Goal: Communication & Community: Answer question/provide support

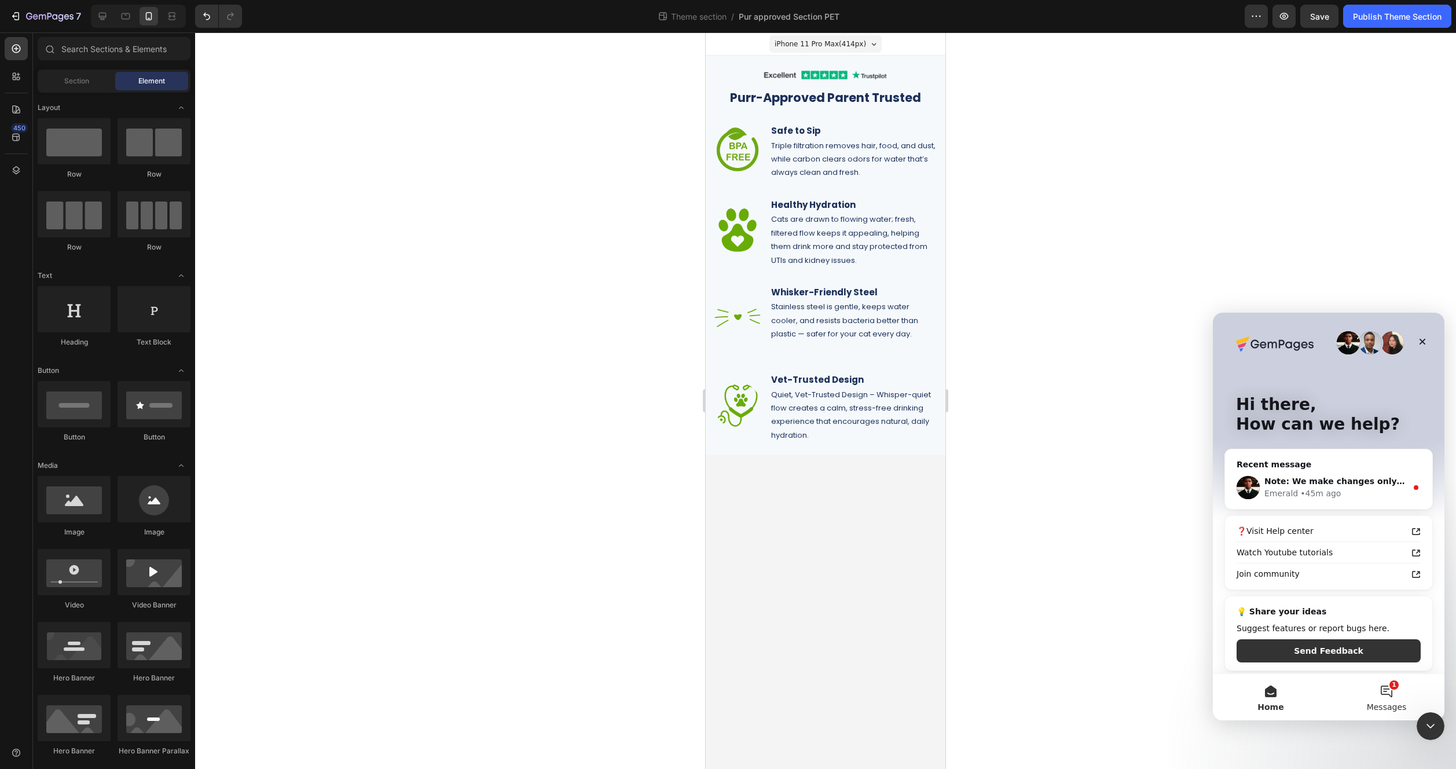
click at [1383, 692] on button "1 Messages" at bounding box center [1387, 697] width 116 height 46
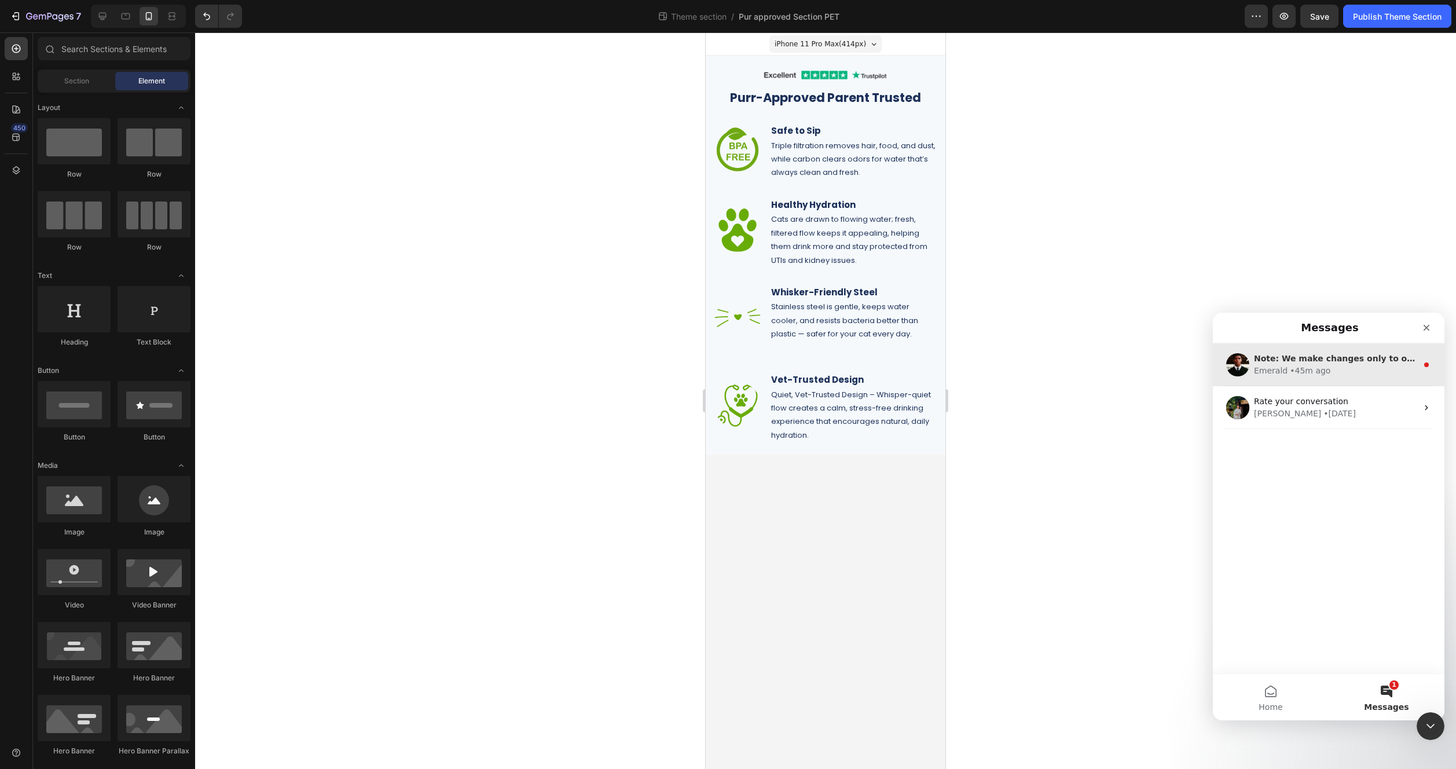
click at [1369, 376] on div "Emerald • 45m ago" at bounding box center [1335, 371] width 163 height 12
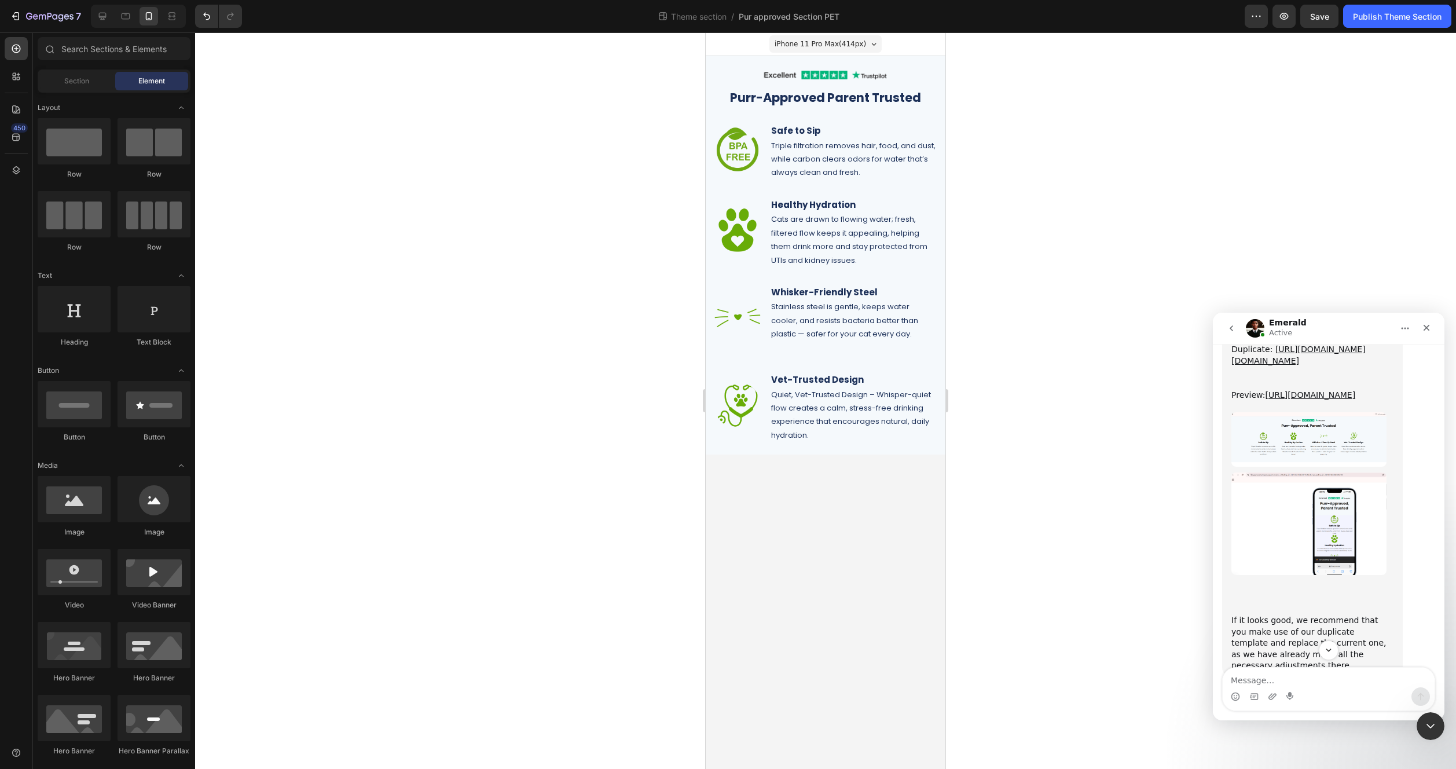
scroll to position [2635, 0]
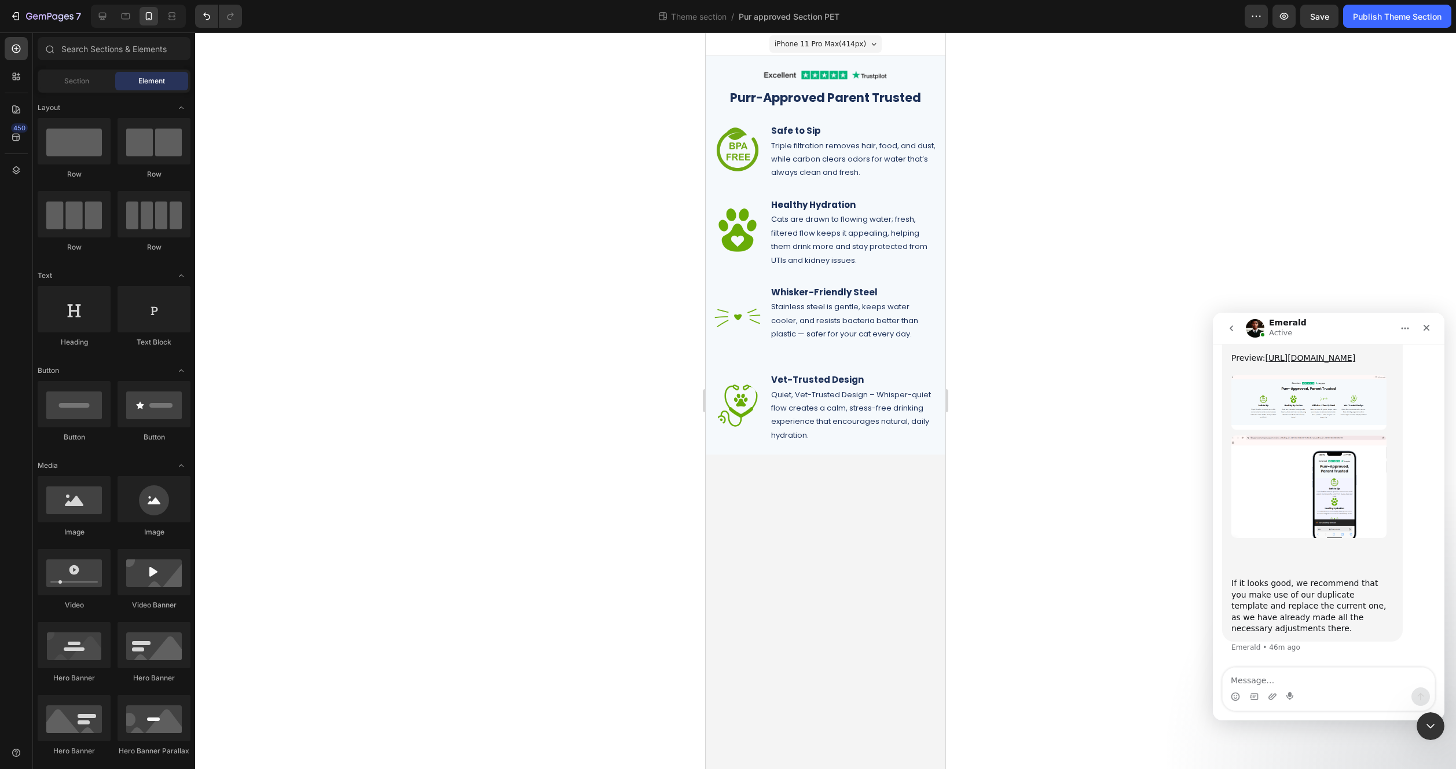
click at [1327, 679] on textarea "Message…" at bounding box center [1329, 678] width 212 height 20
type textarea "no the mobile has a specific one for it"
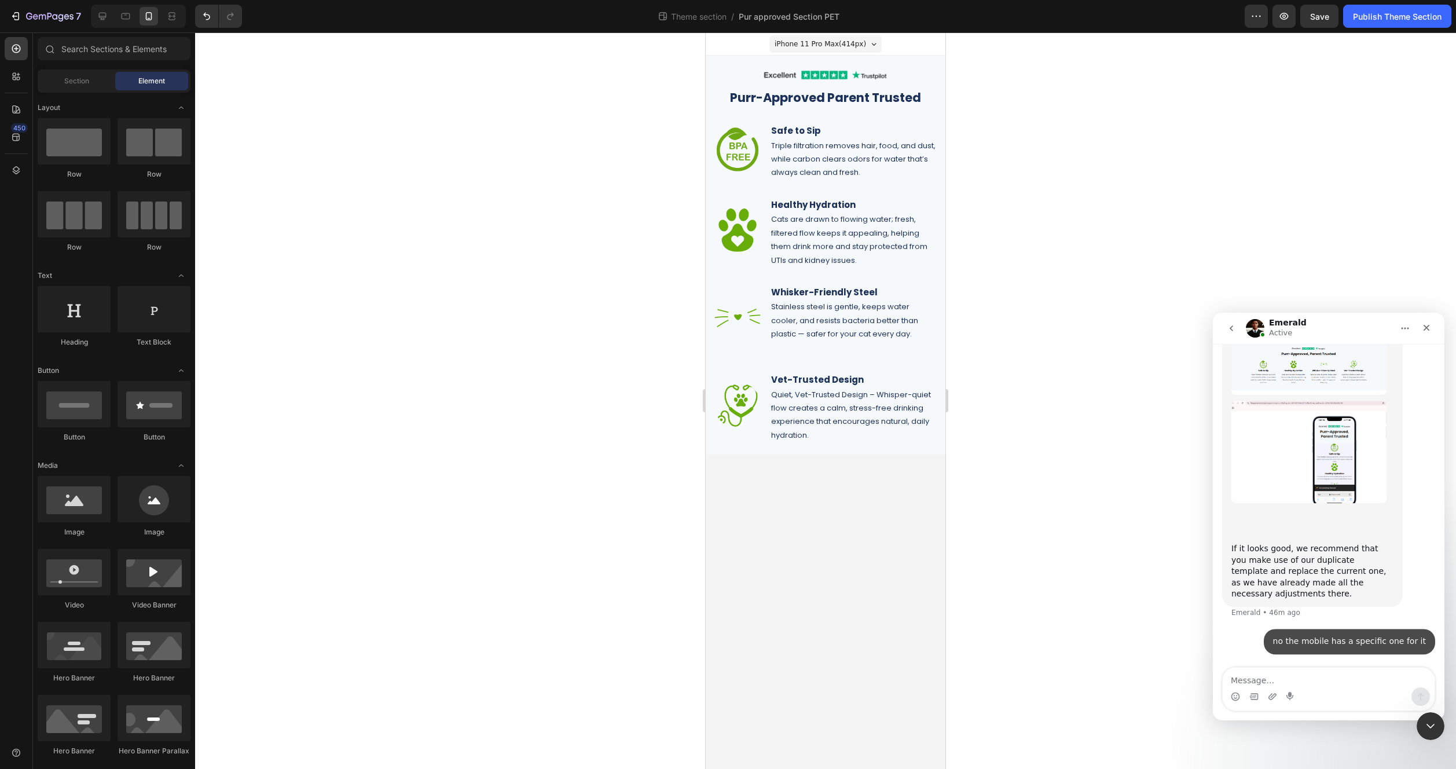
scroll to position [2670, 0]
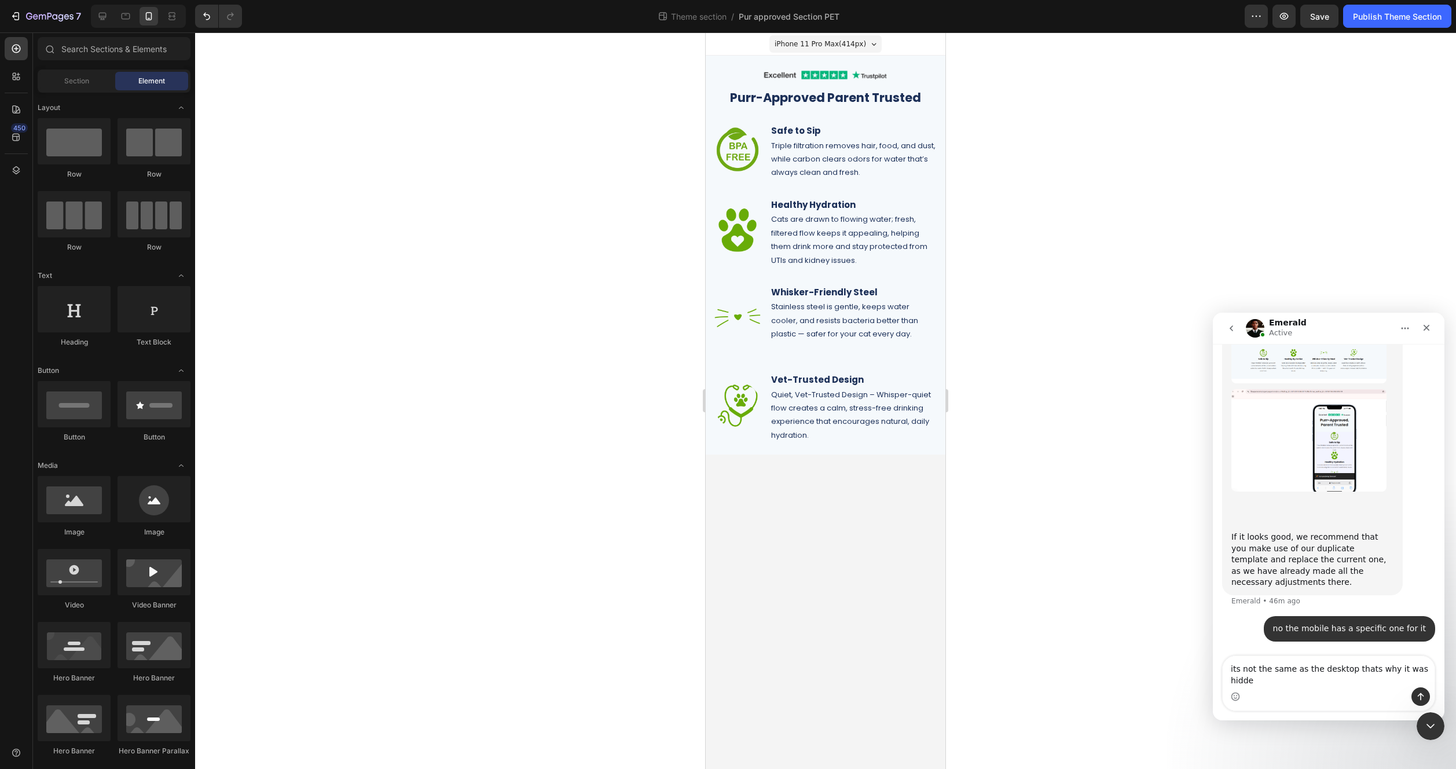
type textarea "its not the same as the desktop thats why it was hidden"
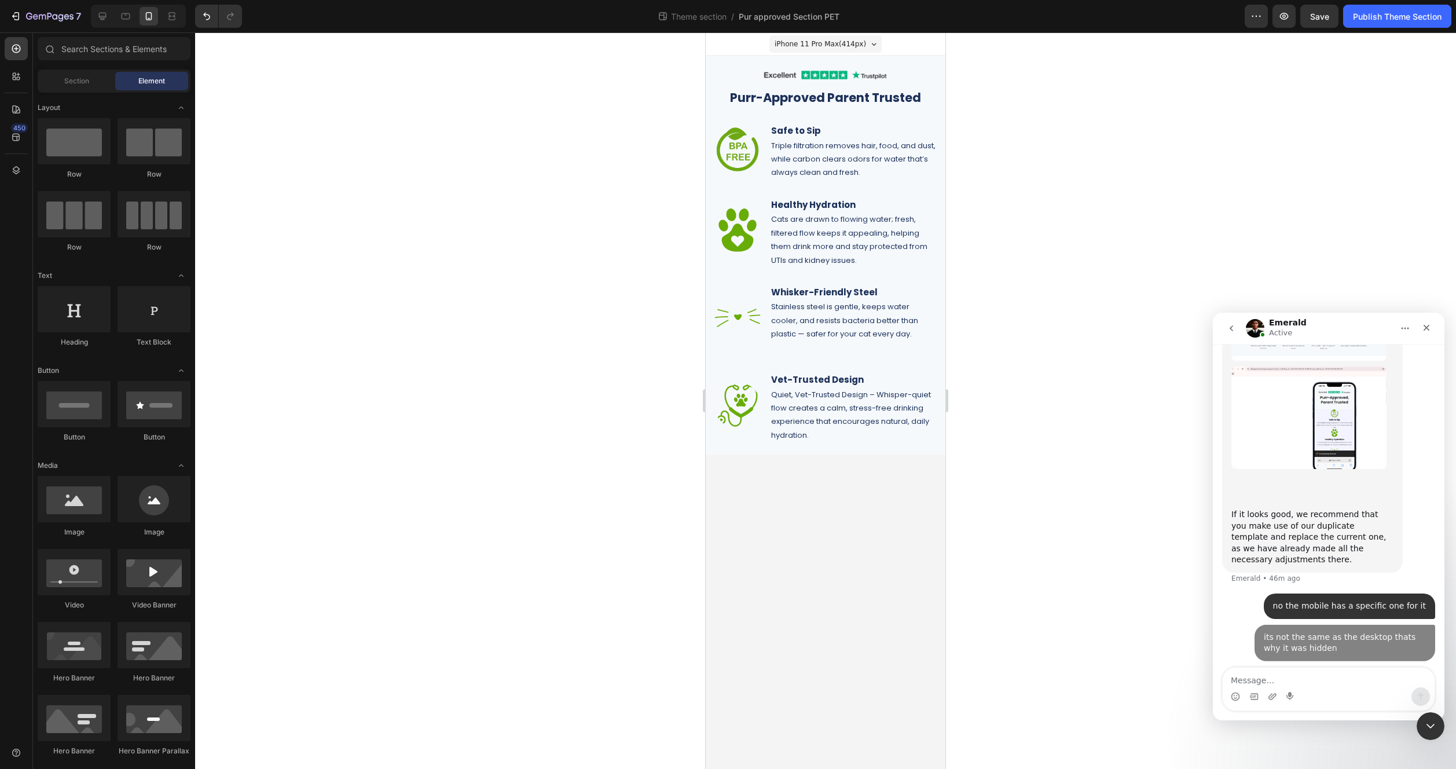
scroll to position [2707, 0]
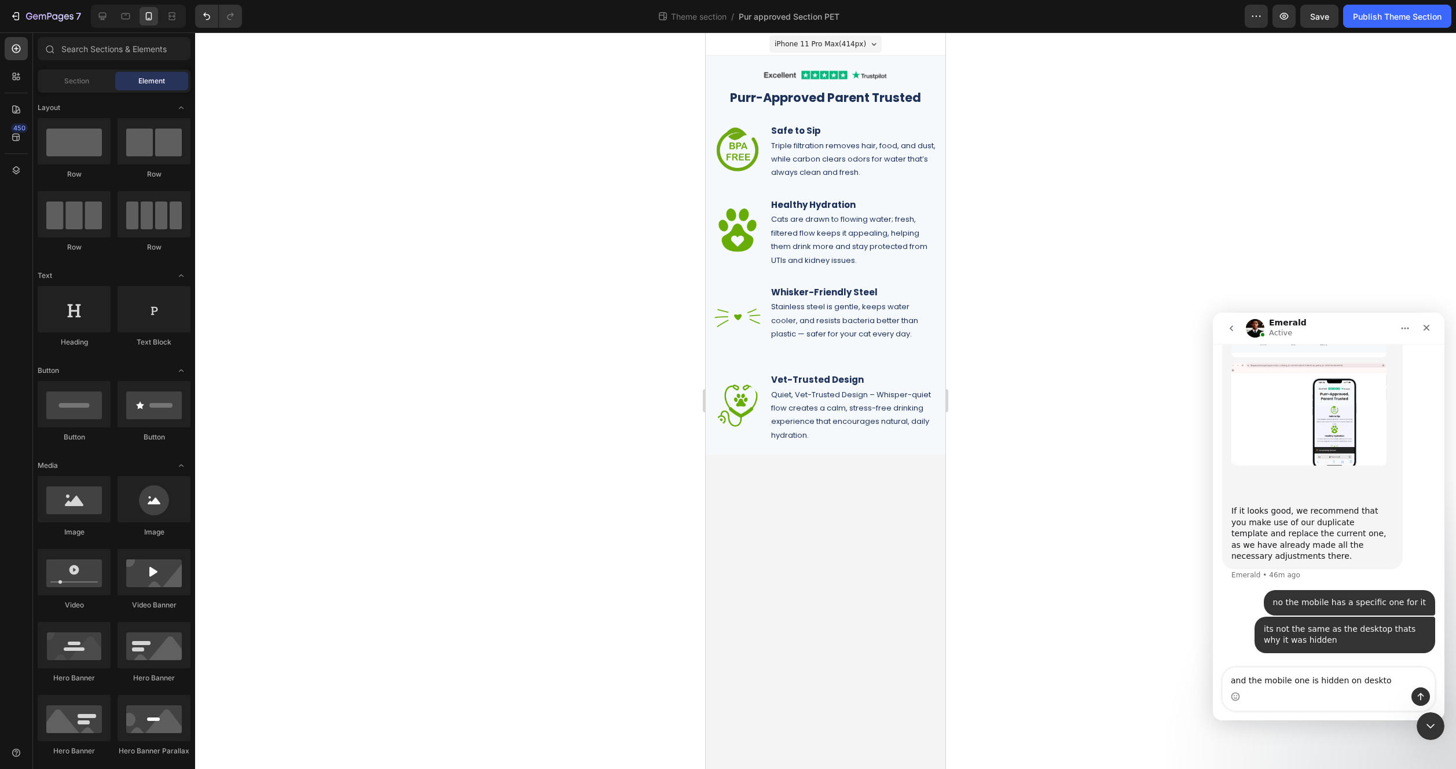
type textarea "and the mobile one is hidden on desktop"
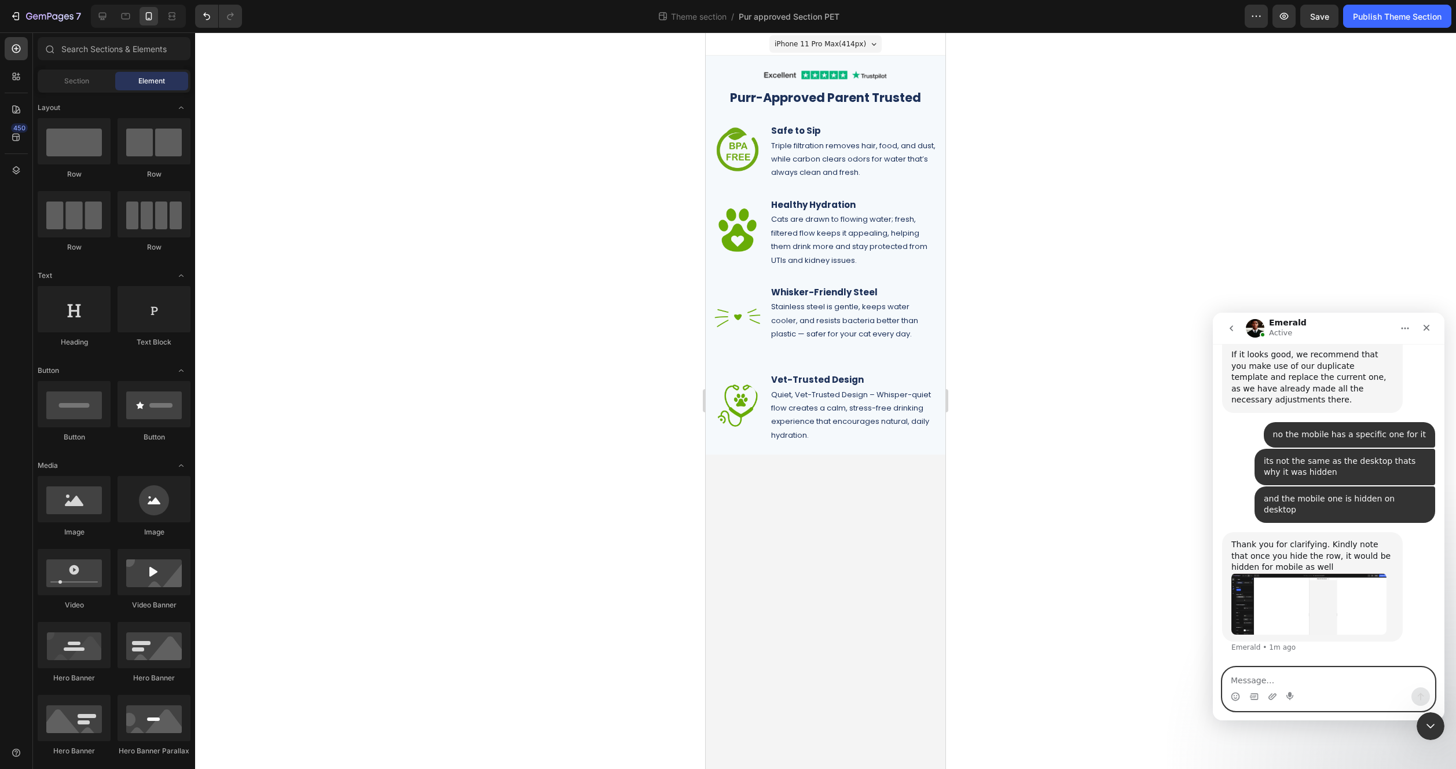
scroll to position [2852, 0]
click at [1286, 684] on textarea "Message…" at bounding box center [1329, 678] width 212 height 20
click at [1303, 681] on textarea "Message…" at bounding box center [1329, 678] width 212 height 20
click at [1266, 681] on textarea "Message…" at bounding box center [1329, 678] width 212 height 20
type textarea "o"
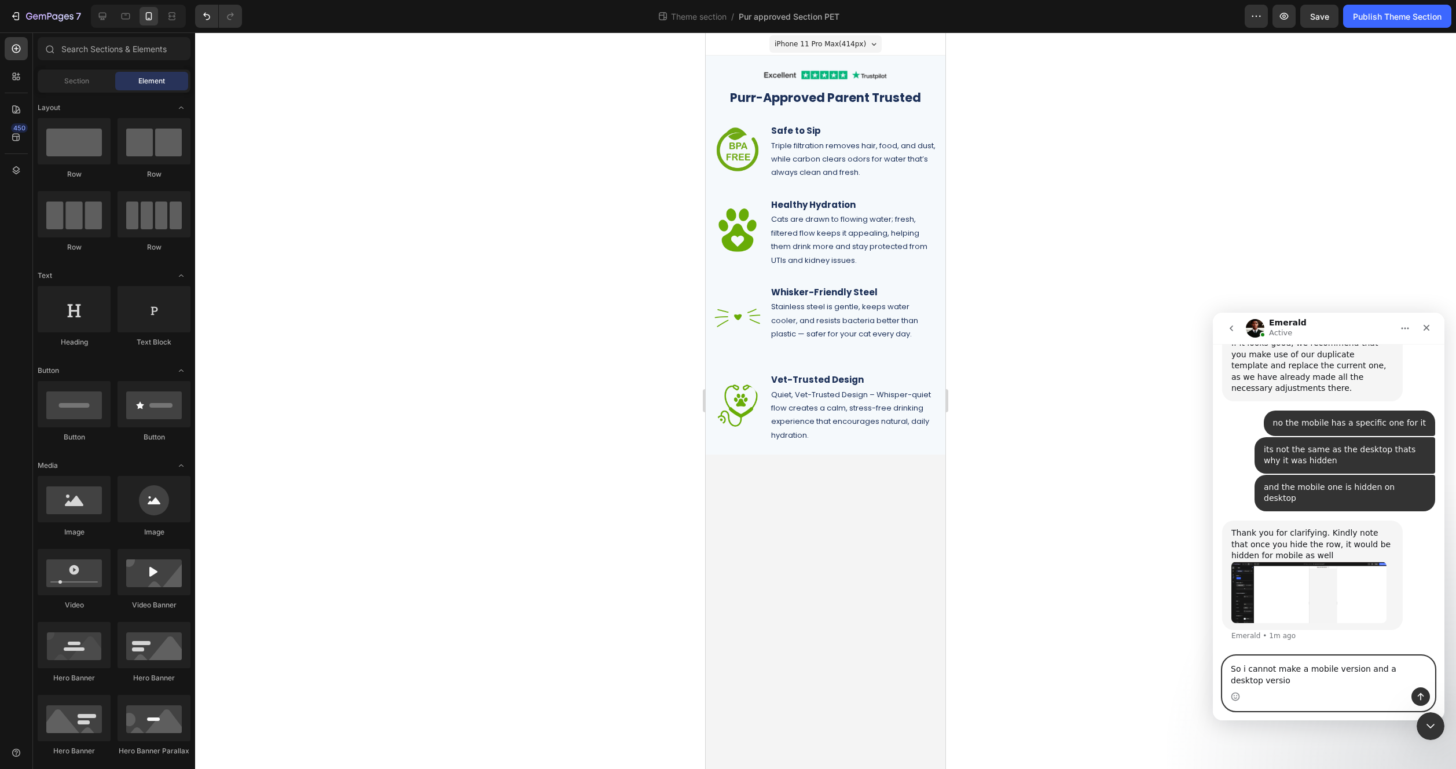
type textarea "So i cannot make a mobile version and a desktop version"
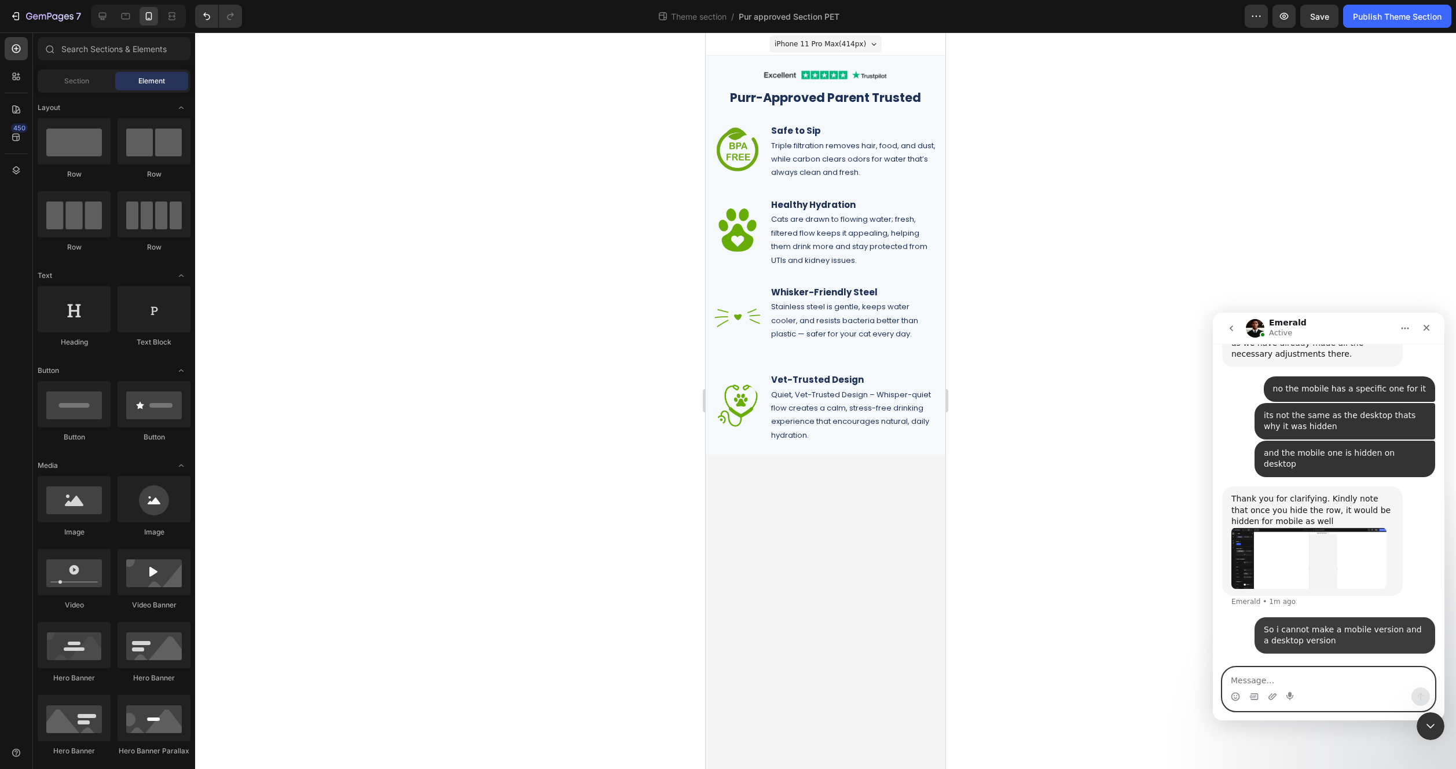
scroll to position [2898, 0]
type textarea "but it wokred with the other page?"
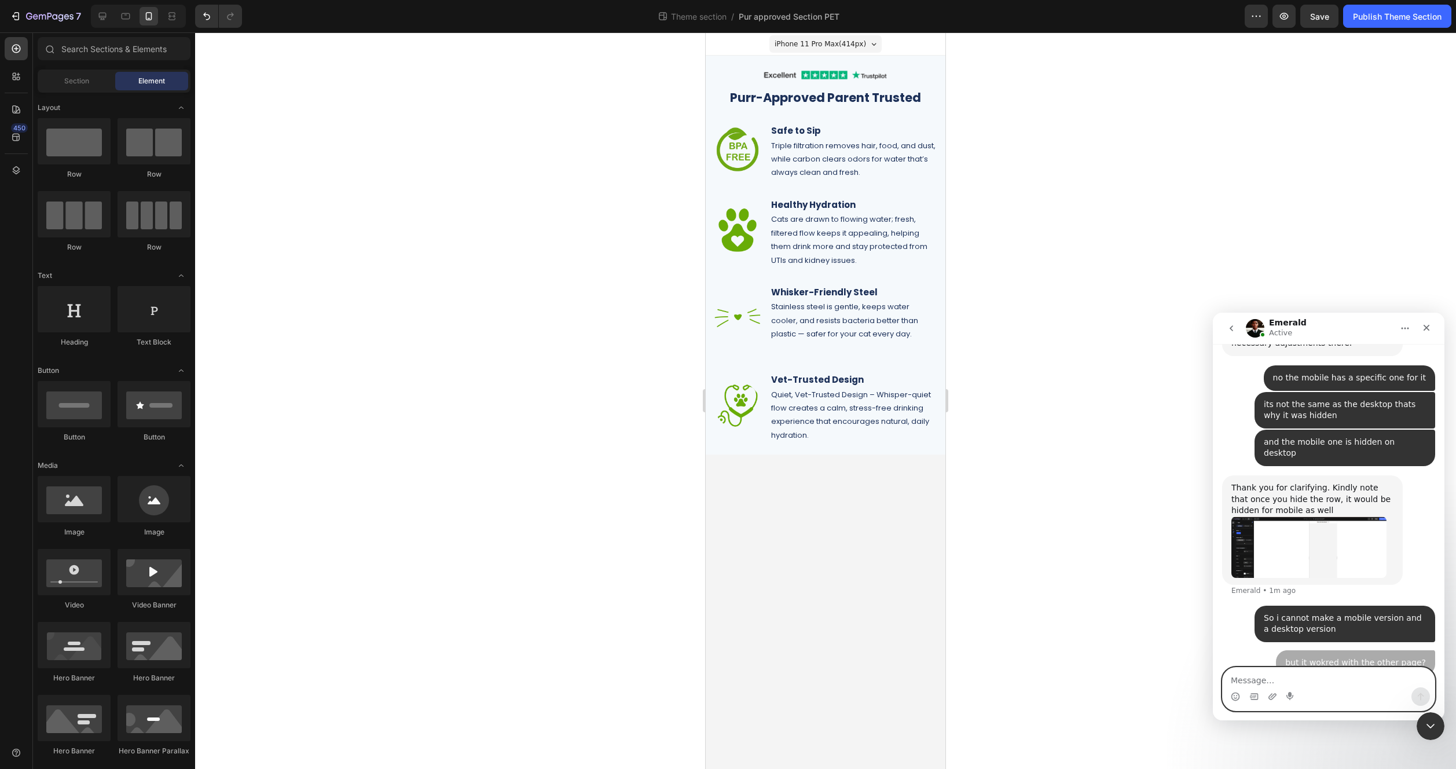
scroll to position [2924, 0]
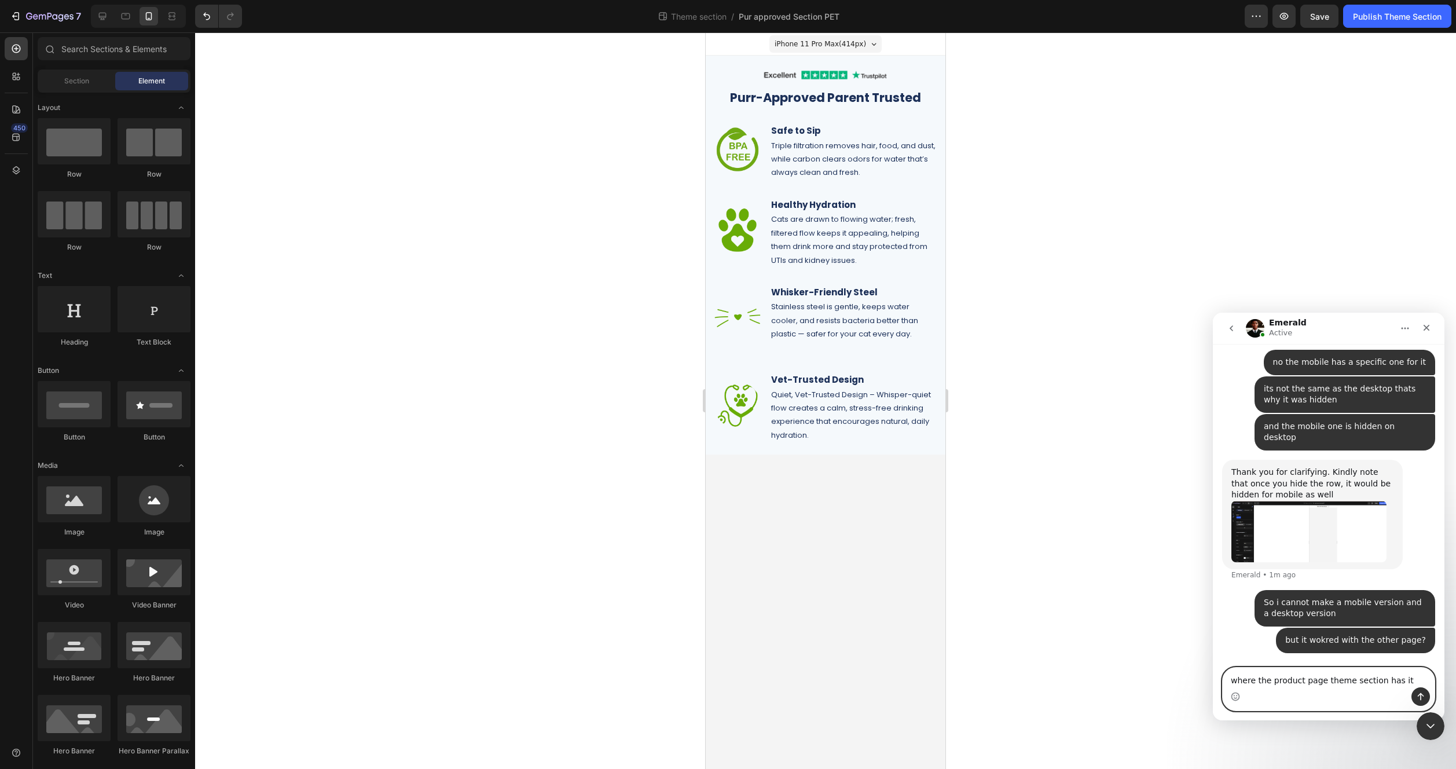
type textarea "where the product page theme section has it"
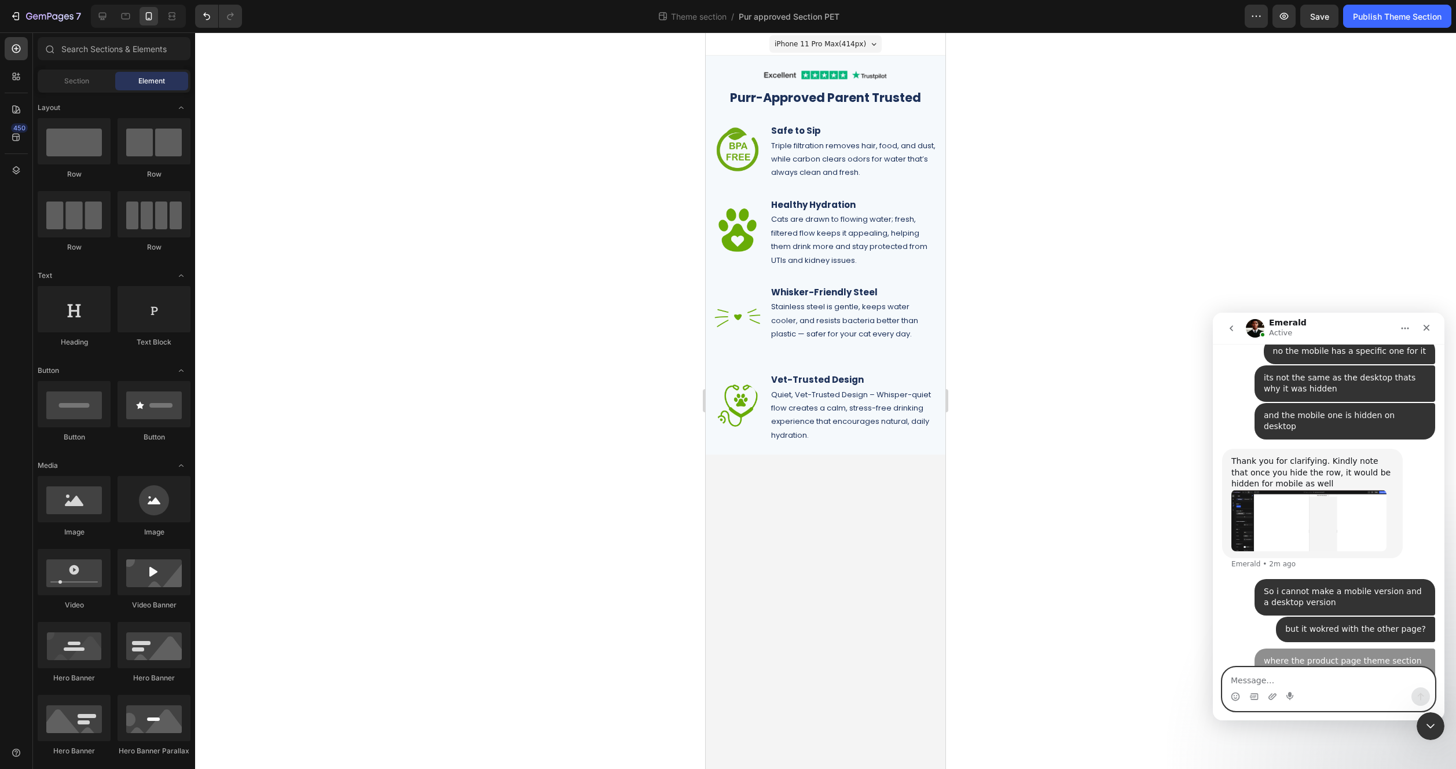
scroll to position [2962, 0]
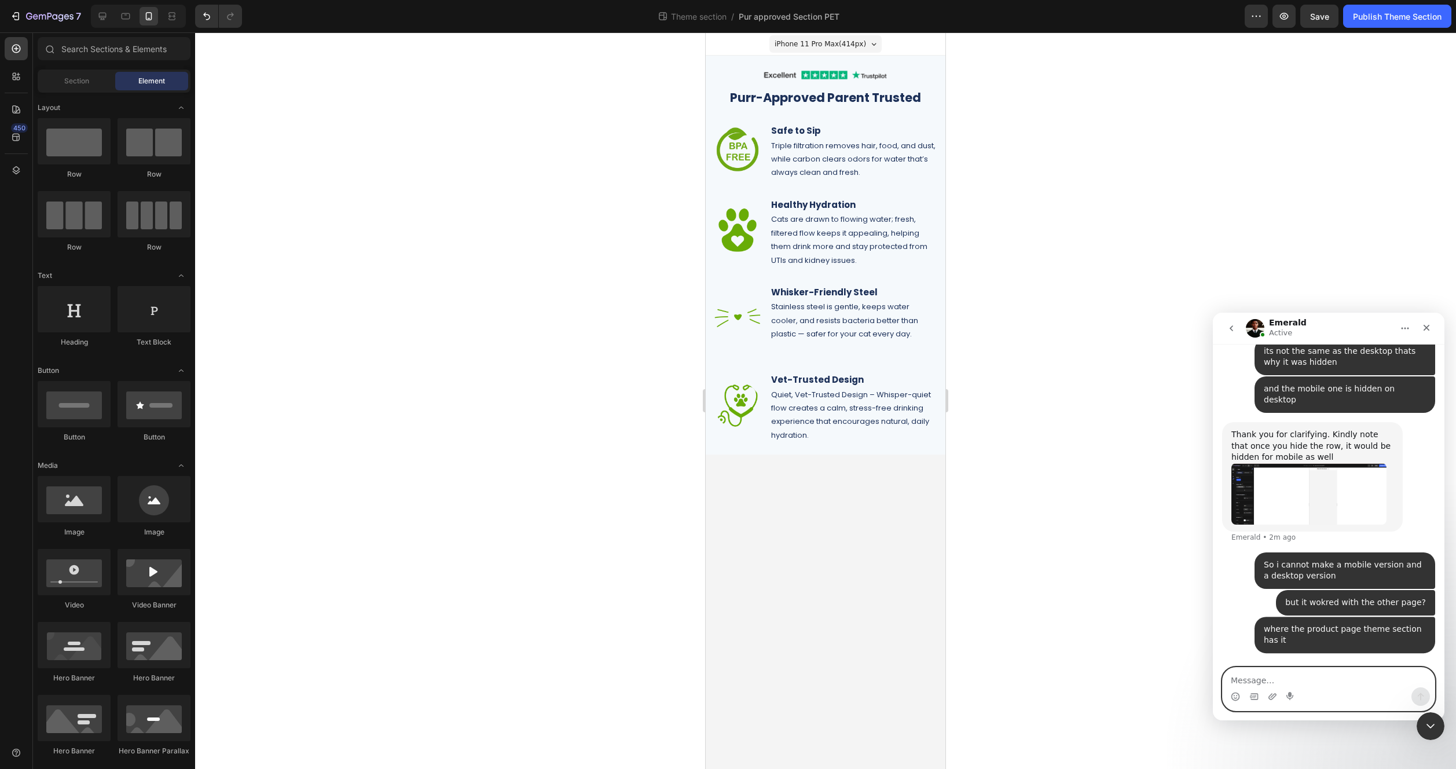
type textarea "b"
type textarea "mobile was hidden but it still showed"
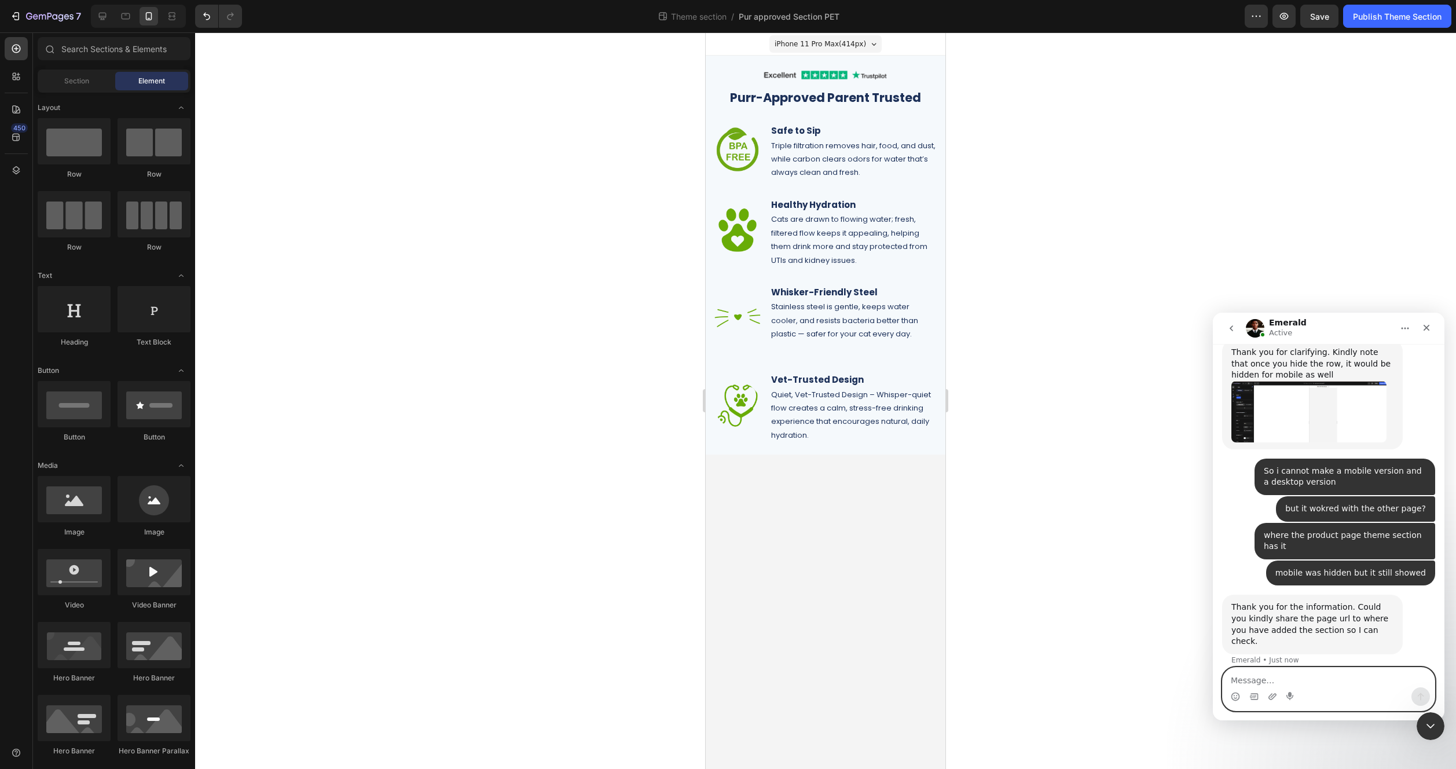
scroll to position [3046, 0]
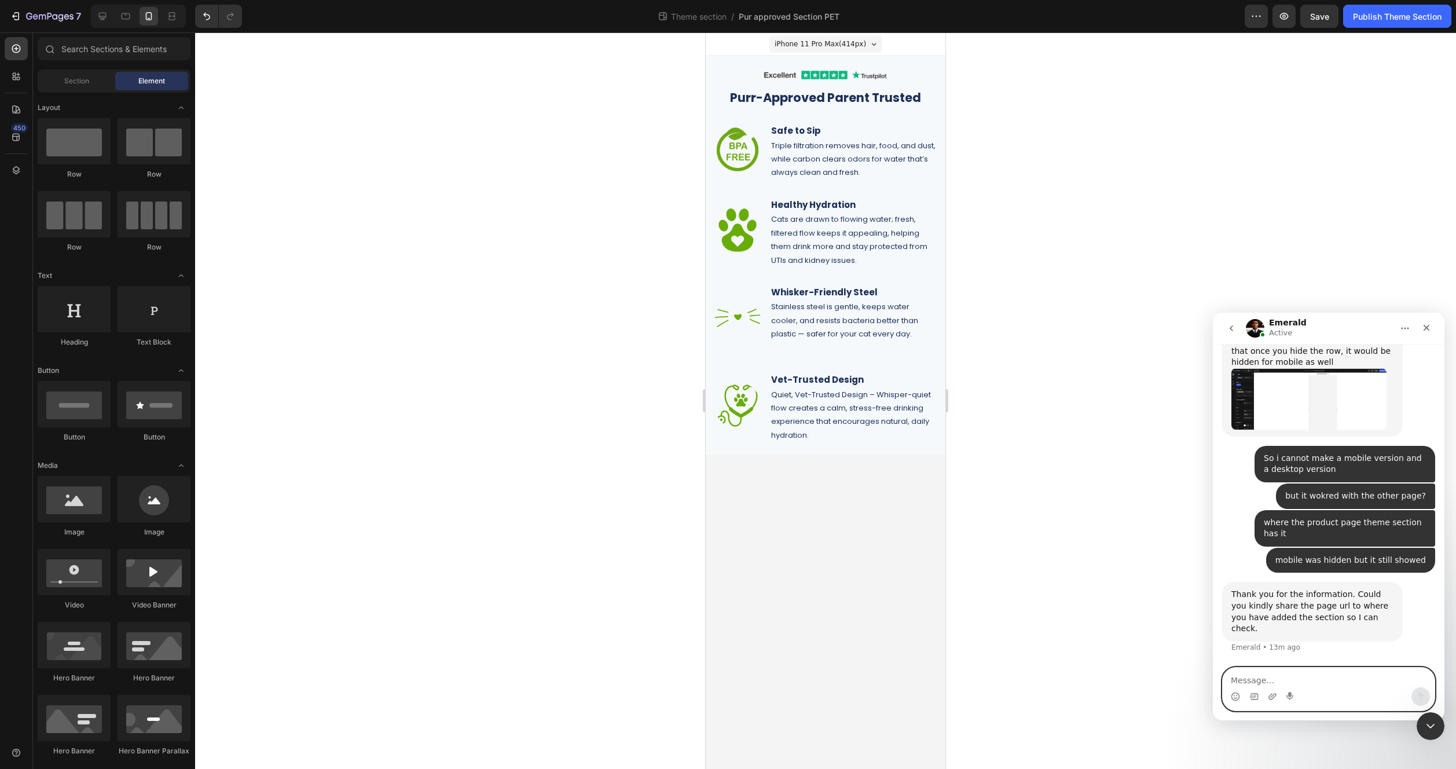
click at [1325, 680] on textarea "Message…" at bounding box center [1329, 678] width 212 height 20
type textarea "you do not understyand"
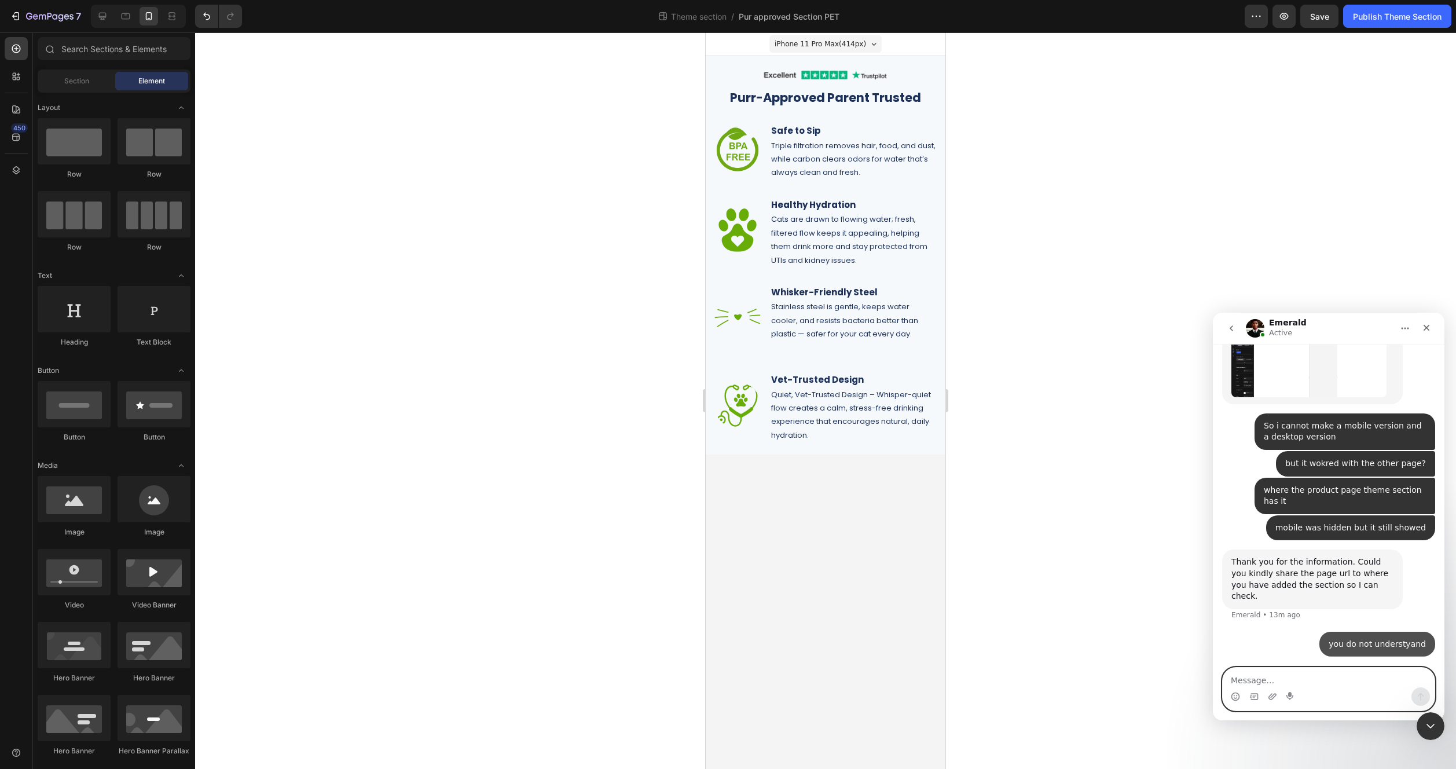
scroll to position [3080, 0]
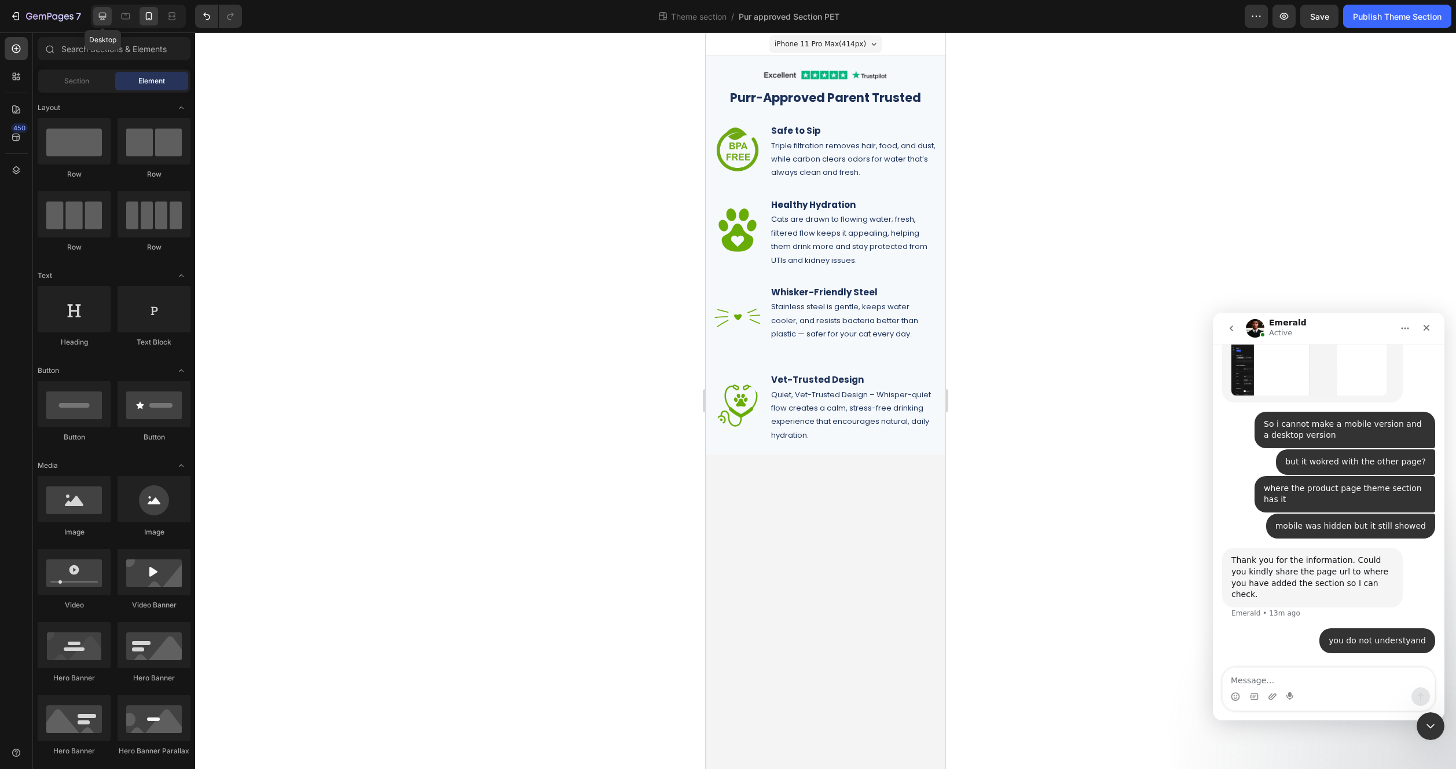
click at [97, 18] on icon at bounding box center [103, 16] width 12 height 12
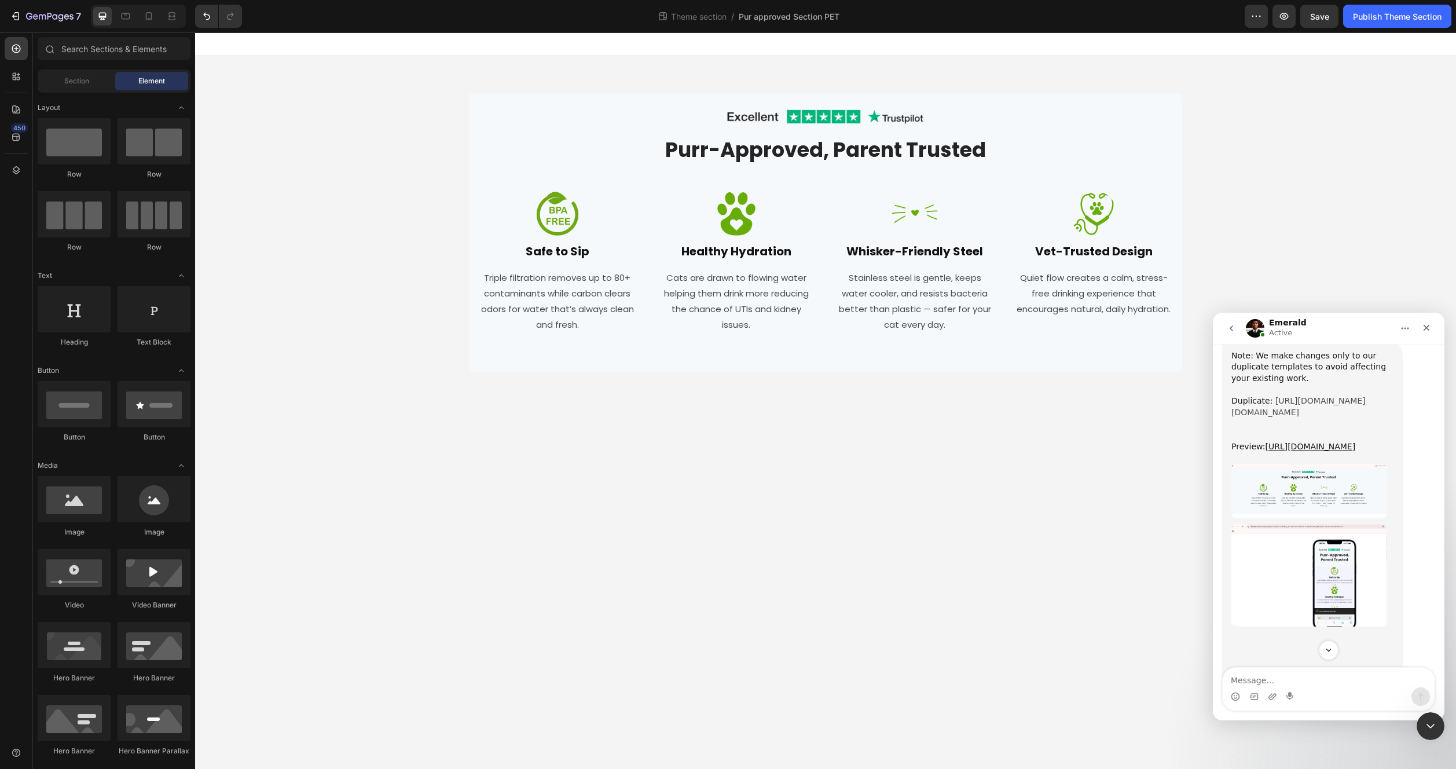
scroll to position [2516, 0]
click at [1290, 404] on link "[URL][DOMAIN_NAME][DOMAIN_NAME]" at bounding box center [1298, 414] width 134 height 21
click at [156, 16] on div at bounding box center [149, 16] width 19 height 19
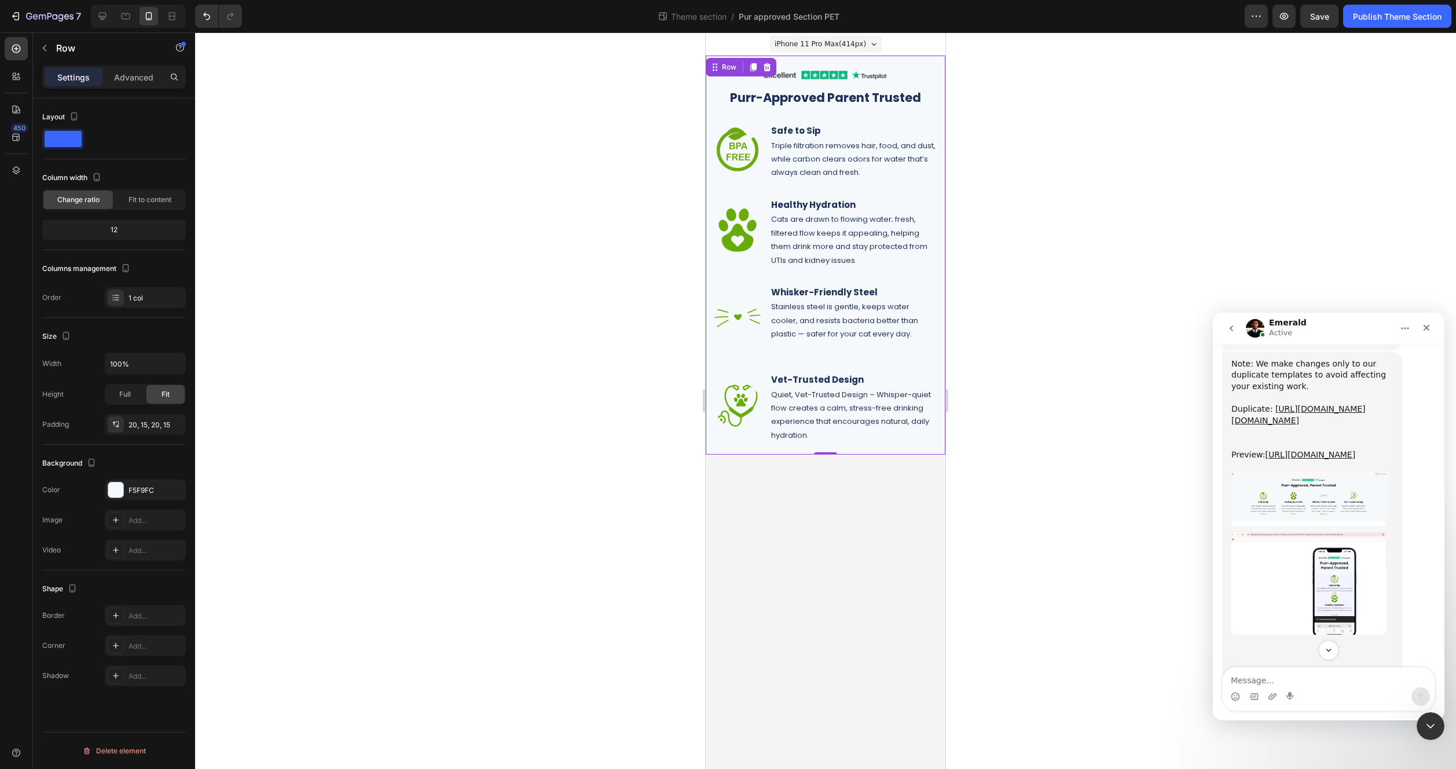
click at [720, 453] on div "Image Row Purr-Approved Parent Trusted Heading Row Image Safe to Sip Heading Tr…" at bounding box center [826, 255] width 240 height 399
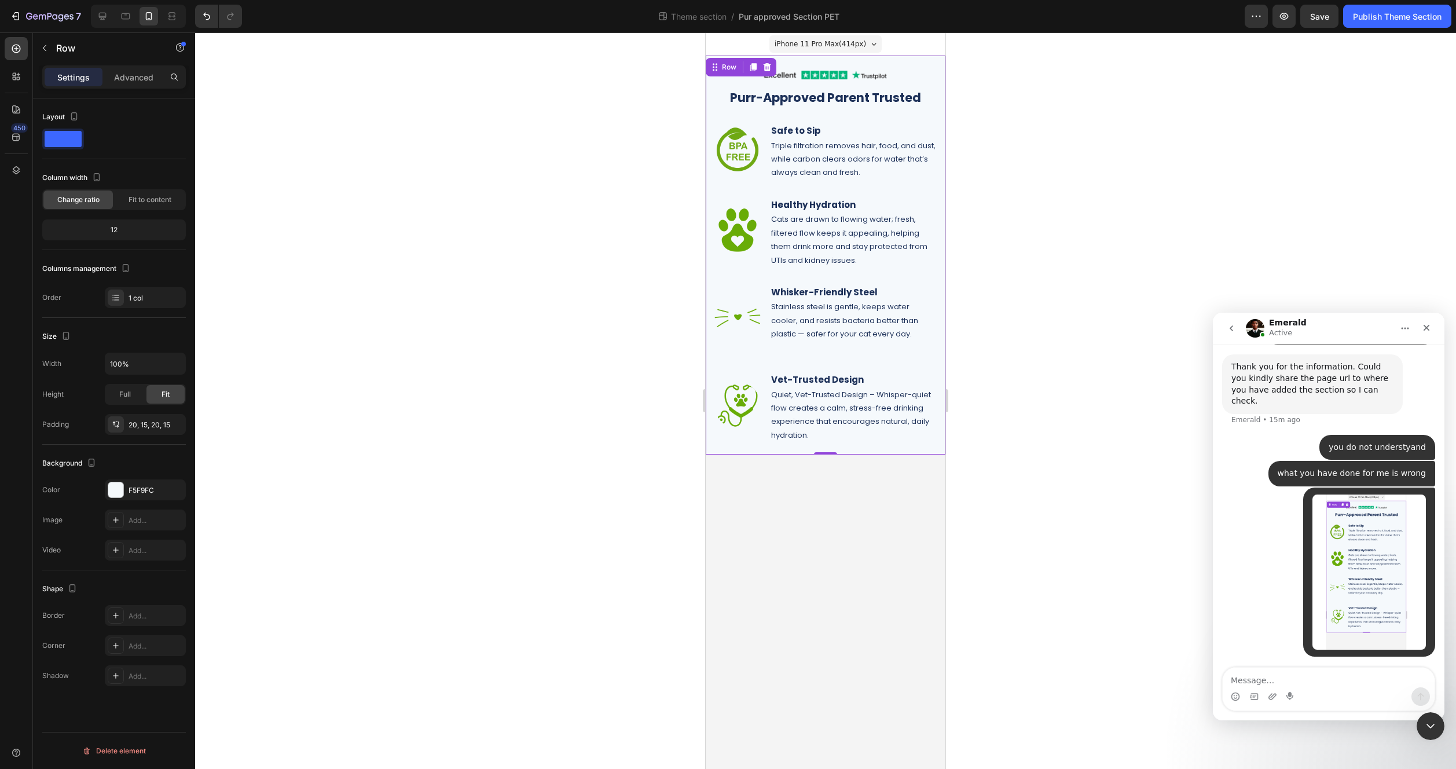
scroll to position [3288, 0]
click at [1292, 674] on textarea "Message…" at bounding box center [1329, 678] width 212 height 20
type textarea "this is the mobile layour"
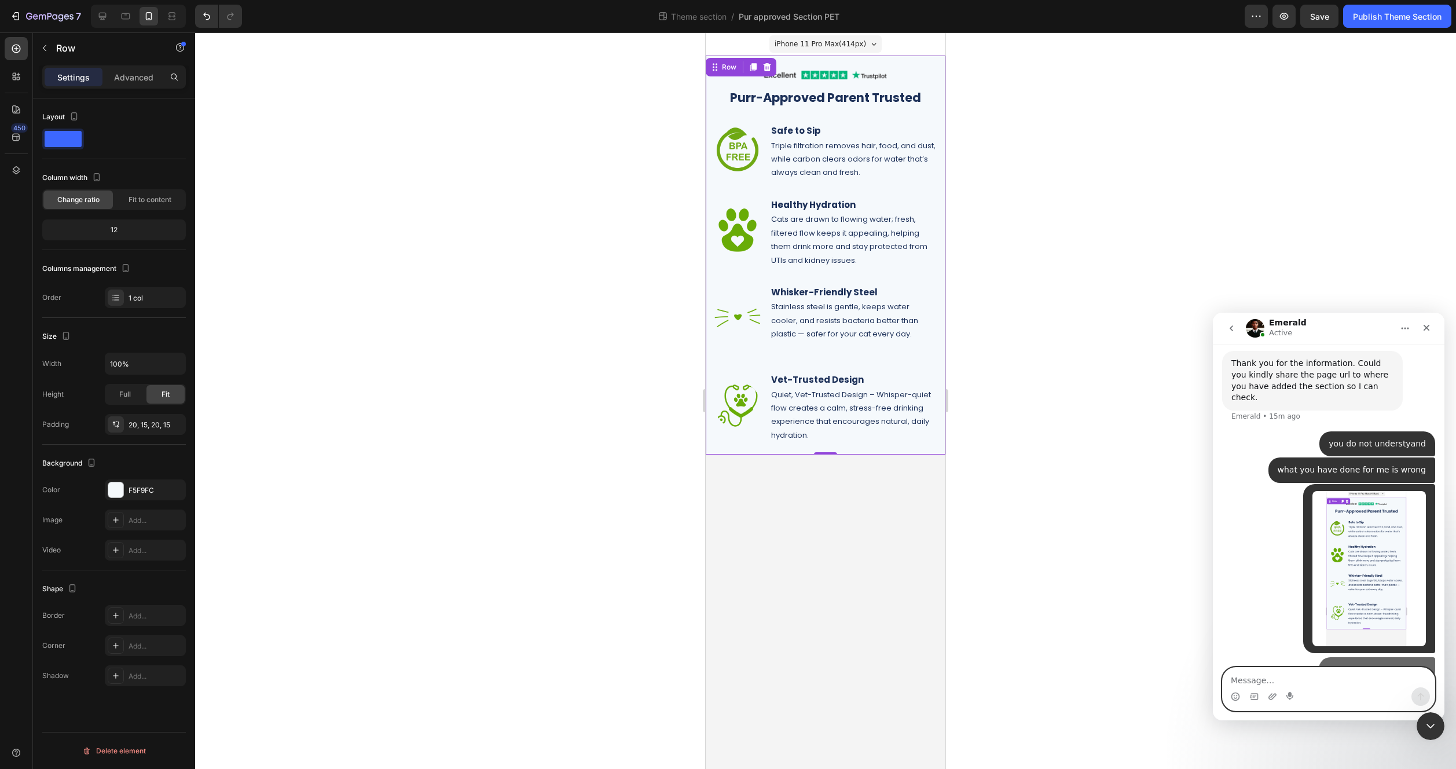
scroll to position [3315, 0]
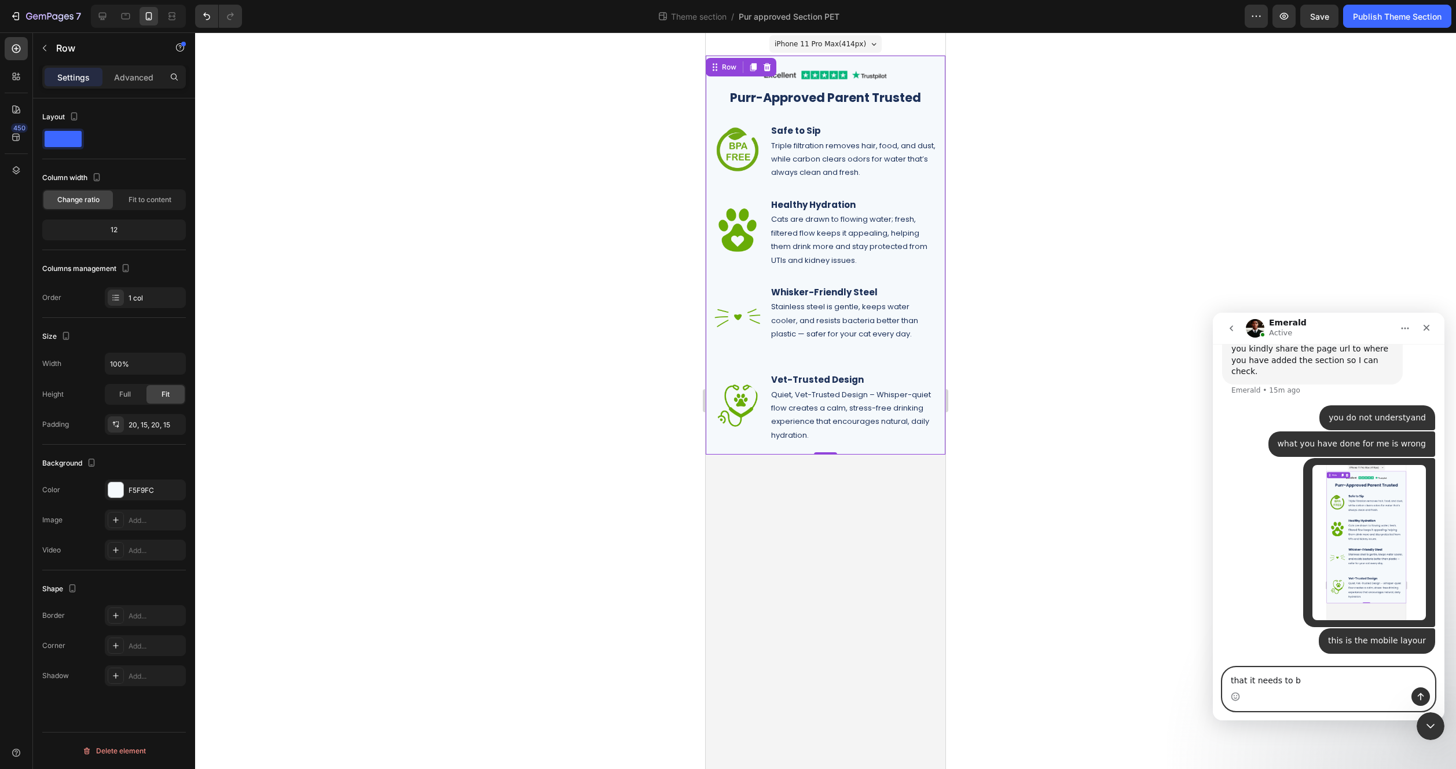
type textarea "that it needs to be"
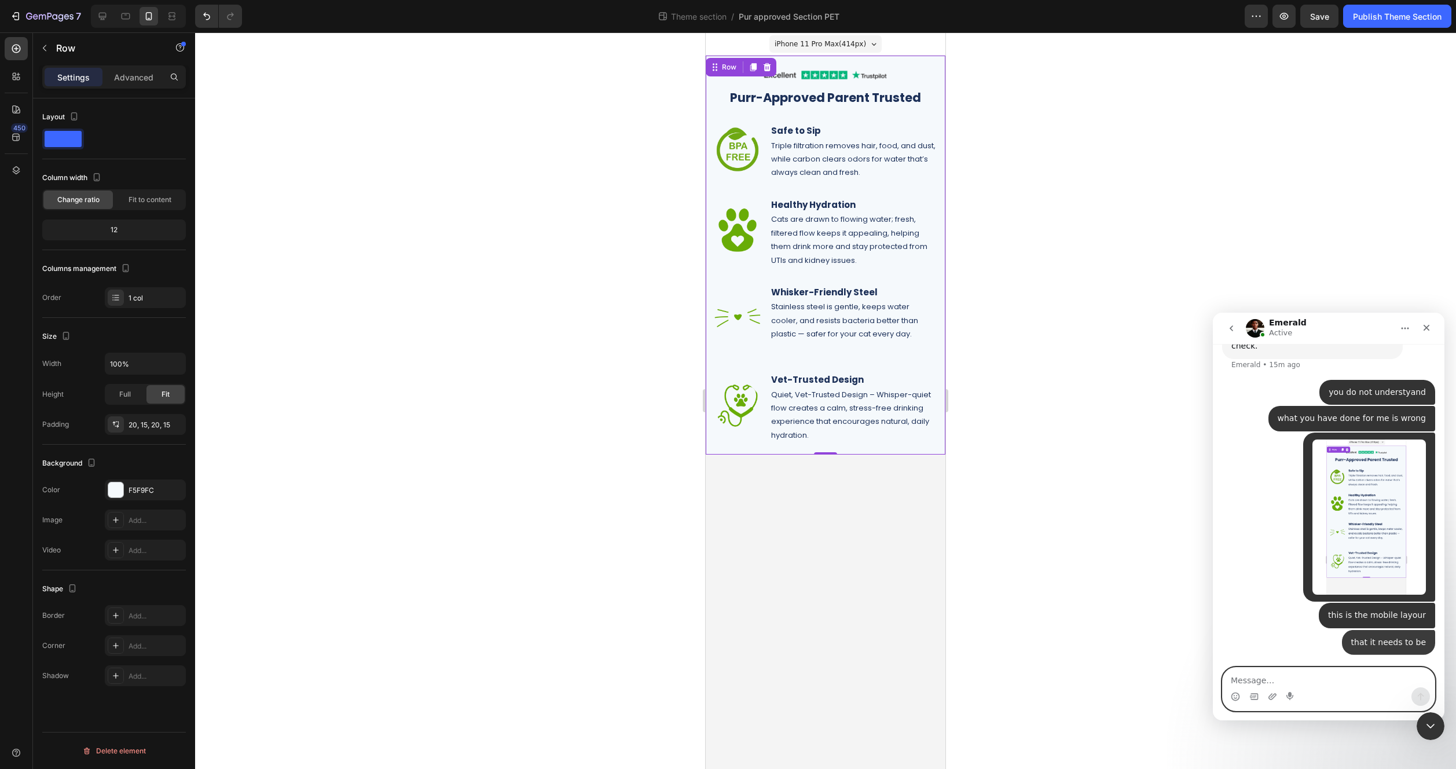
scroll to position [3341, 0]
type textarea "the one you sent me is wrong as its the desktop layour"
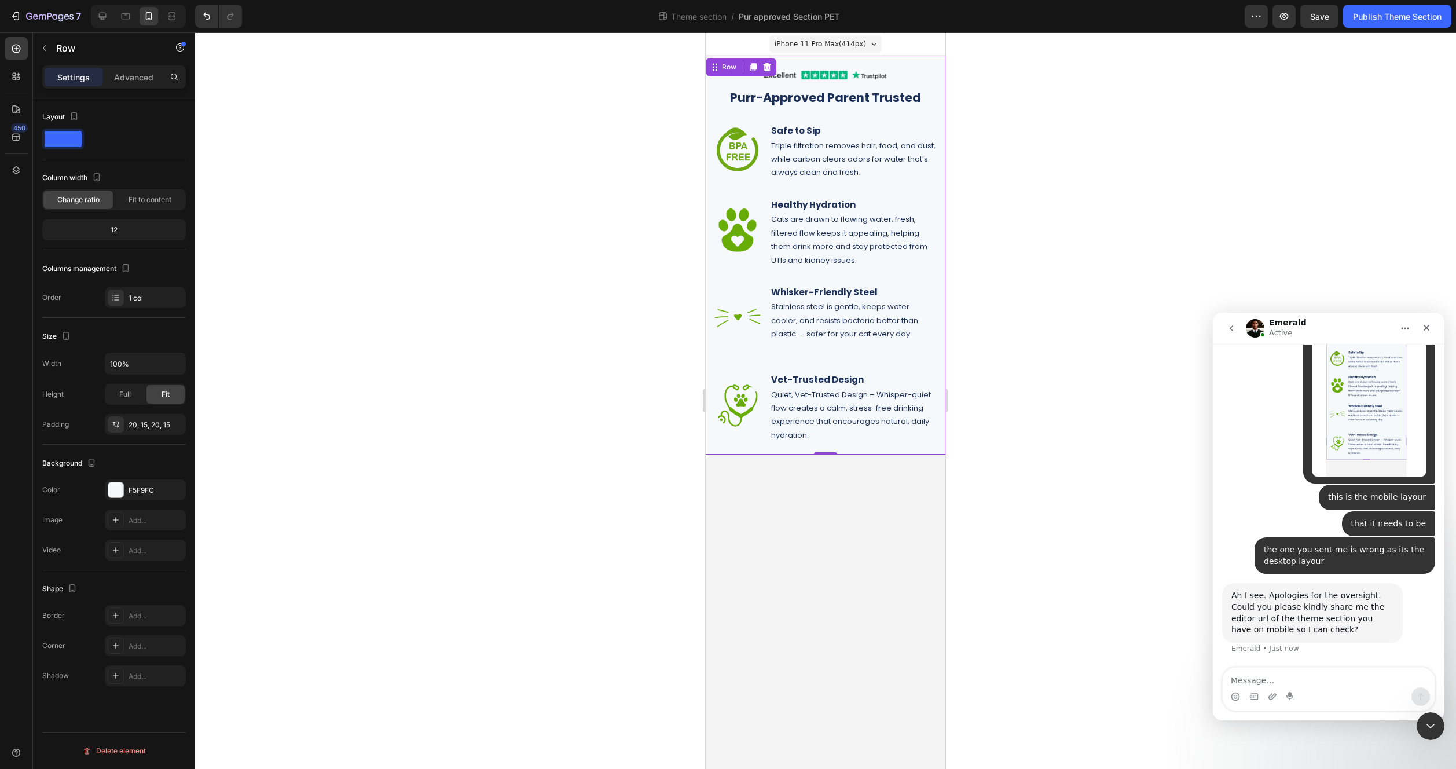
scroll to position [3447, 0]
click at [1352, 680] on textarea "Message…" at bounding box center [1329, 678] width 212 height 20
paste textarea "[URL][DOMAIN_NAME][DOMAIN_NAME]"
type textarea "[URL][DOMAIN_NAME][DOMAIN_NAME]"
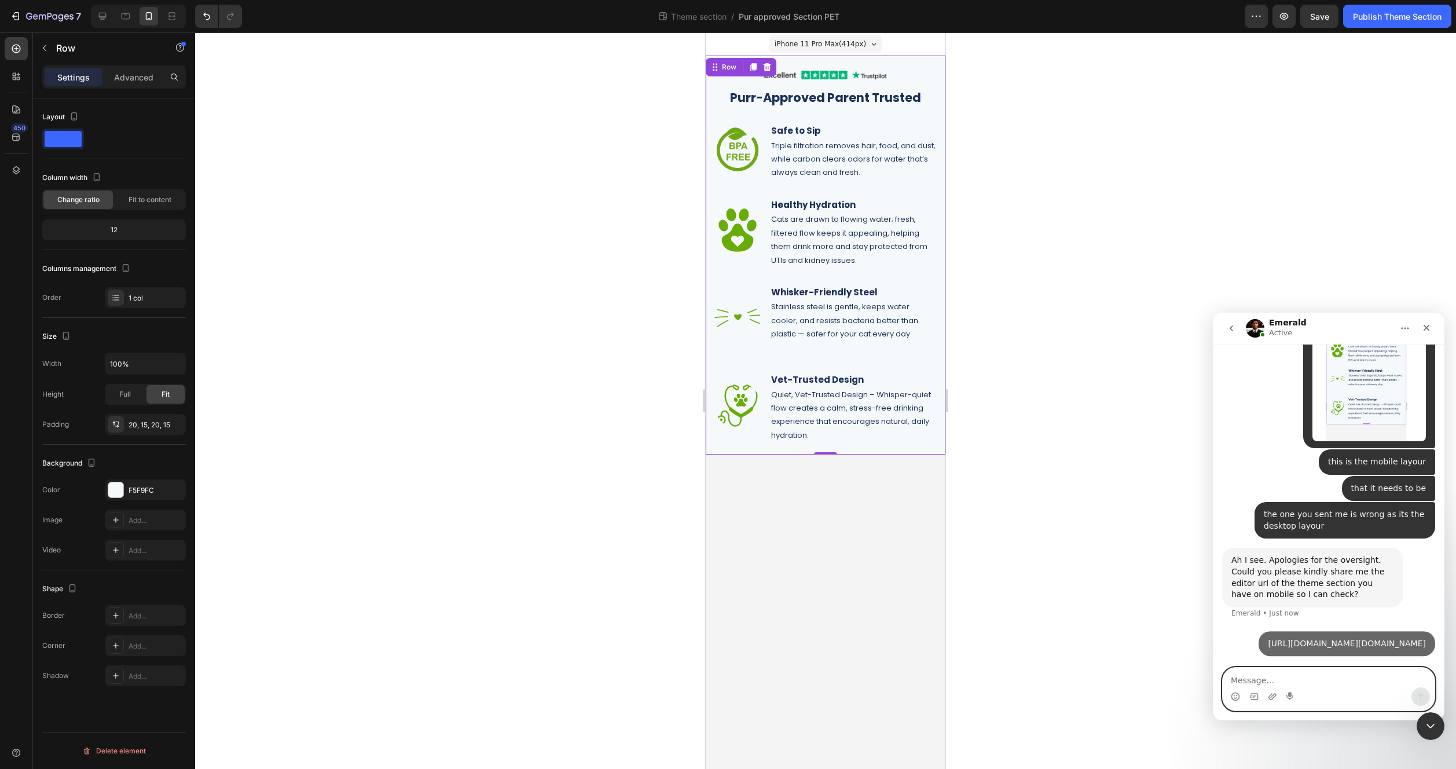
scroll to position [3539, 0]
type textarea "select mobile you will see the mobile version"
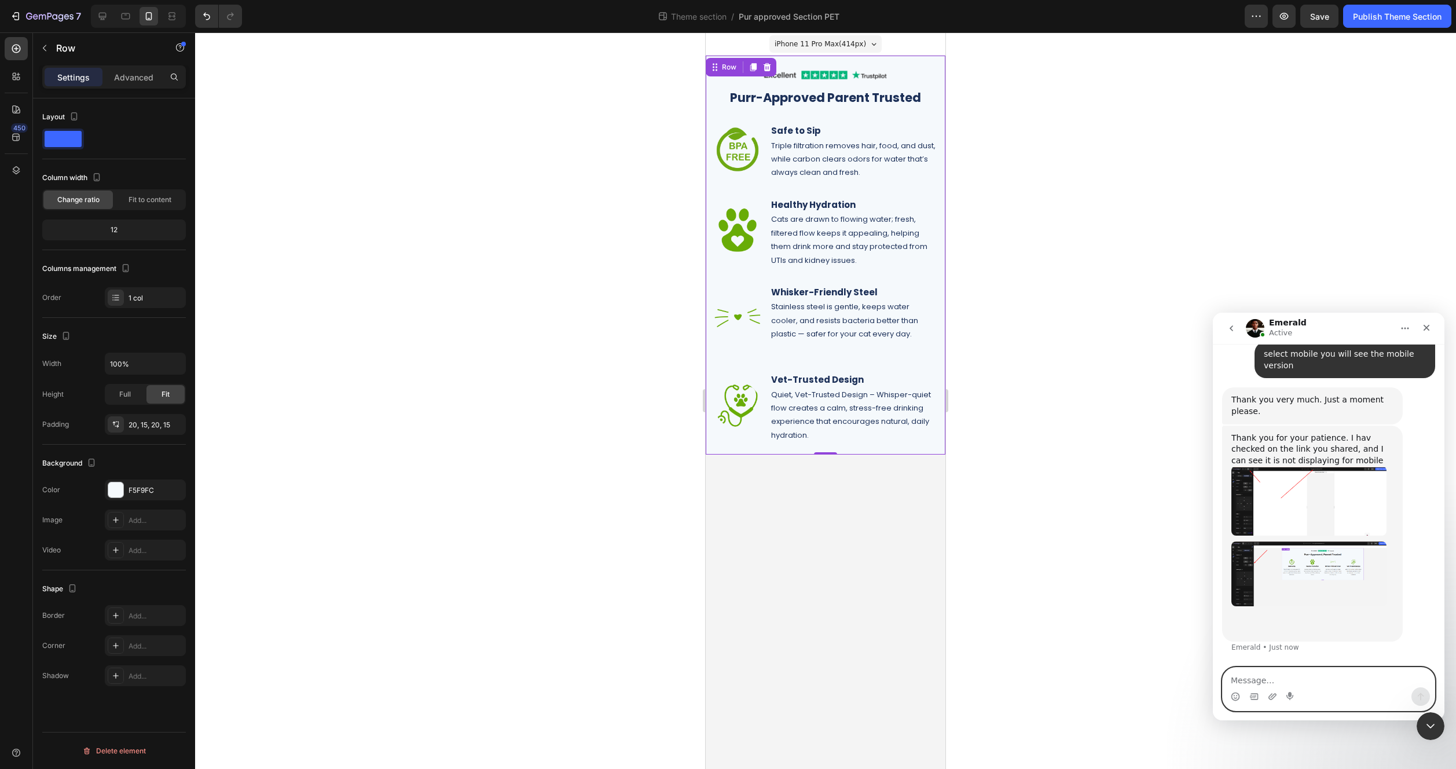
scroll to position [3840, 0]
click at [104, 16] on icon at bounding box center [103, 17] width 8 height 8
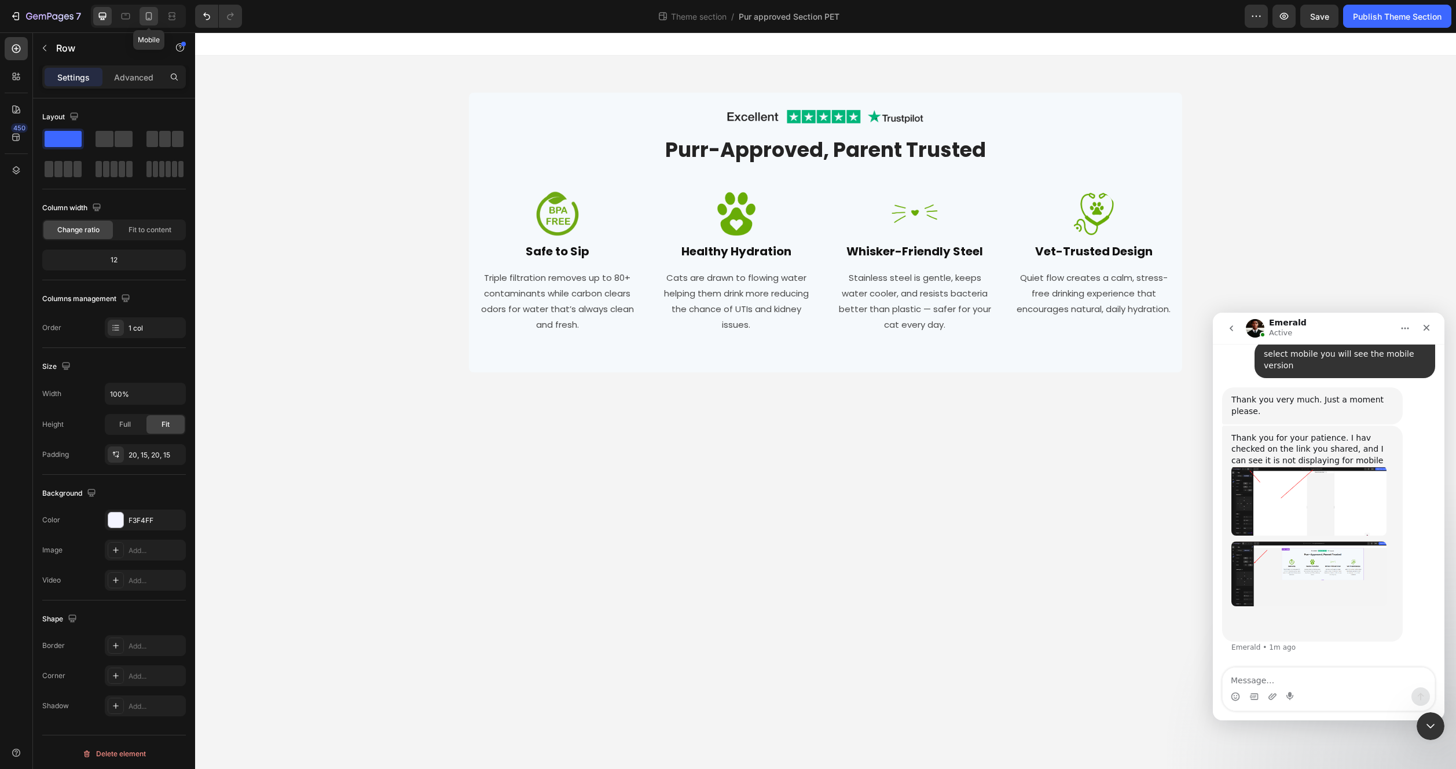
click at [151, 17] on icon at bounding box center [149, 16] width 6 height 8
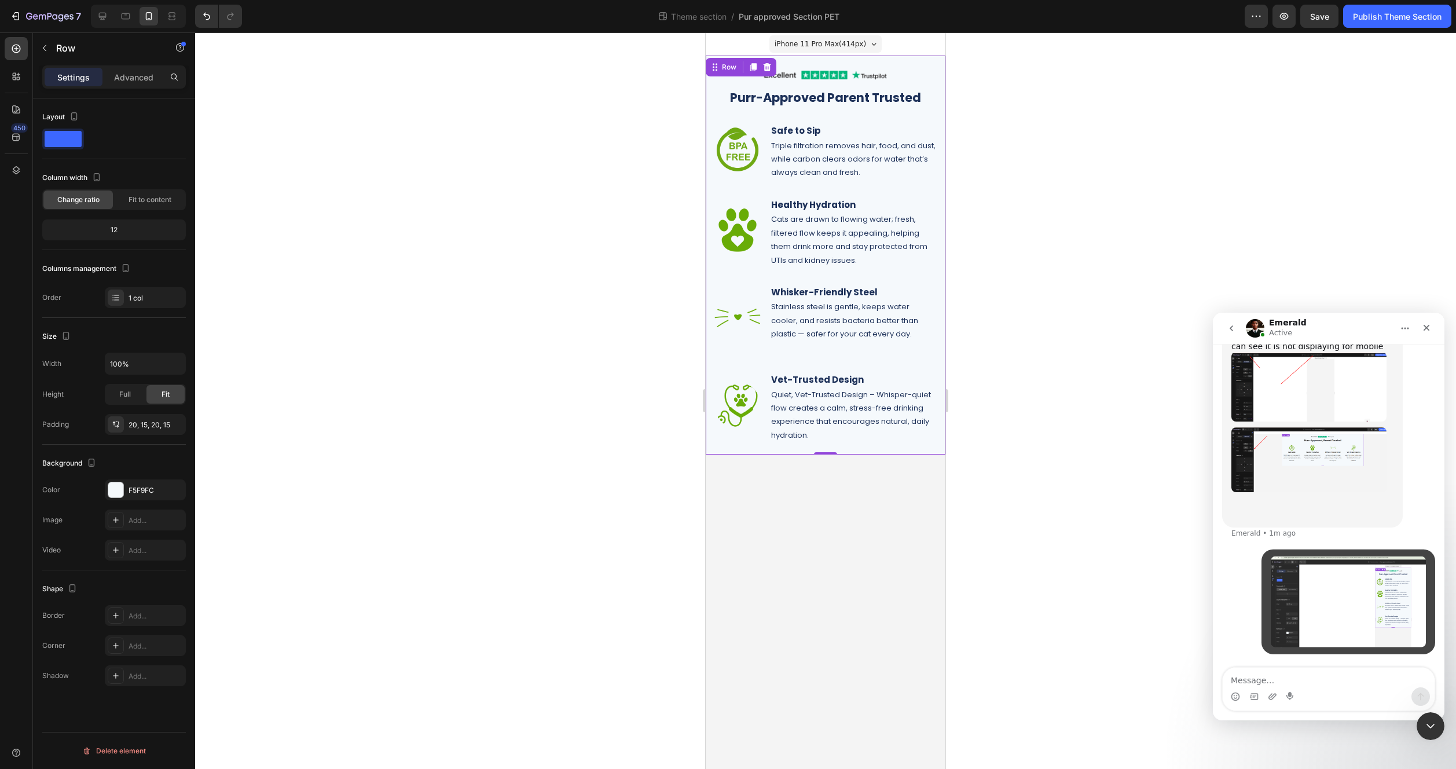
scroll to position [3954, 0]
click at [1314, 674] on textarea "Message…" at bounding box center [1329, 678] width 212 height 20
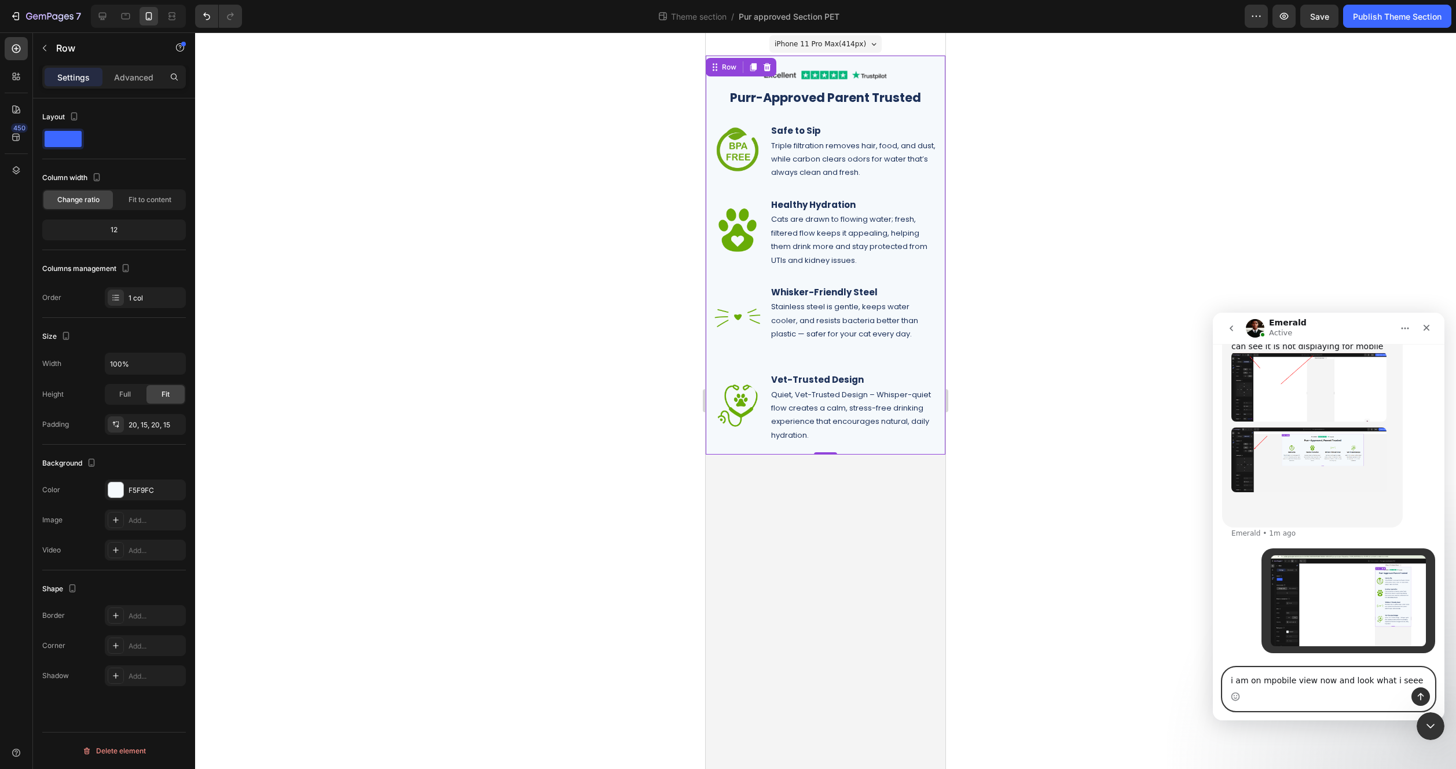
type textarea "i am on mpobile view now and look what i seee?"
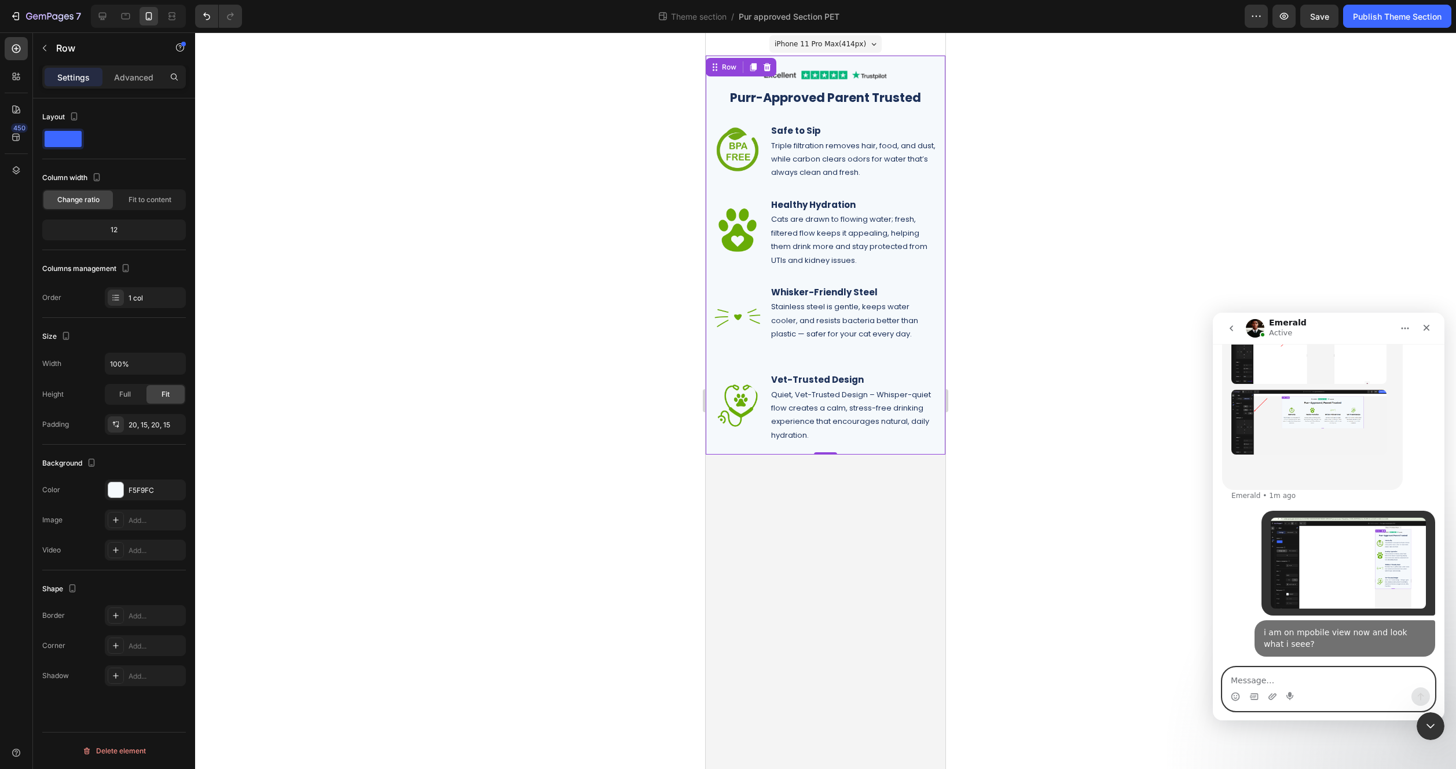
scroll to position [3991, 0]
click at [1317, 455] on div "Thank you for your patience. I hav checked on the link you shared, and I can se…" at bounding box center [1312, 382] width 162 height 203
click at [1289, 384] on img "Emerald says…" at bounding box center [1308, 348] width 155 height 69
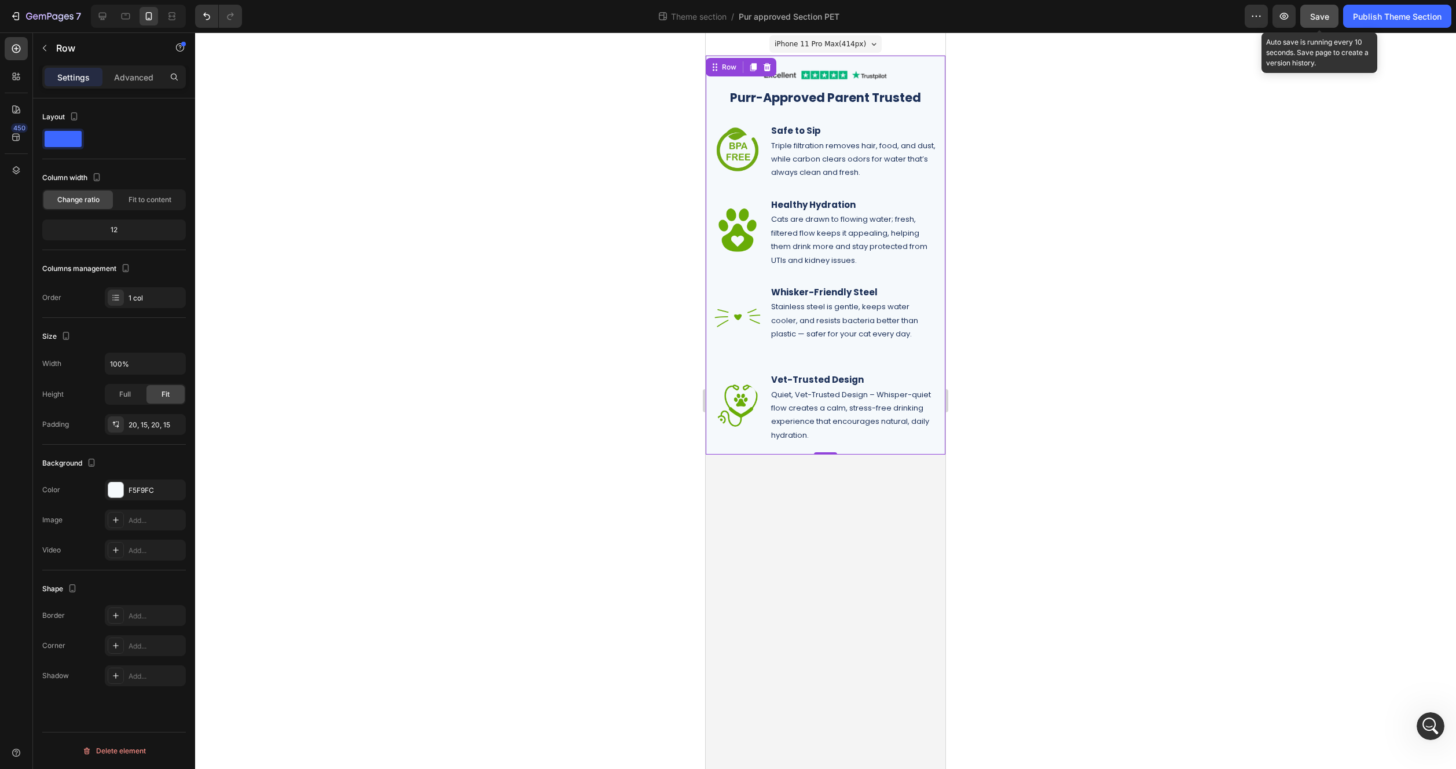
click at [1315, 20] on span "Save" at bounding box center [1319, 17] width 19 height 10
click at [1109, 213] on div at bounding box center [825, 400] width 1261 height 736
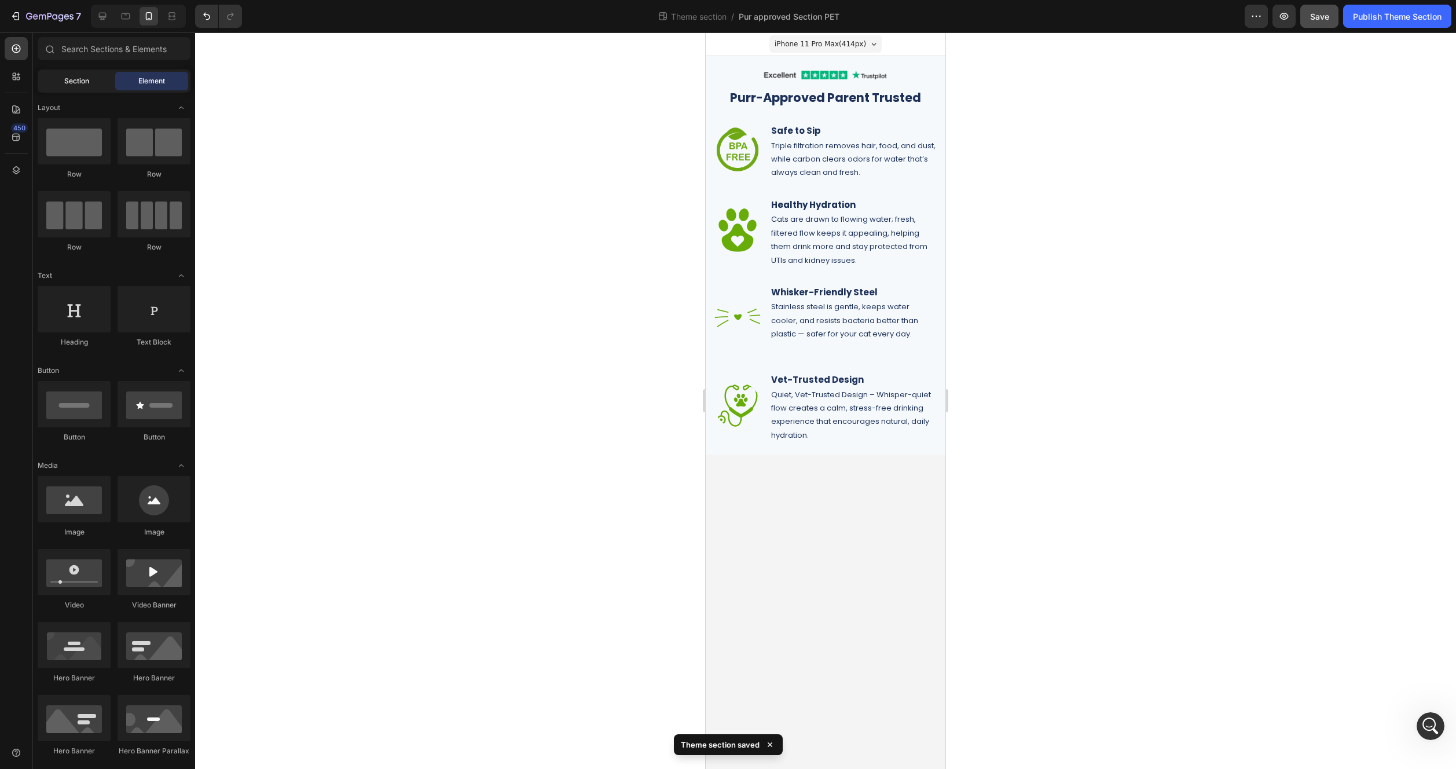
click at [81, 76] on span "Section" at bounding box center [76, 81] width 25 height 10
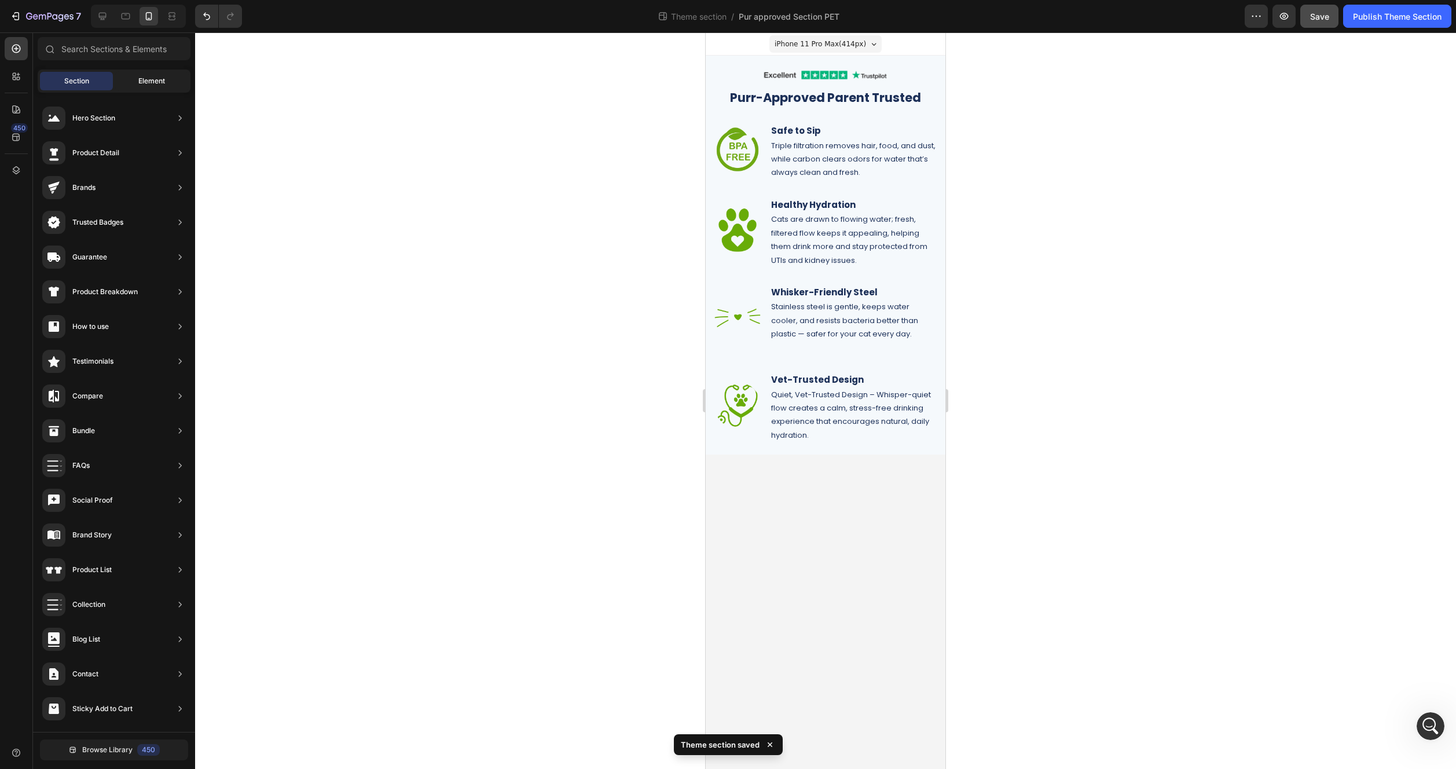
click at [129, 88] on div "Element" at bounding box center [151, 81] width 73 height 19
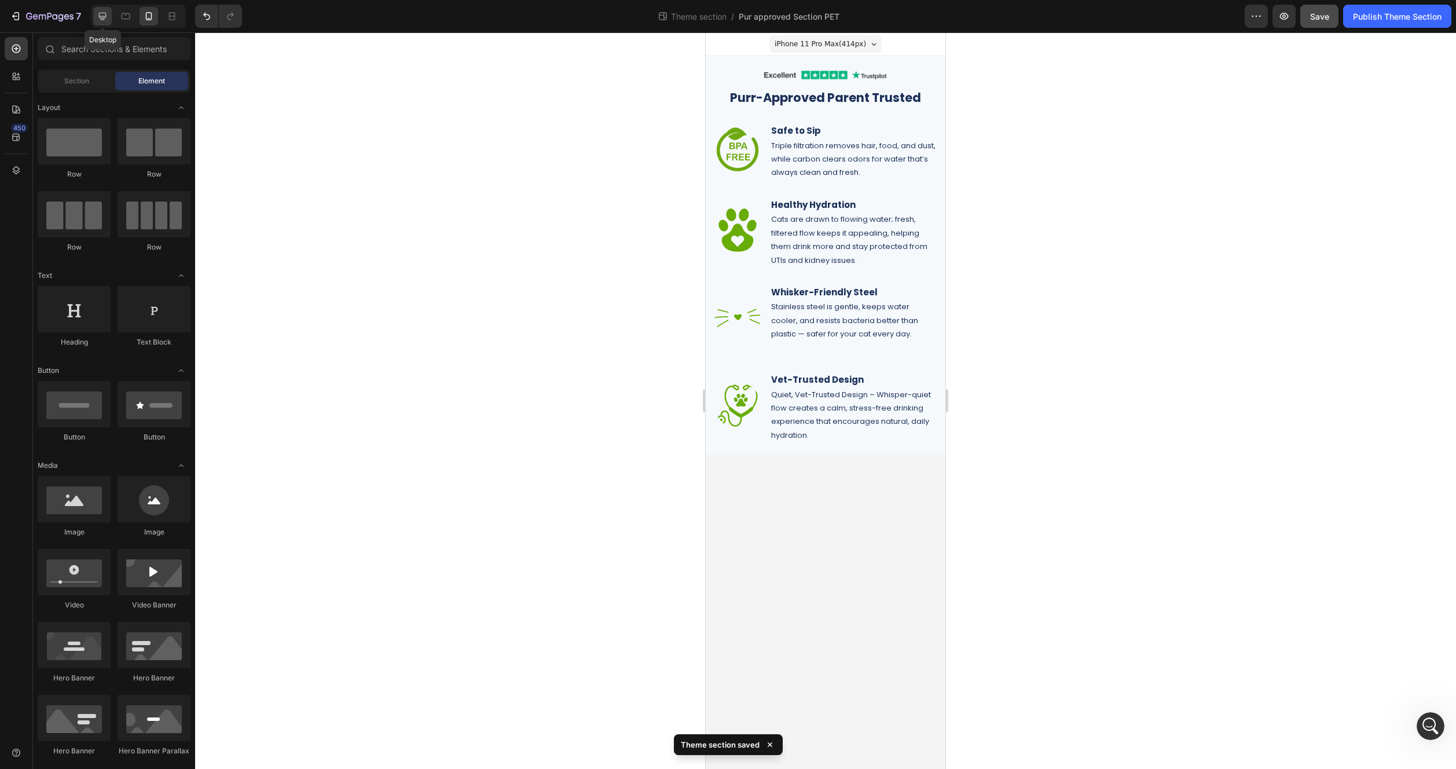
click at [98, 18] on icon at bounding box center [103, 16] width 12 height 12
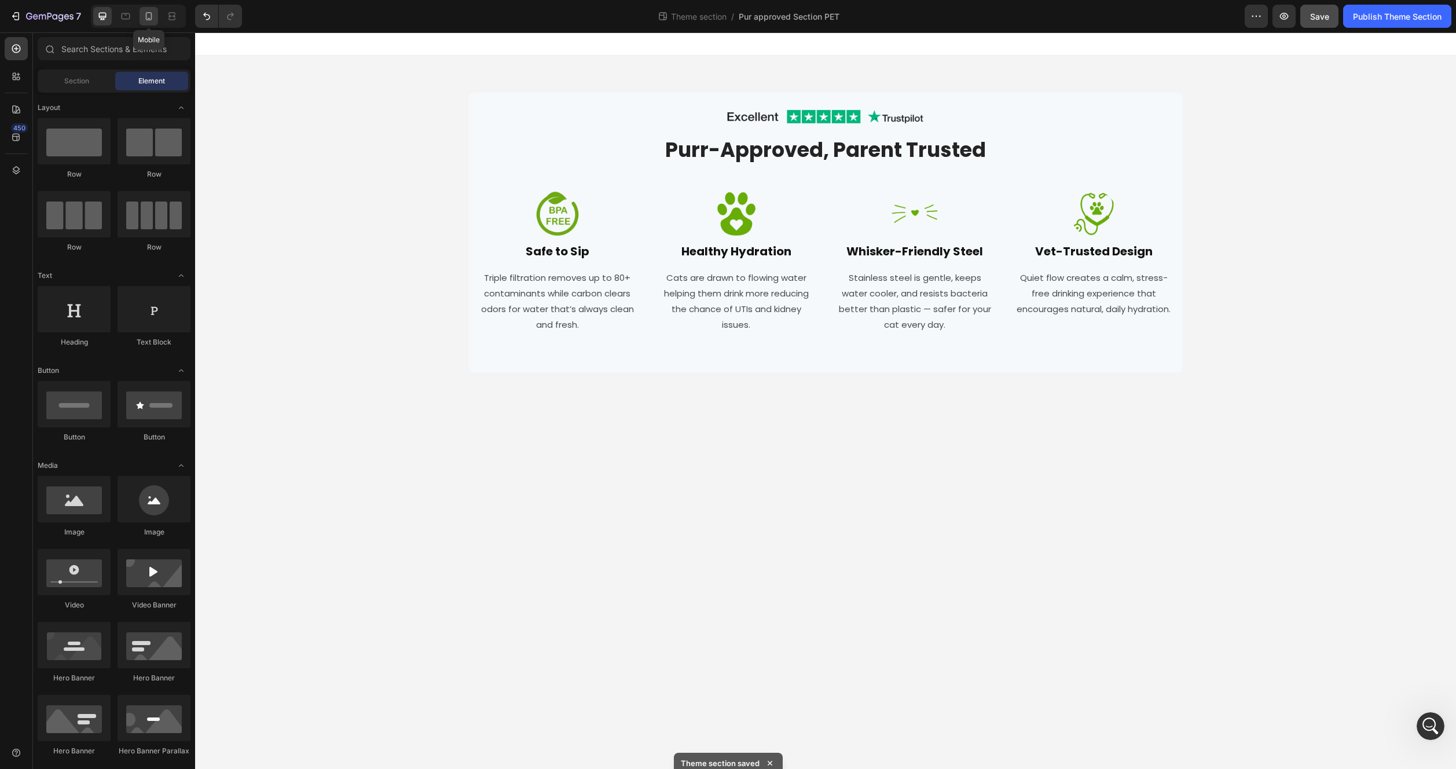
click at [150, 17] on icon at bounding box center [149, 16] width 12 height 12
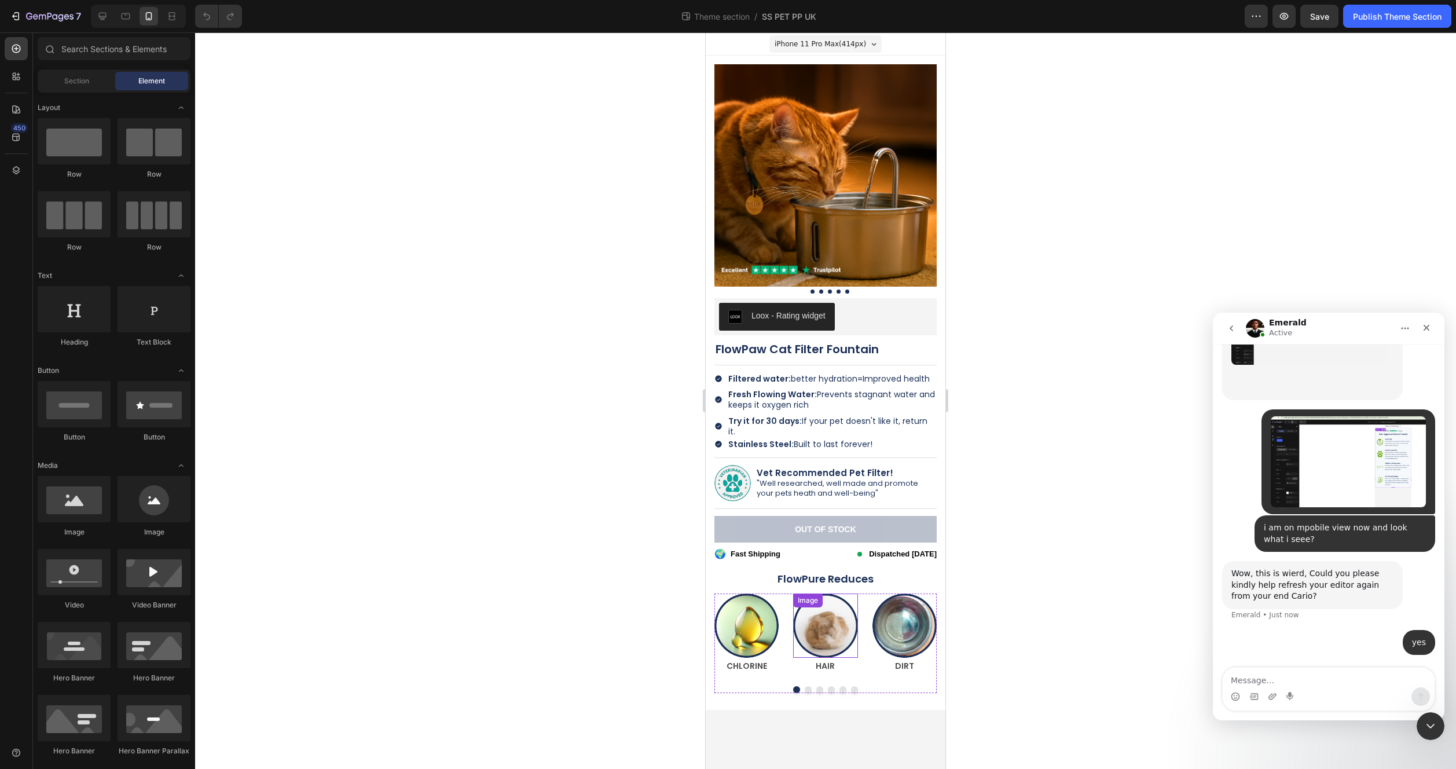
scroll to position [4090, 0]
click at [1284, 672] on textarea "Message…" at bounding box center [1329, 678] width 212 height 20
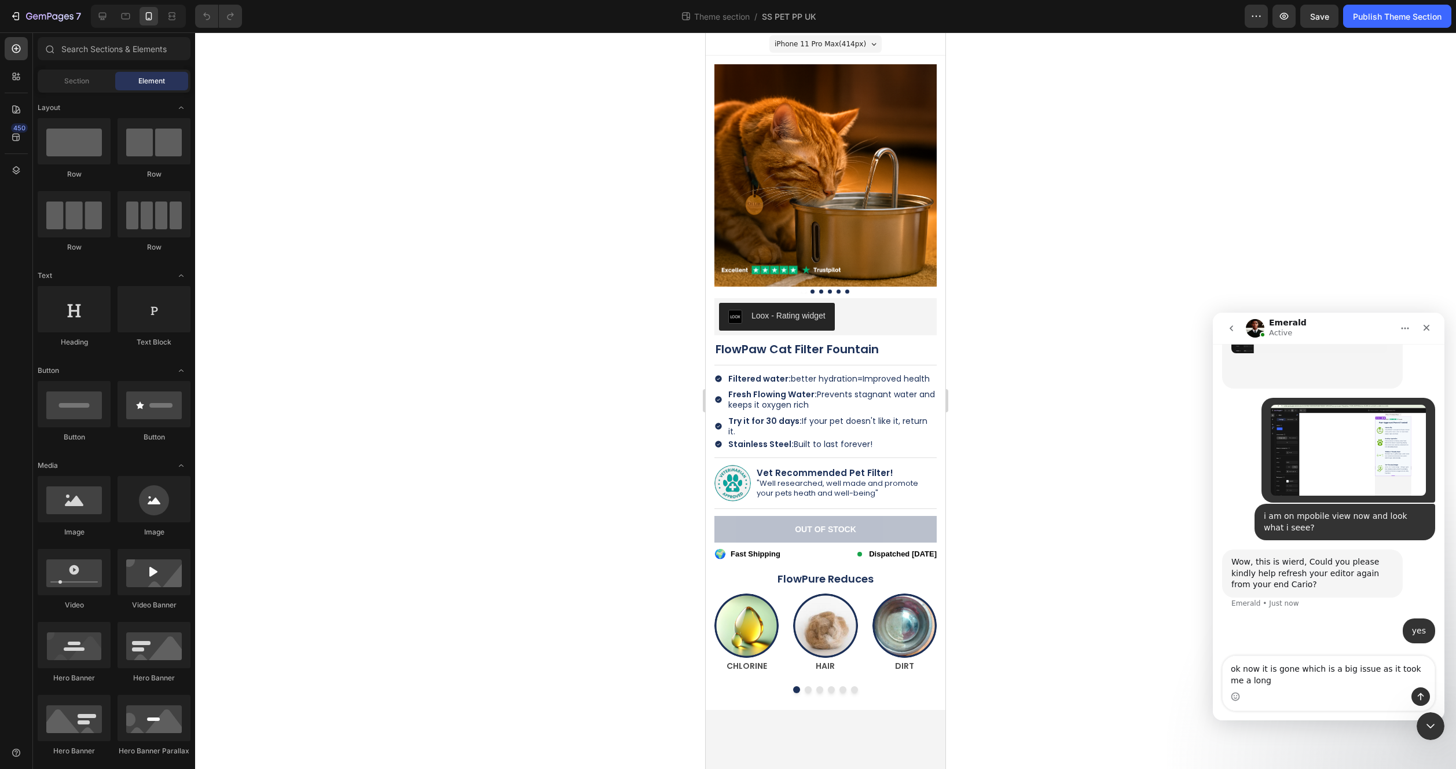
scroll to position [4102, 0]
type textarea "ok now it is gone which is a big issue as it took me a long time to create"
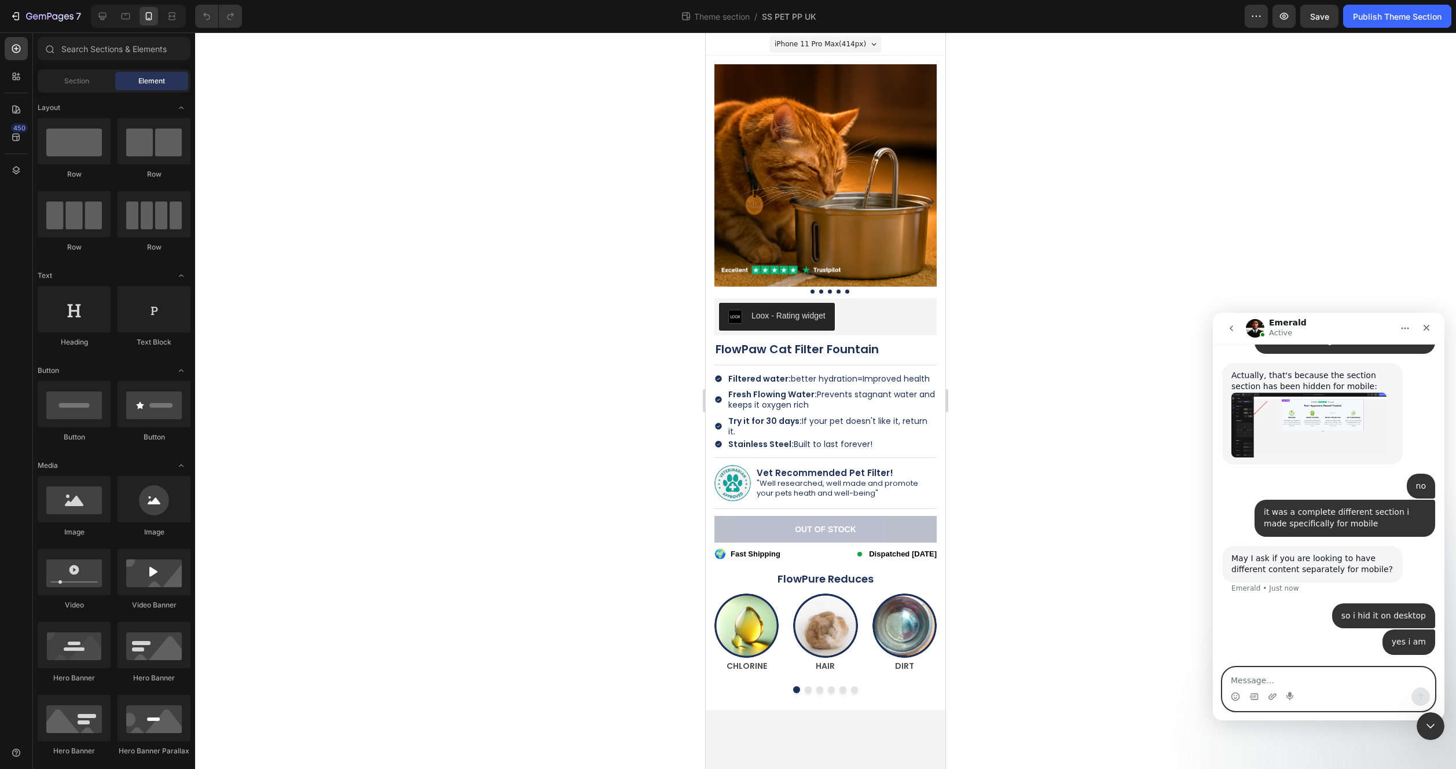
scroll to position [4399, 0]
click at [469, 285] on div at bounding box center [825, 400] width 1261 height 736
click at [13, 10] on div "7" at bounding box center [45, 16] width 71 height 14
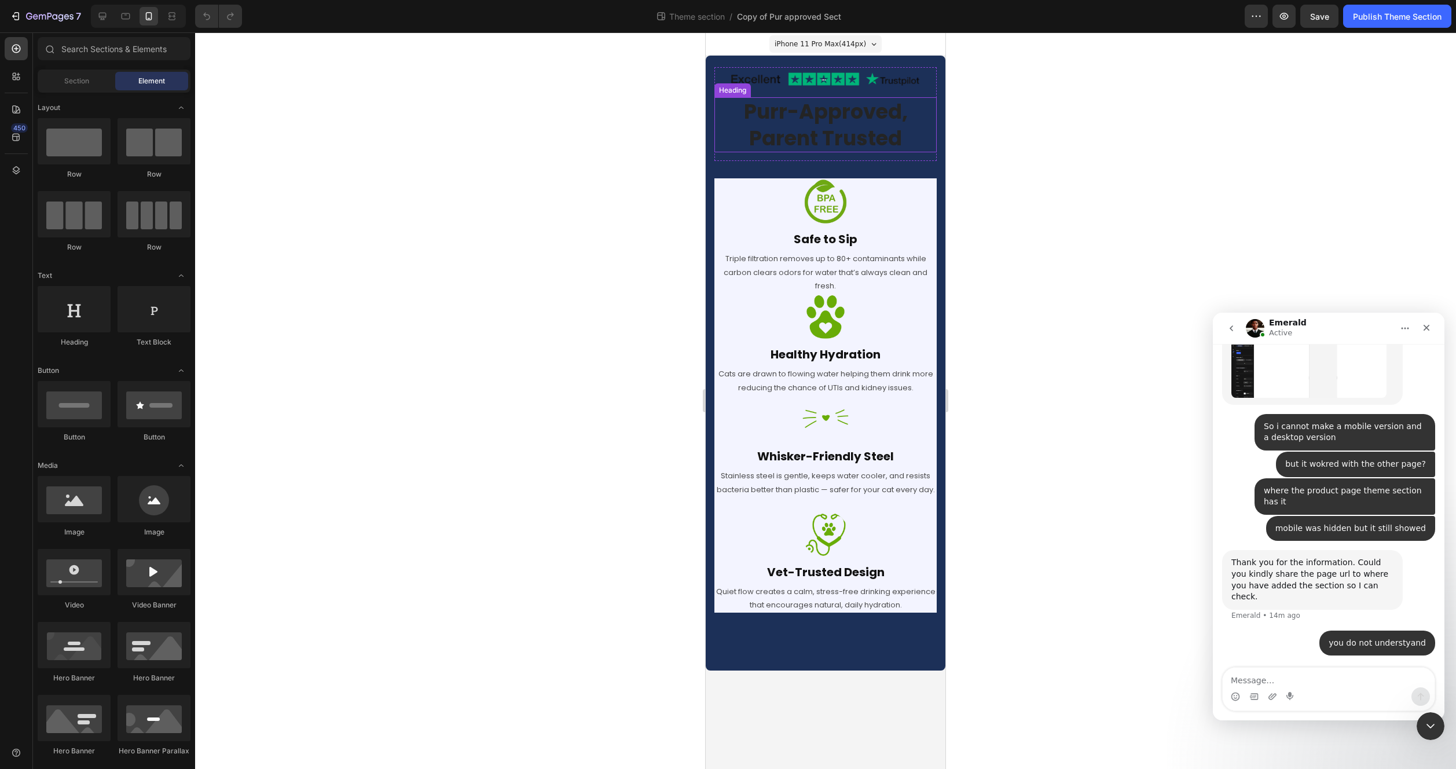
scroll to position [3080, 0]
click at [96, 24] on div at bounding box center [102, 16] width 19 height 19
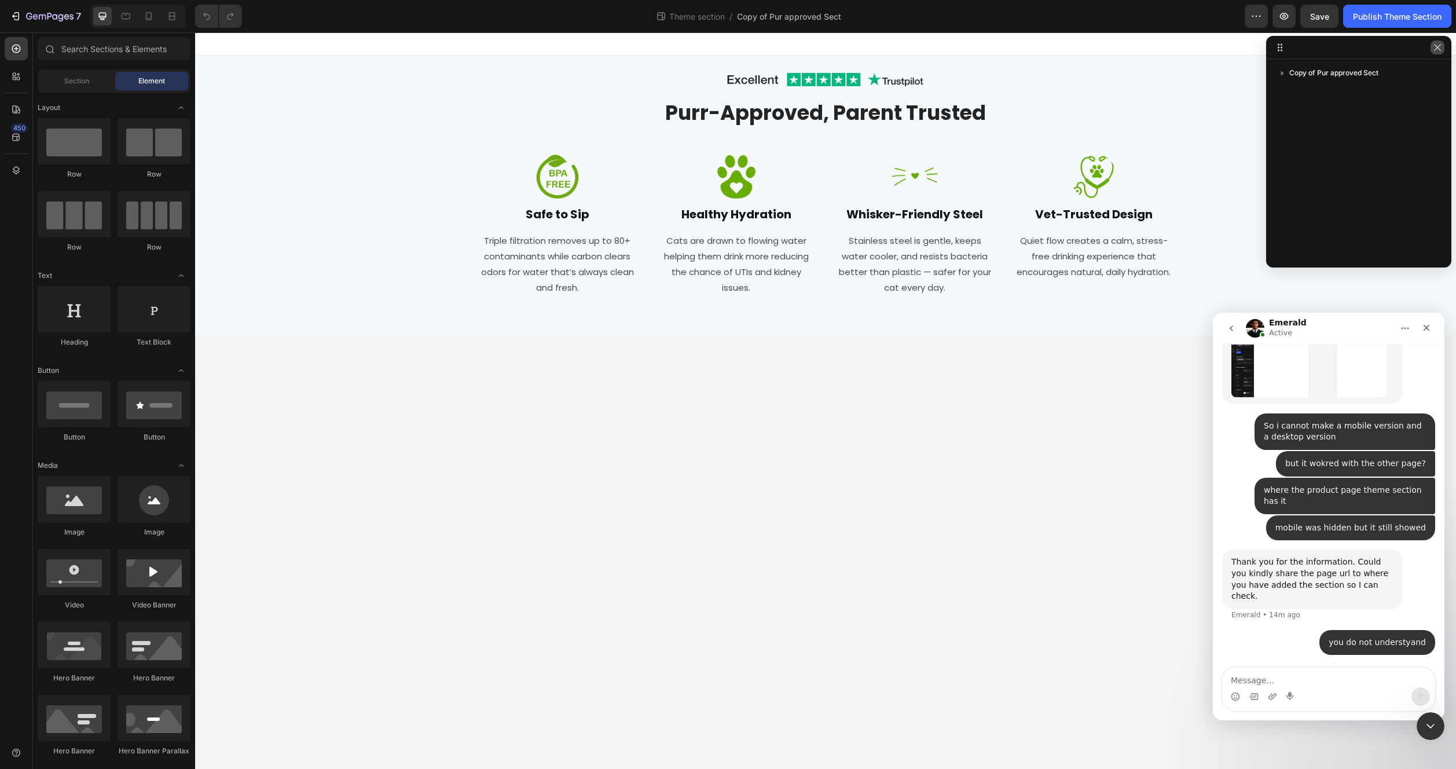
click at [1436, 47] on icon "button" at bounding box center [1437, 47] width 9 height 9
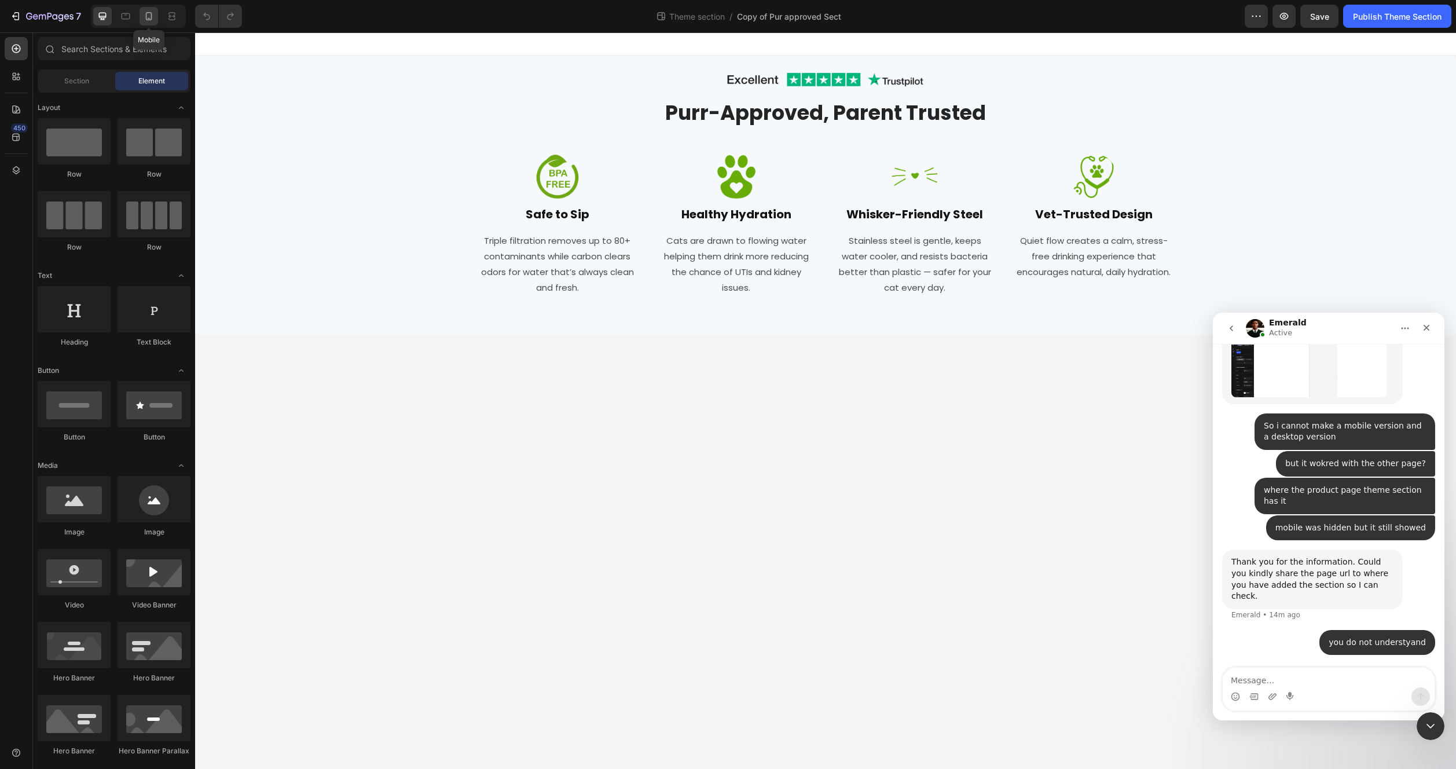
click at [153, 17] on icon at bounding box center [149, 16] width 12 height 12
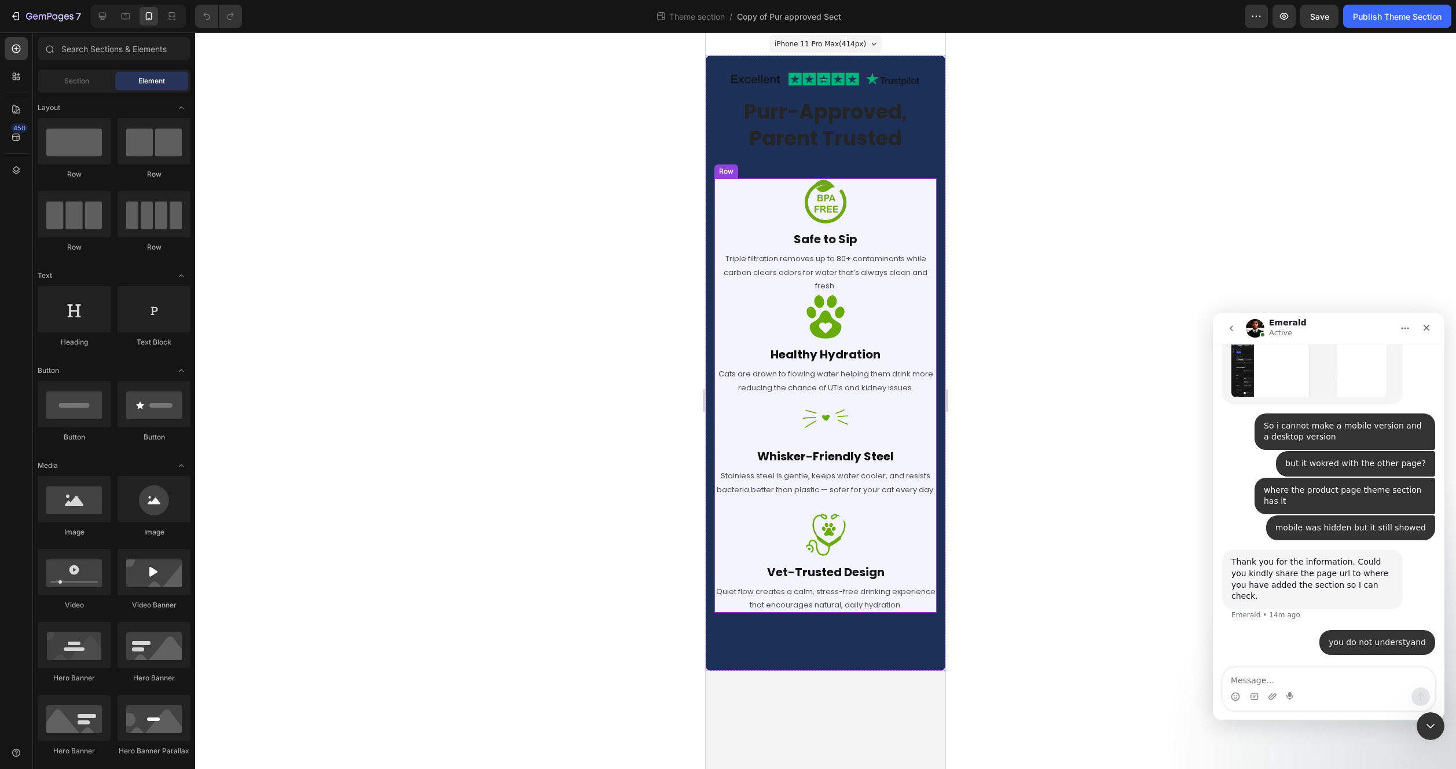
click at [877, 254] on p "Triple filtration removes up to 80+ contaminants while carbon clears odors for …" at bounding box center [826, 272] width 220 height 41
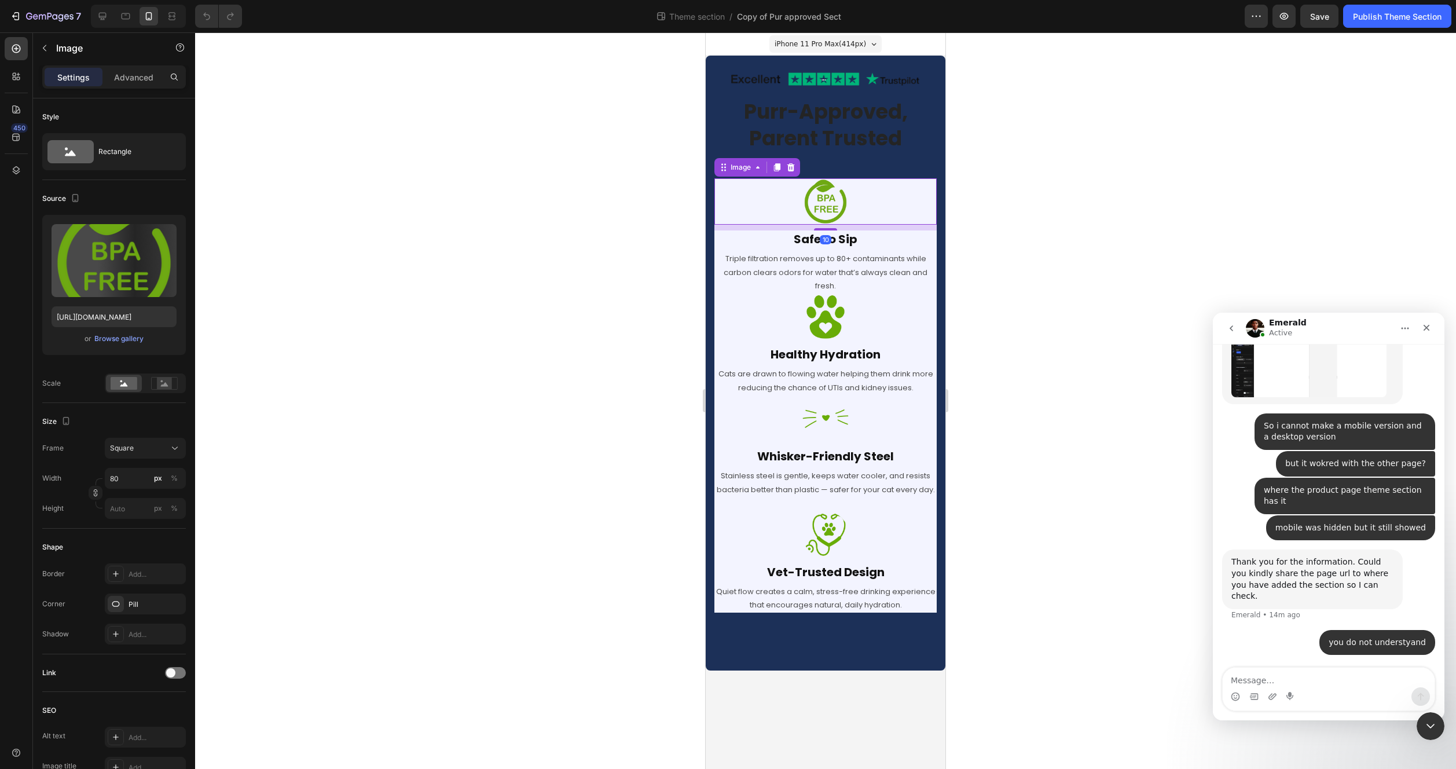
click at [899, 223] on div at bounding box center [825, 201] width 222 height 46
click at [867, 236] on h2 "Safe to Sip" at bounding box center [825, 238] width 222 height 17
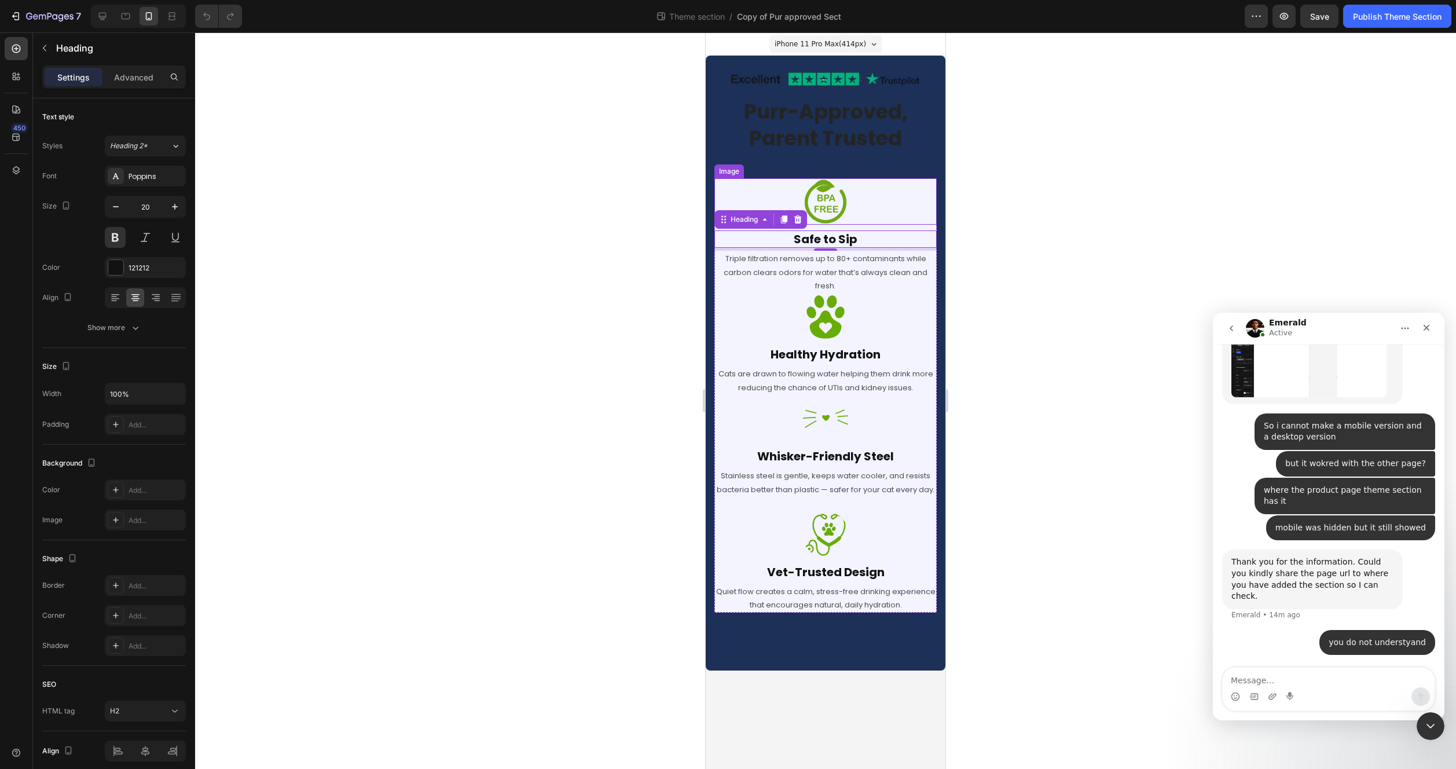
click at [901, 212] on div at bounding box center [825, 201] width 222 height 46
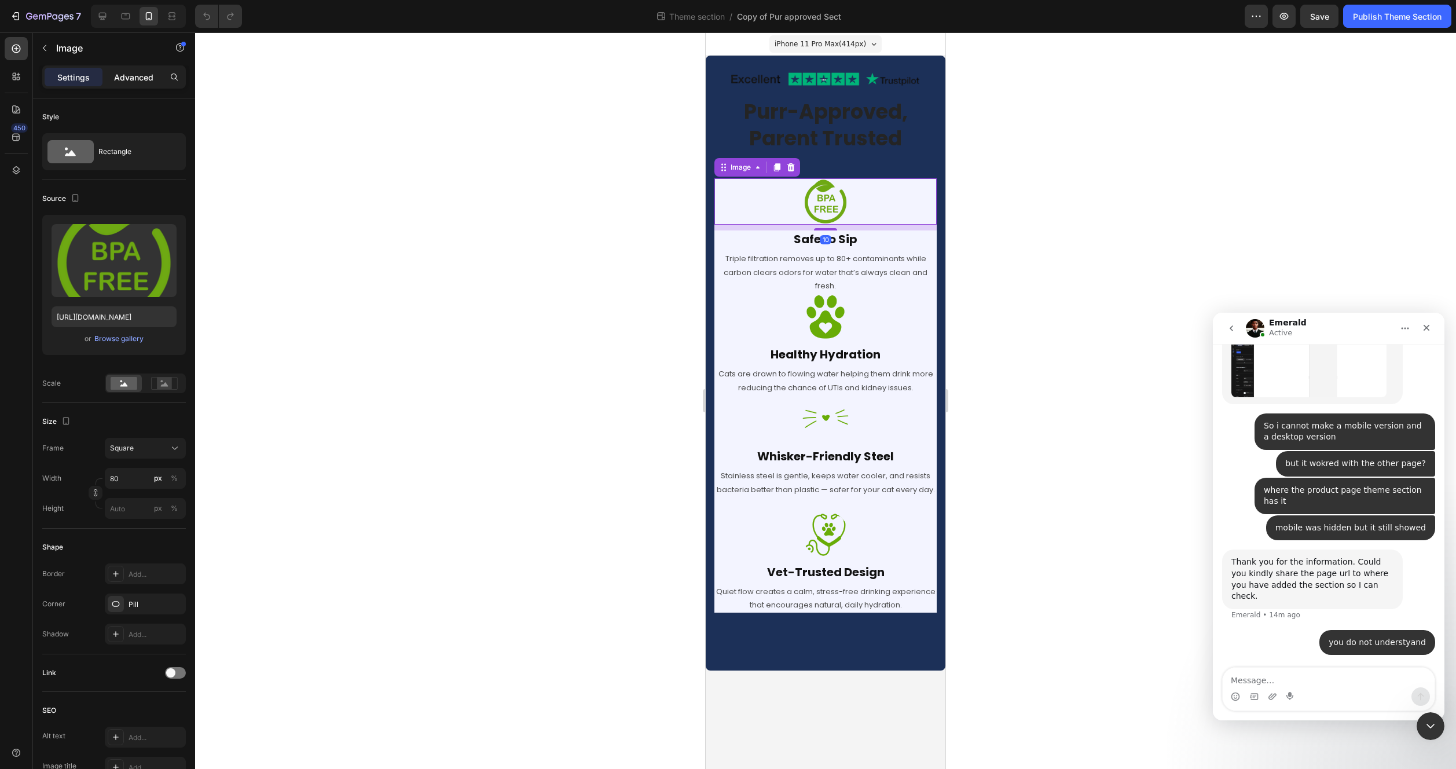
click at [131, 75] on p "Advanced" at bounding box center [133, 77] width 39 height 12
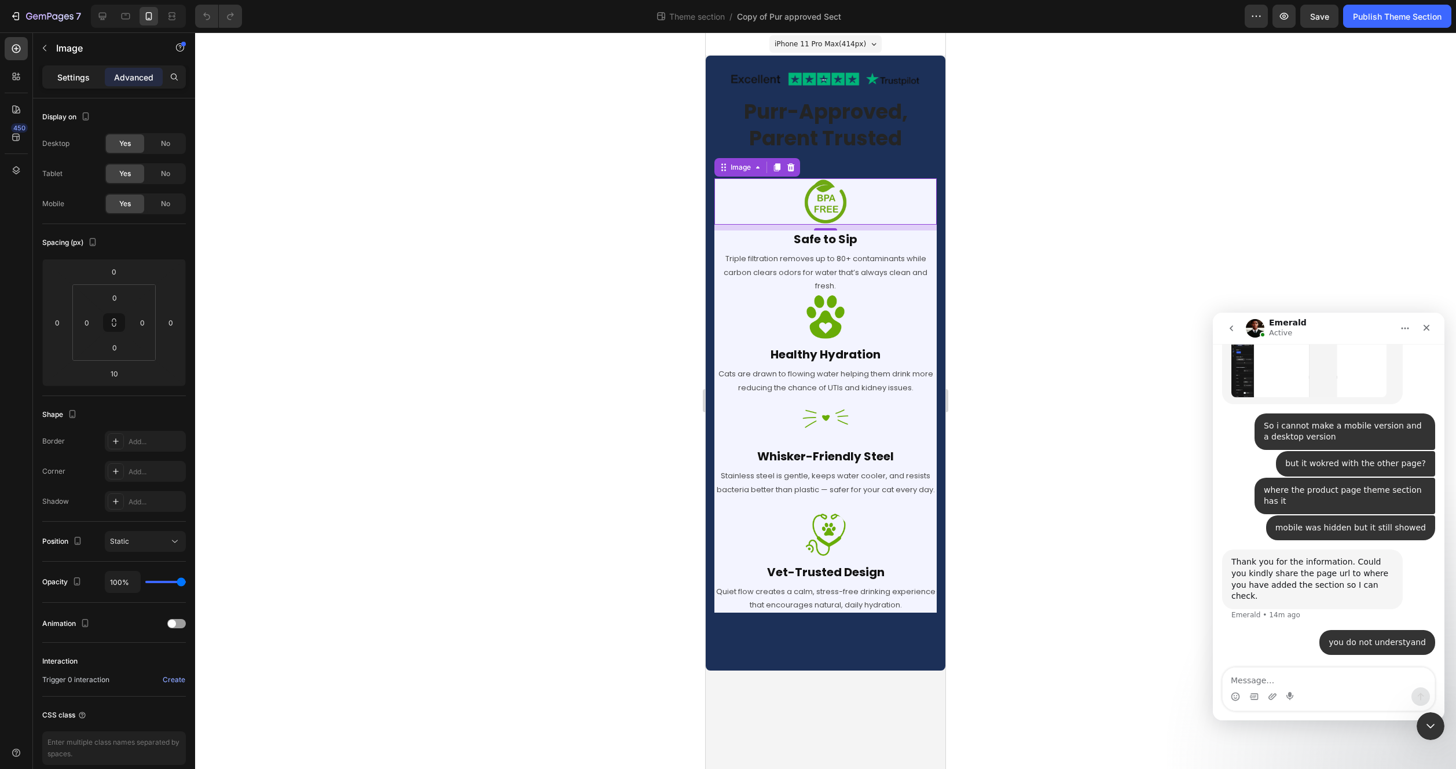
click at [80, 76] on p "Settings" at bounding box center [73, 77] width 32 height 12
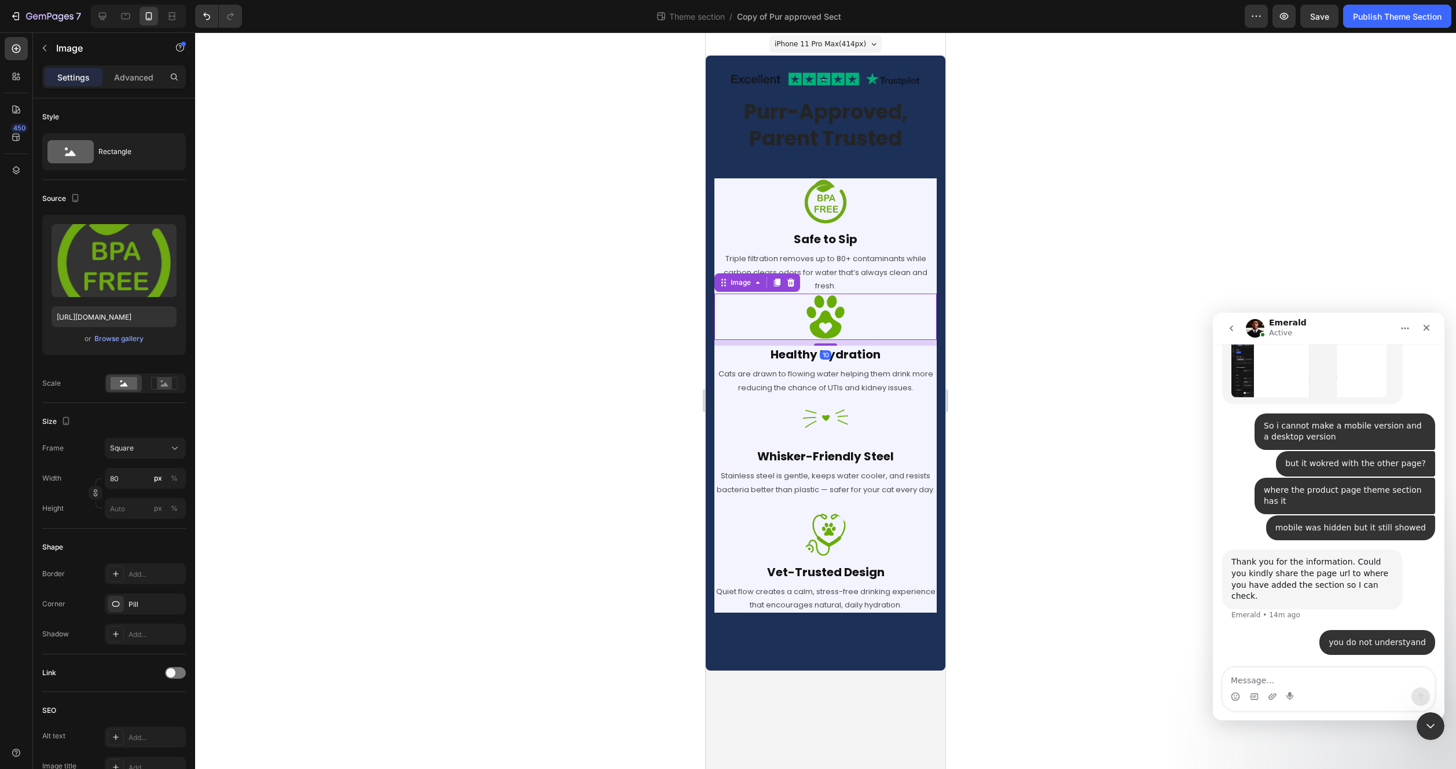
click at [722, 299] on div at bounding box center [825, 317] width 222 height 46
click at [706, 284] on div "Image Row Purr-Approved, Parent Trusted Heading Row Image Safe to Sip Heading T…" at bounding box center [826, 363] width 240 height 615
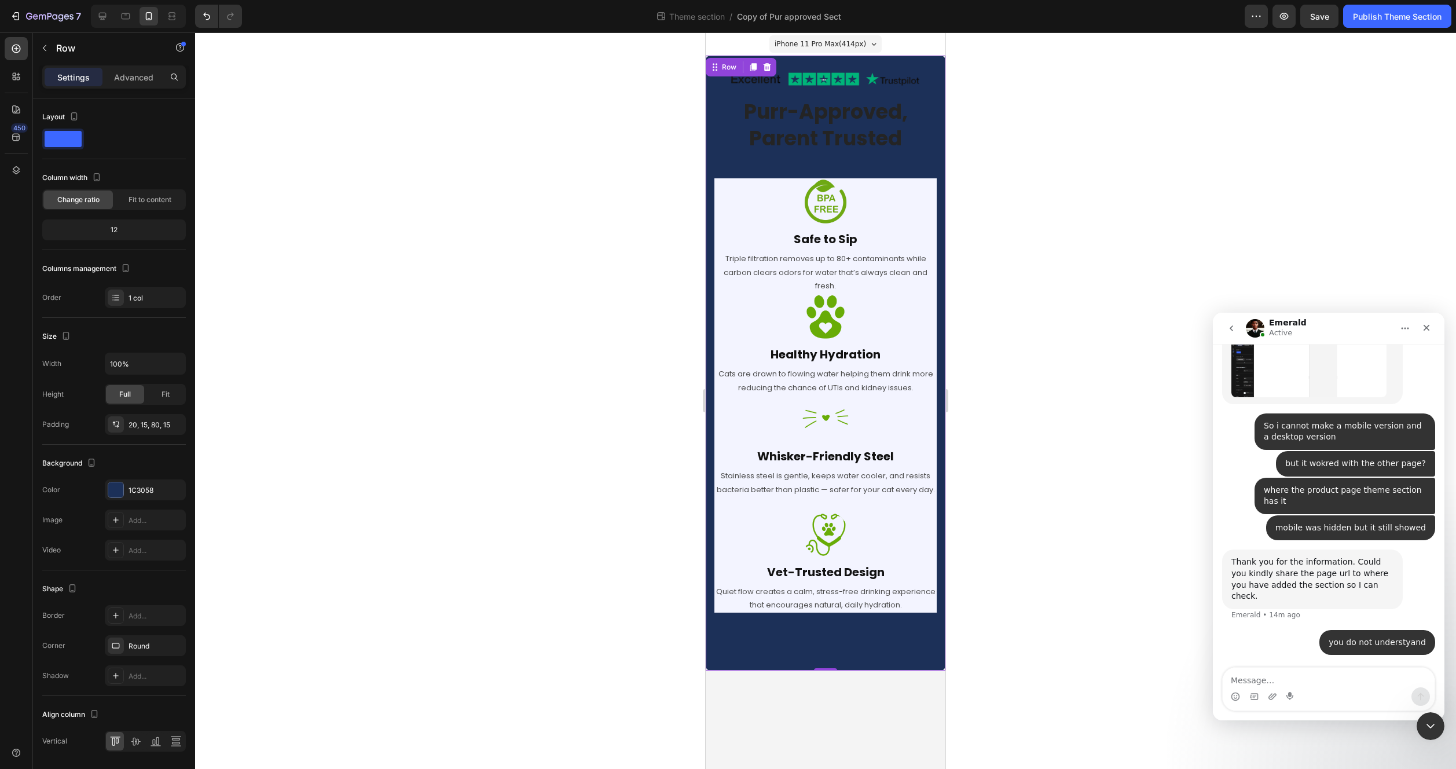
click at [712, 267] on div "Image Row Purr-Approved, Parent Trusted Heading Row Image Safe to Sip Heading T…" at bounding box center [826, 363] width 240 height 615
click at [731, 211] on div at bounding box center [825, 201] width 222 height 46
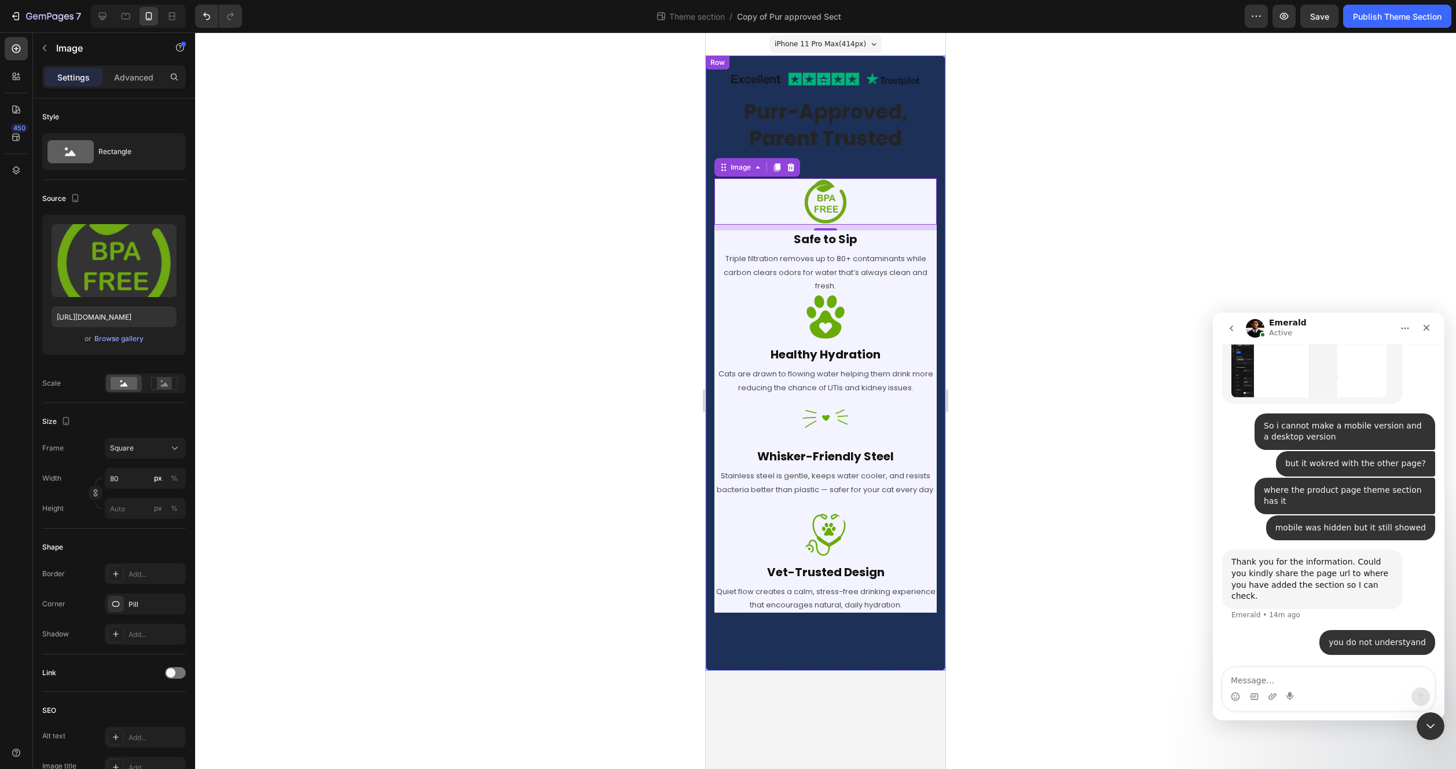
click at [739, 625] on div "Image Row Purr-Approved, Parent Trusted Heading Row Image 10 Safe to Sip Headin…" at bounding box center [826, 363] width 240 height 615
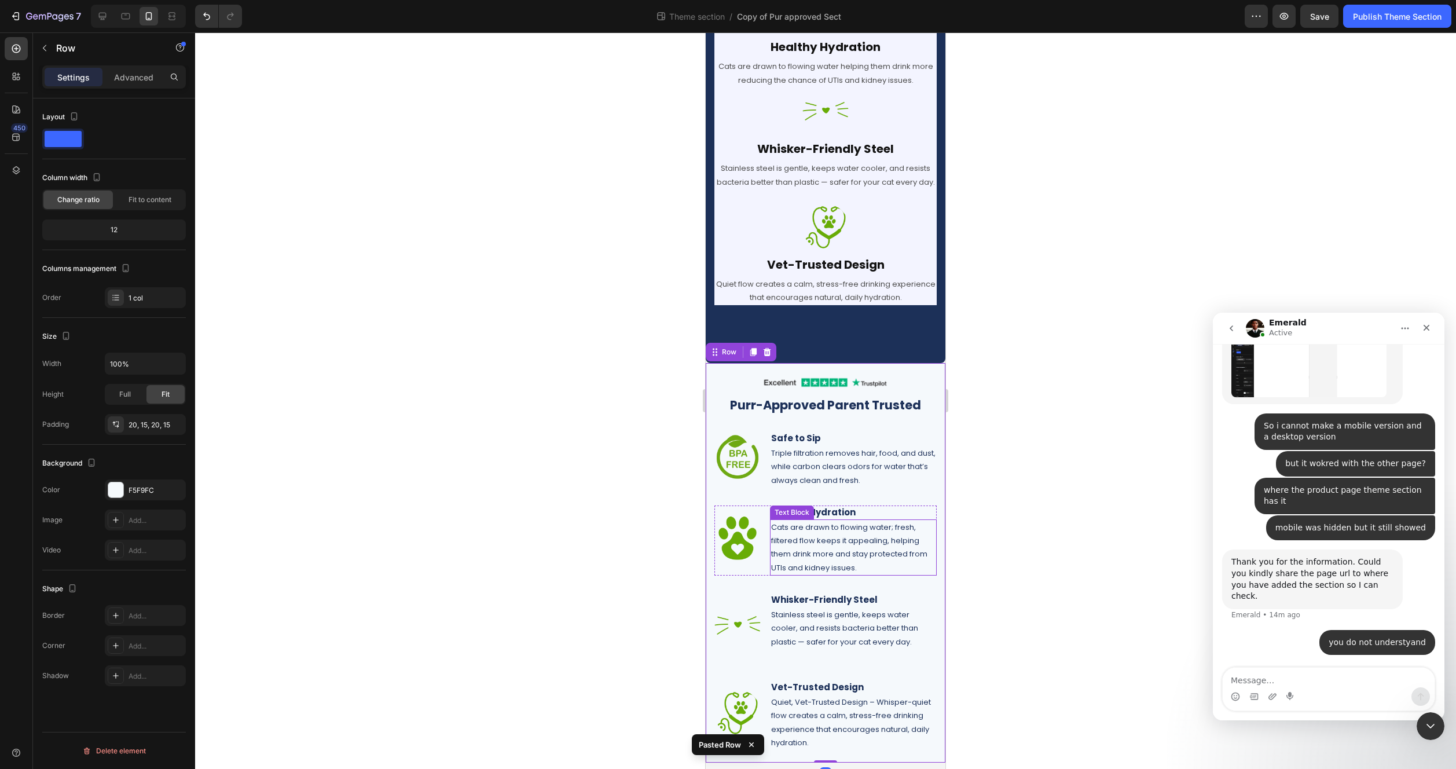
scroll to position [313, 0]
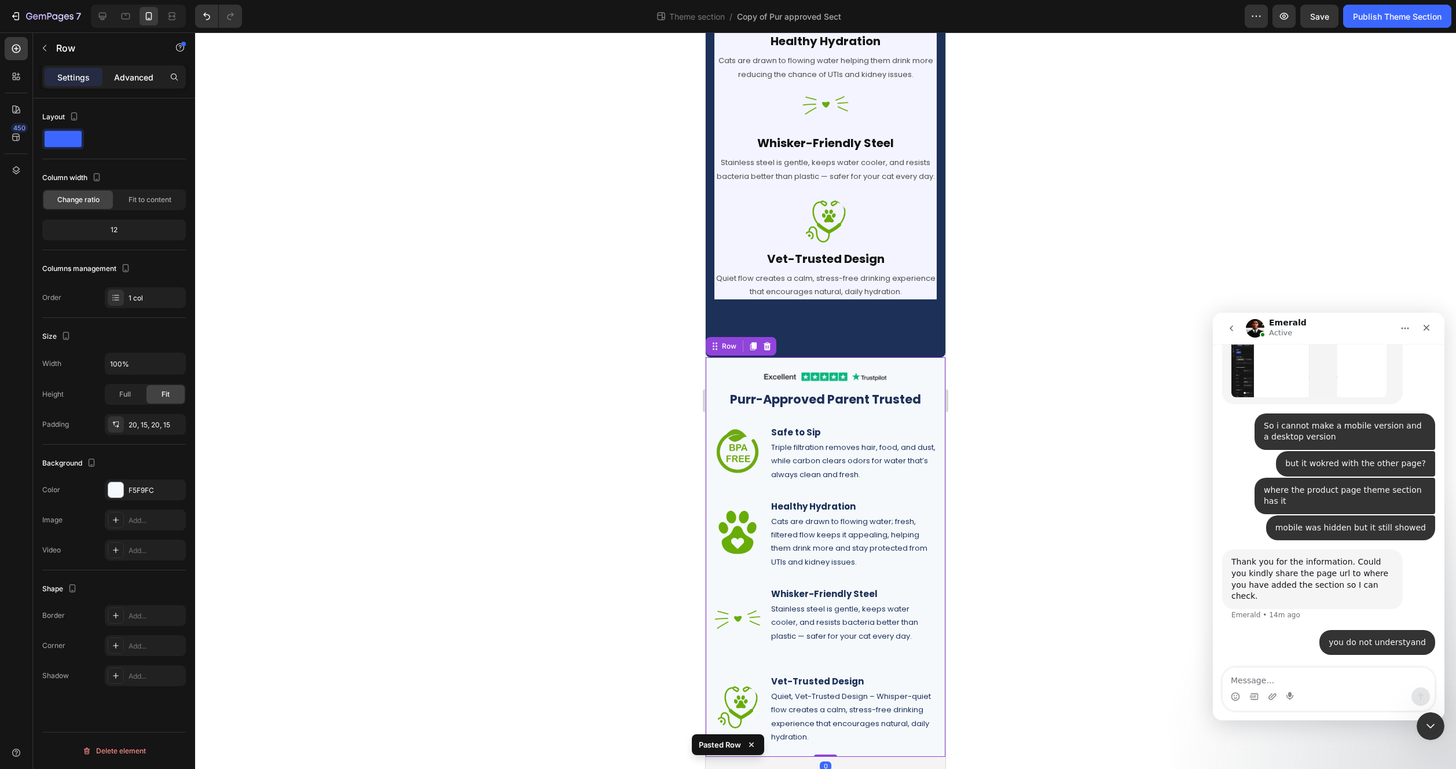
click at [134, 75] on p "Advanced" at bounding box center [133, 77] width 39 height 12
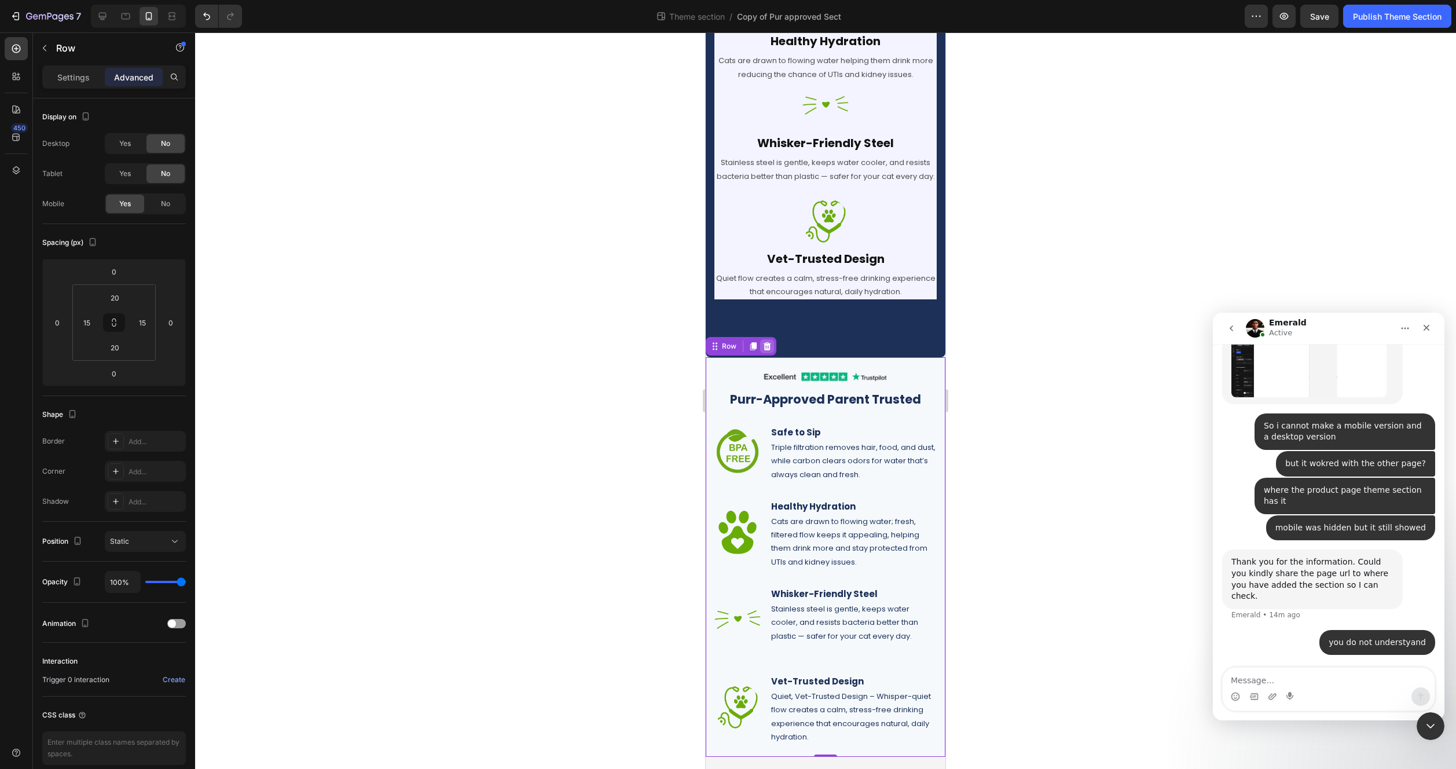
click at [766, 350] on icon at bounding box center [768, 346] width 8 height 8
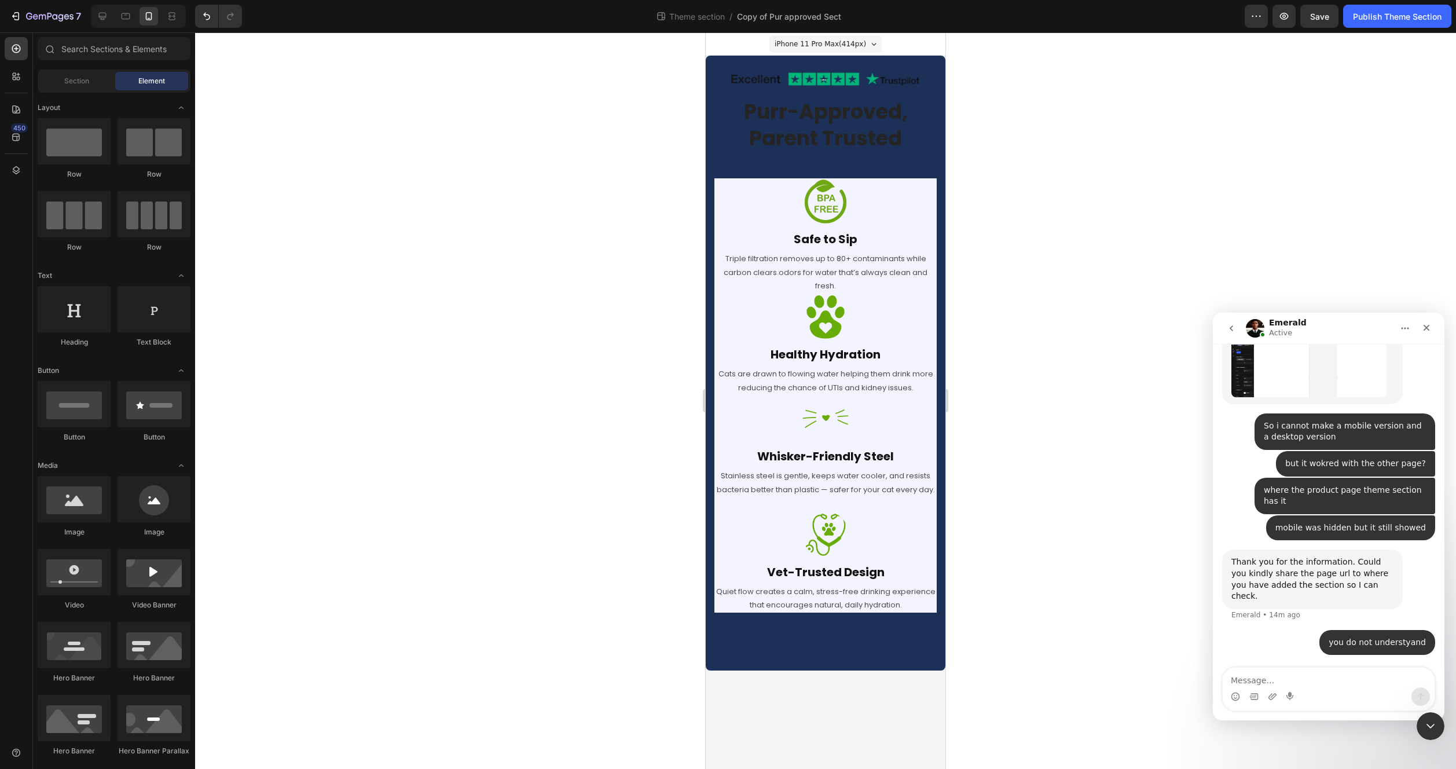
scroll to position [0, 0]
click at [1317, 681] on textarea "Message…" at bounding box center [1329, 678] width 212 height 20
type textarea "what you have done for me is wrong"
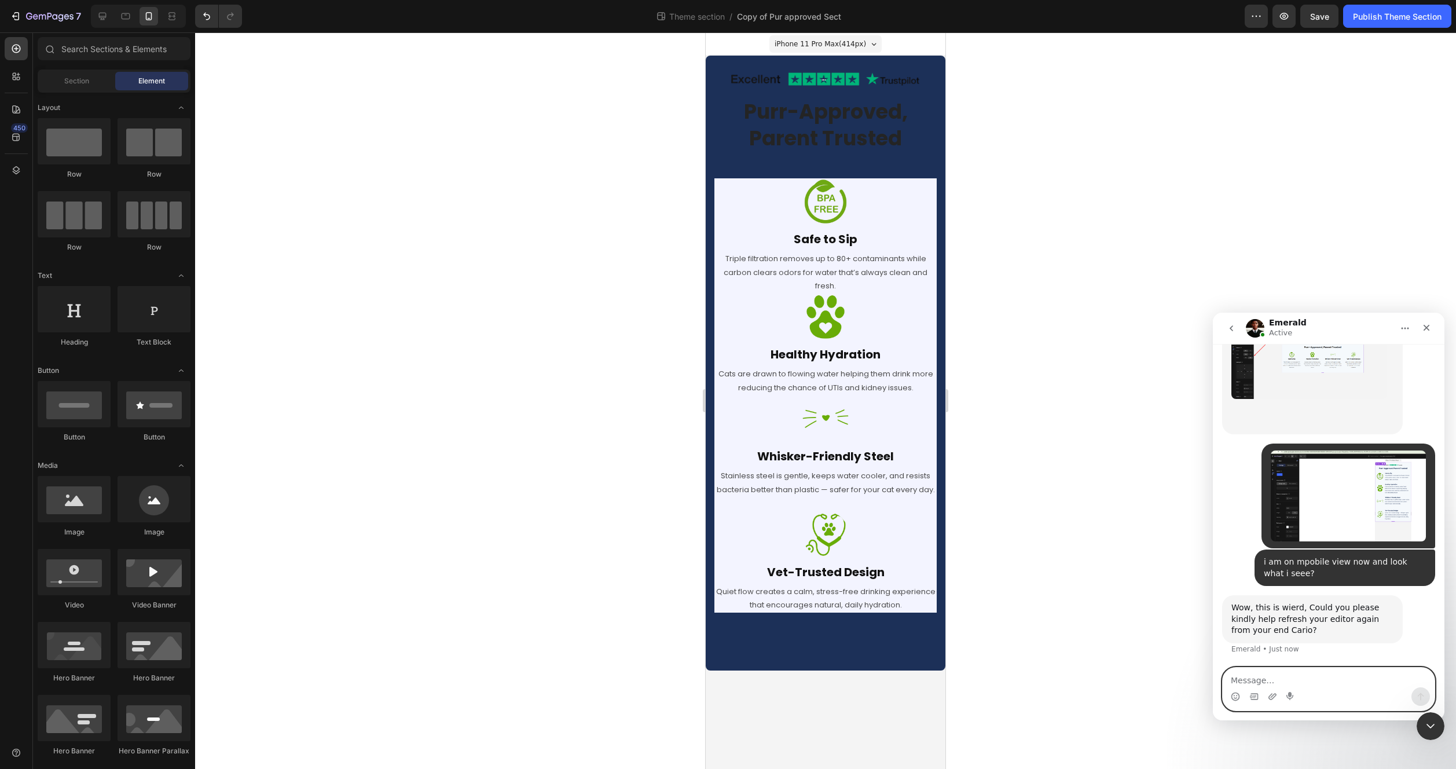
scroll to position [4037, 0]
type textarea "yes"
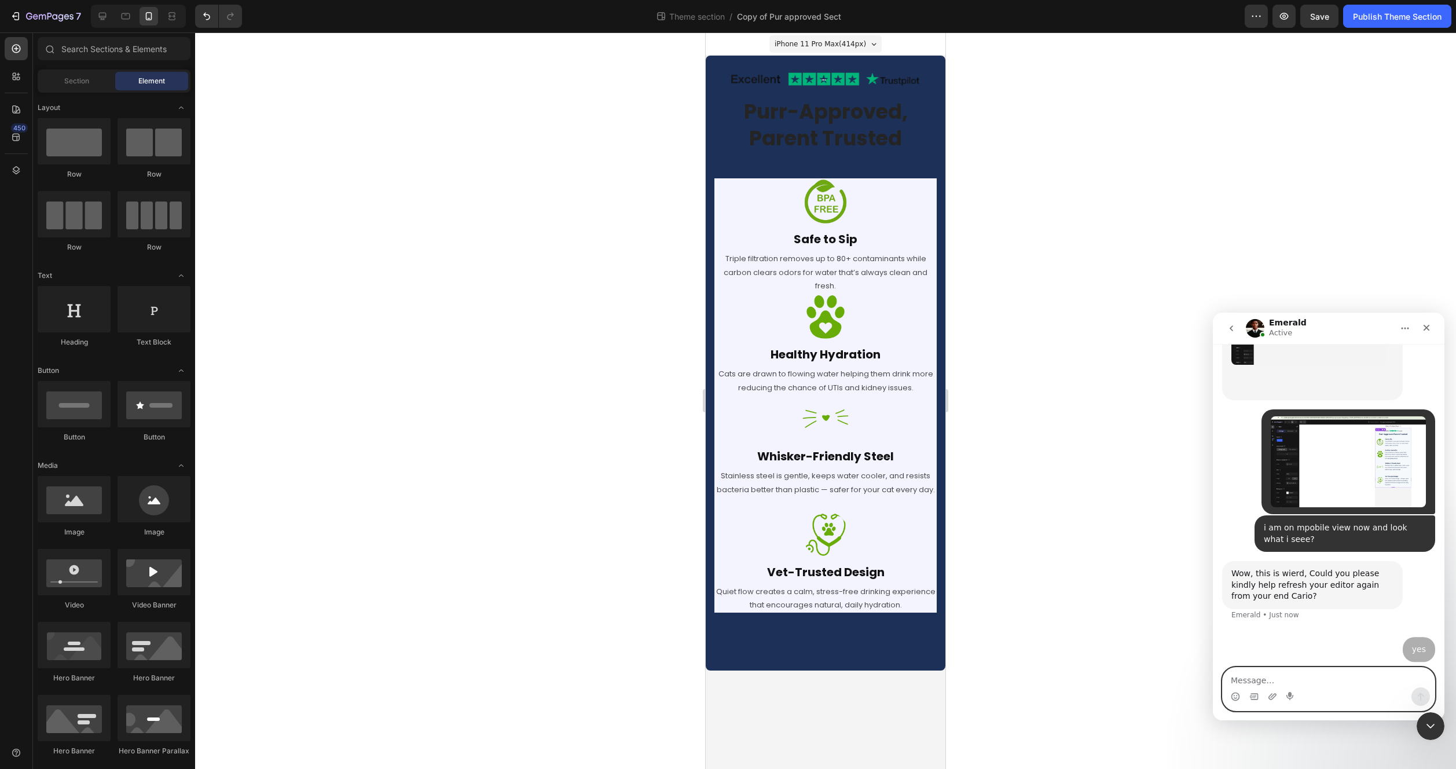
scroll to position [4071, 0]
click at [962, 313] on div at bounding box center [825, 400] width 1261 height 736
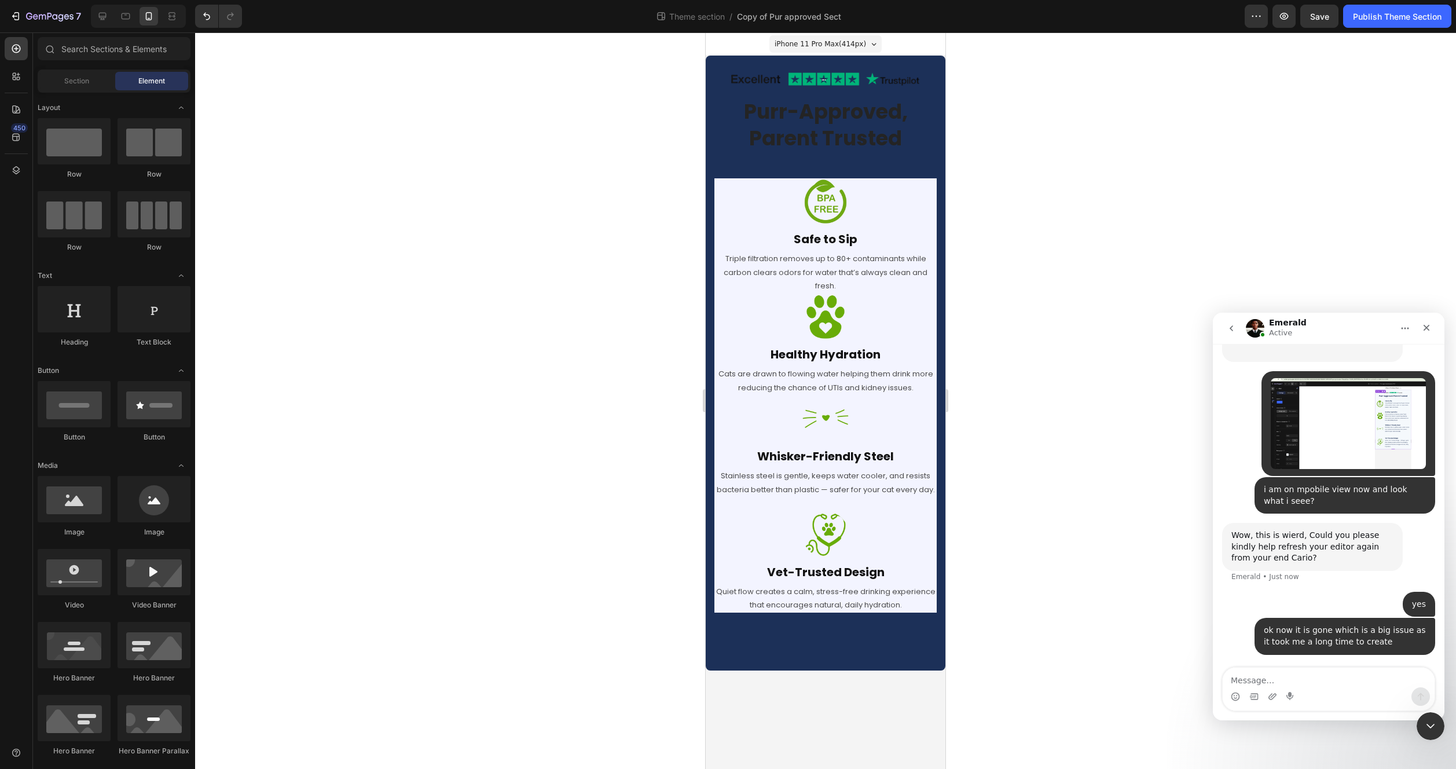
scroll to position [4109, 0]
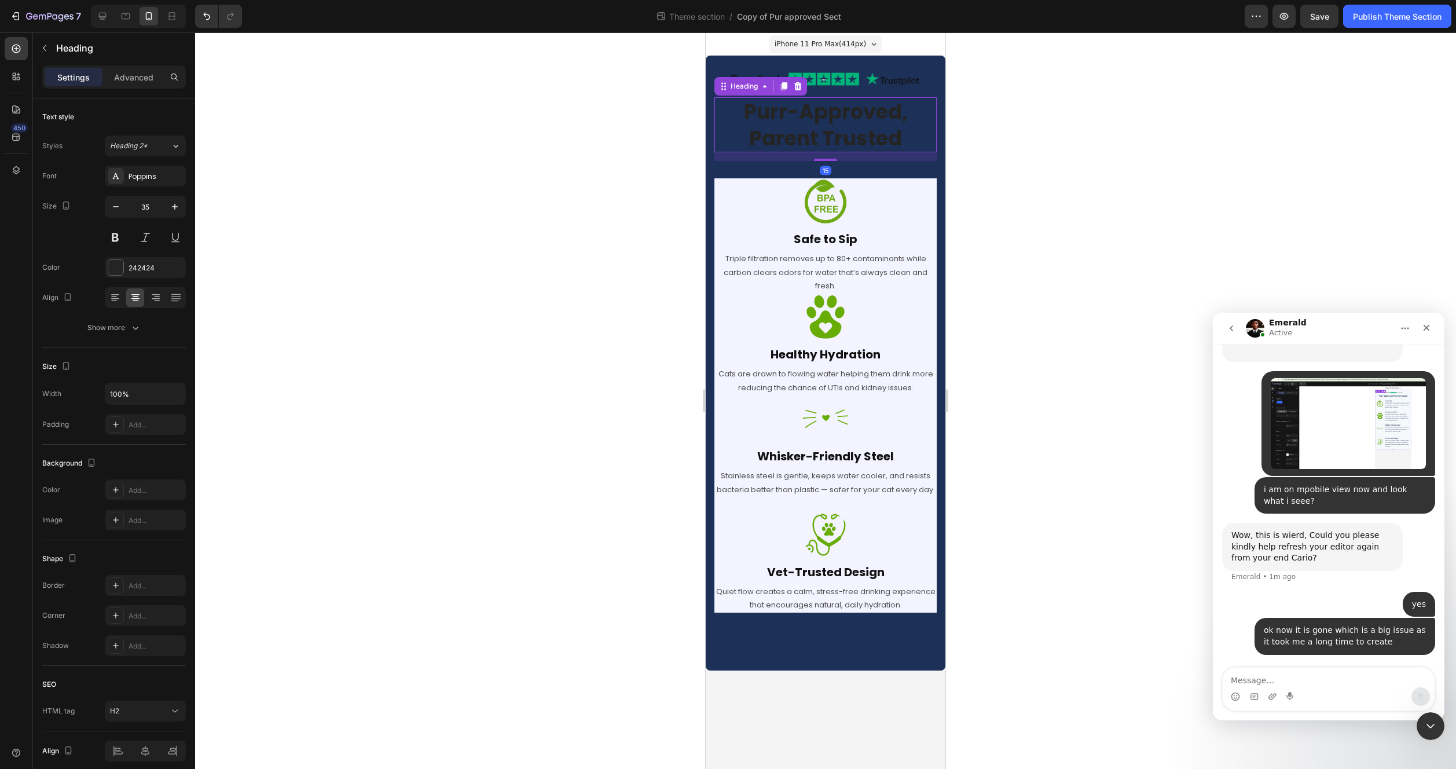
click at [733, 120] on h2 "Purr-Approved, Parent Trusted" at bounding box center [825, 124] width 222 height 55
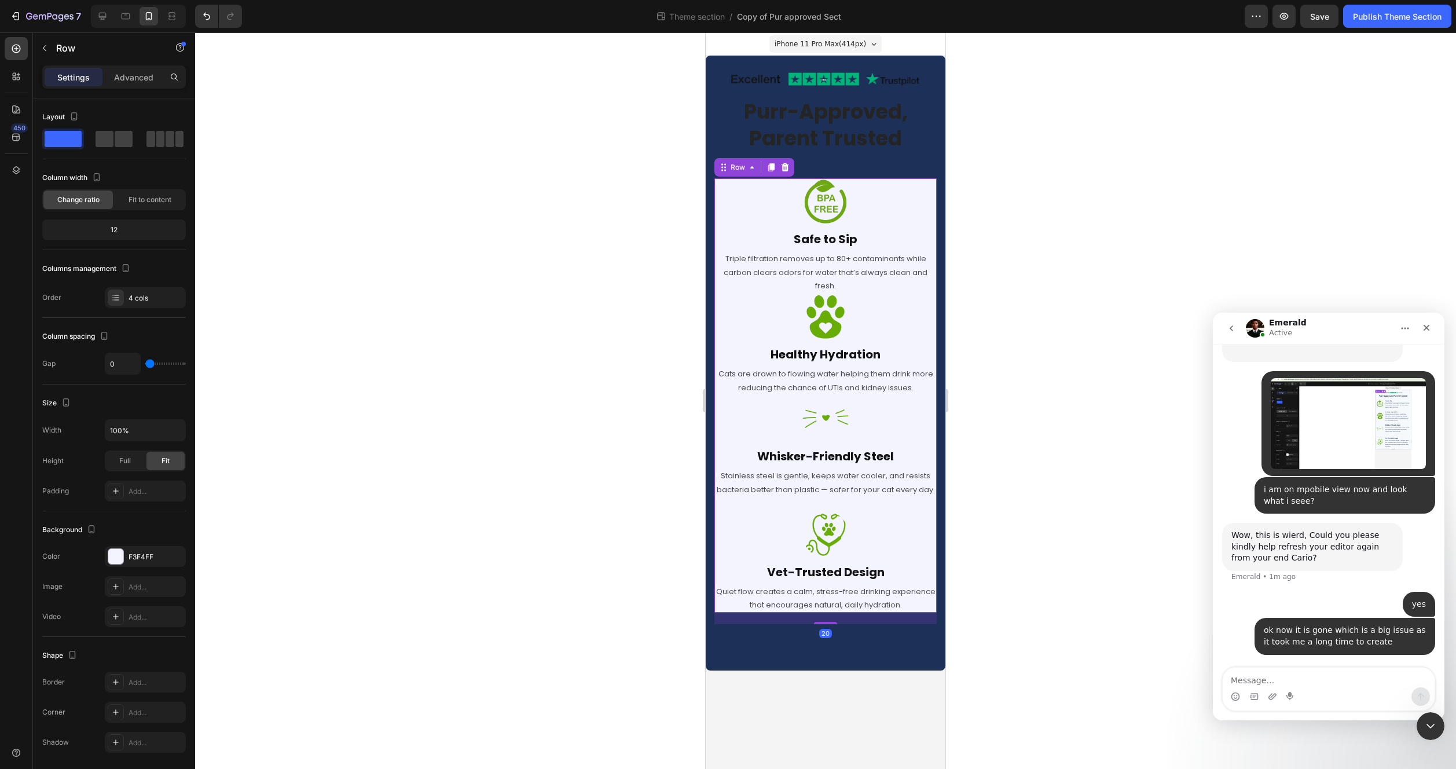
click at [860, 248] on div "Image Safe to Sip Heading Triple filtration removes up to 80+ contaminants whil…" at bounding box center [825, 235] width 222 height 115
click at [827, 251] on div "Triple filtration removes up to 80+ contaminants while carbon clears odors for …" at bounding box center [825, 272] width 222 height 43
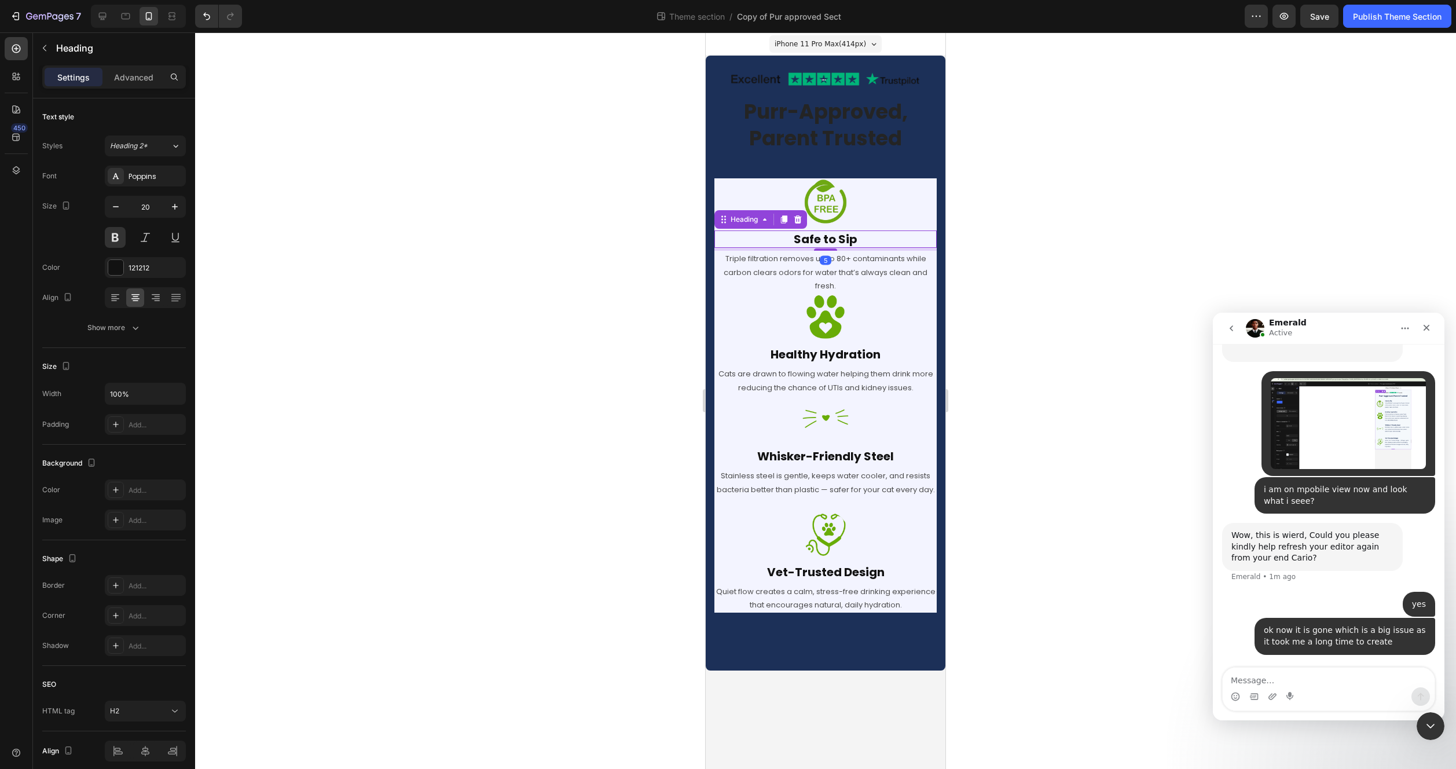
click at [830, 243] on h2 "Safe to Sip" at bounding box center [825, 238] width 222 height 17
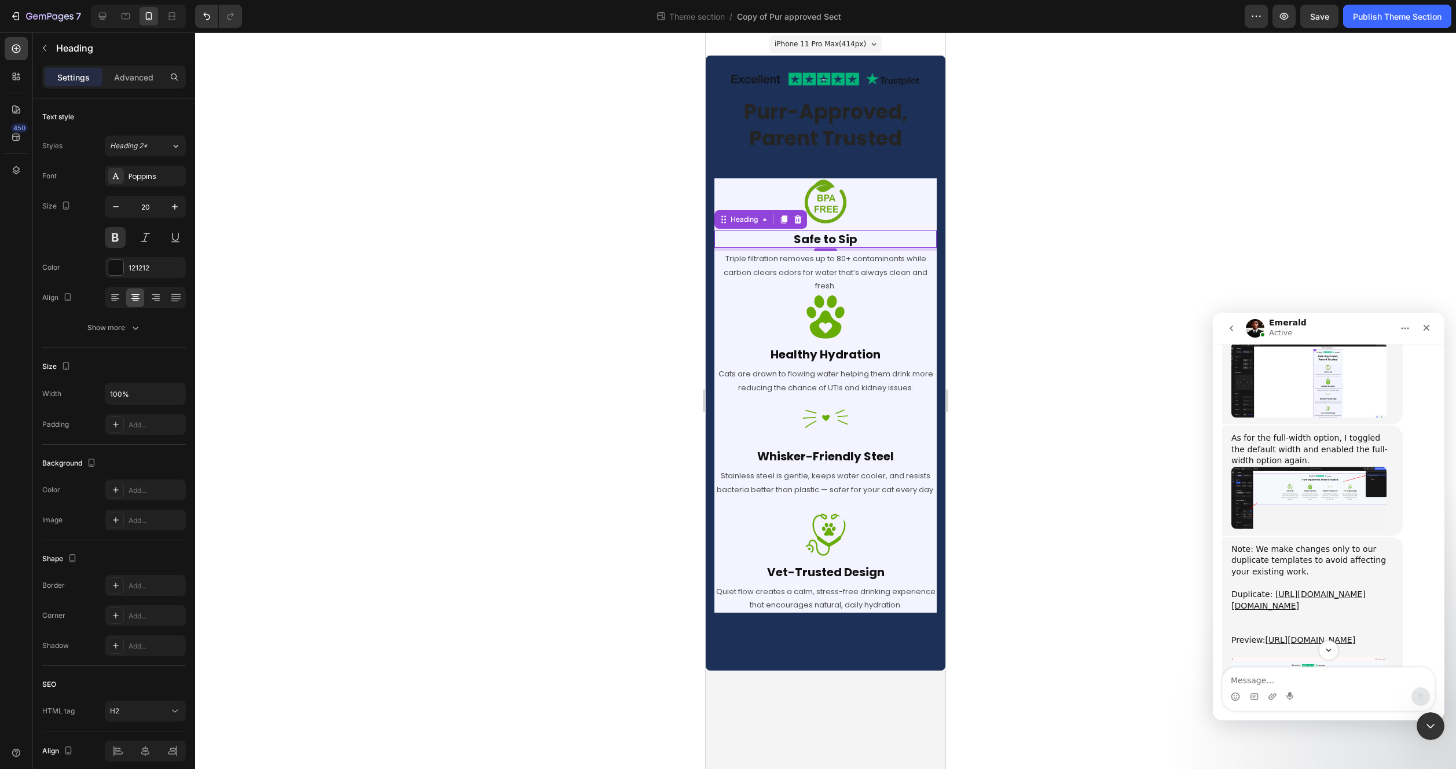
scroll to position [2332, 0]
click at [1299, 467] on img "Emerald says…" at bounding box center [1308, 498] width 155 height 62
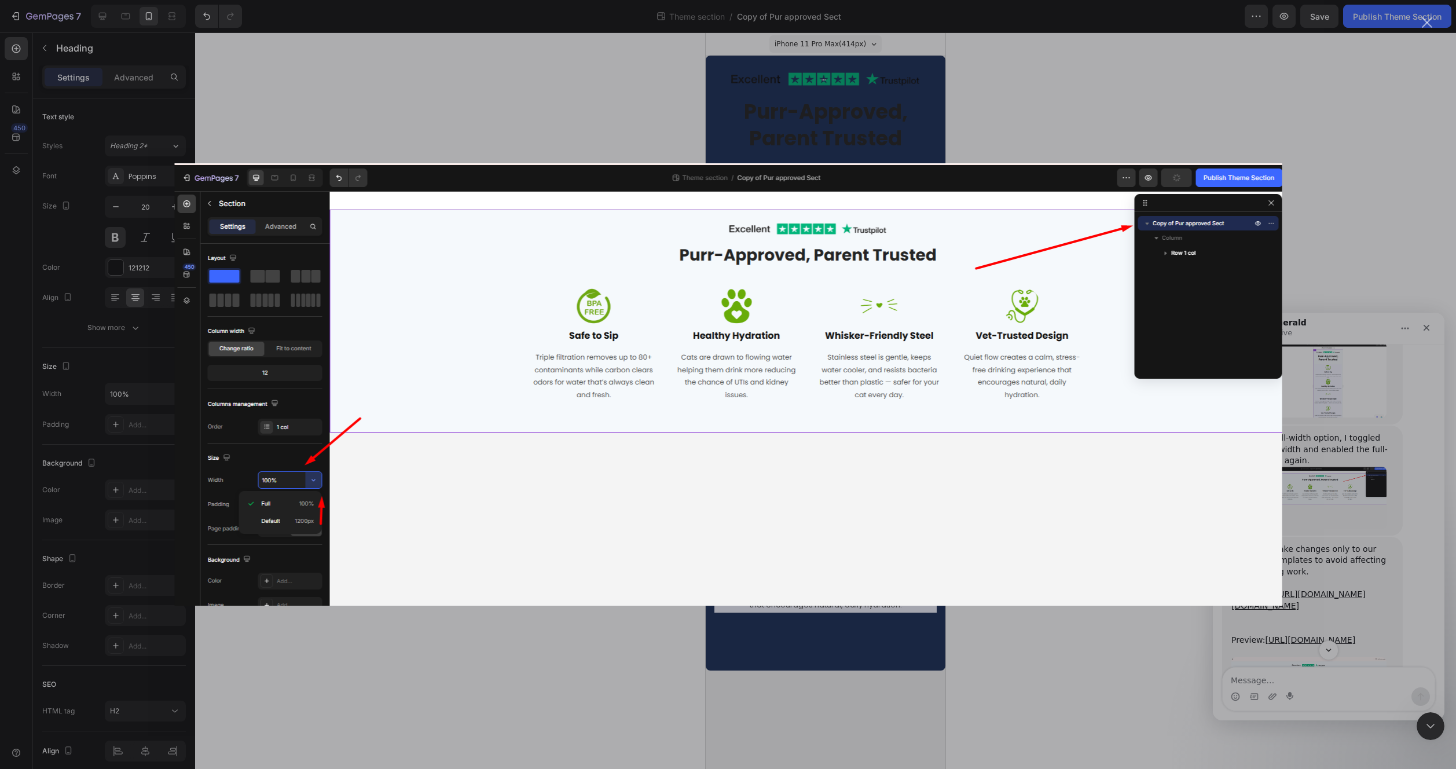
scroll to position [0, 0]
click at [491, 97] on div "Intercom messenger" at bounding box center [728, 384] width 1456 height 769
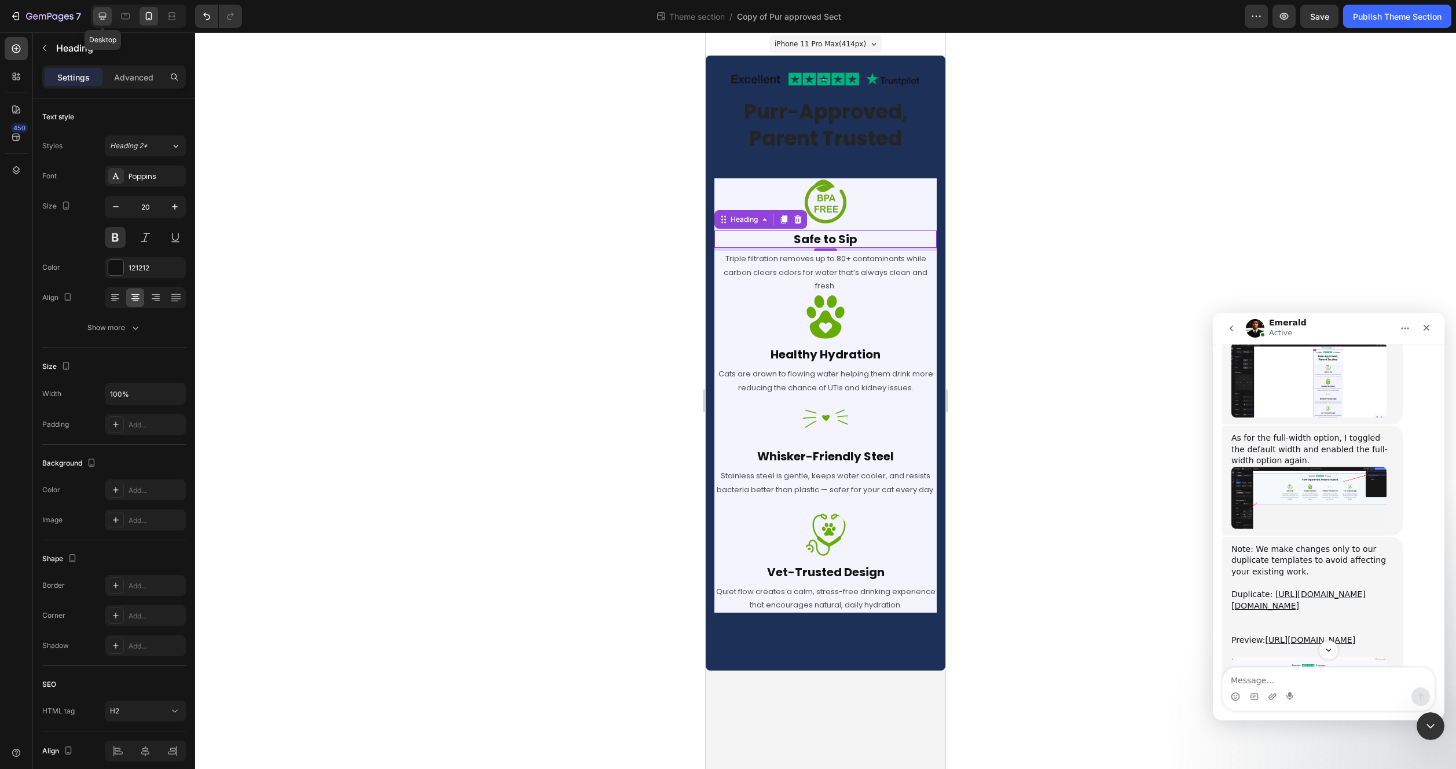
click at [95, 15] on div at bounding box center [102, 16] width 19 height 19
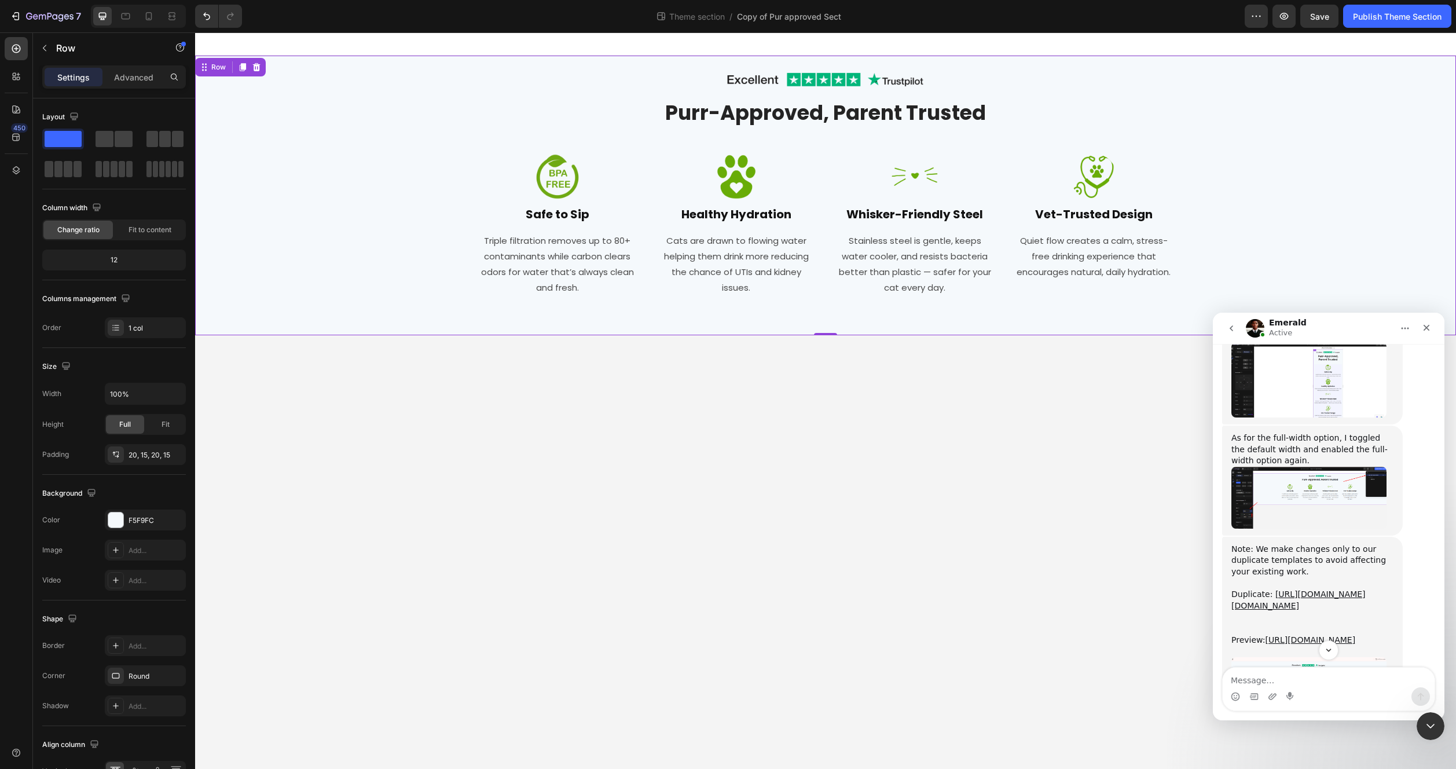
click at [355, 237] on div "Image Row Purr-Approved, Parent Trusted Heading Row Image Safe to Sip Heading T…" at bounding box center [826, 195] width 1244 height 256
click at [1301, 467] on img "Emerald says…" at bounding box center [1308, 498] width 155 height 62
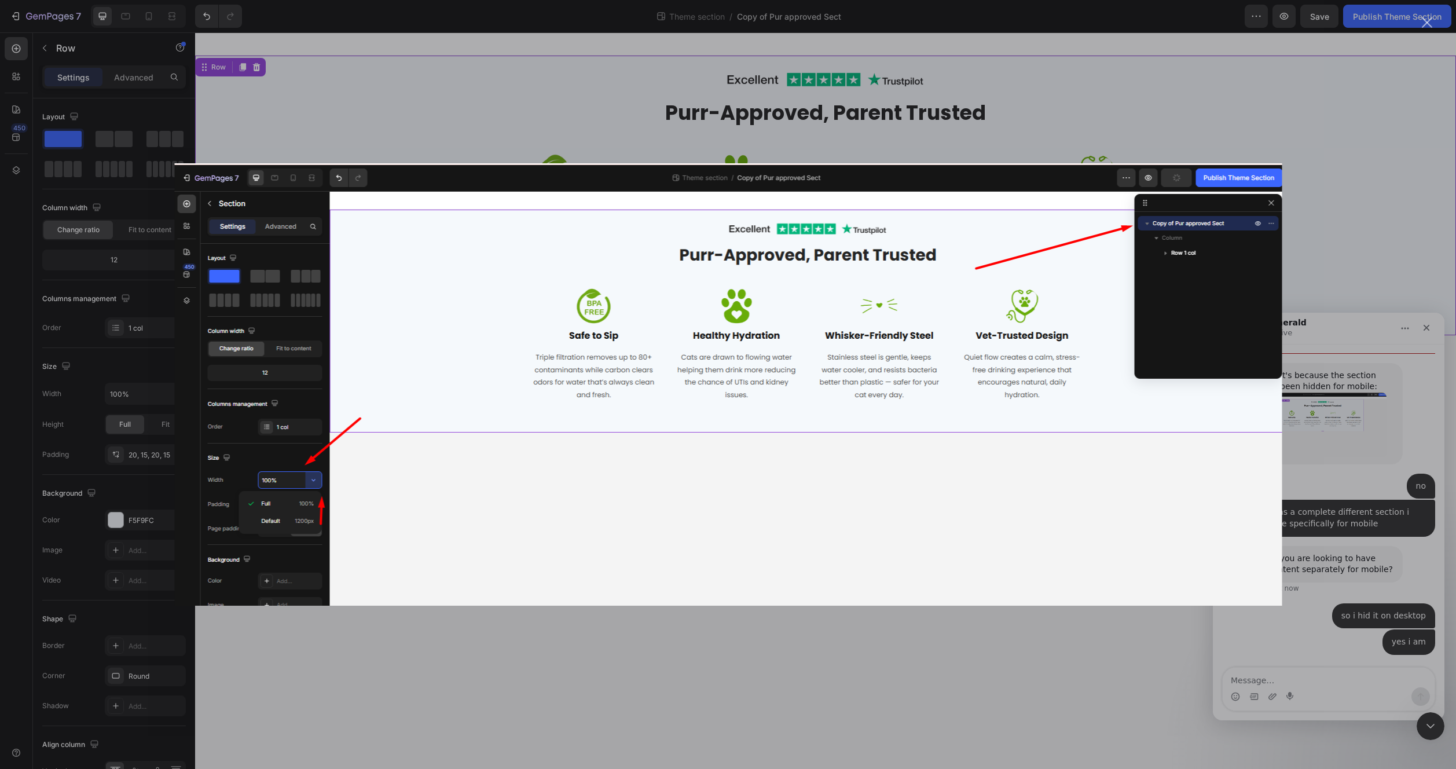
scroll to position [4418, 0]
click at [472, 102] on div "Intercom messenger" at bounding box center [728, 384] width 1456 height 769
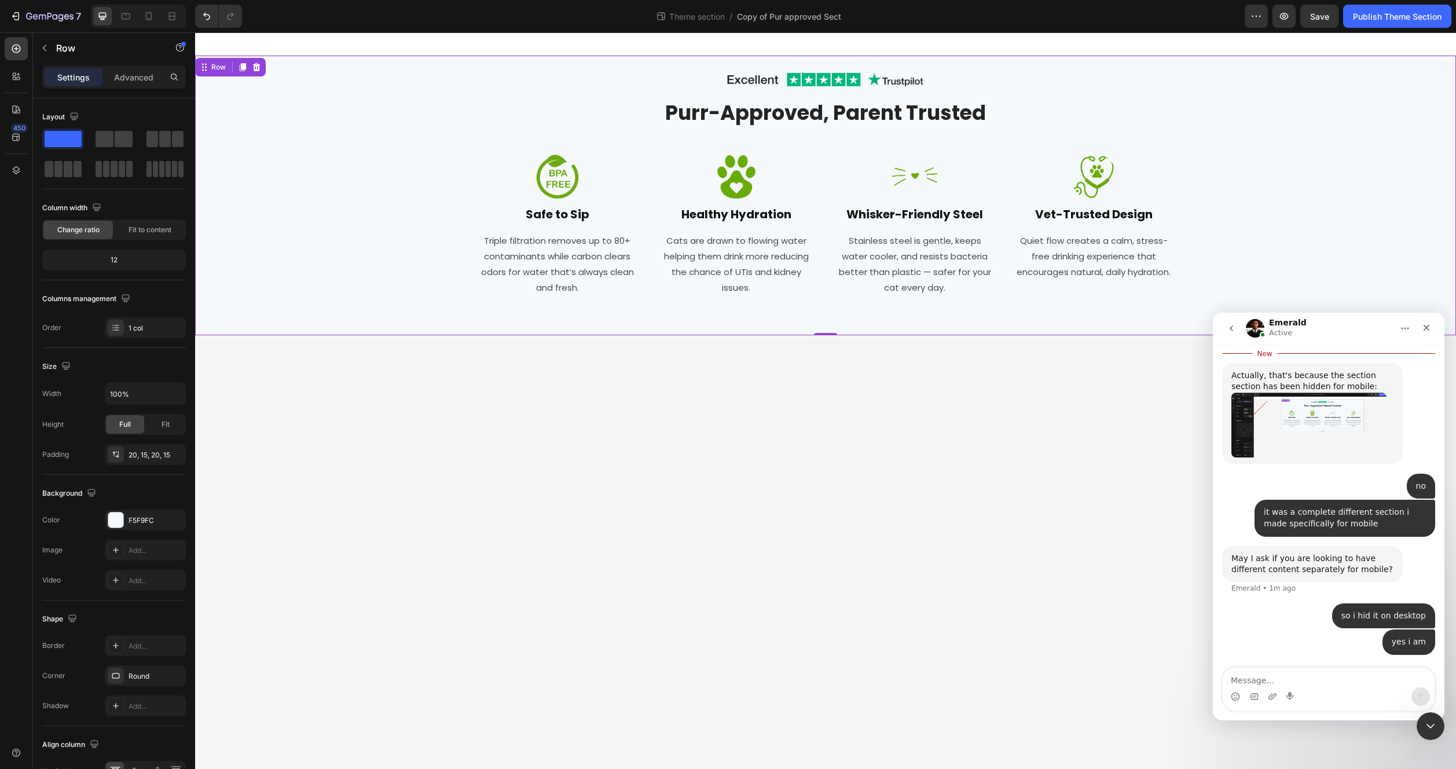
scroll to position [2239, 0]
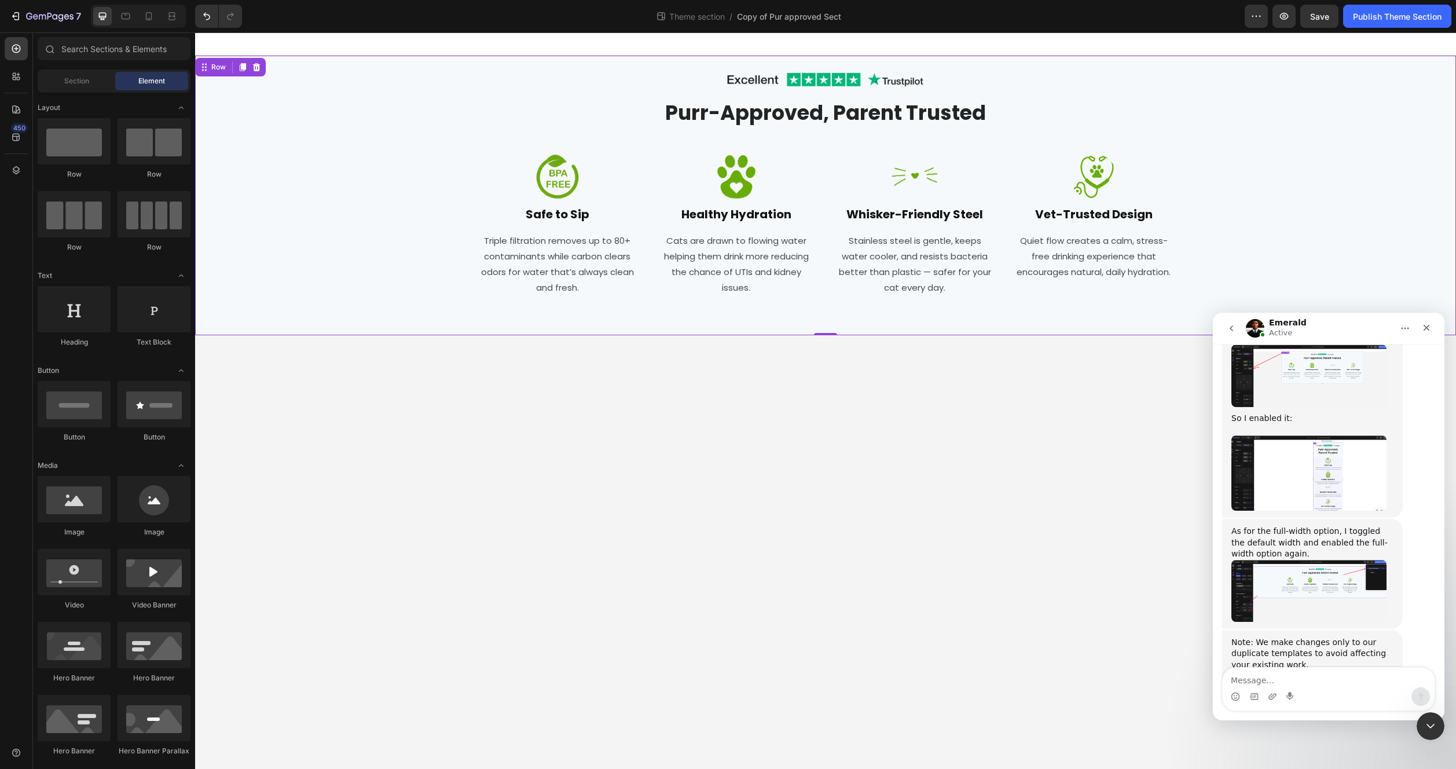
click at [435, 408] on body "Image Row Purr-Approved, Parent Trusted Heading Row Image Safe to Sip Heading T…" at bounding box center [825, 400] width 1261 height 736
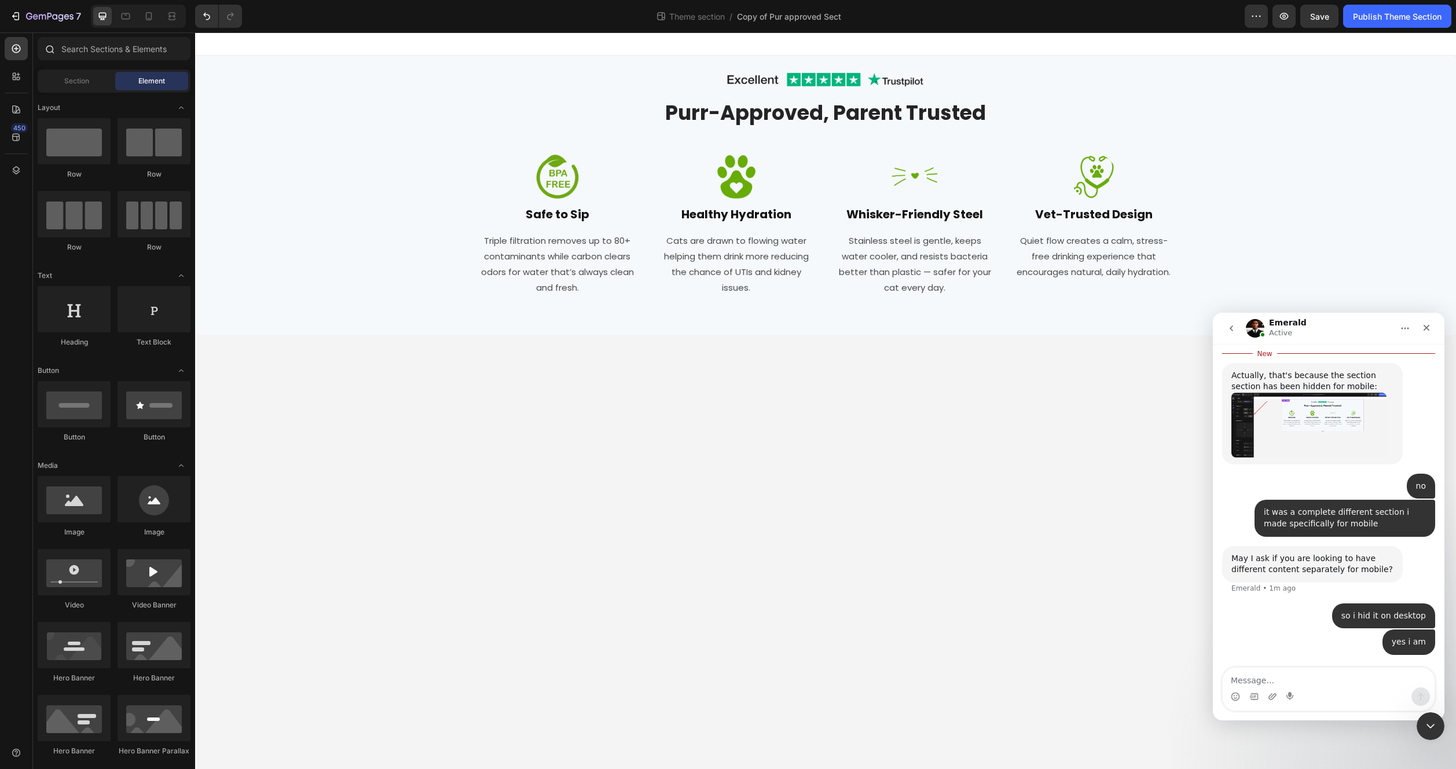
scroll to position [4418, 0]
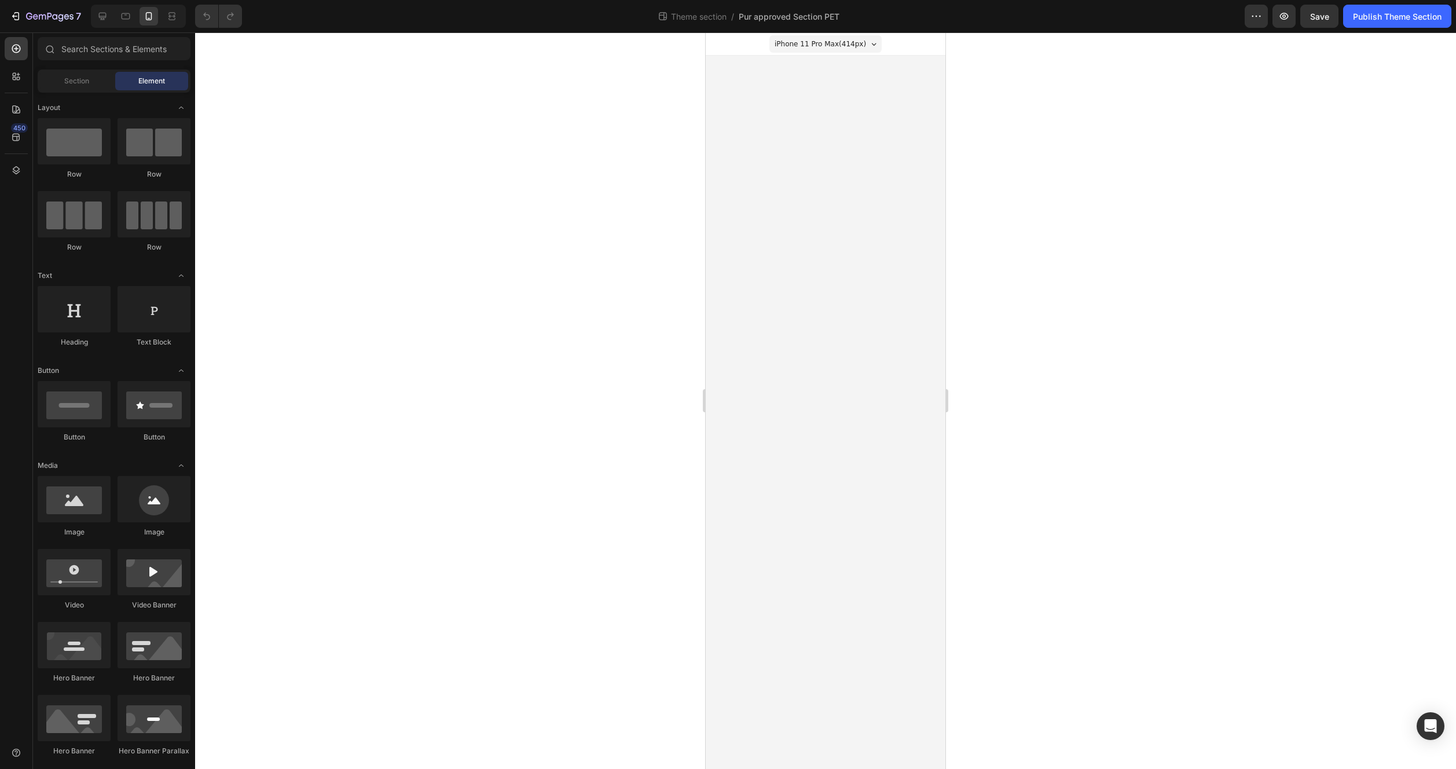
click at [782, 160] on body "iPhone 11 Pro Max ( 414 px) iPhone 13 Mini iPhone 13 Pro iPhone 11 Pro Max iPho…" at bounding box center [826, 400] width 240 height 736
click at [768, 123] on body "iPhone 11 Pro Max ( 414 px) iPhone 13 Mini iPhone 13 Pro iPhone 11 Pro Max iPho…" at bounding box center [826, 400] width 240 height 736
click at [111, 16] on div at bounding box center [102, 16] width 19 height 19
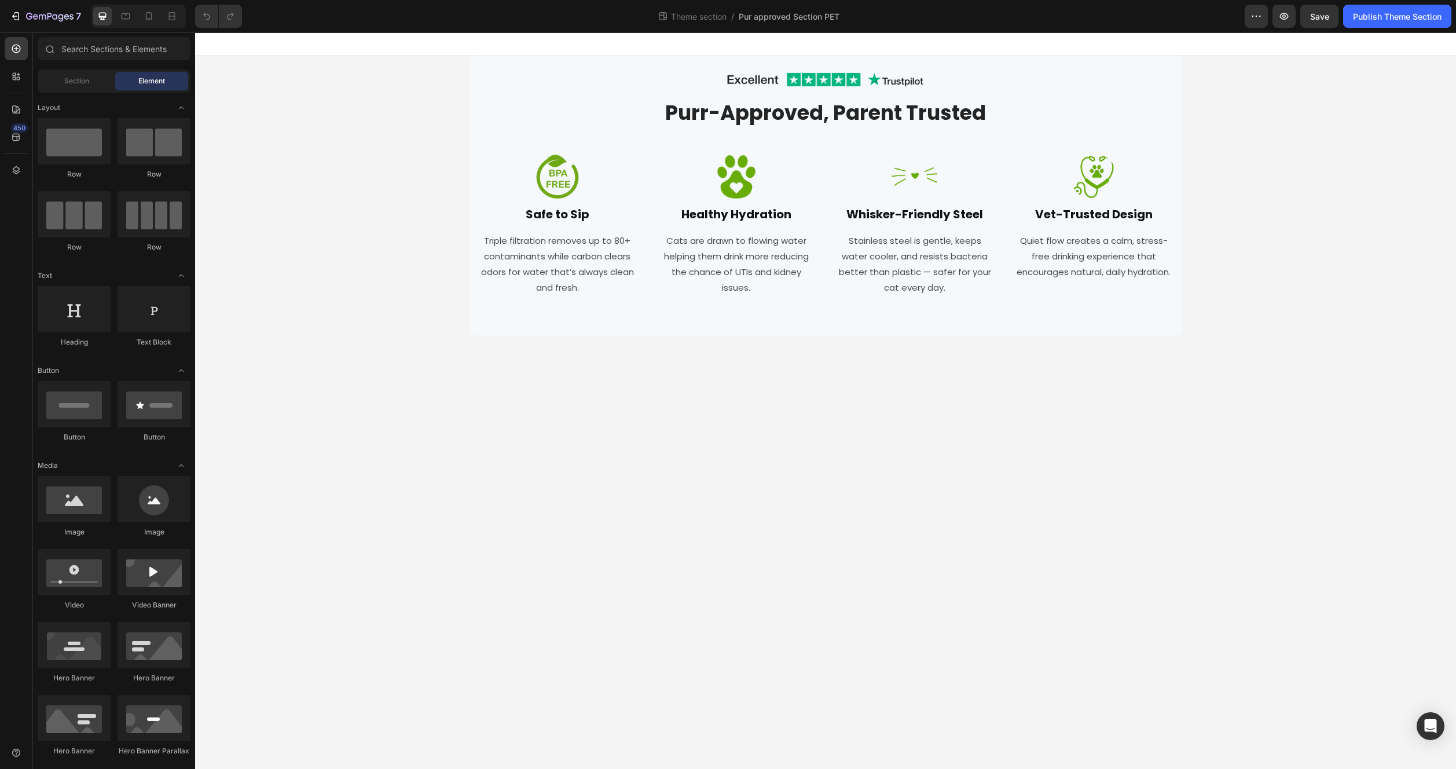
click at [342, 177] on div "Image Row Purr-Approved, Parent Trusted Heading Row Image Safe to Sip Heading T…" at bounding box center [825, 196] width 1261 height 280
click at [478, 151] on div "Image Row Purr-Approved, Parent Trusted Heading Row Image Safe to Sip Heading T…" at bounding box center [826, 195] width 696 height 256
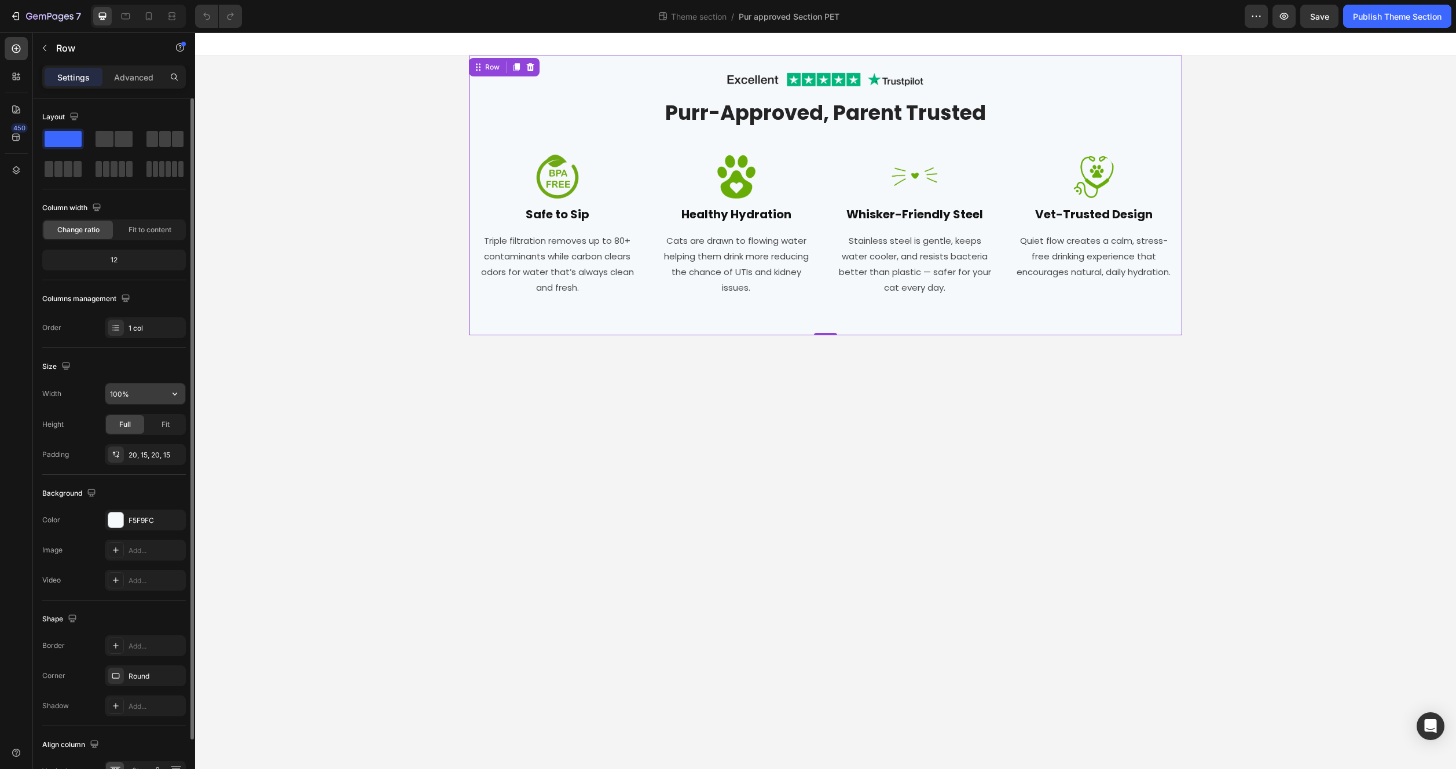
click at [155, 394] on input "100%" at bounding box center [145, 393] width 80 height 21
click at [171, 399] on icon "button" at bounding box center [175, 394] width 12 height 12
click at [158, 448] on span "100%" at bounding box center [165, 445] width 19 height 10
click at [439, 47] on div at bounding box center [825, 43] width 1261 height 23
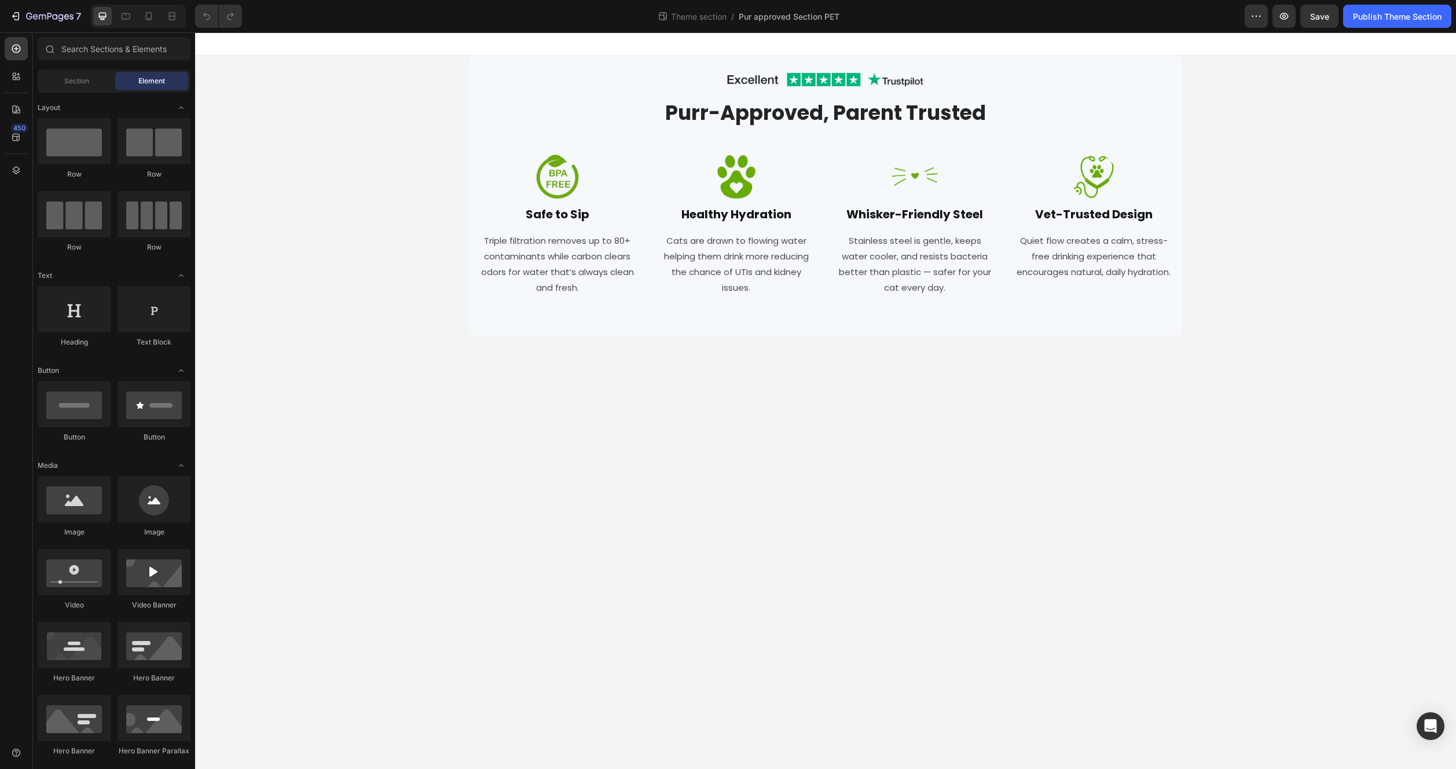
click at [489, 44] on div at bounding box center [825, 43] width 1261 height 23
click at [509, 368] on body "Image Row Purr-Approved, Parent Trusted Heading Row Image Safe to Sip Heading T…" at bounding box center [825, 400] width 1261 height 736
click at [567, 332] on div "Image Row Purr-Approved, Parent Trusted Heading Row Image Safe to Sip Heading T…" at bounding box center [825, 196] width 713 height 280
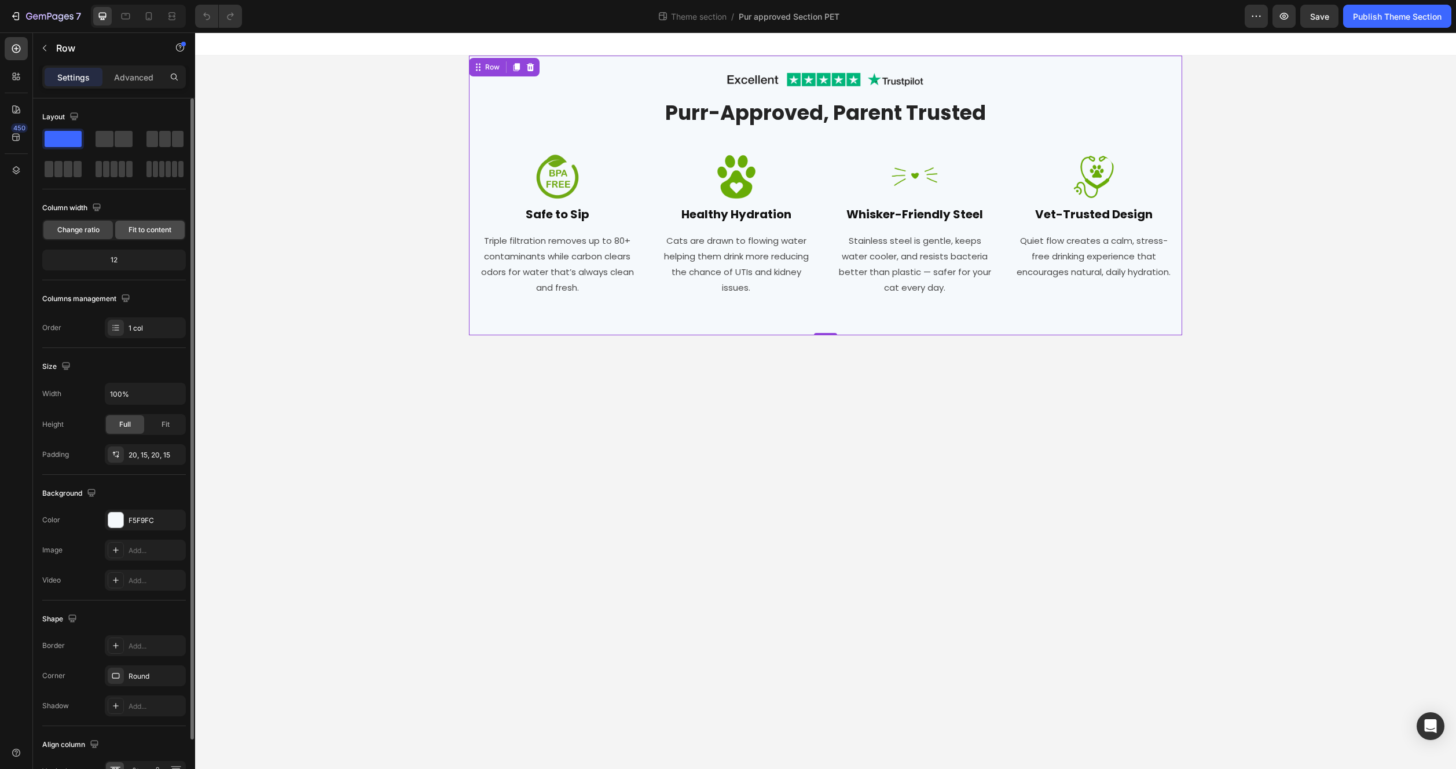
click at [126, 229] on div "Fit to content" at bounding box center [149, 230] width 69 height 19
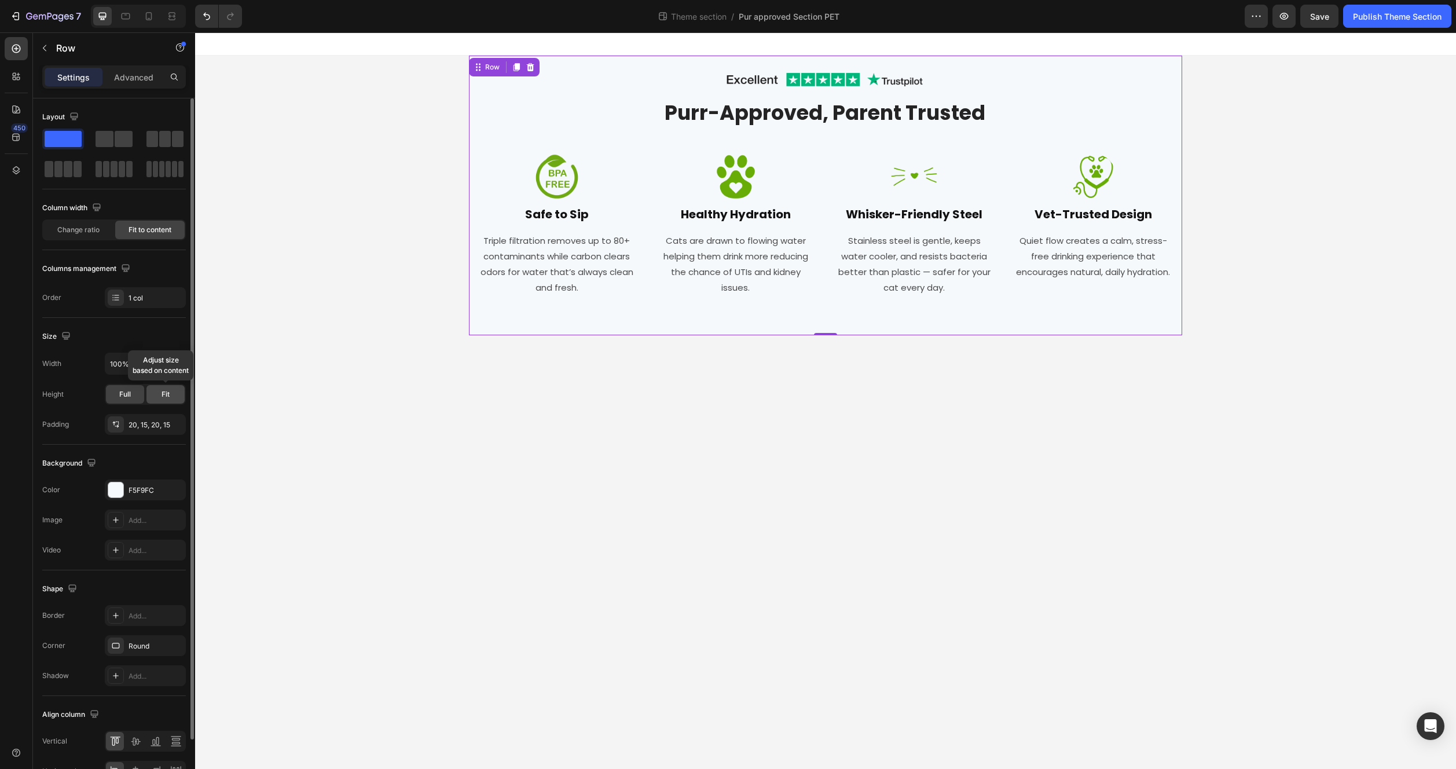
click at [152, 388] on div "Fit" at bounding box center [165, 394] width 38 height 19
click at [128, 393] on span "Full" at bounding box center [125, 394] width 12 height 10
click at [87, 229] on span "Change ratio" at bounding box center [78, 230] width 42 height 10
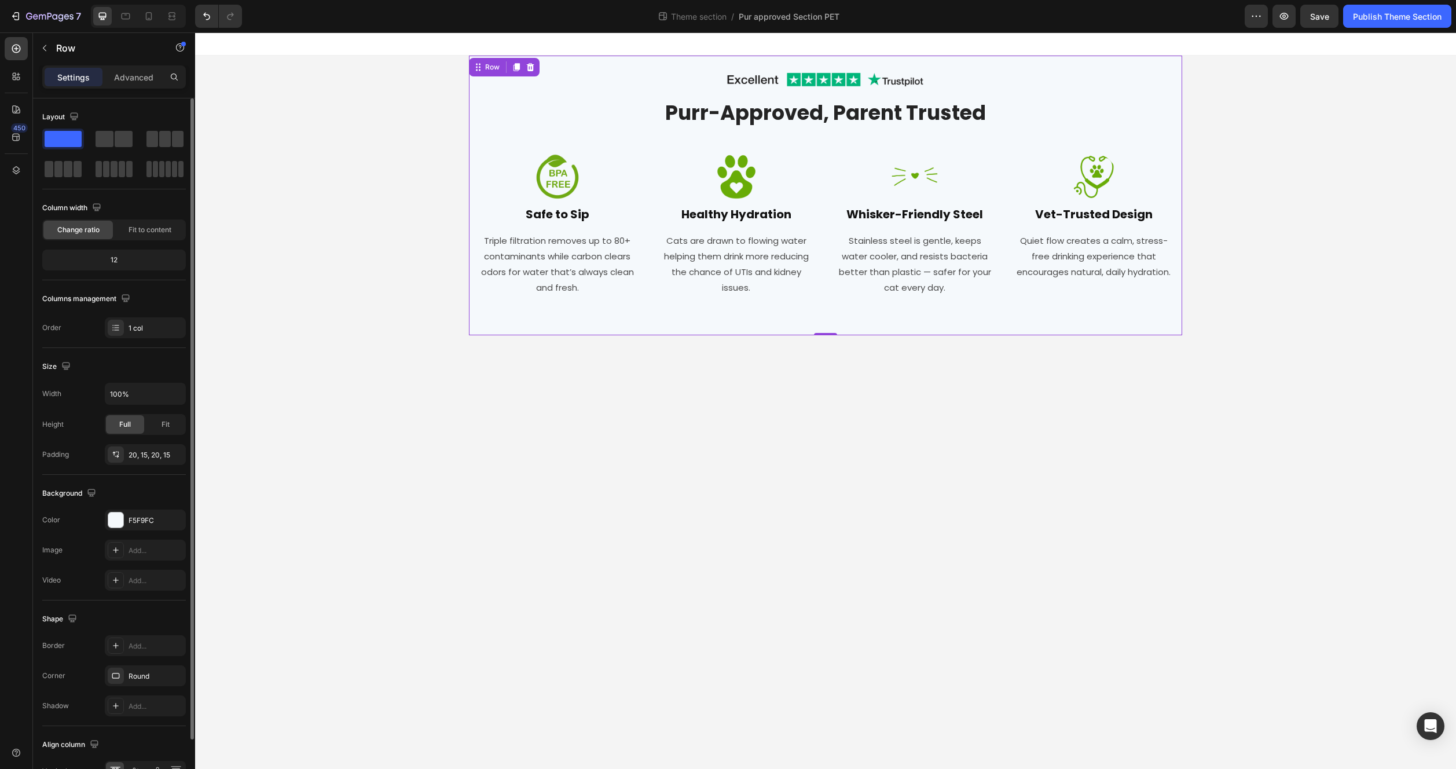
click at [132, 260] on div "12" at bounding box center [114, 260] width 139 height 16
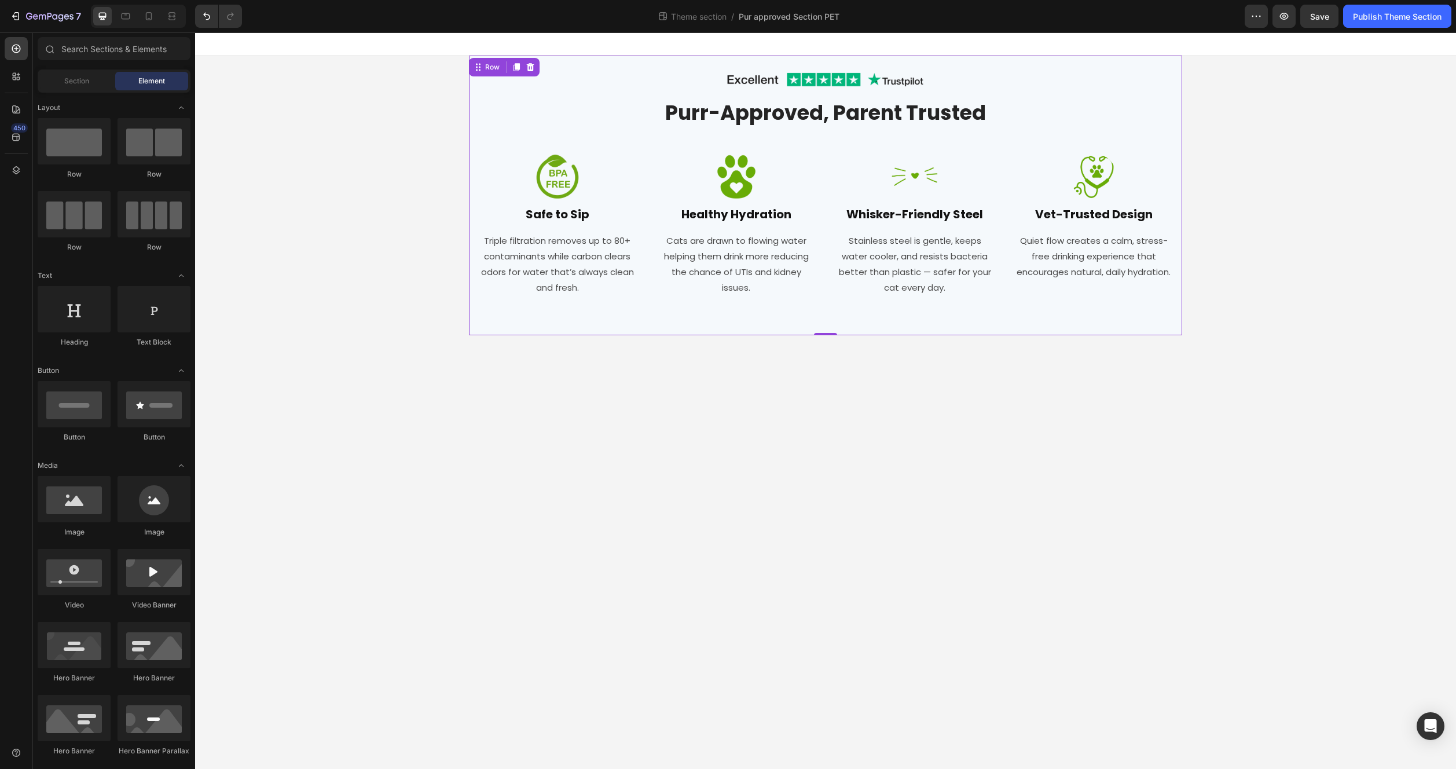
click at [338, 178] on div "Image Row Purr-Approved, Parent Trusted Heading Row Image Safe to Sip Heading T…" at bounding box center [825, 196] width 1261 height 280
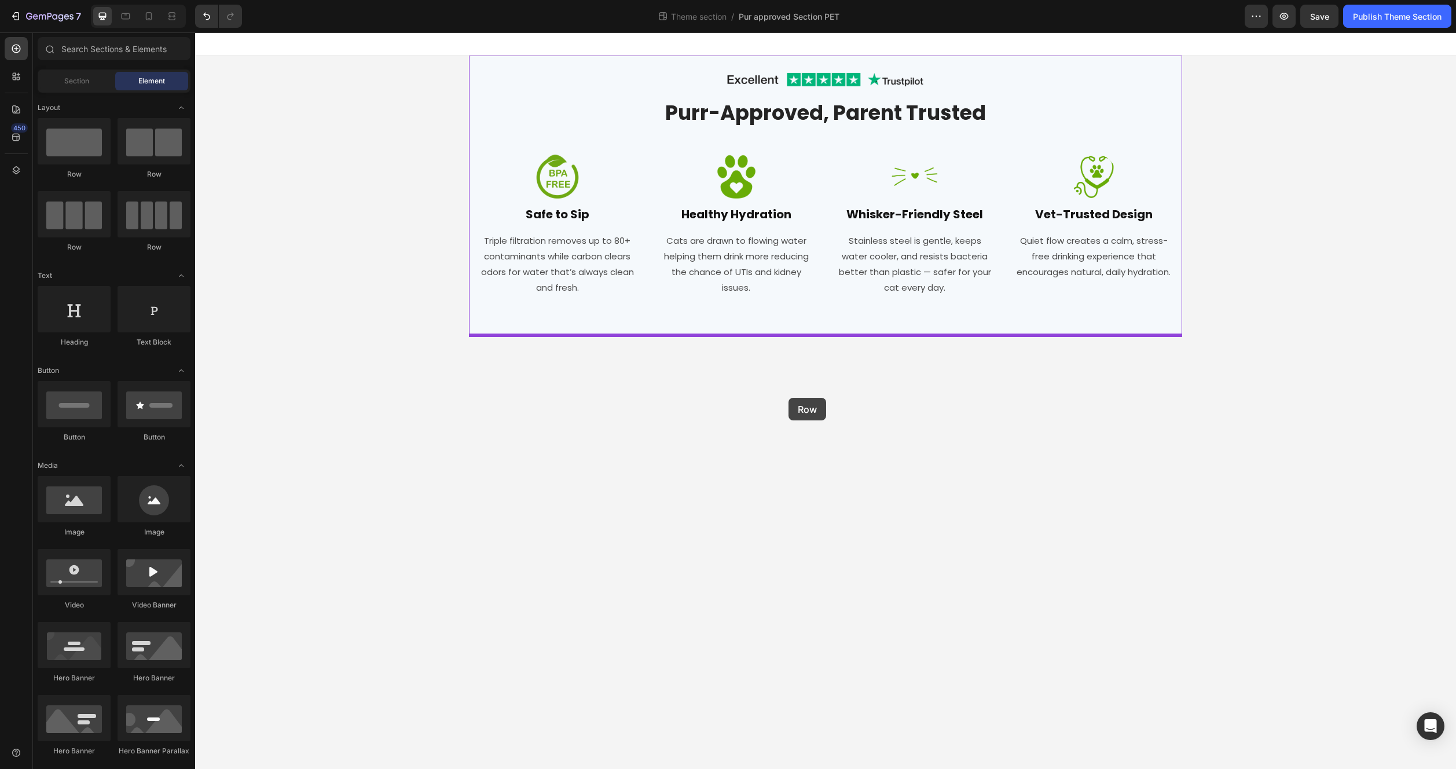
drag, startPoint x: 272, startPoint y: 178, endPoint x: 789, endPoint y: 398, distance: 561.6
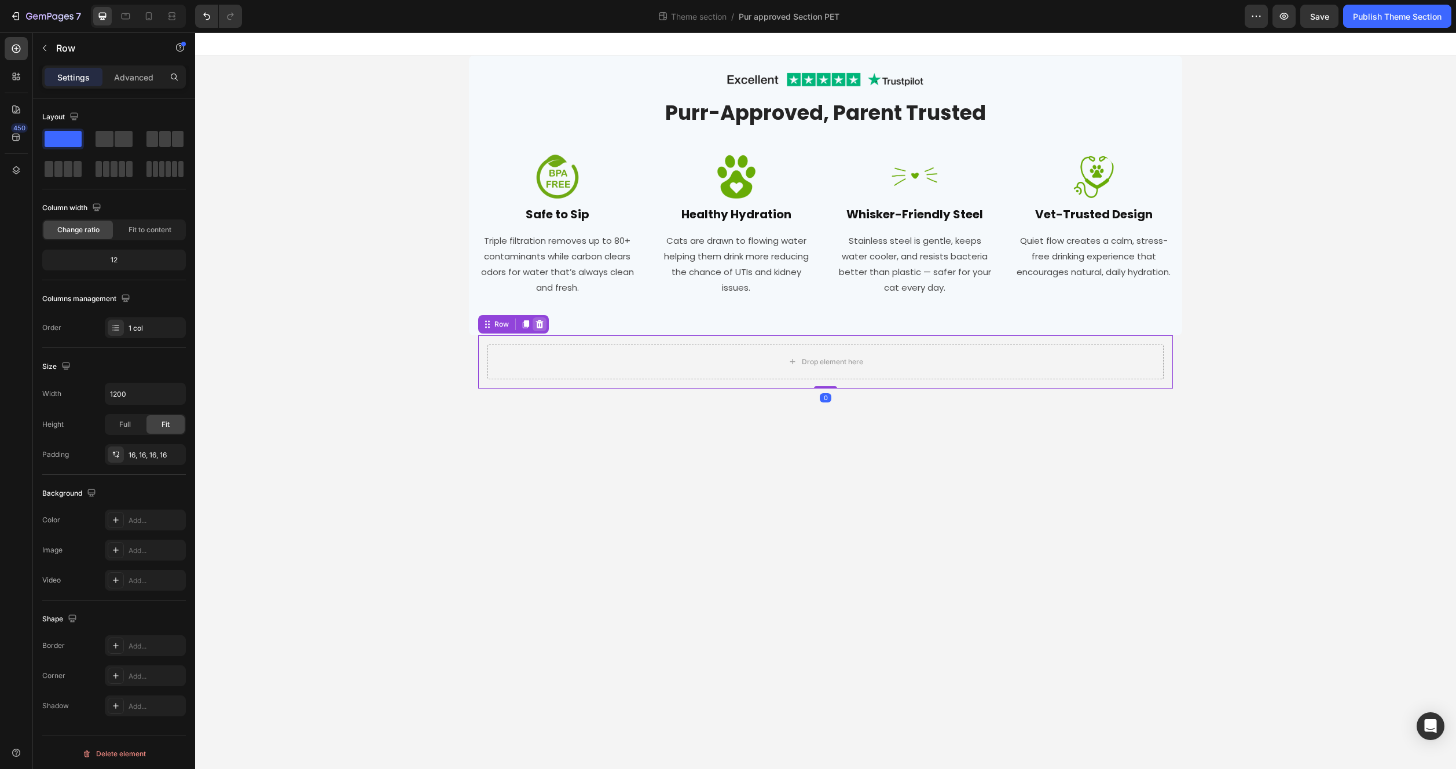
click at [537, 324] on icon at bounding box center [540, 324] width 8 height 8
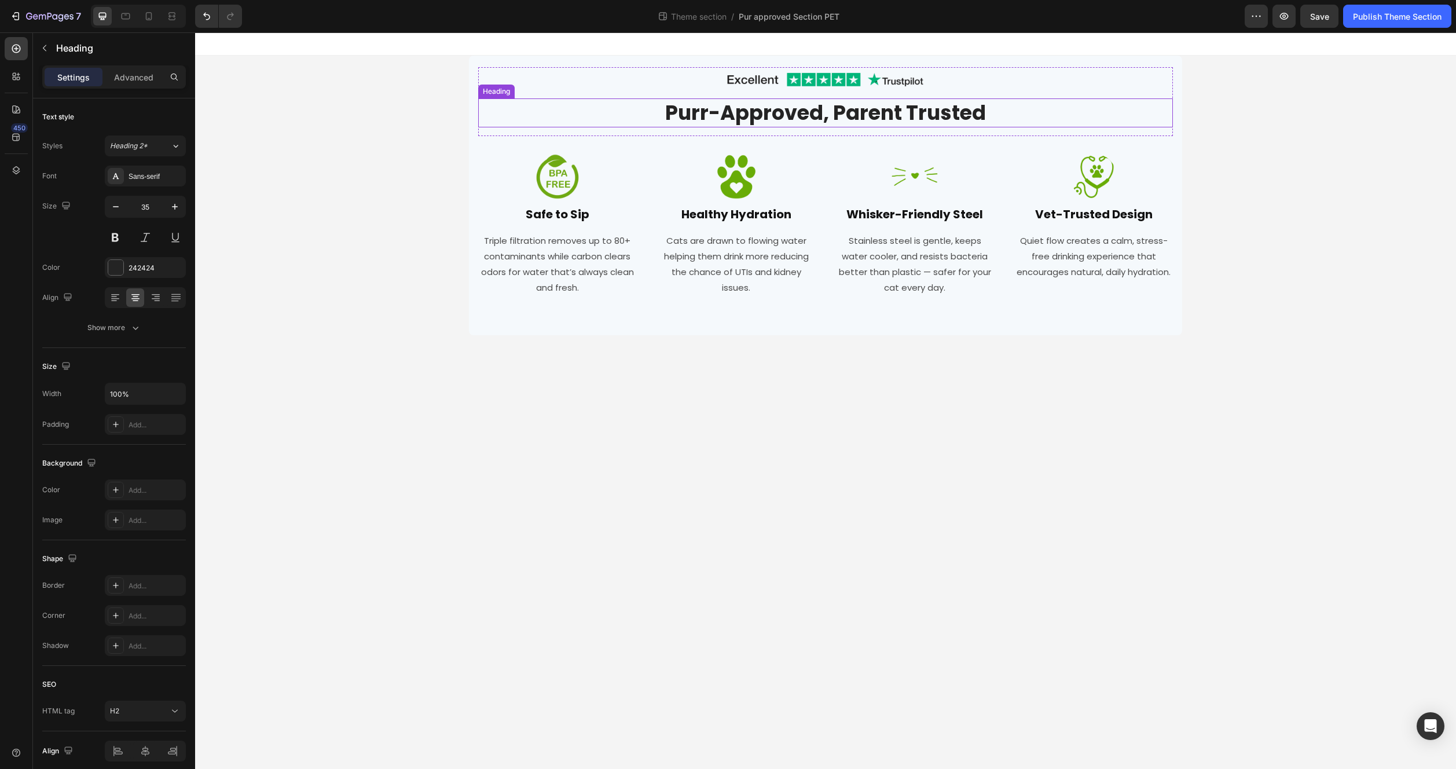
click at [489, 90] on div "Heading" at bounding box center [497, 91] width 32 height 10
click at [484, 162] on div at bounding box center [557, 176] width 159 height 46
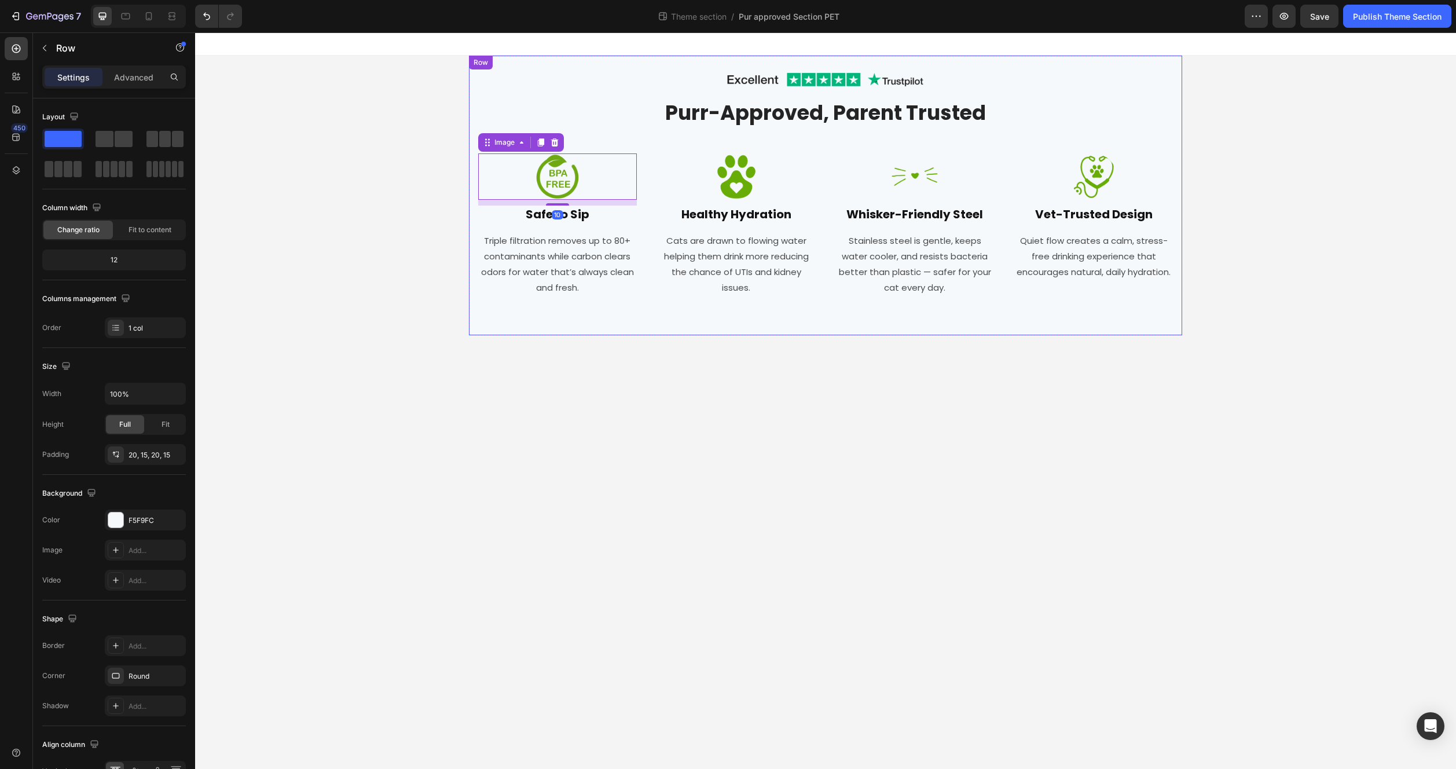
click at [471, 167] on div "Image Row Purr-Approved, Parent Trusted Heading Row Image 10 Safe to Sip Headin…" at bounding box center [825, 196] width 713 height 280
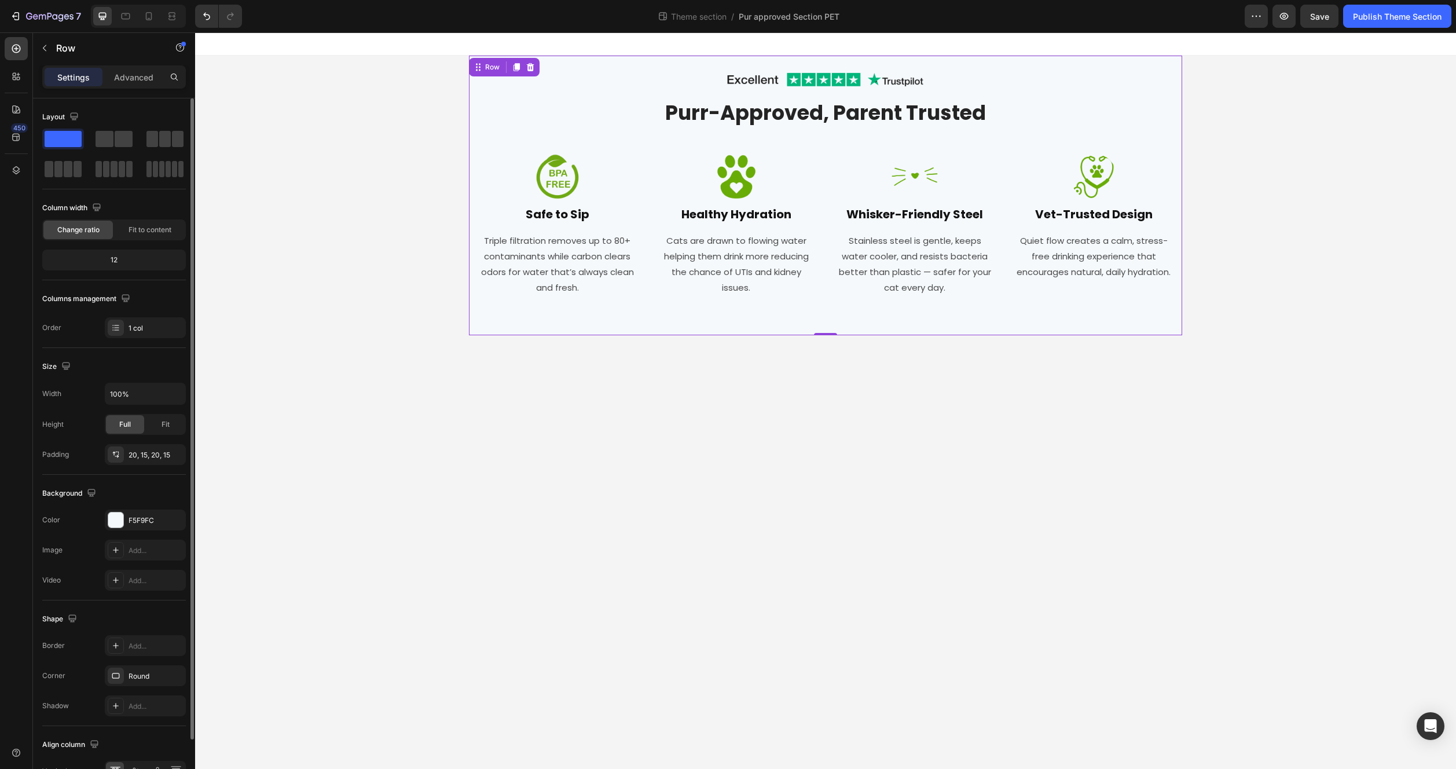
click at [68, 130] on div at bounding box center [63, 139] width 42 height 21
click at [46, 45] on icon "button" at bounding box center [44, 48] width 3 height 6
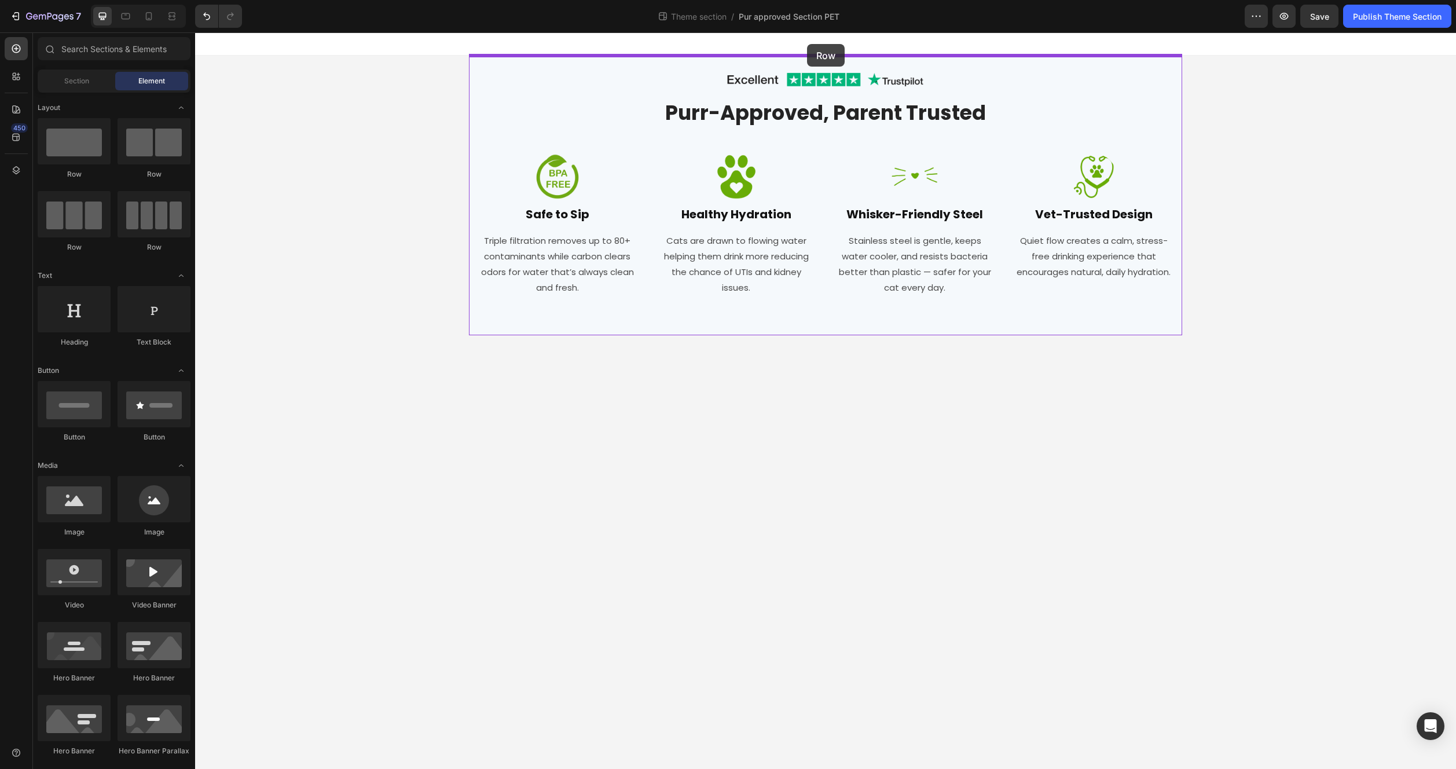
drag, startPoint x: 301, startPoint y: 175, endPoint x: 807, endPoint y: 44, distance: 522.8
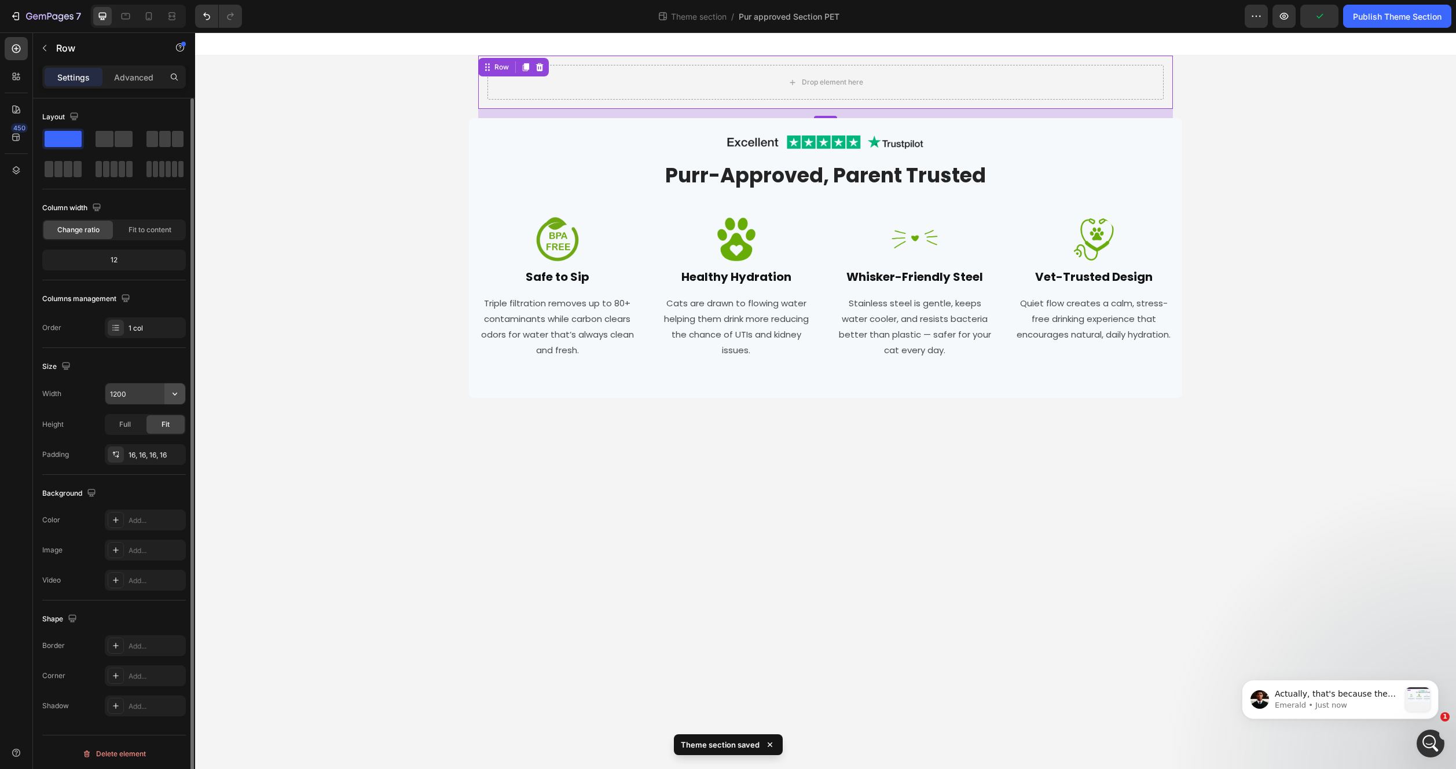
click at [181, 387] on button "button" at bounding box center [174, 393] width 21 height 21
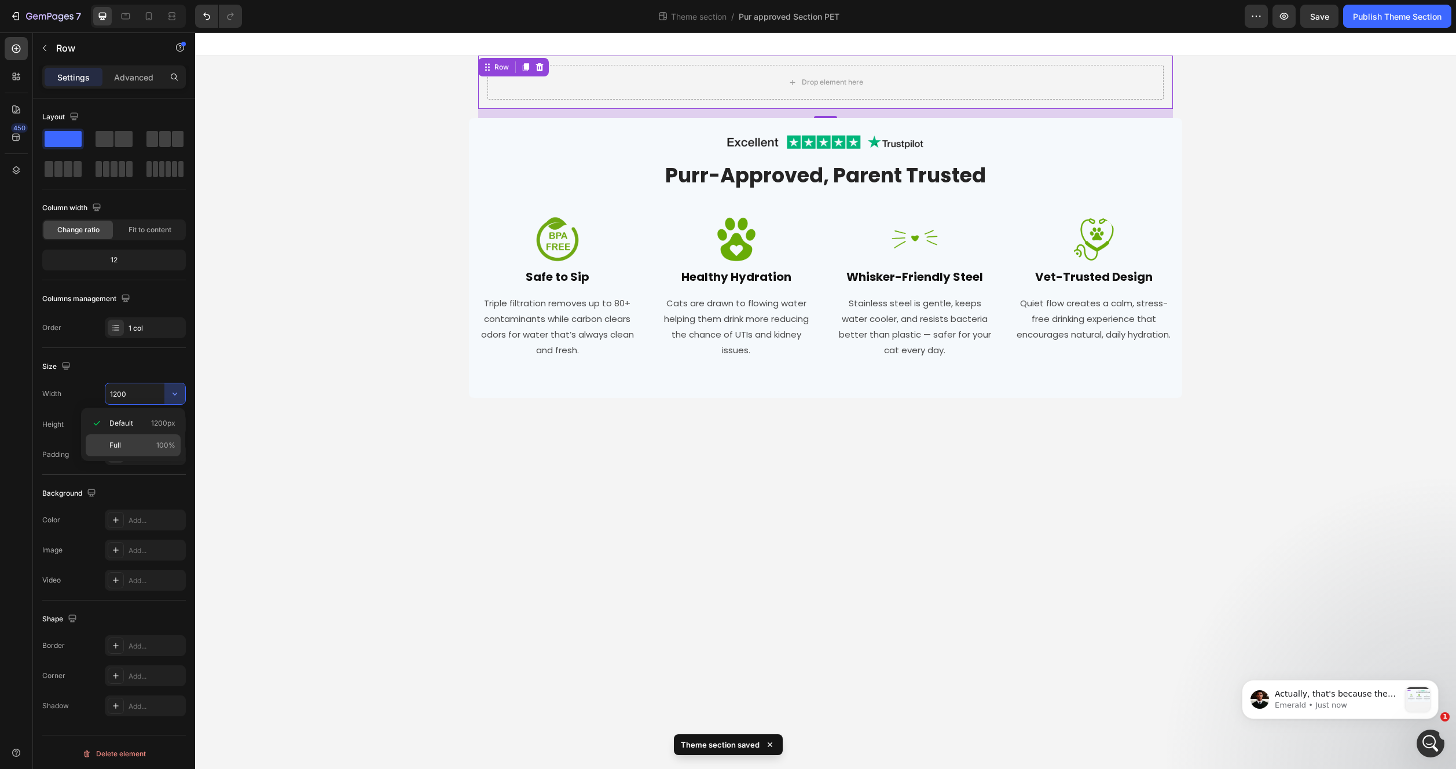
click at [154, 438] on div "Full 100%" at bounding box center [133, 445] width 95 height 22
type input "100%"
click at [1344, 698] on p "Actually, that's because the section section has been hidden for mobile:" at bounding box center [1337, 694] width 125 height 12
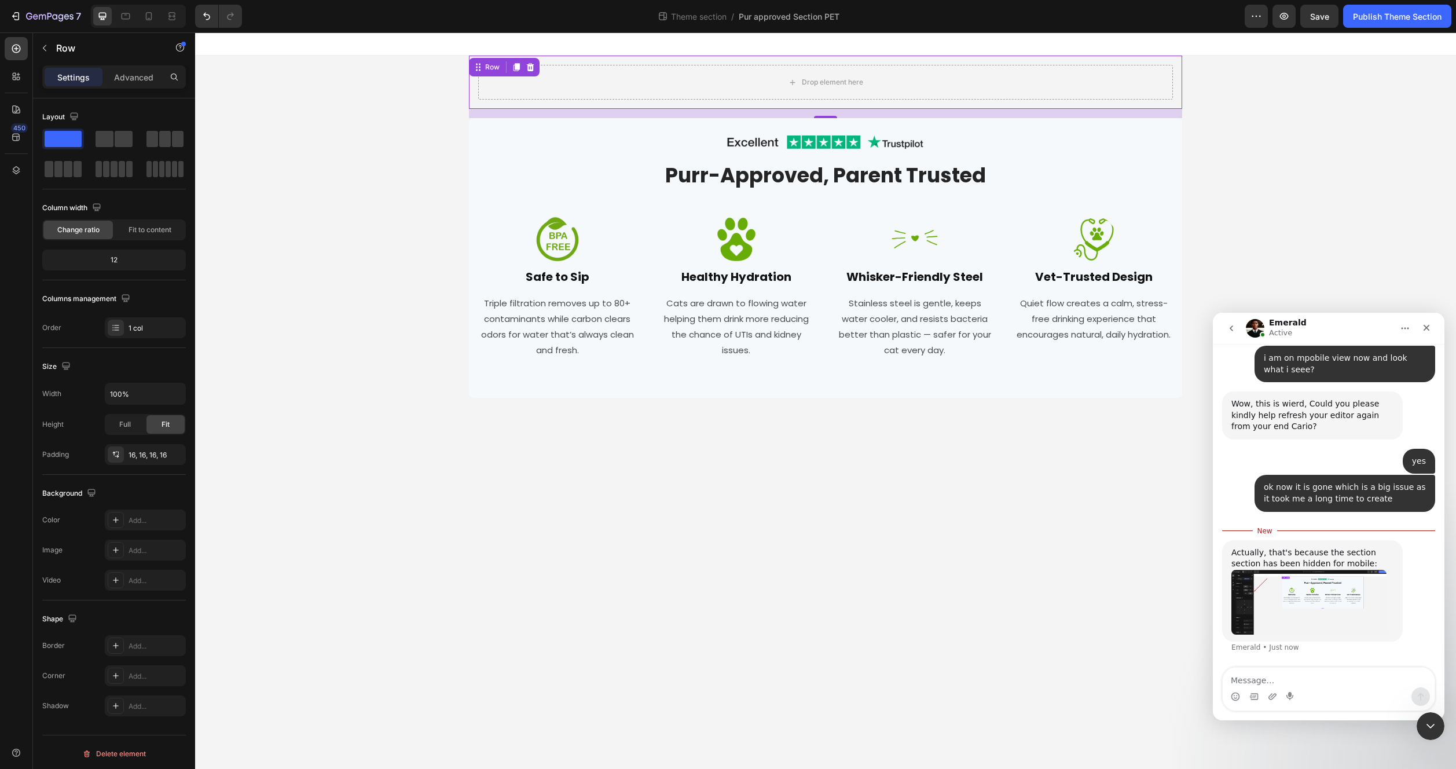
scroll to position [4239, 0]
click at [1317, 602] on img "Emerald says…" at bounding box center [1308, 602] width 155 height 65
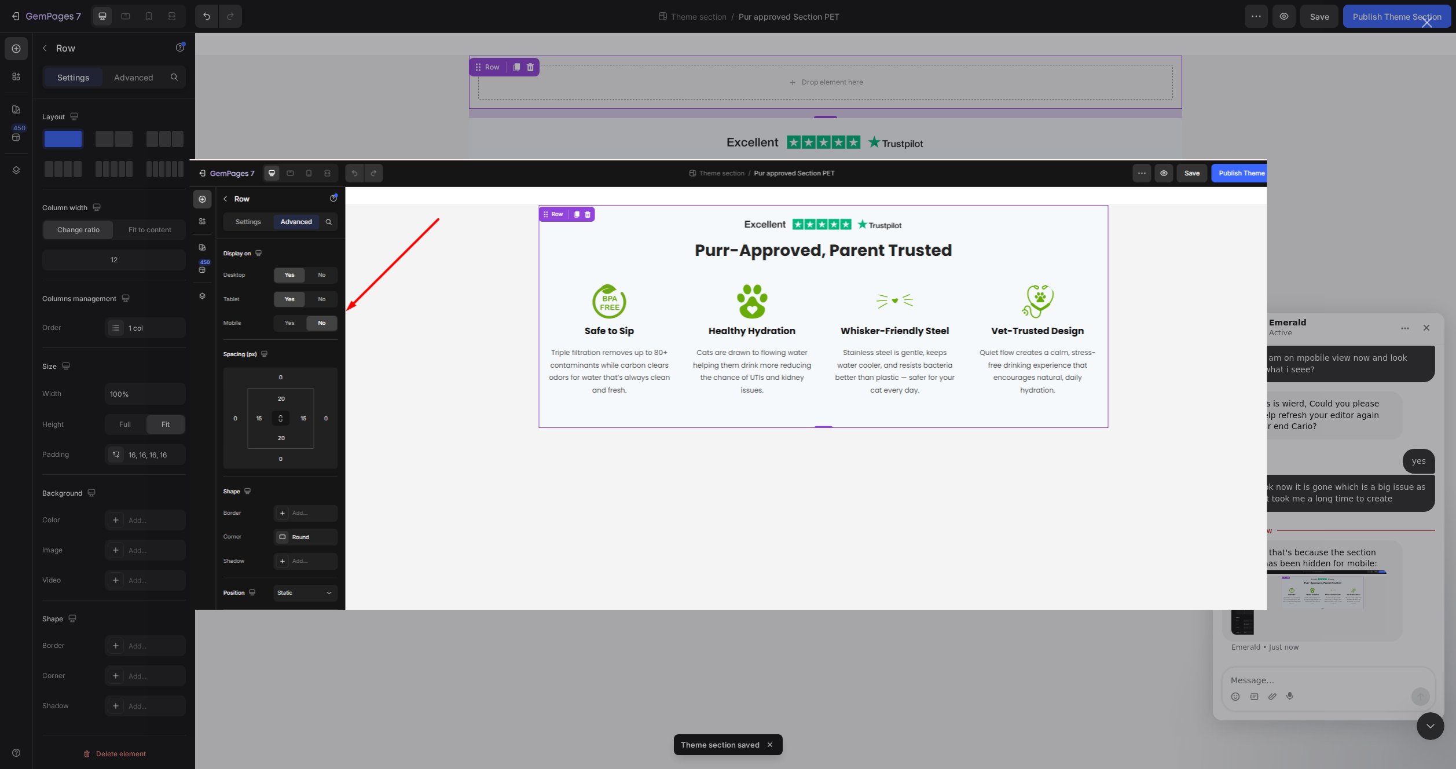
click at [1317, 602] on div "Intercom messenger" at bounding box center [728, 384] width 1456 height 769
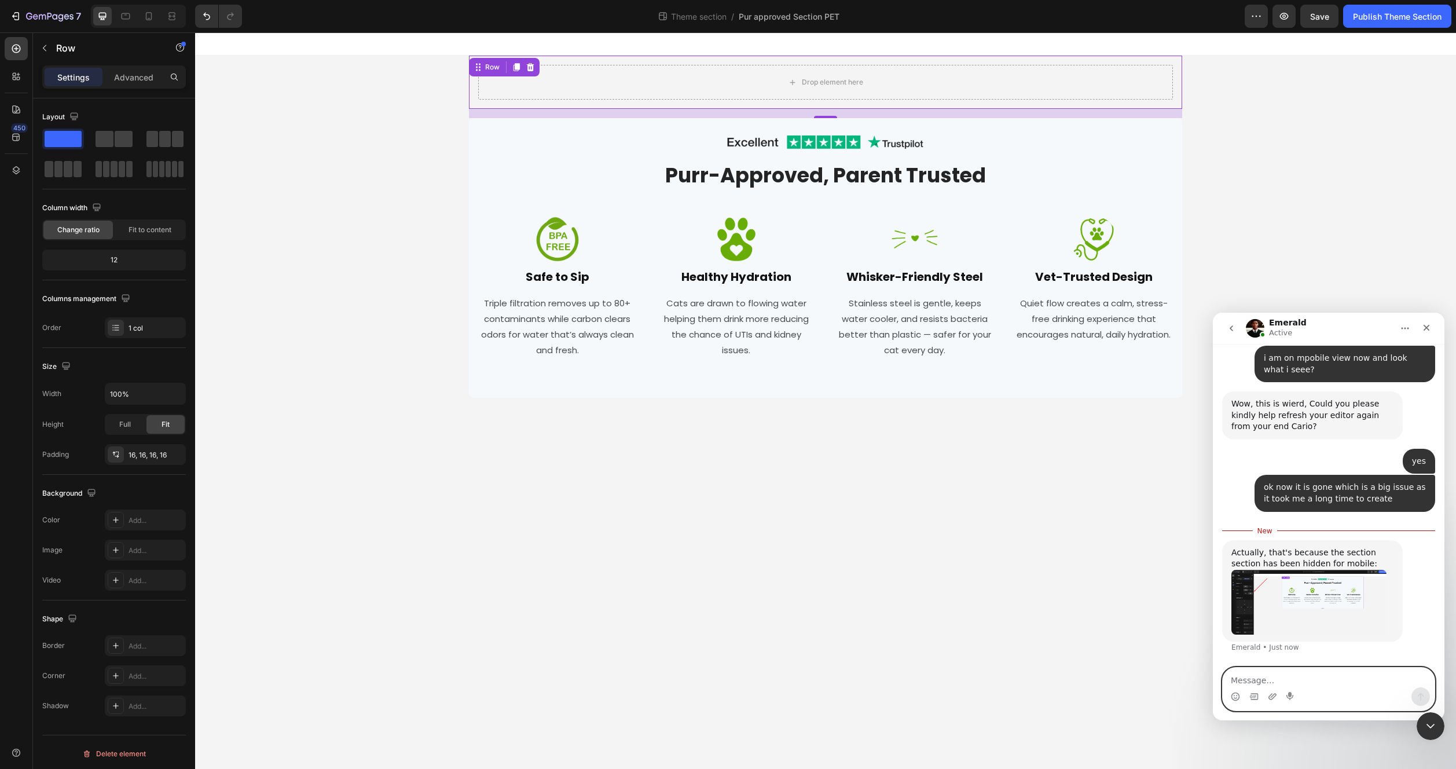
click at [1309, 673] on textarea "Message…" at bounding box center [1329, 678] width 212 height 20
type textarea "no"
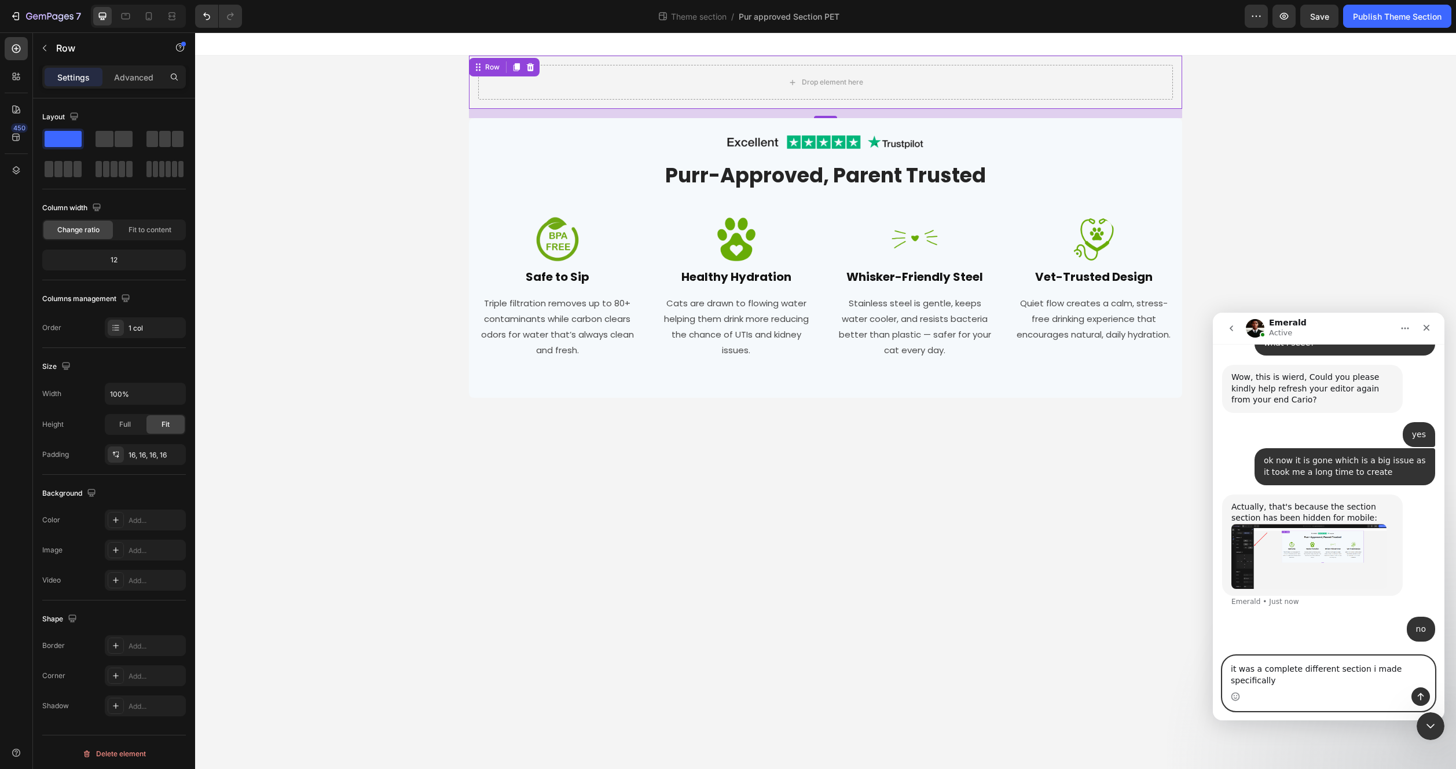
scroll to position [4266, 0]
type textarea "it was a complete different section i made specifically for mobile"
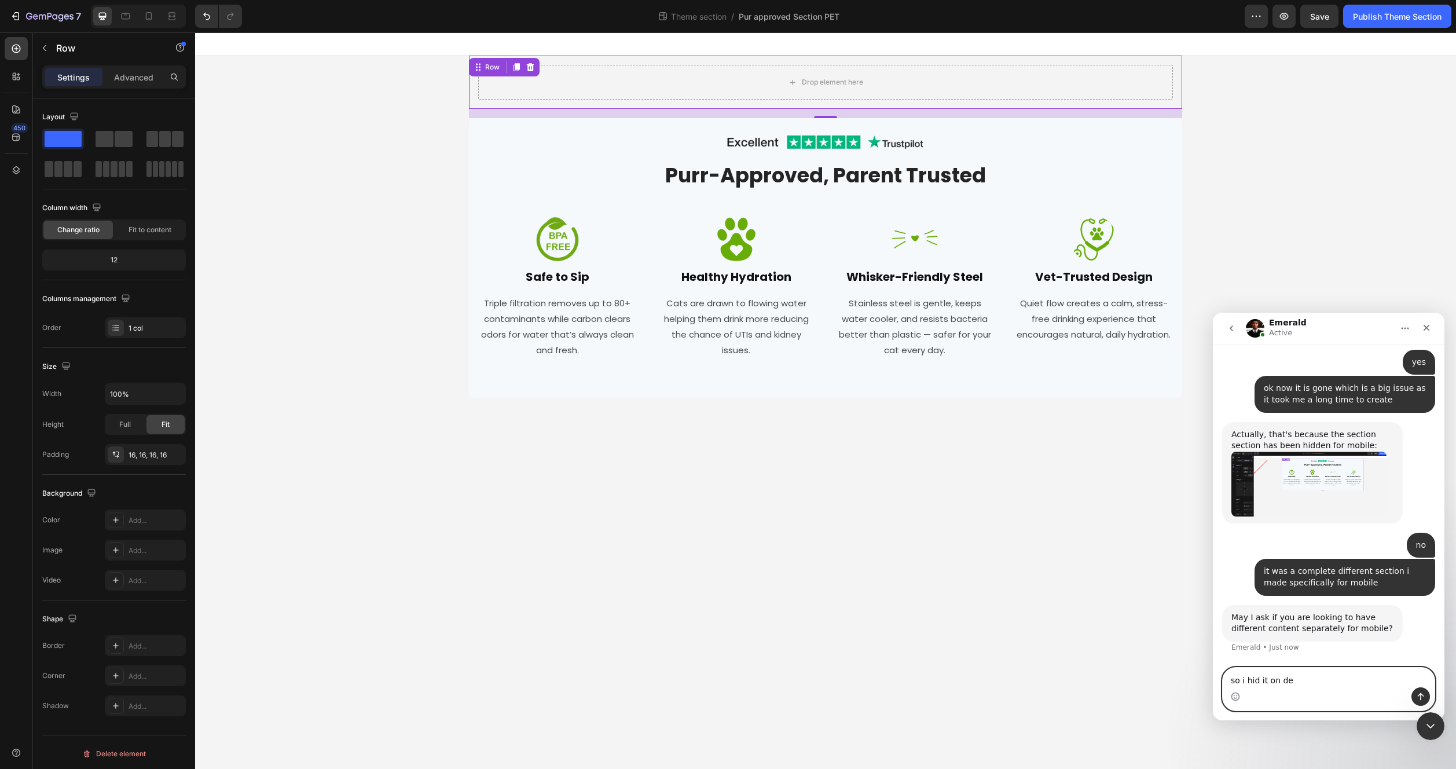
scroll to position [4338, 0]
type textarea "so i hid it on desktop"
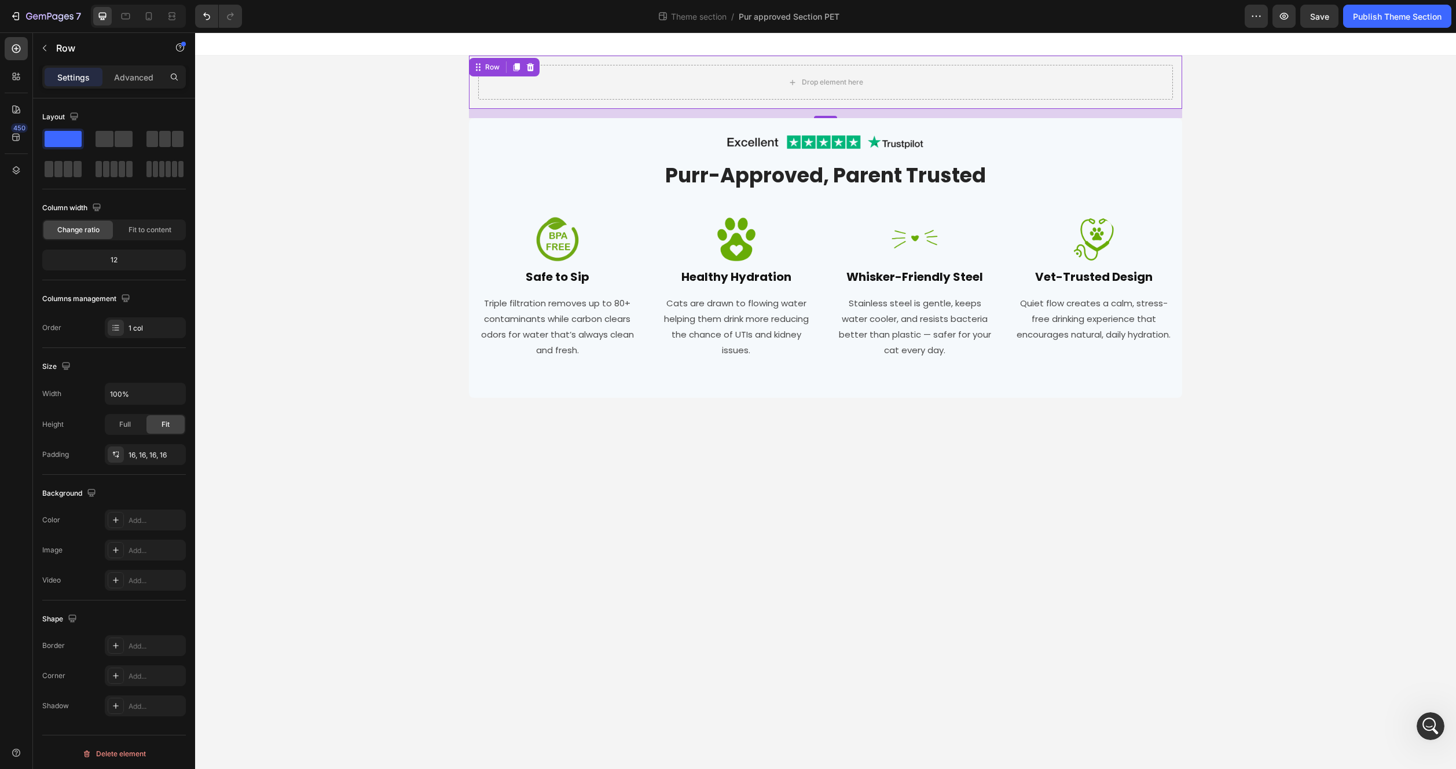
scroll to position [4372, 0]
click at [1418, 719] on div "Open Intercom Messenger" at bounding box center [1429, 724] width 38 height 38
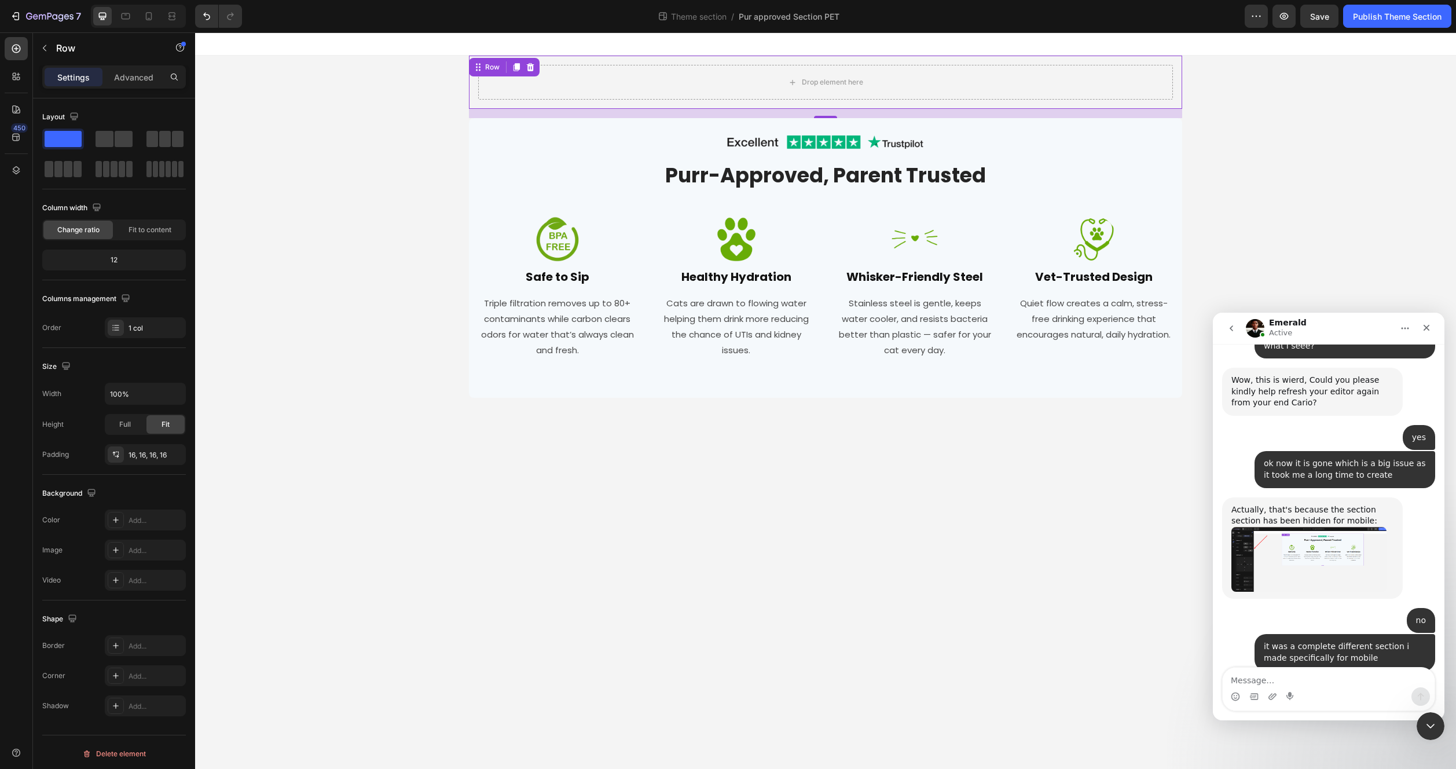
click at [1303, 670] on textarea "Message…" at bounding box center [1329, 678] width 212 height 20
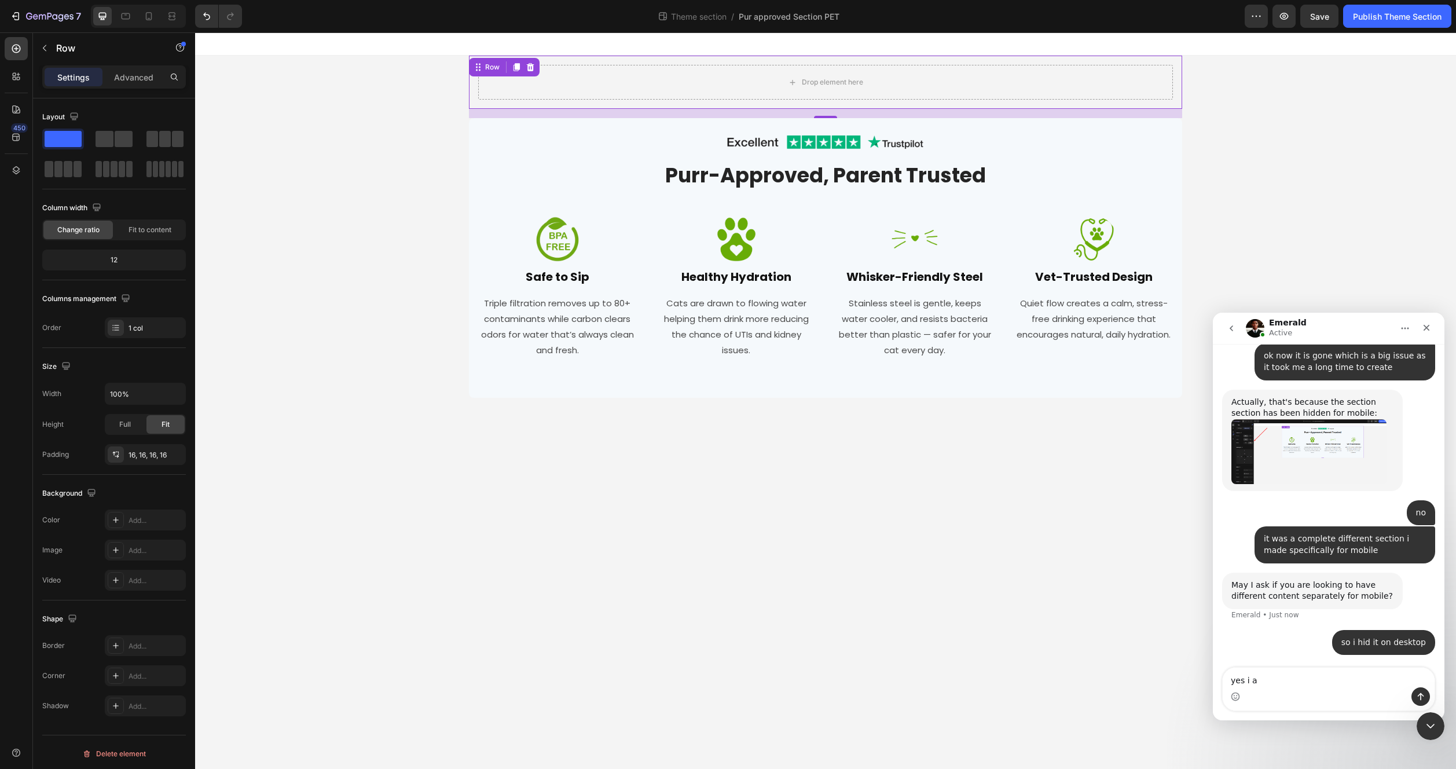
type textarea "yes i am"
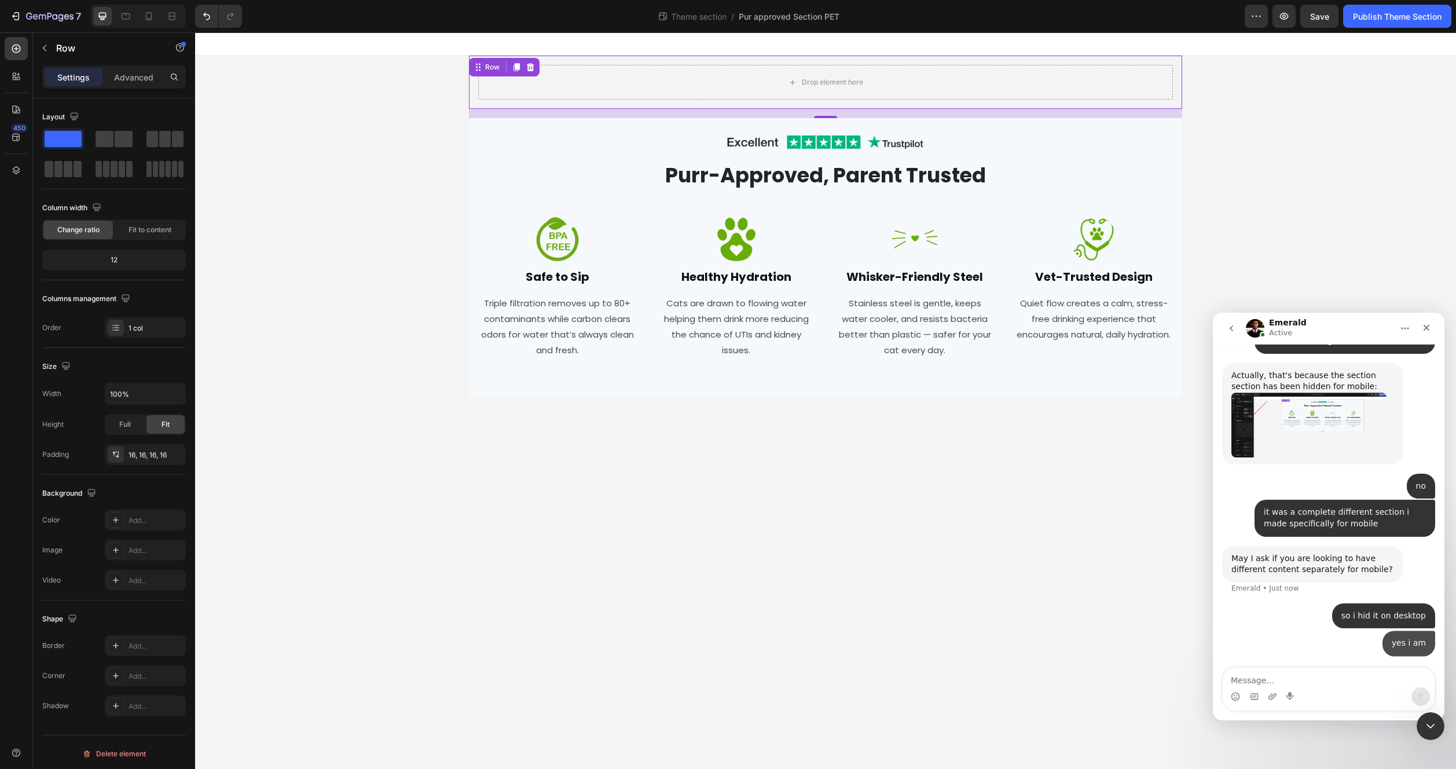
scroll to position [4399, 0]
click at [528, 65] on icon at bounding box center [531, 67] width 8 height 8
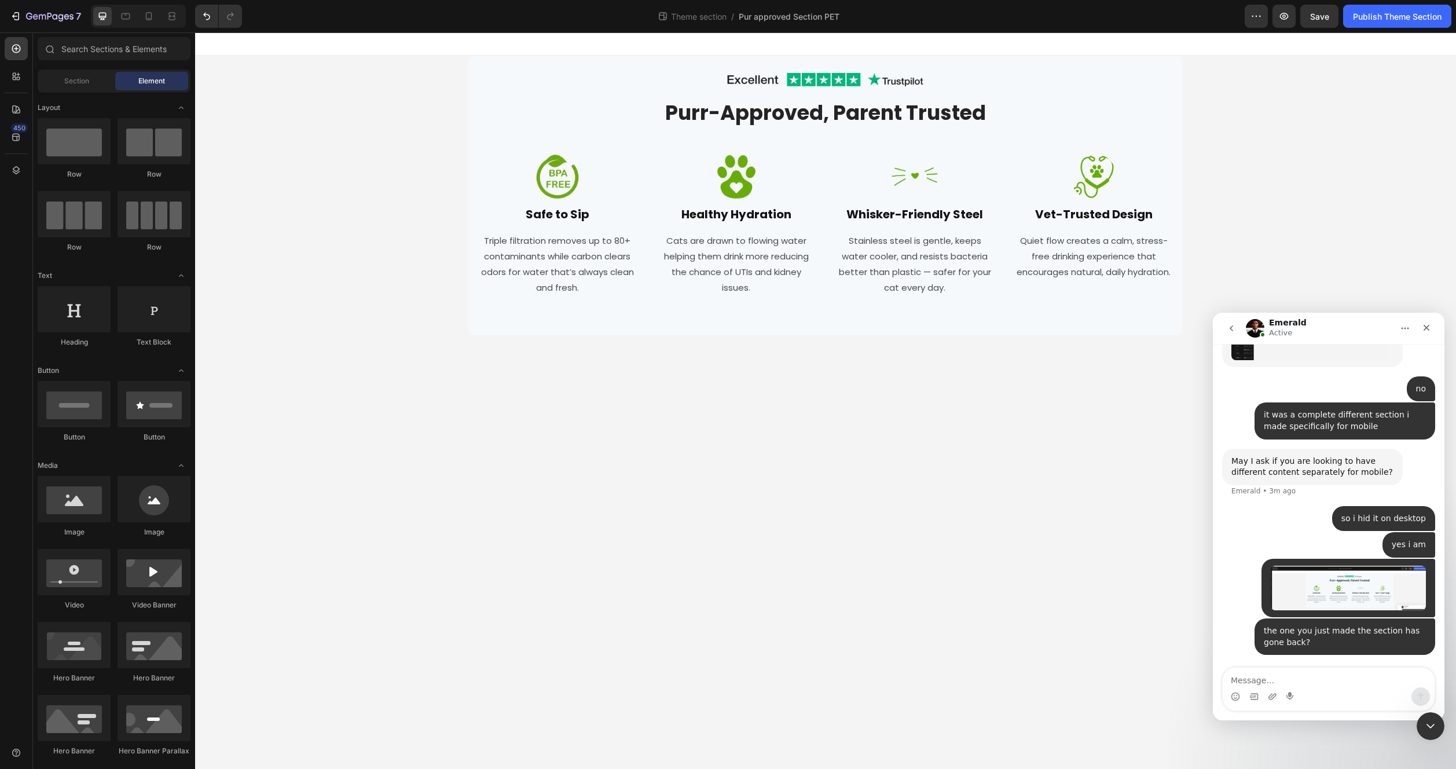
scroll to position [4496, 0]
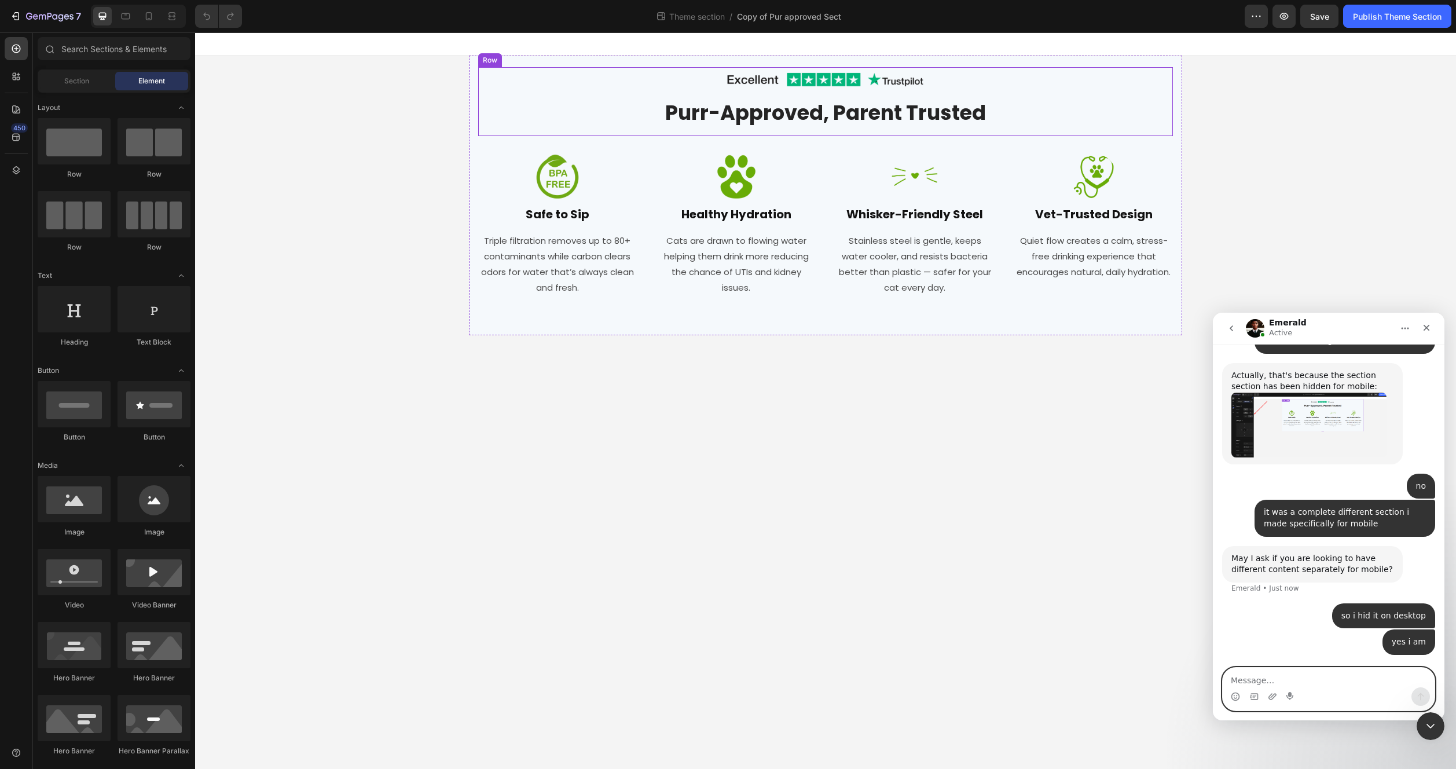
scroll to position [4399, 0]
click at [375, 196] on div "Image Row Purr-Approved, Parent Trusted Heading Row Image Safe to Sip Heading T…" at bounding box center [825, 196] width 1261 height 280
click at [470, 160] on div "Image Row Purr-Approved, Parent Trusted Heading Row Image Safe to Sip Heading T…" at bounding box center [825, 196] width 713 height 280
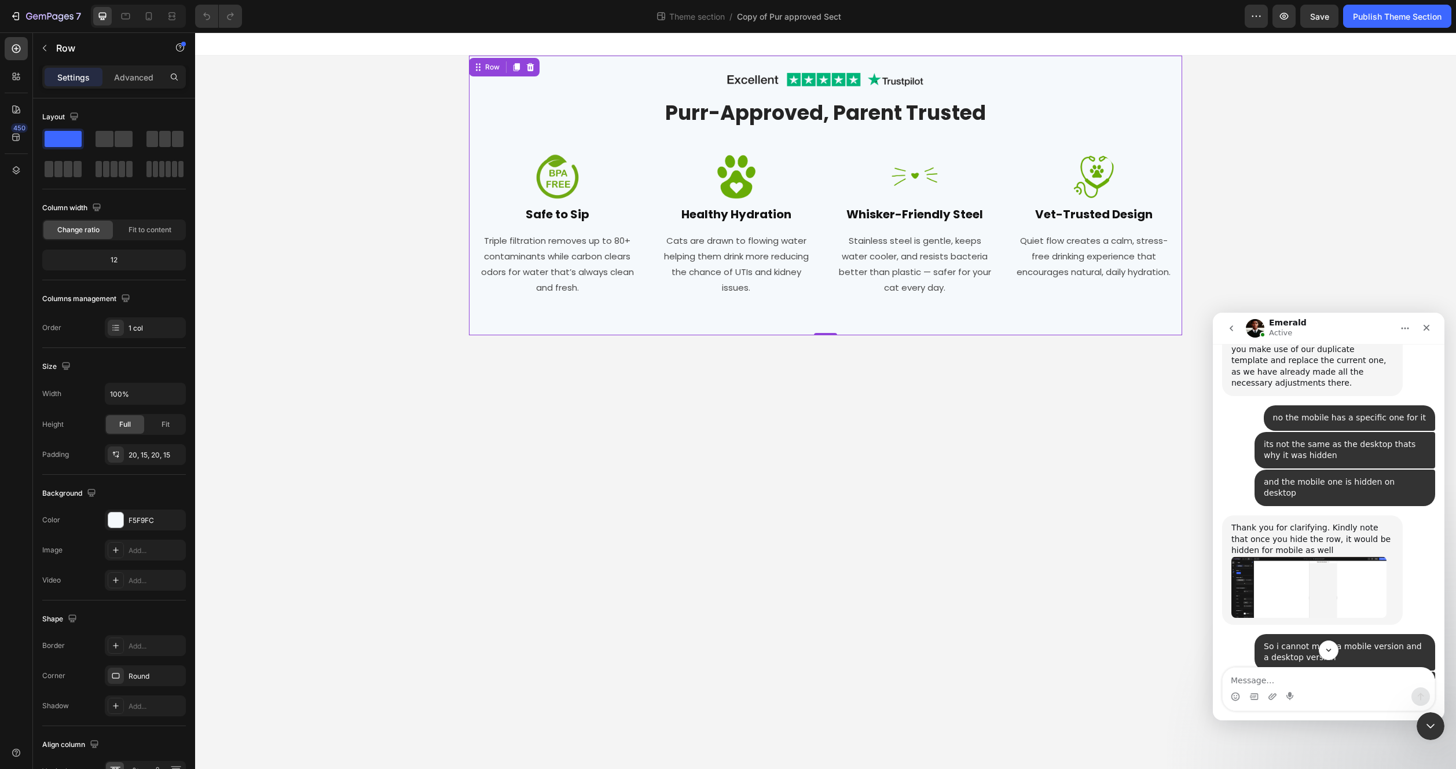
scroll to position [2308, 0]
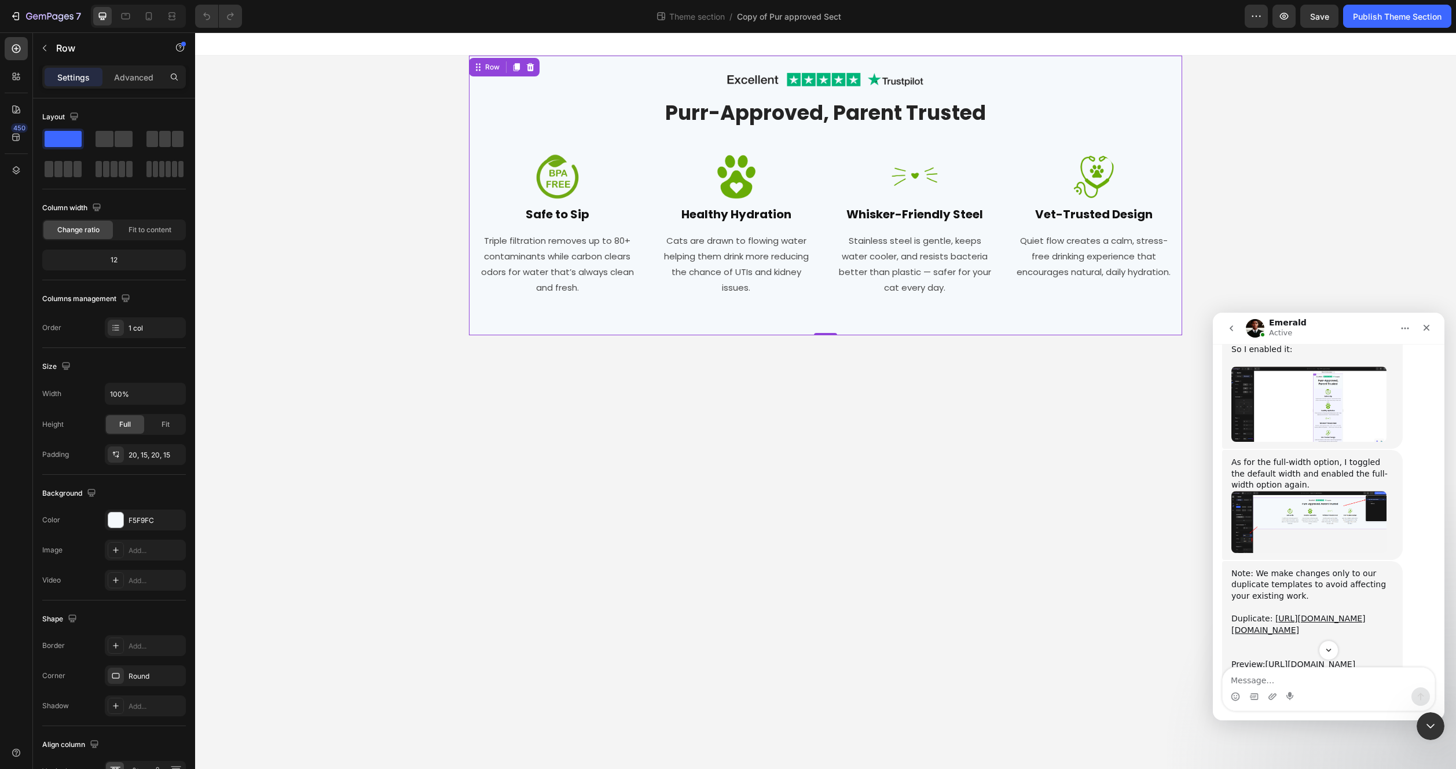
click at [1287, 491] on img "Emerald says…" at bounding box center [1308, 522] width 155 height 62
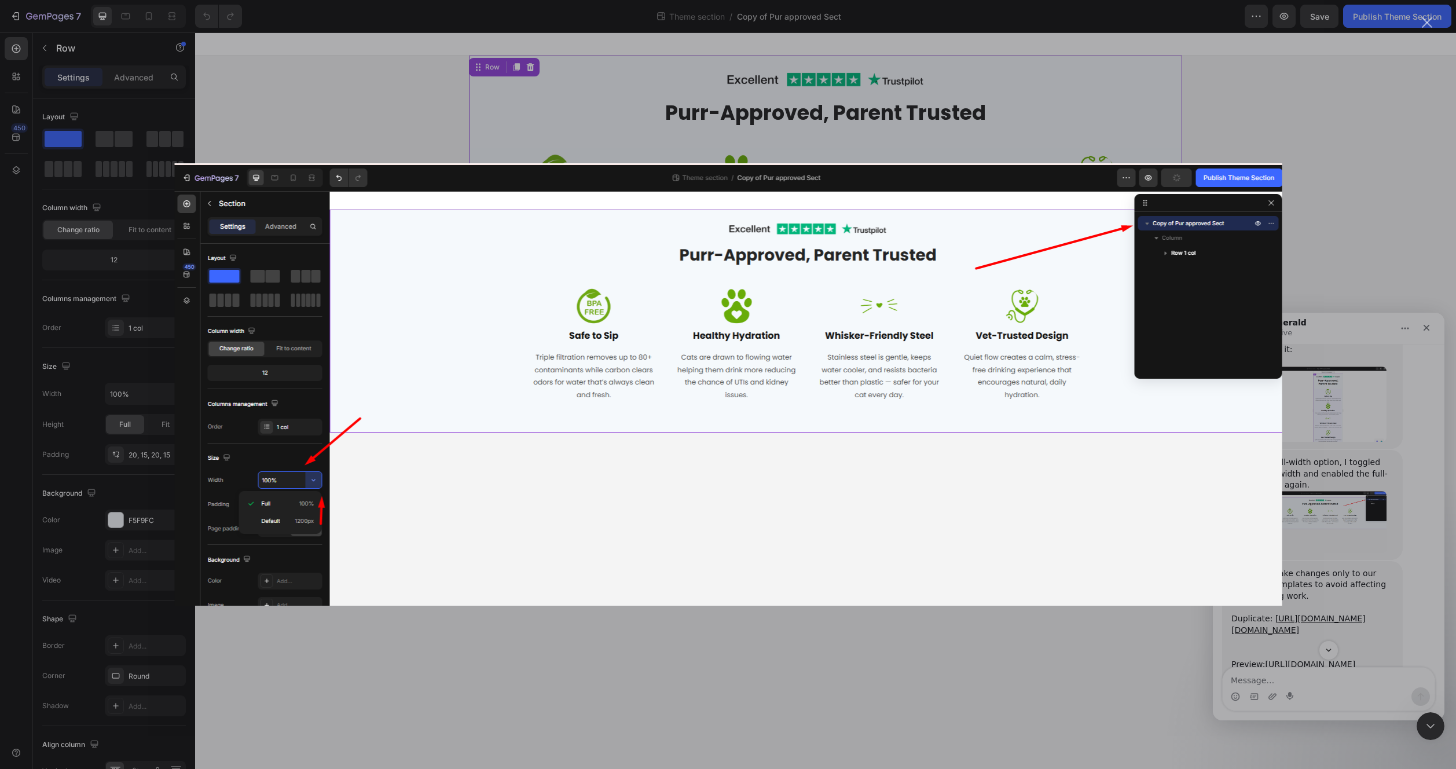
click at [1285, 251] on div "Intercom messenger" at bounding box center [728, 384] width 1456 height 769
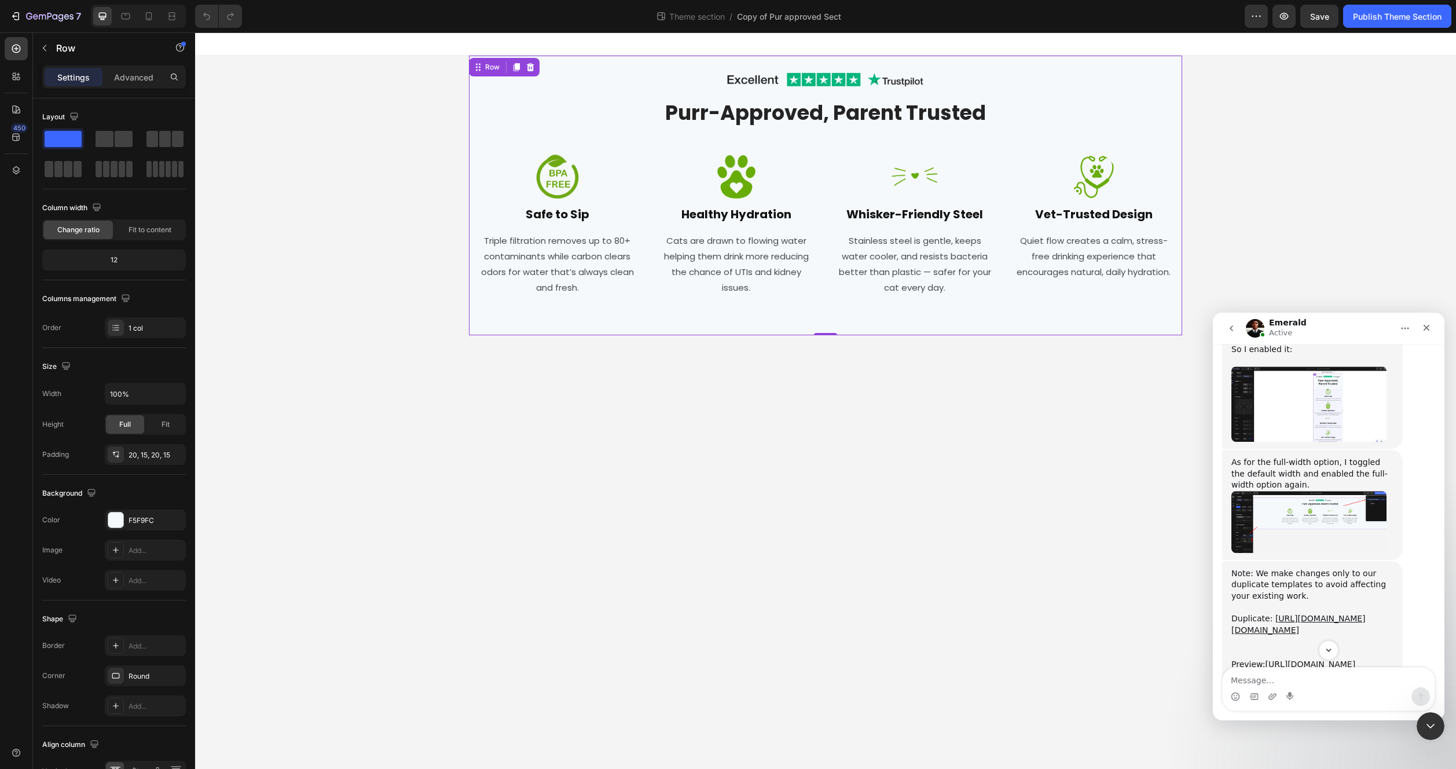
click at [789, 380] on body "Image Row Purr-Approved, Parent Trusted Heading Row Image Safe to Sip Heading T…" at bounding box center [825, 400] width 1261 height 736
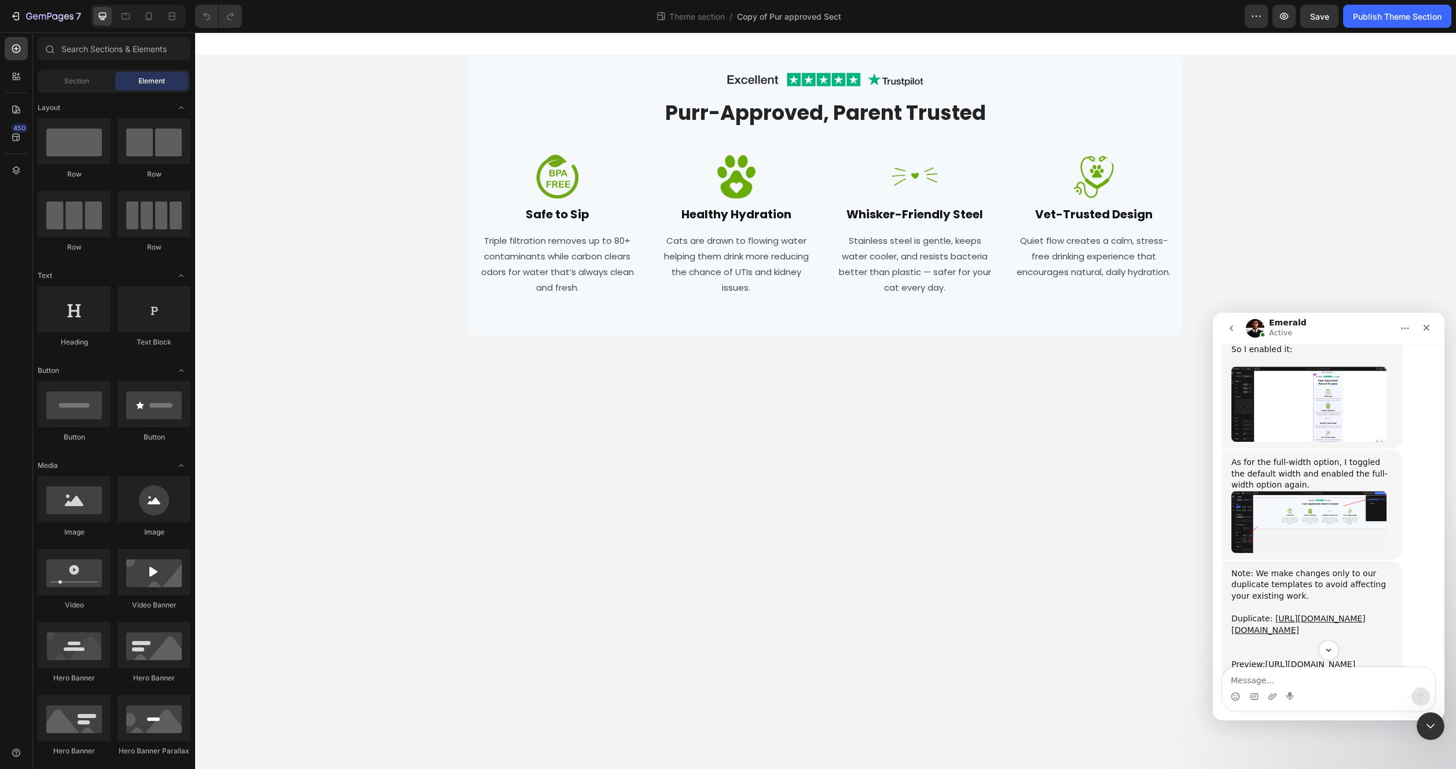
click at [377, 242] on div "Image Row Purr-Approved, Parent Trusted Heading Row Image Safe to Sip Heading T…" at bounding box center [825, 196] width 1261 height 280
click at [471, 305] on div "Image Row Purr-Approved, Parent Trusted Heading Row Image Safe to Sip Heading T…" at bounding box center [825, 196] width 713 height 280
click at [379, 156] on div "Image Row Purr-Approved, Parent Trusted Heading Row Image Safe to Sip Heading T…" at bounding box center [825, 196] width 1261 height 280
drag, startPoint x: 442, startPoint y: 47, endPoint x: 531, endPoint y: 38, distance: 89.0
click at [443, 47] on div at bounding box center [825, 43] width 1261 height 23
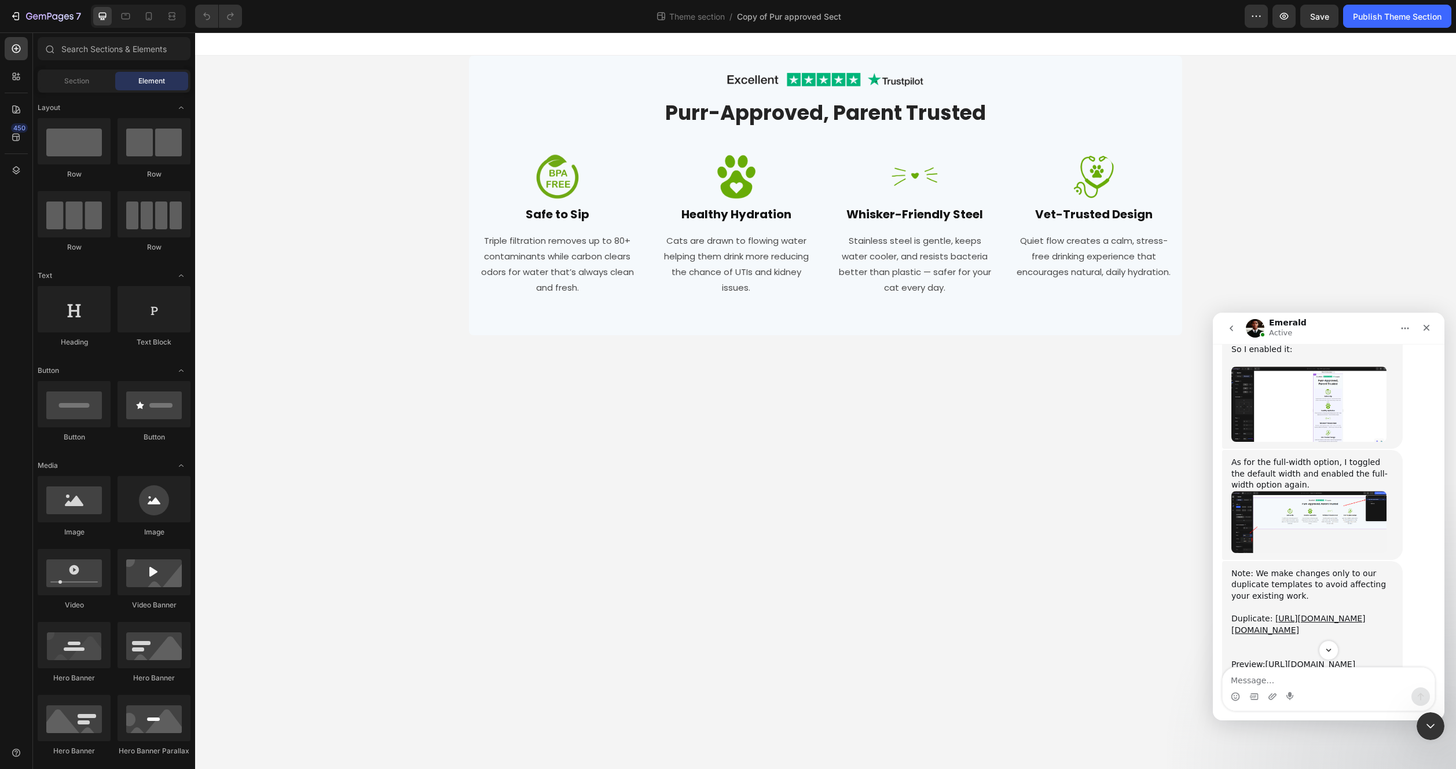
click at [536, 38] on div at bounding box center [825, 43] width 1261 height 23
click at [443, 117] on div "Image Row Purr-Approved, Parent Trusted Heading Row Image Safe to Sip Heading T…" at bounding box center [825, 196] width 1261 height 280
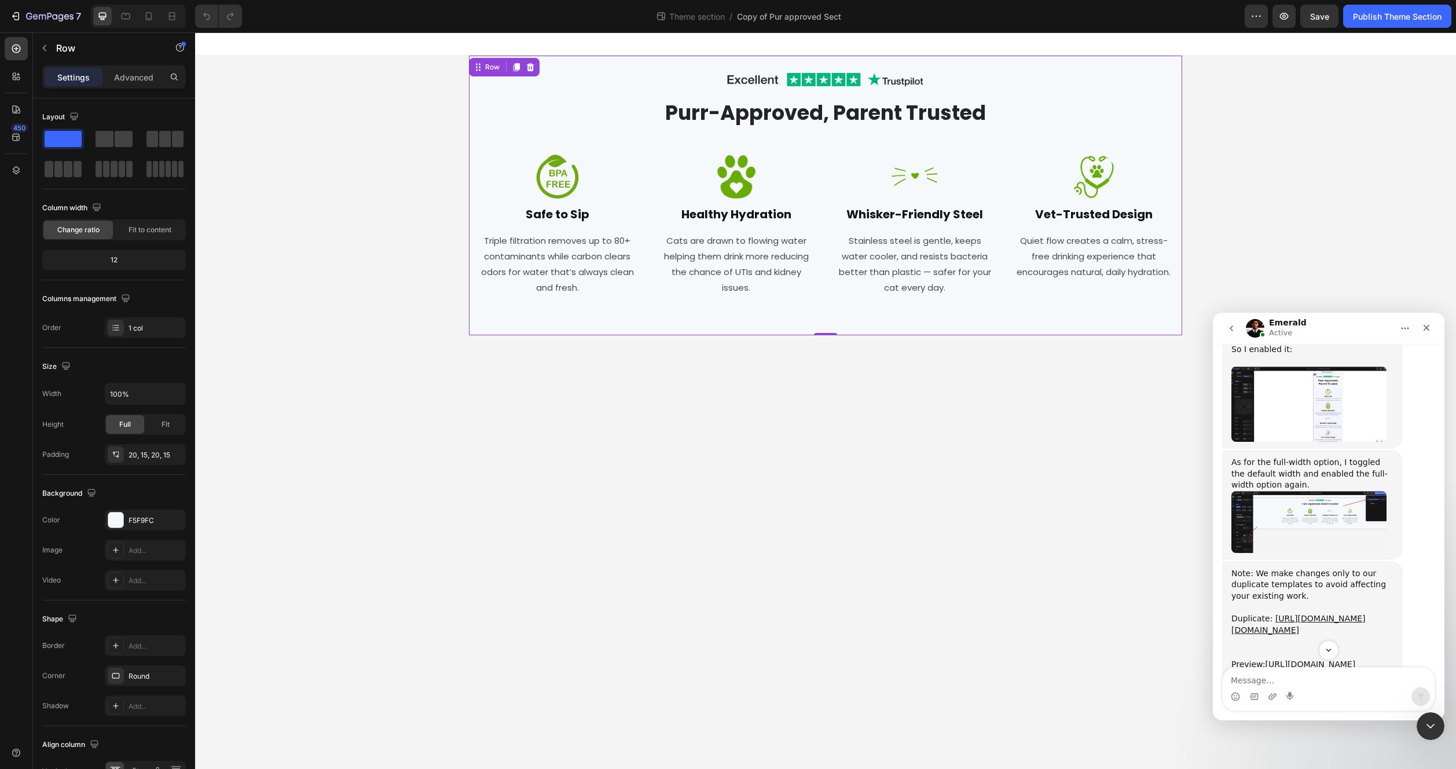
click at [478, 331] on div "Image Row Purr-Approved, Parent Trusted Heading Row Image Safe to Sip Heading T…" at bounding box center [825, 196] width 713 height 280
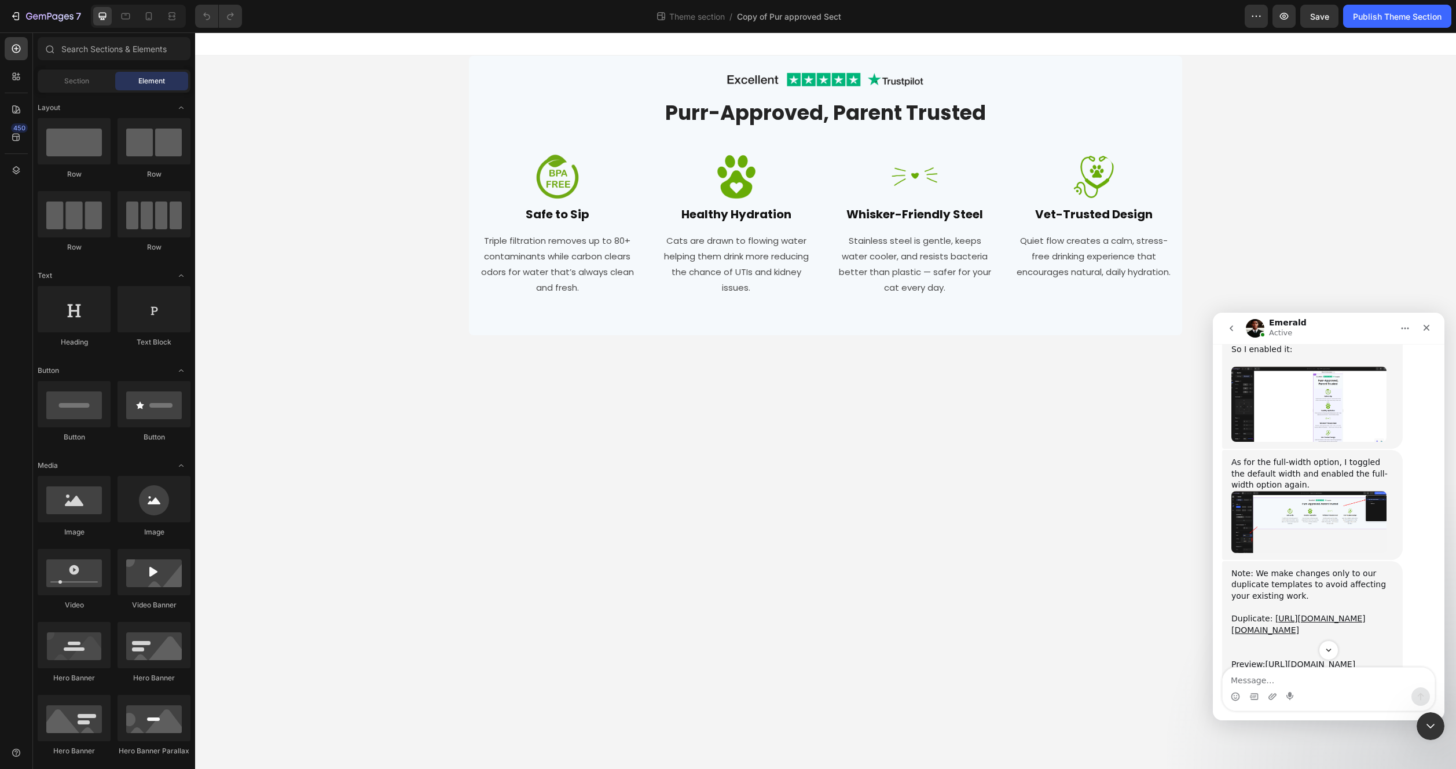
click at [422, 307] on div "Image Row Purr-Approved, Parent Trusted Heading Row Image Safe to Sip Heading T…" at bounding box center [825, 196] width 1261 height 280
click at [295, 288] on div "Image Row Purr-Approved, Parent Trusted Heading Row Image Safe to Sip Heading T…" at bounding box center [825, 196] width 1261 height 280
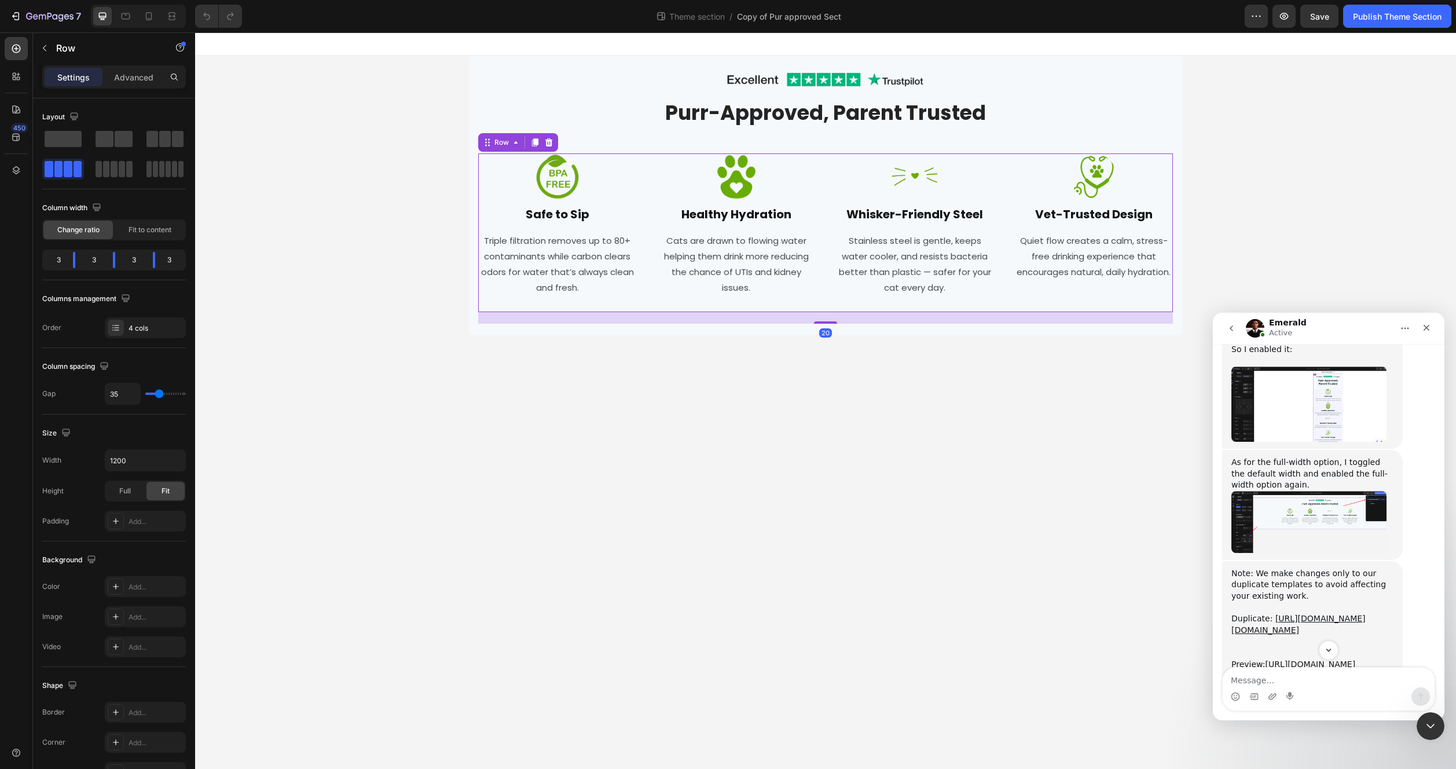
click at [482, 298] on div "Image Safe to Sip Heading Triple filtration removes up to 80+ contaminants whil…" at bounding box center [557, 232] width 159 height 159
click at [471, 295] on div "Image Row Purr-Approved, Parent Trusted Heading Row Image Safe to Sip Heading T…" at bounding box center [825, 196] width 713 height 280
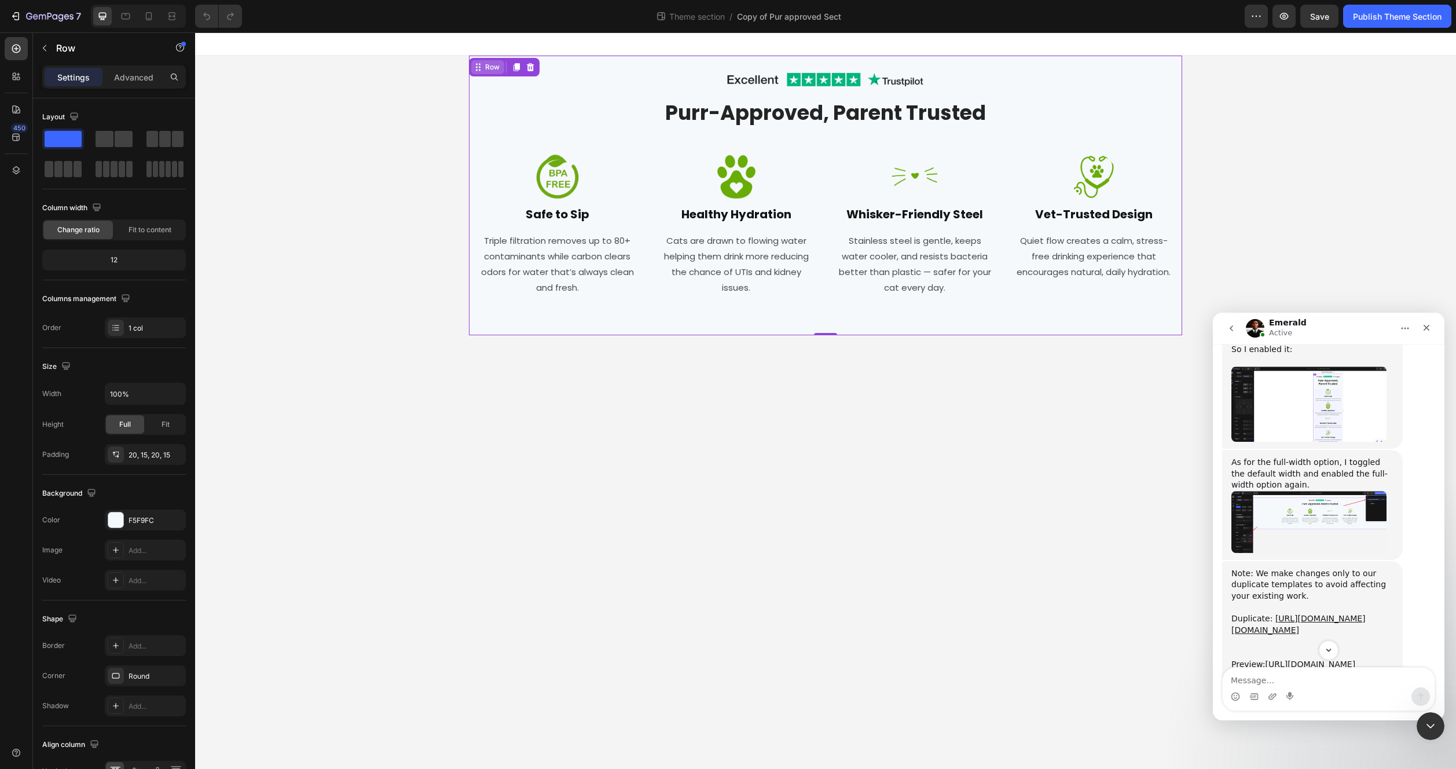
click at [483, 69] on div "Row" at bounding box center [492, 67] width 19 height 10
click at [477, 67] on icon at bounding box center [477, 68] width 2 height 2
click at [494, 69] on div "Row" at bounding box center [492, 67] width 19 height 10
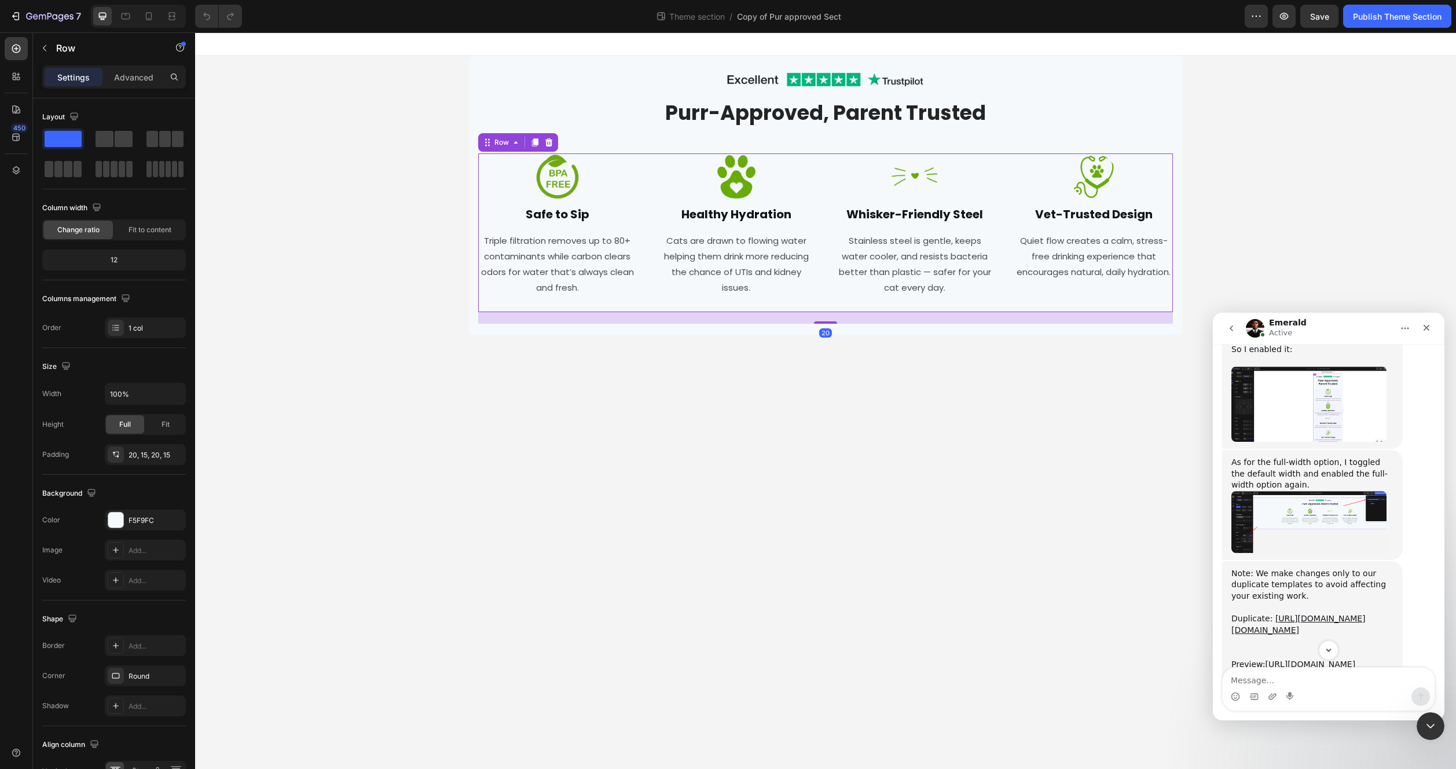
drag, startPoint x: 502, startPoint y: 304, endPoint x: 515, endPoint y: 281, distance: 26.4
click at [503, 303] on div "Image Safe to Sip Heading Triple filtration removes up to 80+ contaminants whil…" at bounding box center [557, 232] width 159 height 159
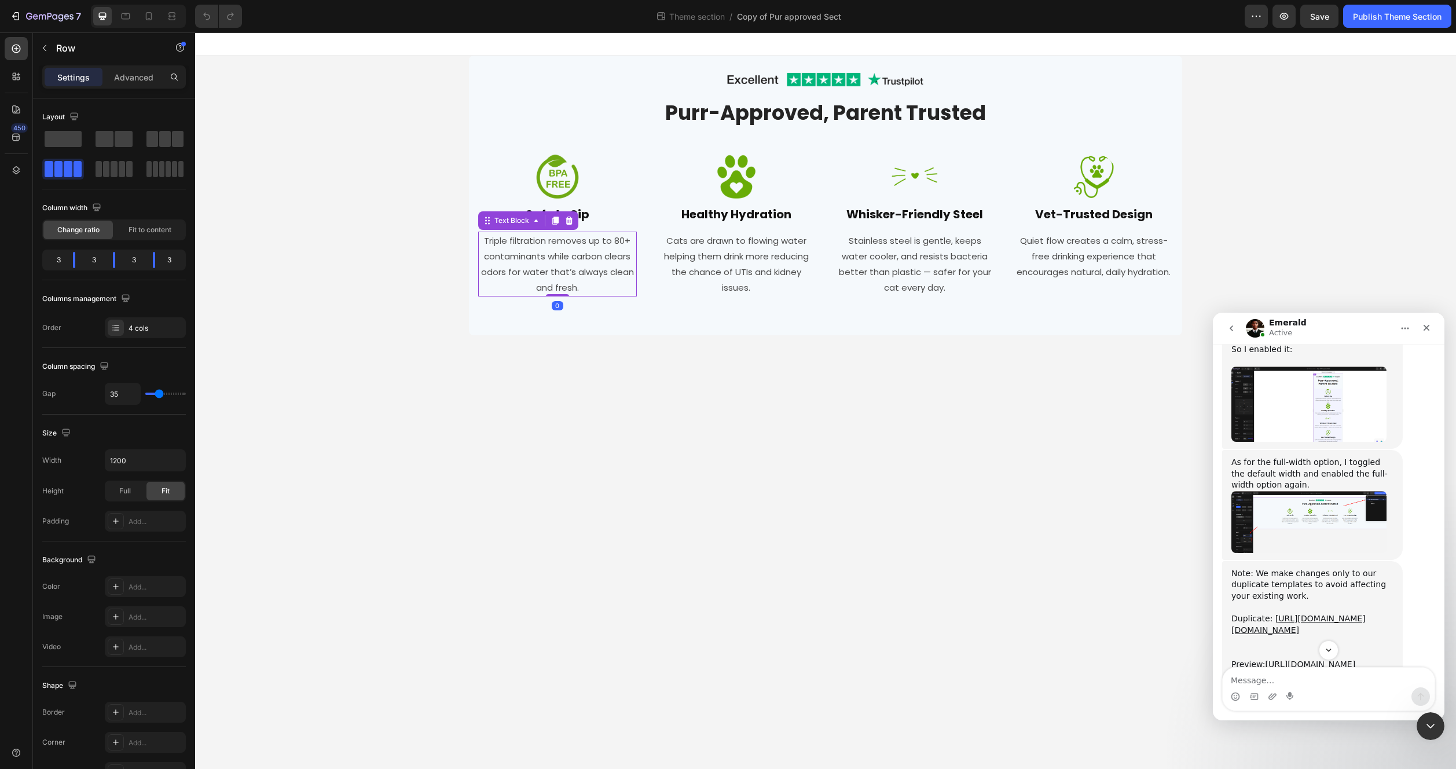
click at [515, 281] on p "Triple filtration removes up to 80+ contaminants while carbon clears odors for …" at bounding box center [557, 264] width 156 height 63
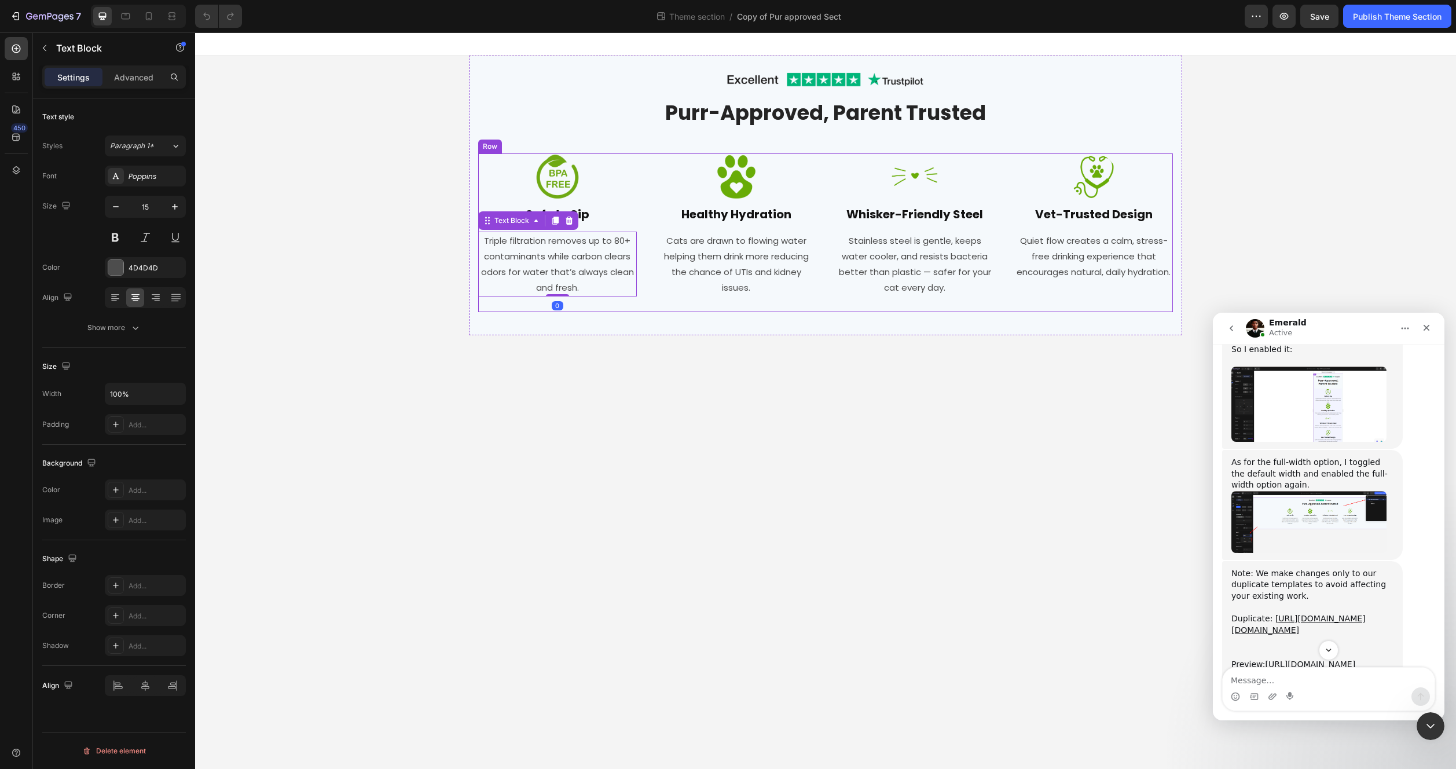
click at [501, 319] on div "Image Row Purr-Approved, Parent Trusted Heading Row Image Safe to Sip Heading T…" at bounding box center [826, 195] width 696 height 256
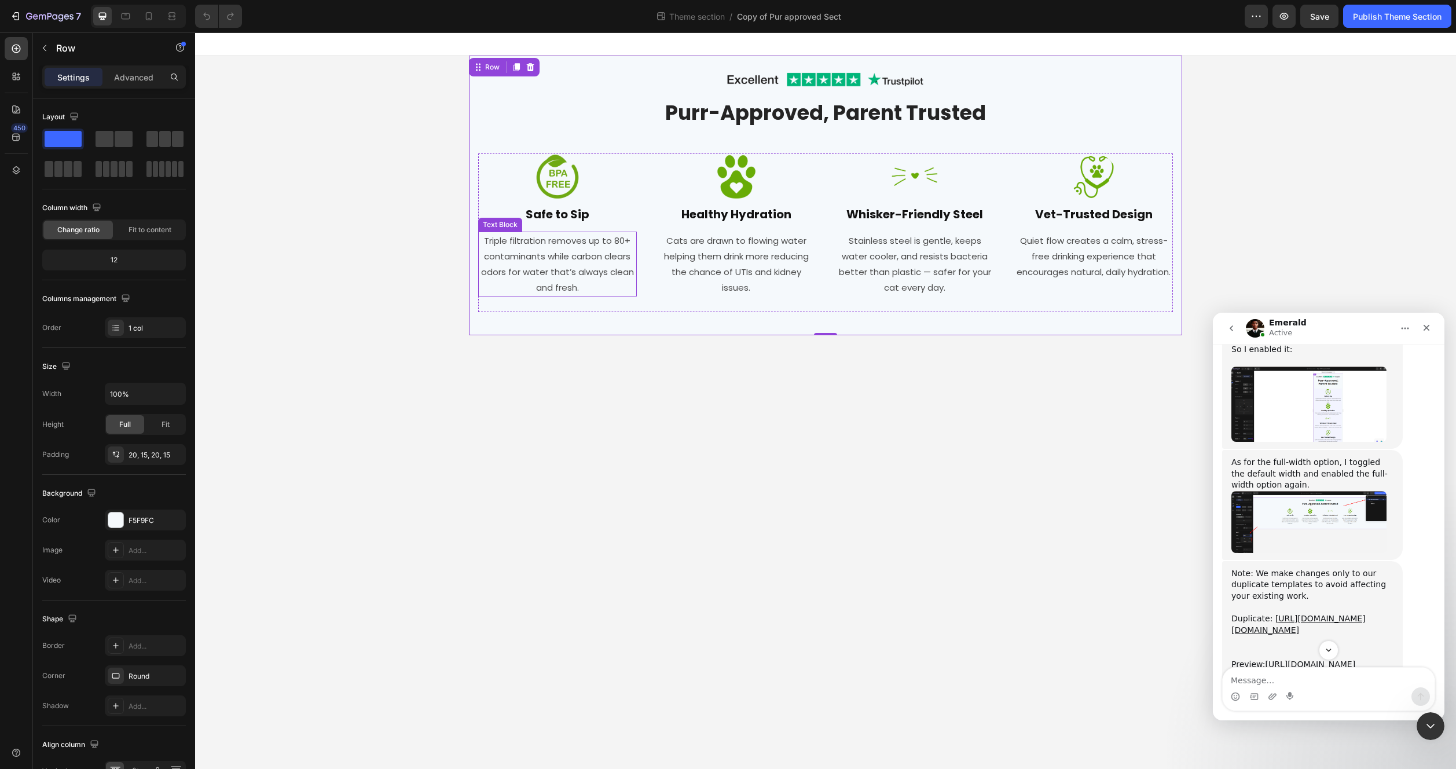
click at [547, 245] on p "Triple filtration removes up to 80+ contaminants while carbon clears odors for …" at bounding box center [557, 264] width 156 height 63
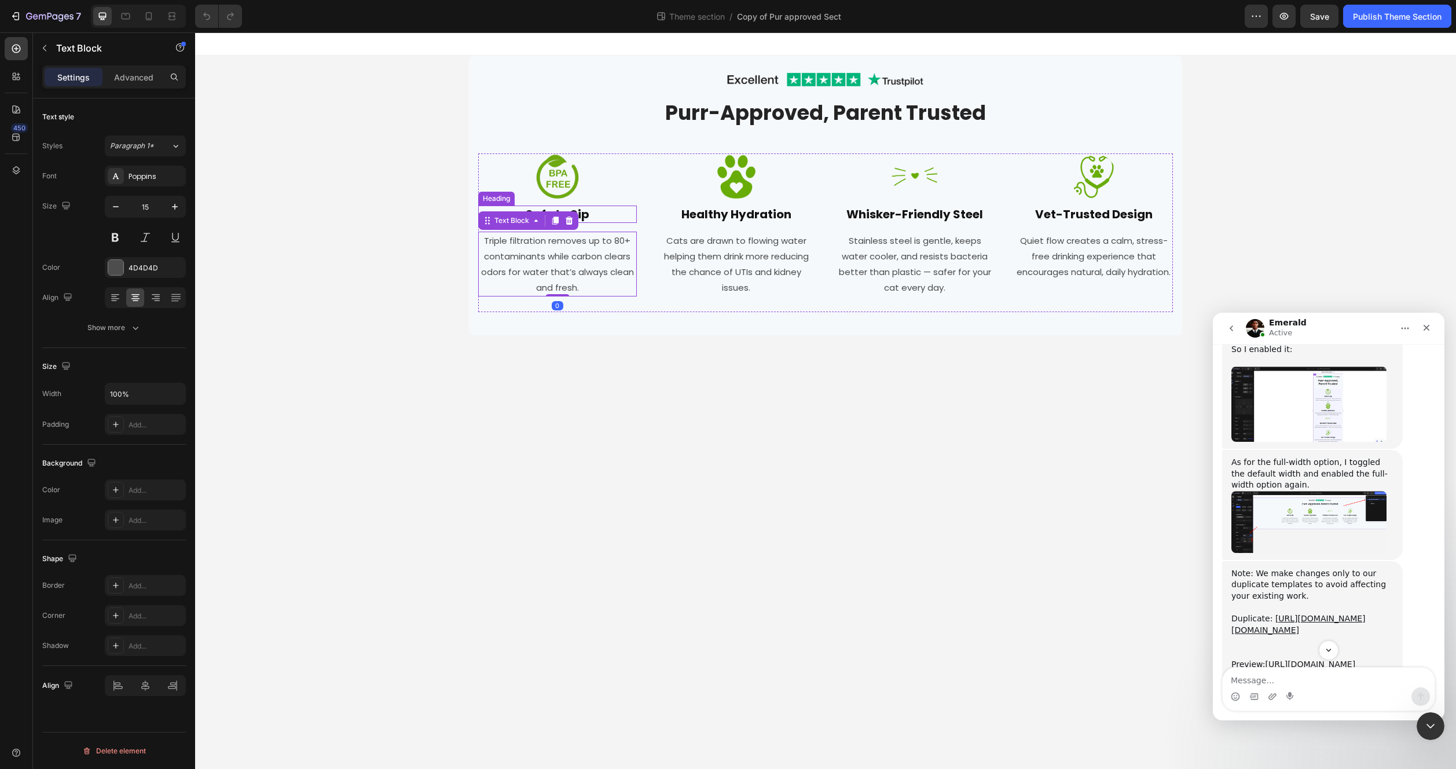
click at [642, 216] on div "Image Safe to Sip Heading Triple filtration removes up to 80+ contaminants whil…" at bounding box center [825, 232] width 695 height 159
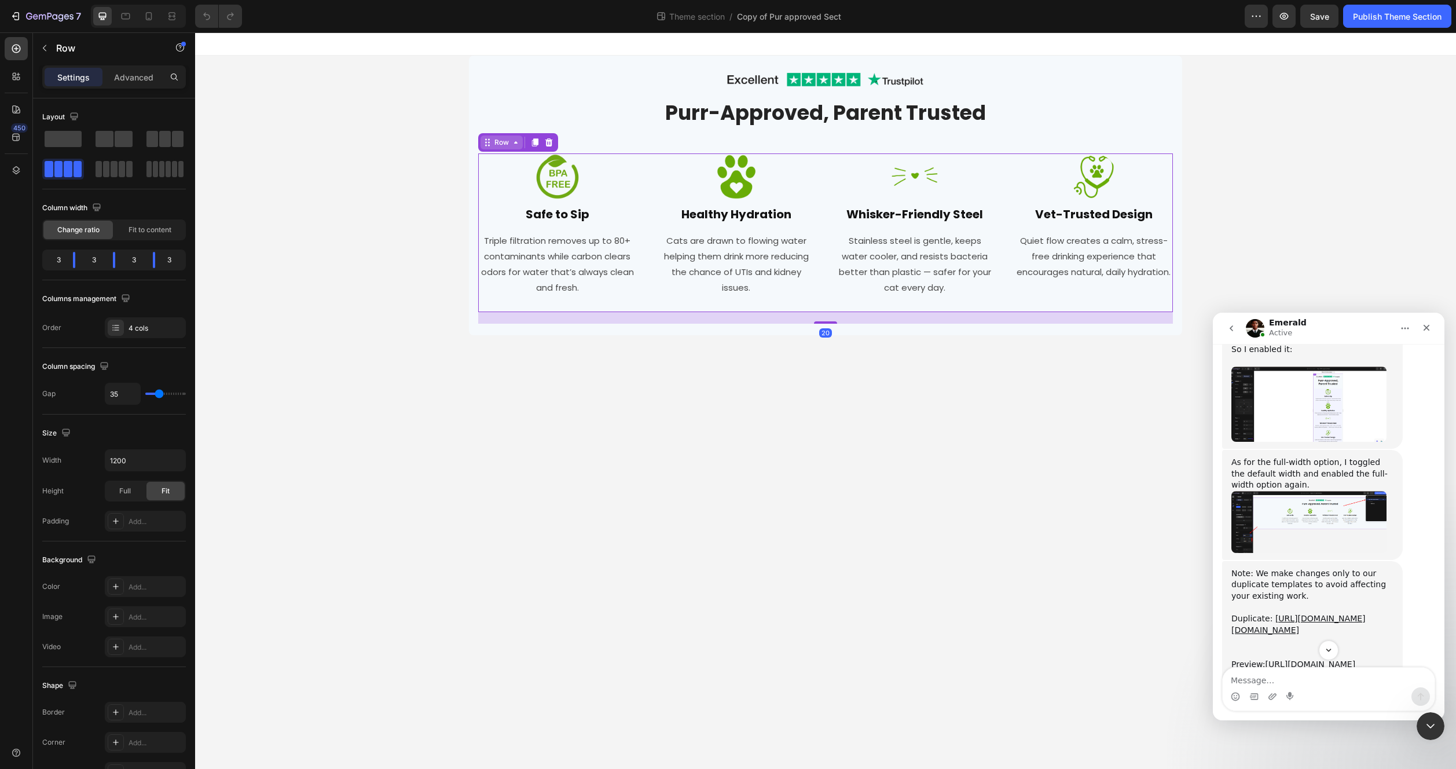
click at [511, 143] on icon at bounding box center [515, 142] width 9 height 9
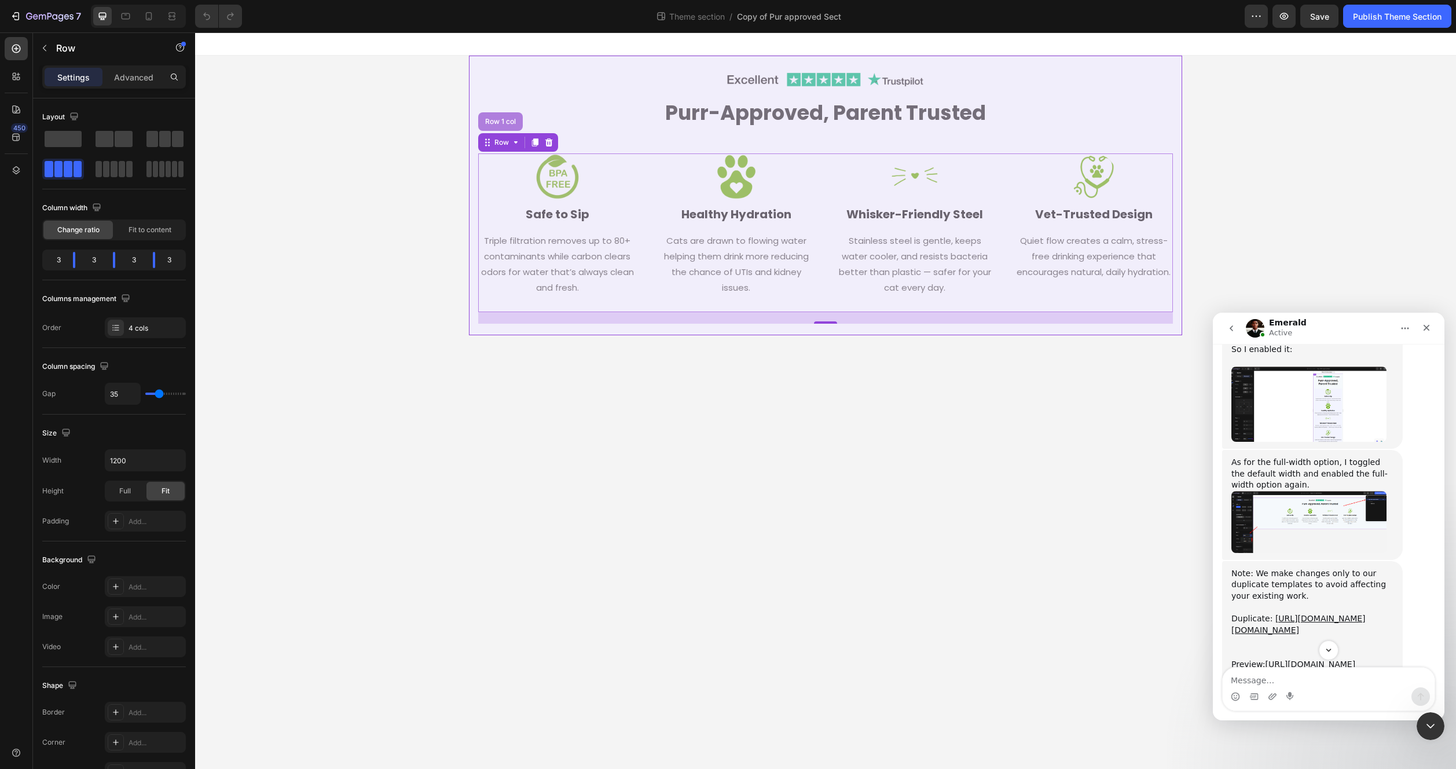
click at [501, 127] on div "Row 1 col" at bounding box center [500, 121] width 45 height 19
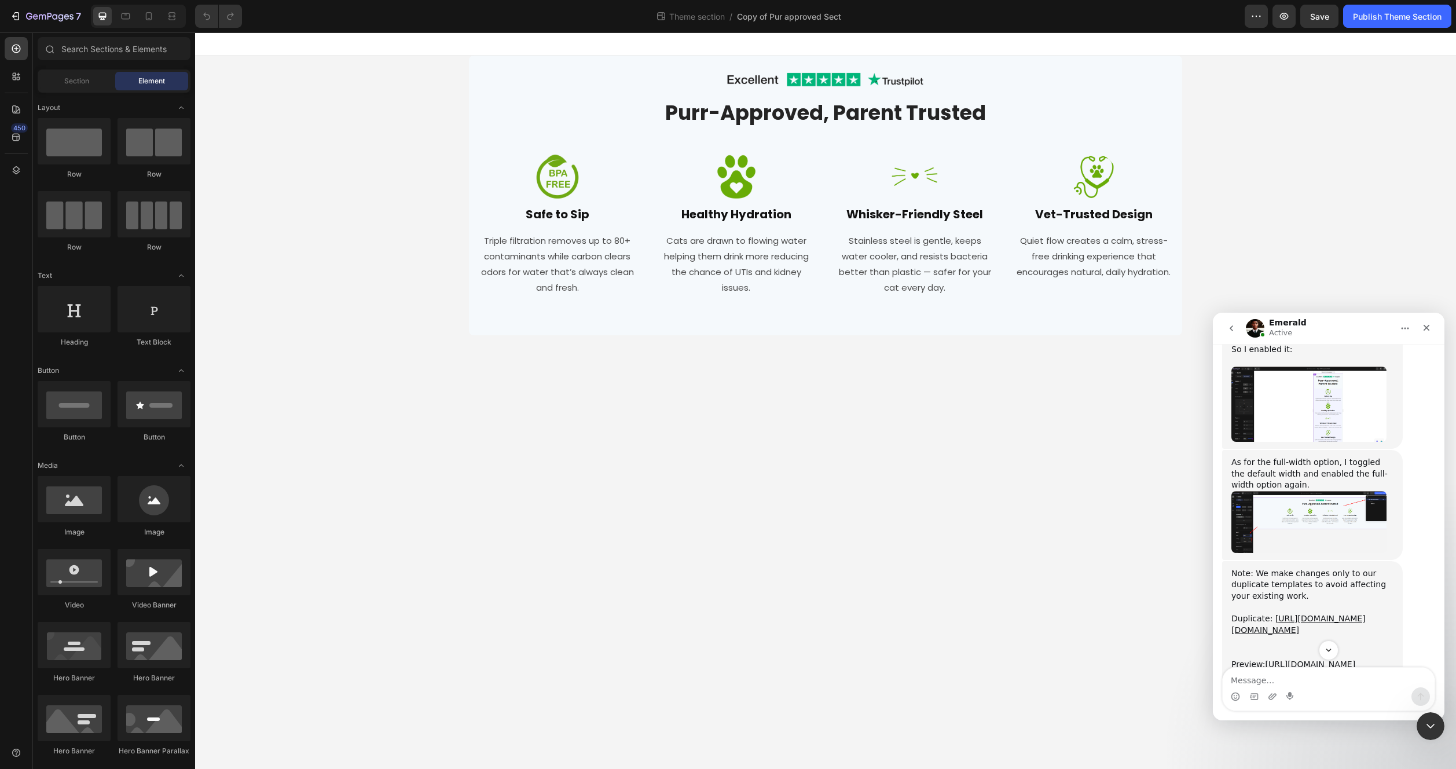
click at [364, 167] on div "Image Row Purr-Approved, Parent Trusted Heading Row Image Safe to Sip Heading T…" at bounding box center [825, 196] width 1261 height 280
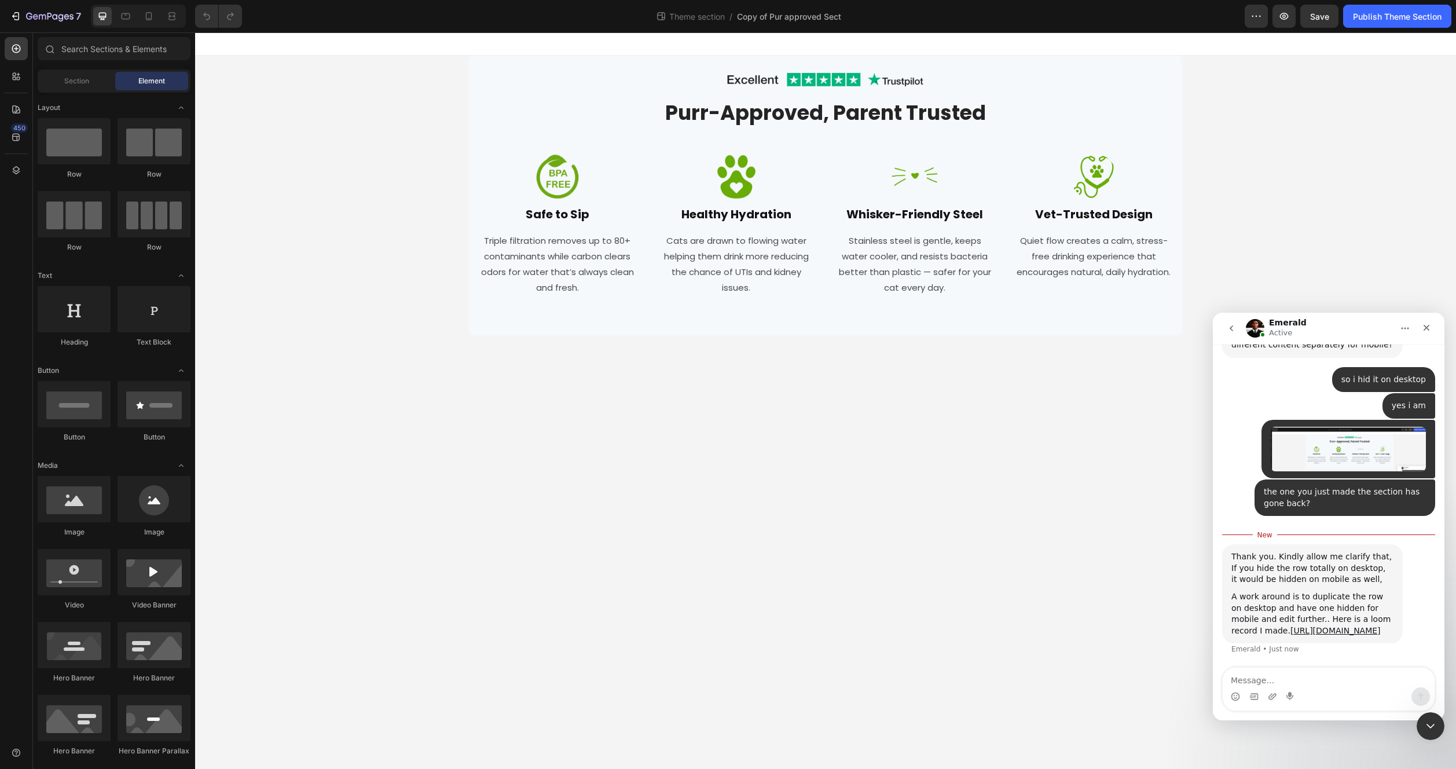
scroll to position [4646, 0]
click at [1299, 635] on link "https://www.loom.com/share/8e23a3034b5342d19d043f7788c4c959" at bounding box center [1335, 630] width 90 height 9
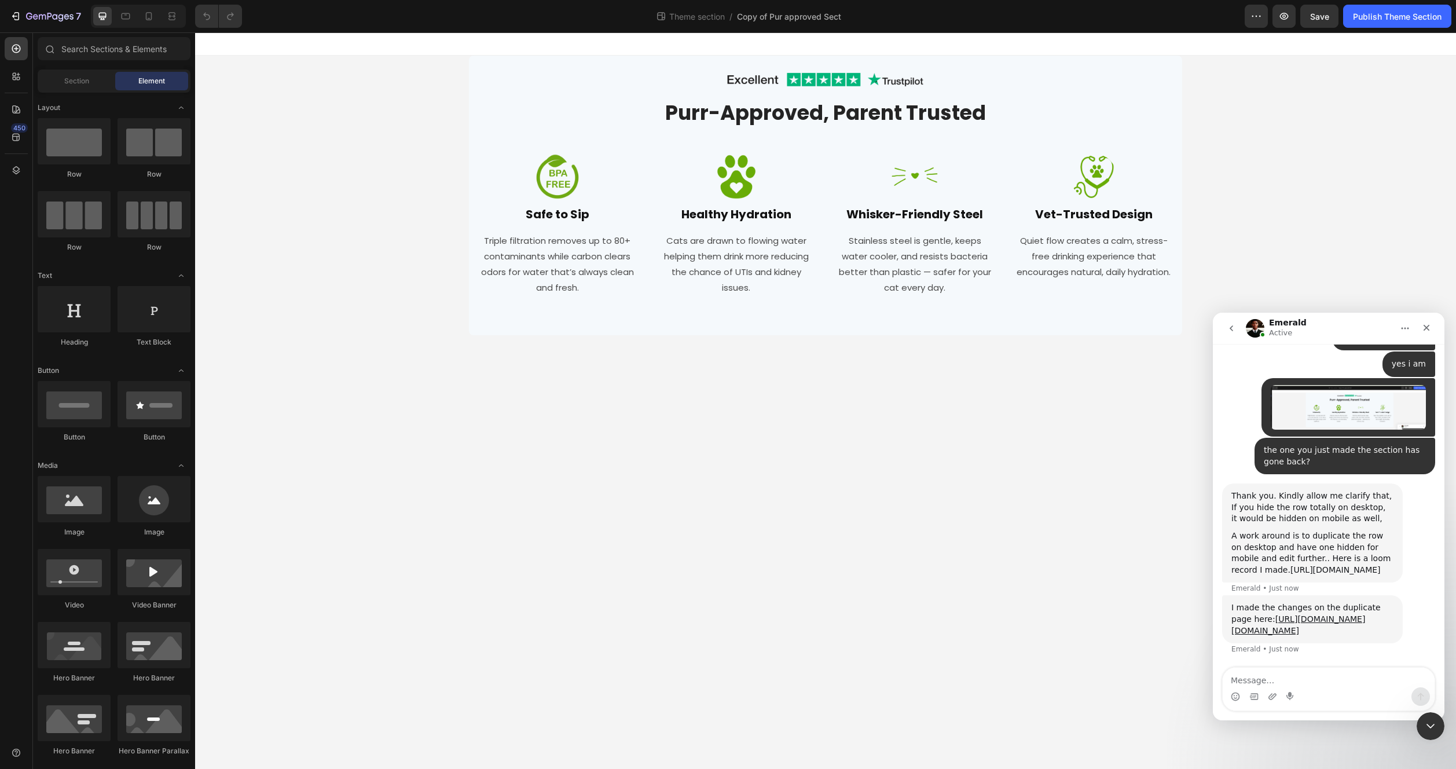
scroll to position [4745, 0]
click at [1330, 679] on textarea "Message…" at bounding box center [1329, 678] width 212 height 20
type textarea "this is exactly what it was before"
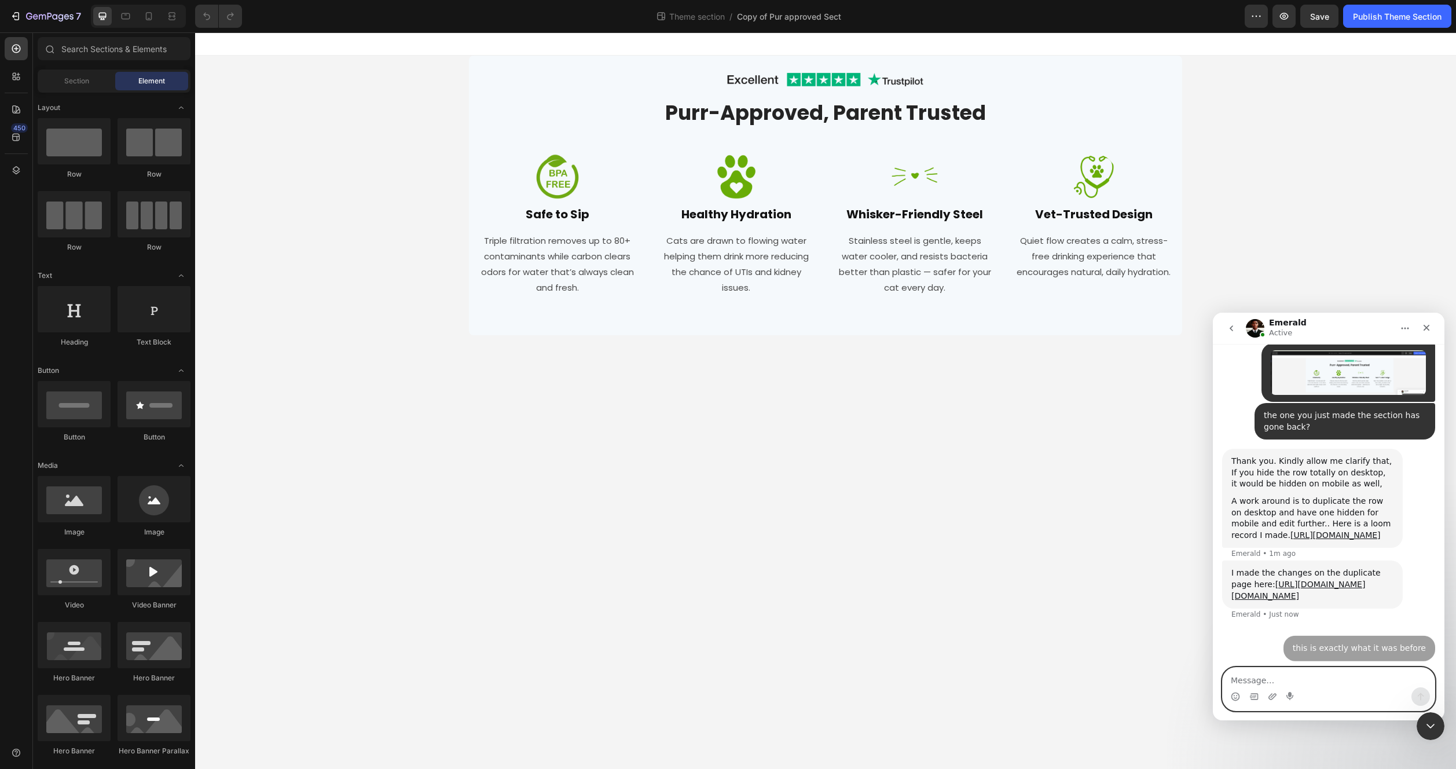
scroll to position [4779, 0]
type textarea "i had one for desktop and one for mobile"
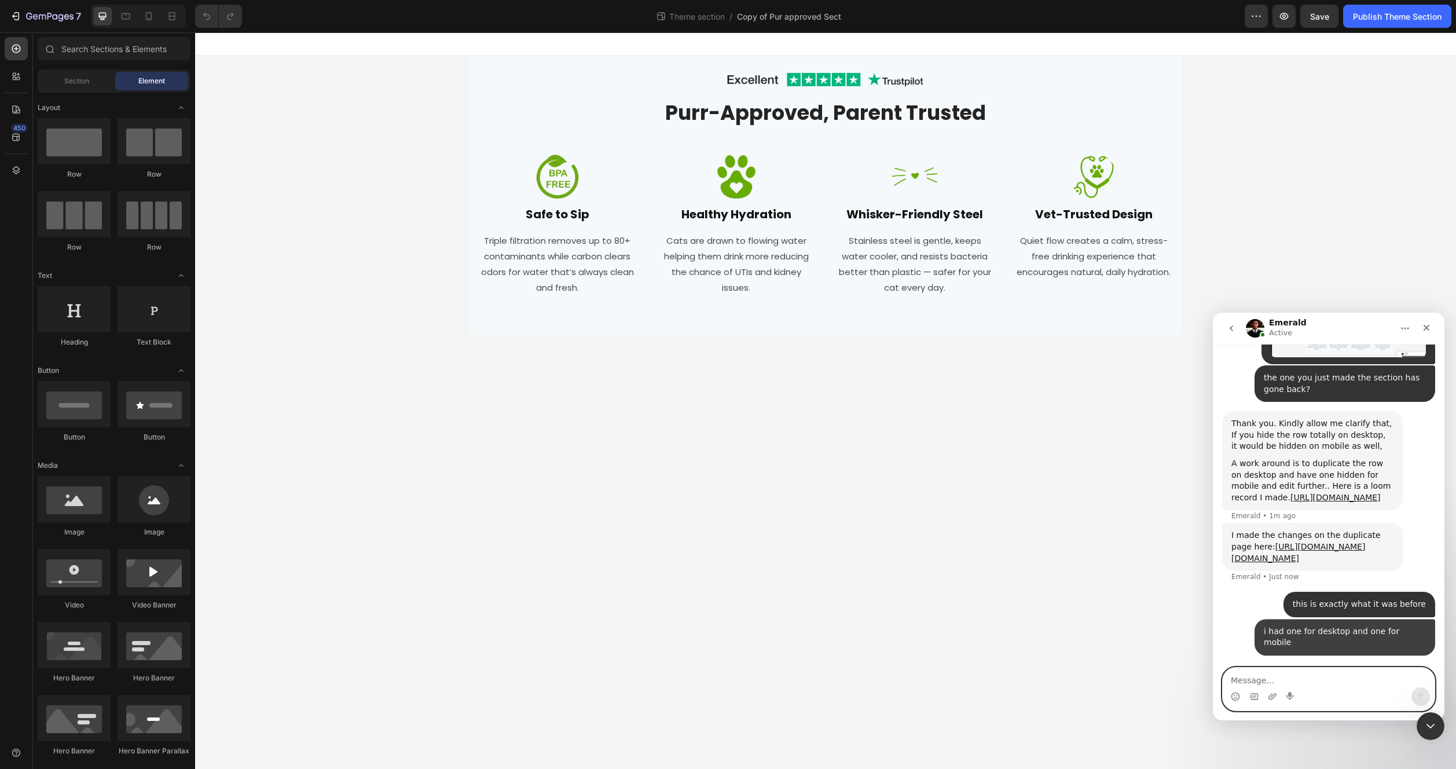
scroll to position [4805, 0]
type textarea "simple"
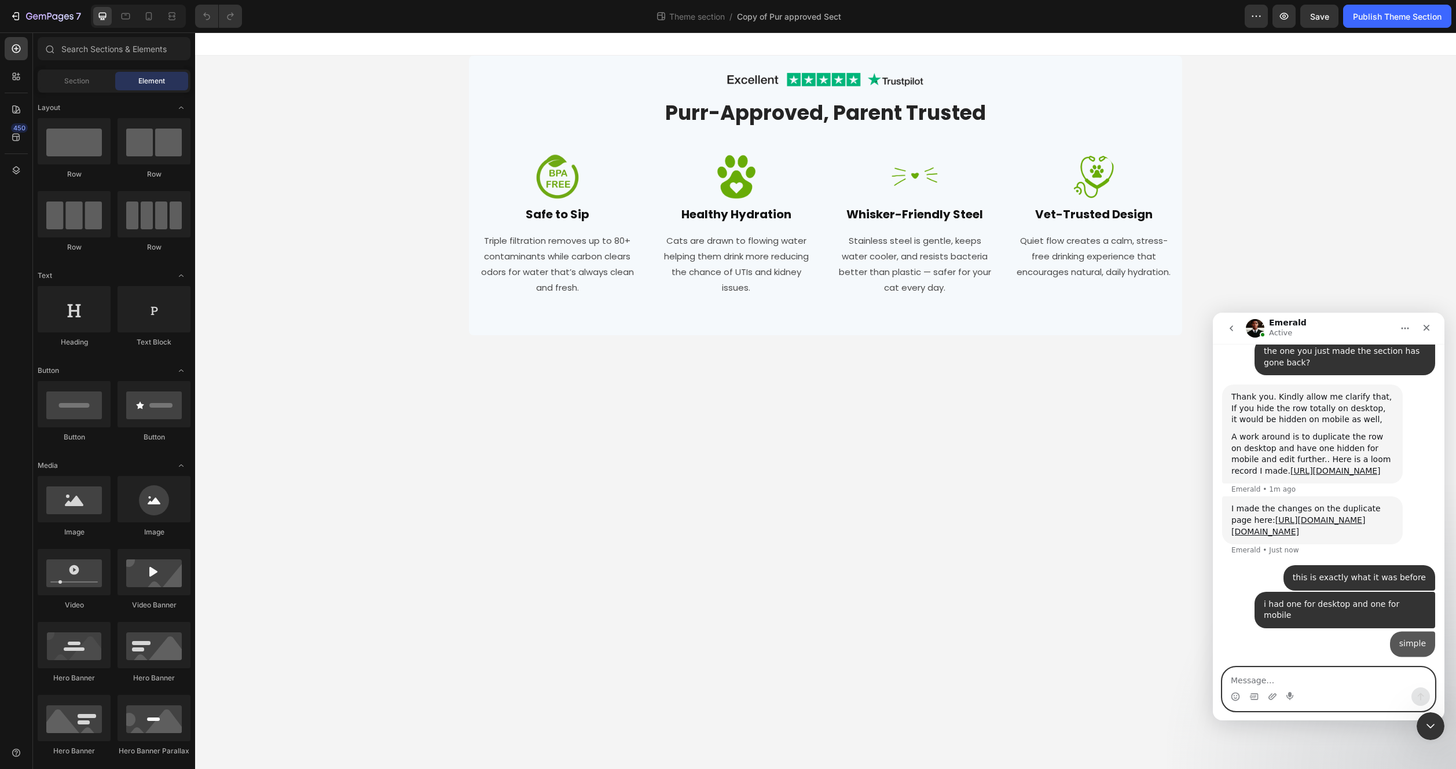
scroll to position [4832, 0]
type textarea "but now the mobile one i made is gone"
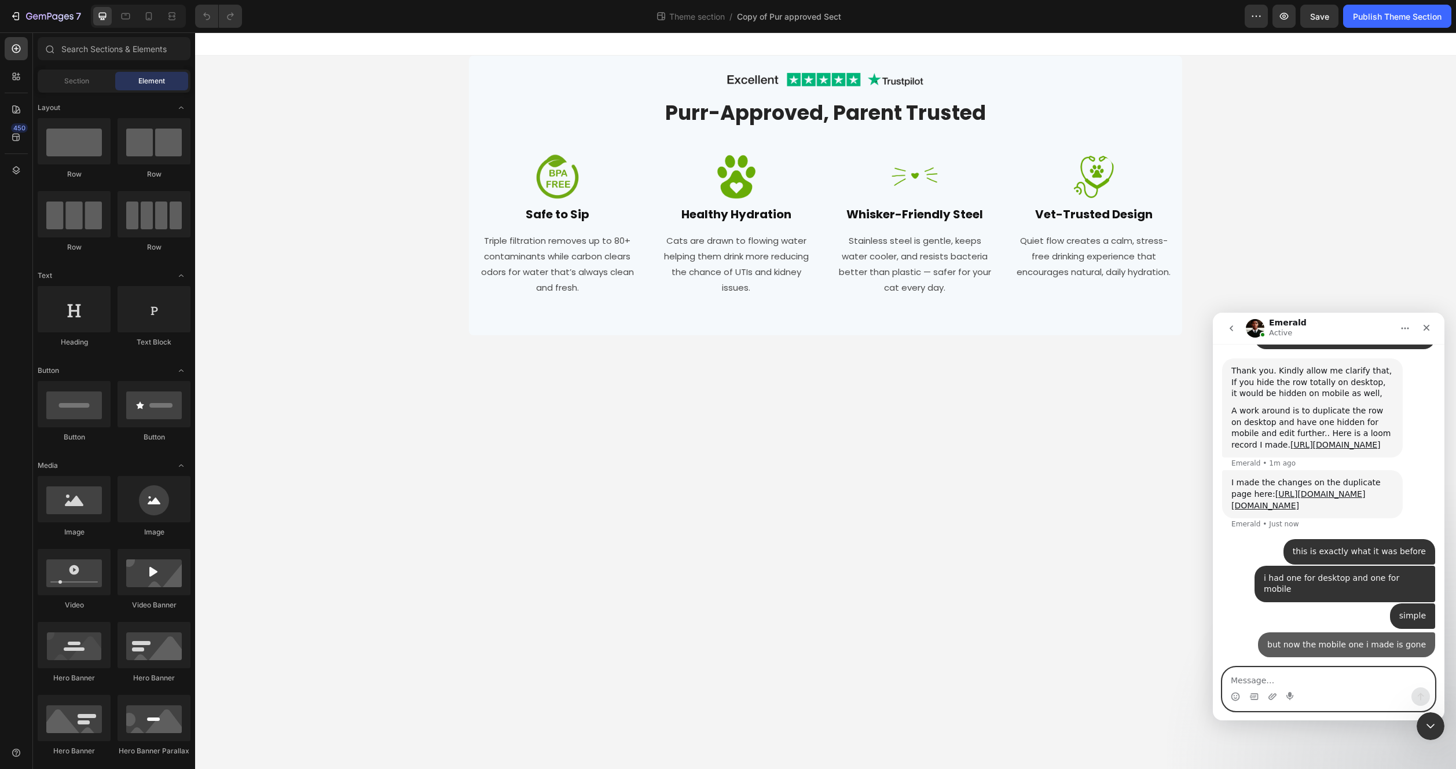
scroll to position [4859, 0]
type textarea "is there anyway to get it back"
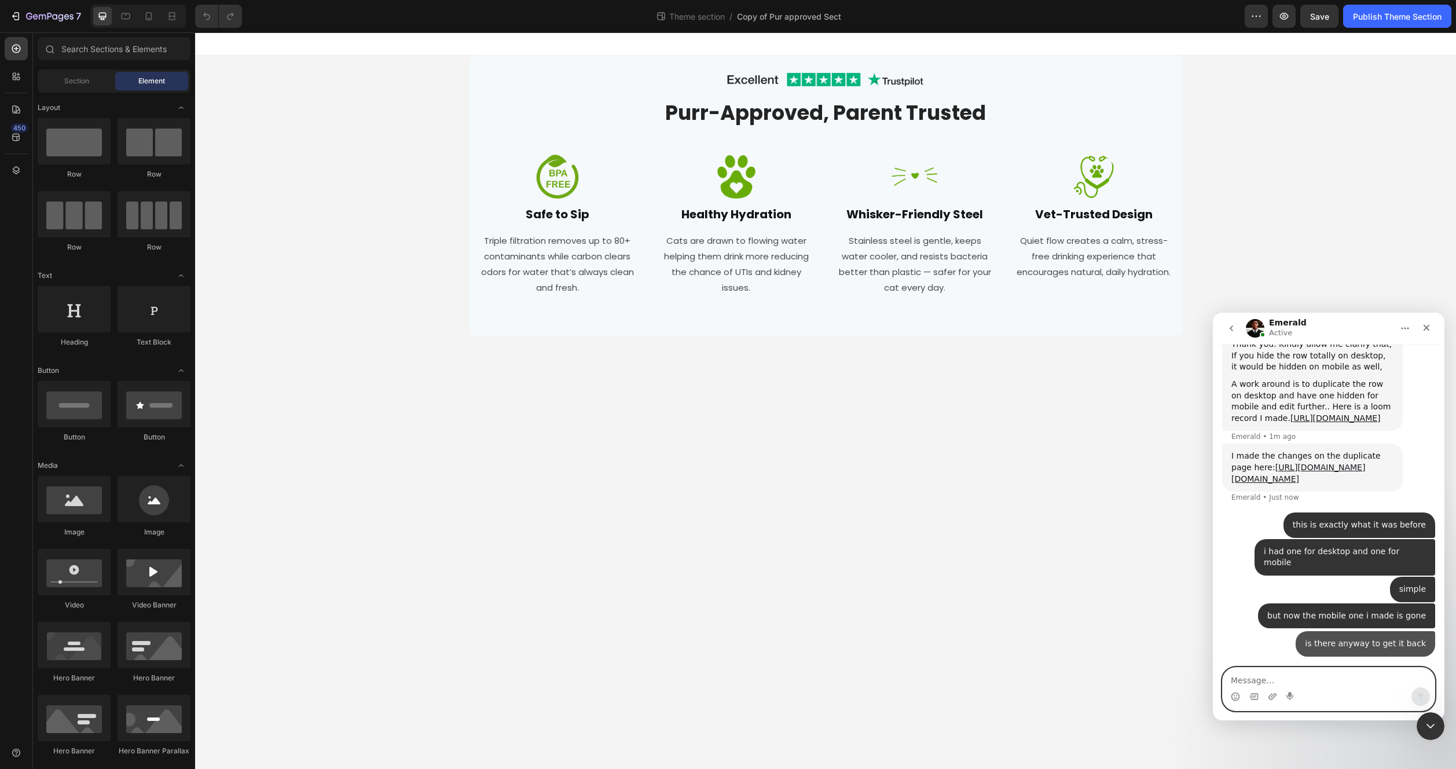
scroll to position [4885, 0]
click at [1297, 463] on link "[URL][DOMAIN_NAME][DOMAIN_NAME]" at bounding box center [1298, 473] width 134 height 21
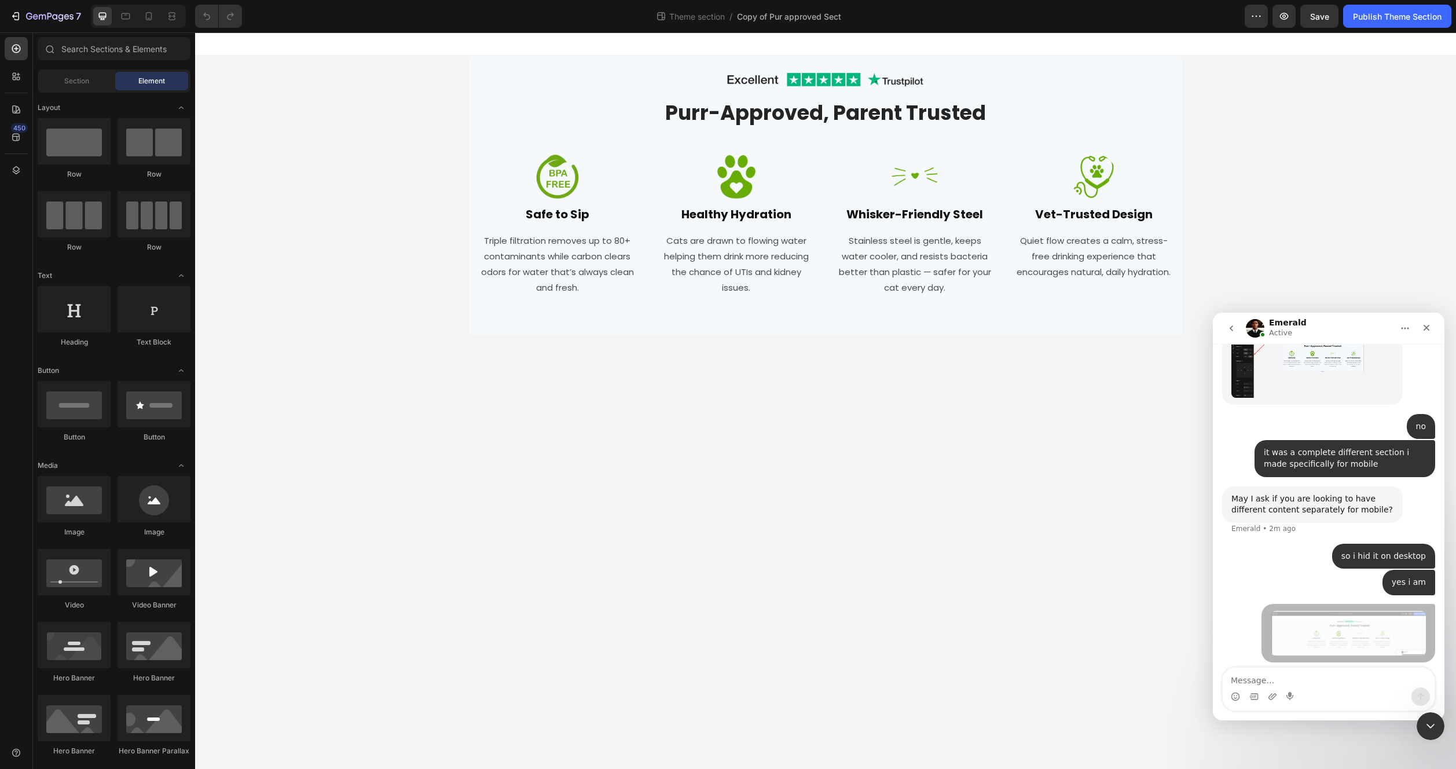
scroll to position [4459, 0]
click at [1274, 670] on textarea "Message…" at bounding box center [1329, 678] width 212 height 20
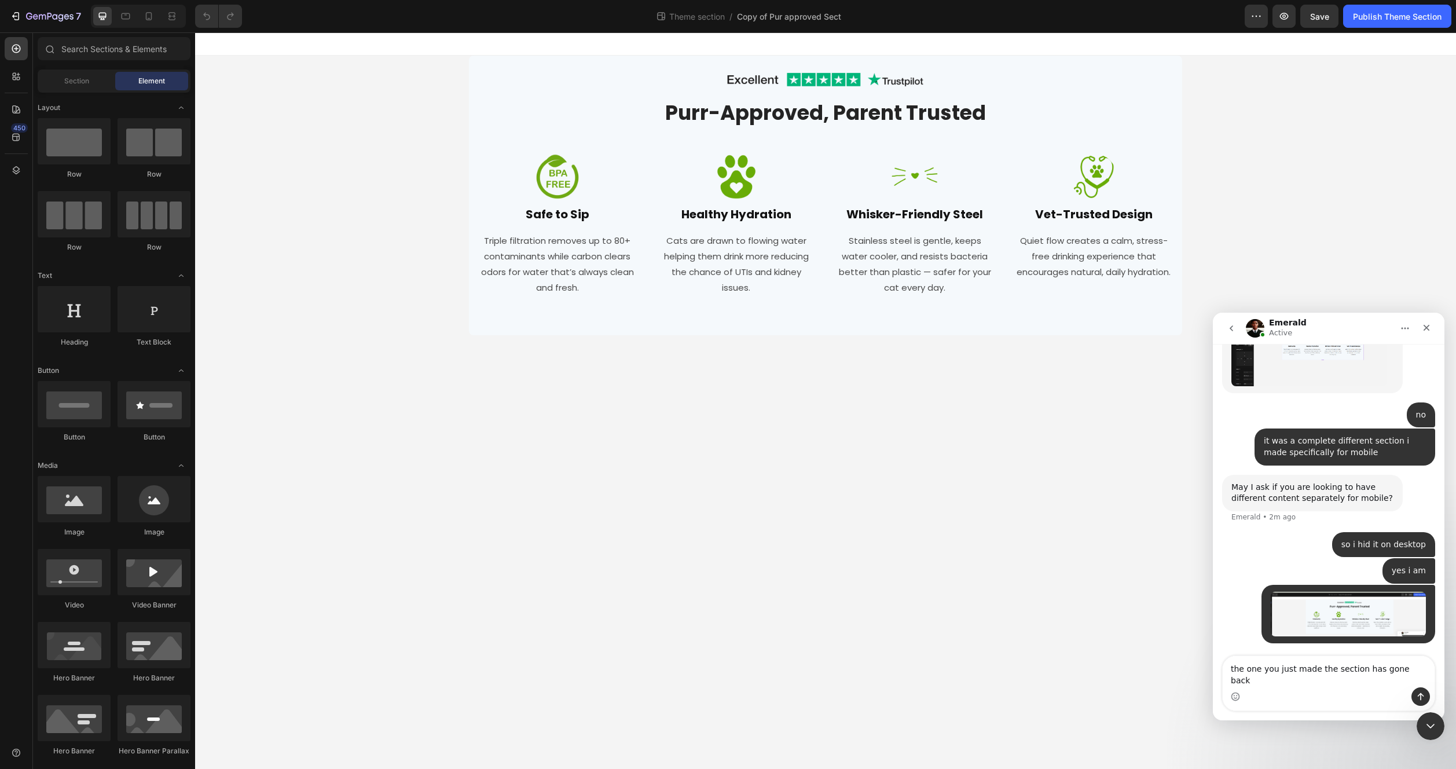
type textarea "the one you just made the section has gone back?"
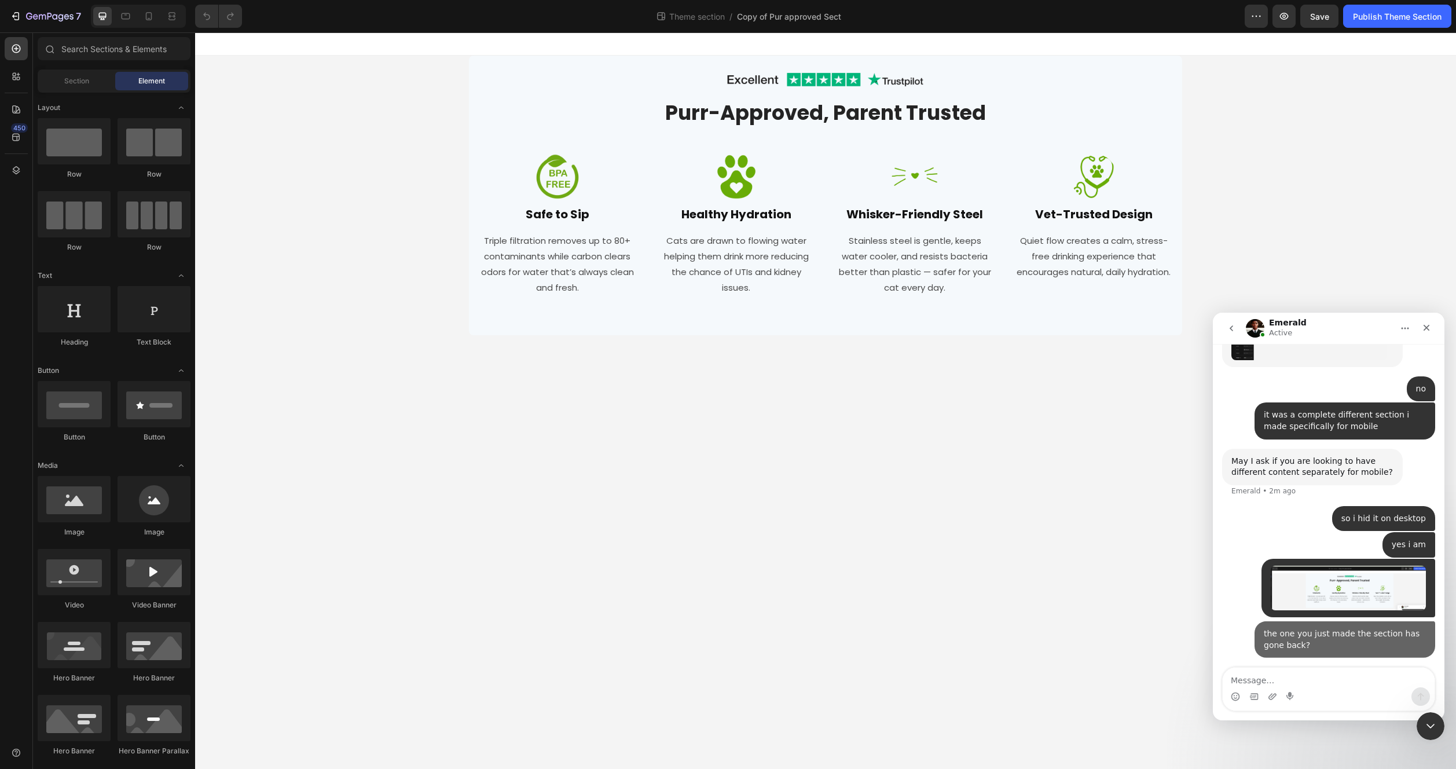
scroll to position [4496, 0]
click at [143, 17] on icon at bounding box center [149, 16] width 12 height 12
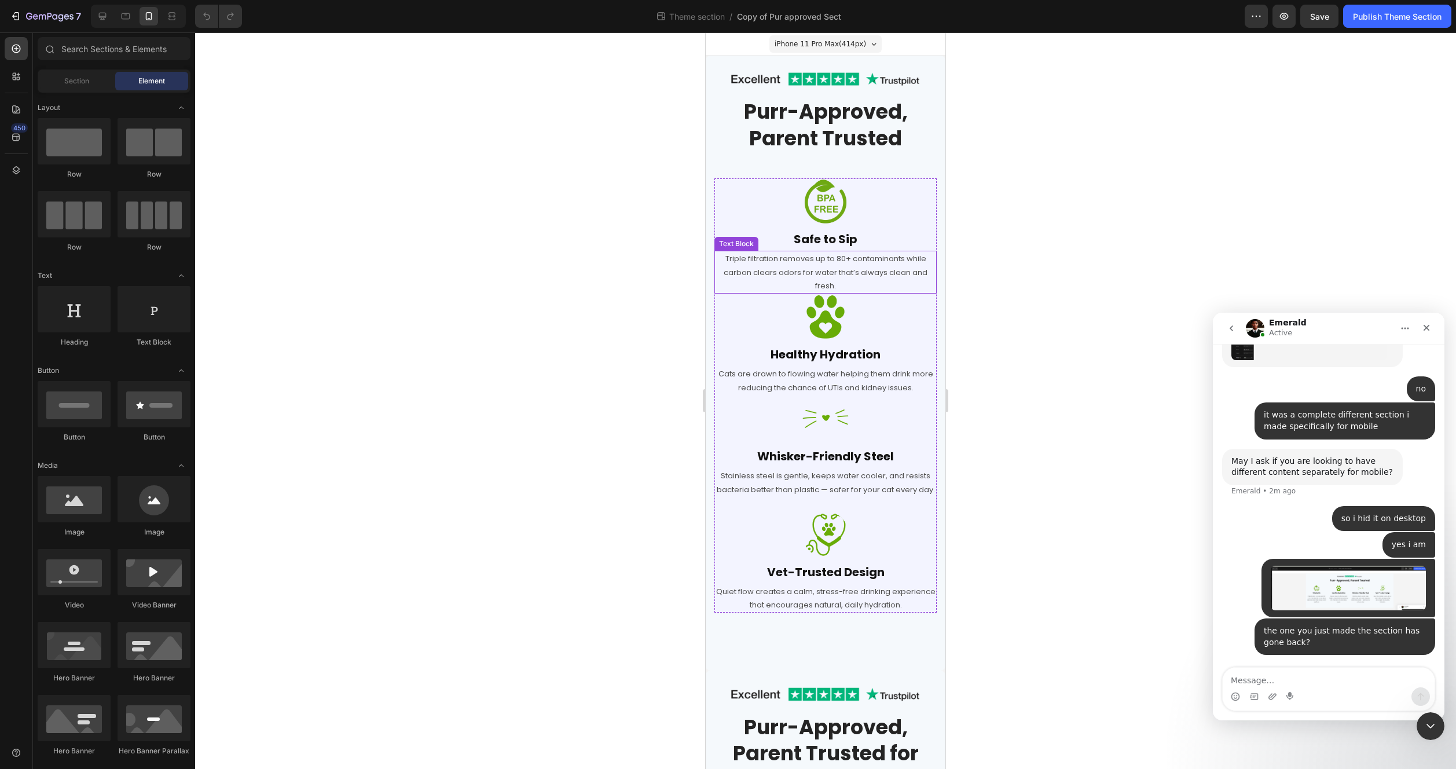
scroll to position [568, 0]
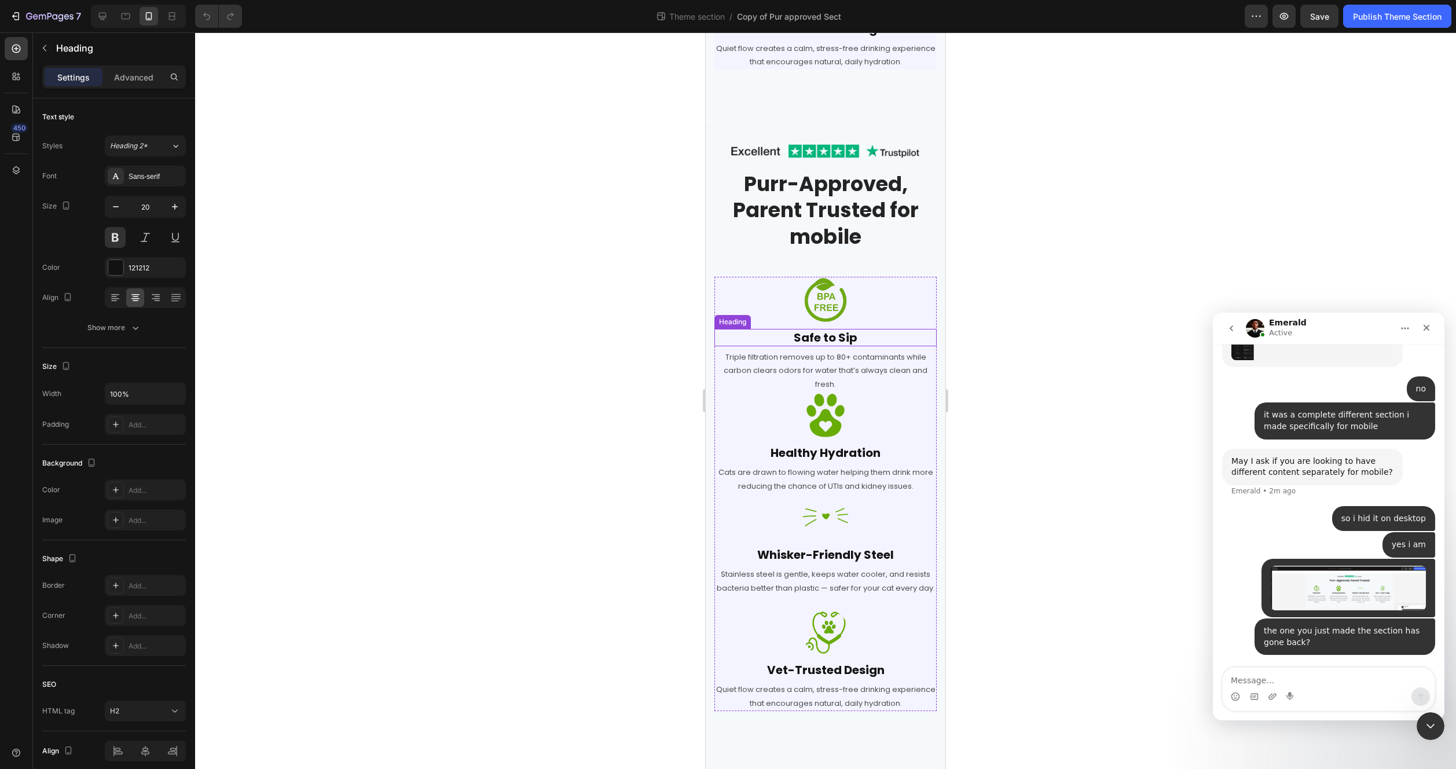
click at [736, 329] on h2 "Safe to Sip" at bounding box center [825, 337] width 222 height 17
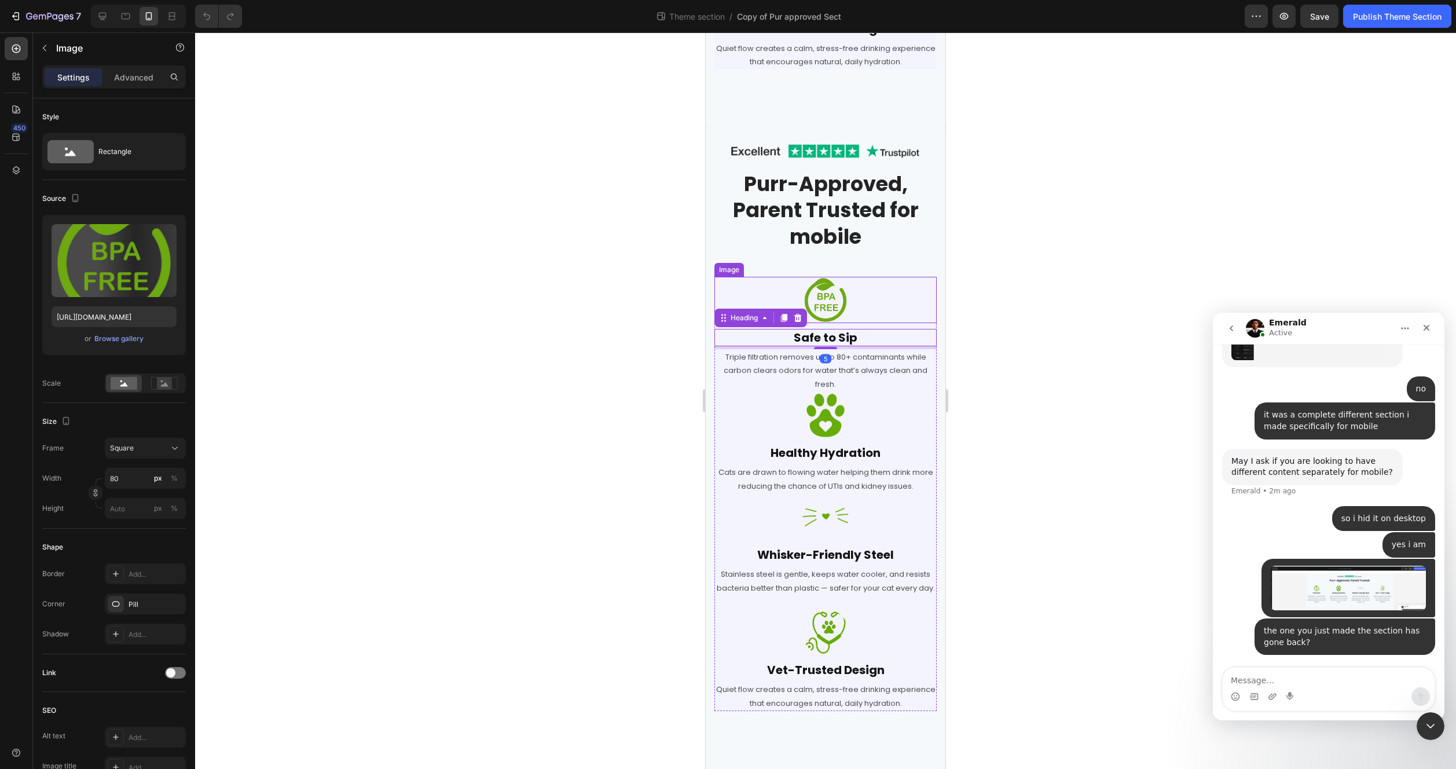
click at [731, 282] on div at bounding box center [825, 300] width 222 height 46
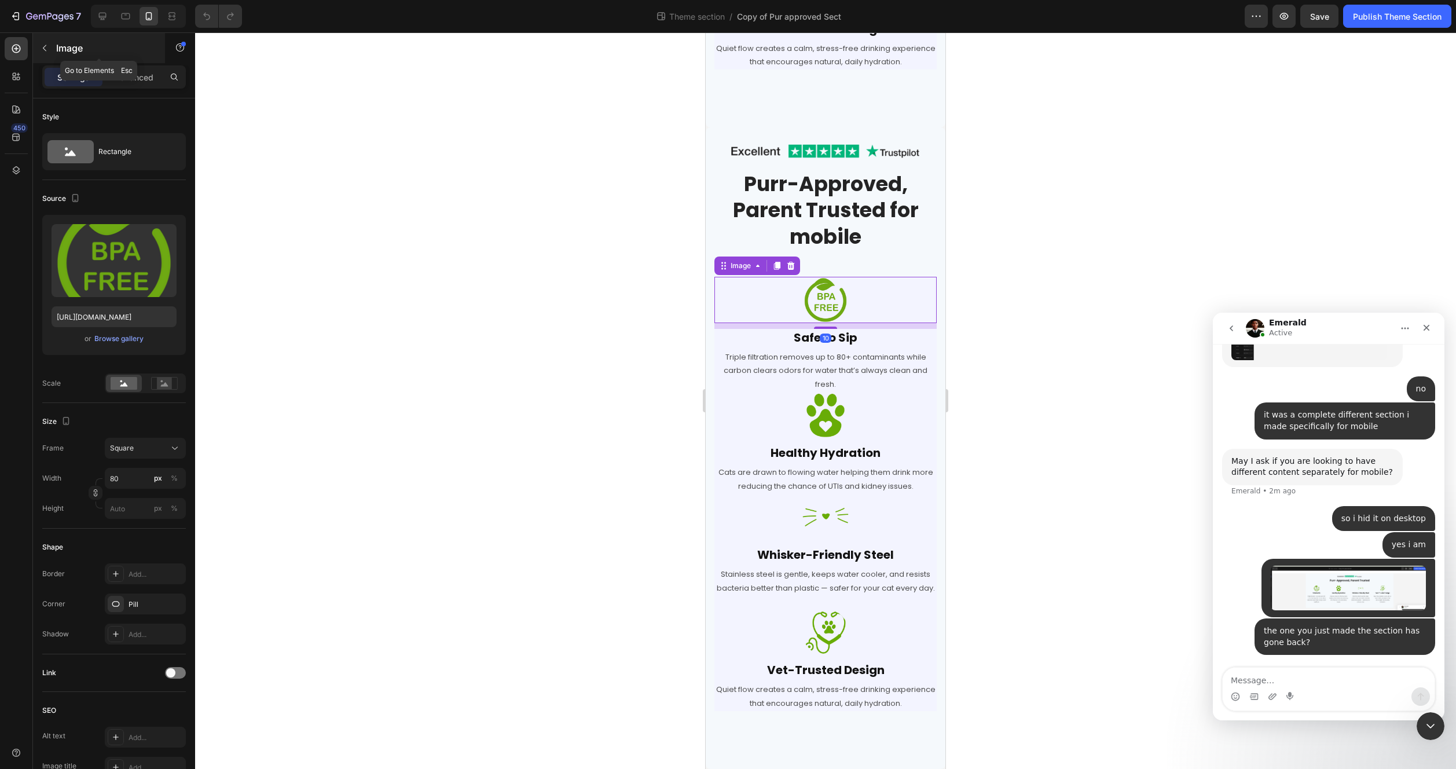
click at [50, 45] on button "button" at bounding box center [44, 48] width 19 height 19
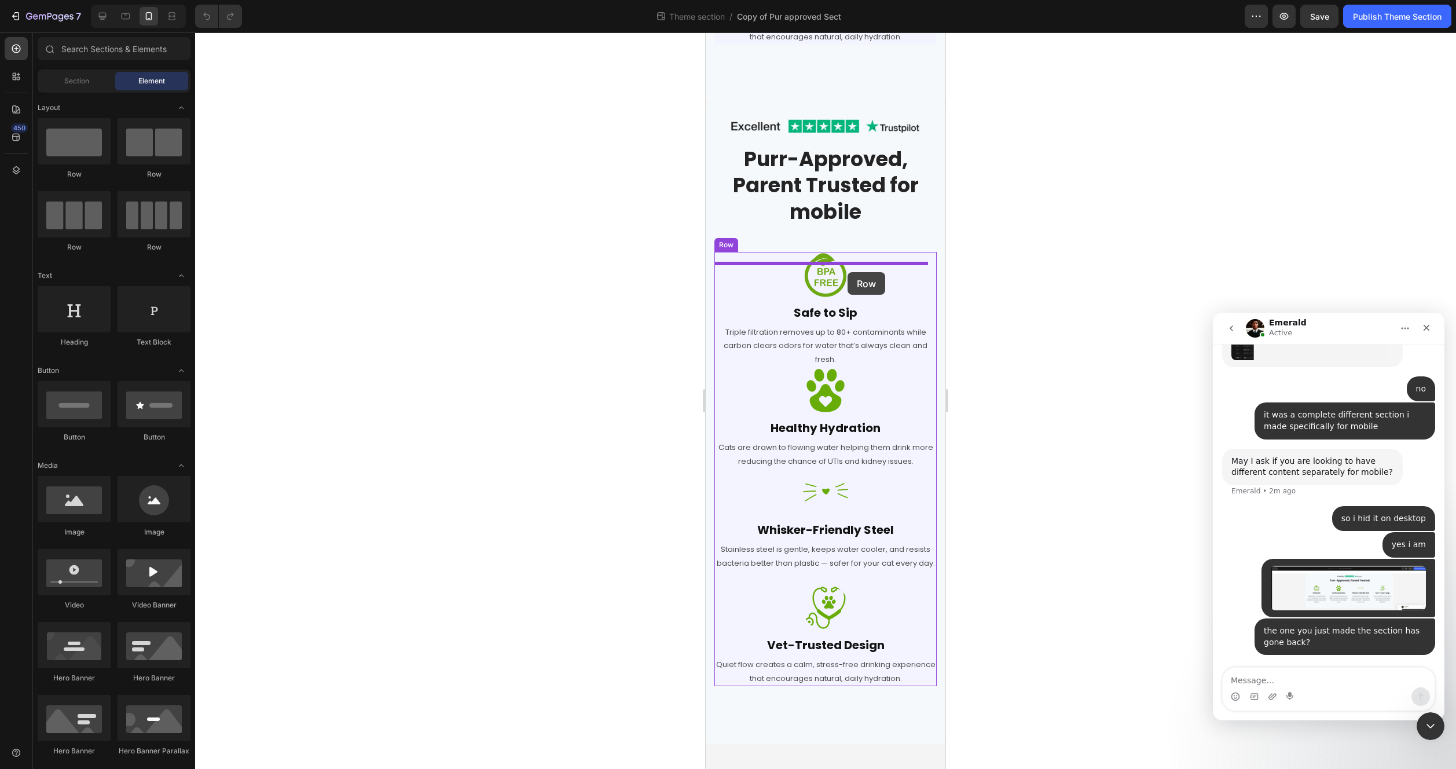
drag, startPoint x: 838, startPoint y: 195, endPoint x: 848, endPoint y: 272, distance: 77.6
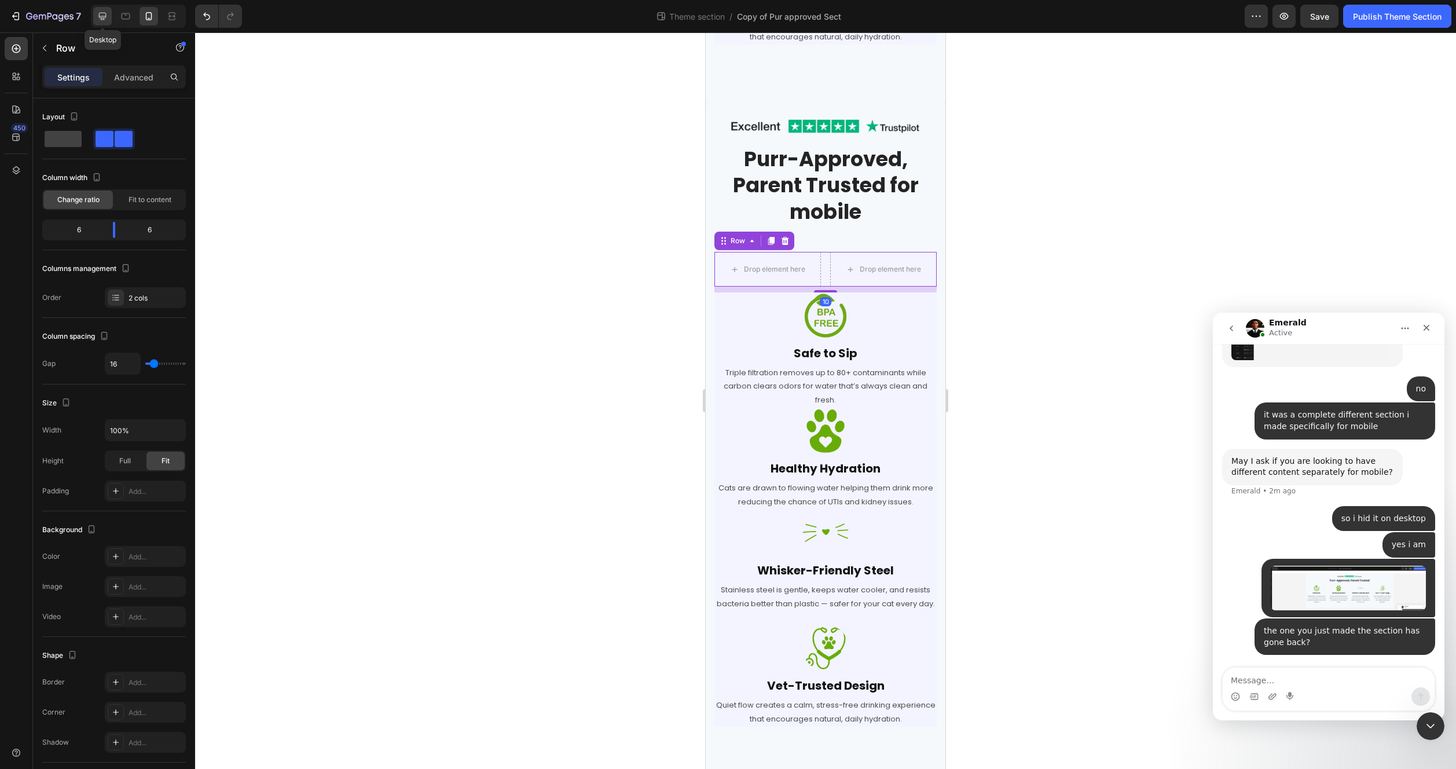
click at [102, 15] on icon at bounding box center [103, 16] width 12 height 12
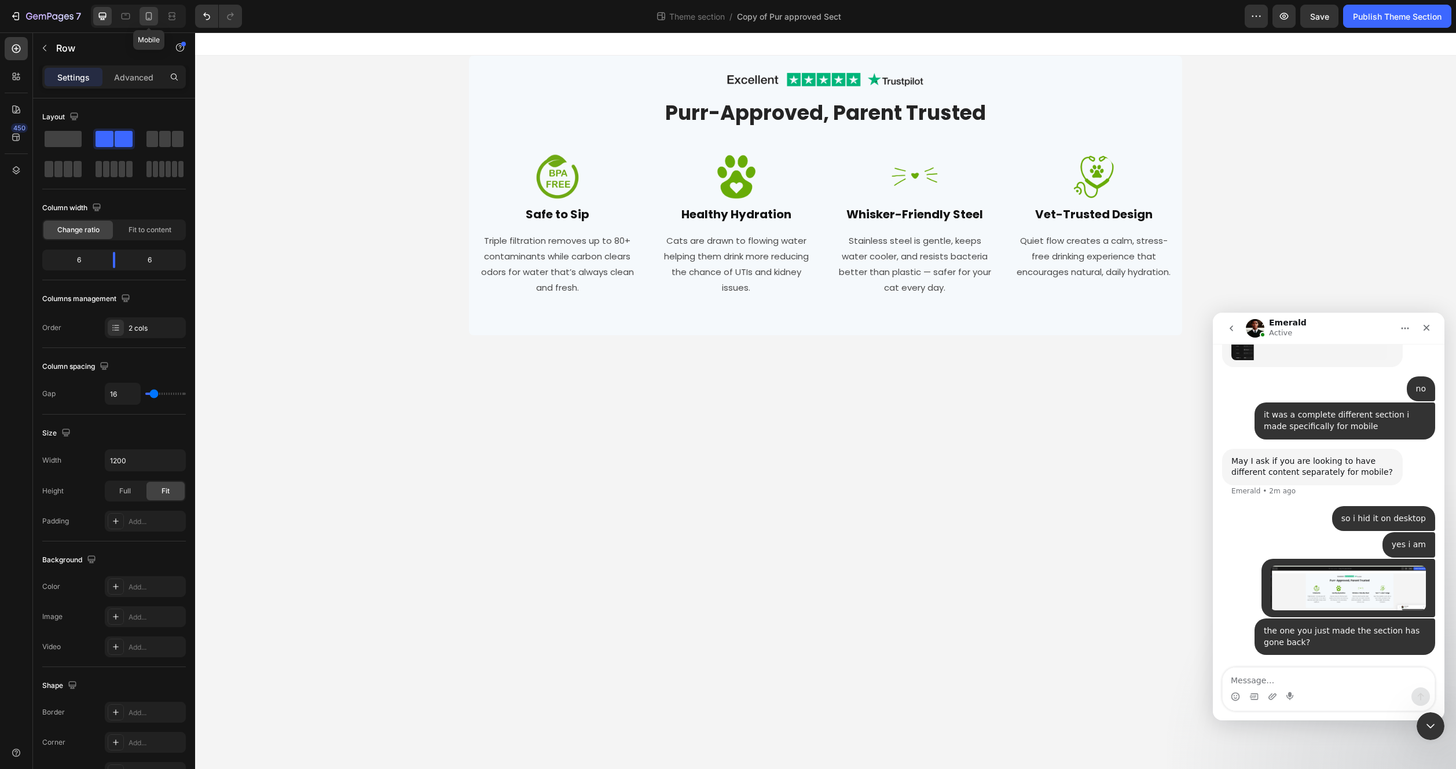
click at [155, 23] on div at bounding box center [149, 16] width 19 height 19
type input "100%"
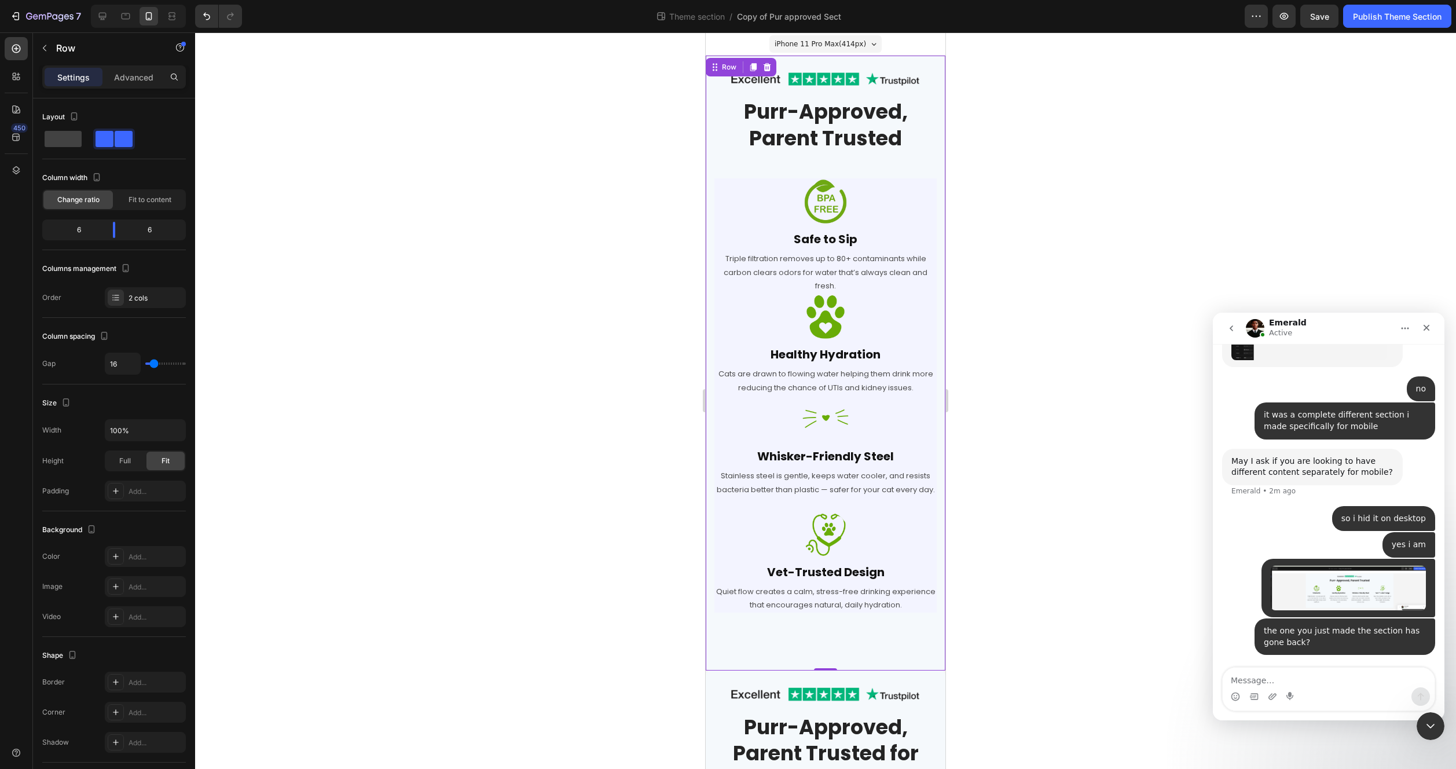
click at [707, 159] on div "Image Row Purr-Approved, Parent Trusted Heading Row Image Safe to Sip Heading T…" at bounding box center [826, 363] width 240 height 615
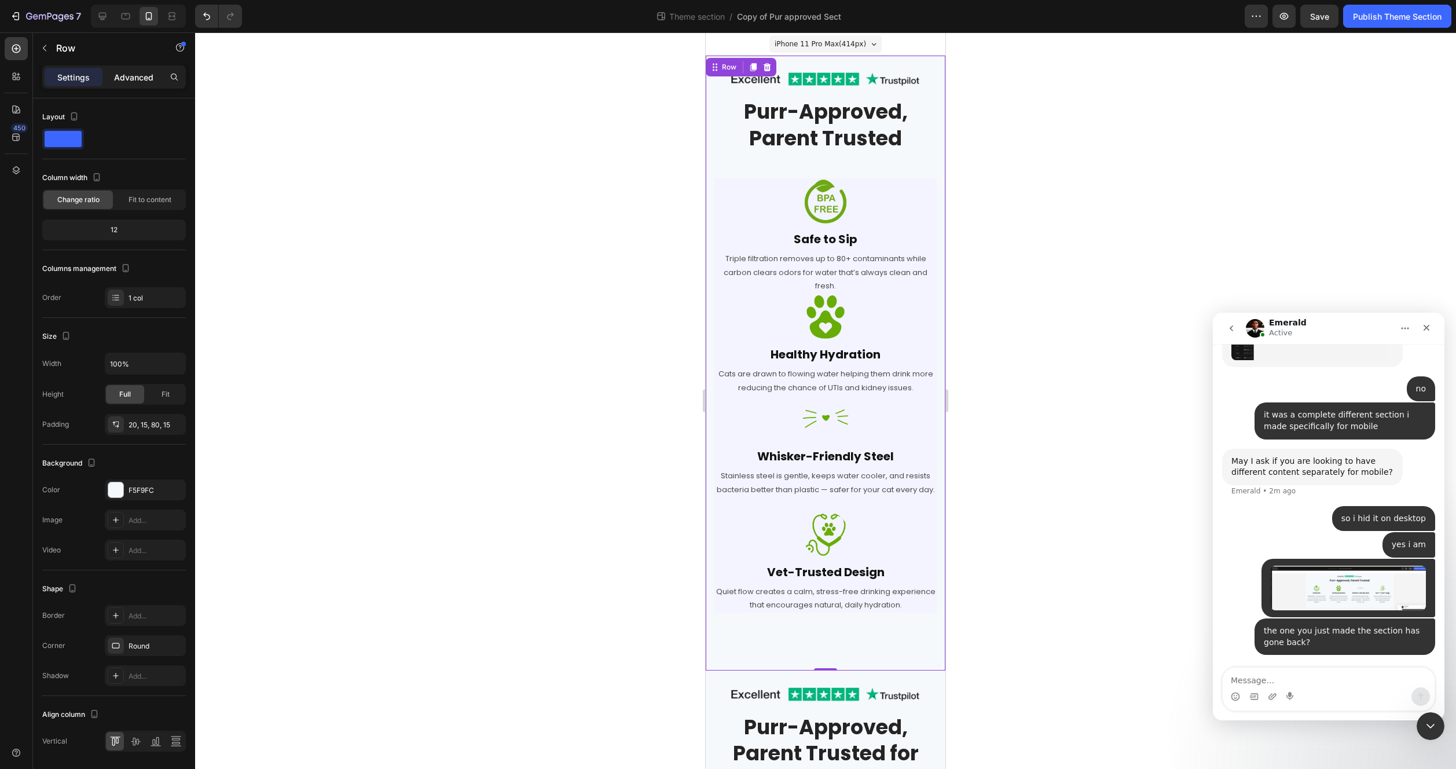
click at [127, 79] on p "Advanced" at bounding box center [133, 77] width 39 height 12
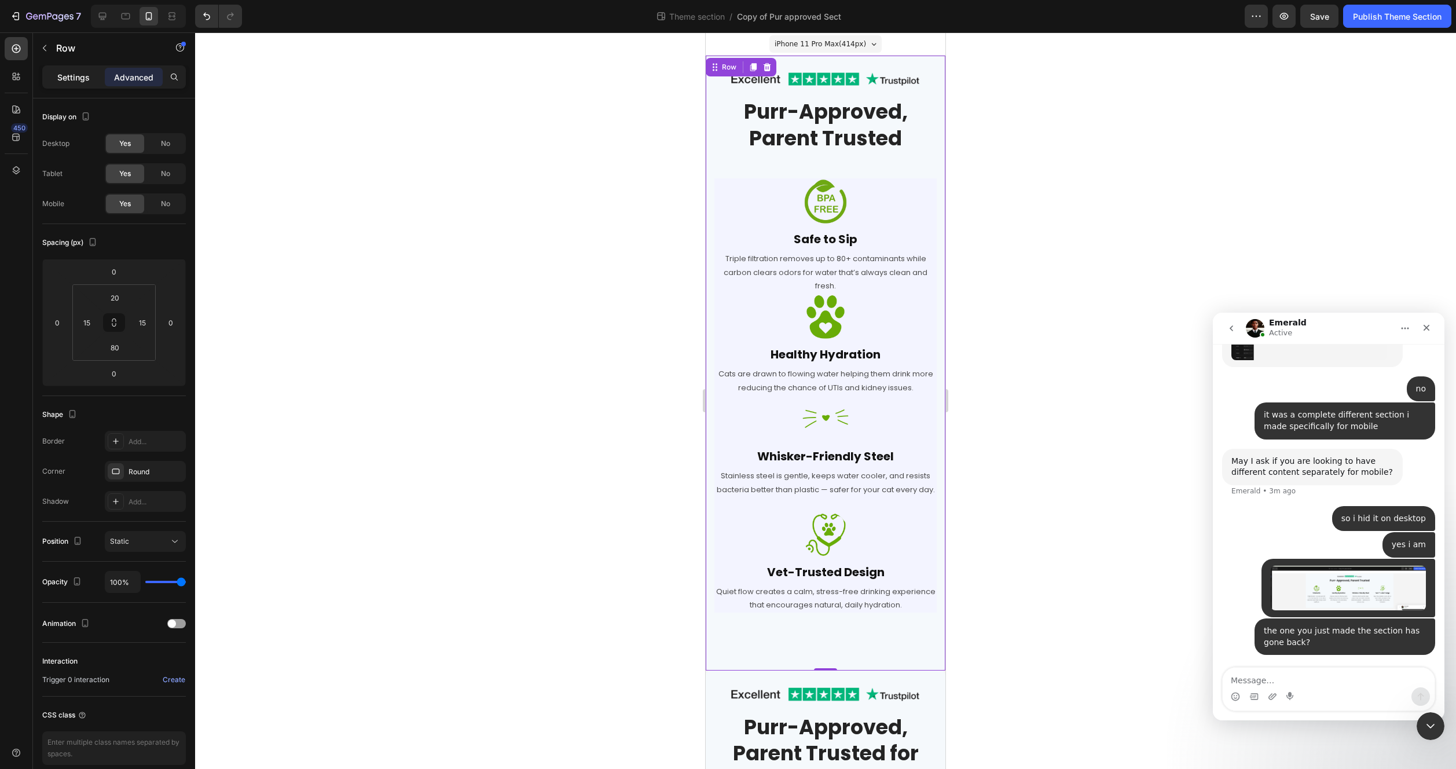
click at [60, 80] on p "Settings" at bounding box center [73, 77] width 32 height 12
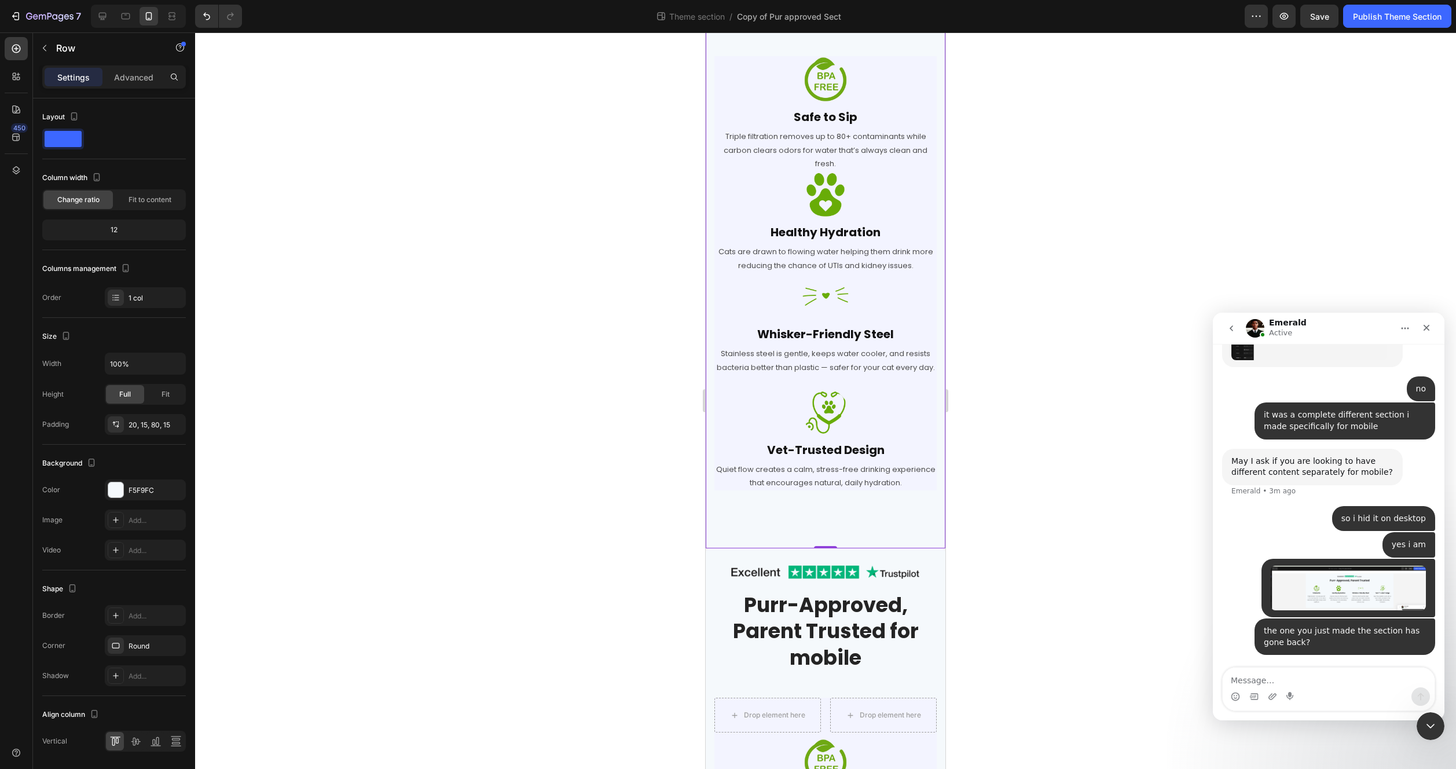
scroll to position [218, 0]
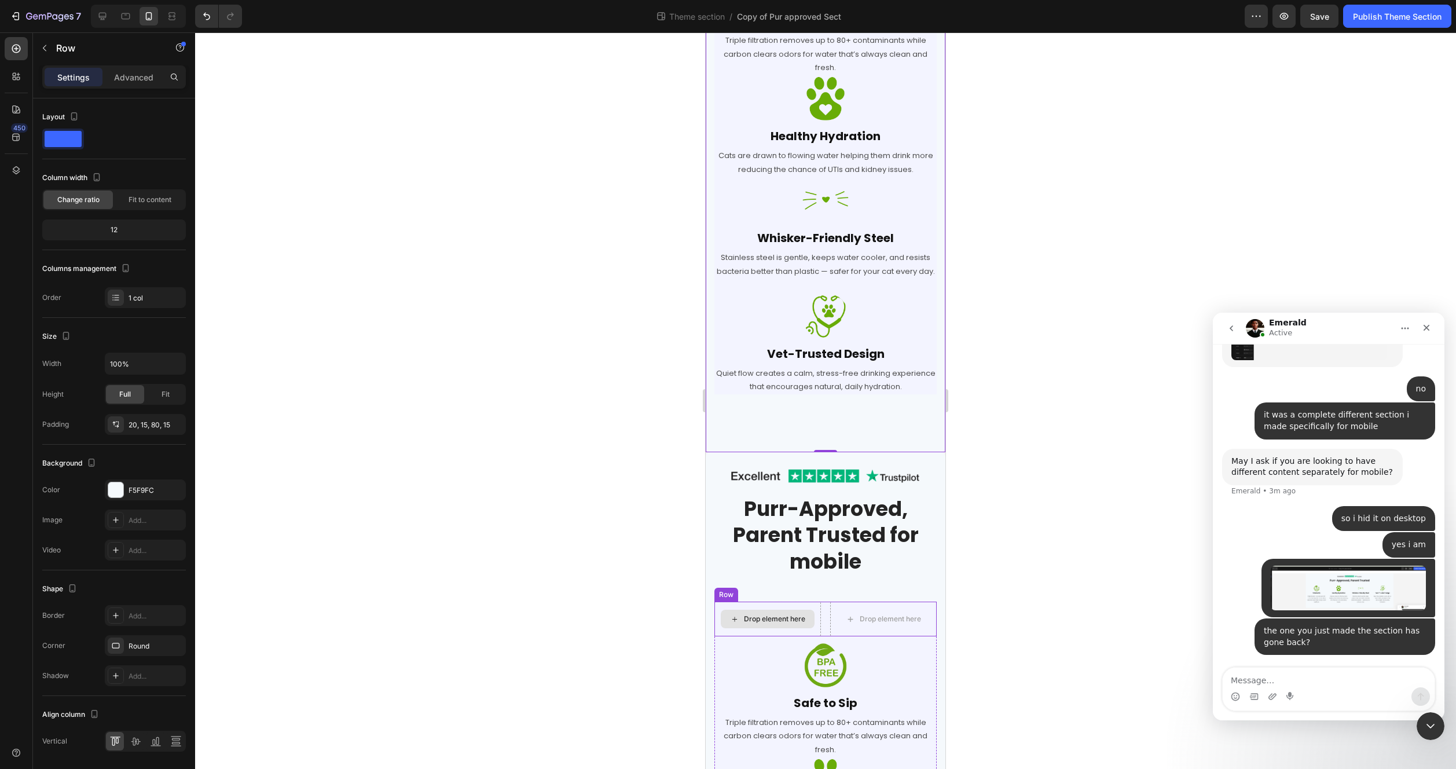
click at [722, 636] on div "Drop element here" at bounding box center [767, 619] width 107 height 35
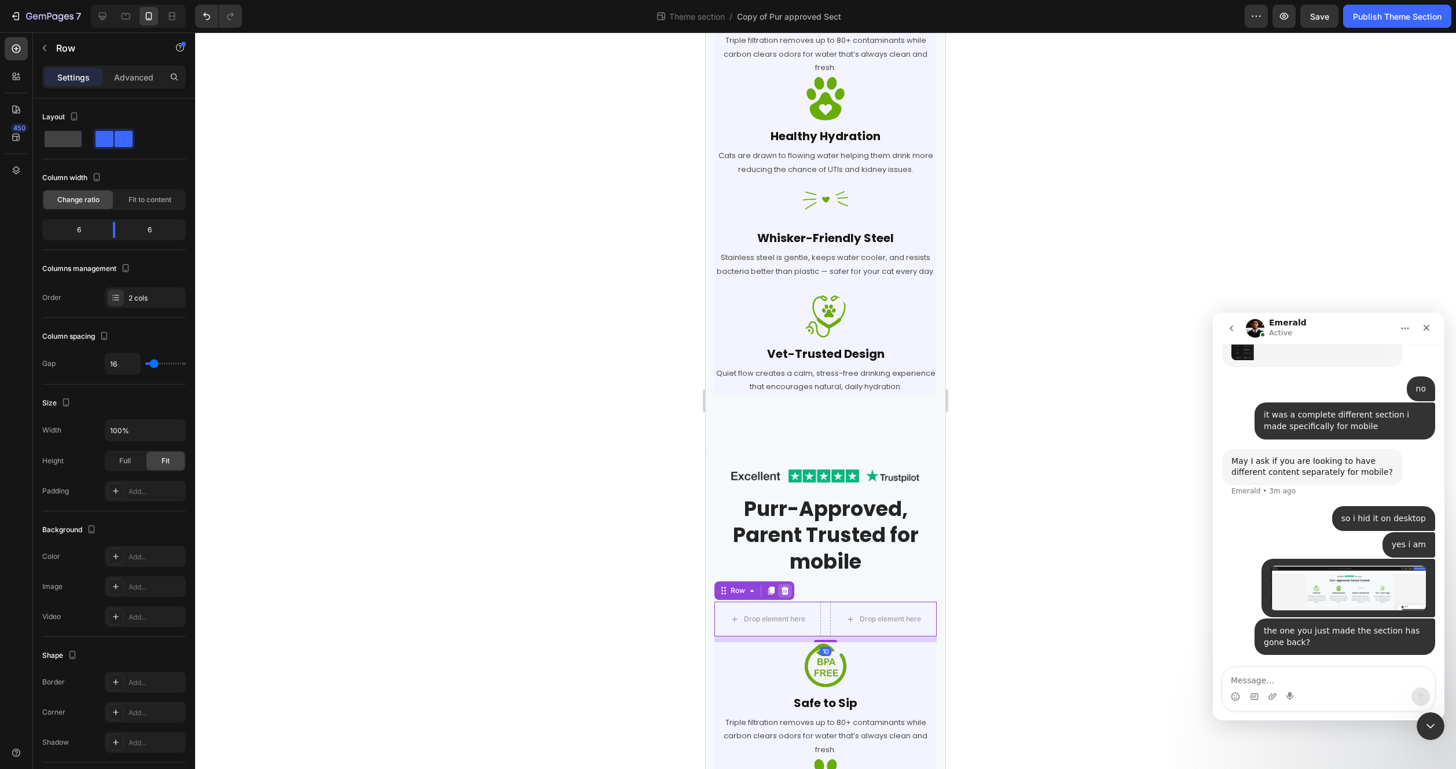
click at [783, 595] on icon at bounding box center [786, 590] width 8 height 8
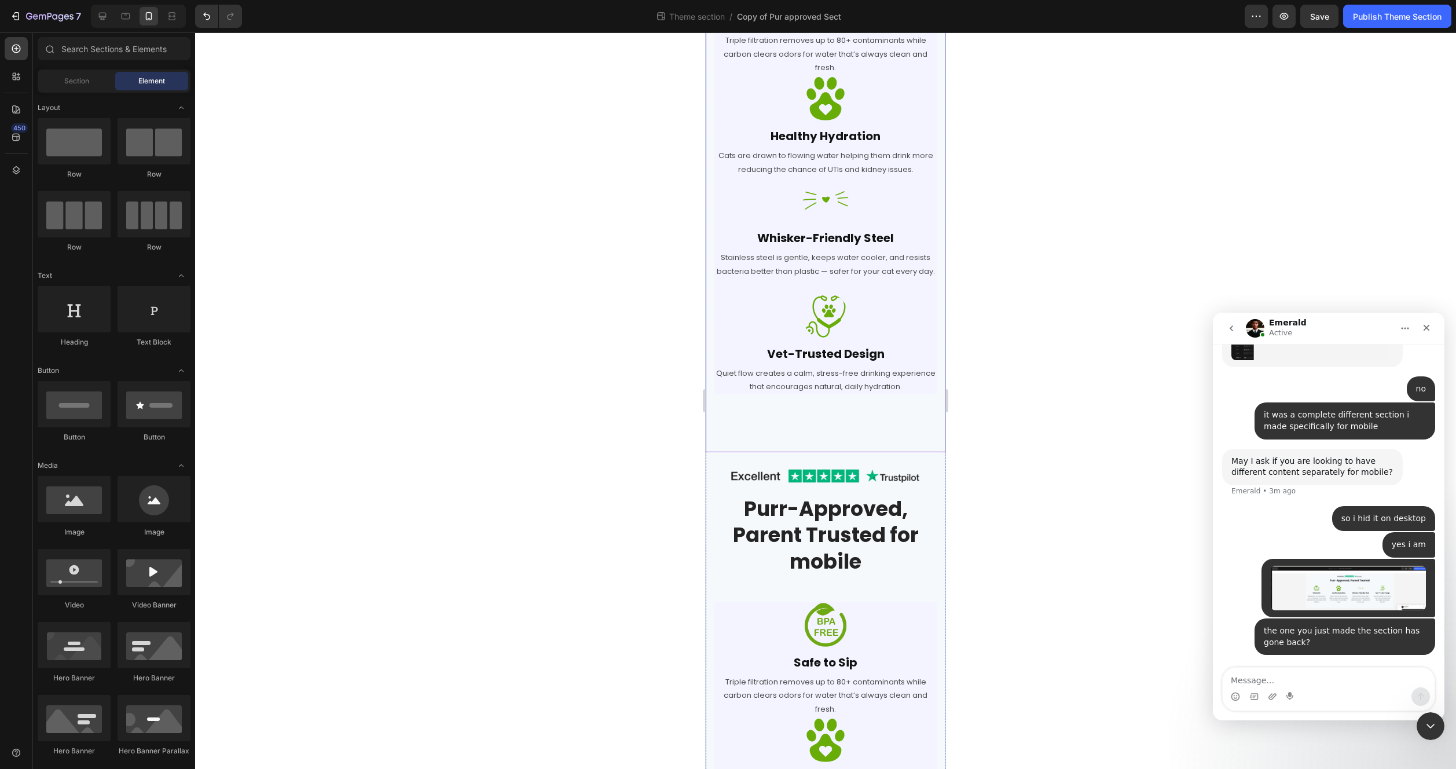
scroll to position [0, 0]
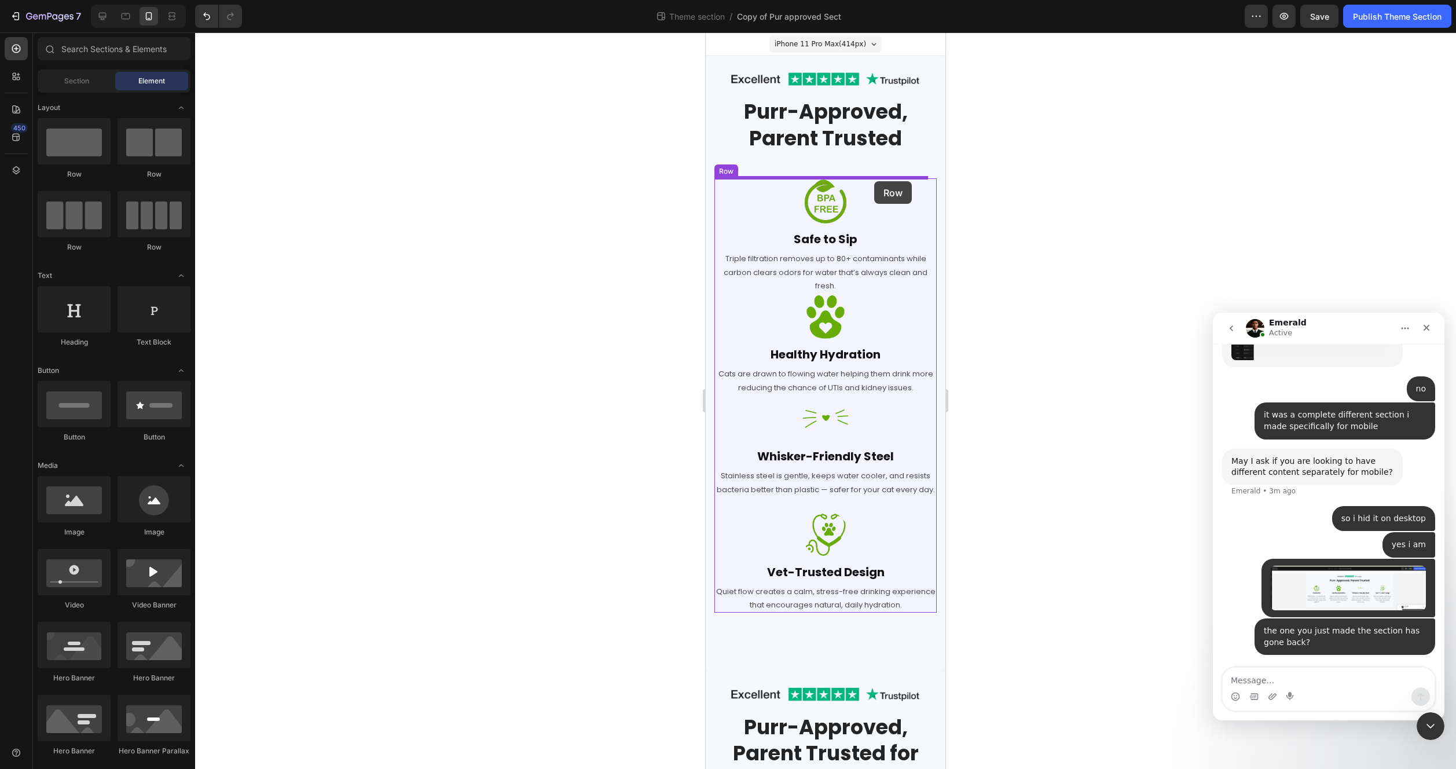
drag, startPoint x: 852, startPoint y: 179, endPoint x: 874, endPoint y: 181, distance: 22.7
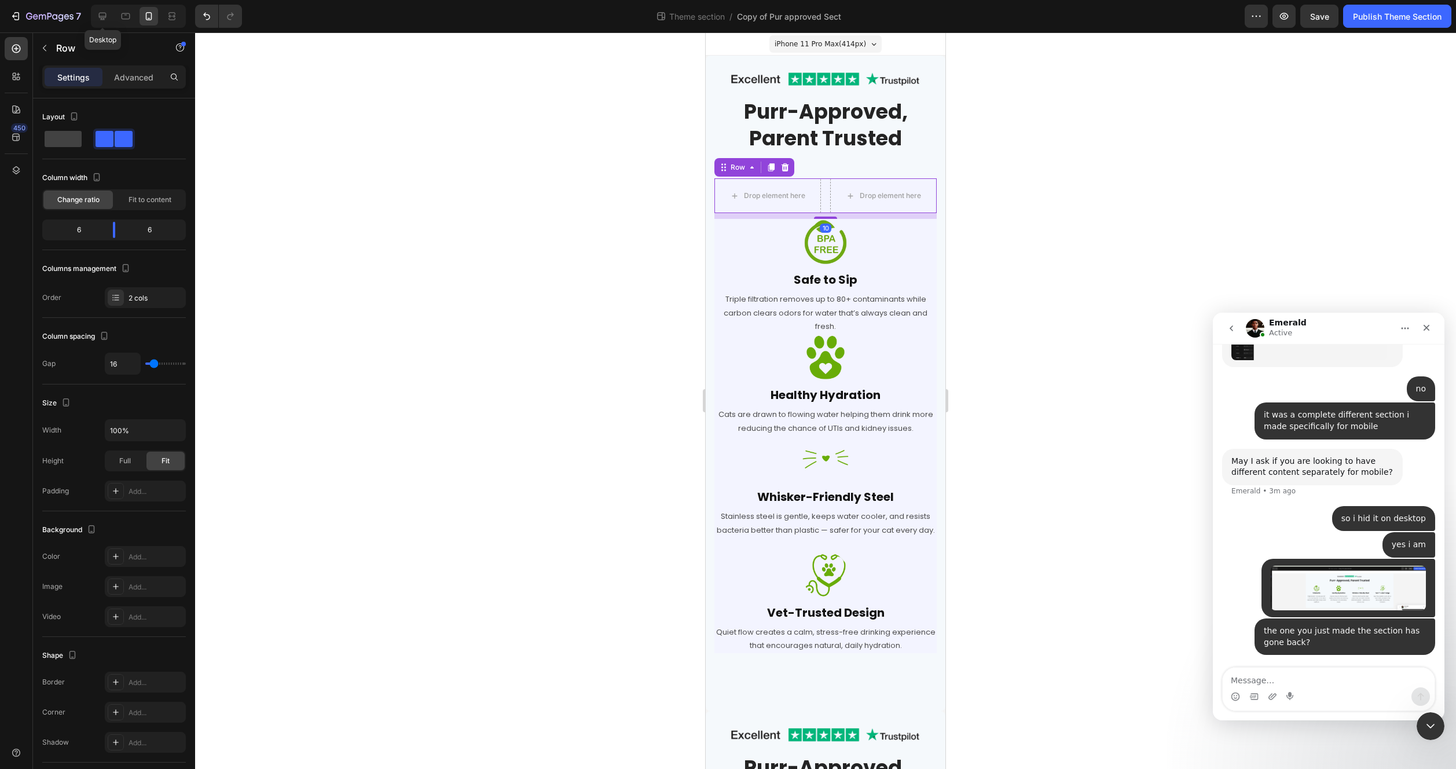
click at [105, 14] on icon at bounding box center [103, 16] width 12 height 12
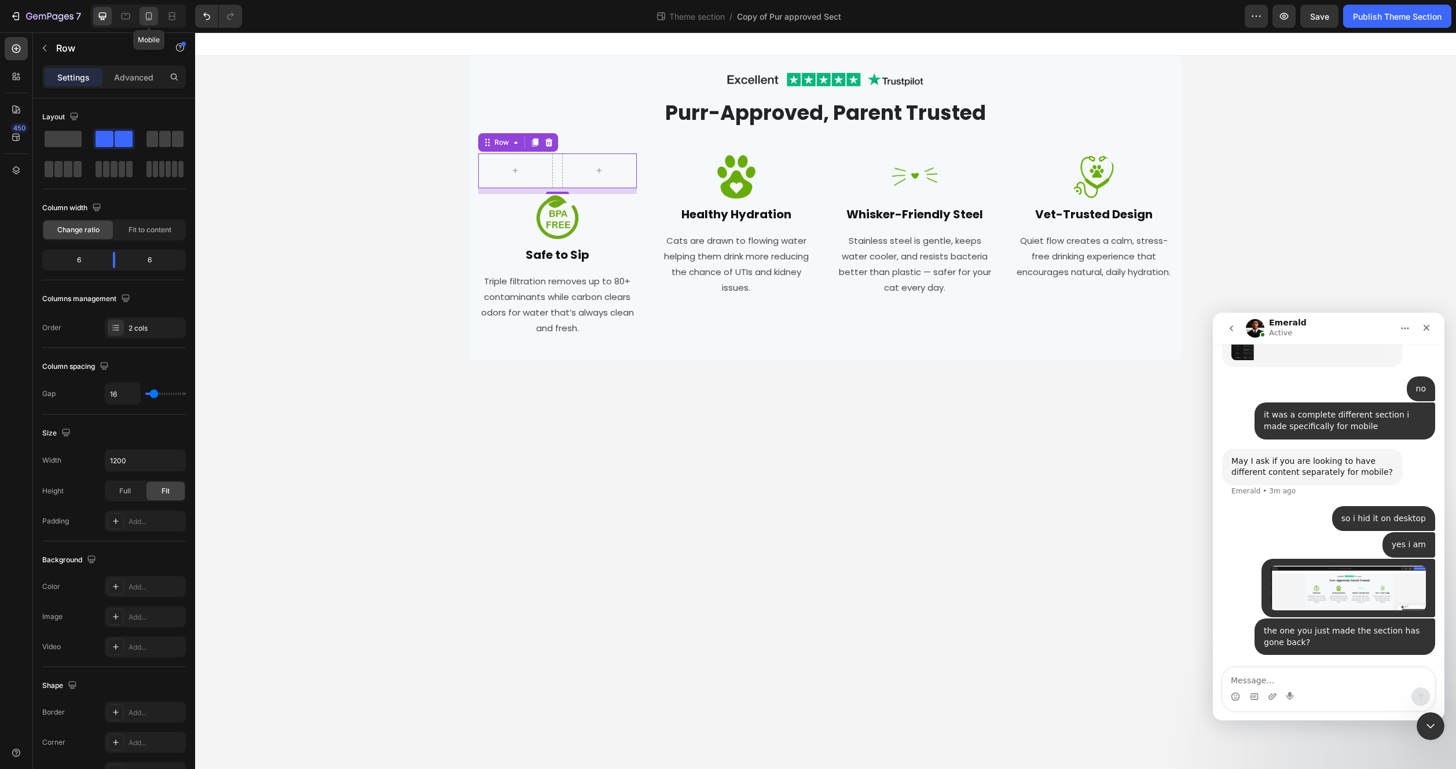
click at [145, 14] on icon at bounding box center [149, 16] width 12 height 12
type input "100%"
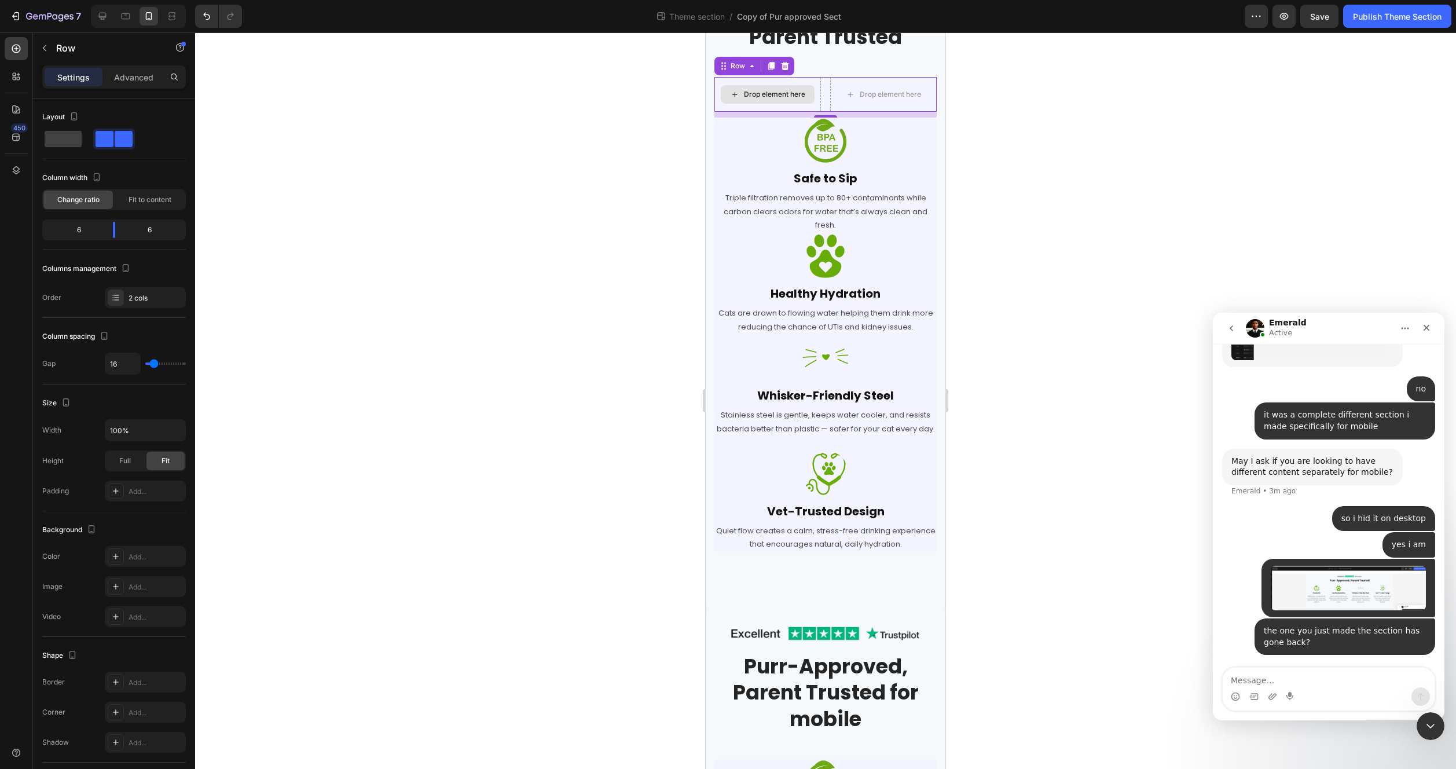
scroll to position [104, 0]
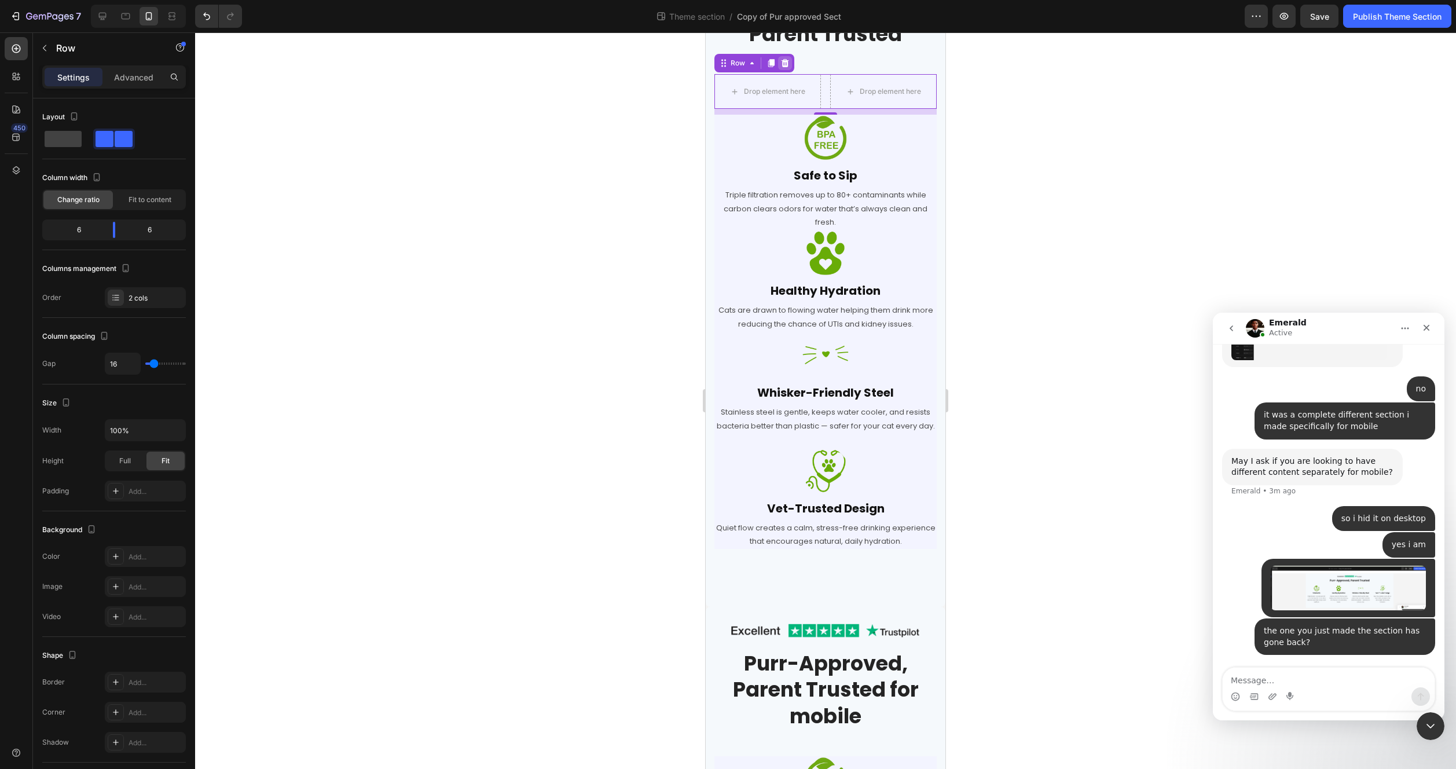
click at [789, 60] on div at bounding box center [785, 63] width 14 height 14
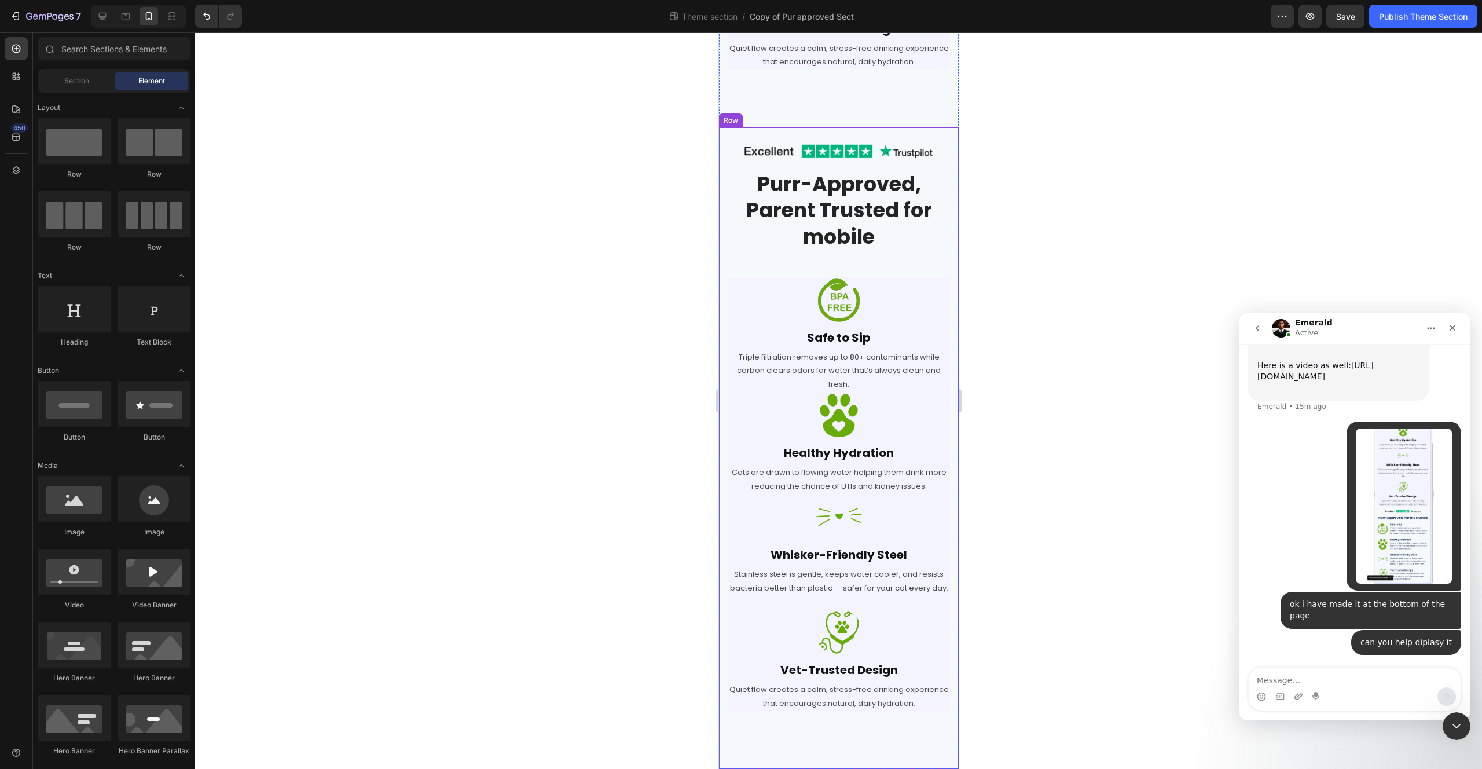
scroll to position [566, 0]
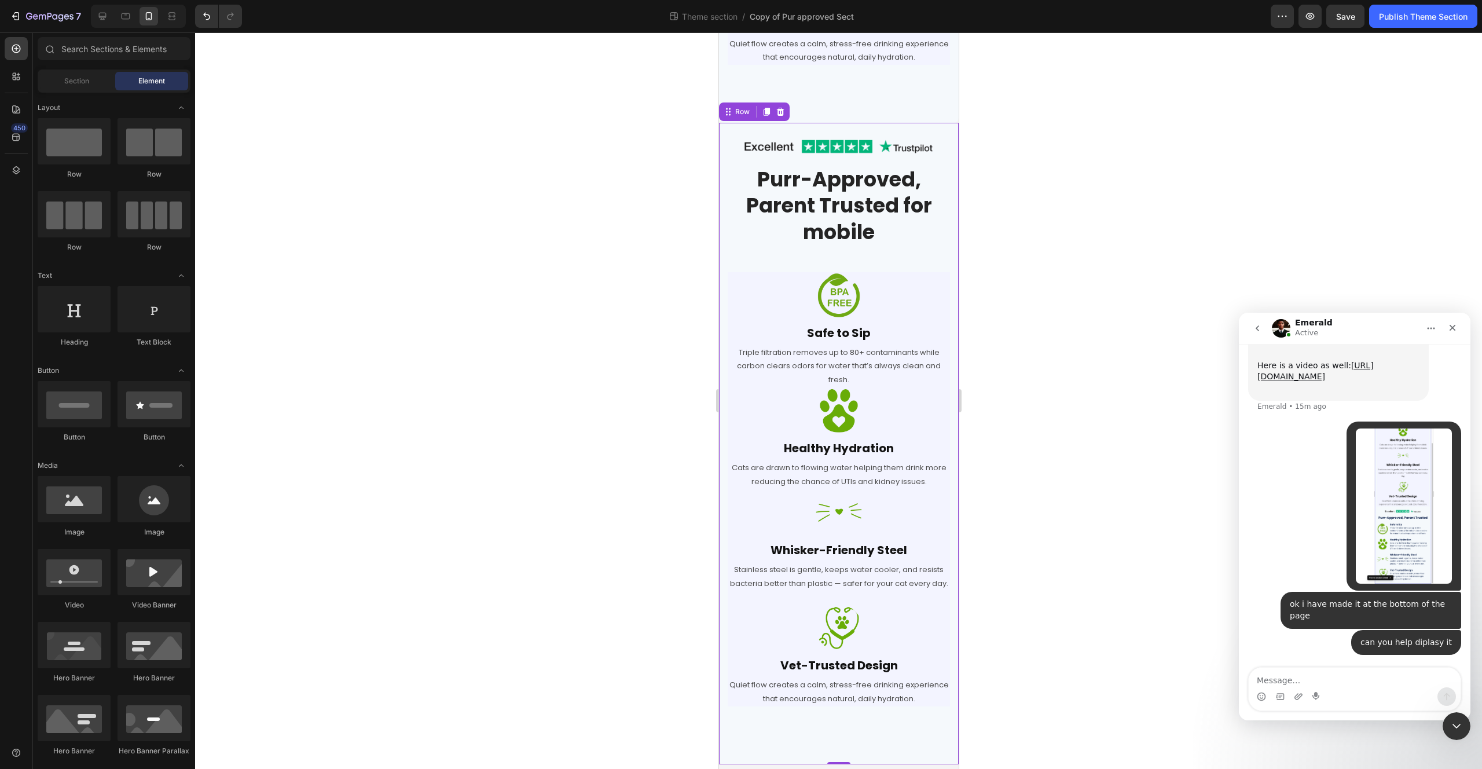
click at [721, 196] on div "Image Row Purr-Approved, Parent Trusted for mobile Heading Row Image Safe to Si…" at bounding box center [838, 443] width 240 height 641
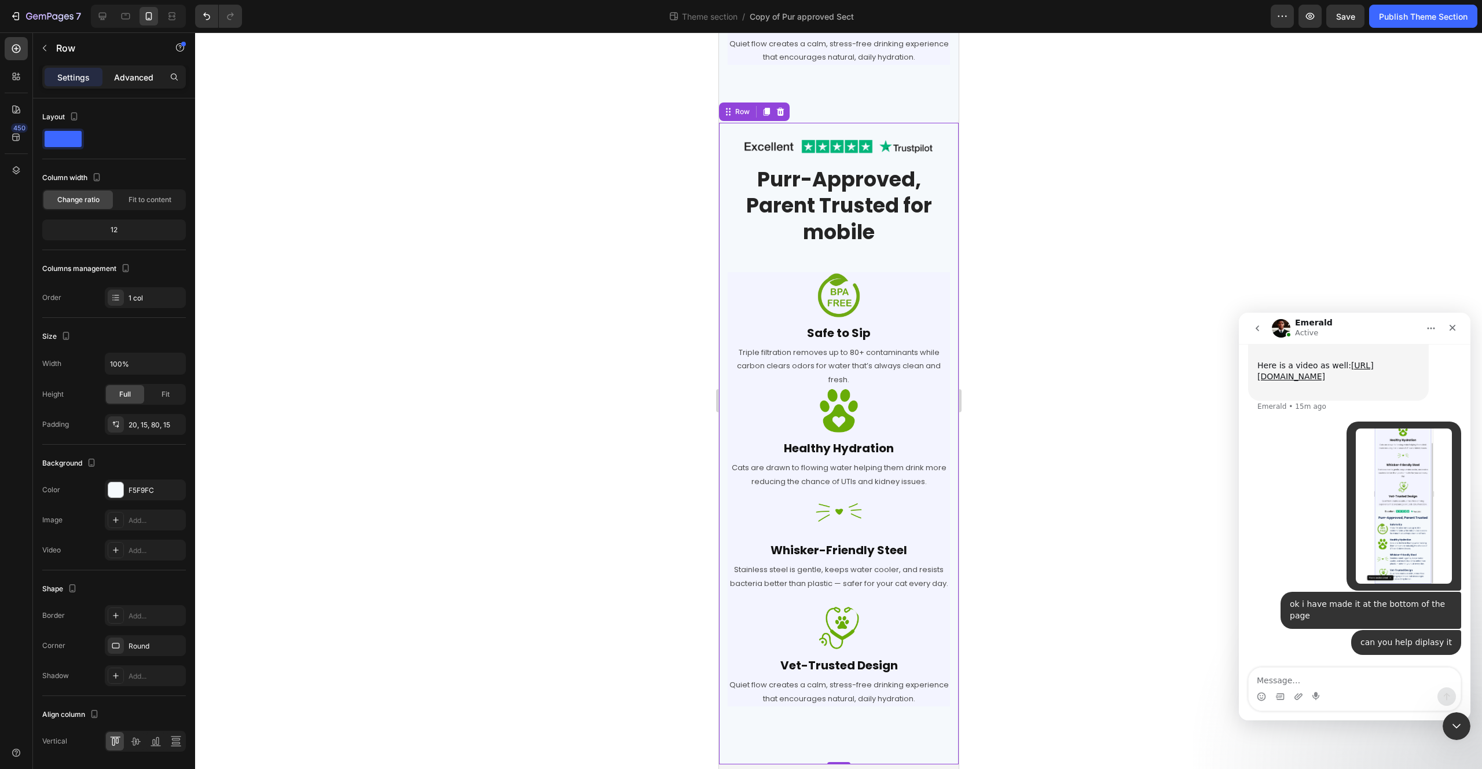
click at [130, 76] on p "Advanced" at bounding box center [133, 77] width 39 height 12
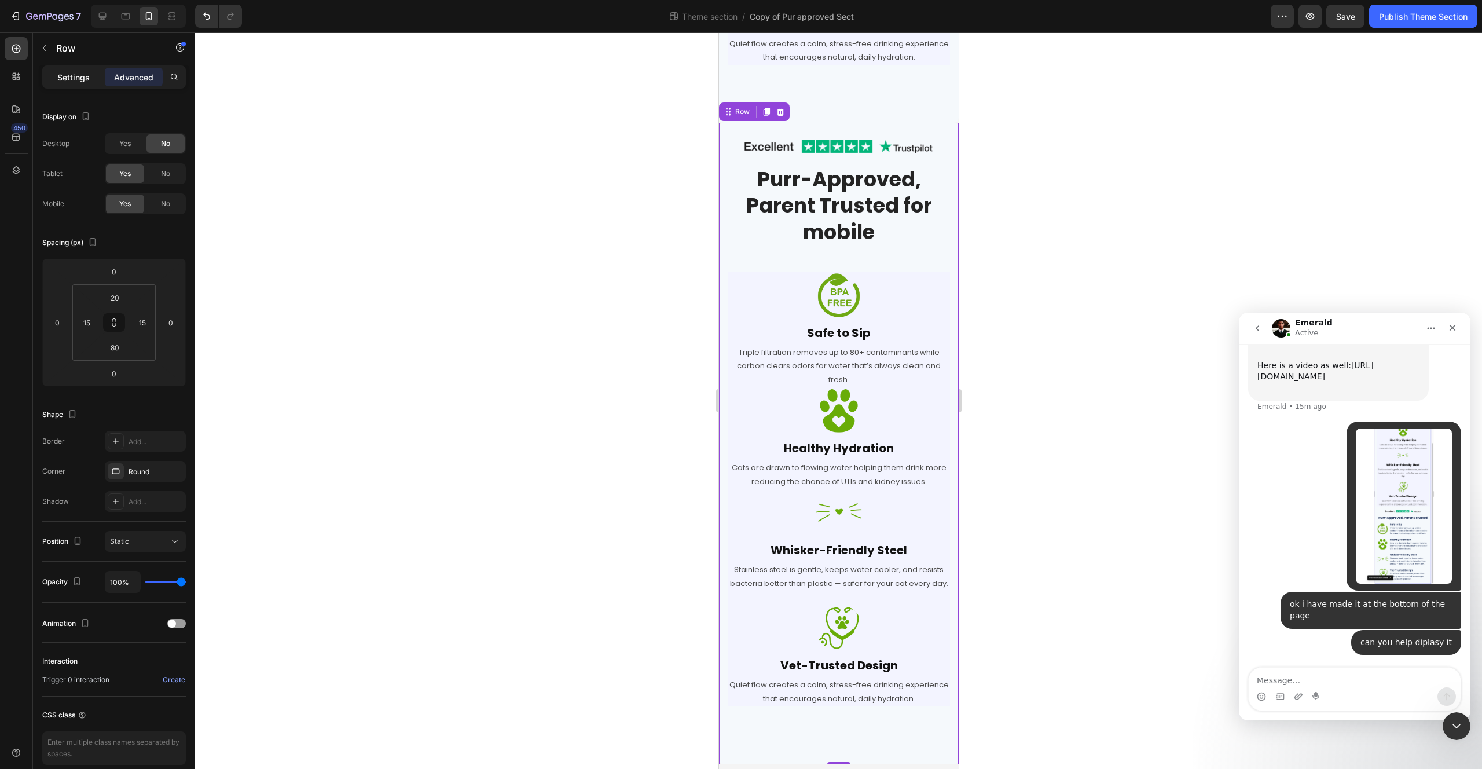
click at [84, 71] on p "Settings" at bounding box center [73, 77] width 32 height 12
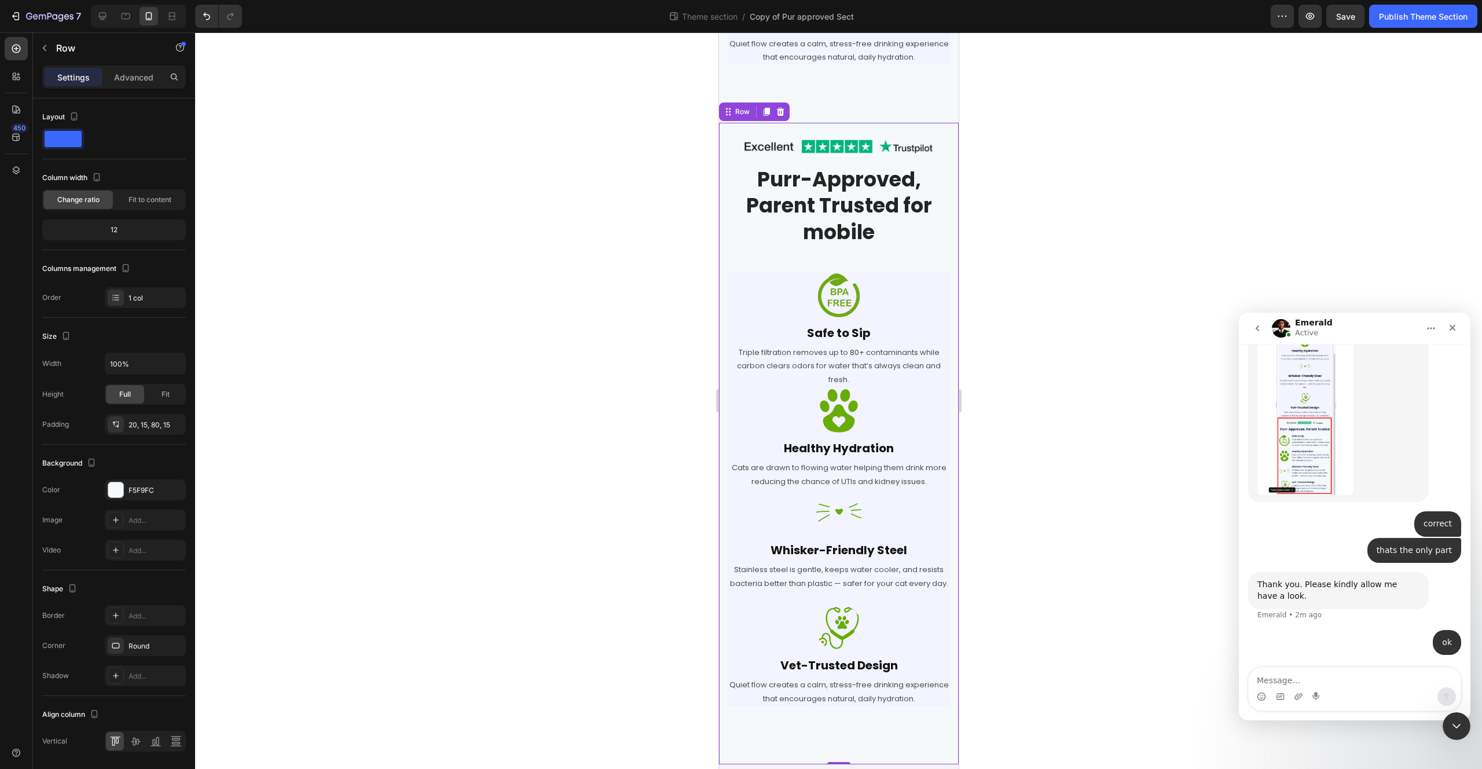
scroll to position [5959, 0]
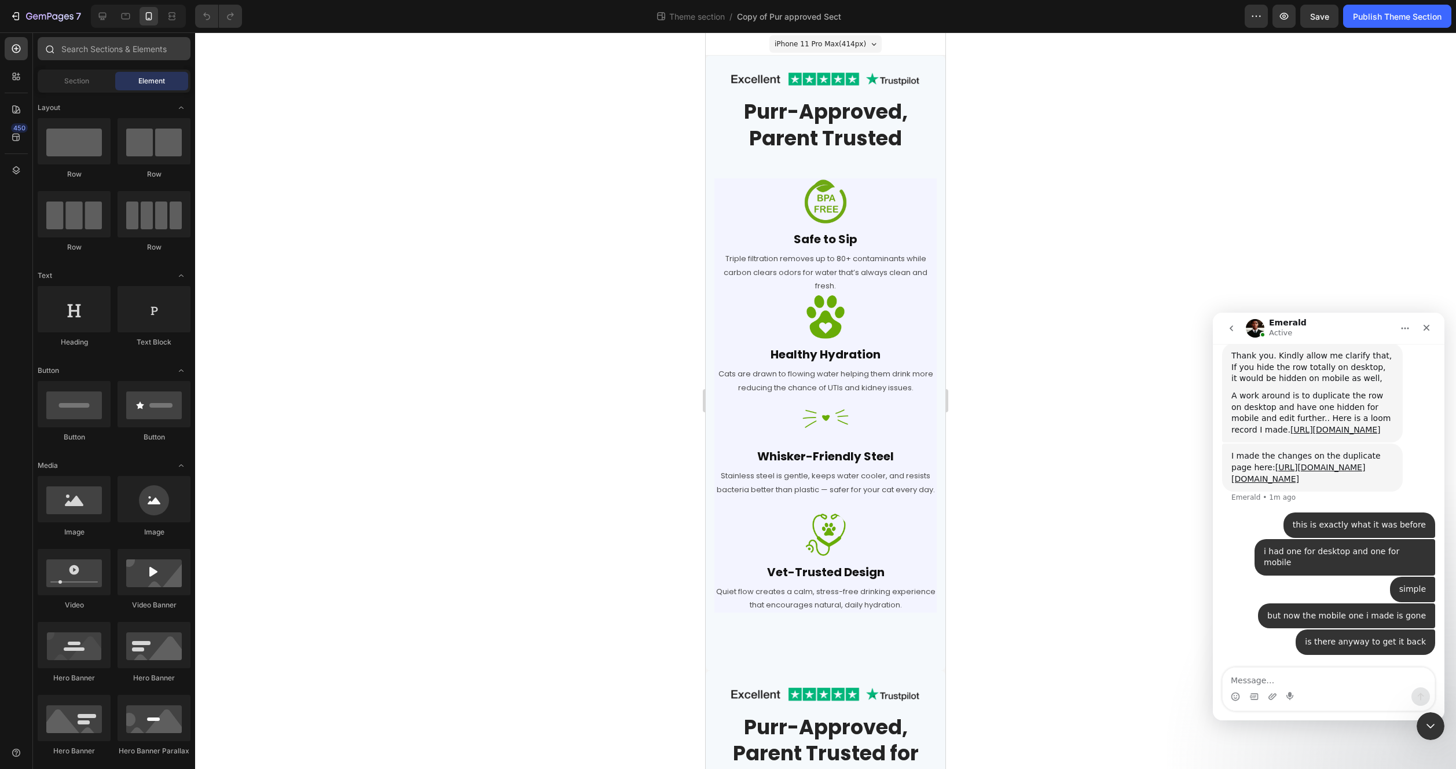
scroll to position [4873, 0]
click at [102, 19] on icon at bounding box center [103, 16] width 12 height 12
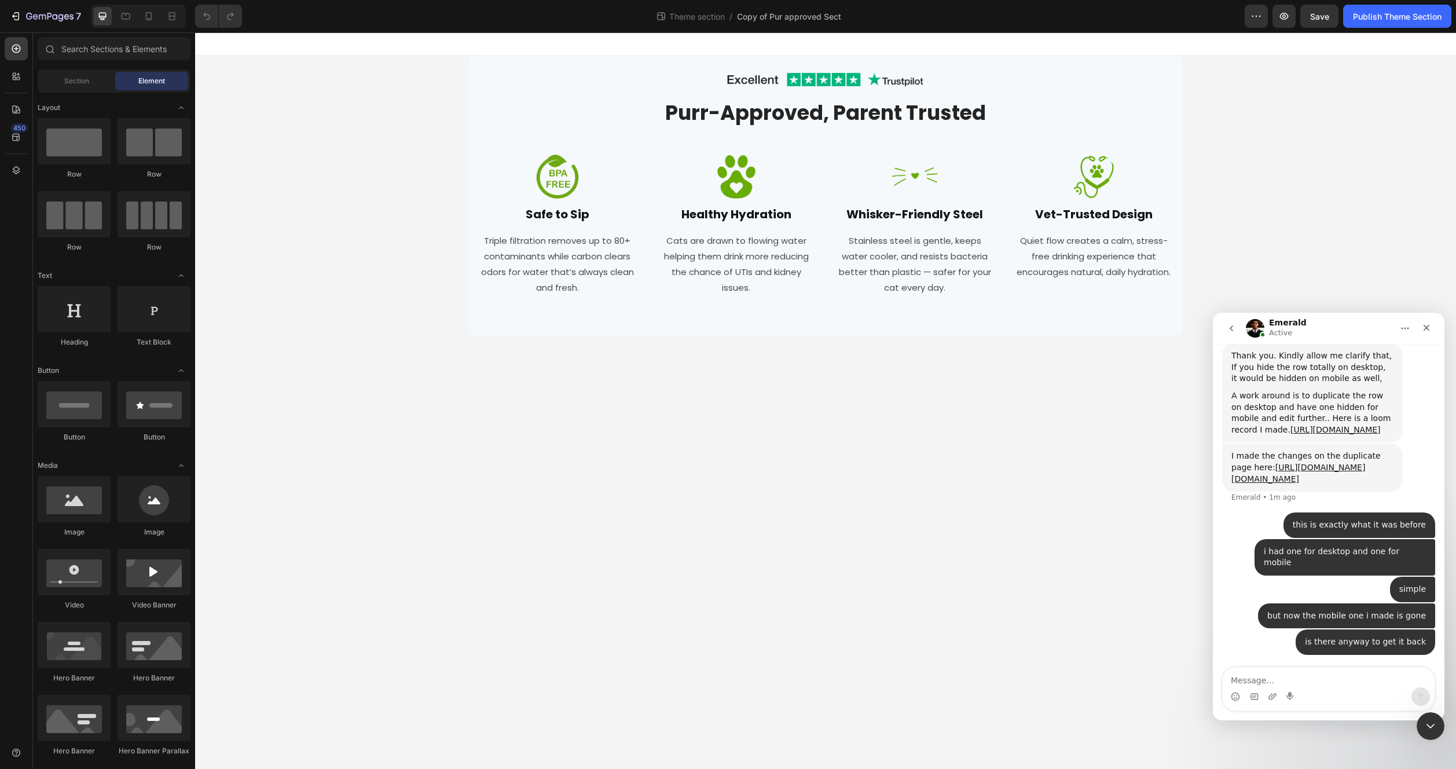
click at [369, 203] on div "Image Row Purr-Approved, Parent Trusted Heading Row Image Safe to Sip Heading T…" at bounding box center [825, 196] width 1261 height 280
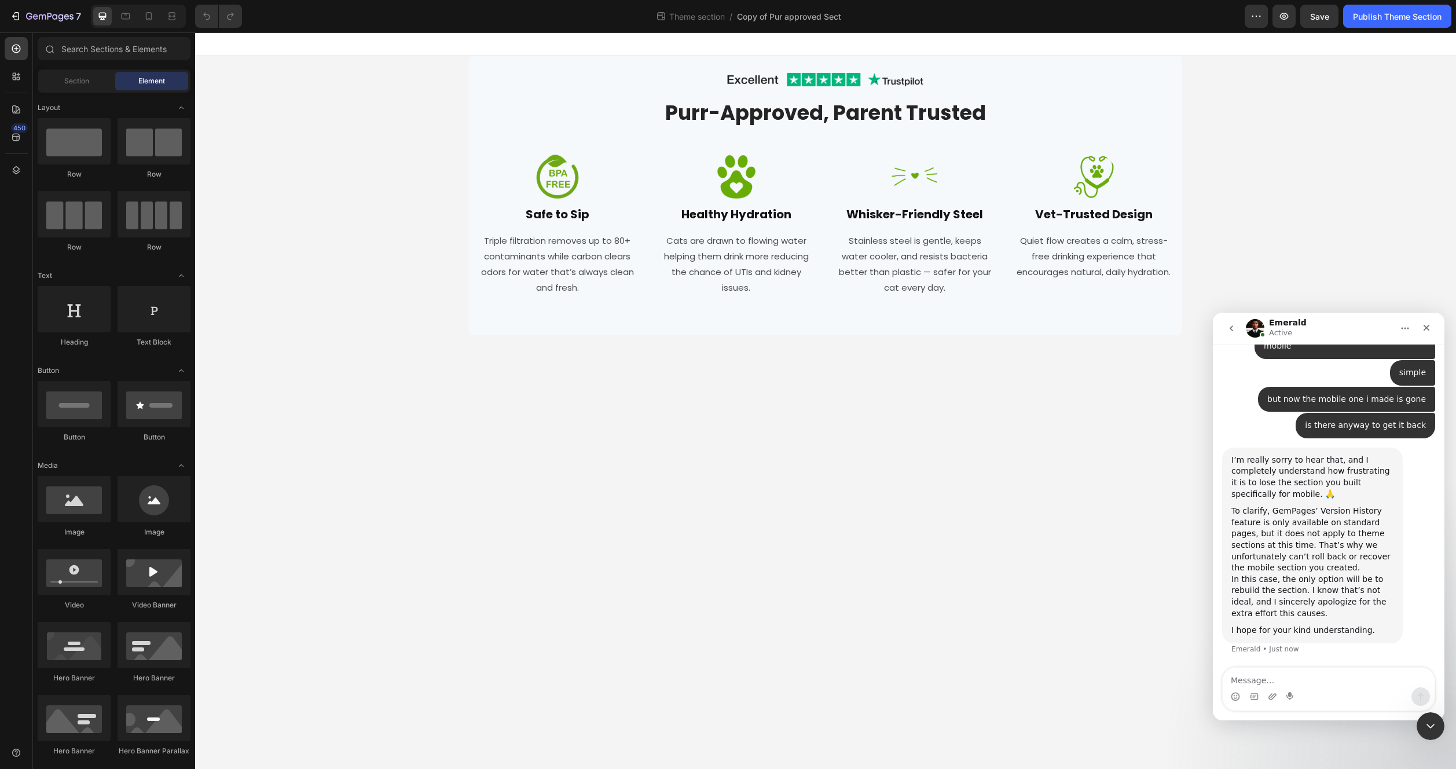
scroll to position [5078, 0]
click at [1322, 680] on textarea "Message…" at bounding box center [1329, 678] width 212 height 20
type textarea "s"
type textarea "ok i will build now"
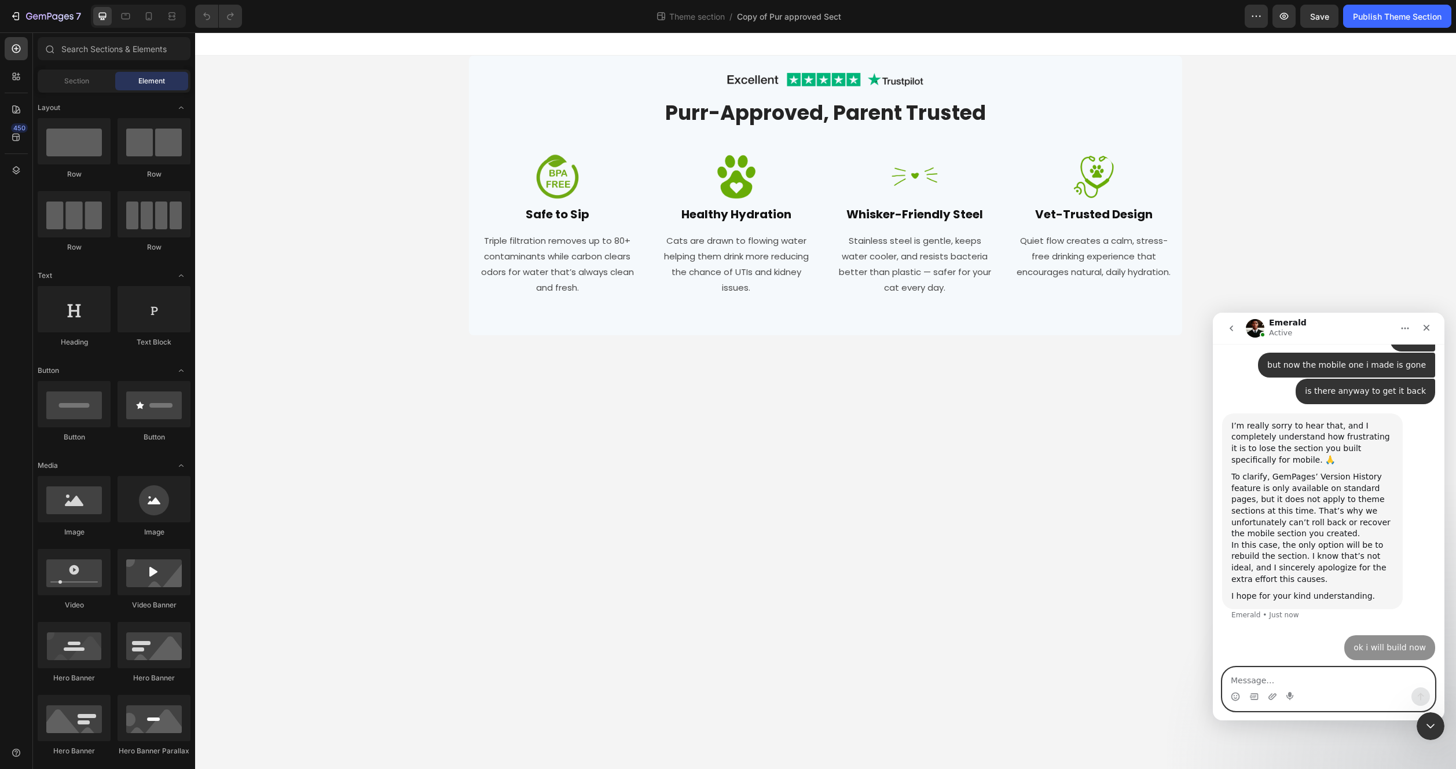
scroll to position [5113, 0]
type textarea "please wait"
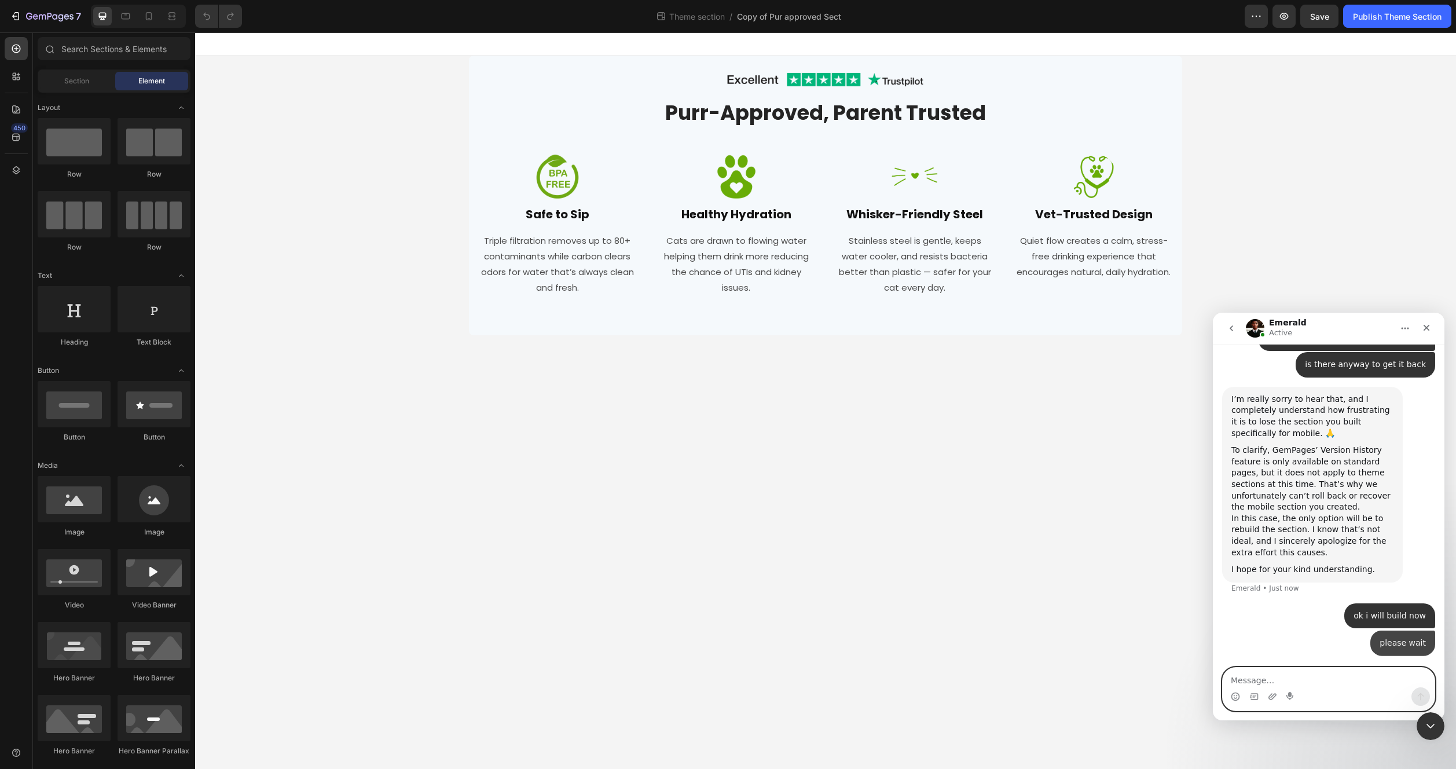
scroll to position [5139, 0]
type textarea "also the full width has gona again"
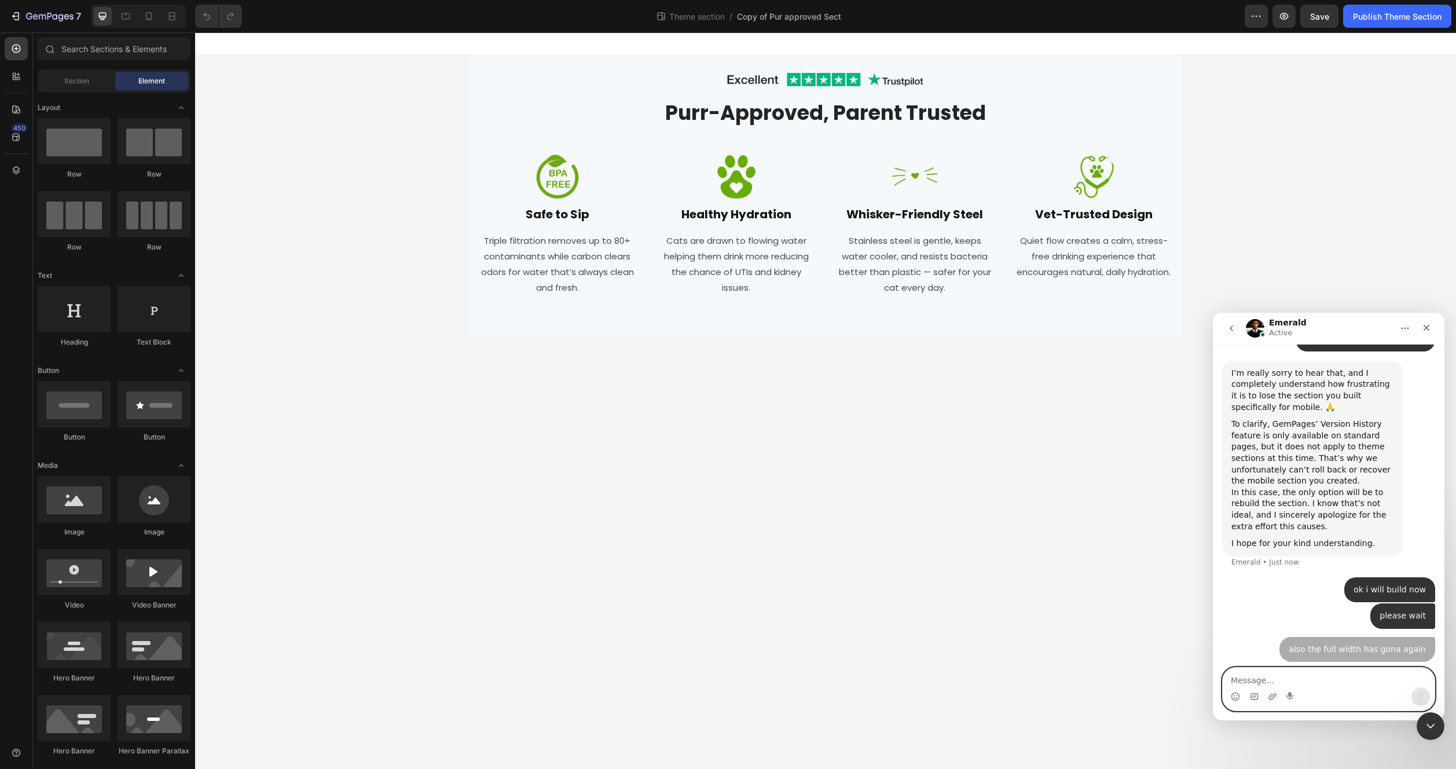
scroll to position [5165, 0]
type textarea "gone on desktop"
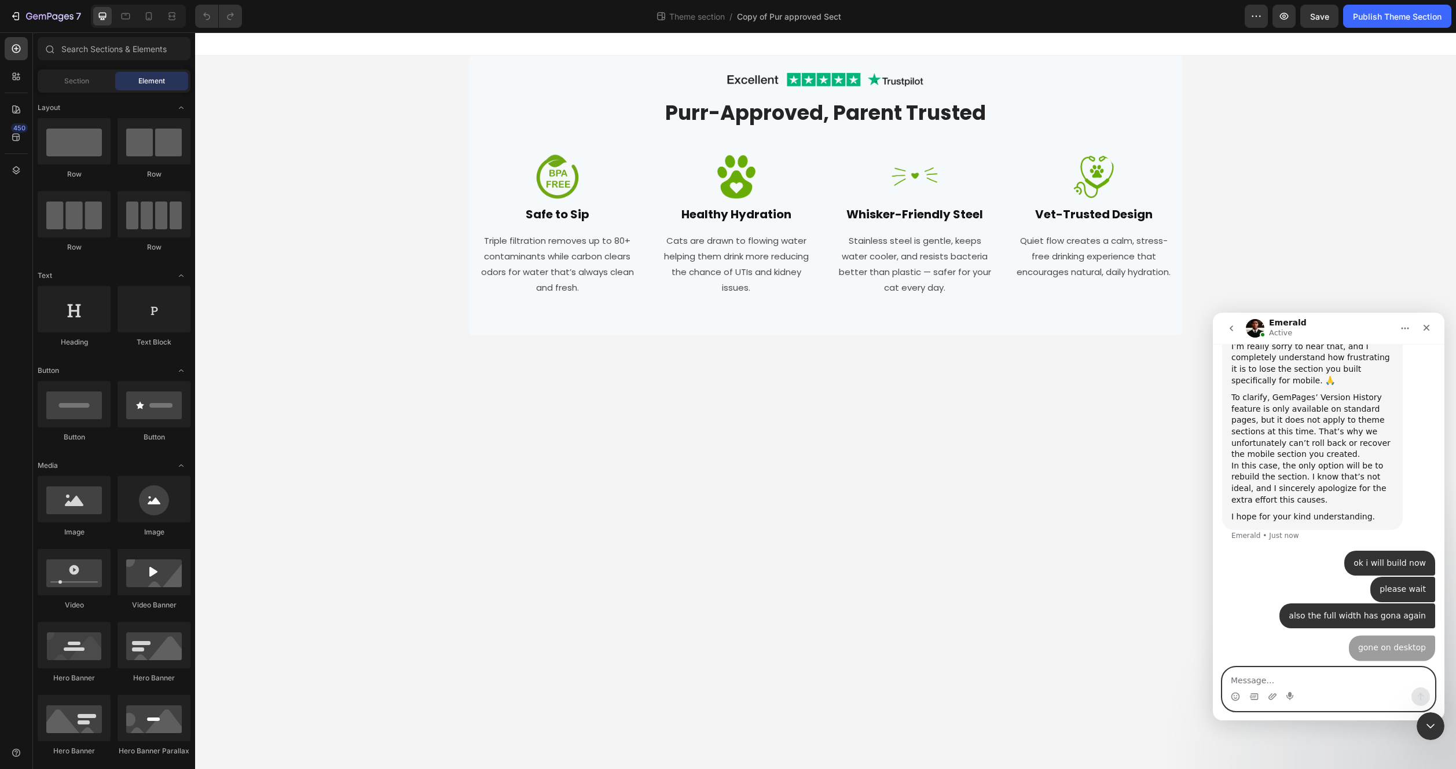
scroll to position [5191, 0]
click at [347, 137] on div "Image Row Purr-Approved, Parent Trusted Heading Row Image Safe to Sip Heading T…" at bounding box center [825, 196] width 1261 height 280
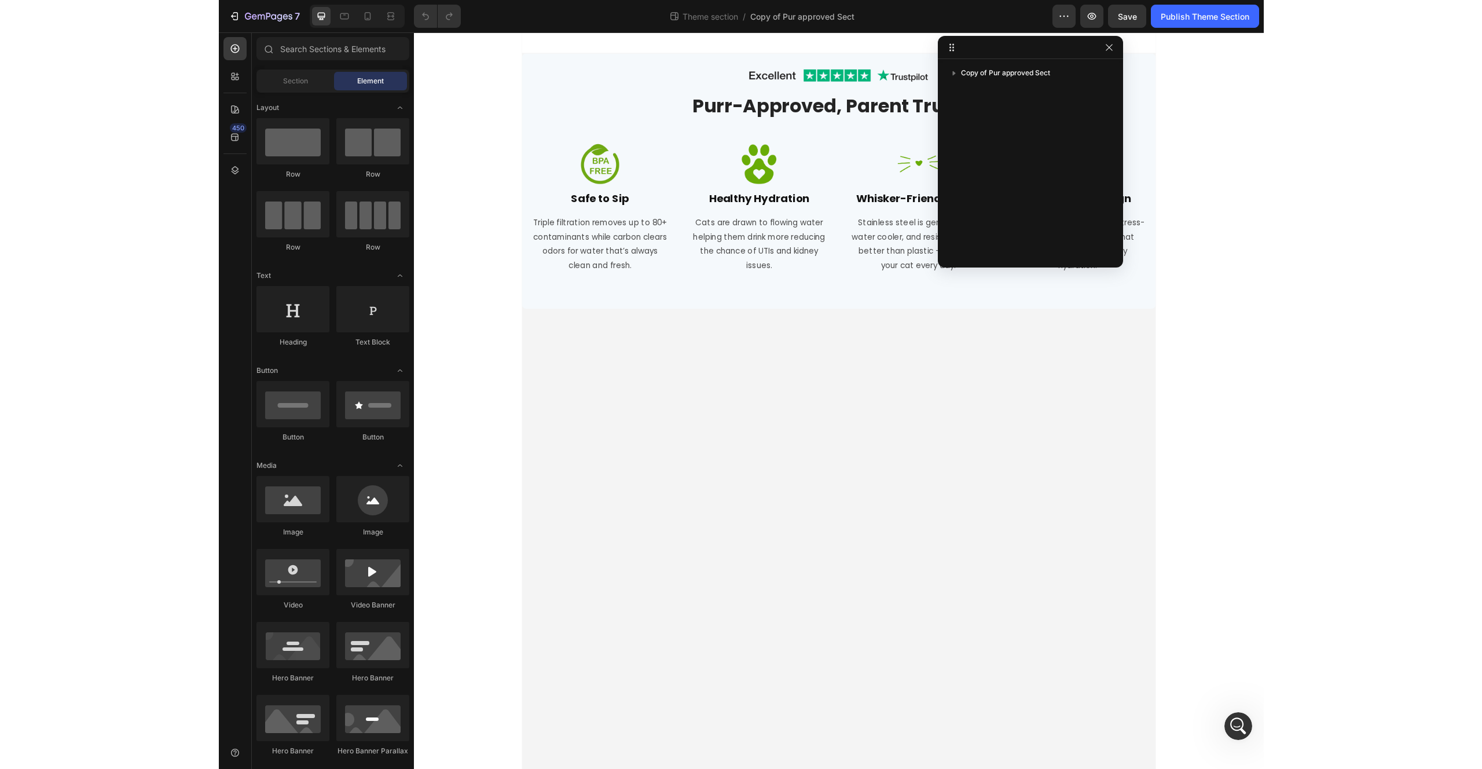
scroll to position [5191, 0]
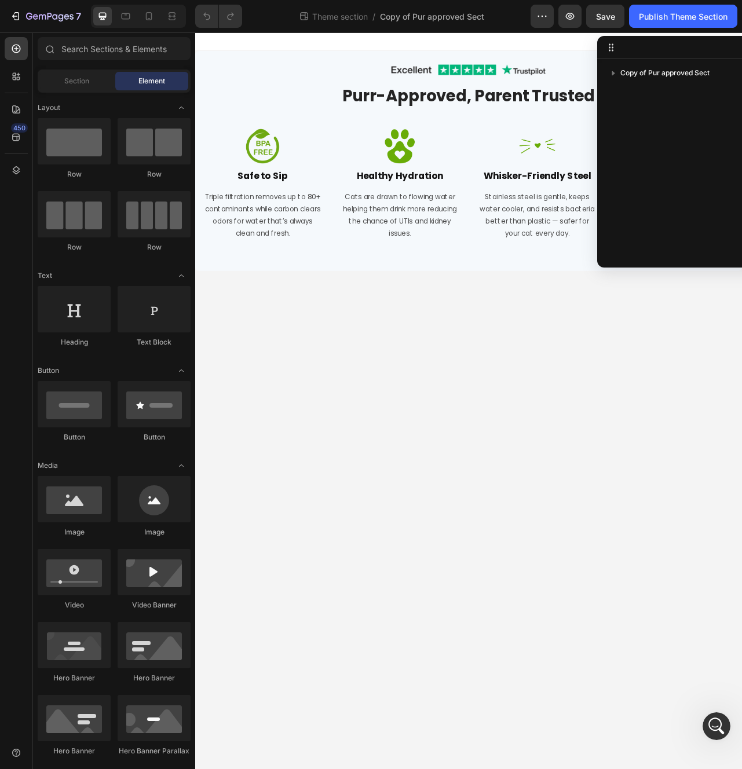
click at [772, 459] on body "Image Row Purr-Approved, Parent Trusted Heading Row Image Safe to Sip Heading T…" at bounding box center [542, 500] width 695 height 936
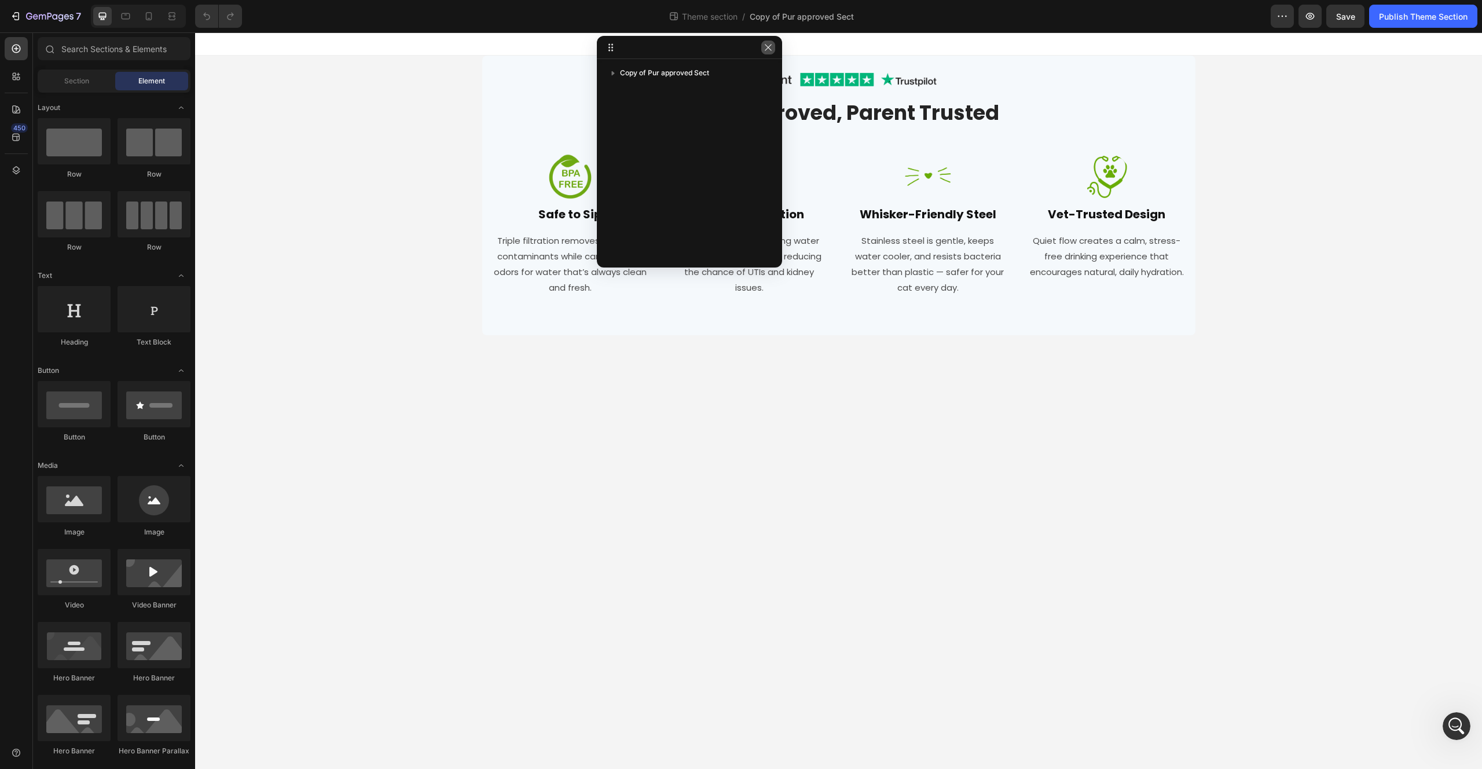
click at [773, 47] on button "button" at bounding box center [768, 48] width 14 height 14
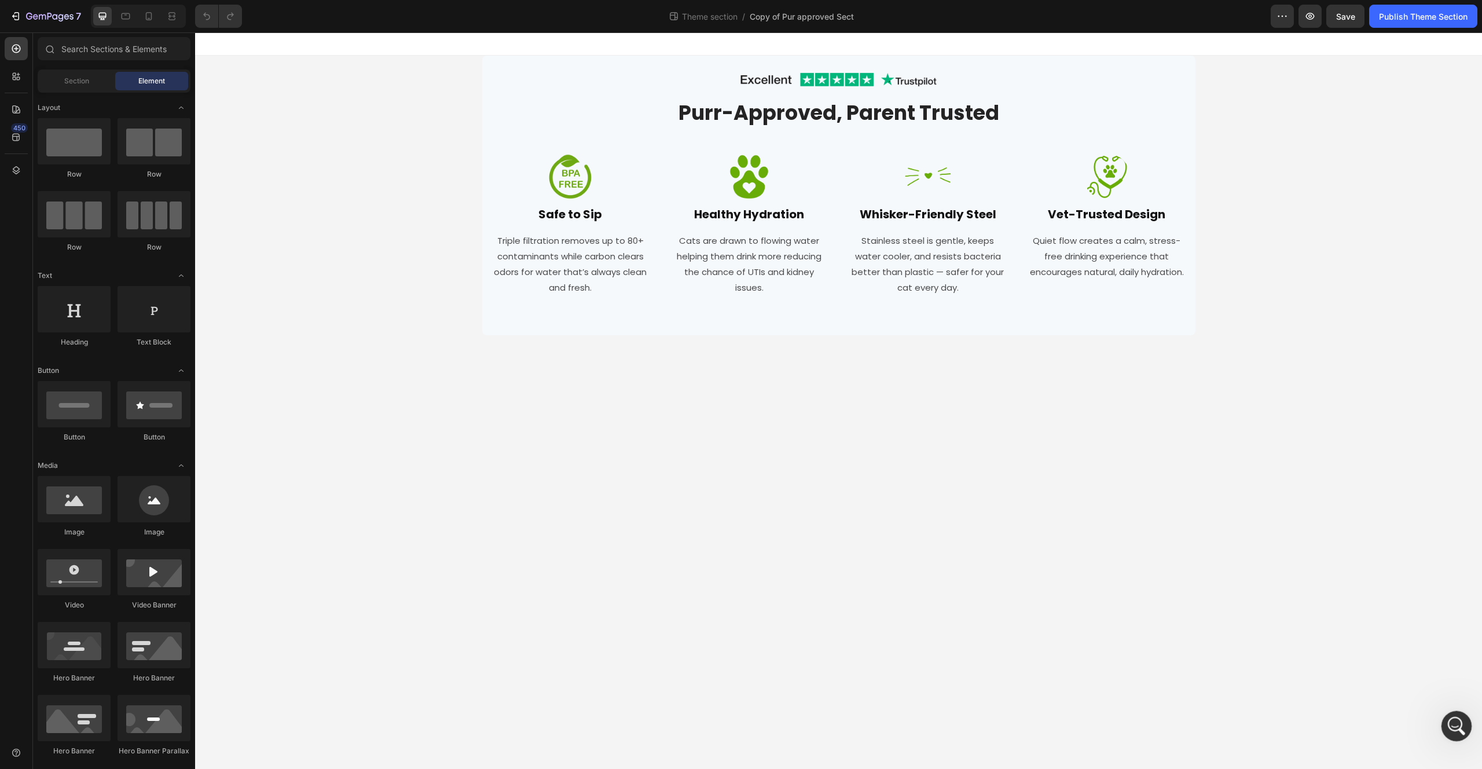
click at [1448, 720] on div "Open Intercom Messenger" at bounding box center [1455, 724] width 38 height 38
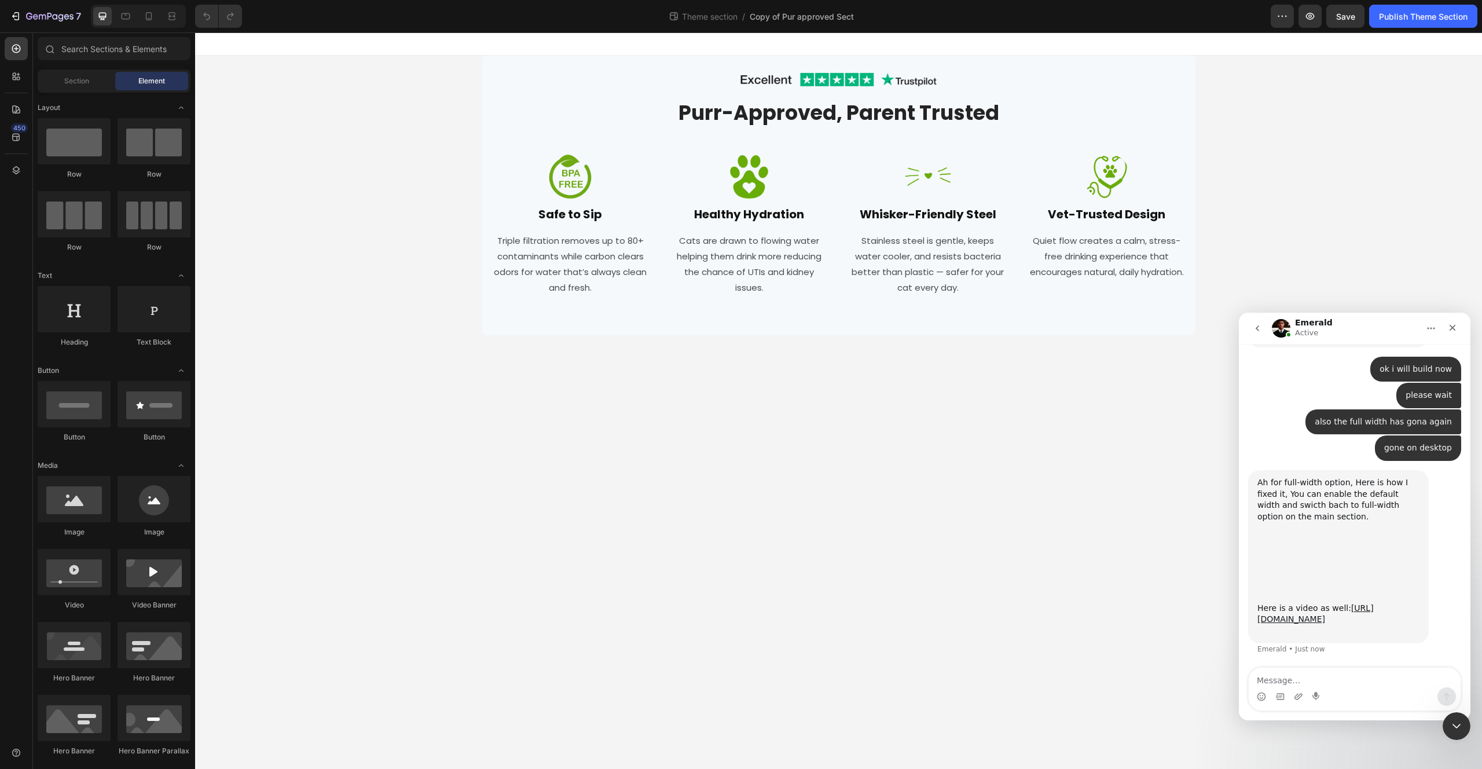
scroll to position [5385, 0]
click at [1307, 615] on link "[URL][DOMAIN_NAME]" at bounding box center [1315, 613] width 116 height 21
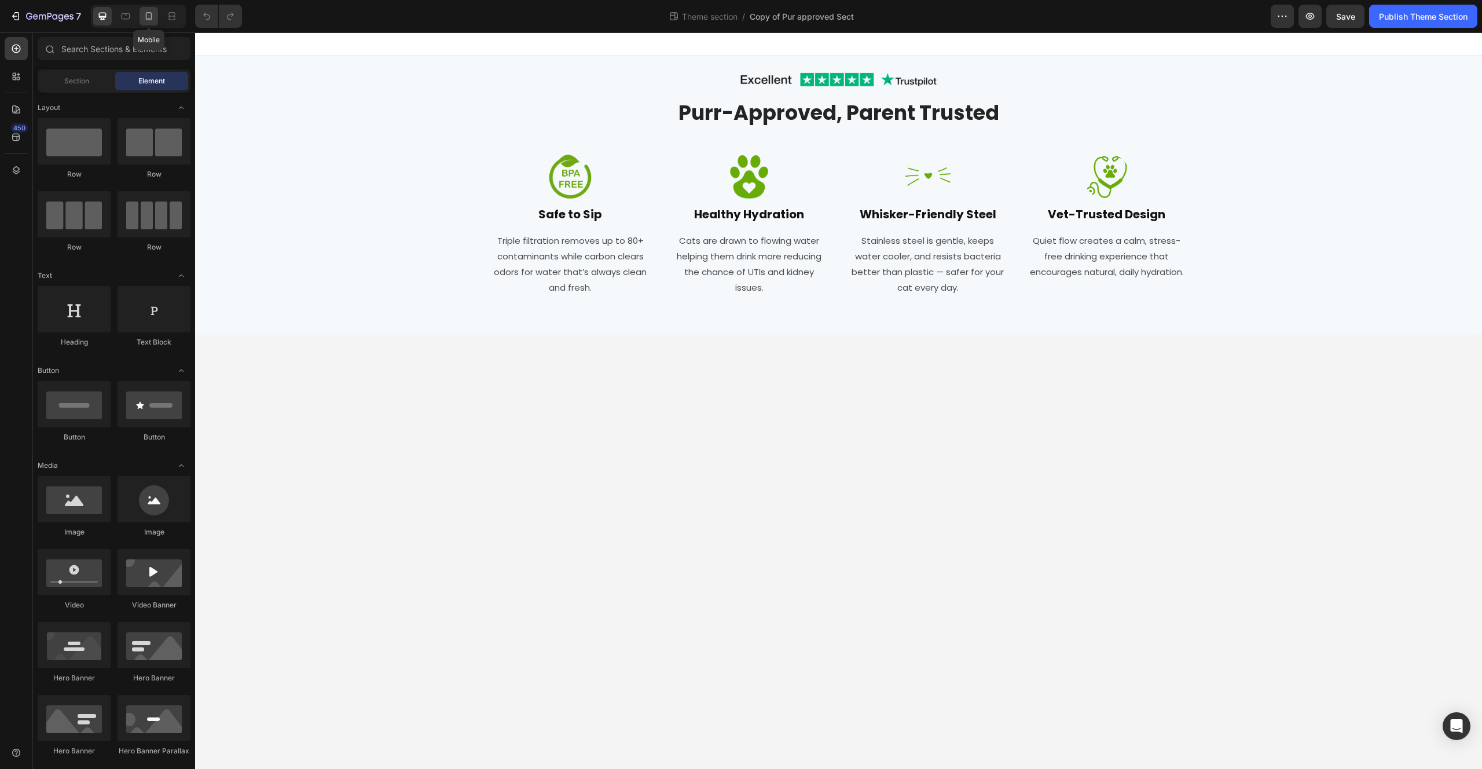
click at [152, 16] on icon at bounding box center [149, 16] width 12 height 12
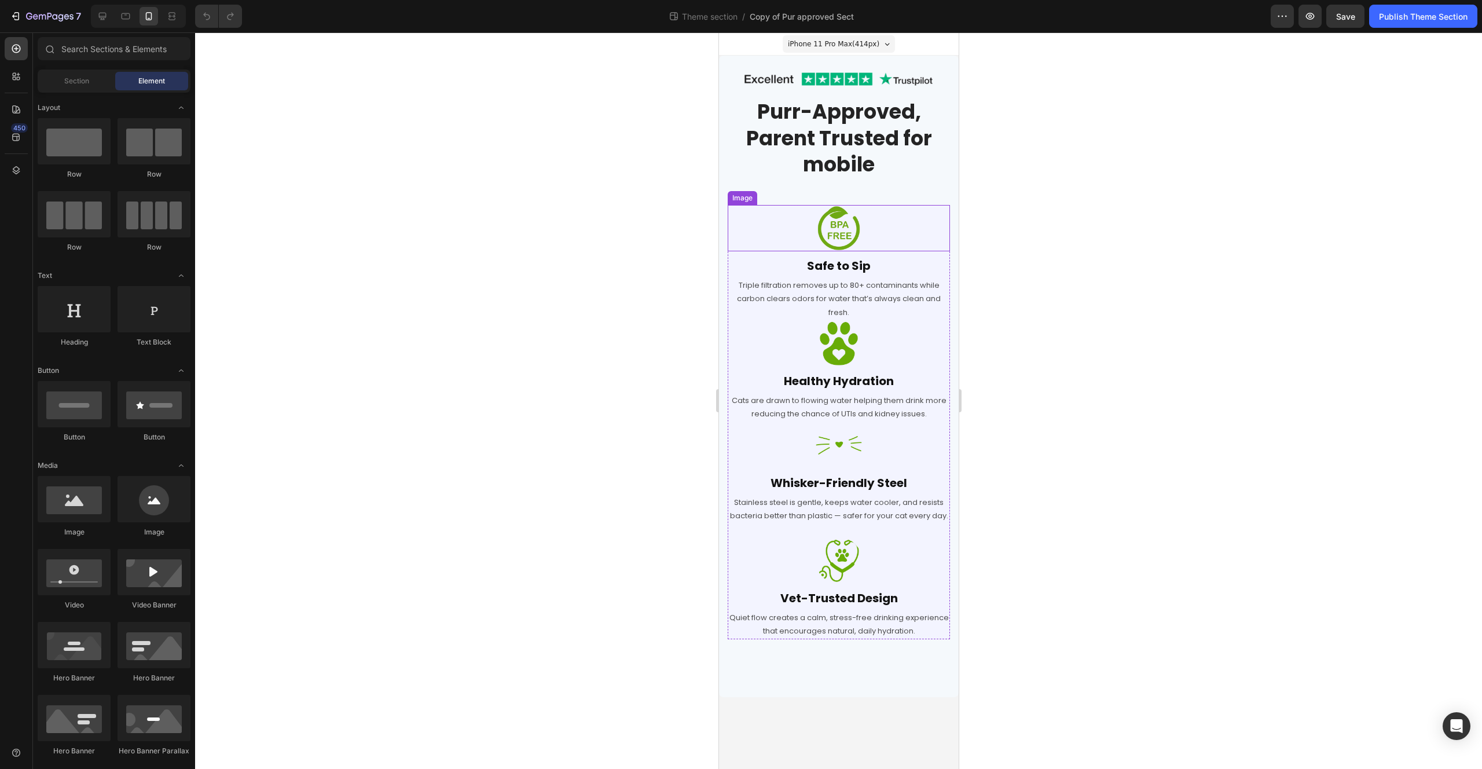
click at [758, 220] on div at bounding box center [838, 228] width 222 height 46
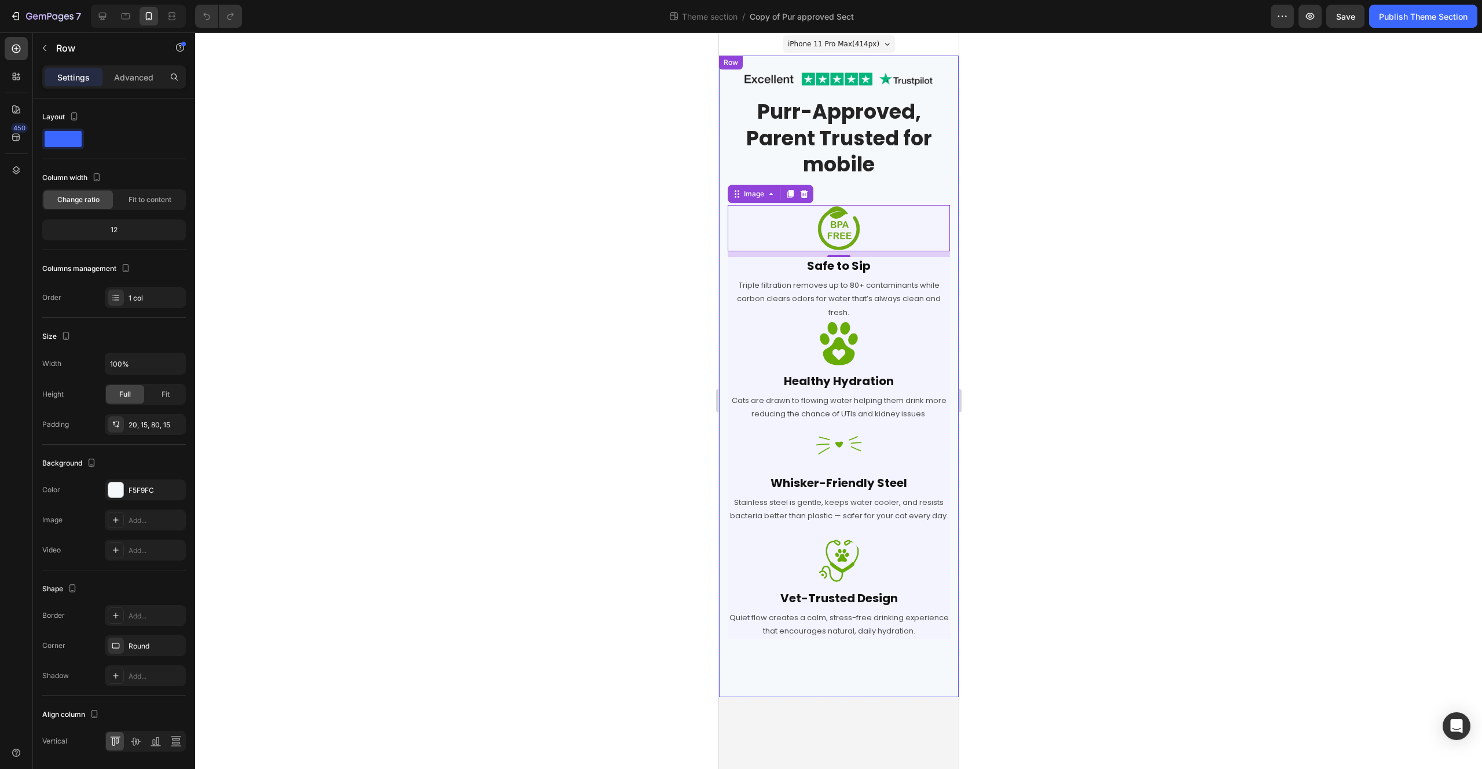
click at [816, 662] on div "Image Row Purr-Approved, Parent Trusted for mobile Heading Row Image 10 Safe to…" at bounding box center [838, 376] width 240 height 641
click at [43, 49] on icon "button" at bounding box center [44, 47] width 9 height 9
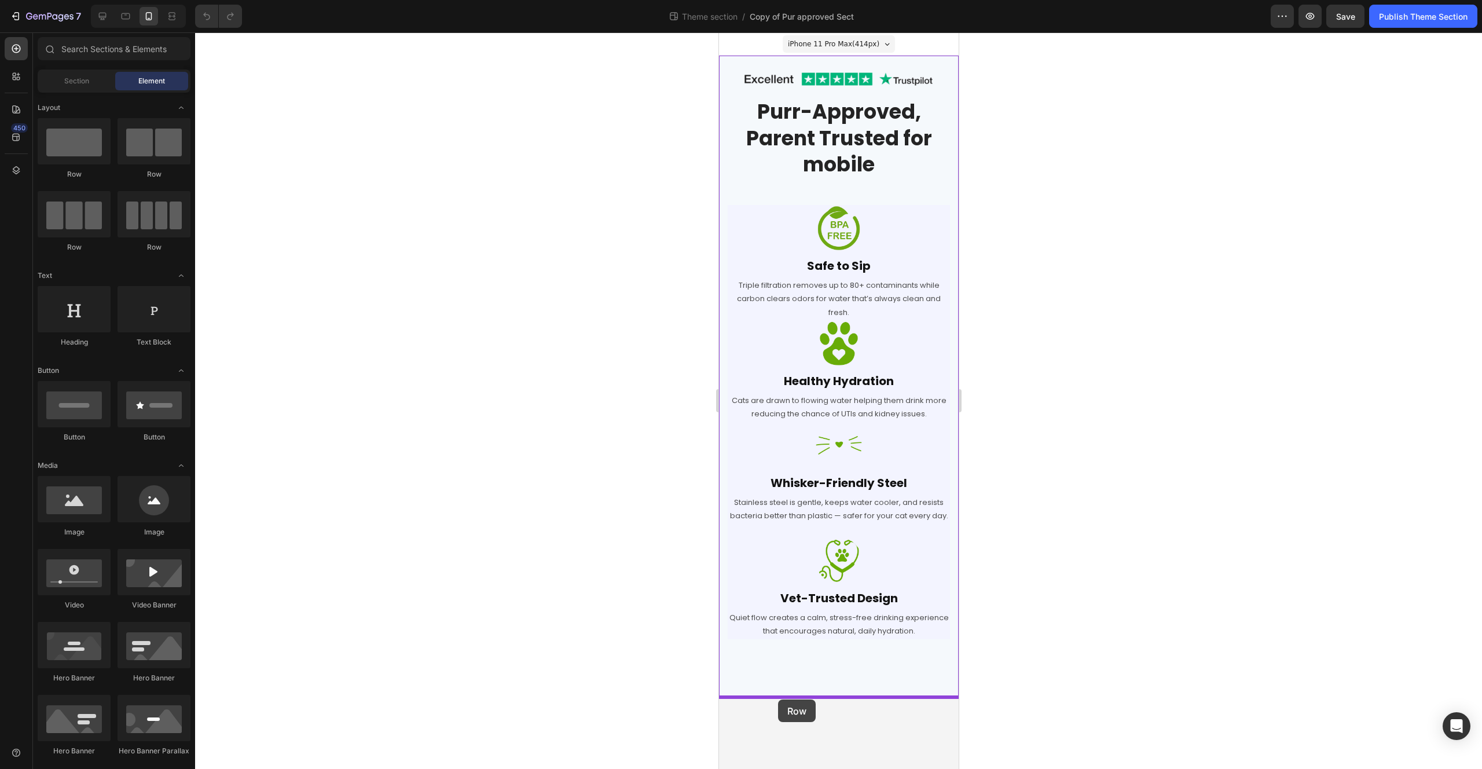
drag, startPoint x: 853, startPoint y: 190, endPoint x: 778, endPoint y: 699, distance: 514.4
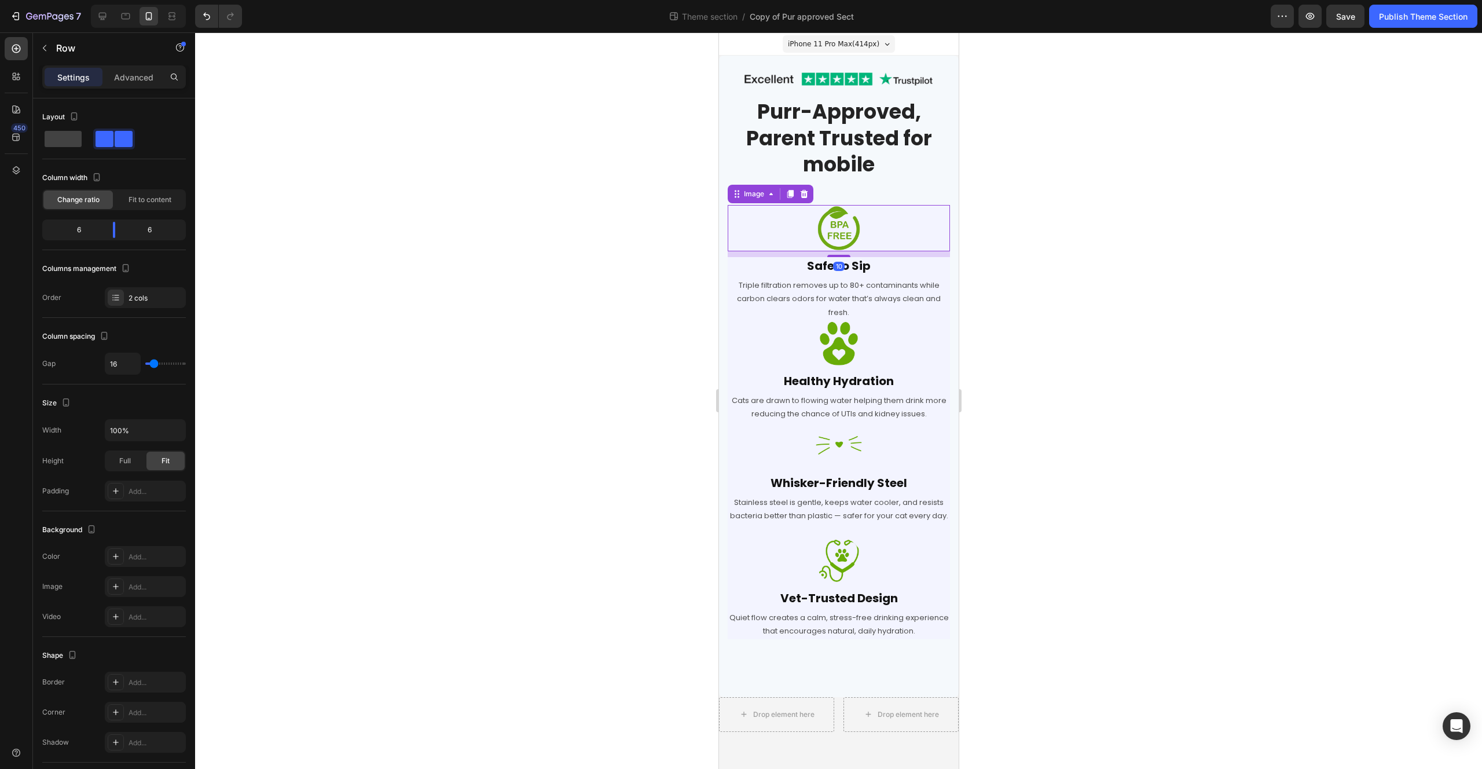
click at [732, 218] on div at bounding box center [838, 228] width 222 height 46
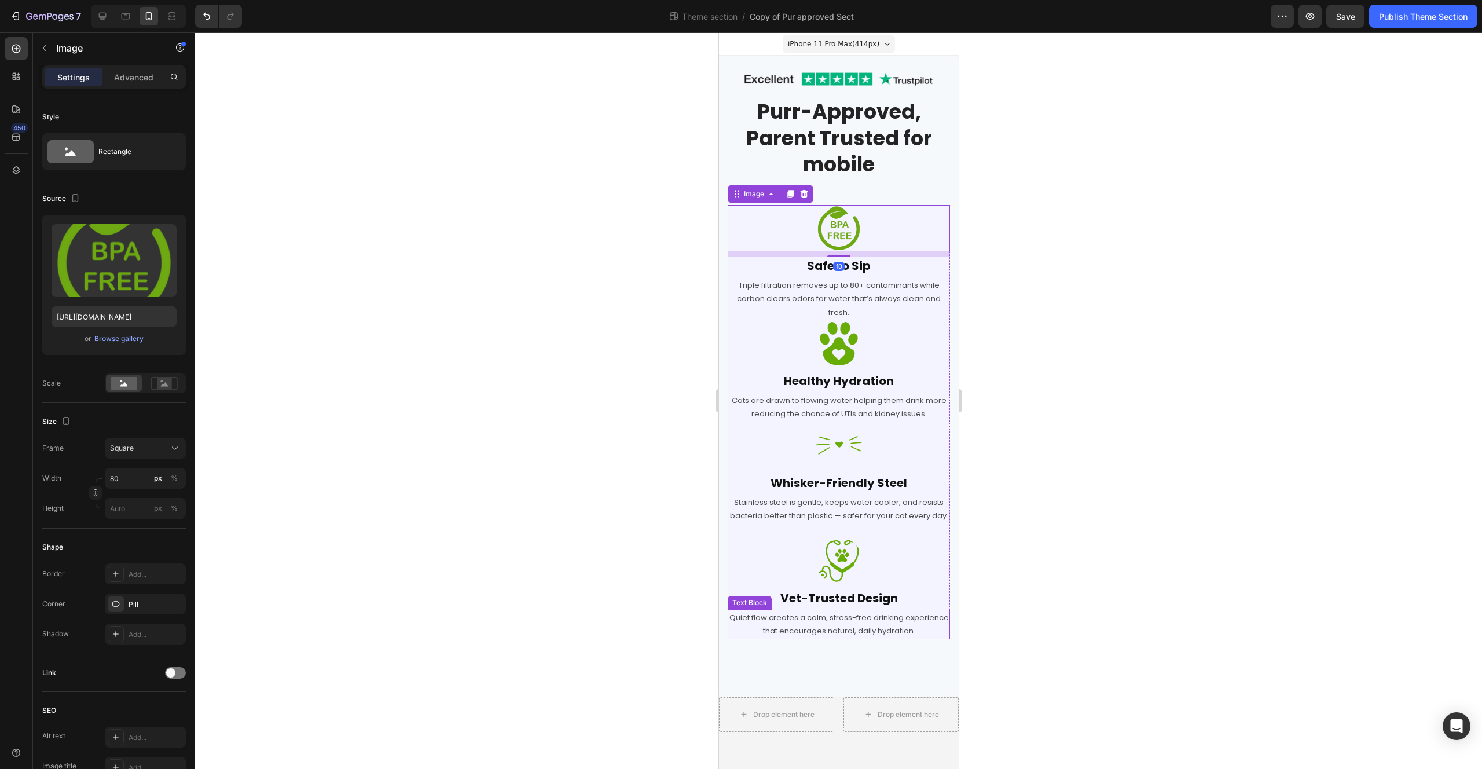
click at [739, 634] on p "Quiet flow creates a calm, stress-free drinking experience that encourages natu…" at bounding box center [838, 624] width 220 height 27
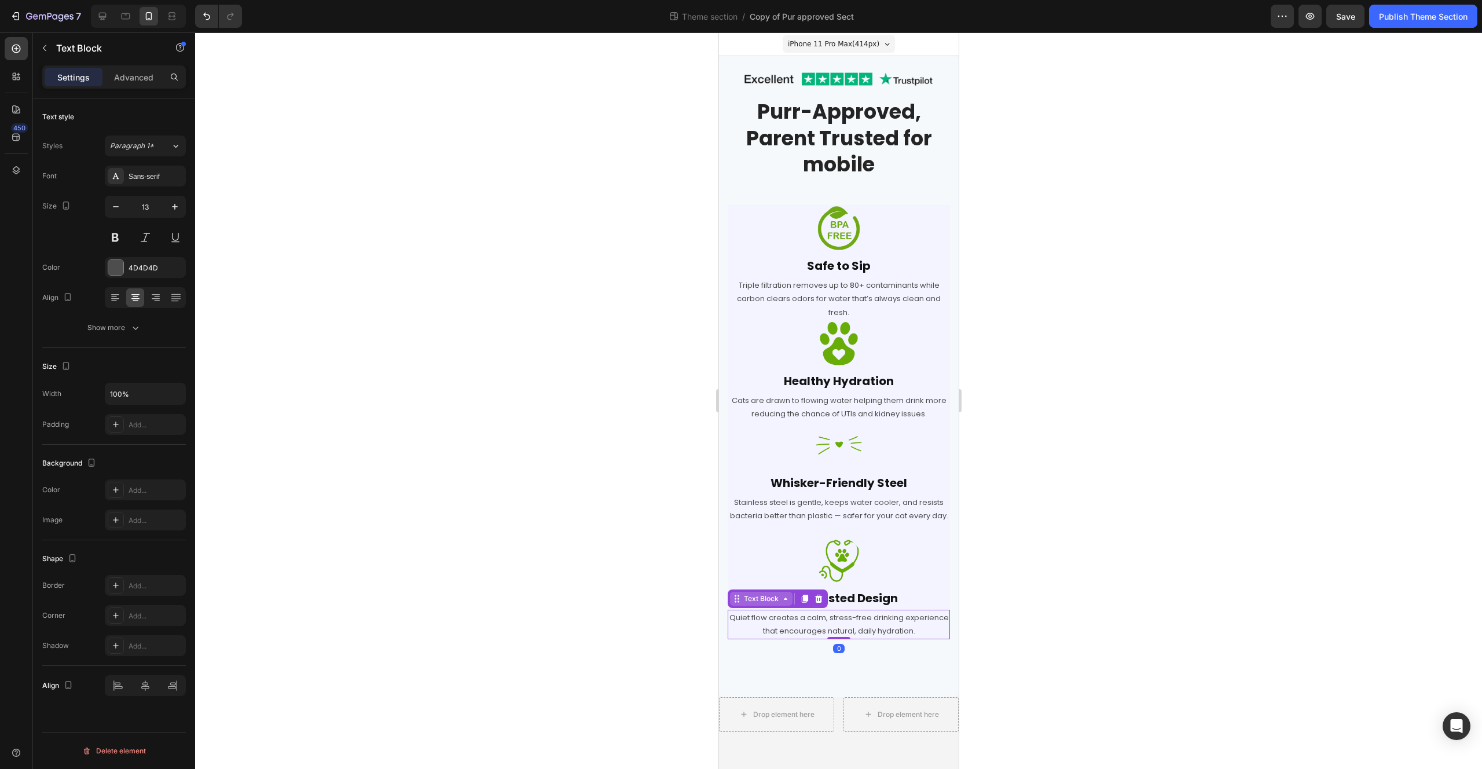
click at [782, 597] on icon at bounding box center [784, 598] width 9 height 9
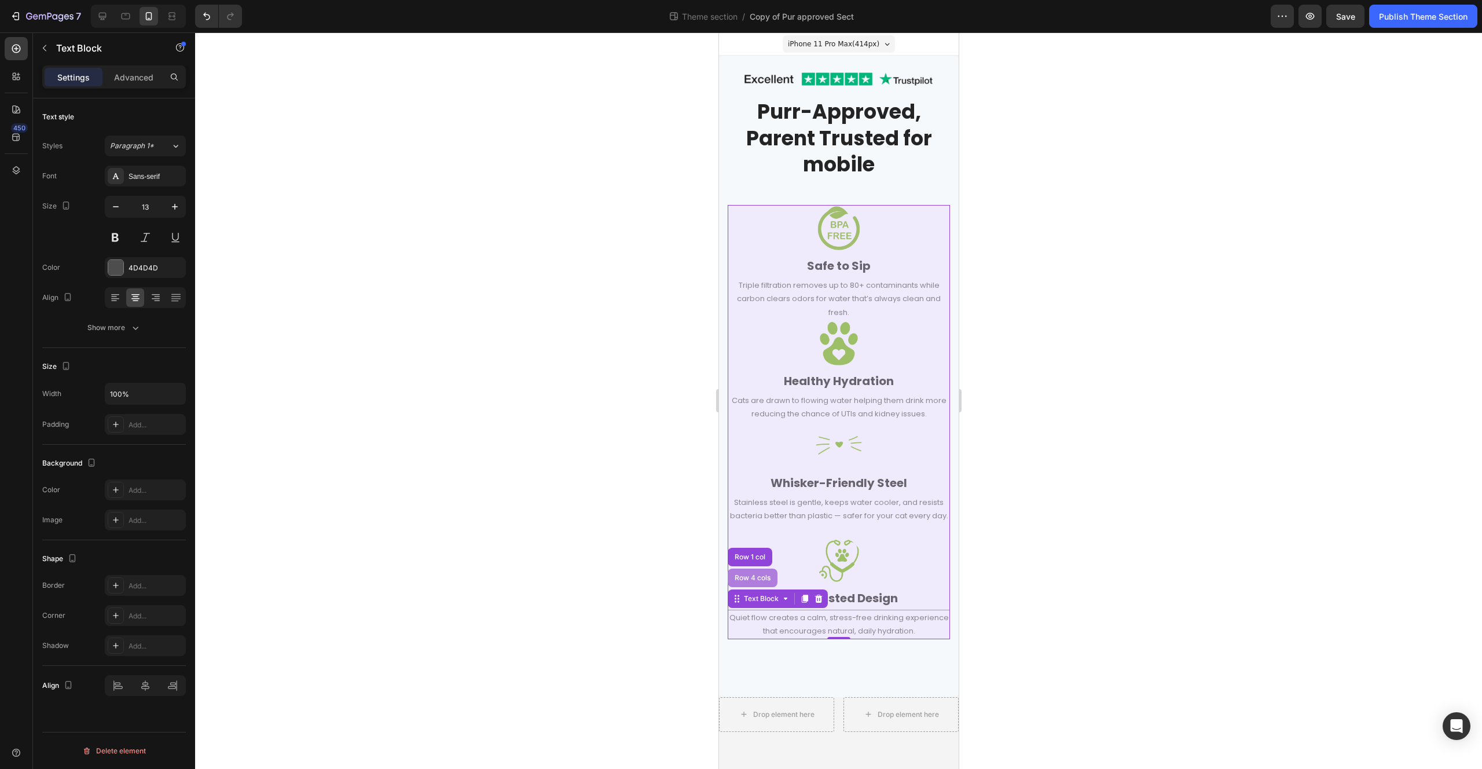
click at [757, 572] on div "Row 4 cols" at bounding box center [752, 578] width 50 height 19
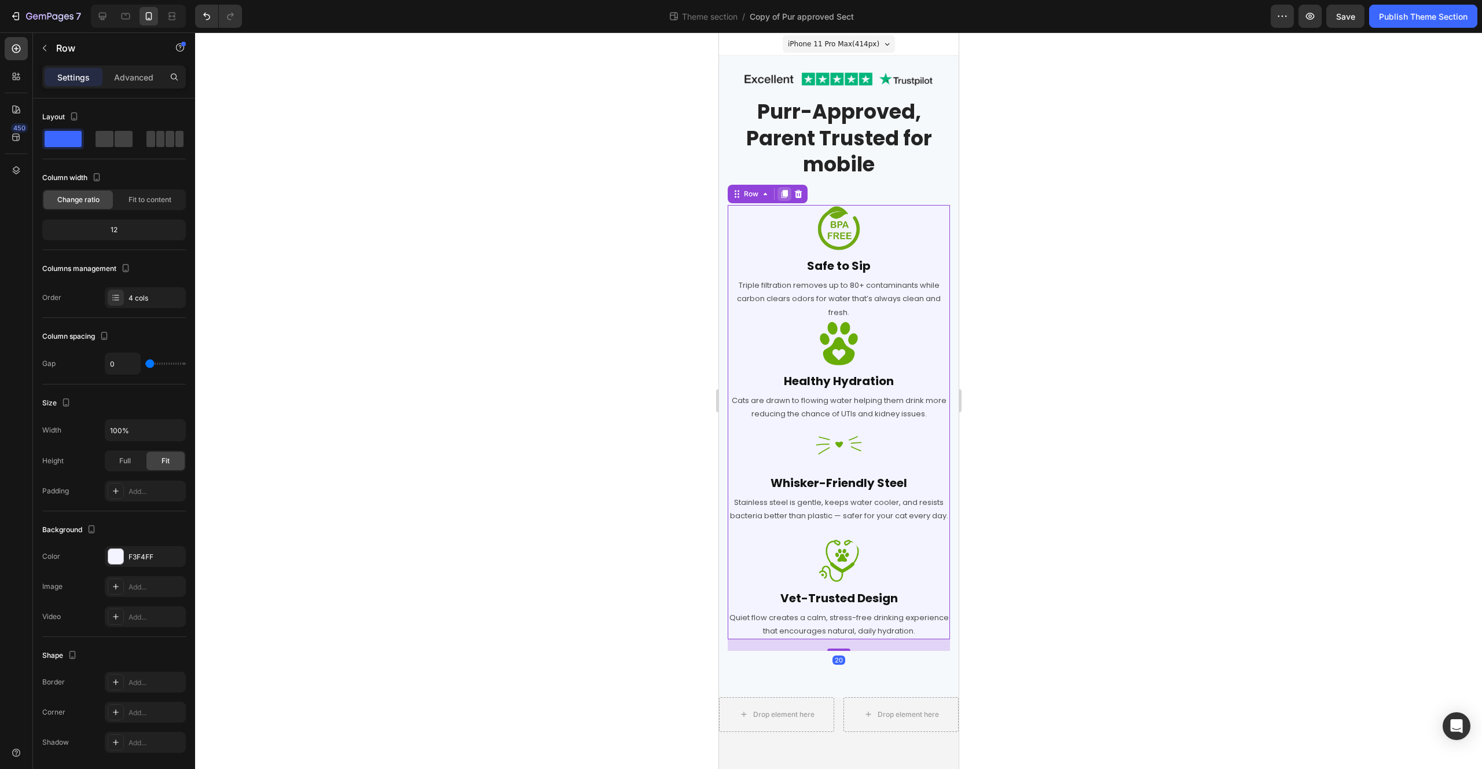
click at [783, 192] on icon at bounding box center [784, 194] width 6 height 8
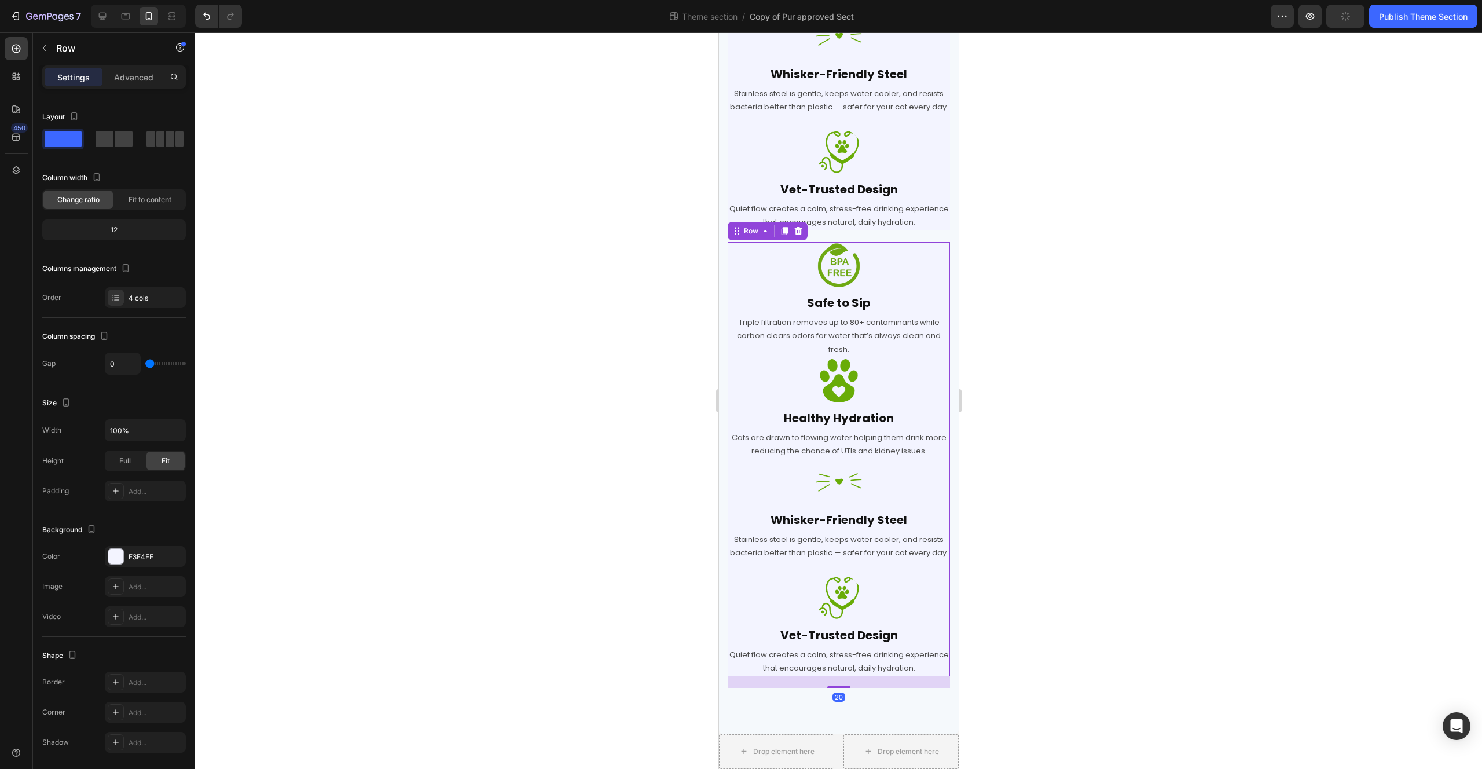
scroll to position [435, 0]
click at [835, 276] on div "Image Safe to Sip Heading Triple filtration removes up to 80+ contaminants whil…" at bounding box center [838, 299] width 222 height 115
click at [834, 254] on img at bounding box center [838, 265] width 46 height 46
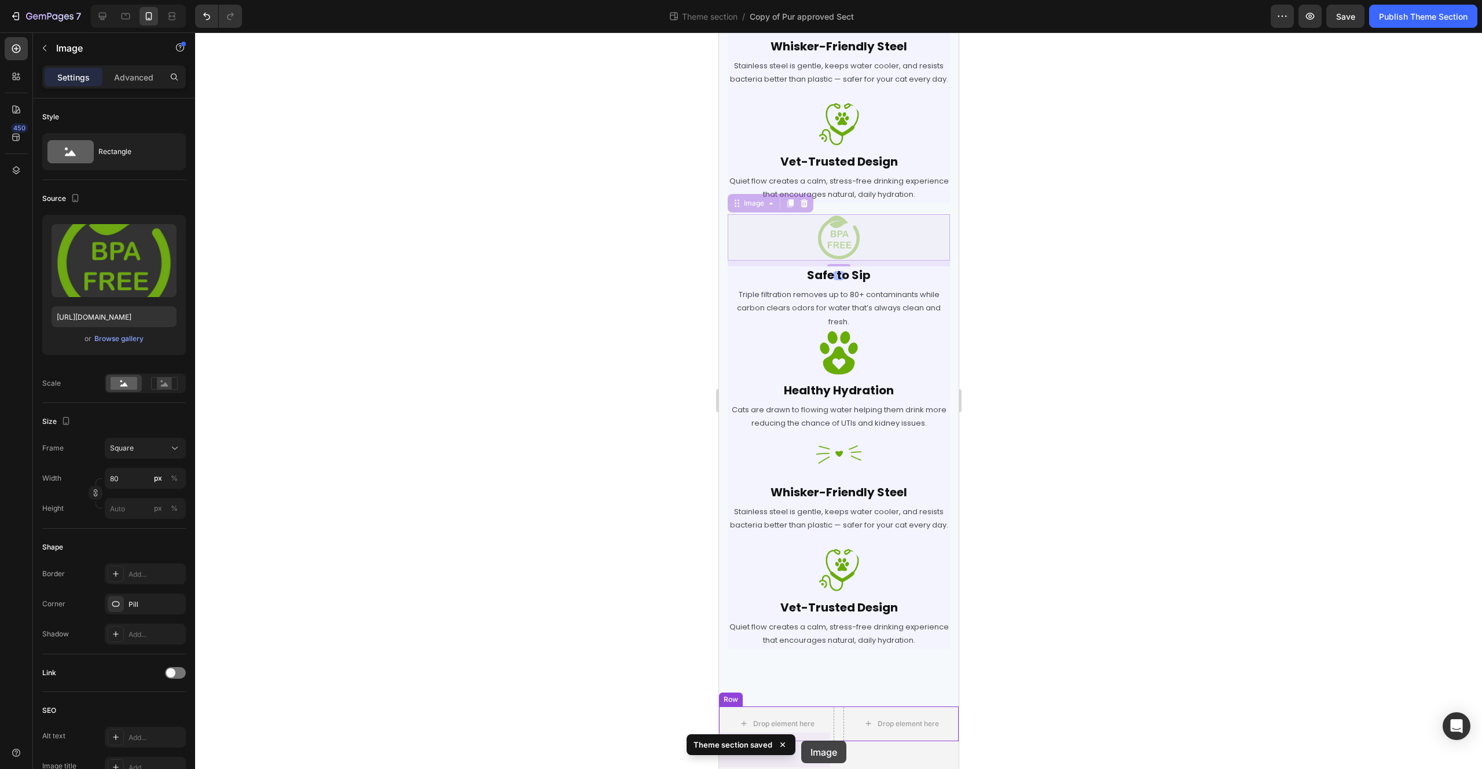
drag, startPoint x: 738, startPoint y: 218, endPoint x: 801, endPoint y: 740, distance: 525.5
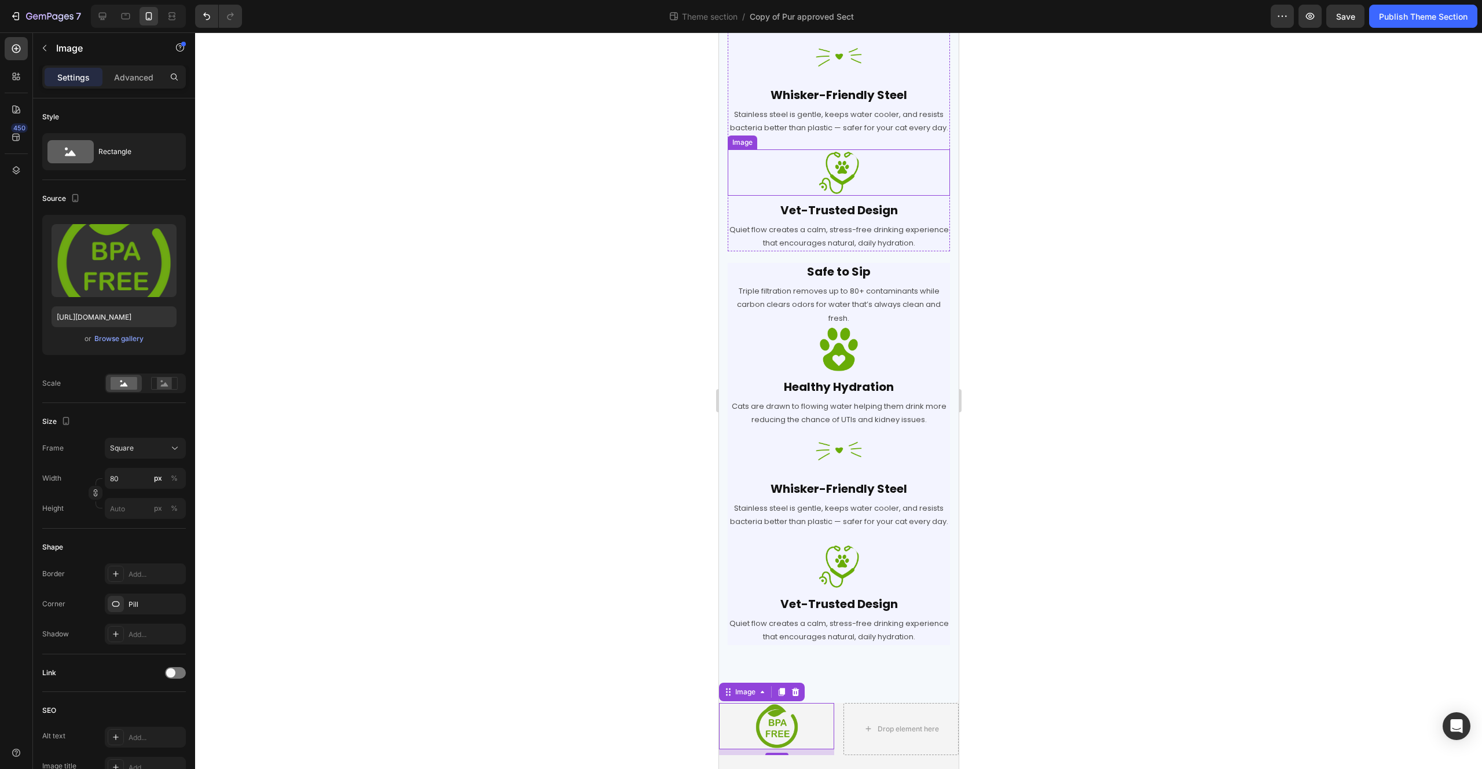
scroll to position [398, 0]
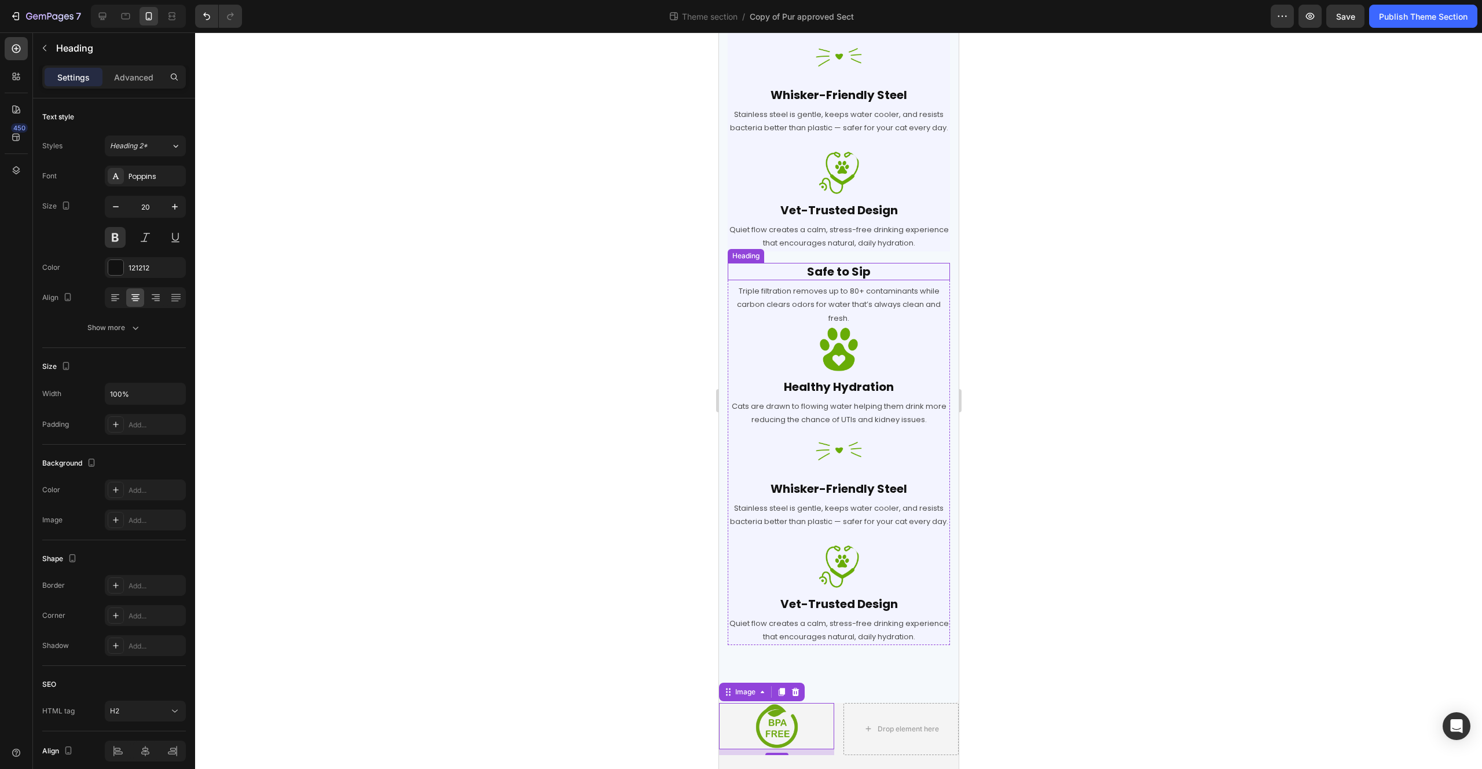
click at [849, 274] on h2 "Safe to Sip" at bounding box center [838, 271] width 222 height 17
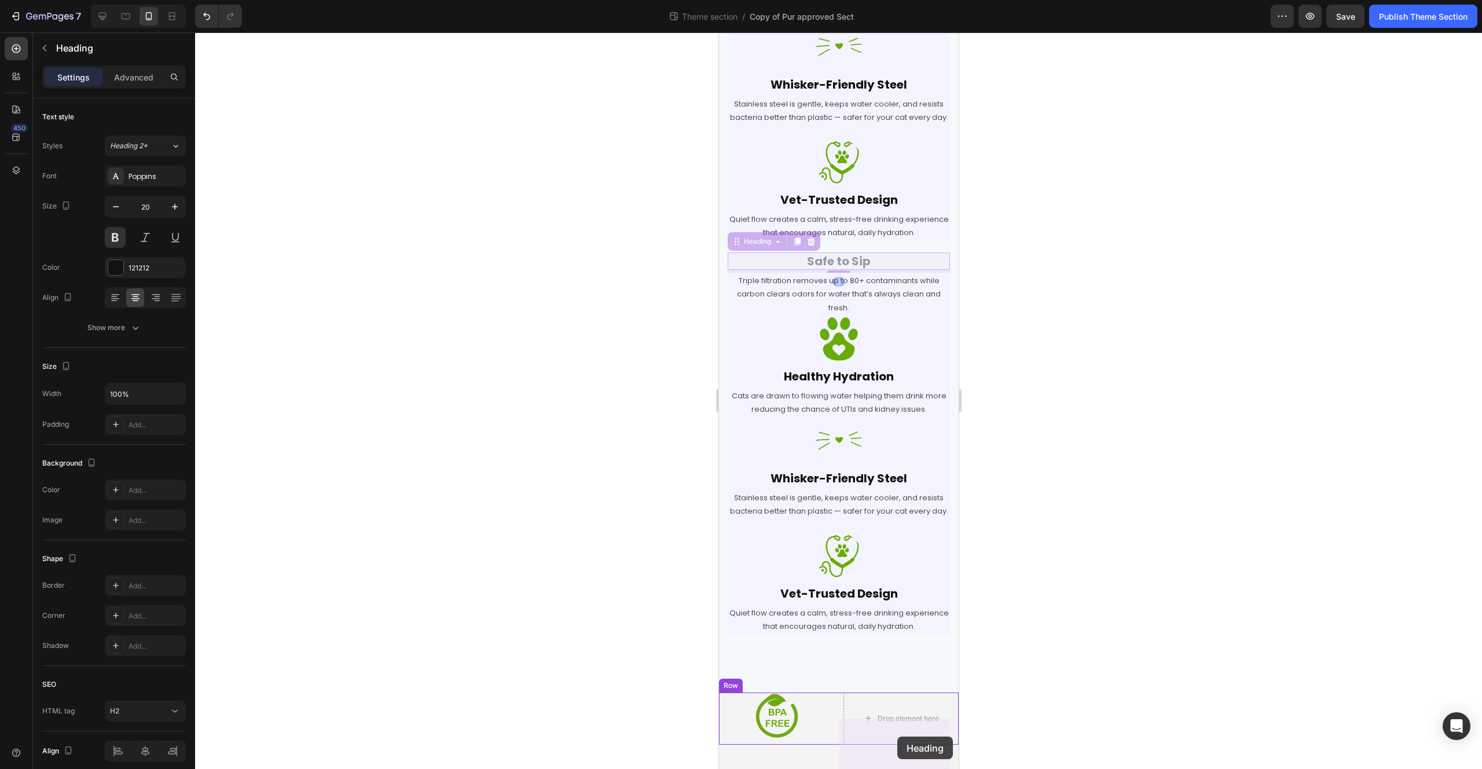
drag, startPoint x: 736, startPoint y: 250, endPoint x: 897, endPoint y: 736, distance: 512.6
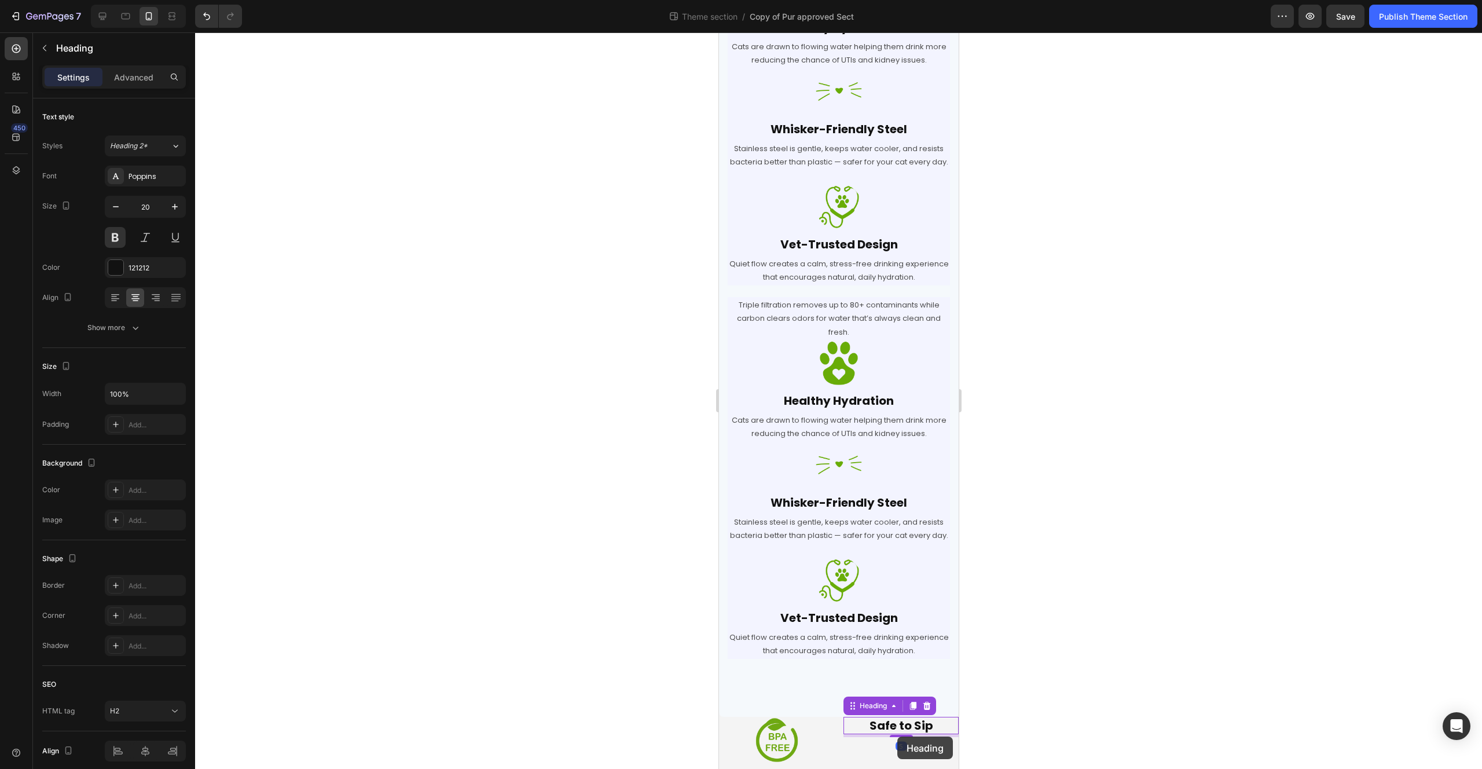
scroll to position [380, 0]
click at [852, 298] on p "Triple filtration removes up to 80+ contaminants while carbon clears odors for …" at bounding box center [838, 318] width 220 height 41
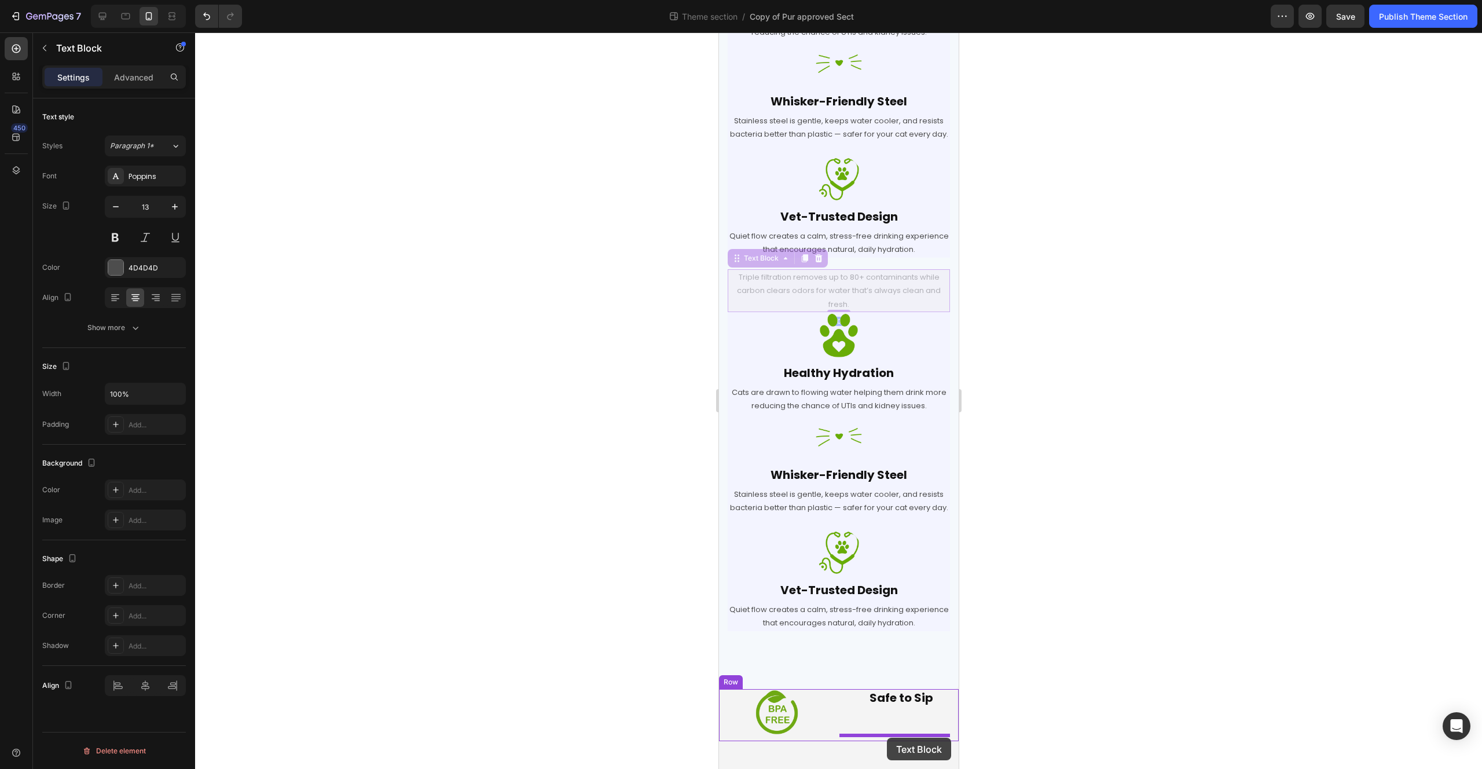
drag, startPoint x: 735, startPoint y: 276, endPoint x: 886, endPoint y: 738, distance: 485.7
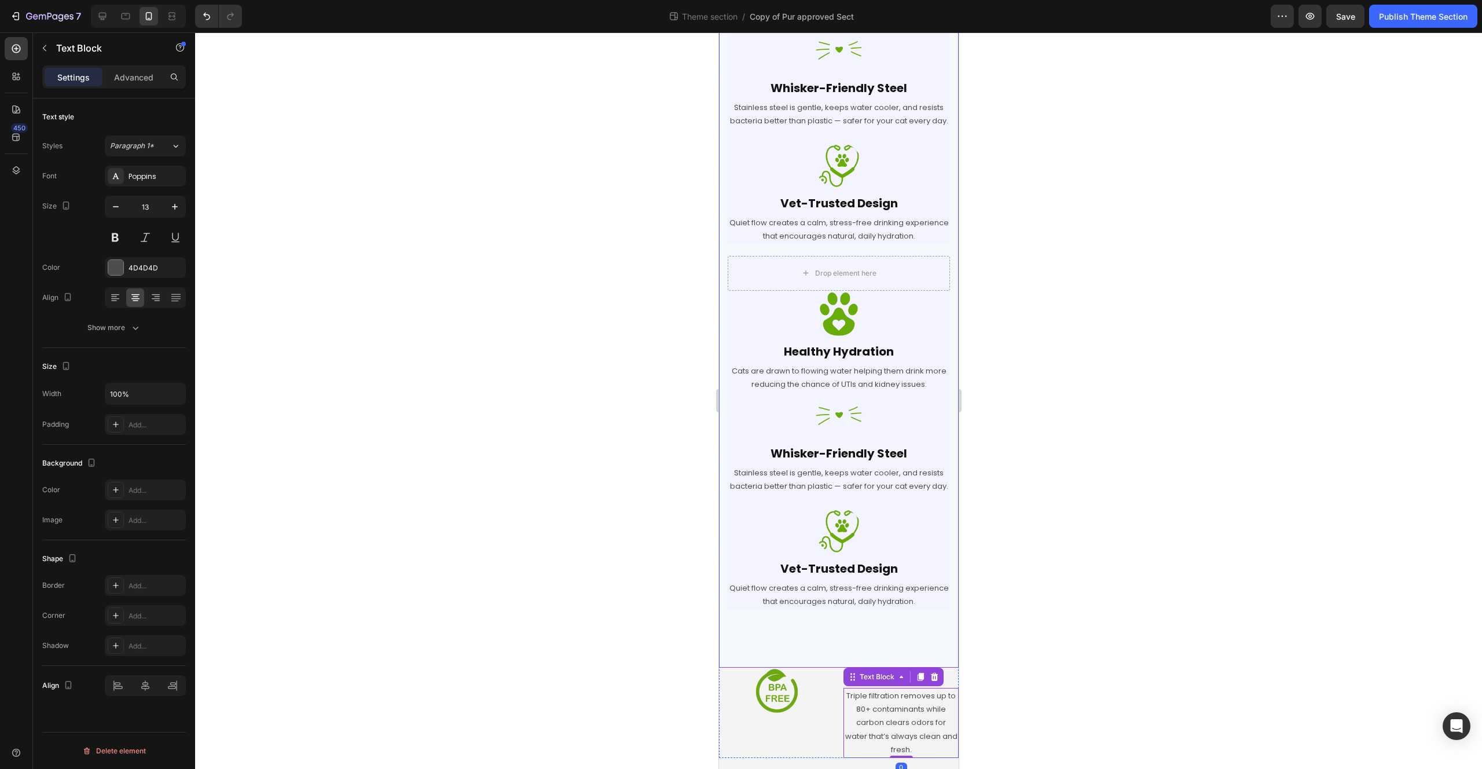
scroll to position [423, 0]
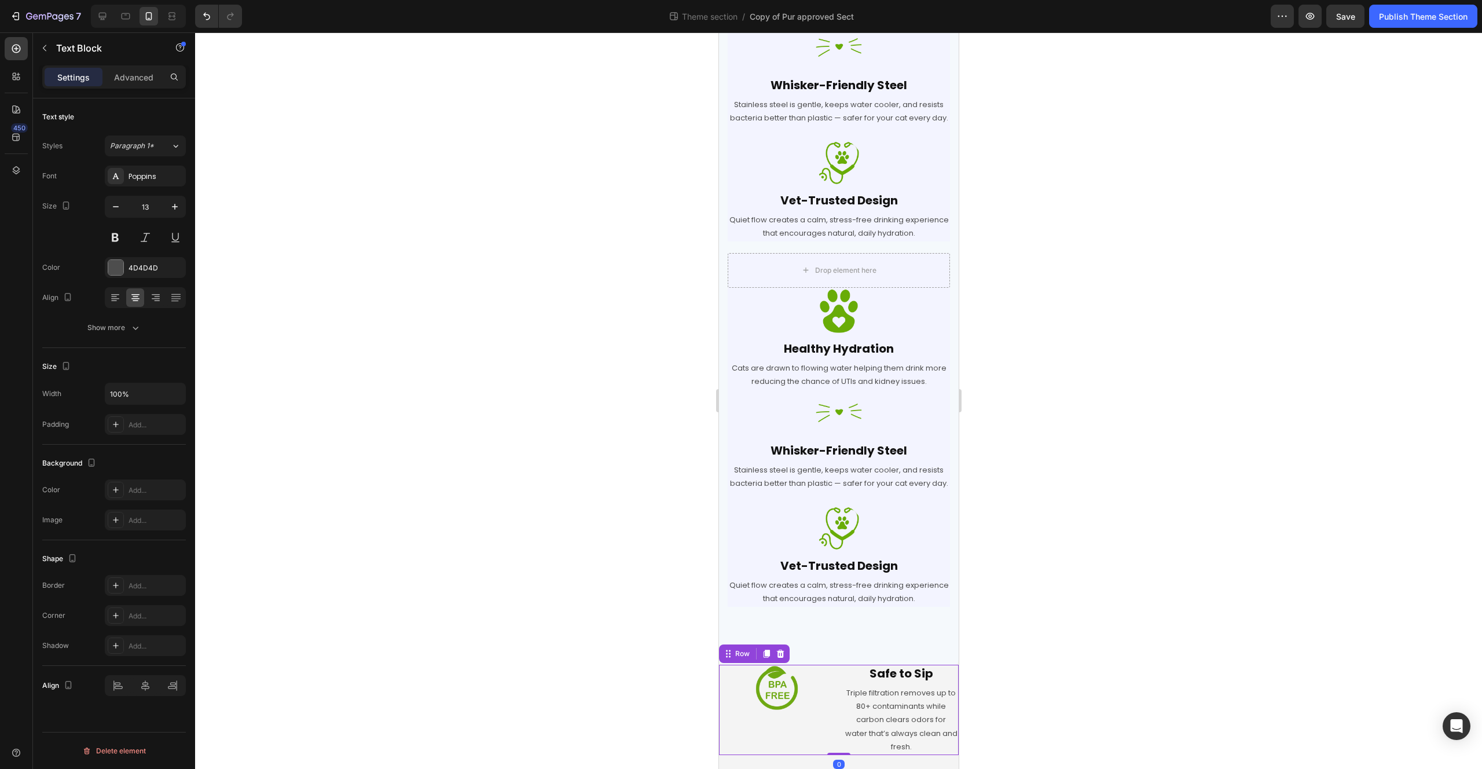
click at [828, 740] on div "Image" at bounding box center [775, 710] width 115 height 90
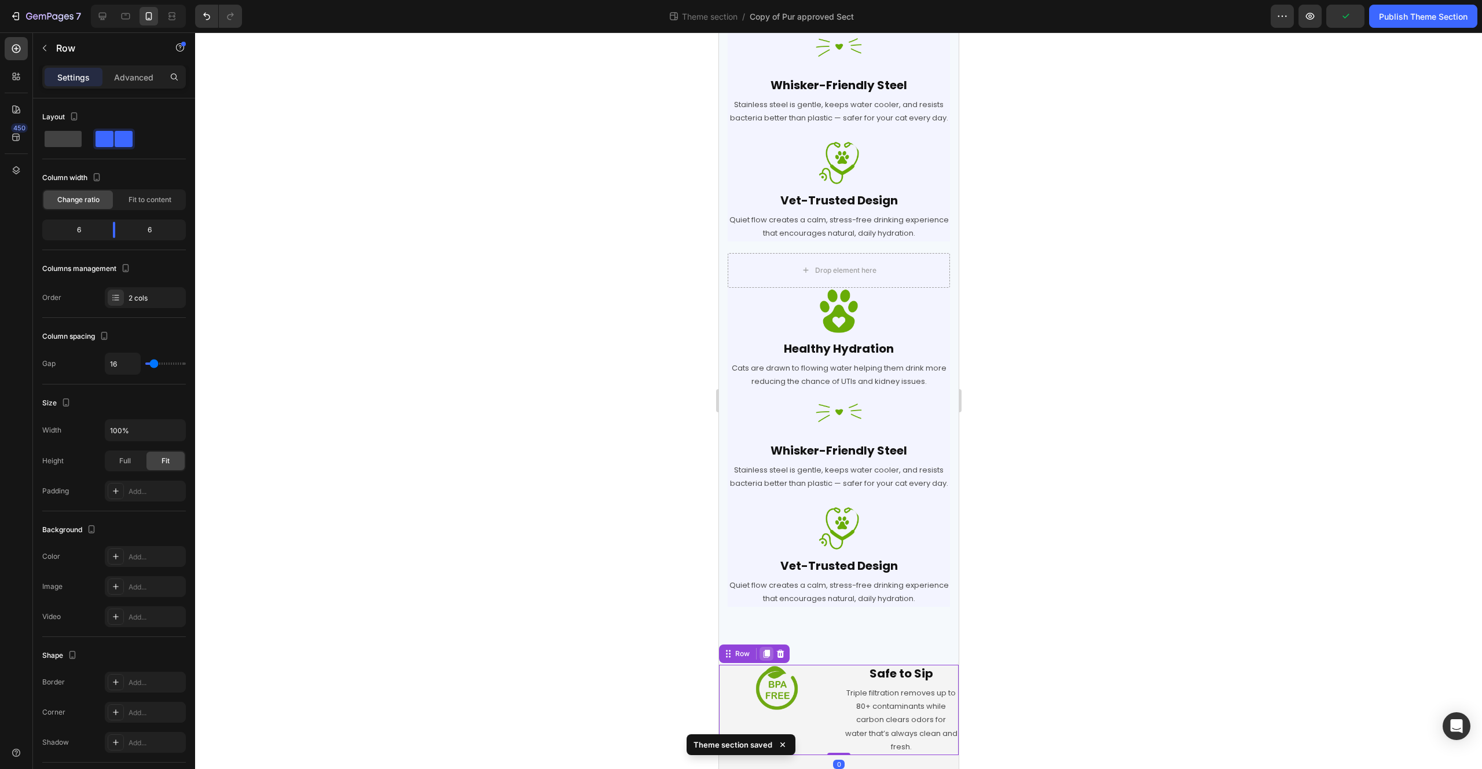
click at [765, 655] on icon at bounding box center [766, 654] width 6 height 8
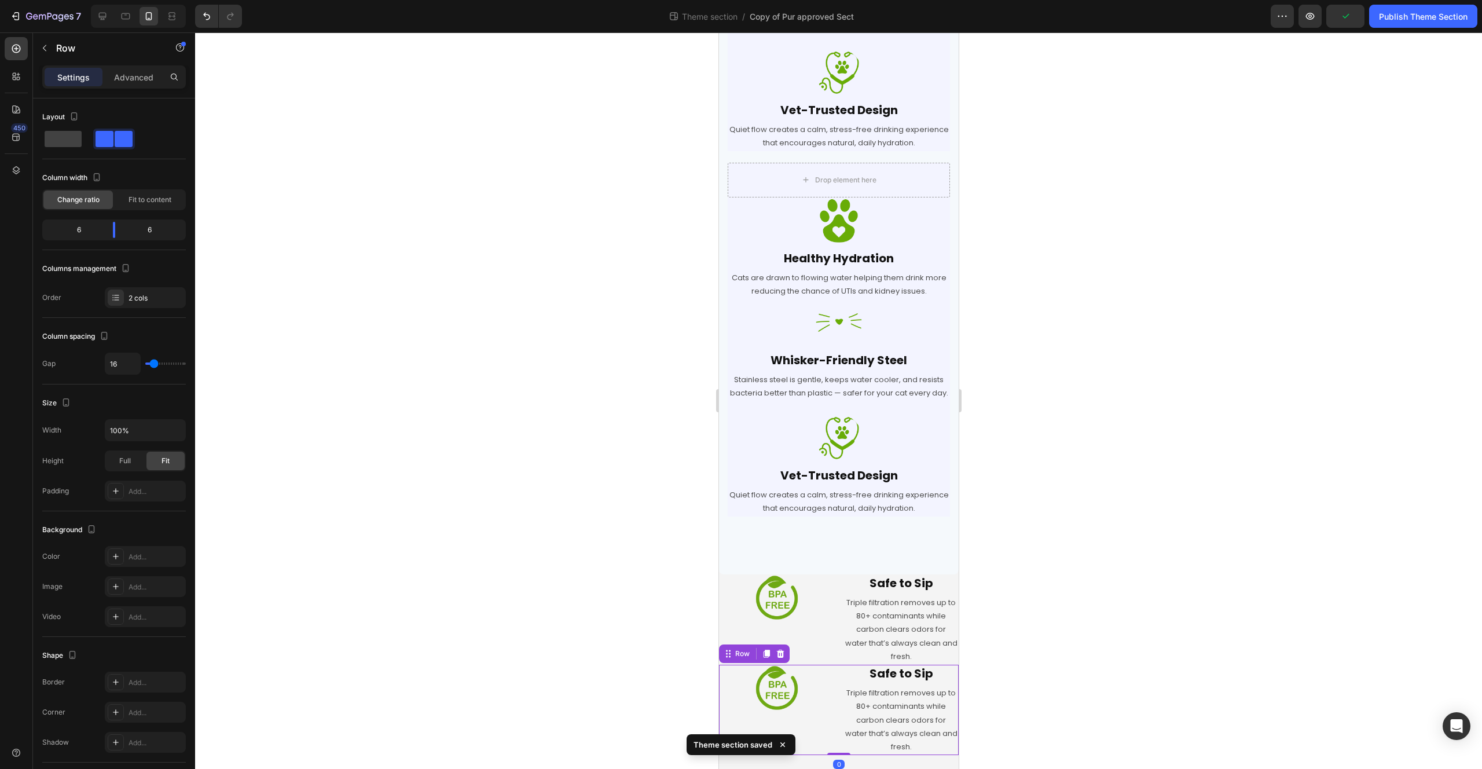
scroll to position [500, 0]
click at [786, 711] on img at bounding box center [776, 688] width 46 height 46
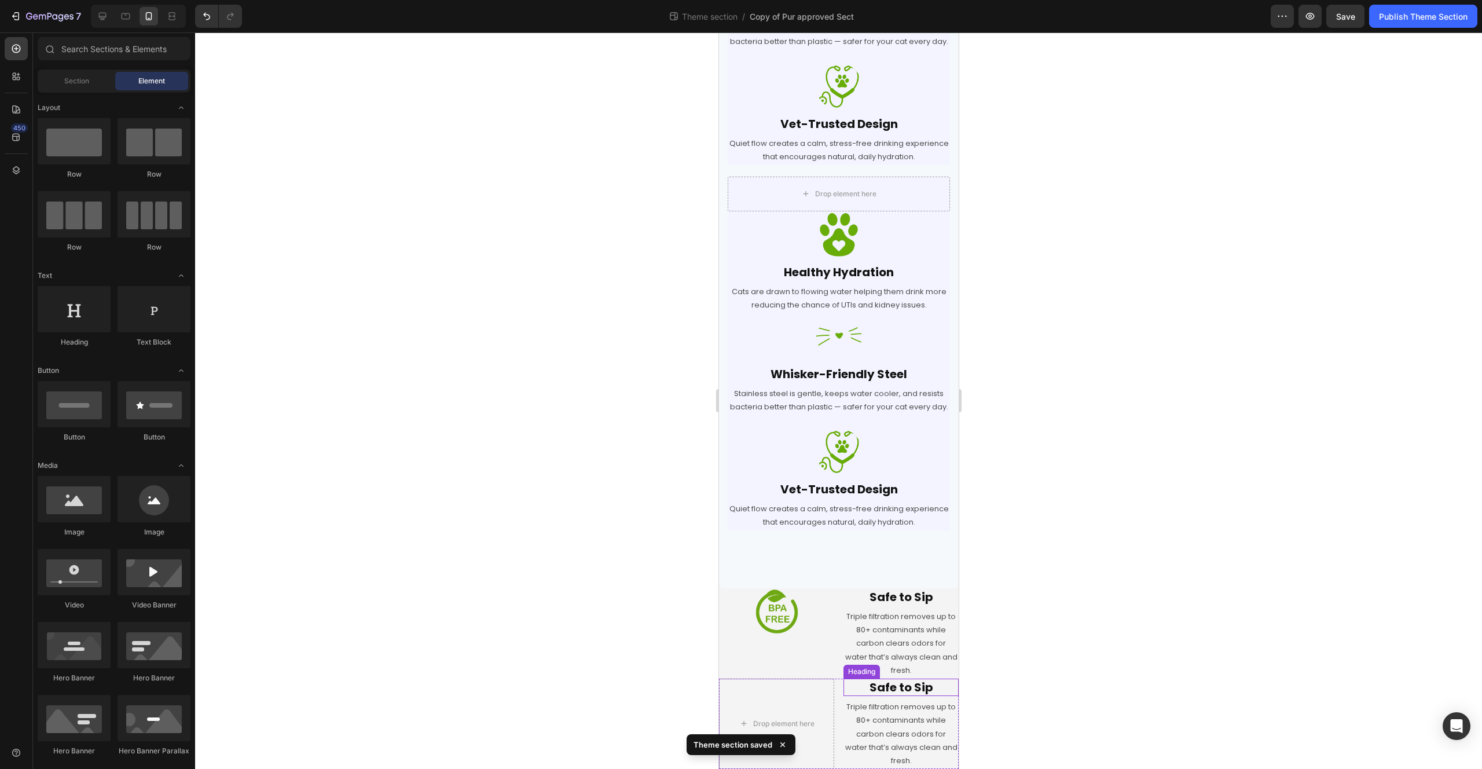
click at [893, 693] on h2 "Safe to Sip" at bounding box center [900, 687] width 115 height 17
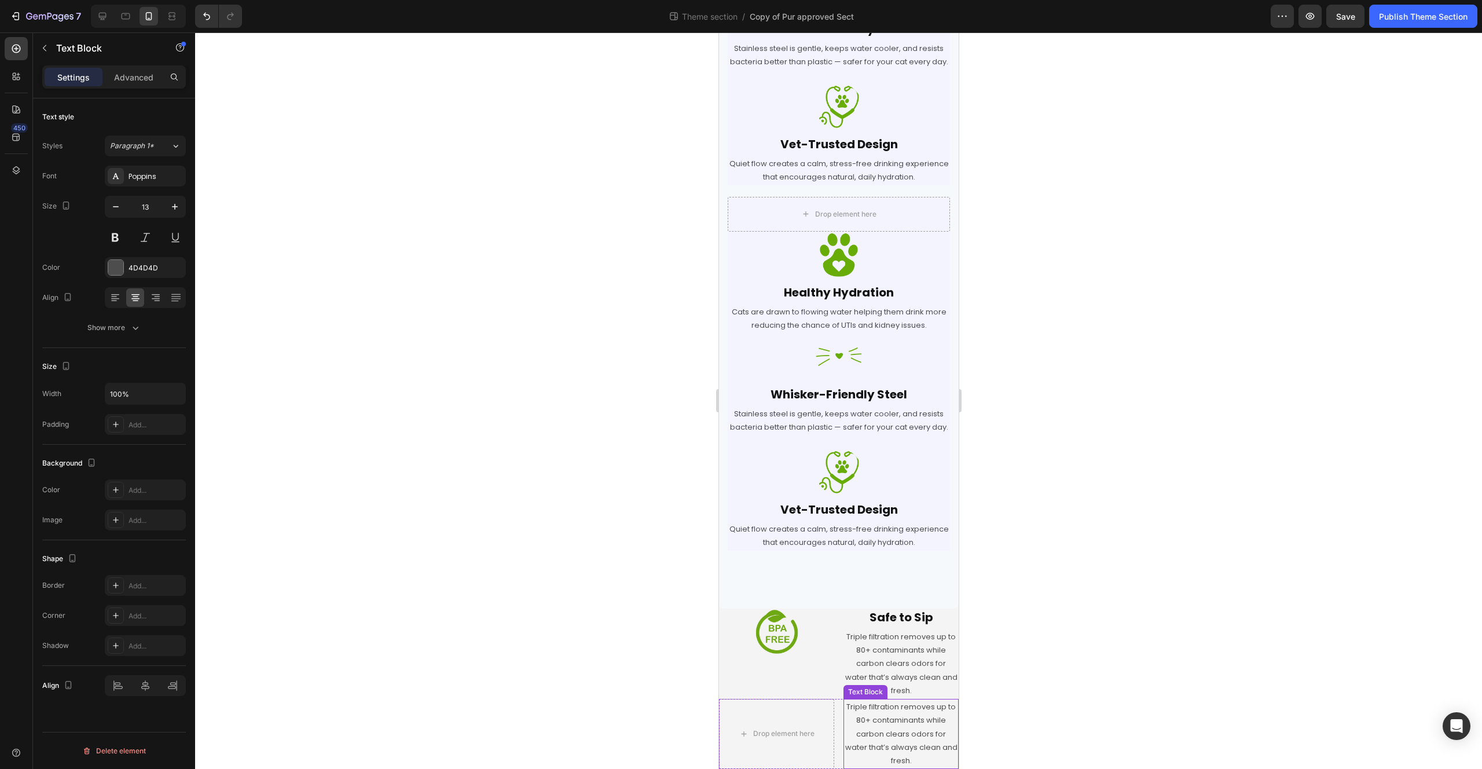
click at [892, 712] on p "Triple filtration removes up to 80+ contaminants while carbon clears odors for …" at bounding box center [900, 734] width 113 height 68
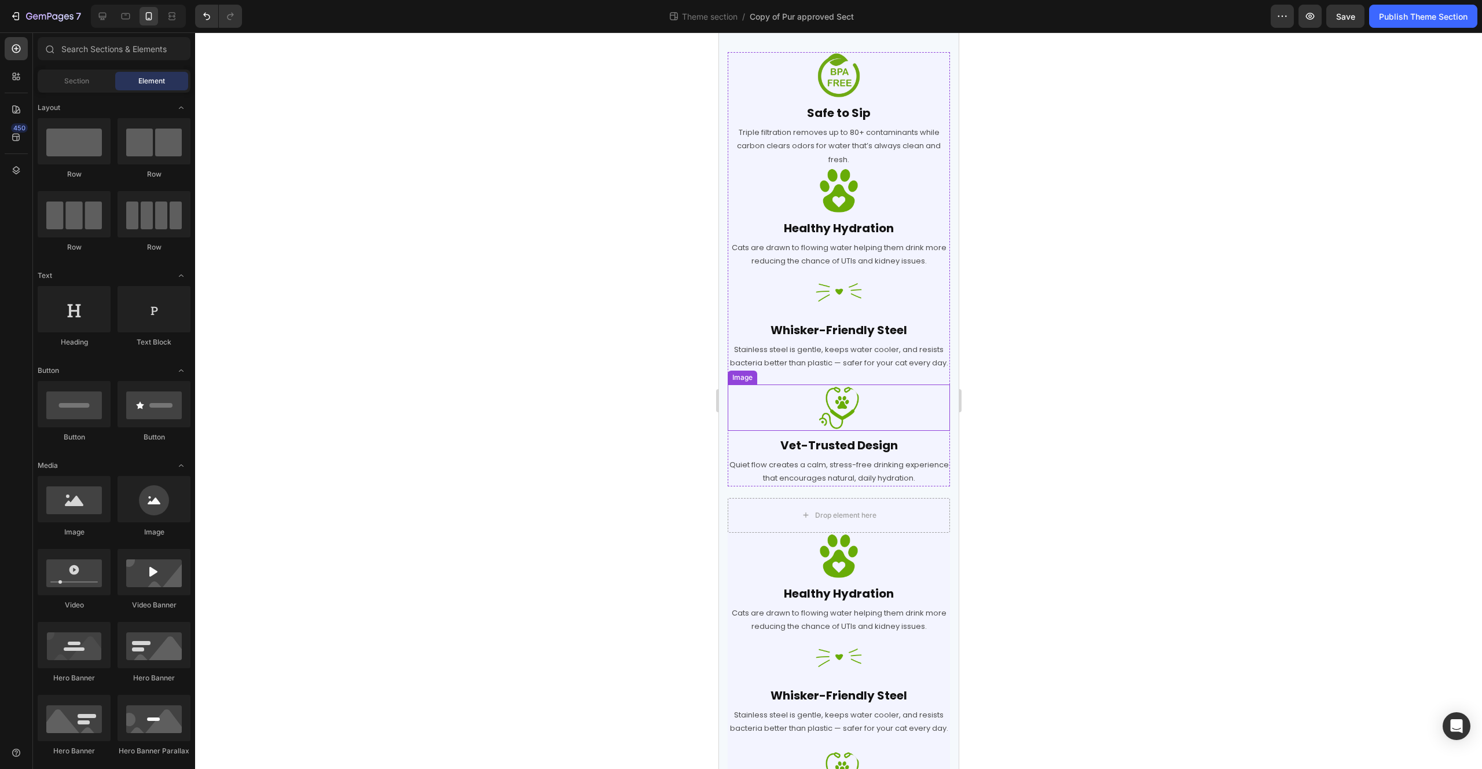
scroll to position [444, 0]
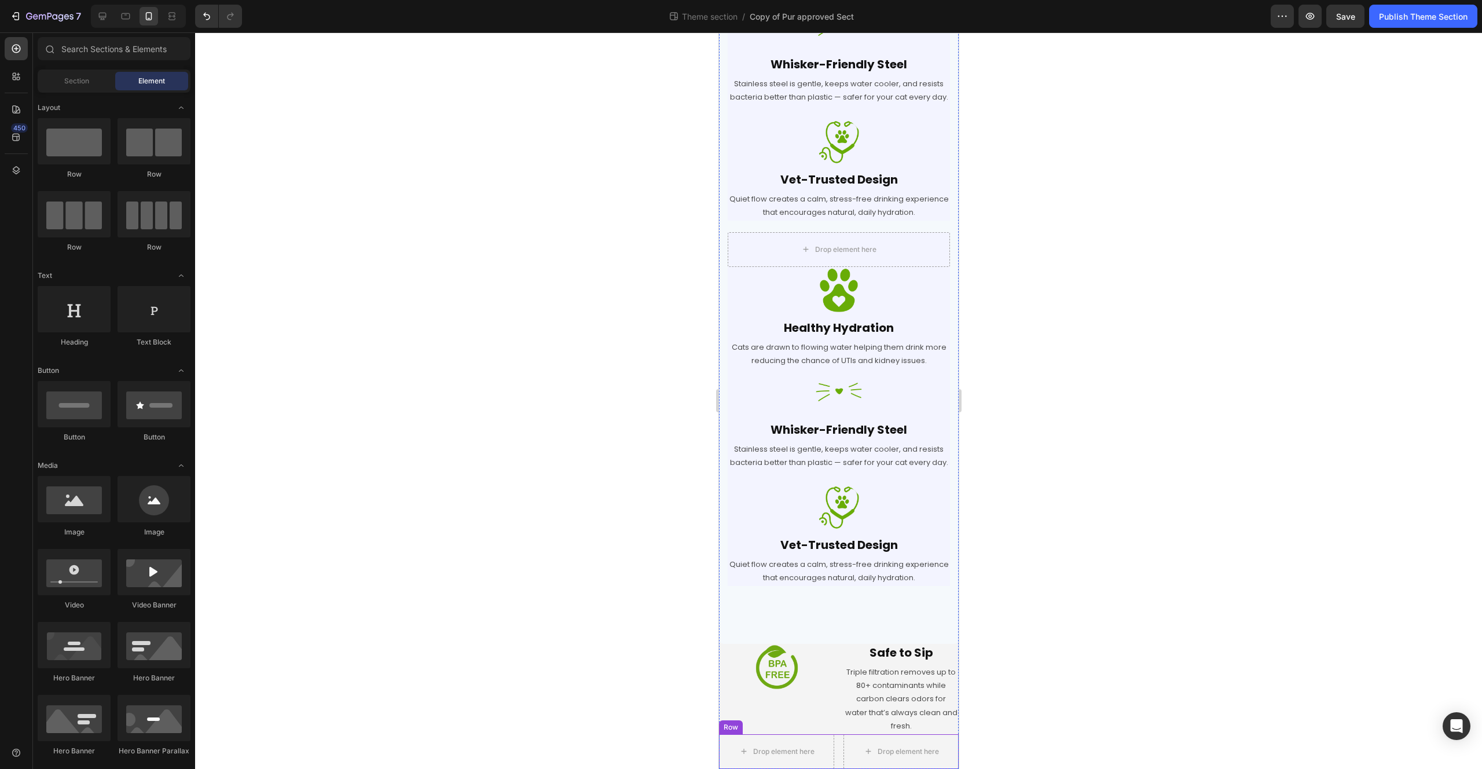
click at [834, 748] on div "Drop element here Drop element here Row" at bounding box center [838, 751] width 240 height 35
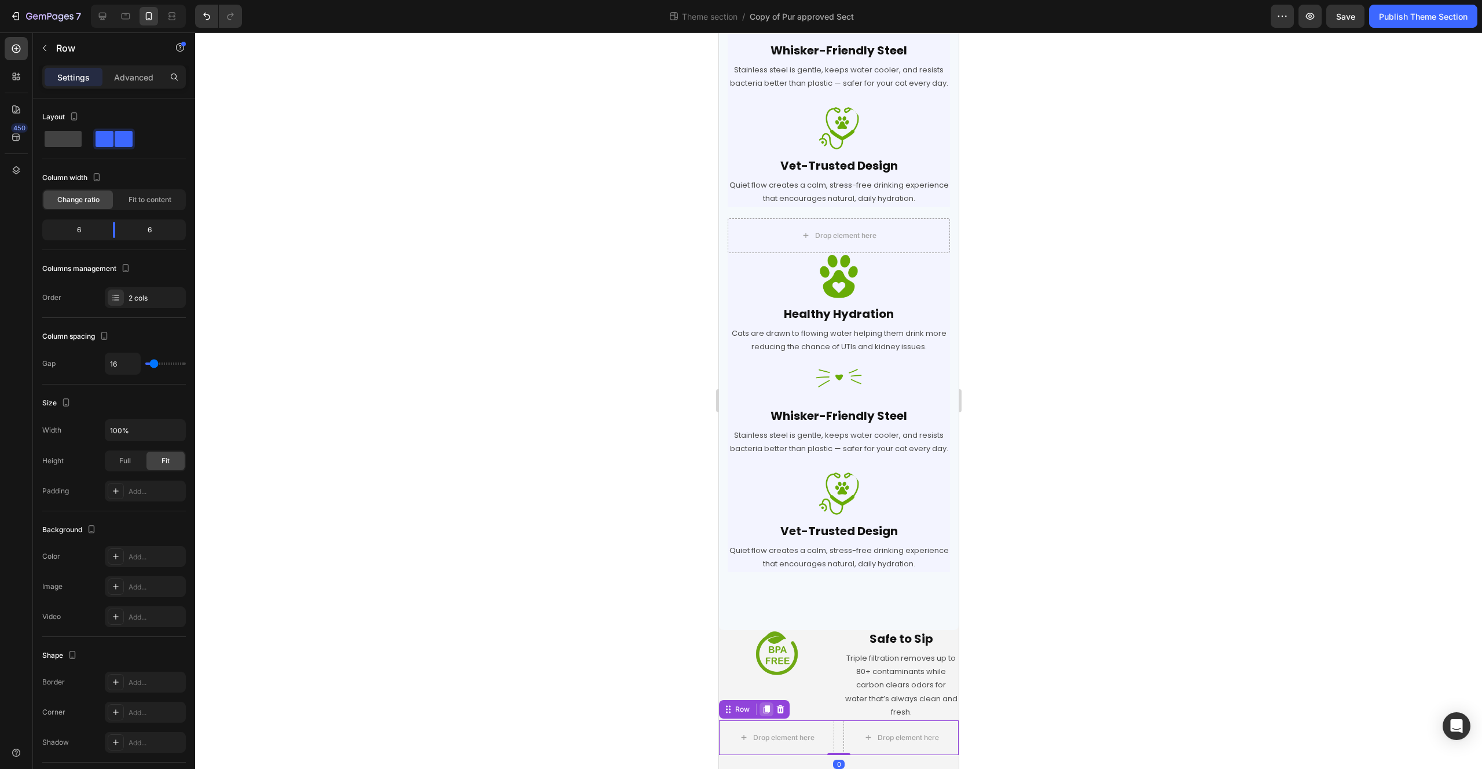
click at [763, 714] on icon at bounding box center [765, 709] width 9 height 9
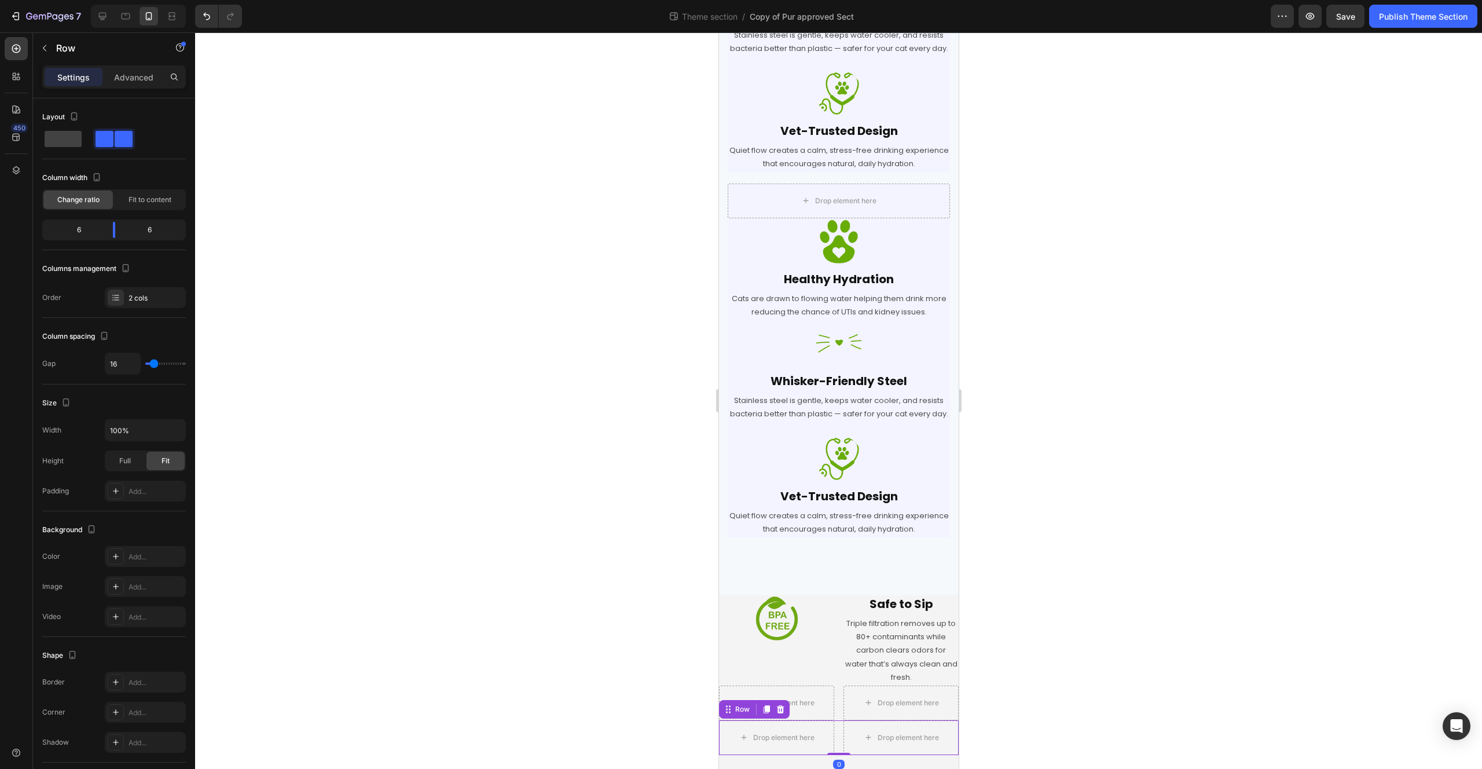
click at [763, 714] on icon at bounding box center [765, 709] width 9 height 9
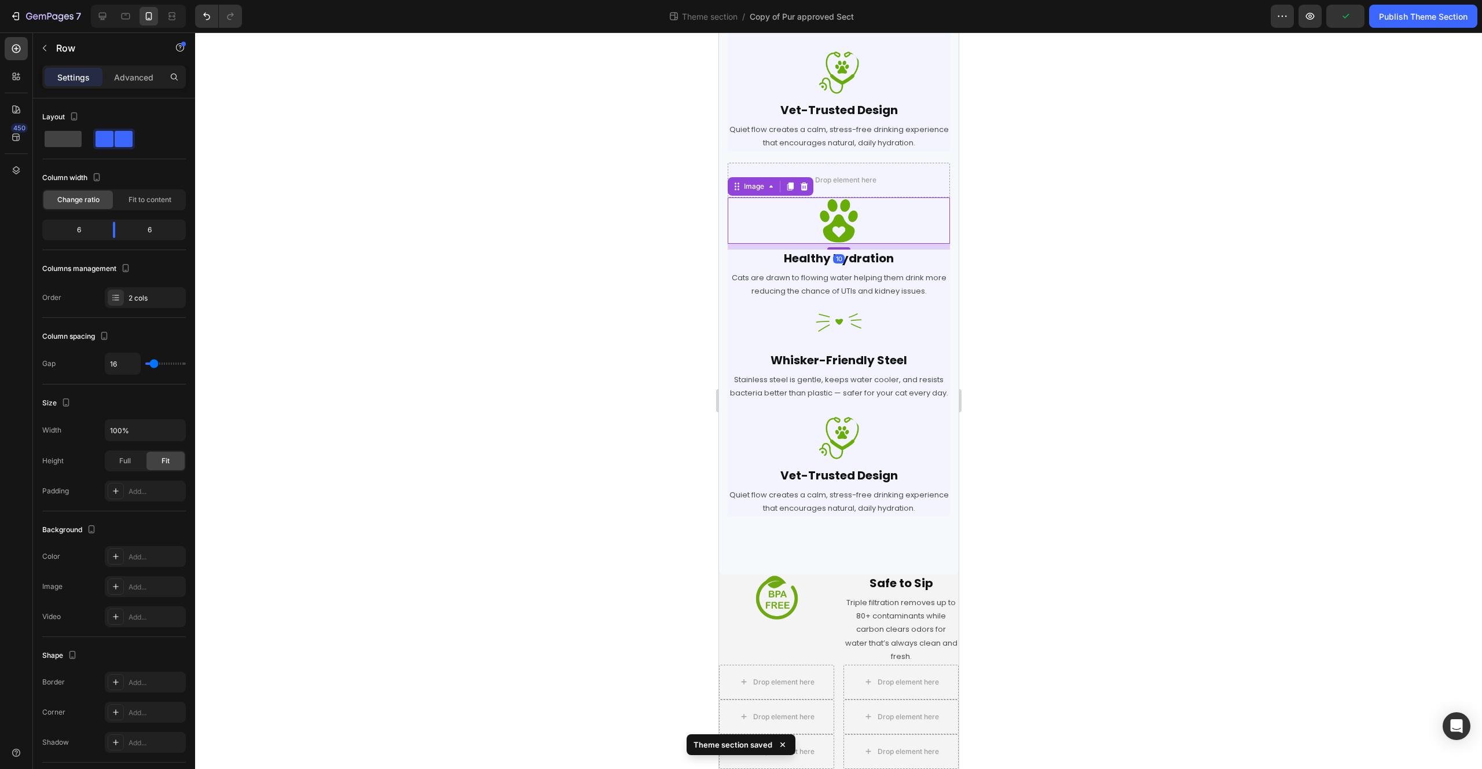
click at [816, 214] on div at bounding box center [838, 220] width 222 height 46
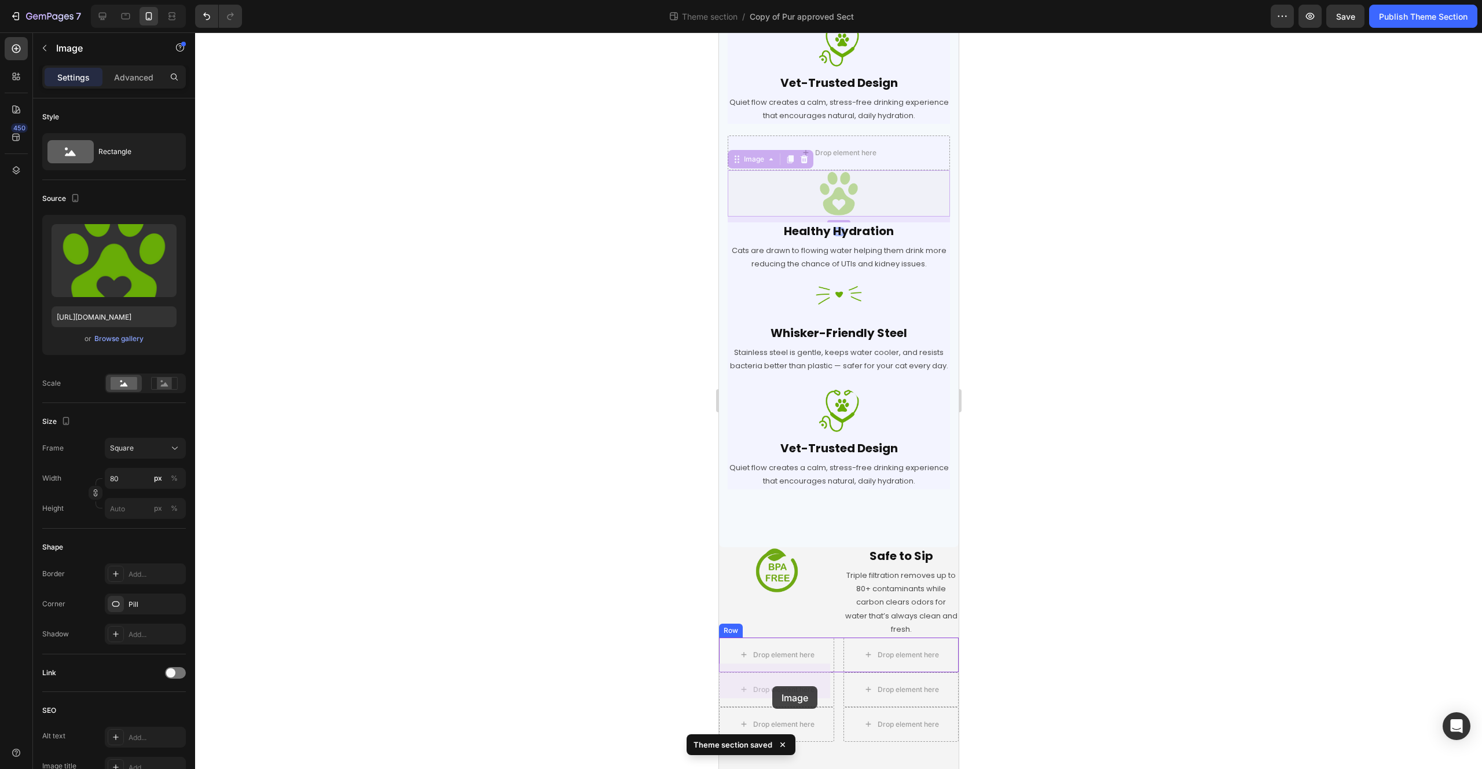
drag, startPoint x: 736, startPoint y: 174, endPoint x: 771, endPoint y: 683, distance: 510.1
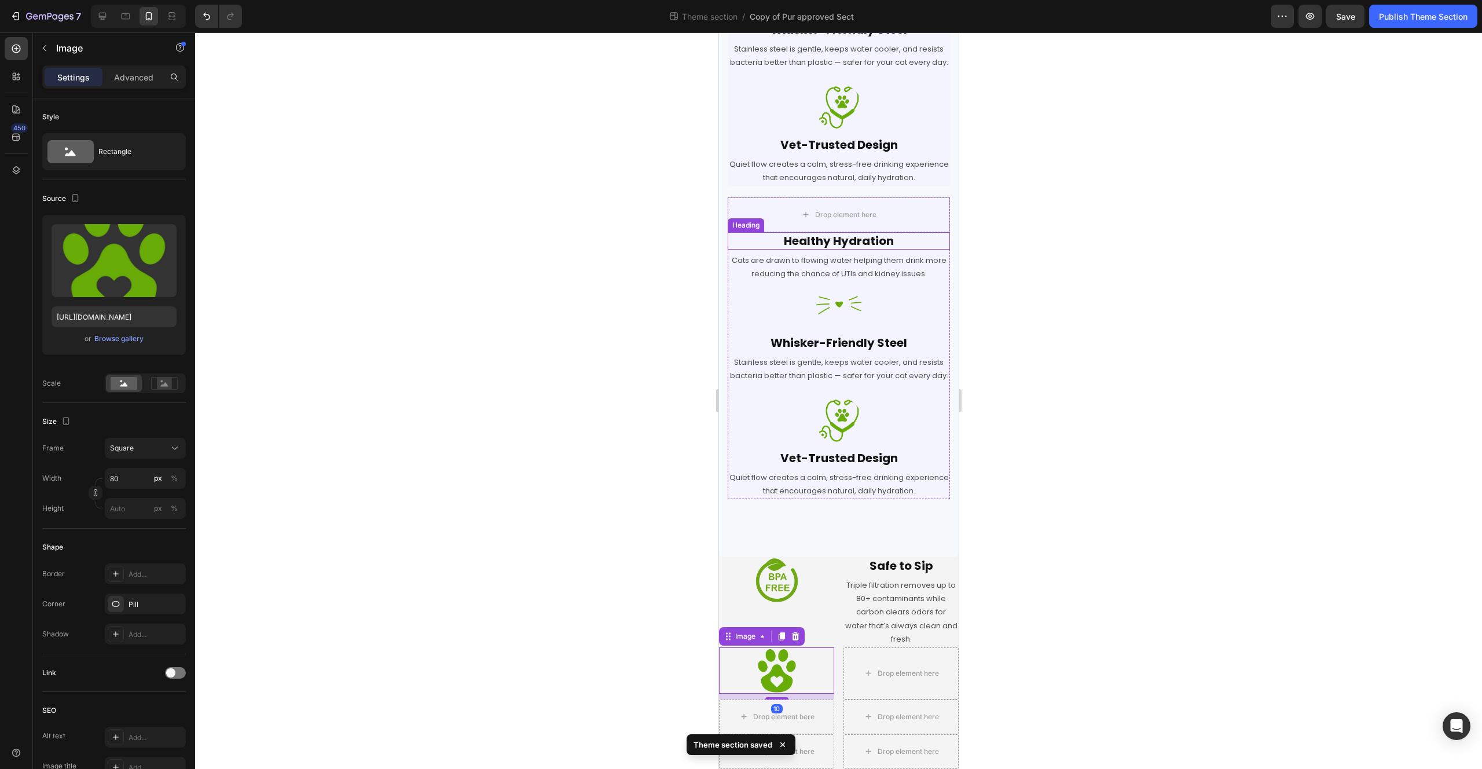
click at [860, 232] on h2 "Healthy Hydration" at bounding box center [838, 240] width 222 height 17
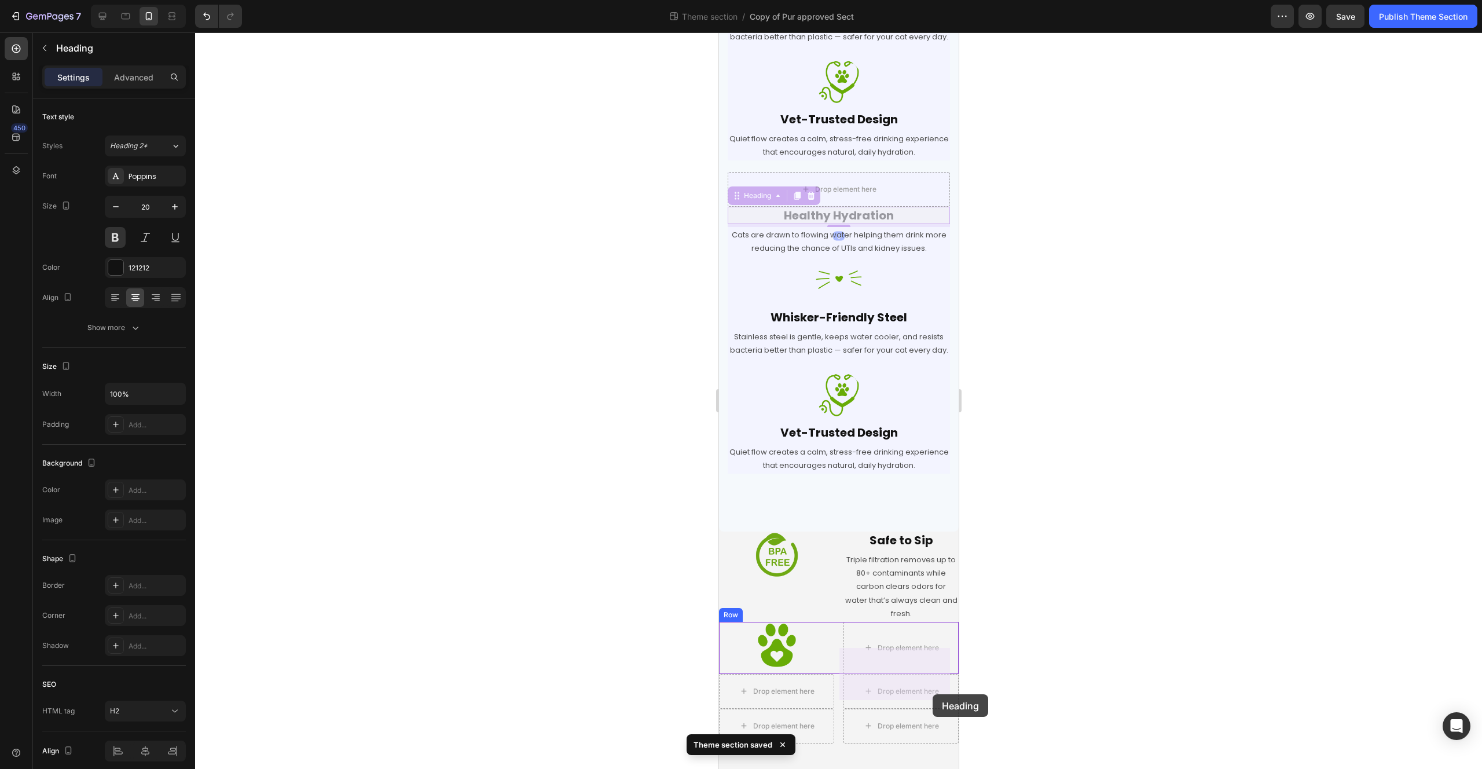
scroll to position [481, 0]
drag, startPoint x: 735, startPoint y: 208, endPoint x: 927, endPoint y: 685, distance: 514.1
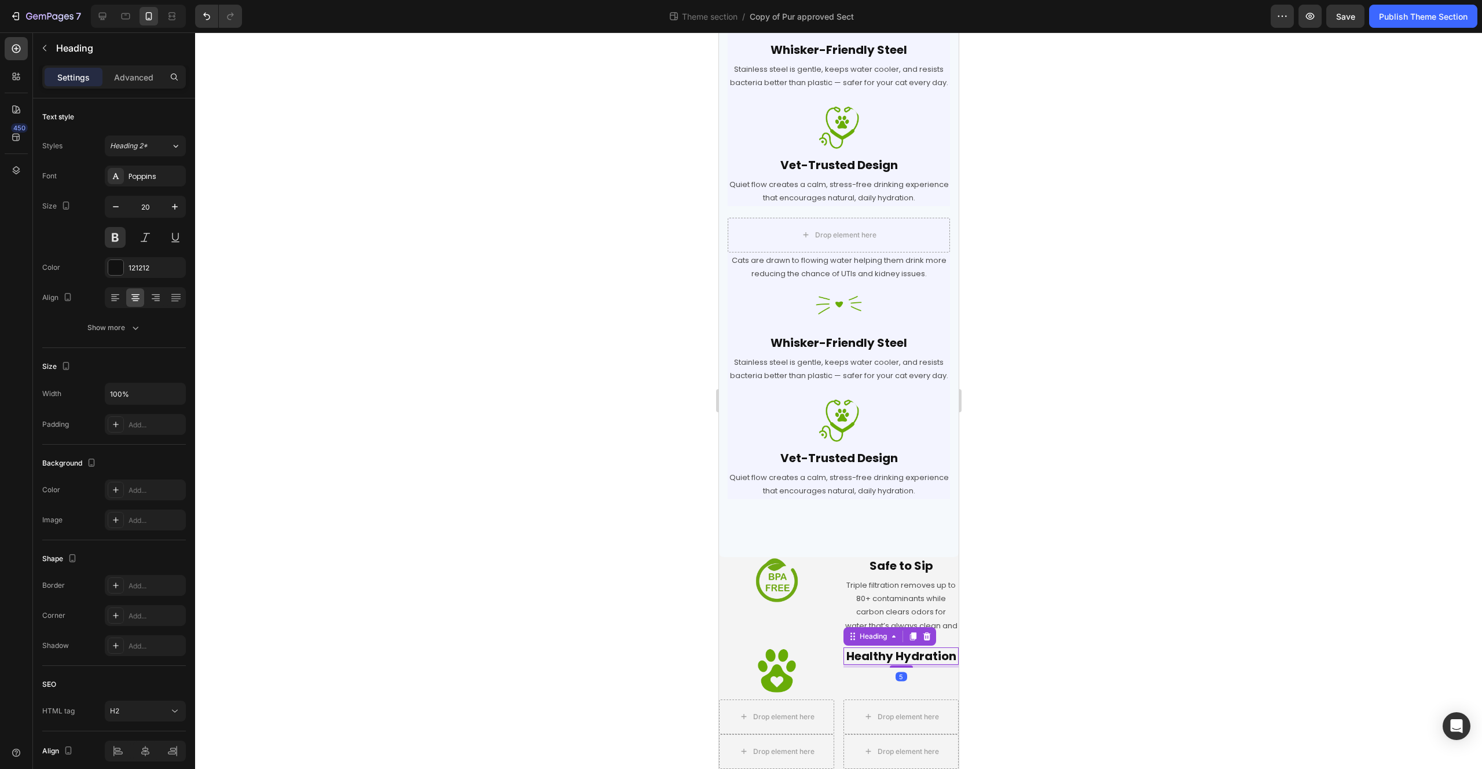
scroll to position [459, 0]
click at [867, 256] on p "Cats are drawn to flowing water helping them drink more reducing the chance of …" at bounding box center [838, 267] width 220 height 27
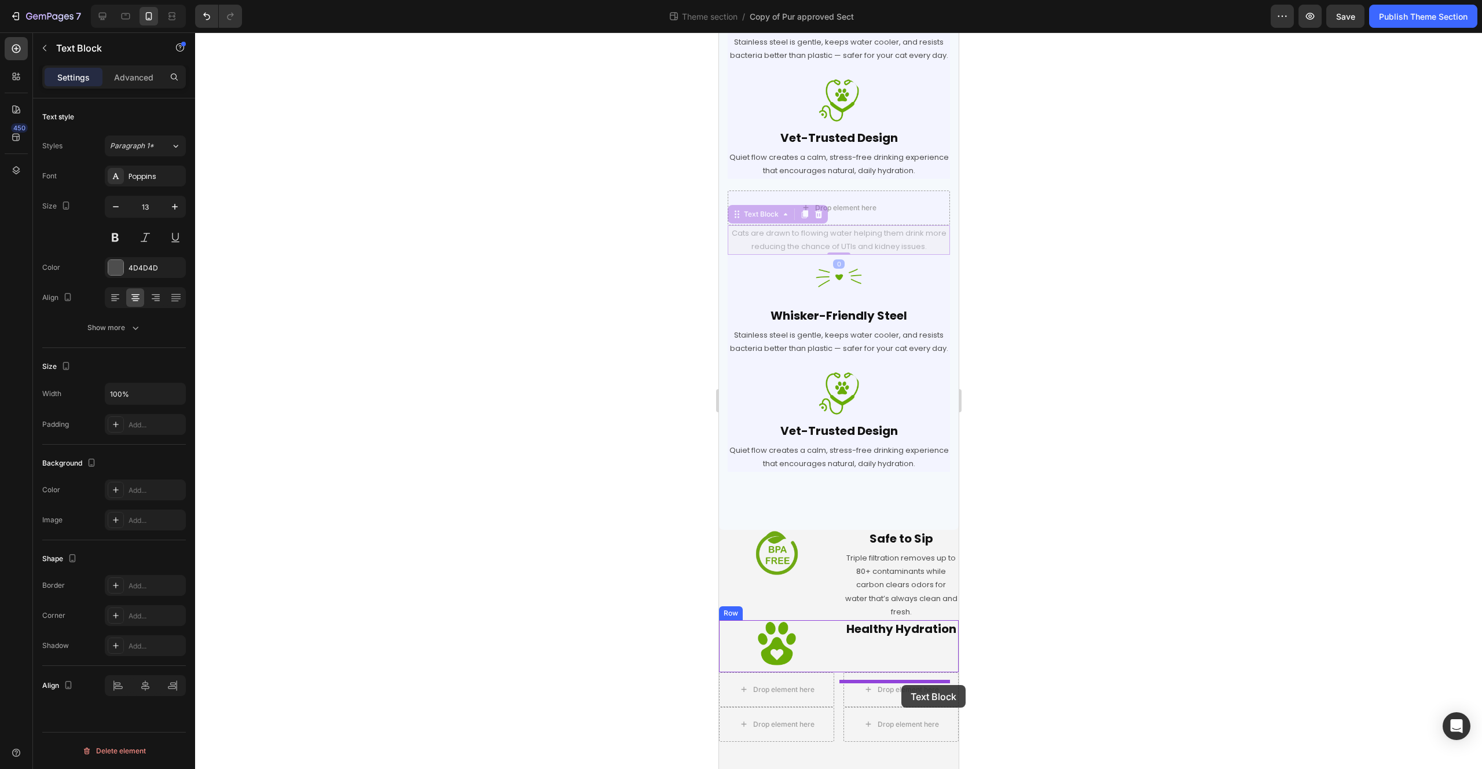
drag, startPoint x: 736, startPoint y: 231, endPoint x: 901, endPoint y: 685, distance: 482.8
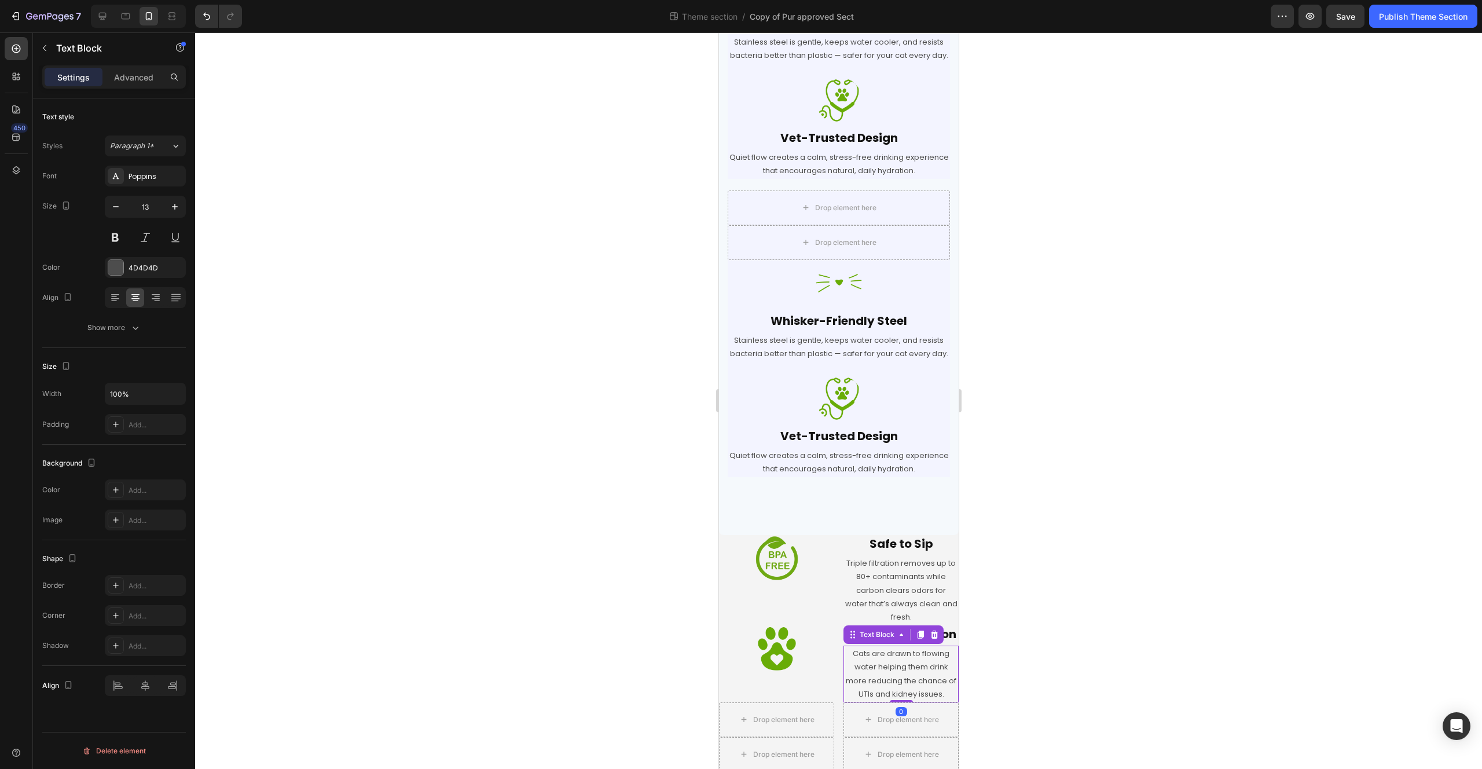
scroll to position [504, 0]
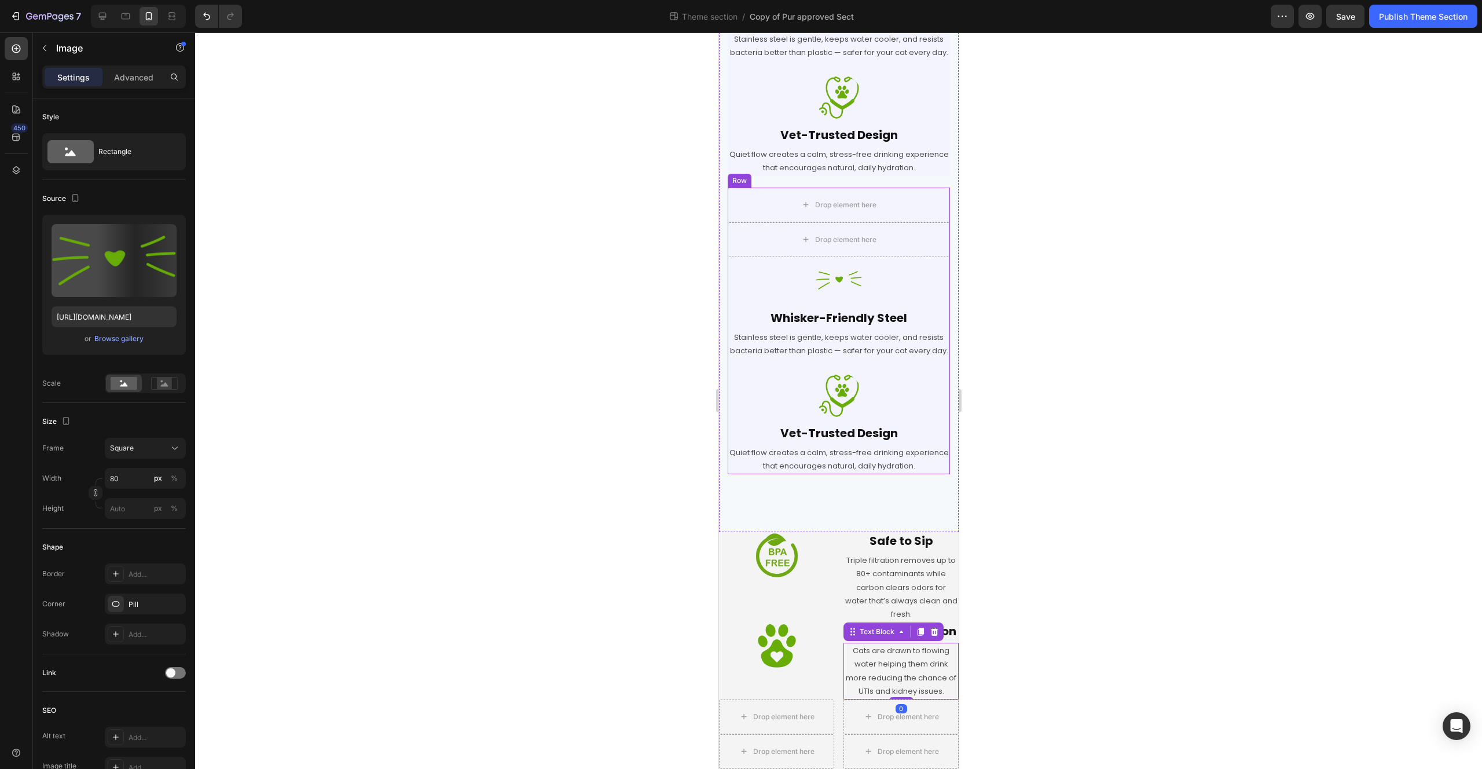
click at [830, 257] on img at bounding box center [838, 280] width 46 height 46
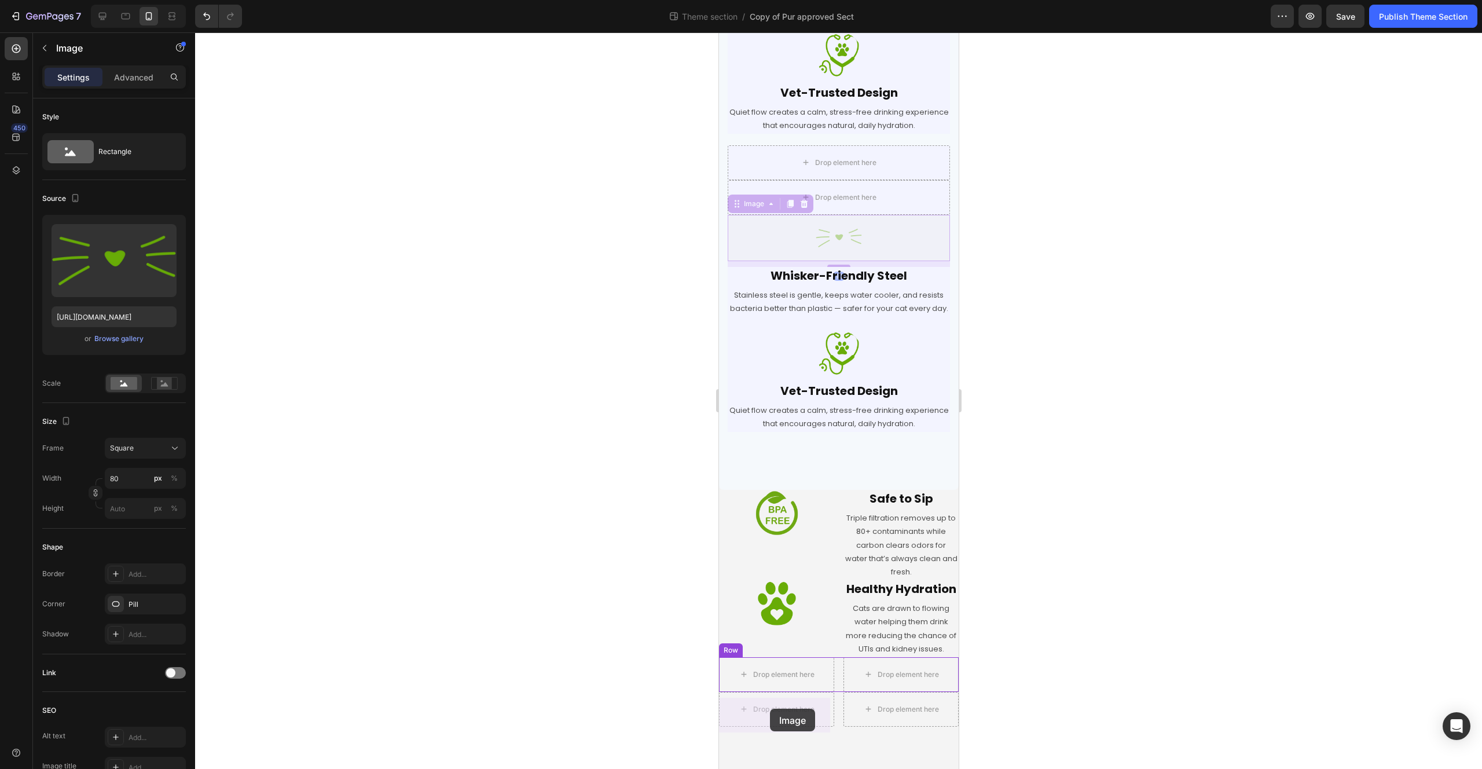
drag, startPoint x: 733, startPoint y: 219, endPoint x: 769, endPoint y: 709, distance: 491.2
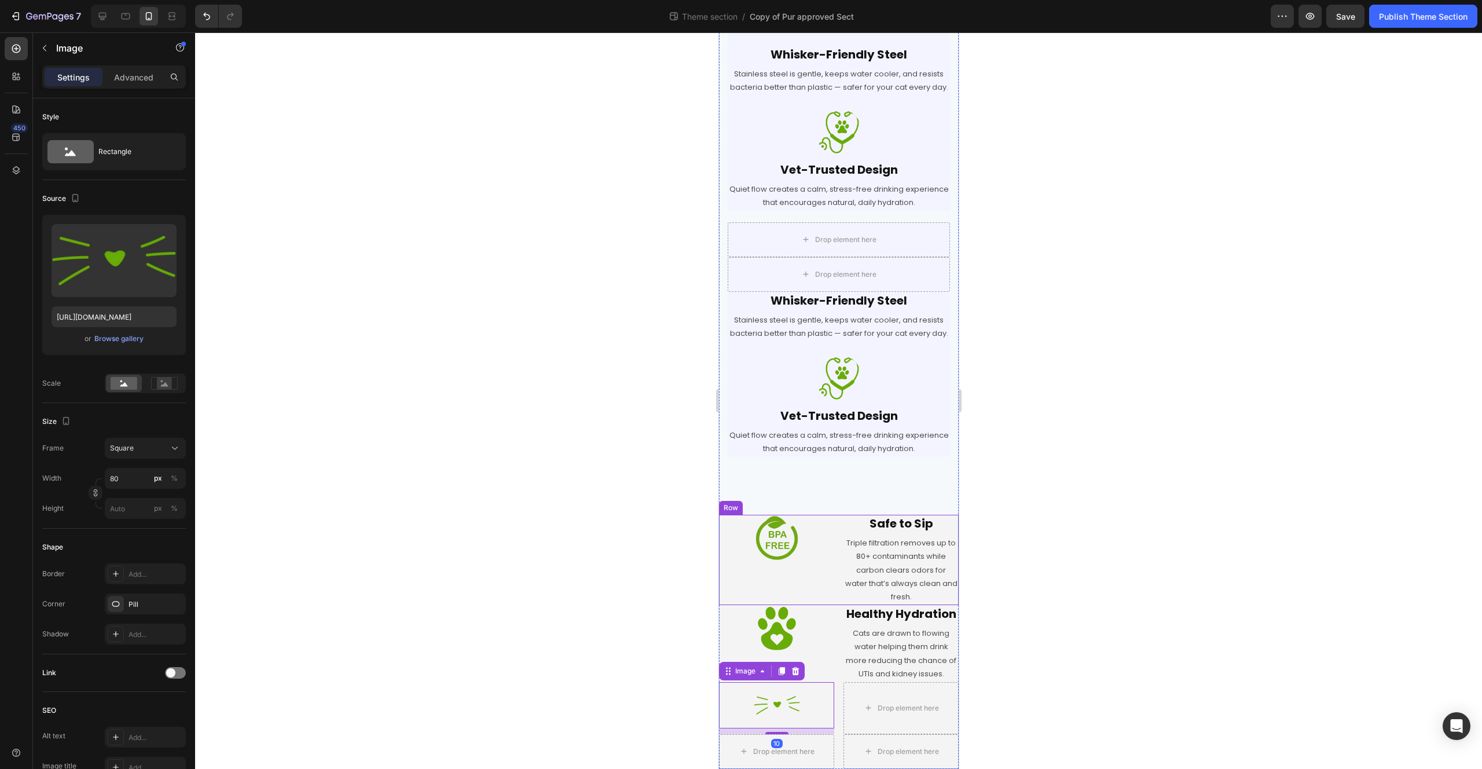
scroll to position [469, 0]
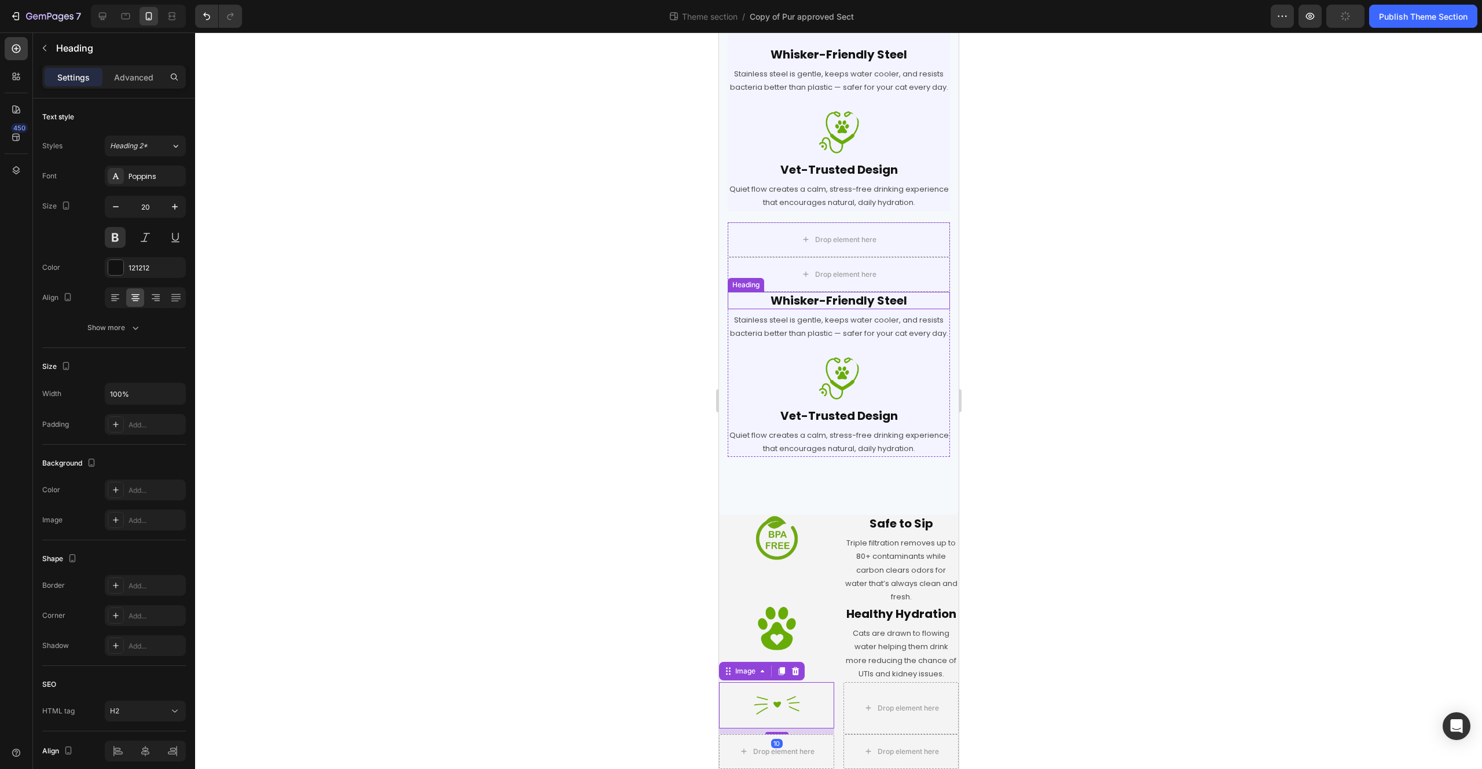
click at [839, 292] on h2 "Whisker-Friendly Steel" at bounding box center [838, 300] width 222 height 17
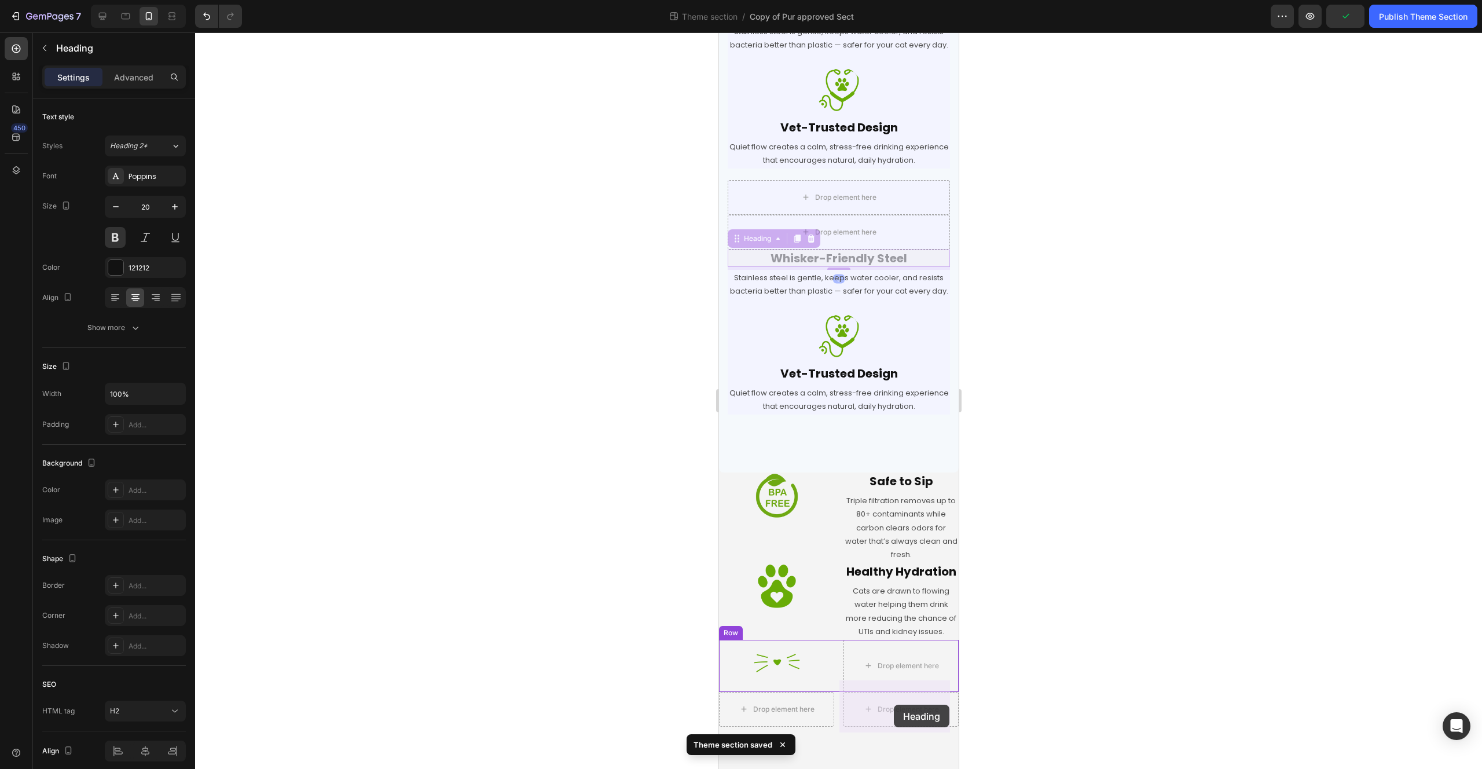
drag, startPoint x: 739, startPoint y: 252, endPoint x: 893, endPoint y: 705, distance: 478.2
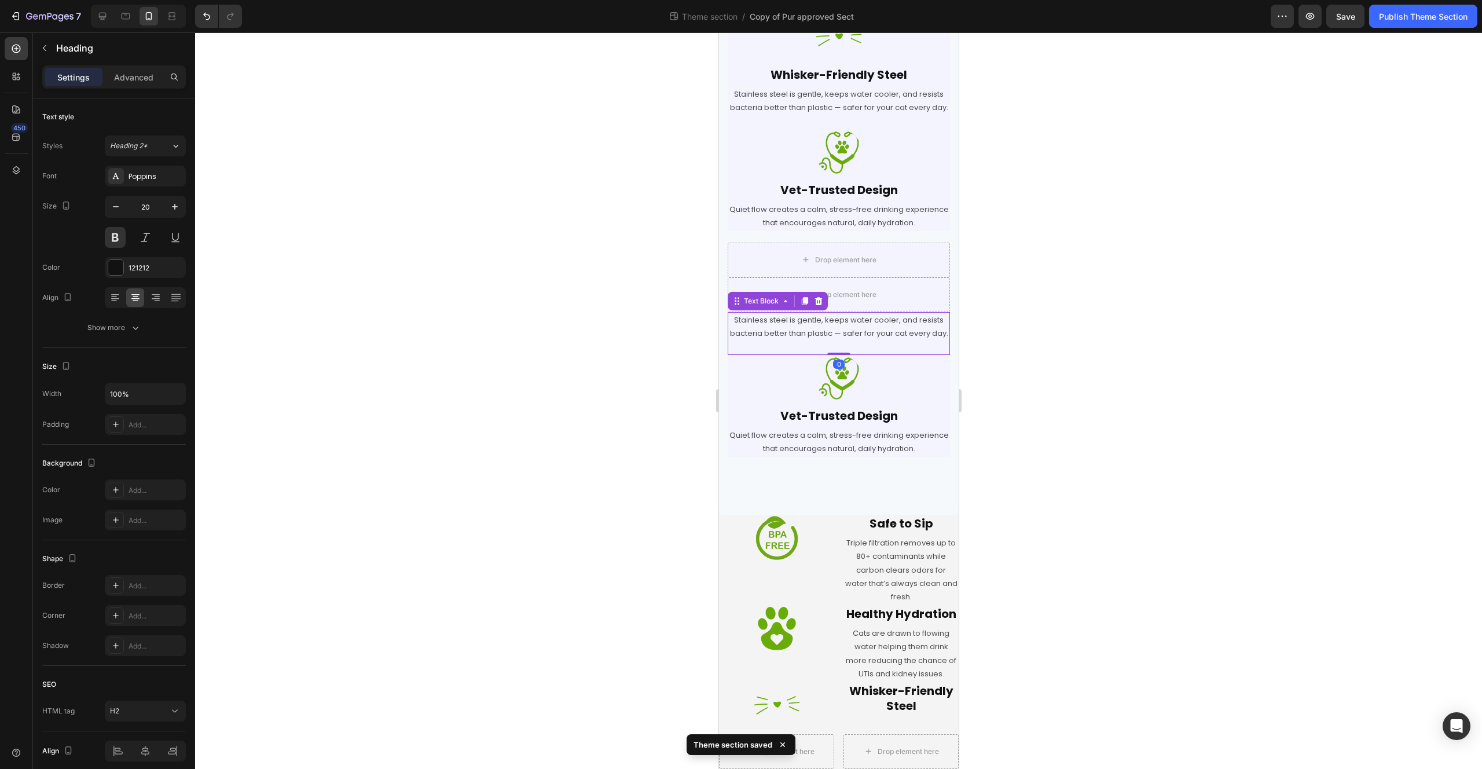
click at [877, 313] on p "Stainless steel is gentle, keeps water cooler, and resists bacteria better than…" at bounding box center [838, 326] width 220 height 27
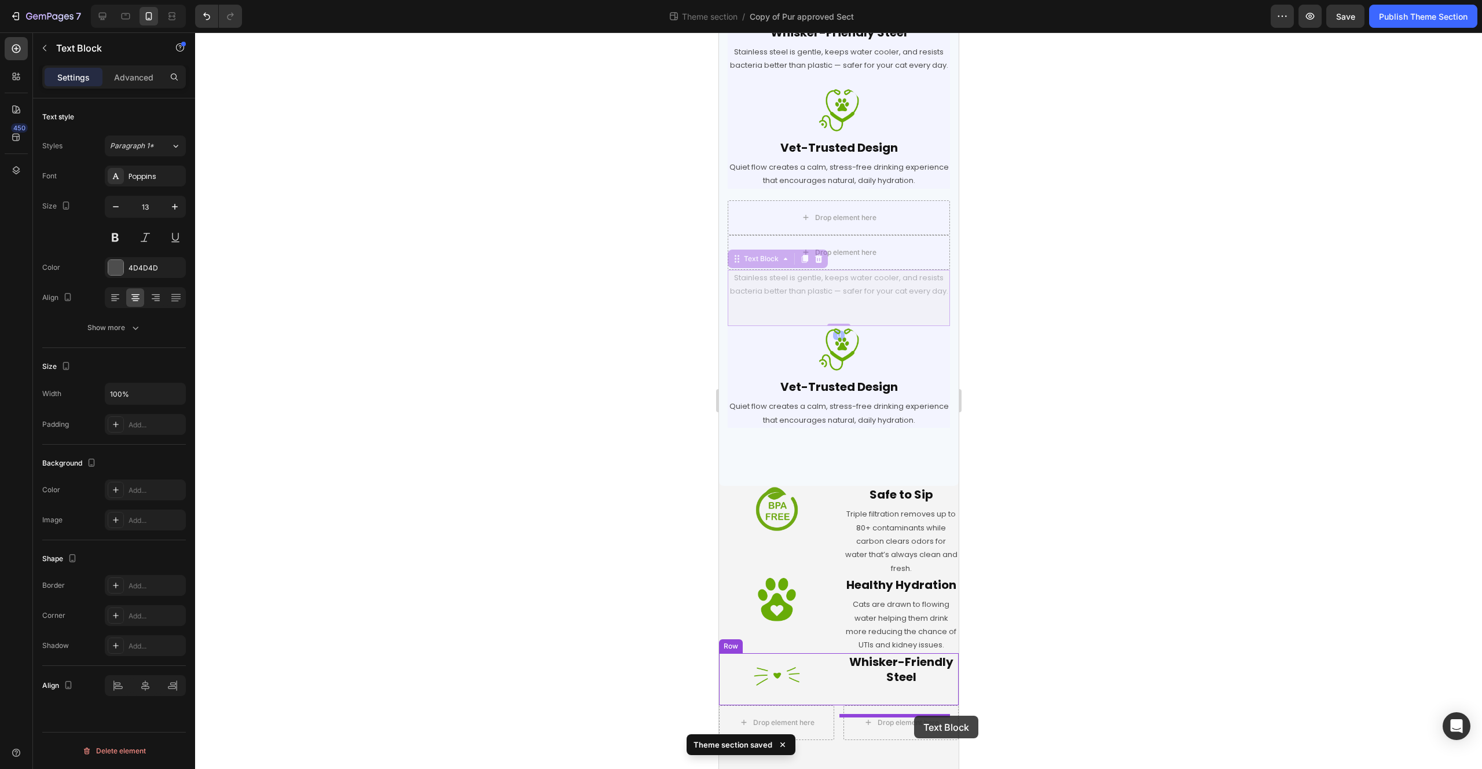
drag, startPoint x: 740, startPoint y: 280, endPoint x: 914, endPoint y: 716, distance: 469.3
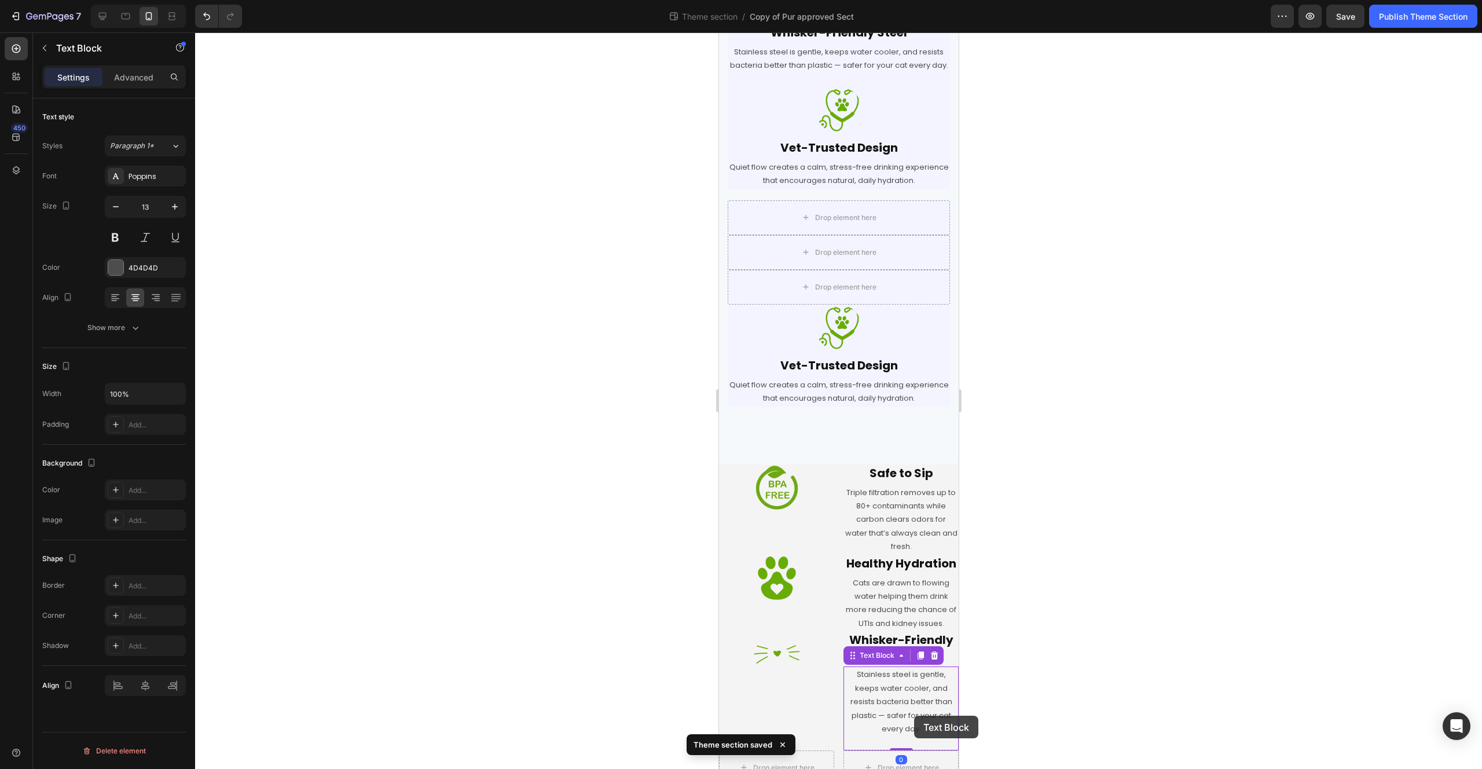
scroll to position [494, 0]
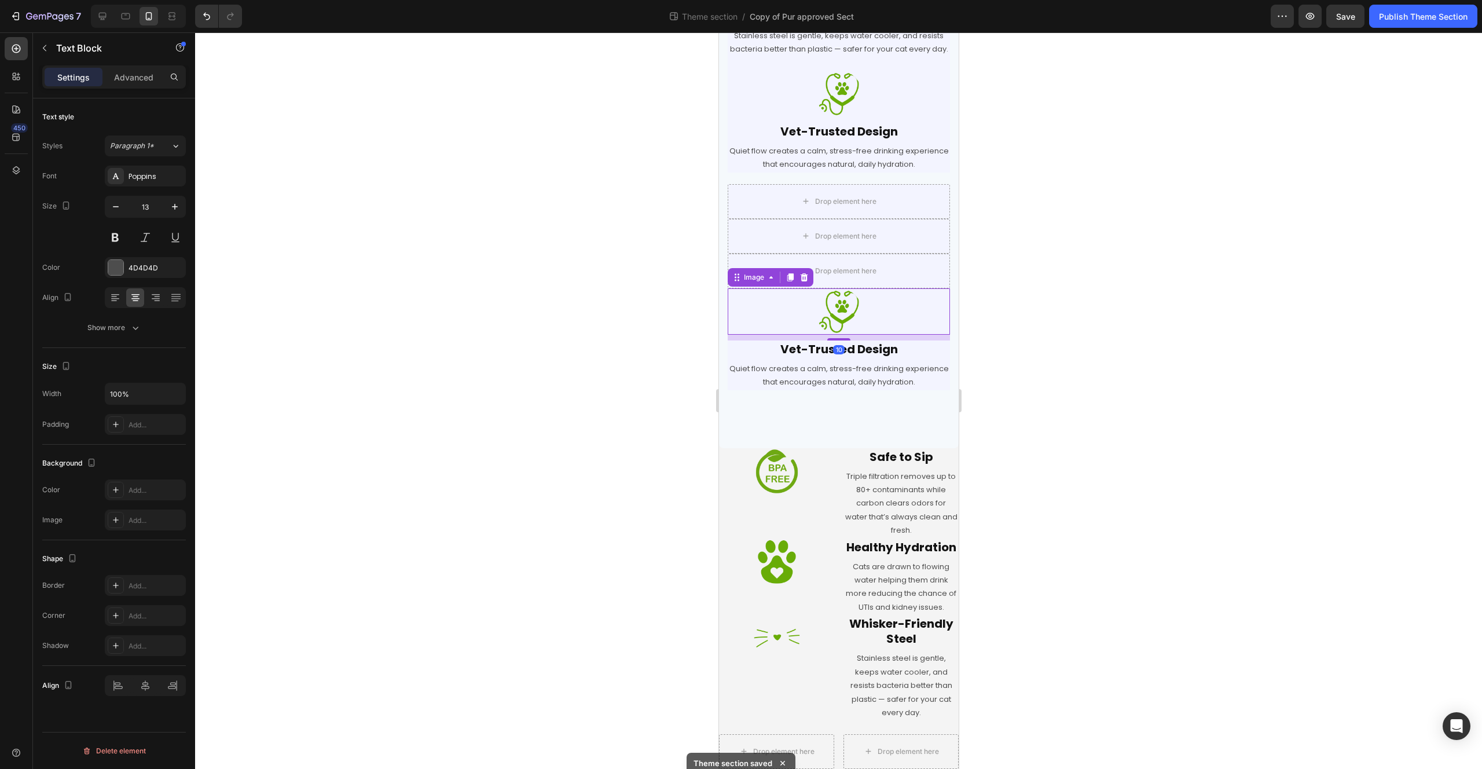
click at [832, 308] on img at bounding box center [838, 311] width 46 height 46
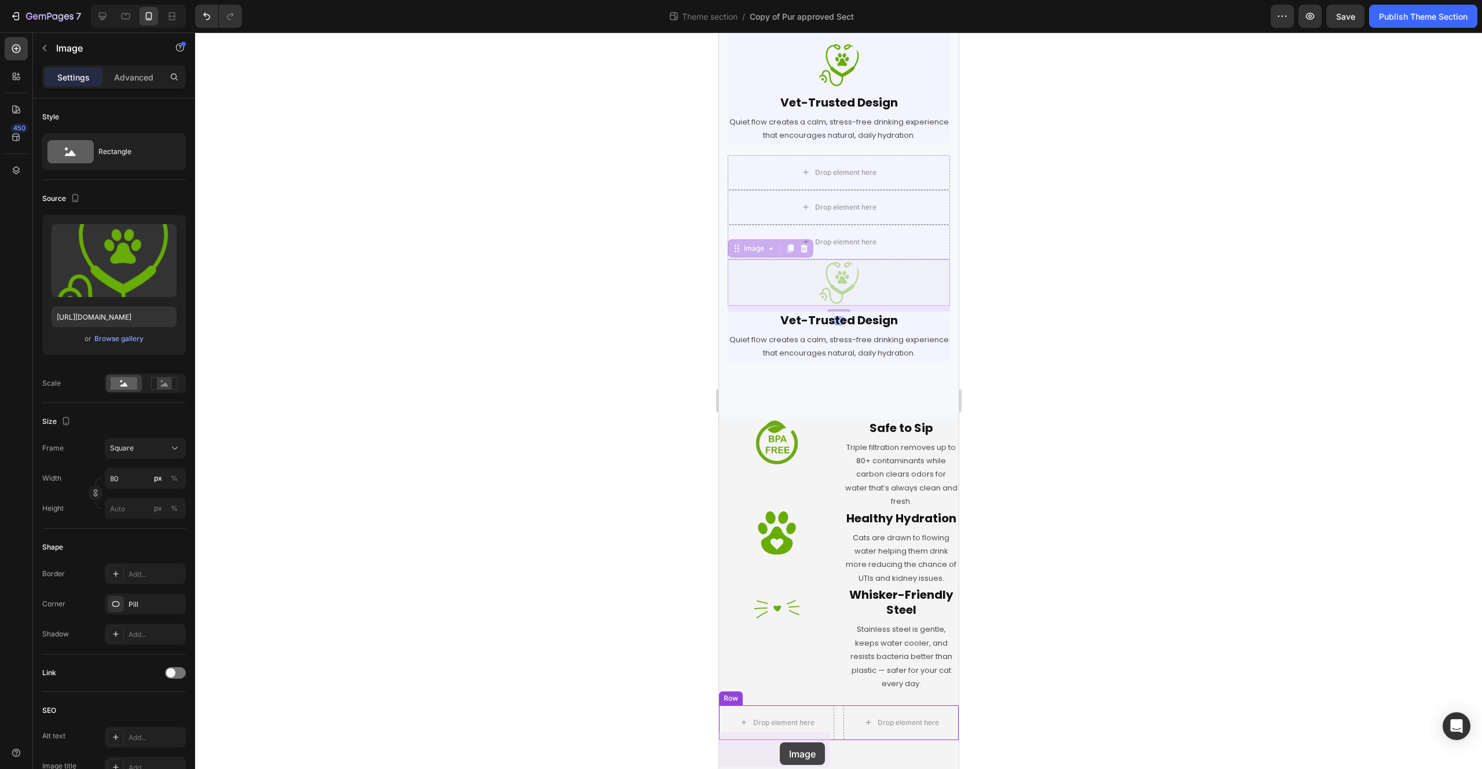
drag, startPoint x: 747, startPoint y: 283, endPoint x: 779, endPoint y: 742, distance: 460.8
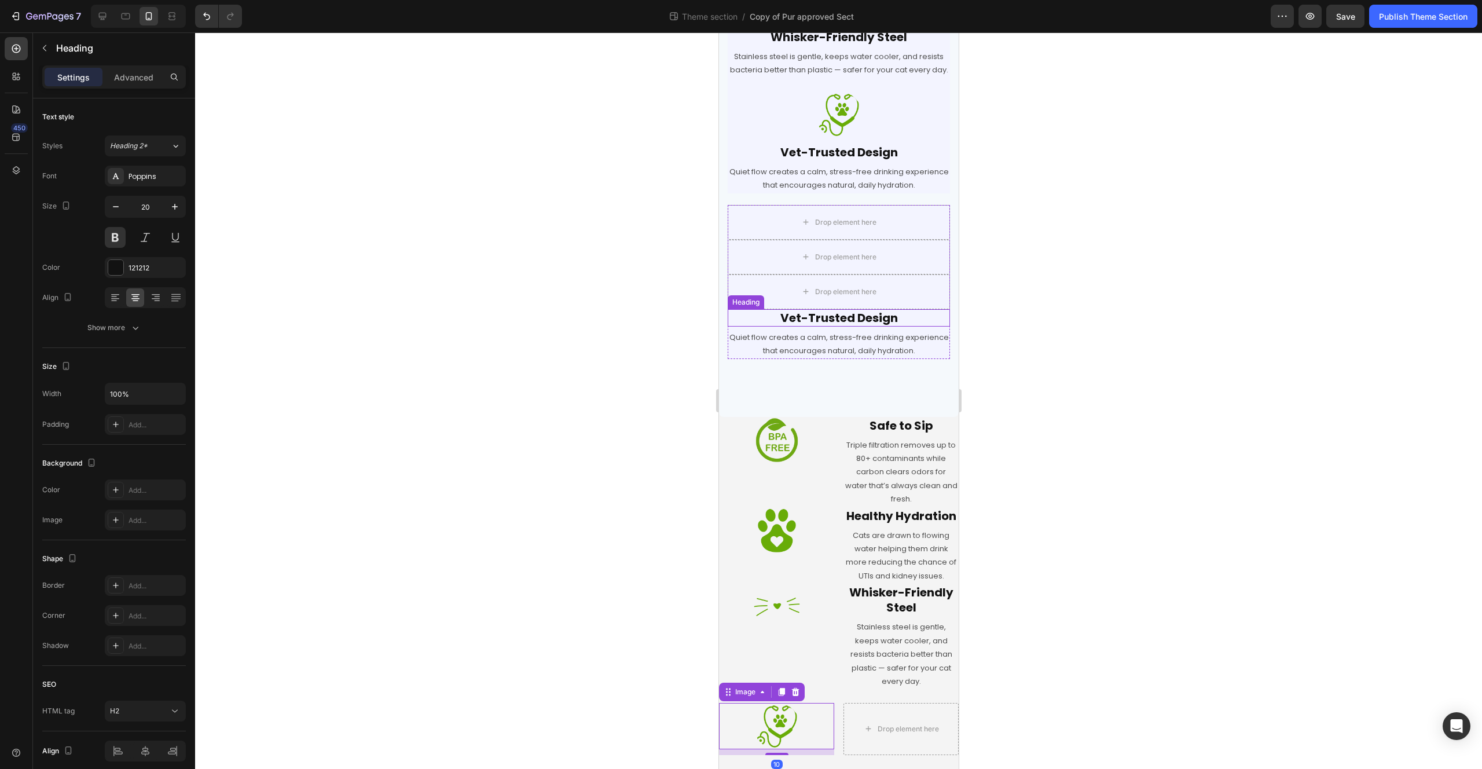
click at [805, 309] on div "Vet-Trusted Design Heading" at bounding box center [838, 317] width 222 height 17
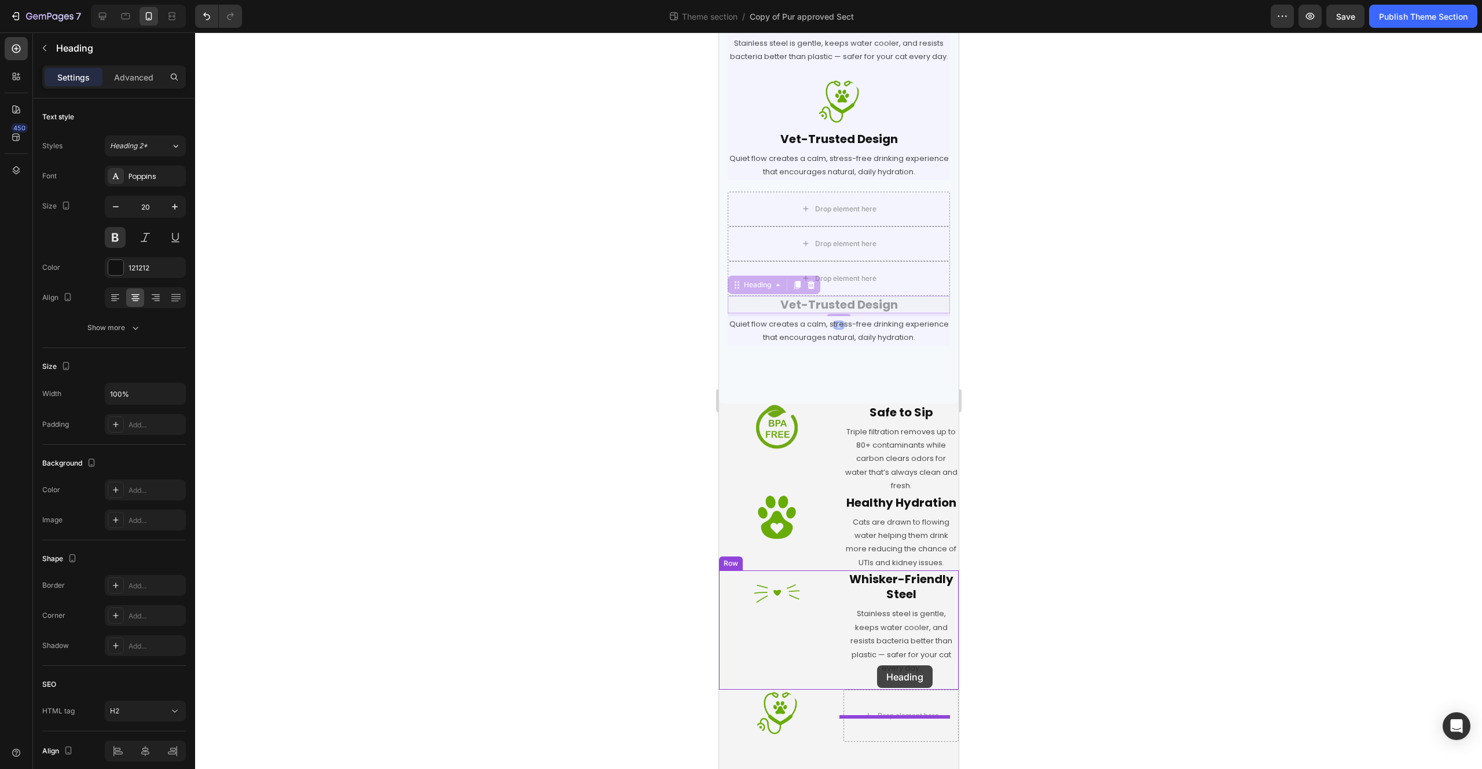
scroll to position [461, 0]
drag, startPoint x: 740, startPoint y: 302, endPoint x: 882, endPoint y: 728, distance: 449.1
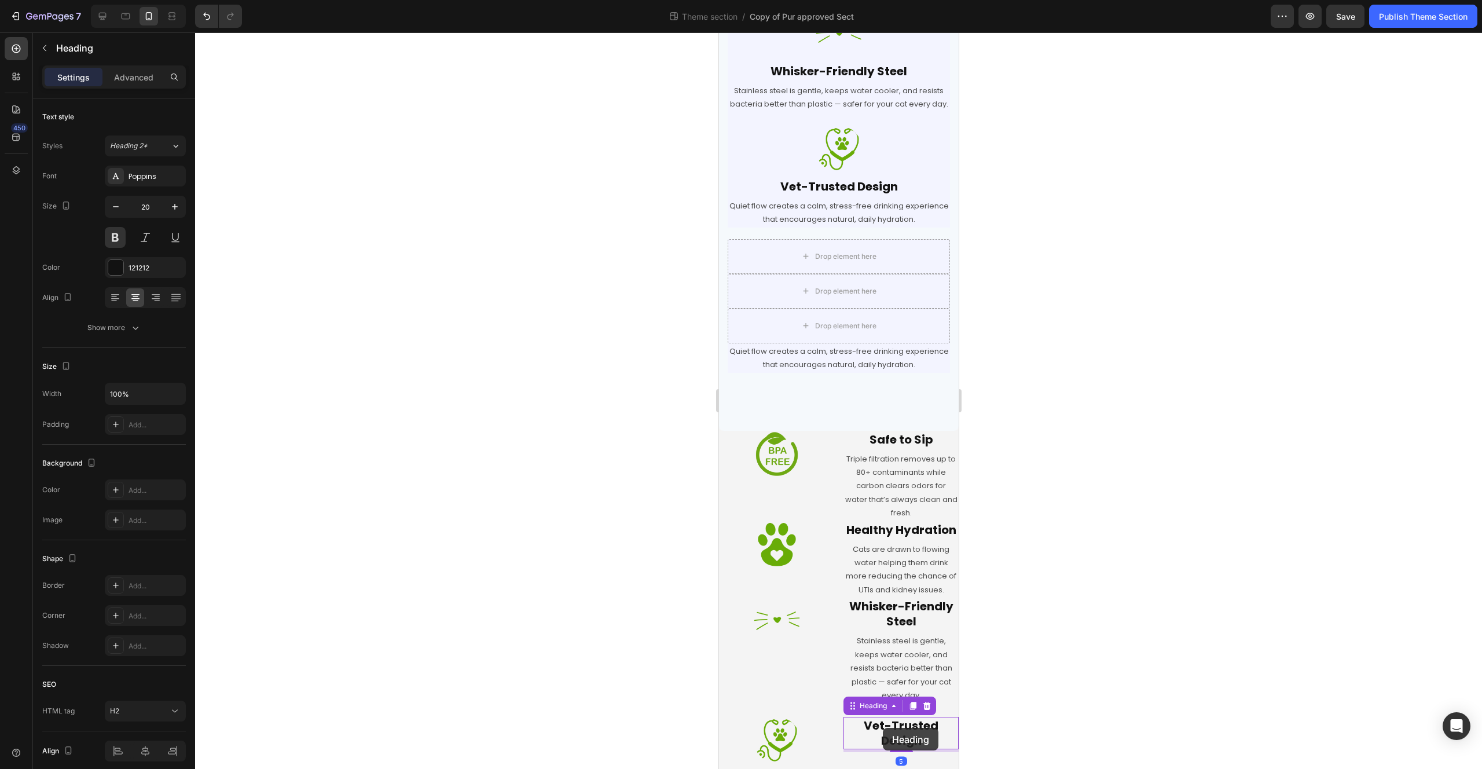
scroll to position [439, 0]
click at [846, 349] on p "Quiet flow creates a calm, stress-free drinking experience that encourages natu…" at bounding box center [838, 357] width 220 height 27
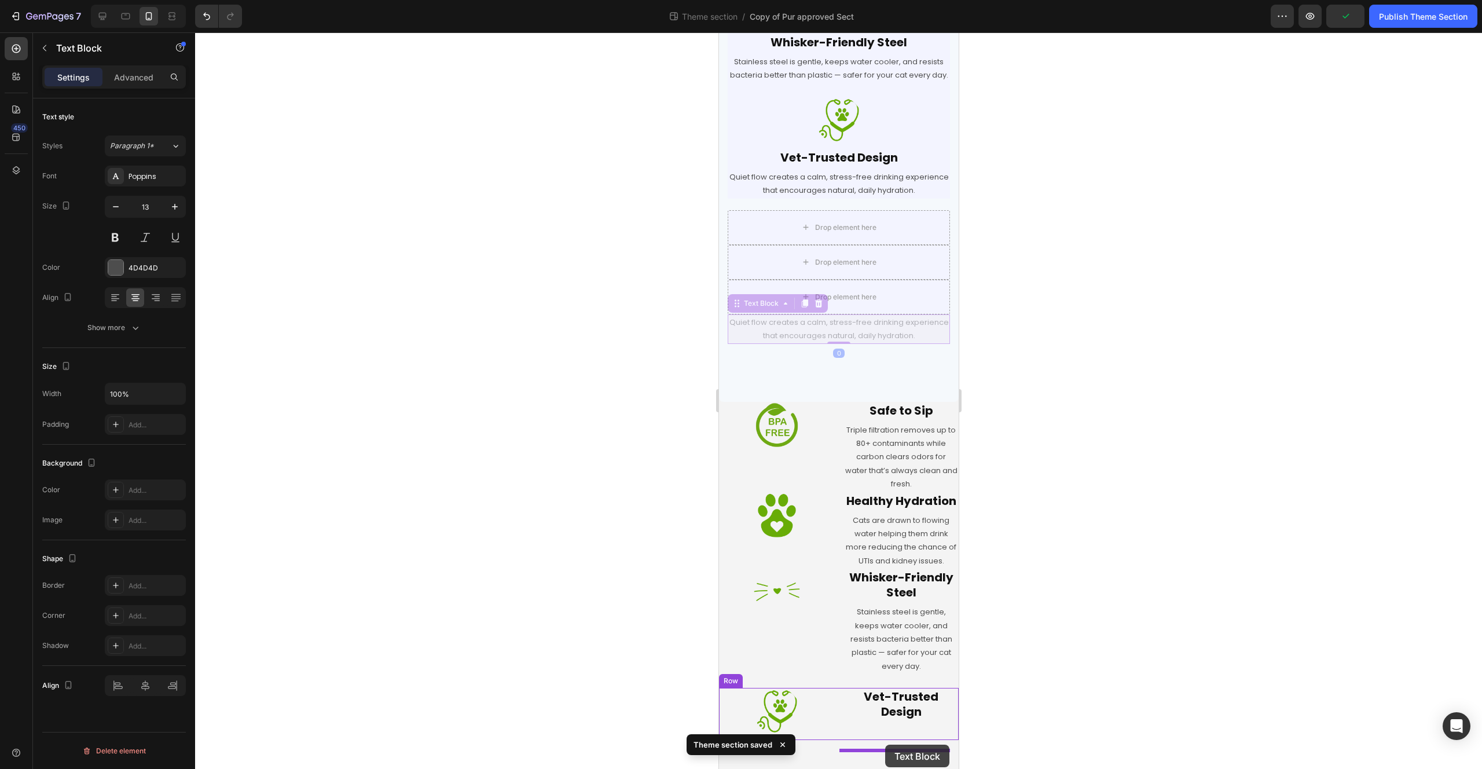
drag, startPoint x: 737, startPoint y: 322, endPoint x: 885, endPoint y: 745, distance: 447.1
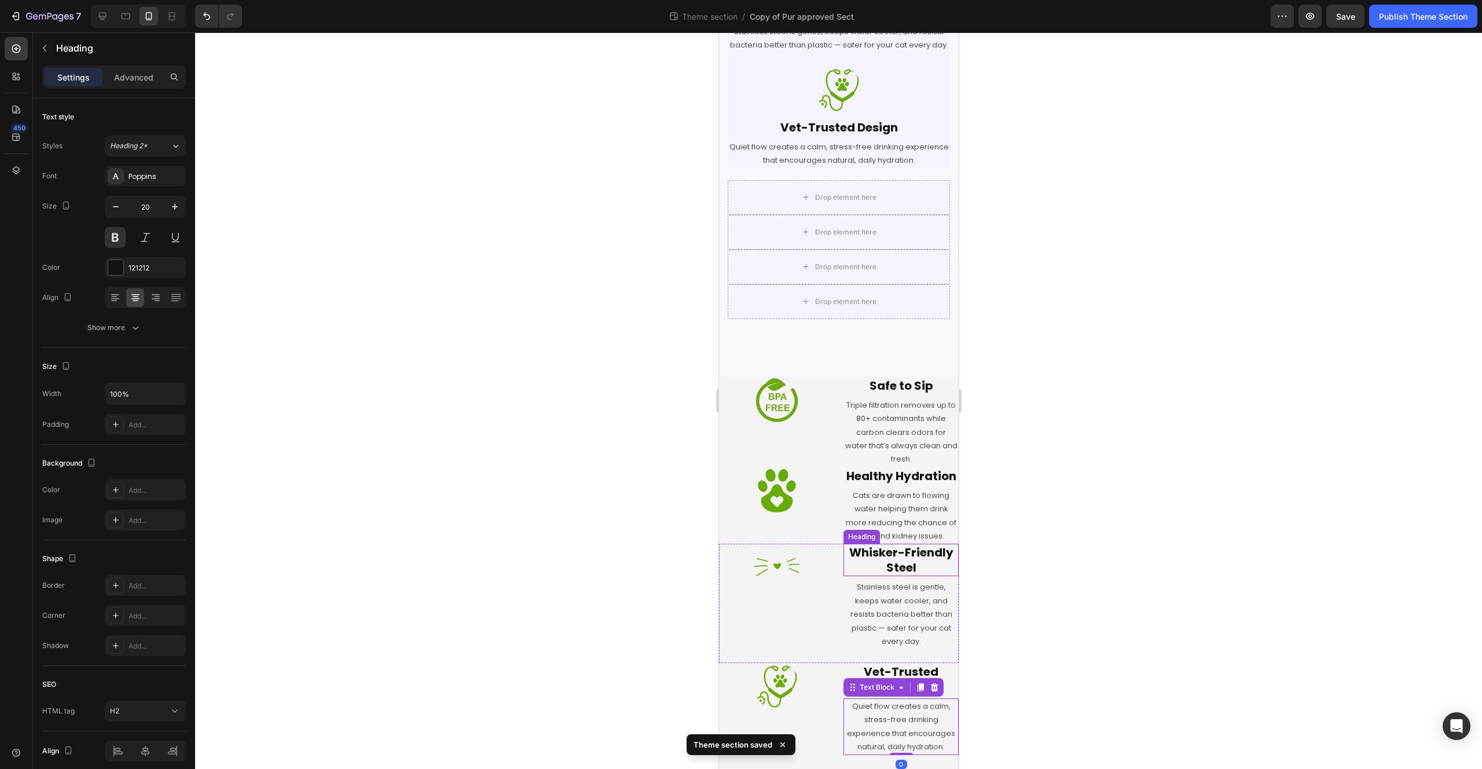
click at [888, 559] on h2 "Whisker-Friendly Steel" at bounding box center [900, 560] width 115 height 32
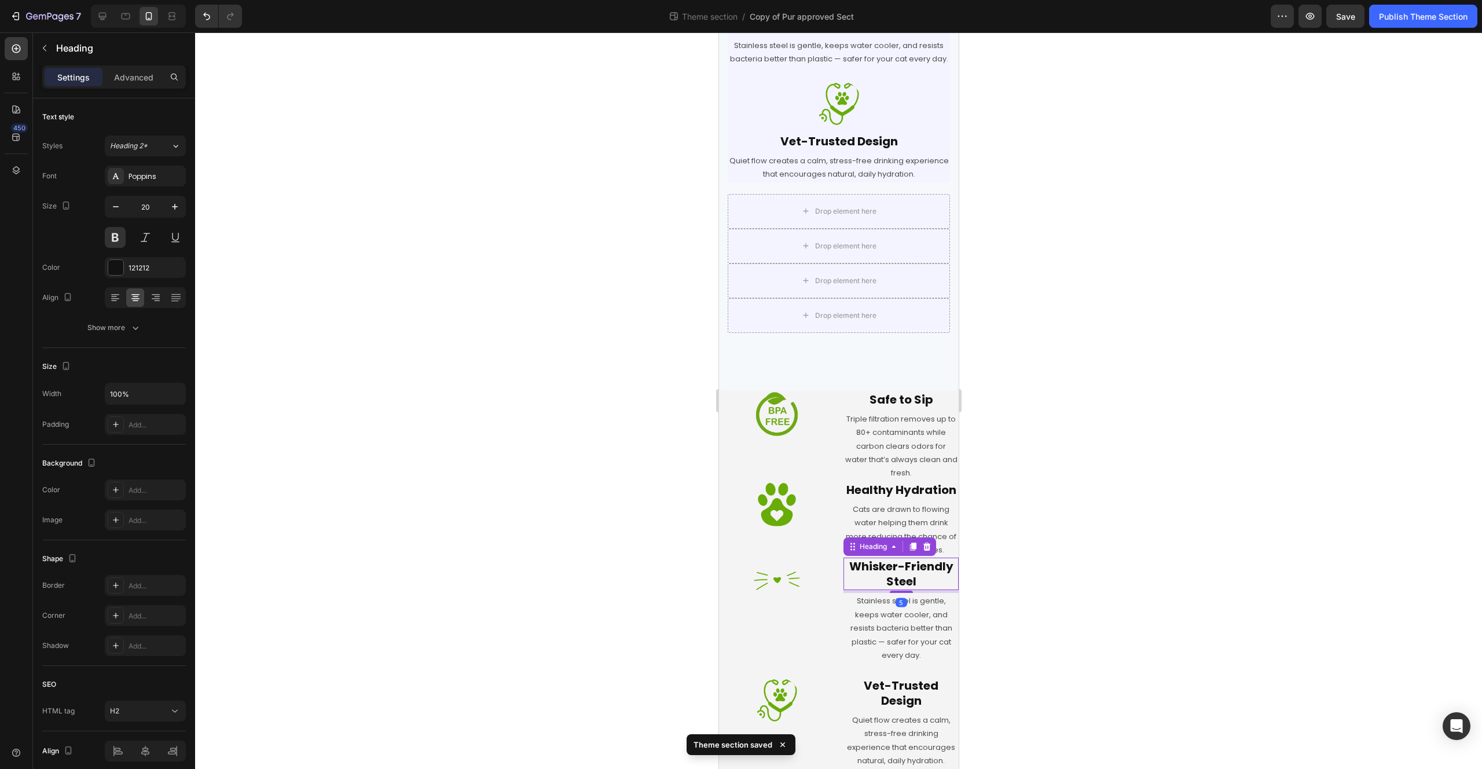
scroll to position [484, 0]
click at [849, 629] on p "Stainless steel is gentle, keeps water cooler, and resists bacteria better than…" at bounding box center [900, 628] width 113 height 68
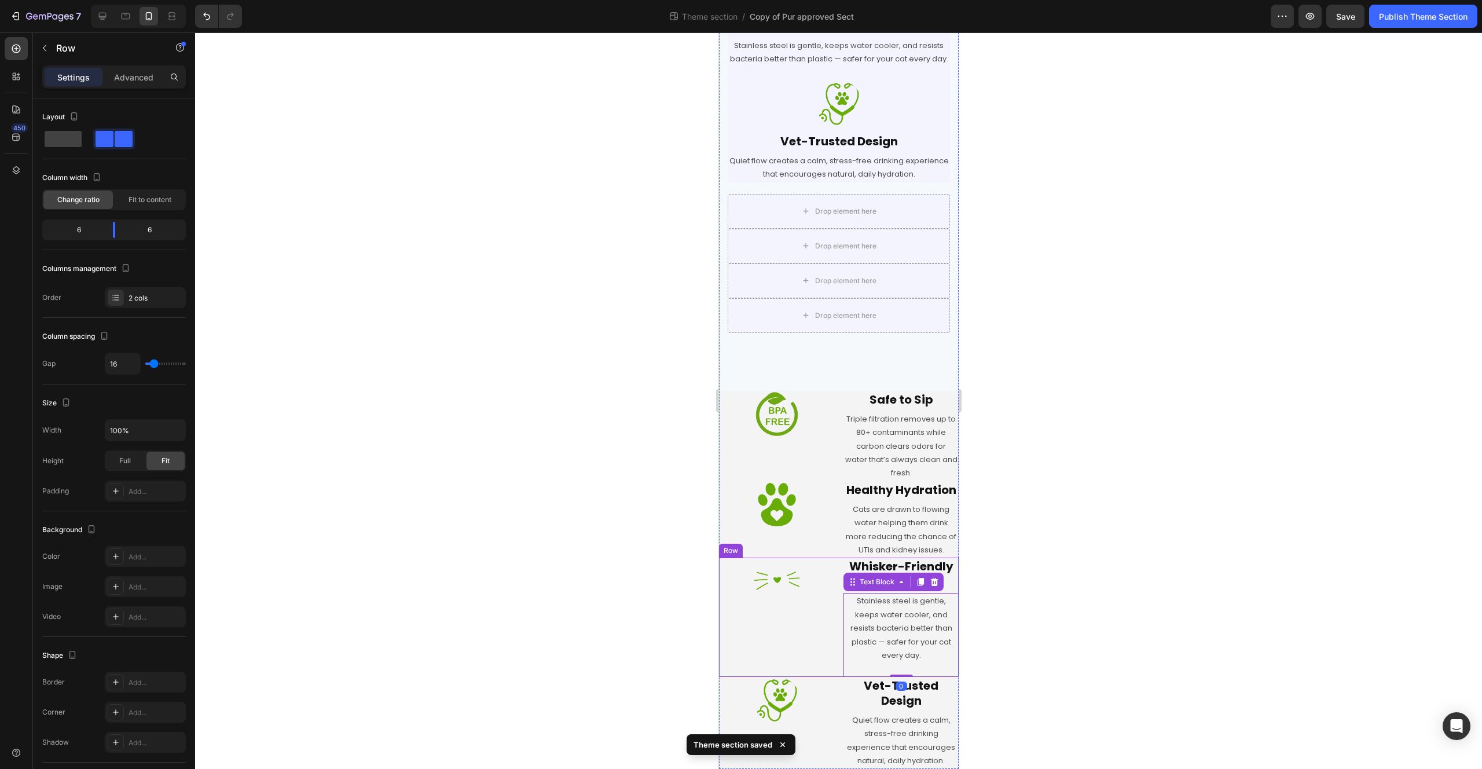
click at [834, 636] on div "Image Whisker-Friendly Steel Heading Stainless steel is gentle, keeps water coo…" at bounding box center [838, 617] width 240 height 119
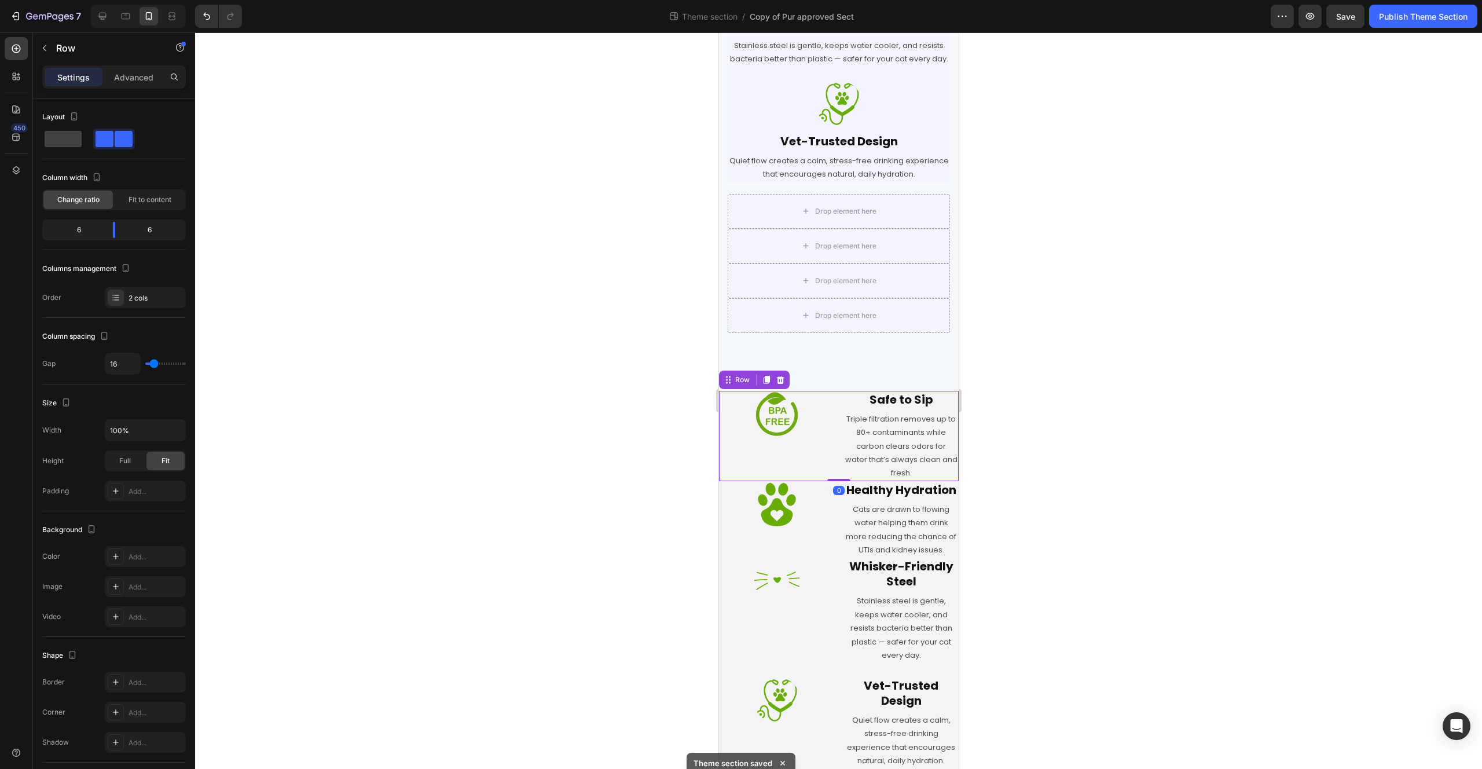
click at [832, 419] on div "Image Safe to Sip Heading Triple filtration removes up to 80+ contaminants whil…" at bounding box center [838, 436] width 240 height 90
click at [131, 202] on span "Fit to content" at bounding box center [150, 200] width 43 height 10
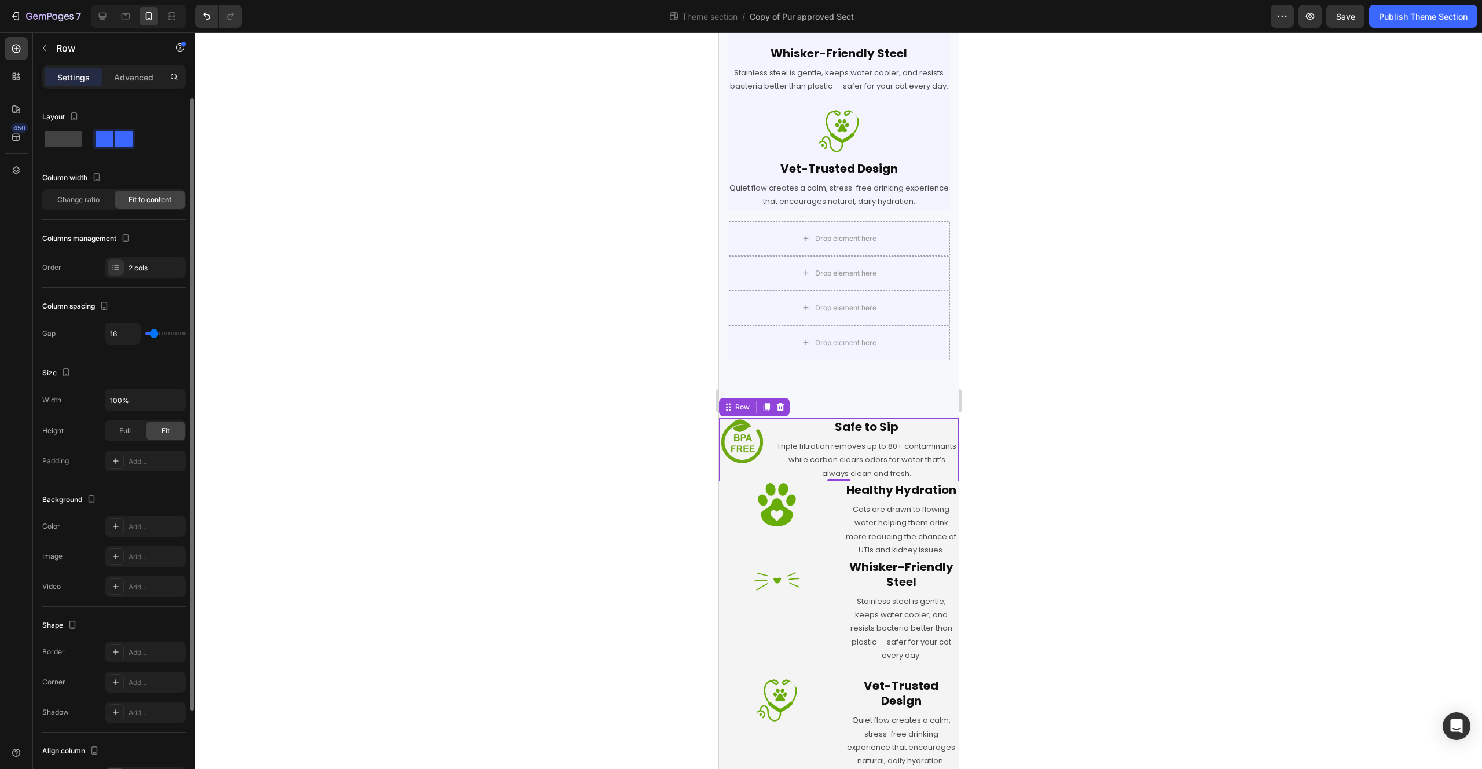
scroll to position [105, 0]
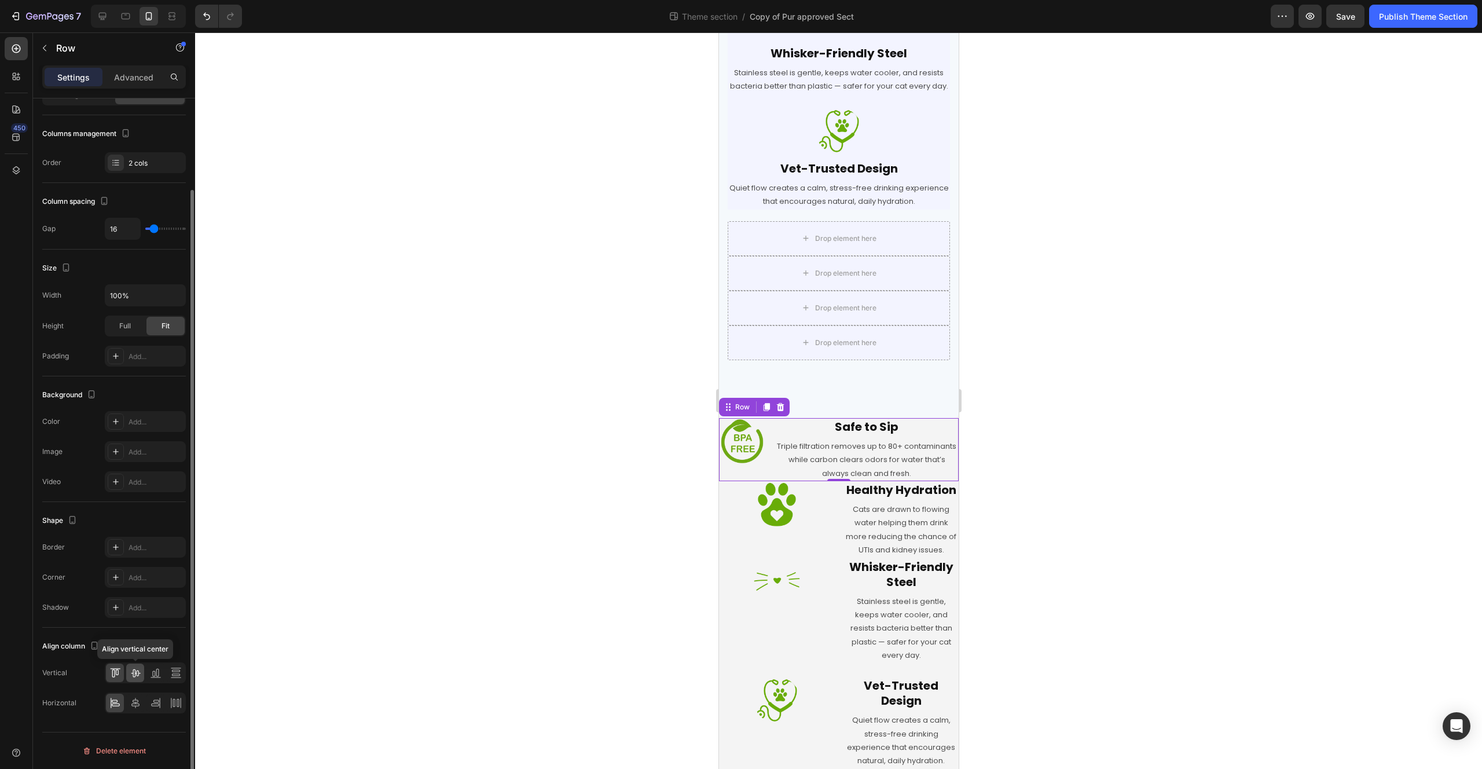
click at [134, 672] on icon at bounding box center [136, 673] width 12 height 12
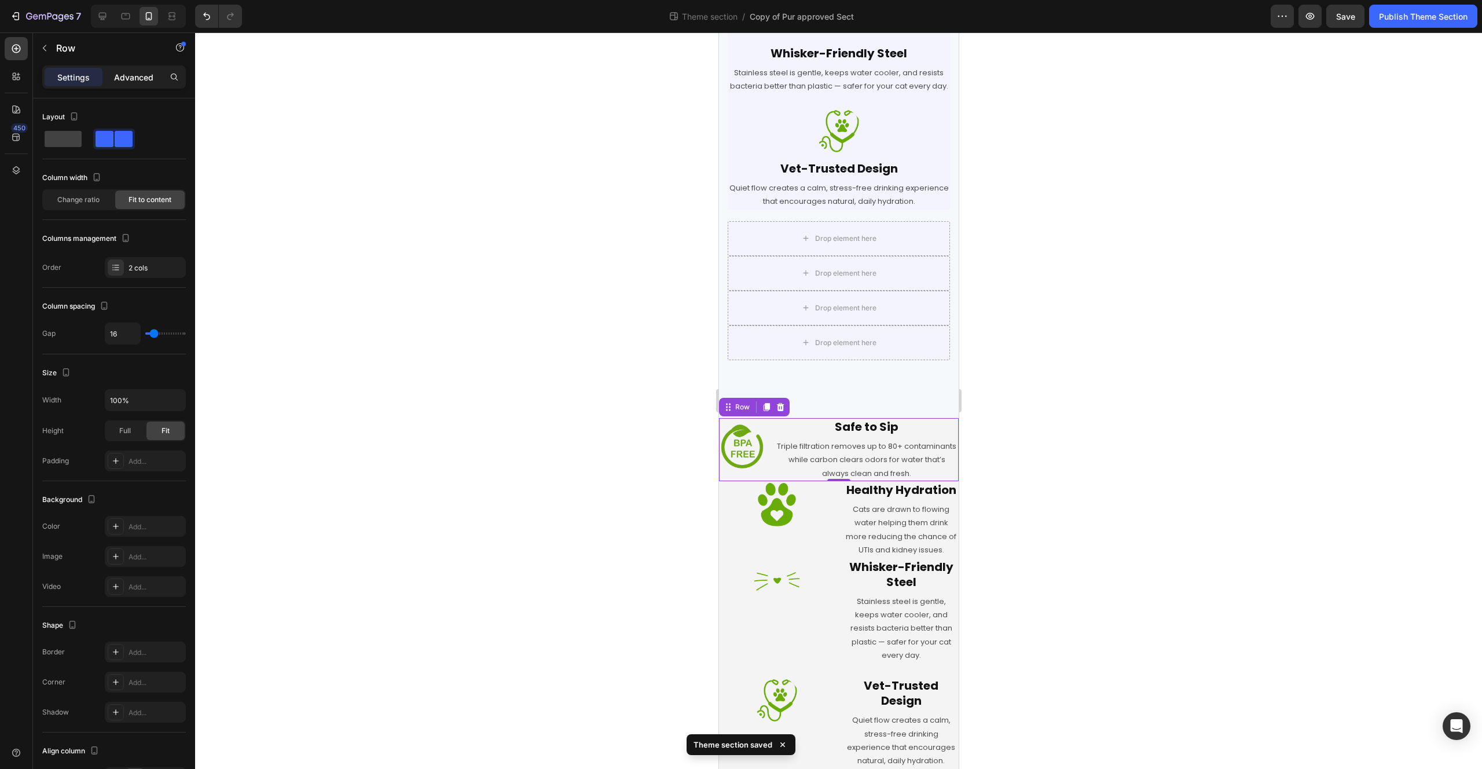
click at [129, 85] on div "Advanced" at bounding box center [134, 77] width 58 height 19
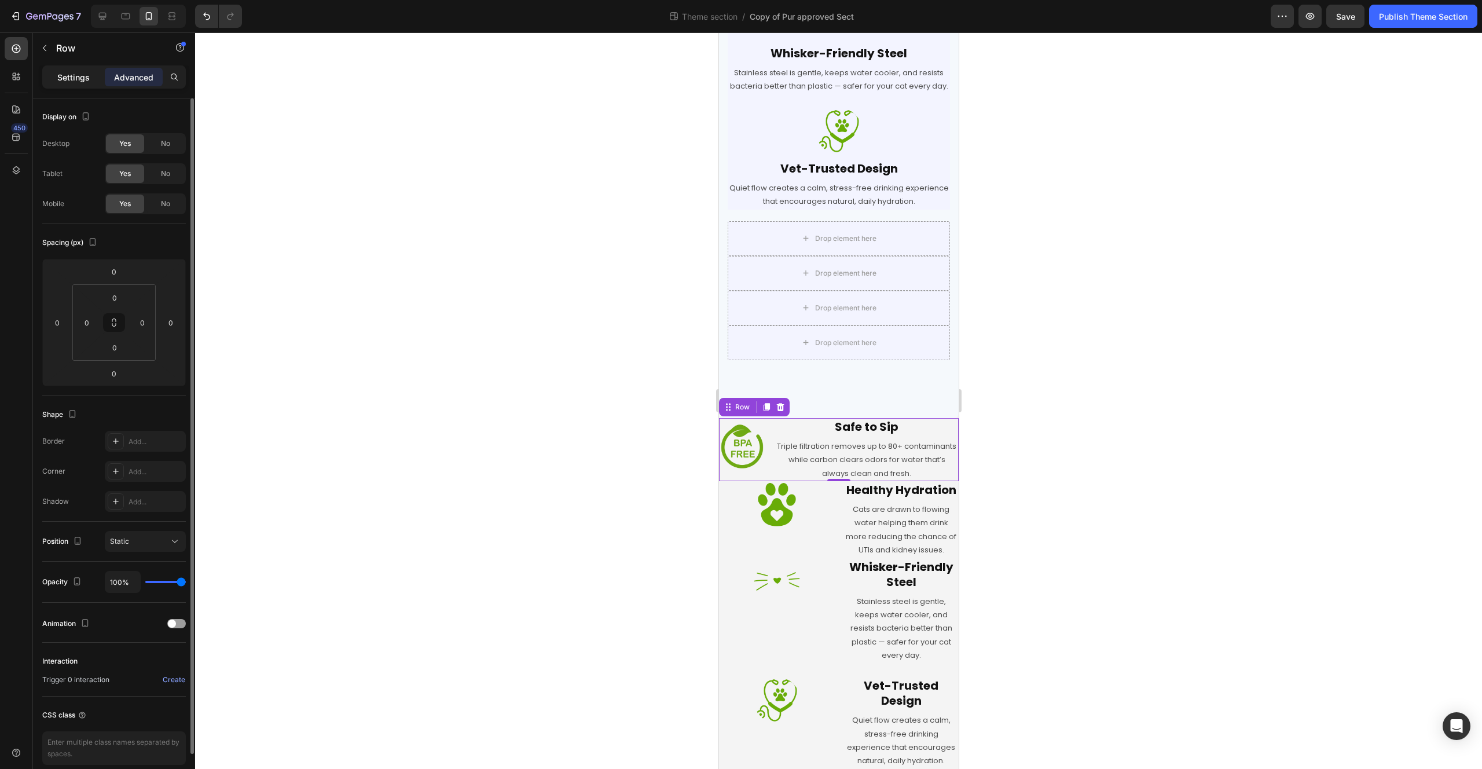
click at [69, 78] on p "Settings" at bounding box center [73, 77] width 32 height 12
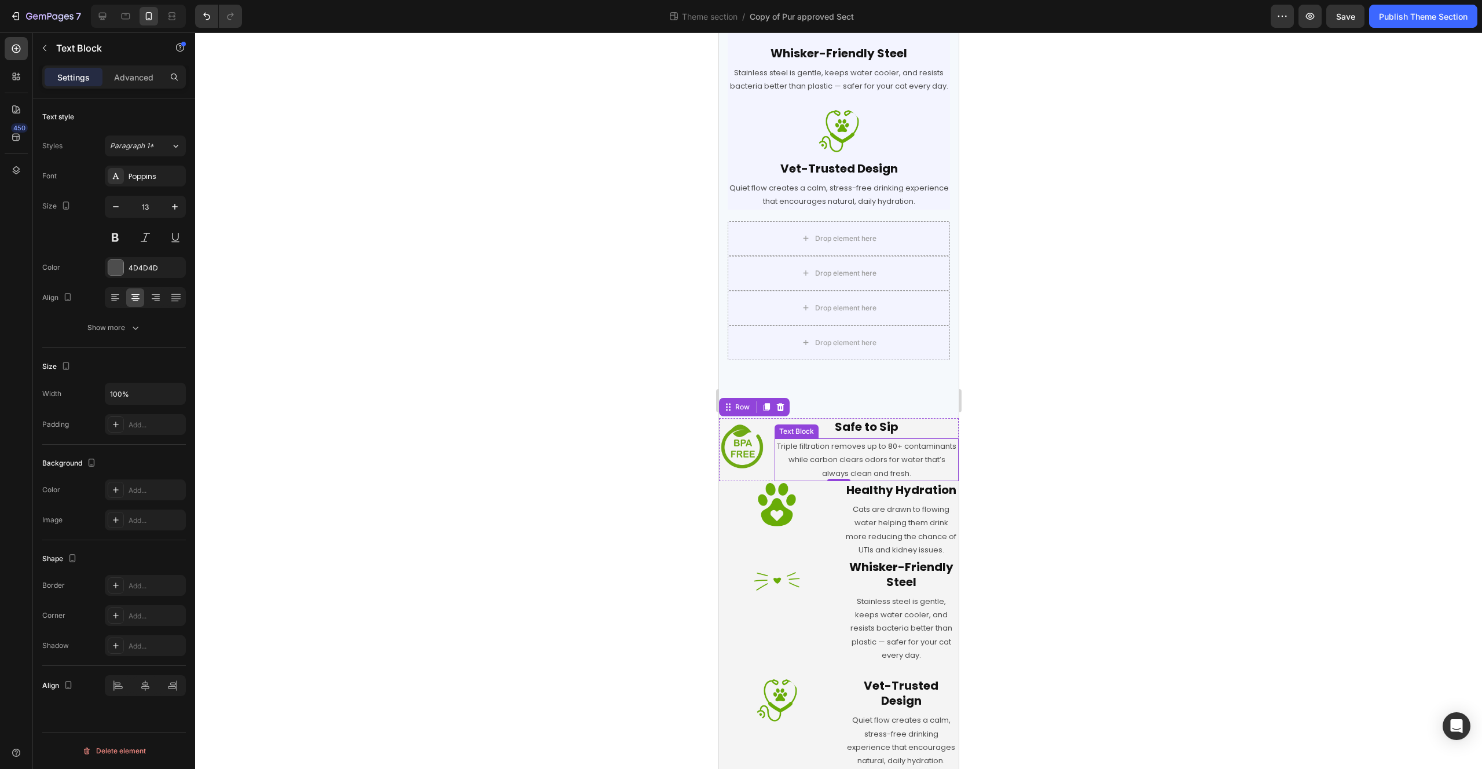
click at [885, 439] on p "Triple filtration removes up to 80+ contaminants while carbon clears odors for …" at bounding box center [866, 459] width 182 height 41
click at [910, 418] on h2 "Safe to Sip" at bounding box center [866, 426] width 184 height 17
click at [911, 435] on div "5" at bounding box center [866, 436] width 184 height 3
click at [914, 439] on p "Triple filtration removes up to 80+ contaminants while carbon clears odors for …" at bounding box center [866, 459] width 182 height 41
click at [110, 299] on icon at bounding box center [115, 298] width 12 height 12
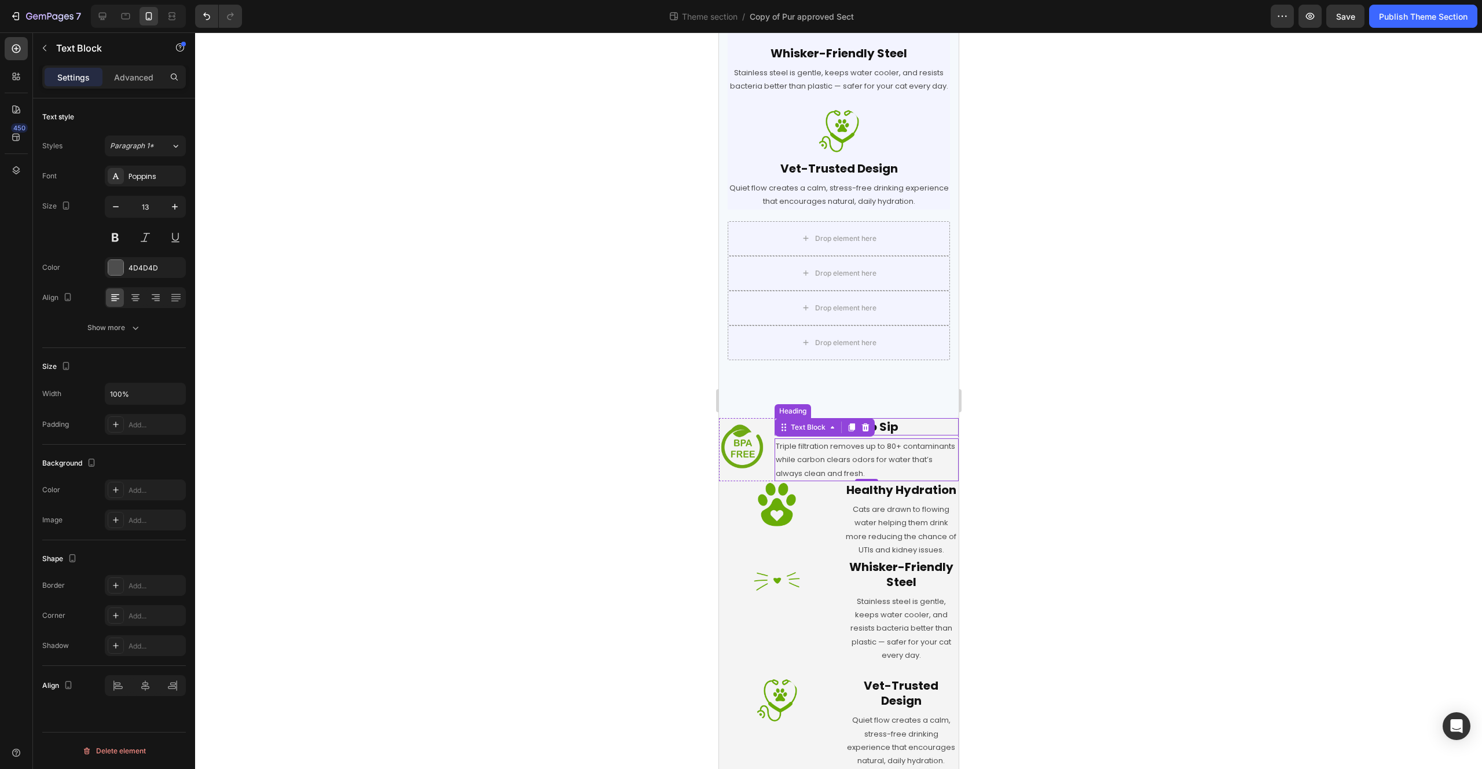
click at [910, 418] on h2 "Safe to Sip" at bounding box center [866, 426] width 184 height 17
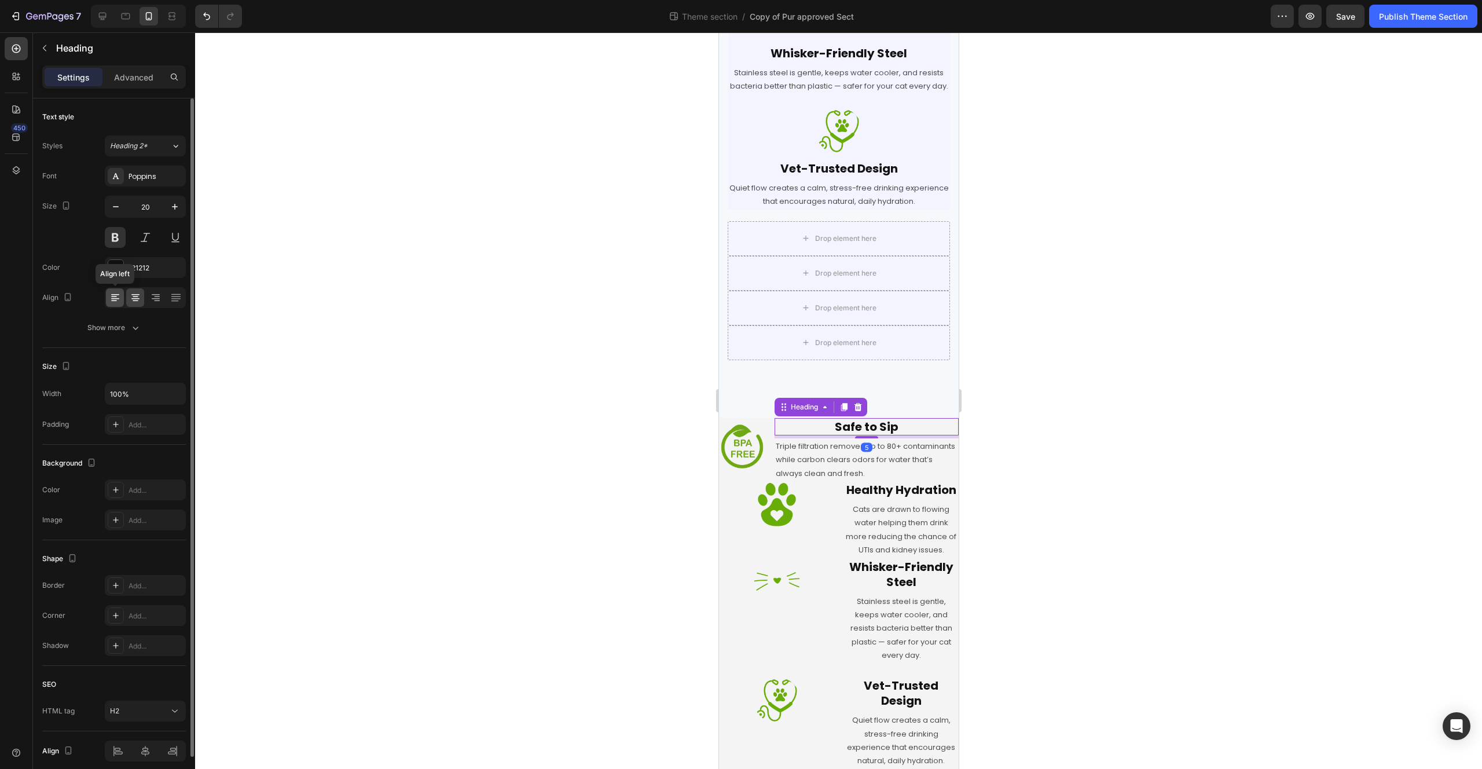
click at [111, 300] on icon at bounding box center [114, 300] width 6 height 1
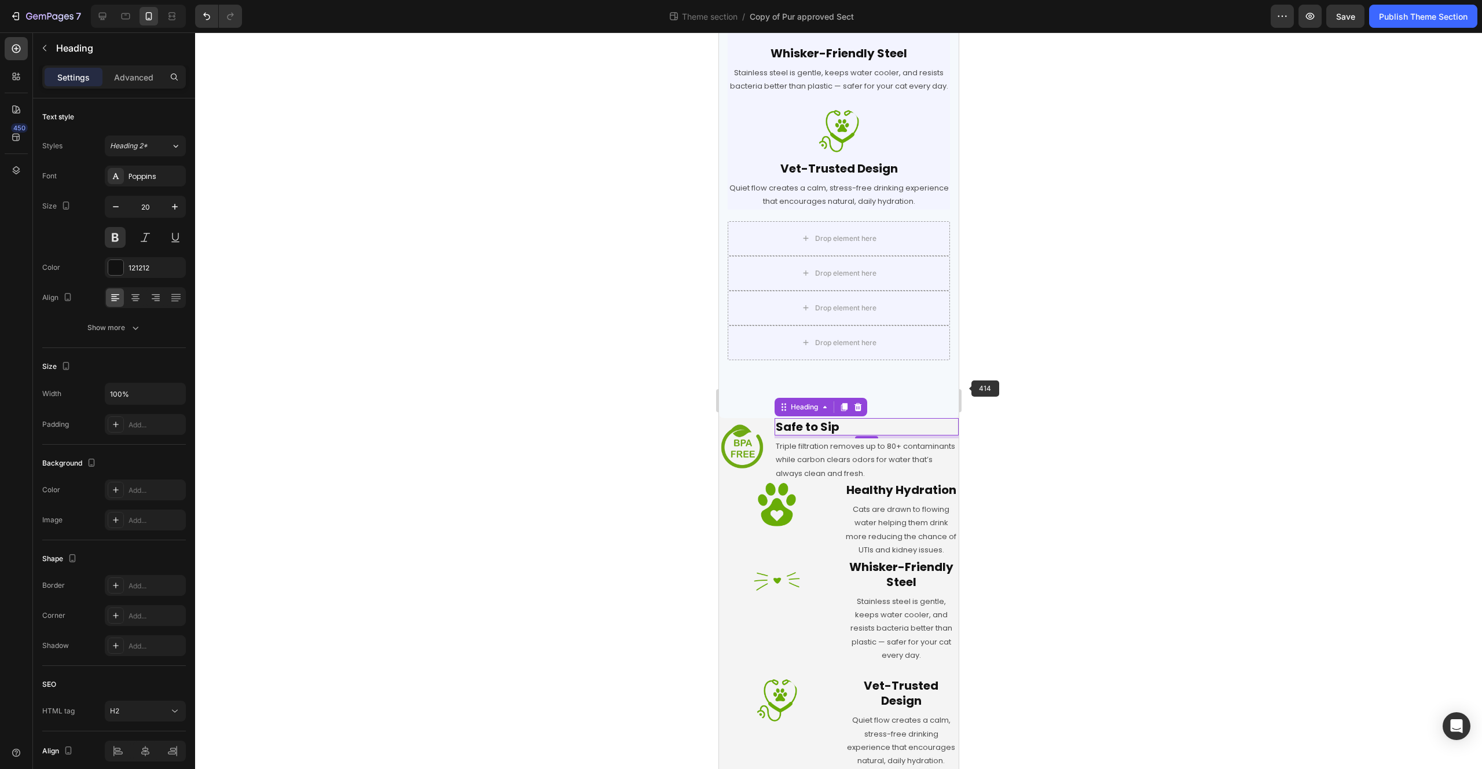
click at [1138, 454] on div at bounding box center [838, 400] width 1287 height 736
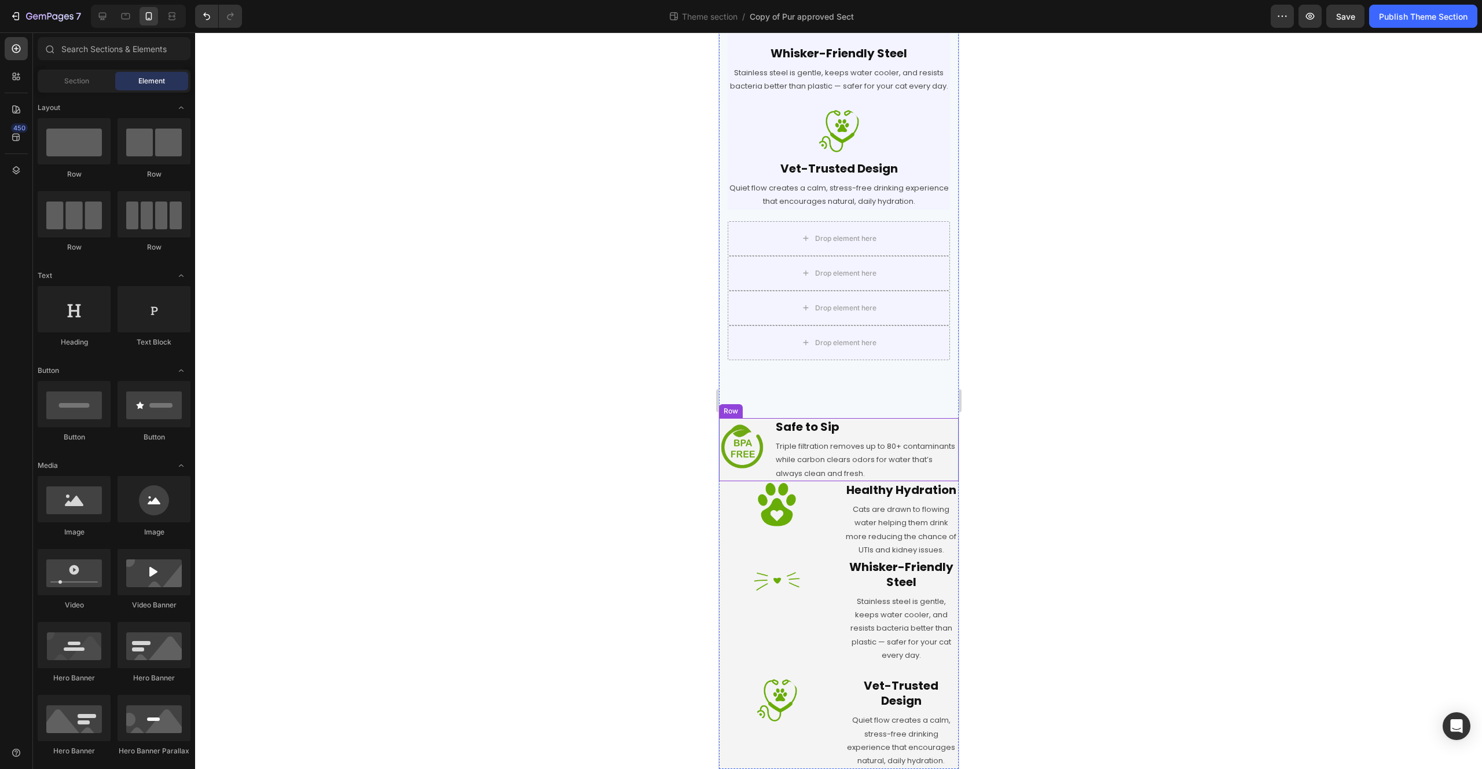
click at [764, 459] on div "Image" at bounding box center [741, 449] width 46 height 63
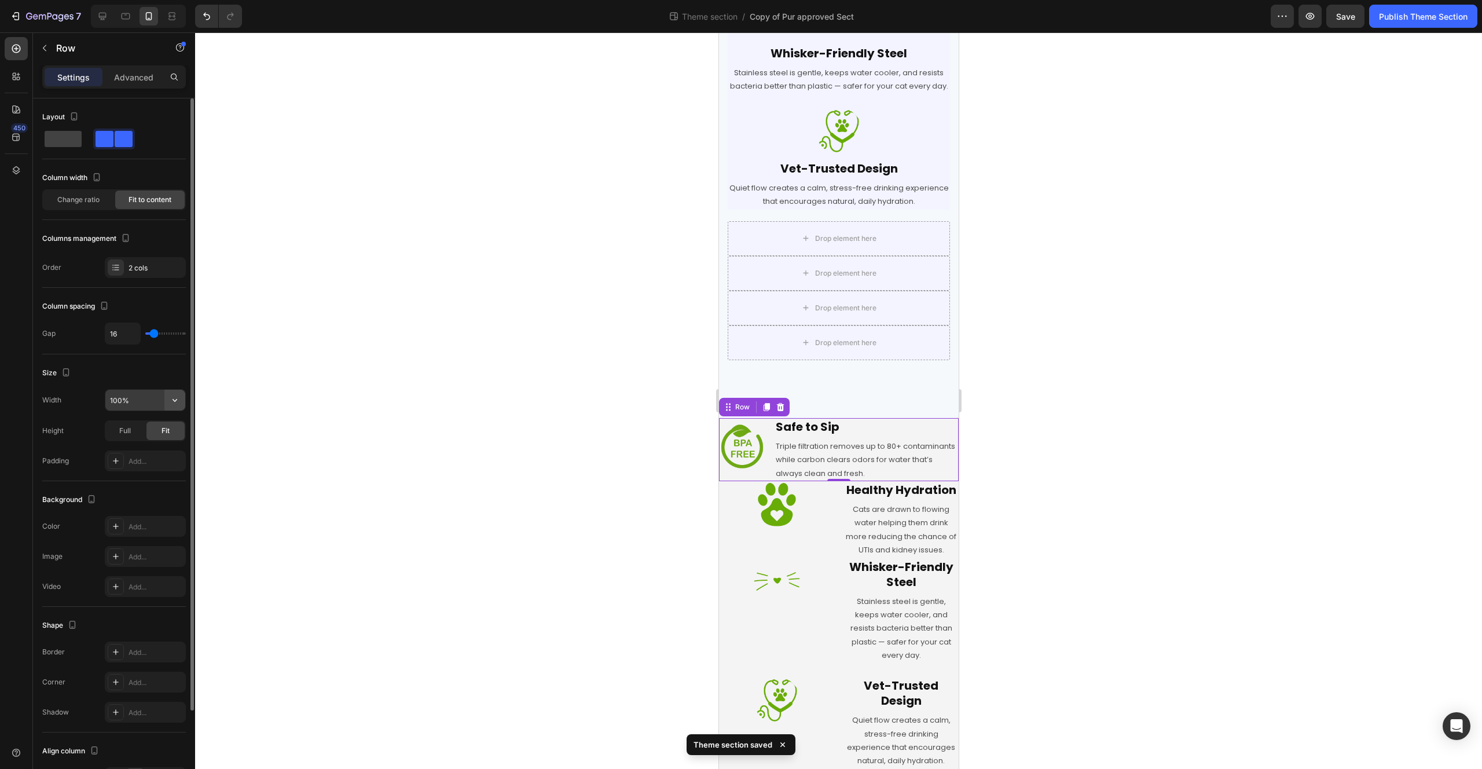
click at [165, 401] on button "button" at bounding box center [174, 400] width 21 height 21
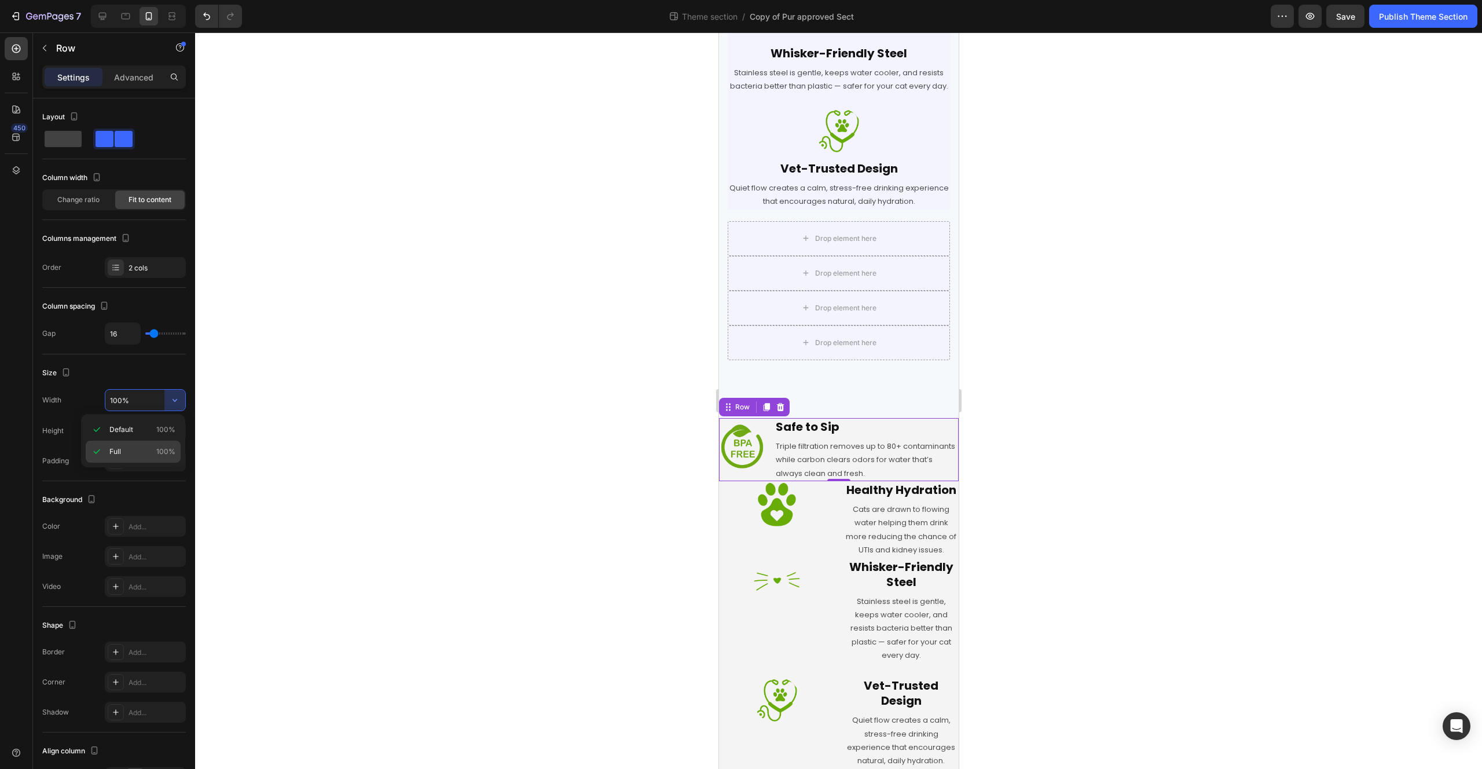
click at [151, 448] on p "Full 100%" at bounding box center [142, 451] width 66 height 10
click at [158, 410] on input "100%" at bounding box center [145, 400] width 80 height 21
click at [167, 398] on button "button" at bounding box center [174, 400] width 21 height 21
click at [137, 434] on p "Default 100%" at bounding box center [142, 429] width 66 height 10
click at [127, 431] on span "Full" at bounding box center [125, 431] width 12 height 10
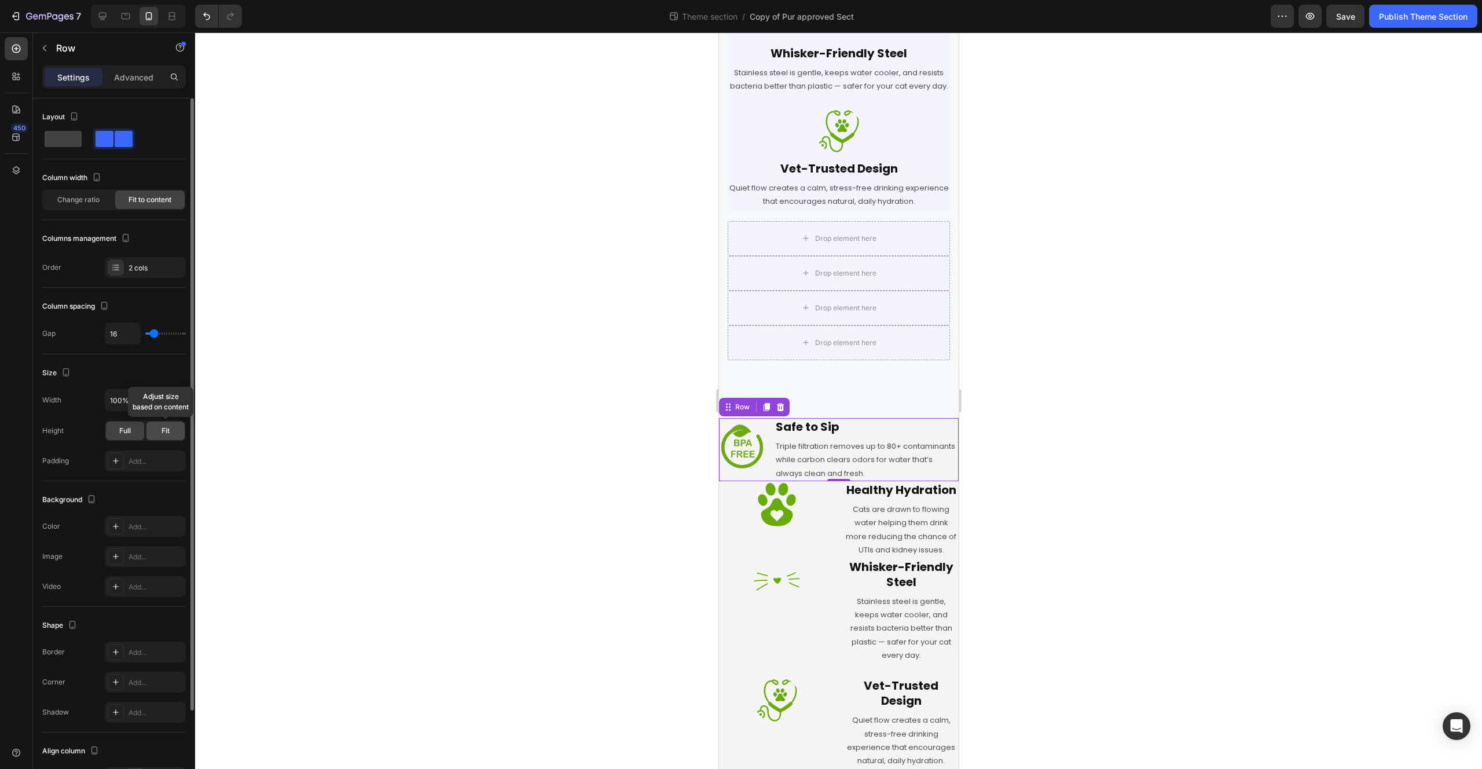
click at [171, 432] on div "Fit" at bounding box center [165, 430] width 38 height 19
type input "17"
type input "19"
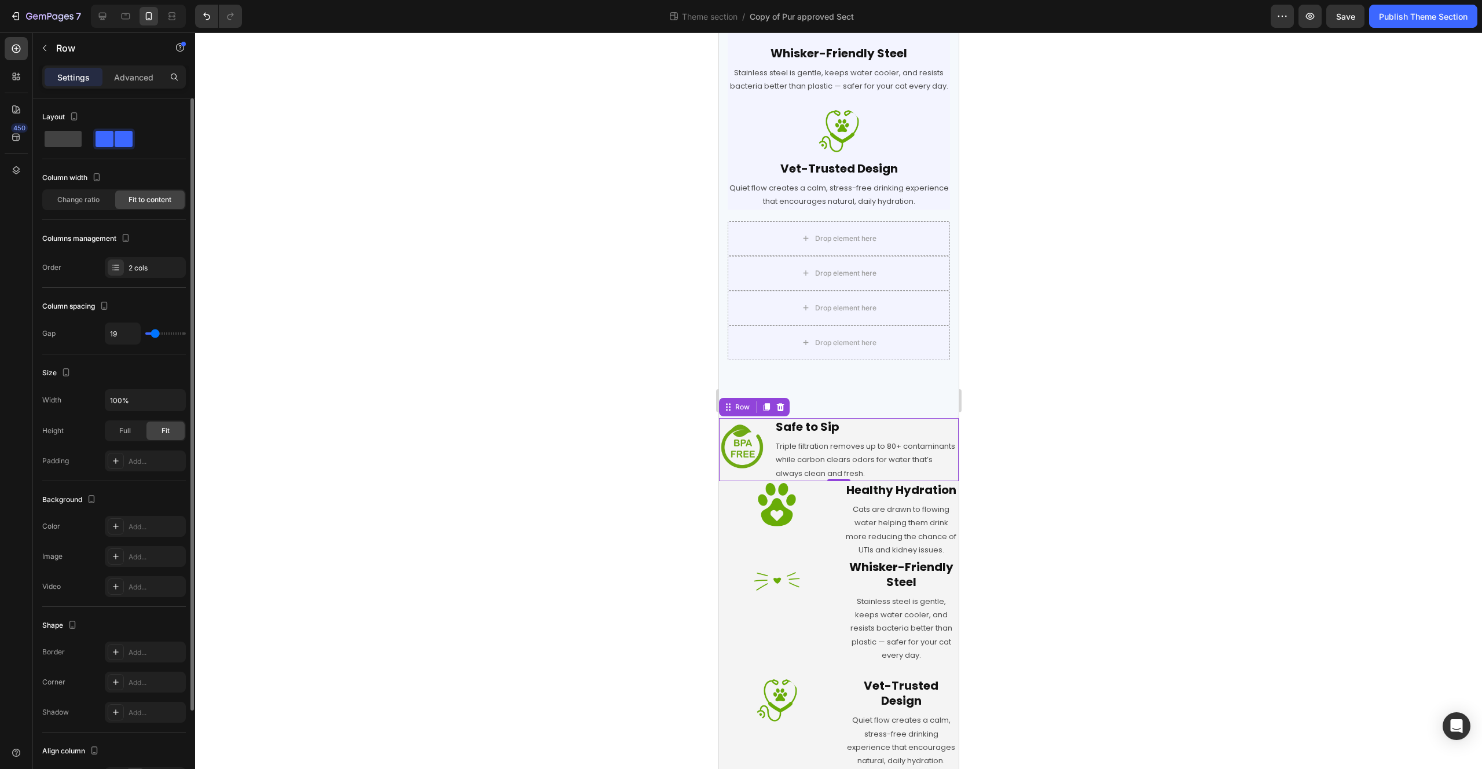
type input "22"
type input "26"
type input "32"
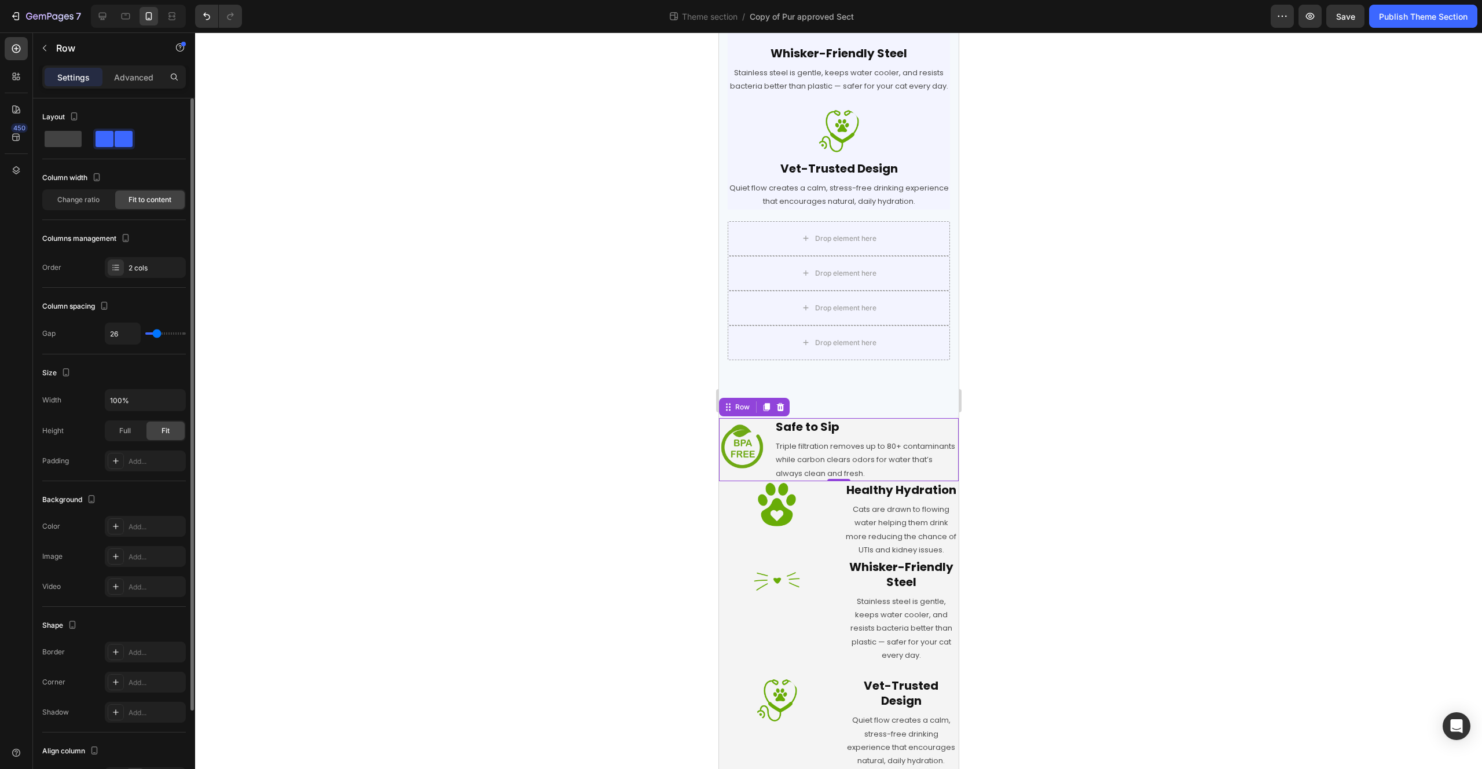
type input "32"
type input "34"
type input "35"
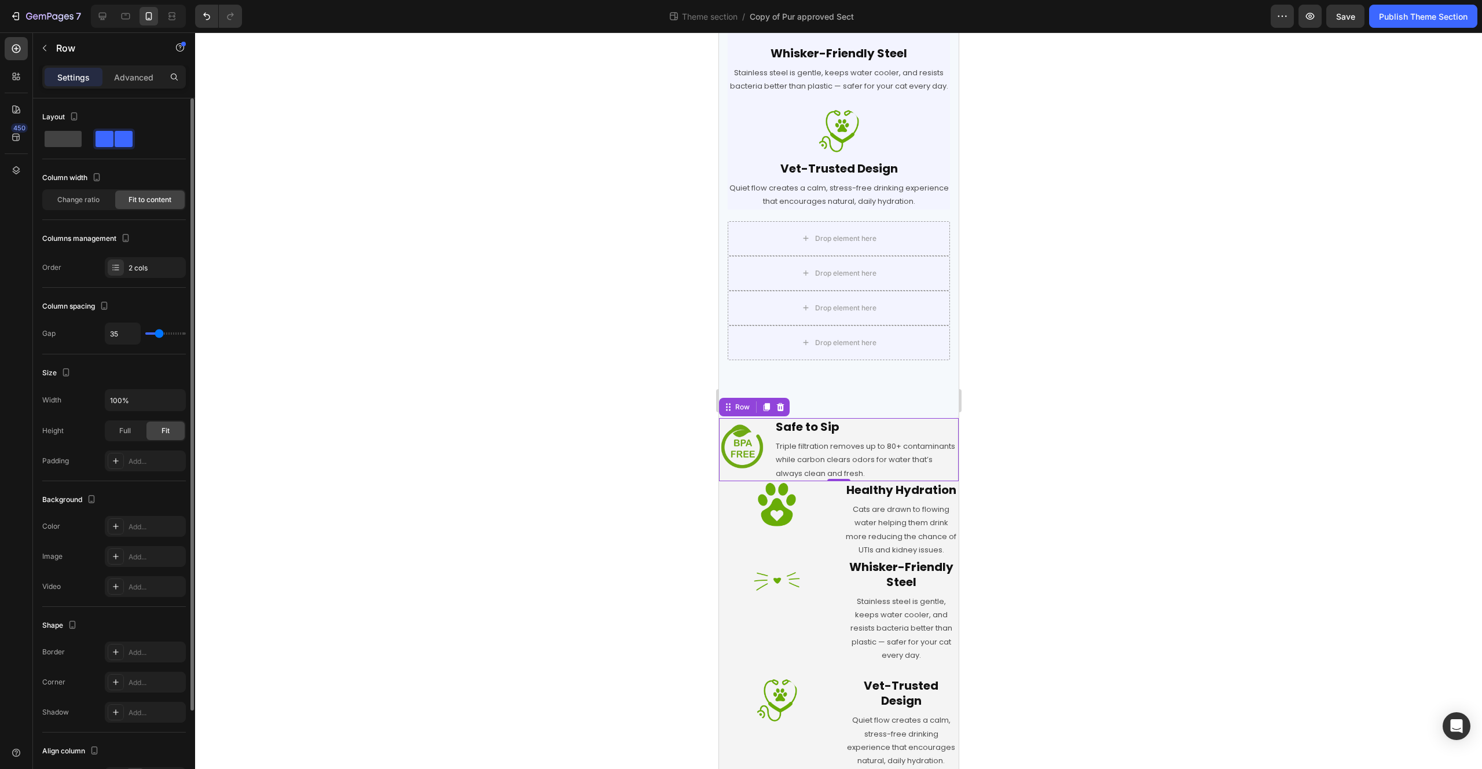
type input "38"
type input "41"
type input "43"
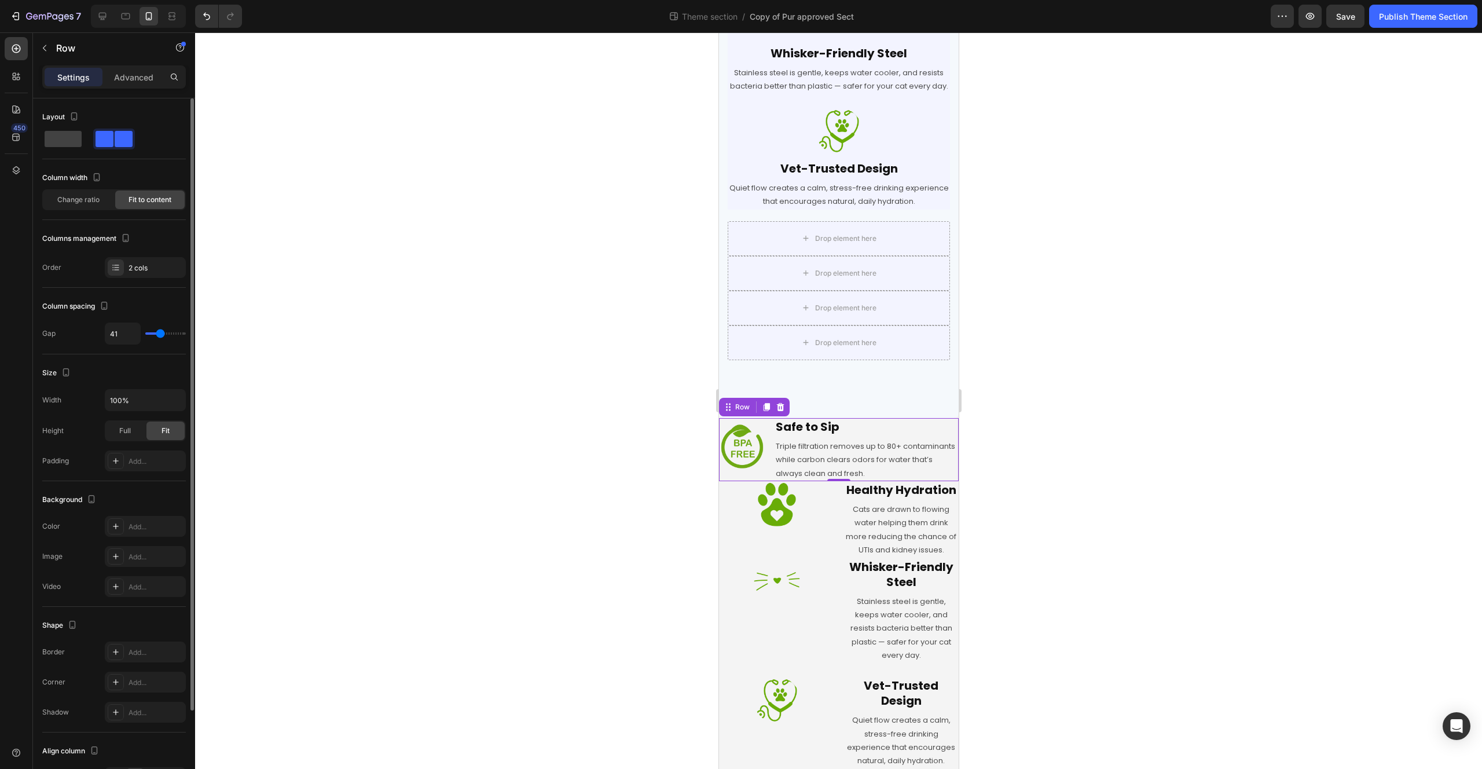
type input "43"
type input "45"
type input "55"
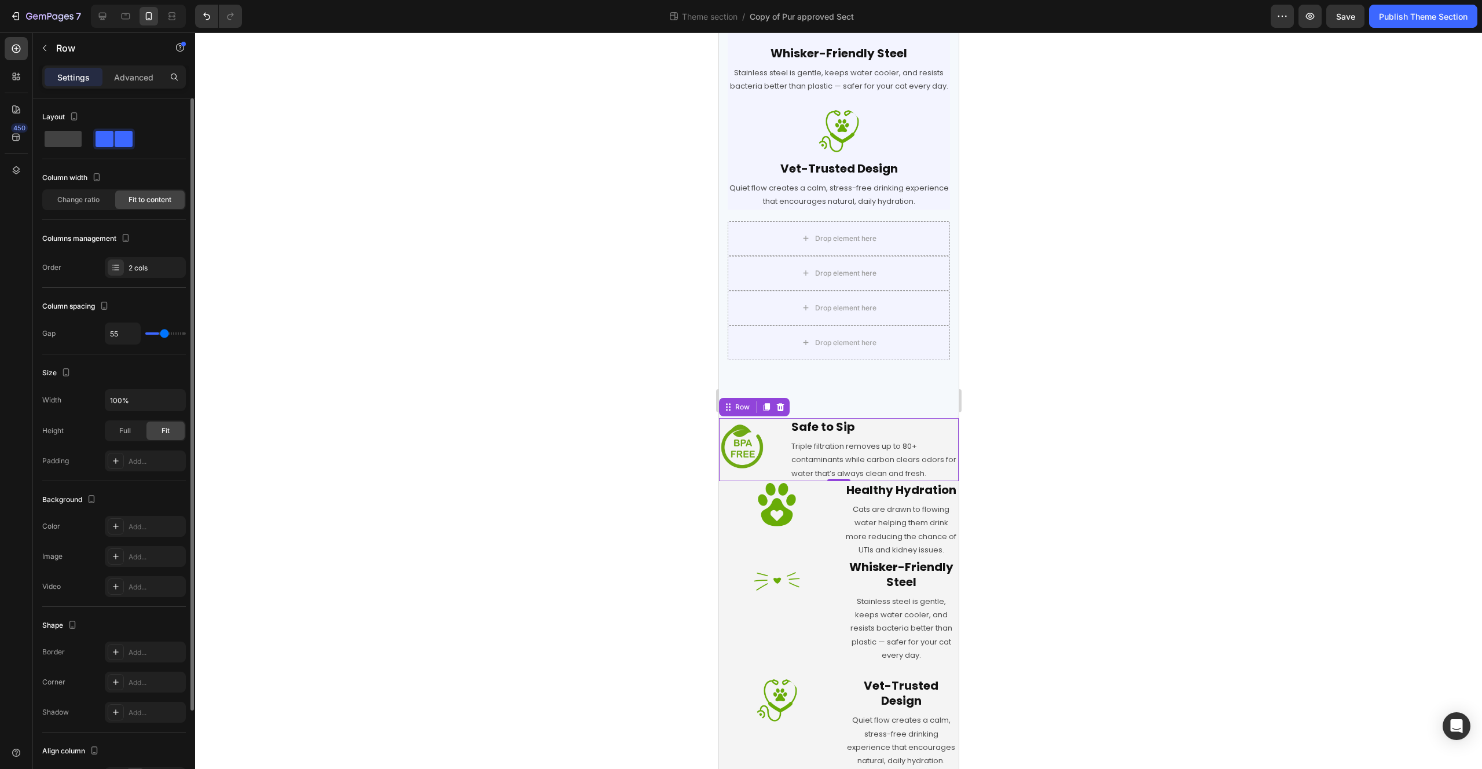
type input "59"
type input "67"
type input "69"
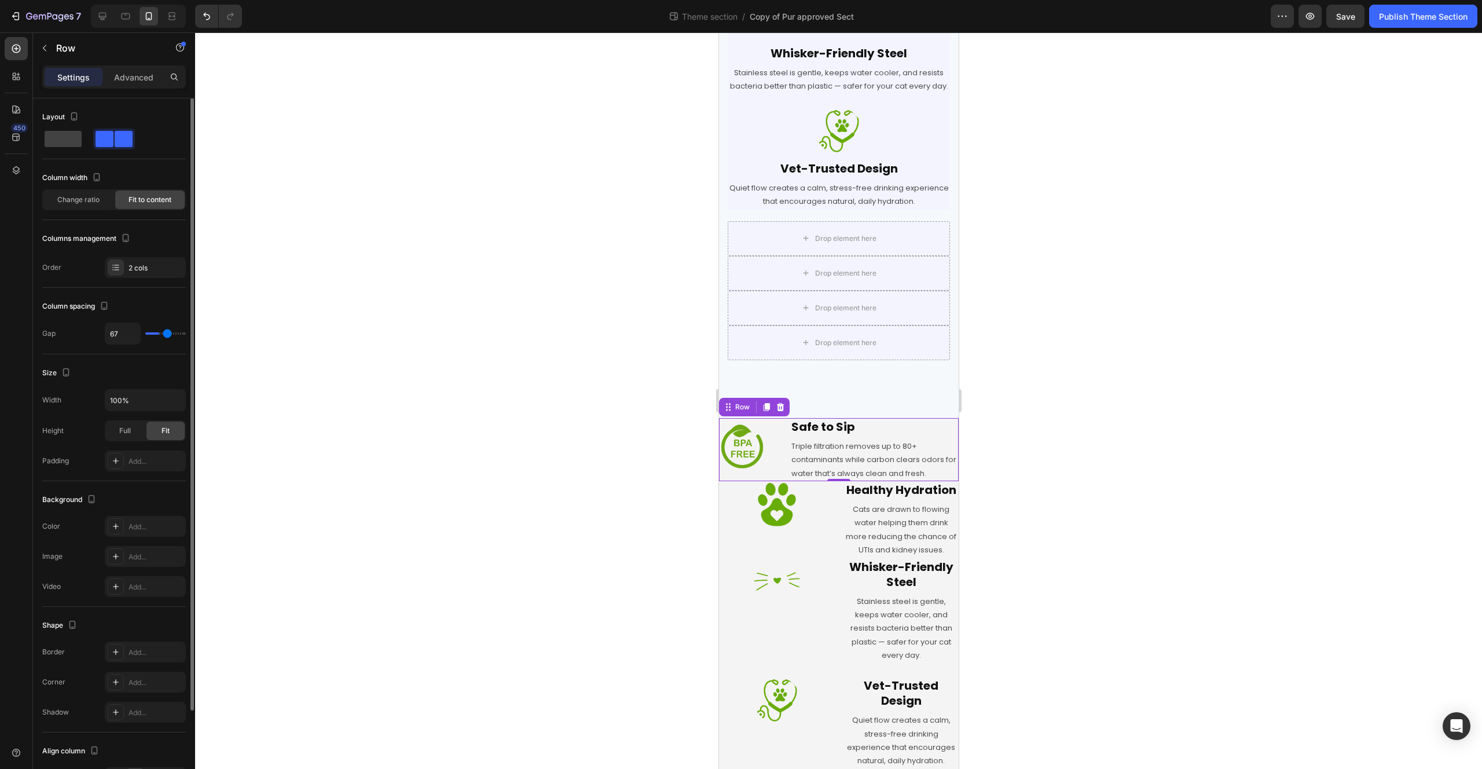
type input "69"
type input "70"
type input "74"
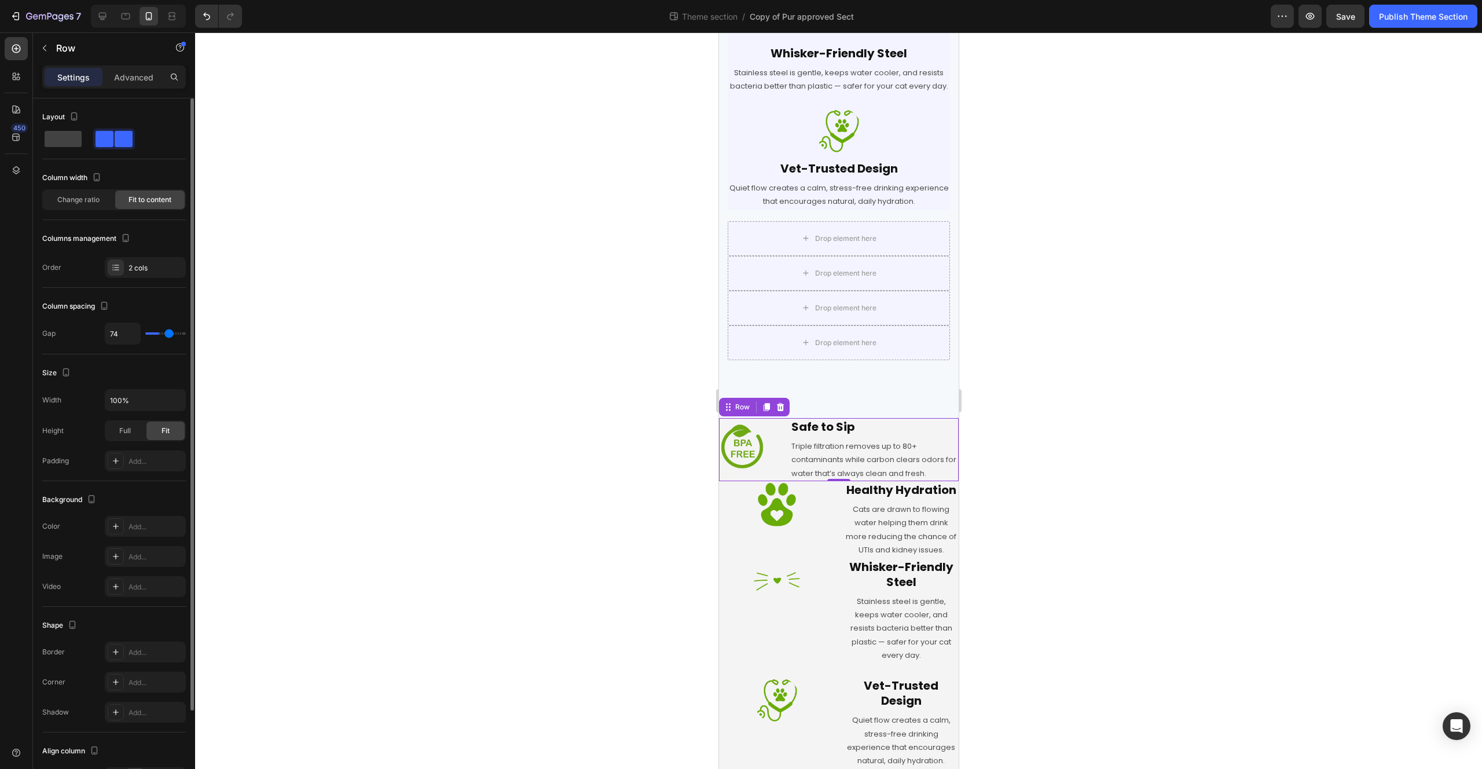
type input "79"
type input "83"
type input "84"
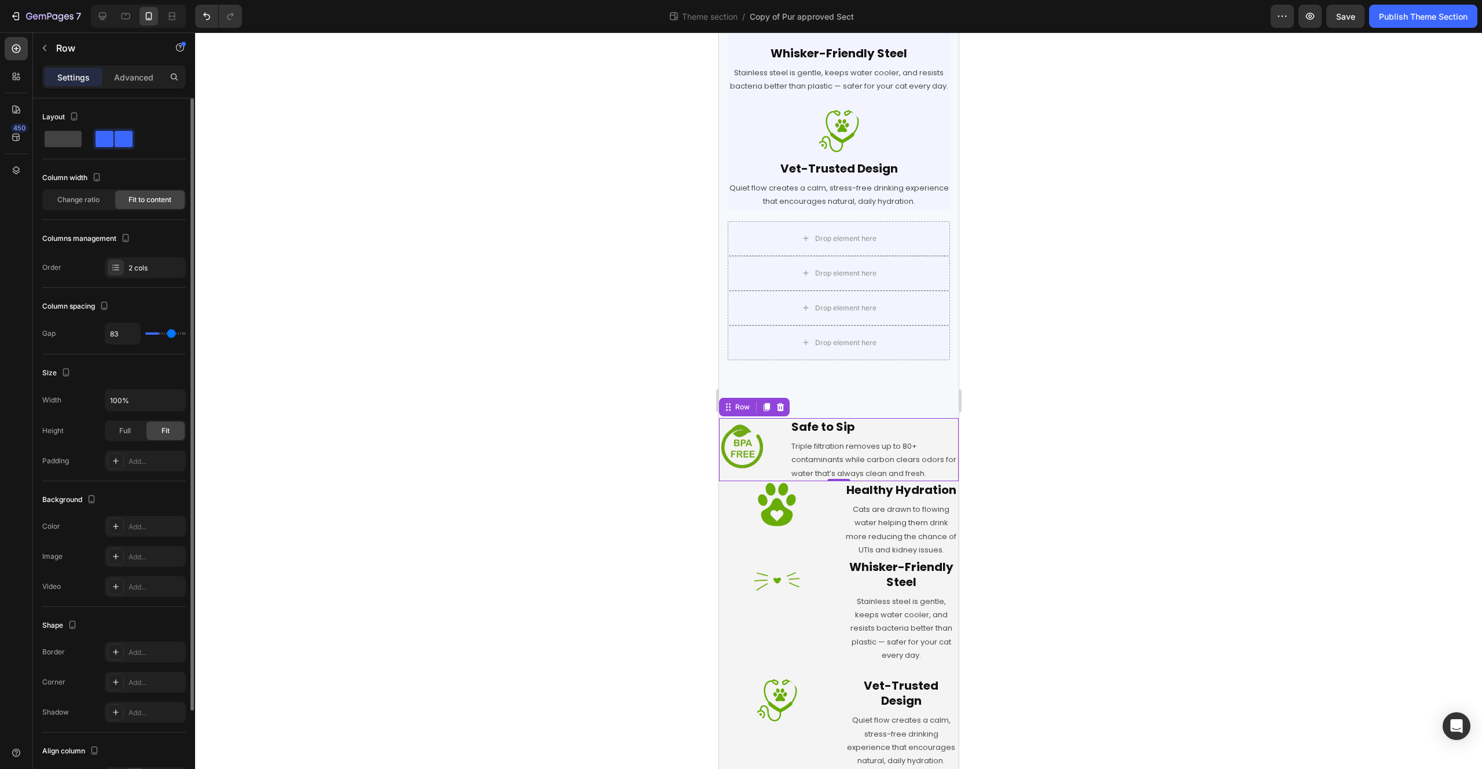
type input "84"
type input "86"
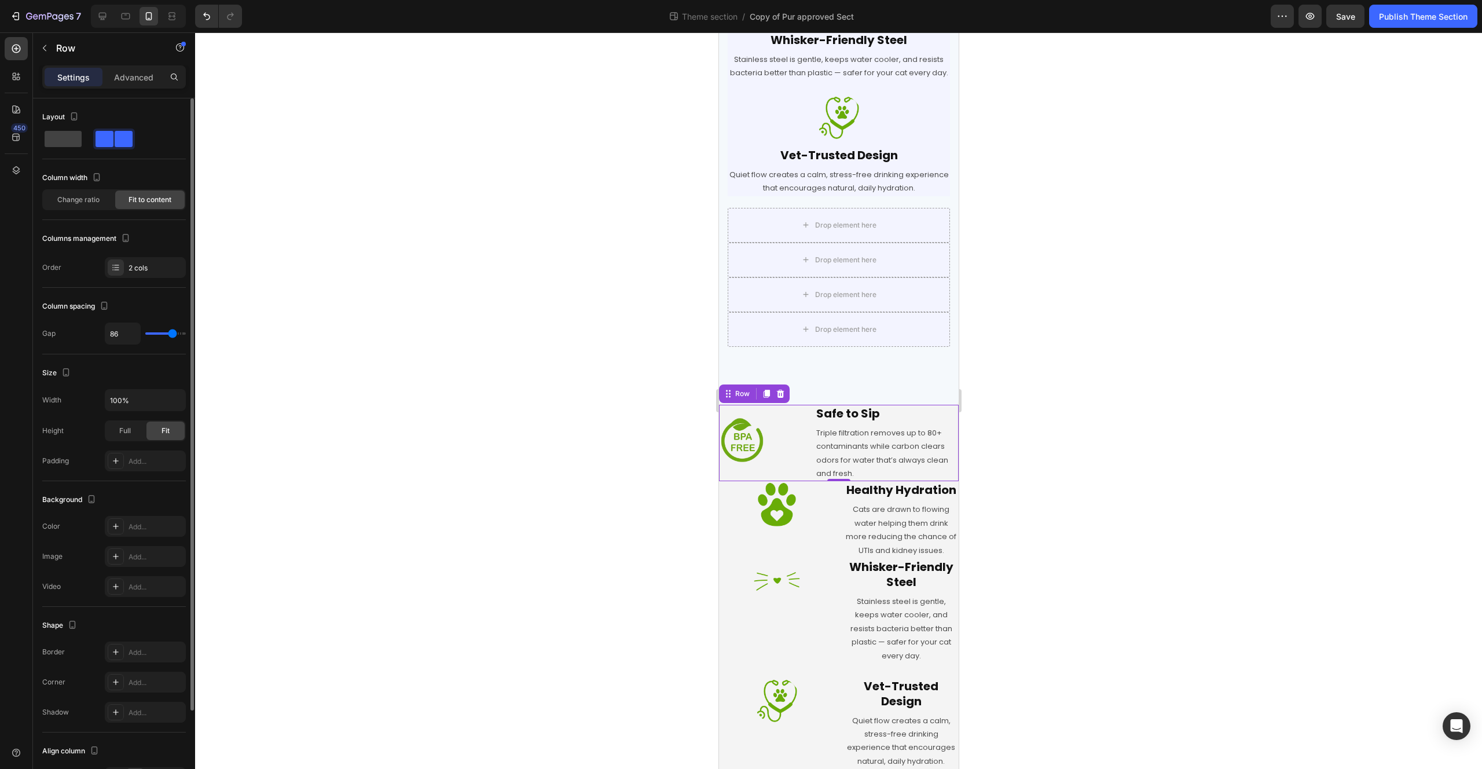
type input "85"
type input "82"
type input "81"
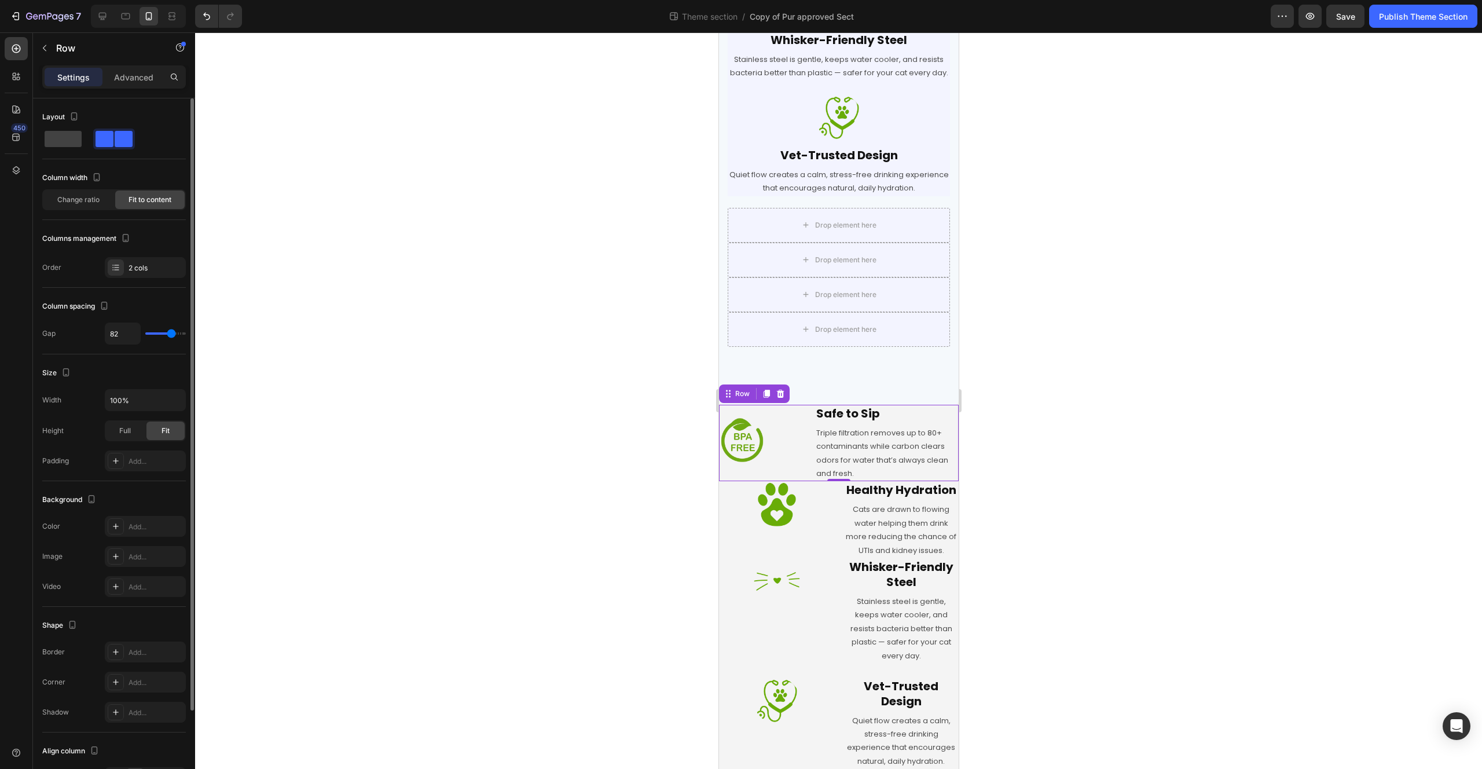
type input "81"
type input "77"
type input "74"
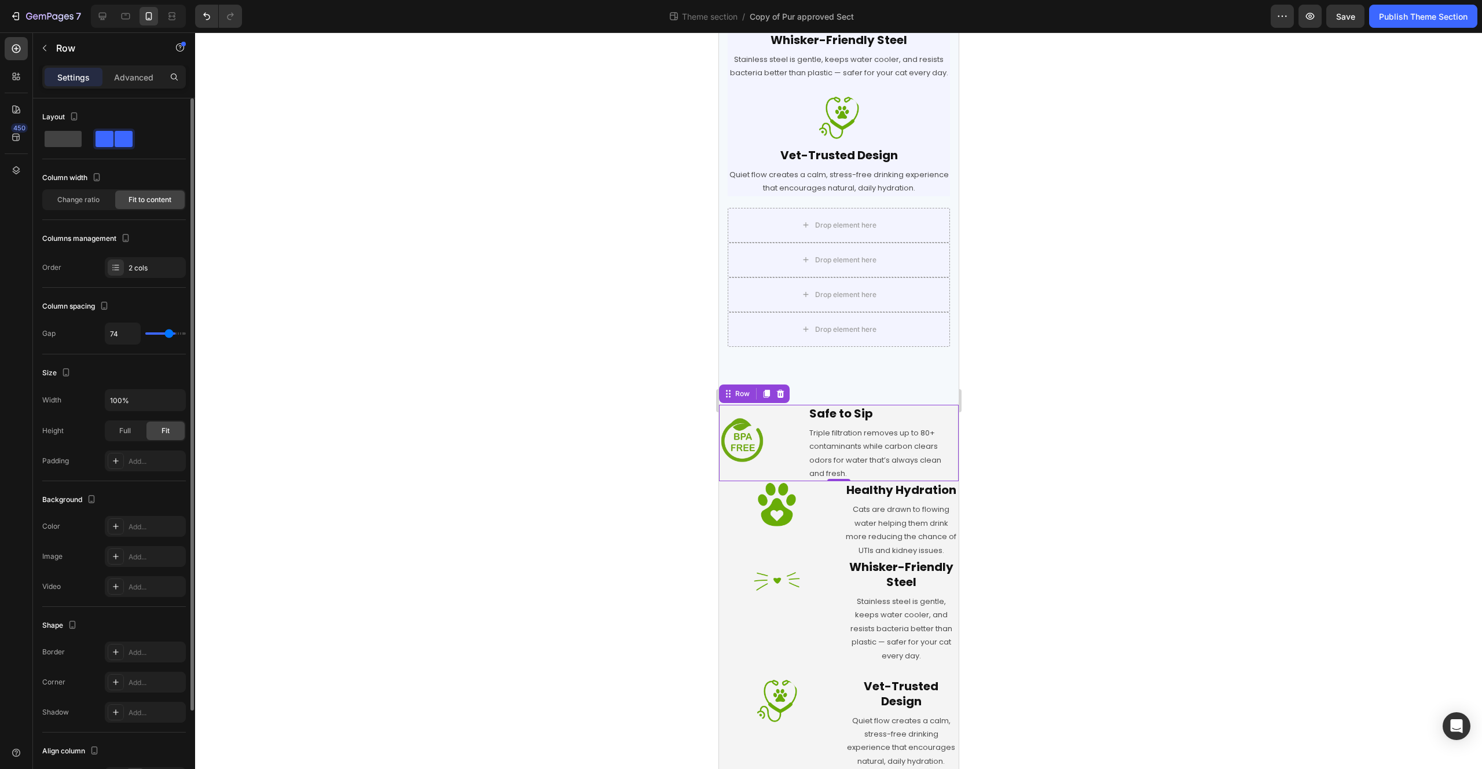
type input "69"
type input "64"
type input "60"
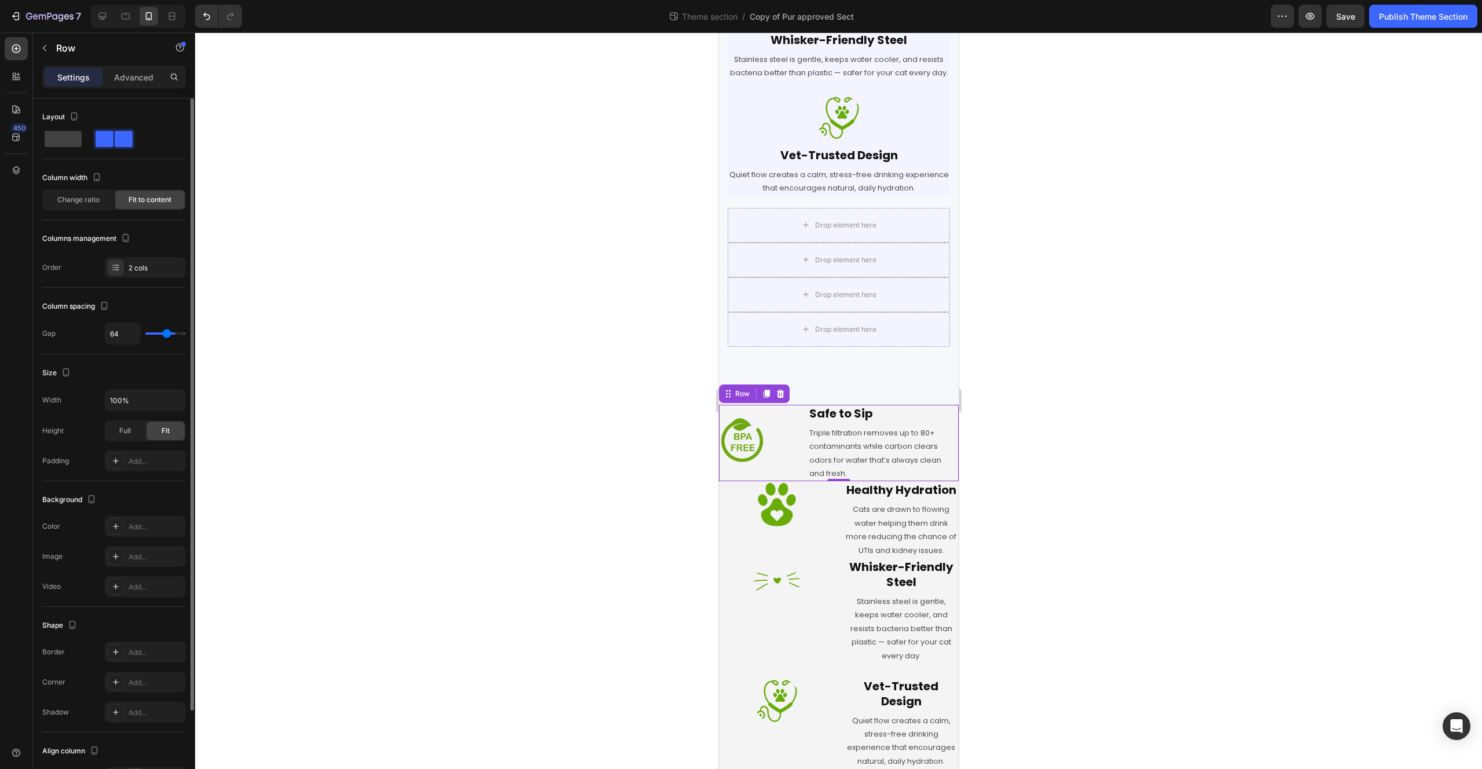
type input "60"
type input "57"
type input "56"
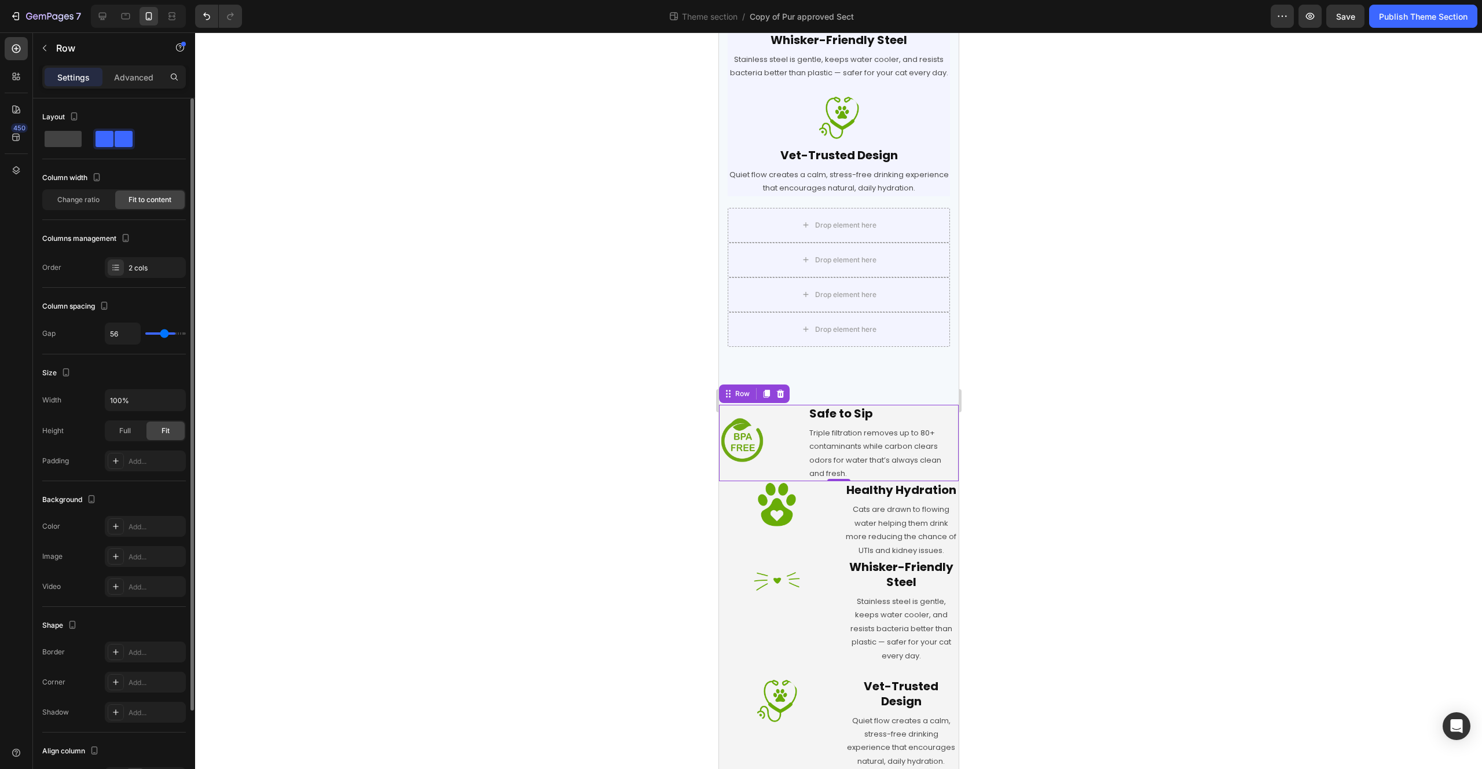
type input "54"
type input "53"
type input "51"
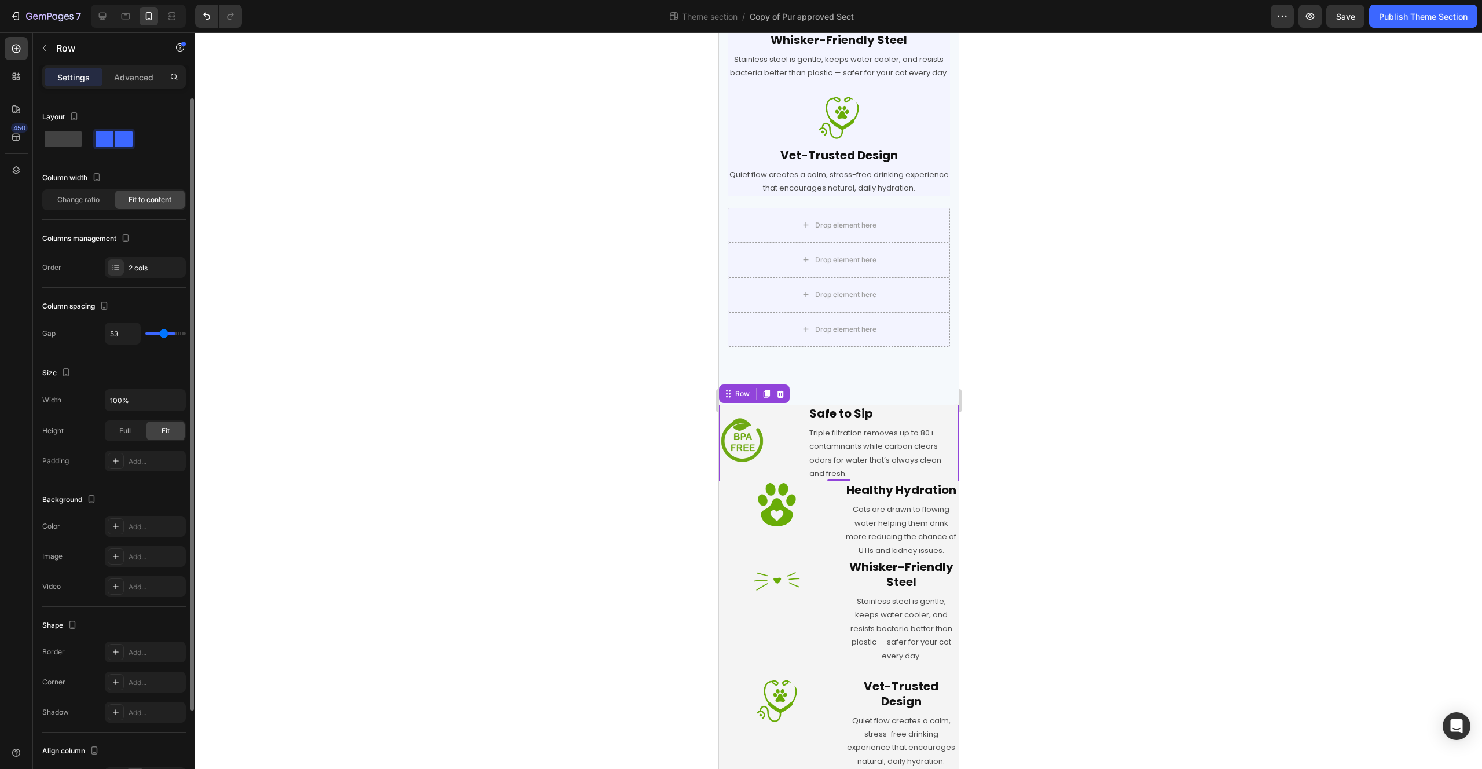
type input "51"
type input "50"
type input "48"
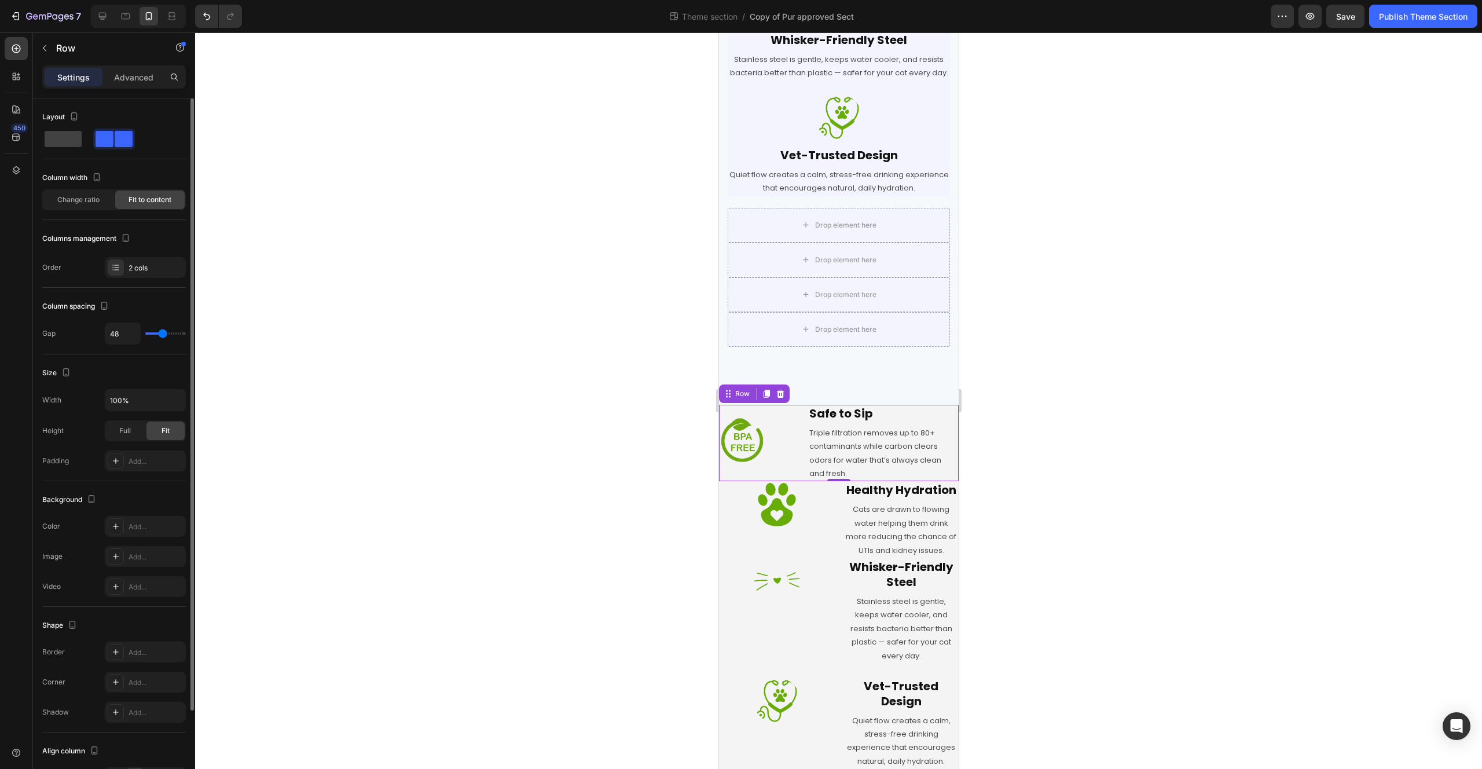
type input "47"
type input "45"
type input "43"
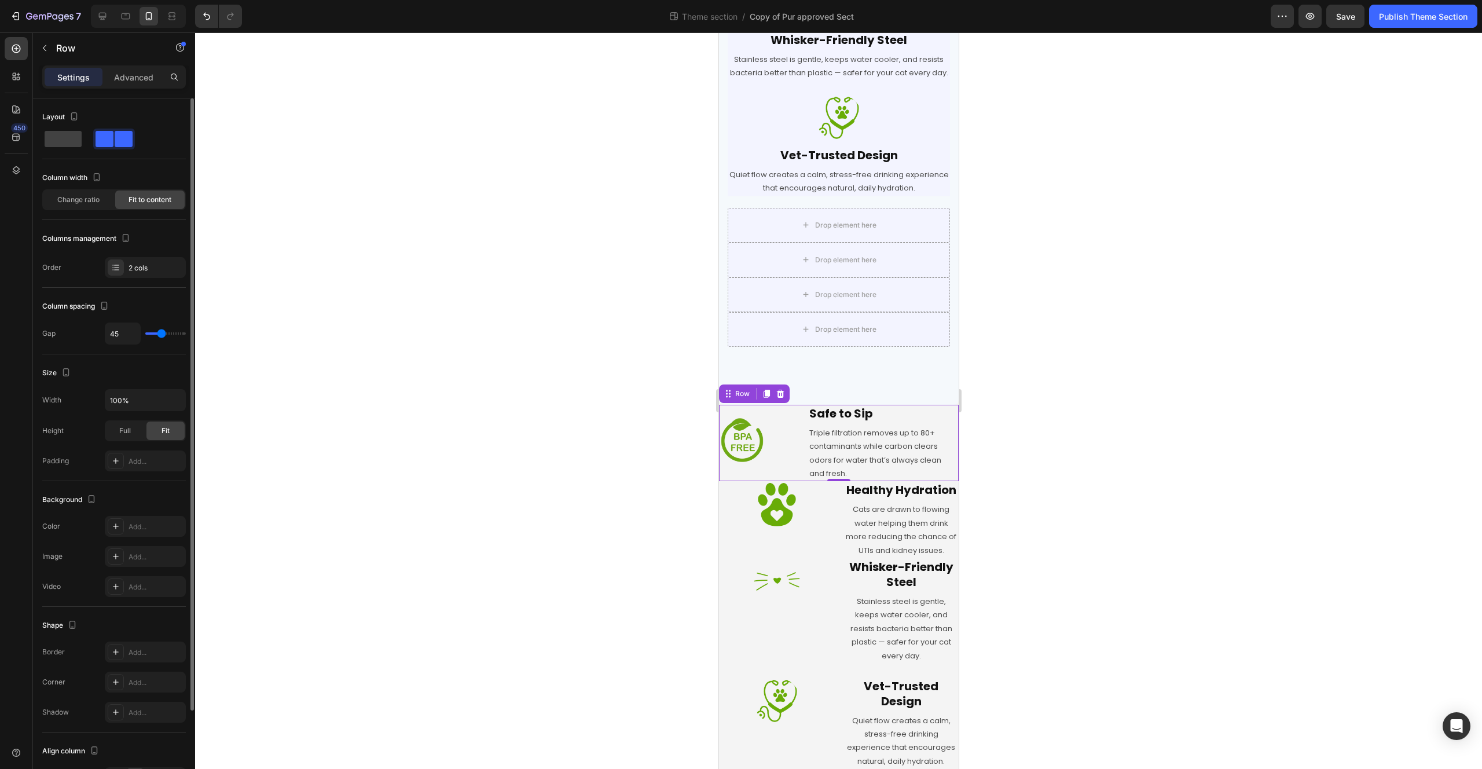
type input "43"
type input "38"
type input "34"
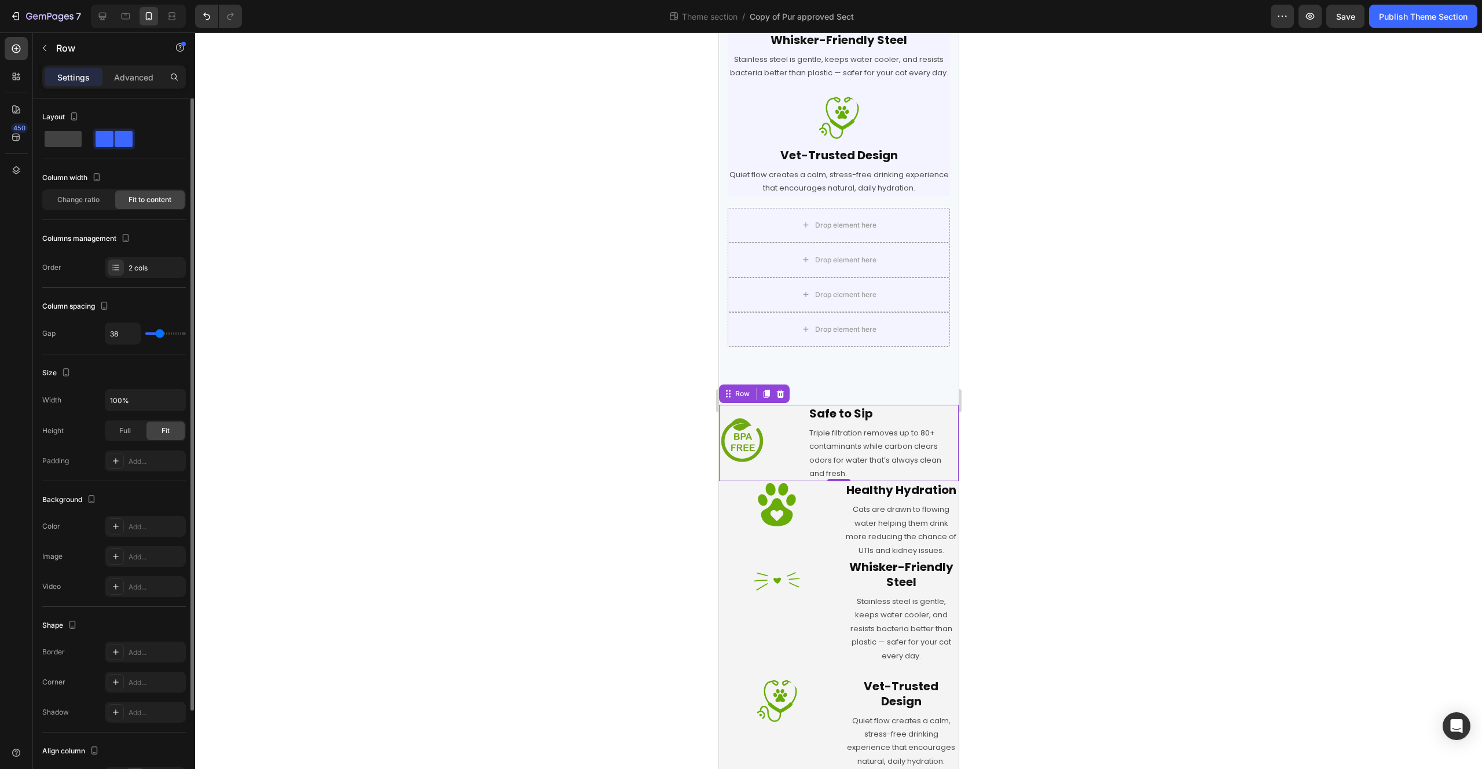
type input "34"
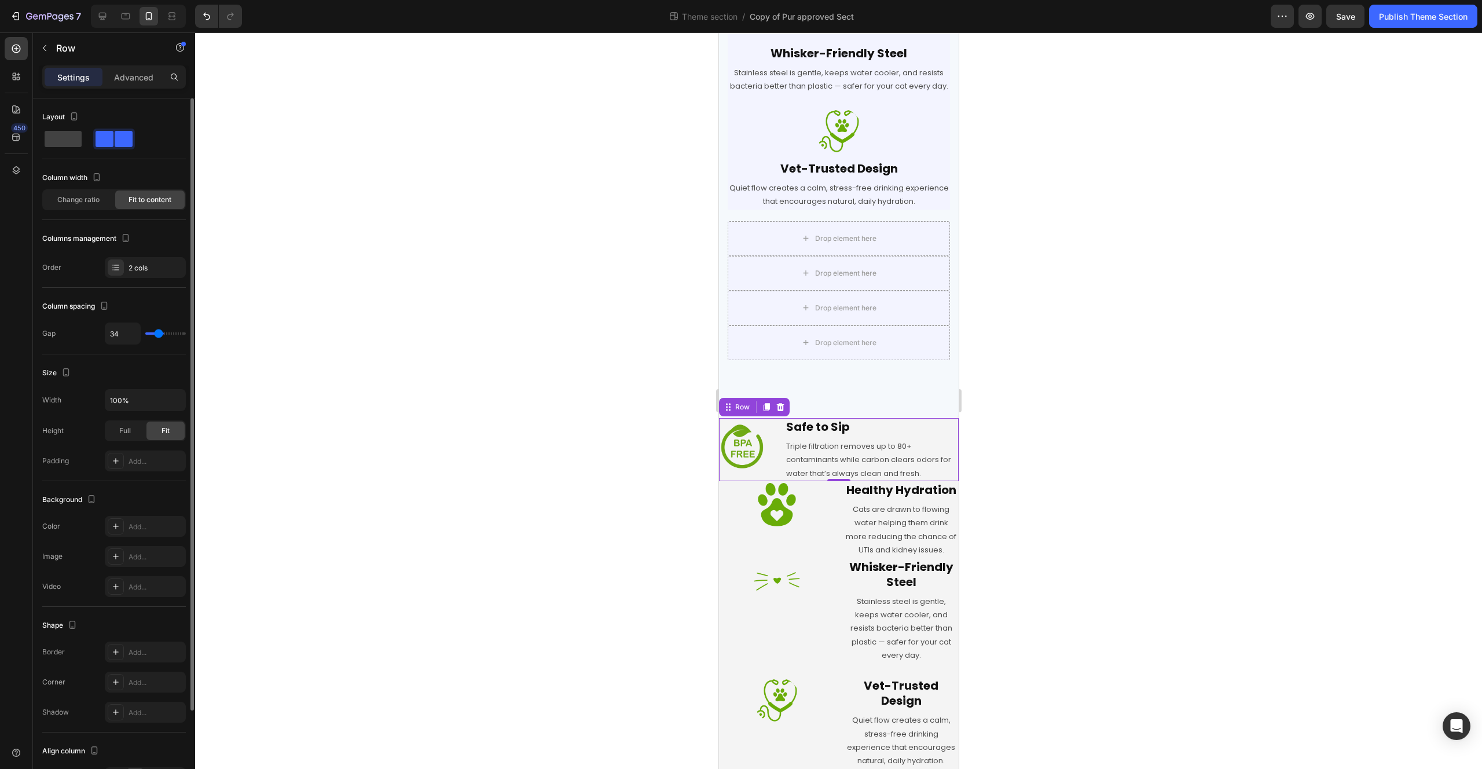
type input "28"
type input "18"
type input "16"
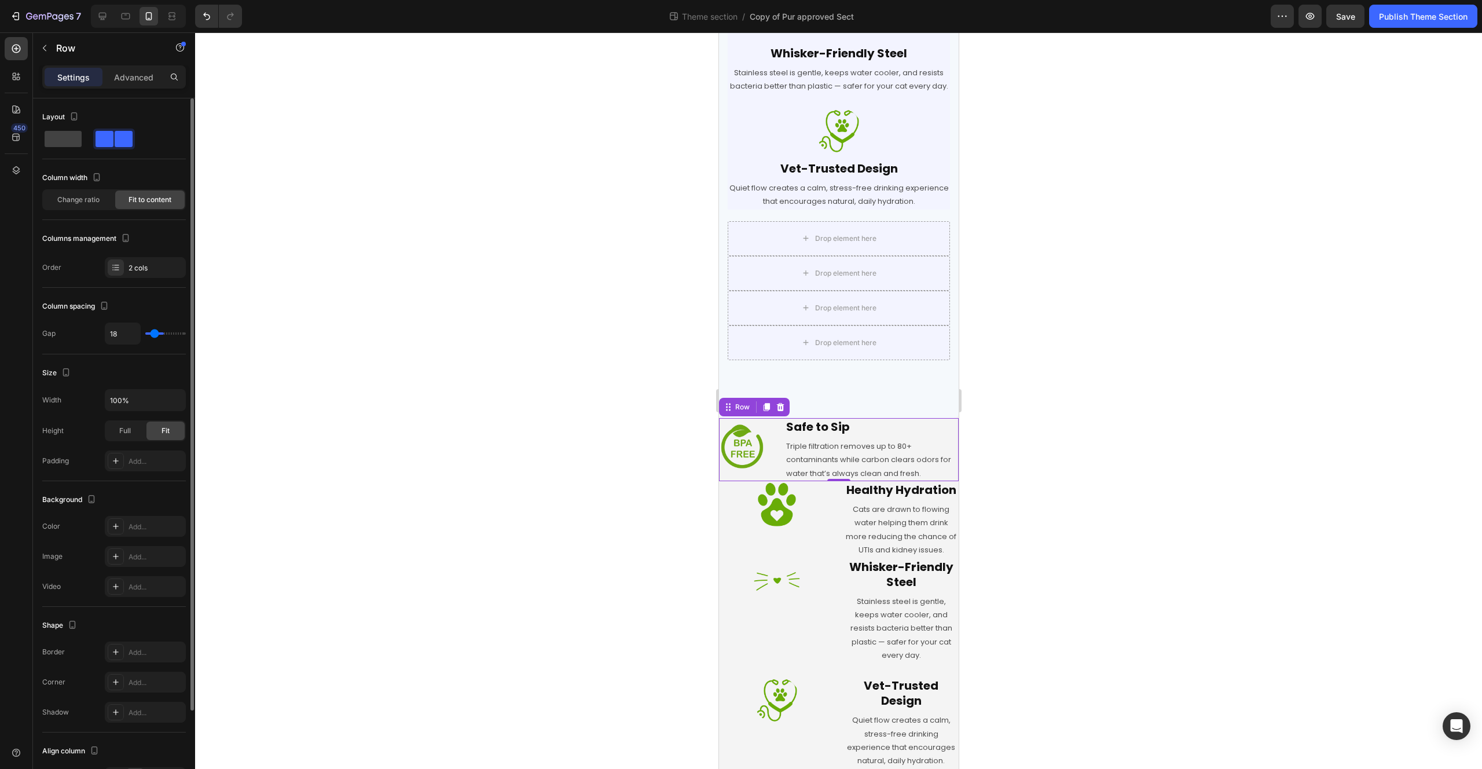
type input "16"
type input "13"
type input "10"
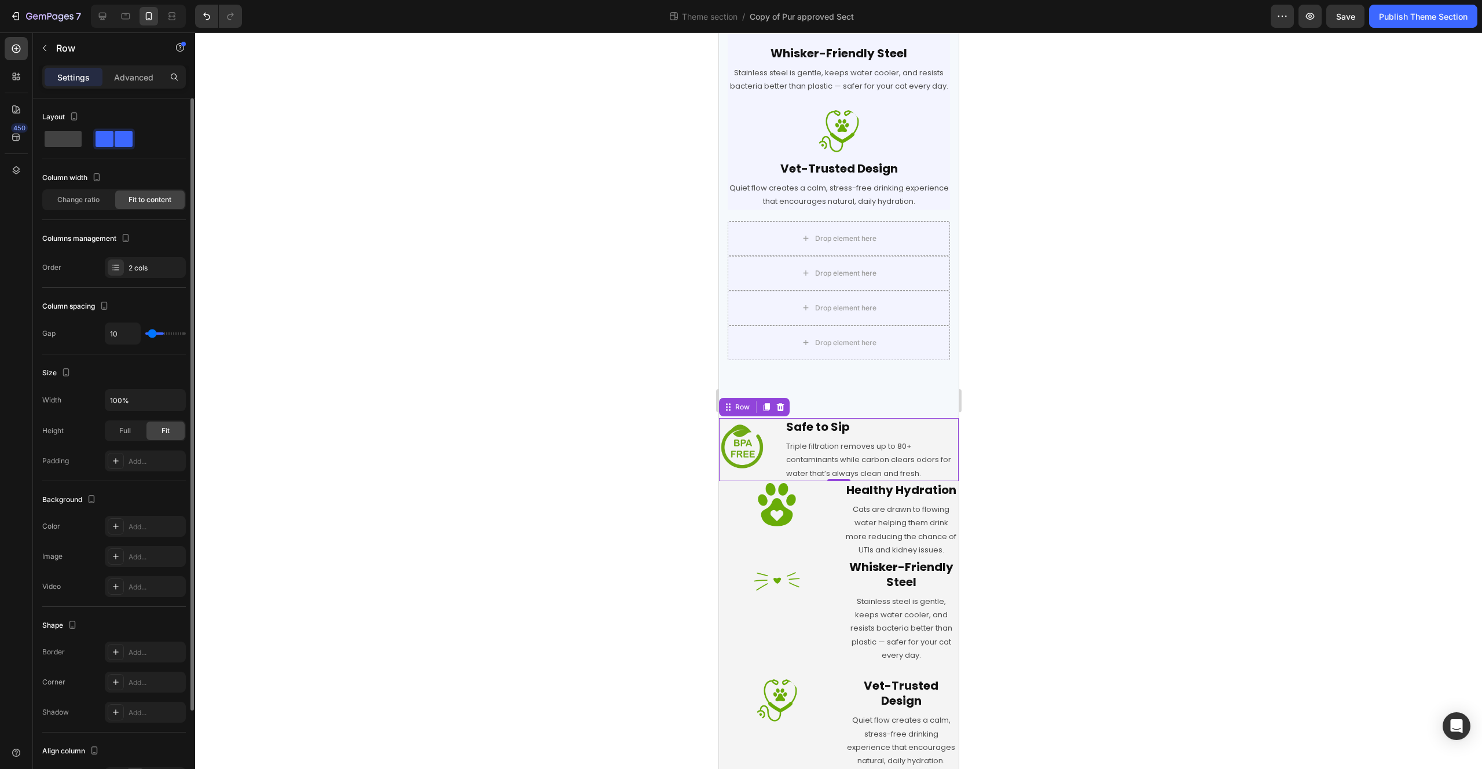
type input "8"
type input "7"
type input "6"
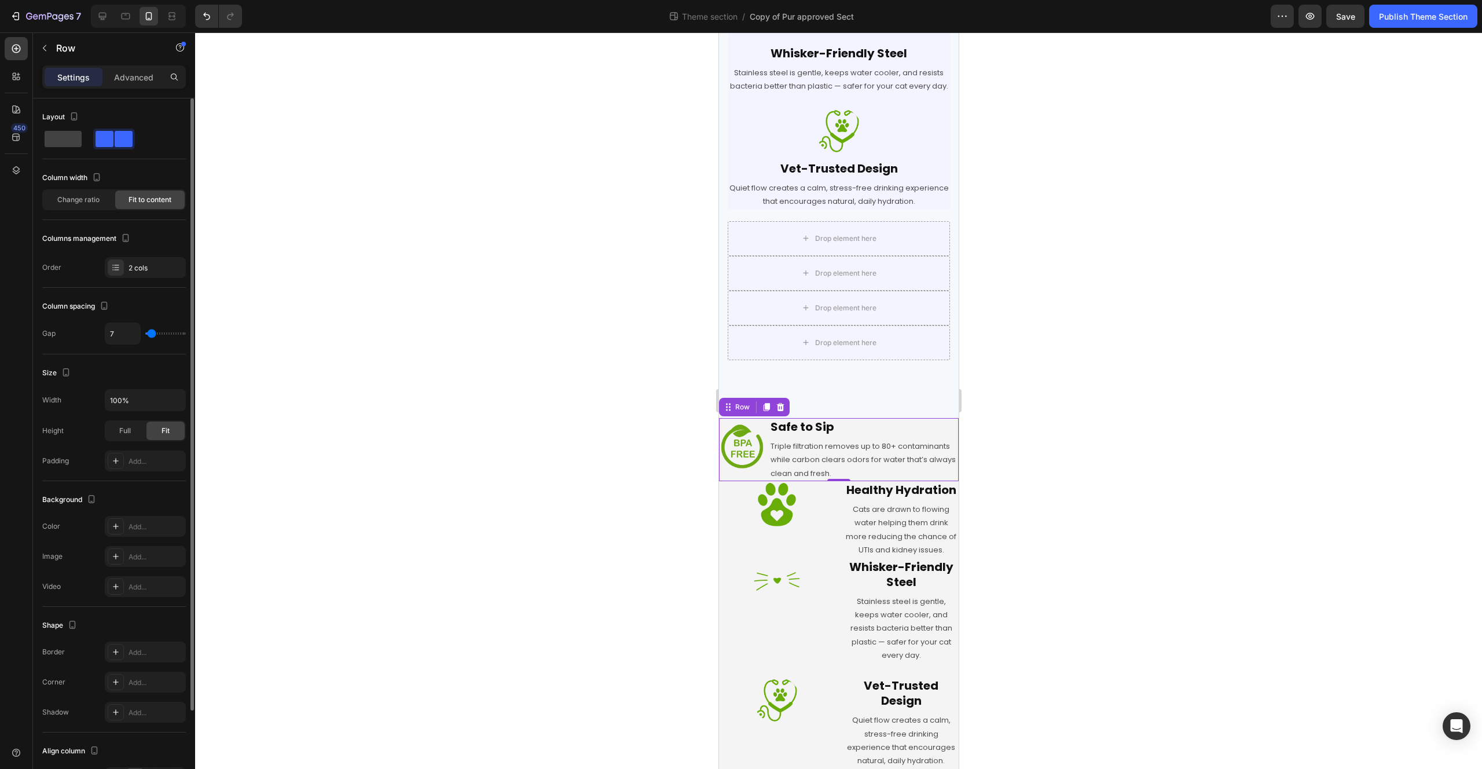
type input "6"
type input "5"
type input "3"
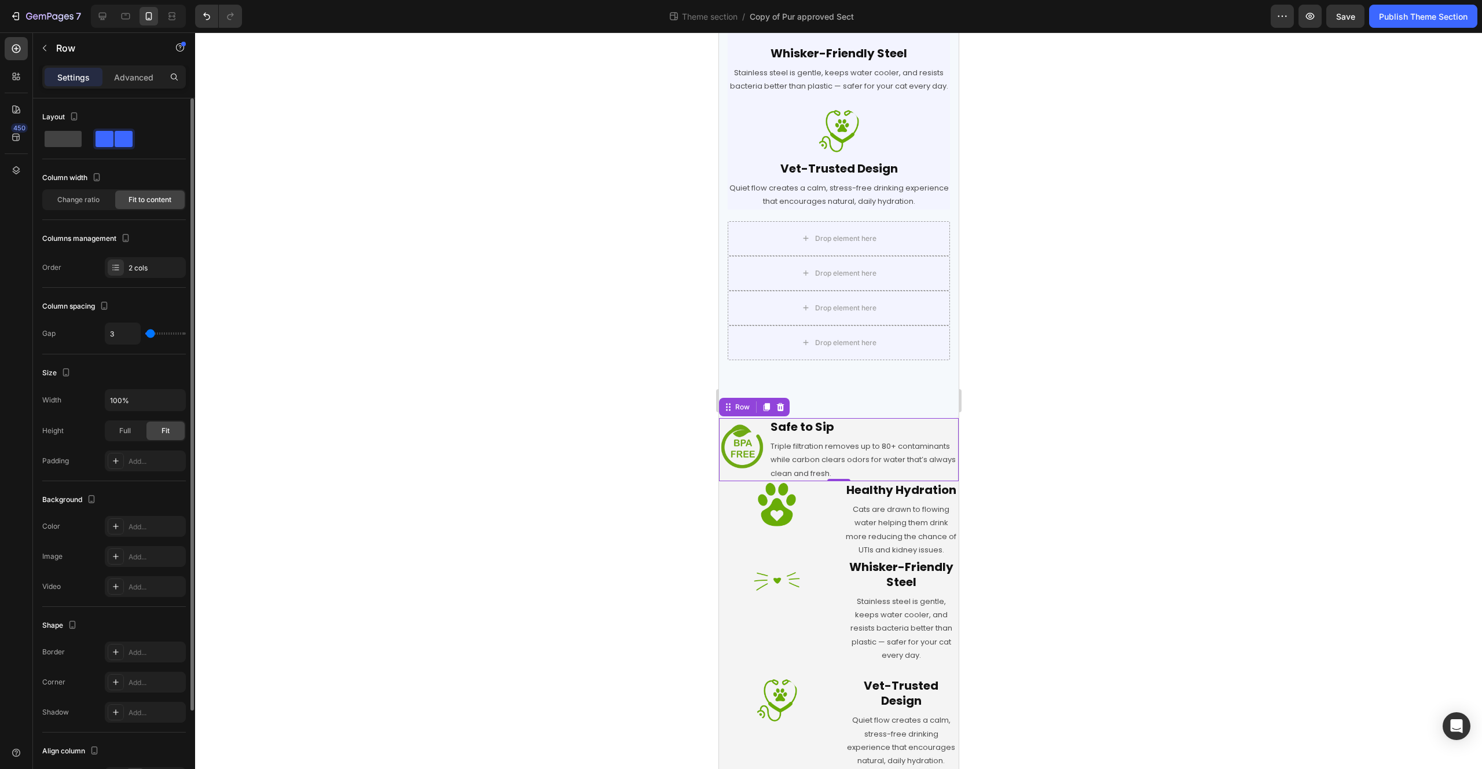
type input "0"
type input "4"
type input "7"
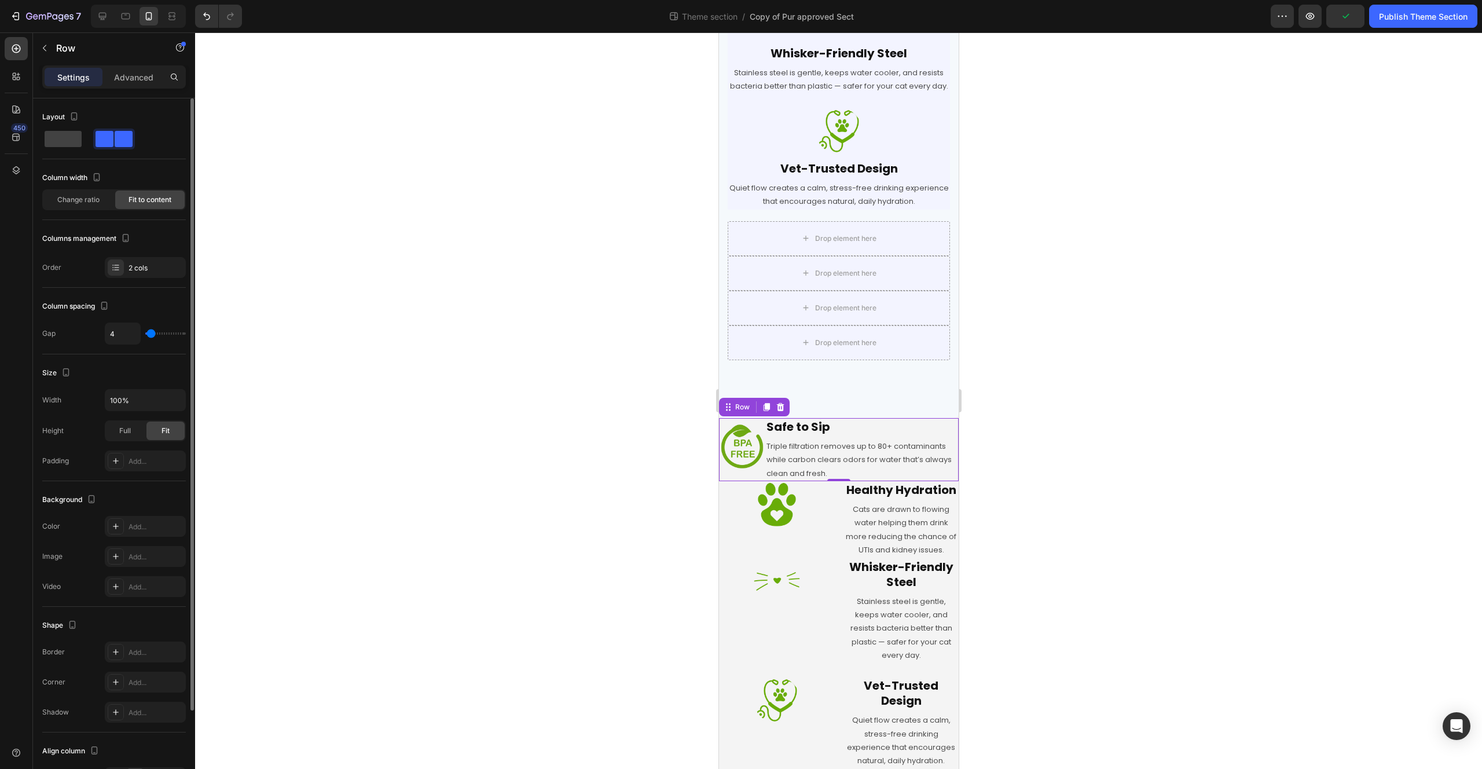
type input "7"
type input "8"
type input "9"
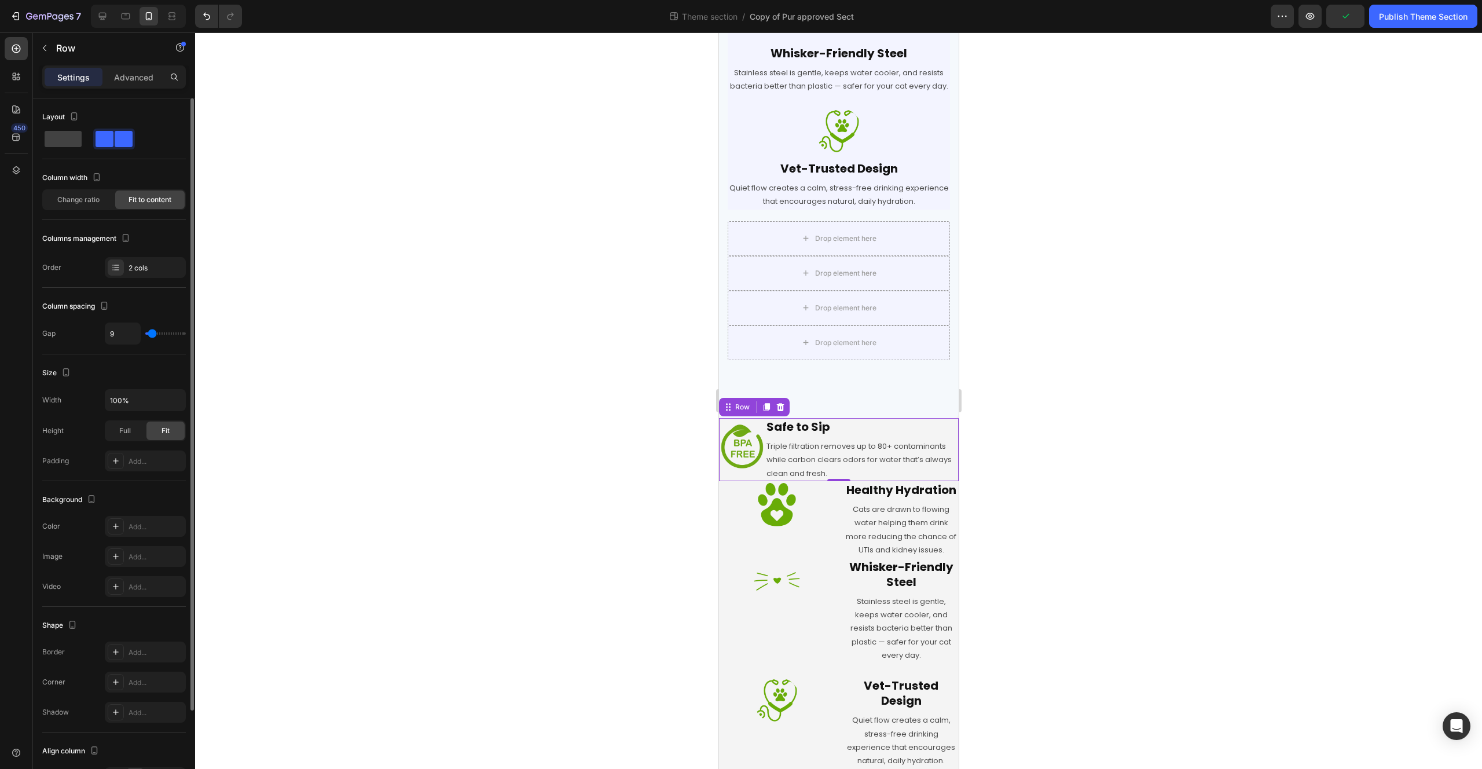
type input "10"
type input "11"
type input "13"
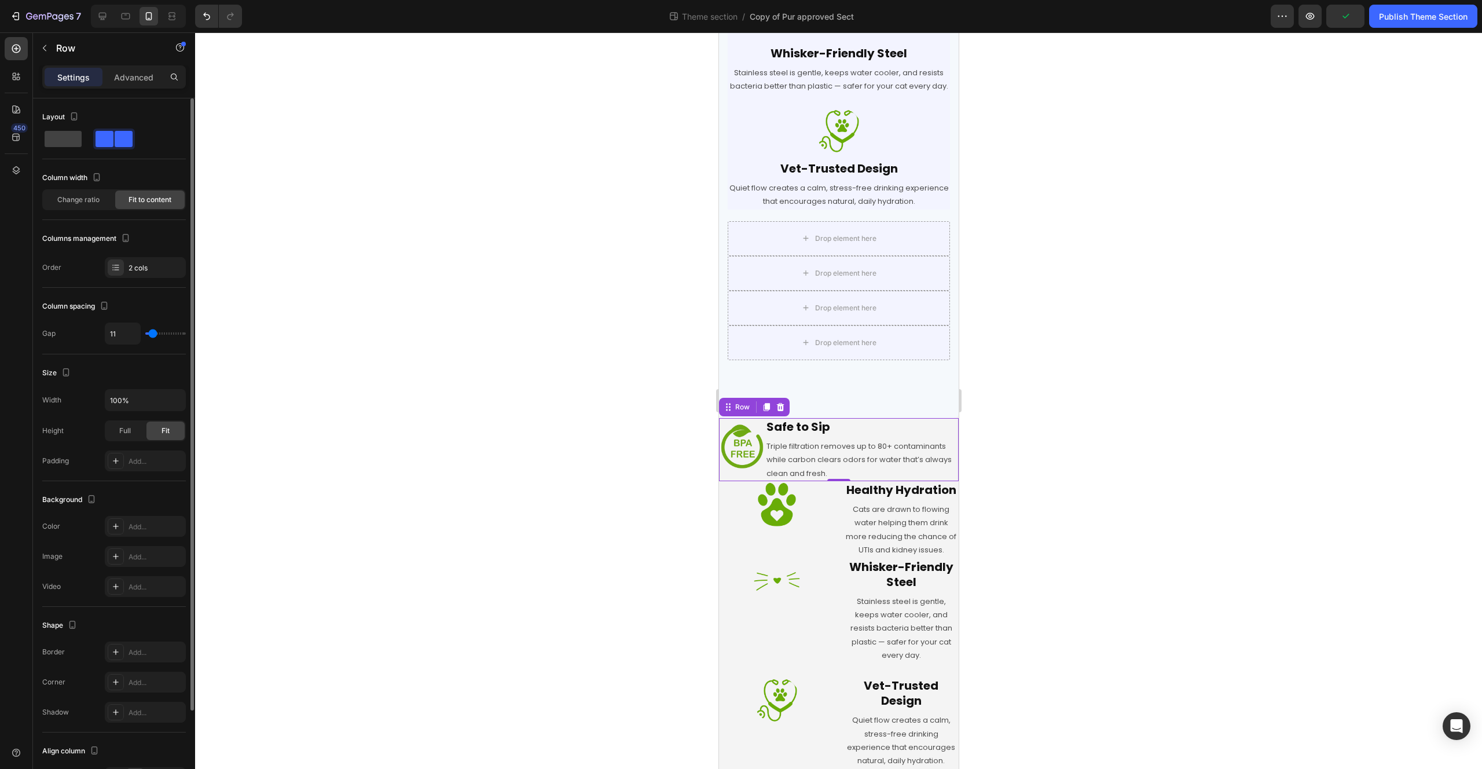
type input "13"
type input "12"
type input "11"
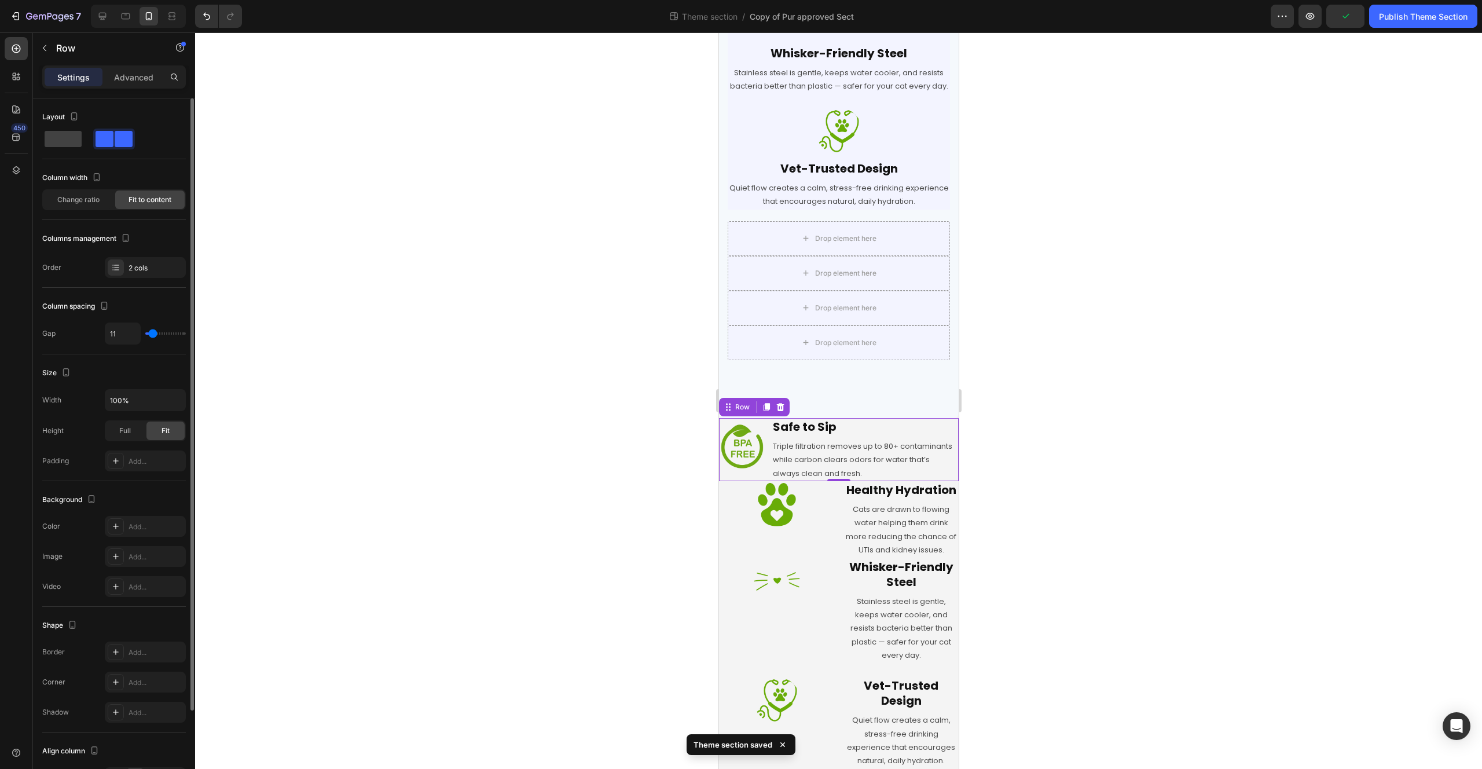
type input "10"
drag, startPoint x: 154, startPoint y: 336, endPoint x: 152, endPoint y: 342, distance: 6.6
type input "10"
click at [152, 335] on input "range" at bounding box center [165, 333] width 41 height 2
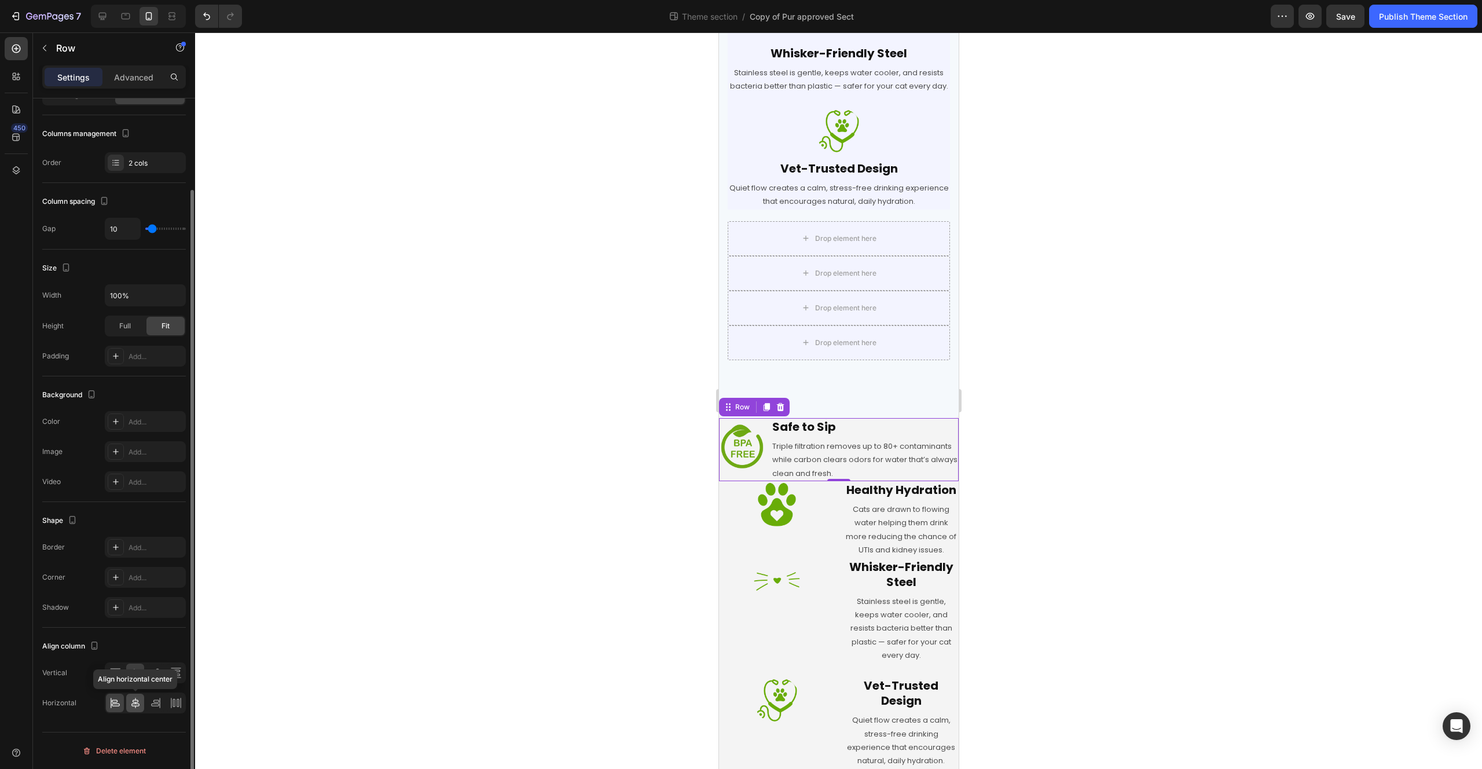
click at [133, 701] on icon at bounding box center [135, 703] width 8 height 10
click at [110, 707] on icon at bounding box center [115, 703] width 12 height 12
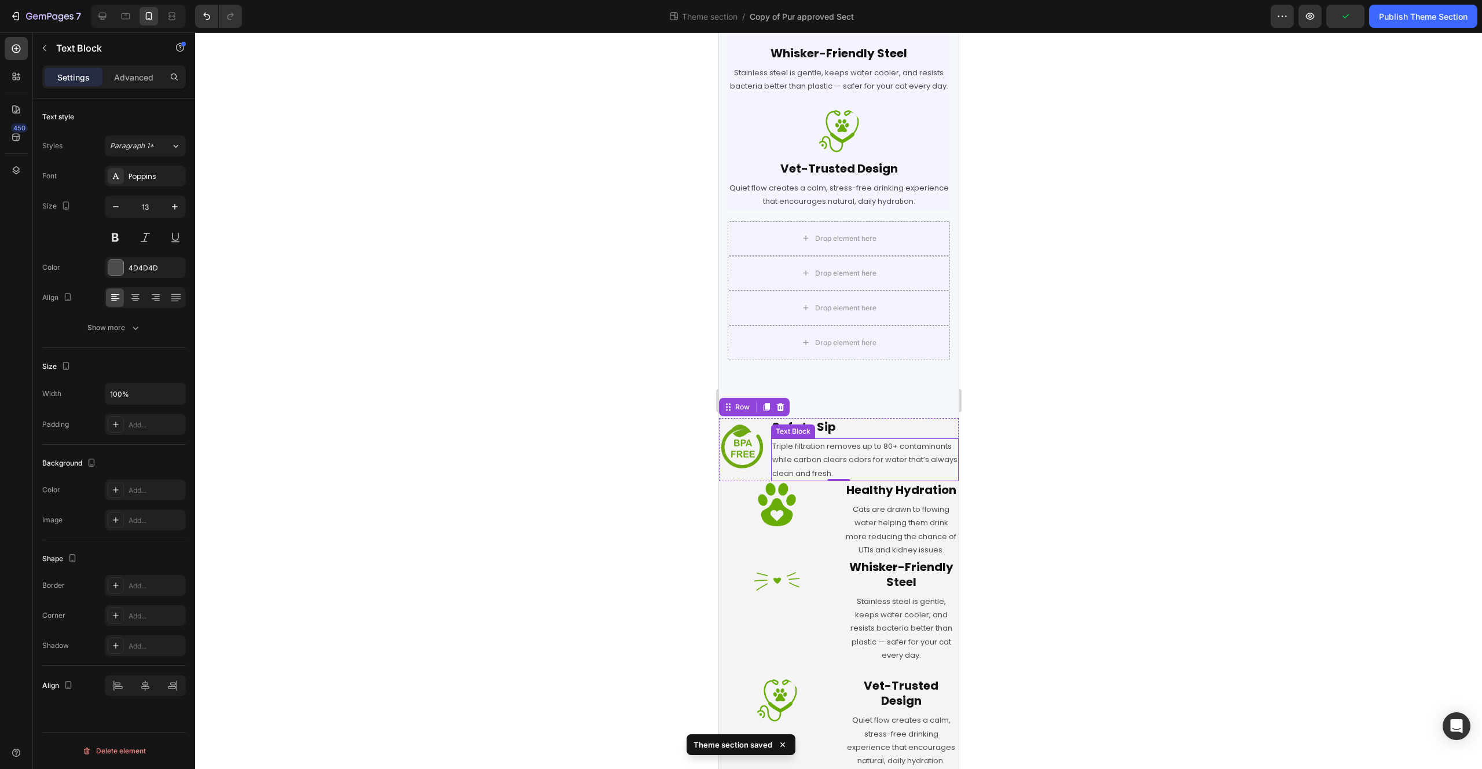
click at [937, 449] on p "Triple filtration removes up to 80+ contaminants while carbon clears odors for …" at bounding box center [864, 459] width 185 height 41
click at [754, 457] on div "Image" at bounding box center [741, 449] width 46 height 63
click at [847, 449] on p "Triple filtration removes up to 80+ contaminants while carbon clears odors for …" at bounding box center [864, 459] width 185 height 41
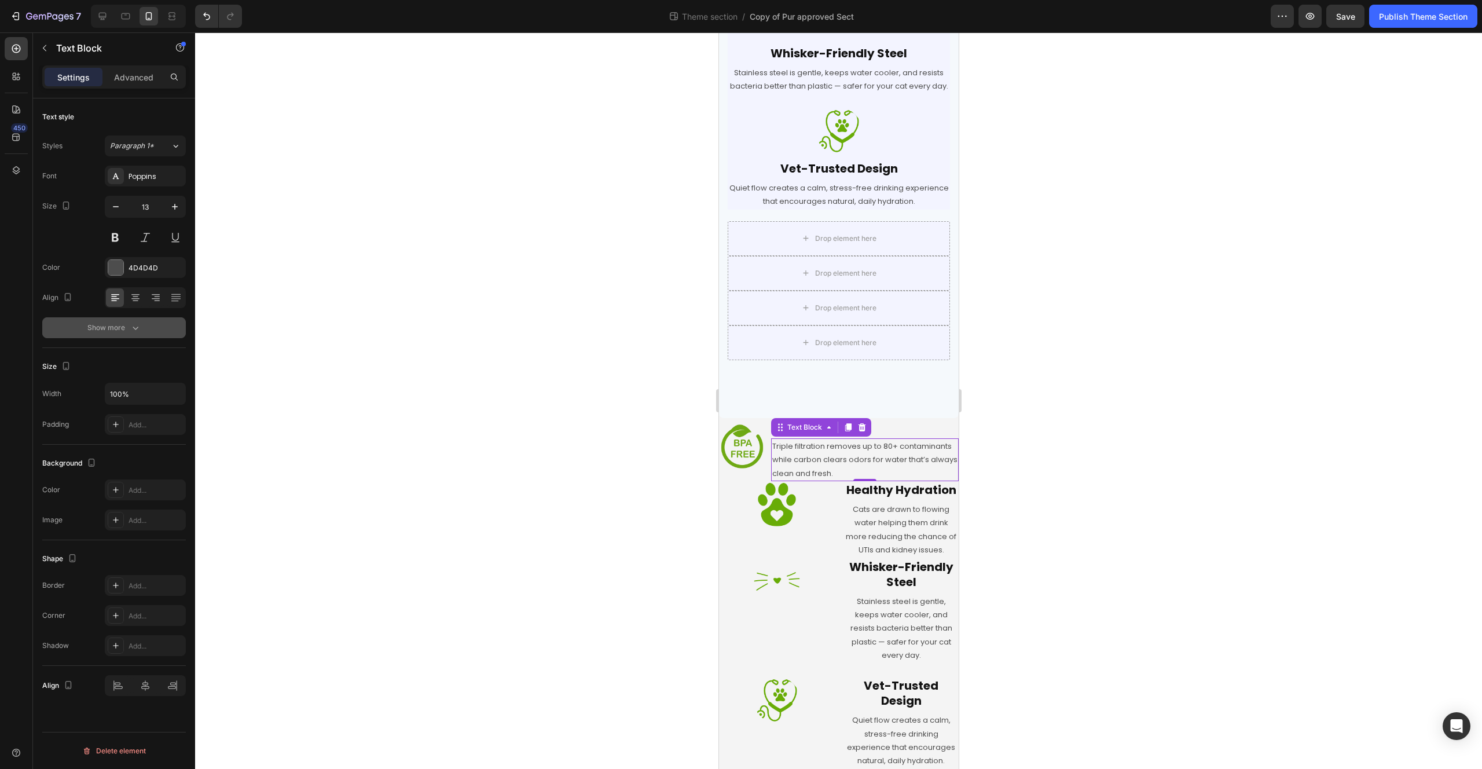
click at [111, 332] on div "Show more" at bounding box center [114, 328] width 54 height 12
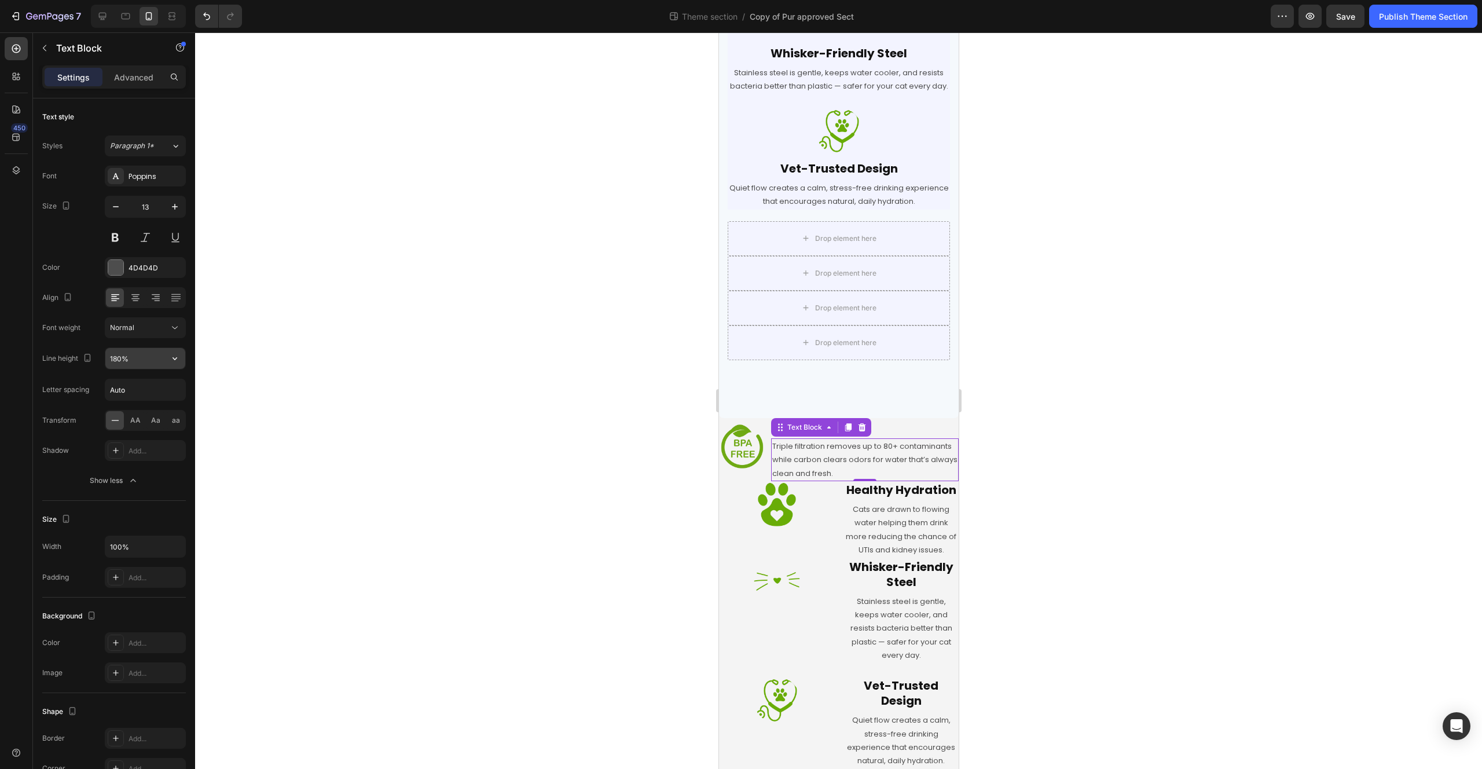
click at [167, 350] on button "button" at bounding box center [174, 358] width 21 height 21
click at [136, 409] on p "120%" at bounding box center [142, 410] width 66 height 10
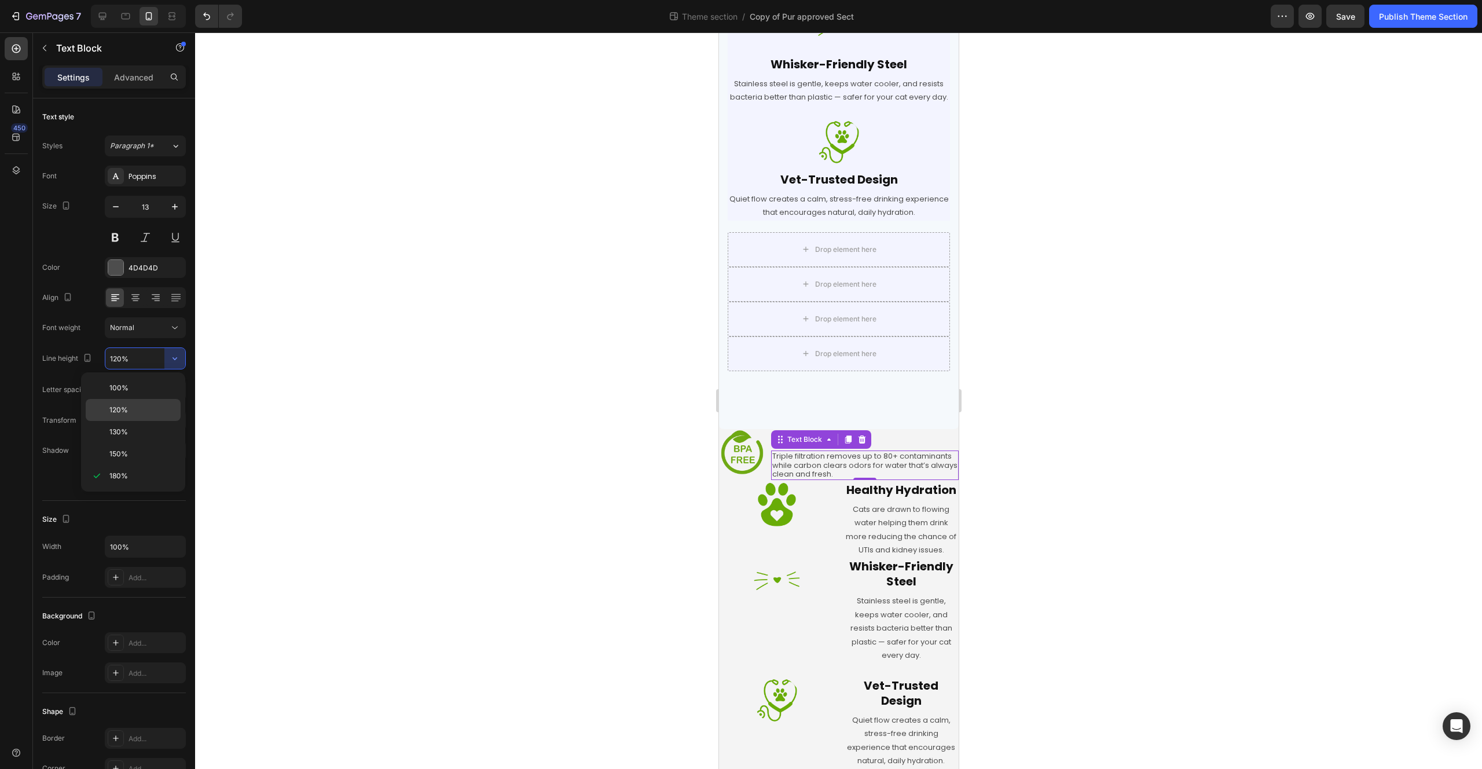
scroll to position [446, 0]
click at [156, 358] on input "120%" at bounding box center [145, 358] width 80 height 21
click at [171, 362] on icon "button" at bounding box center [175, 359] width 12 height 12
click at [131, 428] on p "130%" at bounding box center [142, 432] width 66 height 10
type input "130%"
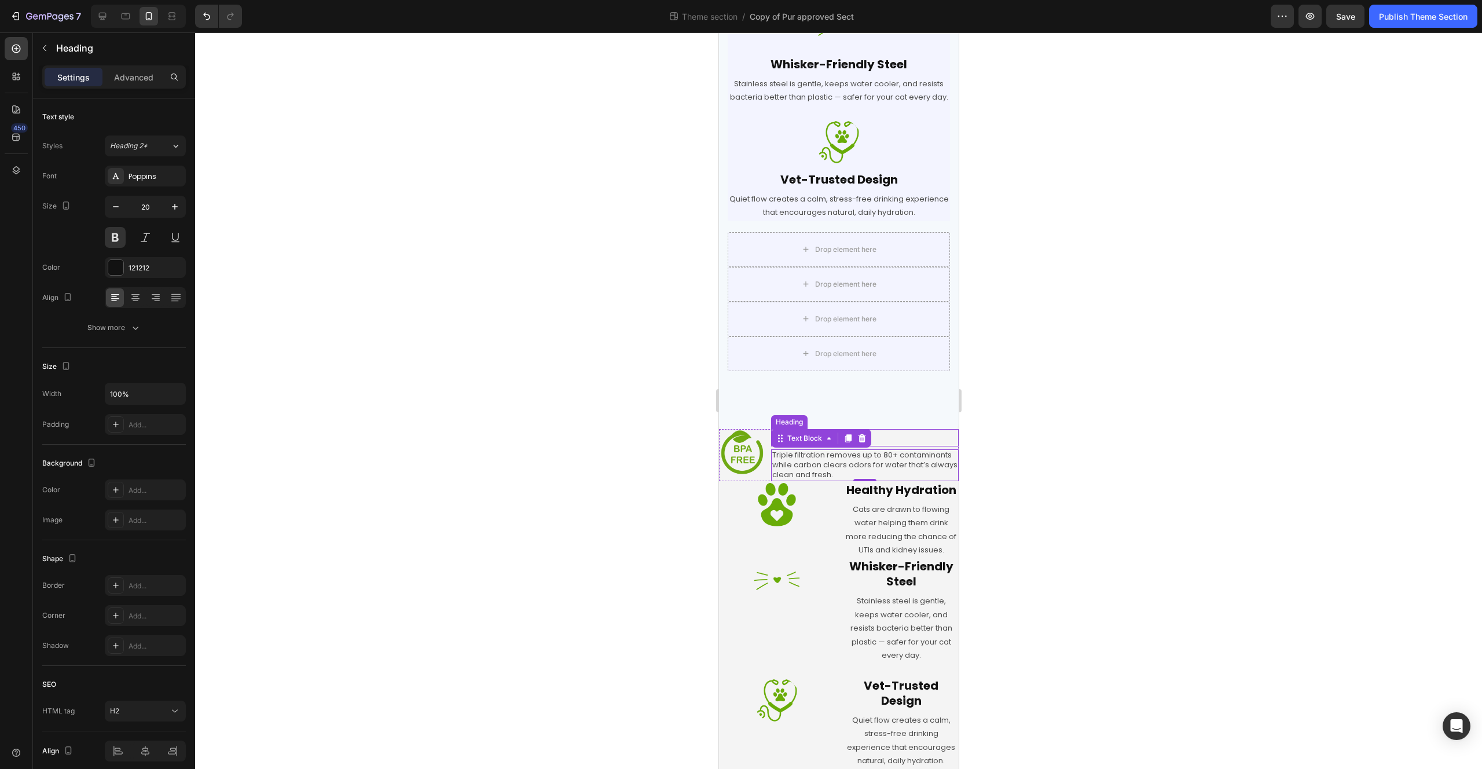
click at [937, 429] on h2 "Safe to Sip" at bounding box center [865, 437] width 188 height 17
drag, startPoint x: 864, startPoint y: 432, endPoint x: 861, endPoint y: 409, distance: 23.3
click at [862, 430] on div "Safe to Sip Heading 0" at bounding box center [865, 438] width 188 height 17
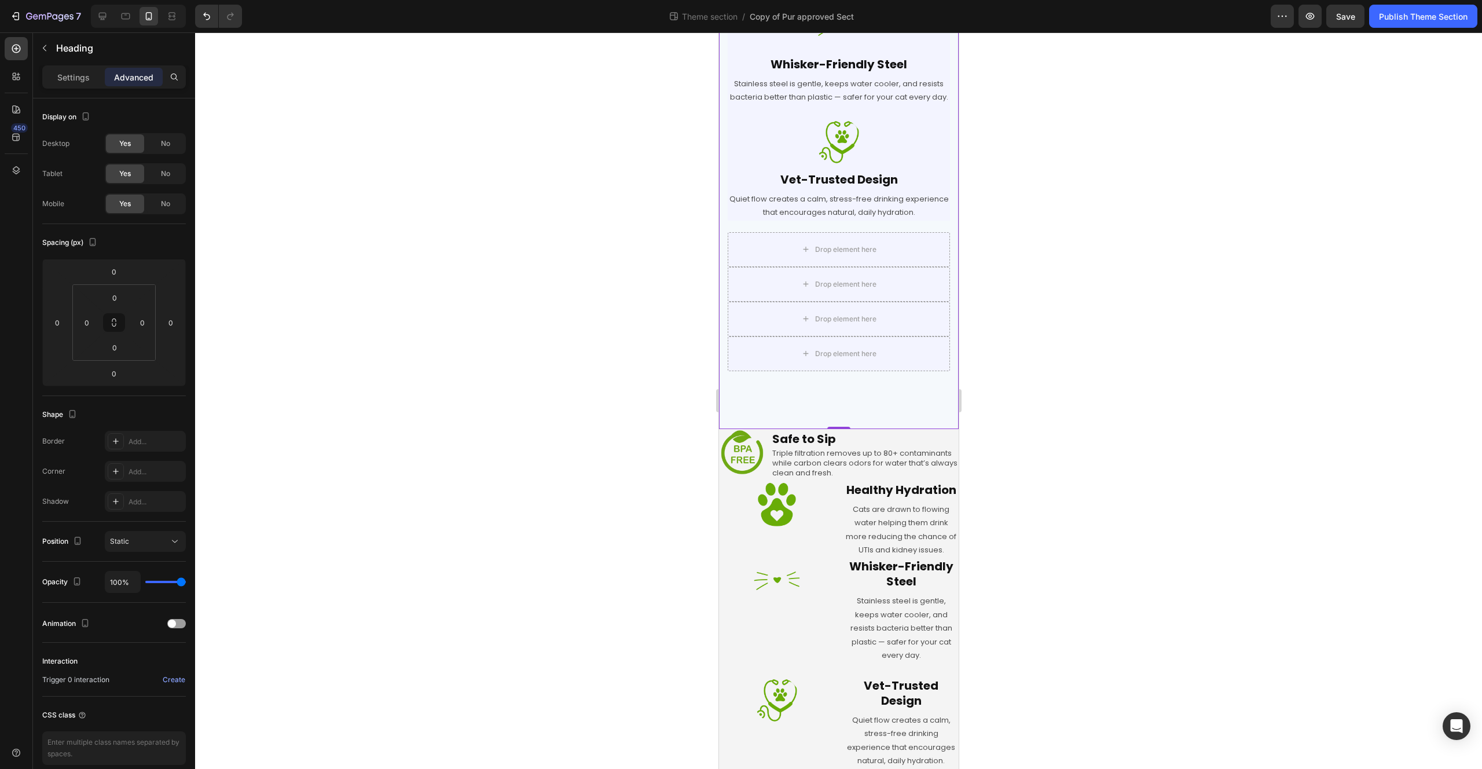
drag, startPoint x: 866, startPoint y: 394, endPoint x: 1717, endPoint y: 433, distance: 852.0
click at [866, 394] on div "Image Row Purr-Approved, Parent Trusted for mobile Heading Row Image Safe to Si…" at bounding box center [838, 33] width 240 height 792
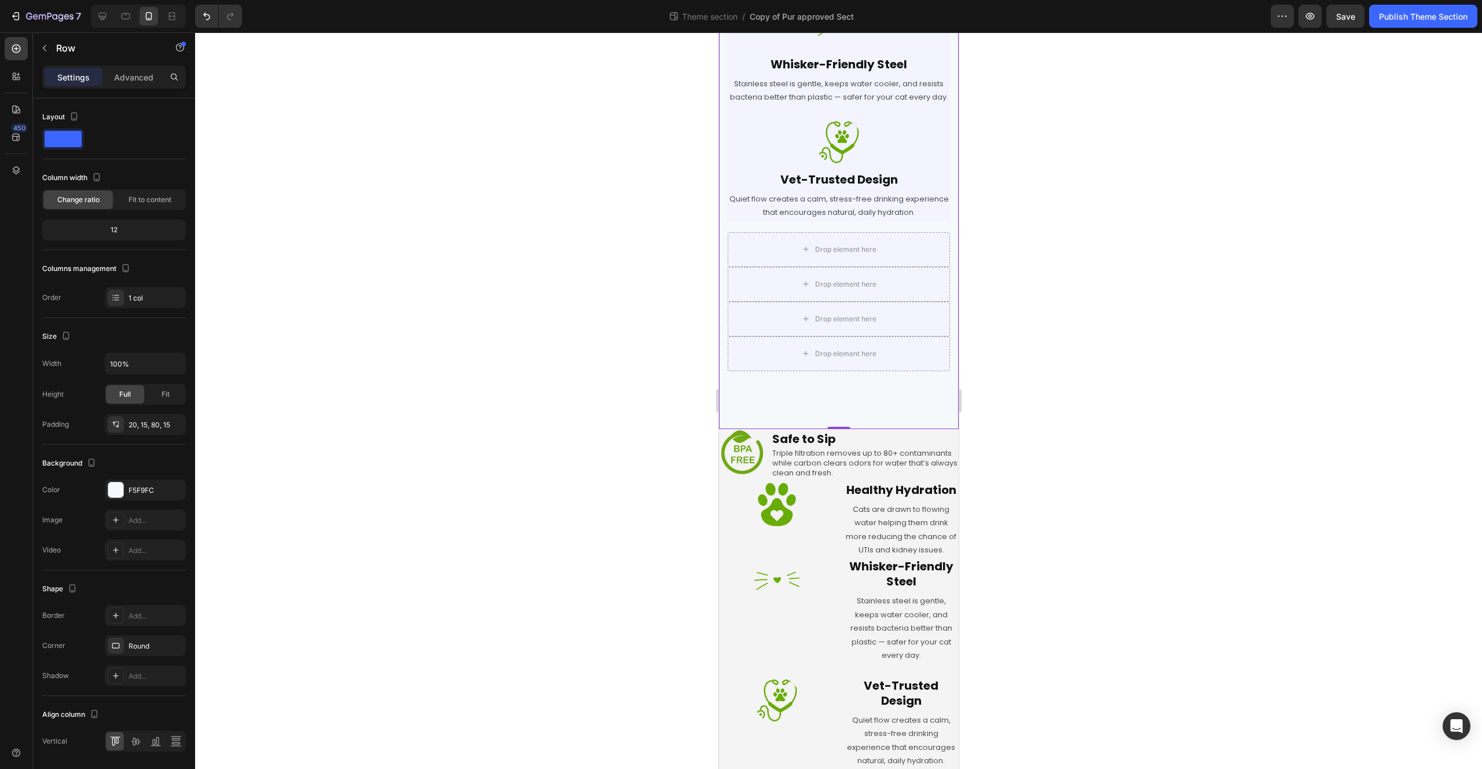
click at [1138, 399] on div at bounding box center [838, 400] width 1287 height 736
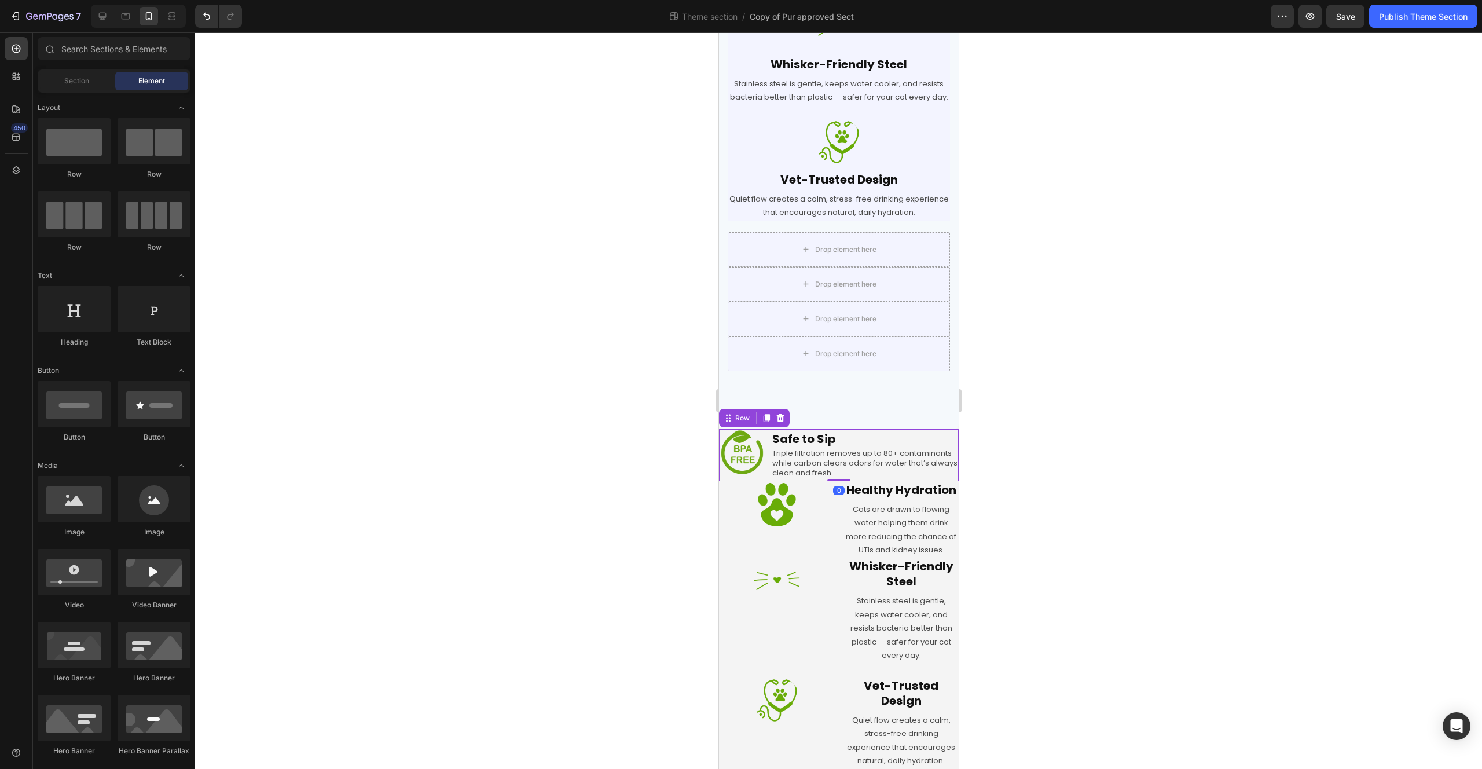
click at [765, 446] on div "Image Safe to Sip Heading Triple filtration removes up to 80+ contaminants whil…" at bounding box center [838, 455] width 240 height 52
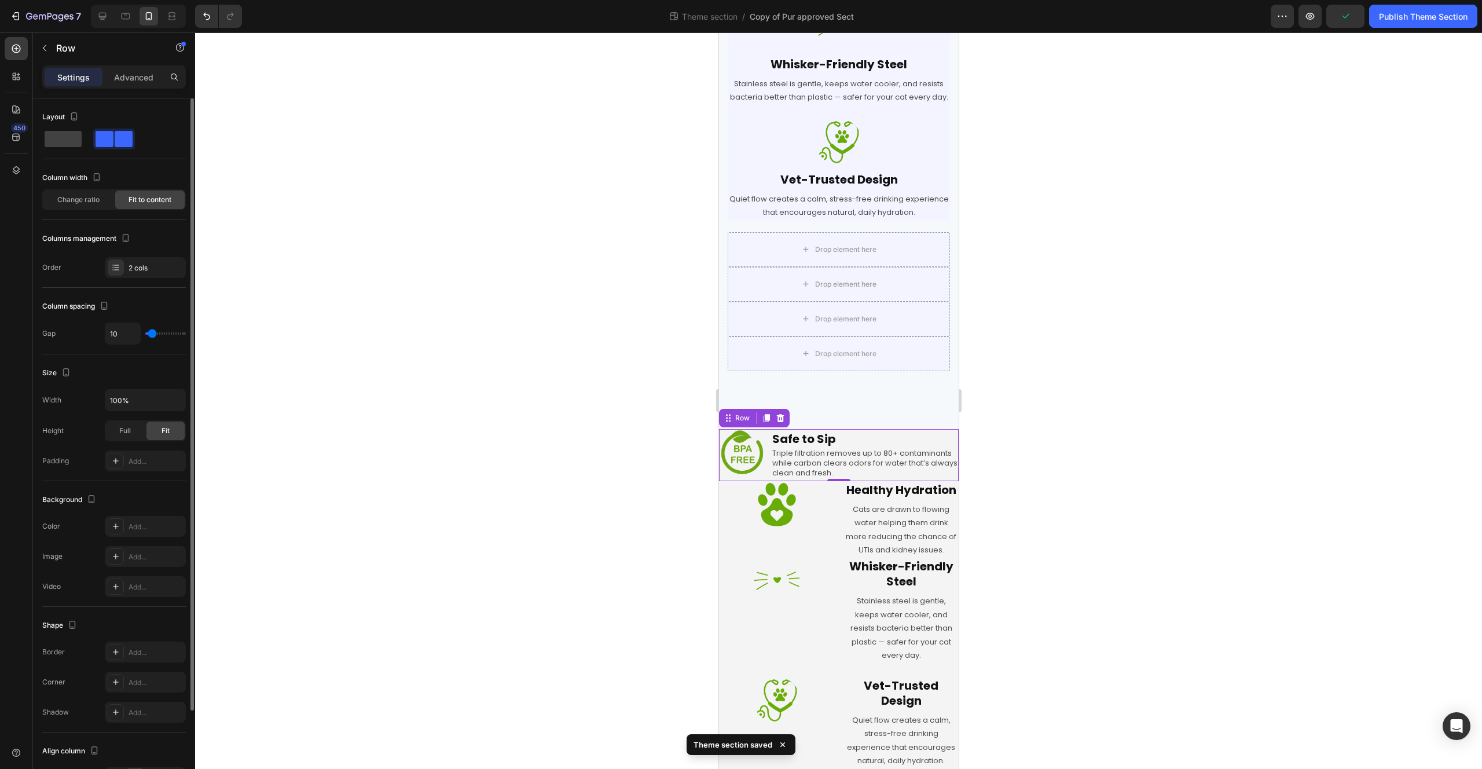
scroll to position [105, 0]
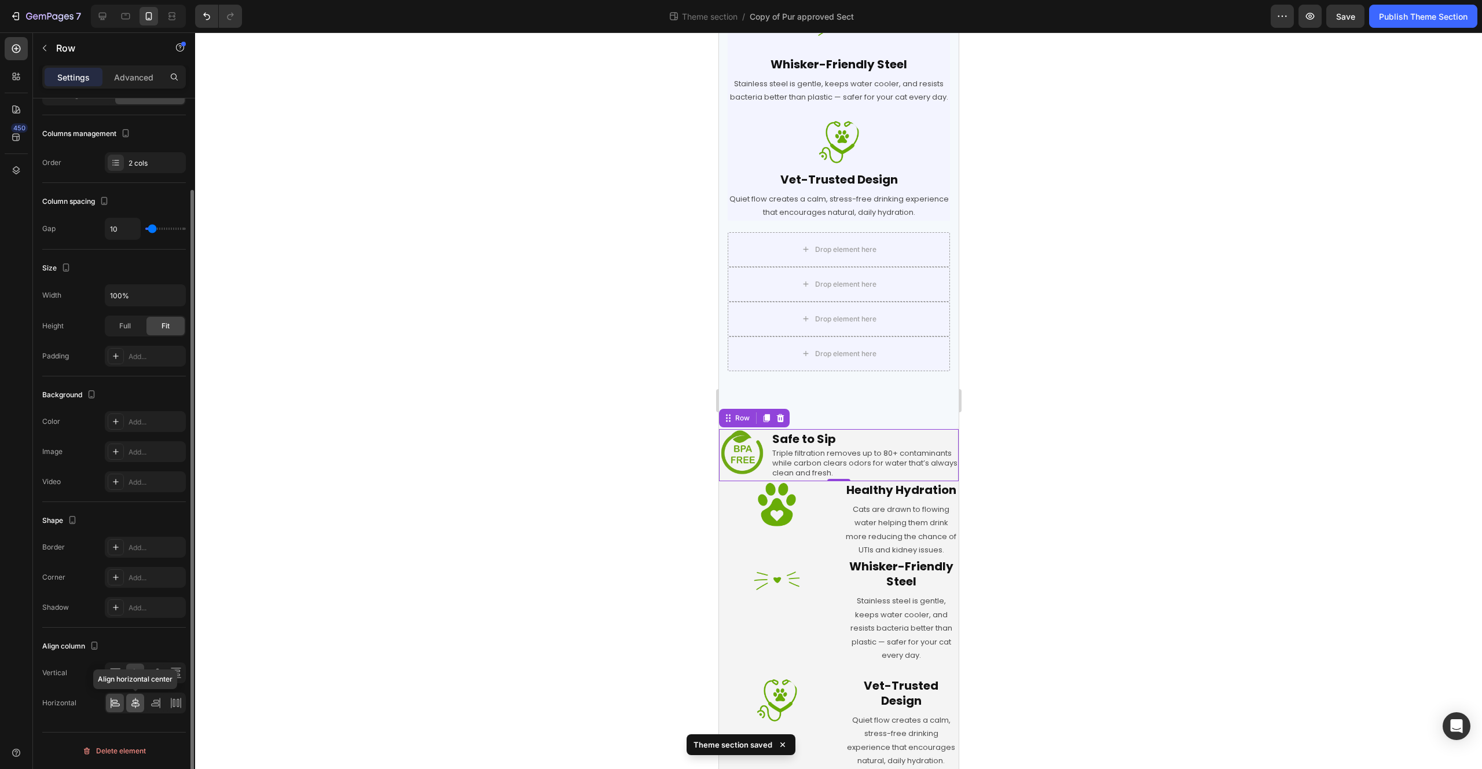
click at [137, 703] on icon at bounding box center [136, 703] width 12 height 12
click at [152, 671] on icon at bounding box center [153, 674] width 3 height 6
click at [139, 674] on icon at bounding box center [136, 673] width 12 height 12
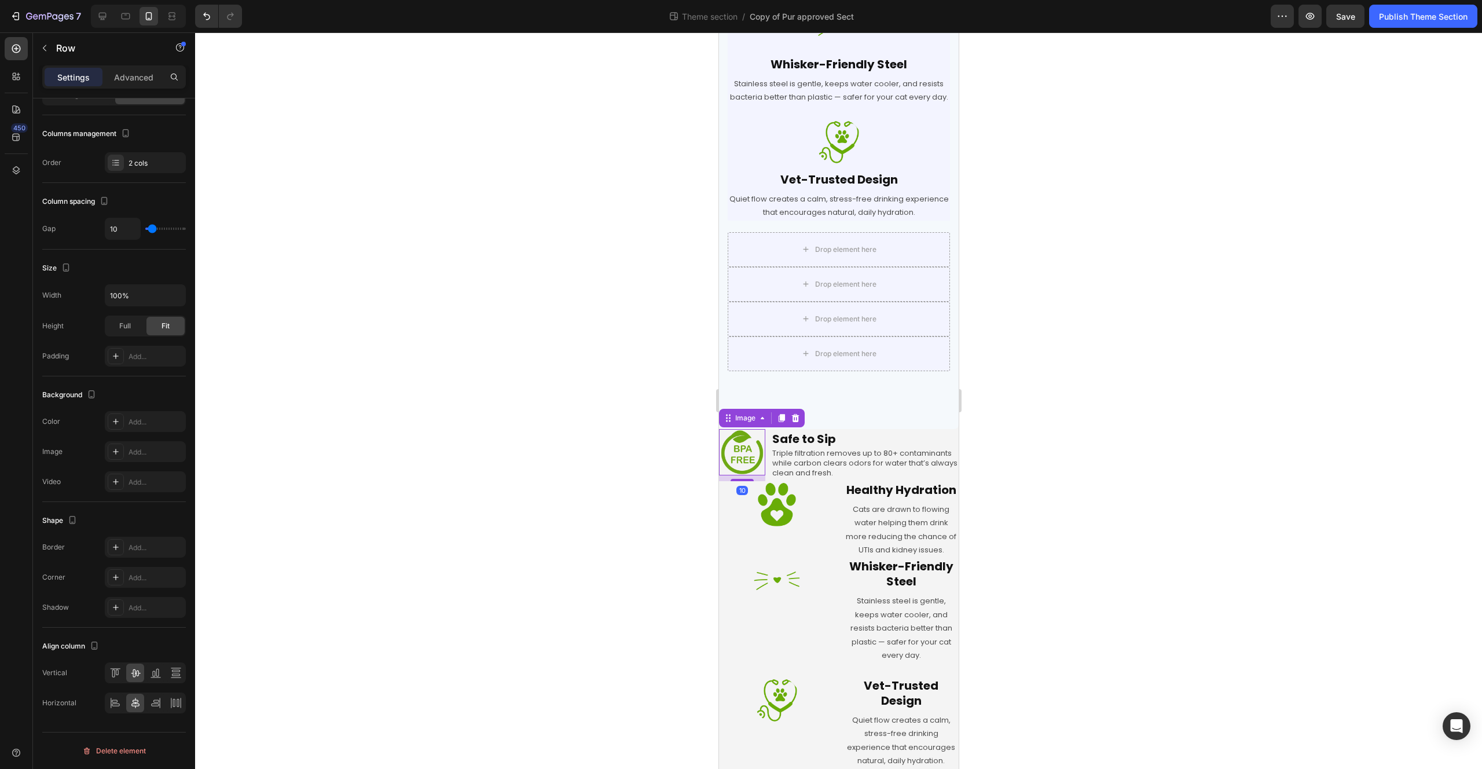
click at [760, 448] on img at bounding box center [741, 452] width 46 height 46
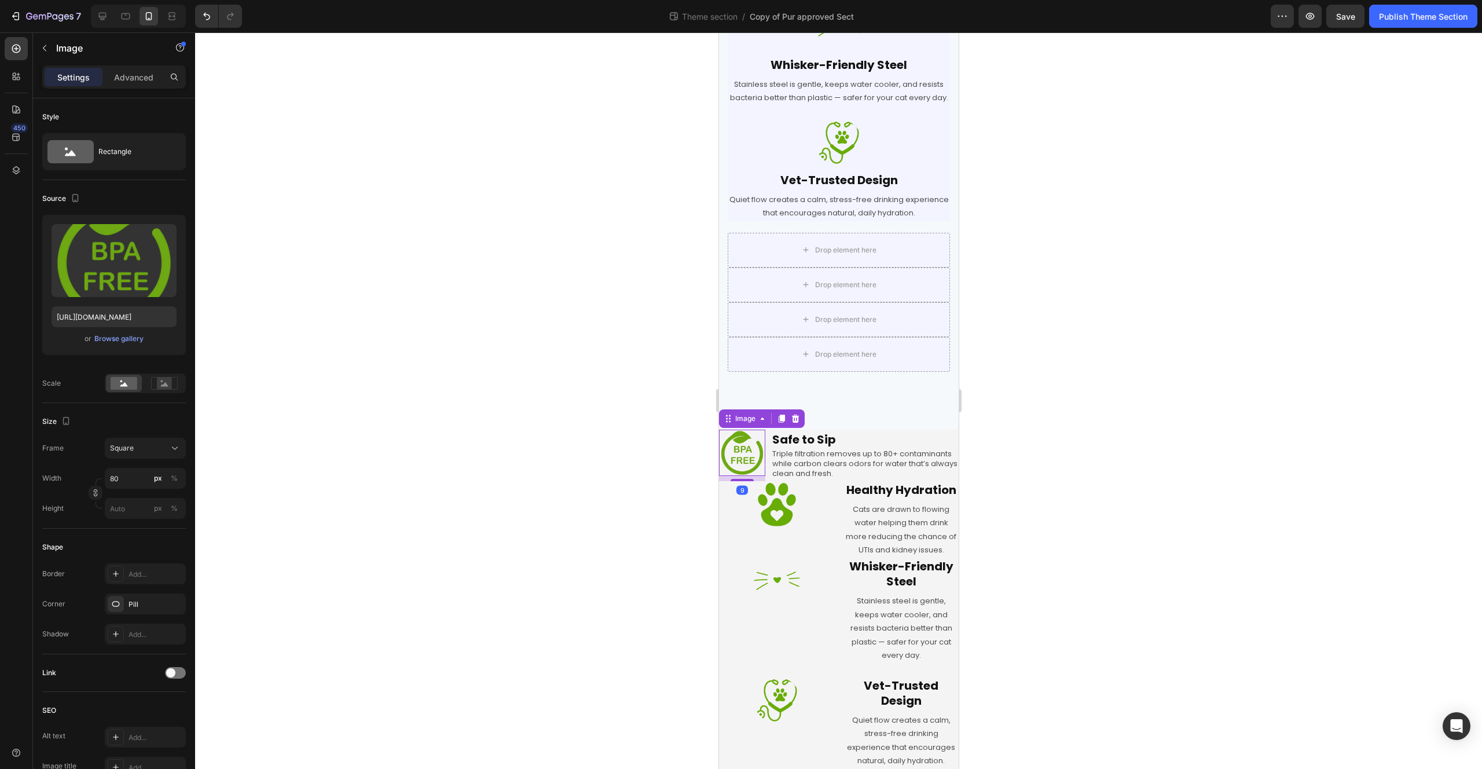
scroll to position [442, 0]
drag, startPoint x: 747, startPoint y: 464, endPoint x: 894, endPoint y: 439, distance: 149.1
click at [753, 442] on div "Image 0" at bounding box center [741, 457] width 46 height 46
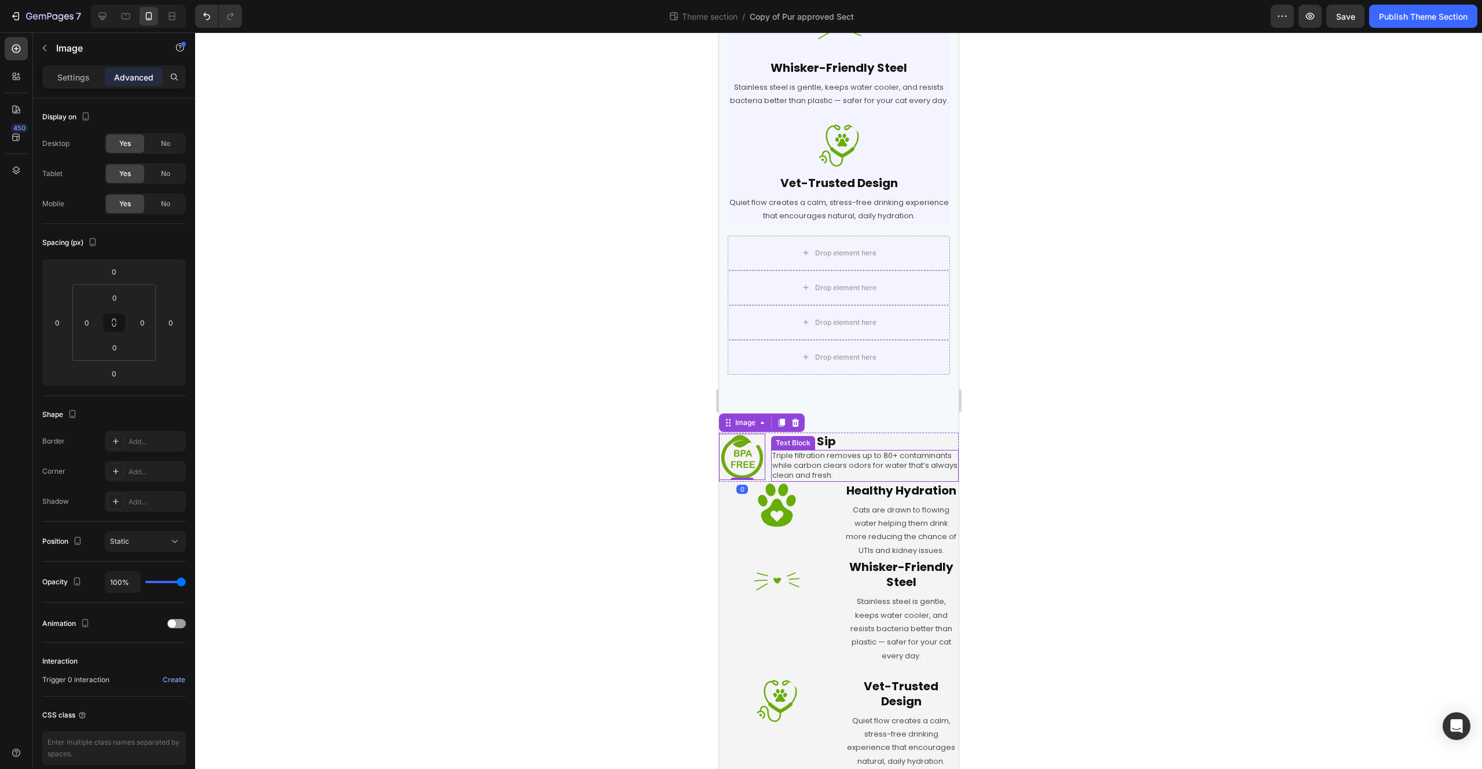
click at [1111, 420] on div at bounding box center [838, 400] width 1287 height 736
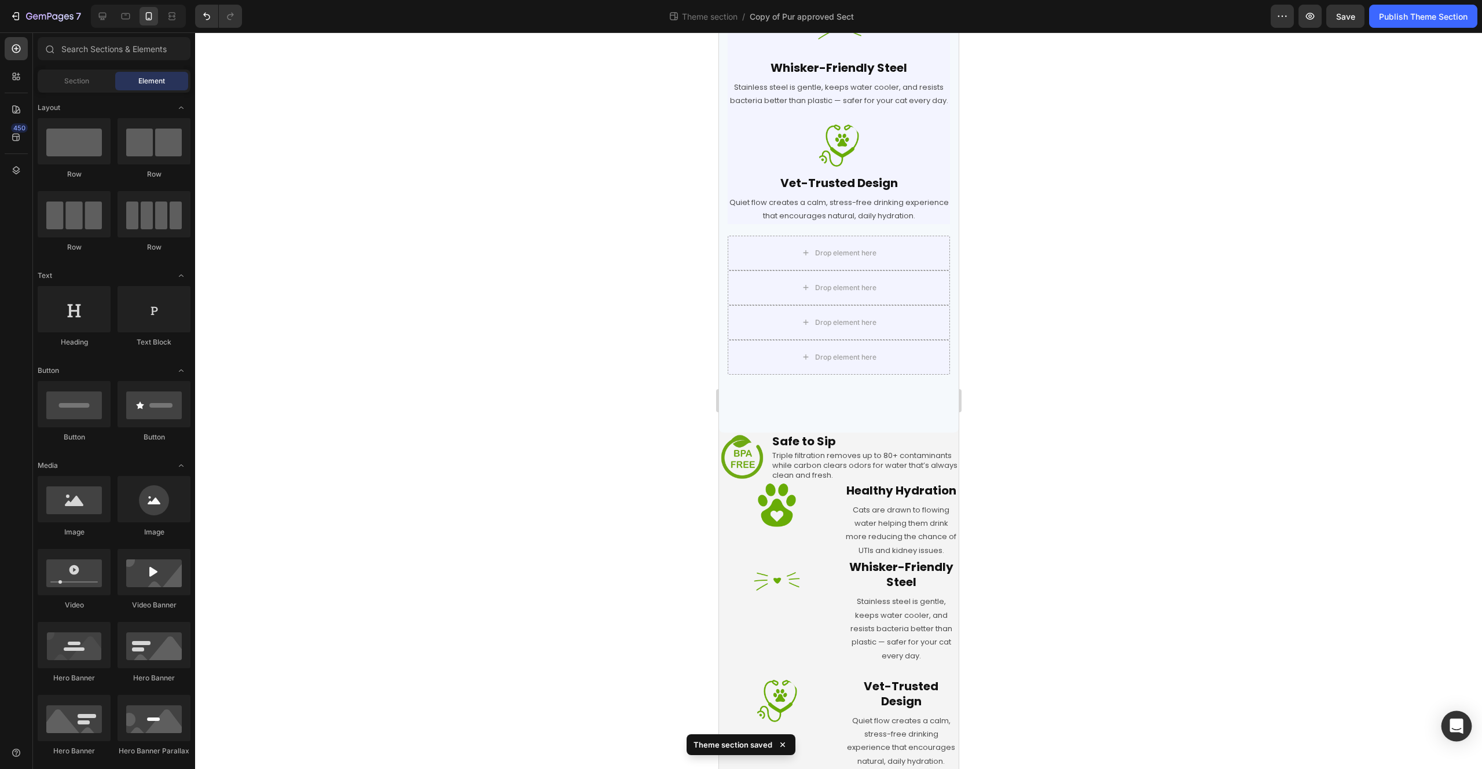
click at [1447, 717] on div "Open Intercom Messenger" at bounding box center [1457, 726] width 31 height 31
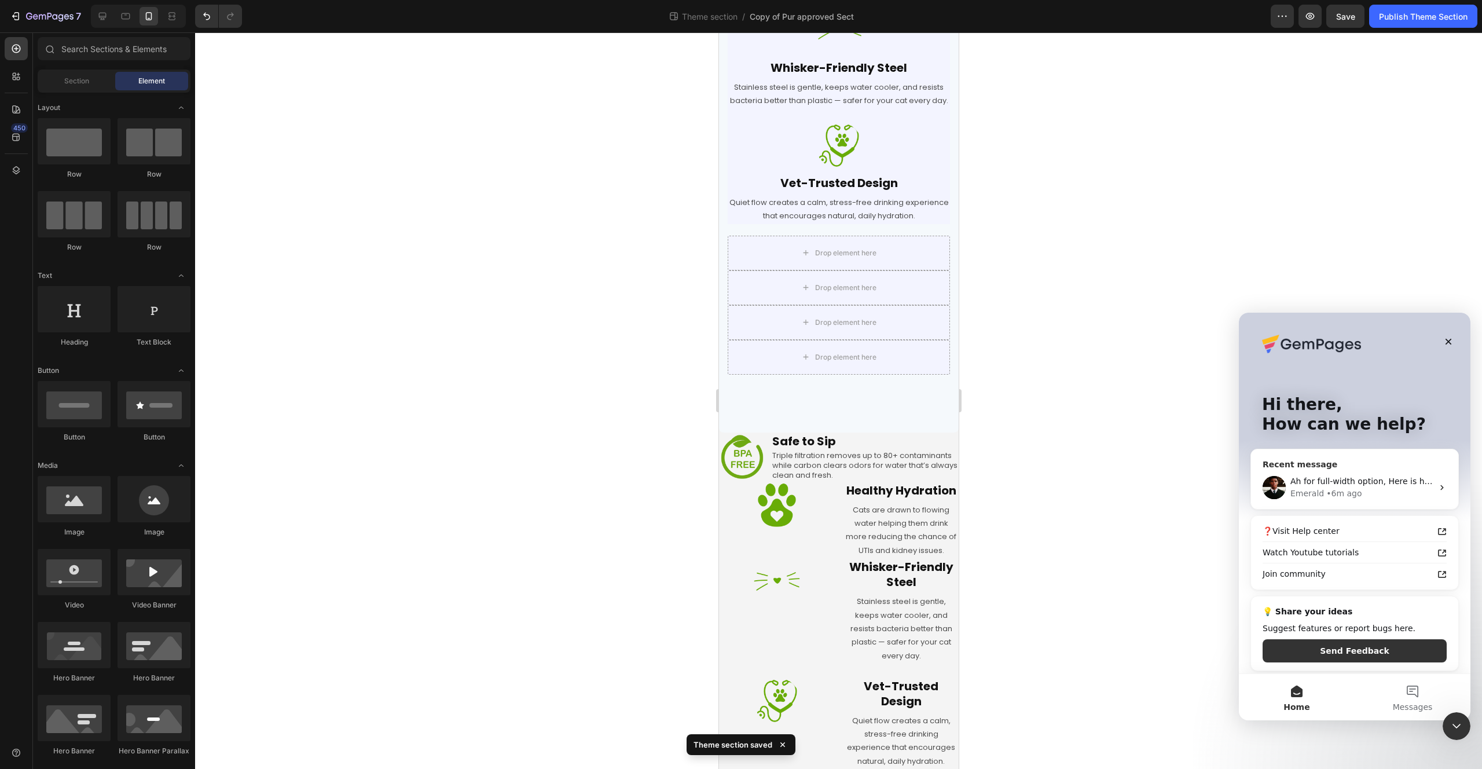
scroll to position [0, 0]
click at [1292, 474] on div "Ah for full-width option, Here is how I fixed it, You can enable the default wi…" at bounding box center [1354, 487] width 207 height 43
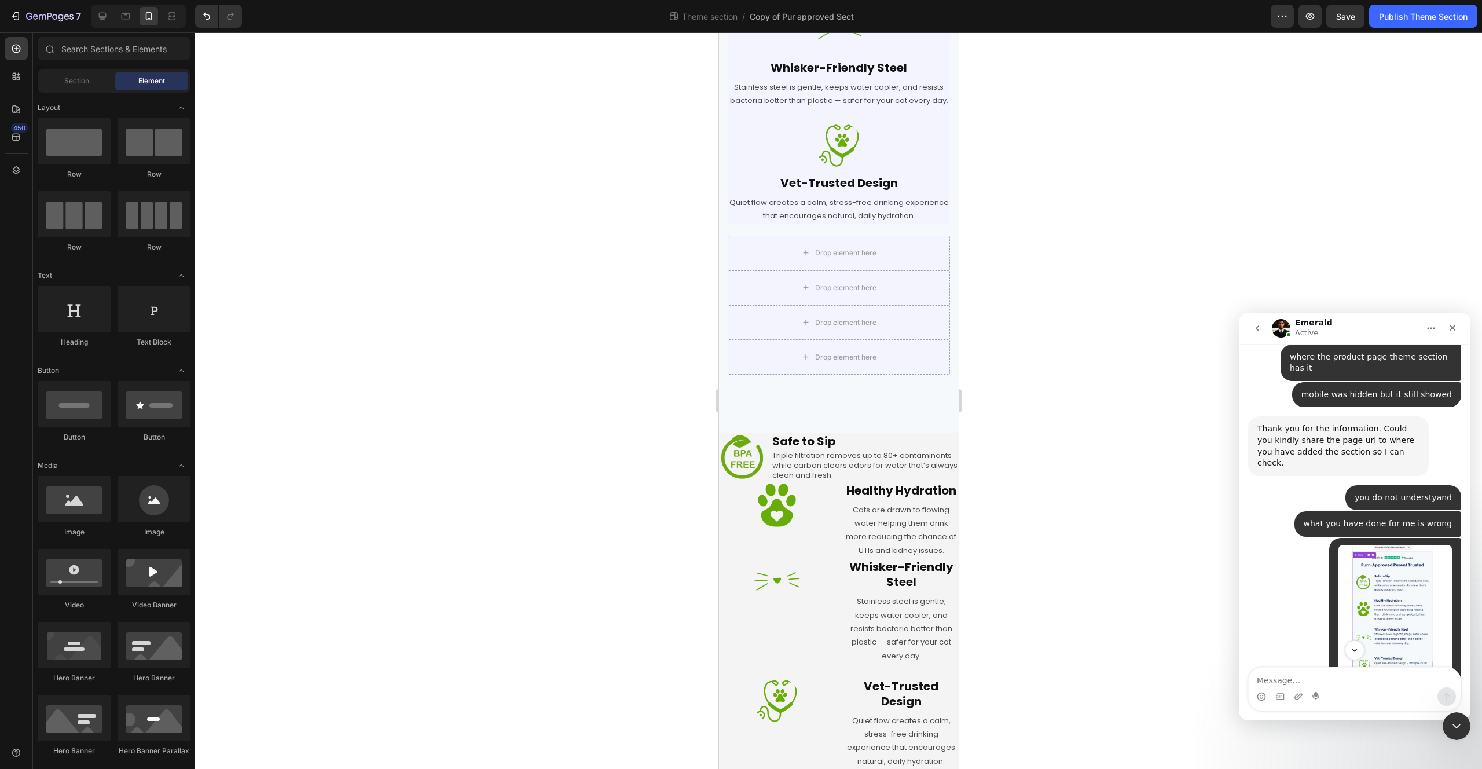
scroll to position [3326, 0]
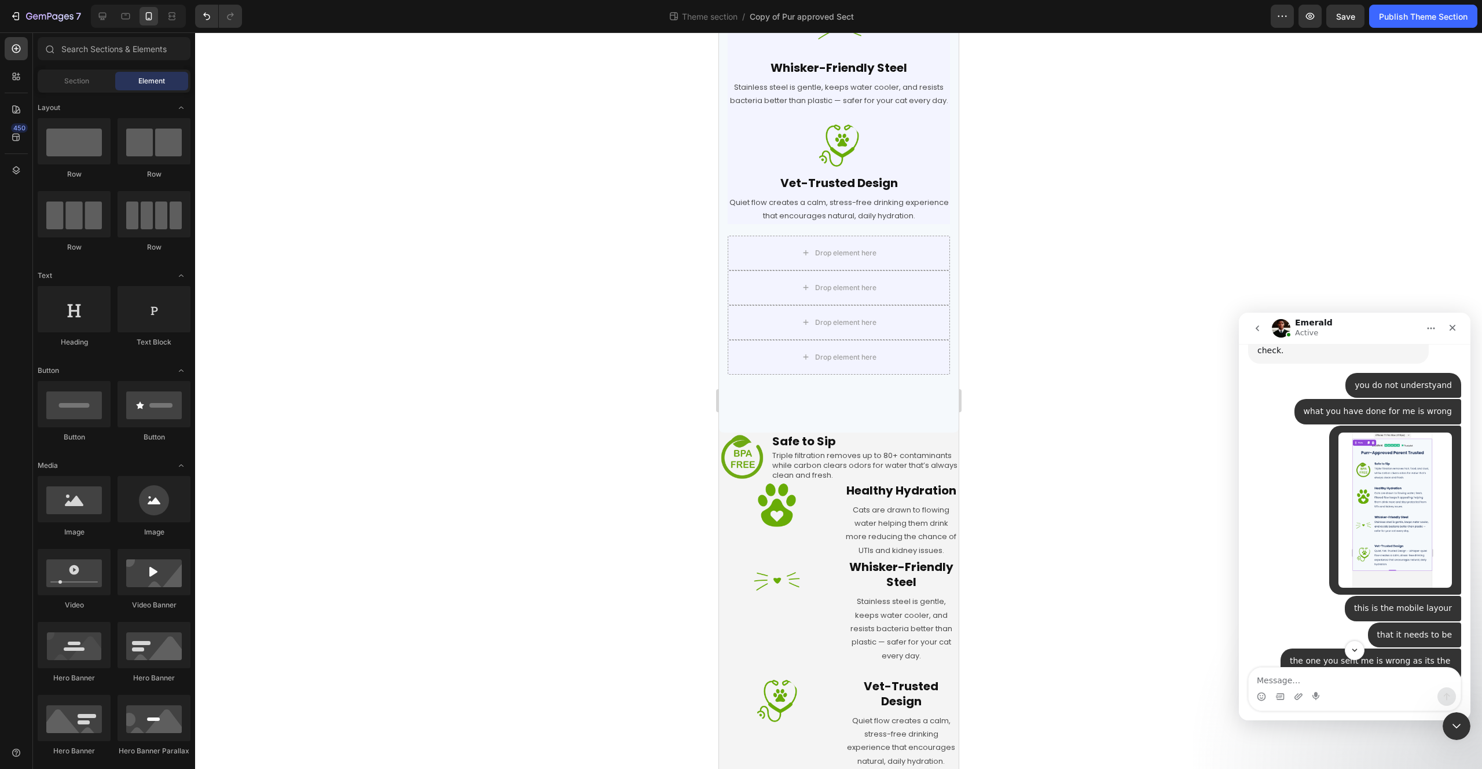
click at [1381, 492] on img "Flowpure says…" at bounding box center [1395, 509] width 113 height 155
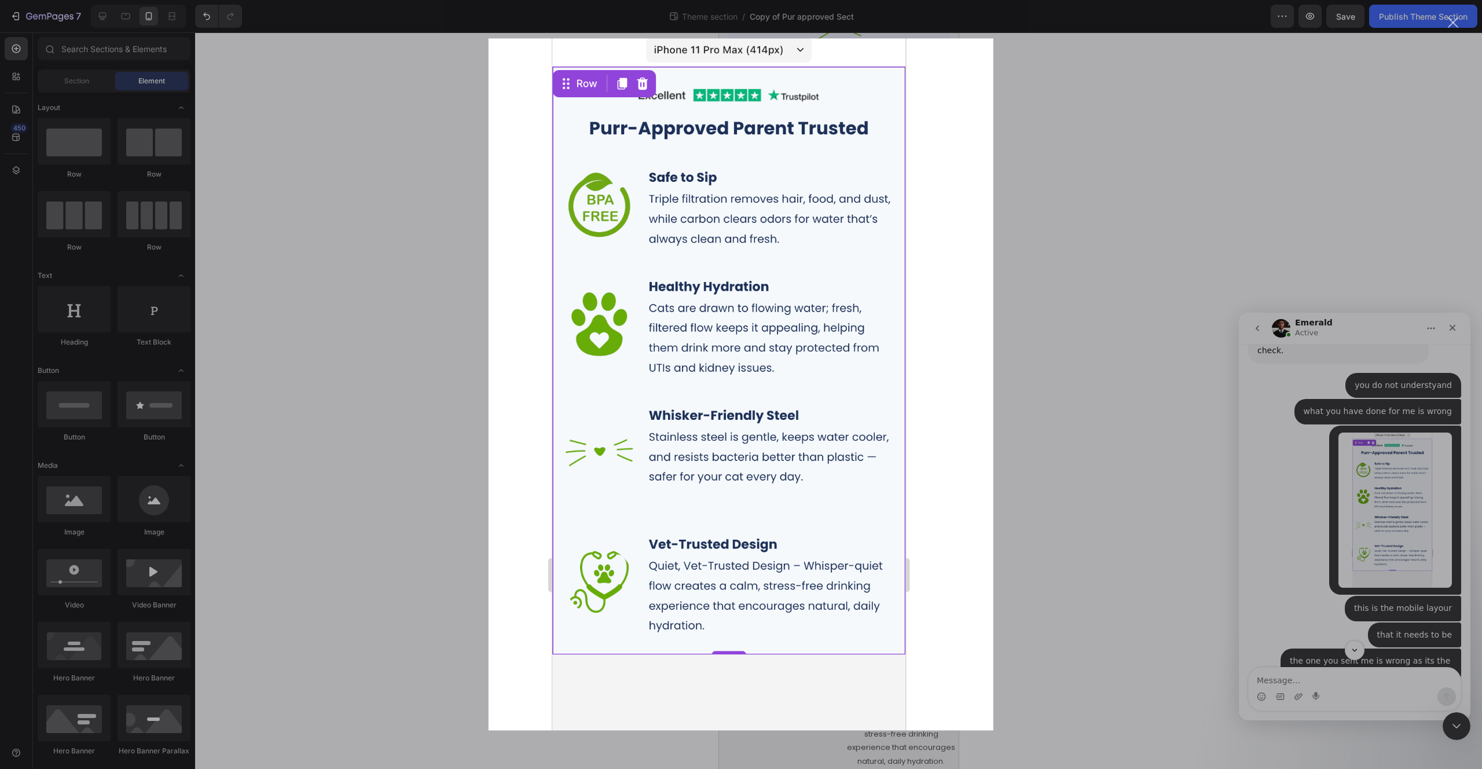
scroll to position [0, 0]
click at [1035, 404] on div "Intercom messenger" at bounding box center [741, 384] width 1482 height 769
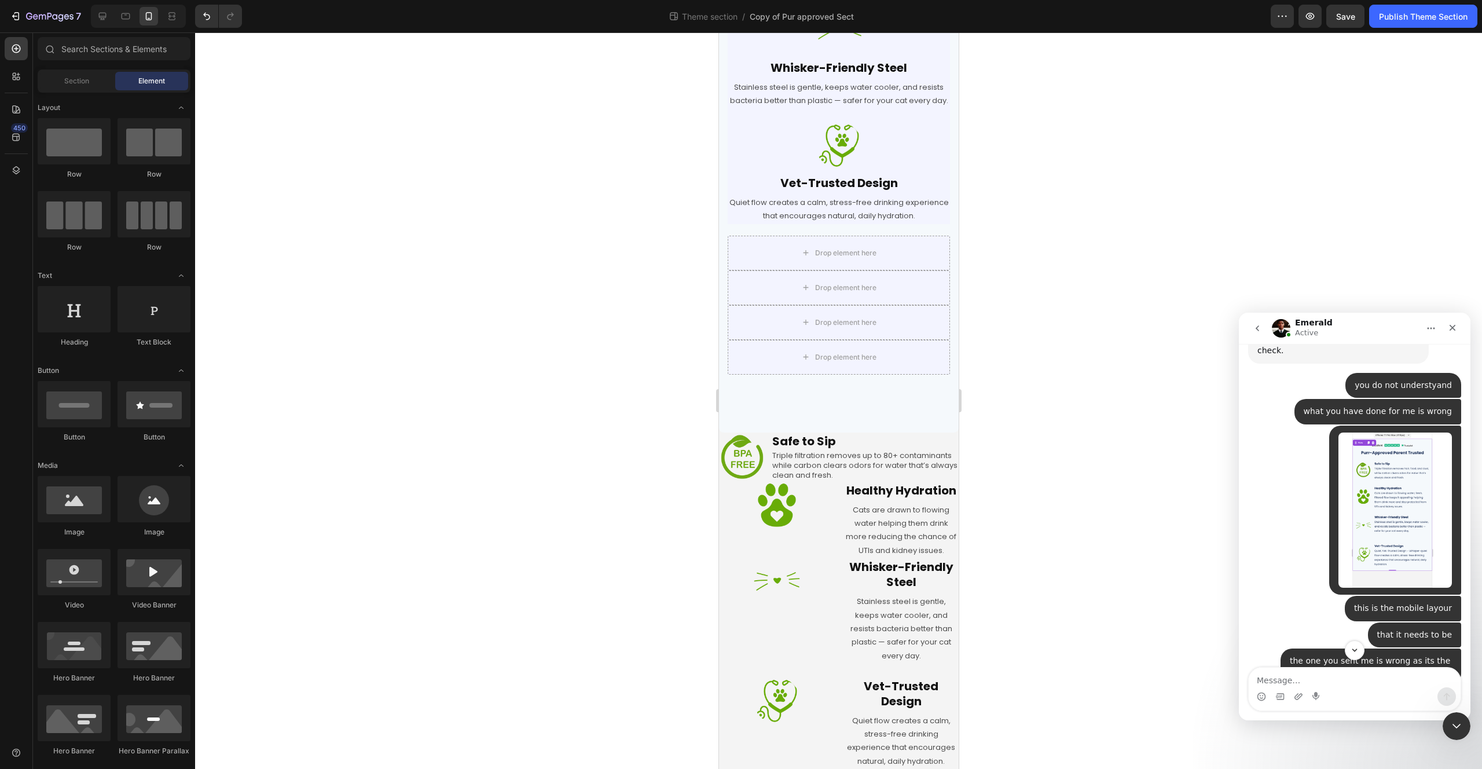
click at [1403, 478] on img "Flowpure says…" at bounding box center [1395, 509] width 113 height 155
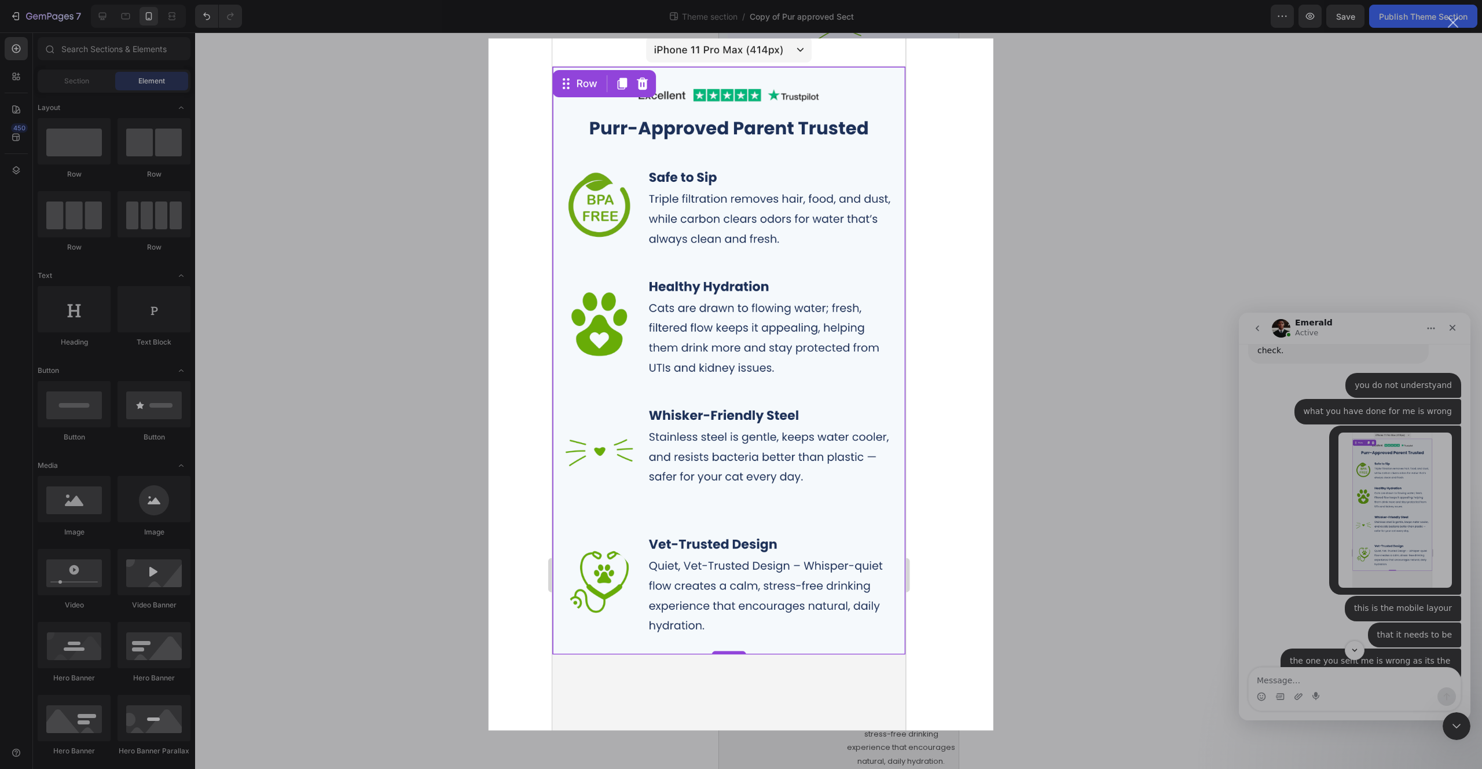
click at [1172, 428] on div "Intercom messenger" at bounding box center [741, 384] width 1482 height 769
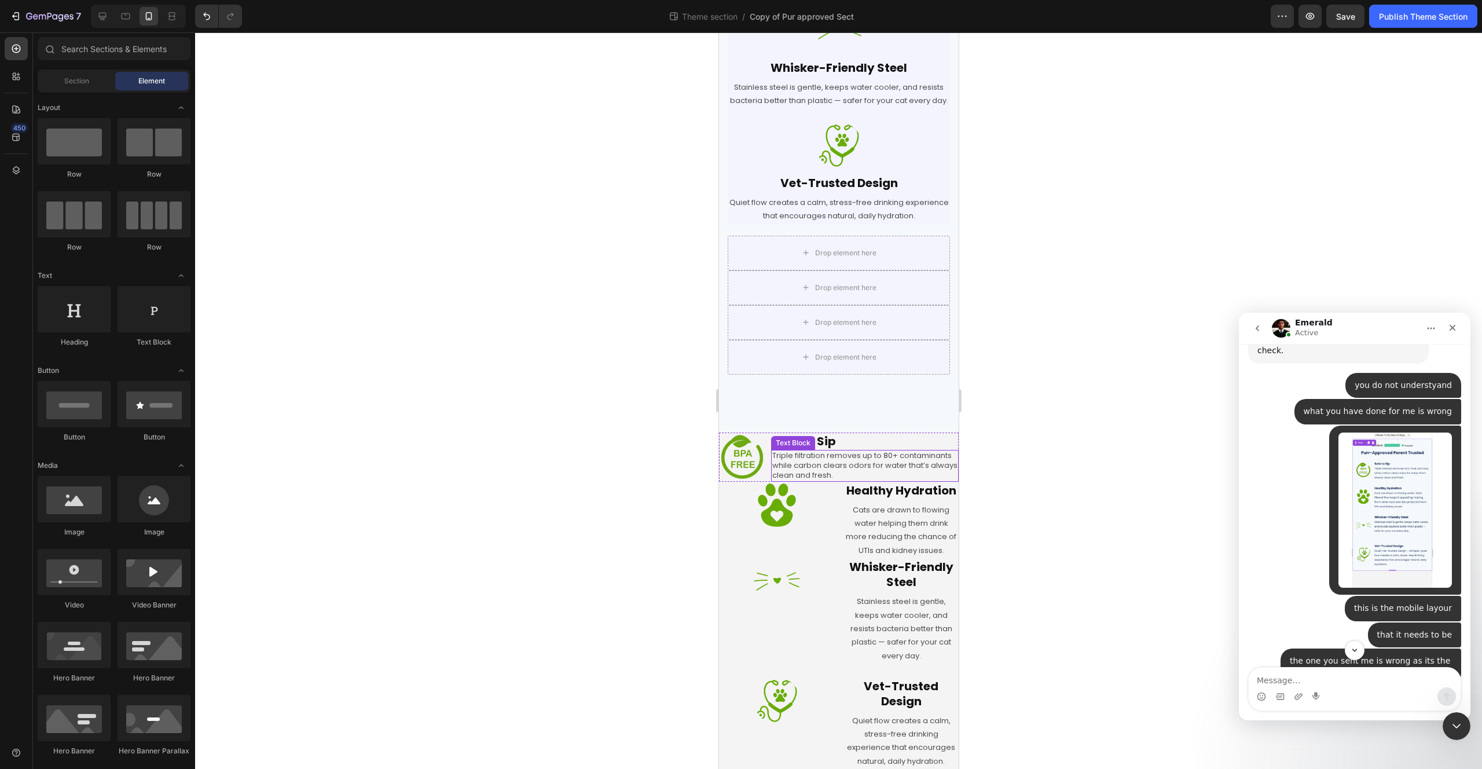
click at [940, 464] on p "Triple filtration removes up to 80+ contaminants while carbon clears odors for …" at bounding box center [864, 466] width 185 height 30
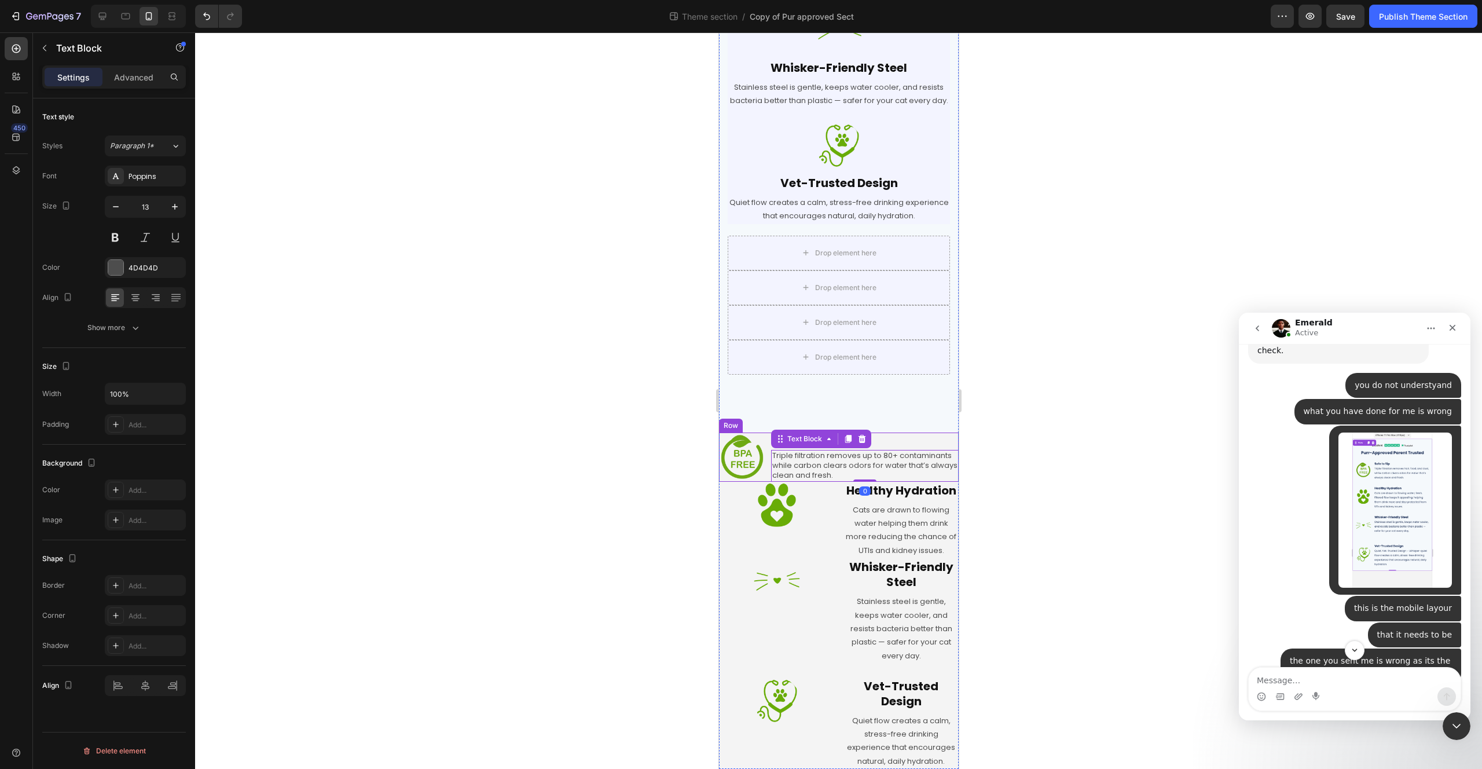
click at [765, 457] on div "Image Safe to Sip Heading Triple filtration removes up to 80+ contaminants whil…" at bounding box center [838, 456] width 240 height 49
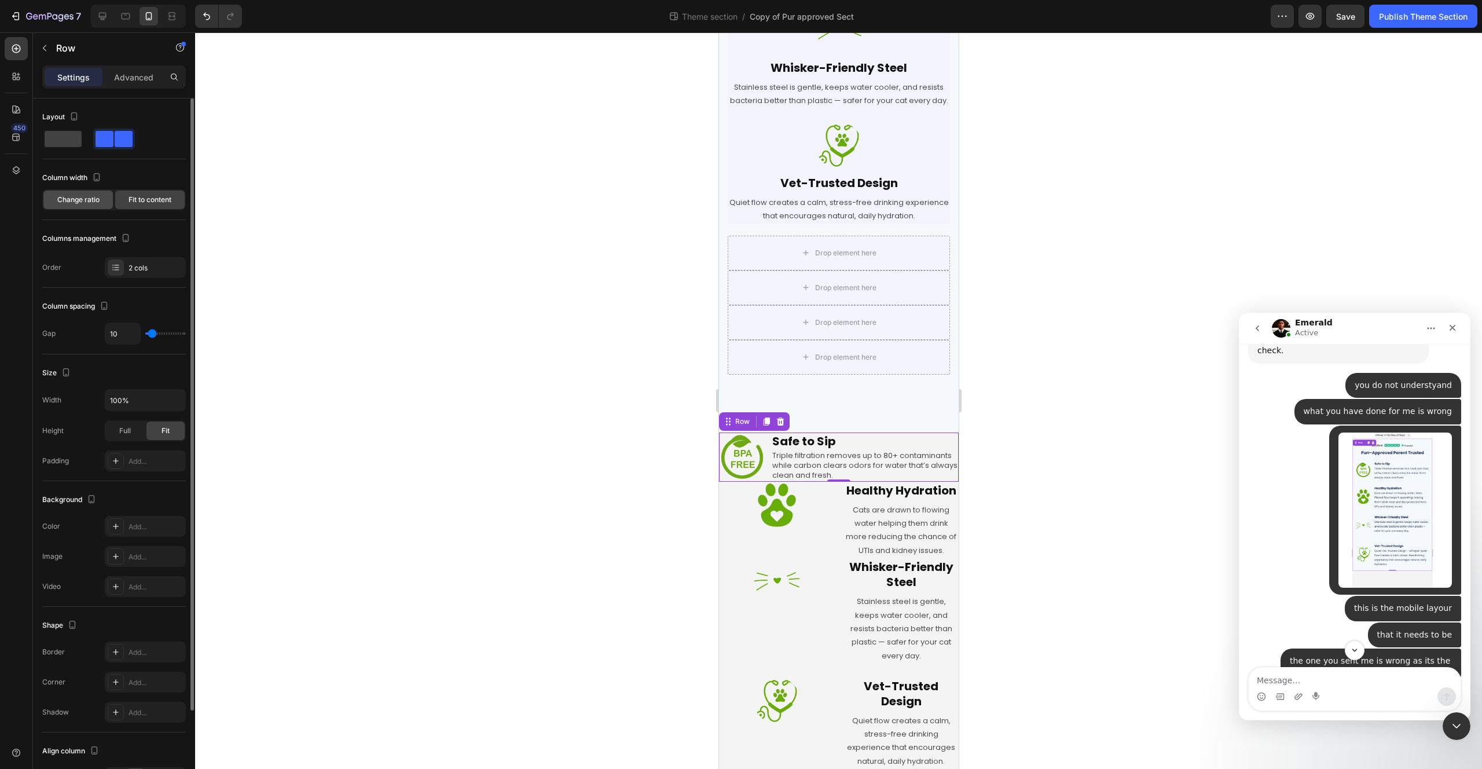
click at [87, 200] on span "Change ratio" at bounding box center [78, 200] width 42 height 10
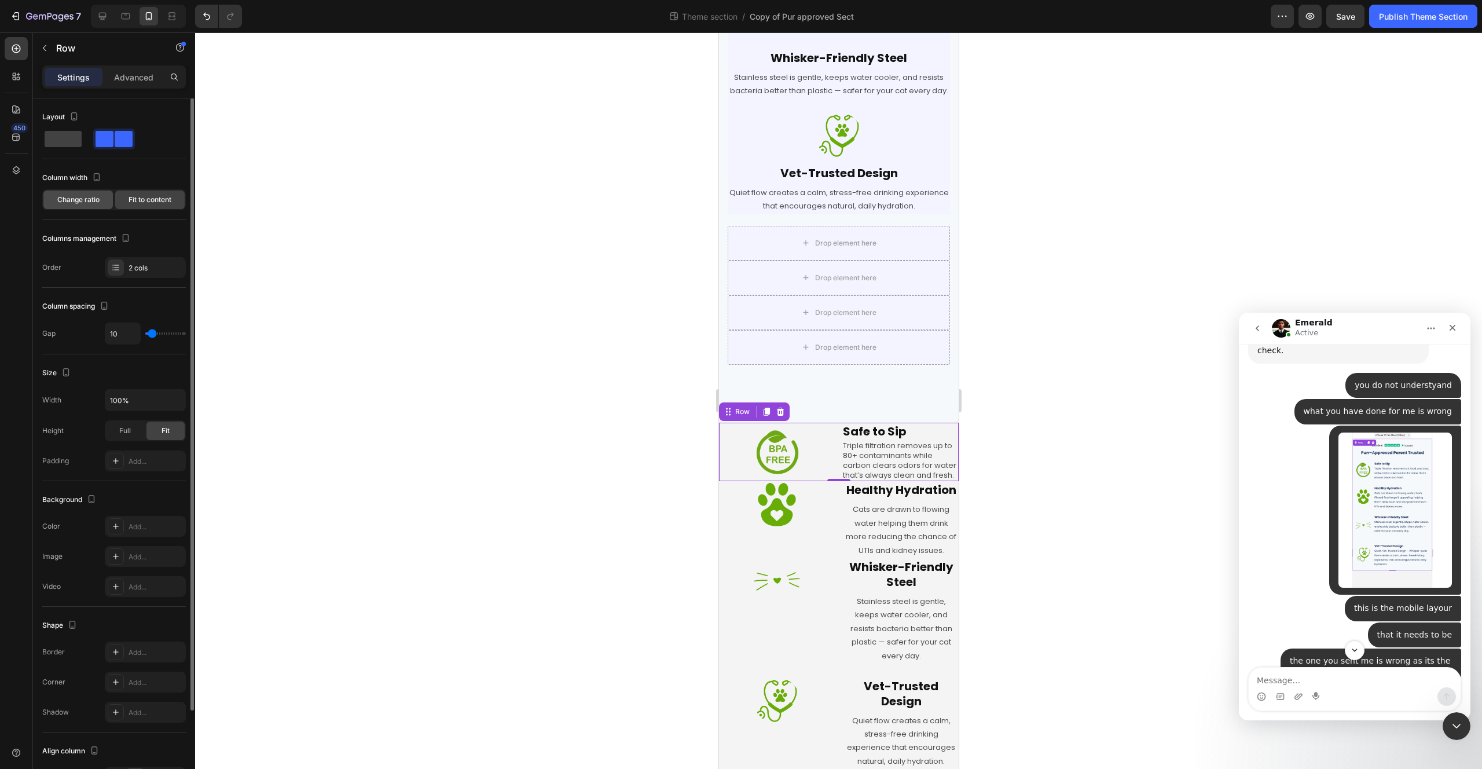
scroll to position [462, 0]
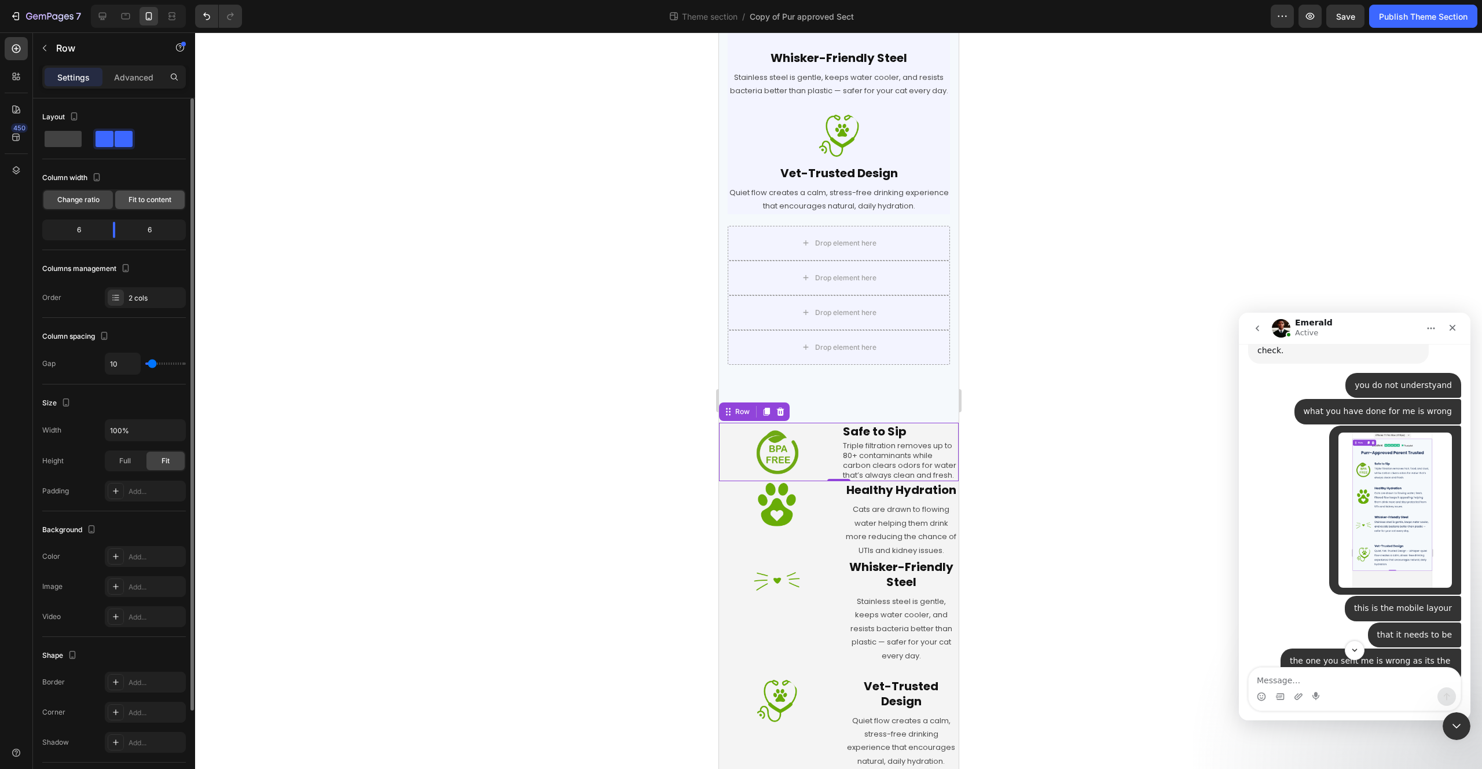
click at [151, 195] on span "Fit to content" at bounding box center [150, 200] width 43 height 10
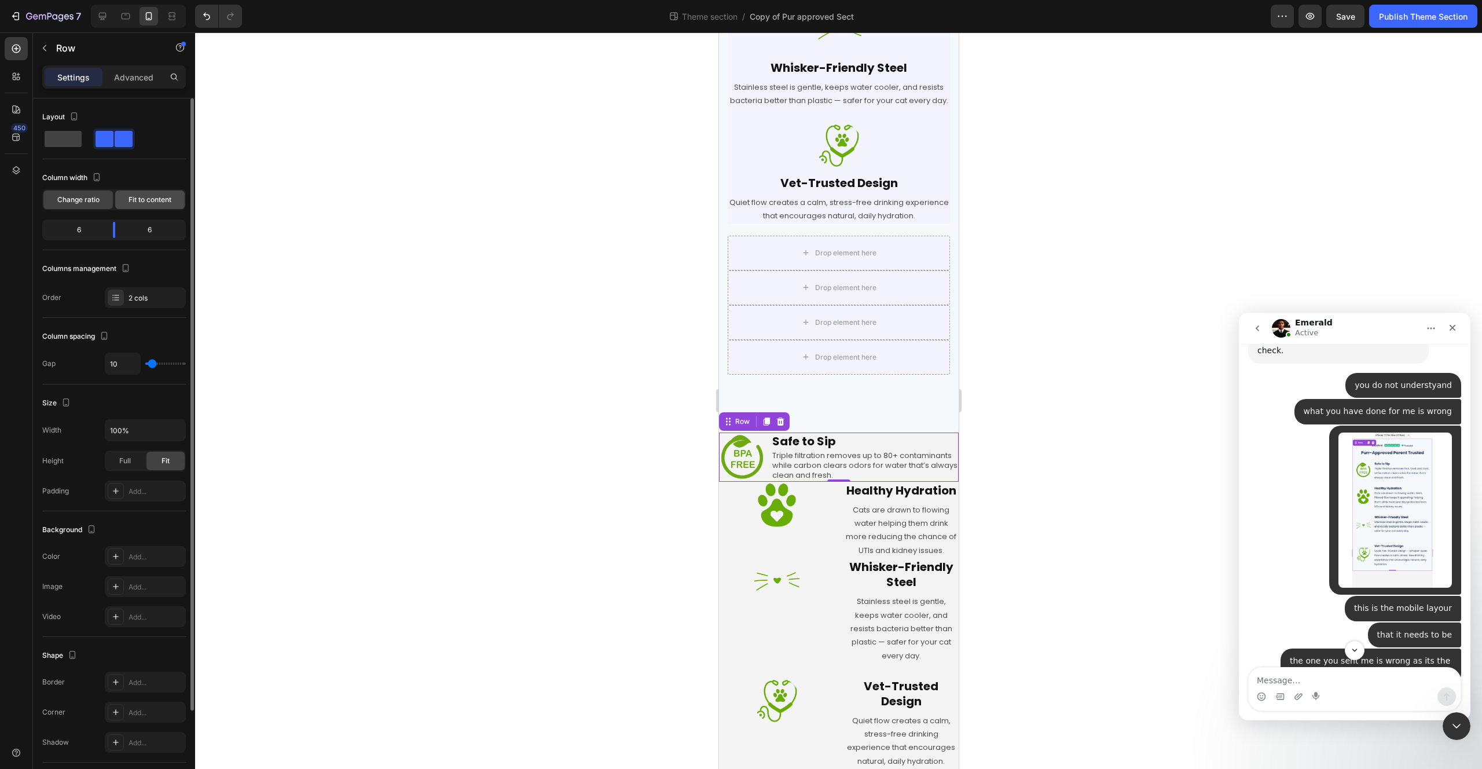
scroll to position [442, 0]
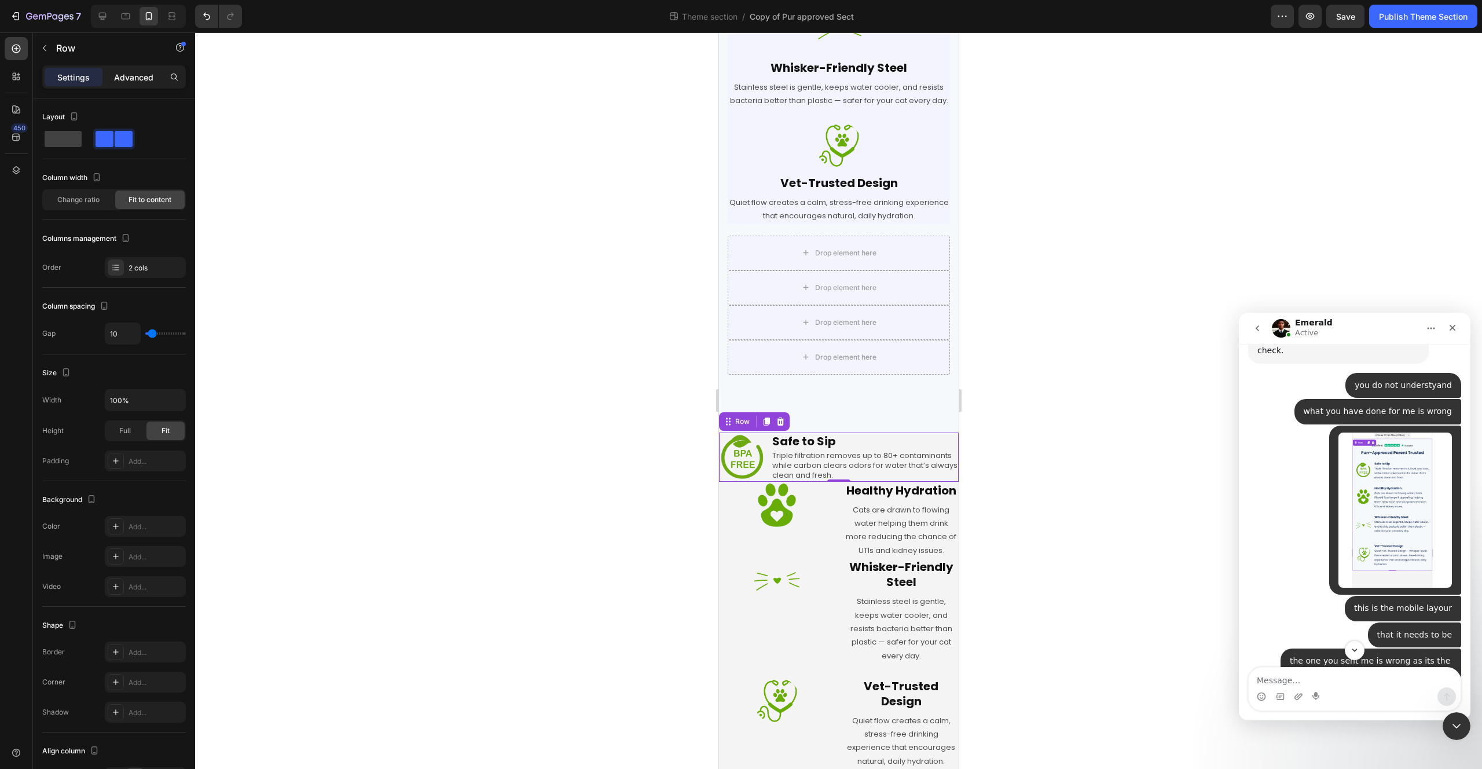
click at [130, 80] on p "Advanced" at bounding box center [133, 77] width 39 height 12
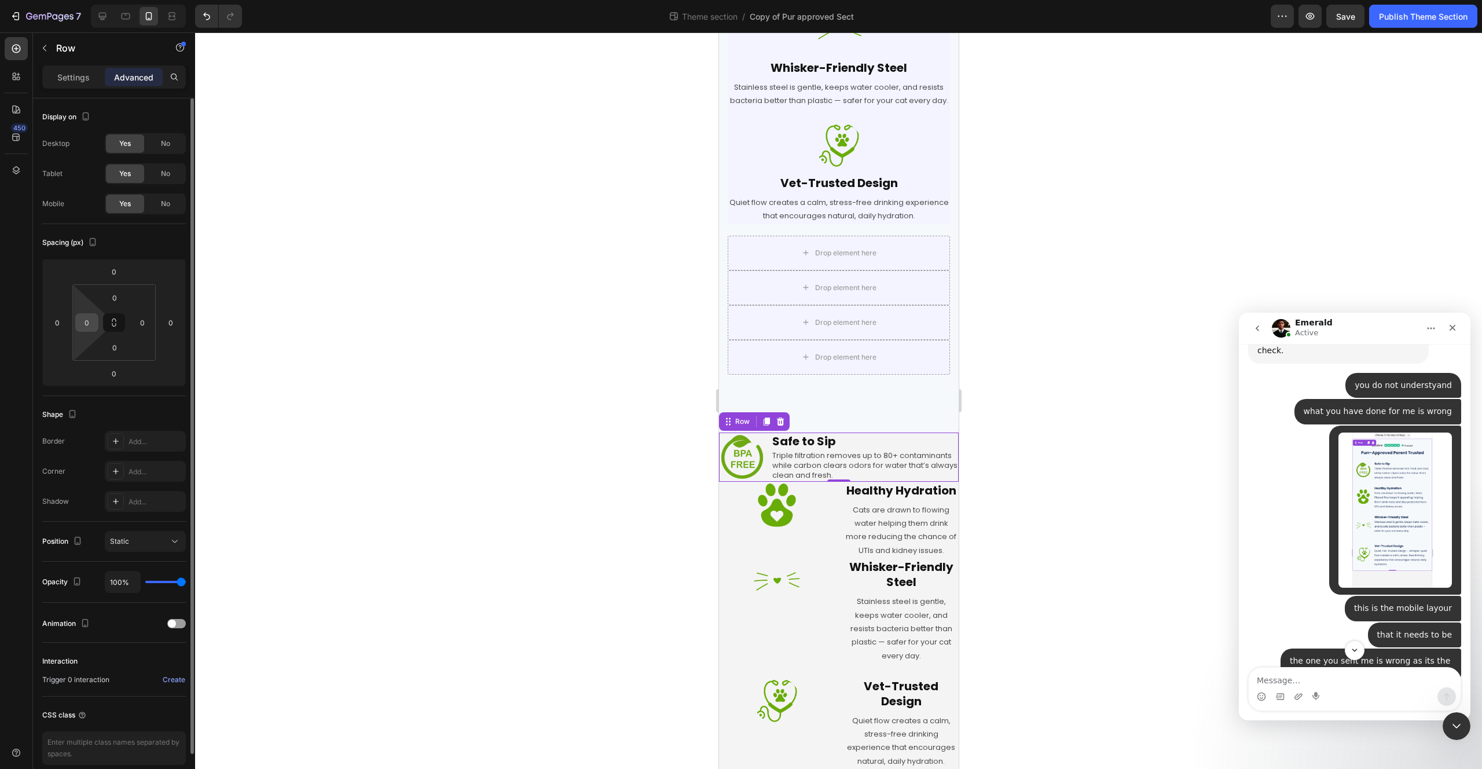
click at [86, 320] on input "0" at bounding box center [86, 322] width 17 height 17
type input "15"
click at [150, 322] on input "0" at bounding box center [142, 322] width 17 height 17
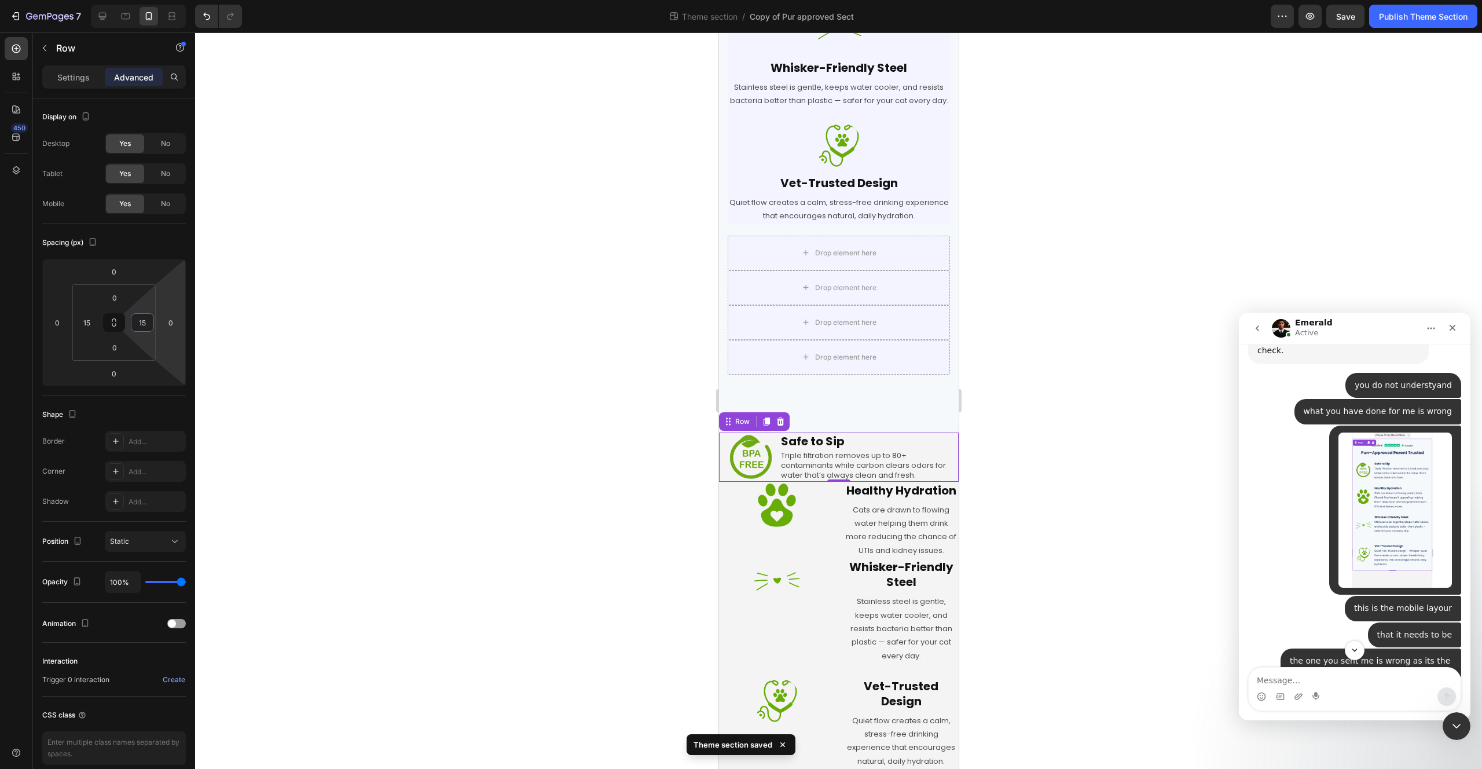
type input "15"
click at [1399, 481] on img "Flowpure says…" at bounding box center [1395, 509] width 113 height 155
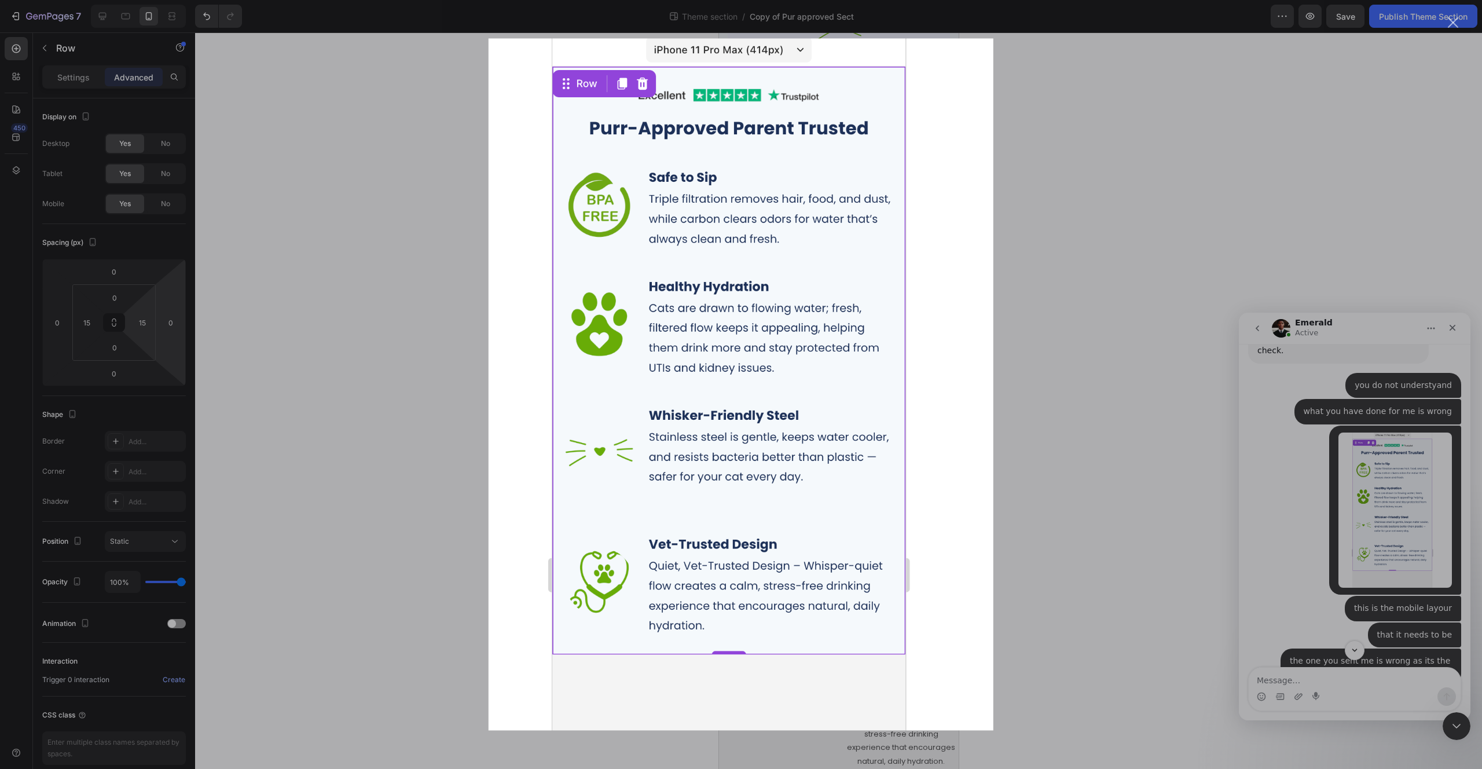
click at [1046, 221] on div "Intercom messenger" at bounding box center [741, 384] width 1482 height 769
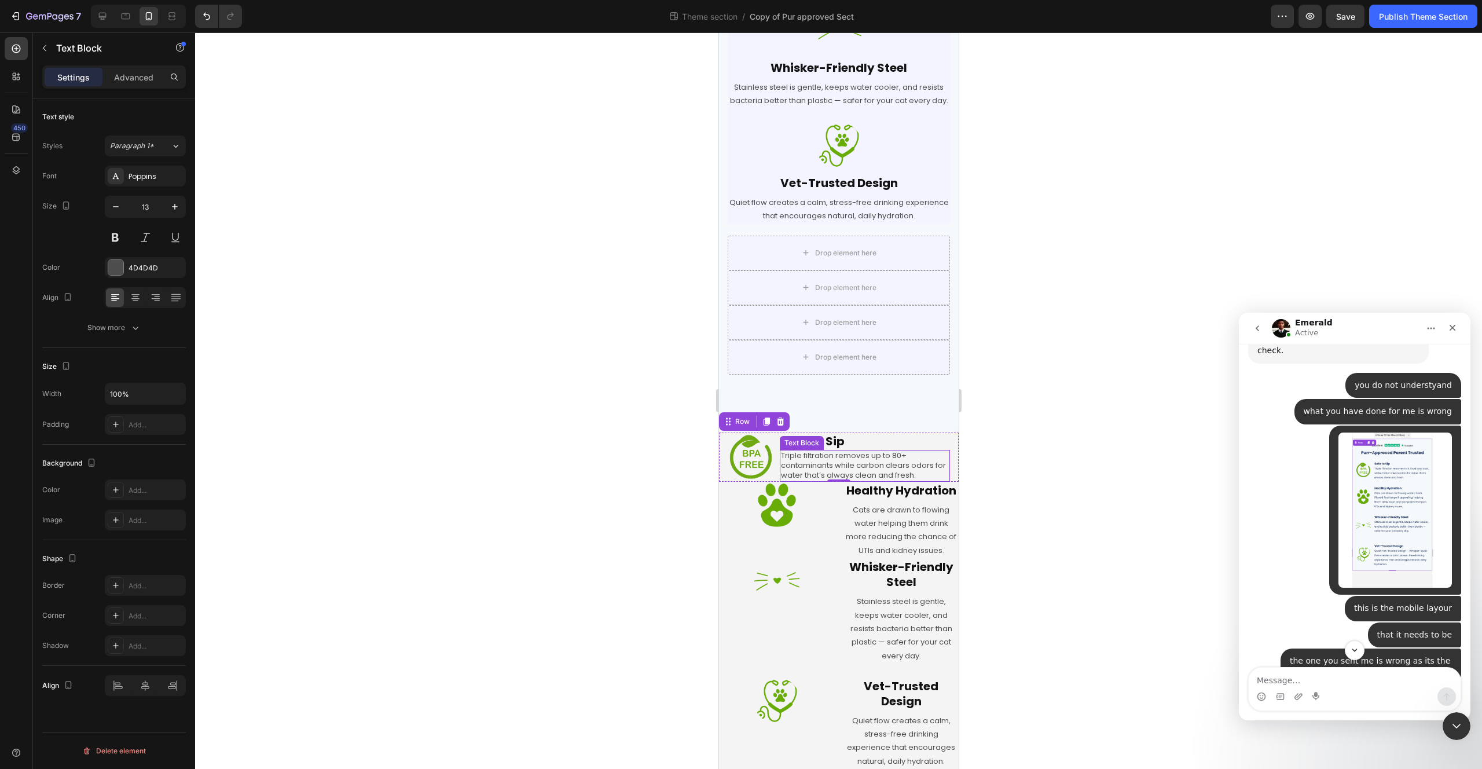
click at [897, 451] on p "Triple filtration removes up to 80+ contaminants while carbon clears odors for …" at bounding box center [864, 466] width 168 height 30
click at [117, 333] on button "Show more" at bounding box center [114, 327] width 144 height 21
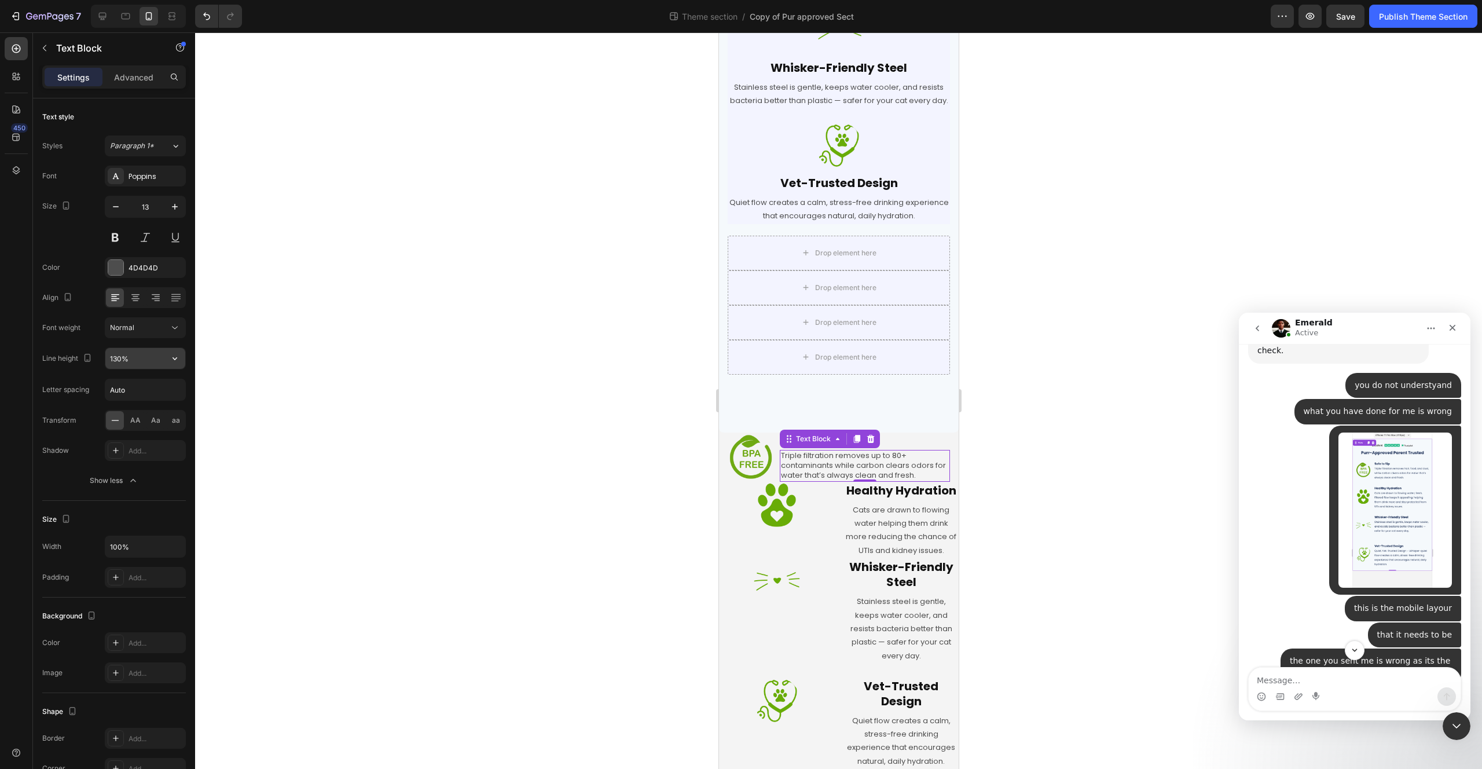
click at [134, 358] on input "130%" at bounding box center [145, 358] width 80 height 21
click at [166, 360] on button "button" at bounding box center [174, 358] width 21 height 21
click at [148, 465] on div "150%" at bounding box center [133, 476] width 95 height 22
type input "150%"
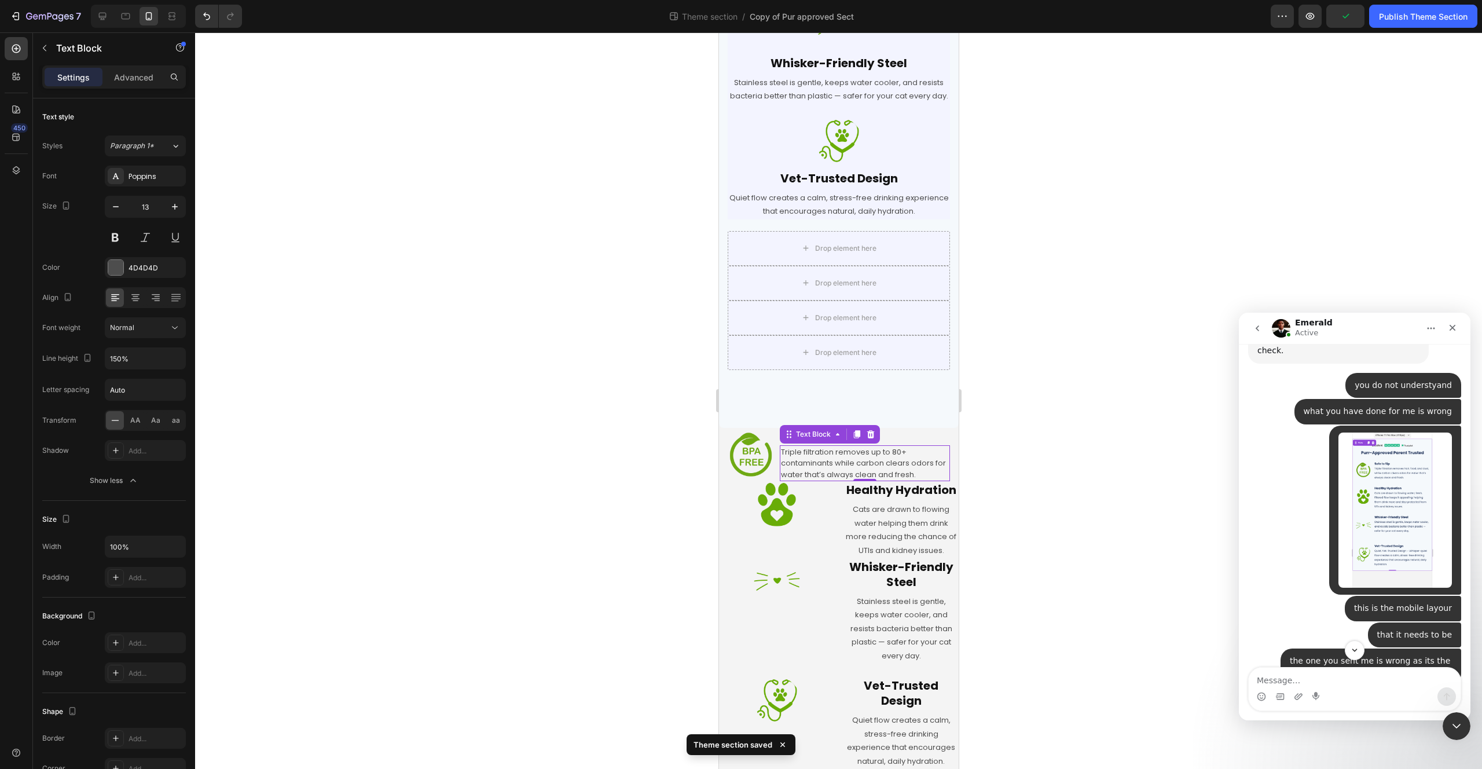
click at [595, 405] on div at bounding box center [838, 400] width 1287 height 736
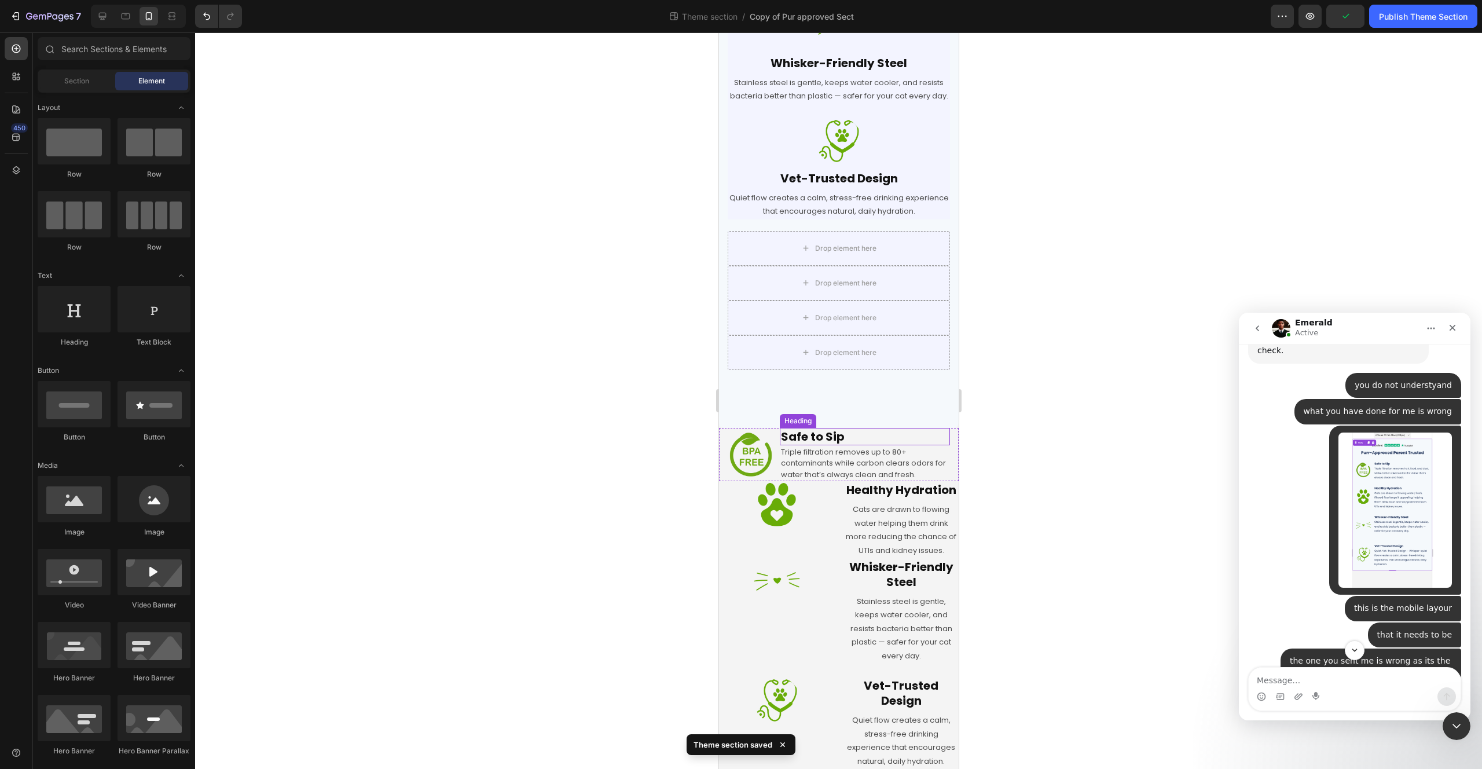
click at [854, 428] on h2 "Safe to Sip" at bounding box center [864, 436] width 170 height 17
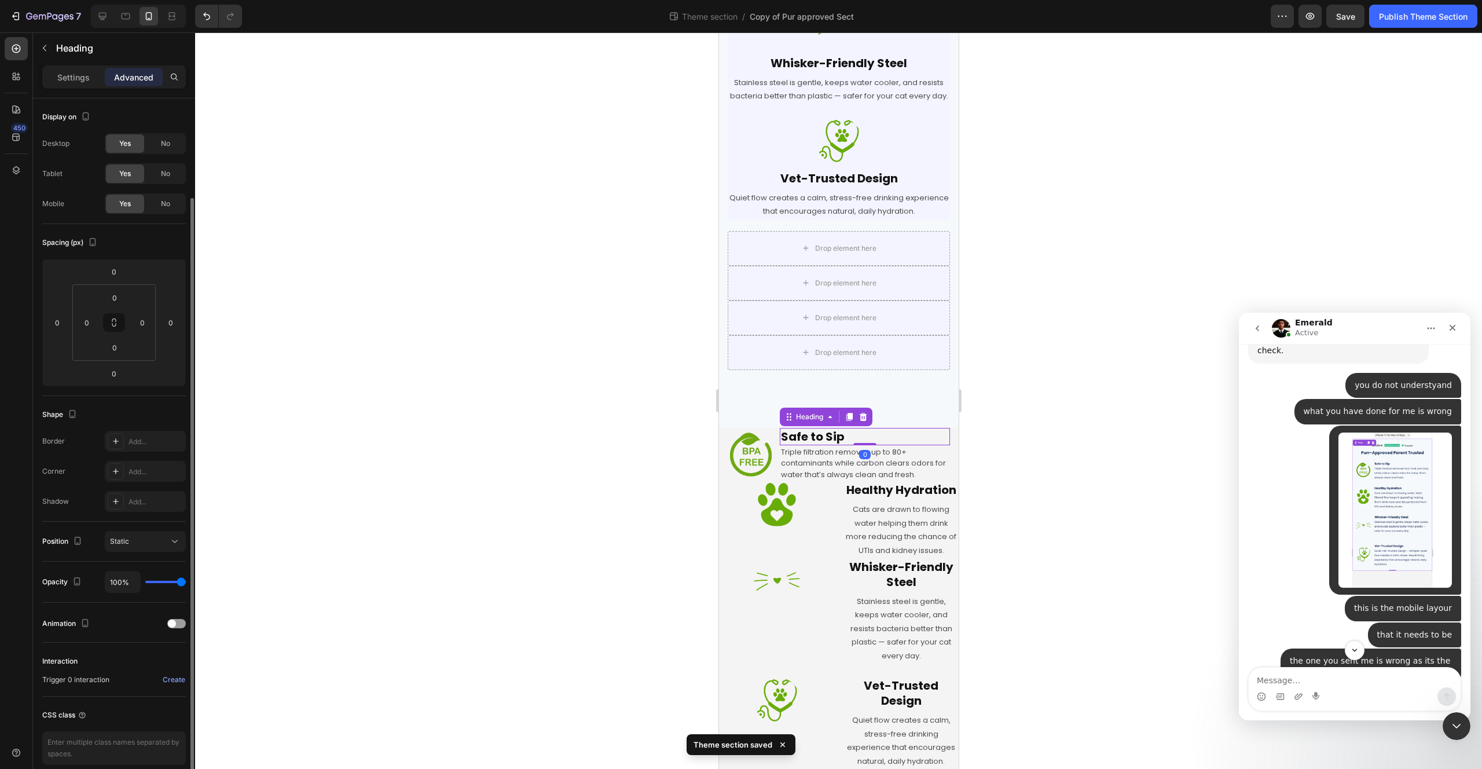
scroll to position [52, 0]
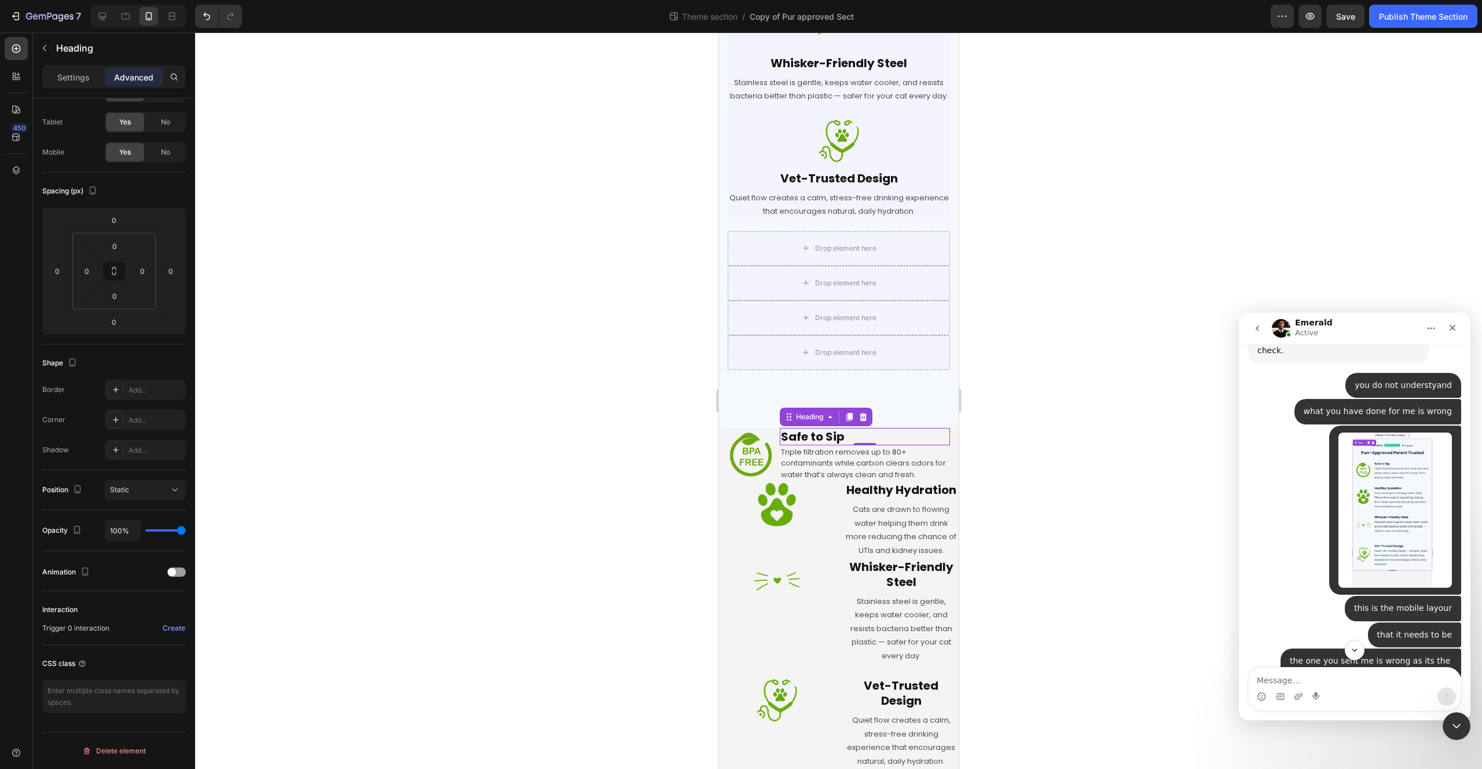
click at [795, 428] on h2 "Safe to Sip" at bounding box center [864, 436] width 170 height 17
click at [68, 72] on p "Settings" at bounding box center [73, 77] width 32 height 12
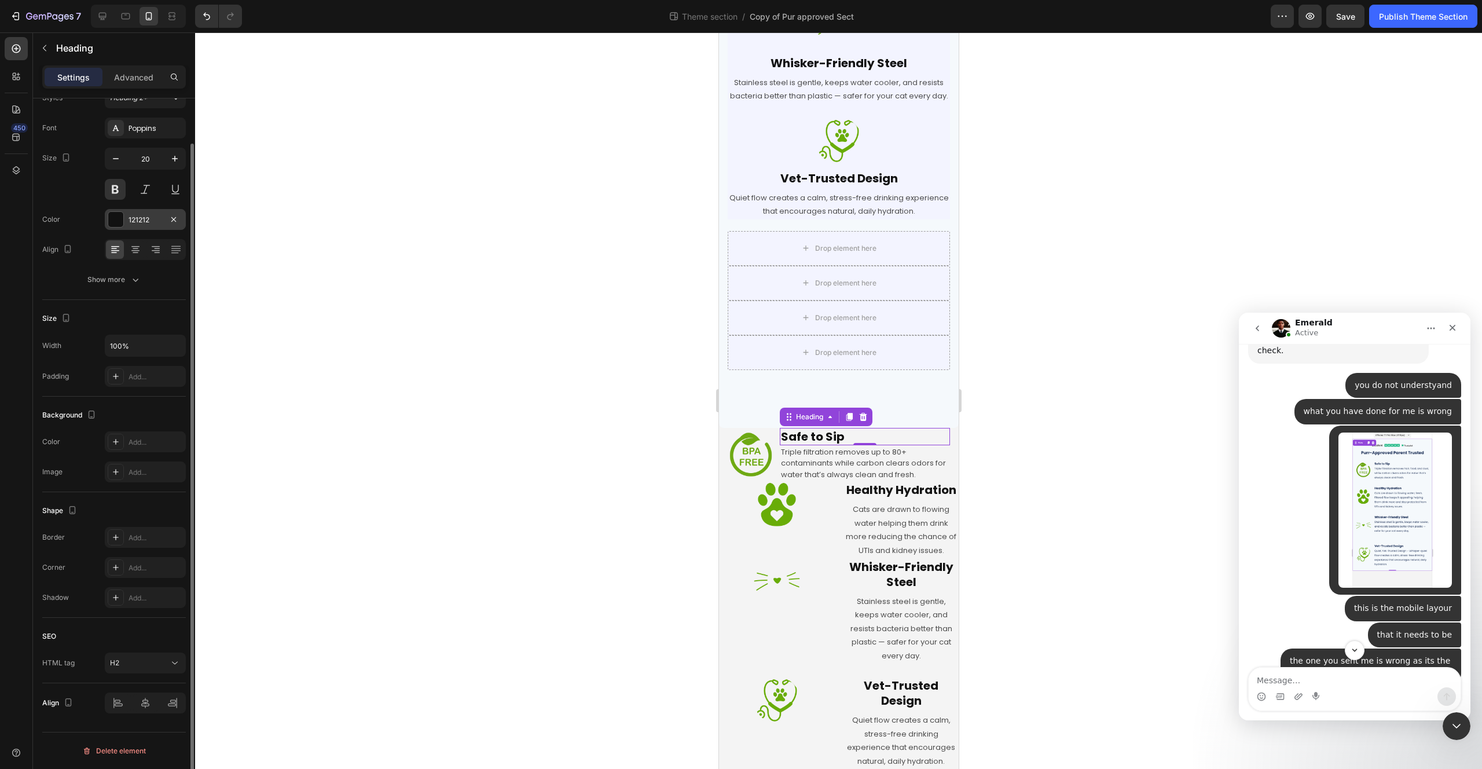
click at [135, 217] on div "121212" at bounding box center [146, 220] width 34 height 10
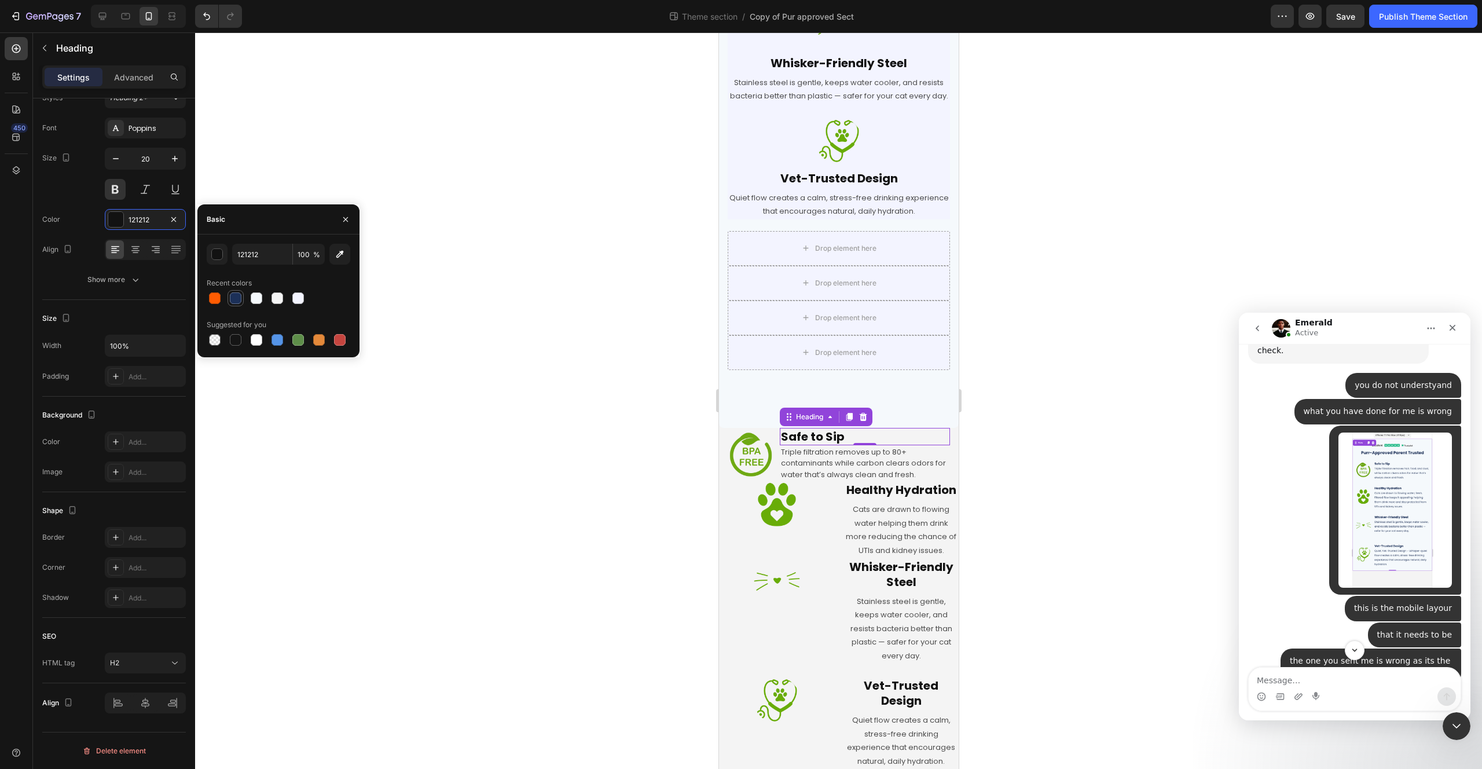
click at [236, 300] on div at bounding box center [236, 298] width 12 height 12
type input "1C3058"
click at [831, 454] on p "Triple filtration removes up to 80+ contaminants while carbon clears odors for …" at bounding box center [864, 463] width 168 height 34
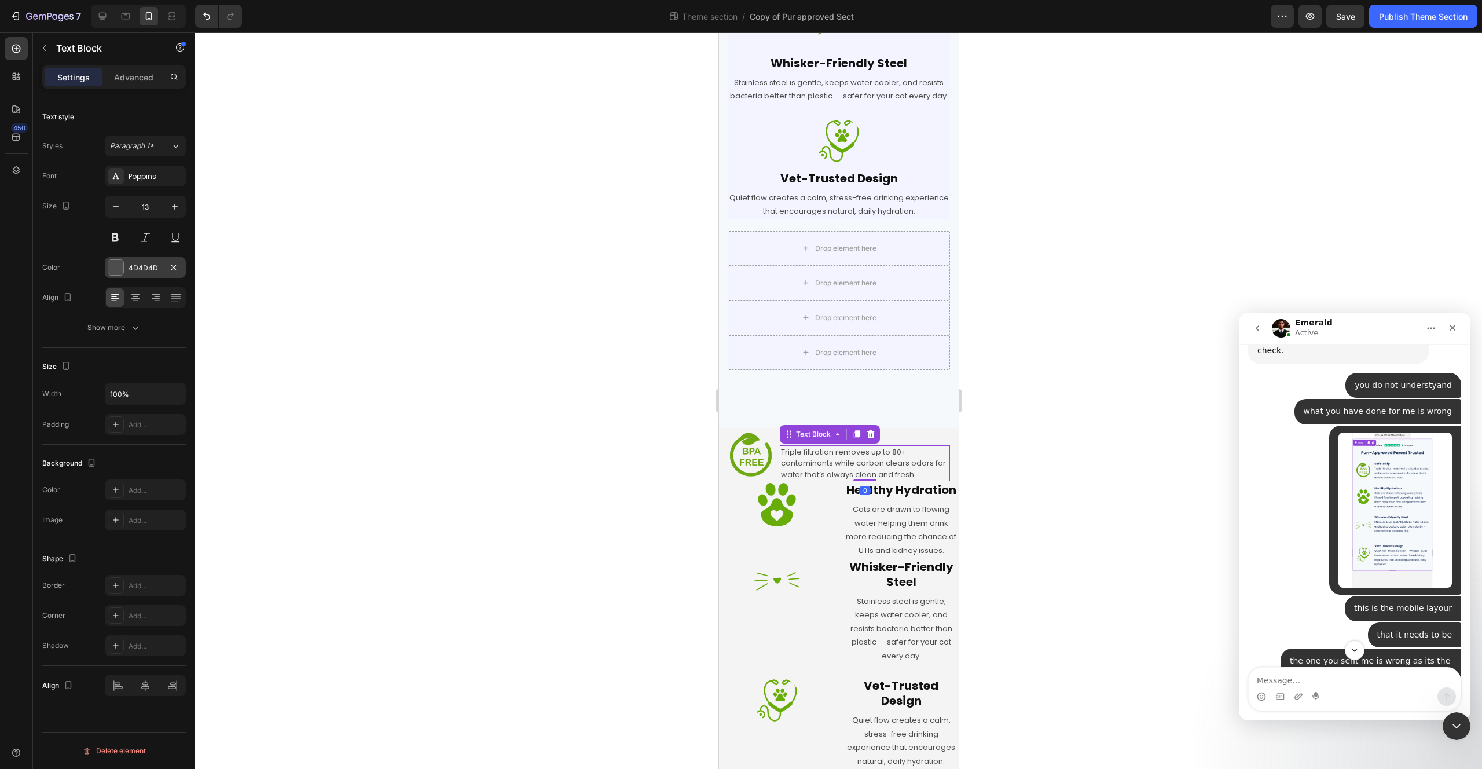
click at [126, 273] on div "4D4D4D" at bounding box center [145, 267] width 81 height 21
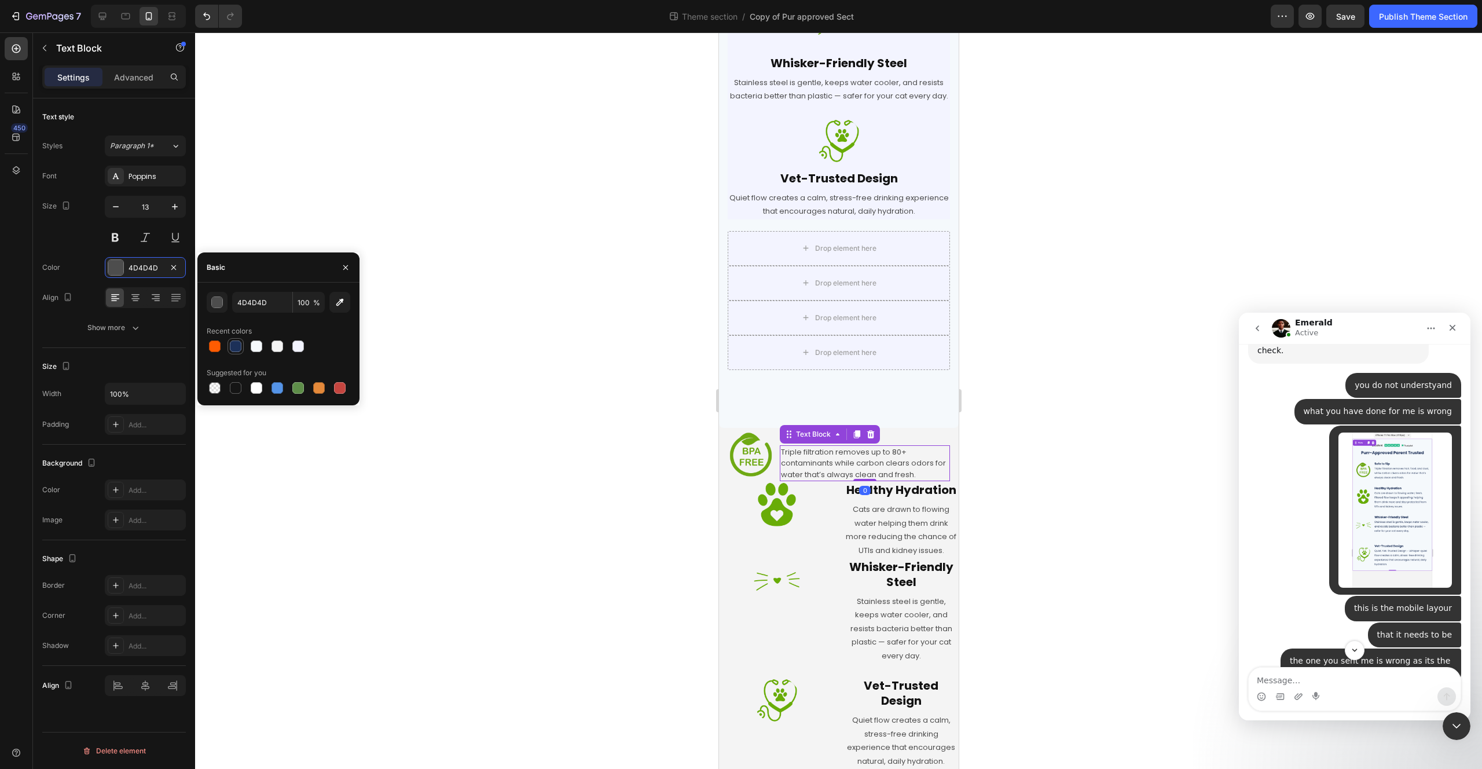
click at [238, 346] on div at bounding box center [236, 346] width 12 height 12
type input "1C3058"
click at [636, 430] on div at bounding box center [838, 400] width 1287 height 736
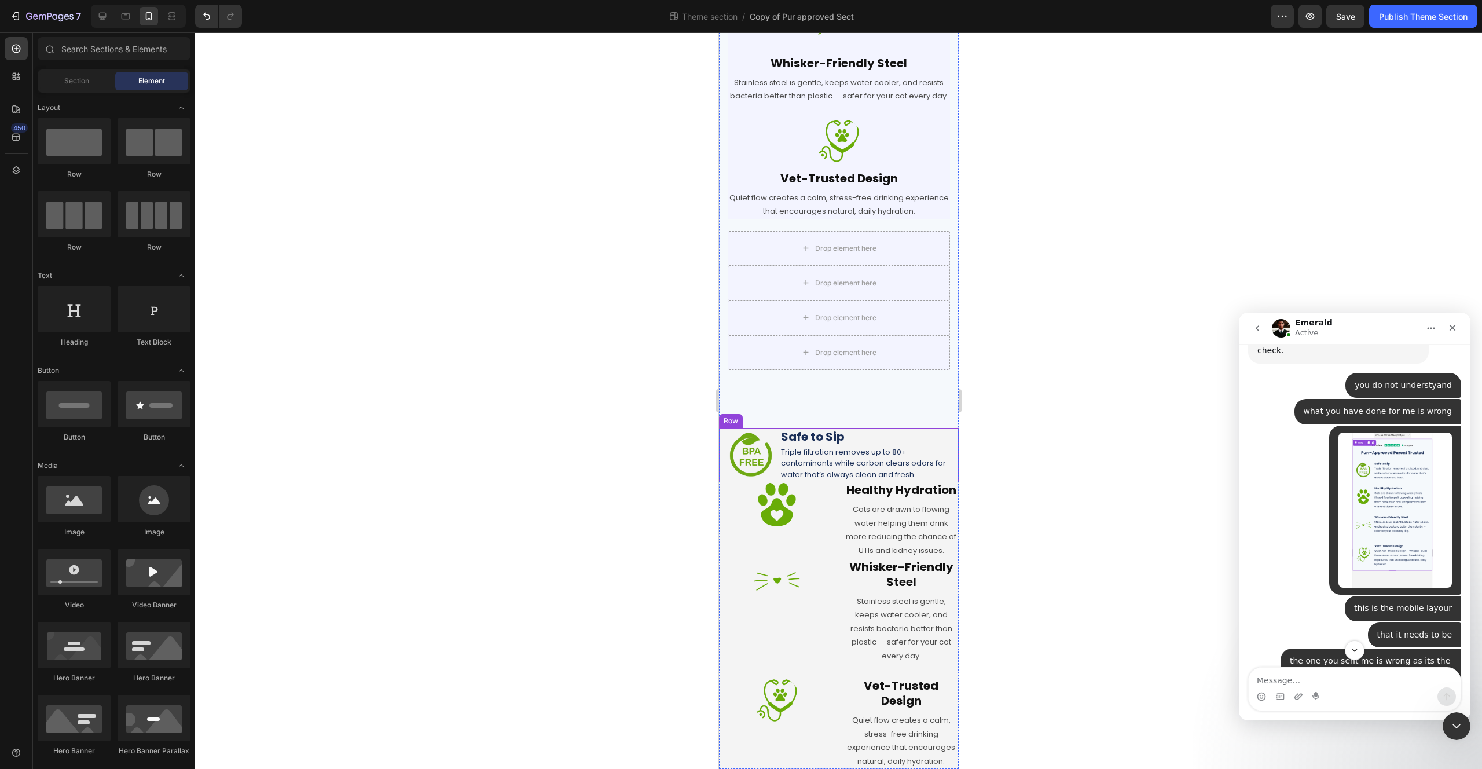
click at [775, 450] on div "Image Safe to Sip Heading Triple filtration removes up to 80+ contaminants whil…" at bounding box center [838, 455] width 240 height 54
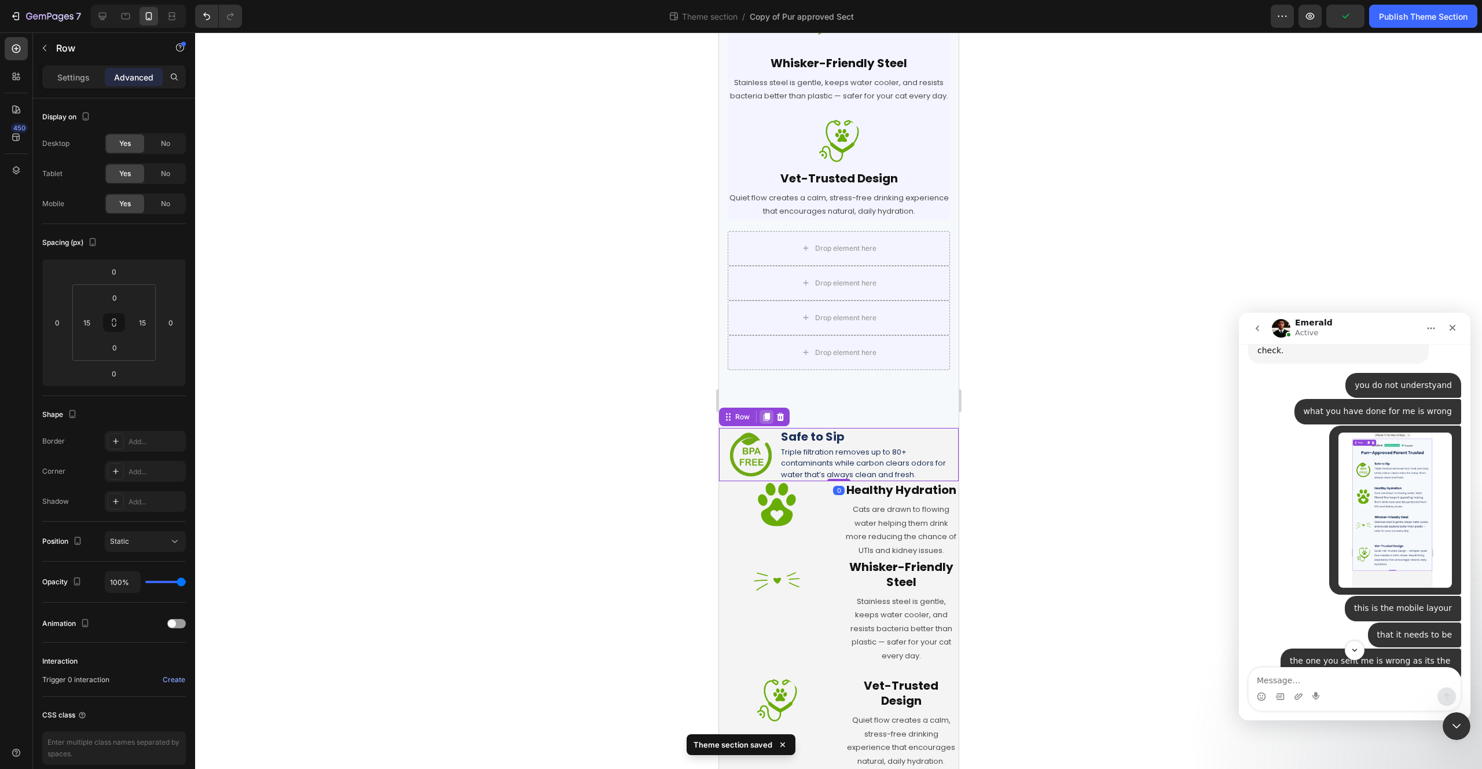
click at [767, 413] on icon at bounding box center [766, 417] width 6 height 8
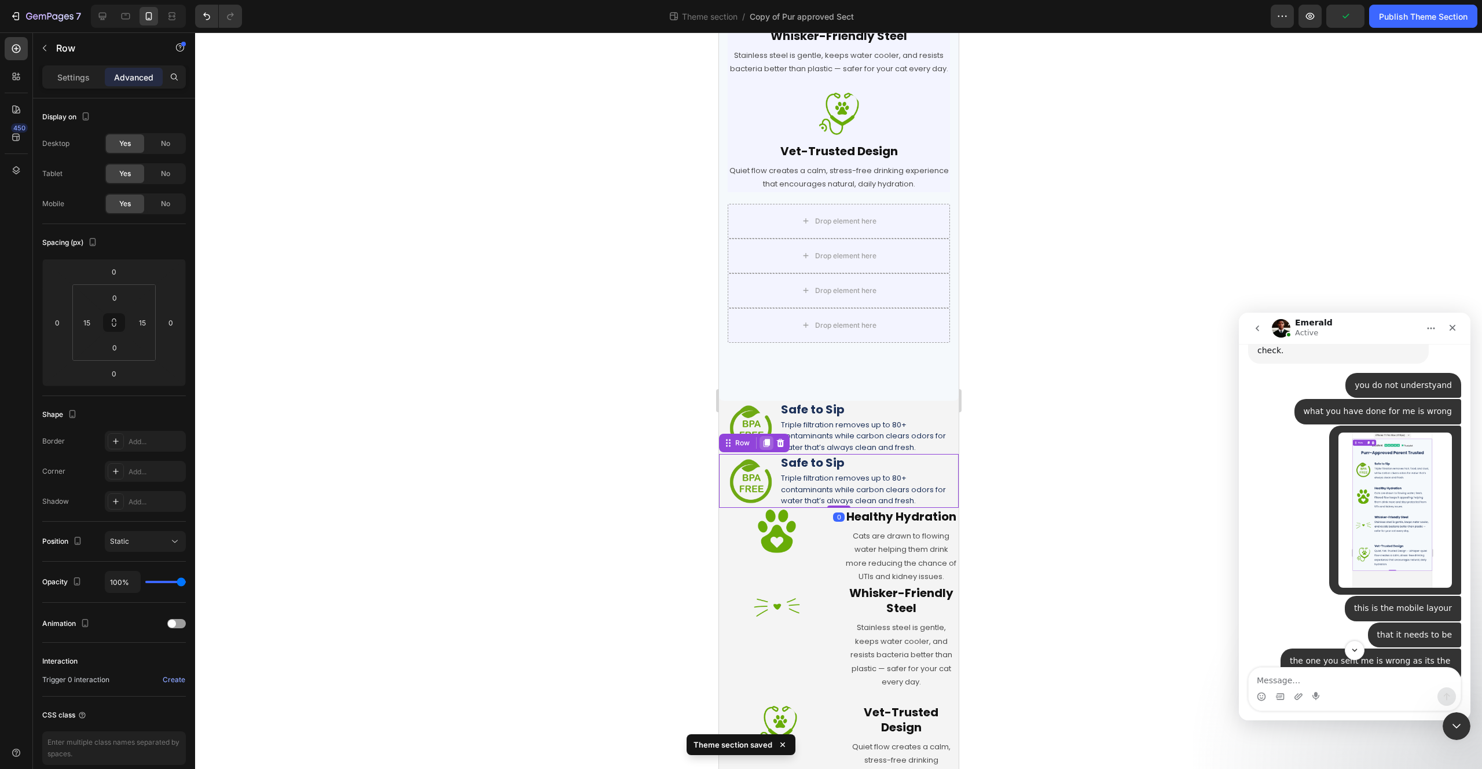
click at [767, 448] on icon at bounding box center [766, 443] width 6 height 8
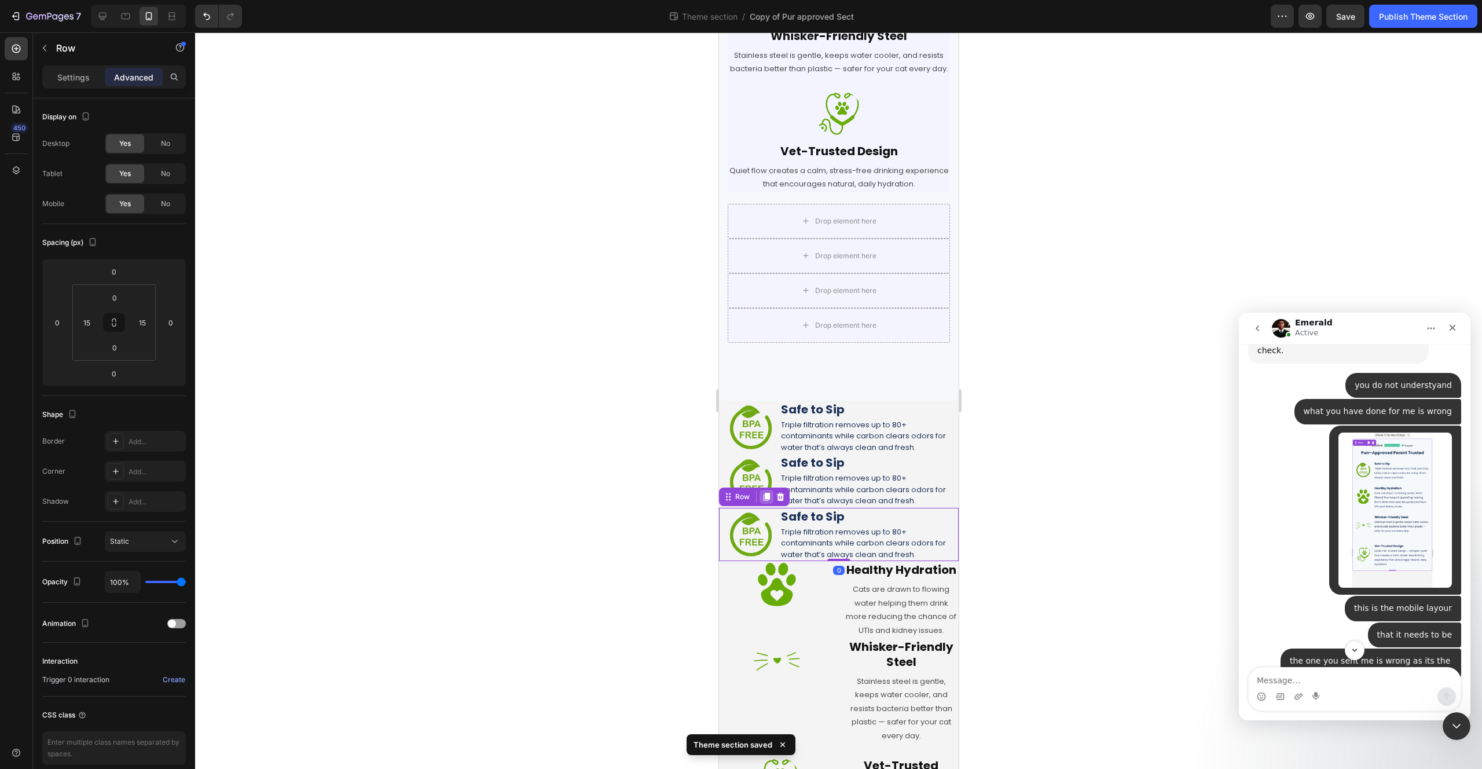
click at [766, 501] on icon at bounding box center [766, 497] width 6 height 8
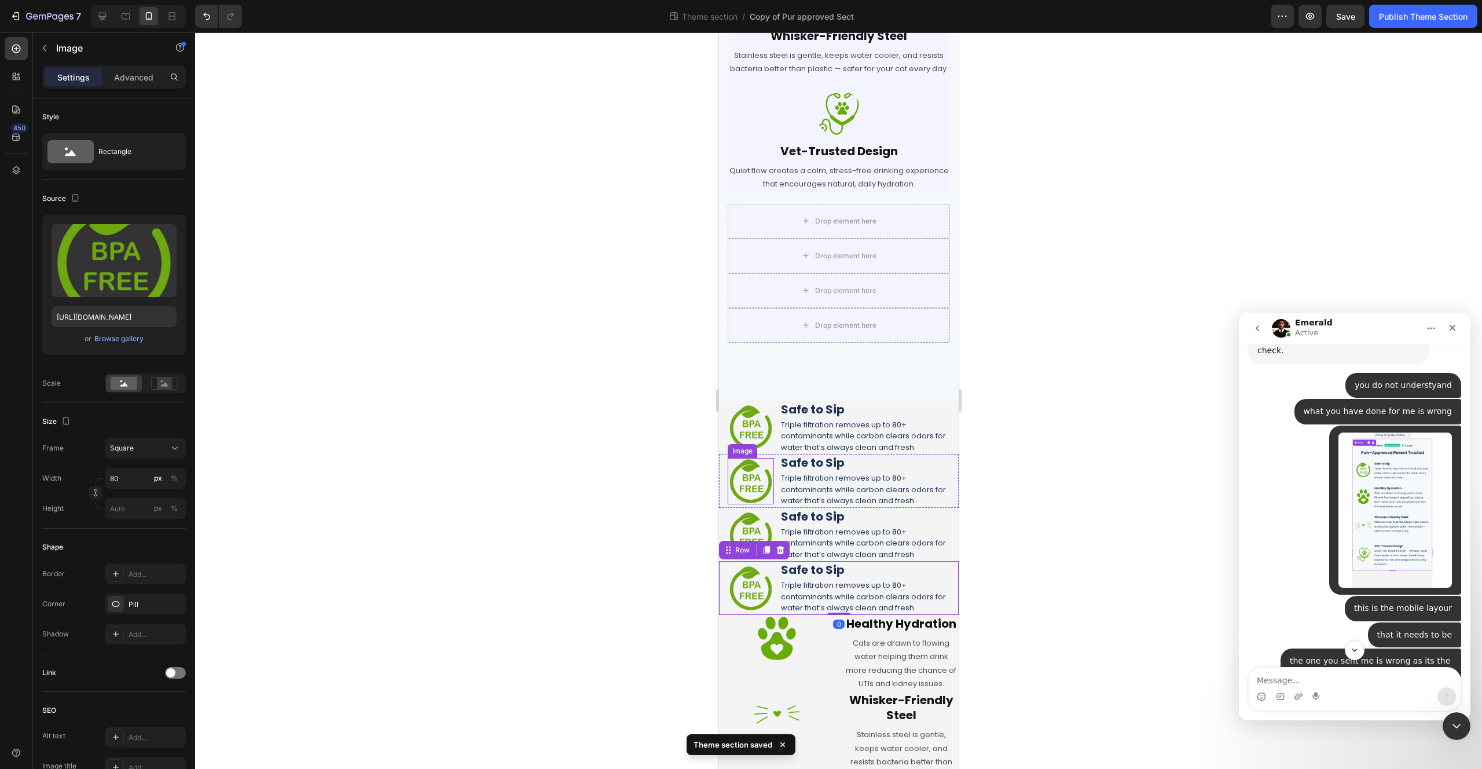
click at [759, 498] on img at bounding box center [750, 481] width 46 height 46
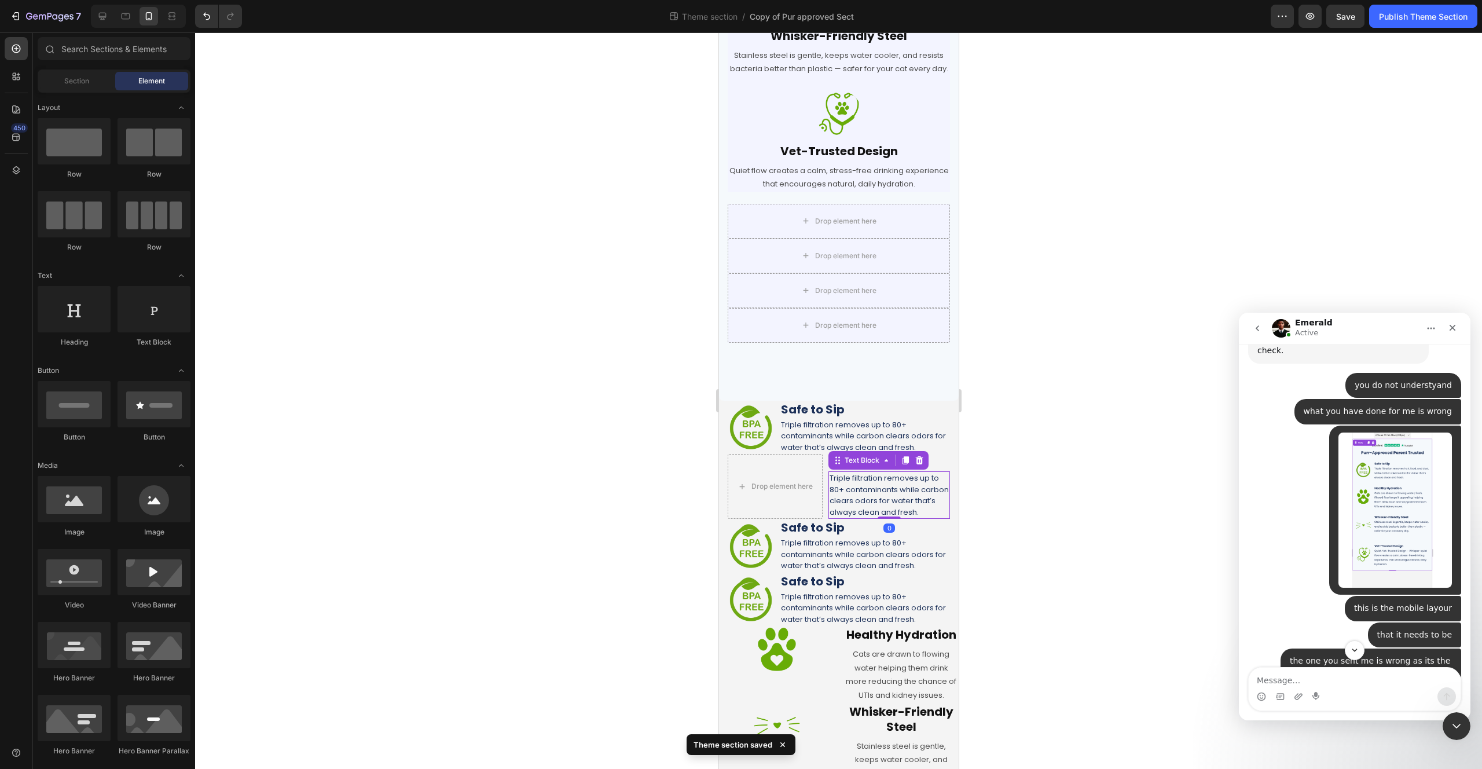
click at [848, 495] on p "Triple filtration removes up to 80+ contaminants while carbon clears odors for …" at bounding box center [888, 494] width 119 height 45
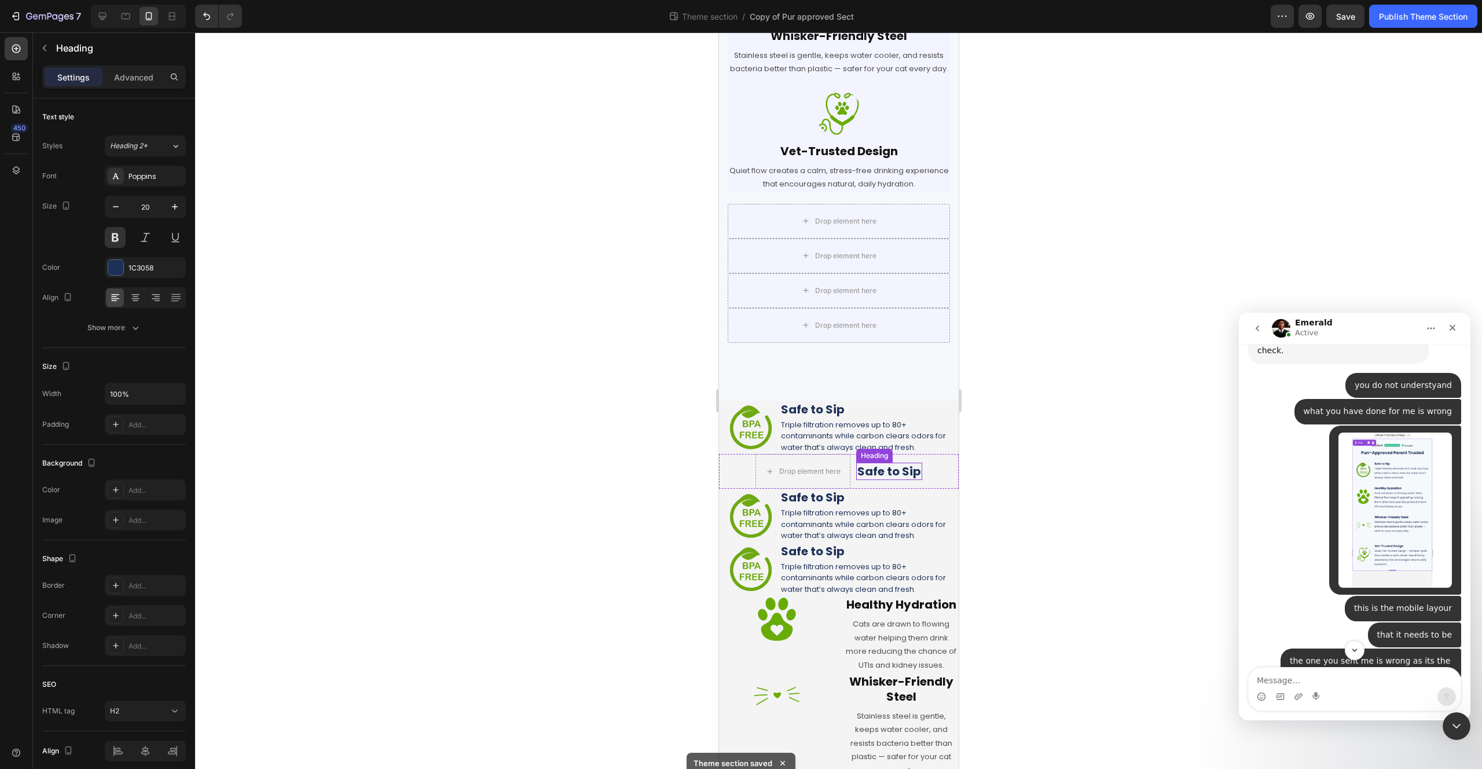
click at [866, 480] on h2 "Safe to Sip" at bounding box center [889, 471] width 66 height 17
click at [826, 521] on p "Triple filtration removes up to 80+ contaminants while carbon clears odors for …" at bounding box center [864, 524] width 168 height 34
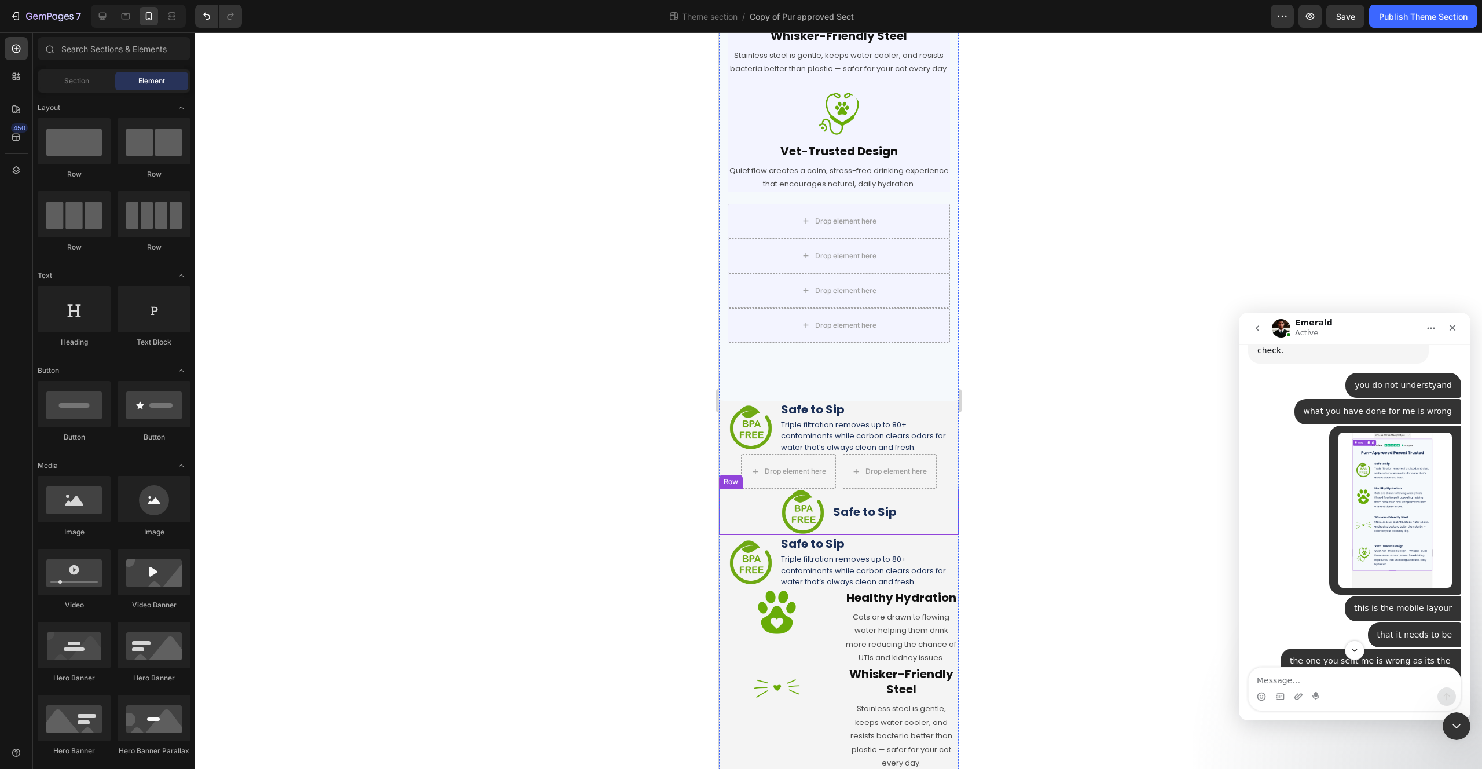
click at [831, 515] on div "Safe to Sip Heading" at bounding box center [864, 512] width 66 height 46
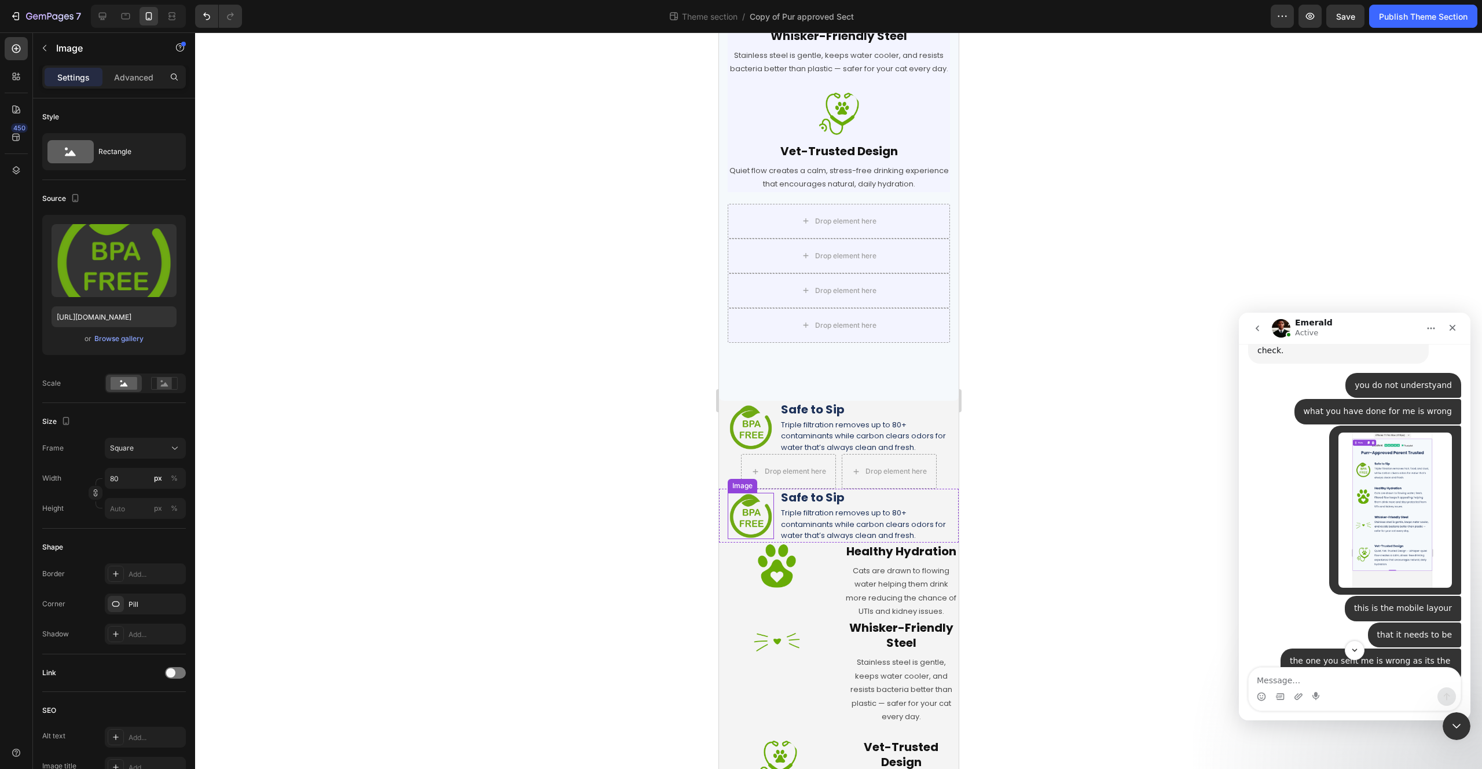
click at [767, 525] on img at bounding box center [750, 516] width 46 height 46
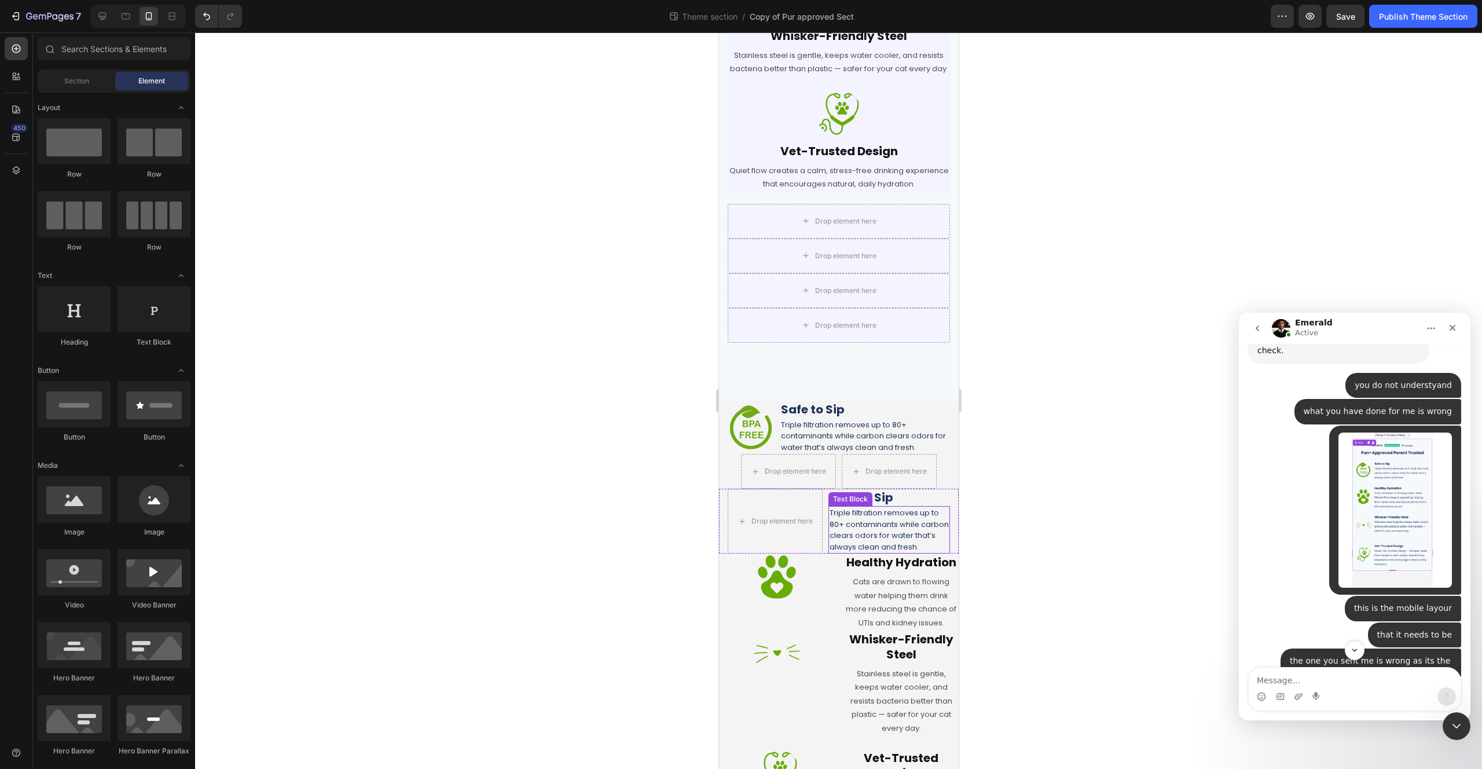
click at [871, 533] on p "Triple filtration removes up to 80+ contaminants while carbon clears odors for …" at bounding box center [888, 529] width 119 height 45
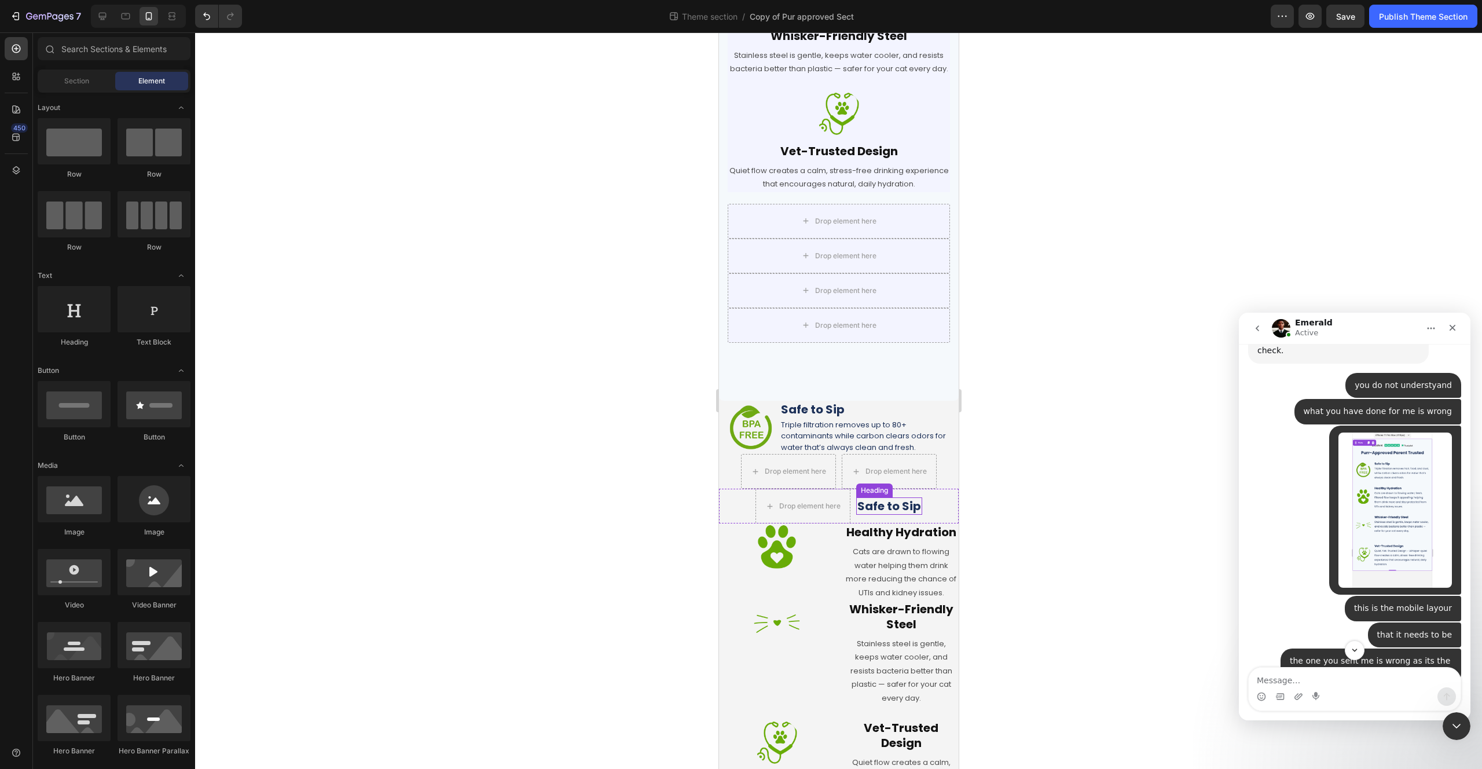
click at [867, 515] on h2 "Safe to Sip" at bounding box center [889, 505] width 66 height 17
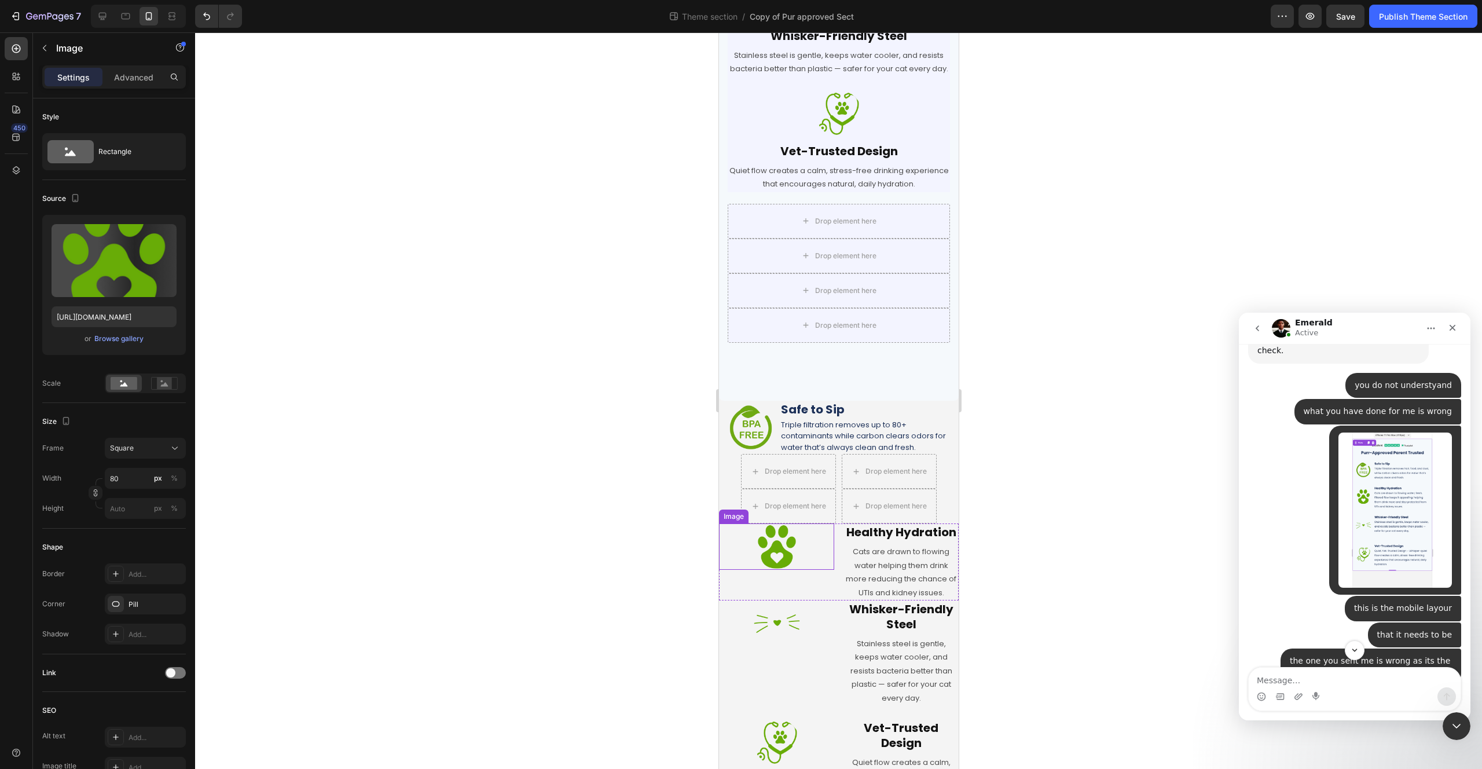
click at [793, 556] on img at bounding box center [776, 546] width 46 height 46
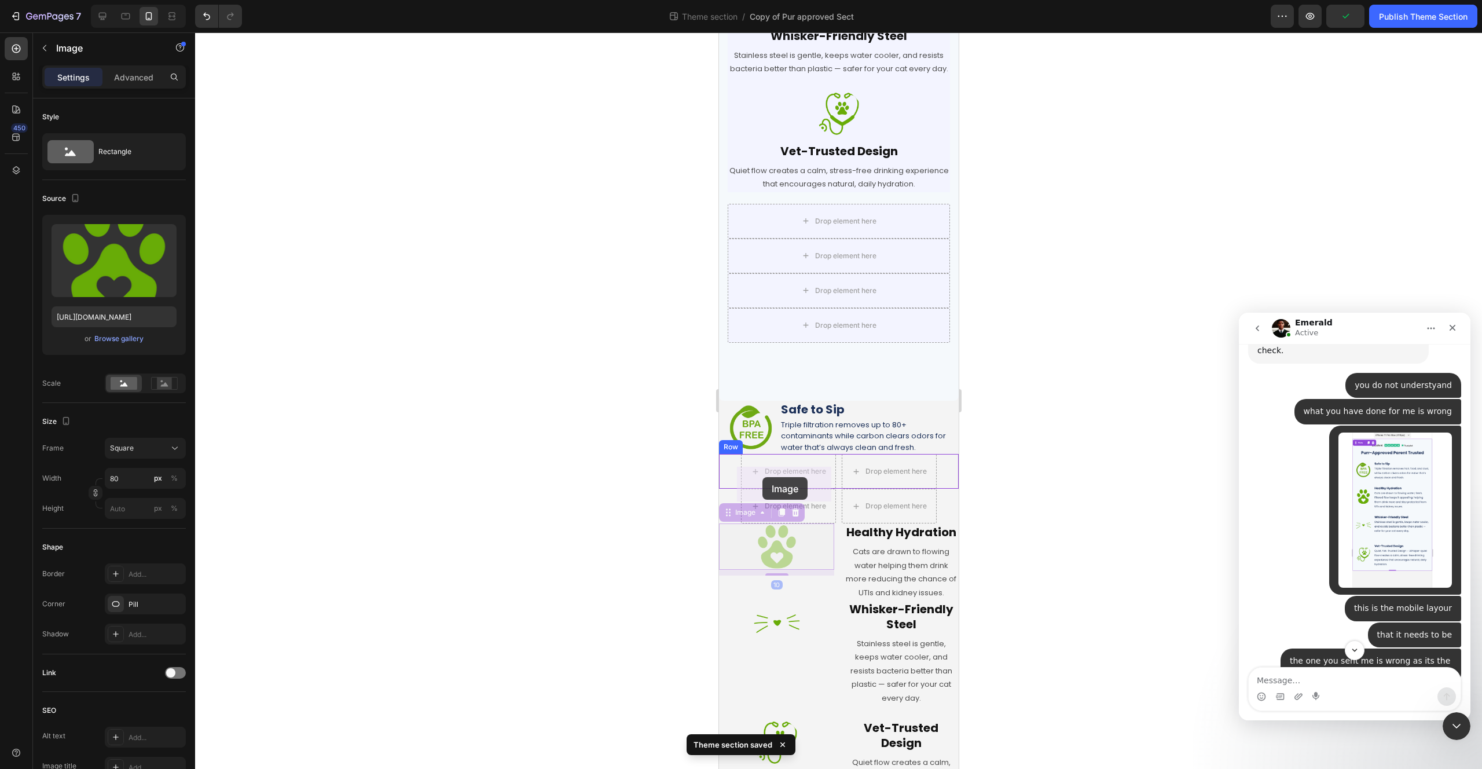
drag, startPoint x: 727, startPoint y: 528, endPoint x: 762, endPoint y: 478, distance: 61.5
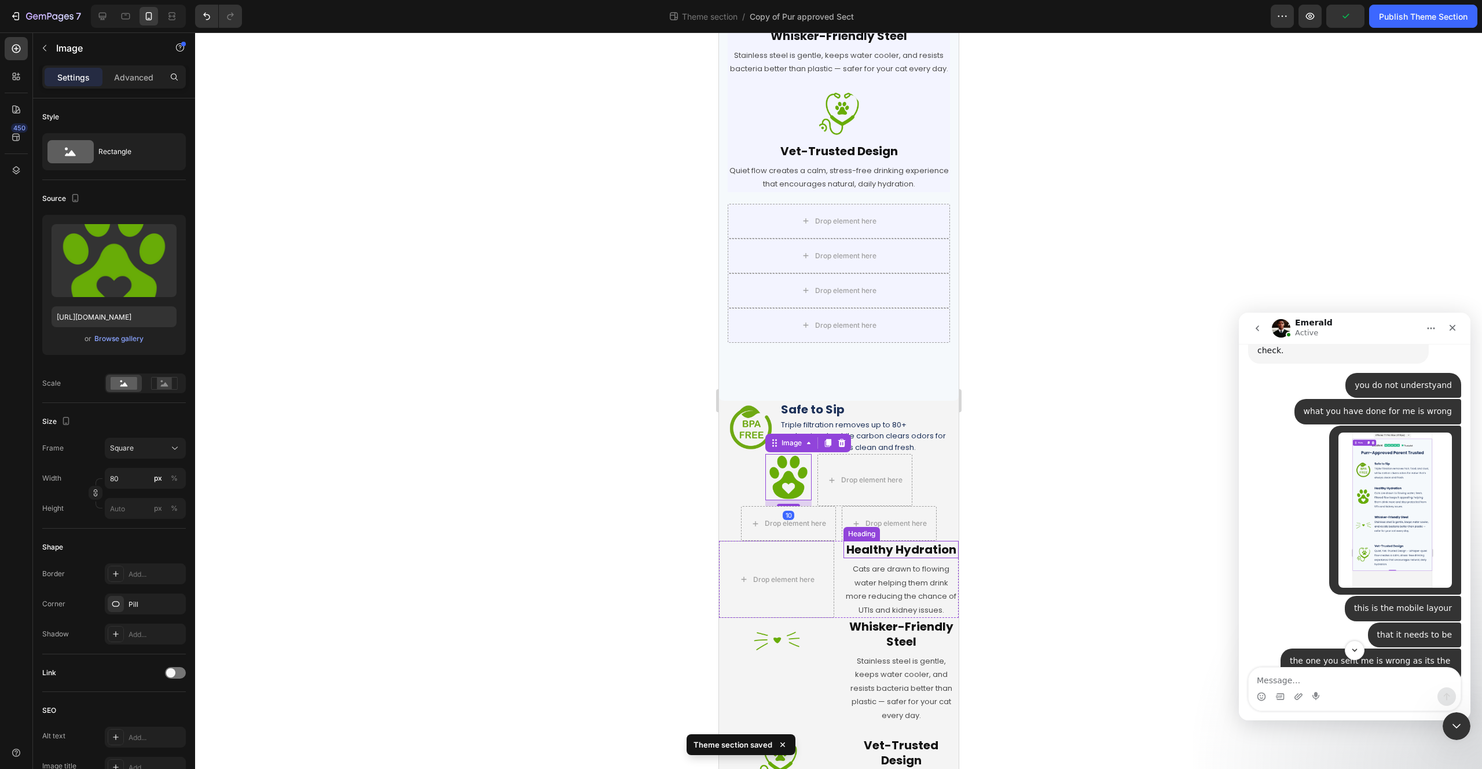
click at [894, 558] on h2 "Healthy Hydration" at bounding box center [900, 549] width 115 height 17
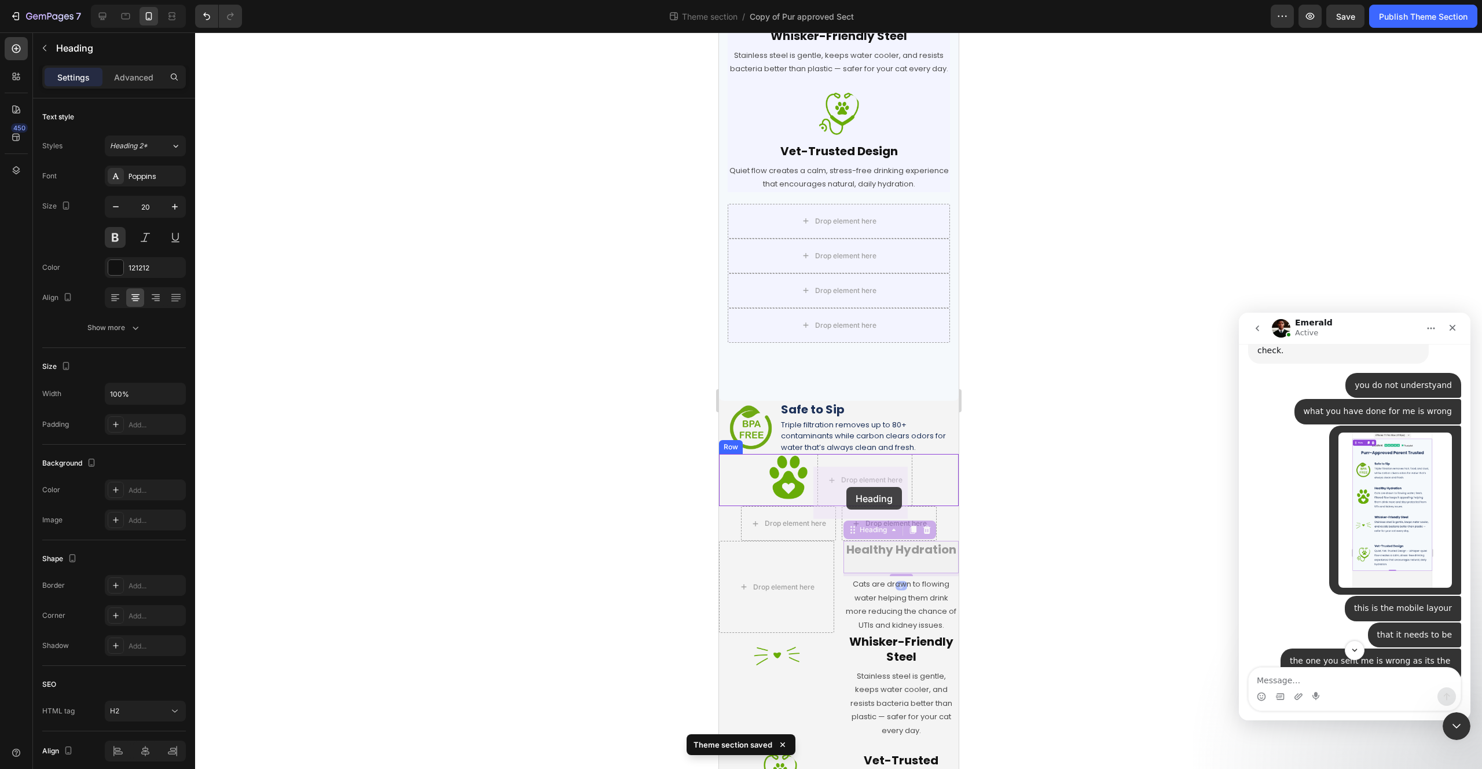
drag, startPoint x: 848, startPoint y: 546, endPoint x: 846, endPoint y: 487, distance: 59.1
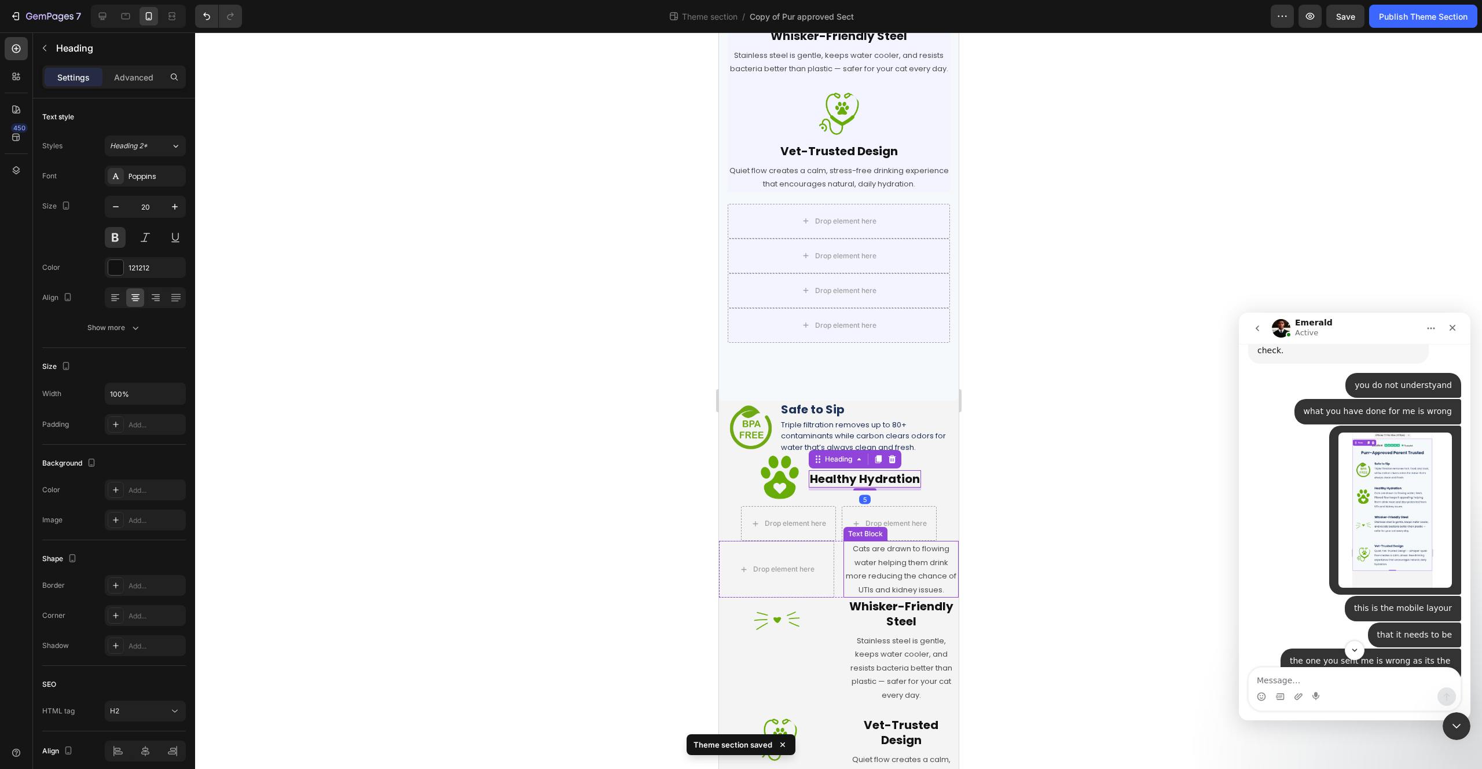
click at [875, 590] on p "Cats are drawn to flowing water helping them drink more reducing the chance of …" at bounding box center [900, 569] width 113 height 54
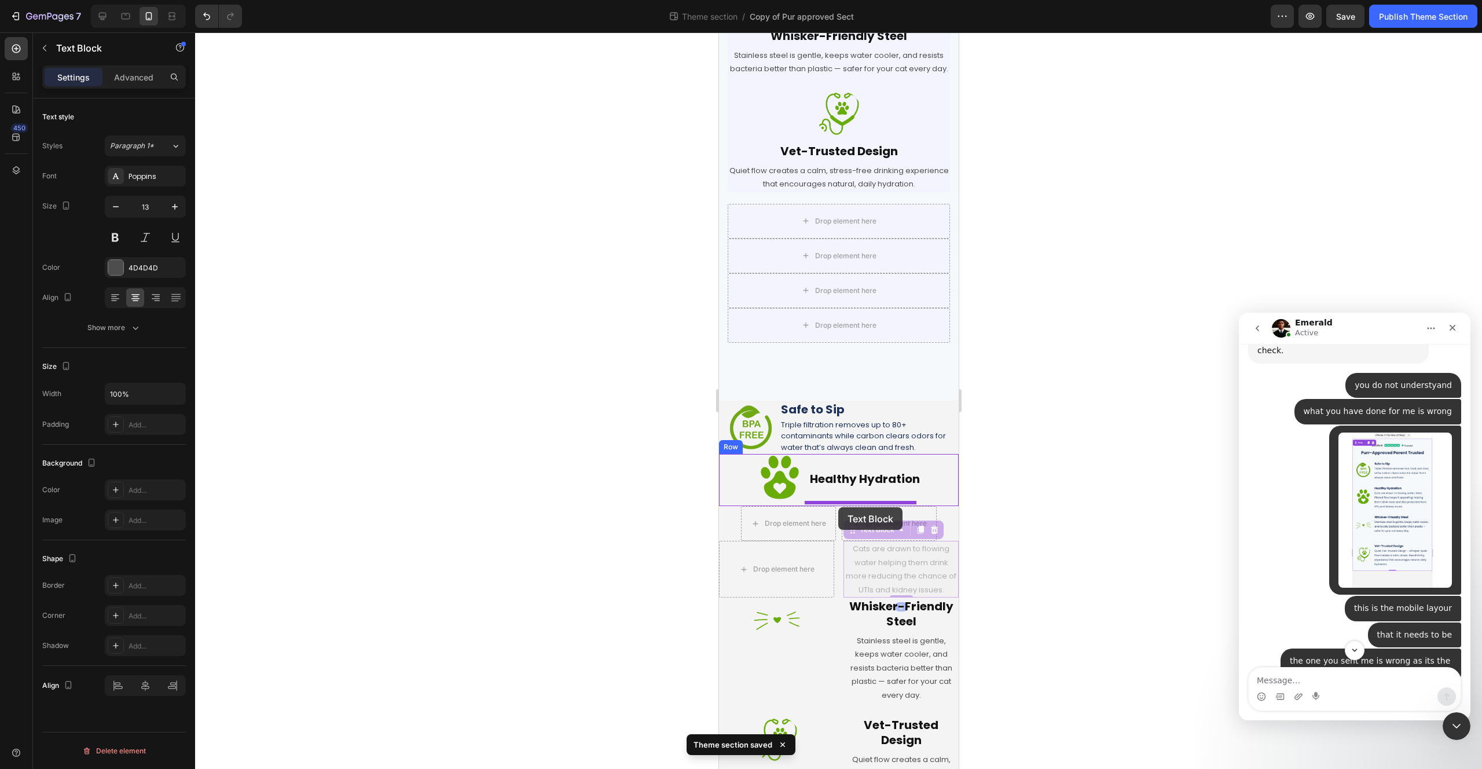
drag, startPoint x: 846, startPoint y: 544, endPoint x: 838, endPoint y: 507, distance: 37.9
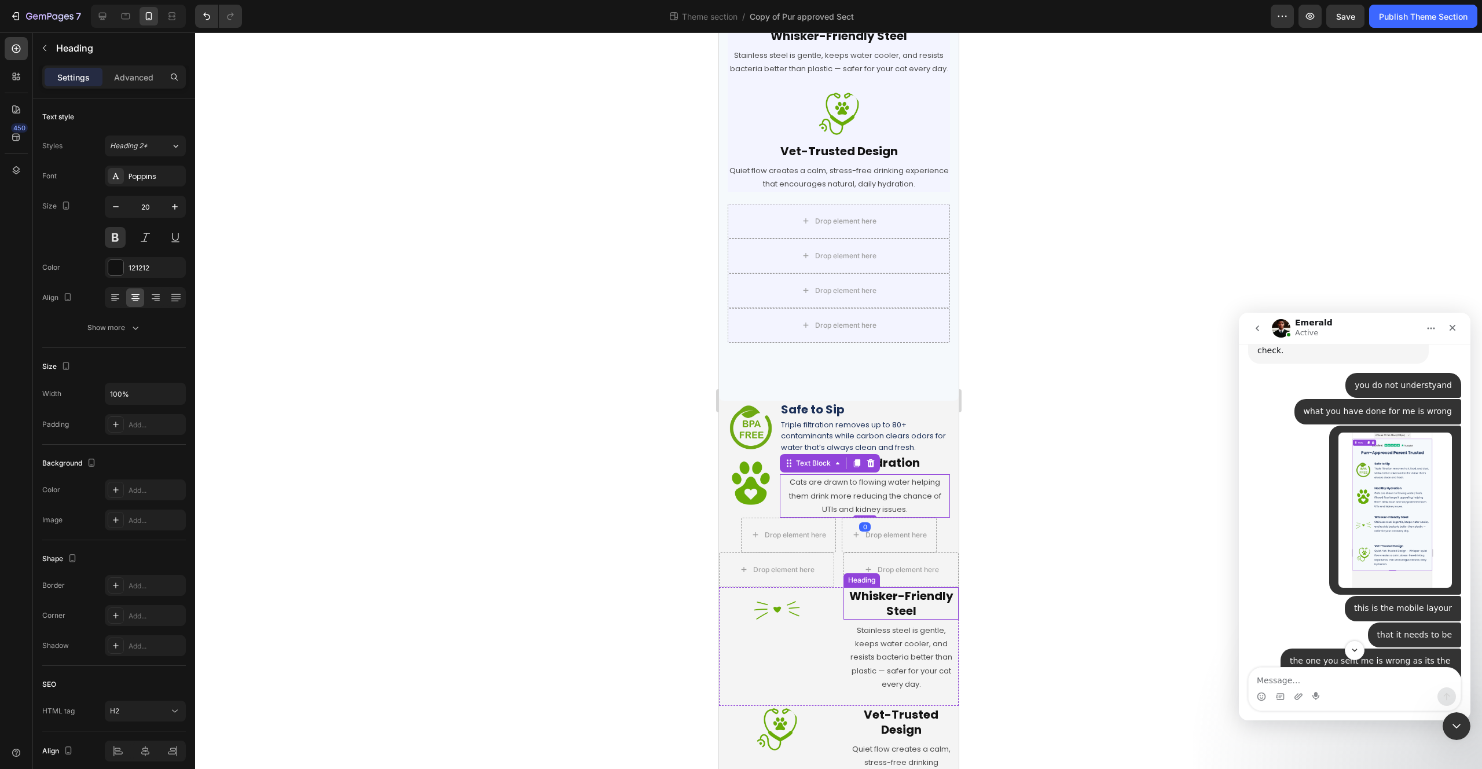
click at [912, 619] on h2 "Whisker-Friendly Steel" at bounding box center [900, 603] width 115 height 32
click at [850, 471] on h2 "Healthy Hydration" at bounding box center [864, 462] width 170 height 17
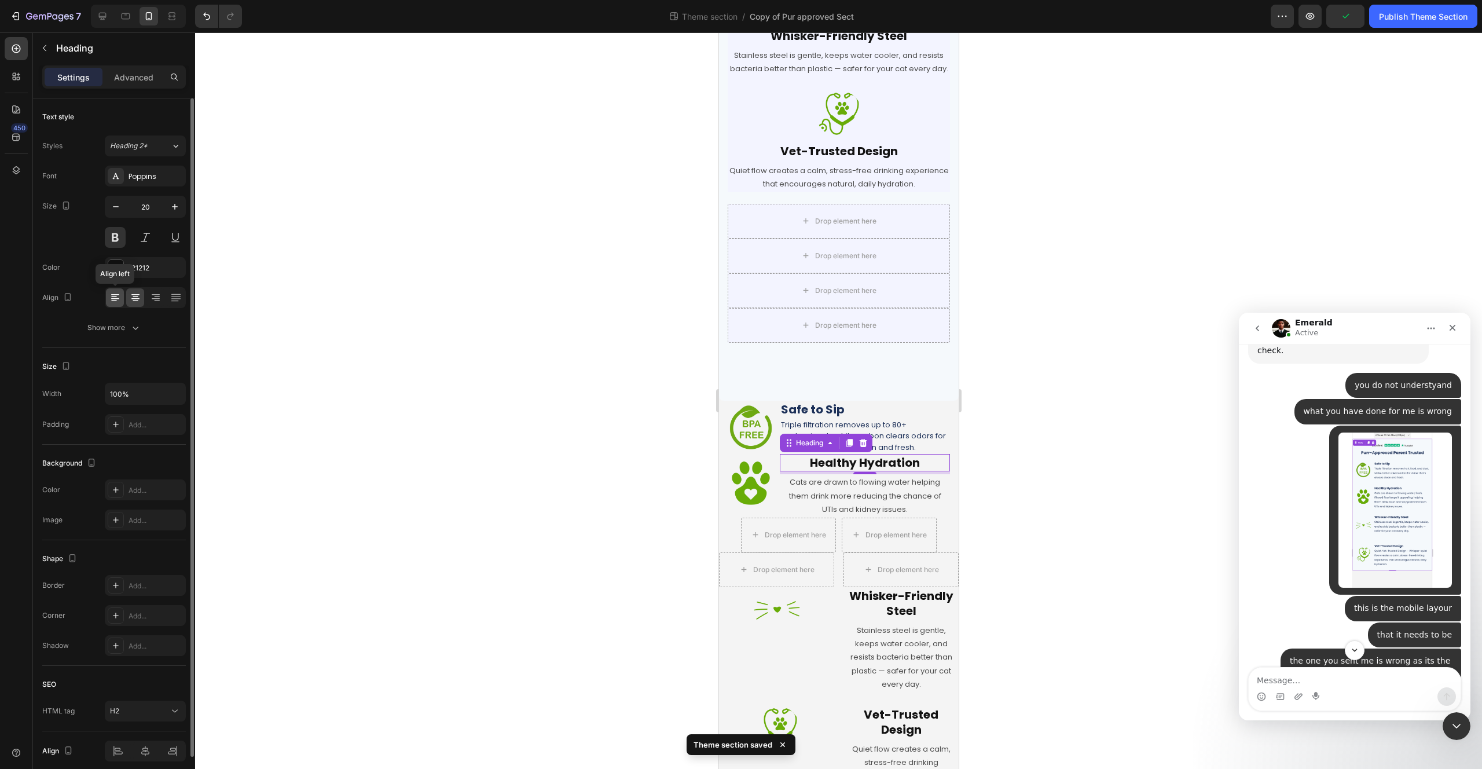
click at [109, 298] on icon at bounding box center [115, 298] width 12 height 12
click at [809, 506] on p "Cats are drawn to flowing water helping them drink more reducing the chance of …" at bounding box center [864, 495] width 168 height 41
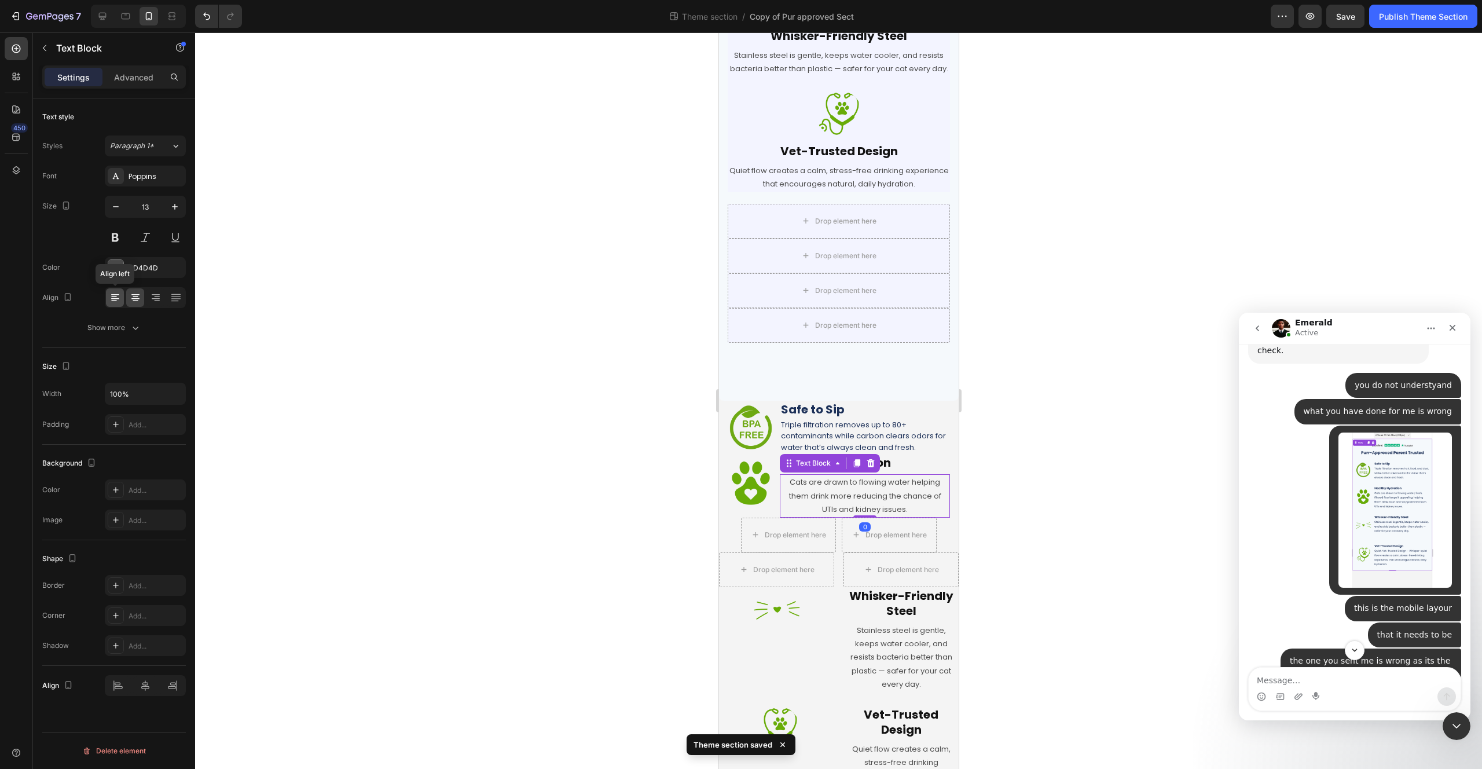
click at [121, 300] on div at bounding box center [115, 297] width 18 height 19
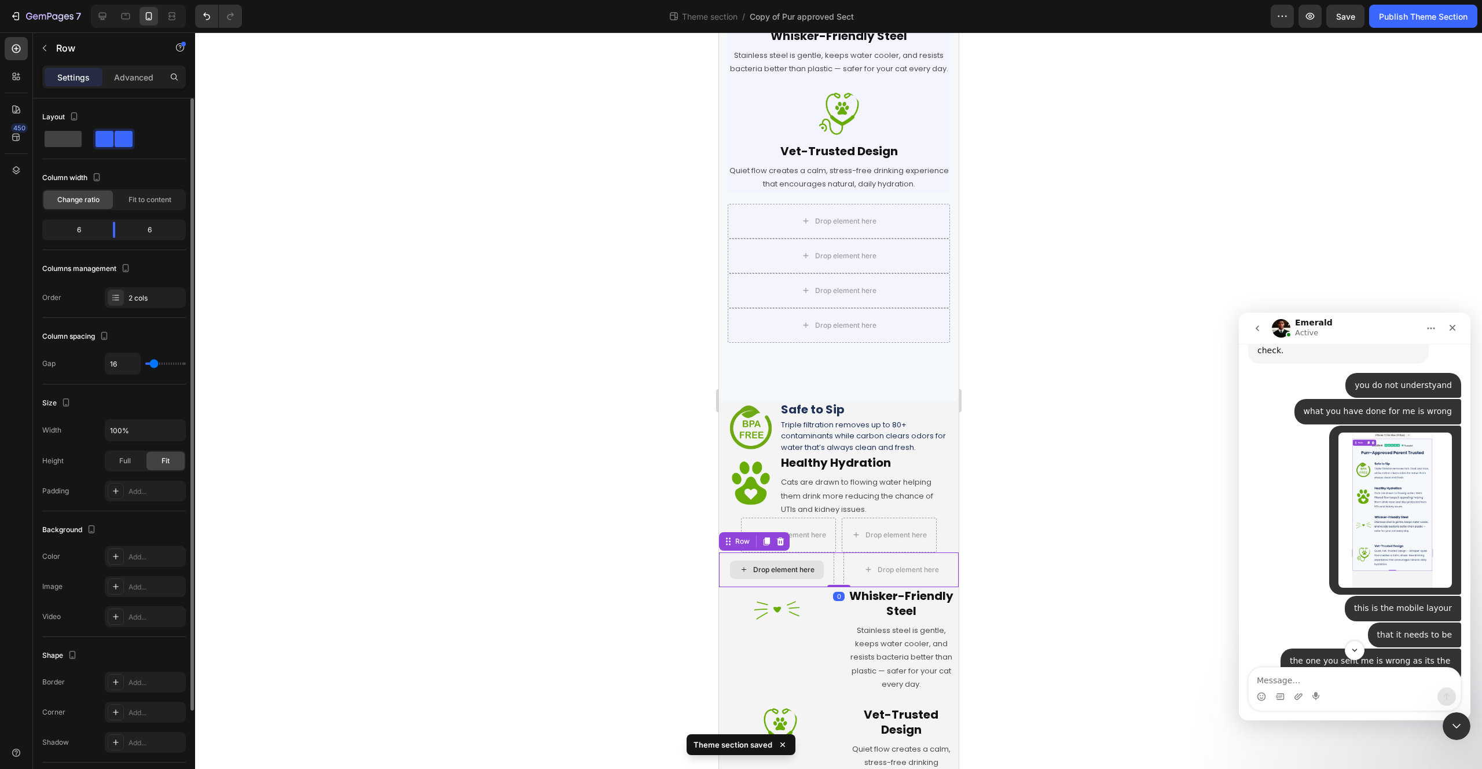
click at [827, 587] on div "Drop element here" at bounding box center [775, 569] width 115 height 35
click at [776, 509] on div "Image Healthy Hydration Heading Cats are drawn to flowing water helping them dr…" at bounding box center [838, 485] width 240 height 63
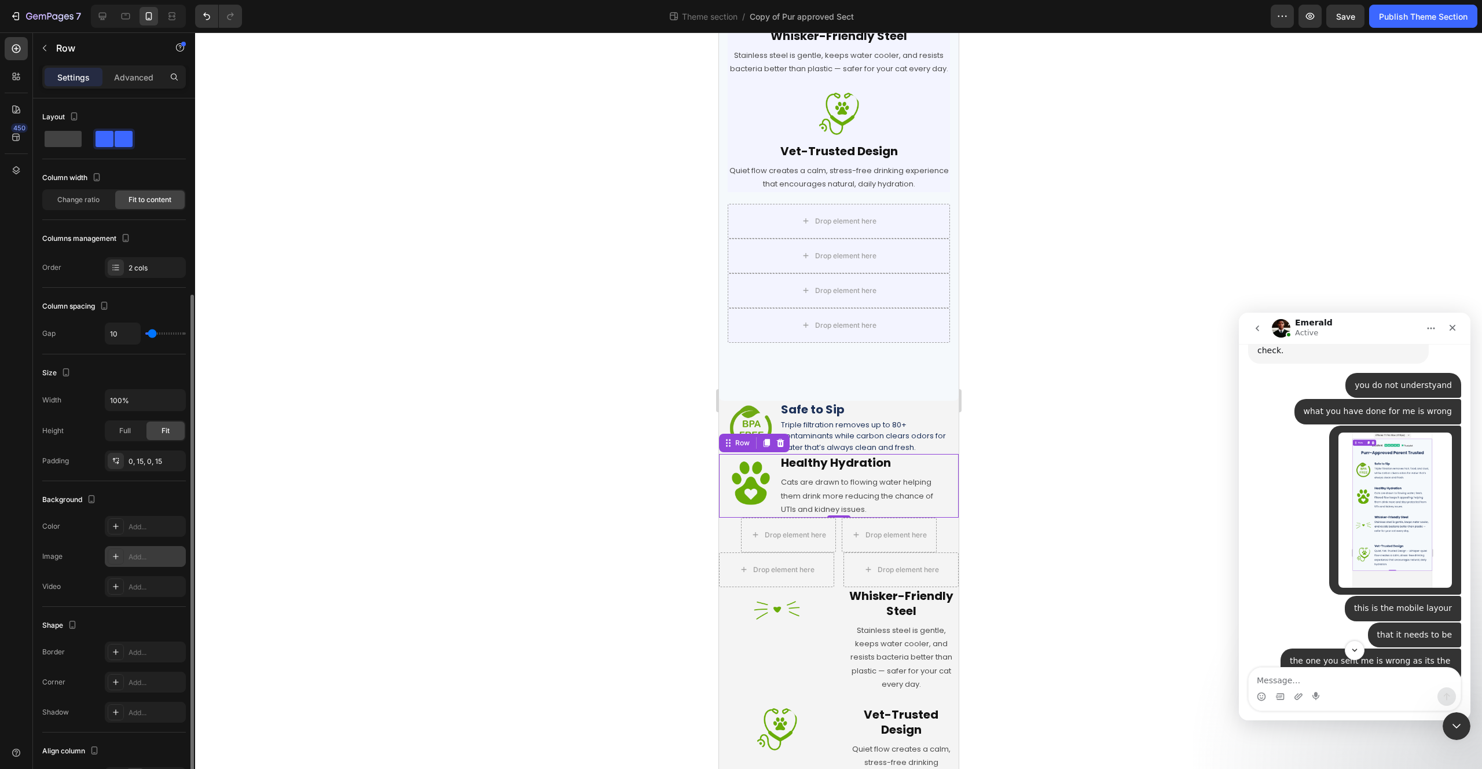
scroll to position [105, 0]
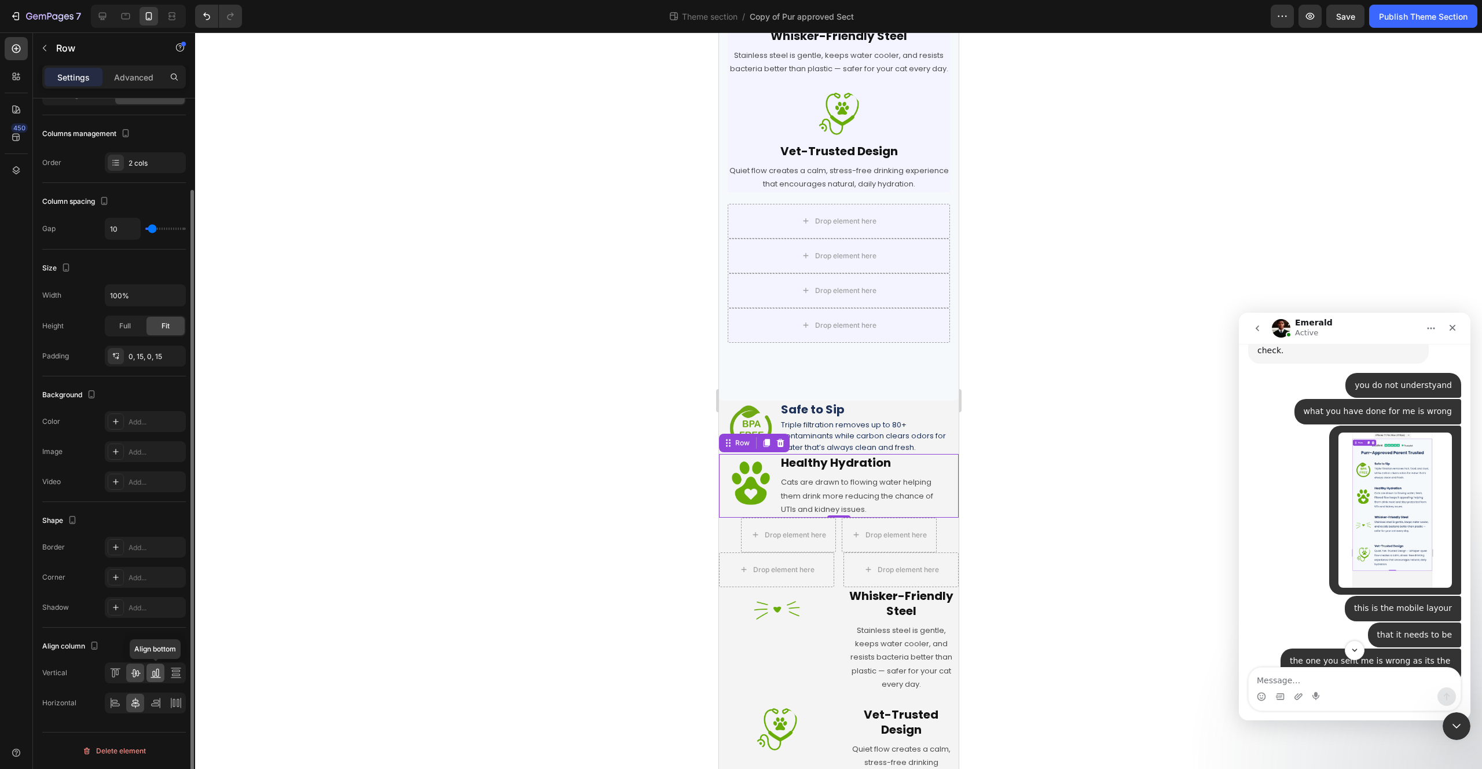
click at [155, 679] on div at bounding box center [155, 672] width 18 height 19
click at [133, 674] on icon at bounding box center [135, 673] width 9 height 8
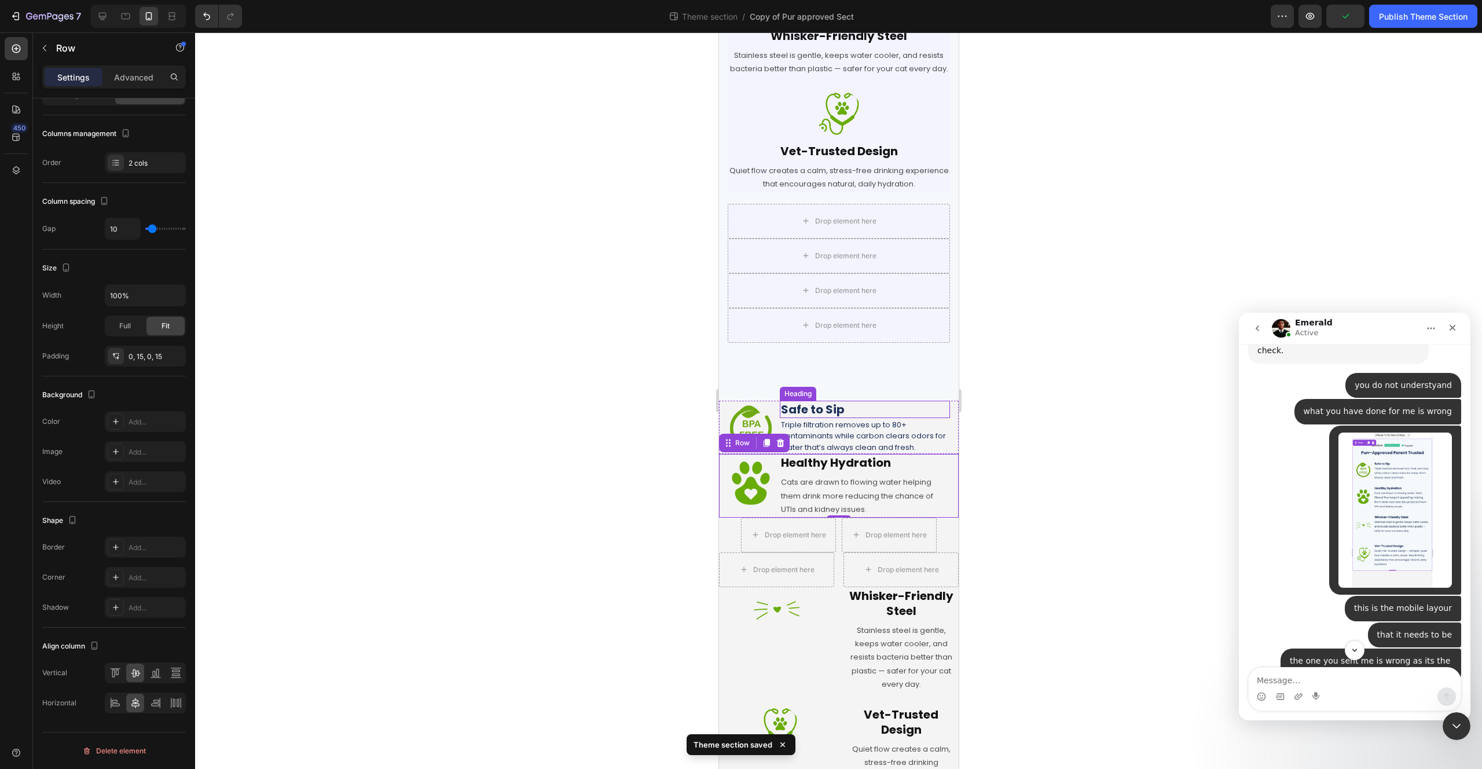
click at [847, 417] on p "Safe to Sip" at bounding box center [864, 409] width 168 height 15
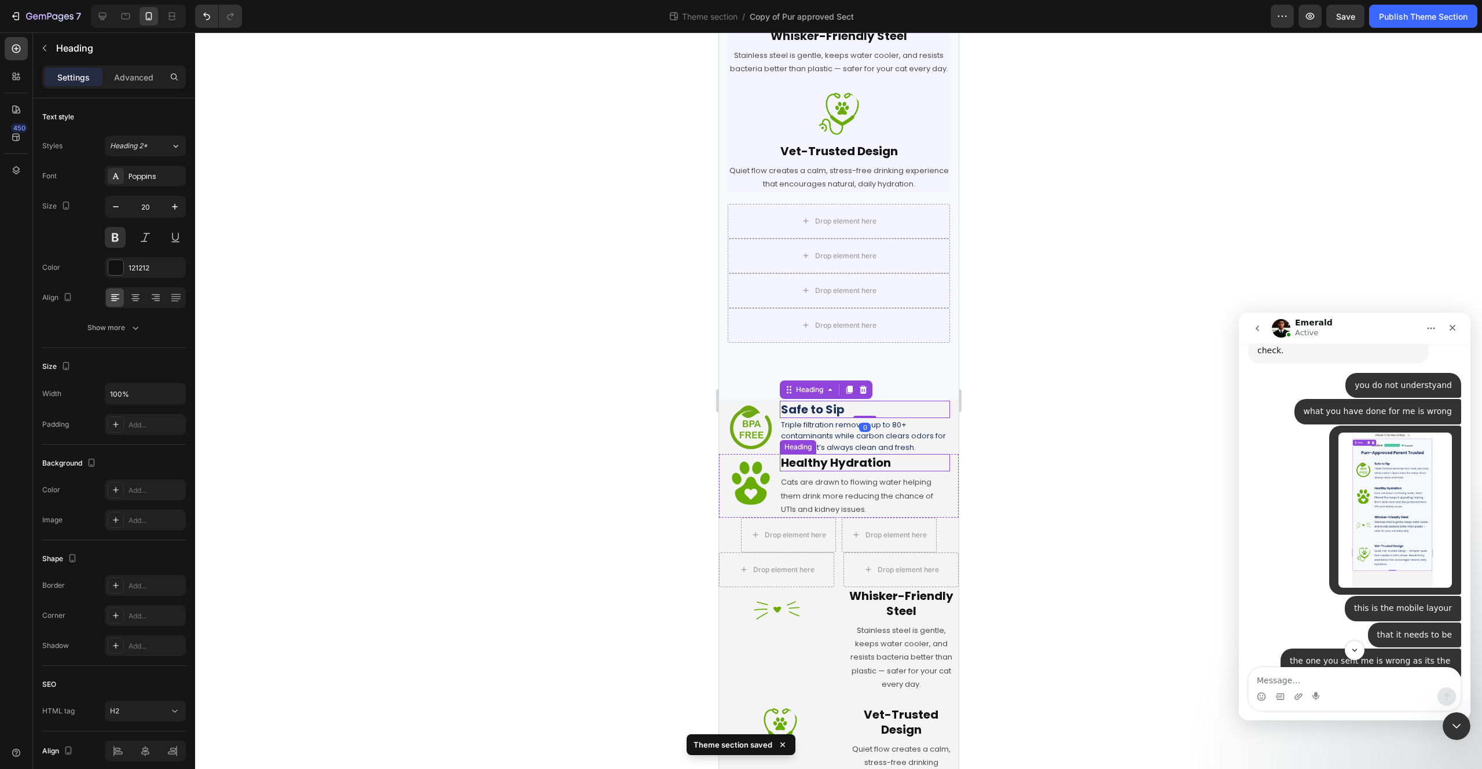
click at [841, 471] on h2 "Healthy Hydration" at bounding box center [864, 462] width 170 height 17
drag, startPoint x: 861, startPoint y: 486, endPoint x: 855, endPoint y: 459, distance: 27.8
click at [856, 459] on div "Healthy Hydration Heading 0" at bounding box center [864, 462] width 170 height 17
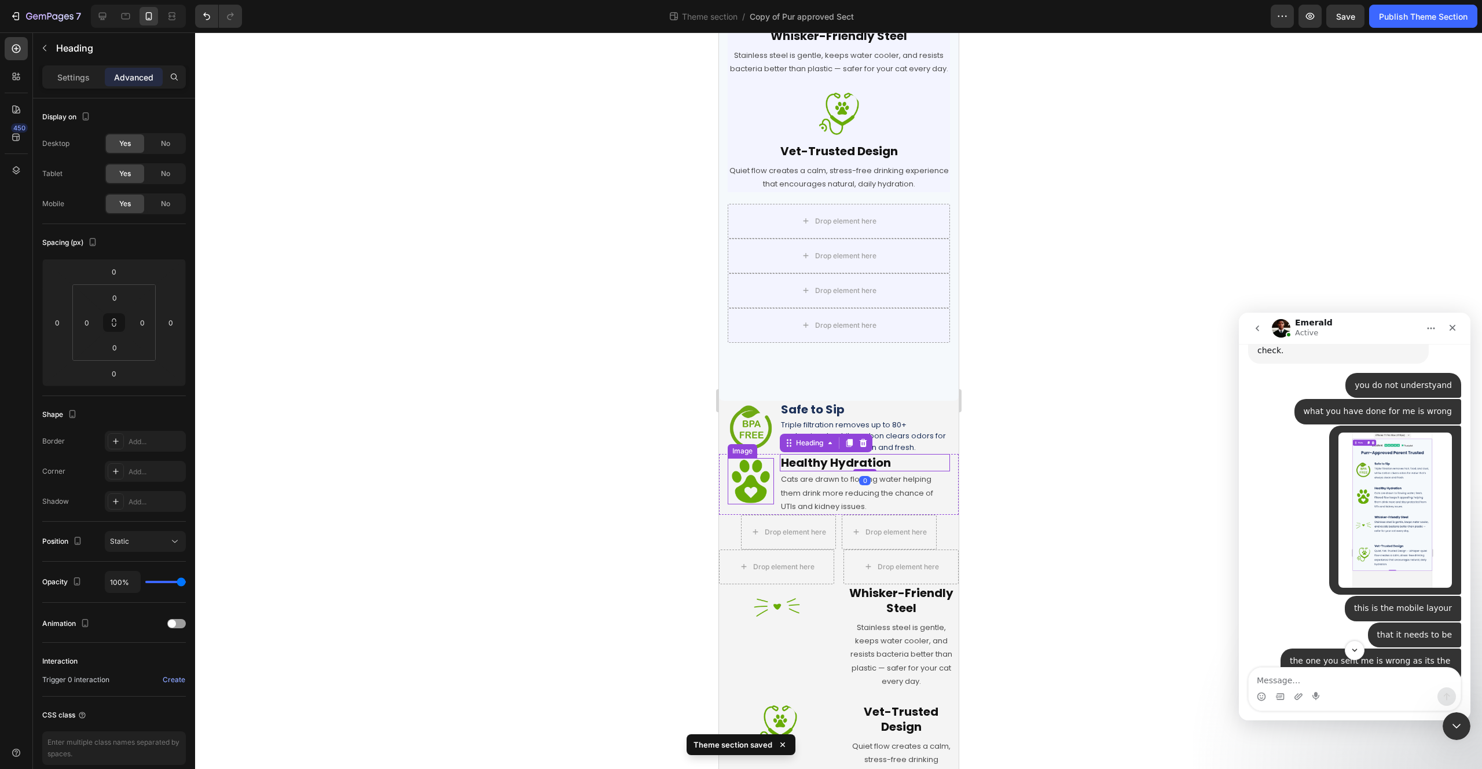
click at [744, 504] on img at bounding box center [750, 481] width 46 height 46
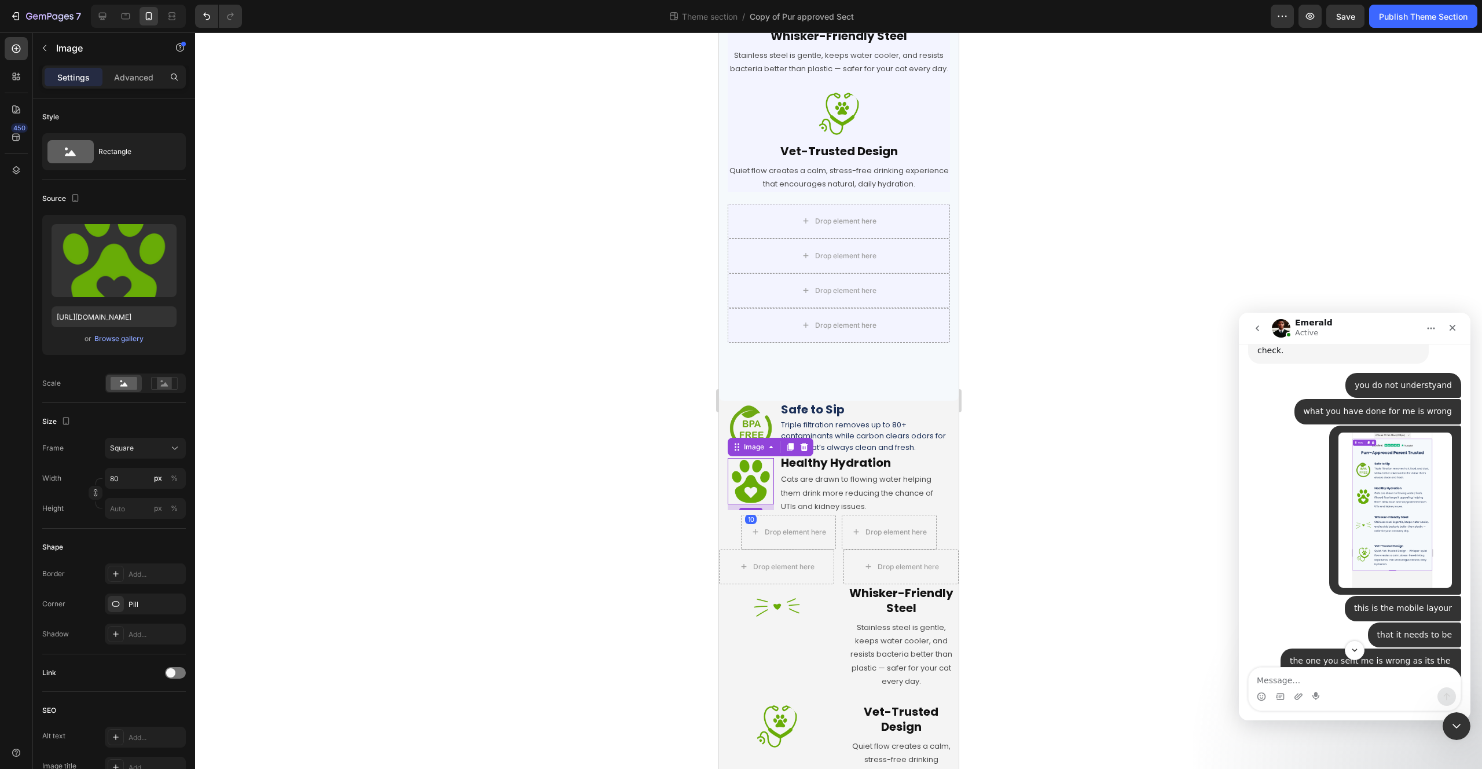
drag, startPoint x: 750, startPoint y: 520, endPoint x: 755, endPoint y: 481, distance: 39.7
click at [754, 481] on div "Image 10" at bounding box center [750, 481] width 46 height 46
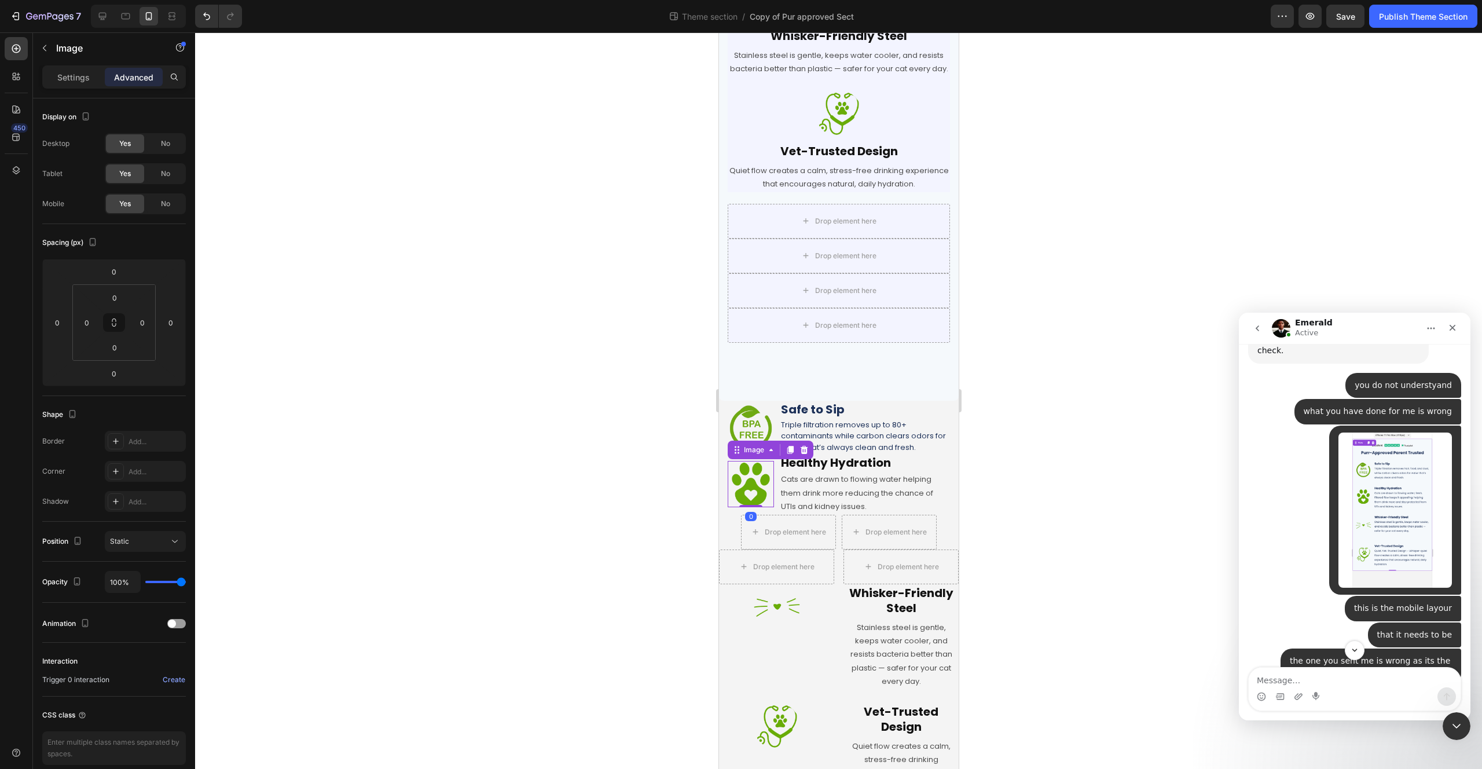
click at [1061, 487] on div at bounding box center [838, 400] width 1287 height 736
click at [945, 454] on div "Image Safe to Sip Heading Triple filtration removes up to 80+ contaminants whil…" at bounding box center [838, 428] width 240 height 54
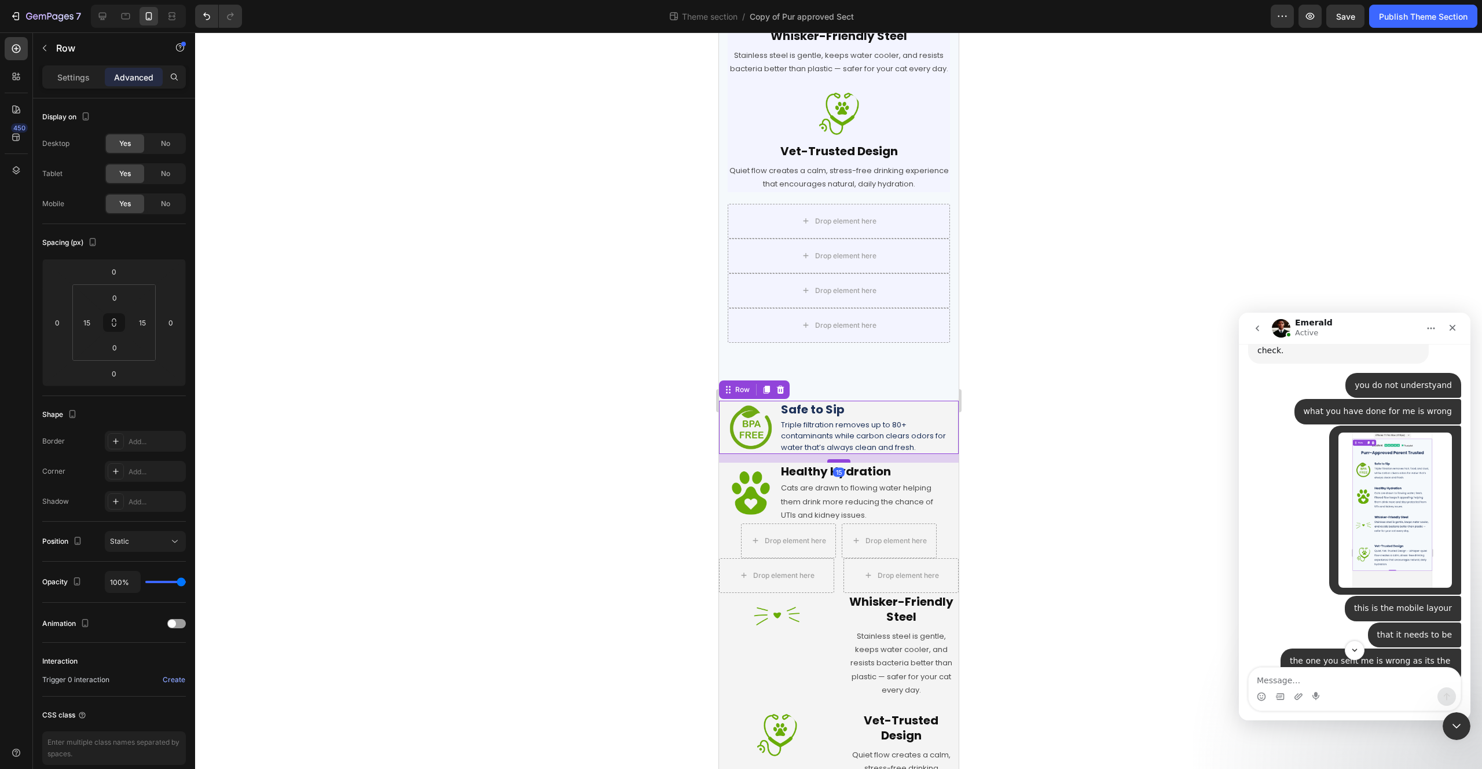
drag, startPoint x: 840, startPoint y: 464, endPoint x: 842, endPoint y: 473, distance: 9.0
click at [842, 463] on div at bounding box center [838, 460] width 23 height 3
type input "15"
click at [1015, 467] on div at bounding box center [838, 400] width 1287 height 736
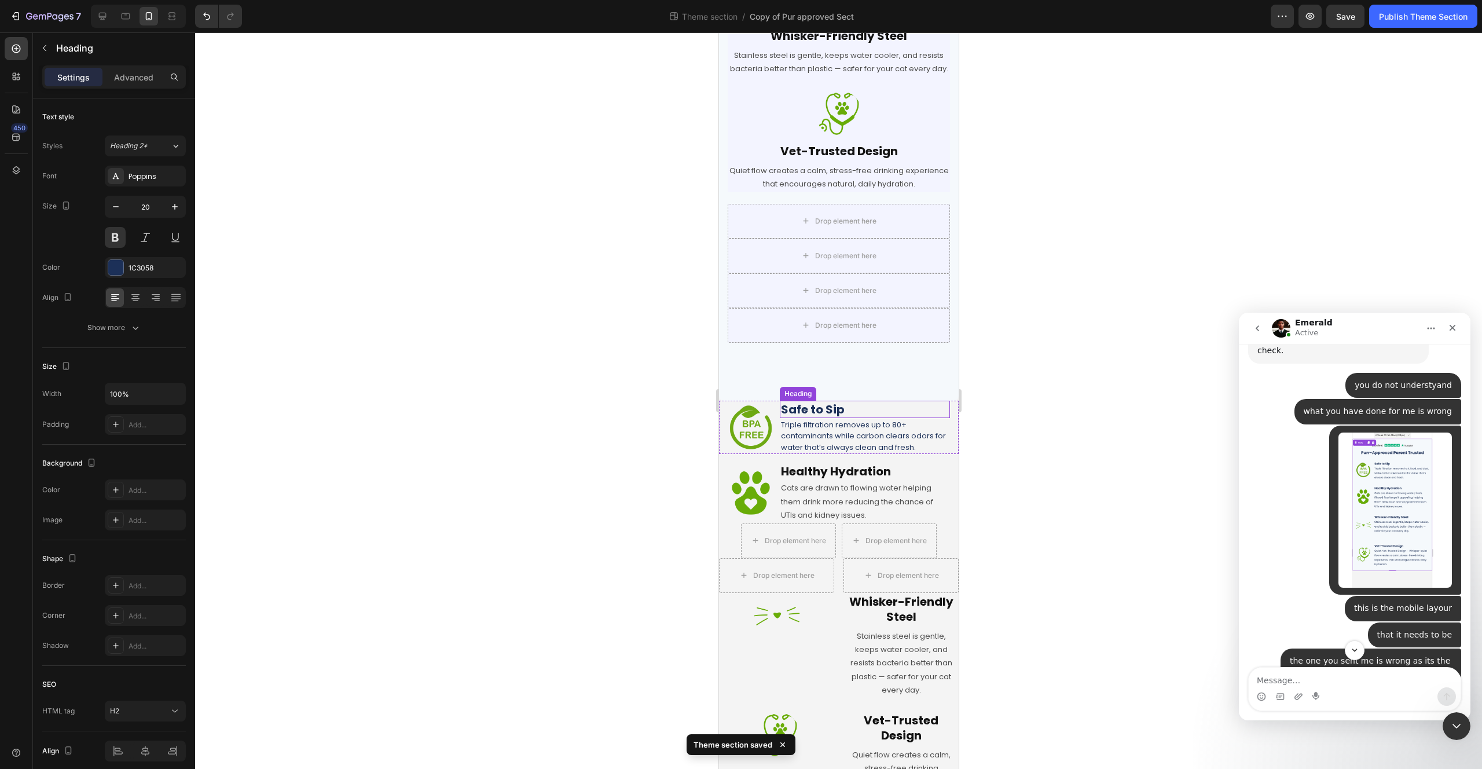
click at [838, 417] on p "Safe to Sip" at bounding box center [864, 409] width 168 height 15
click at [119, 210] on icon "button" at bounding box center [116, 207] width 12 height 12
type input "17"
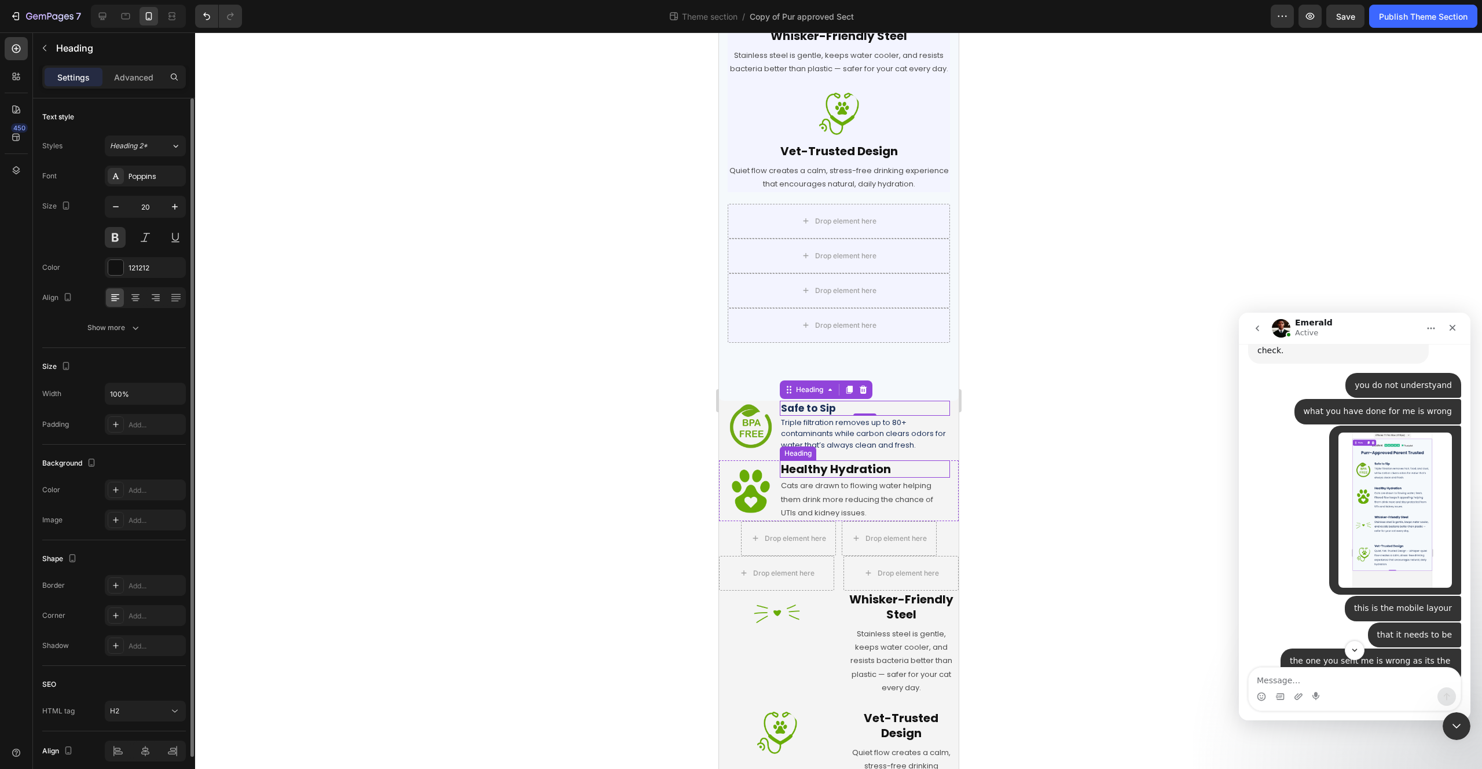
click at [855, 478] on h2 "Healthy Hydration" at bounding box center [864, 468] width 170 height 17
click at [117, 211] on icon "button" at bounding box center [116, 207] width 12 height 12
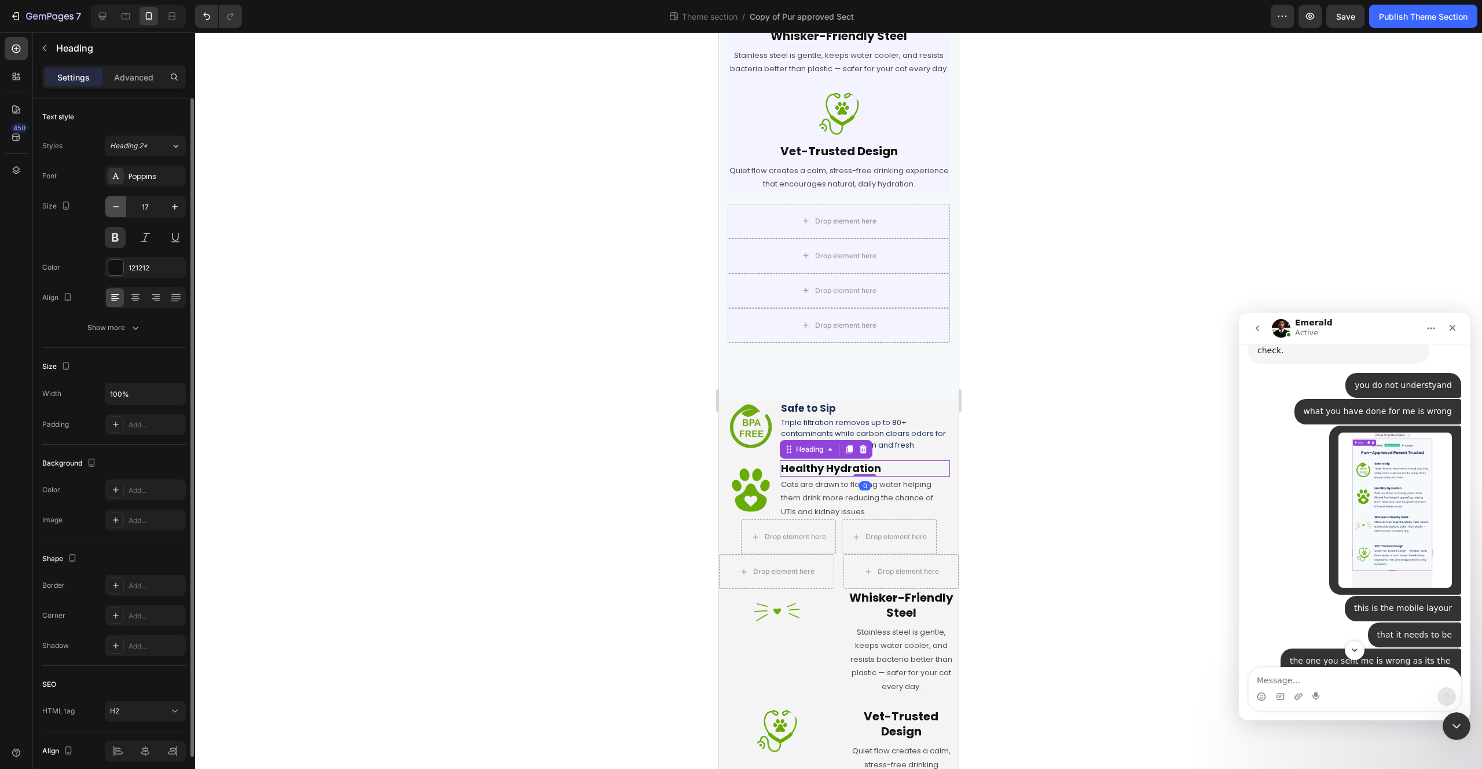
type input "16"
drag, startPoint x: 900, startPoint y: 450, endPoint x: 869, endPoint y: 447, distance: 30.8
click at [900, 450] on p "Triple filtration removes up to 80+ contaminants while carbon clears odors for …" at bounding box center [864, 434] width 168 height 34
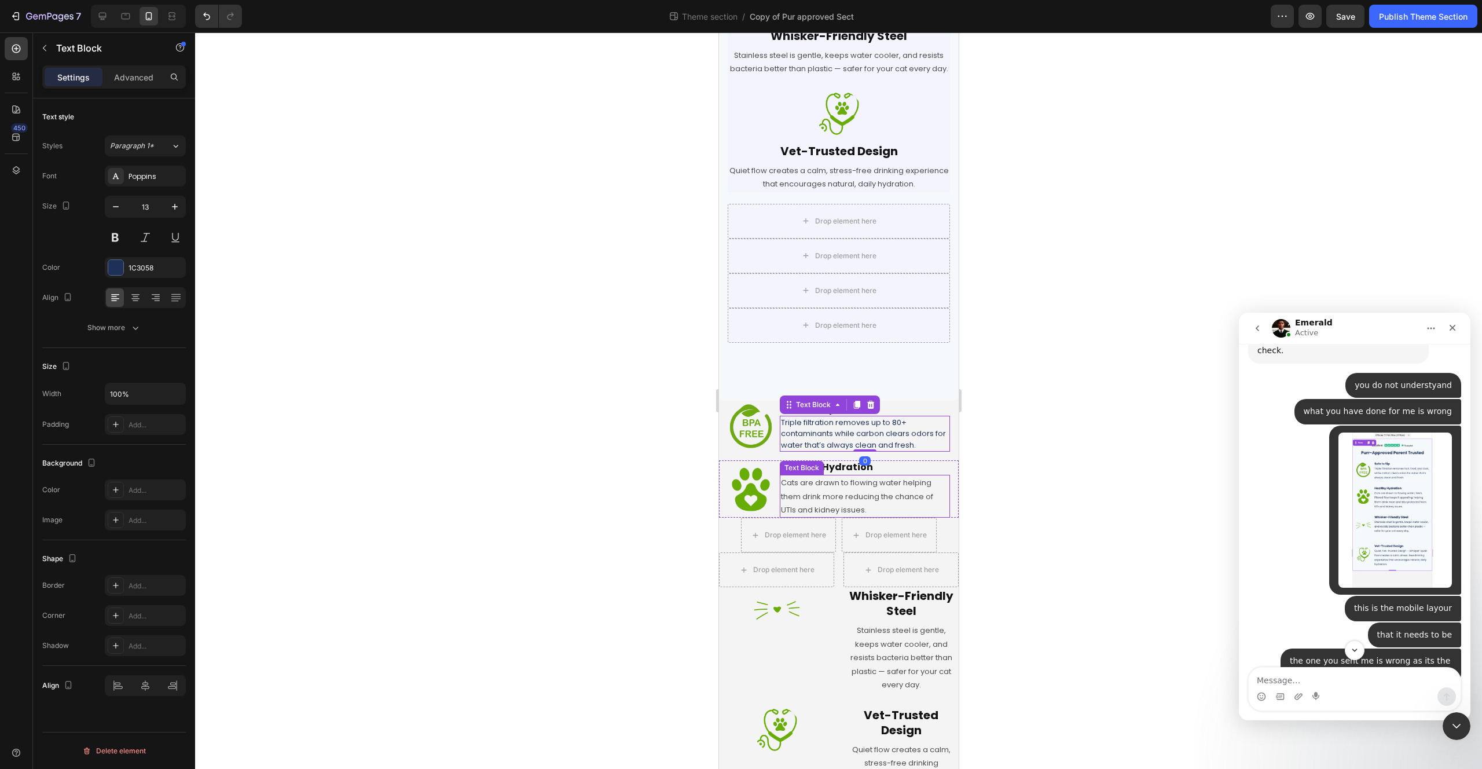
click at [845, 498] on p "Cats are drawn to flowing water helping them drink more reducing the chance of …" at bounding box center [864, 496] width 168 height 41
click at [906, 448] on p "Triple filtration removes up to 80+ contaminants while carbon clears odors for …" at bounding box center [864, 434] width 168 height 34
click at [891, 504] on p "Cats are drawn to flowing water helping them drink more reducing the chance of …" at bounding box center [864, 496] width 168 height 41
click at [917, 451] on p "Triple filtration removes up to 80+ contaminants while carbon clears odors for …" at bounding box center [864, 434] width 168 height 34
click at [840, 507] on p "Cats are drawn to flowing water helping them drink more reducing the chance of …" at bounding box center [864, 496] width 168 height 41
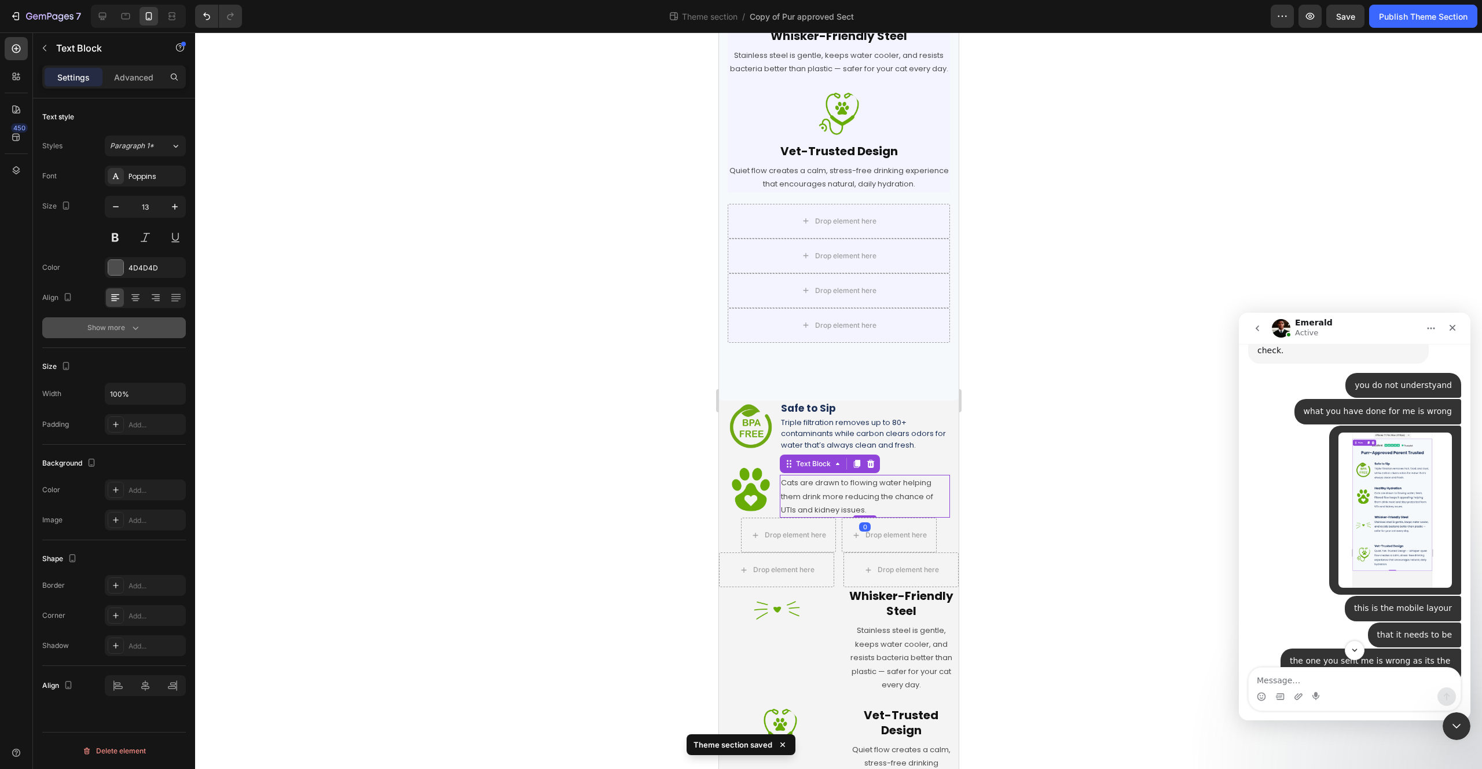
click at [129, 335] on button "Show more" at bounding box center [114, 327] width 144 height 21
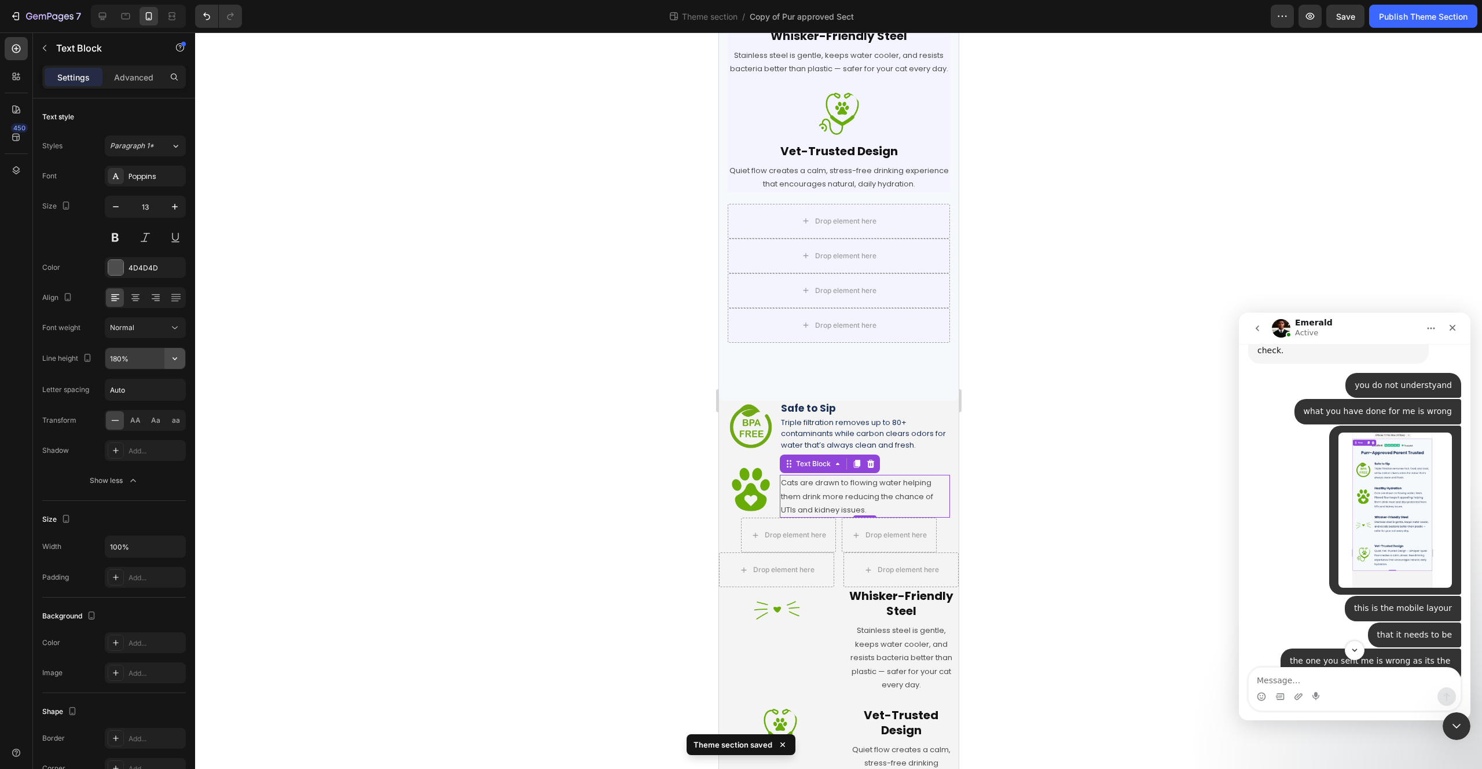
click at [167, 367] on button "button" at bounding box center [174, 358] width 21 height 21
click at [177, 357] on icon "button" at bounding box center [175, 359] width 12 height 12
click at [144, 446] on div "150%" at bounding box center [133, 454] width 95 height 22
type input "150%"
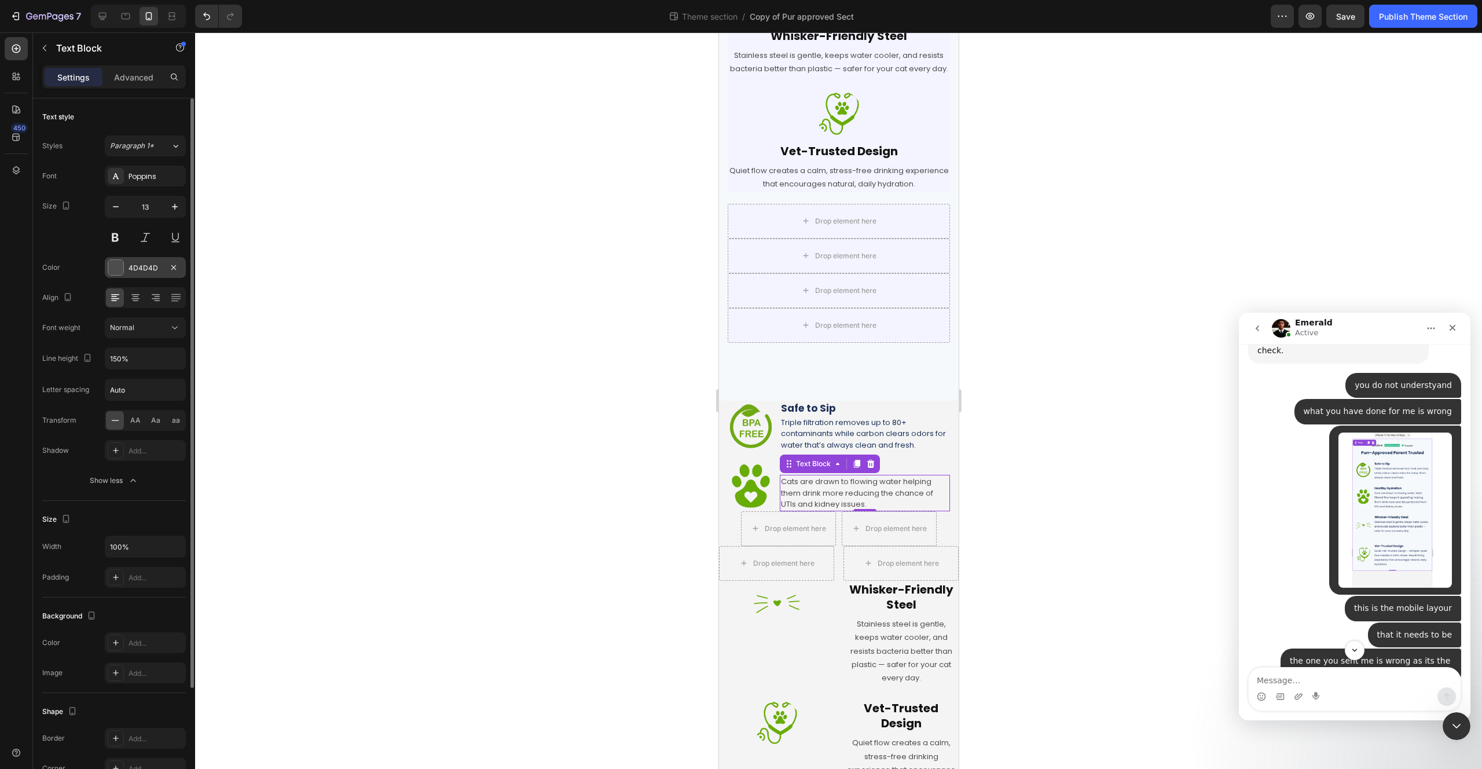
click at [116, 269] on div at bounding box center [115, 267] width 15 height 15
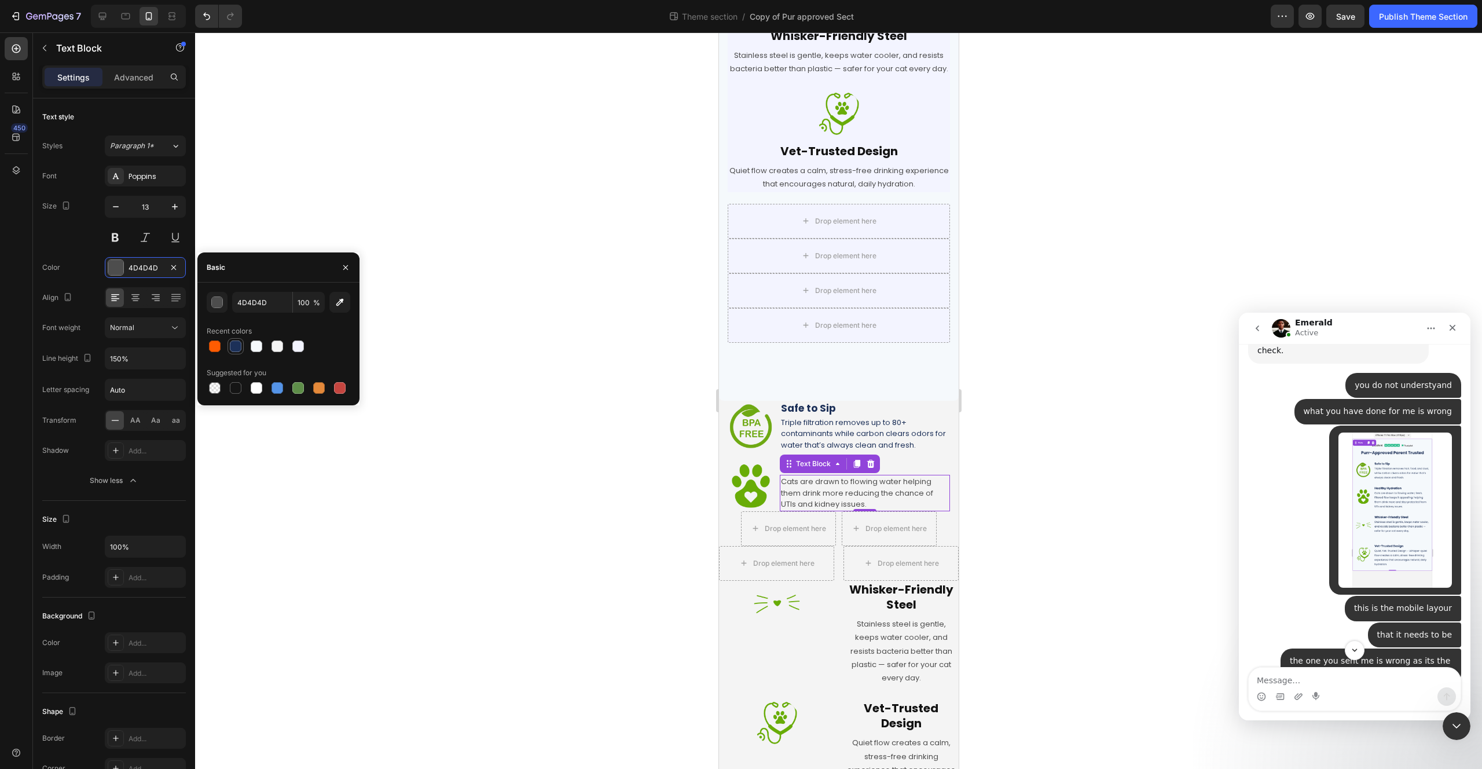
click at [236, 351] on div at bounding box center [236, 346] width 12 height 12
type input "1C3058"
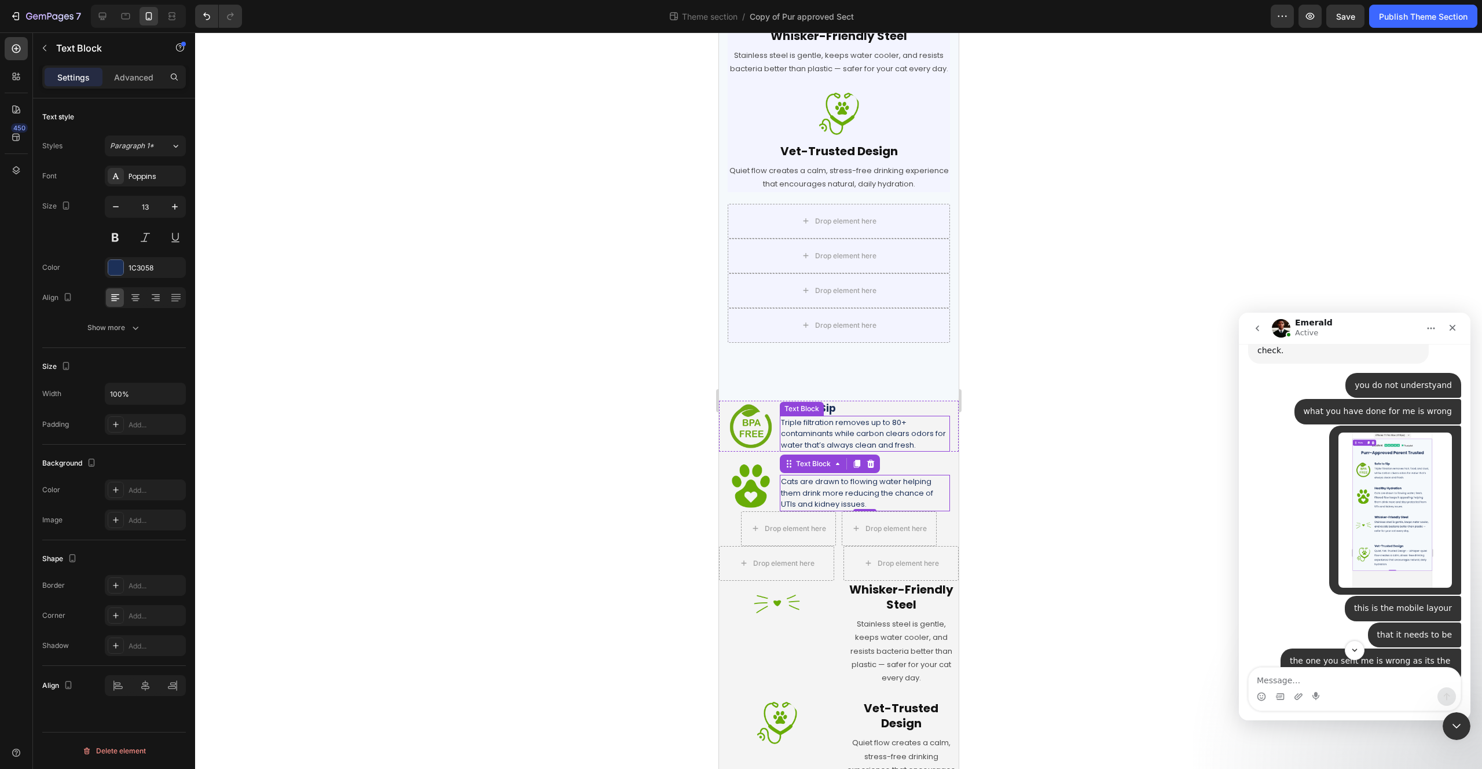
click at [892, 451] on p "Triple filtration removes up to 80+ contaminants while carbon clears odors for …" at bounding box center [864, 434] width 168 height 34
click at [1073, 424] on div at bounding box center [838, 400] width 1287 height 736
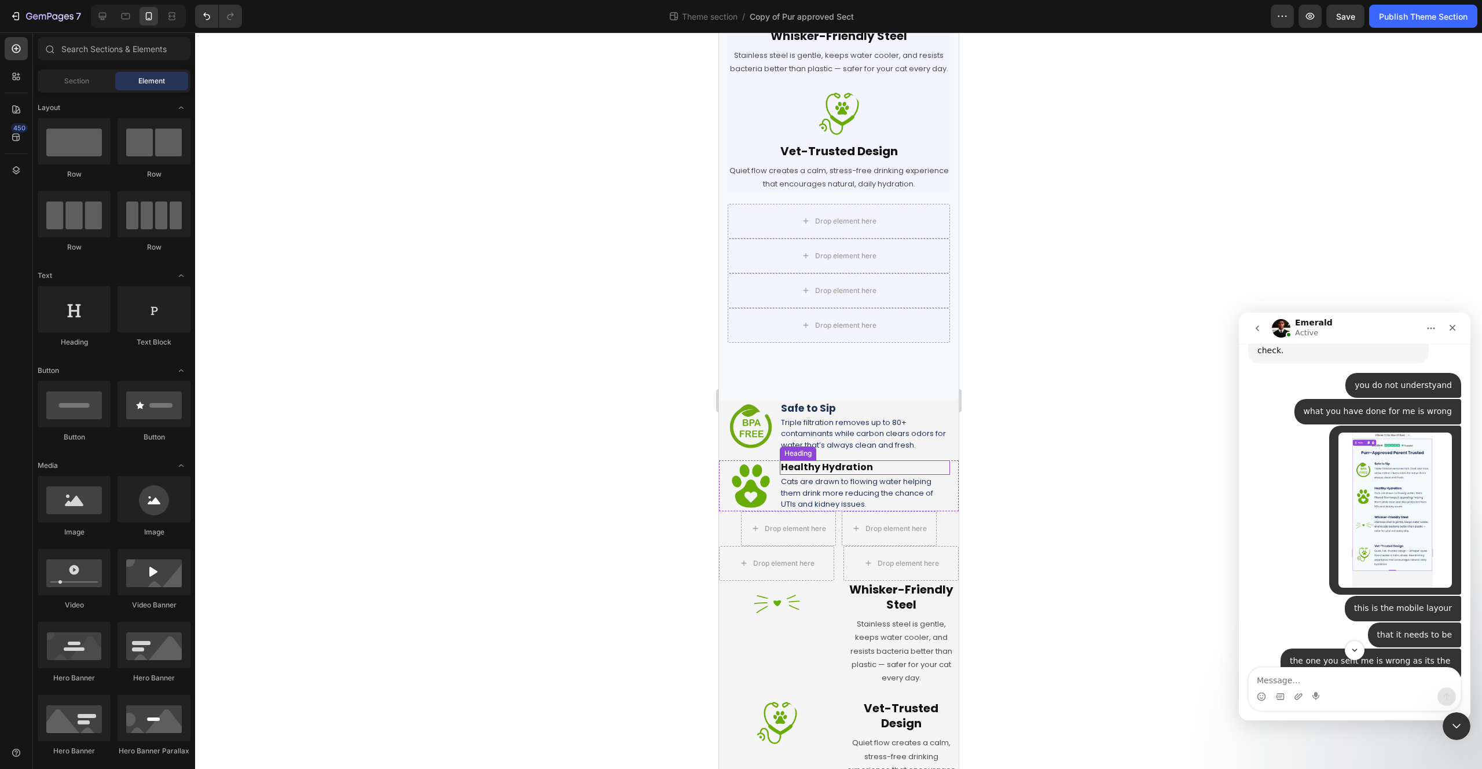
click at [873, 475] on h2 "Healthy Hydration" at bounding box center [864, 467] width 170 height 14
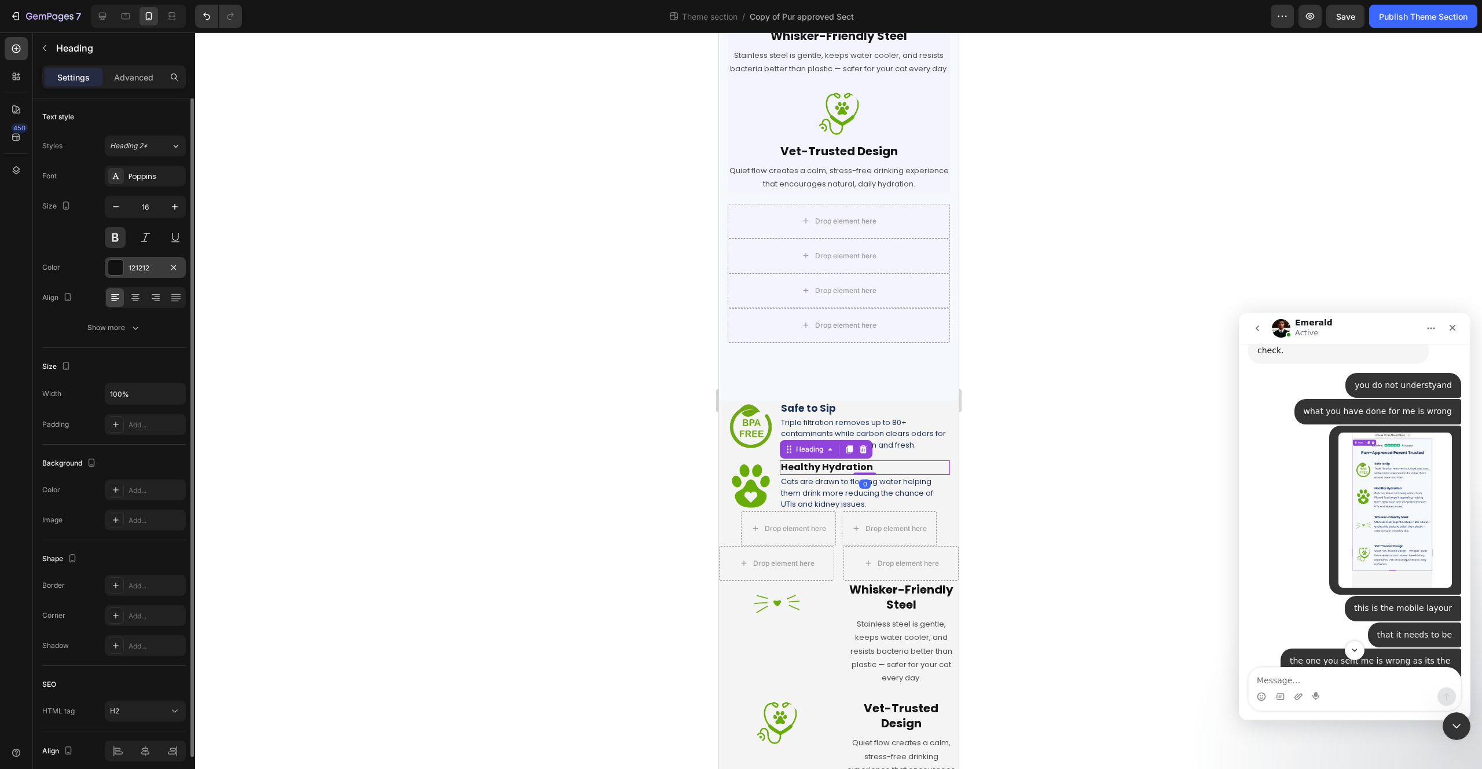
click at [120, 269] on div at bounding box center [115, 267] width 15 height 15
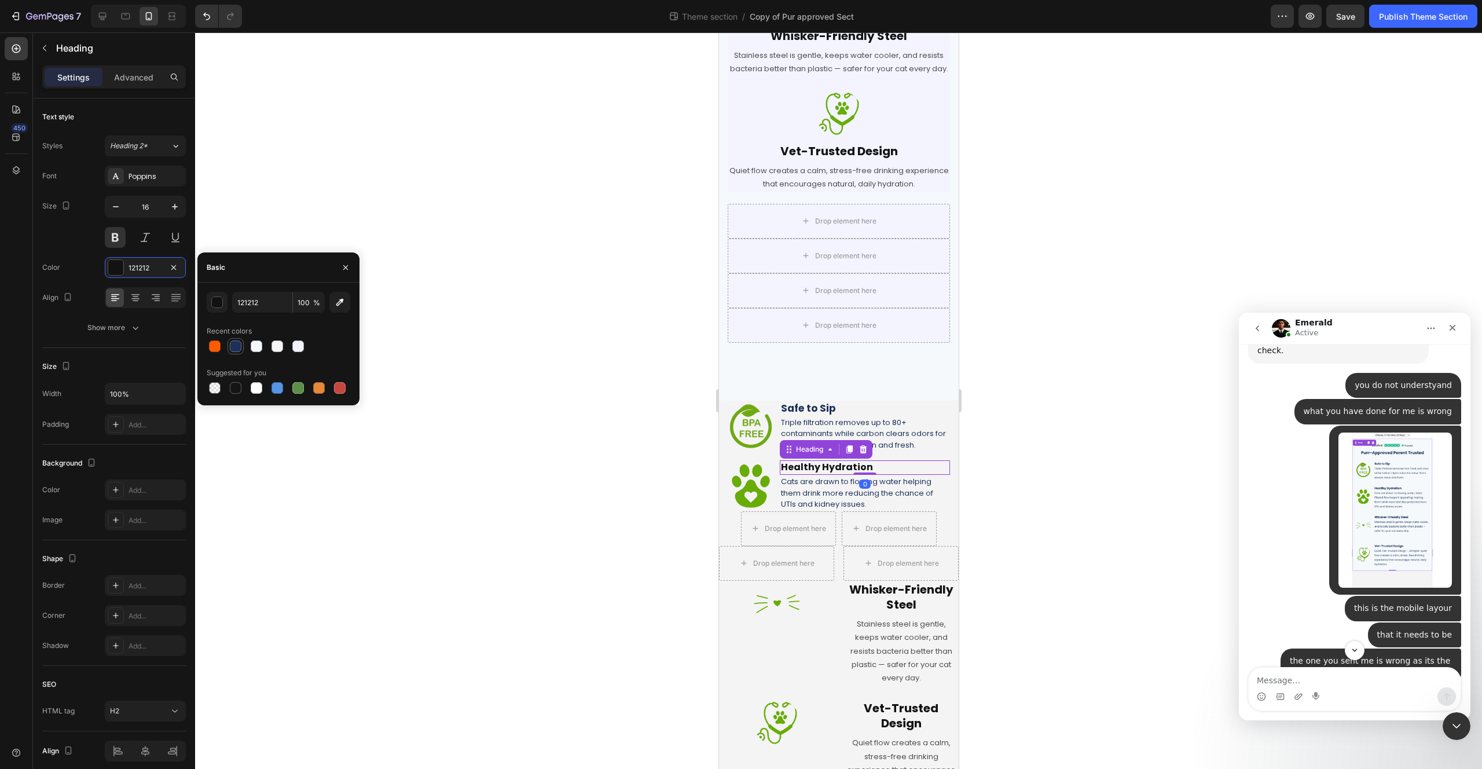
click at [237, 350] on div at bounding box center [236, 346] width 12 height 12
type input "1C3058"
click at [672, 310] on div at bounding box center [838, 400] width 1287 height 736
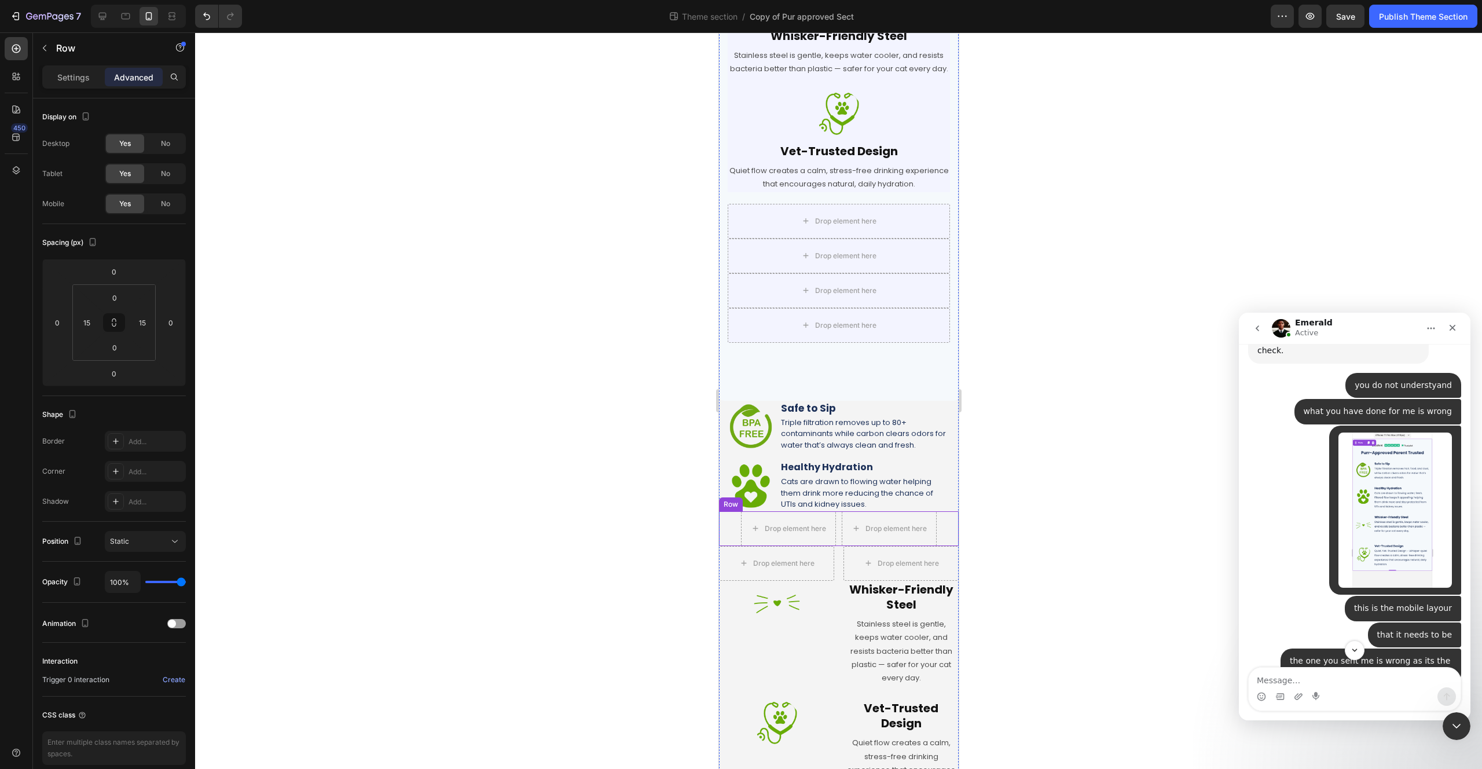
click at [938, 539] on div "Drop element here Drop element here Row" at bounding box center [838, 528] width 240 height 35
click at [782, 504] on icon at bounding box center [780, 500] width 8 height 8
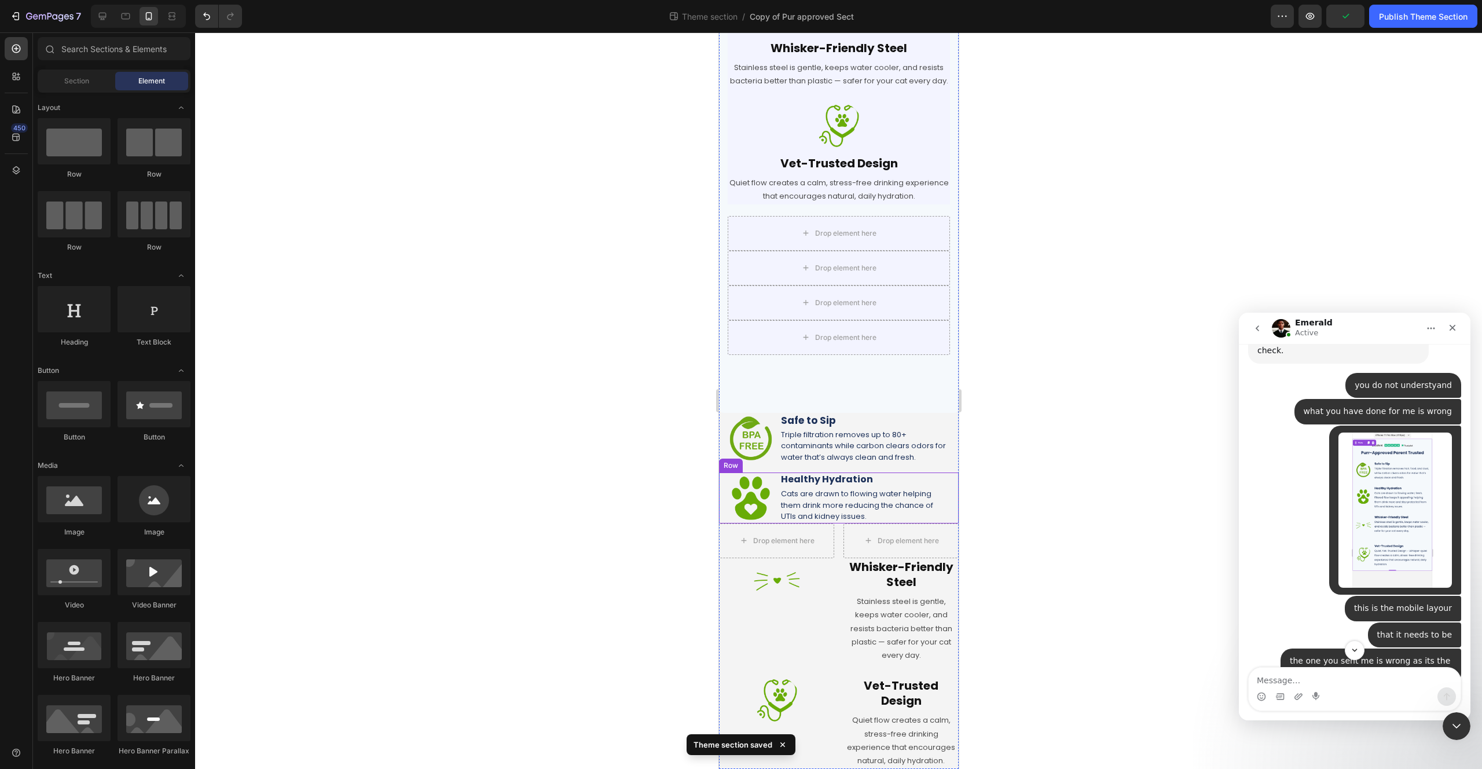
click at [941, 513] on div "Image Healthy Hydration Heading Cats are drawn to flowing water helping them dr…" at bounding box center [838, 497] width 240 height 50
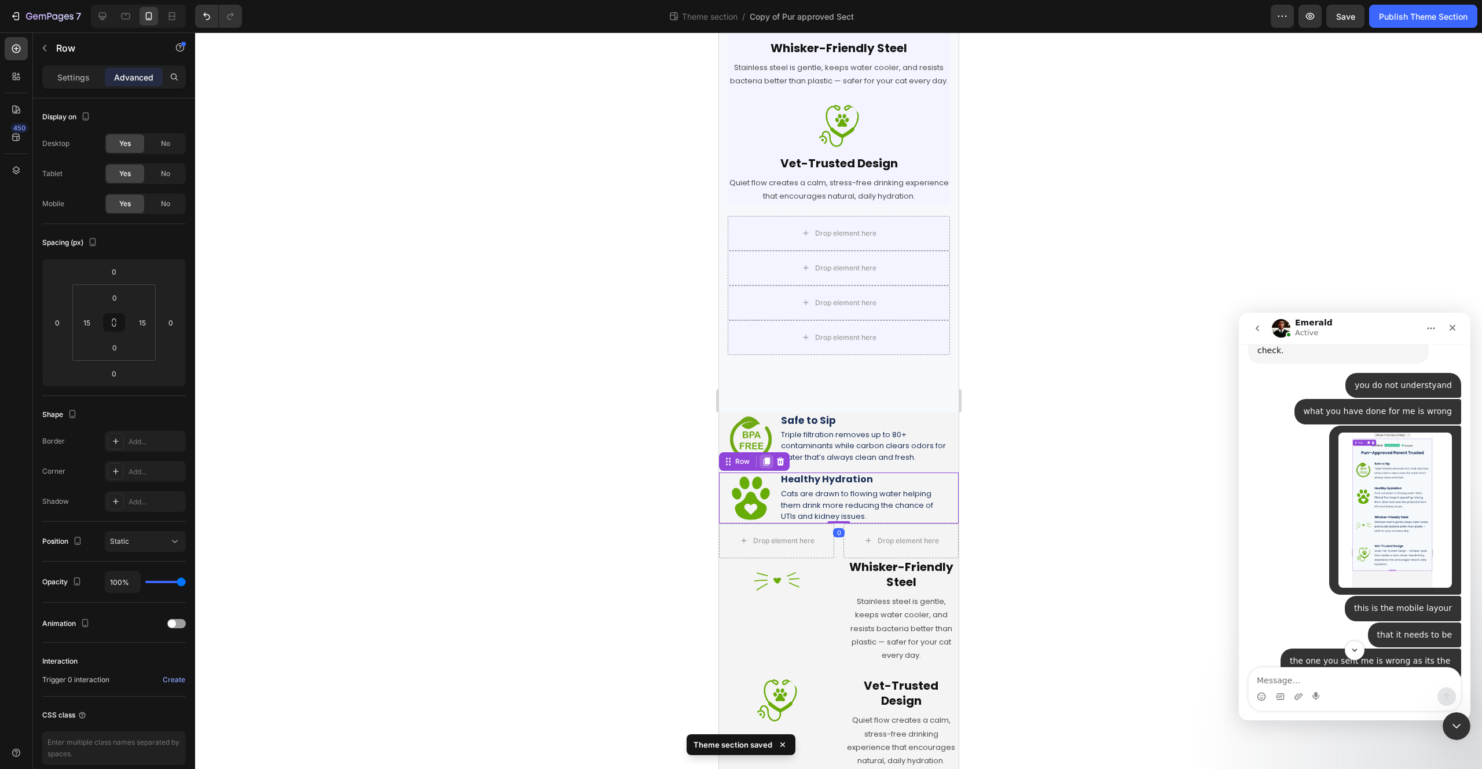
click at [769, 463] on icon at bounding box center [766, 462] width 6 height 8
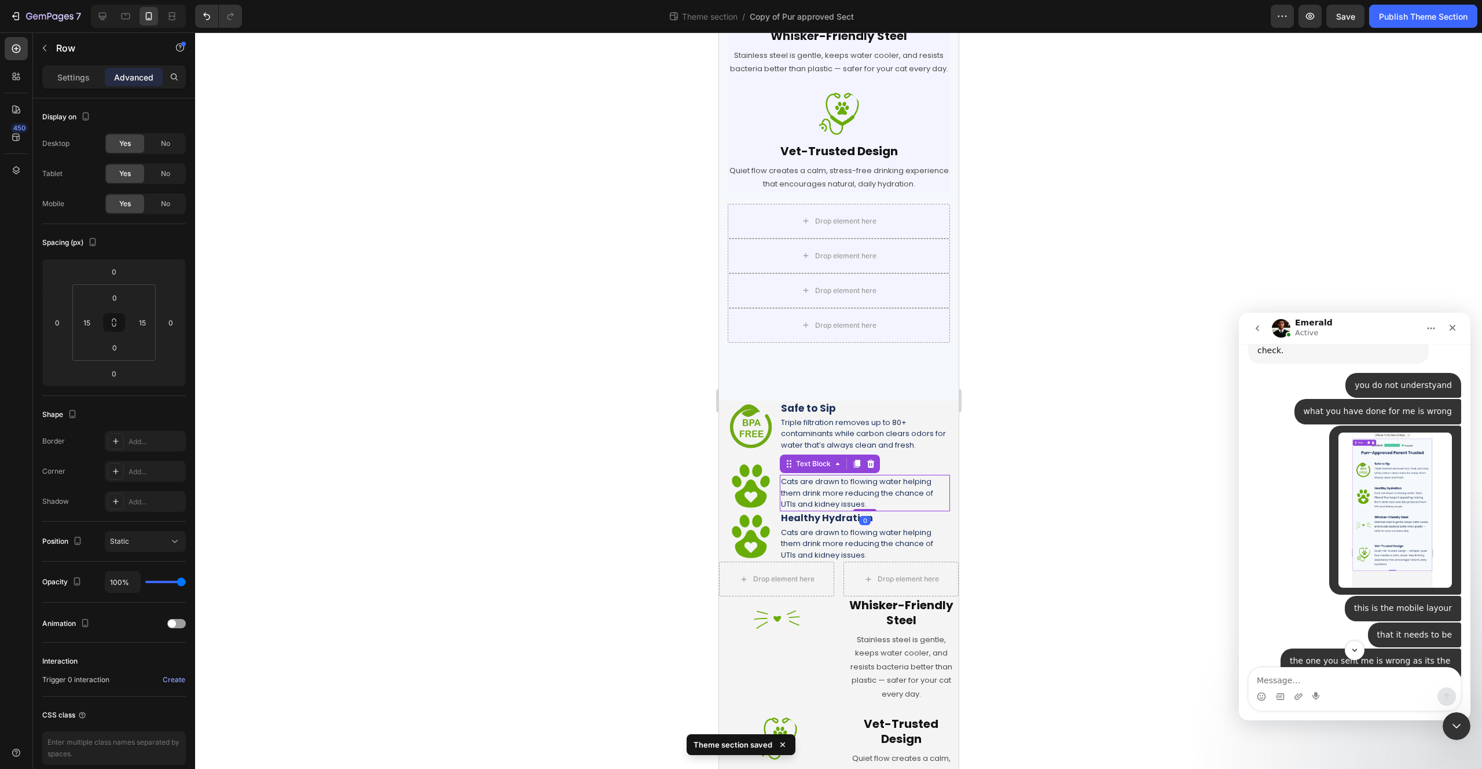
click at [864, 510] on p "Cats are drawn to flowing water helping them drink more reducing the chance of …" at bounding box center [864, 493] width 168 height 34
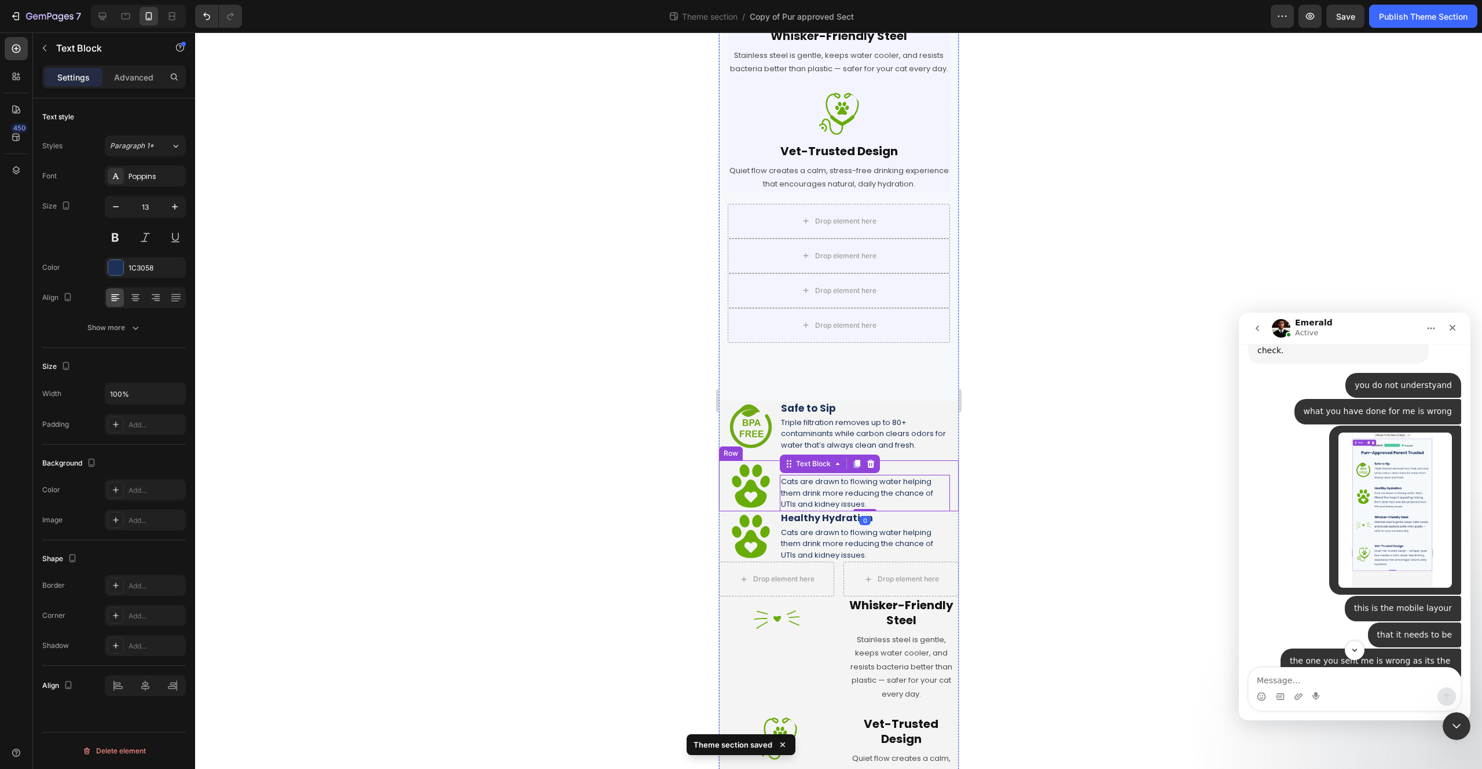
click at [948, 511] on div "Image Healthy Hydration Heading Cats are drawn to flowing water helping them dr…" at bounding box center [838, 485] width 240 height 50
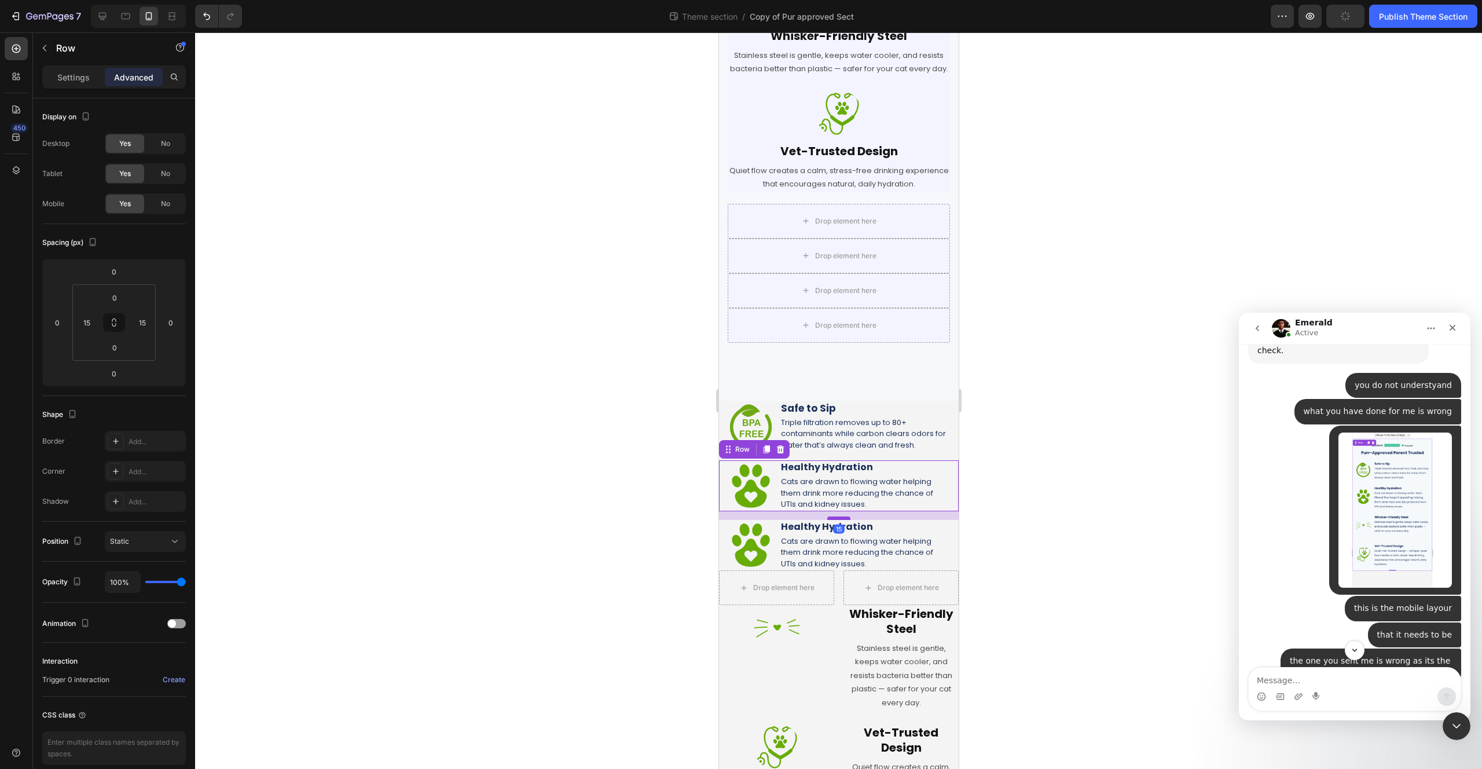
drag, startPoint x: 842, startPoint y: 521, endPoint x: 842, endPoint y: 530, distance: 8.7
click at [842, 520] on div at bounding box center [838, 517] width 23 height 3
type input "15"
click at [926, 510] on p "Cats are drawn to flowing water helping them drink more reducing the chance of …" at bounding box center [864, 493] width 168 height 34
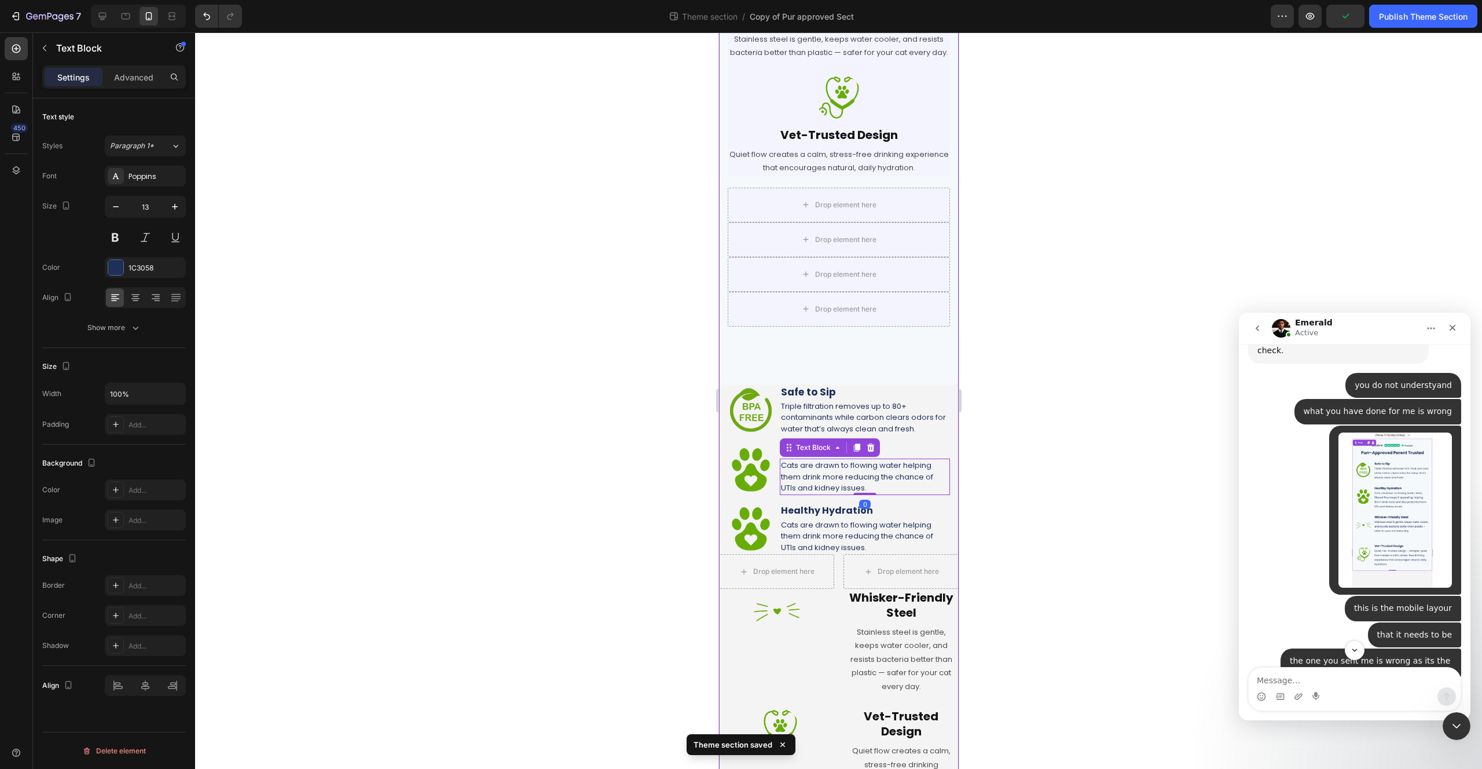
scroll to position [484, 0]
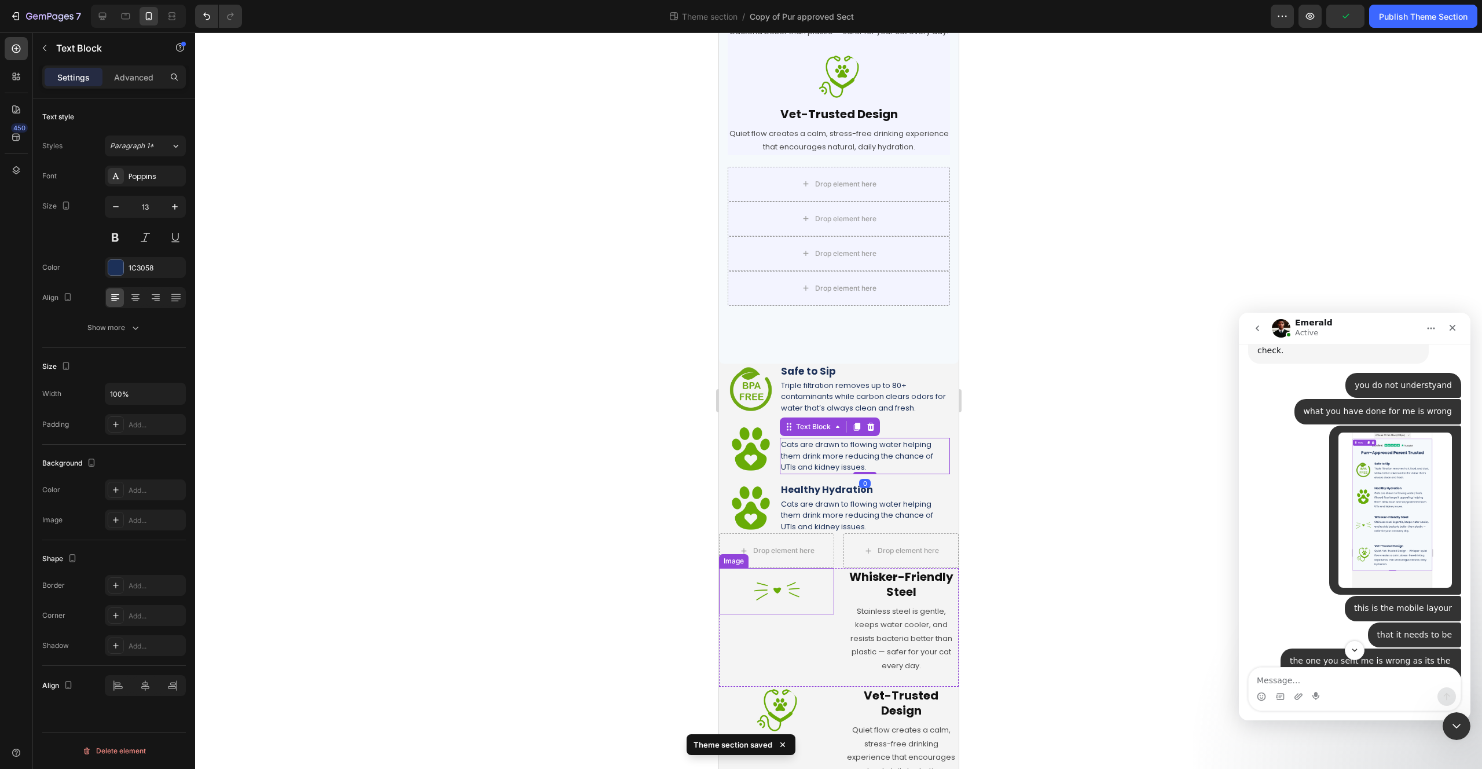
click at [768, 603] on img at bounding box center [776, 591] width 46 height 46
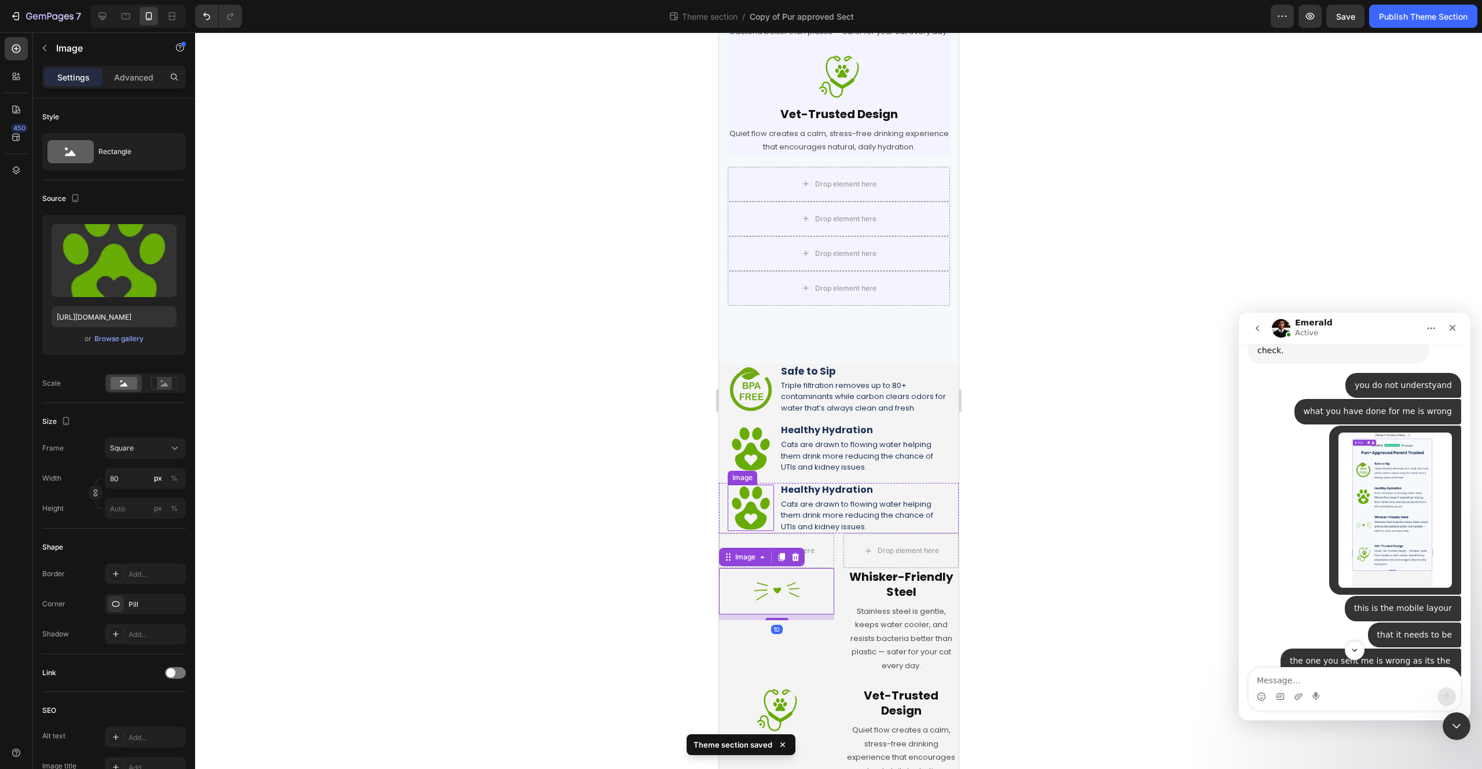
click at [746, 531] on img at bounding box center [750, 508] width 46 height 46
click at [801, 478] on icon at bounding box center [804, 474] width 8 height 8
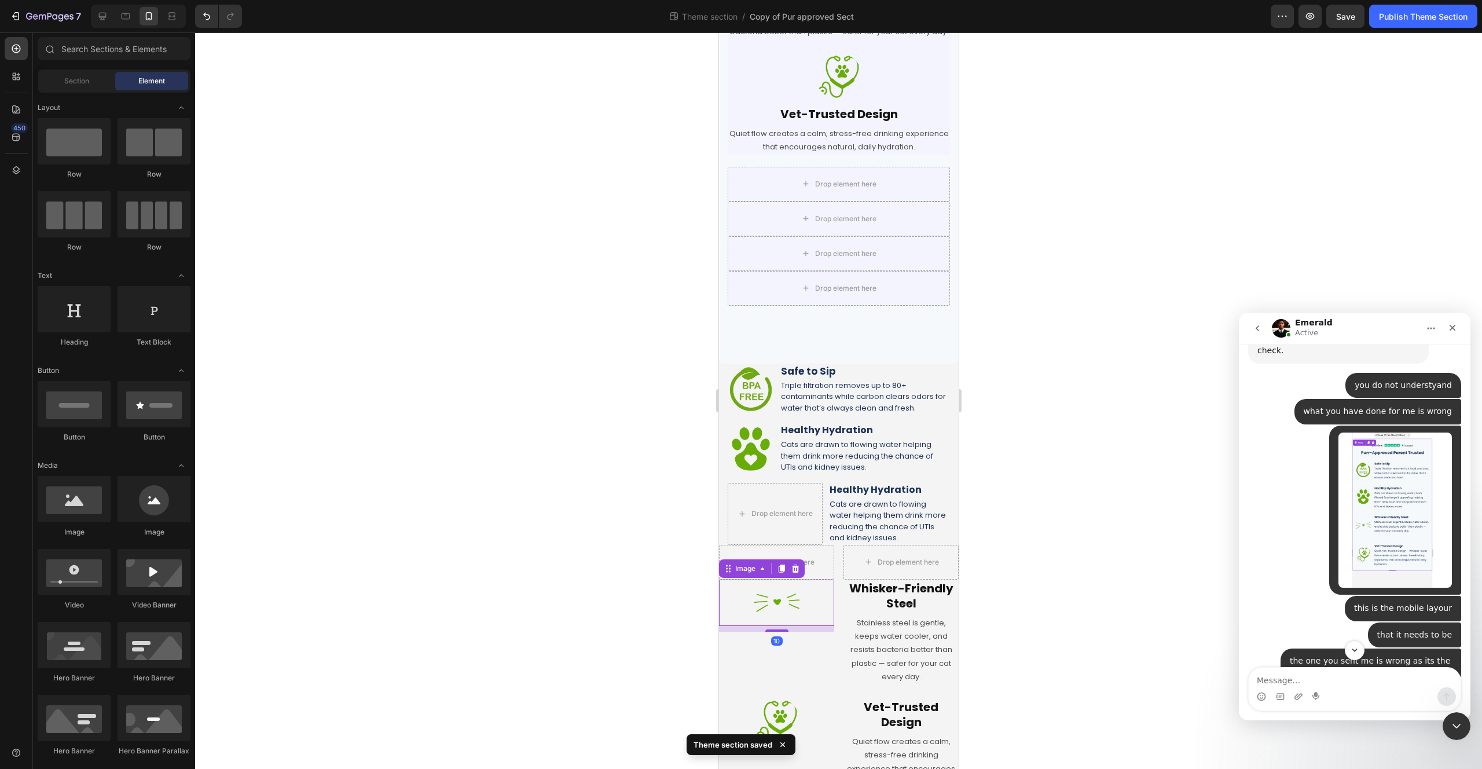
click at [778, 613] on img at bounding box center [776, 603] width 46 height 46
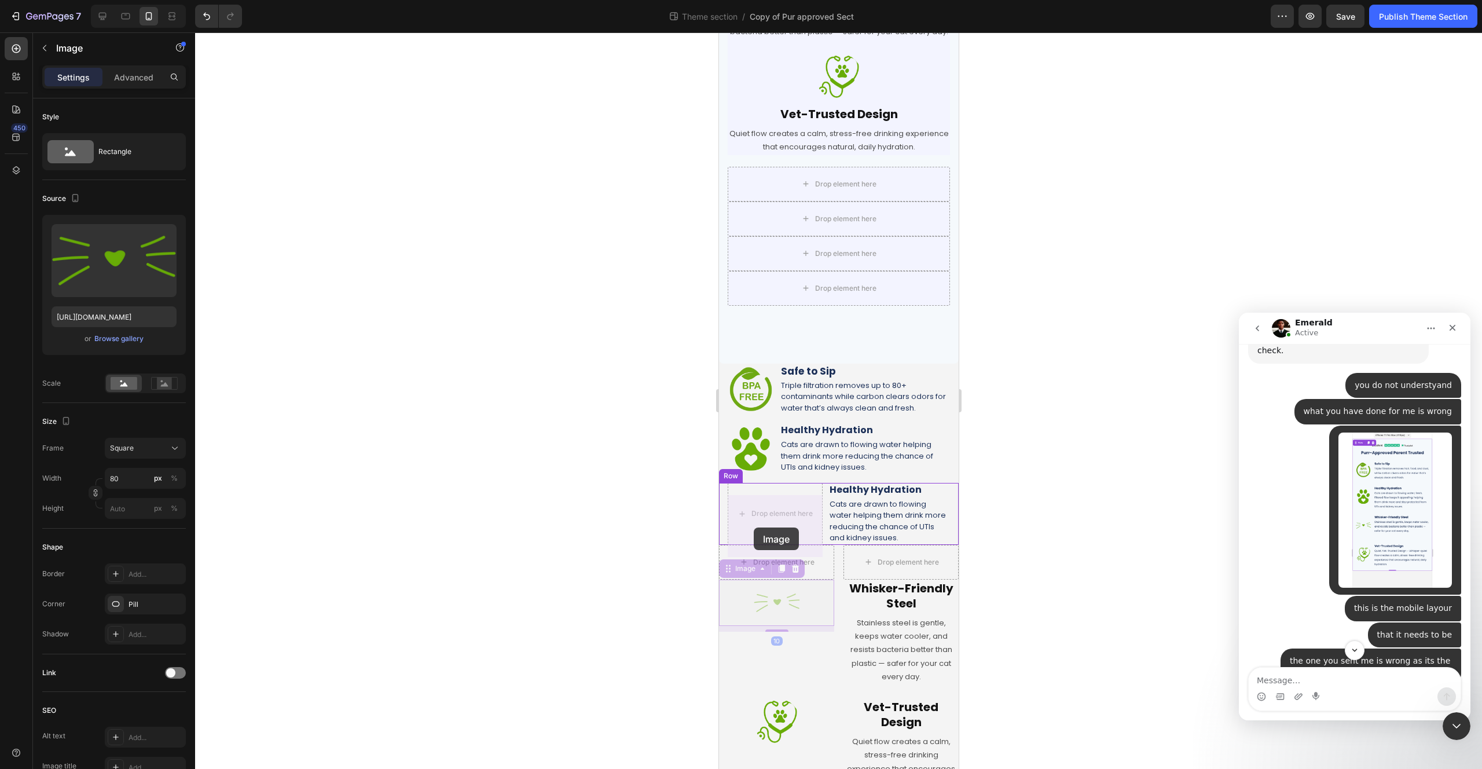
drag, startPoint x: 729, startPoint y: 584, endPoint x: 746, endPoint y: 534, distance: 52.5
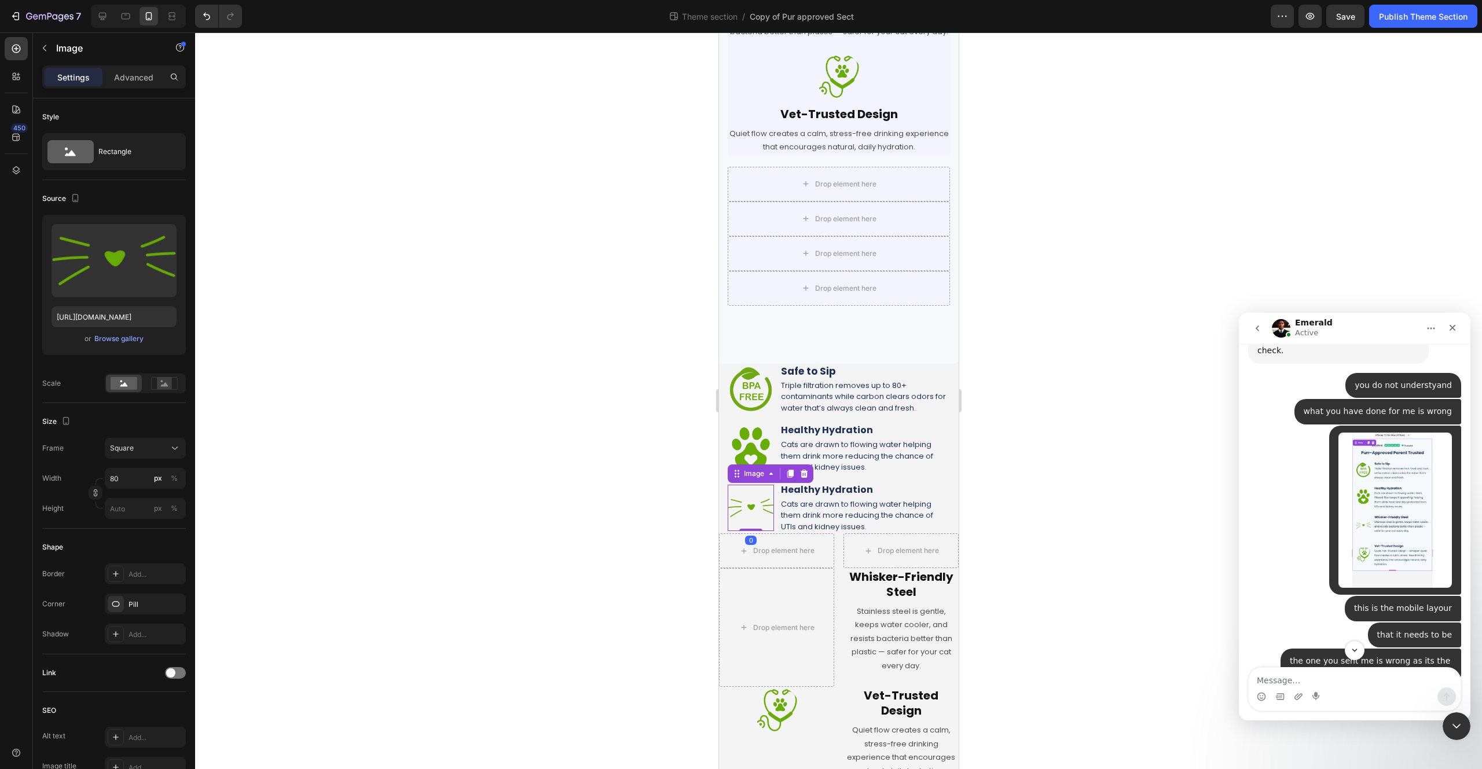
drag, startPoint x: 756, startPoint y: 547, endPoint x: 826, endPoint y: 523, distance: 74.3
click at [756, 523] on div "Image 0" at bounding box center [750, 508] width 46 height 46
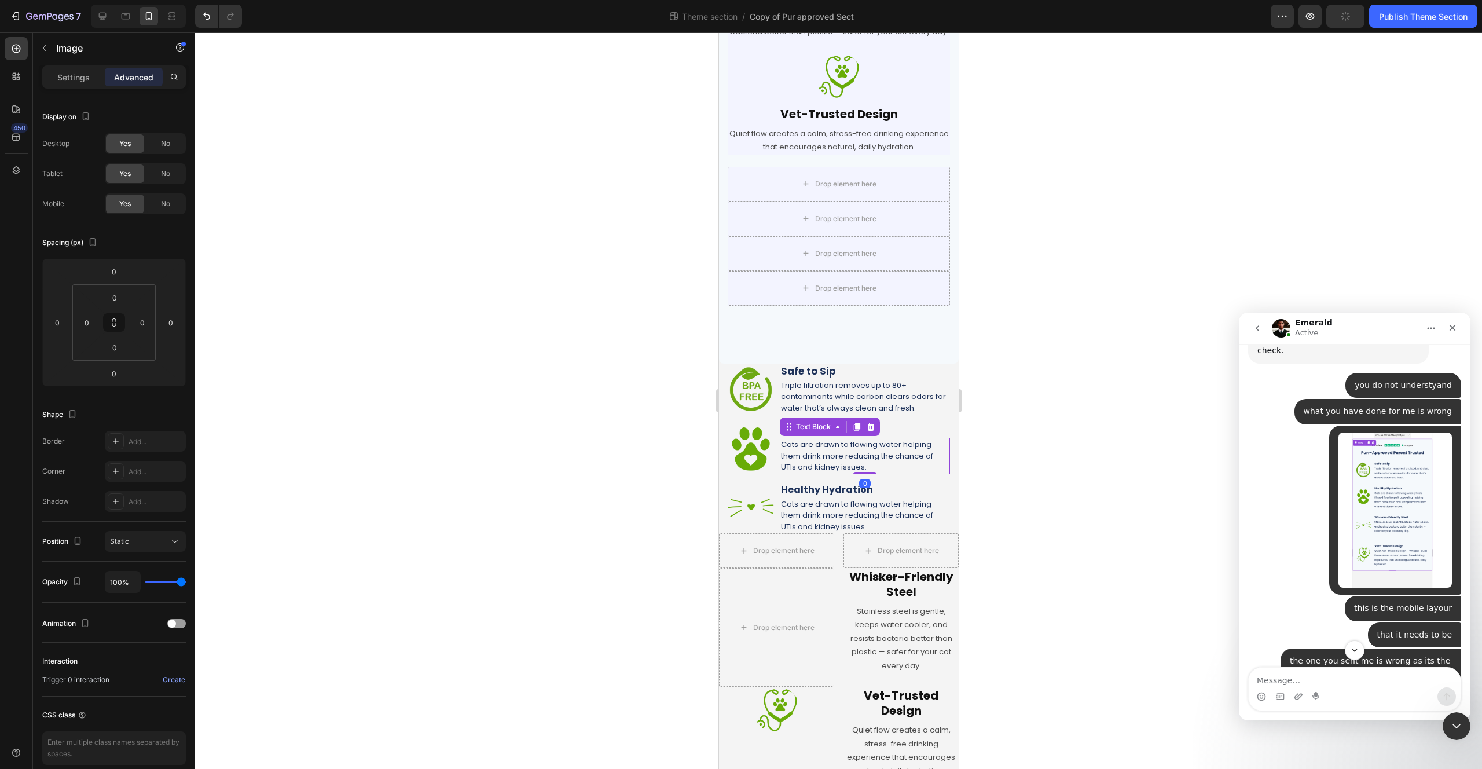
click at [886, 473] on p "Cats are drawn to flowing water helping them drink more reducing the chance of …" at bounding box center [864, 456] width 168 height 34
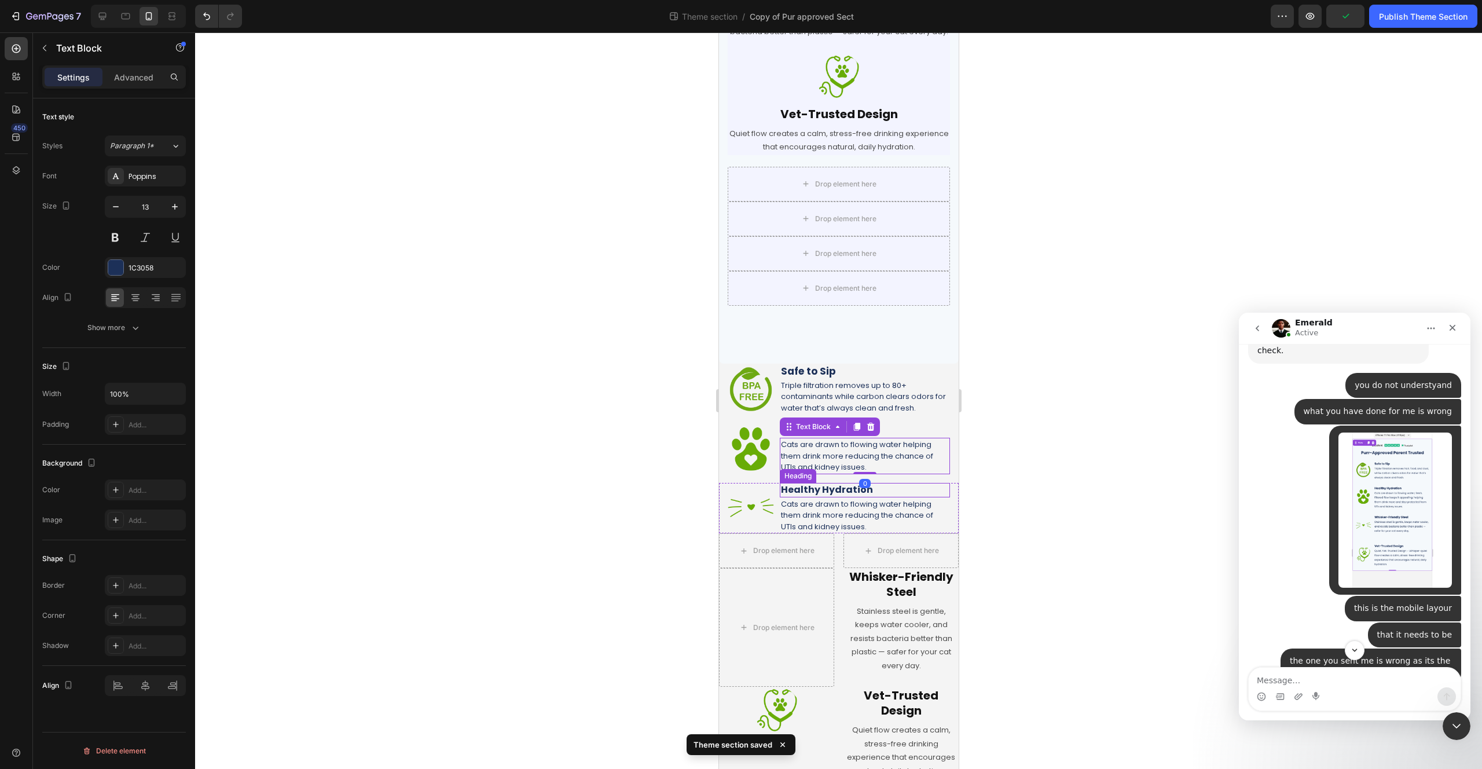
click at [882, 497] on h2 "Healthy Hydration" at bounding box center [864, 490] width 170 height 14
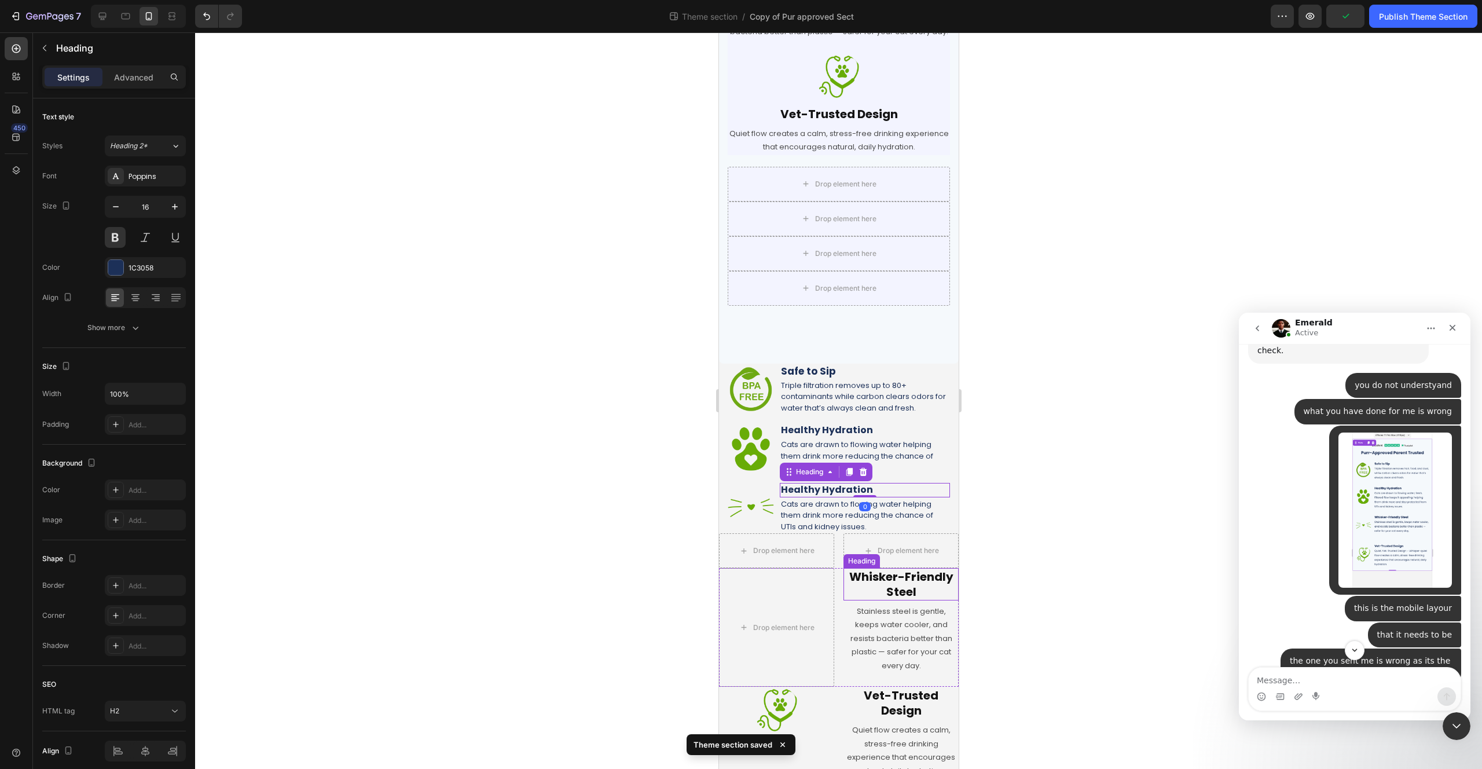
click at [910, 591] on h2 "Whisker-Friendly Steel" at bounding box center [900, 584] width 115 height 32
click at [910, 591] on p "Whisker-Friendly Steel" at bounding box center [900, 584] width 113 height 30
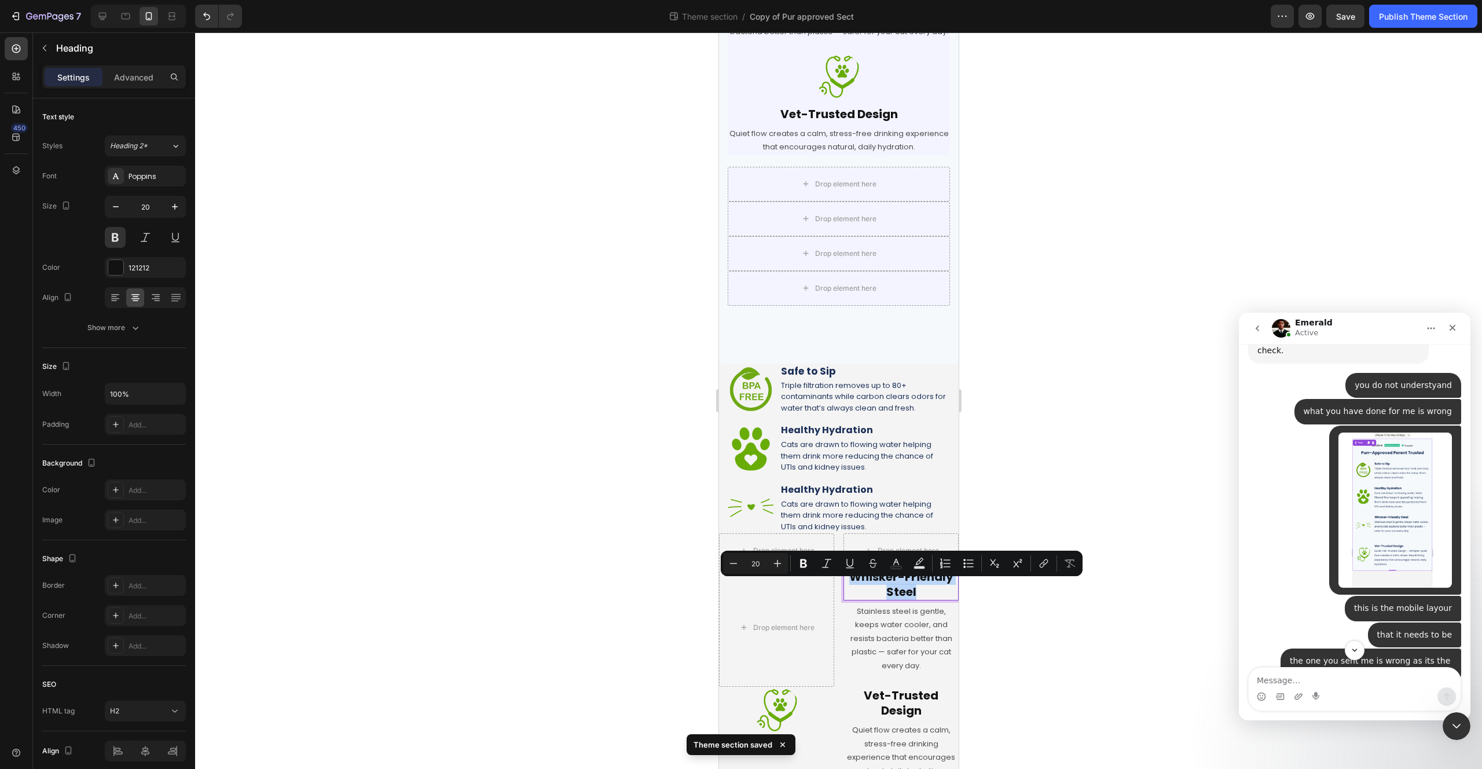
copy p "Whisker-Friendly Steel"
click at [880, 497] on h2 "Healthy Hydration" at bounding box center [864, 490] width 170 height 14
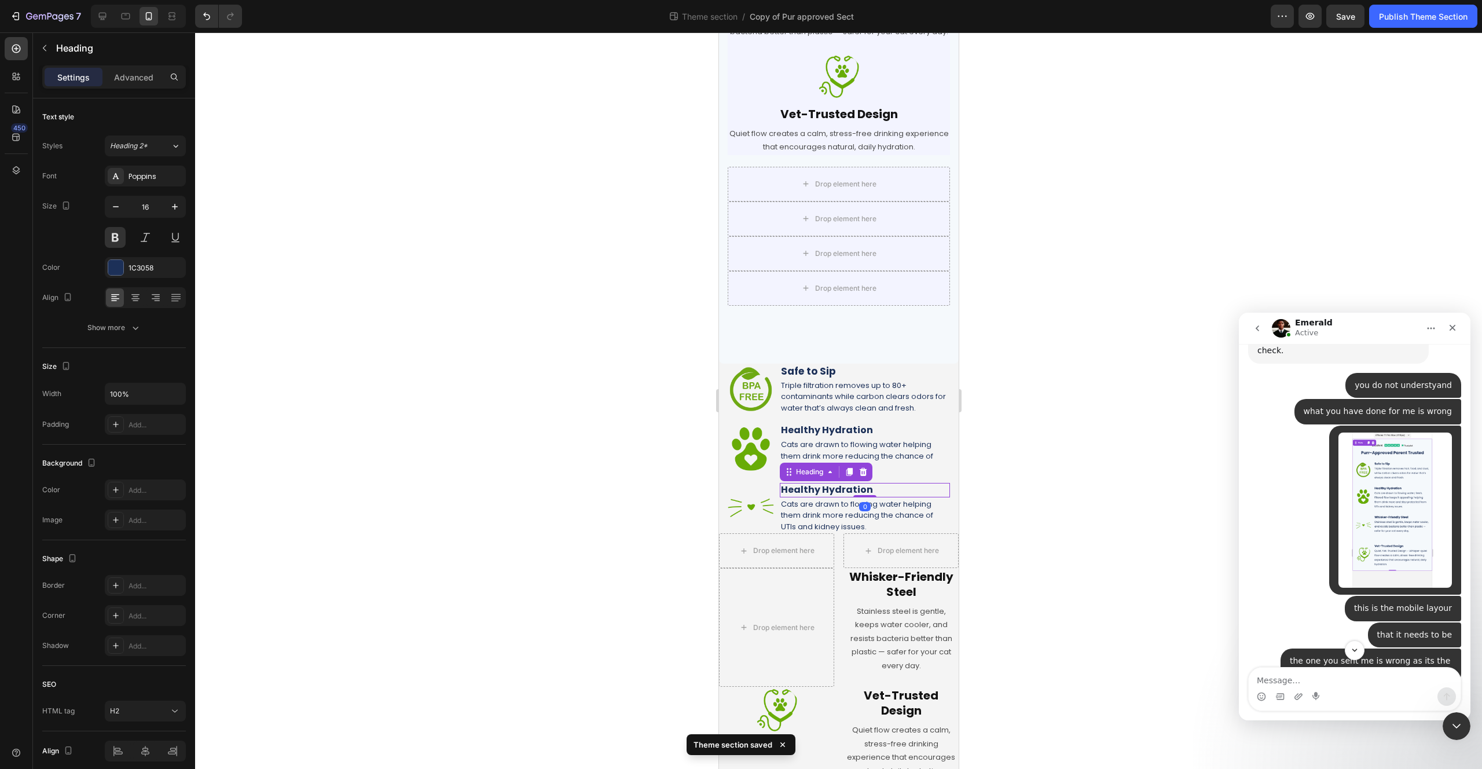
click at [878, 497] on h2 "Healthy Hydration" at bounding box center [864, 490] width 170 height 14
click at [878, 496] on p "Healthy Hydration" at bounding box center [864, 490] width 168 height 12
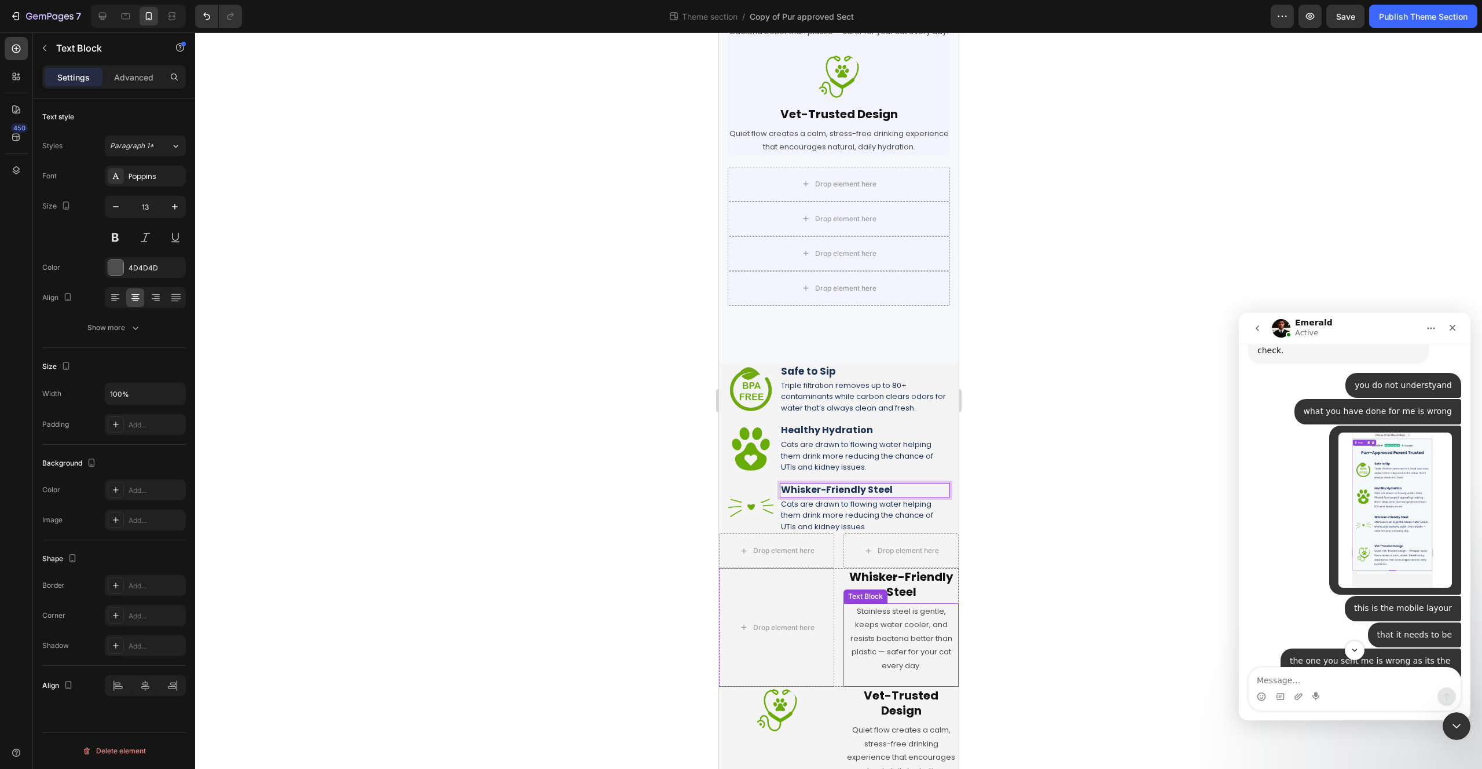
click at [886, 650] on p "Stainless steel is gentle, keeps water cooler, and resists bacteria better than…" at bounding box center [900, 638] width 113 height 68
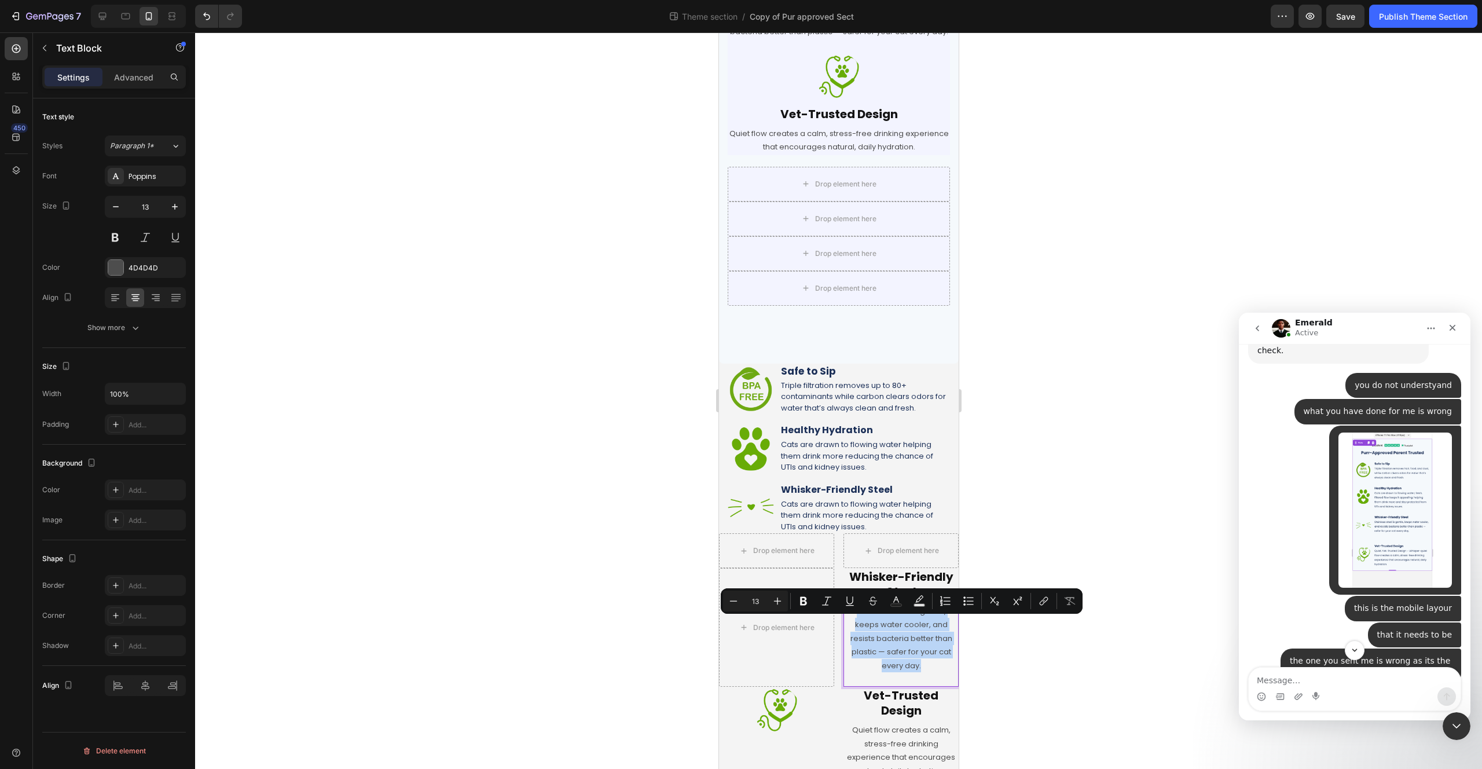
copy p "Stainless steel is gentle, keeps water cooler, and resists bacteria better than…"
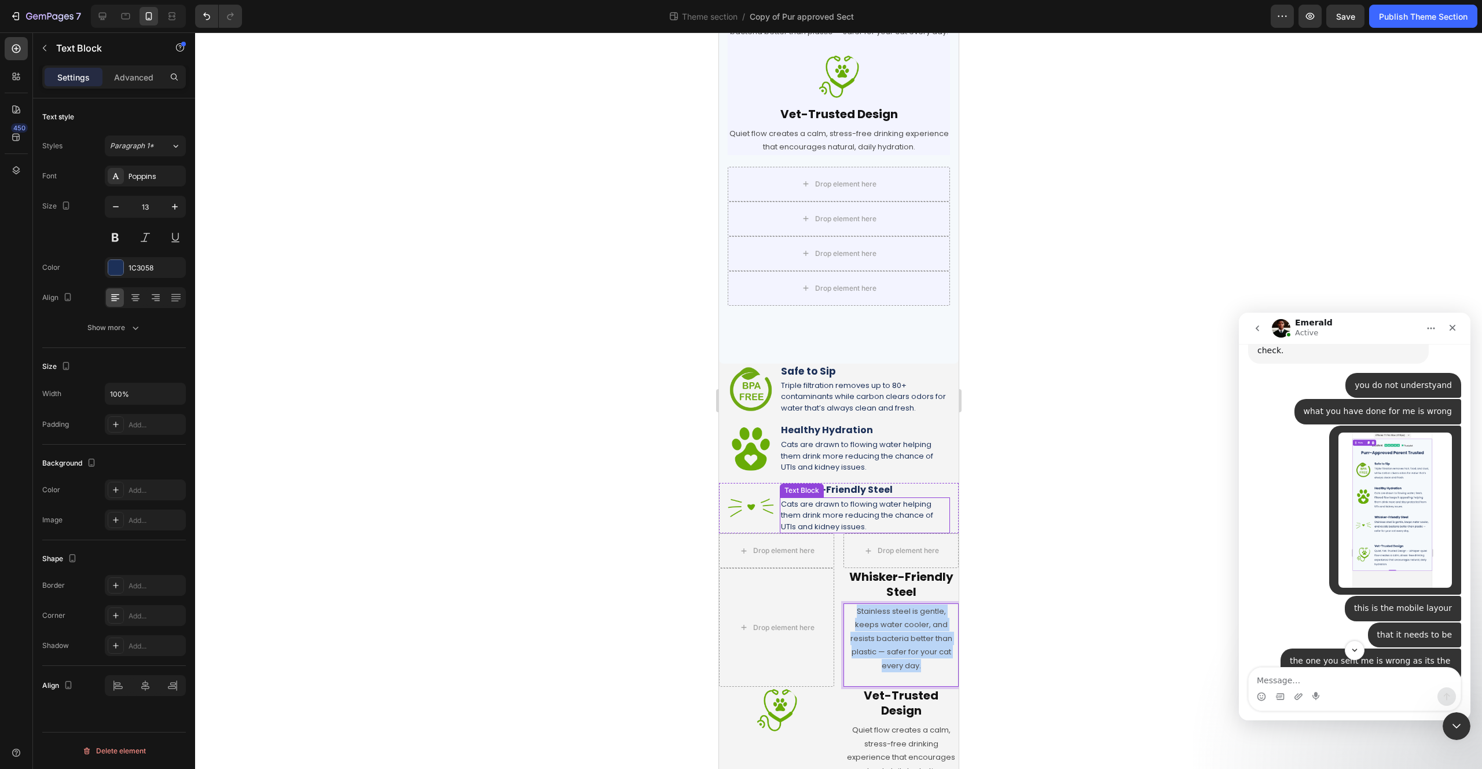
click at [830, 522] on p "Cats are drawn to flowing water helping them drink more reducing the chance of …" at bounding box center [864, 515] width 168 height 34
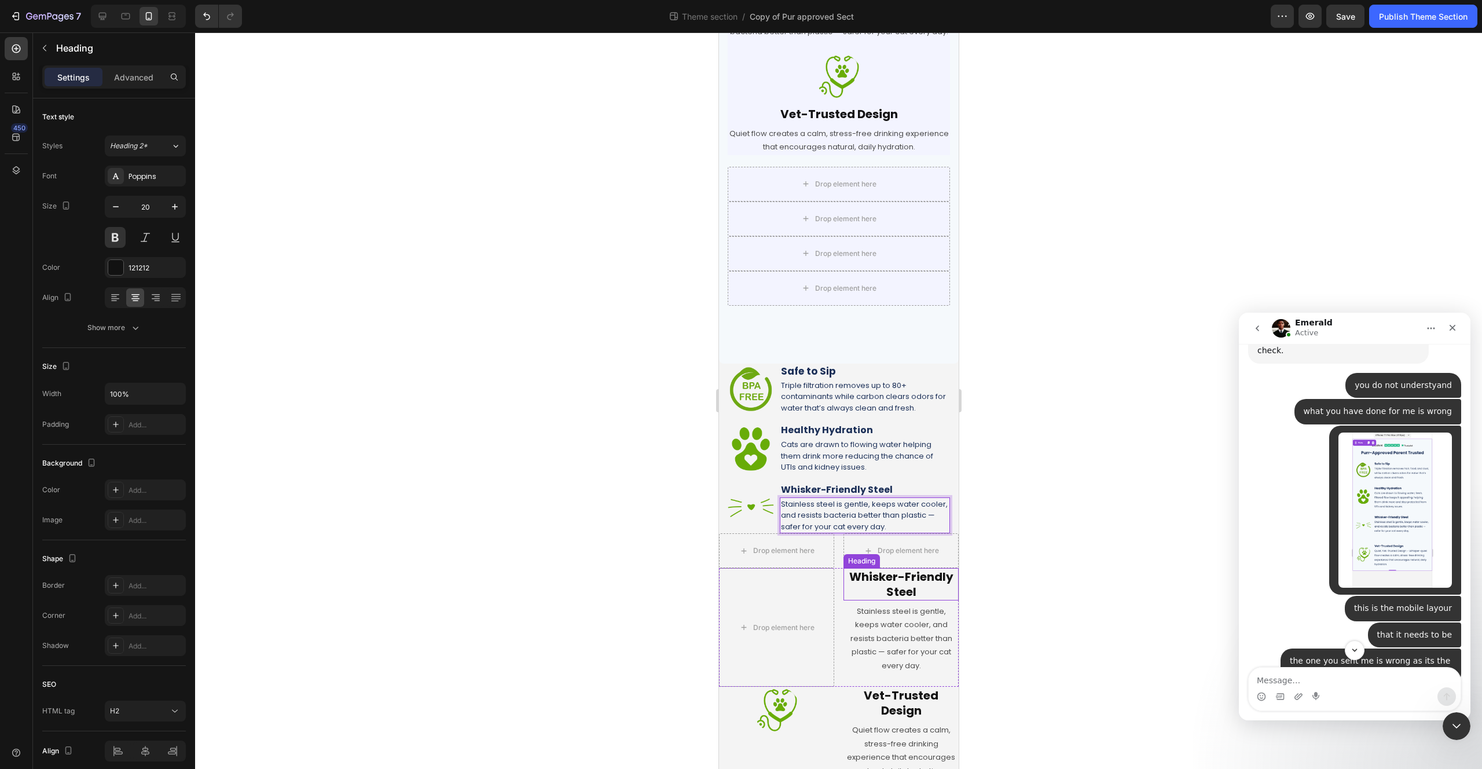
click at [852, 599] on p "Whisker-Friendly Steel" at bounding box center [900, 584] width 113 height 30
click at [835, 604] on div "Drop element here Whisker-Friendly Steel Heading 5 Stainless steel is gentle, k…" at bounding box center [838, 627] width 240 height 119
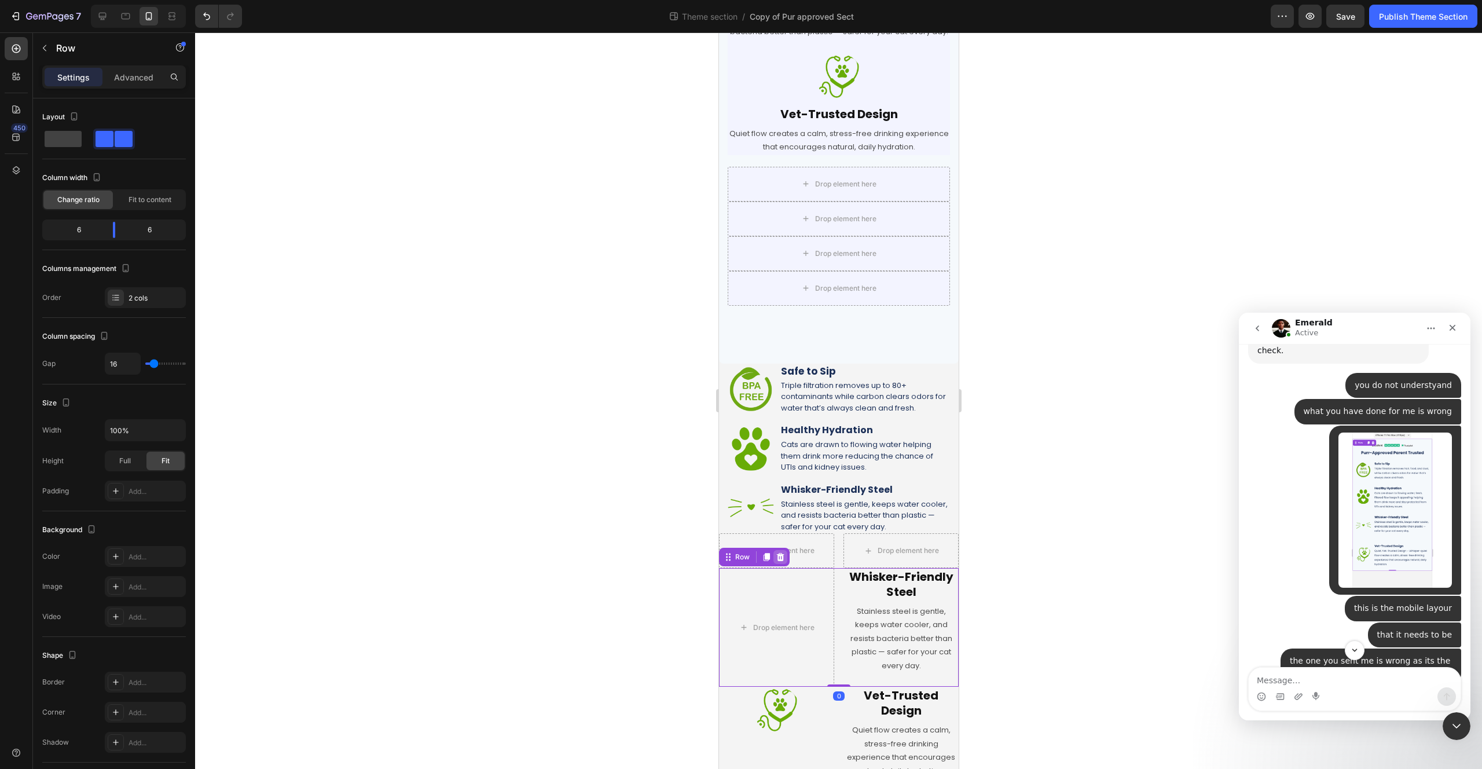
click at [782, 561] on icon at bounding box center [780, 557] width 8 height 8
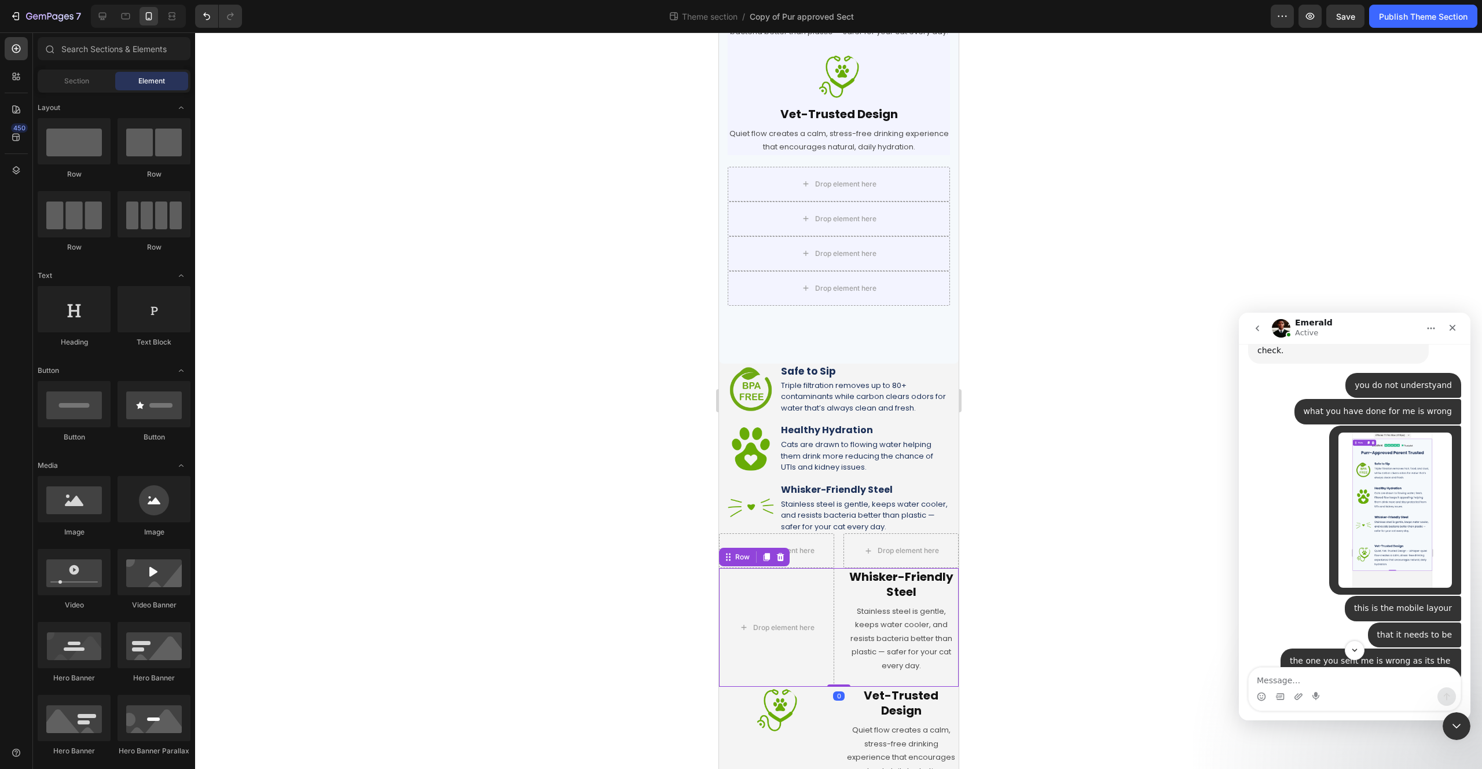
scroll to position [387, 0]
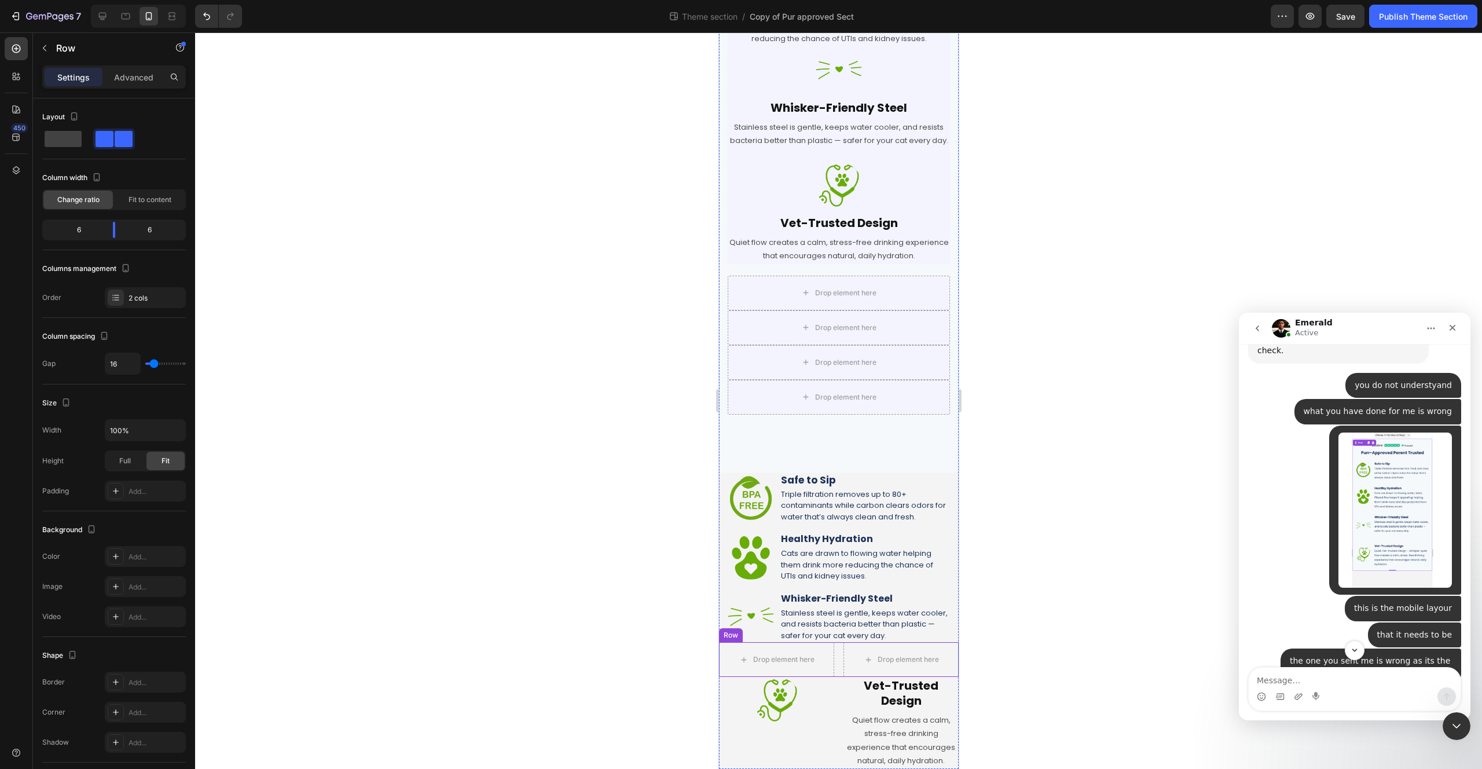
click at [834, 658] on div "Drop element here Drop element here Row" at bounding box center [838, 659] width 240 height 35
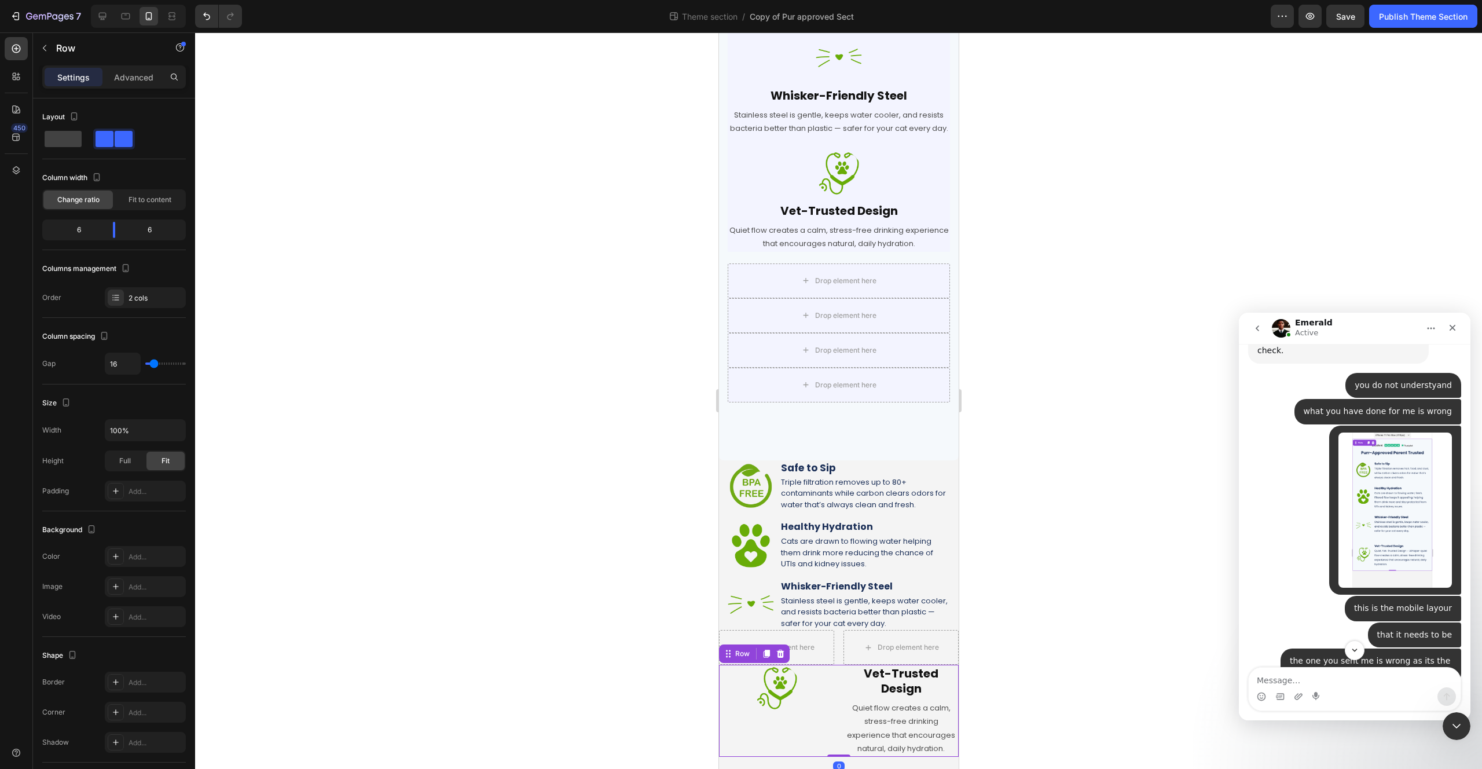
click at [838, 703] on div "Image Vet-Trusted Design Heading Quiet flow creates a calm, stress-free drinkin…" at bounding box center [838, 711] width 240 height 92
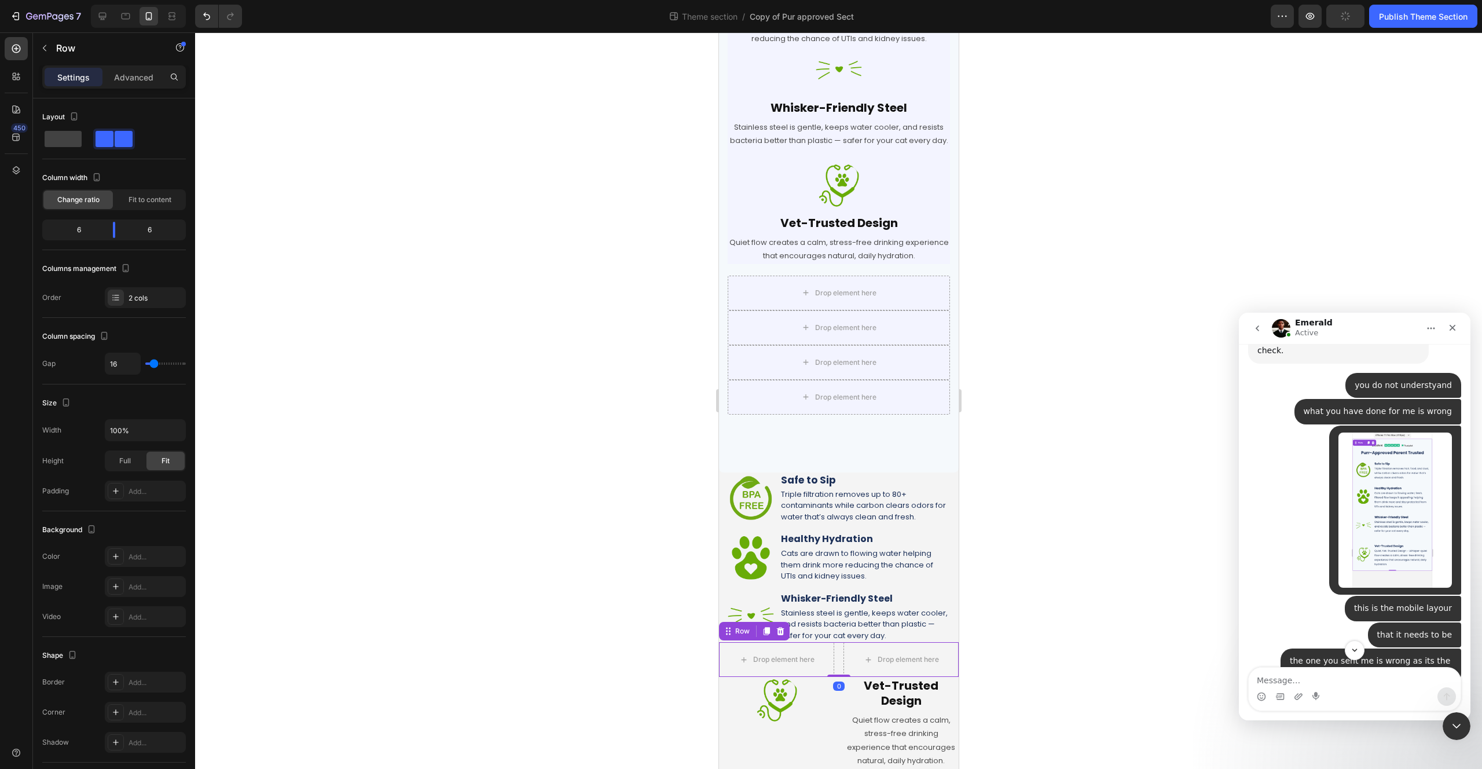
click at [835, 647] on div "Drop element here Drop element here Row 0" at bounding box center [838, 659] width 240 height 35
click at [782, 633] on icon at bounding box center [780, 631] width 8 height 8
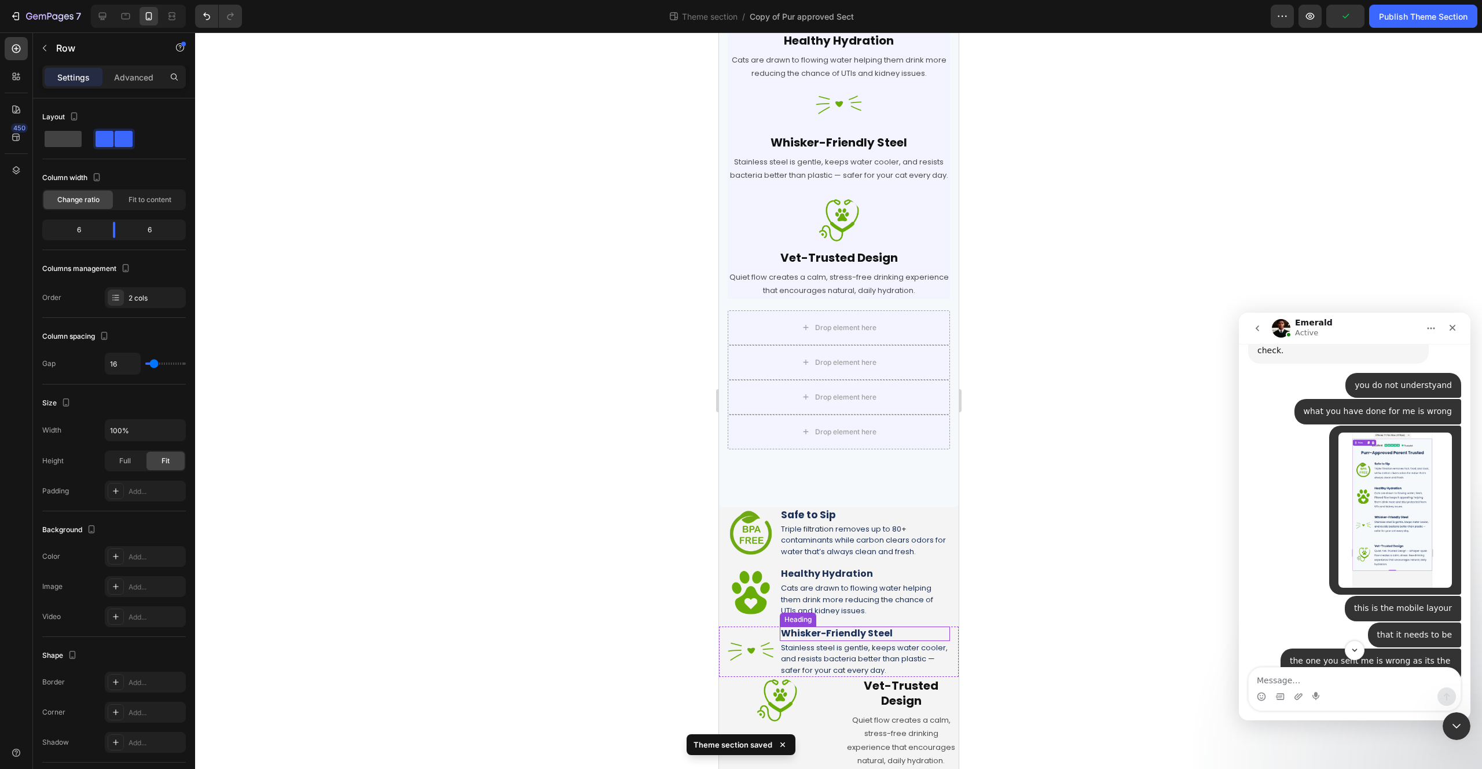
scroll to position [353, 0]
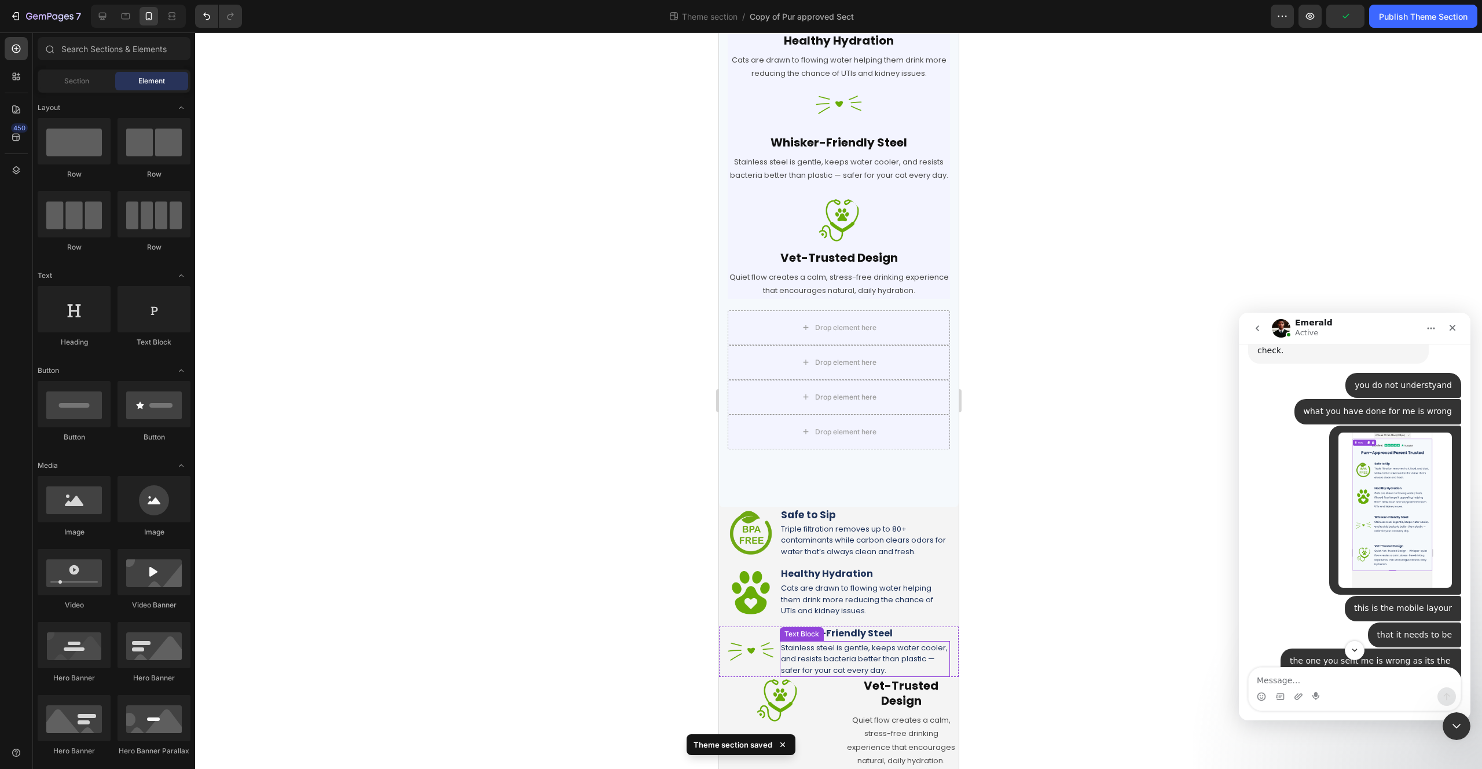
click at [932, 667] on p "Stainless steel is gentle, keeps water cooler, and resists bacteria better than…" at bounding box center [864, 659] width 168 height 34
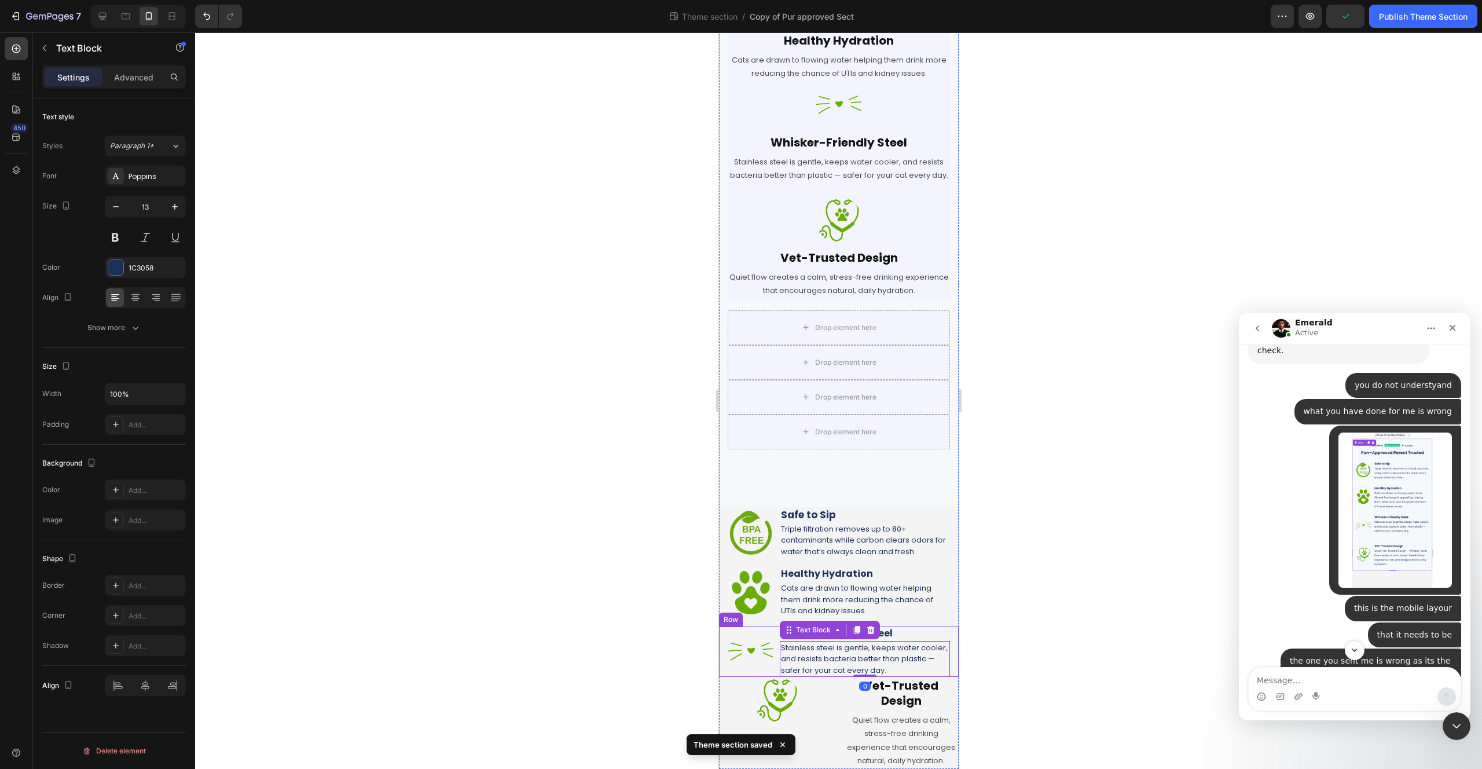
click at [943, 665] on div "Image Whisker-Friendly Steel Heading Stainless steel is gentle, keeps water coo…" at bounding box center [838, 651] width 240 height 50
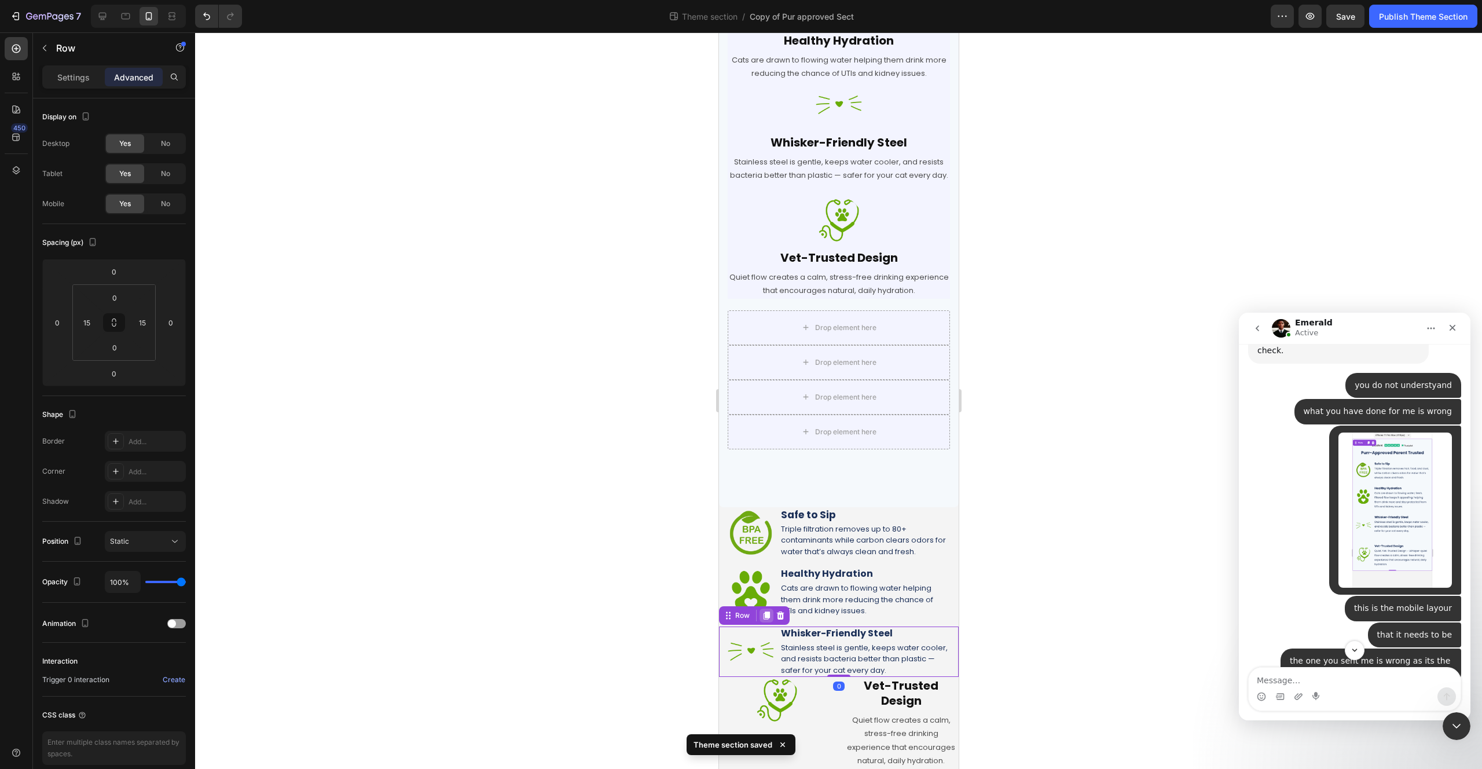
click at [762, 617] on icon at bounding box center [765, 615] width 9 height 9
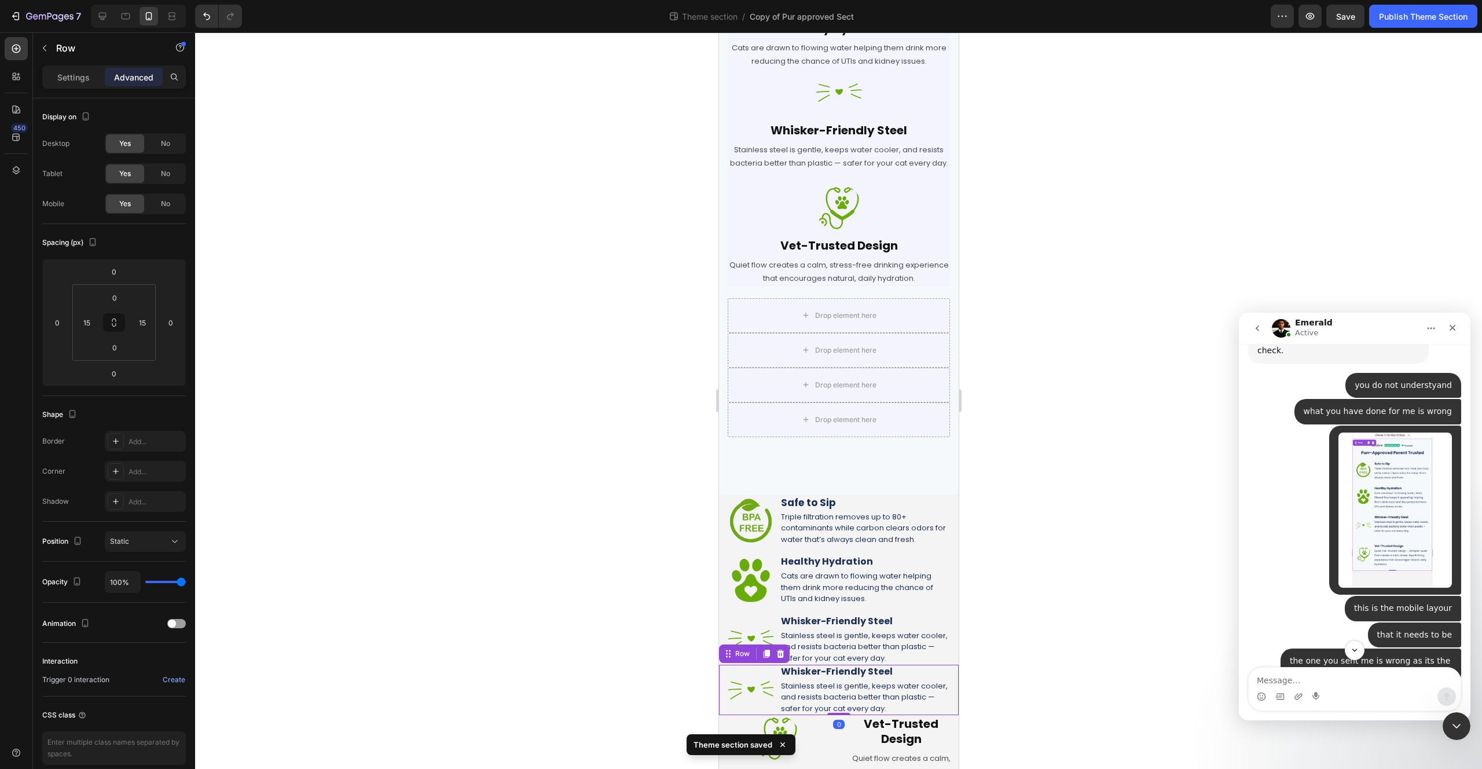
scroll to position [403, 0]
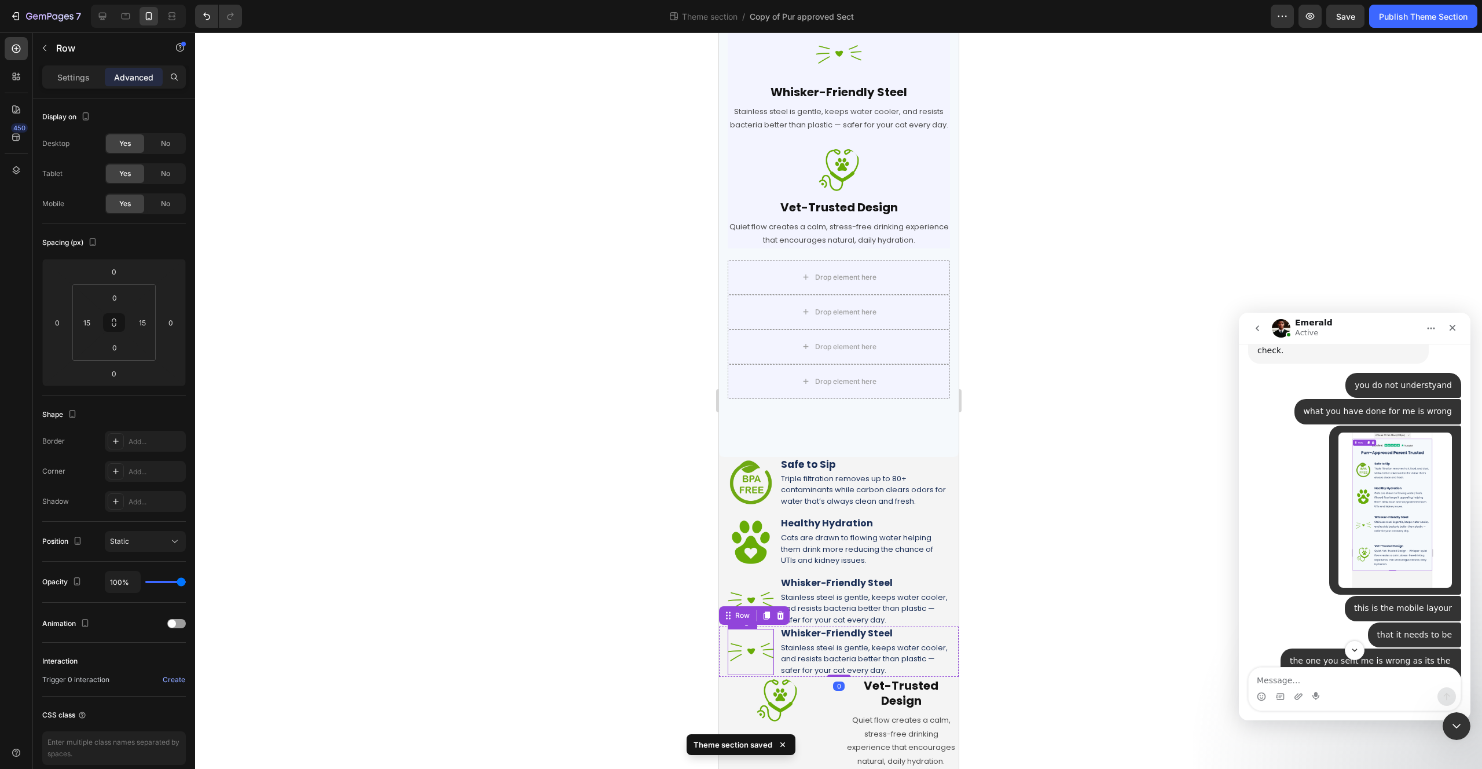
click at [758, 651] on img at bounding box center [750, 652] width 46 height 46
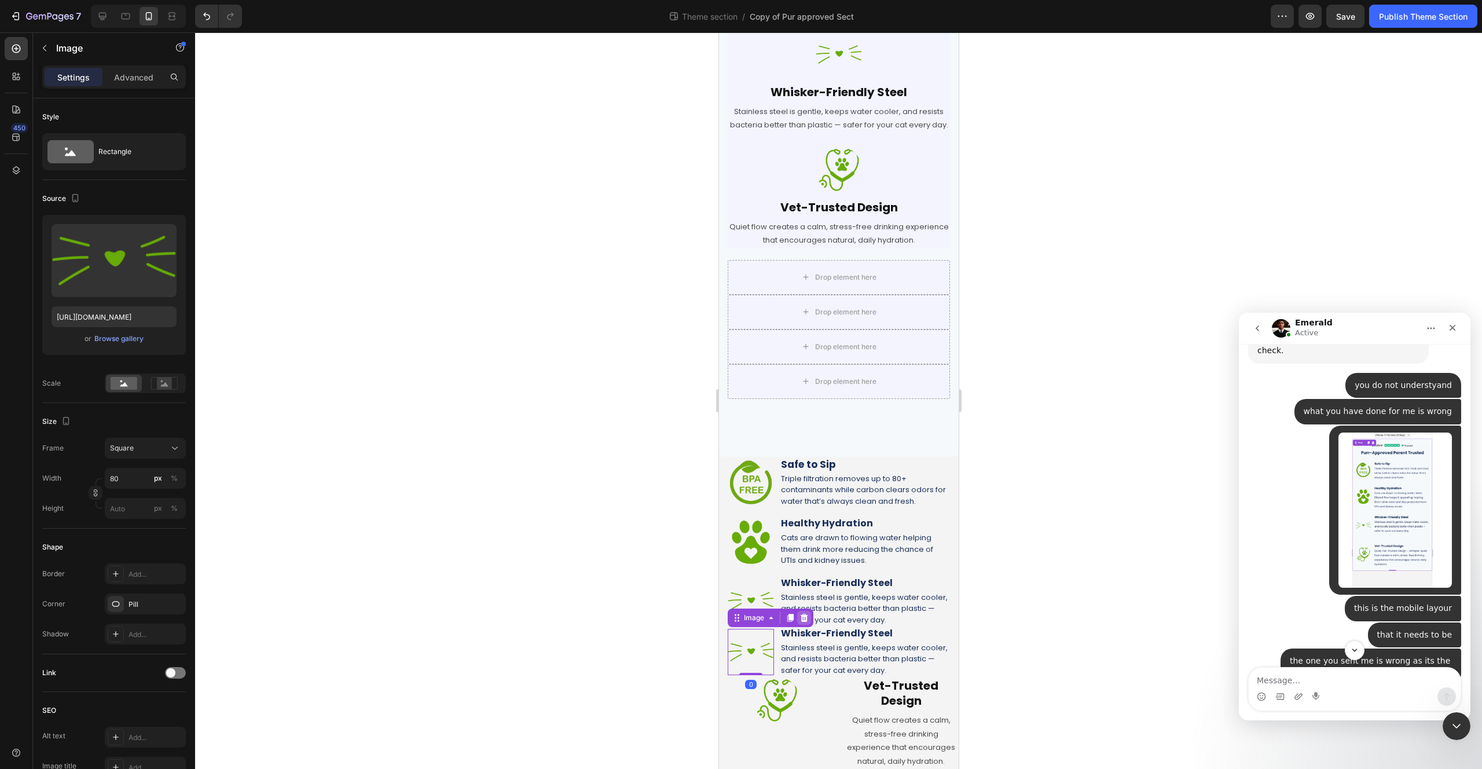
click at [803, 617] on icon at bounding box center [804, 618] width 8 height 8
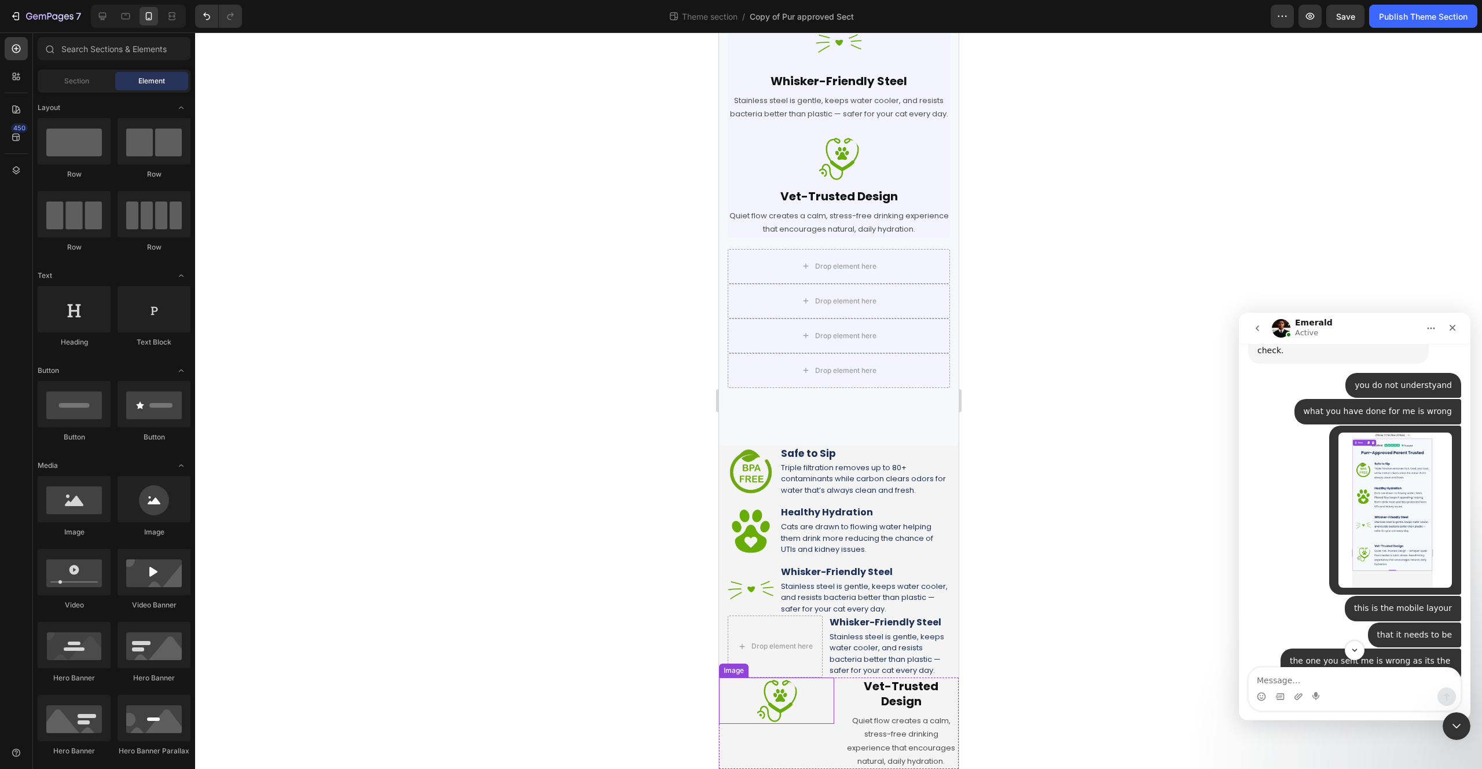
click at [779, 690] on img at bounding box center [776, 700] width 46 height 46
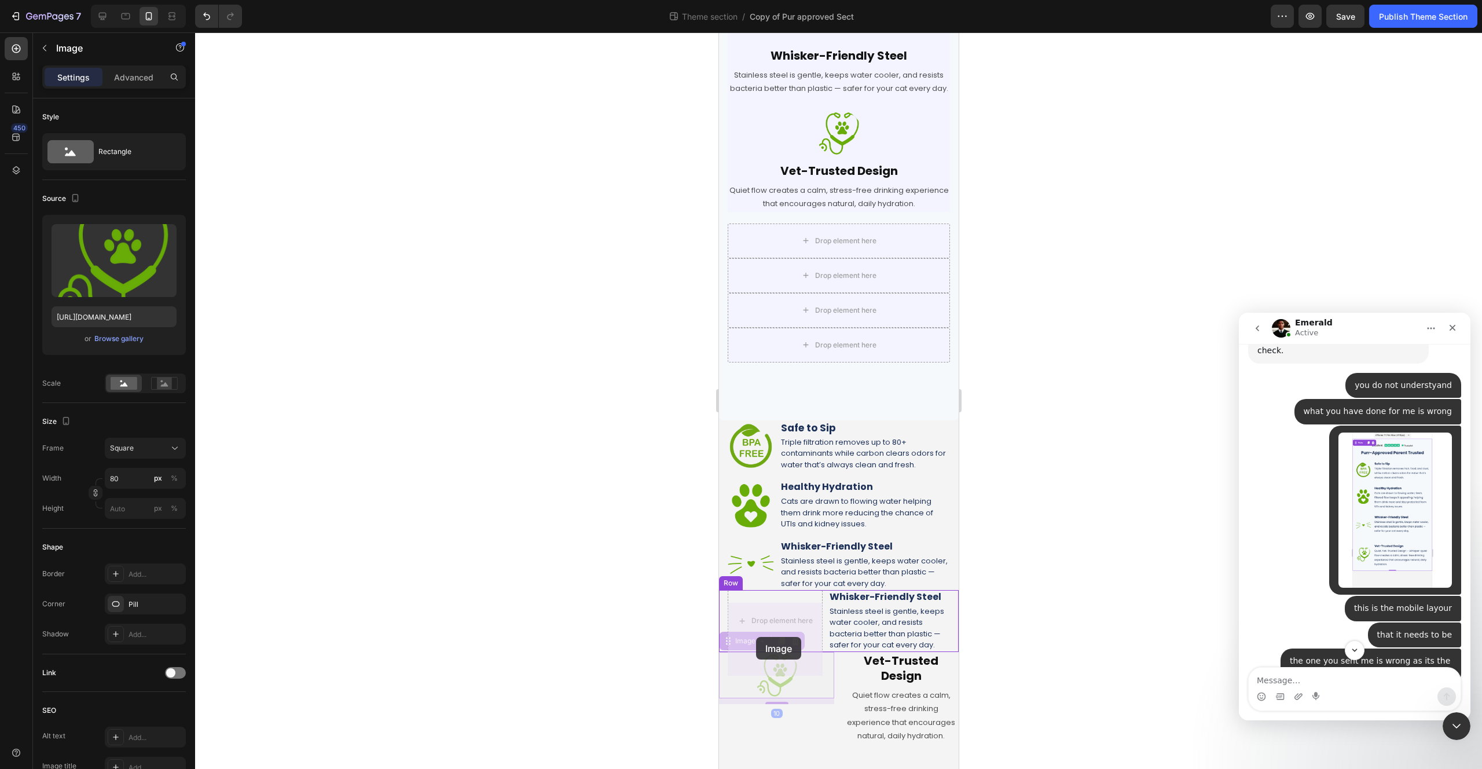
drag, startPoint x: 731, startPoint y: 670, endPoint x: 756, endPoint y: 637, distance: 41.0
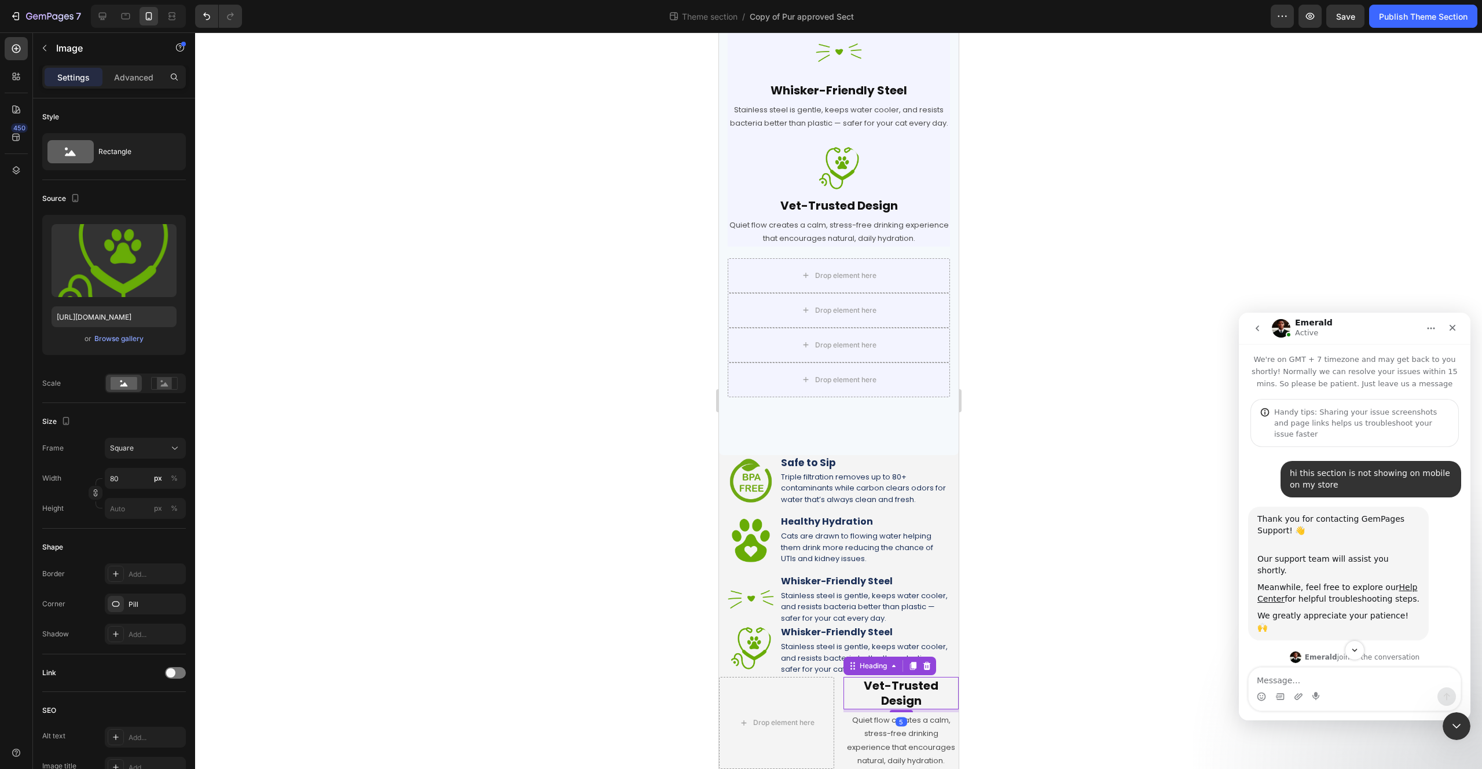
click at [890, 688] on h2 "Vet-Trusted Design" at bounding box center [900, 693] width 115 height 32
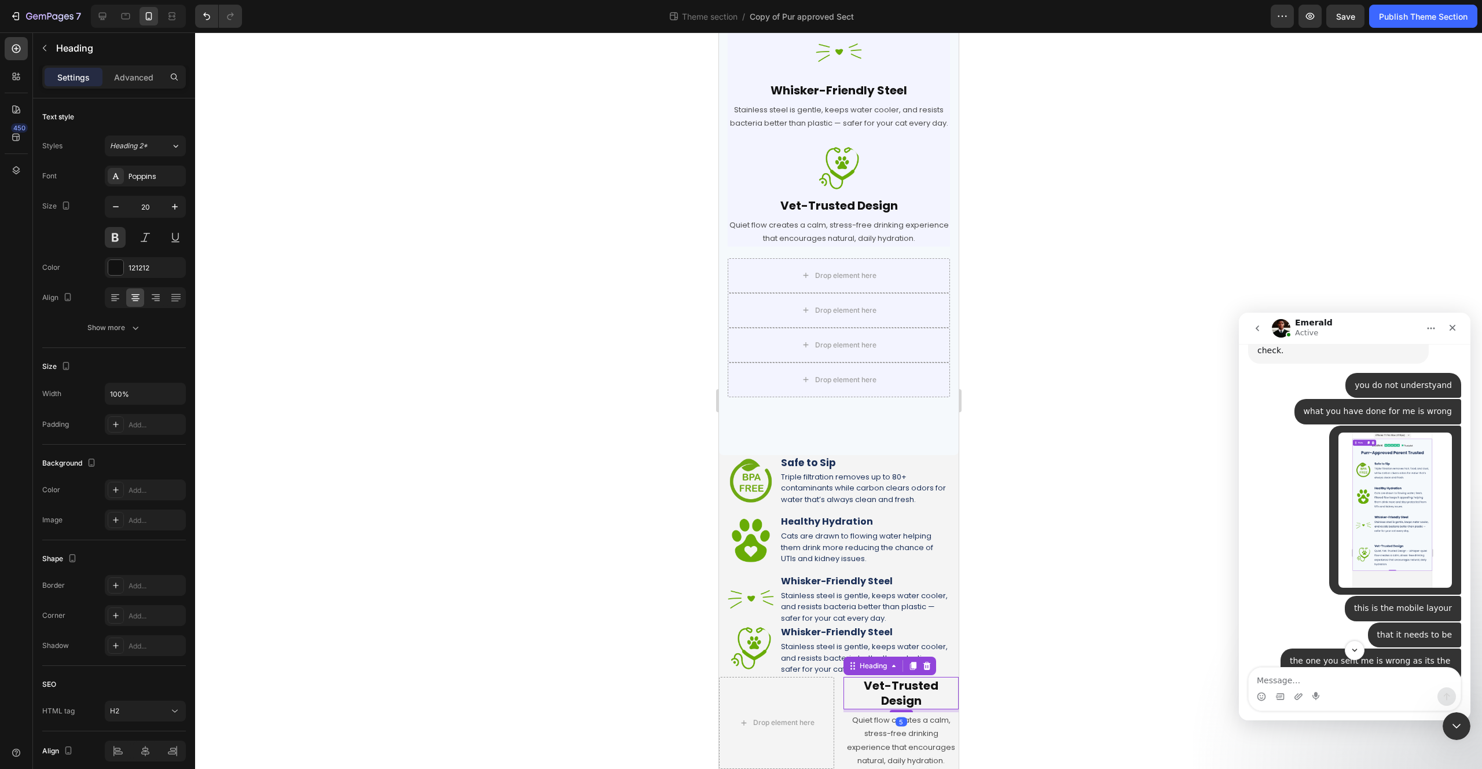
click at [890, 688] on h2 "Vet-Trusted Design" at bounding box center [900, 693] width 115 height 32
click at [890, 688] on p "Vet-Trusted Design" at bounding box center [900, 693] width 113 height 30
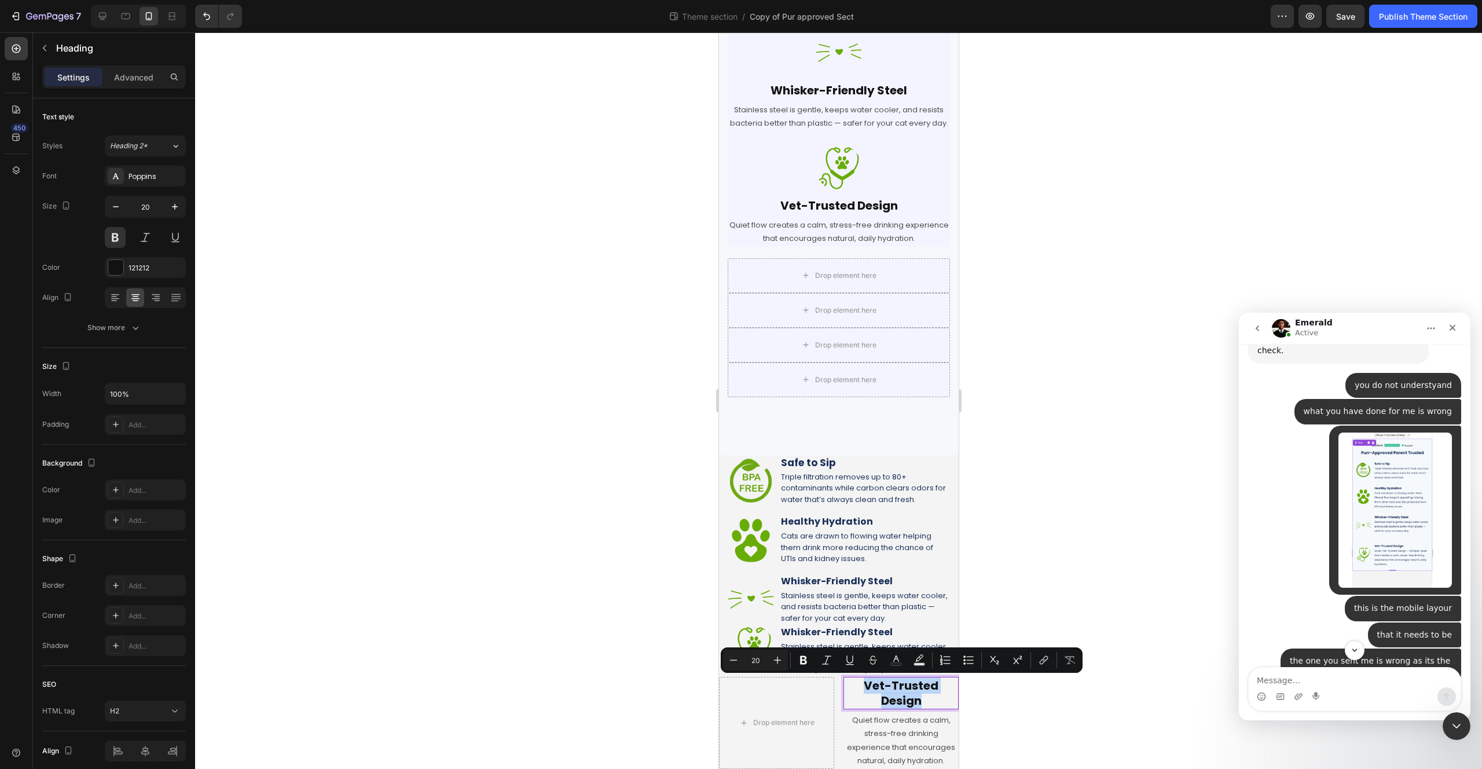
copy p "Vet-Trusted Design"
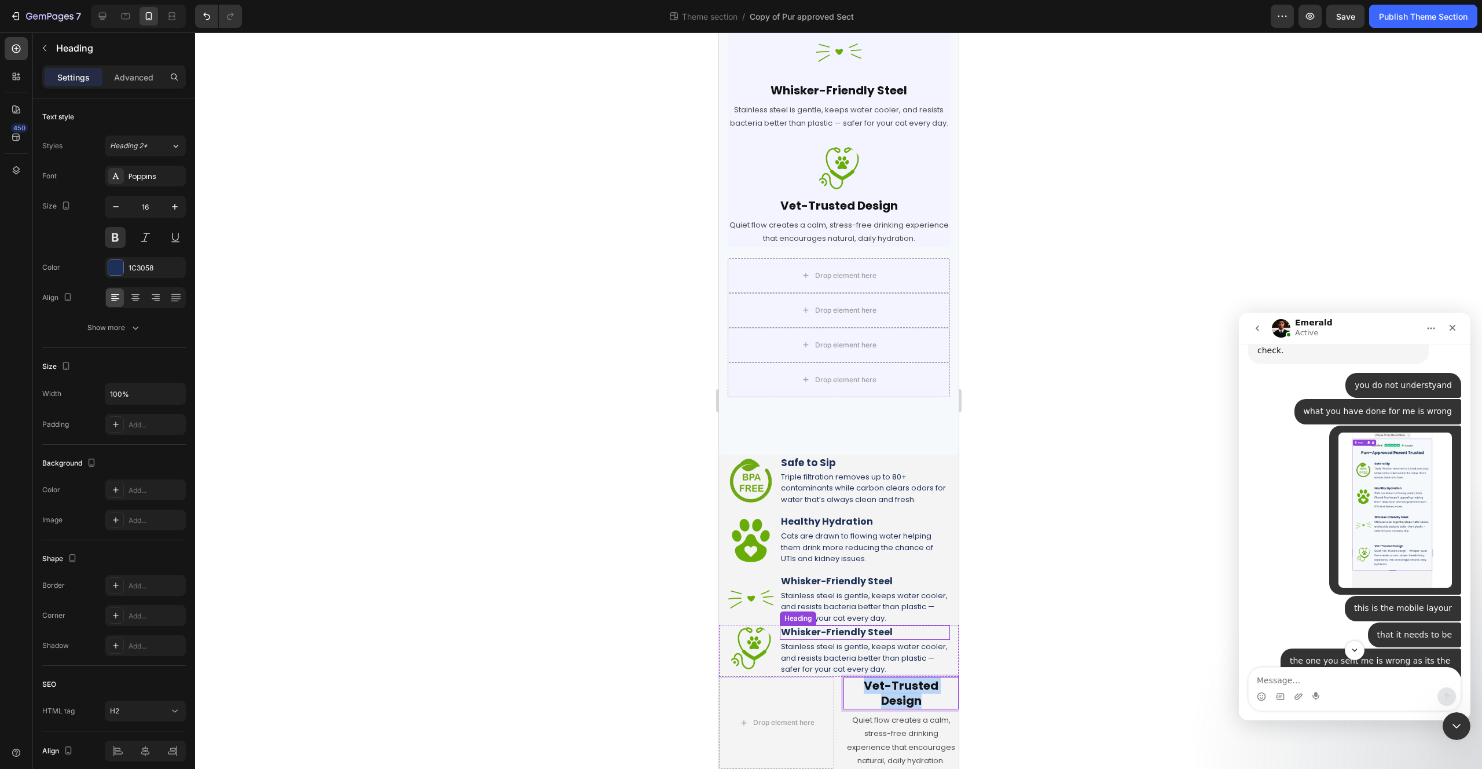
click at [873, 632] on h2 "Whisker-Friendly Steel" at bounding box center [864, 632] width 170 height 14
click at [899, 734] on p "Quiet flow creates a calm, stress-free drinking experience that encourages natu…" at bounding box center [900, 740] width 113 height 54
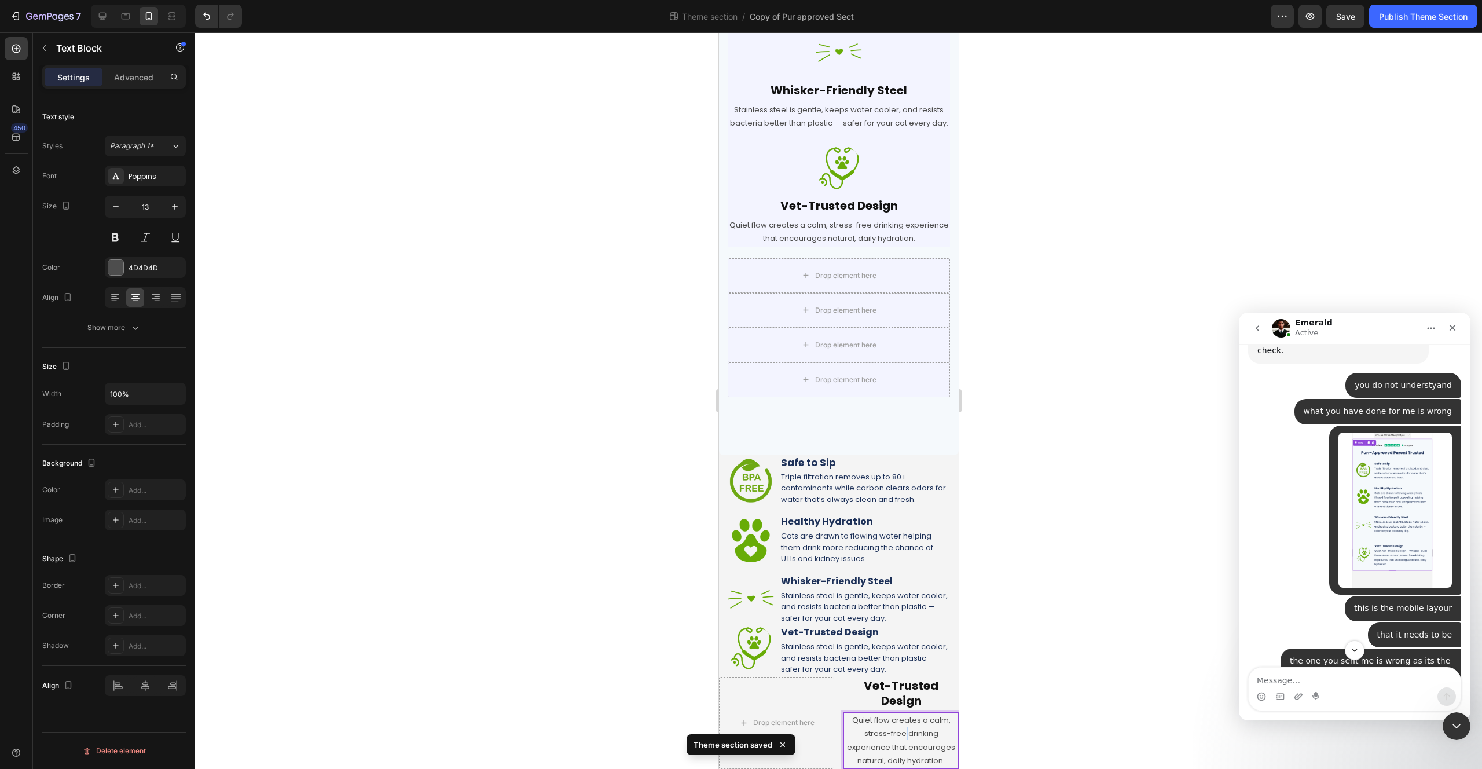
click at [899, 734] on p "Quiet flow creates a calm, stress-free drinking experience that encourages natu…" at bounding box center [900, 740] width 113 height 54
copy p "Quiet flow creates a calm, stress-free drinking experience that encourages natu…"
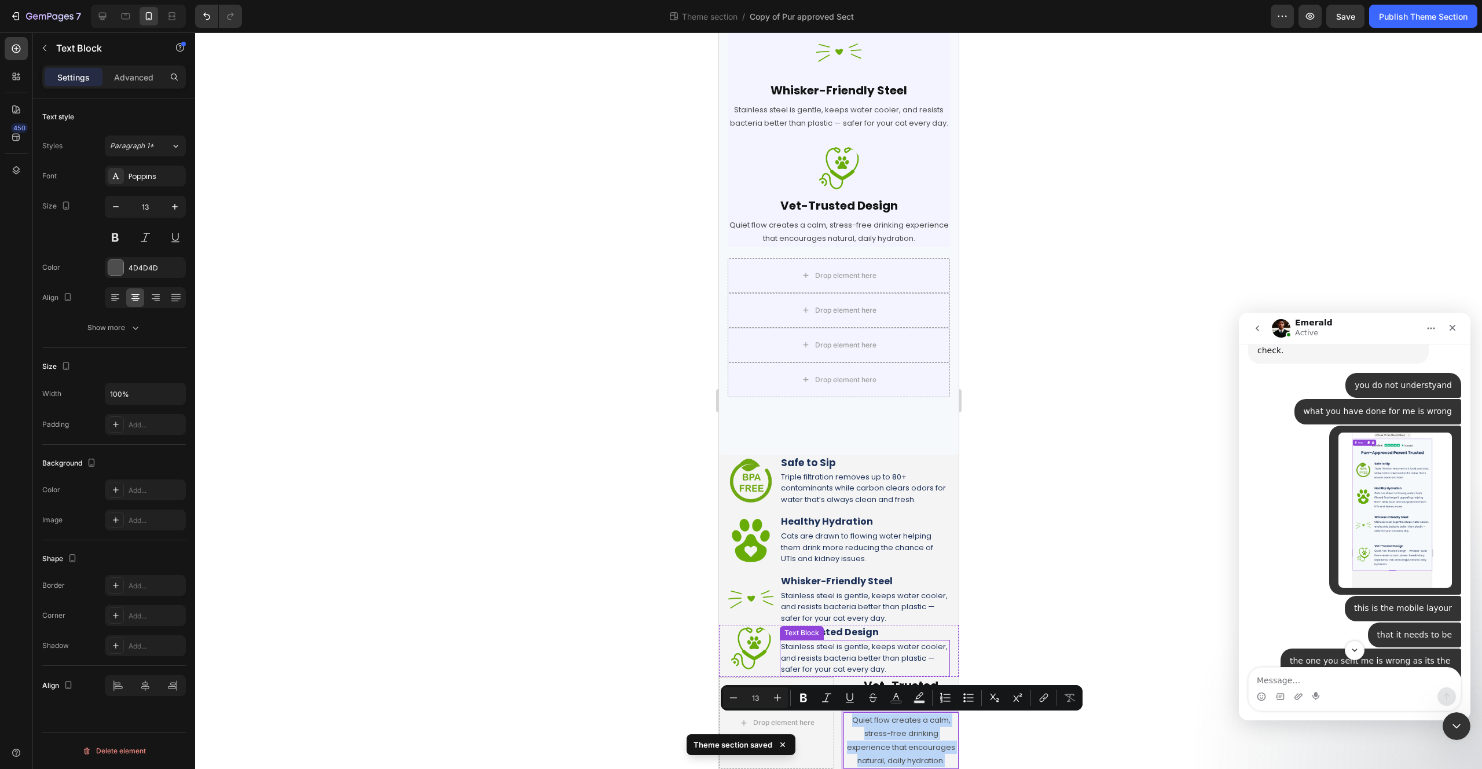
click at [876, 664] on p "Stainless steel is gentle, keeps water cooler, and resists bacteria better than…" at bounding box center [864, 658] width 168 height 34
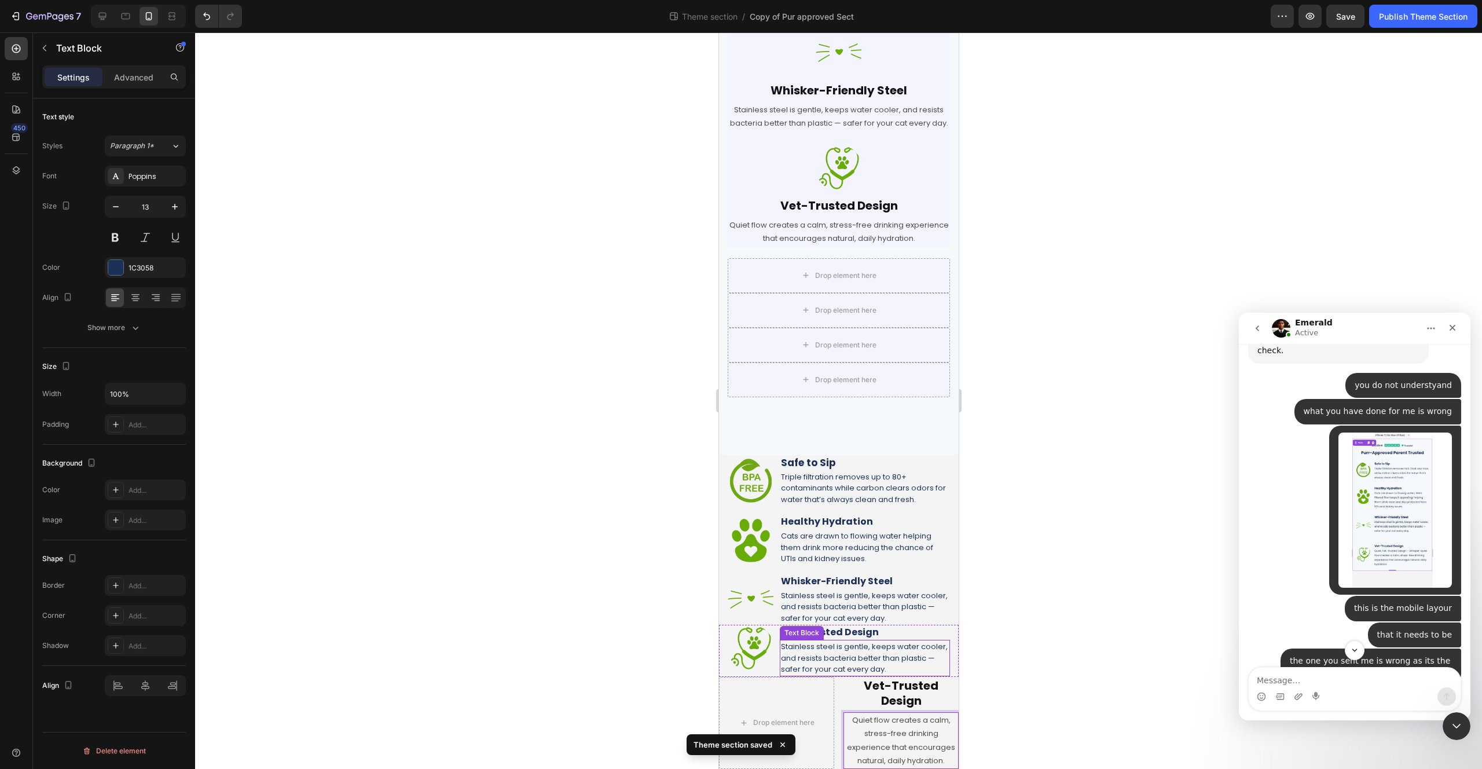
click at [876, 664] on p "Stainless steel is gentle, keeps water cooler, and resists bacteria better than…" at bounding box center [864, 658] width 168 height 34
click at [835, 723] on div "Drop element here Vet-Trusted Design Heading Quiet flow creates a calm, stress-…" at bounding box center [838, 723] width 240 height 92
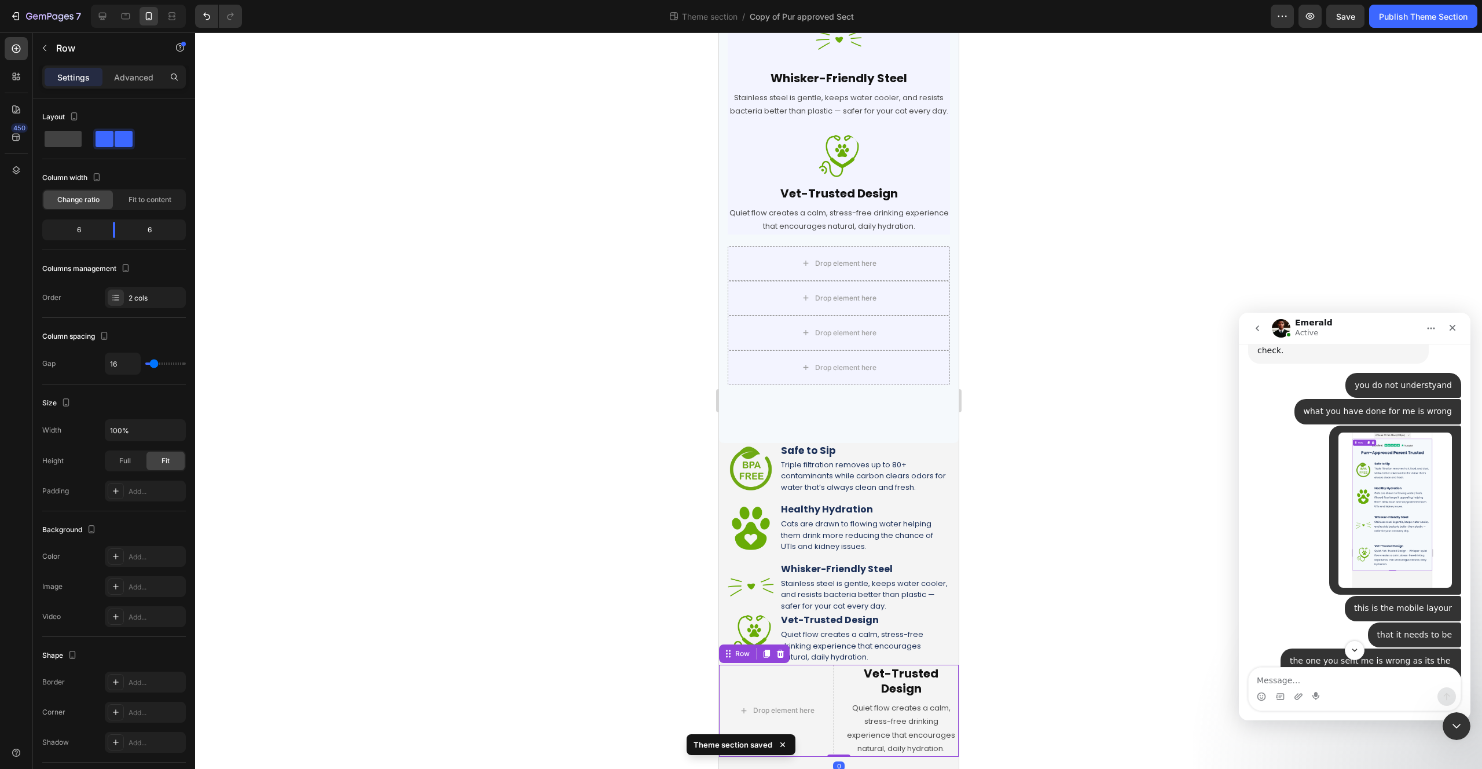
click at [834, 723] on div "Drop element here Vet-Trusted Design Heading Quiet flow creates a calm, stress-…" at bounding box center [838, 711] width 240 height 92
click at [782, 658] on icon at bounding box center [780, 654] width 8 height 8
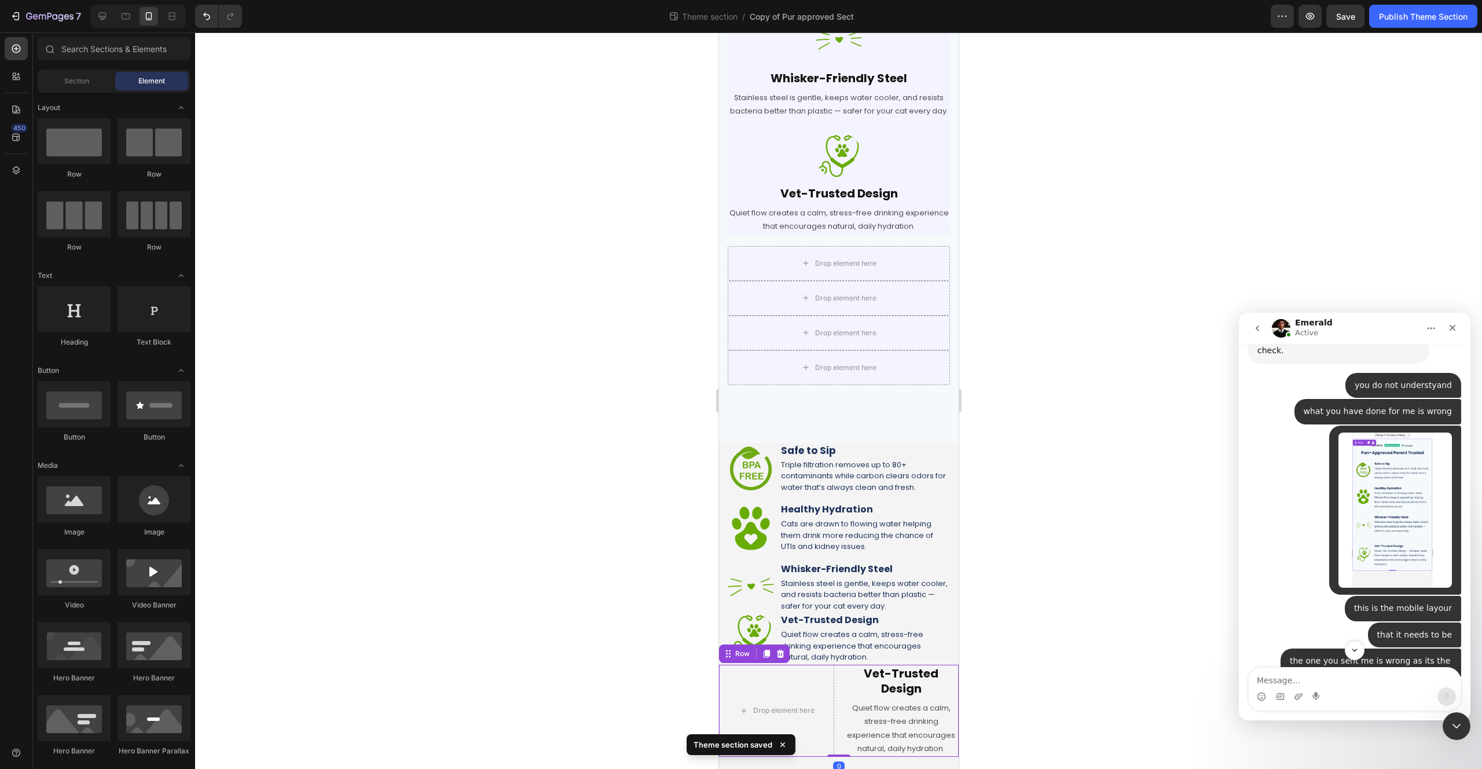
scroll to position [313, 0]
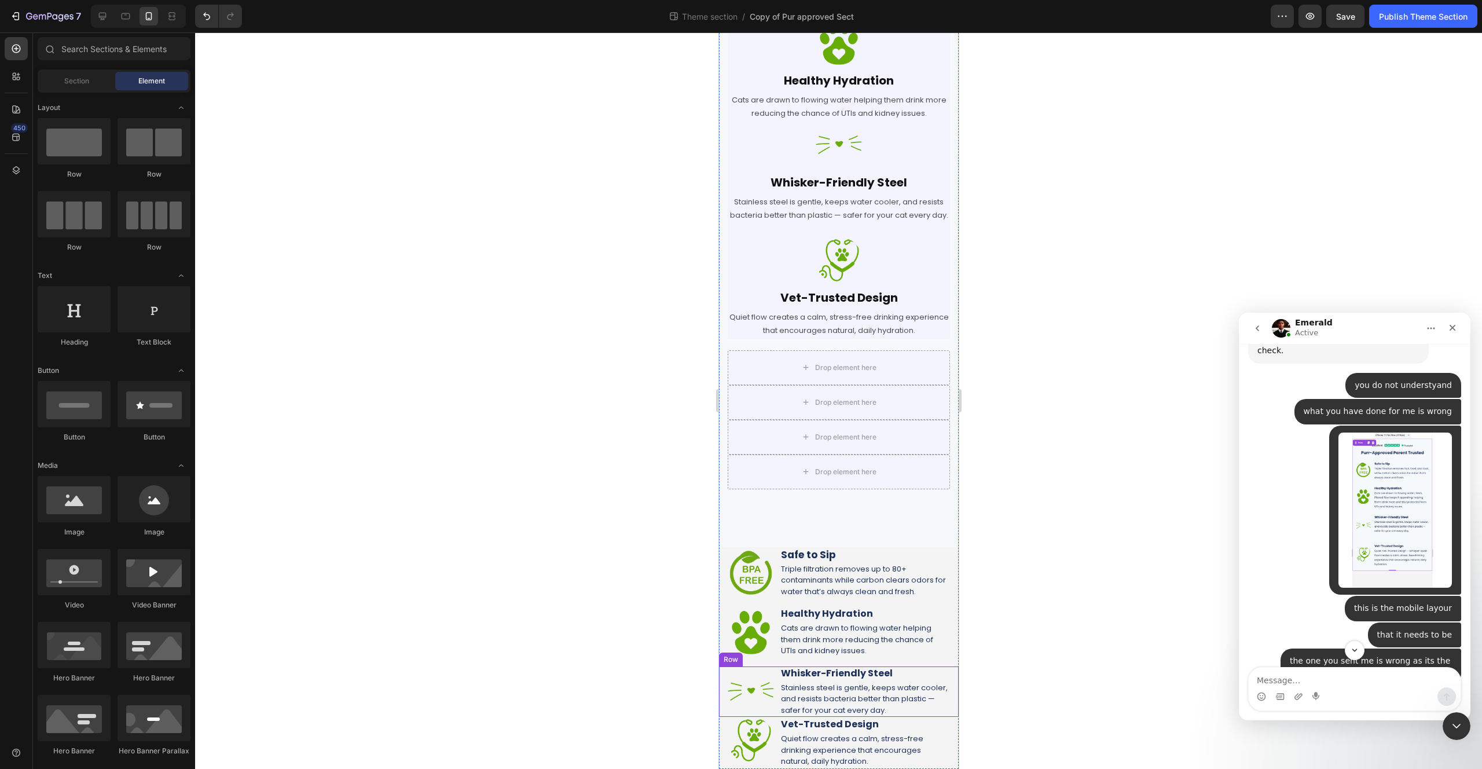
click at [943, 707] on div "Image Whisker-Friendly Steel Heading Stainless steel is gentle, keeps water coo…" at bounding box center [838, 691] width 240 height 50
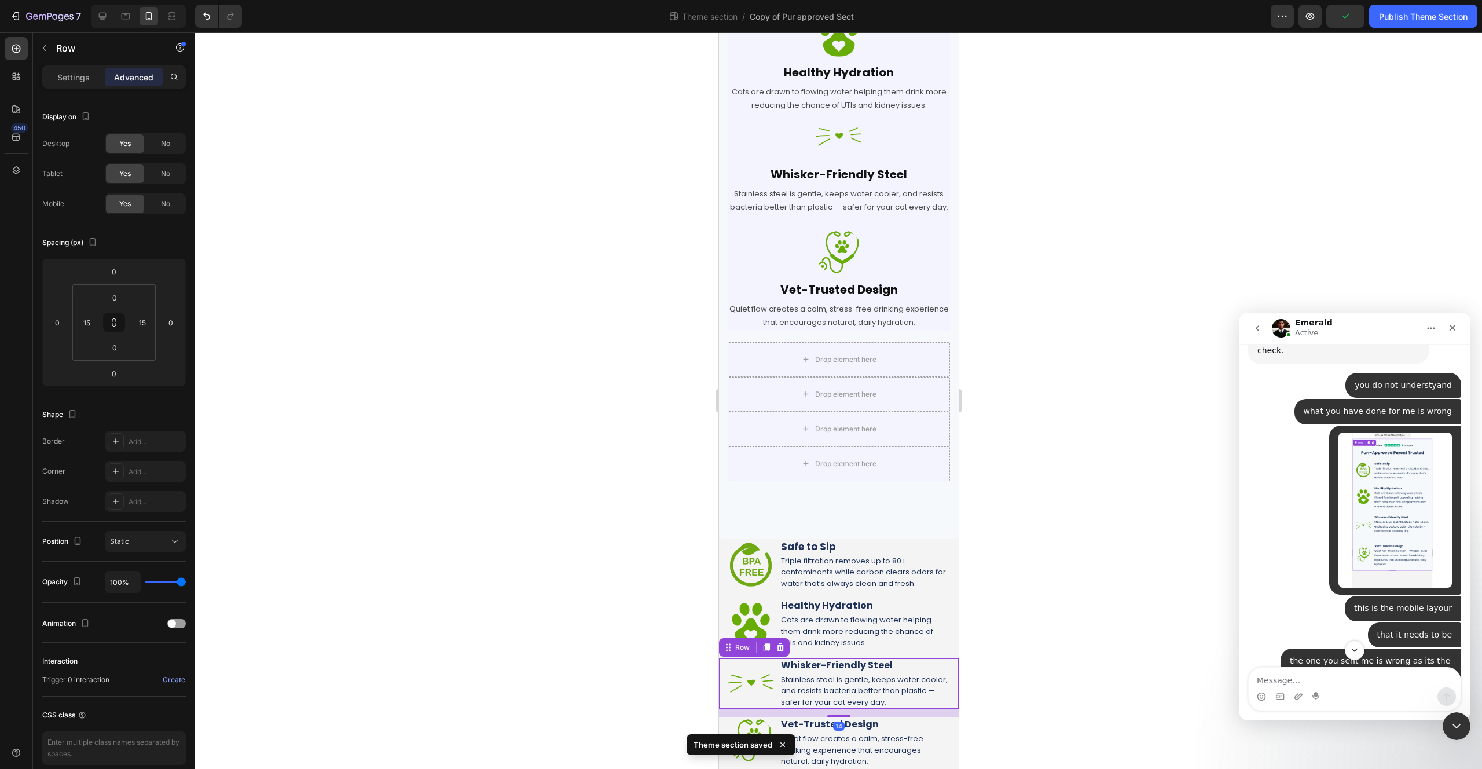
scroll to position [321, 0]
drag, startPoint x: 841, startPoint y: 714, endPoint x: 846, endPoint y: 723, distance: 10.4
click at [846, 723] on div "Image Row Purr-Approved, Parent Trusted Heading Row Image Safe to Sip Heading T…" at bounding box center [838, 257] width 240 height 1022
type input "15"
click at [1136, 617] on div at bounding box center [838, 400] width 1287 height 736
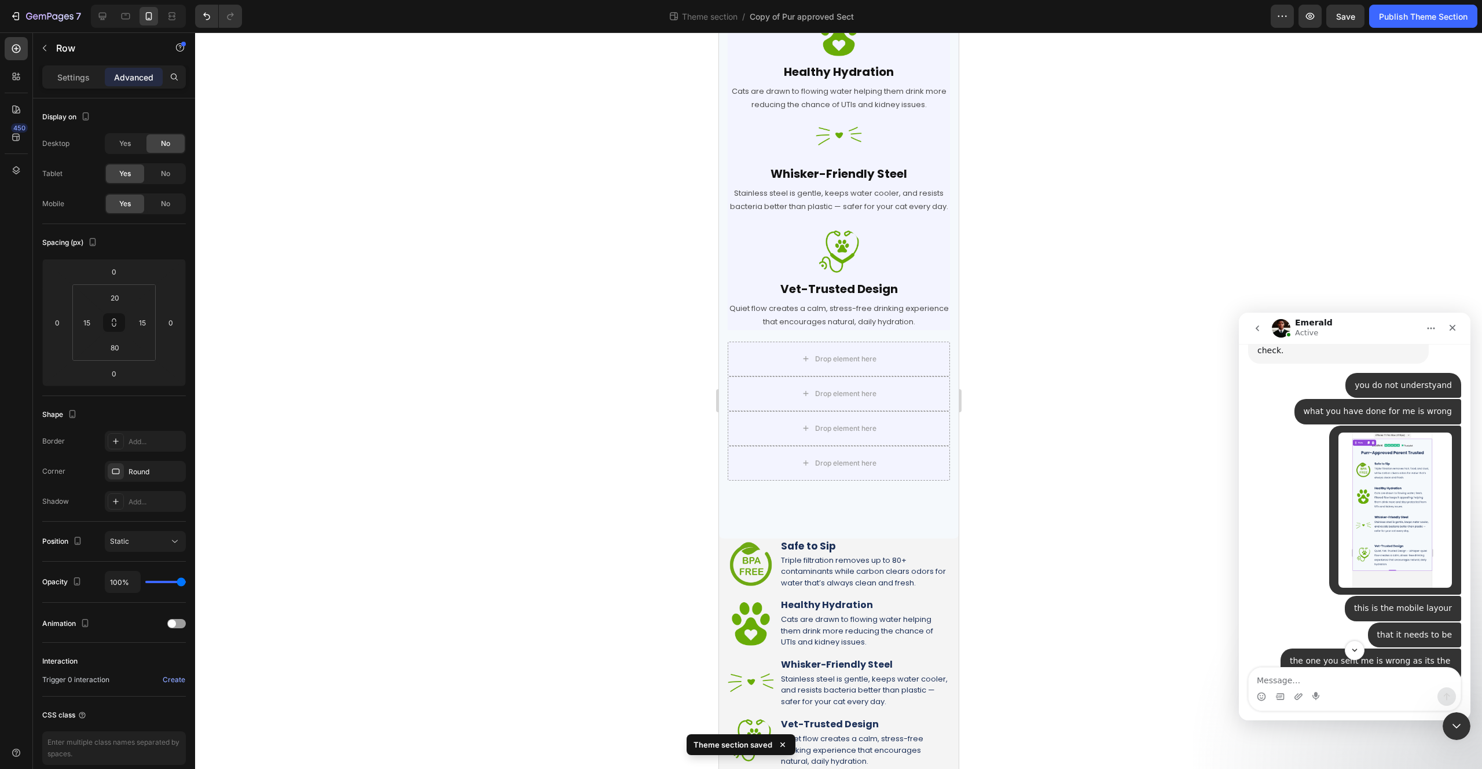
click at [849, 506] on div "Image Row Purr-Approved, Parent Trusted for mobile Heading Row Image Safe to Si…" at bounding box center [838, 142] width 240 height 792
click at [71, 79] on p "Settings" at bounding box center [73, 77] width 32 height 12
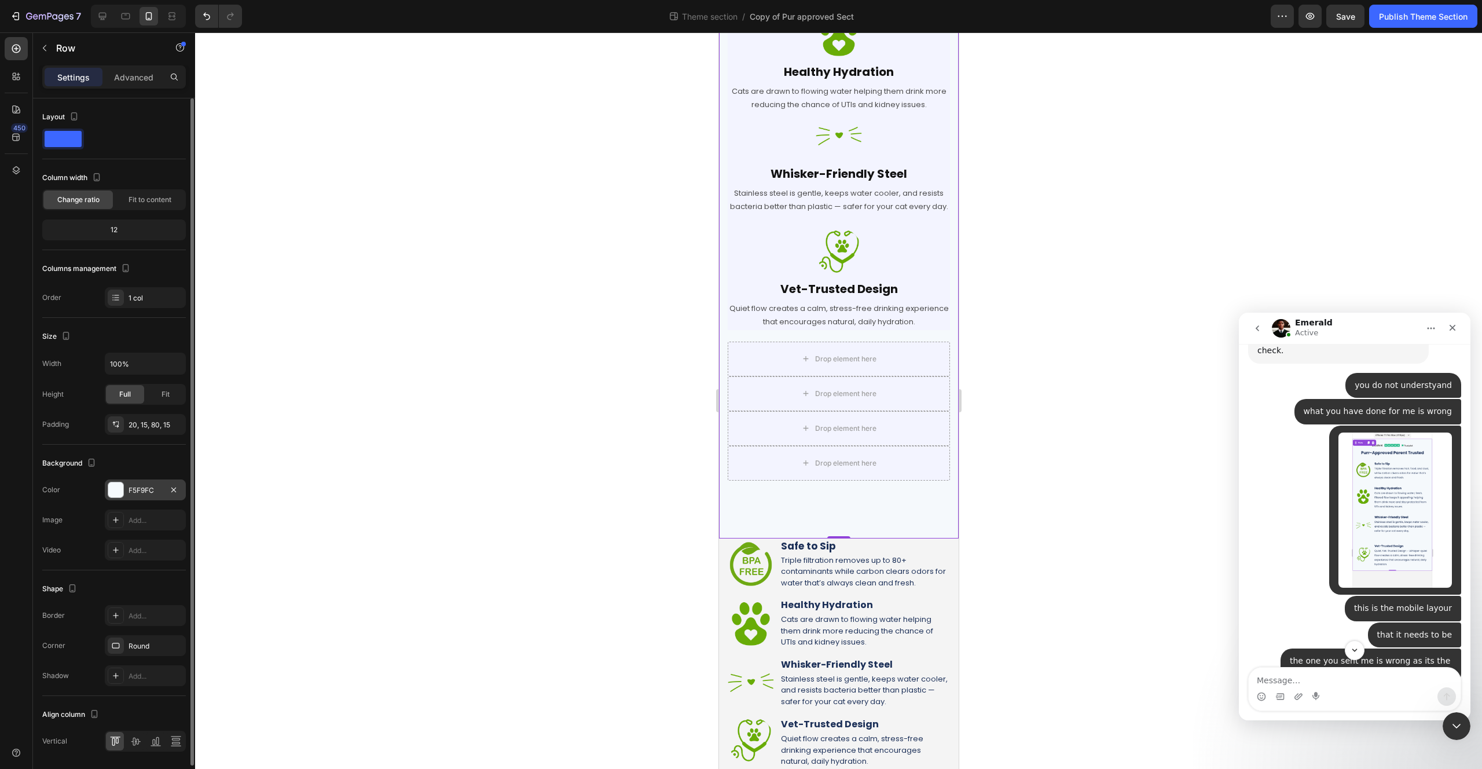
click at [140, 490] on div "F5F9FC" at bounding box center [146, 490] width 34 height 10
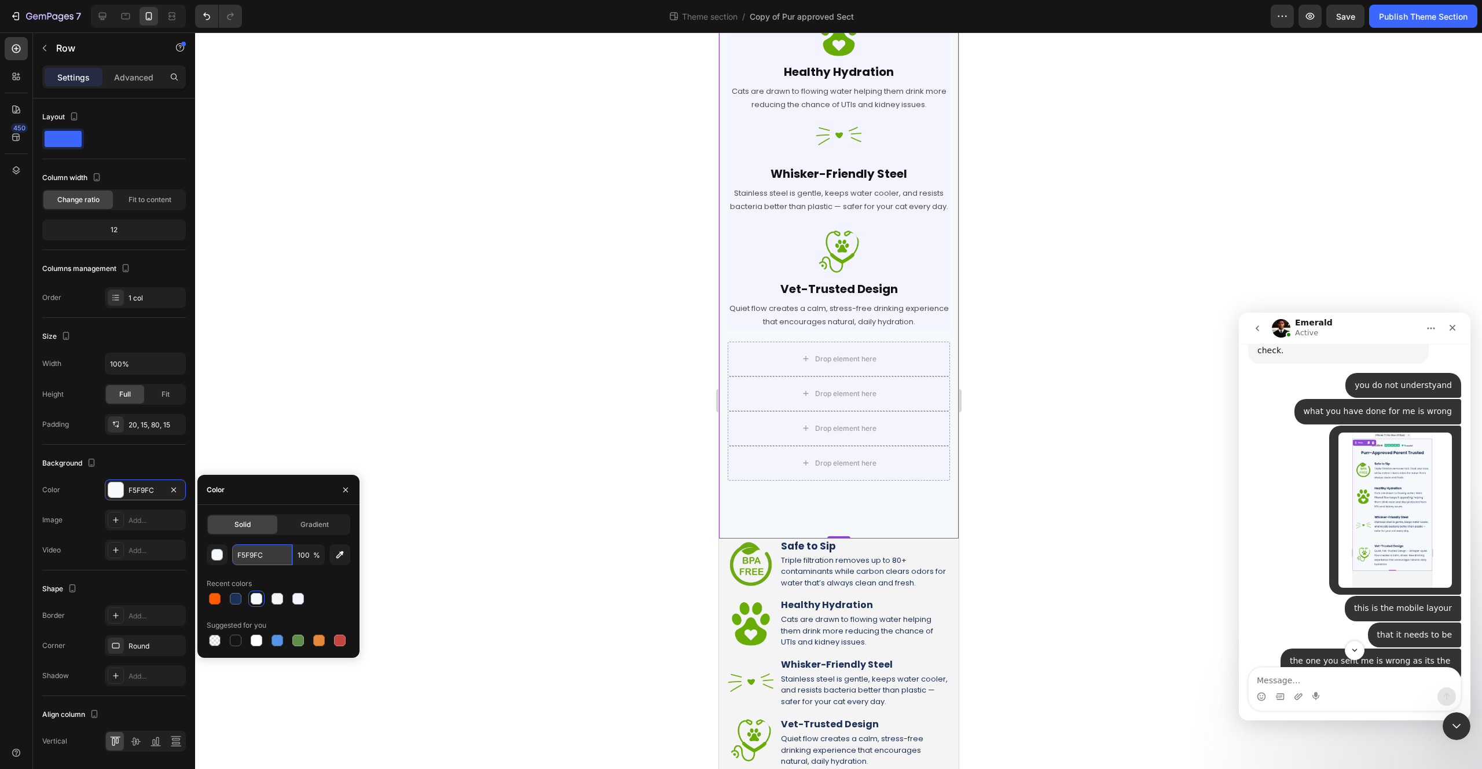
click at [256, 551] on input "F5F9FC" at bounding box center [262, 554] width 60 height 21
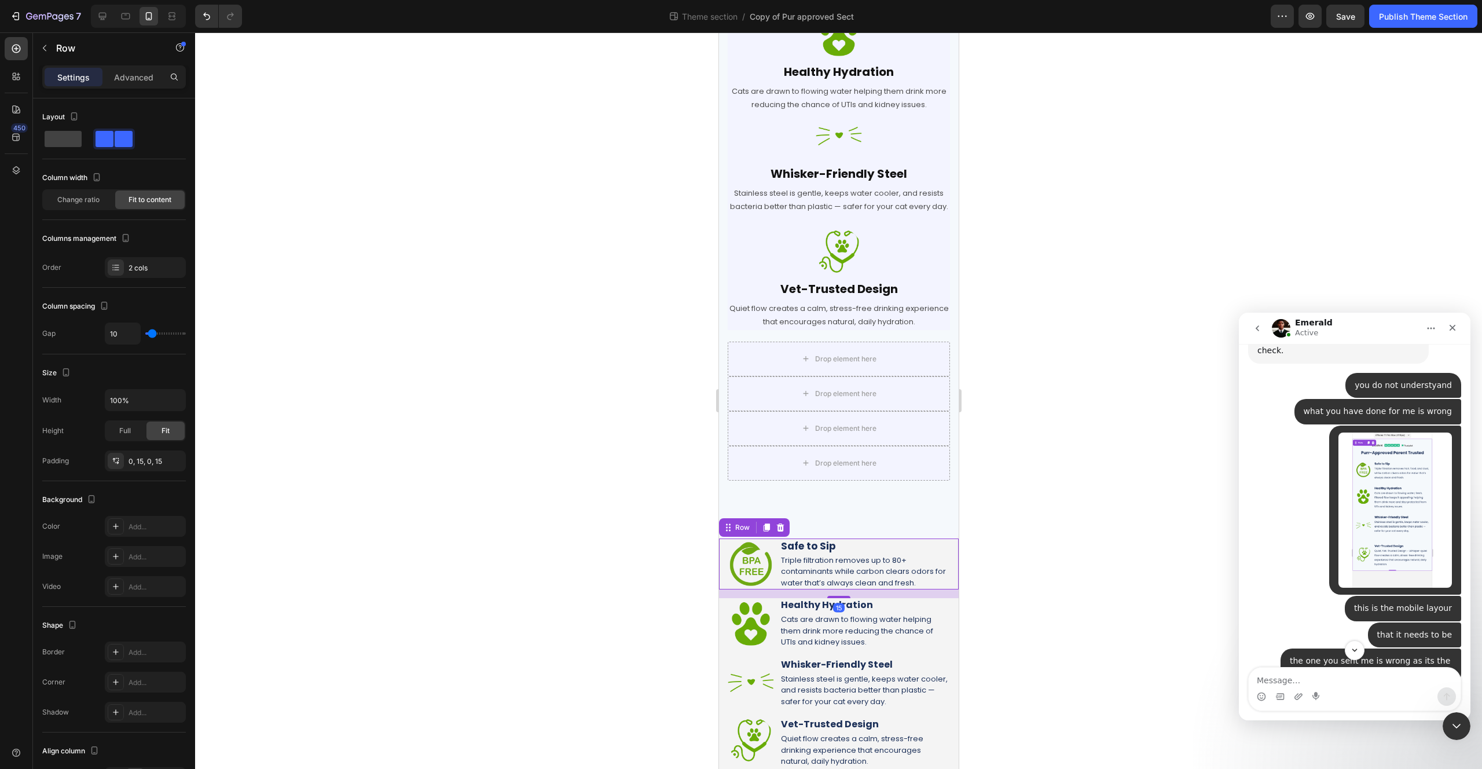
click at [720, 570] on div "Image Safe to Sip Heading Triple filtration removes up to 80+ contaminants whil…" at bounding box center [838, 564] width 240 height 52
click at [720, 596] on div "15" at bounding box center [838, 593] width 240 height 9
click at [721, 621] on div "Image Healthy Hydration Heading Cats are drawn to flowing water helping them dr…" at bounding box center [838, 623] width 240 height 50
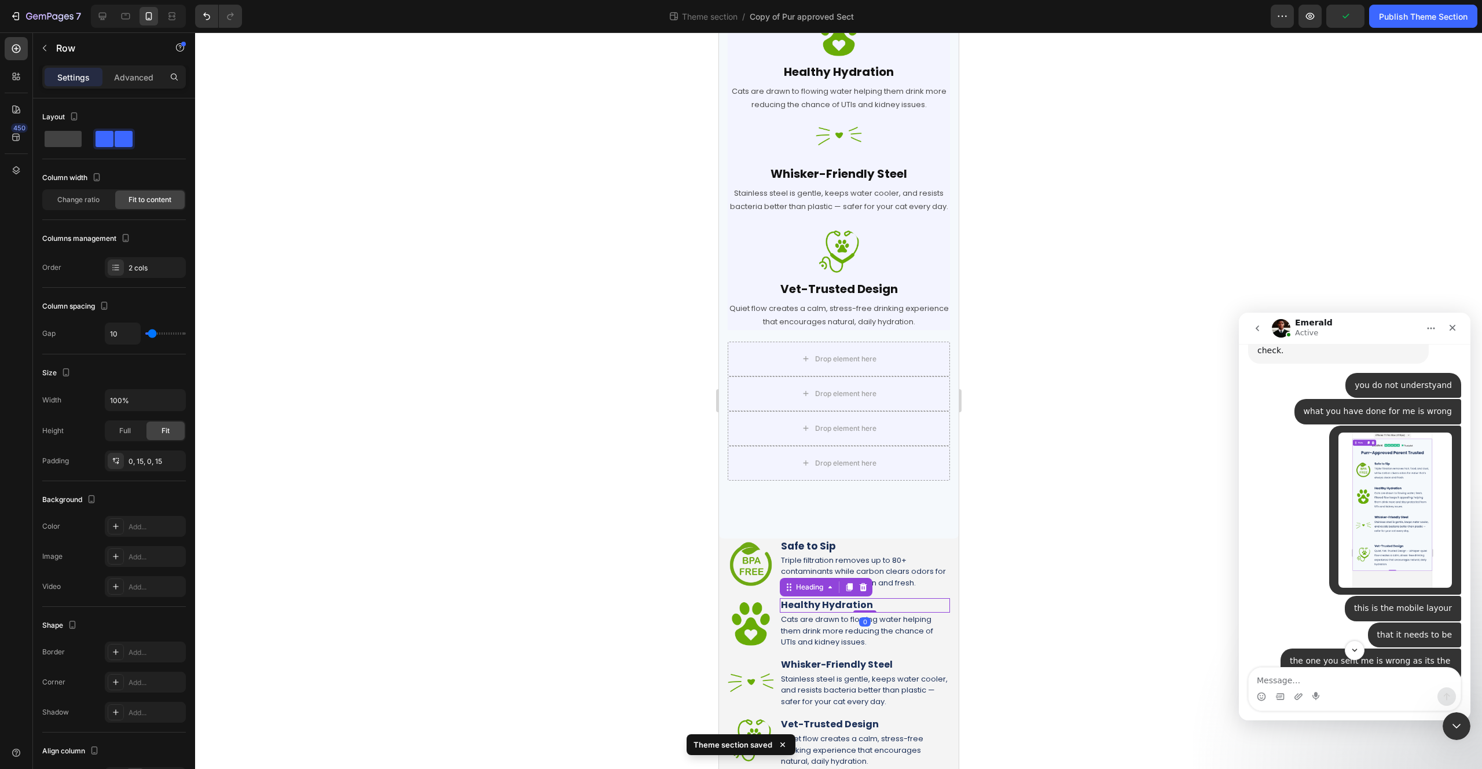
click at [895, 604] on h2 "Healthy Hydration" at bounding box center [864, 605] width 170 height 14
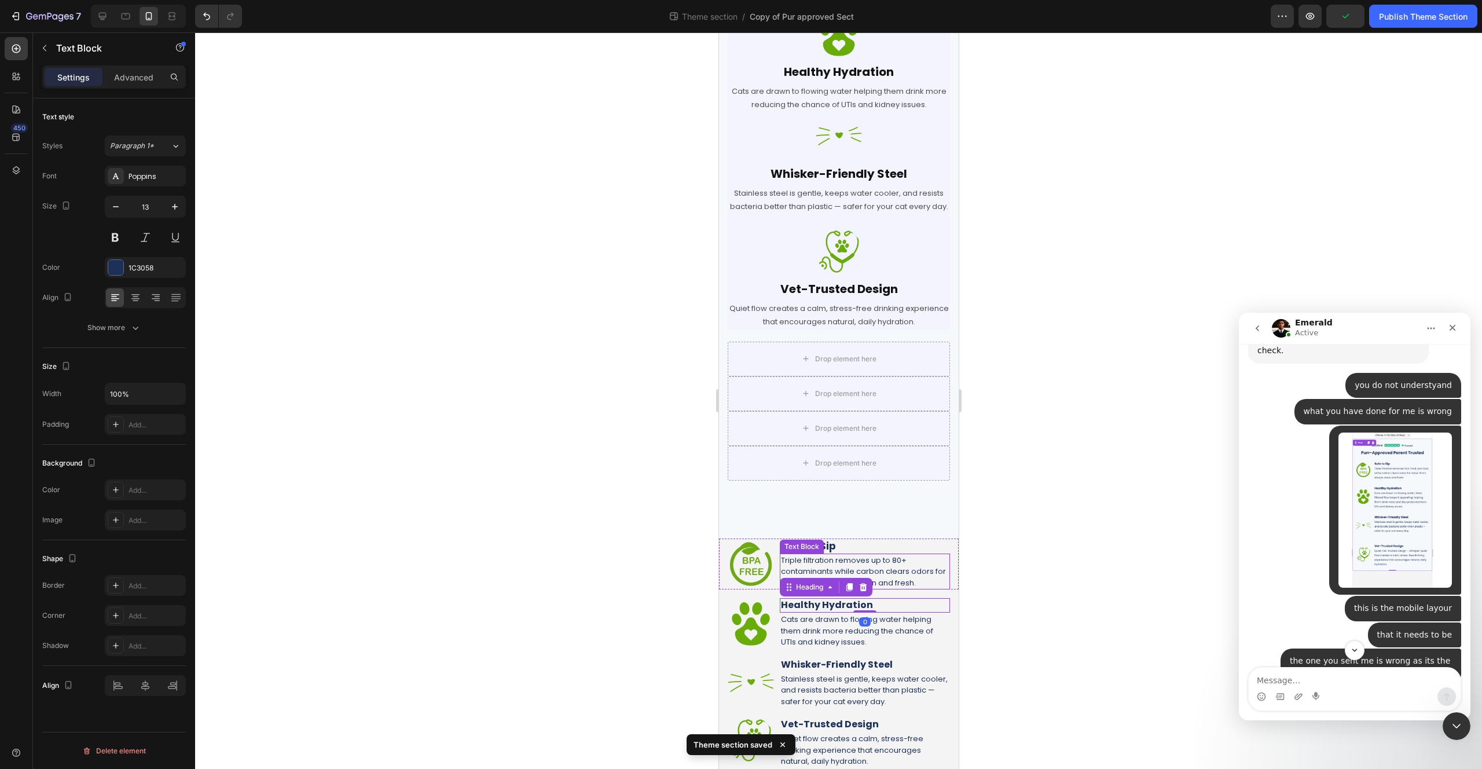
drag, startPoint x: 912, startPoint y: 560, endPoint x: 918, endPoint y: 546, distance: 15.6
click at [918, 548] on div "Safe to Sip Heading Triple filtration removes up to 80+ contaminants while carb…" at bounding box center [864, 564] width 170 height 52
click at [948, 545] on div "Image Safe to Sip Heading Triple filtration removes up to 80+ contaminants whil…" at bounding box center [838, 564] width 240 height 52
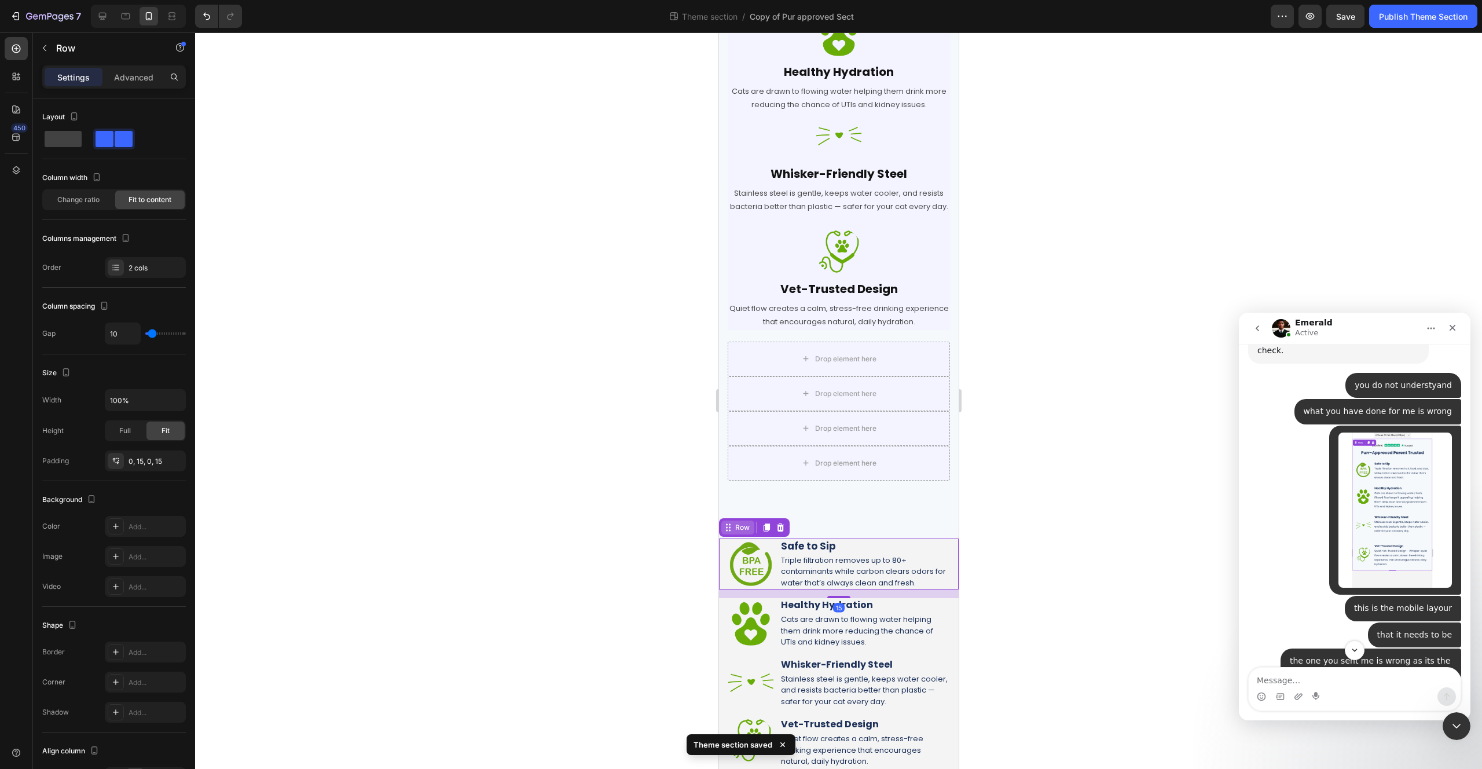
click at [728, 534] on div "Row" at bounding box center [737, 527] width 33 height 14
click at [728, 524] on icon at bounding box center [727, 527] width 9 height 9
click at [948, 764] on html "iPhone 11 Pro Max ( 414 px) iPhone 13 Mini iPhone 13 Pro iPhone 11 Pro Max iPho…" at bounding box center [838, 246] width 240 height 1046
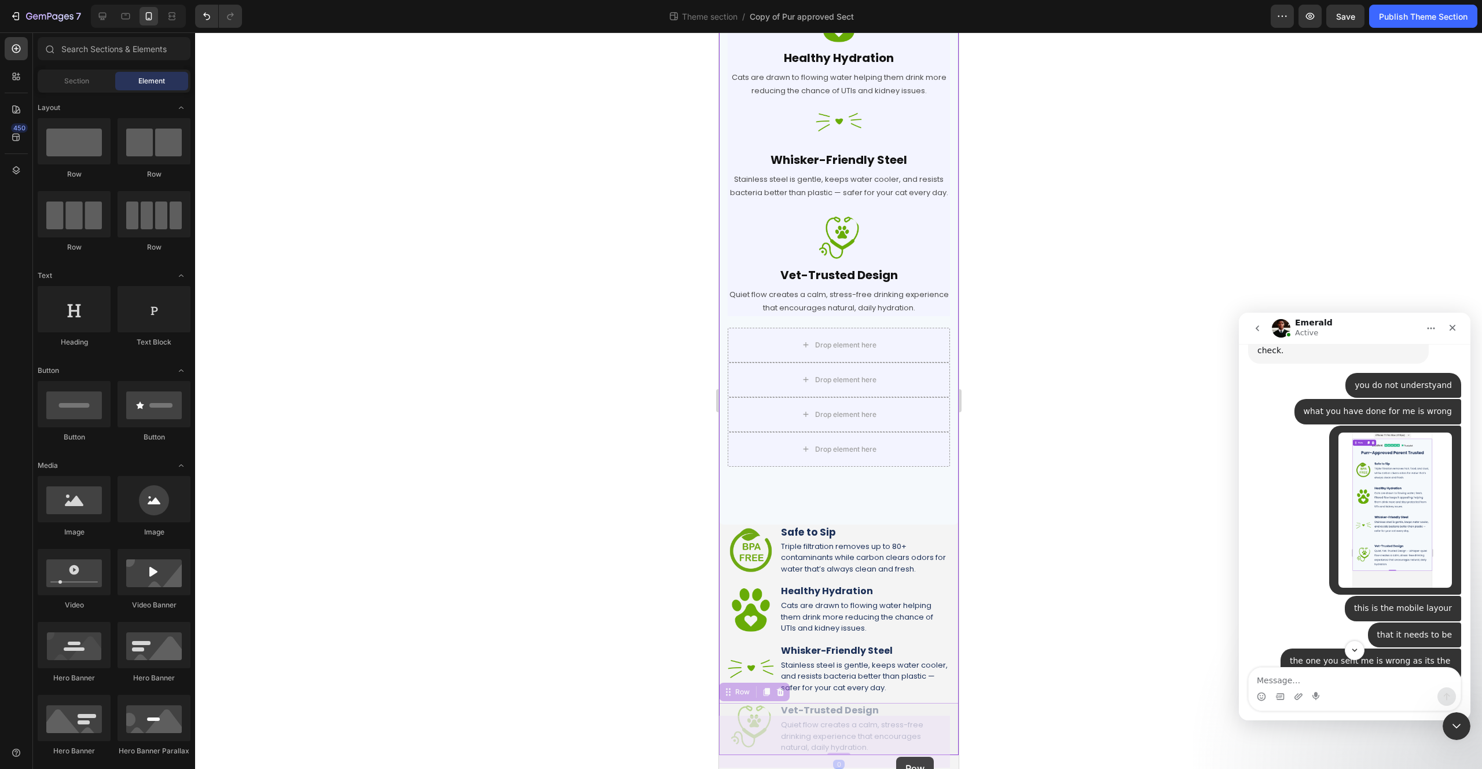
click at [896, 755] on html "iPhone 11 Pro Max ( 414 px) iPhone 13 Mini iPhone 13 Pro iPhone 11 Pro Max iPho…" at bounding box center [838, 232] width 240 height 1046
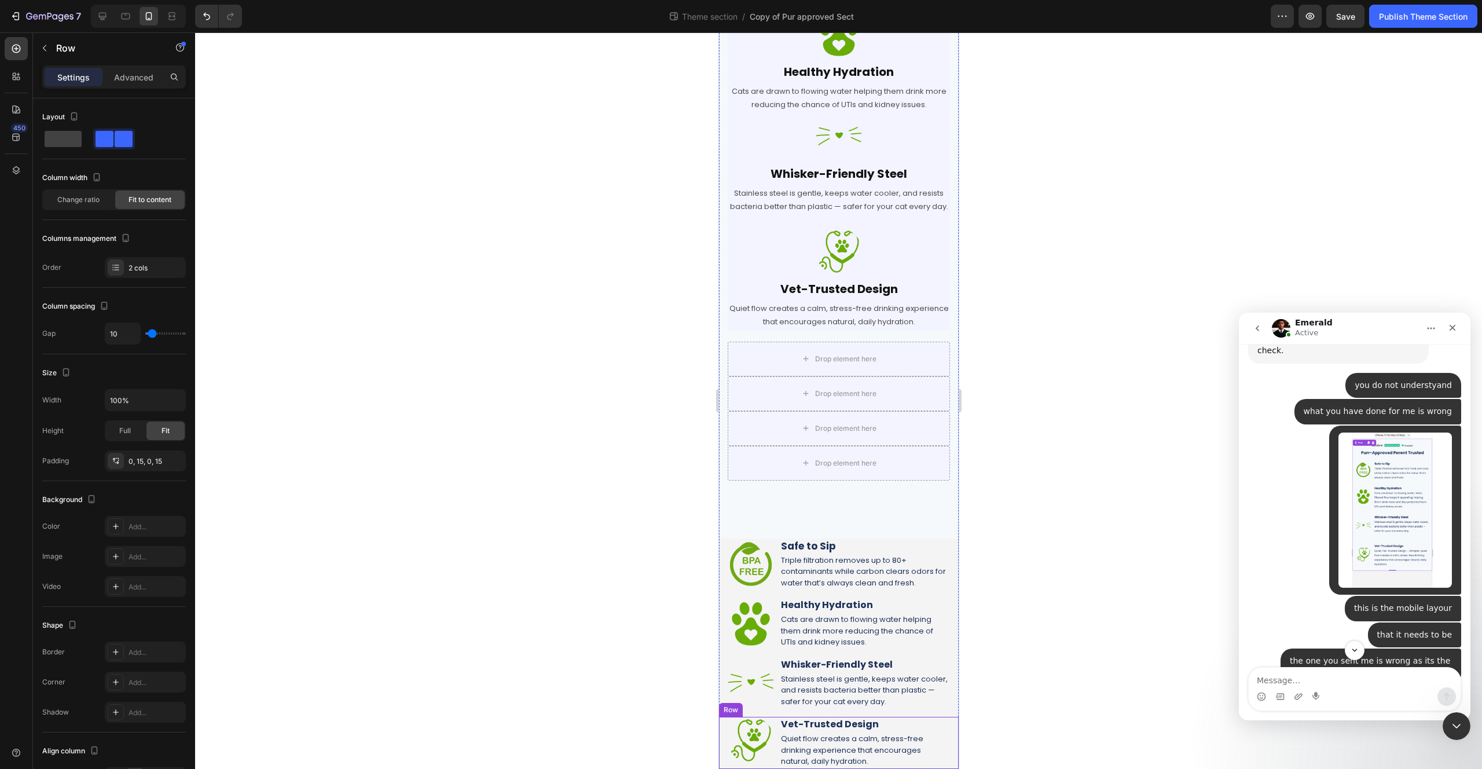
scroll to position [321, 0]
drag, startPoint x: 775, startPoint y: 760, endPoint x: 743, endPoint y: 748, distance: 34.1
click at [774, 760] on html "iPhone 11 Pro Max ( 414 px) iPhone 13 Mini iPhone 13 Pro iPhone 11 Pro Max iPho…" at bounding box center [838, 246] width 240 height 1046
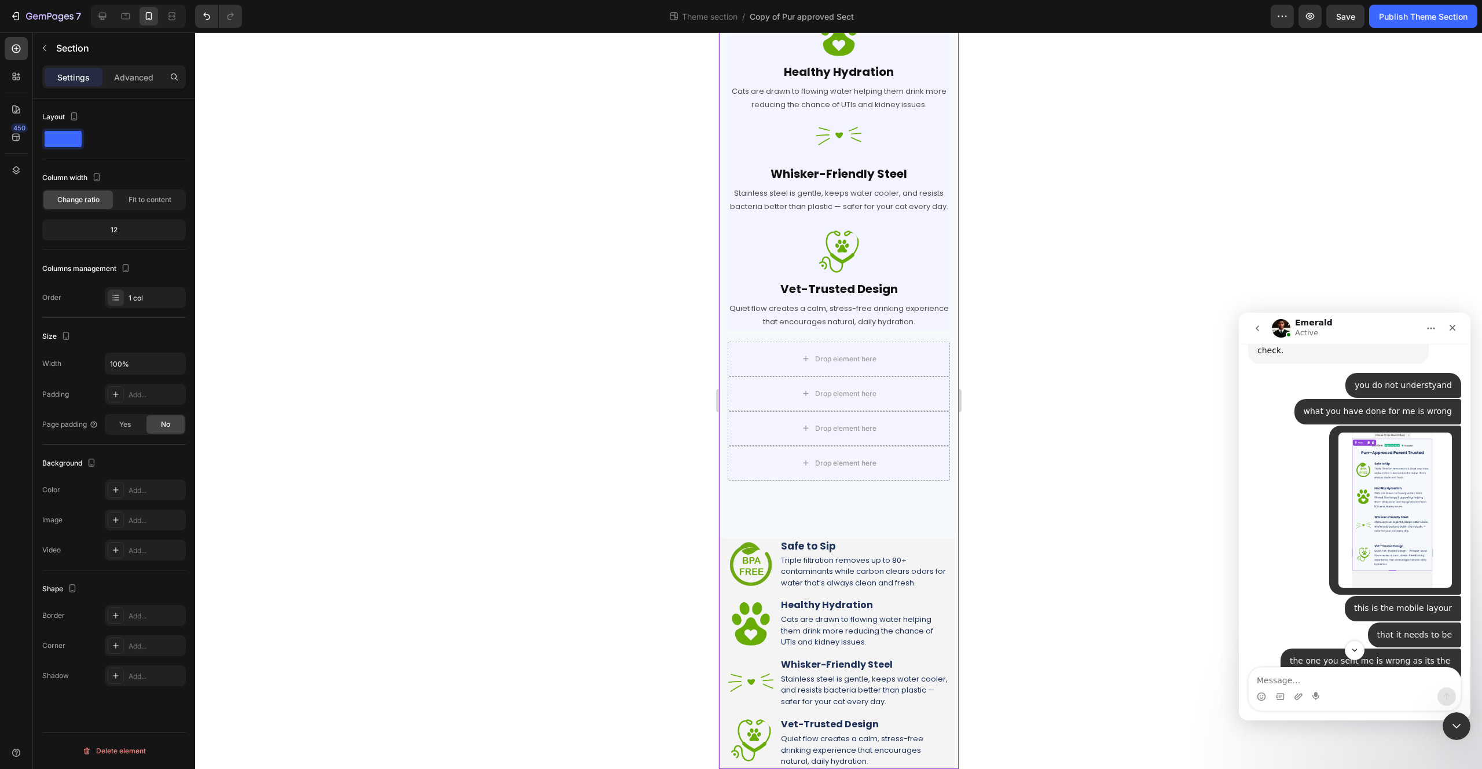
click at [816, 656] on div "Image Row Purr-Approved, Parent Trusted Heading Row Image Safe to Sip Heading T…" at bounding box center [838, 257] width 240 height 1022
click at [828, 476] on div "Drop element here" at bounding box center [838, 463] width 222 height 35
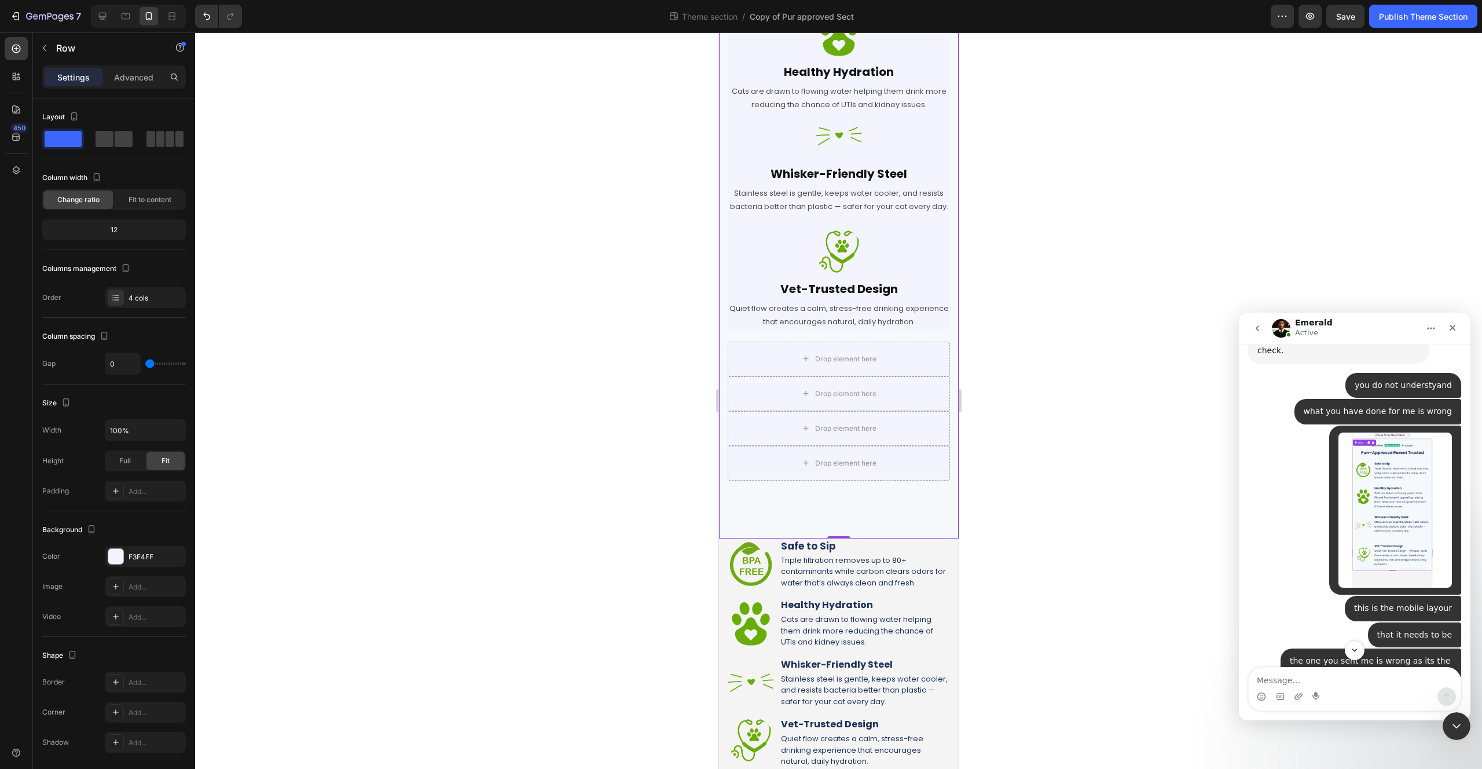
click at [813, 511] on div "Image Row Purr-Approved, Parent Trusted for mobile Heading Row Image Safe to Si…" at bounding box center [838, 142] width 240 height 792
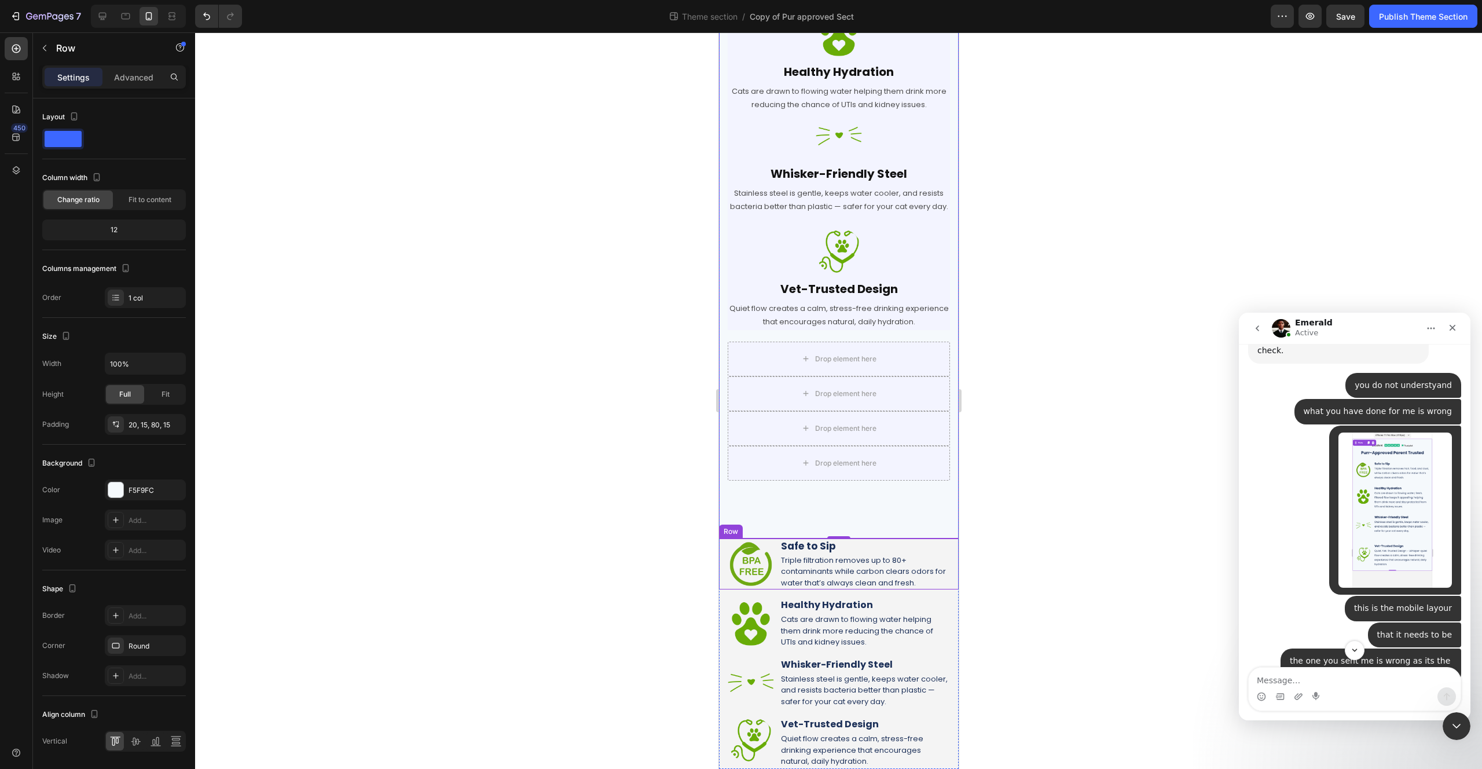
click at [720, 547] on div "Image Safe to Sip Heading Triple filtration removes up to 80+ contaminants whil…" at bounding box center [838, 564] width 240 height 52
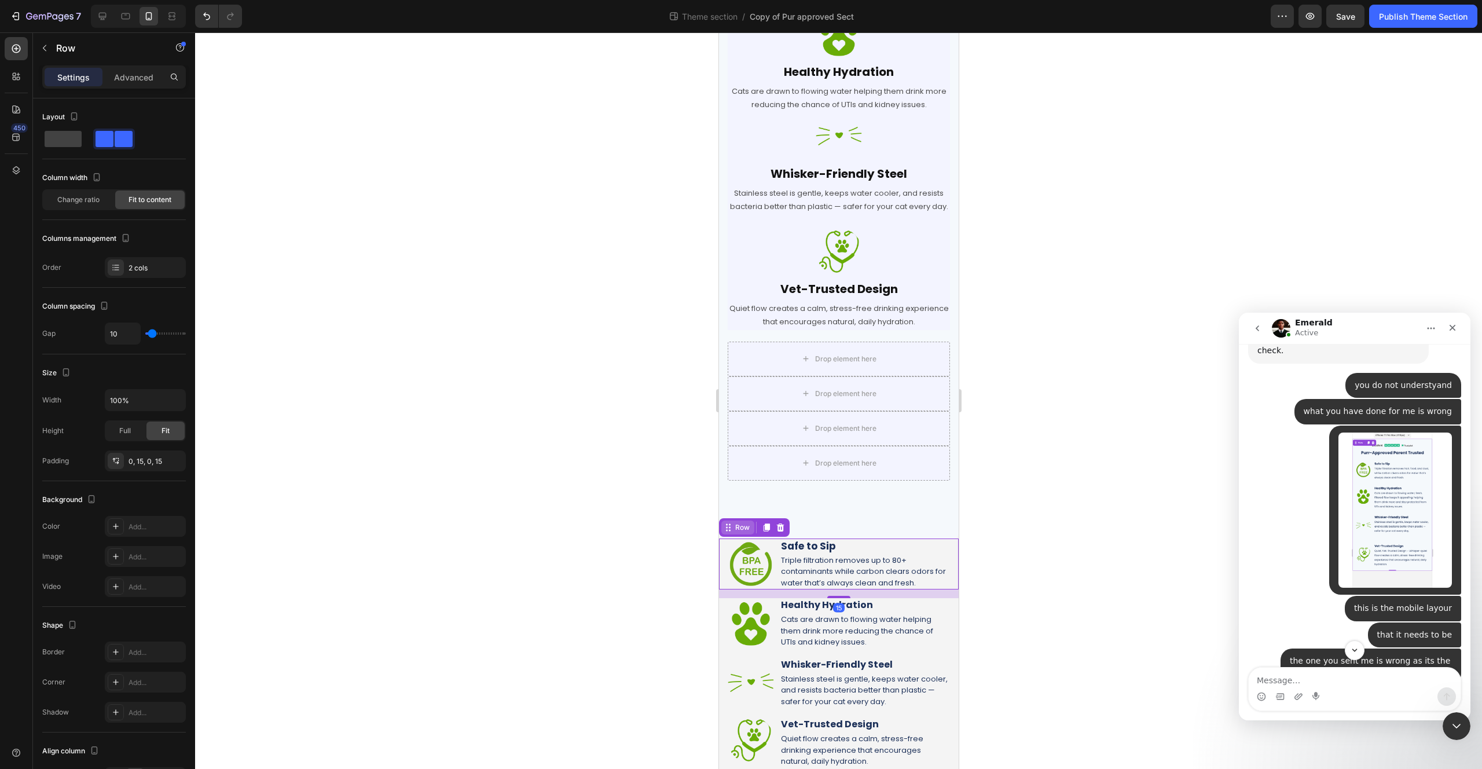
click at [736, 530] on div "Row" at bounding box center [741, 527] width 19 height 10
click at [790, 605] on h2 "Healthy Hydration" at bounding box center [864, 605] width 170 height 14
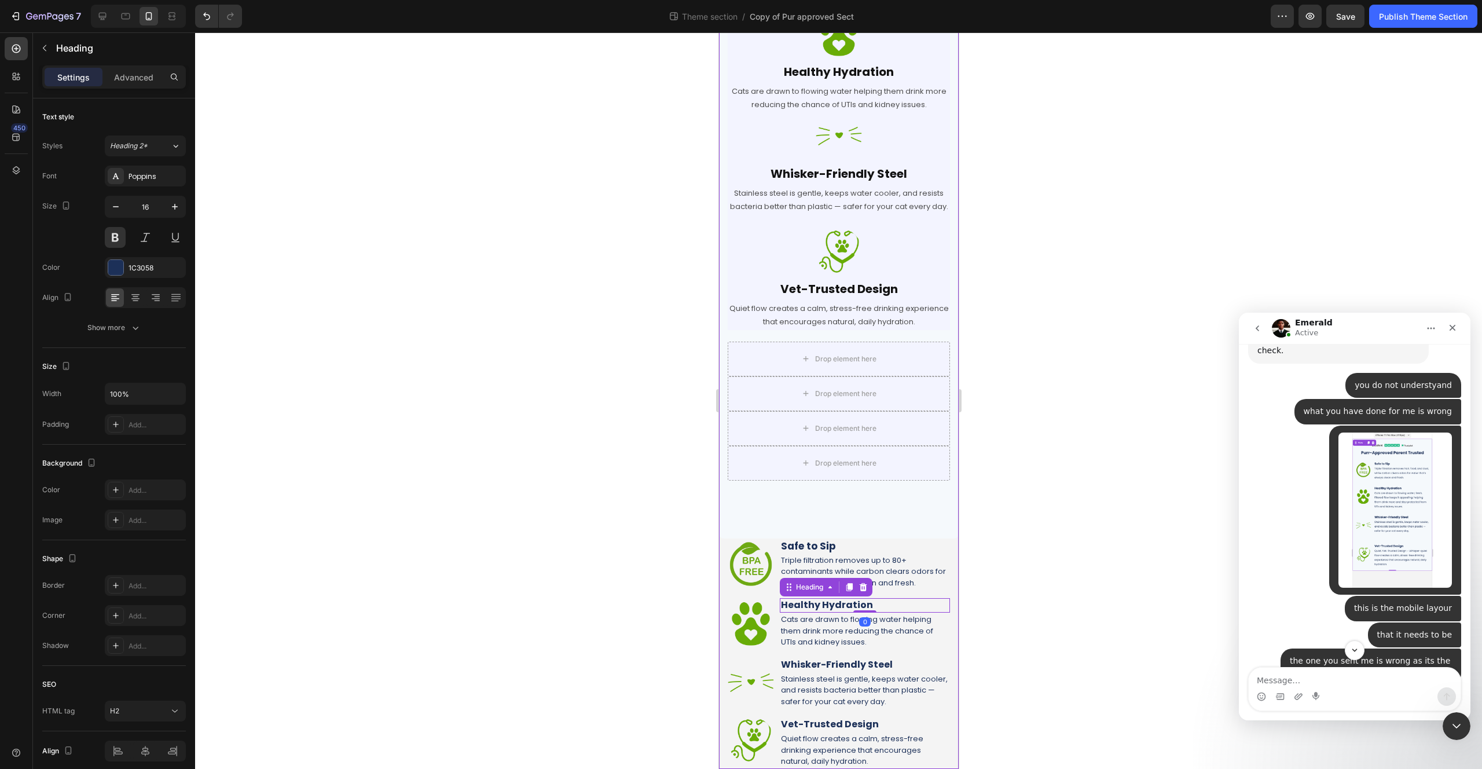
click at [767, 591] on div "Image Row Purr-Approved, Parent Trusted Heading Row Image Safe to Sip Heading T…" at bounding box center [838, 257] width 240 height 1022
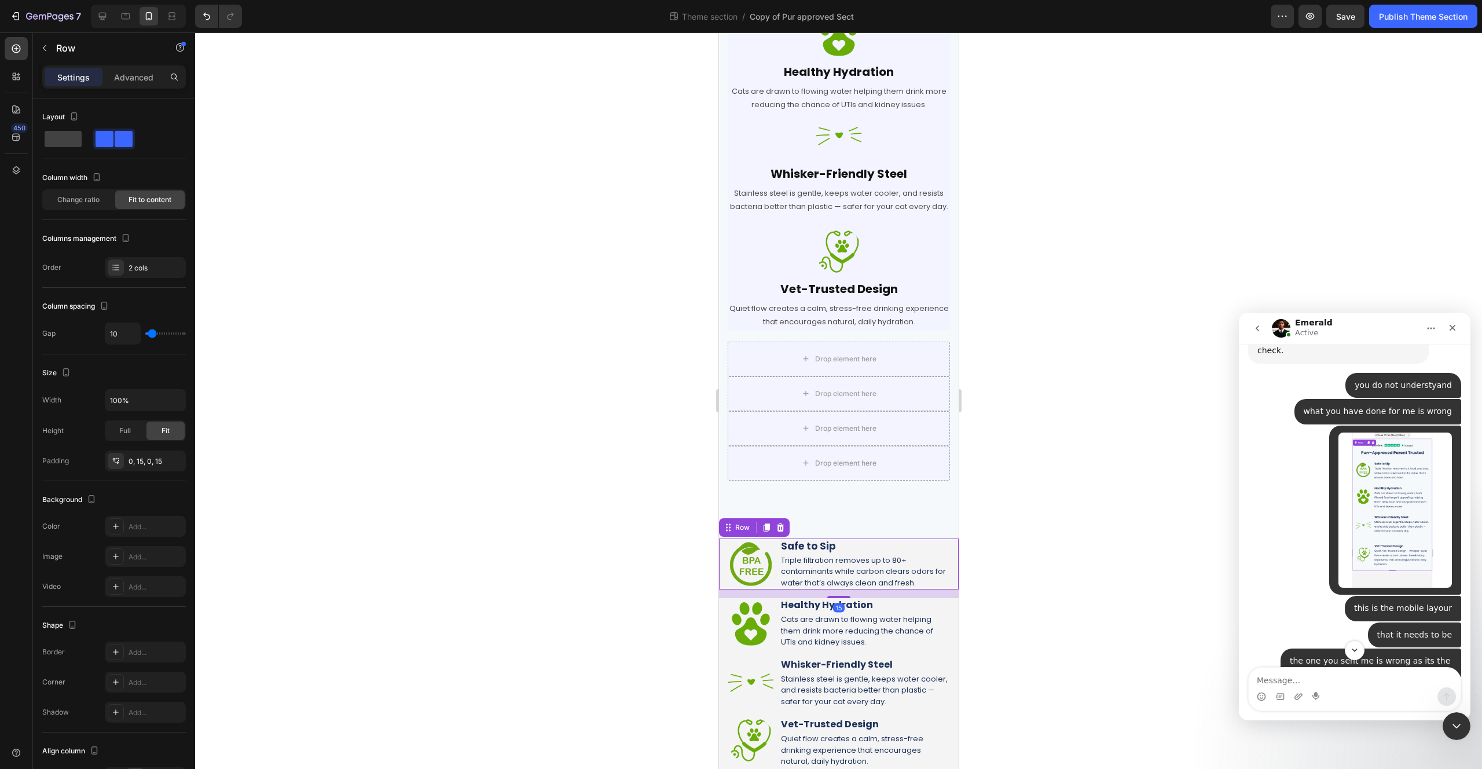
click at [769, 589] on div "Image Safe to Sip Heading Triple filtration removes up to 80+ contaminants whil…" at bounding box center [838, 564] width 240 height 52
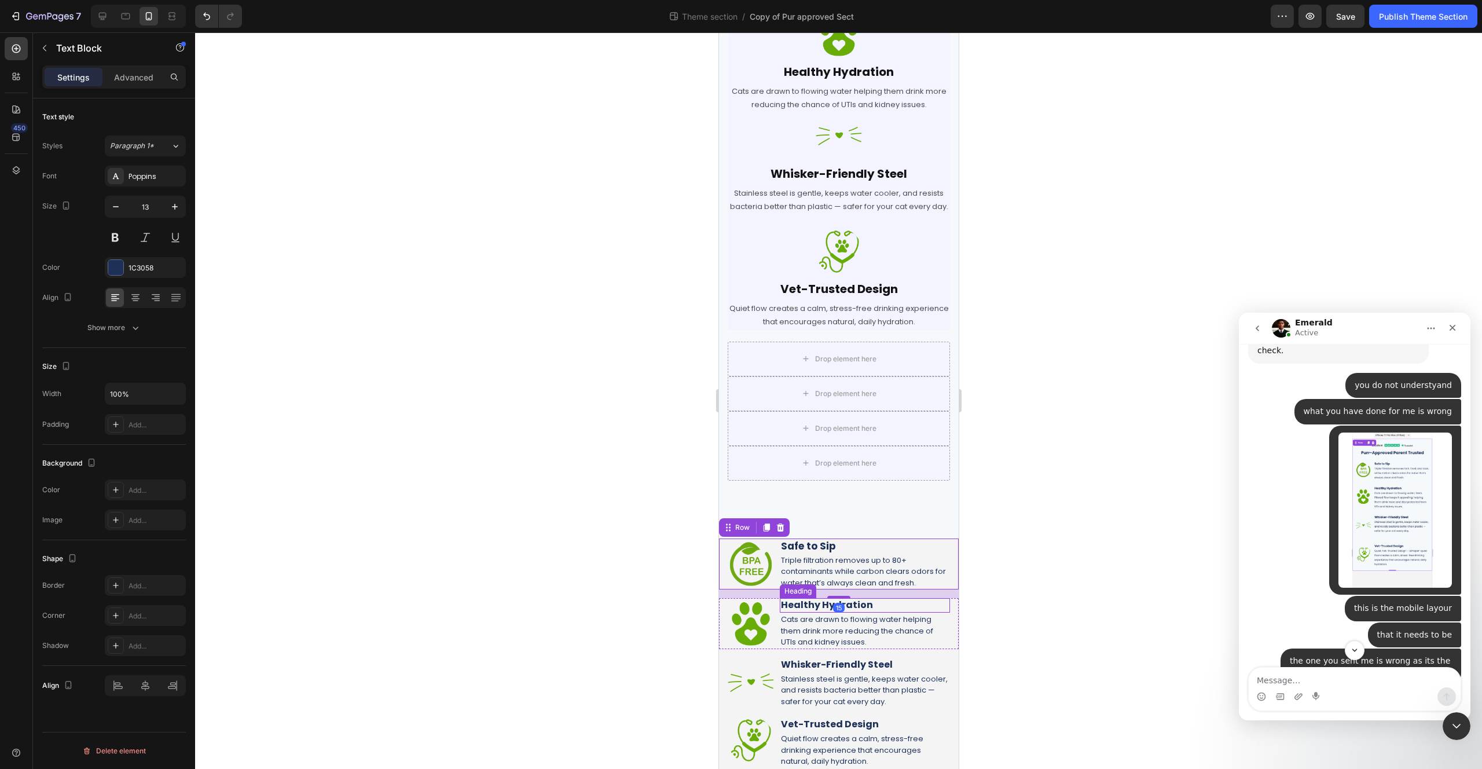
click at [782, 613] on div "Cats are drawn to flowing water helping them drink more reducing the chance of …" at bounding box center [864, 631] width 170 height 36
click at [787, 604] on icon at bounding box center [788, 601] width 9 height 9
click at [900, 559] on p "Triple filtration removes up to 80+ contaminants while carbon clears odors for …" at bounding box center [864, 572] width 168 height 34
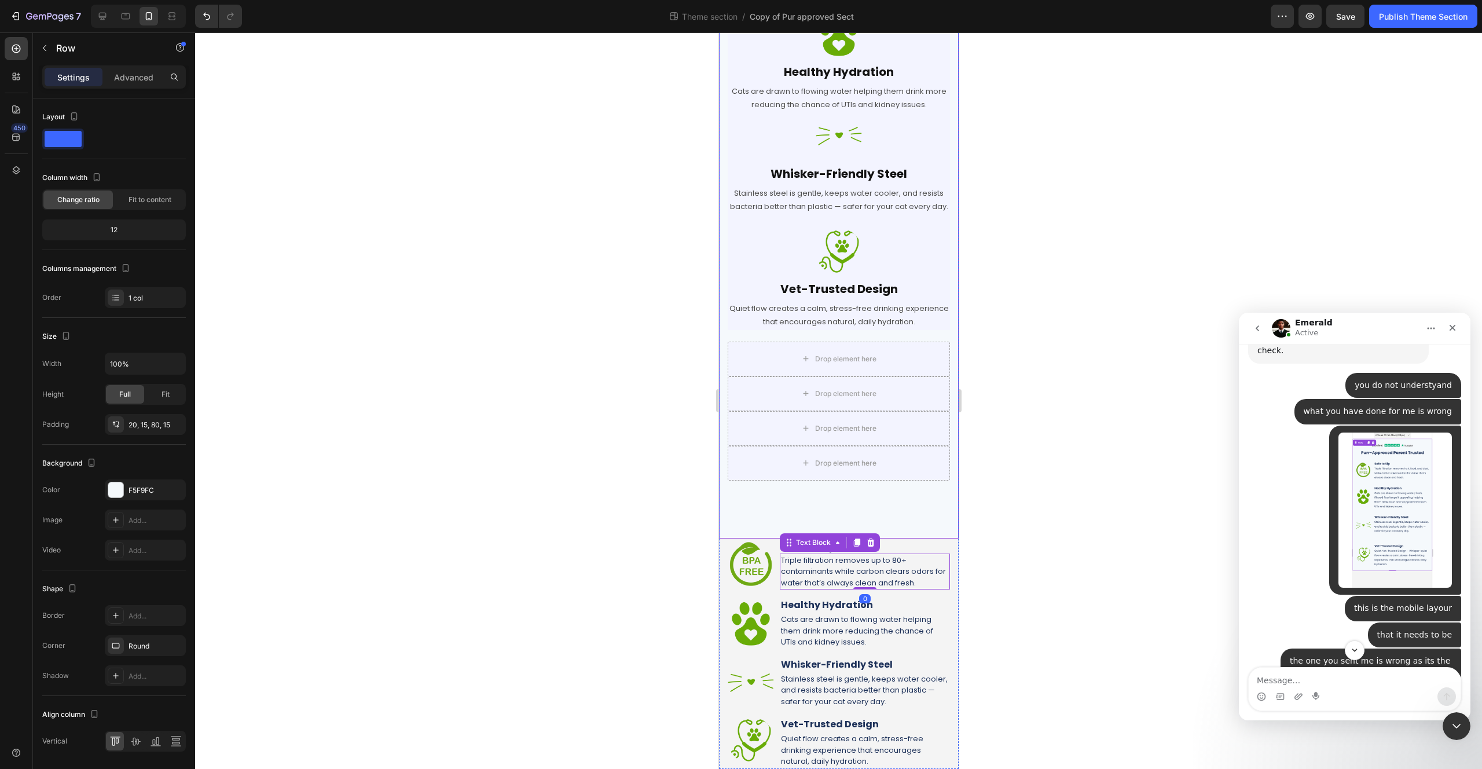
click at [827, 523] on div "Image Row Purr-Approved, Parent Trusted for mobile Heading Row Image Safe to Si…" at bounding box center [838, 142] width 240 height 792
click at [788, 524] on div "Image Row Purr-Approved, Parent Trusted for mobile Heading Row Image Safe to Si…" at bounding box center [838, 142] width 240 height 792
click at [776, 573] on div "Image Safe to Sip Heading Triple filtration removes up to 80+ contaminants whil…" at bounding box center [838, 564] width 240 height 52
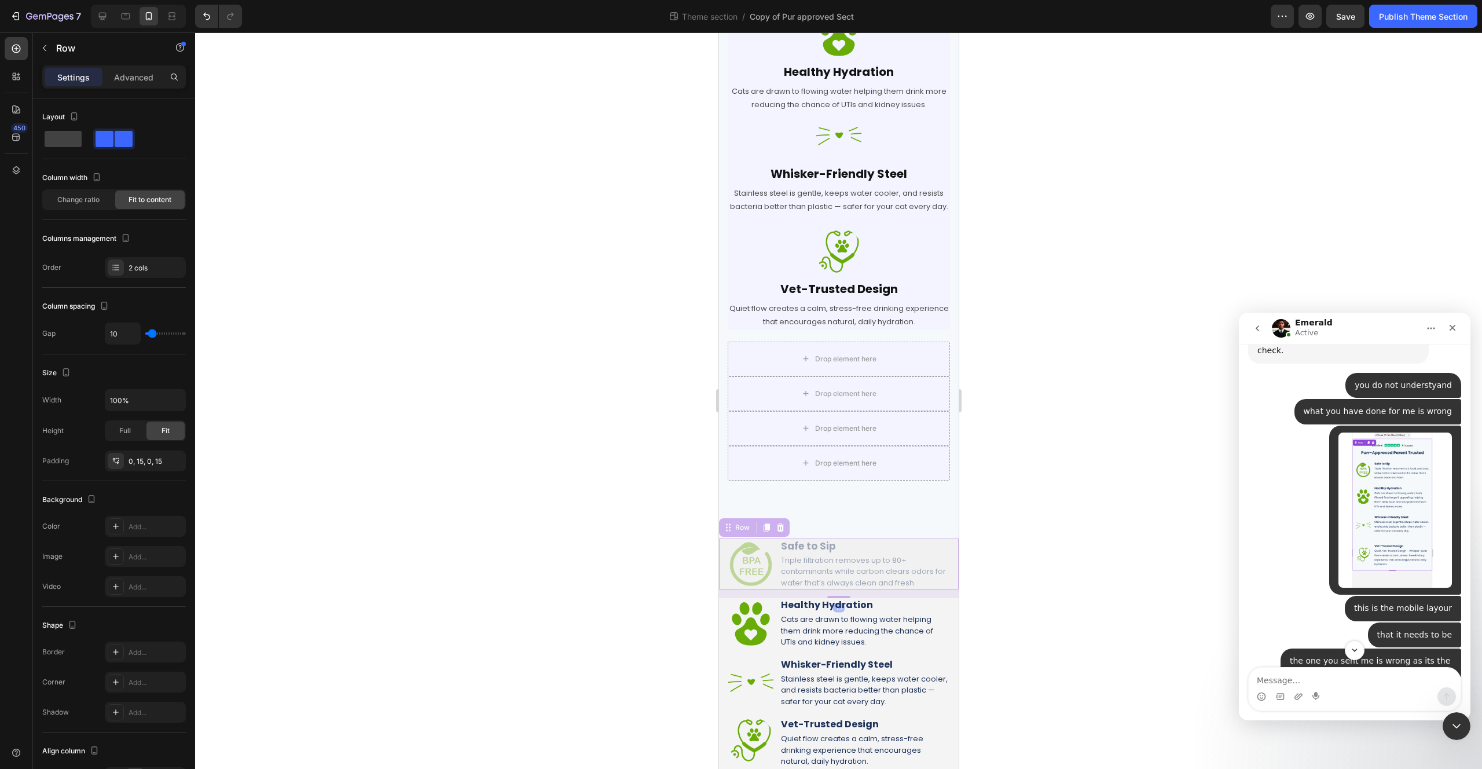
scroll to position [323, 0]
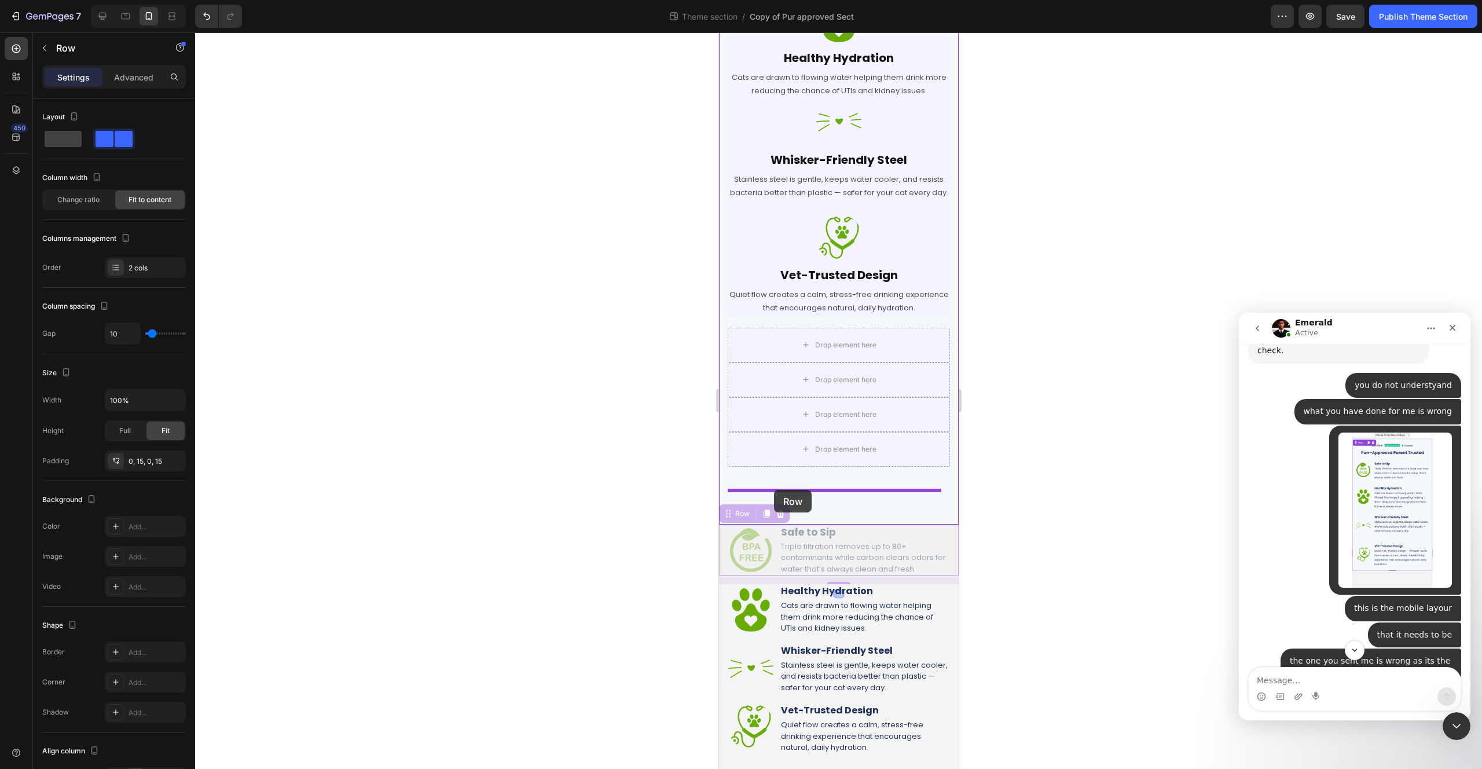
drag, startPoint x: 728, startPoint y: 533, endPoint x: 773, endPoint y: 490, distance: 63.1
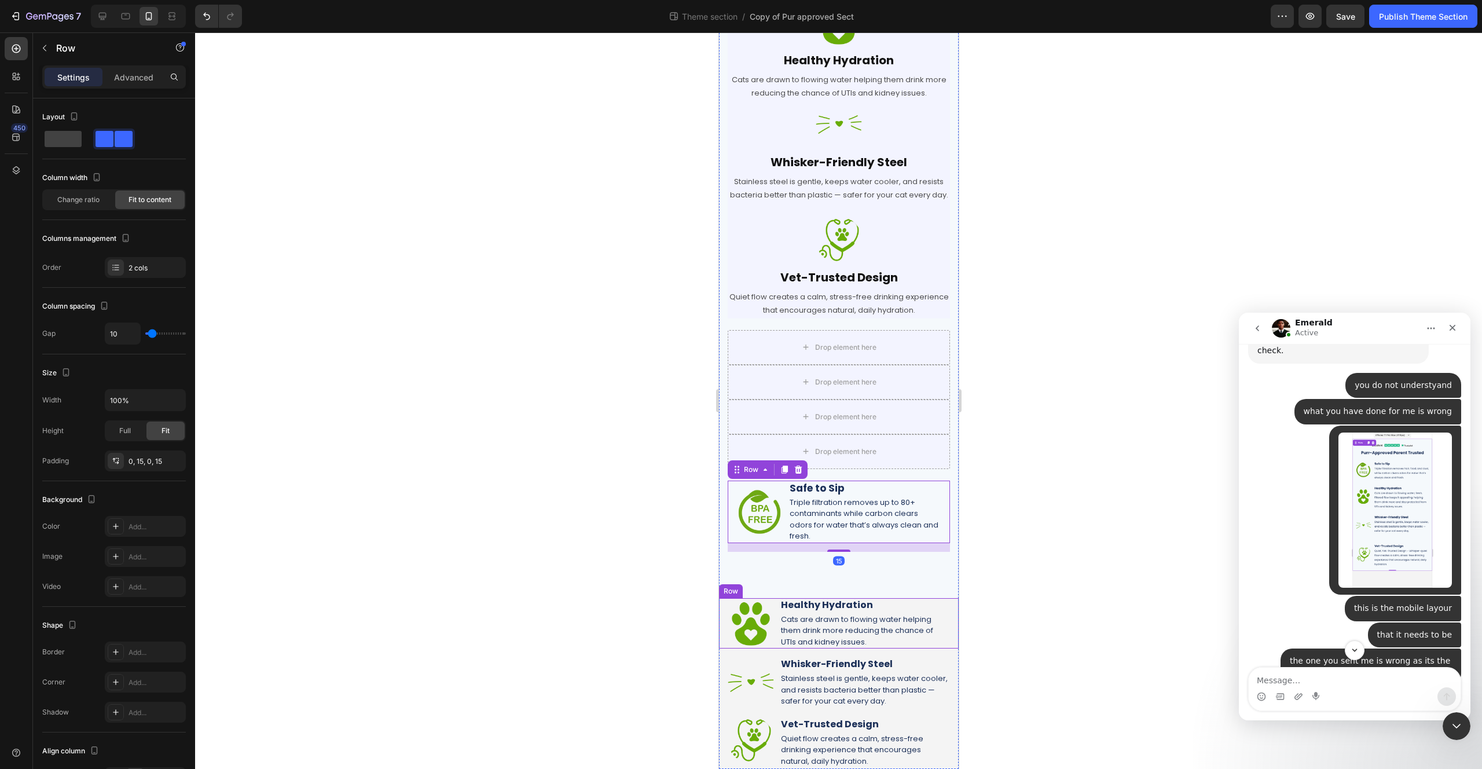
click at [775, 627] on div "Image Healthy Hydration Heading Cats are drawn to flowing water helping them dr…" at bounding box center [838, 623] width 240 height 50
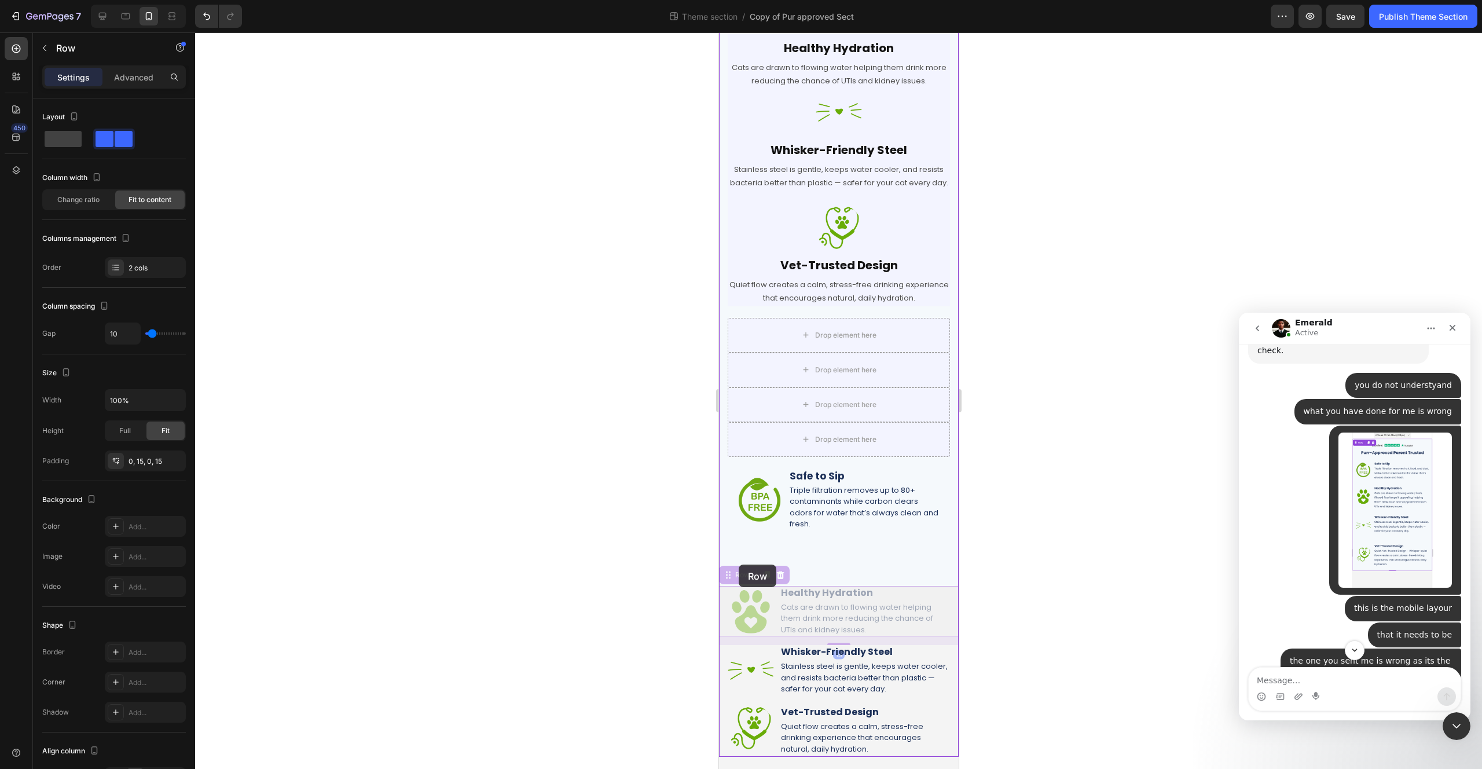
scroll to position [335, 0]
drag, startPoint x: 724, startPoint y: 593, endPoint x: 745, endPoint y: 547, distance: 50.3
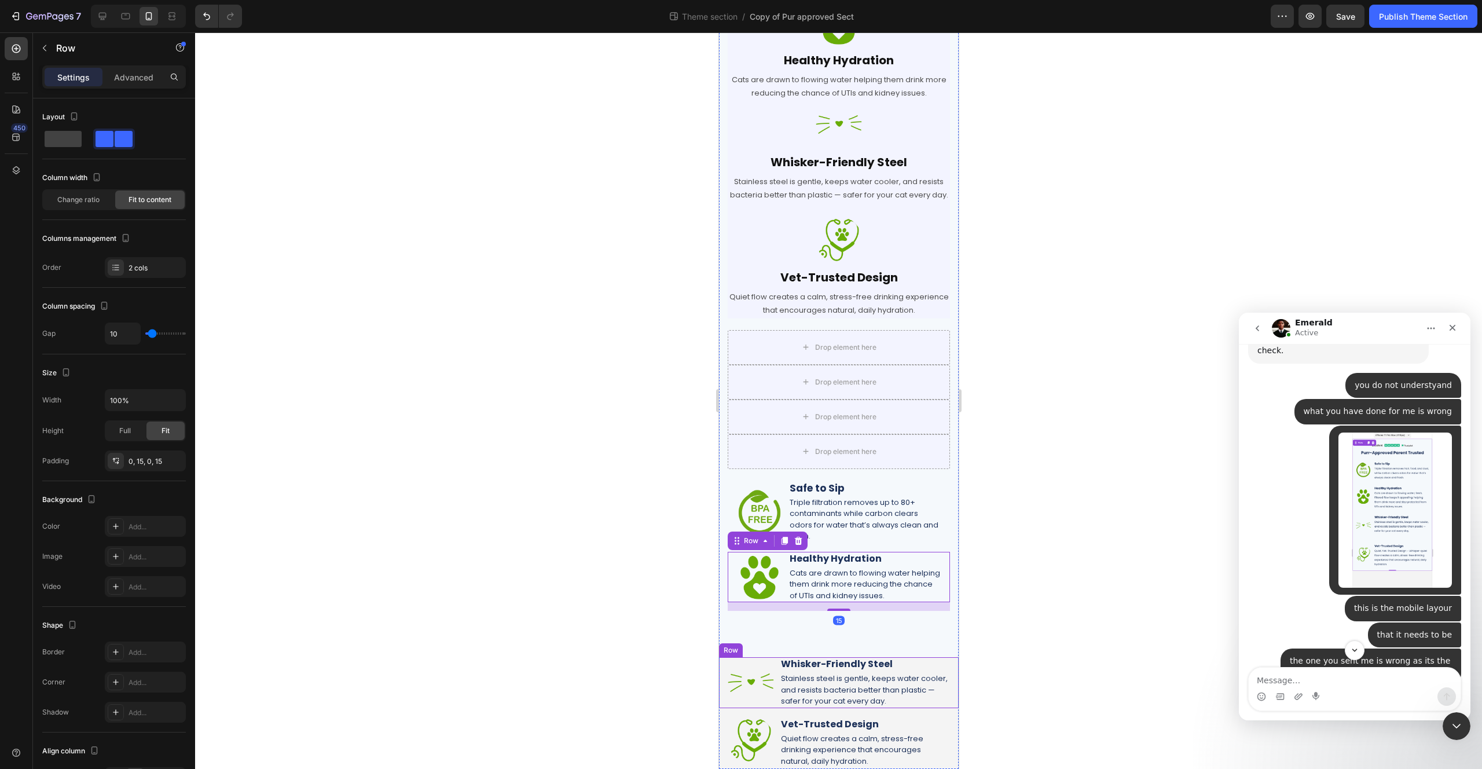
click at [777, 693] on div "Image Whisker-Friendly Steel Heading Stainless steel is gentle, keeps water coo…" at bounding box center [838, 682] width 240 height 50
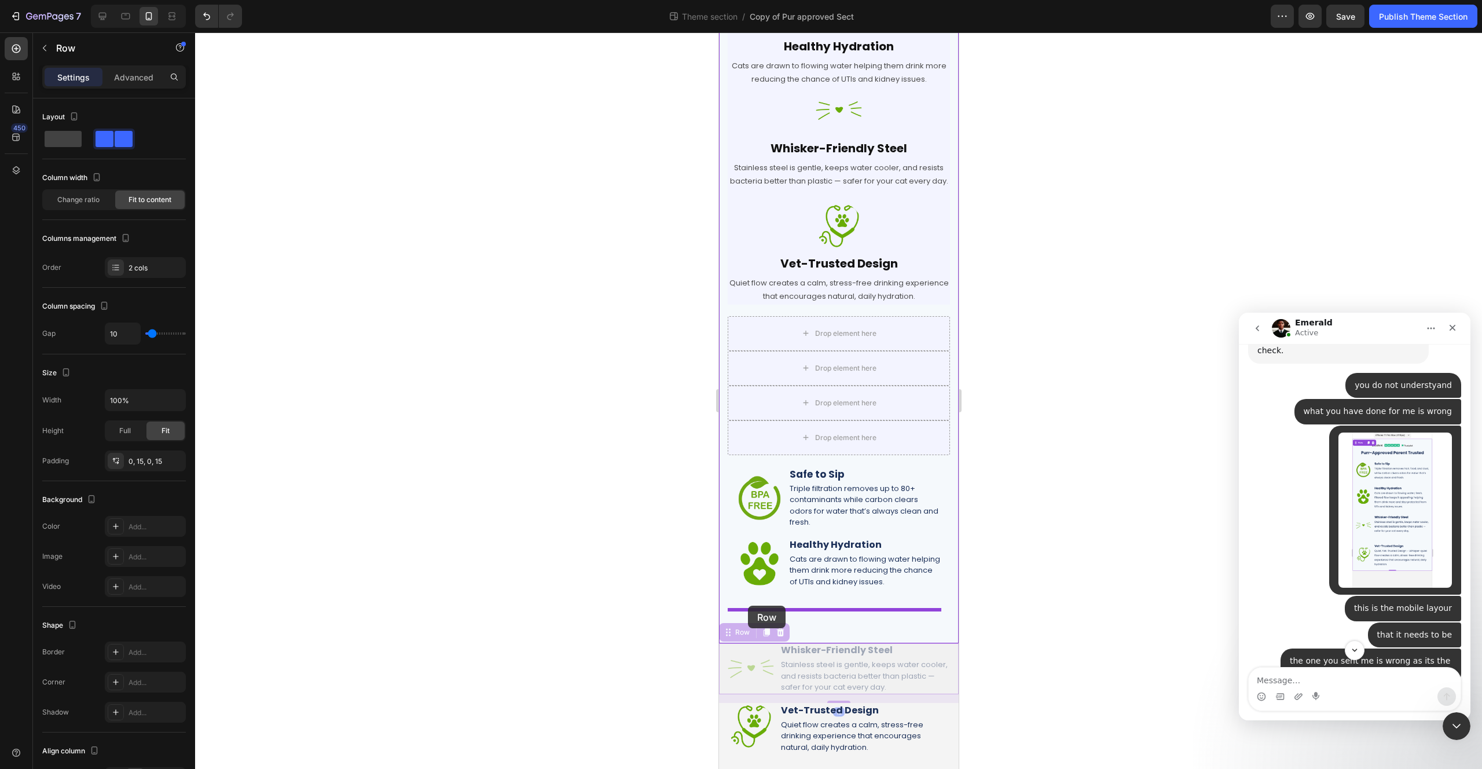
drag, startPoint x: 726, startPoint y: 649, endPoint x: 747, endPoint y: 606, distance: 48.4
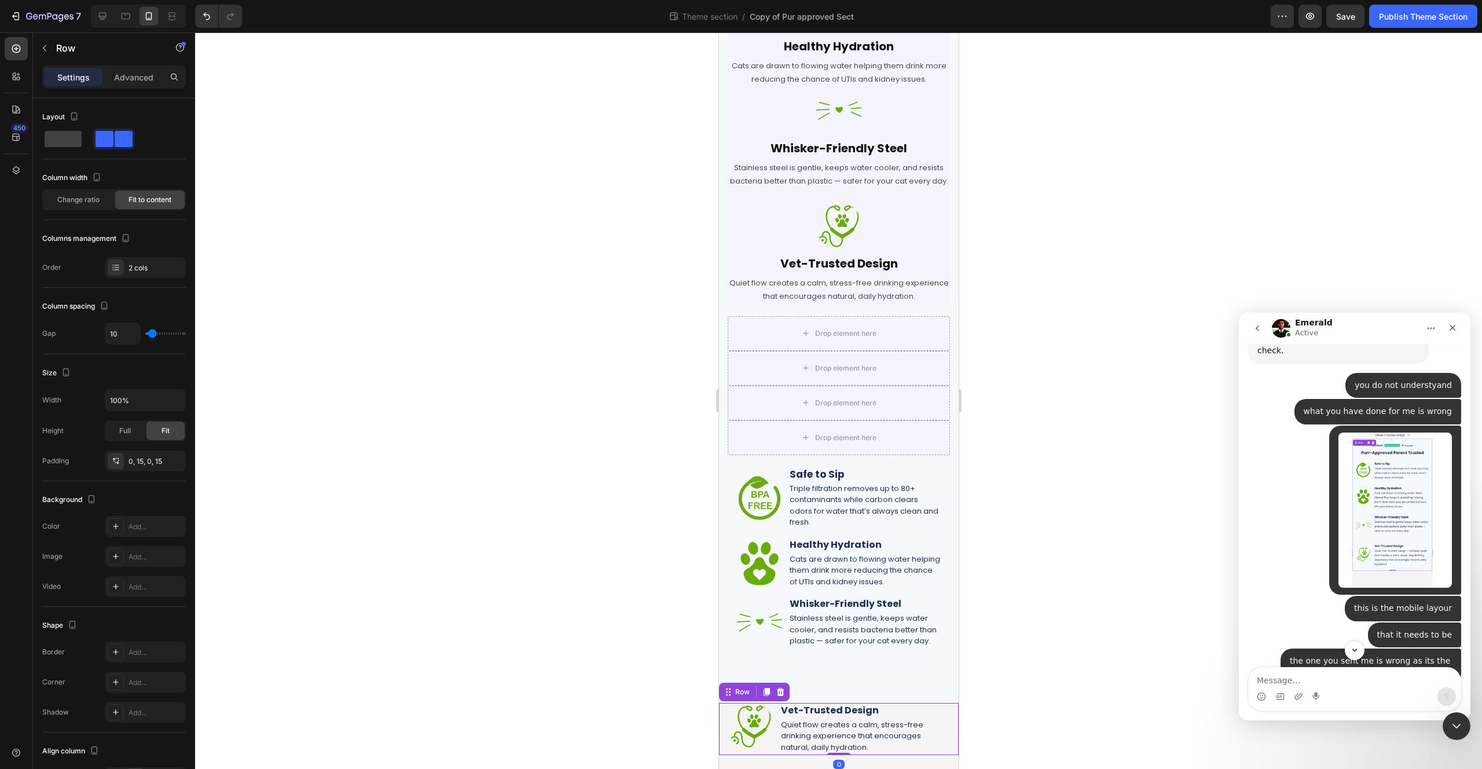
click at [776, 737] on div "Image Vet-Trusted Design Heading Quiet flow creates a calm, stress-free drinkin…" at bounding box center [838, 729] width 240 height 52
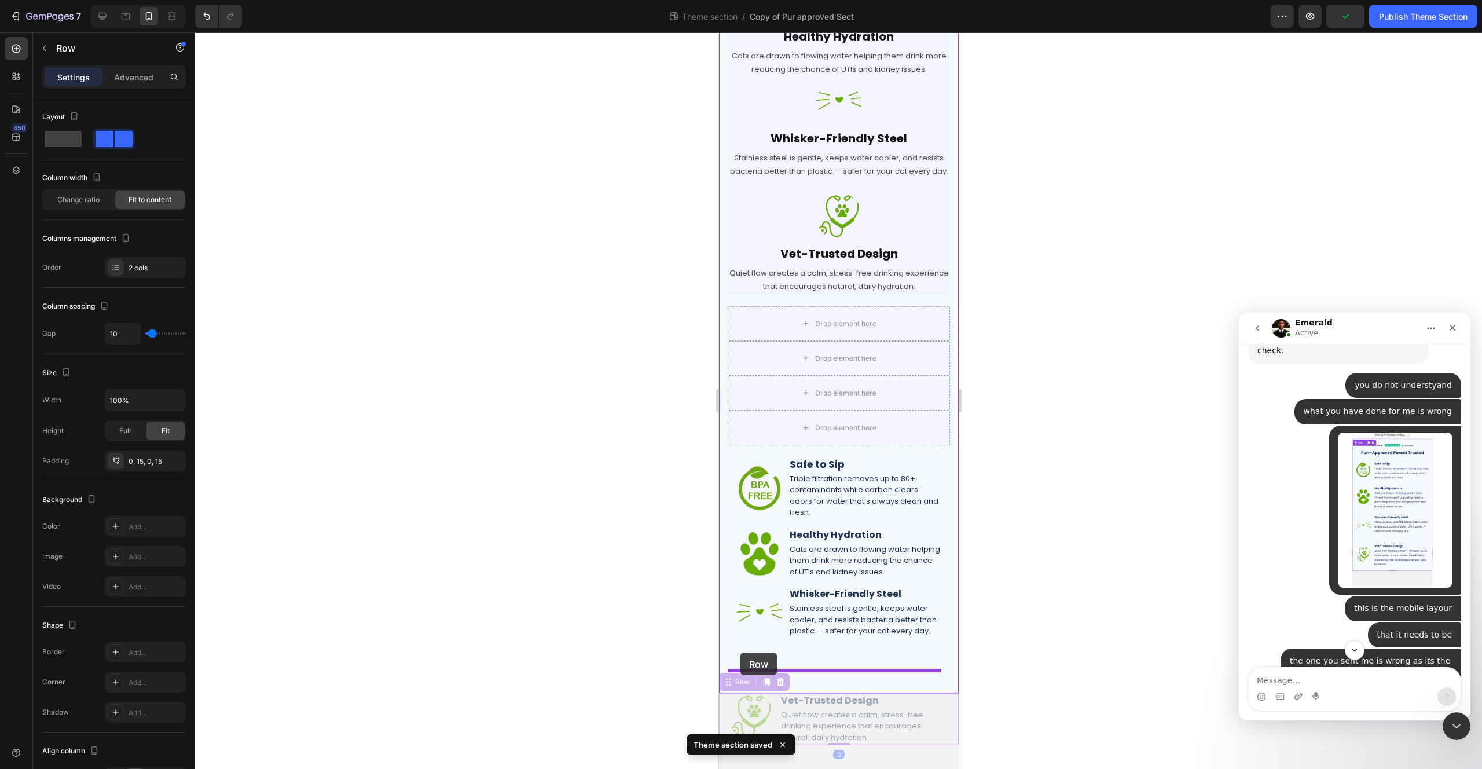
drag, startPoint x: 720, startPoint y: 692, endPoint x: 739, endPoint y: 652, distance: 44.3
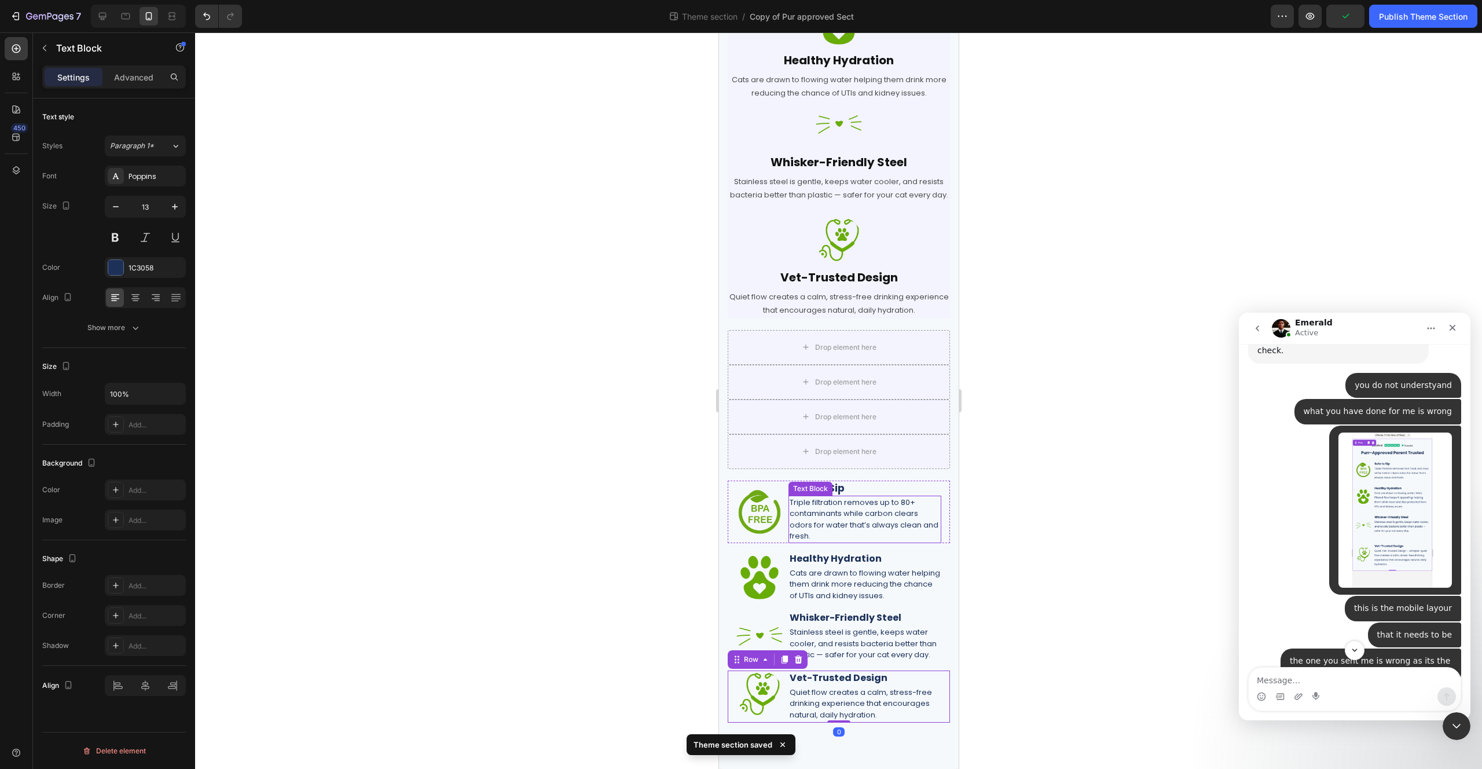
click at [871, 526] on p "Triple filtration removes up to 80+ contaminants while carbon clears odors for …" at bounding box center [864, 519] width 151 height 45
click at [782, 529] on div "Image" at bounding box center [759, 512] width 46 height 63
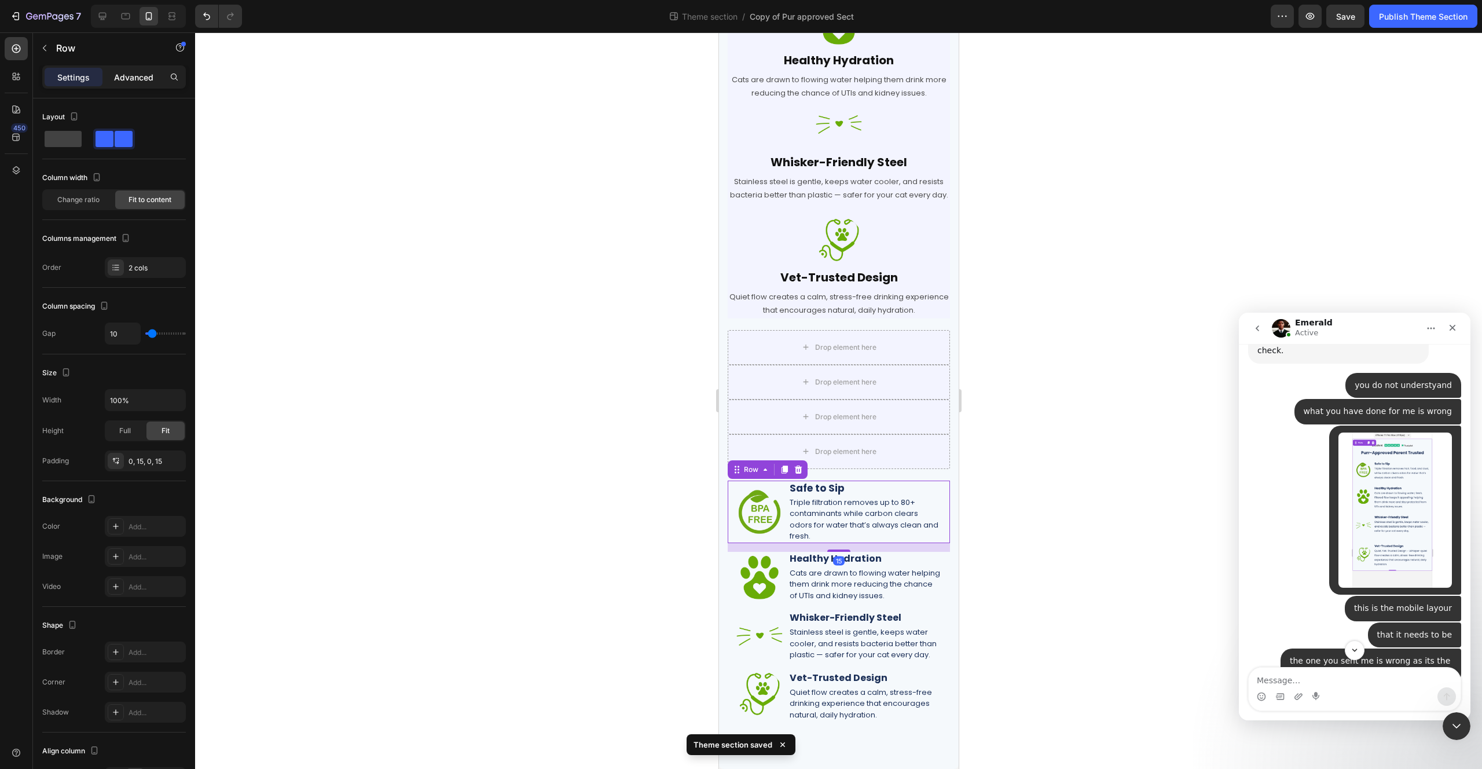
click at [136, 74] on p "Advanced" at bounding box center [133, 77] width 39 height 12
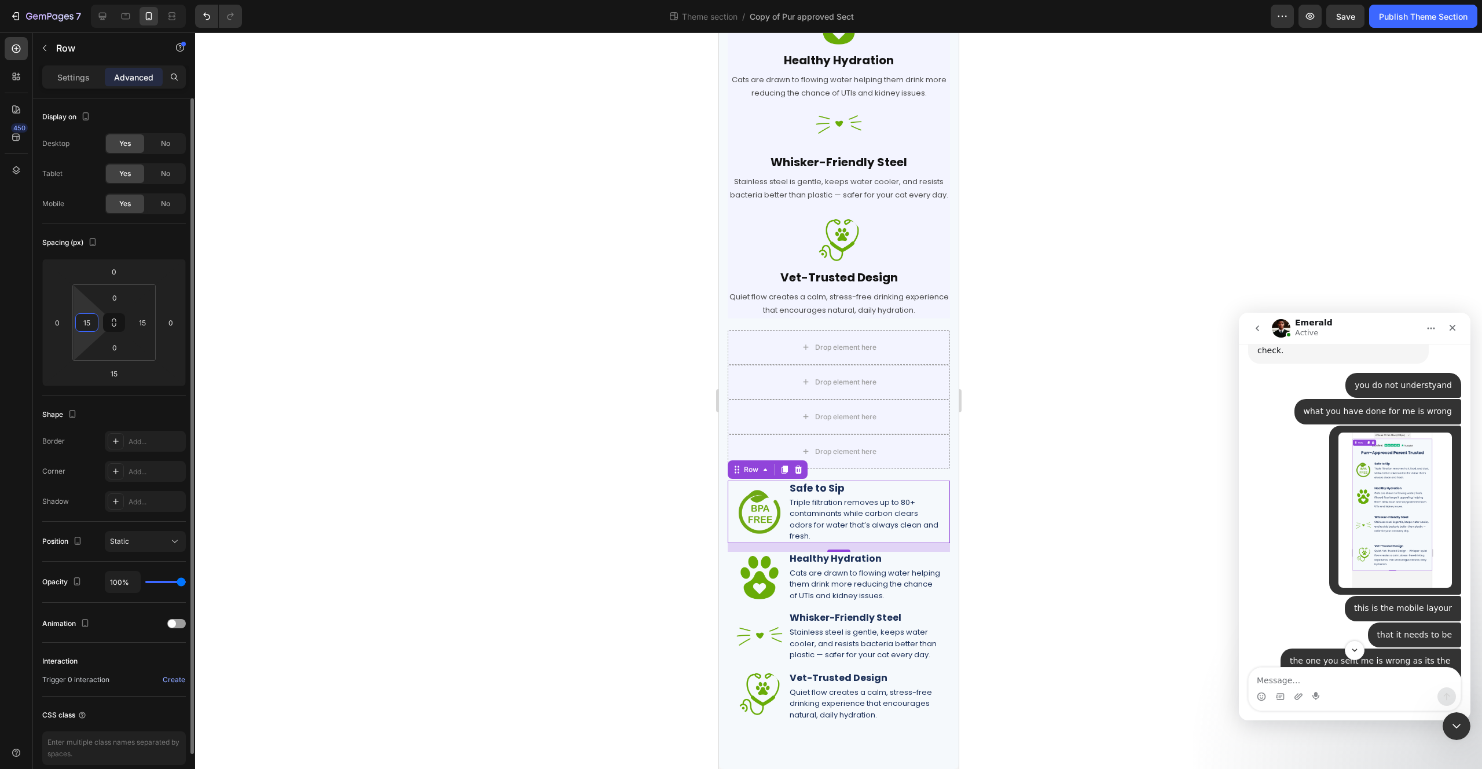
click at [89, 329] on input "15" at bounding box center [86, 322] width 17 height 17
type input "0"
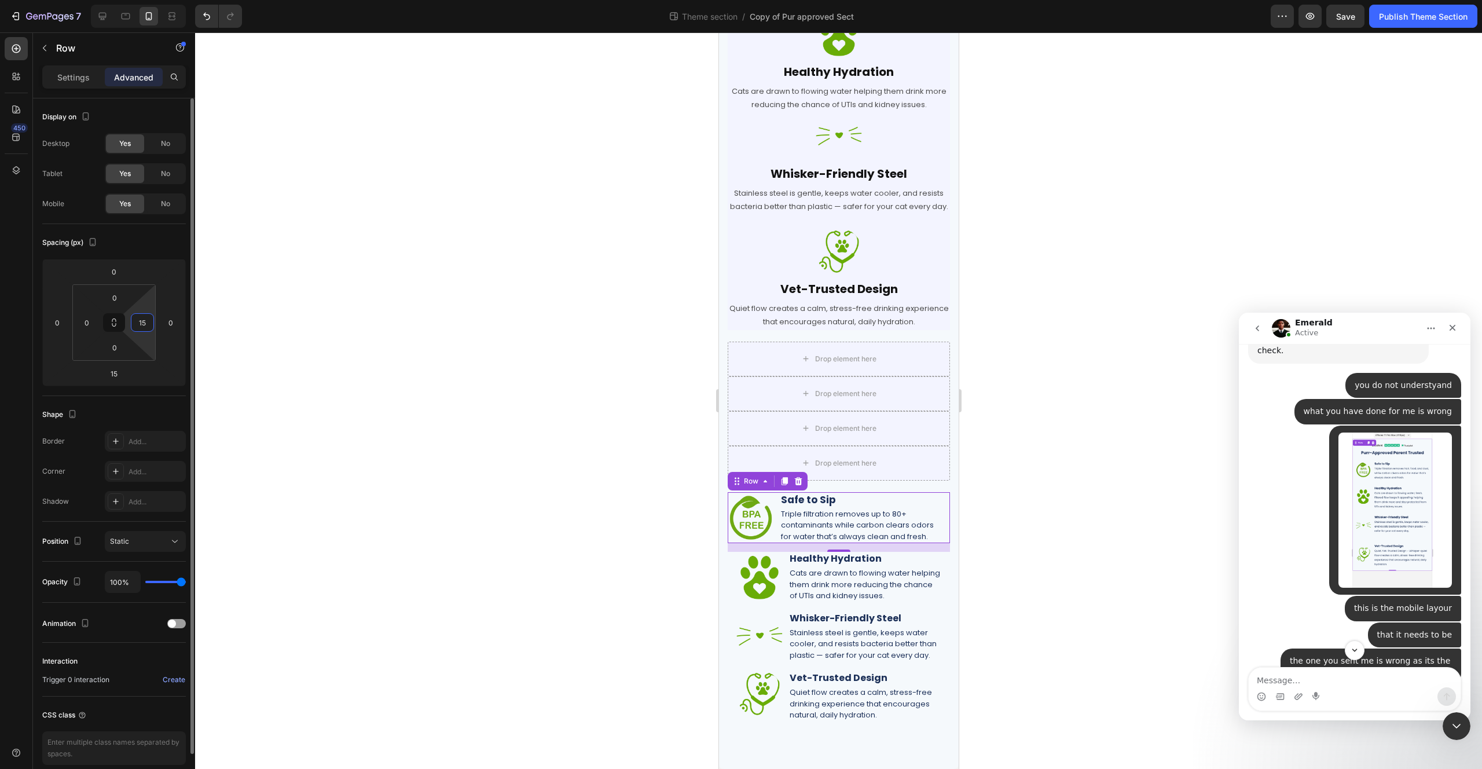
click at [145, 327] on input "15" at bounding box center [142, 322] width 17 height 17
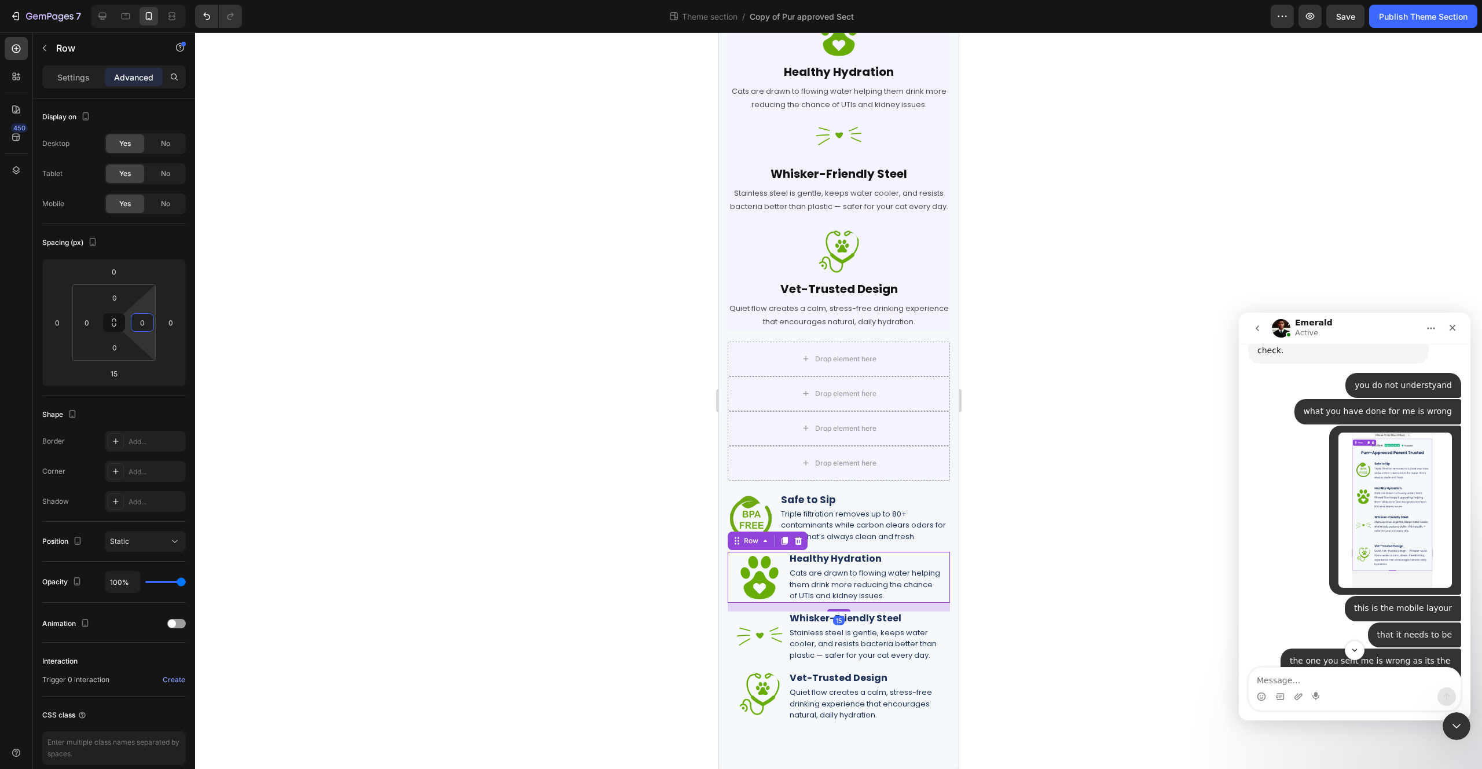
click at [783, 589] on div "Image Healthy Hydration Heading Cats are drawn to flowing water helping them dr…" at bounding box center [838, 577] width 222 height 50
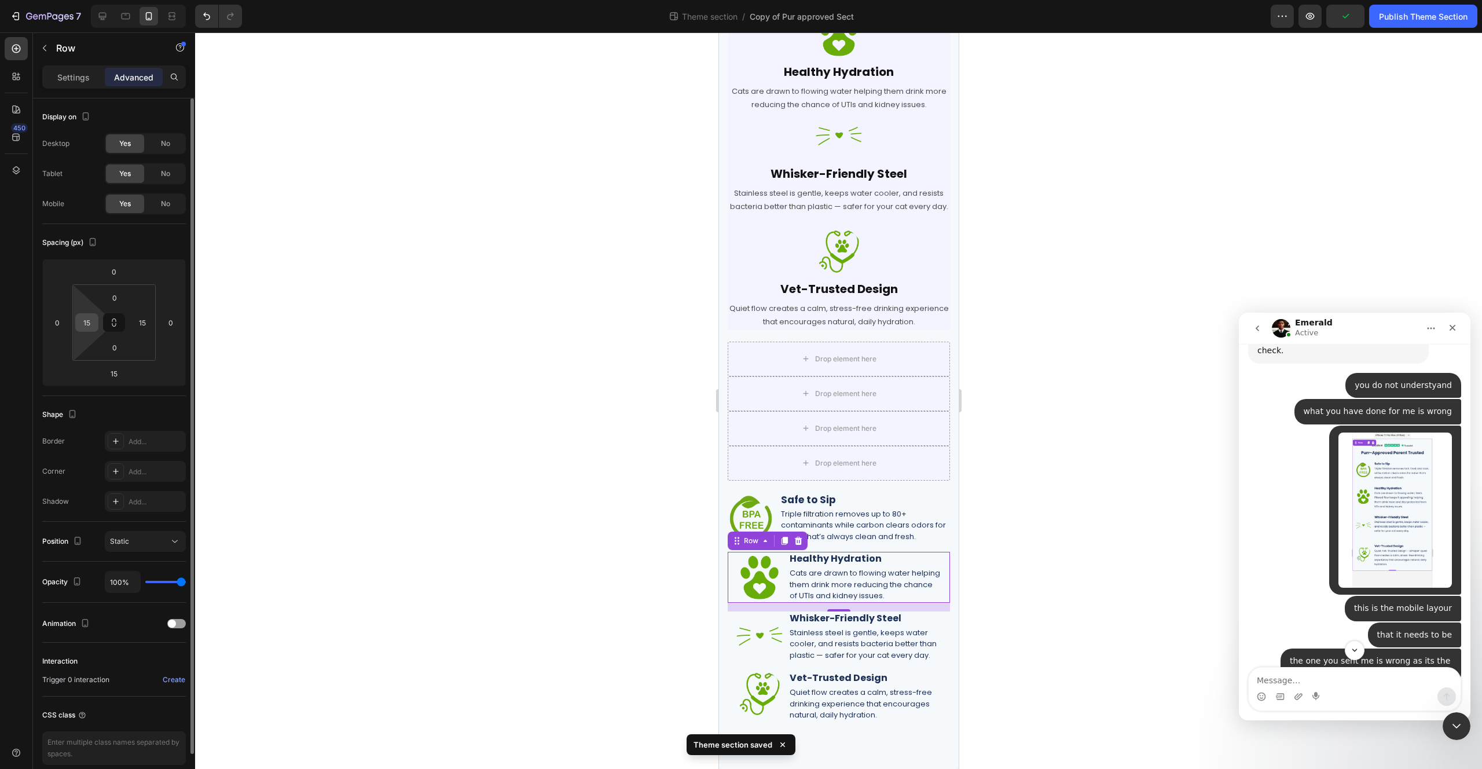
click at [87, 325] on input "15" at bounding box center [86, 322] width 17 height 17
type input "0"
click at [146, 324] on input "15" at bounding box center [142, 322] width 17 height 17
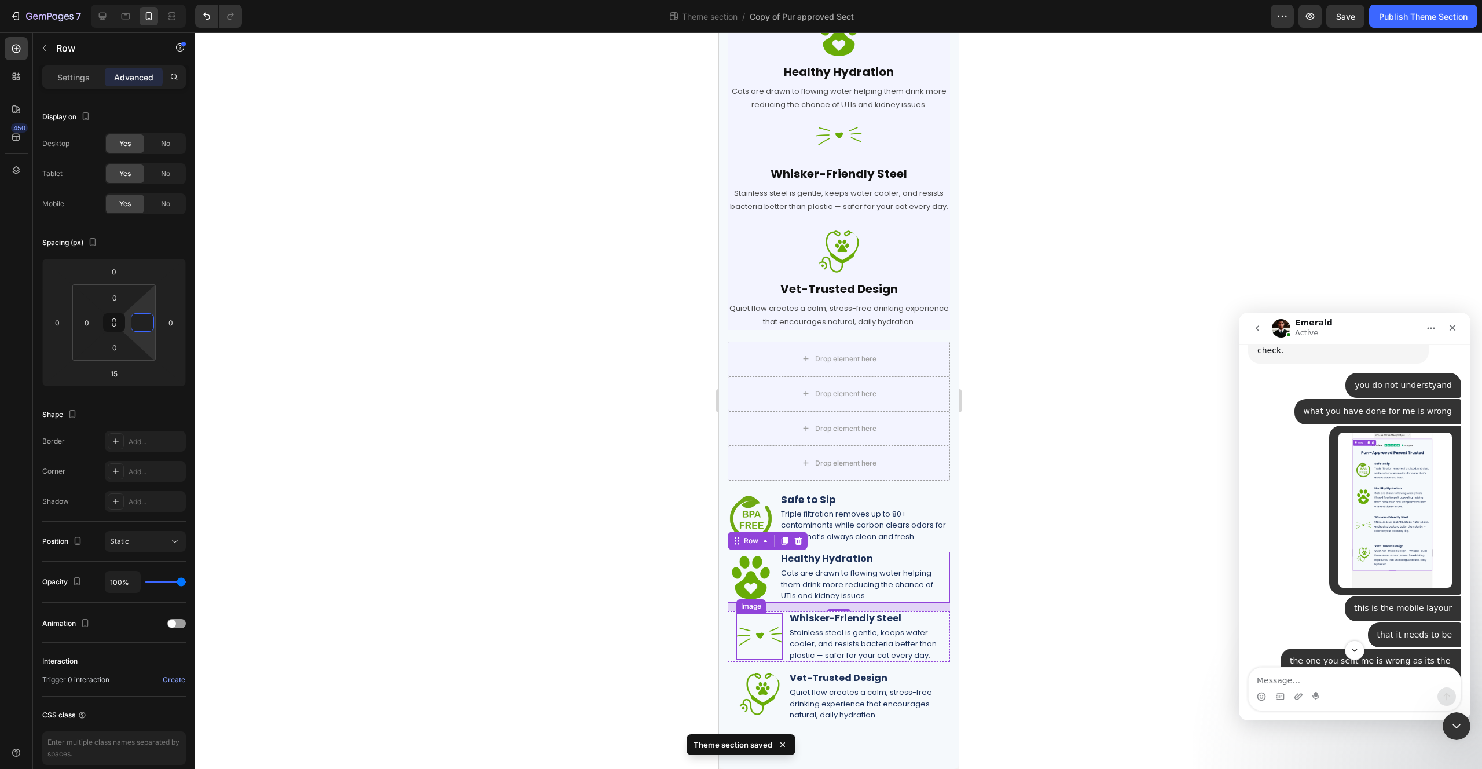
click at [773, 640] on img at bounding box center [759, 636] width 46 height 46
click at [786, 654] on div "Image 0 Whisker-Friendly Steel Heading Stainless steel is gentle, keeps water c…" at bounding box center [838, 636] width 222 height 50
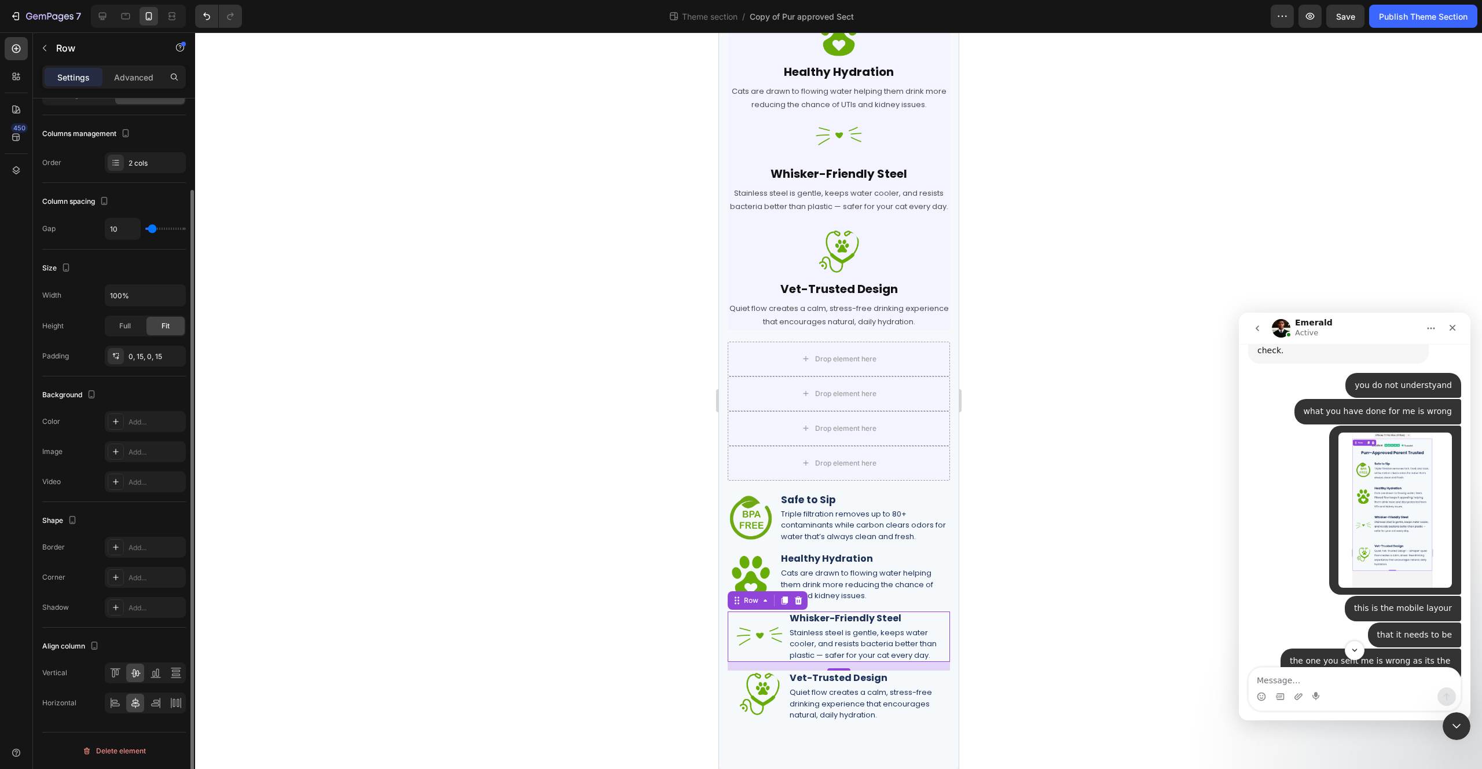
scroll to position [0, 0]
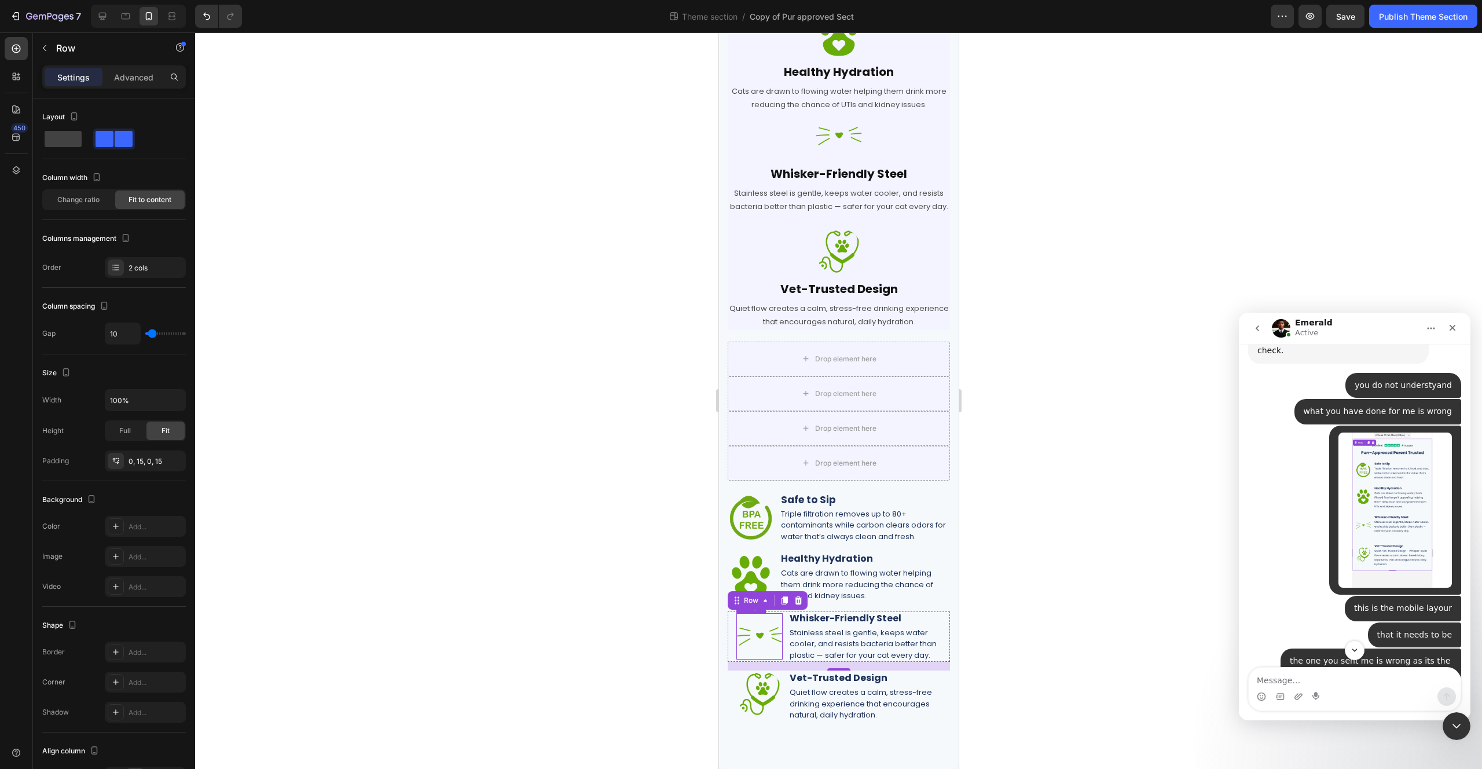
click at [778, 650] on div at bounding box center [759, 636] width 46 height 46
click at [783, 655] on div "Image Whisker-Friendly Steel Heading Stainless steel is gentle, keeps water coo…" at bounding box center [838, 636] width 222 height 50
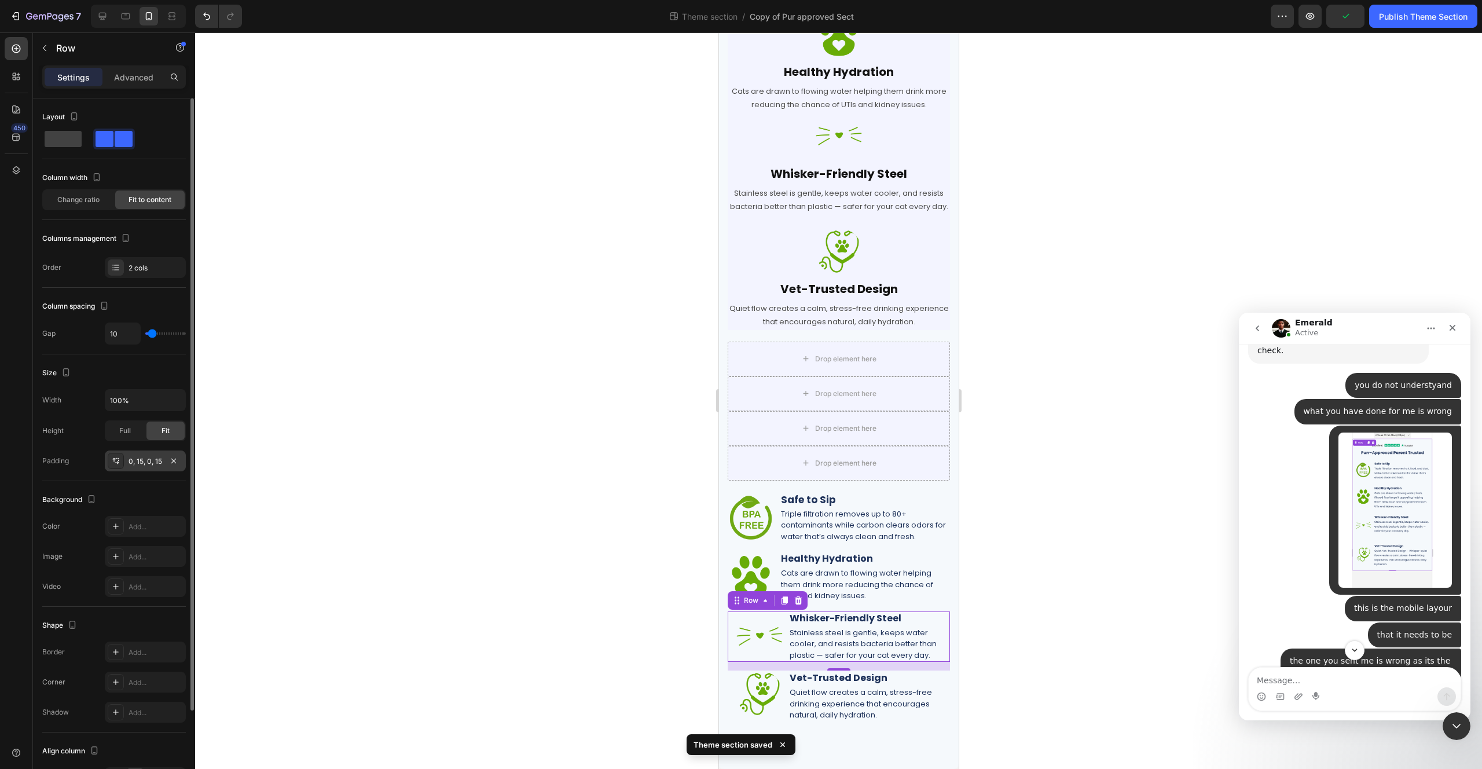
click at [143, 466] on div "0, 15, 0, 15" at bounding box center [145, 460] width 81 height 21
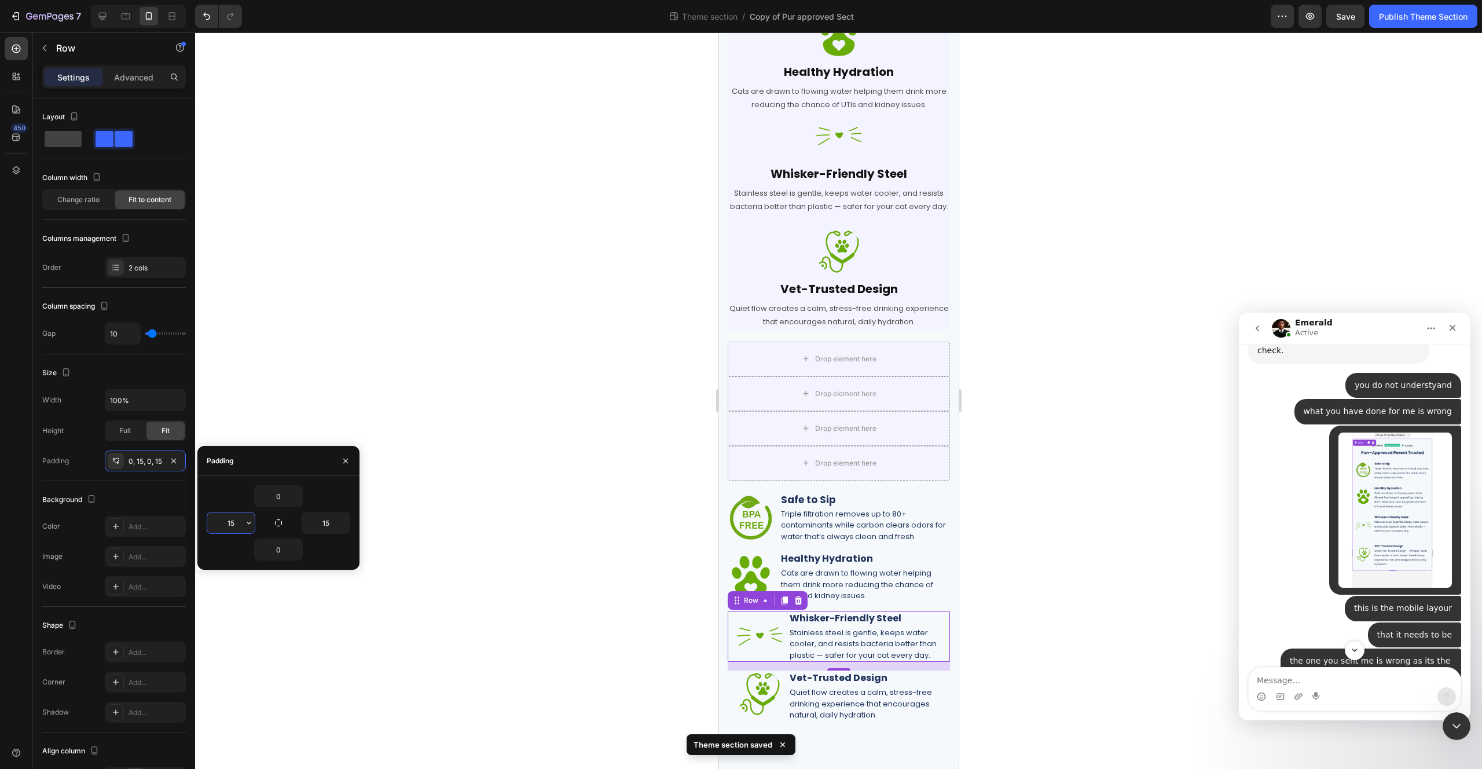
click at [240, 522] on input "15" at bounding box center [230, 522] width 47 height 21
type input "0"
click at [330, 525] on input "15" at bounding box center [325, 522] width 47 height 21
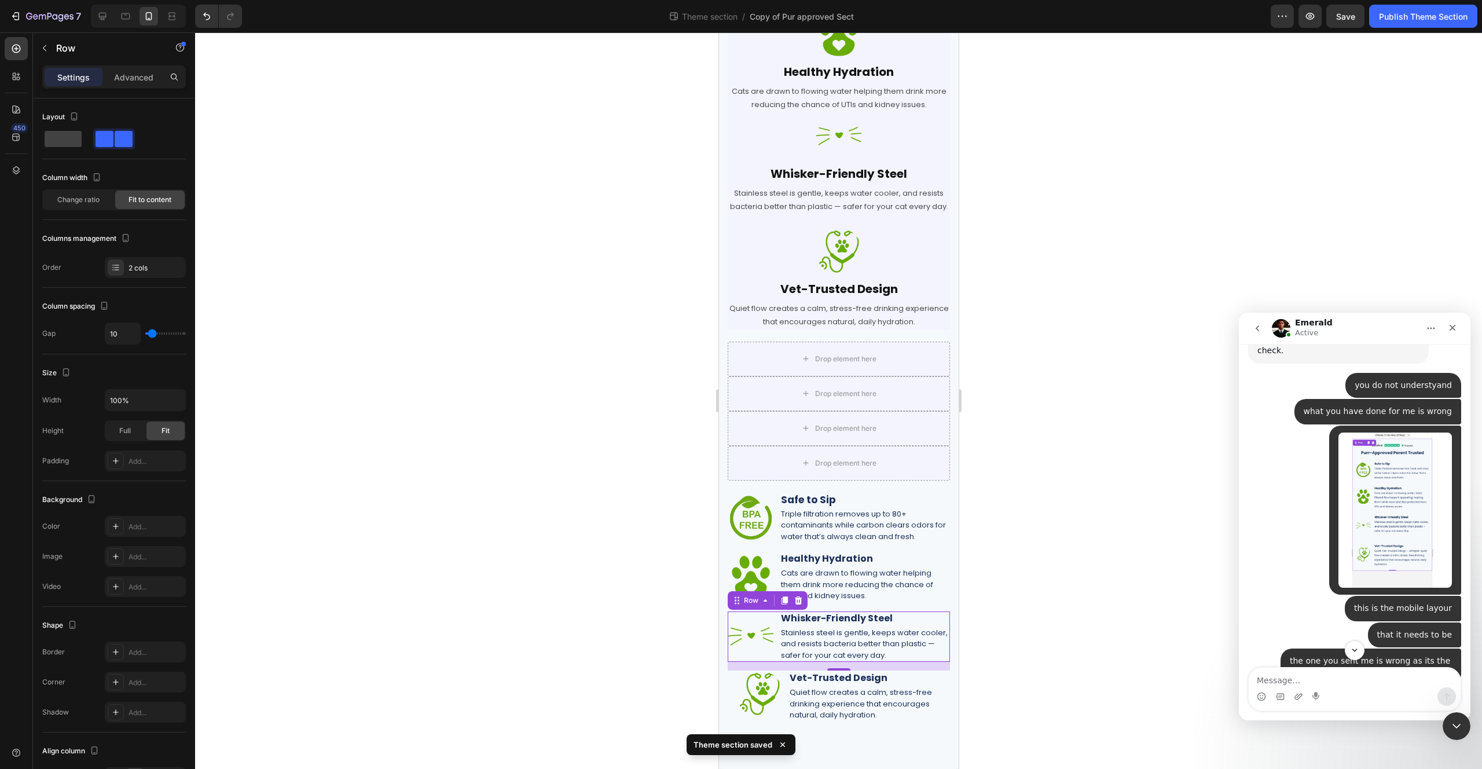
click at [455, 463] on div at bounding box center [838, 400] width 1287 height 736
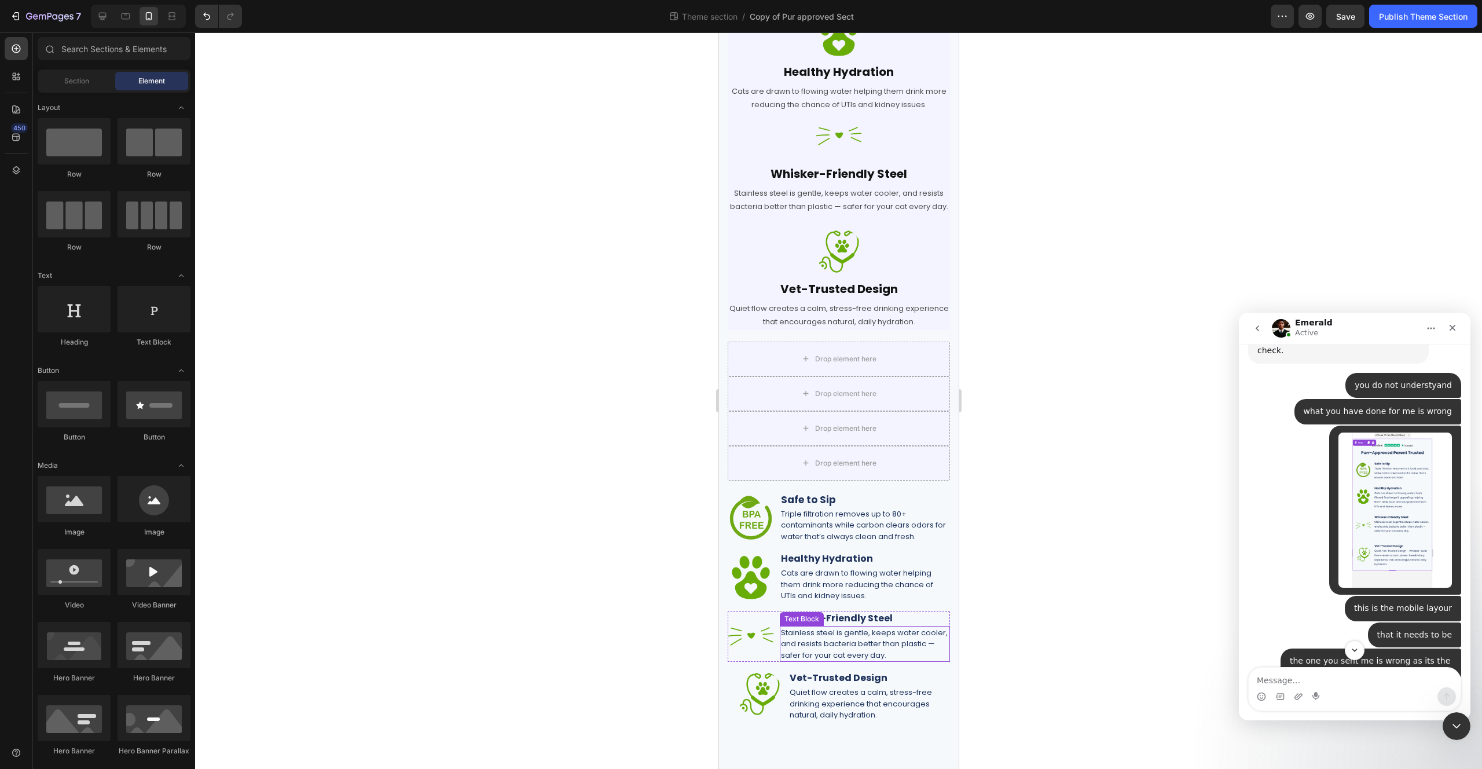
click at [857, 637] on p "Stainless steel is gentle, keeps water cooler, and resists bacteria better than…" at bounding box center [864, 644] width 168 height 34
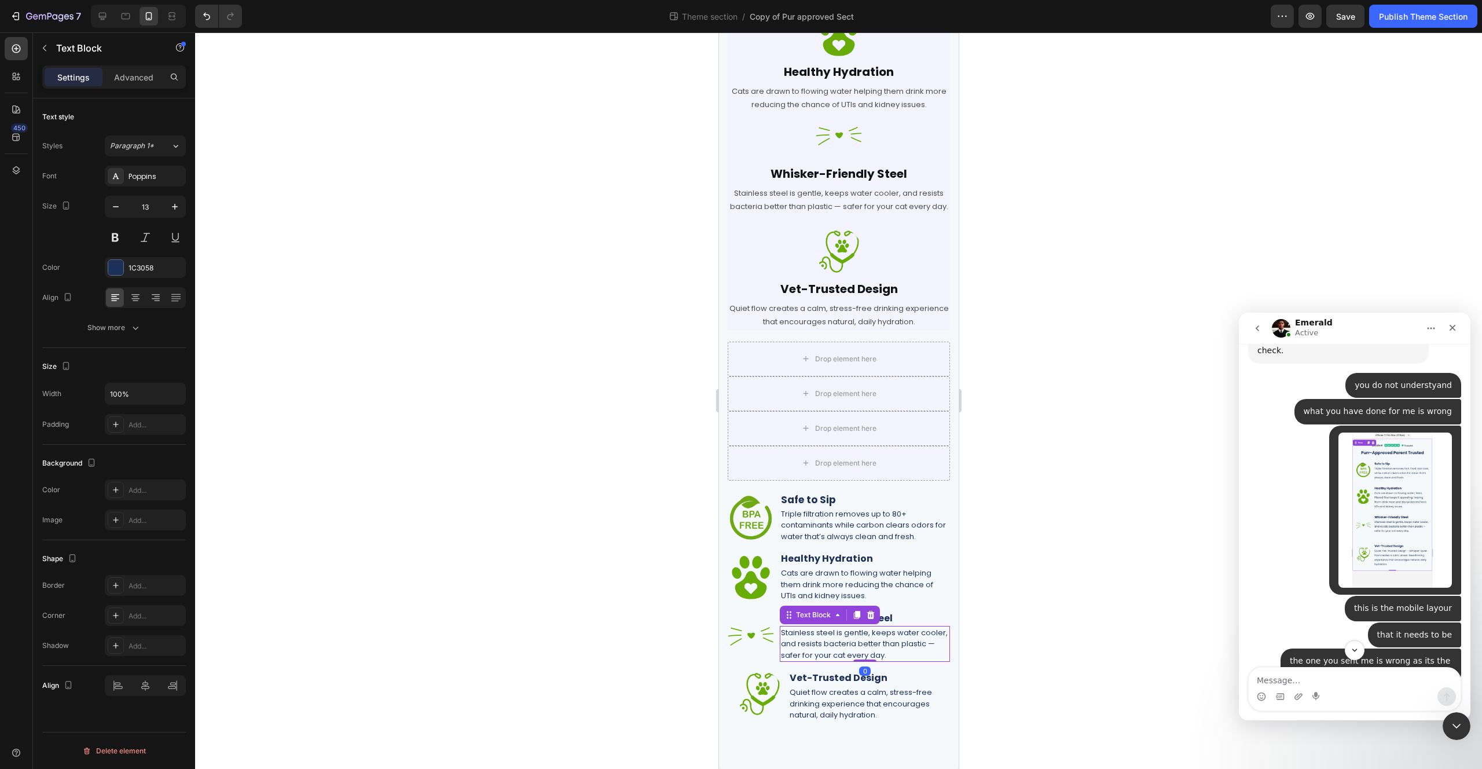
click at [988, 599] on div at bounding box center [838, 400] width 1287 height 736
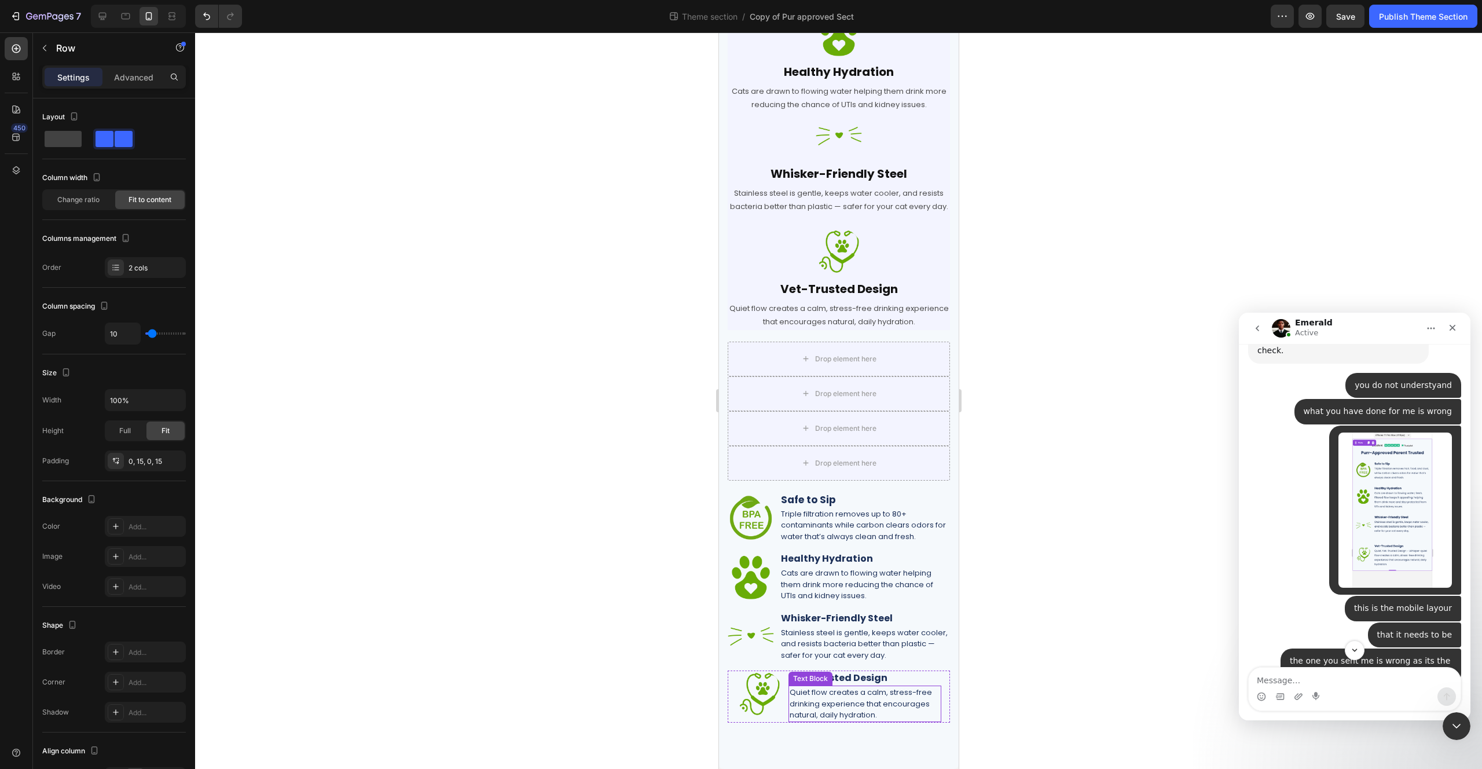
click at [782, 695] on div "Image Vet-Trusted Design Heading Quiet flow creates a calm, stress-free drinkin…" at bounding box center [838, 696] width 222 height 52
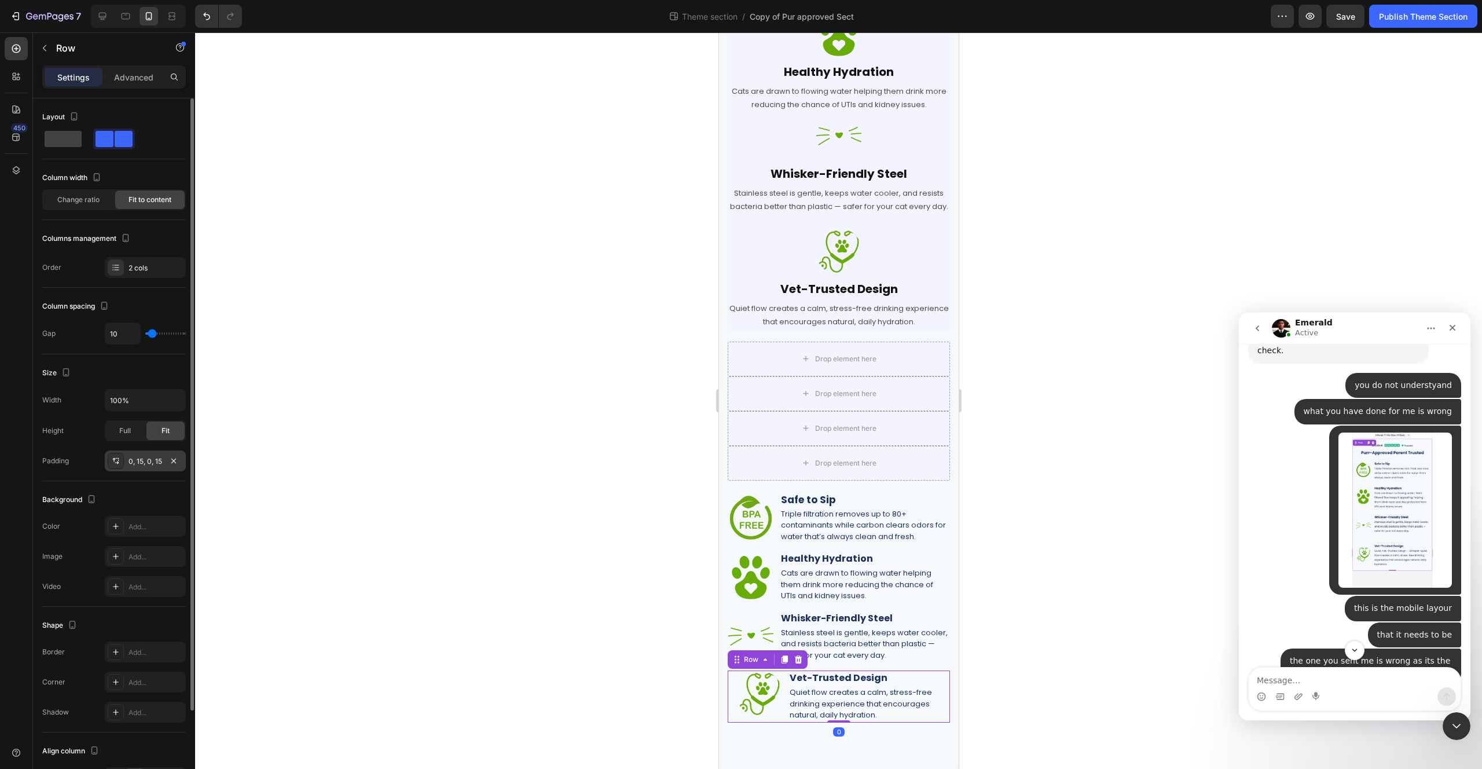
click at [140, 463] on div "0, 15, 0, 15" at bounding box center [146, 461] width 34 height 10
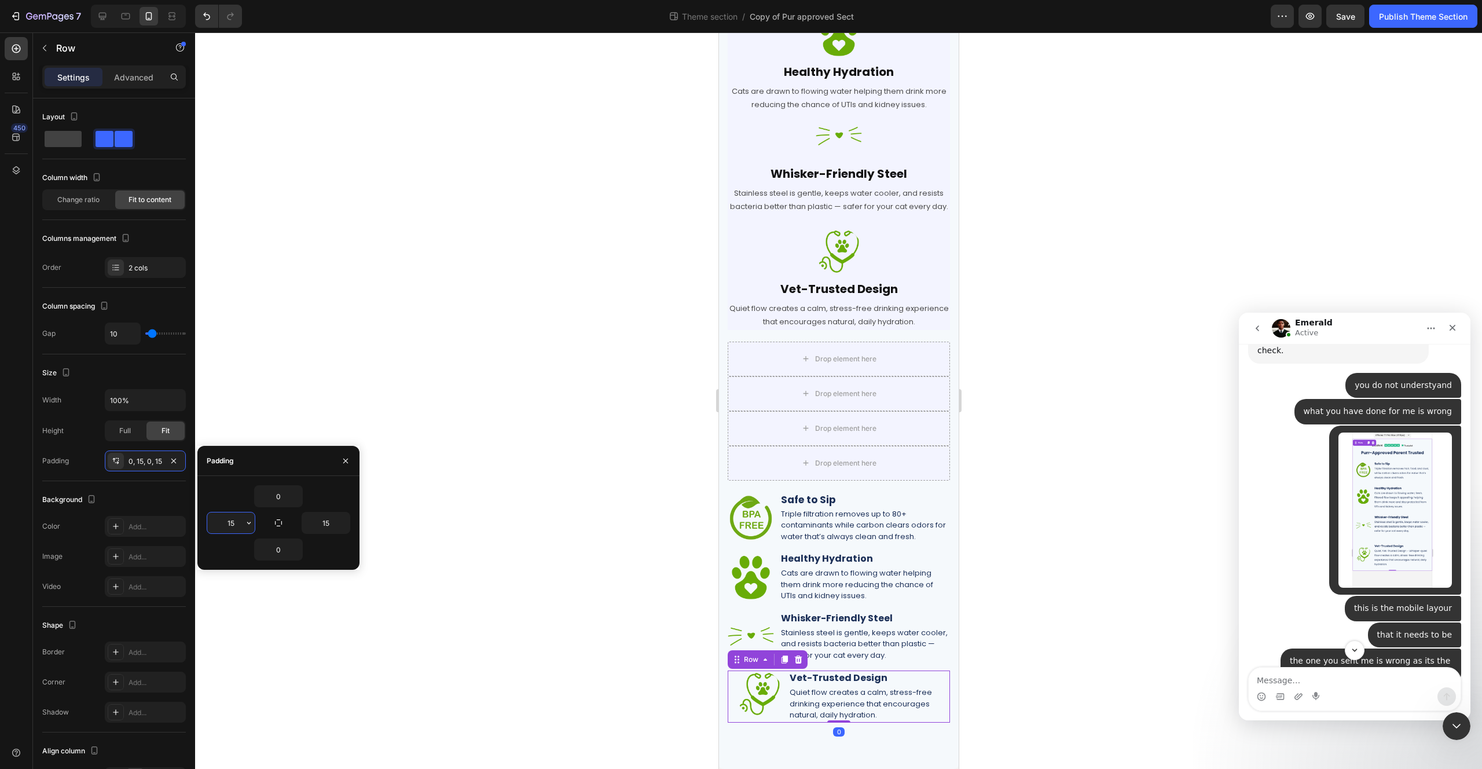
click at [241, 519] on input "15" at bounding box center [230, 522] width 47 height 21
type input "0"
click at [329, 526] on input "15" at bounding box center [325, 522] width 47 height 21
click at [143, 82] on p "Advanced" at bounding box center [133, 77] width 39 height 12
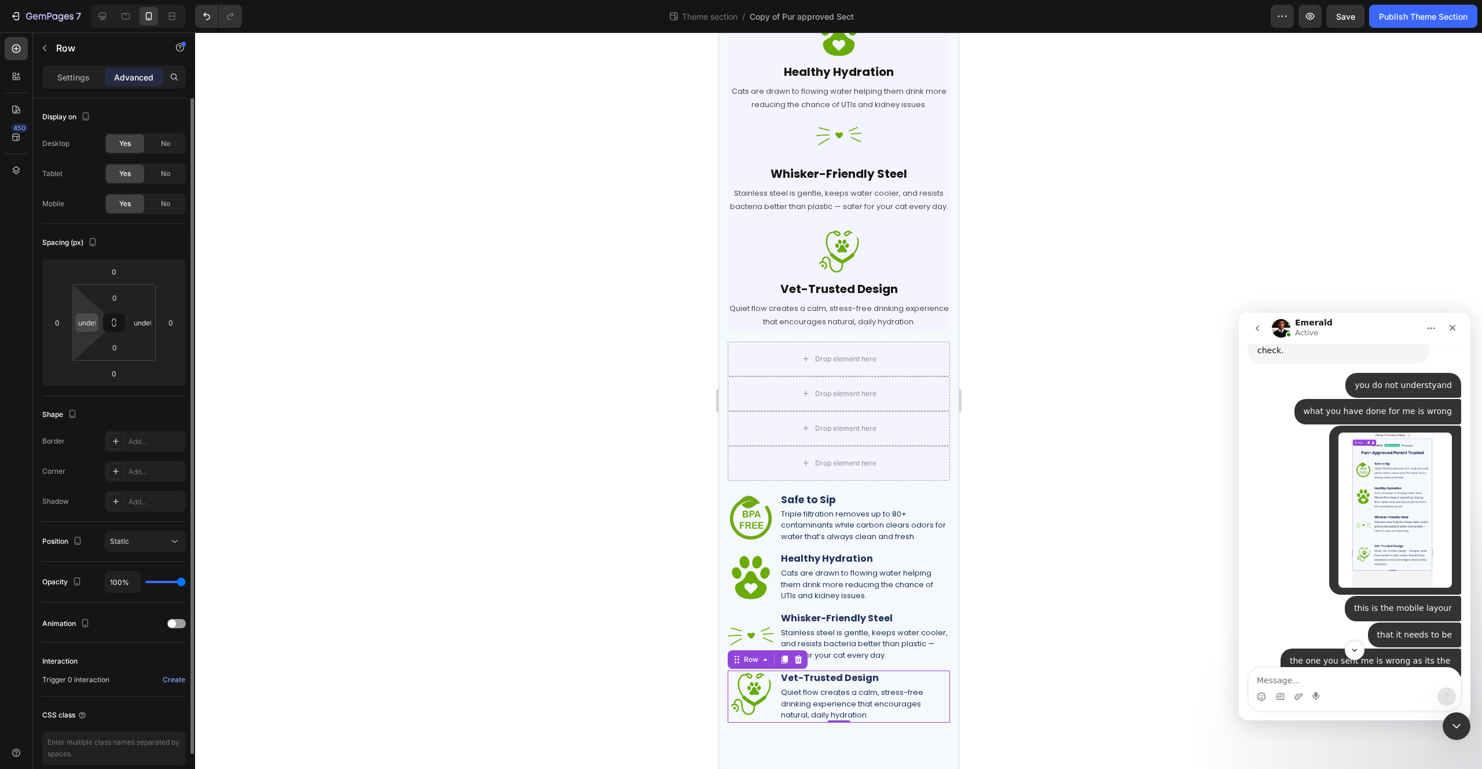
click at [87, 325] on input "undefined" at bounding box center [86, 322] width 17 height 17
type input "0"
click at [141, 330] on input "undefined" at bounding box center [142, 322] width 17 height 17
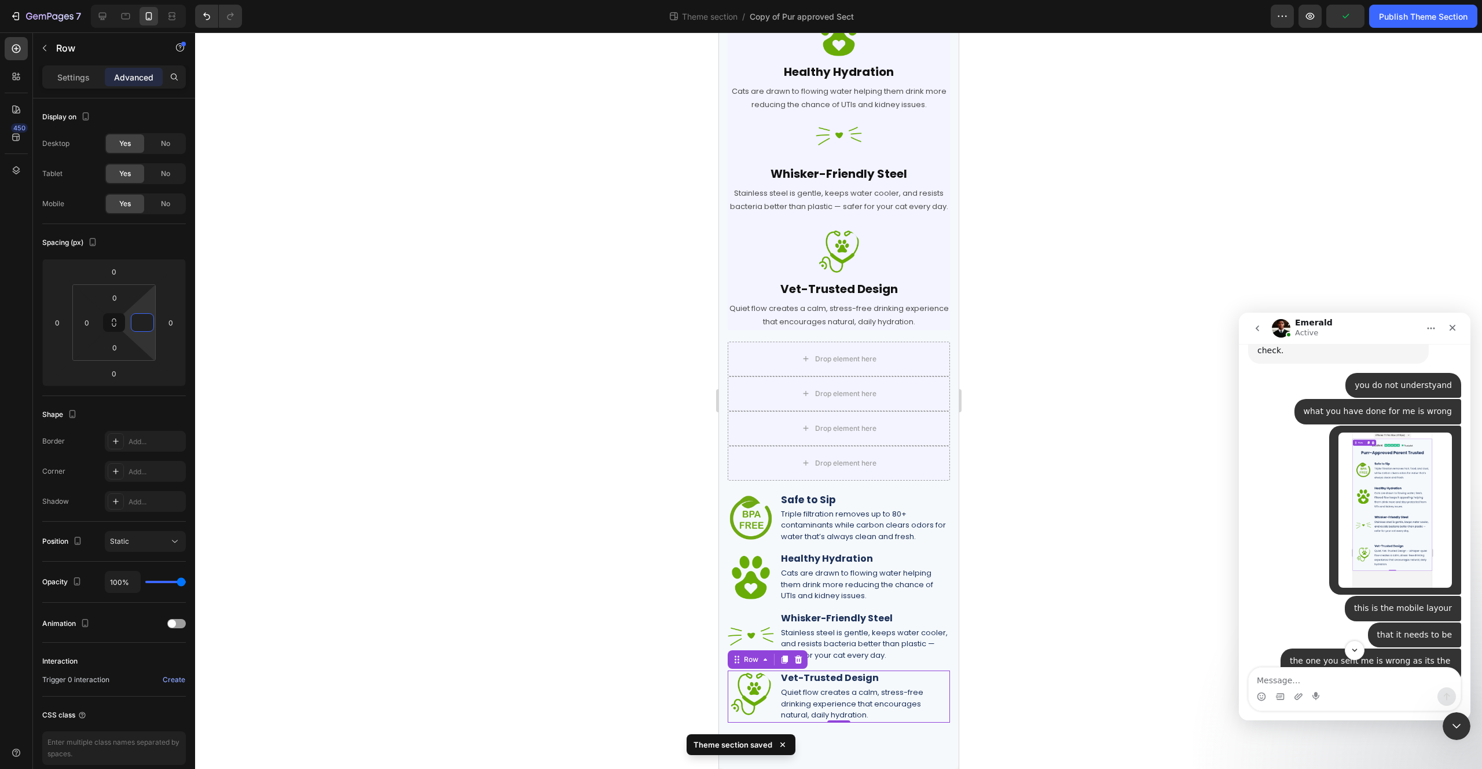
type input "0"
drag, startPoint x: 421, startPoint y: 372, endPoint x: 470, endPoint y: 443, distance: 85.9
click at [421, 372] on div at bounding box center [838, 400] width 1287 height 736
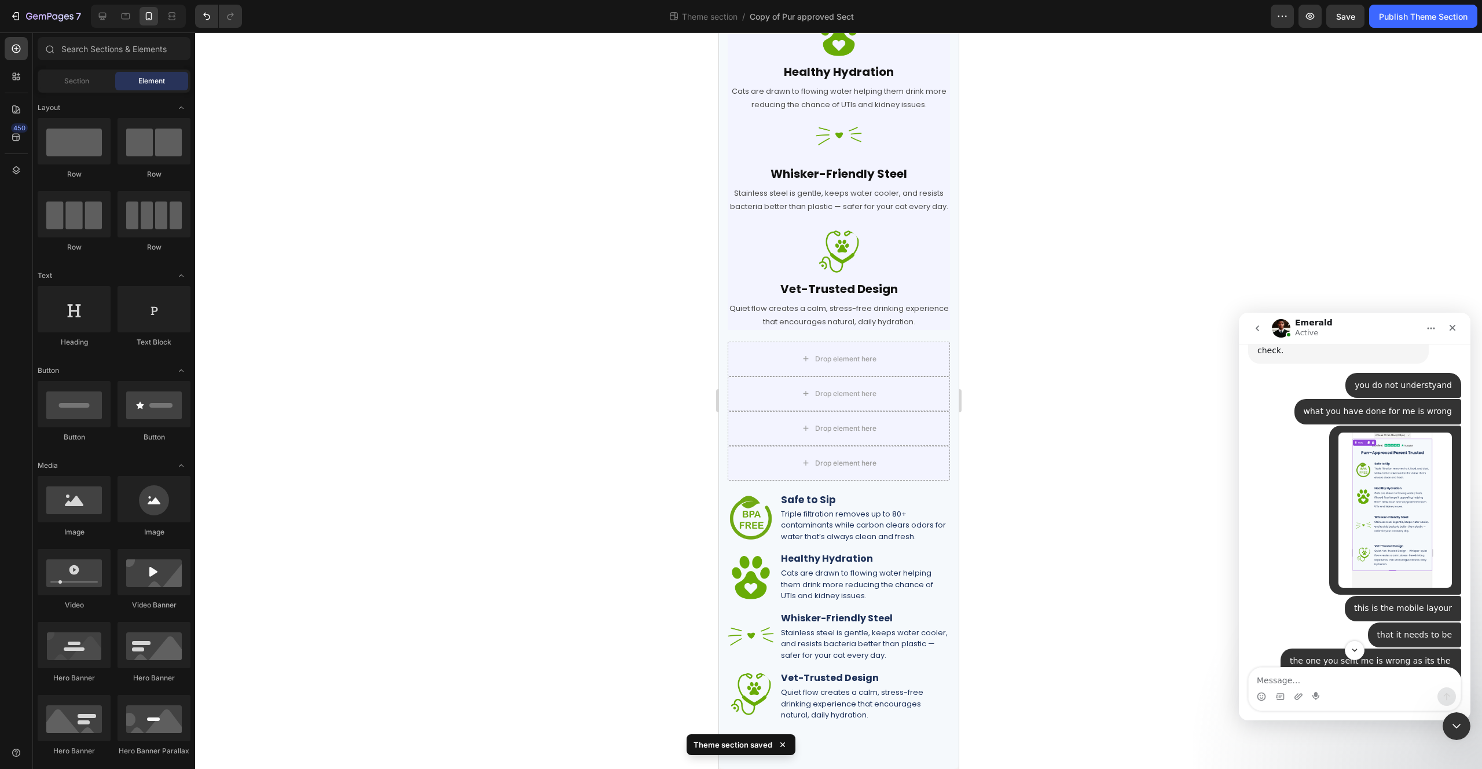
click at [1361, 512] on img "Flowpure says…" at bounding box center [1395, 509] width 113 height 155
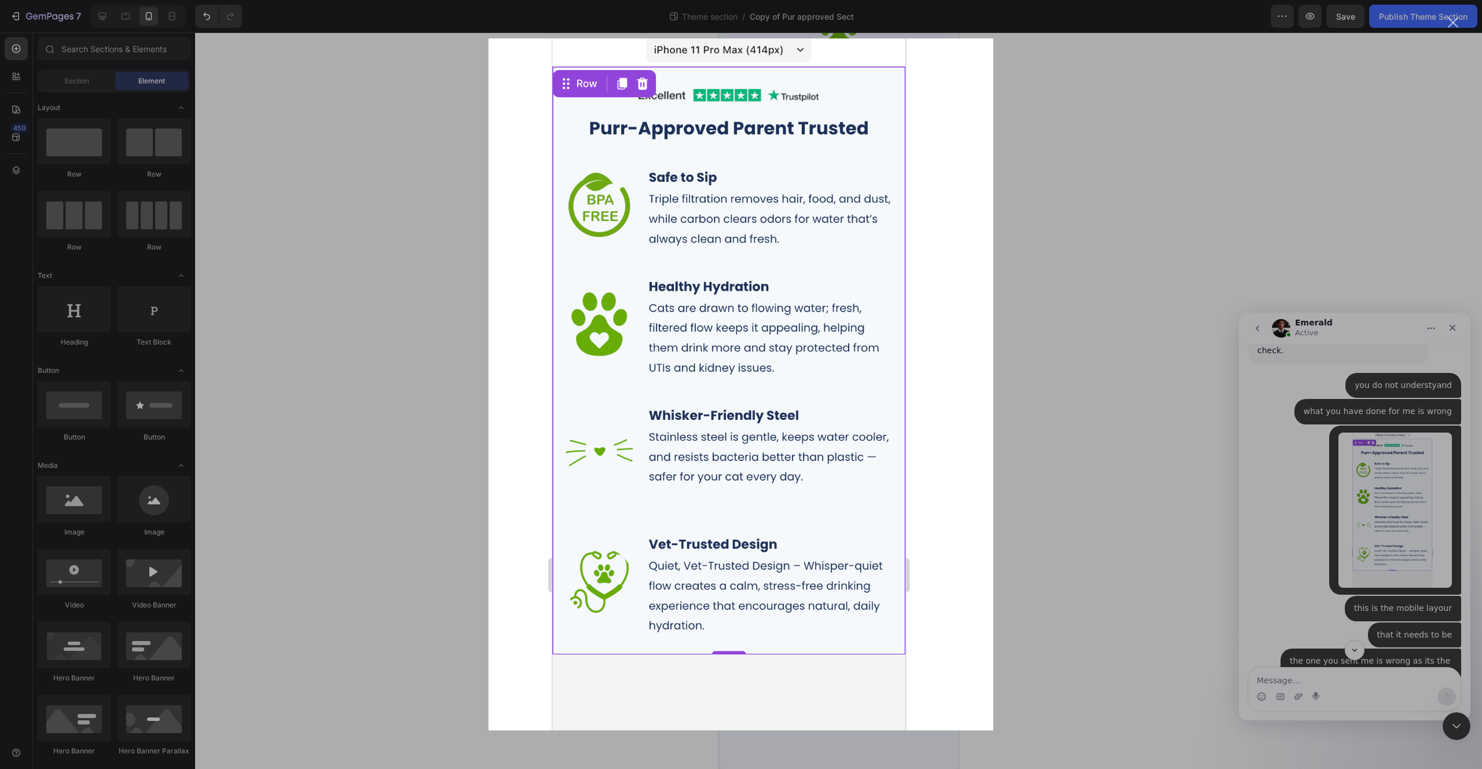
click at [1015, 418] on div "Intercom messenger" at bounding box center [741, 384] width 1482 height 769
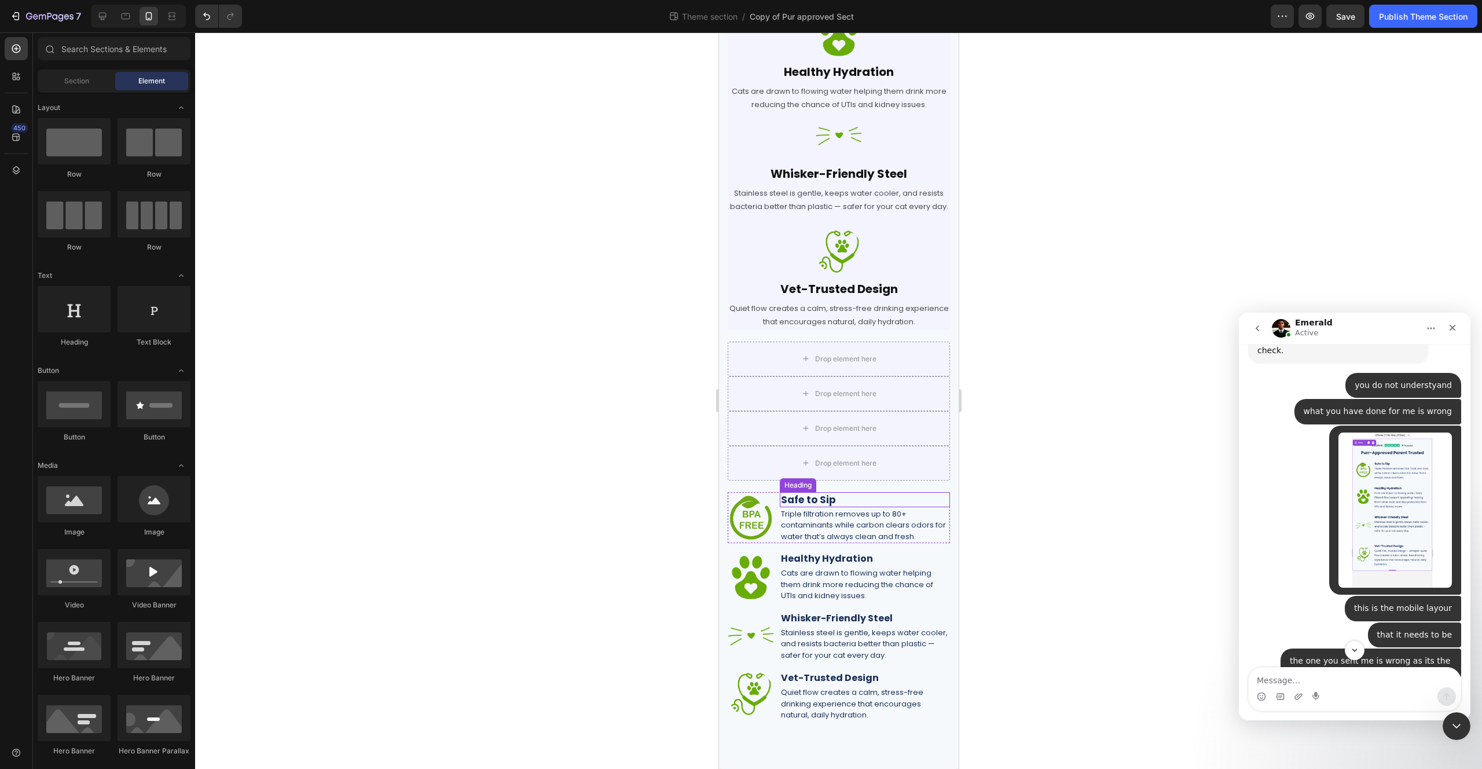
click at [815, 502] on h2 "Safe to Sip" at bounding box center [864, 499] width 170 height 15
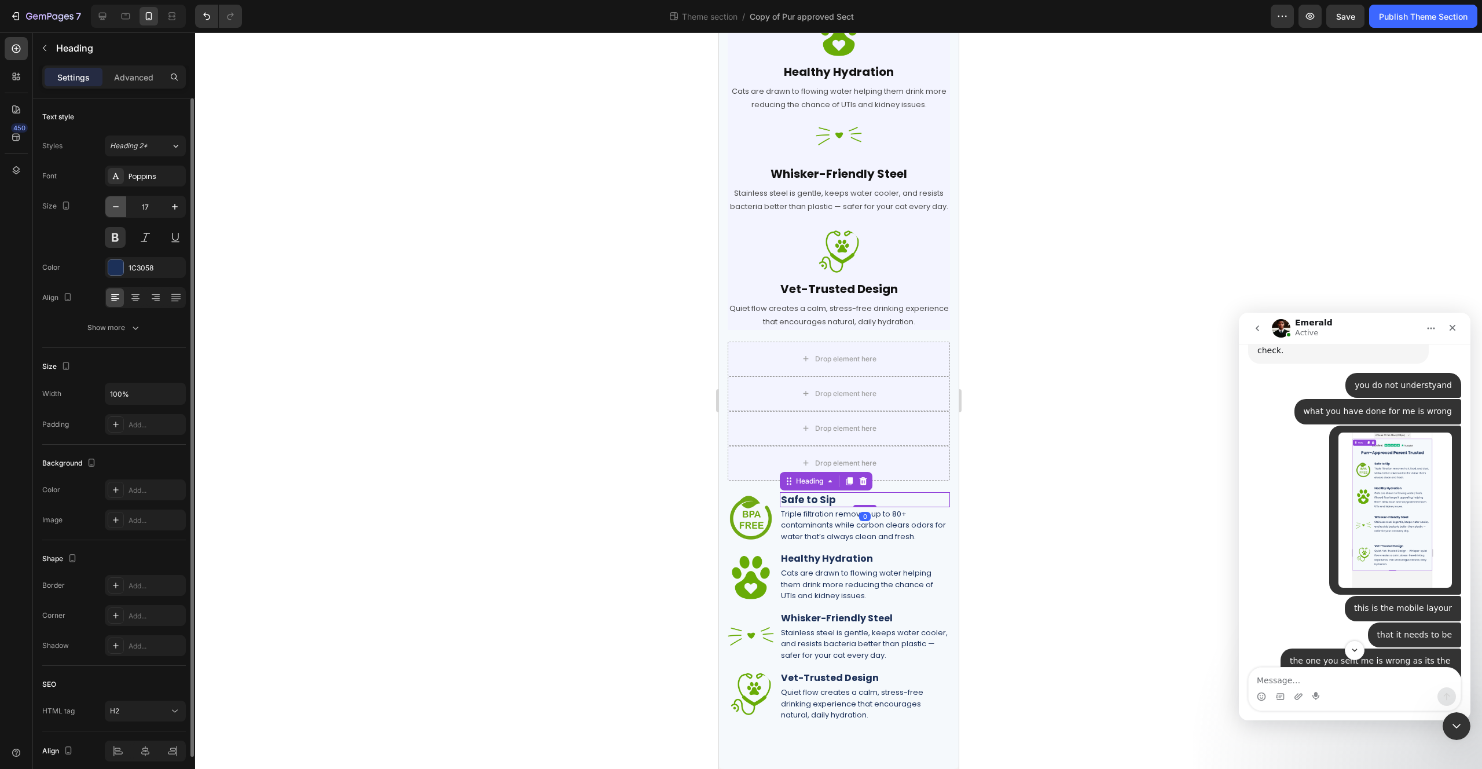
click at [109, 206] on button "button" at bounding box center [115, 206] width 21 height 21
type input "16"
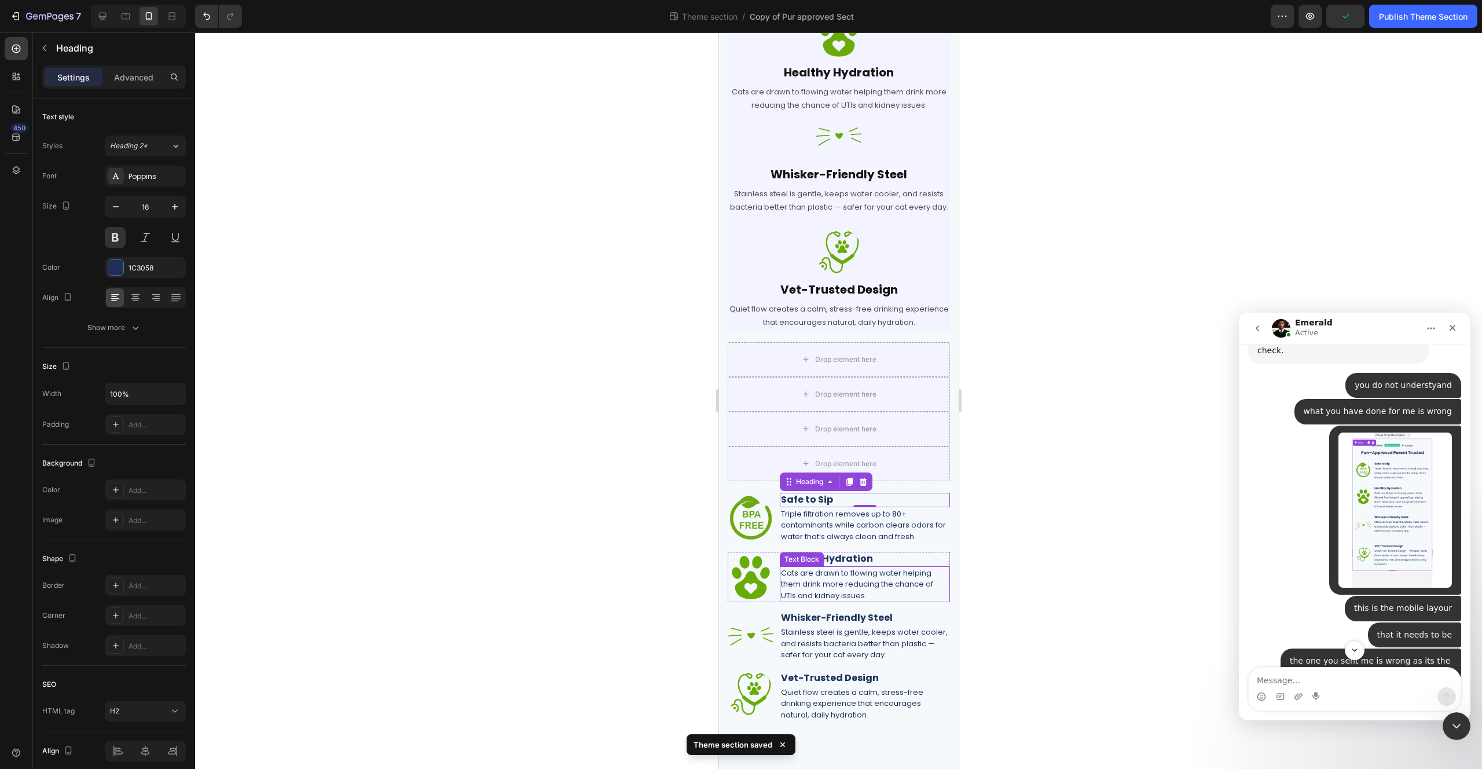
click at [802, 558] on div "Text Block" at bounding box center [801, 559] width 39 height 10
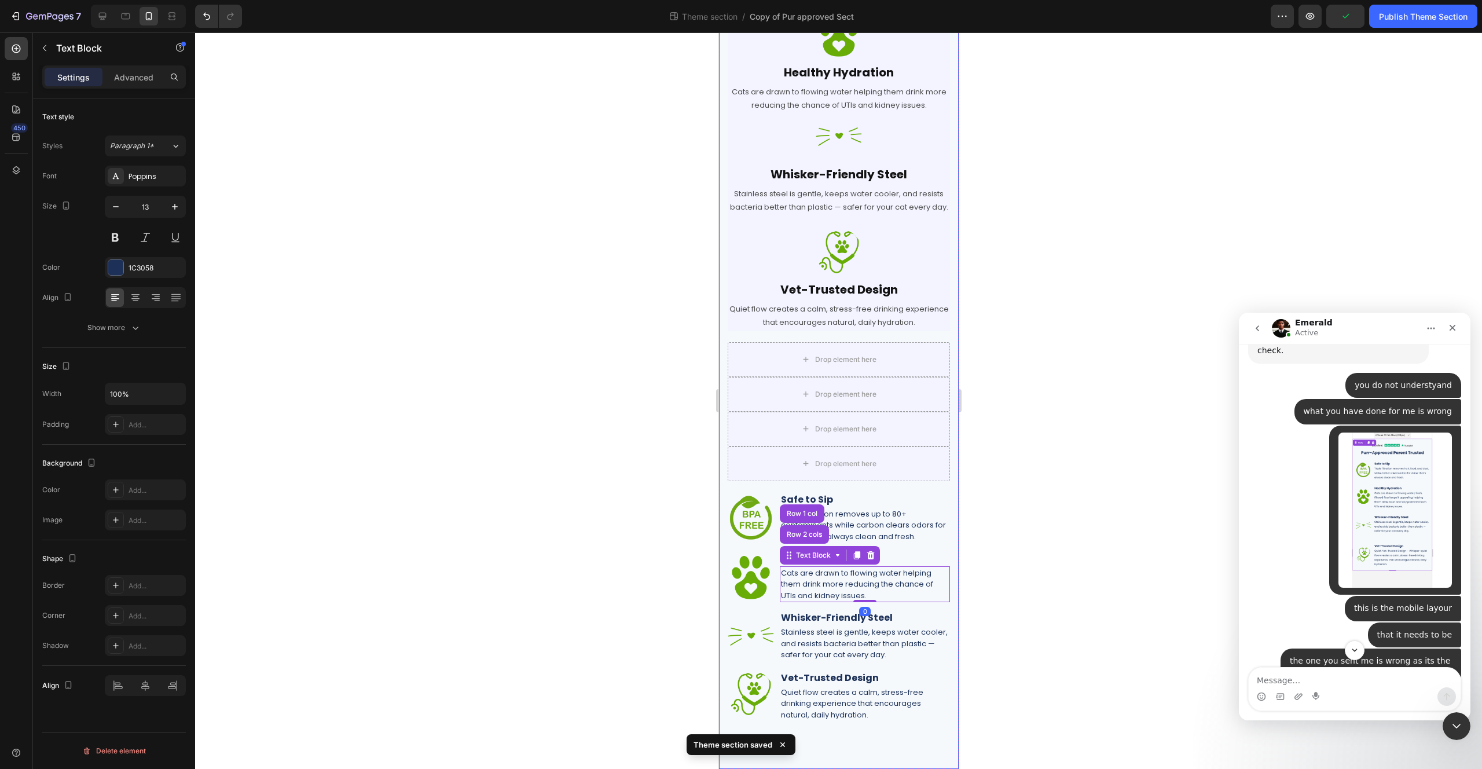
drag, startPoint x: 888, startPoint y: 607, endPoint x: 896, endPoint y: 585, distance: 23.8
click at [888, 607] on div "Image Row Purr-Approved, Parent Trusted for mobile Heading Row Image Safe to Si…" at bounding box center [838, 241] width 222 height 964
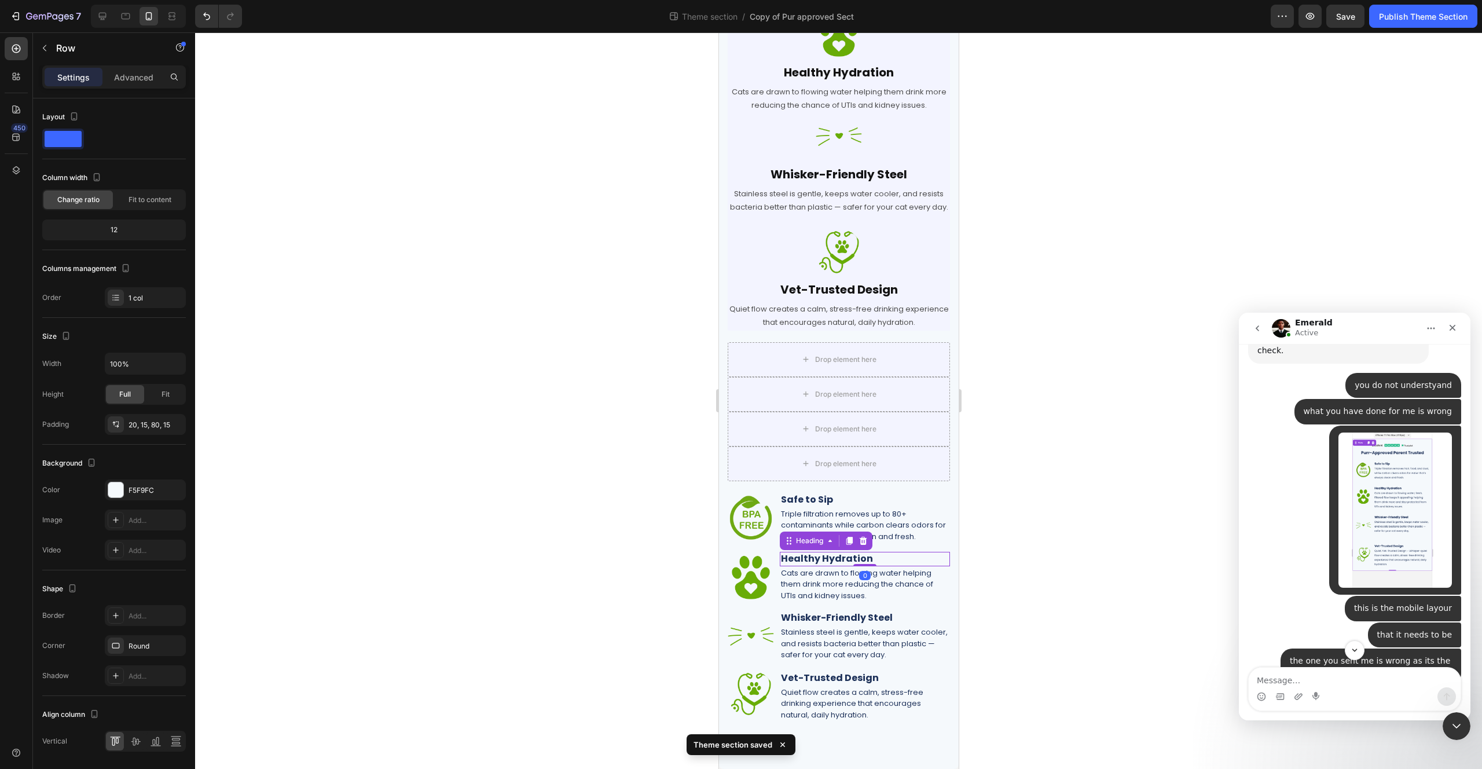
click at [881, 545] on div "Image Row Purr-Approved, Parent Trusted for mobile Heading Row Image Safe to Si…" at bounding box center [838, 241] width 222 height 964
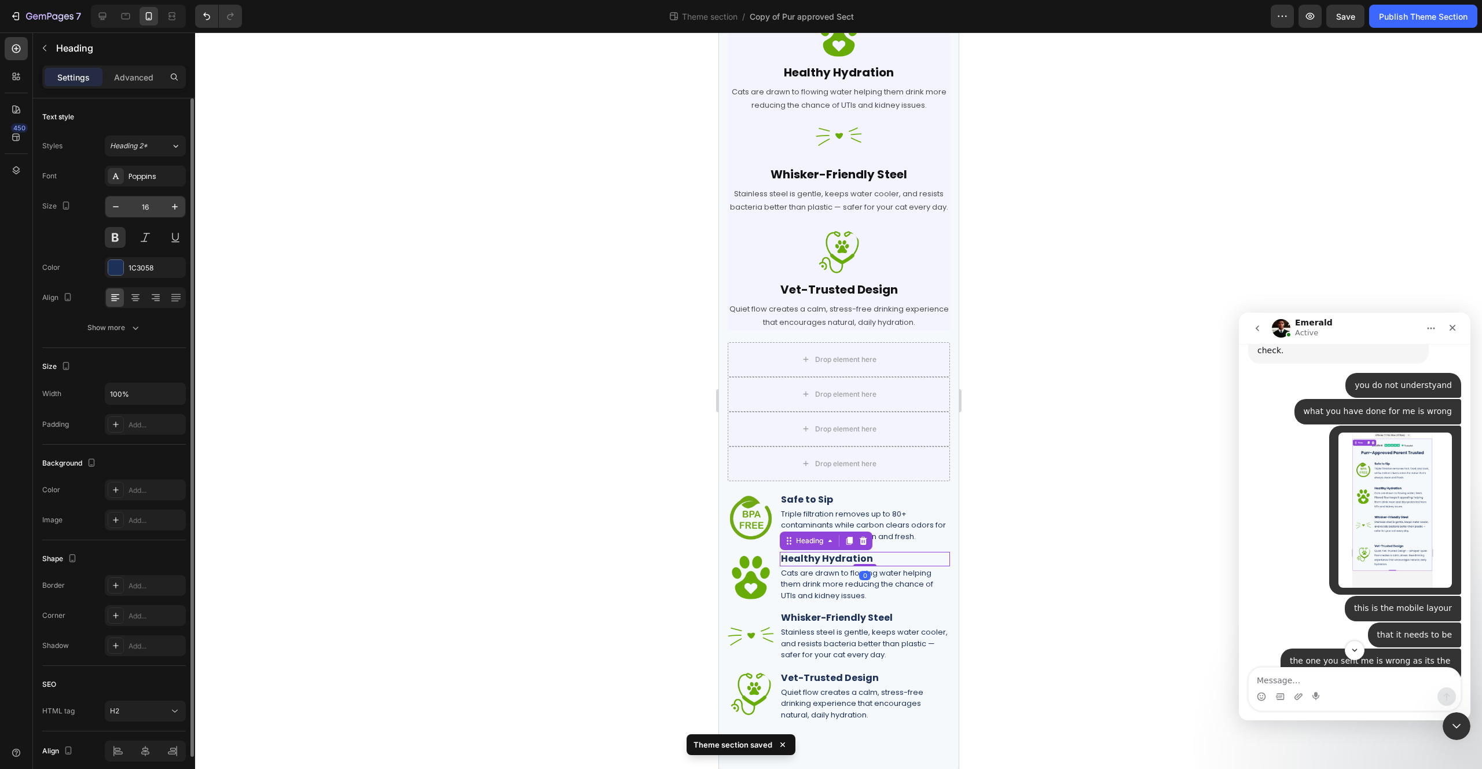
click at [130, 198] on input "16" at bounding box center [145, 206] width 38 height 21
click at [113, 207] on icon "button" at bounding box center [116, 207] width 12 height 12
click at [170, 208] on icon "button" at bounding box center [175, 207] width 12 height 12
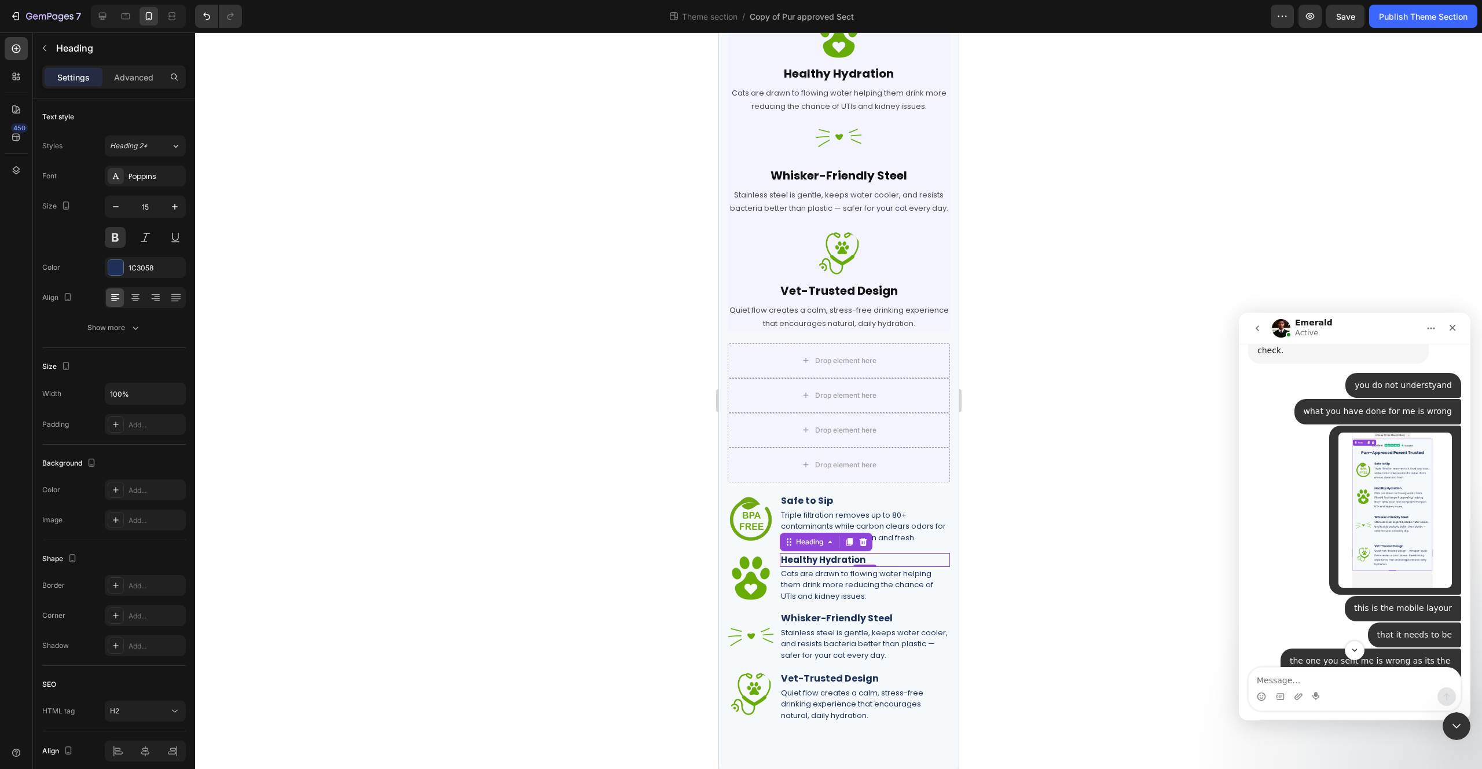
type input "16"
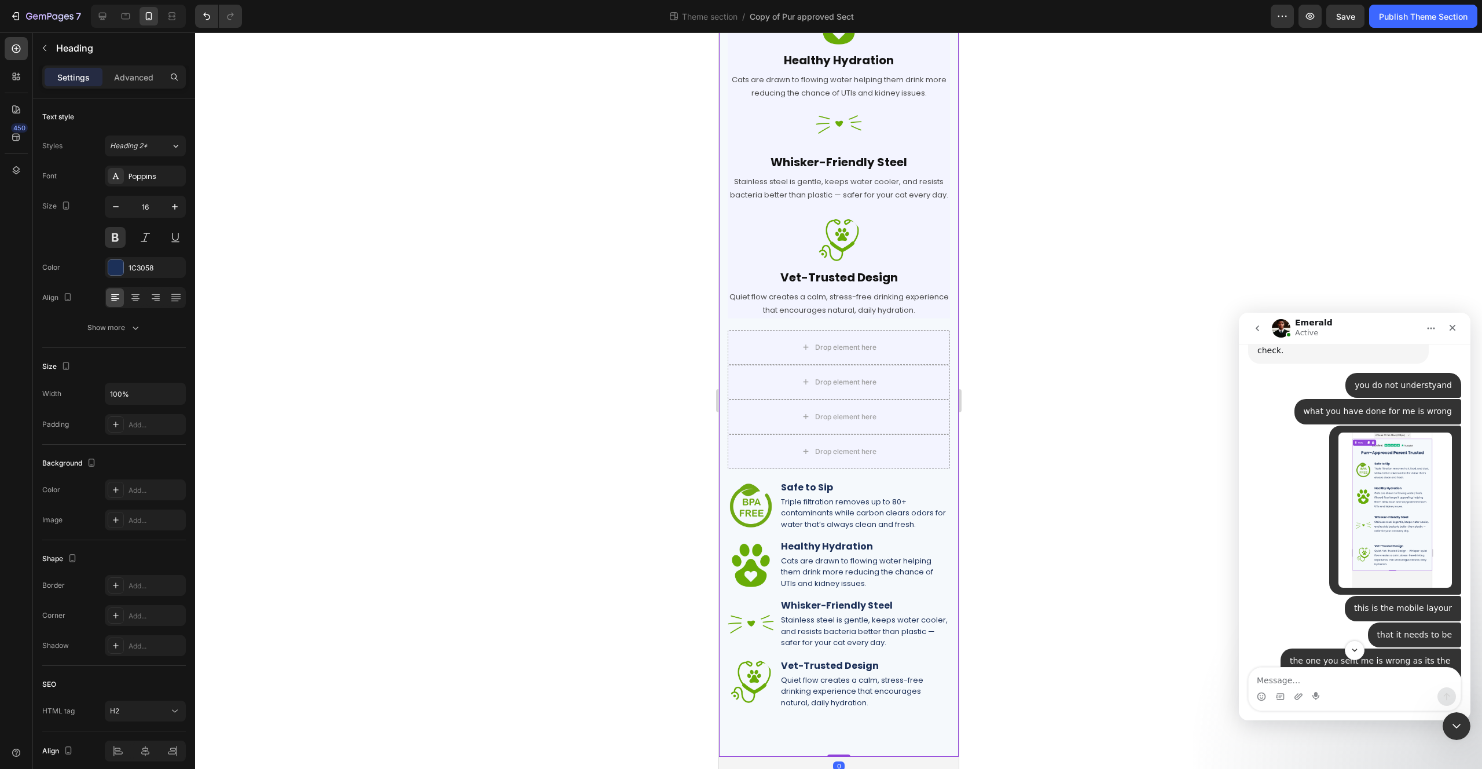
click at [834, 609] on div "Image Row Purr-Approved, Parent Trusted for mobile Heading Row Image Safe to Si…" at bounding box center [838, 228] width 222 height 964
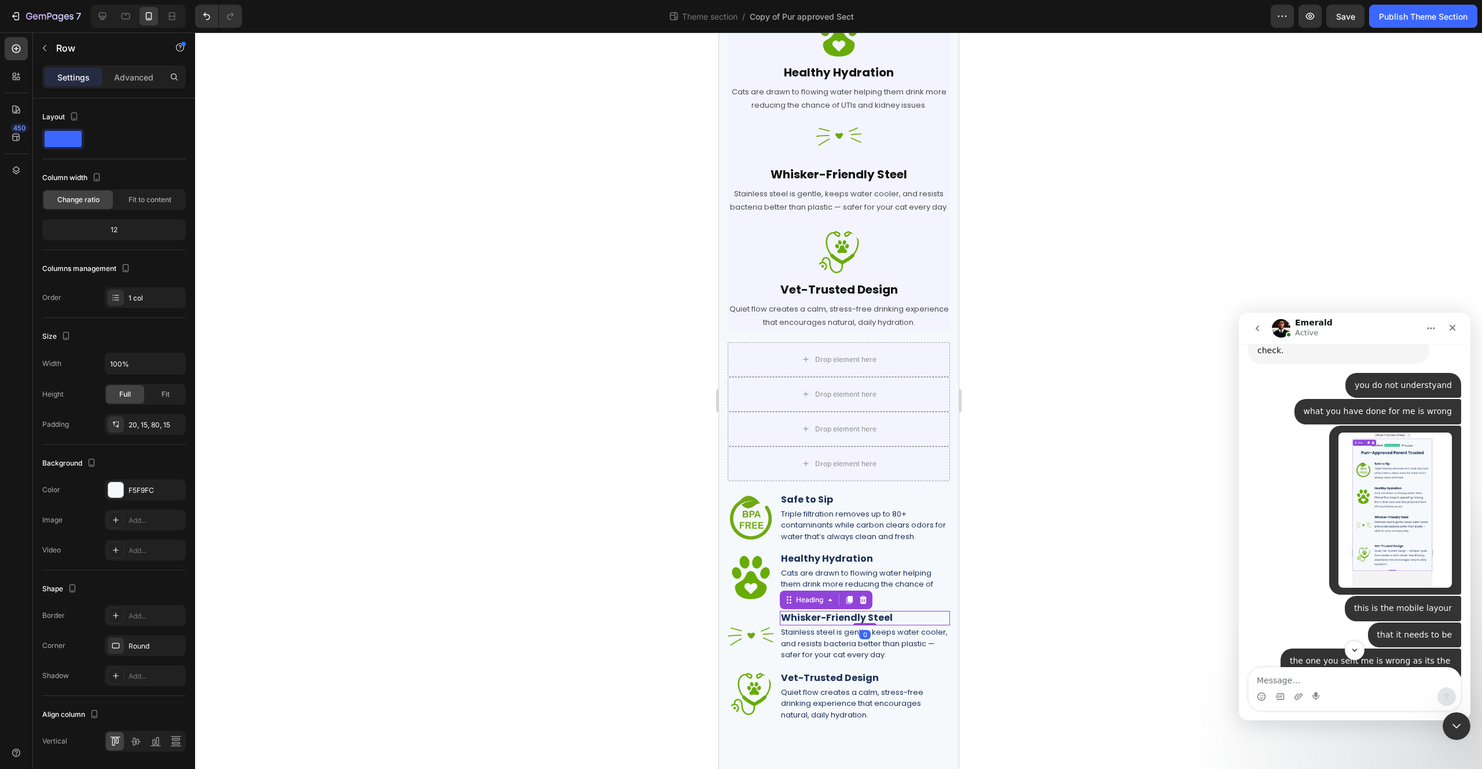
click at [835, 611] on div "Whisker-Friendly Steel Heading 0" at bounding box center [864, 618] width 170 height 14
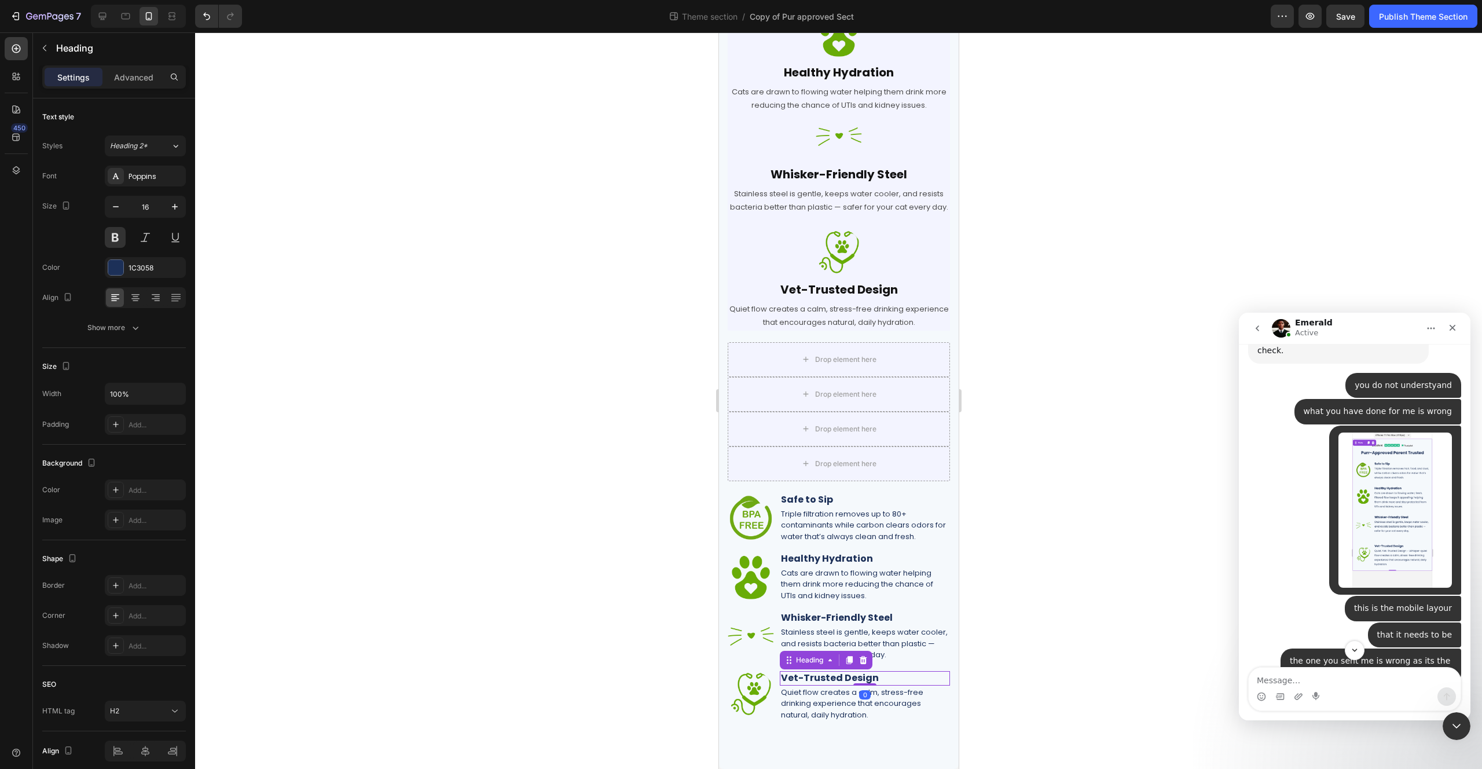
click at [823, 678] on h2 "Vet-Trusted Design" at bounding box center [864, 678] width 170 height 14
click at [1001, 627] on div at bounding box center [838, 400] width 1287 height 736
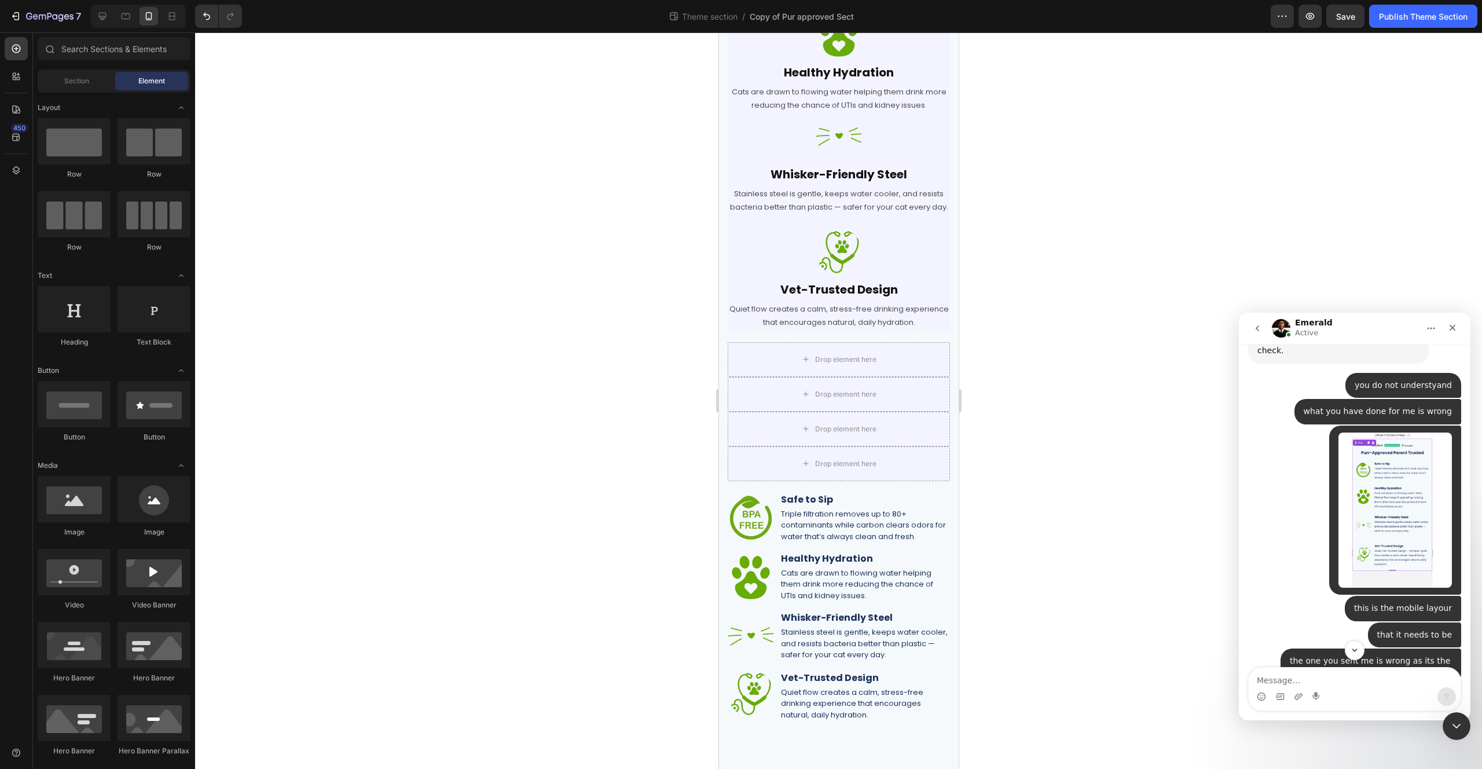
click at [1377, 516] on img "Flowpure says…" at bounding box center [1395, 509] width 113 height 155
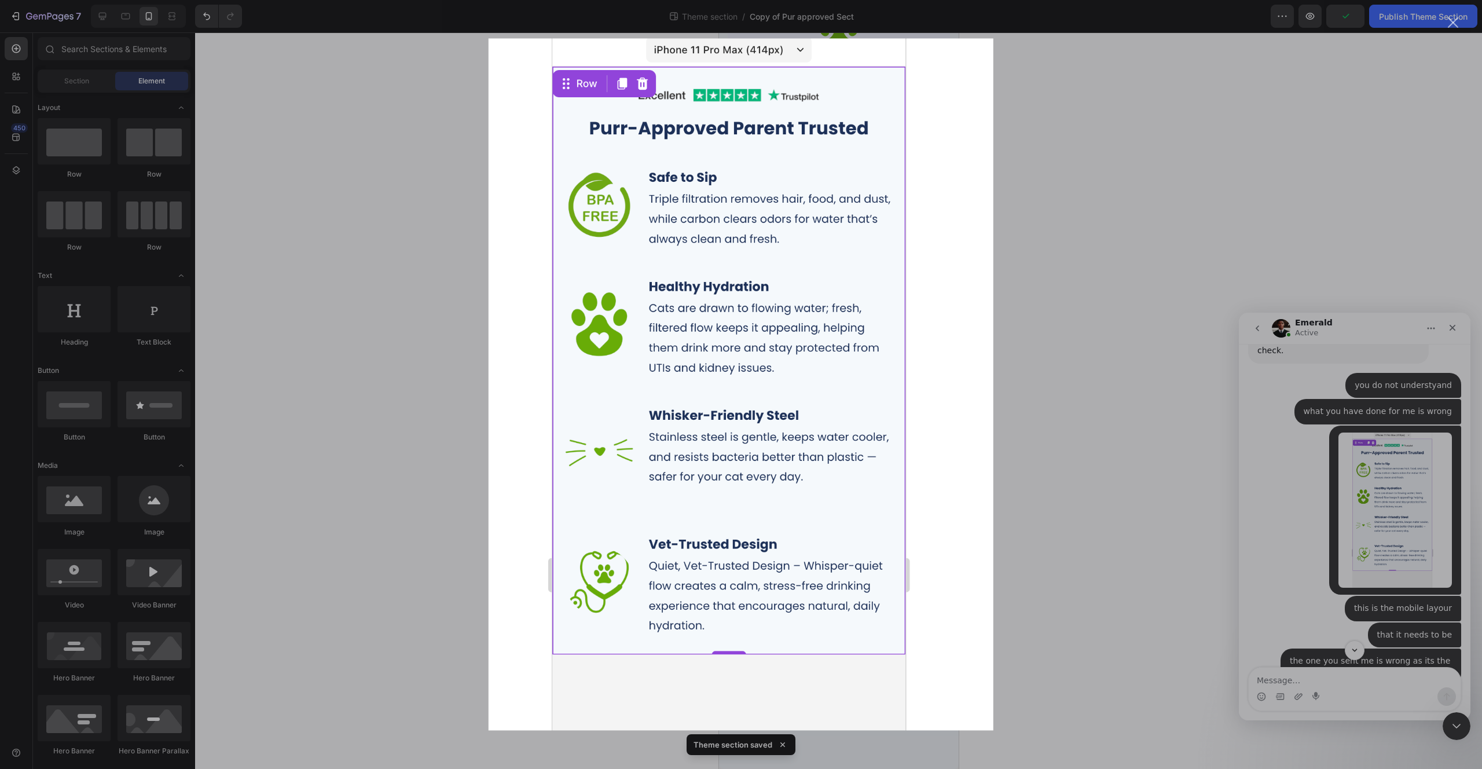
click at [1024, 482] on div "Intercom messenger" at bounding box center [741, 384] width 1482 height 769
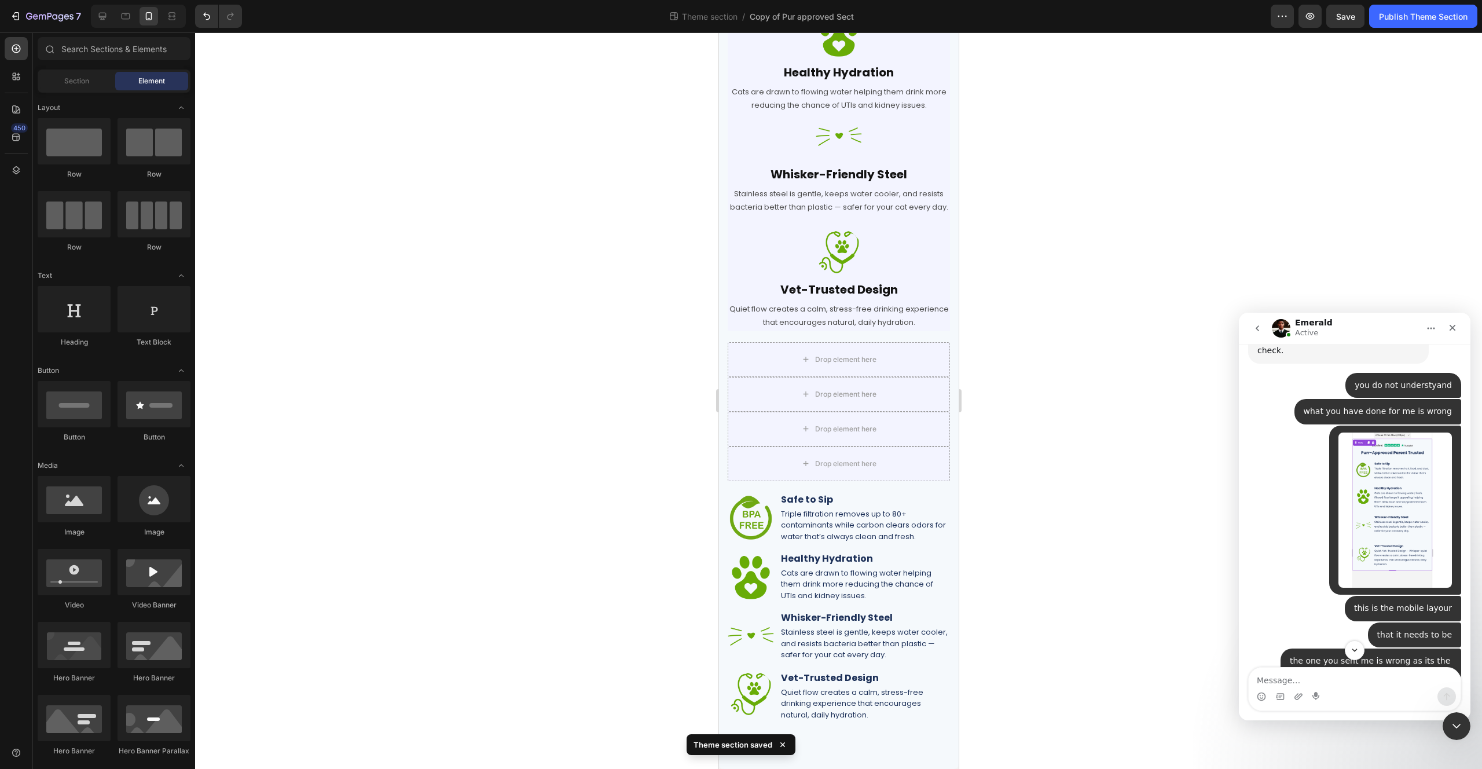
click at [1372, 493] on img "Flowpure says…" at bounding box center [1395, 509] width 113 height 155
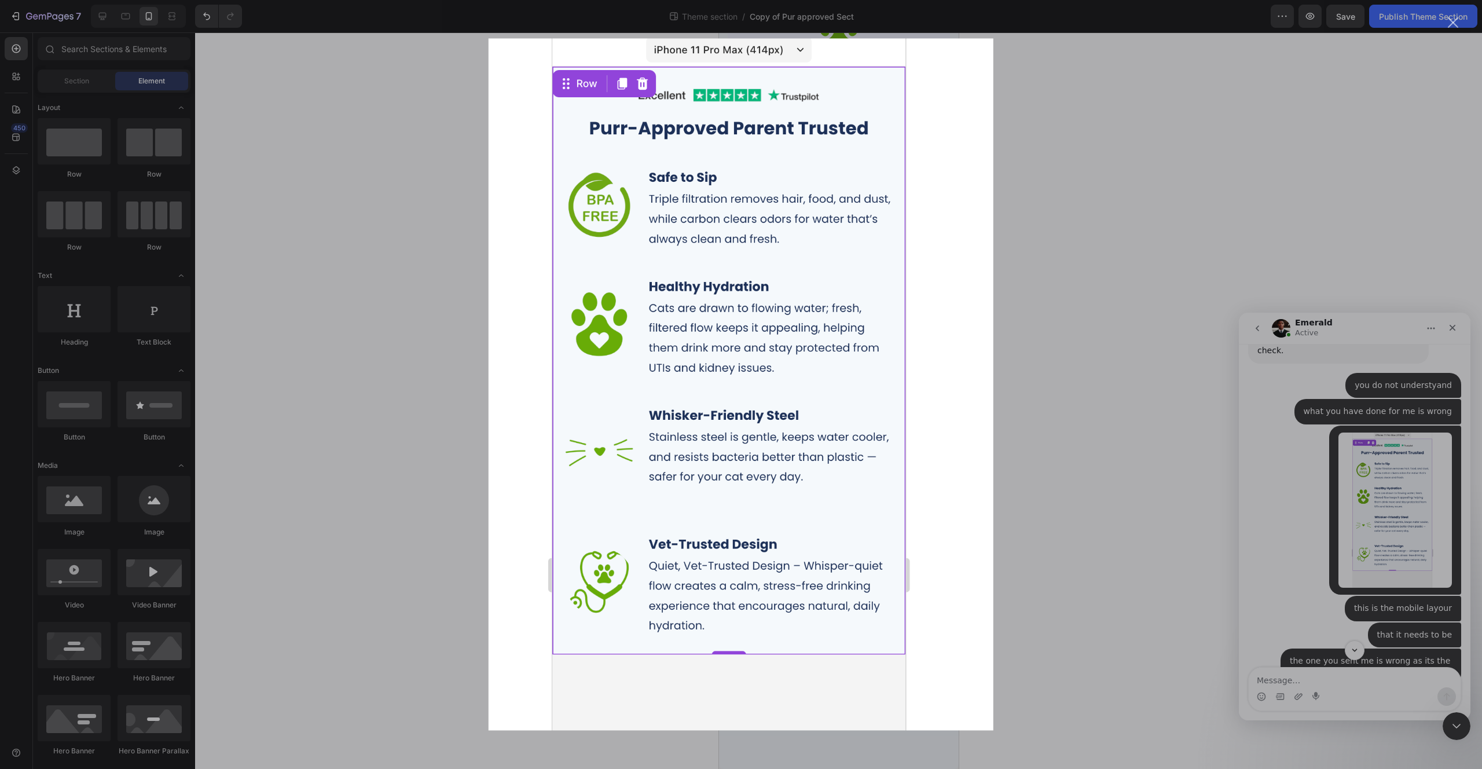
click at [1051, 481] on div "Intercom messenger" at bounding box center [741, 384] width 1482 height 769
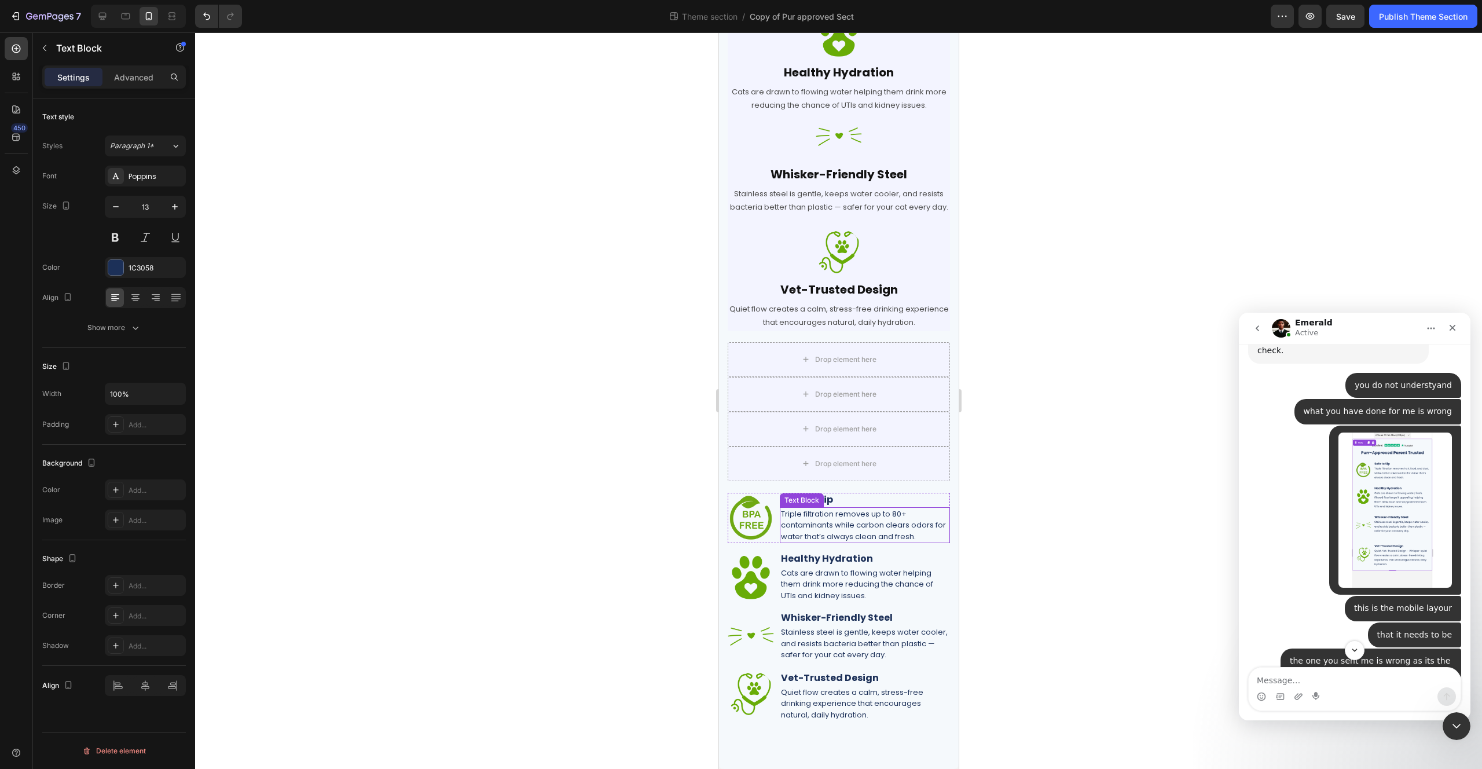
click at [878, 516] on p "Triple filtration removes up to 80+ contaminants while carbon clears odors for …" at bounding box center [864, 525] width 168 height 34
click at [110, 205] on icon "button" at bounding box center [116, 207] width 12 height 12
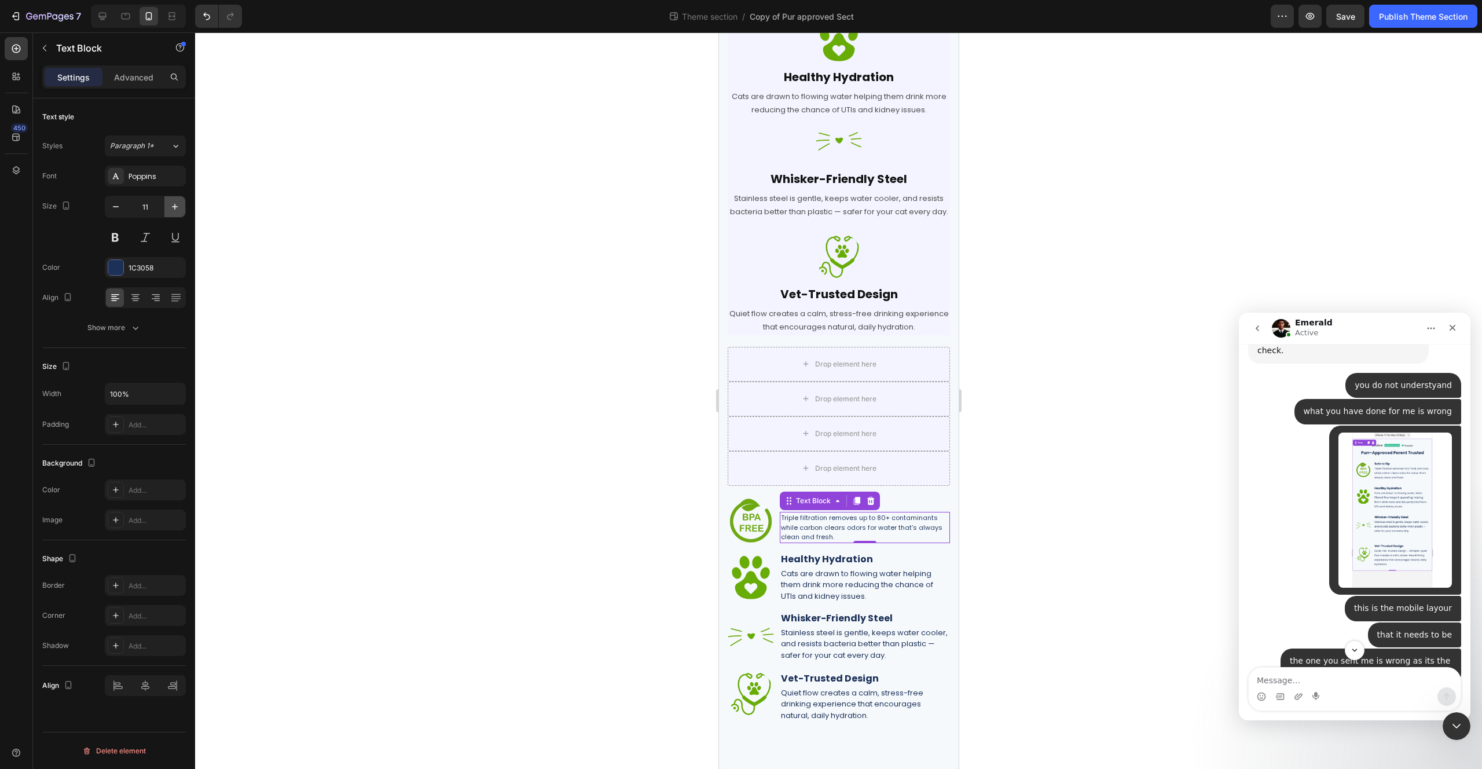
click at [172, 210] on icon "button" at bounding box center [175, 207] width 12 height 12
type input "12"
click at [1359, 470] on img "Flowpure says…" at bounding box center [1395, 509] width 113 height 155
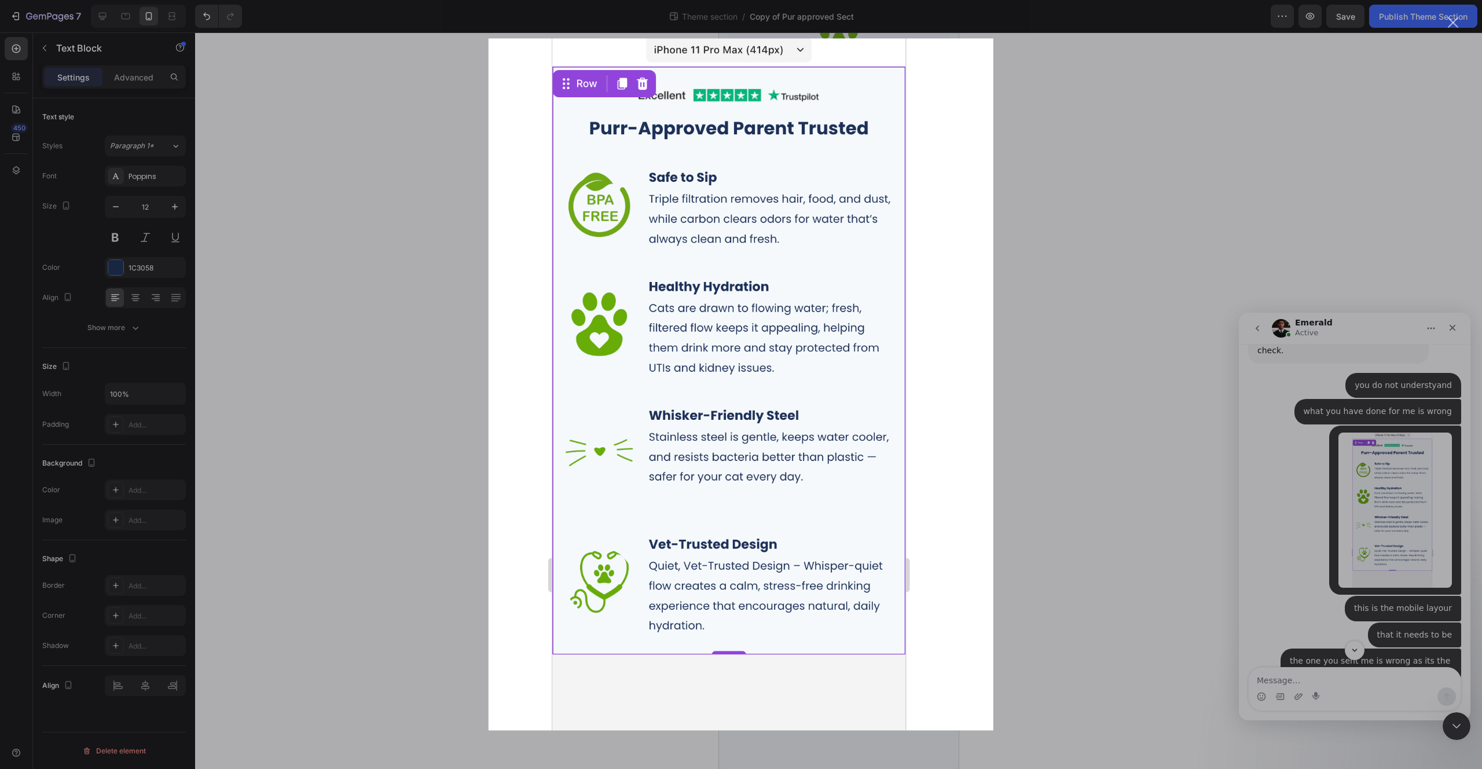
scroll to position [0, 0]
click at [1077, 413] on div "Intercom messenger" at bounding box center [741, 384] width 1482 height 769
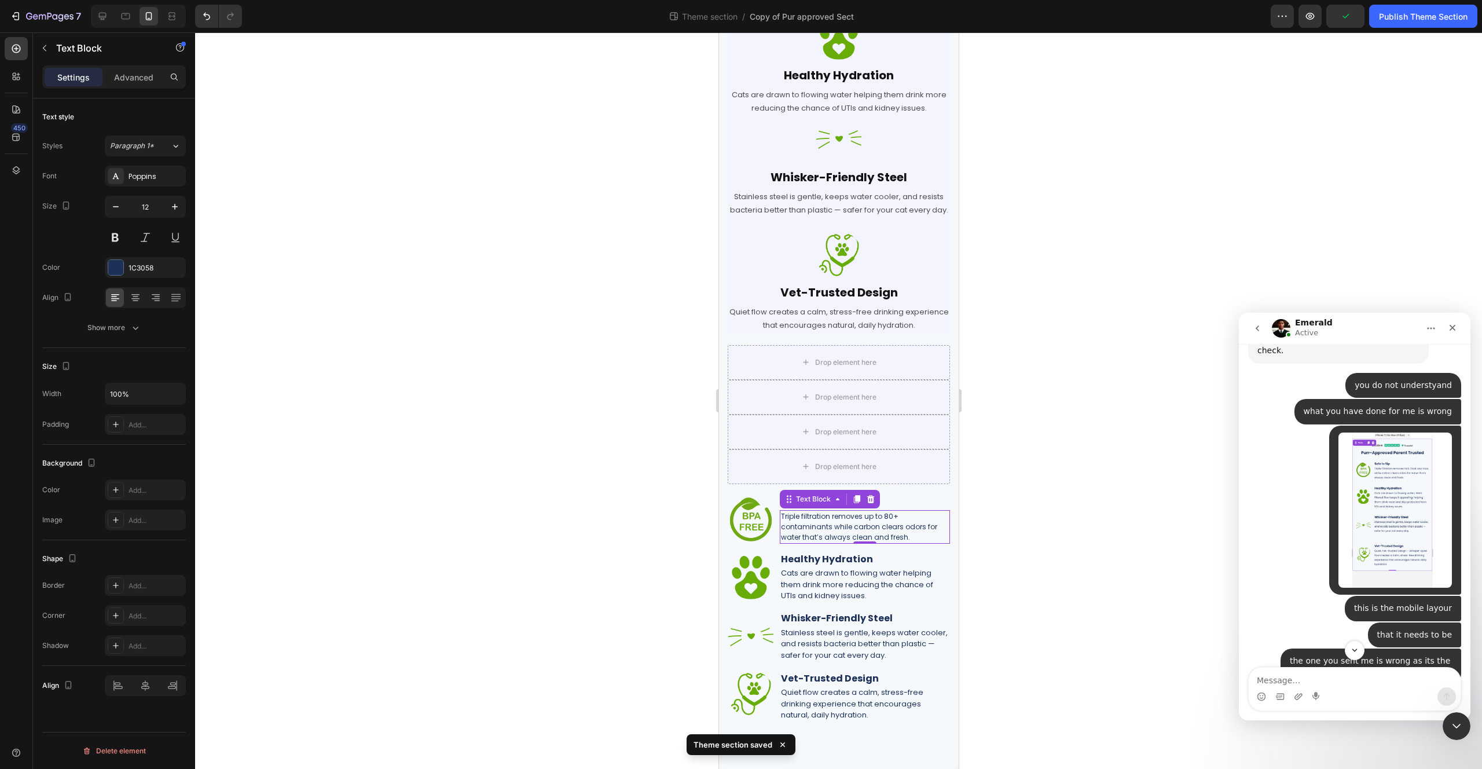
click at [1077, 413] on div at bounding box center [838, 400] width 1287 height 736
click at [882, 517] on p "Triple filtration removes up to 80+ contaminants while carbon clears odors for …" at bounding box center [864, 526] width 168 height 31
click at [177, 206] on icon "button" at bounding box center [175, 207] width 12 height 12
type input "13"
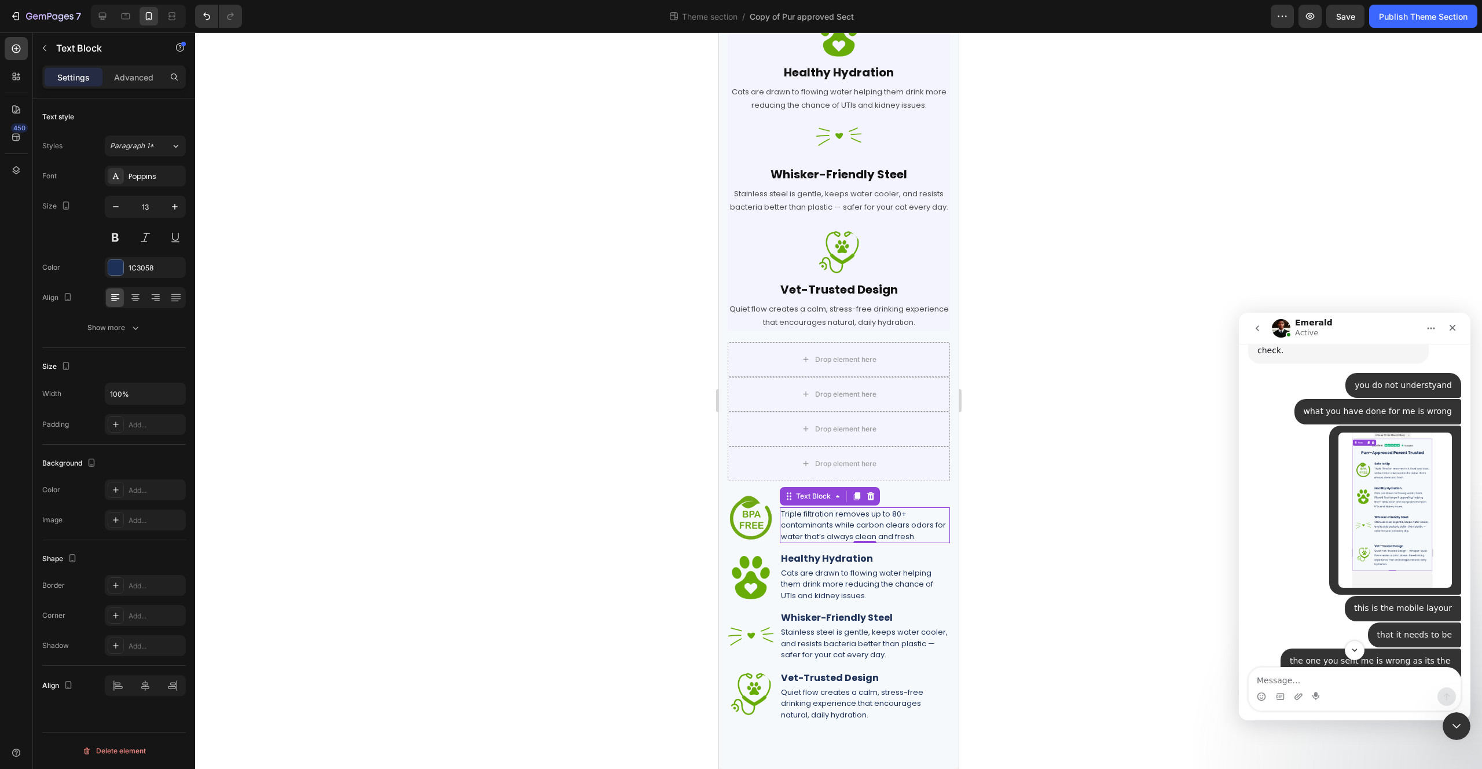
scroll to position [321, 0]
click at [825, 578] on p "Cats are drawn to flowing water helping them drink more reducing the chance of …" at bounding box center [864, 584] width 168 height 34
click at [806, 522] on p "Triple filtration removes up to 80+ contaminants while carbon clears odors for …" at bounding box center [864, 525] width 168 height 34
click at [1045, 608] on div at bounding box center [838, 400] width 1287 height 736
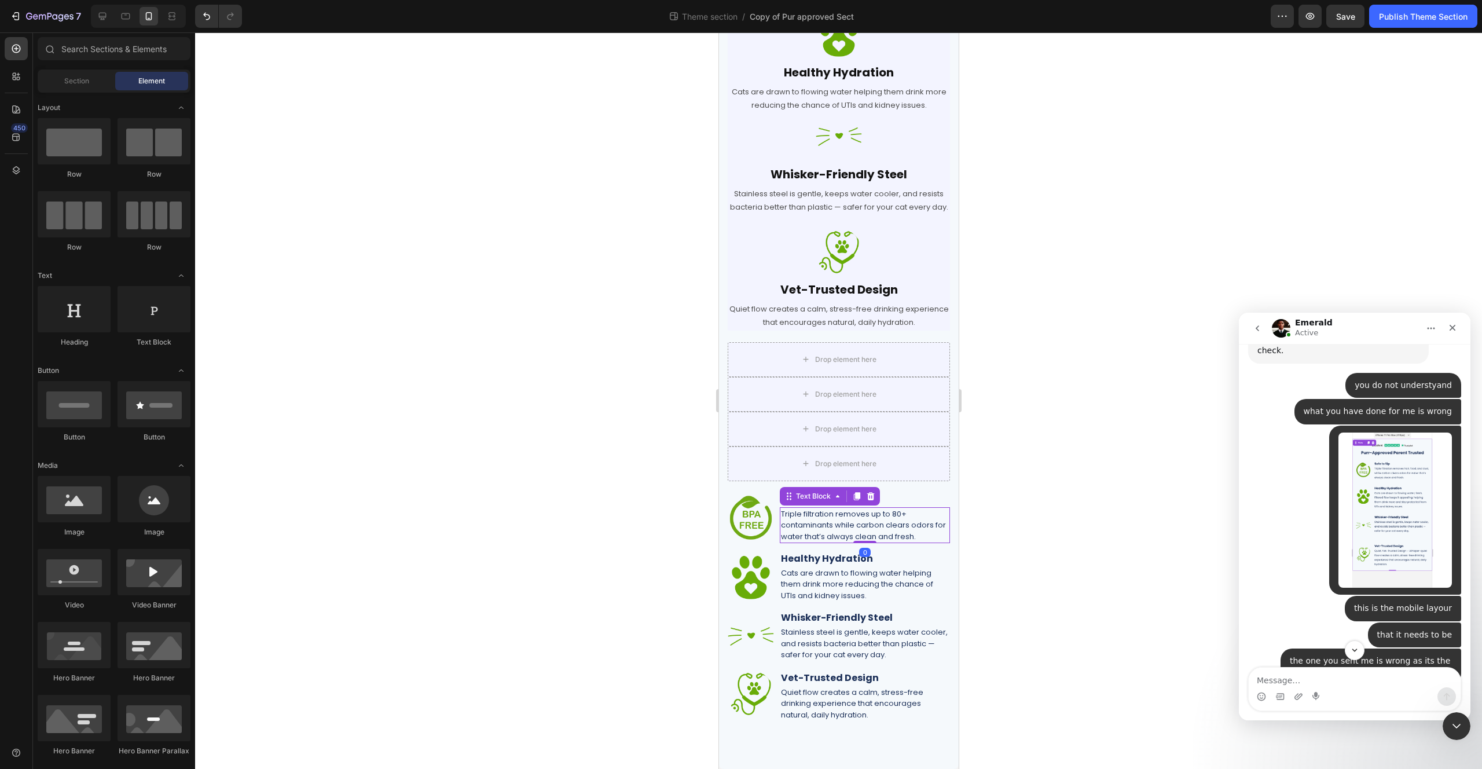
click at [856, 541] on div "Triple filtration removes up to 80+ contaminants while carbon clears odors for …" at bounding box center [864, 525] width 170 height 36
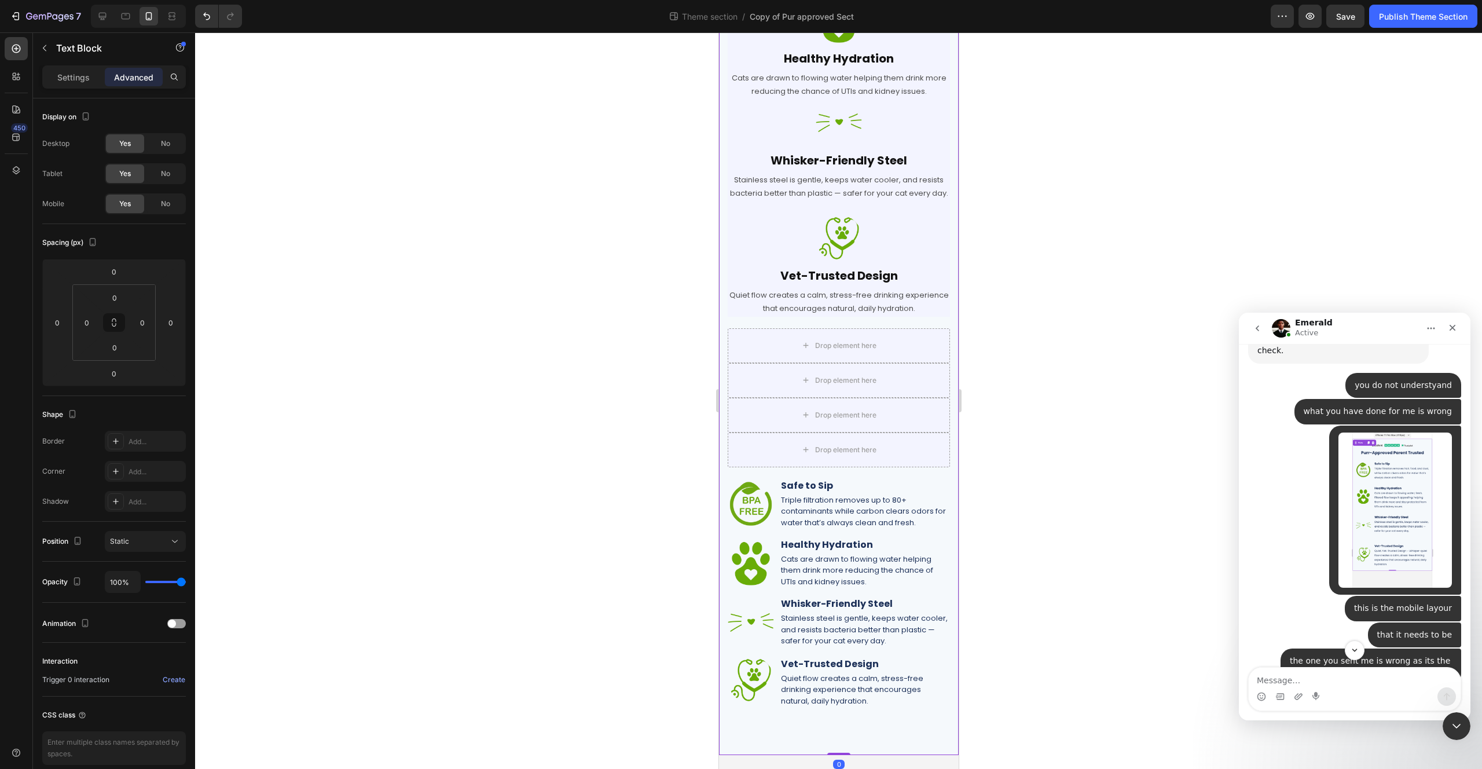
click at [941, 530] on div "Image Row Purr-Approved, Parent Trusted for mobile Heading Row Image Safe to Si…" at bounding box center [838, 244] width 240 height 1022
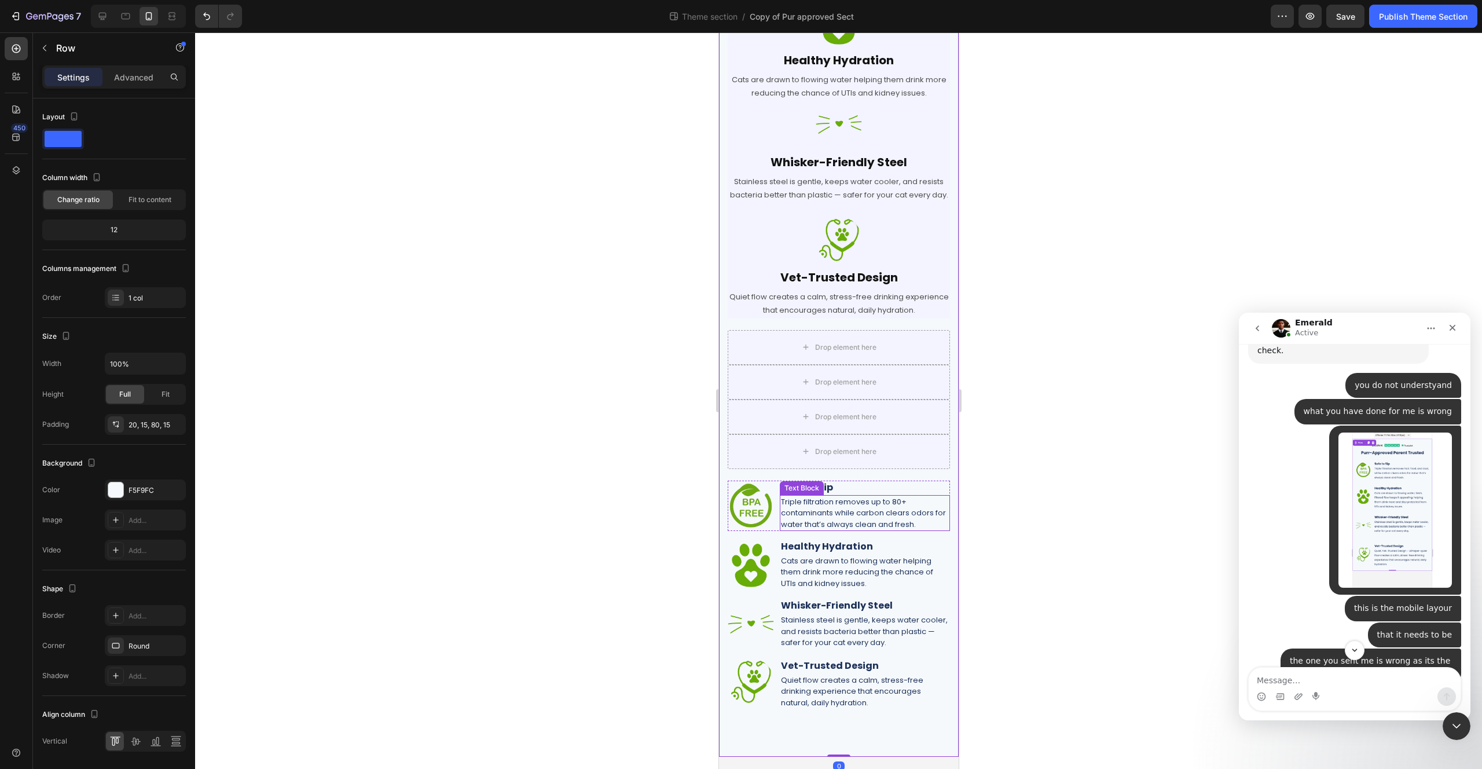
click at [863, 526] on p "Triple filtration removes up to 80+ contaminants while carbon clears odors for …" at bounding box center [864, 513] width 168 height 34
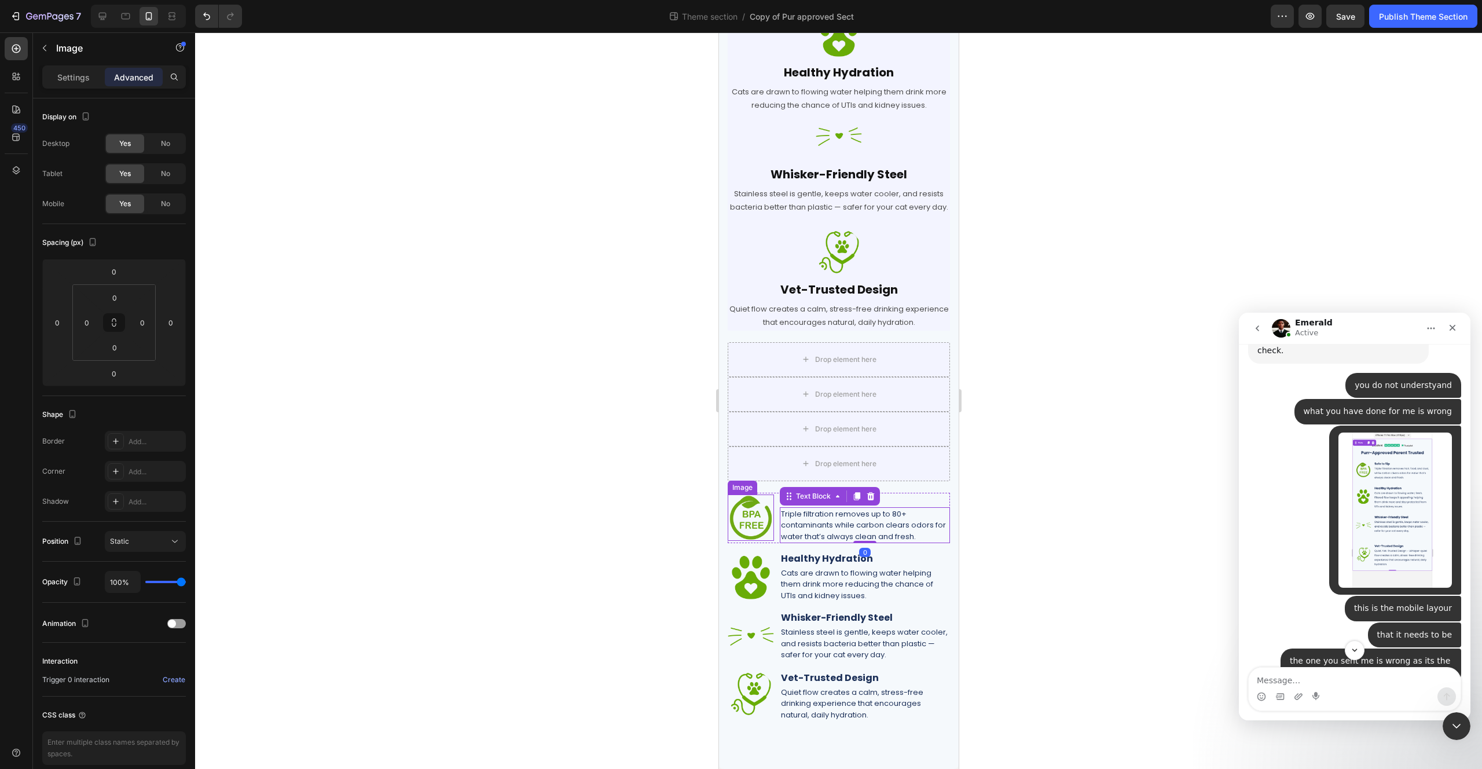
click at [771, 538] on div at bounding box center [750, 517] width 46 height 46
click at [776, 538] on div "Image 0 Safe to Sip Heading Triple filtration removes up to 80+ contaminants wh…" at bounding box center [838, 518] width 222 height 50
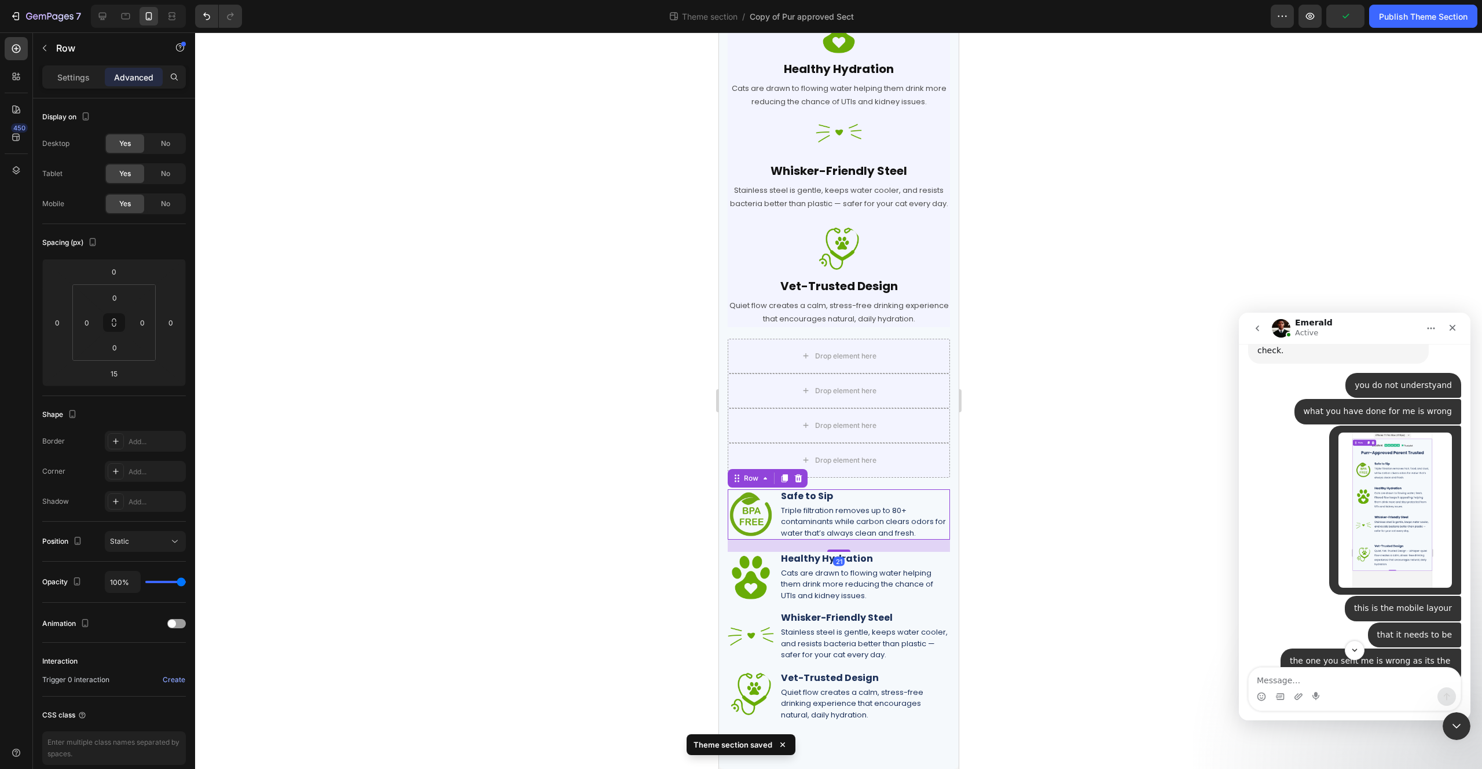
scroll to position [324, 0]
click at [839, 554] on div "Image Row Purr-Approved, Parent Trusted for mobile Heading Row Image Safe to Si…" at bounding box center [838, 239] width 222 height 967
type input "20"
click at [774, 599] on div "Image Healthy Hydration Heading Cats are drawn to flowing water helping them dr…" at bounding box center [838, 577] width 222 height 50
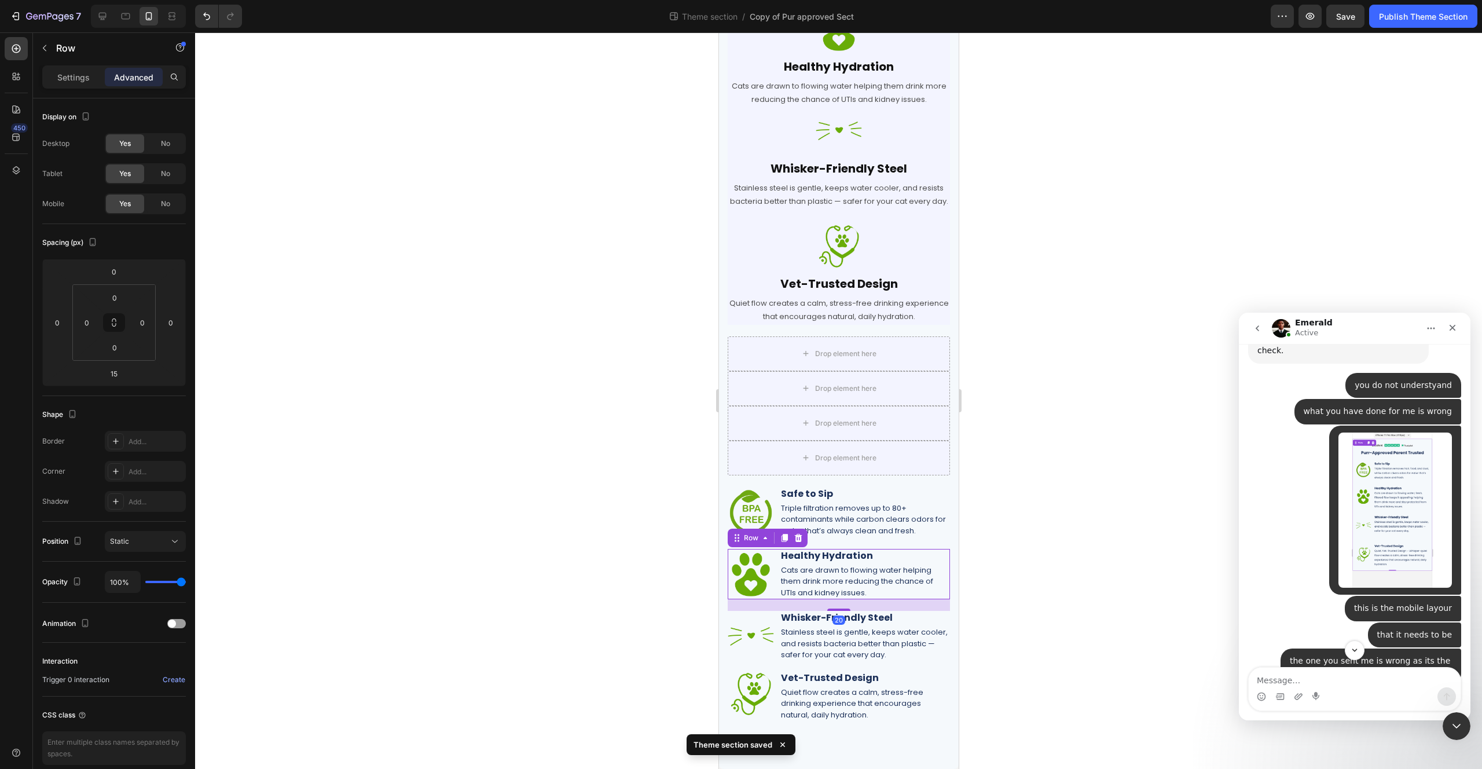
scroll to position [327, 0]
click at [839, 613] on div "Image Row Purr-Approved, Parent Trusted for mobile Heading Row Image Safe to Si…" at bounding box center [838, 238] width 222 height 970
type input "20"
click at [776, 658] on div "Image Whisker-Friendly Steel Heading Stainless steel is gentle, keeps water coo…" at bounding box center [838, 636] width 222 height 50
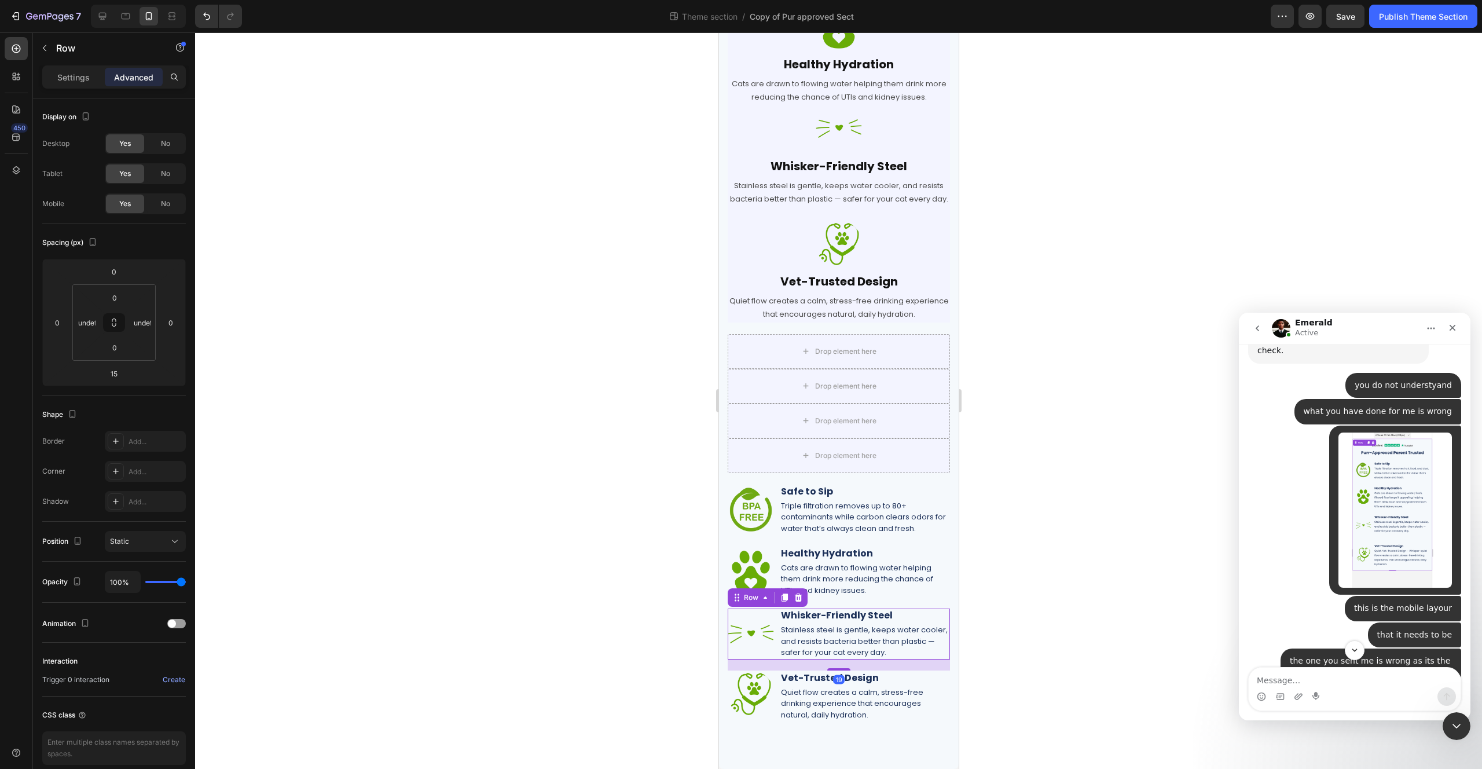
scroll to position [329, 0]
click at [833, 672] on div "Image Row Purr-Approved, Parent Trusted for mobile Heading Row Image Safe to Si…" at bounding box center [838, 236] width 222 height 973
type input "20"
click at [773, 718] on div "Image Vet-Trusted Design Heading Quiet flow creates a calm, stress-free drinkin…" at bounding box center [838, 696] width 222 height 52
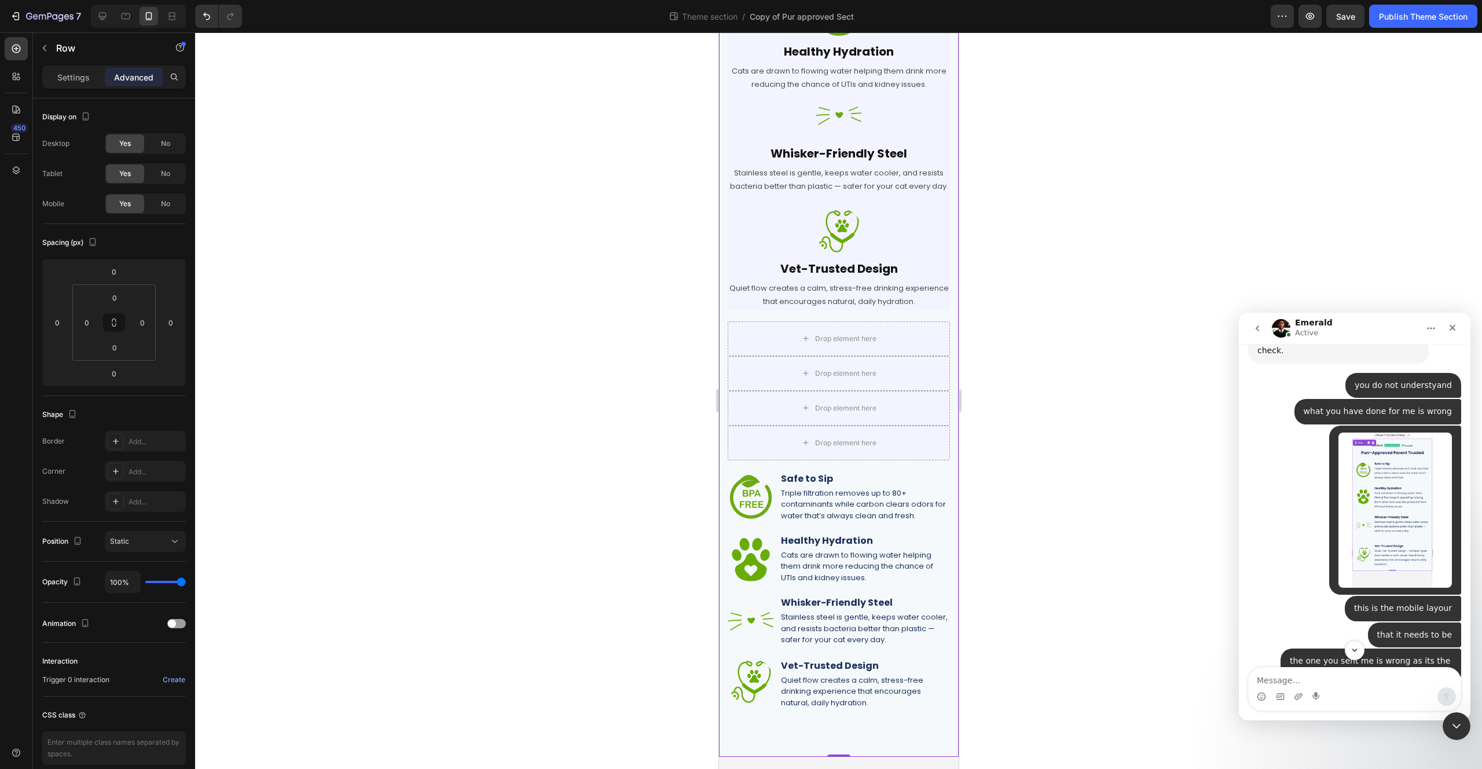
click at [812, 739] on div "Image Row Purr-Approved, Parent Trusted for mobile Heading Row Image Safe to Si…" at bounding box center [838, 241] width 240 height 1031
click at [118, 350] on input "80" at bounding box center [114, 347] width 23 height 17
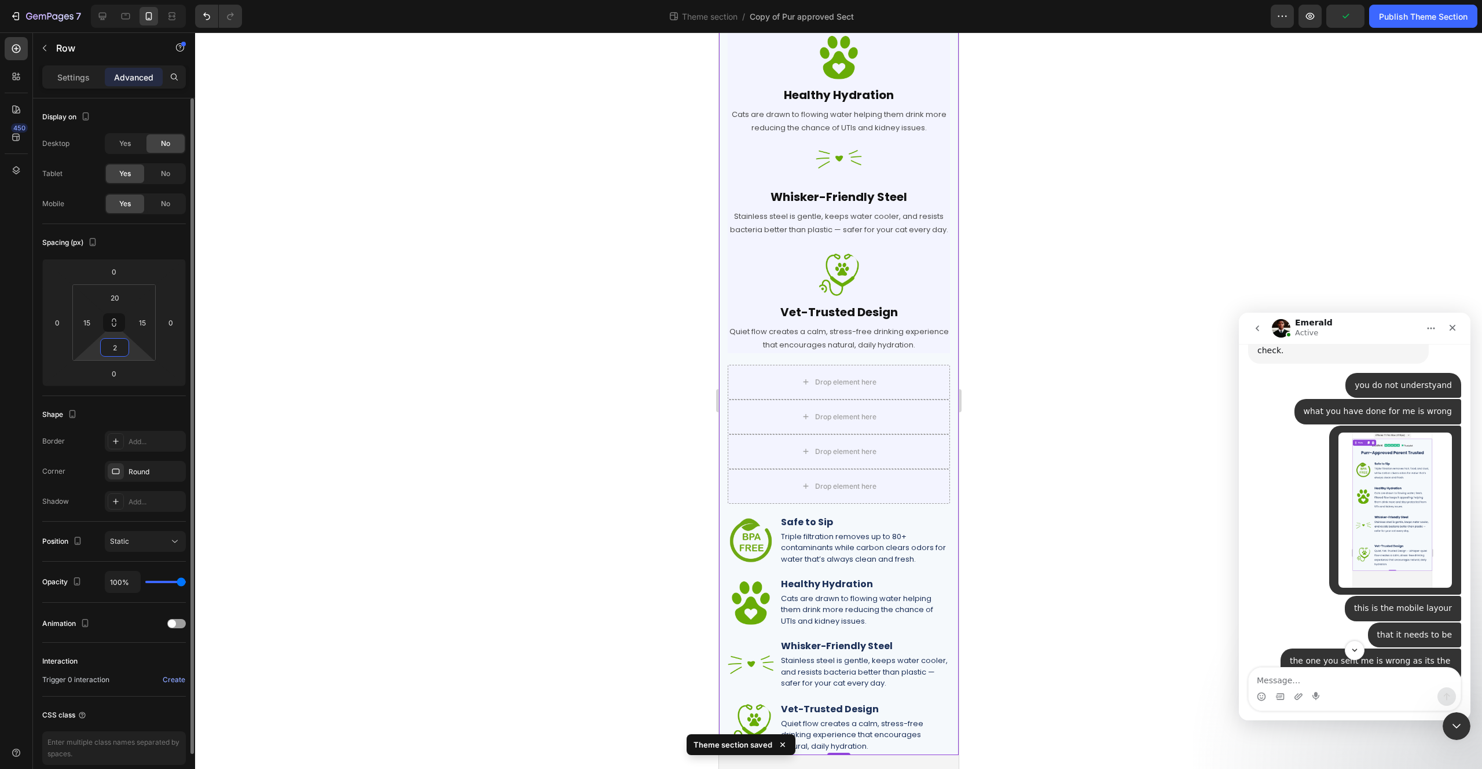
scroll to position [298, 0]
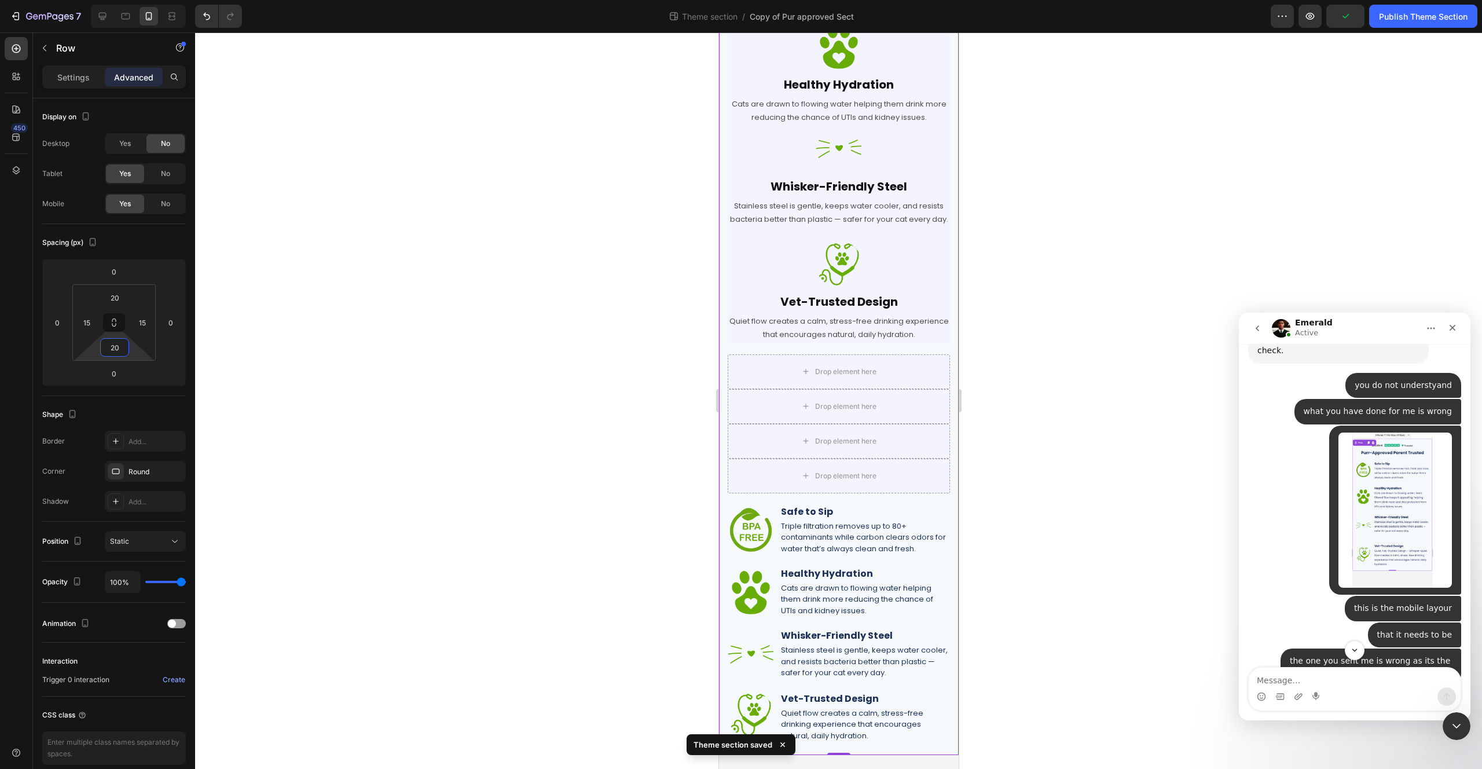
type input "20"
click at [549, 508] on div at bounding box center [838, 400] width 1287 height 736
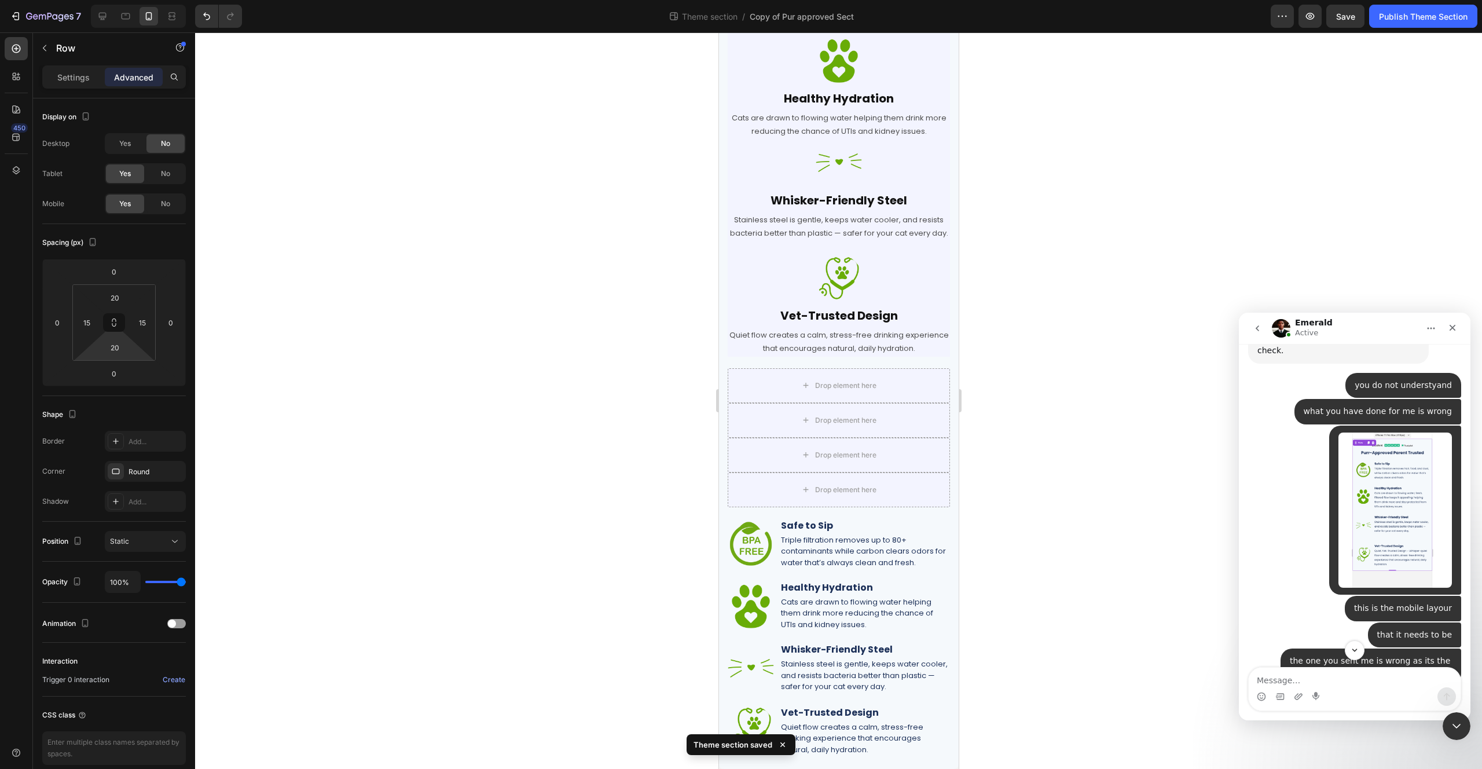
scroll to position [295, 0]
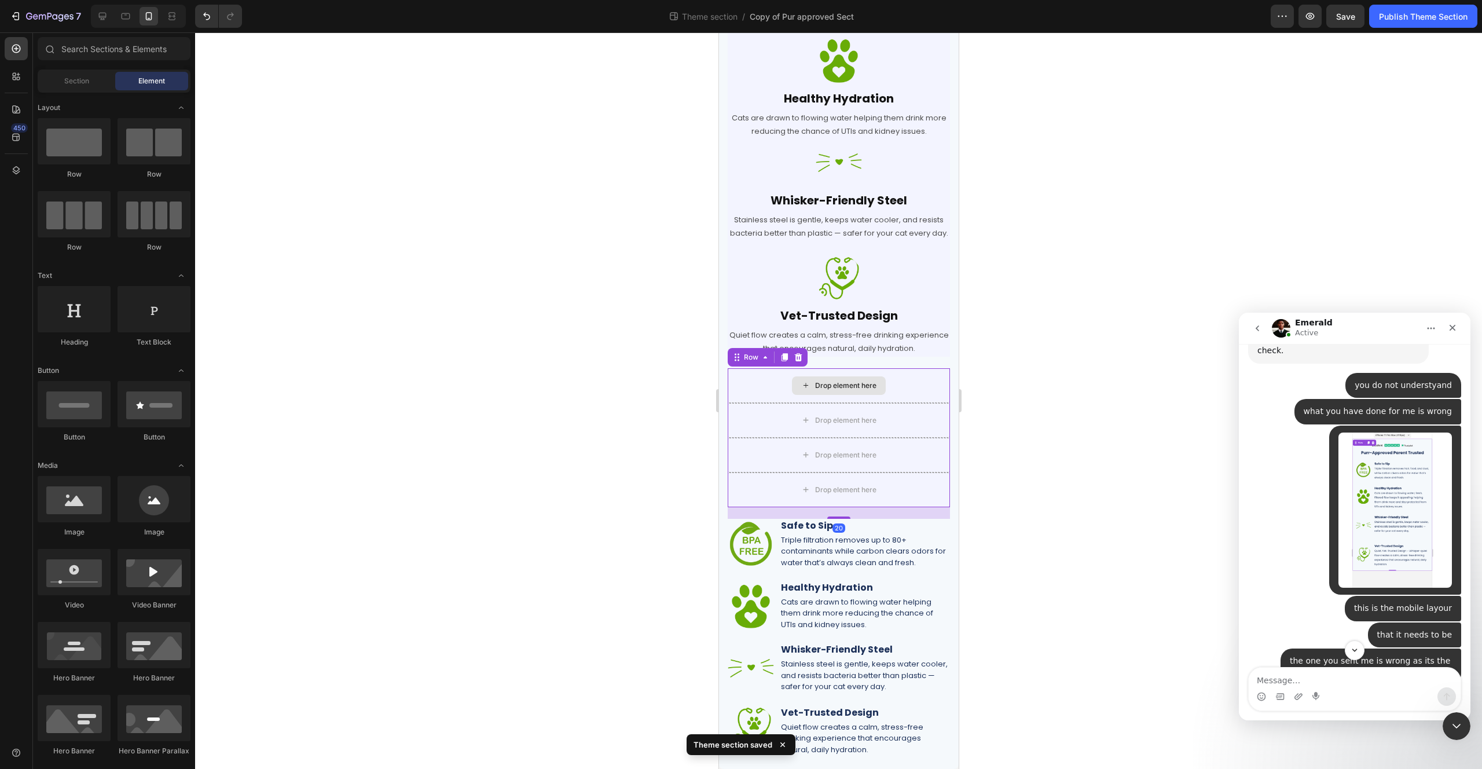
click at [765, 378] on div "Drop element here" at bounding box center [838, 385] width 222 height 35
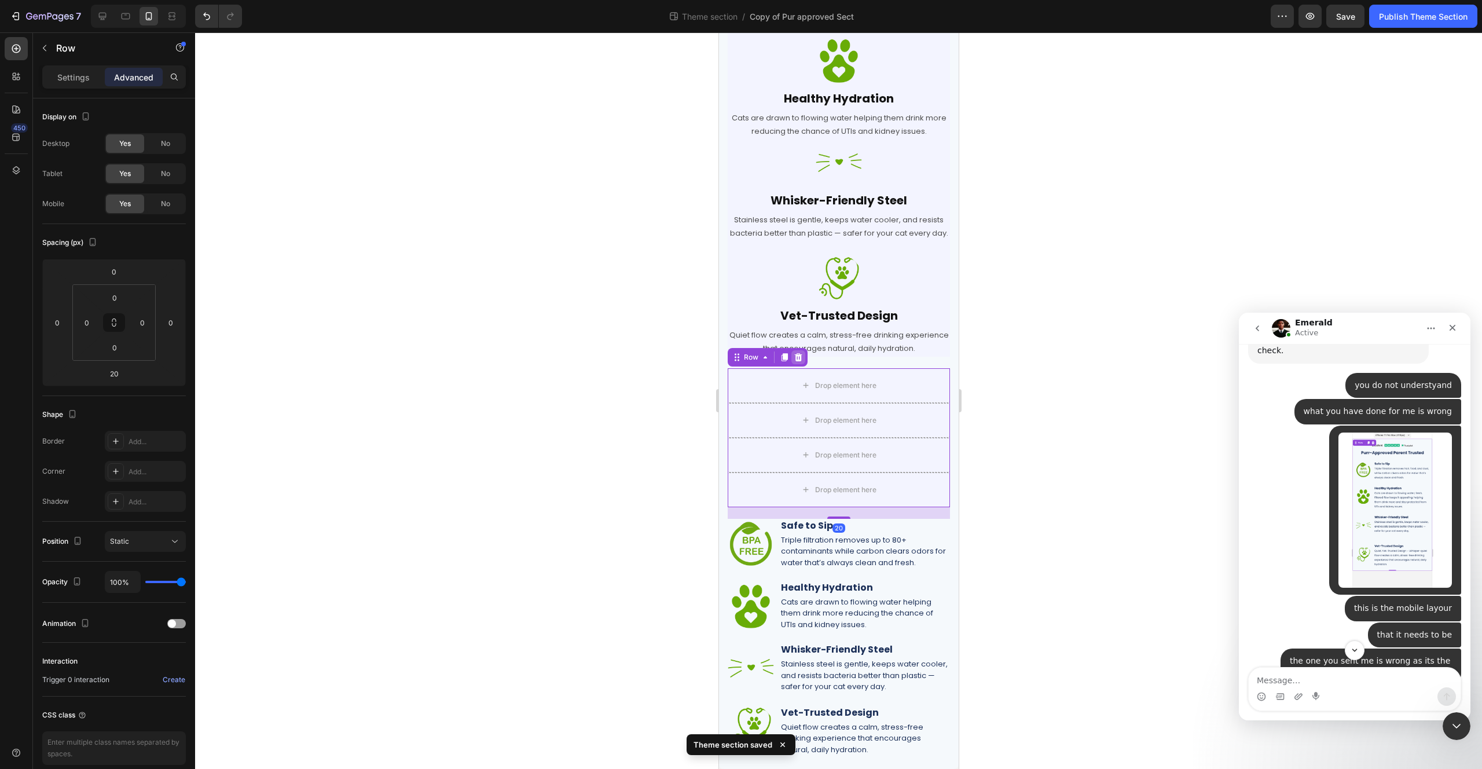
click at [804, 358] on div at bounding box center [798, 357] width 14 height 14
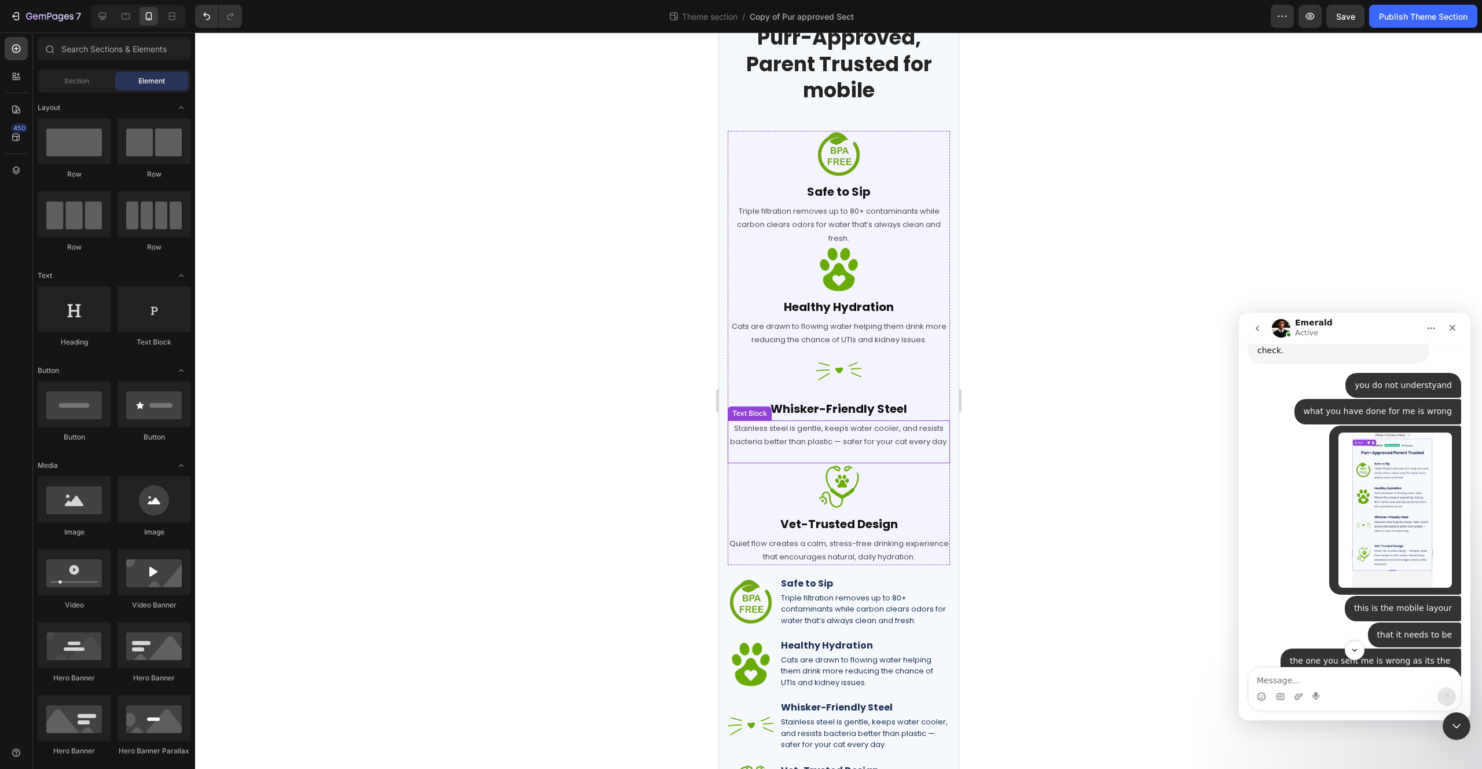
scroll to position [0, 0]
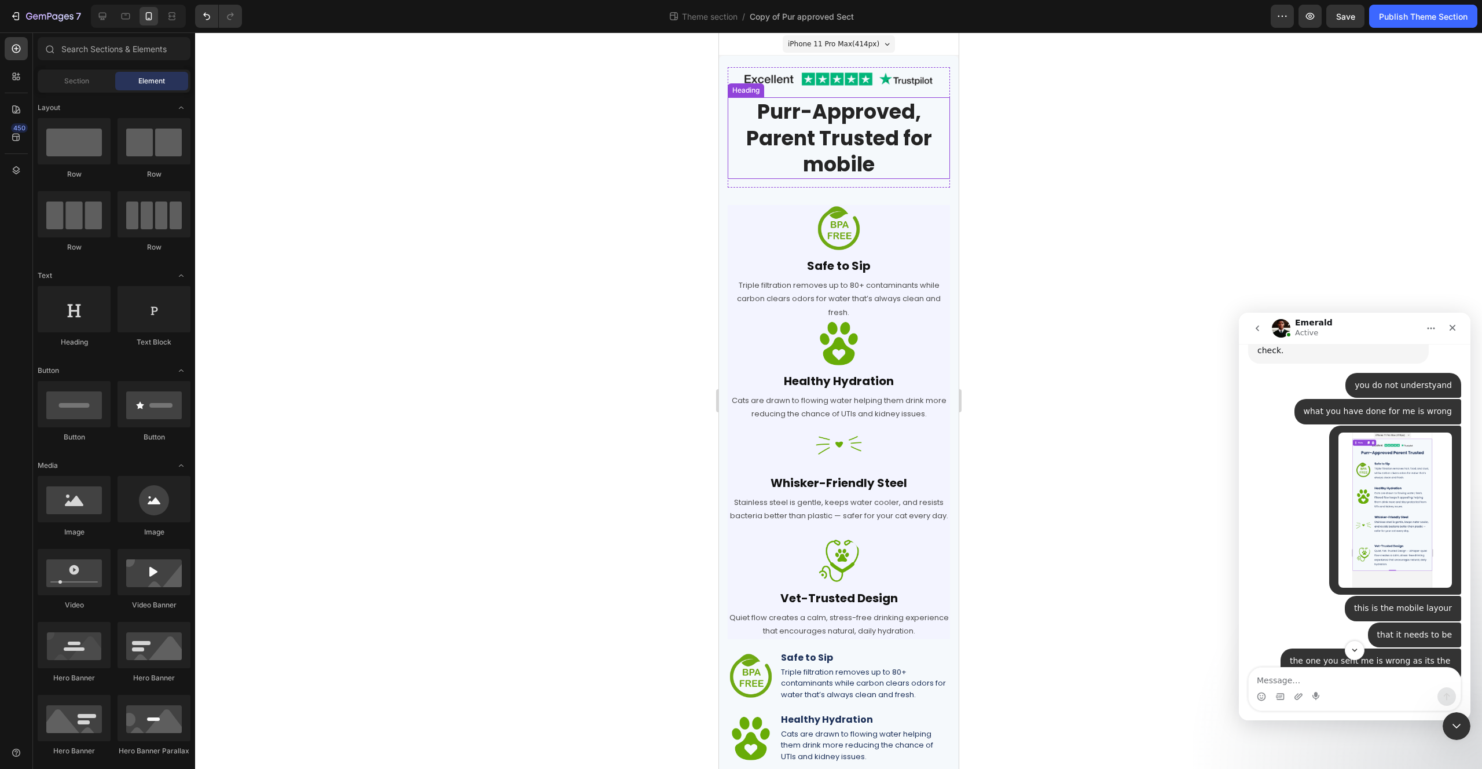
click at [771, 168] on h2 "Purr-Approved, Parent Trusted for mobile" at bounding box center [838, 138] width 222 height 82
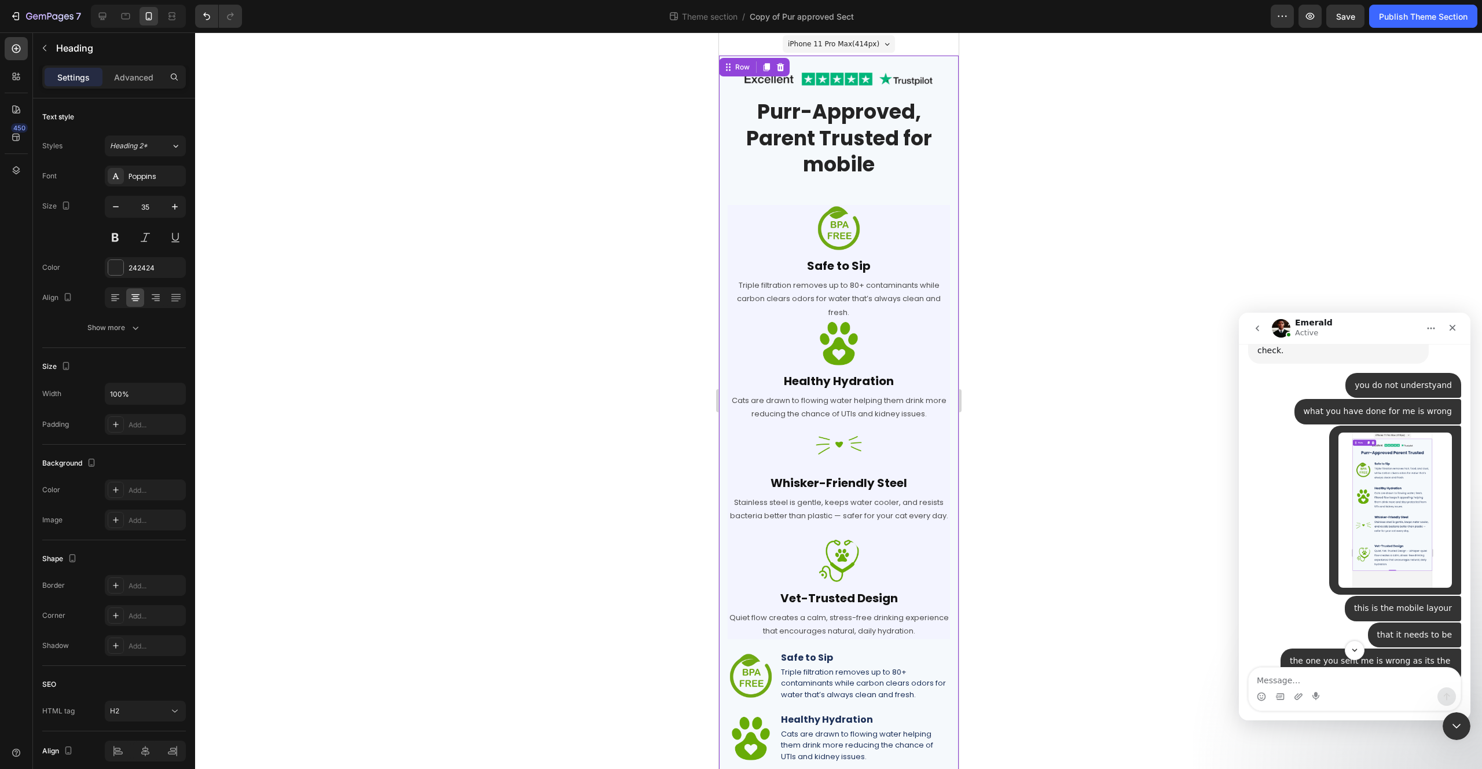
click at [944, 118] on div "Image Row Purr-Approved, Parent Trusted for mobile Heading Row Image Safe to Si…" at bounding box center [838, 478] width 240 height 845
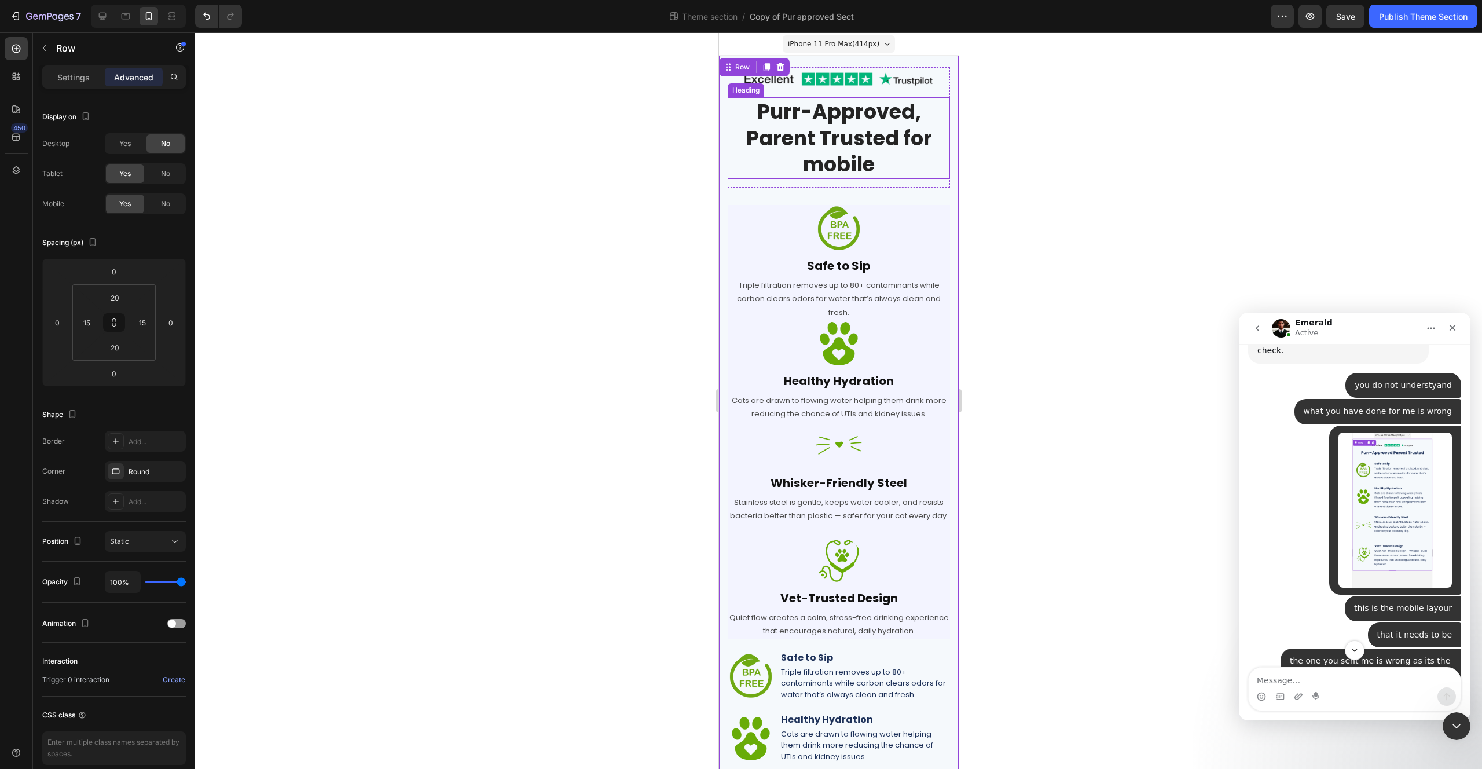
click at [915, 111] on h2 "Purr-Approved, Parent Trusted for mobile" at bounding box center [838, 138] width 222 height 82
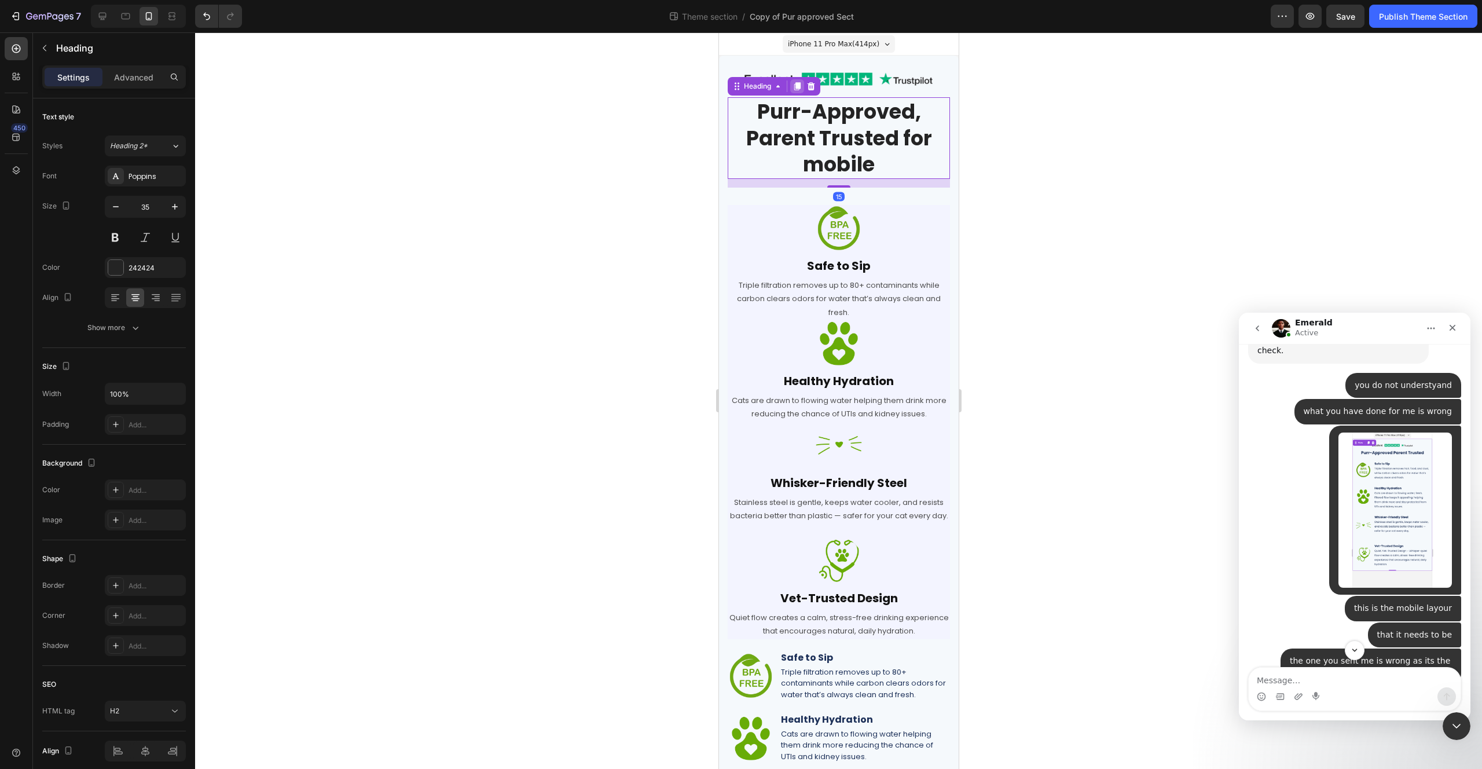
click at [794, 88] on icon at bounding box center [797, 86] width 6 height 8
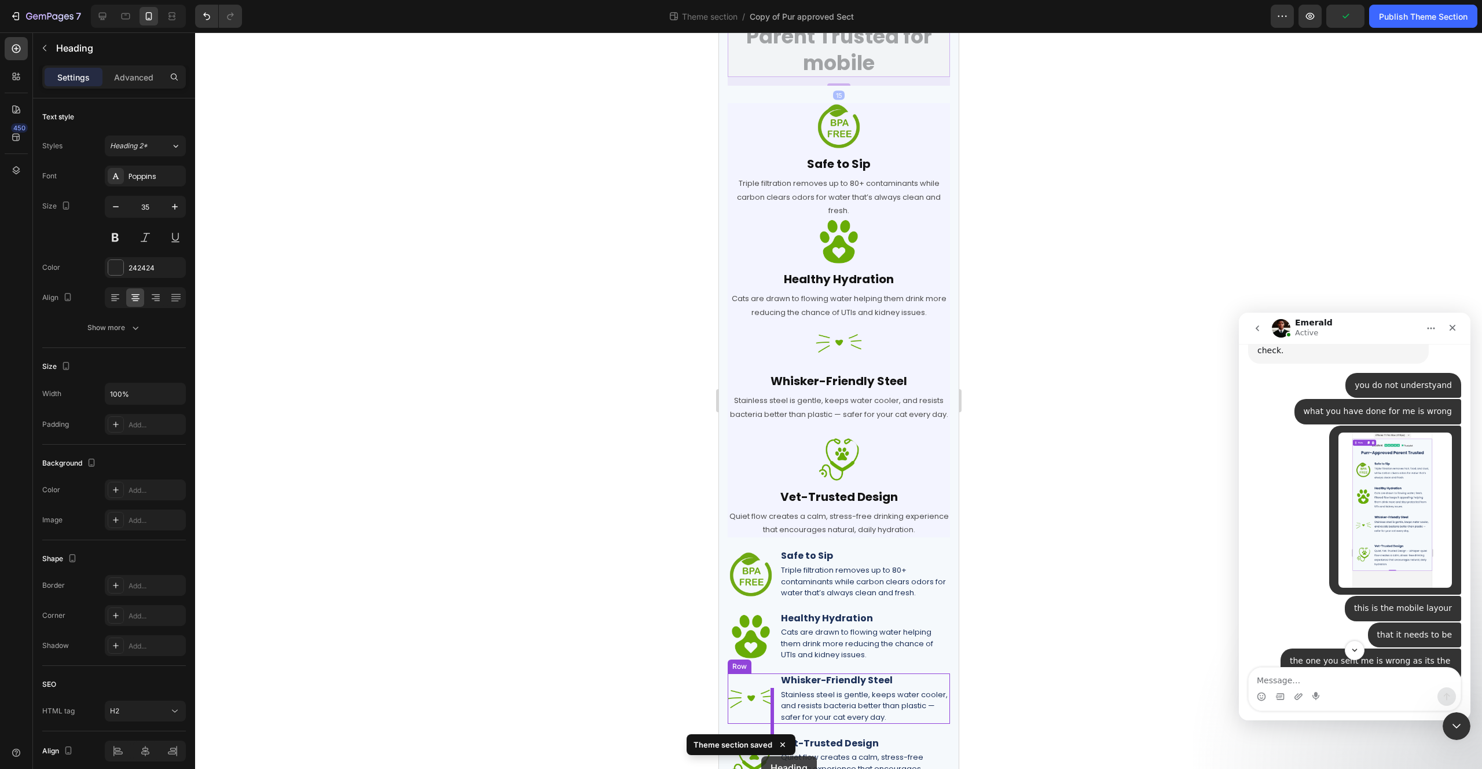
scroll to position [198, 0]
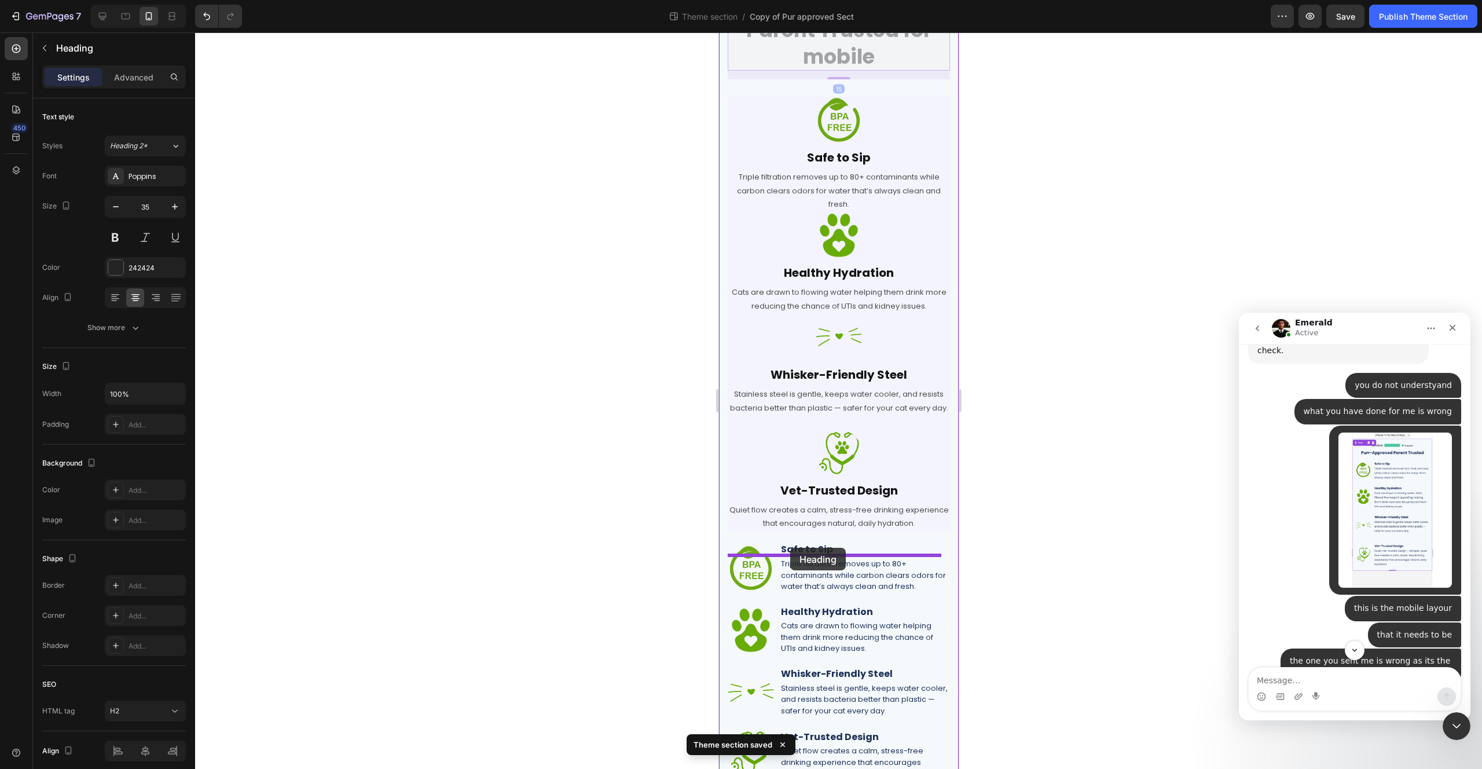
drag, startPoint x: 734, startPoint y: 179, endPoint x: 790, endPoint y: 548, distance: 372.5
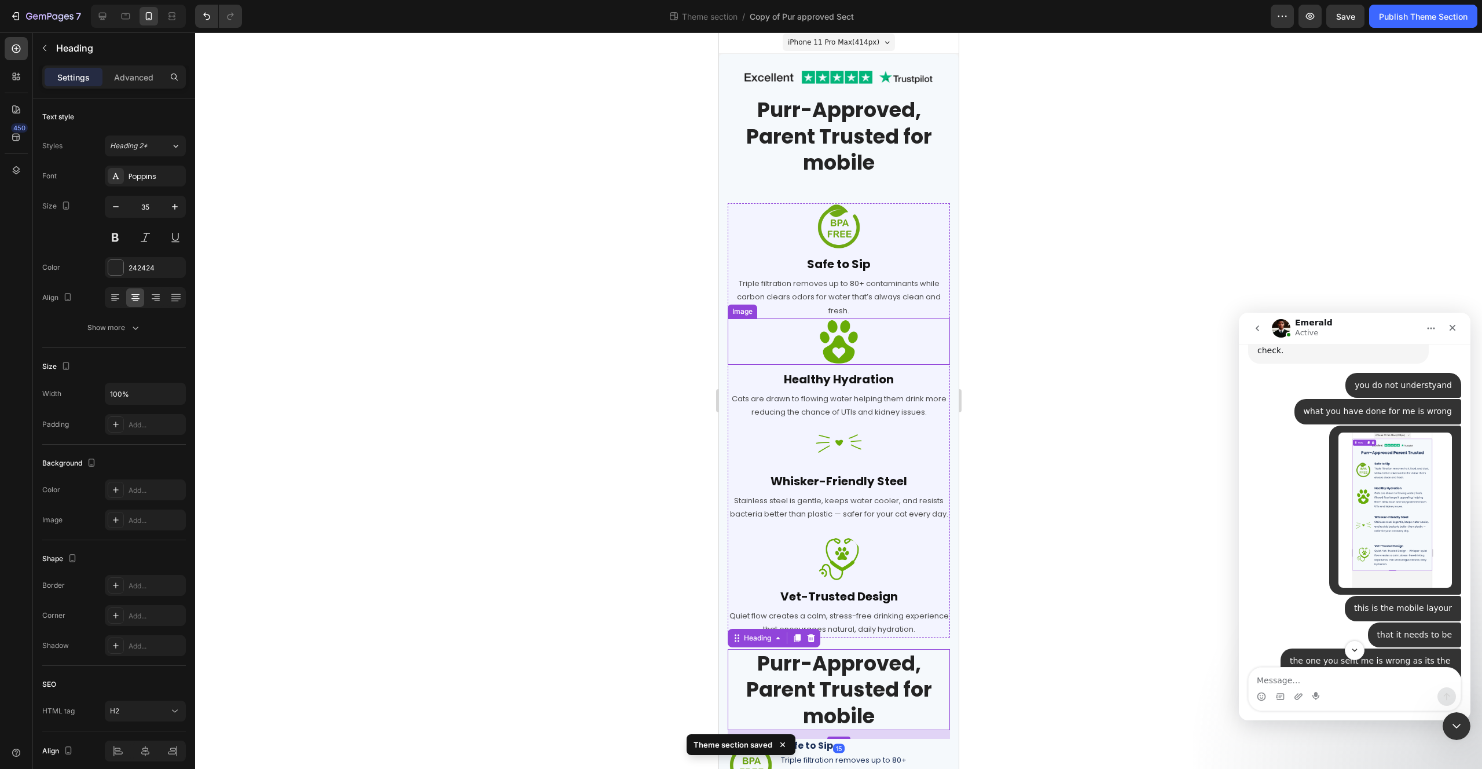
scroll to position [0, 0]
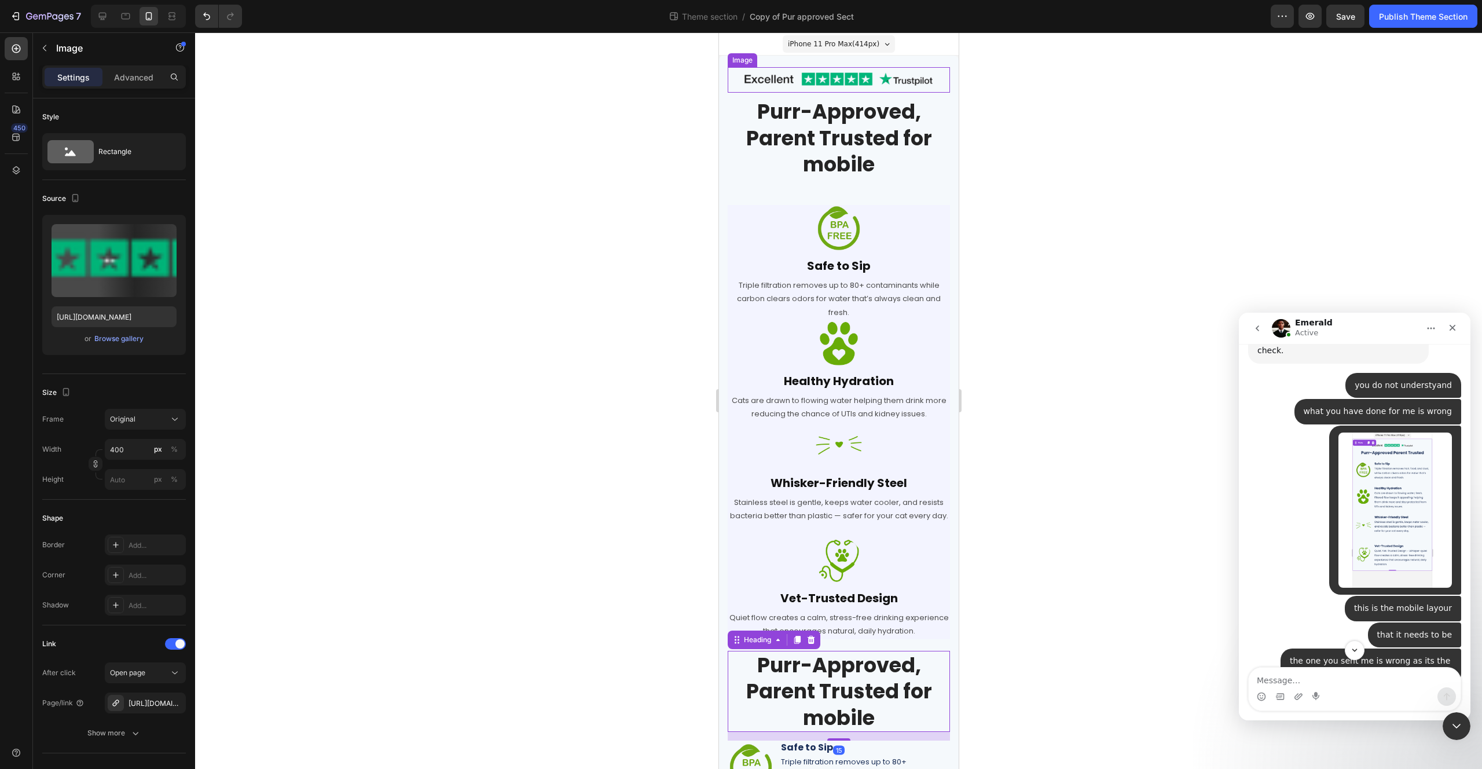
click at [740, 79] on img at bounding box center [838, 79] width 222 height 25
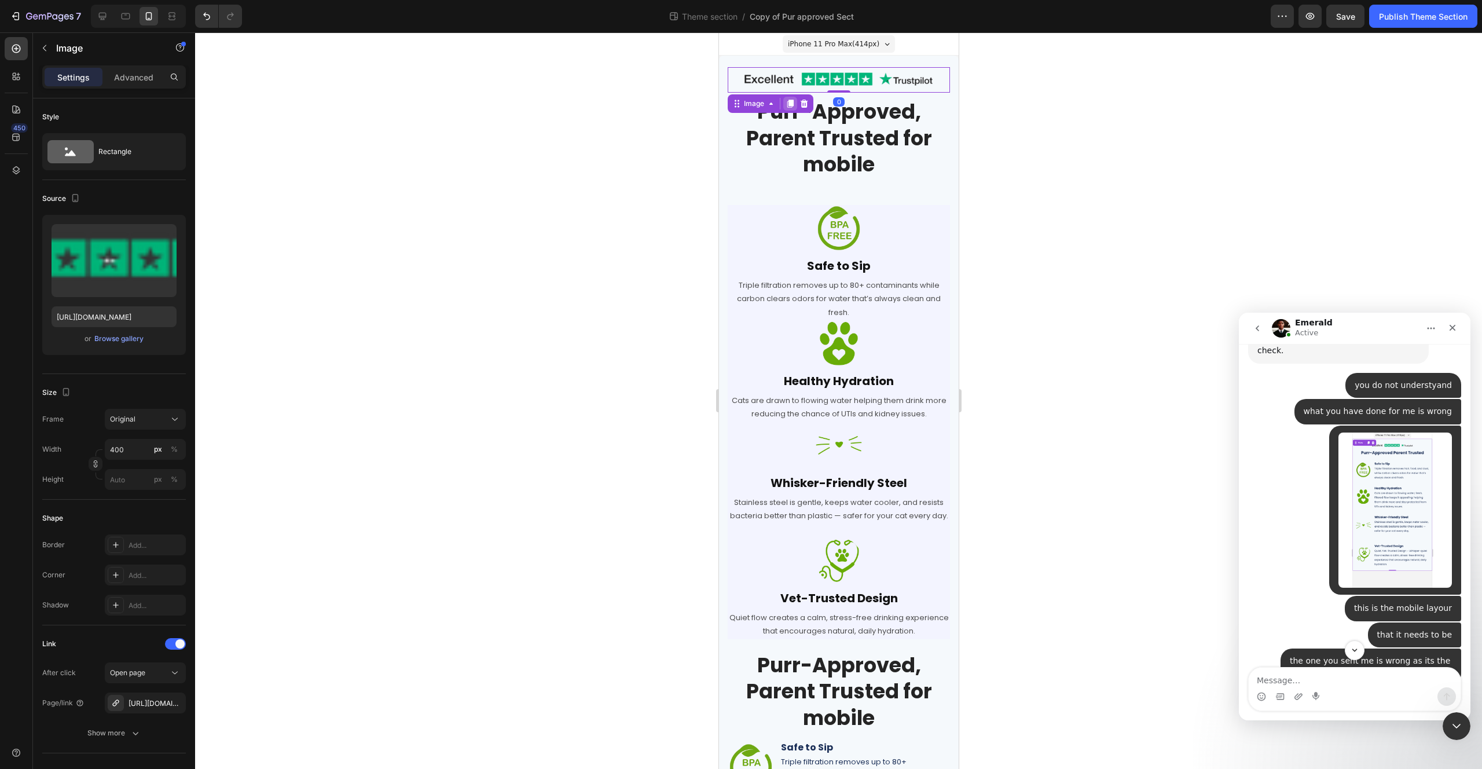
click at [791, 105] on icon at bounding box center [789, 103] width 9 height 9
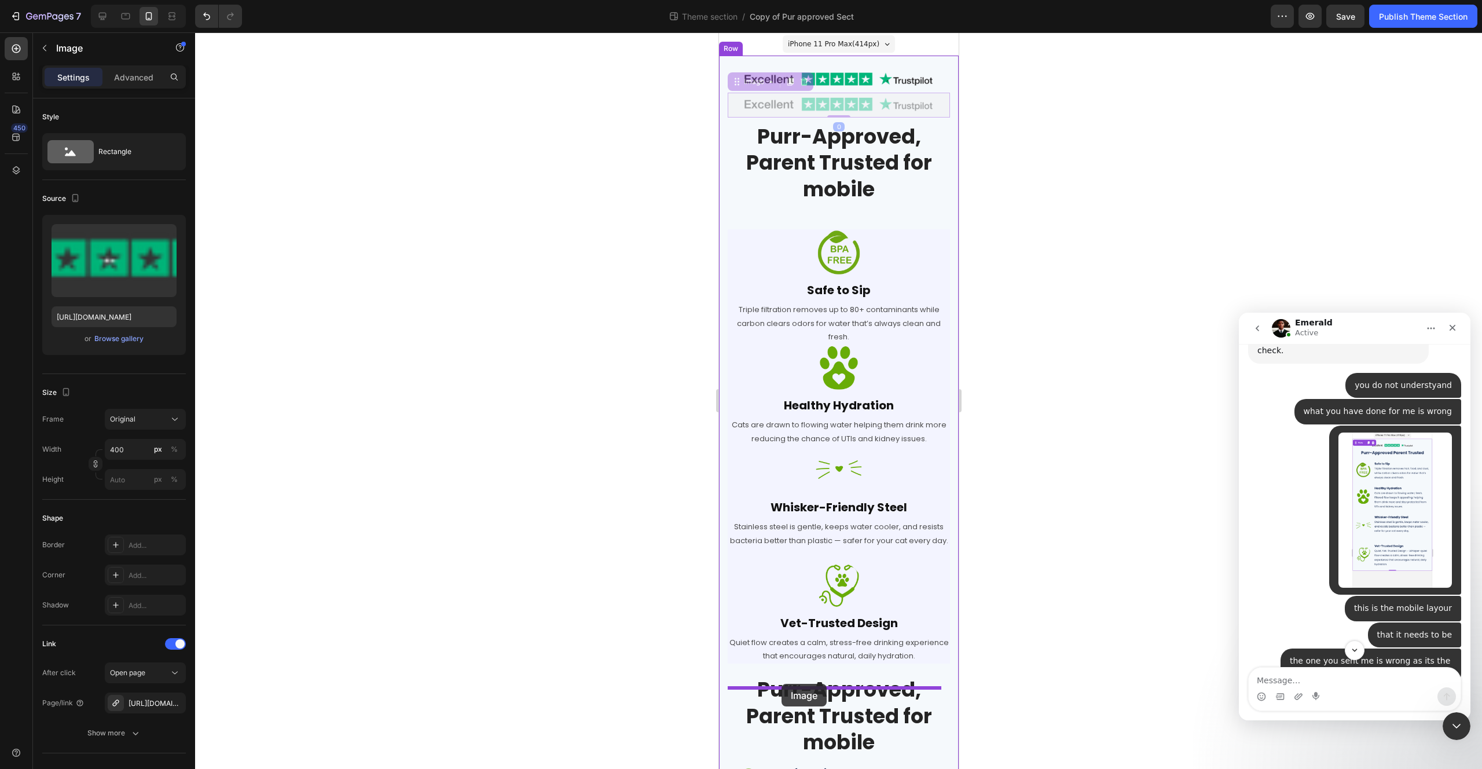
drag, startPoint x: 737, startPoint y: 79, endPoint x: 781, endPoint y: 684, distance: 607.2
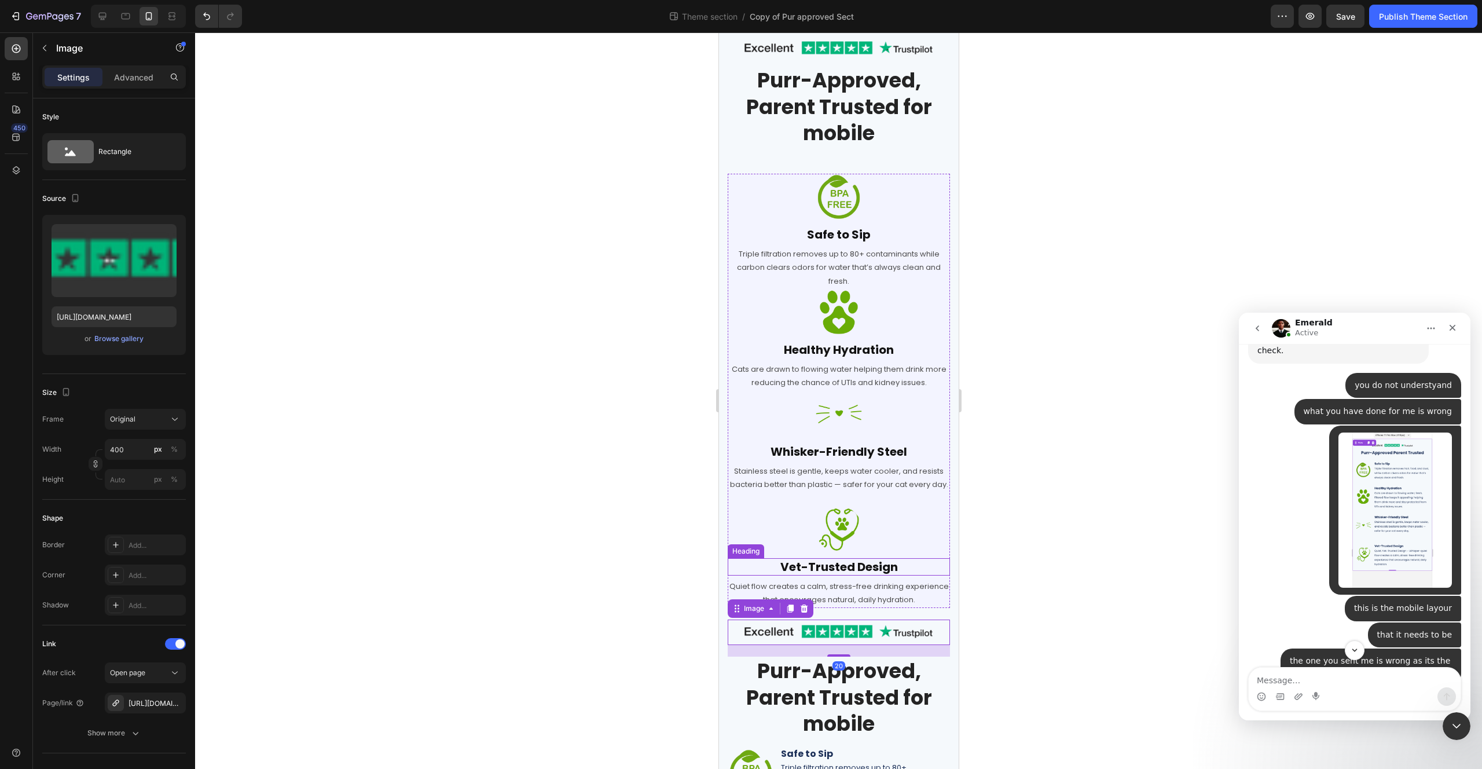
scroll to position [270, 0]
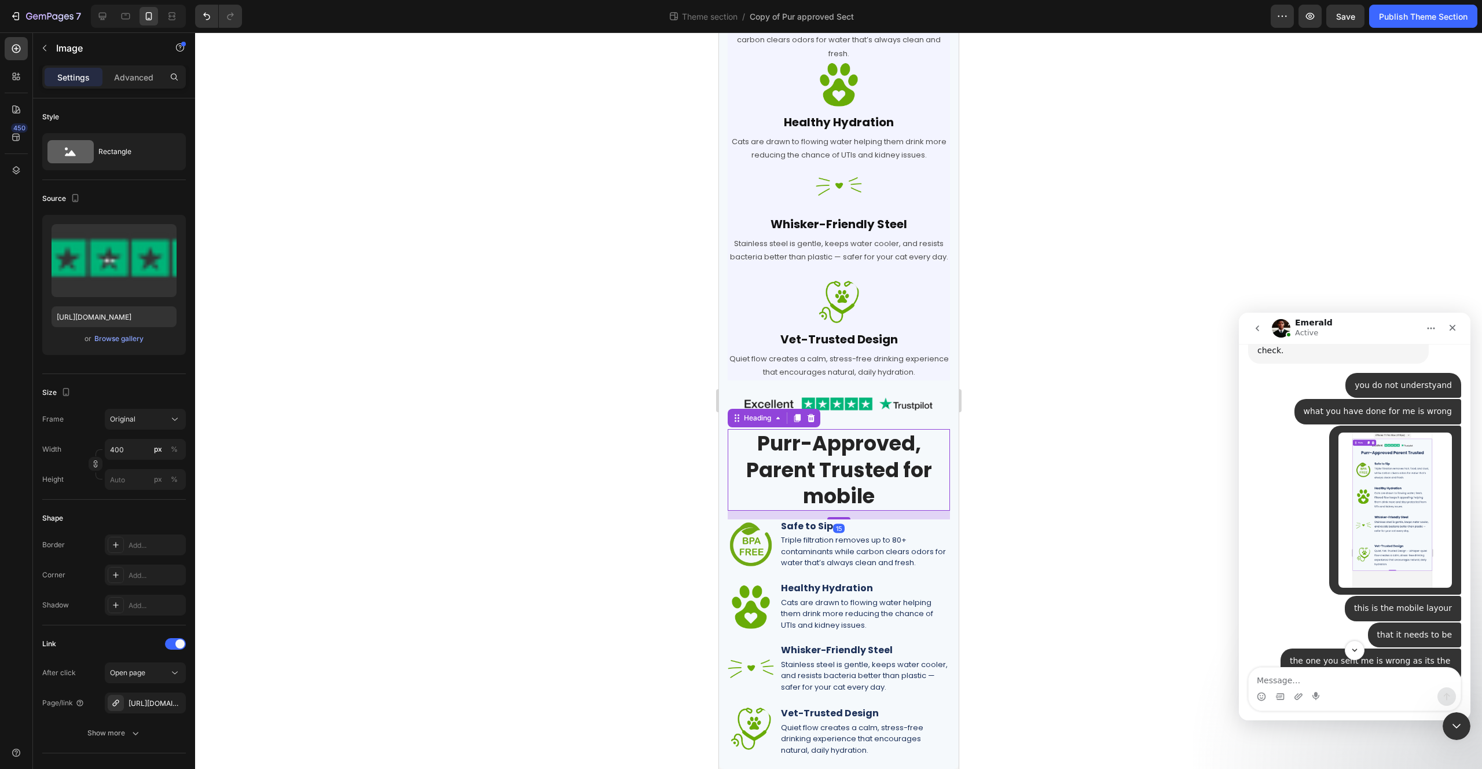
click at [872, 467] on h2 "Purr-Approved, Parent Trusted for mobile" at bounding box center [838, 470] width 222 height 82
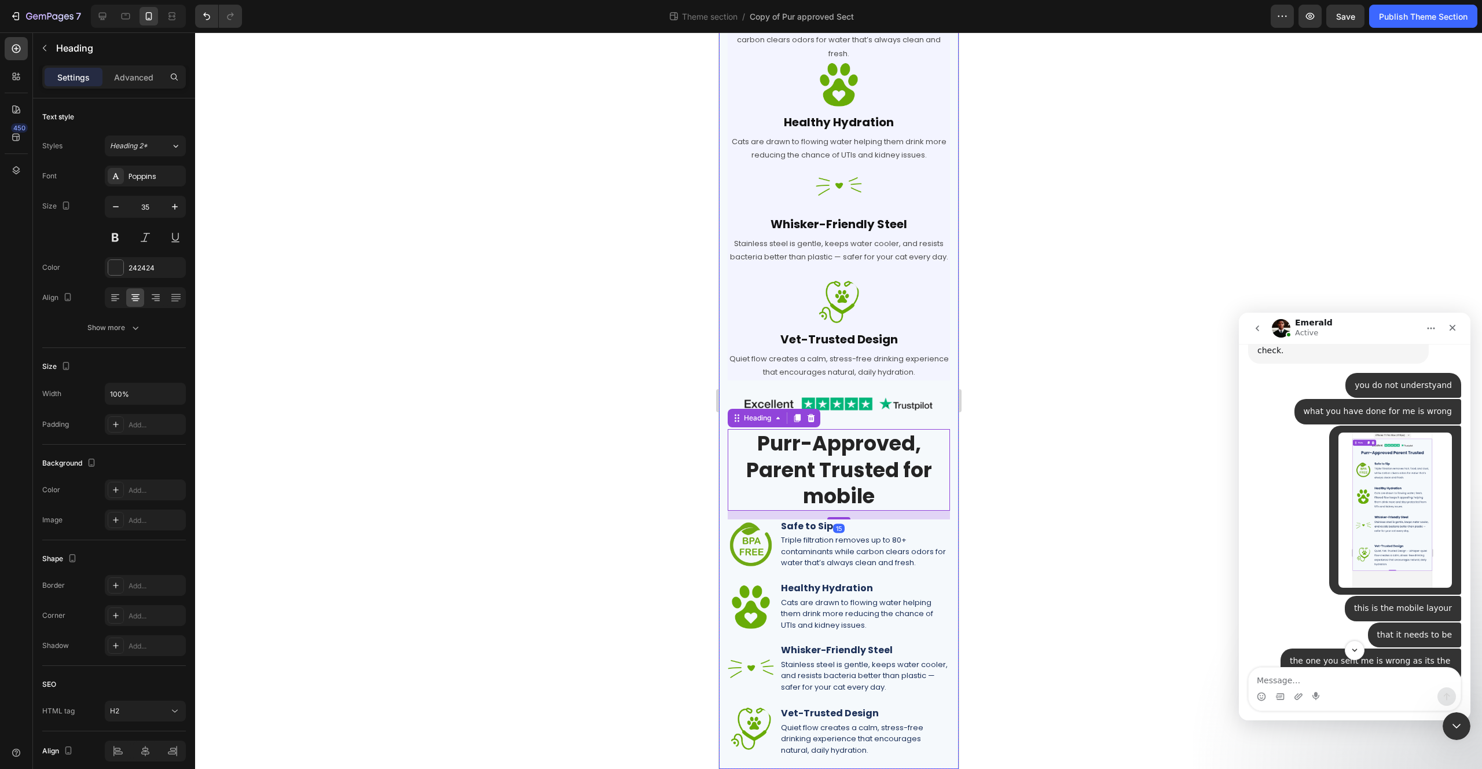
click at [898, 420] on div "Image Row Purr-Approved, Parent Trusted for mobile Heading Row Image Safe to Si…" at bounding box center [838, 282] width 222 height 949
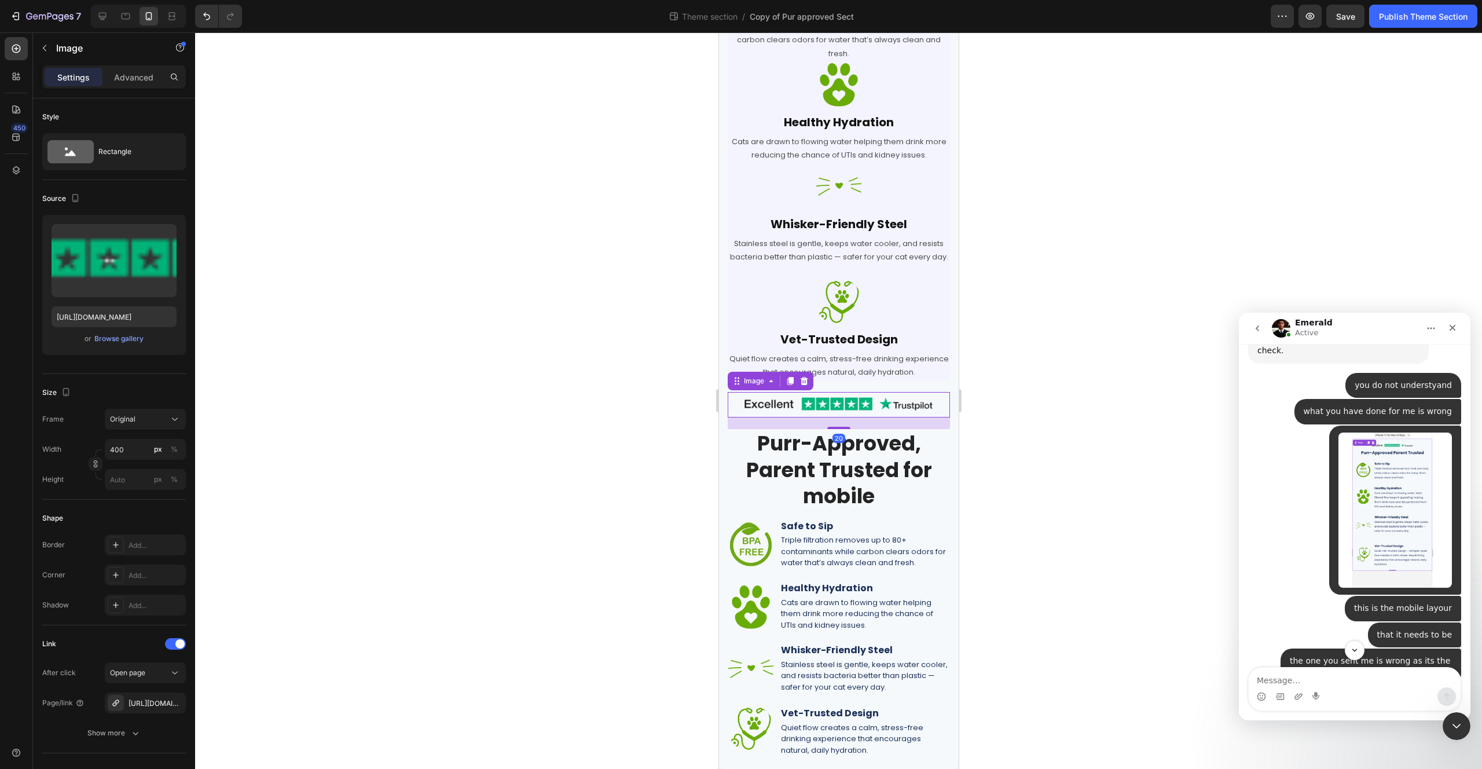
click at [882, 416] on img at bounding box center [838, 404] width 222 height 25
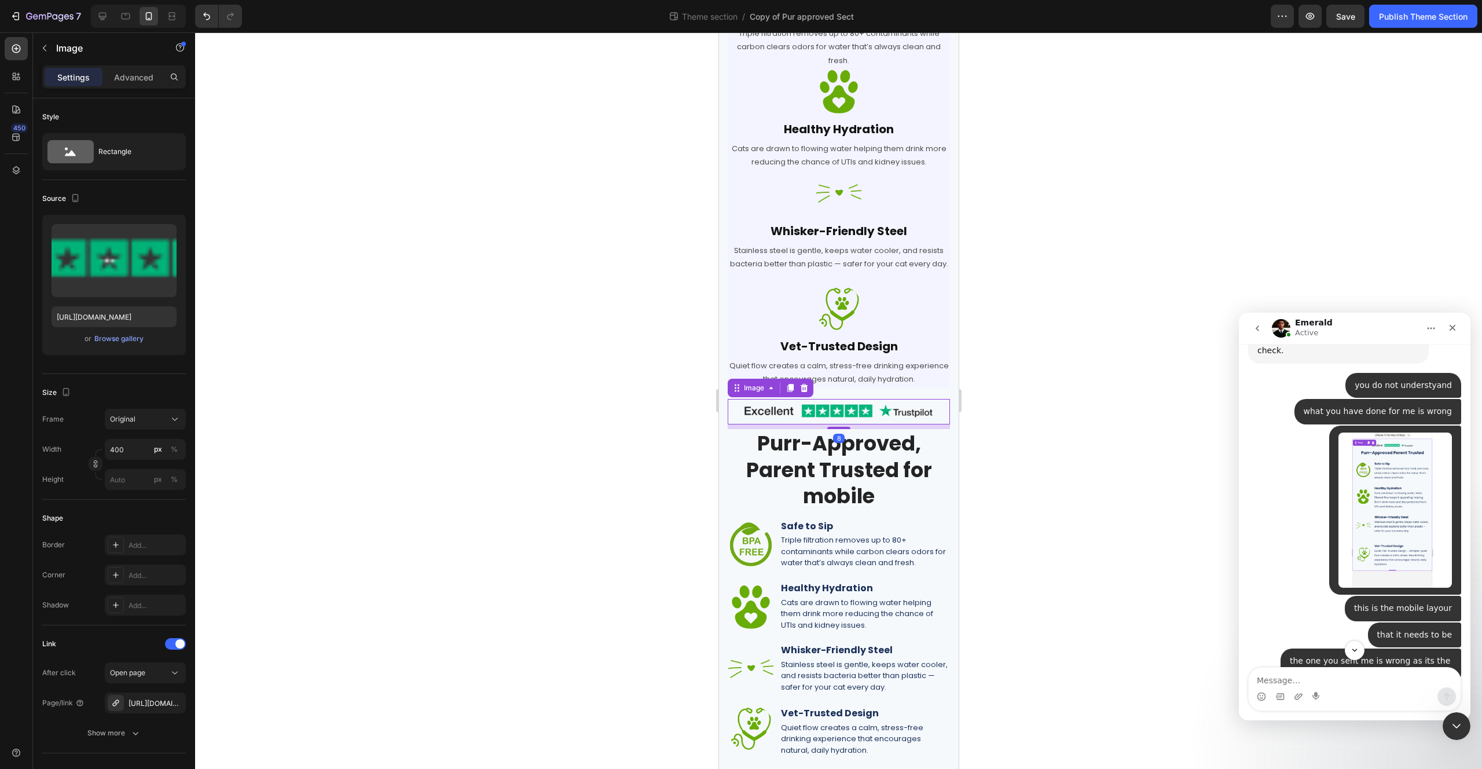
drag, startPoint x: 835, startPoint y: 426, endPoint x: 843, endPoint y: 421, distance: 9.6
click at [843, 420] on div "Image 8" at bounding box center [838, 411] width 222 height 25
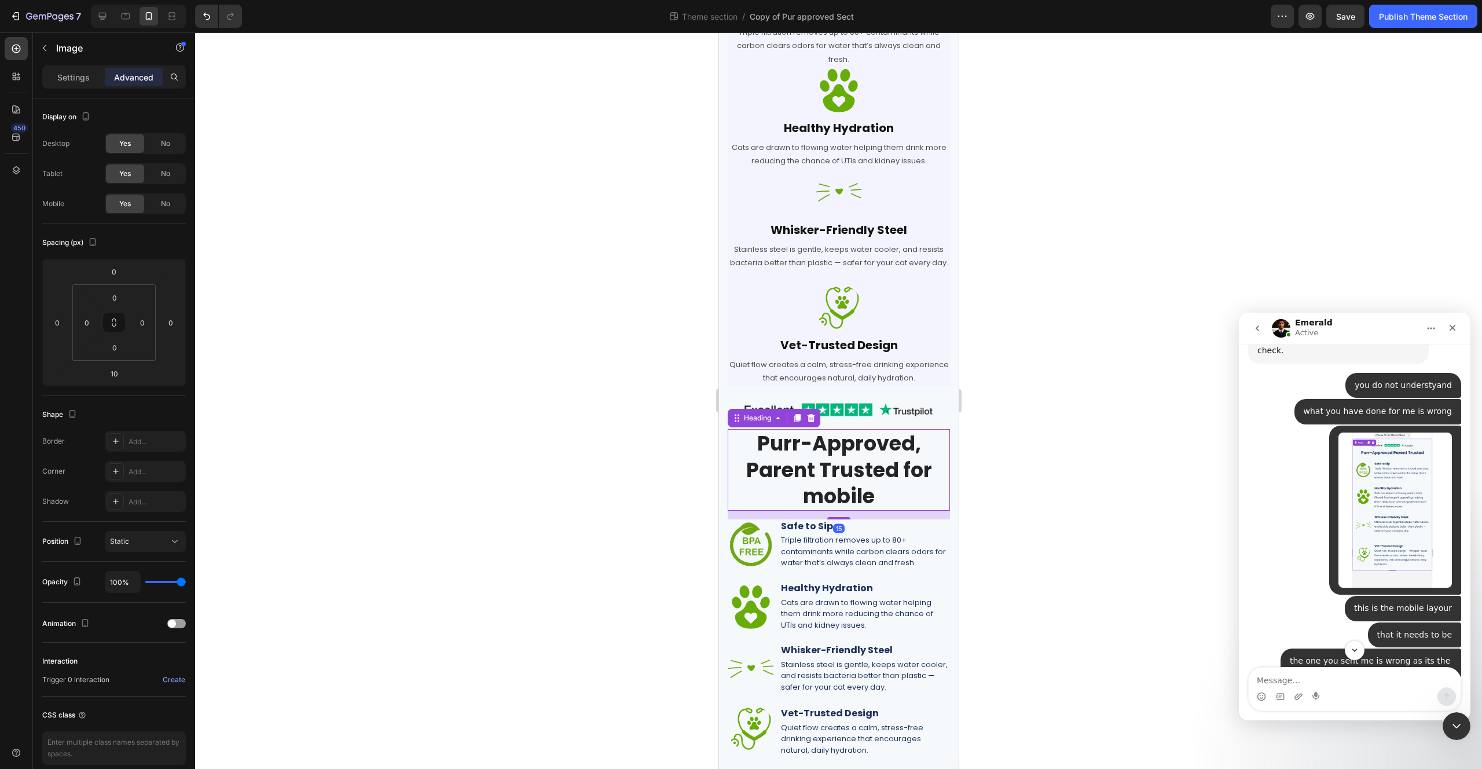
click at [880, 464] on h2 "Purr-Approved, Parent Trusted for mobile" at bounding box center [838, 470] width 222 height 82
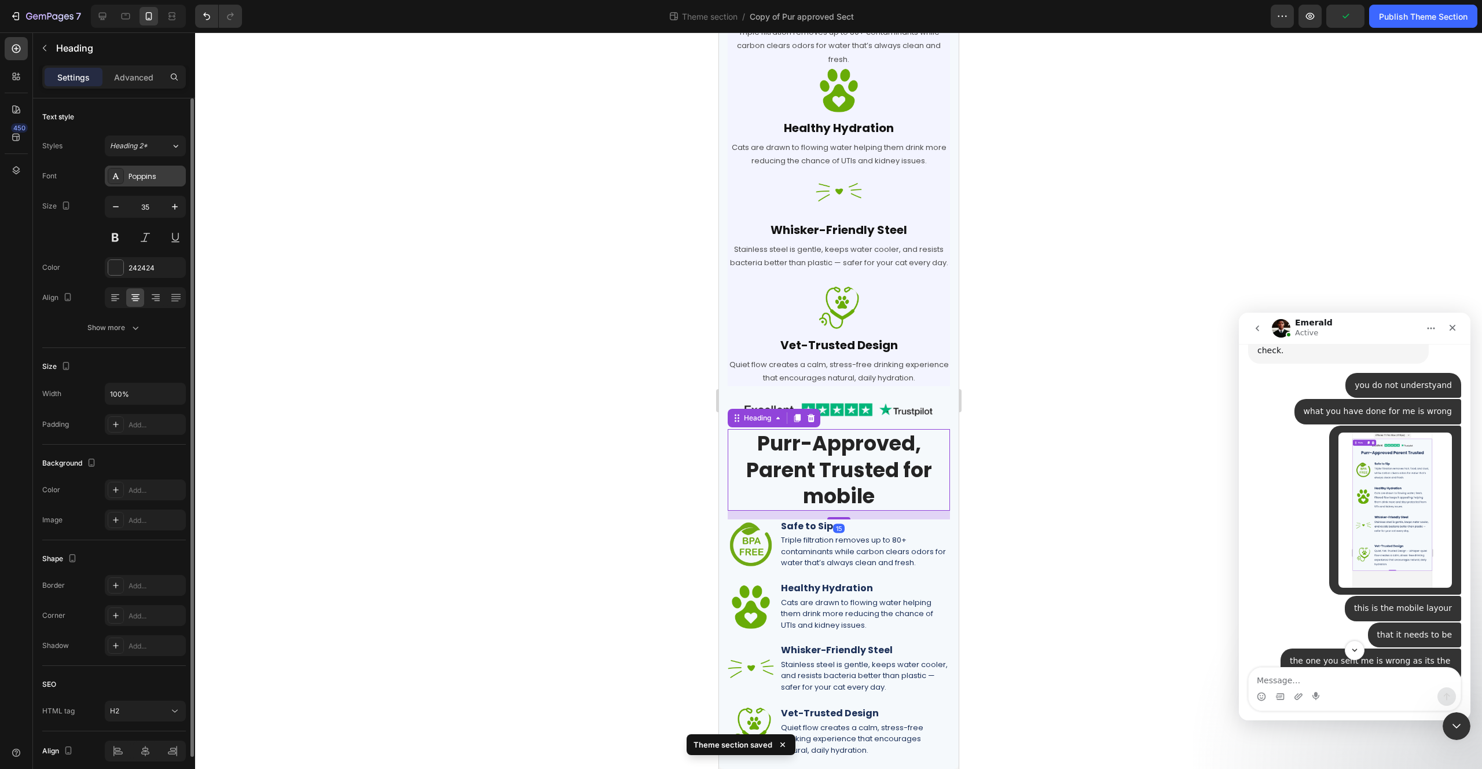
click at [144, 175] on div "Poppins" at bounding box center [156, 176] width 54 height 10
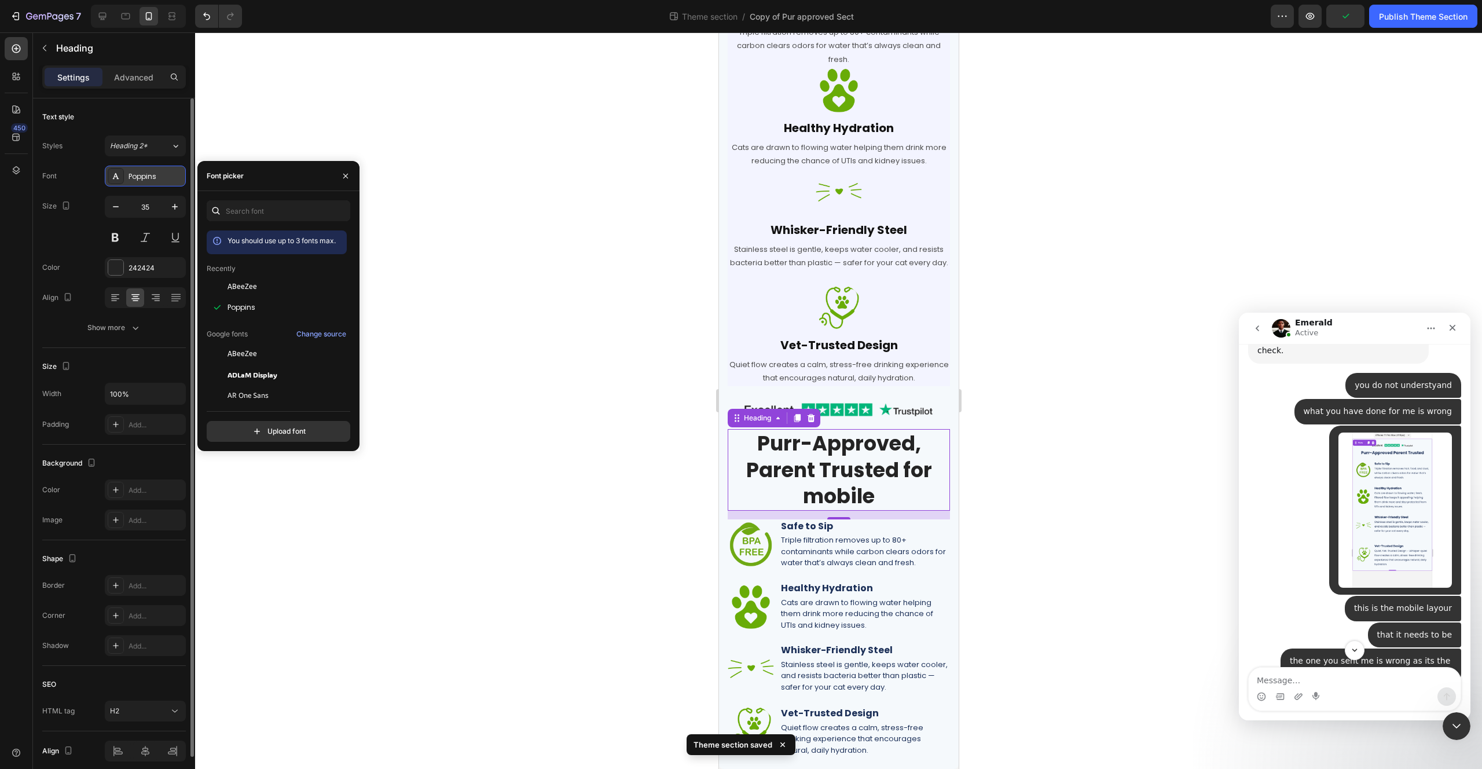
click at [133, 179] on div "Poppins" at bounding box center [156, 176] width 54 height 10
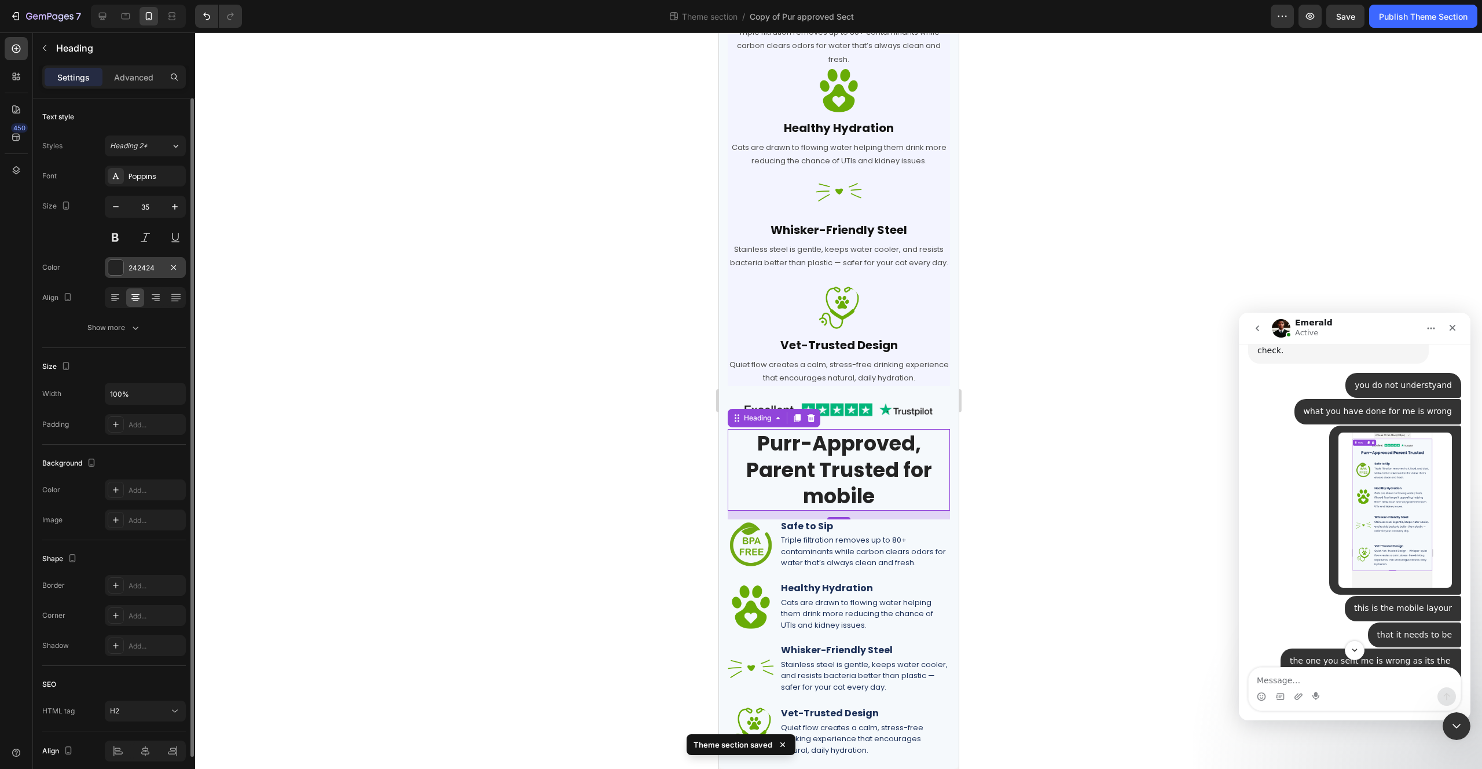
click at [108, 264] on div at bounding box center [115, 267] width 15 height 15
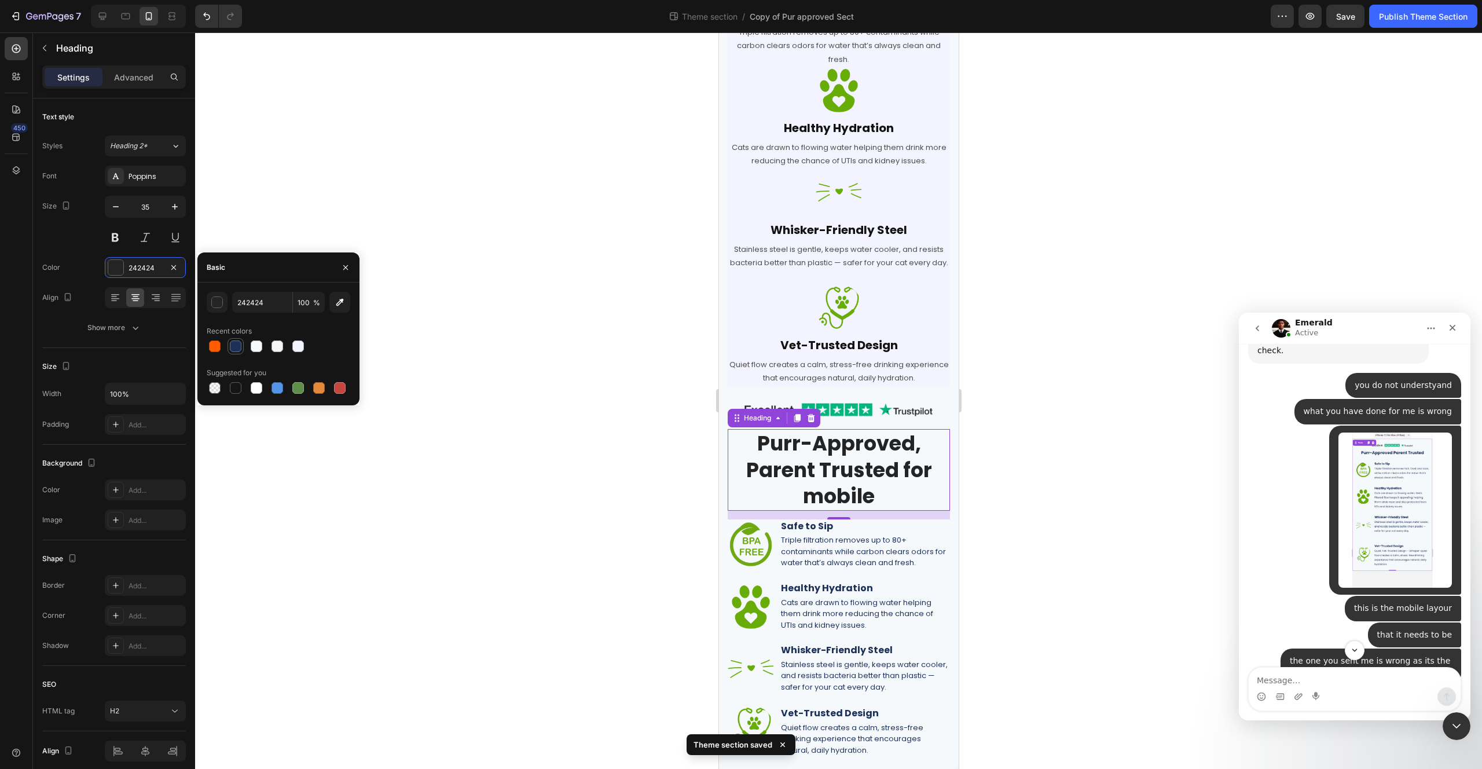
click at [233, 347] on div at bounding box center [236, 346] width 12 height 12
type input "1C3058"
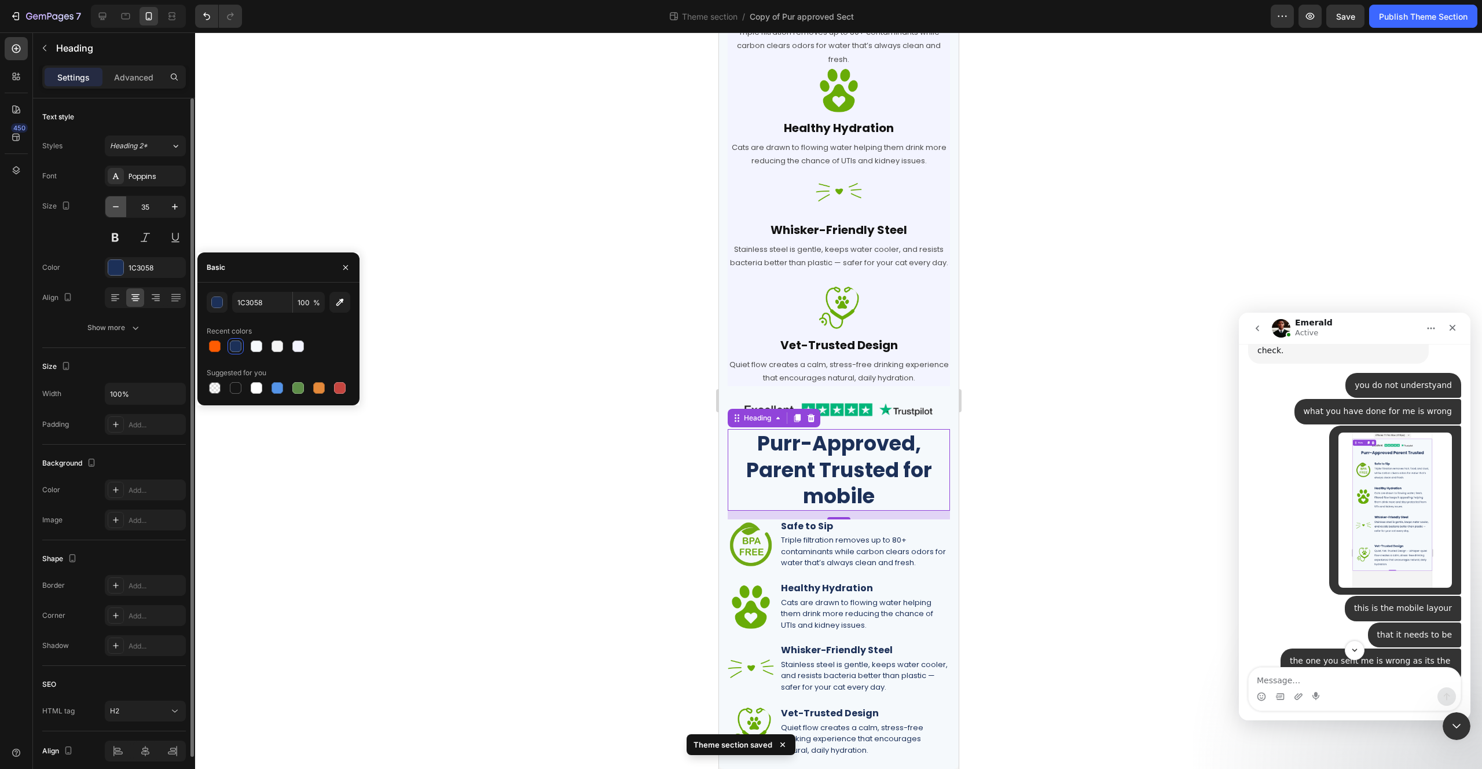
click at [114, 201] on icon "button" at bounding box center [116, 207] width 12 height 12
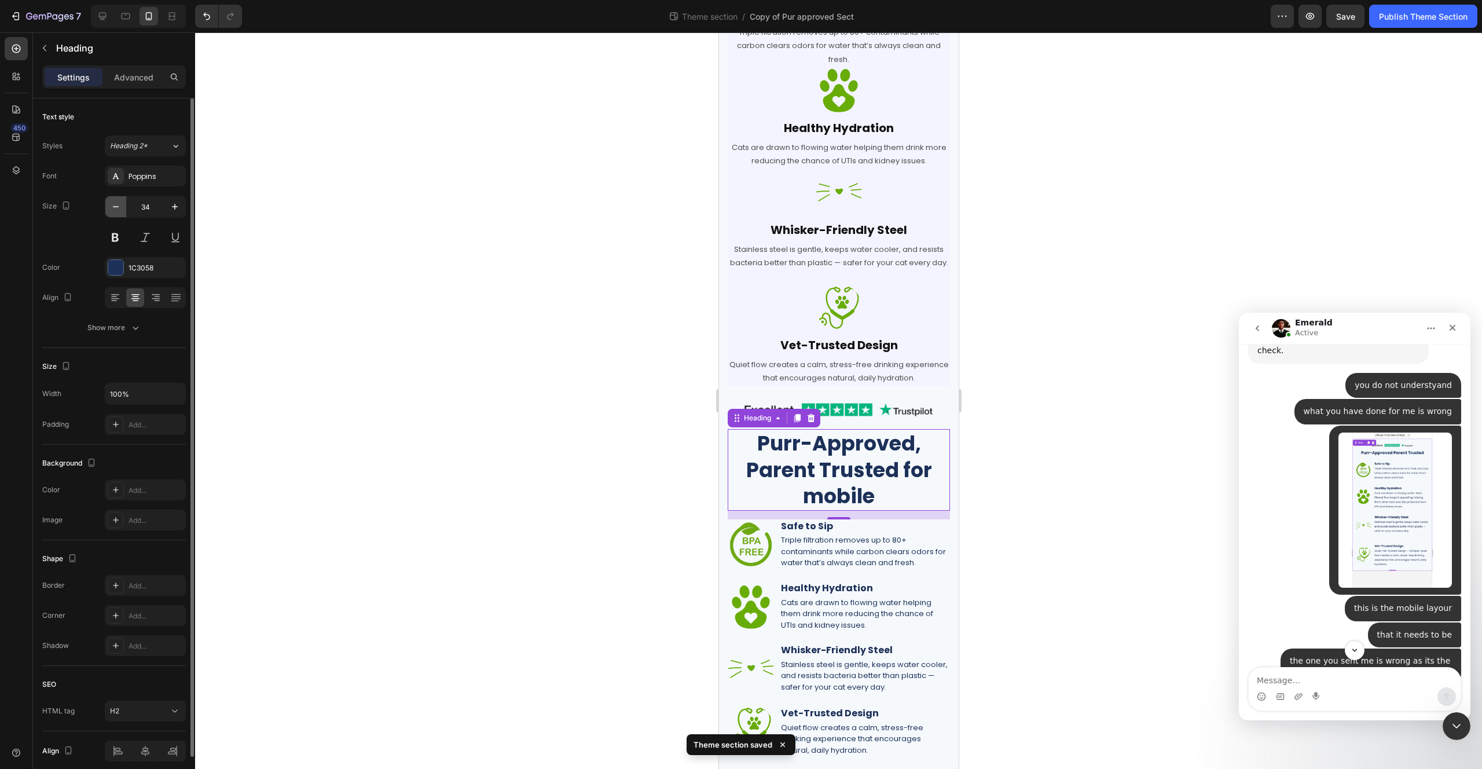
click at [114, 201] on icon "button" at bounding box center [116, 207] width 12 height 12
click at [115, 201] on icon "button" at bounding box center [116, 207] width 12 height 12
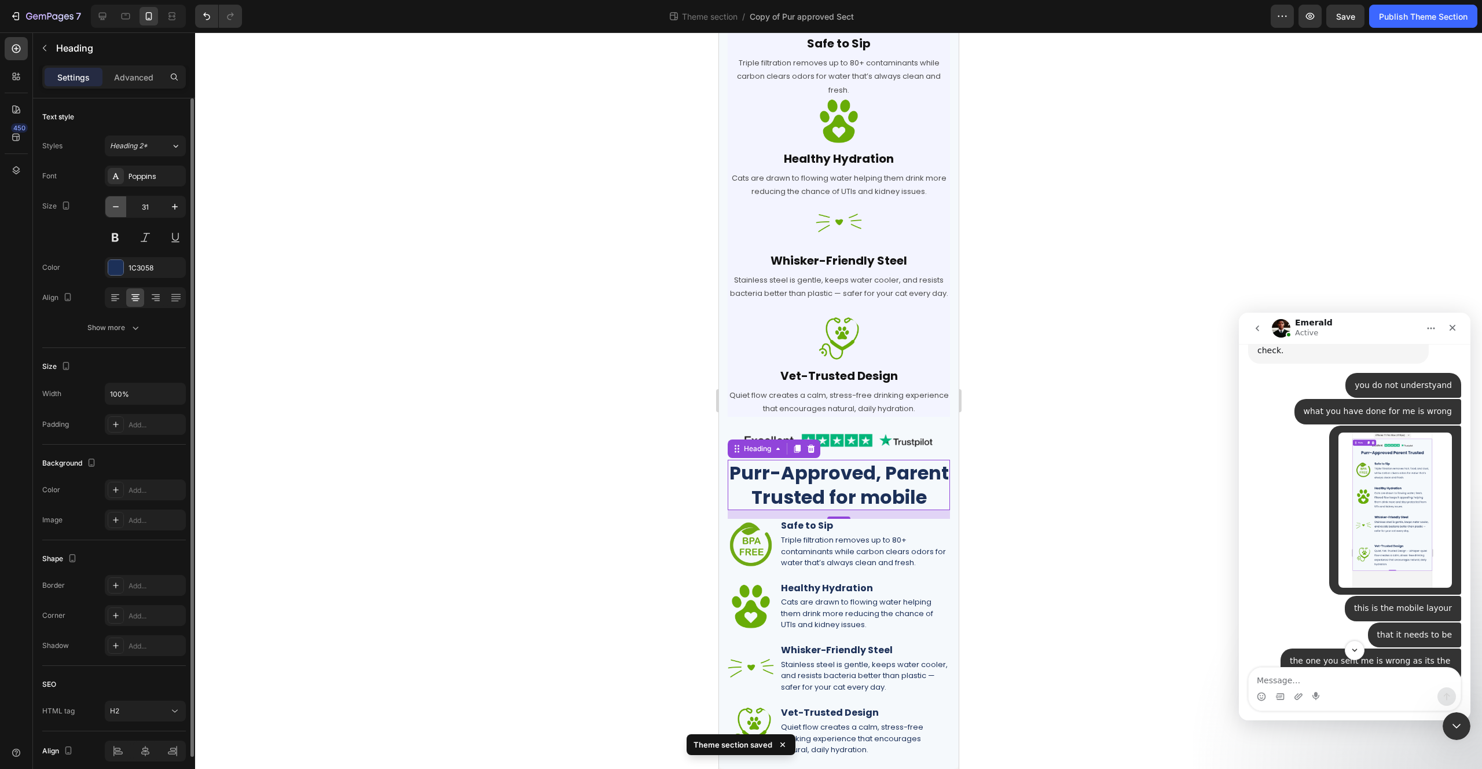
click at [115, 201] on icon "button" at bounding box center [116, 207] width 12 height 12
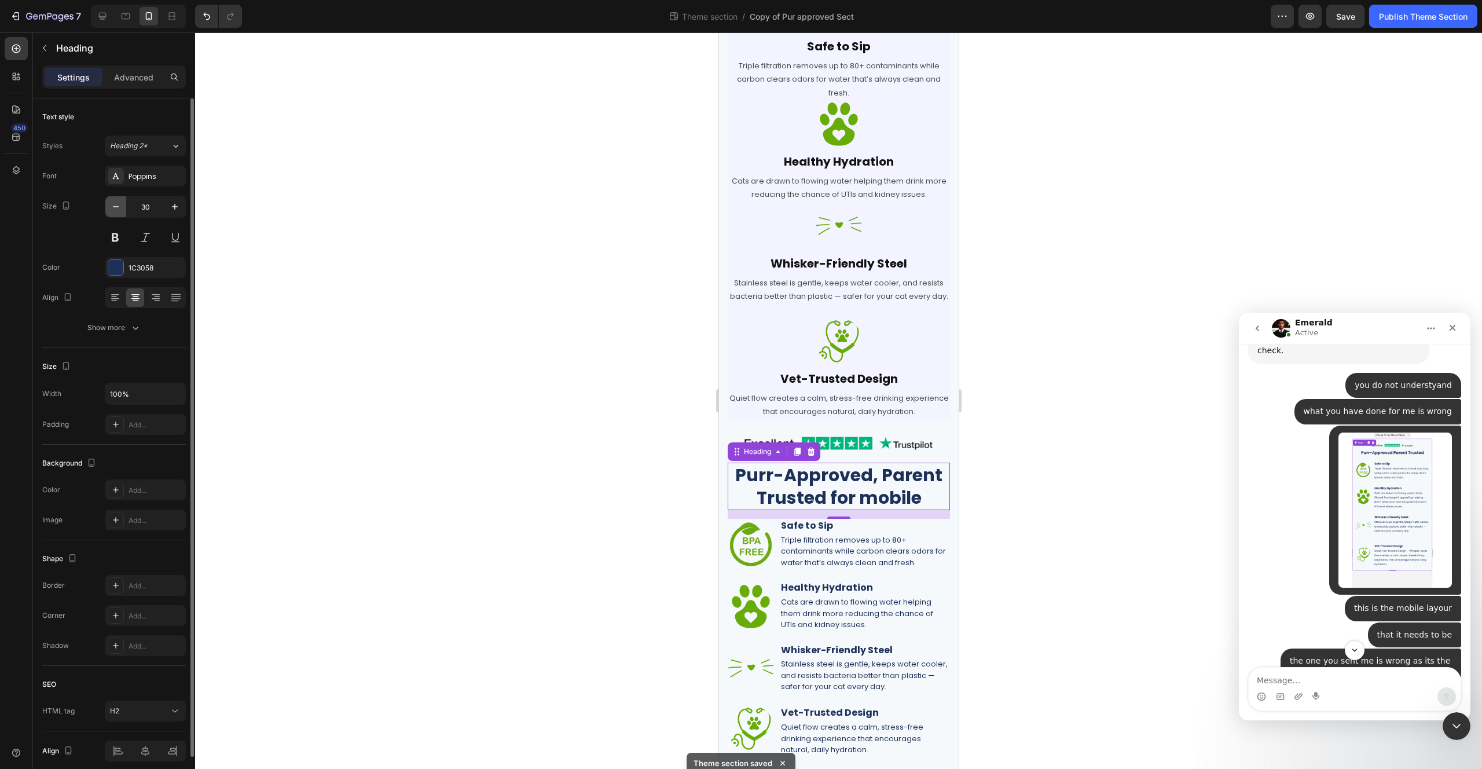
click at [115, 201] on icon "button" at bounding box center [116, 207] width 12 height 12
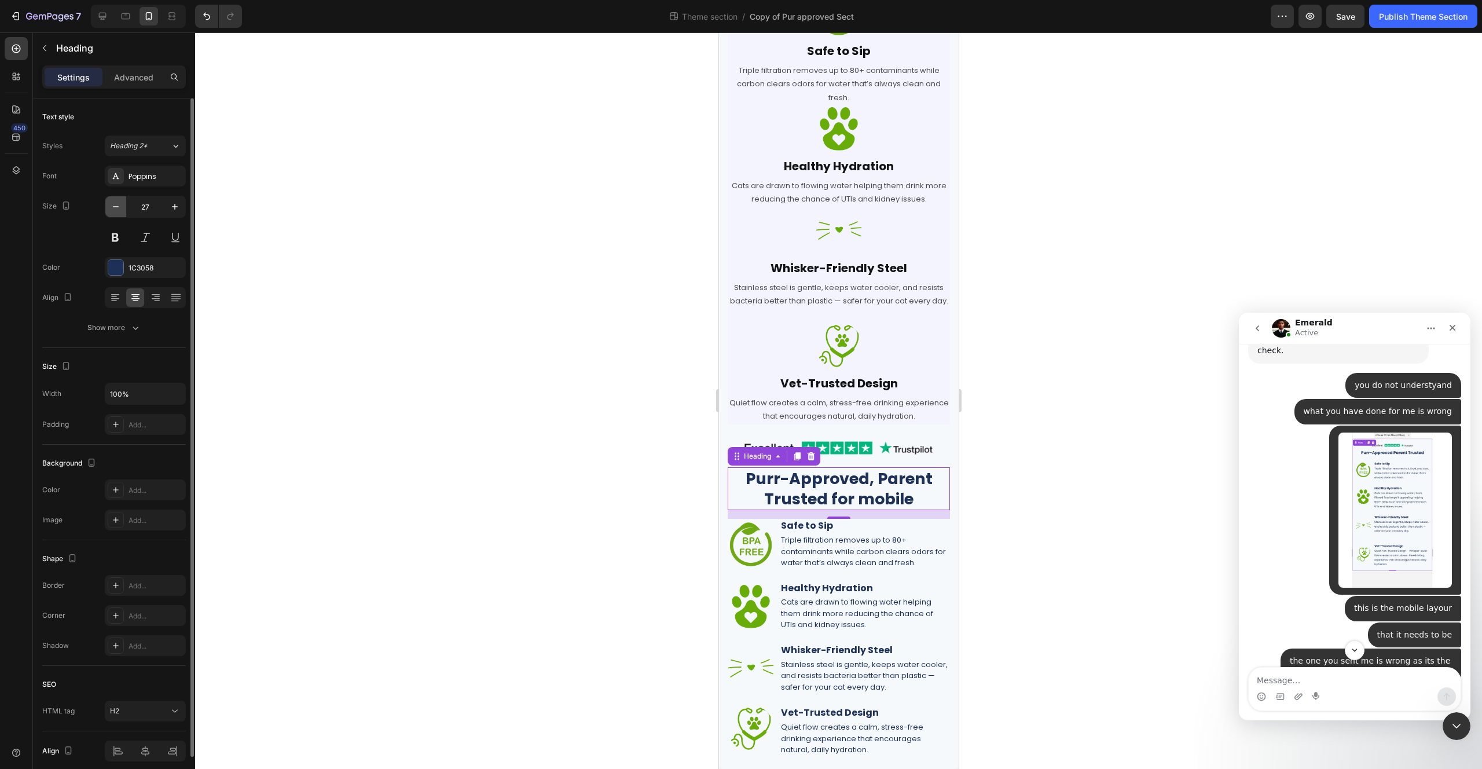
click at [115, 201] on icon "button" at bounding box center [116, 207] width 12 height 12
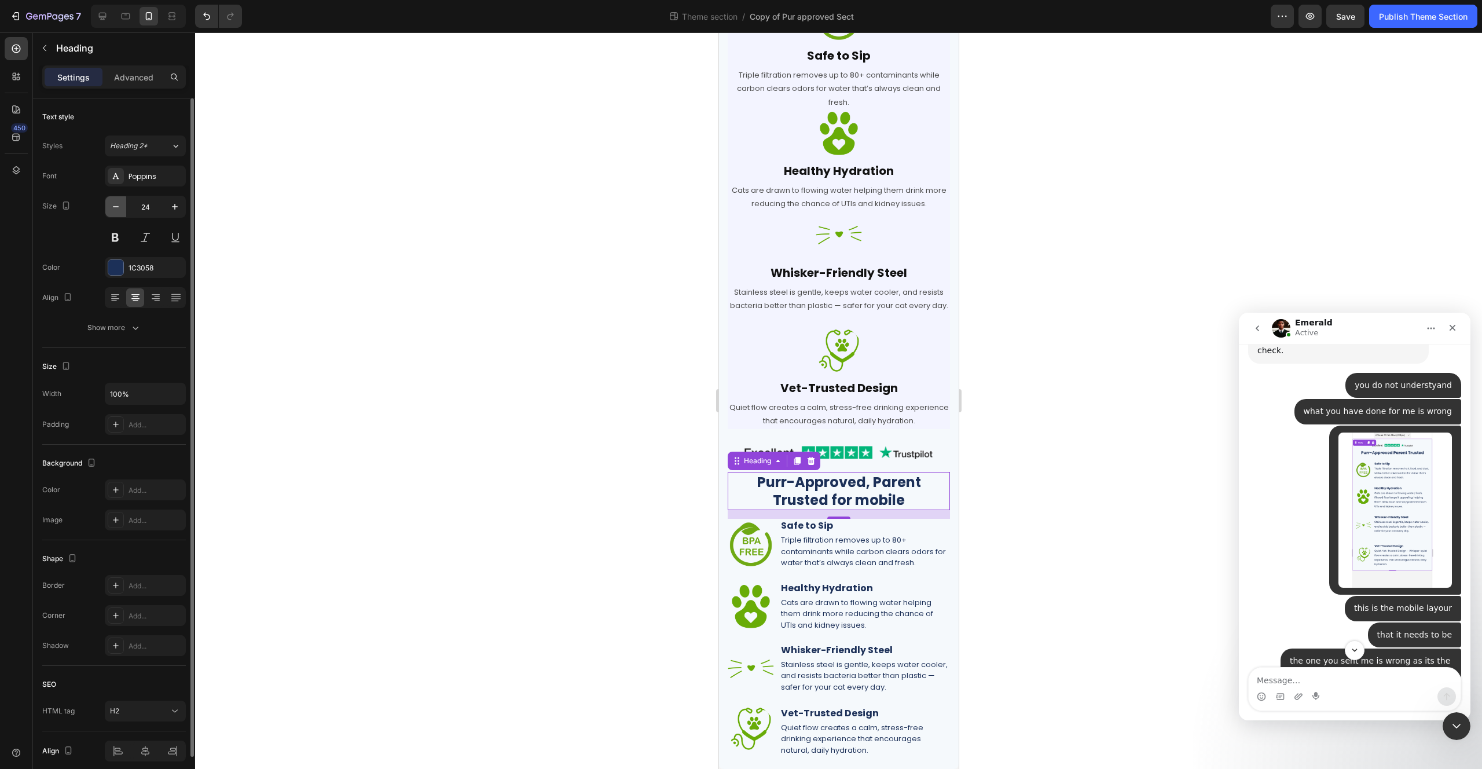
click at [115, 201] on icon "button" at bounding box center [116, 207] width 12 height 12
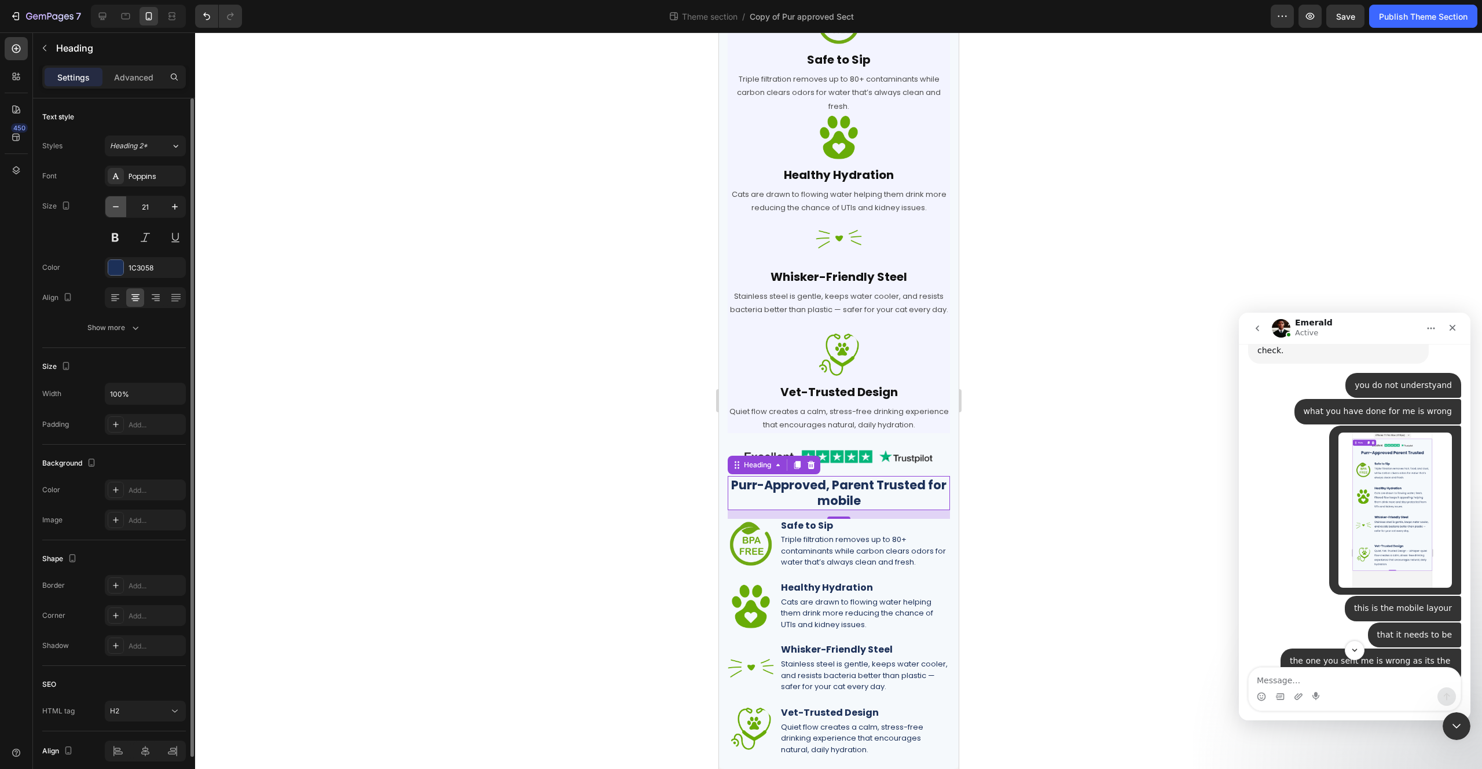
click at [115, 201] on icon "button" at bounding box center [116, 207] width 12 height 12
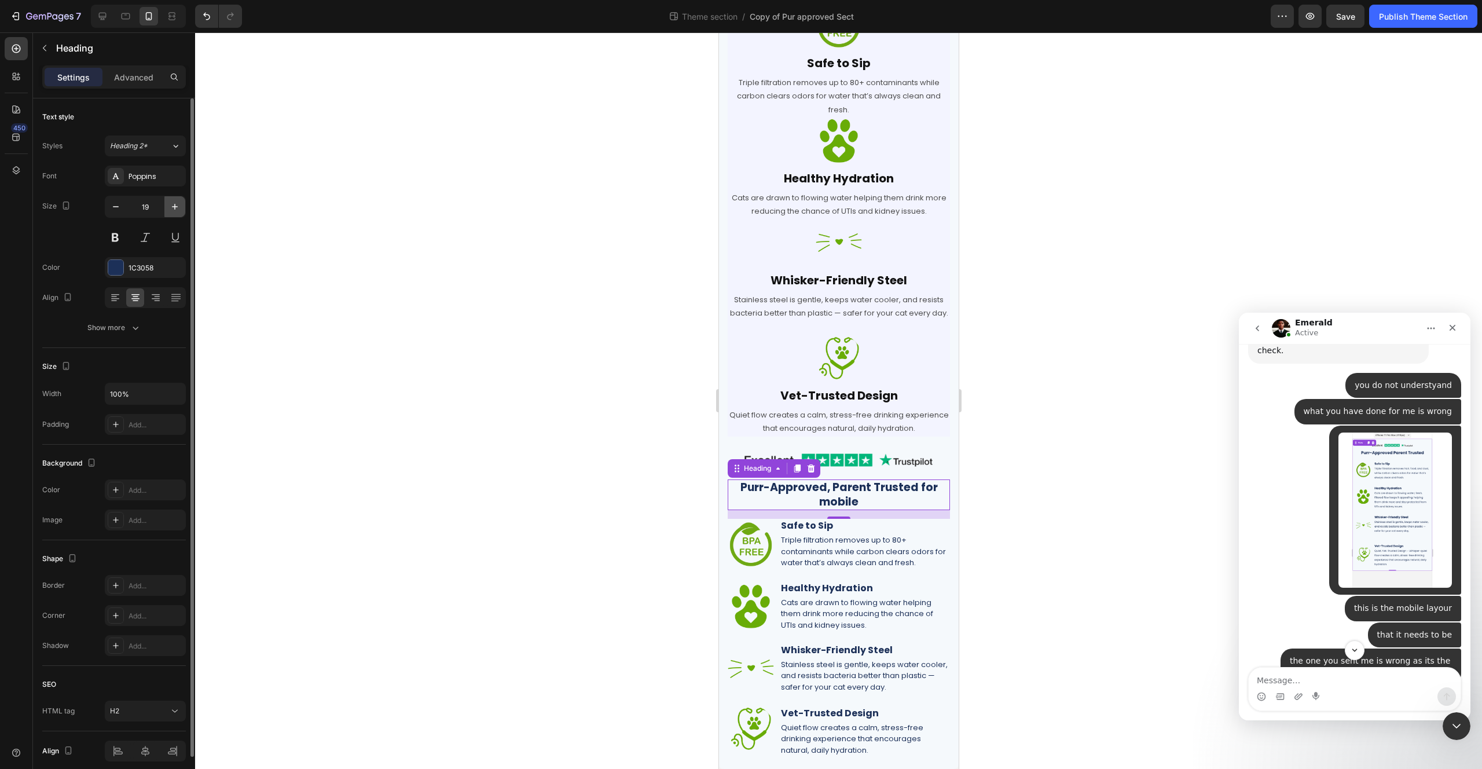
click at [173, 209] on icon "button" at bounding box center [175, 207] width 12 height 12
type input "20"
click at [867, 502] on h2 "Purr-Approved, Parent Trusted for mobile" at bounding box center [838, 494] width 222 height 32
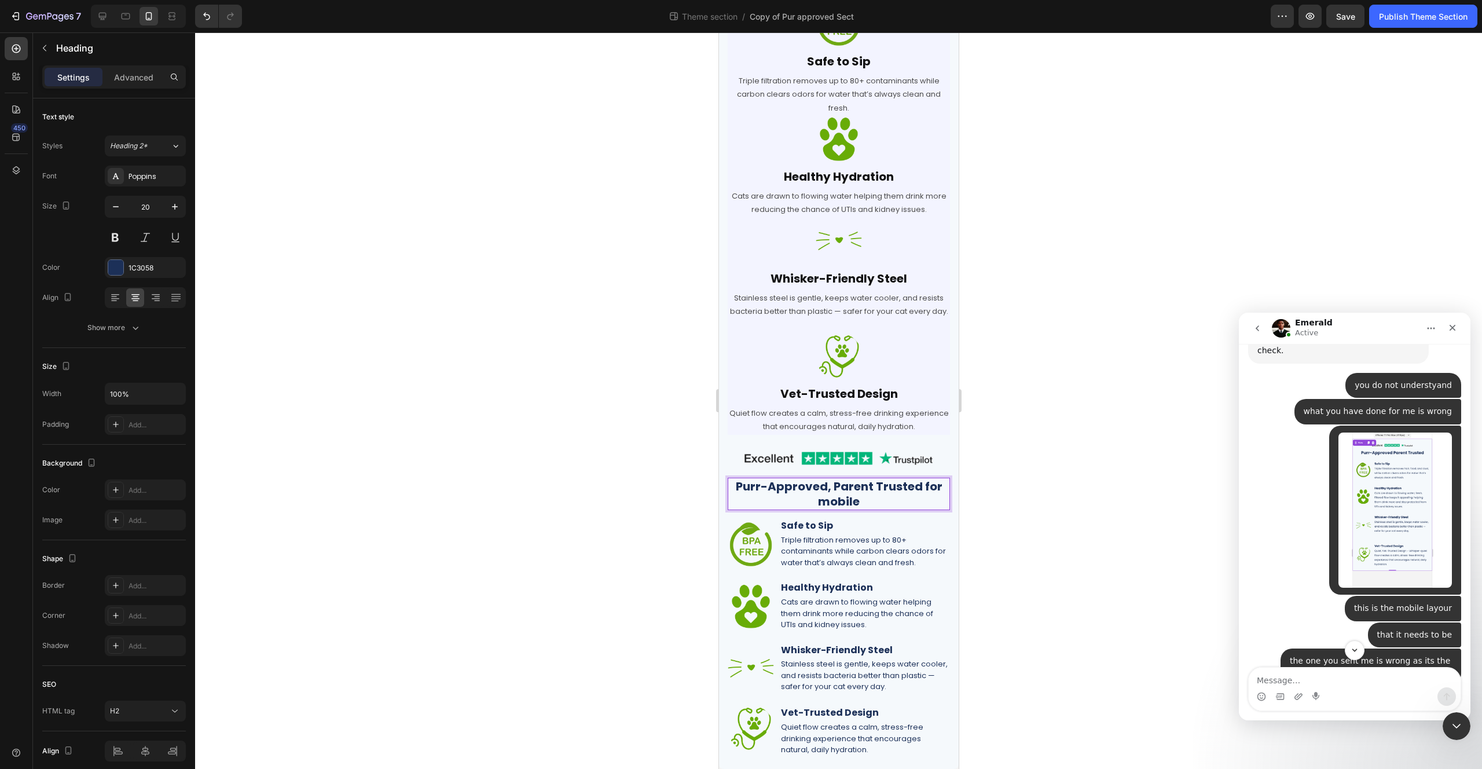
click at [867, 501] on p "Purr-Approved, Parent Trusted for mobile" at bounding box center [838, 494] width 220 height 30
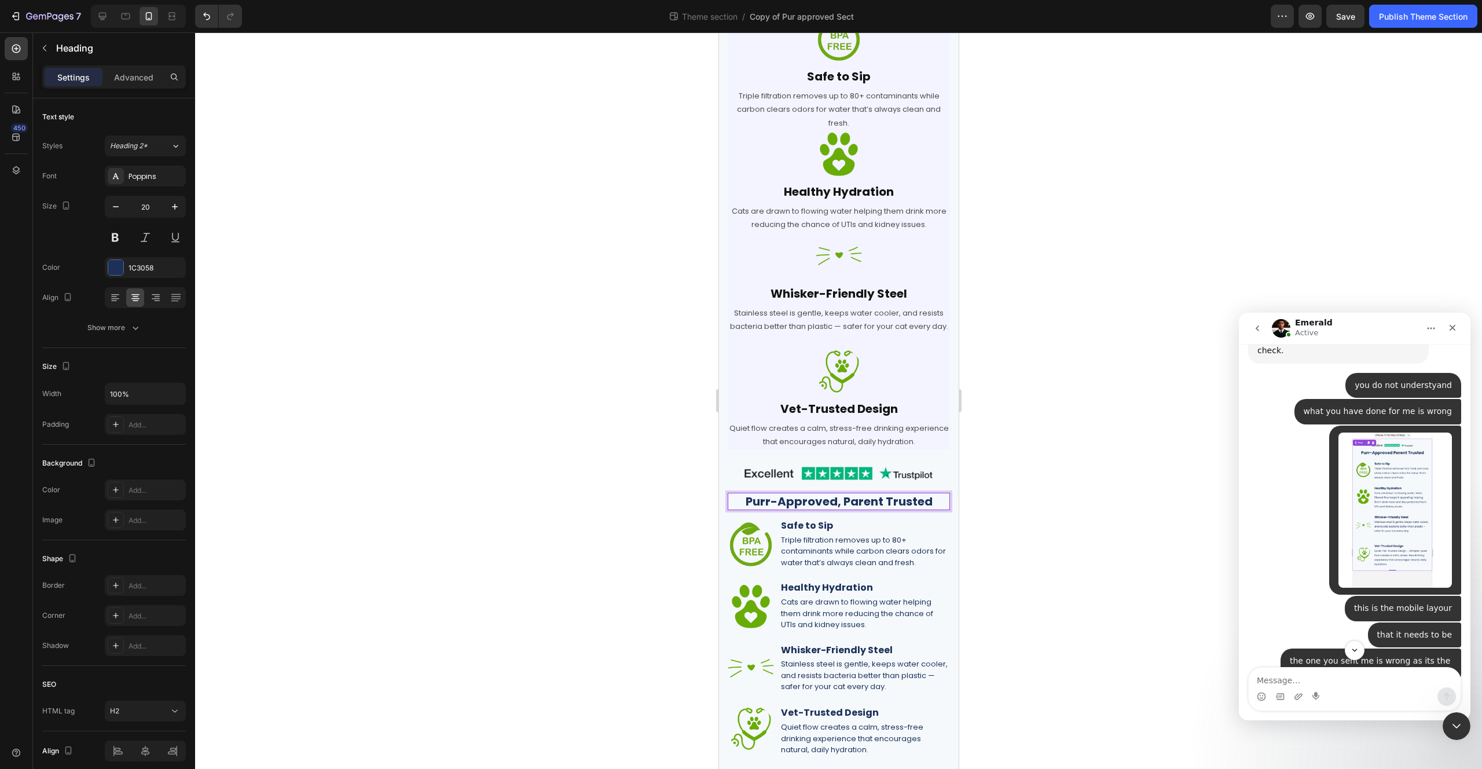
click at [1070, 513] on div at bounding box center [838, 400] width 1287 height 736
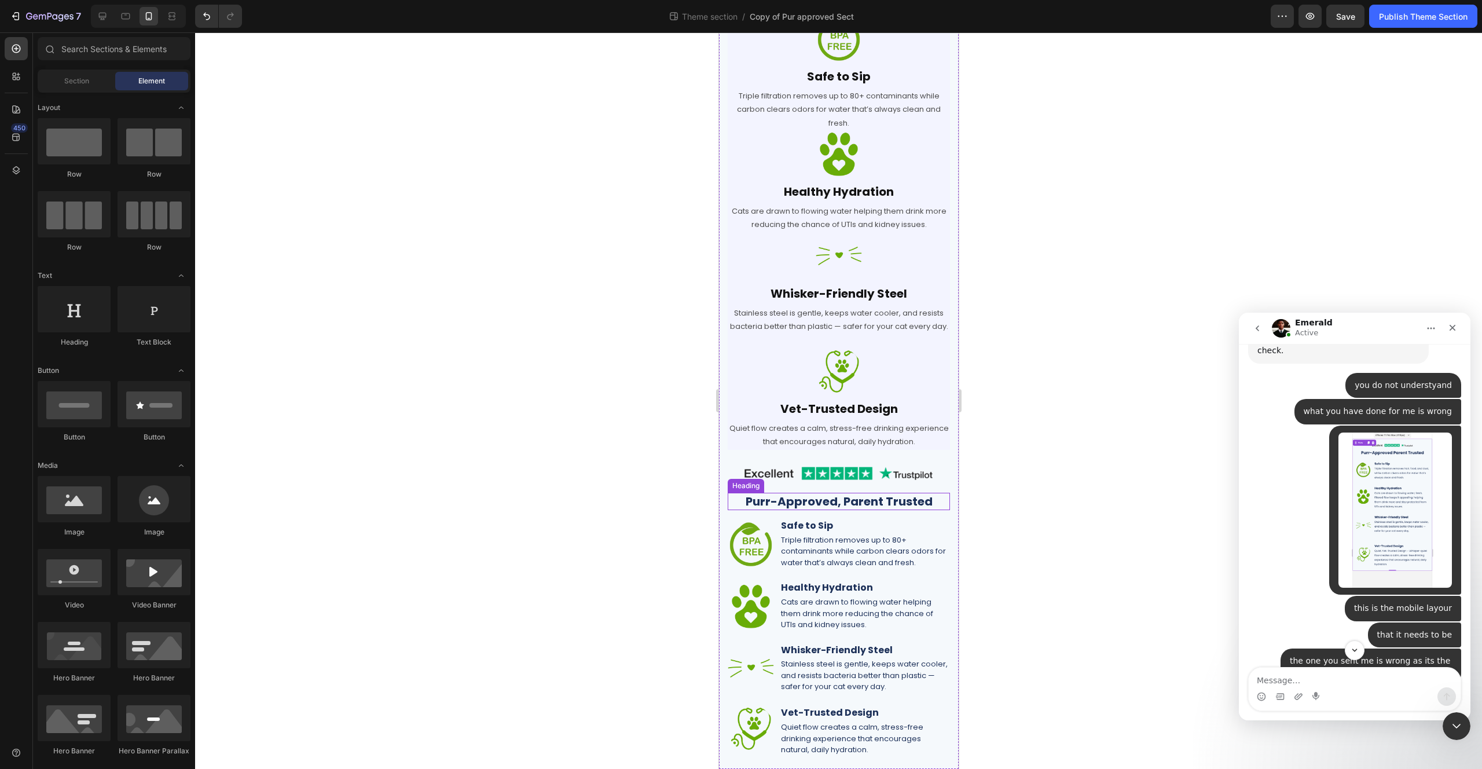
click at [881, 503] on p "Purr-Approved, Parent Trusted" at bounding box center [838, 501] width 220 height 15
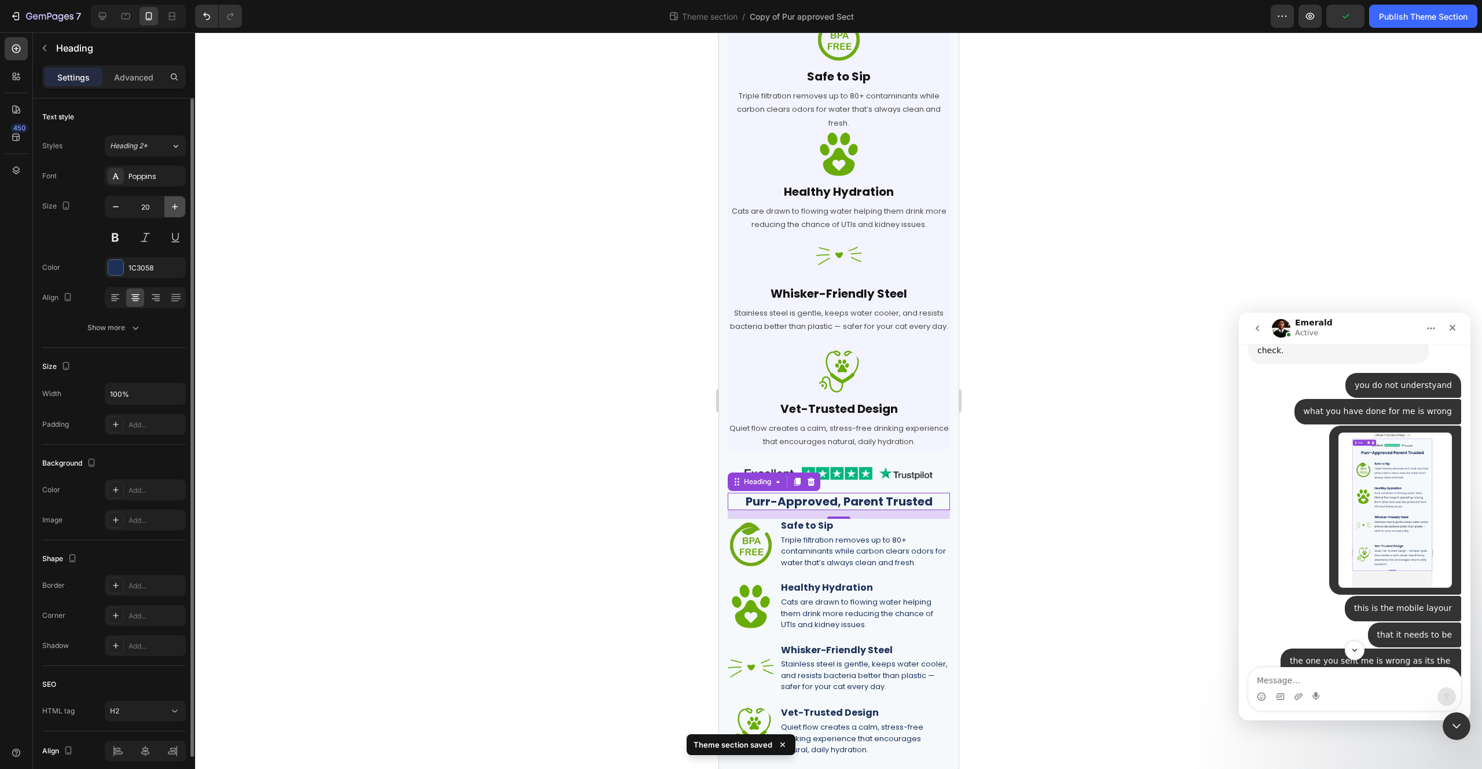
click at [172, 208] on icon "button" at bounding box center [175, 207] width 12 height 12
click at [173, 208] on icon "button" at bounding box center [175, 207] width 12 height 12
type input "22"
click at [1164, 575] on div at bounding box center [838, 400] width 1287 height 736
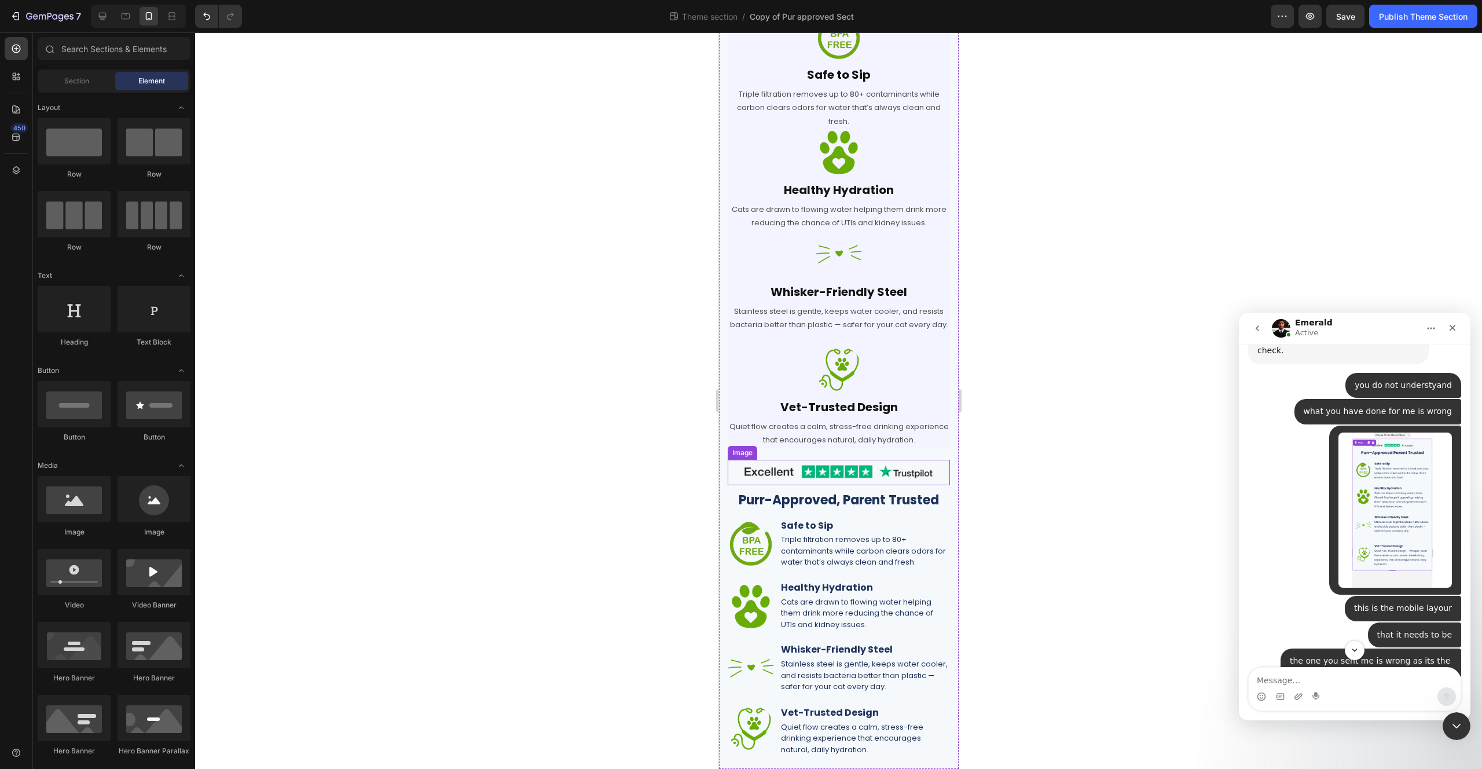
click at [918, 476] on img at bounding box center [838, 472] width 222 height 25
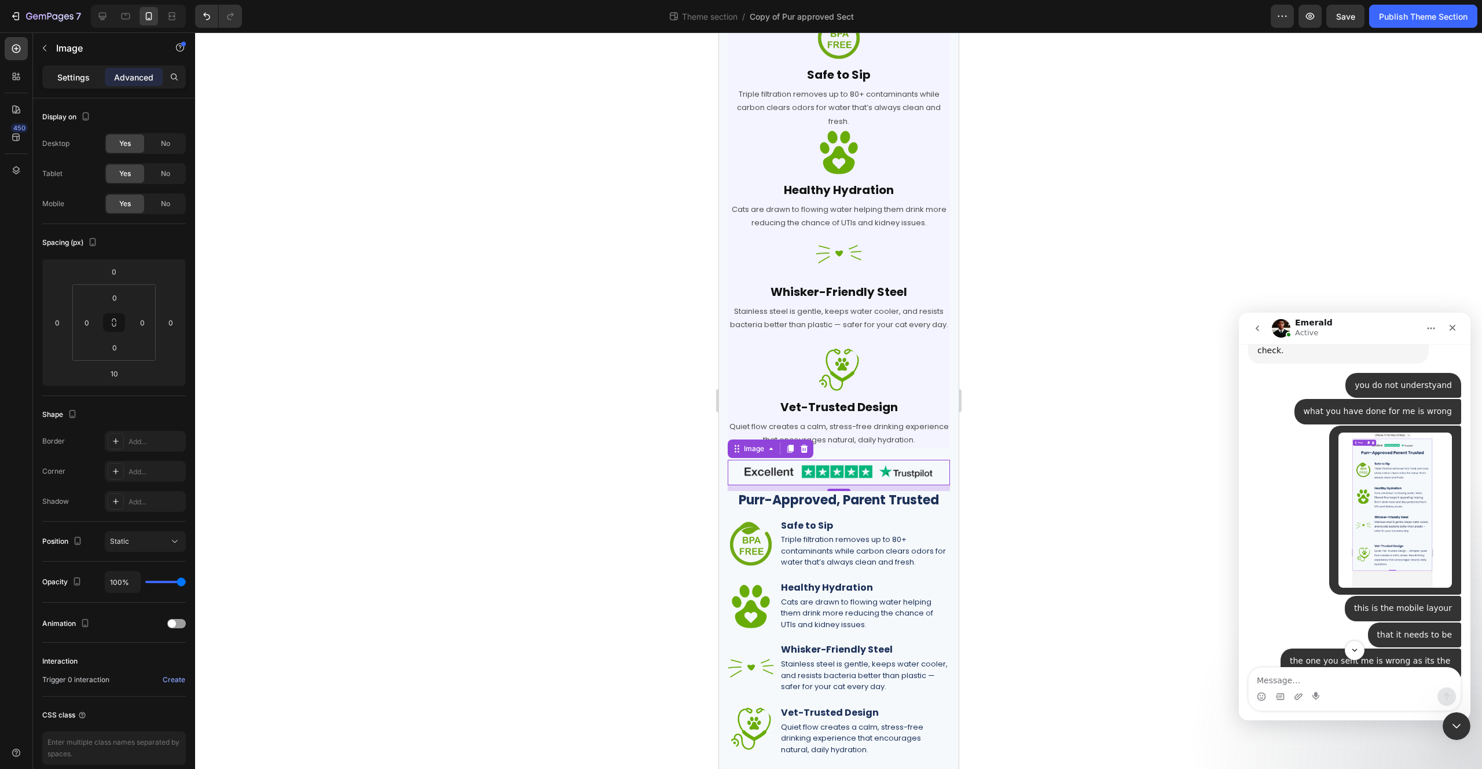
click at [90, 75] on div "Settings" at bounding box center [74, 77] width 58 height 19
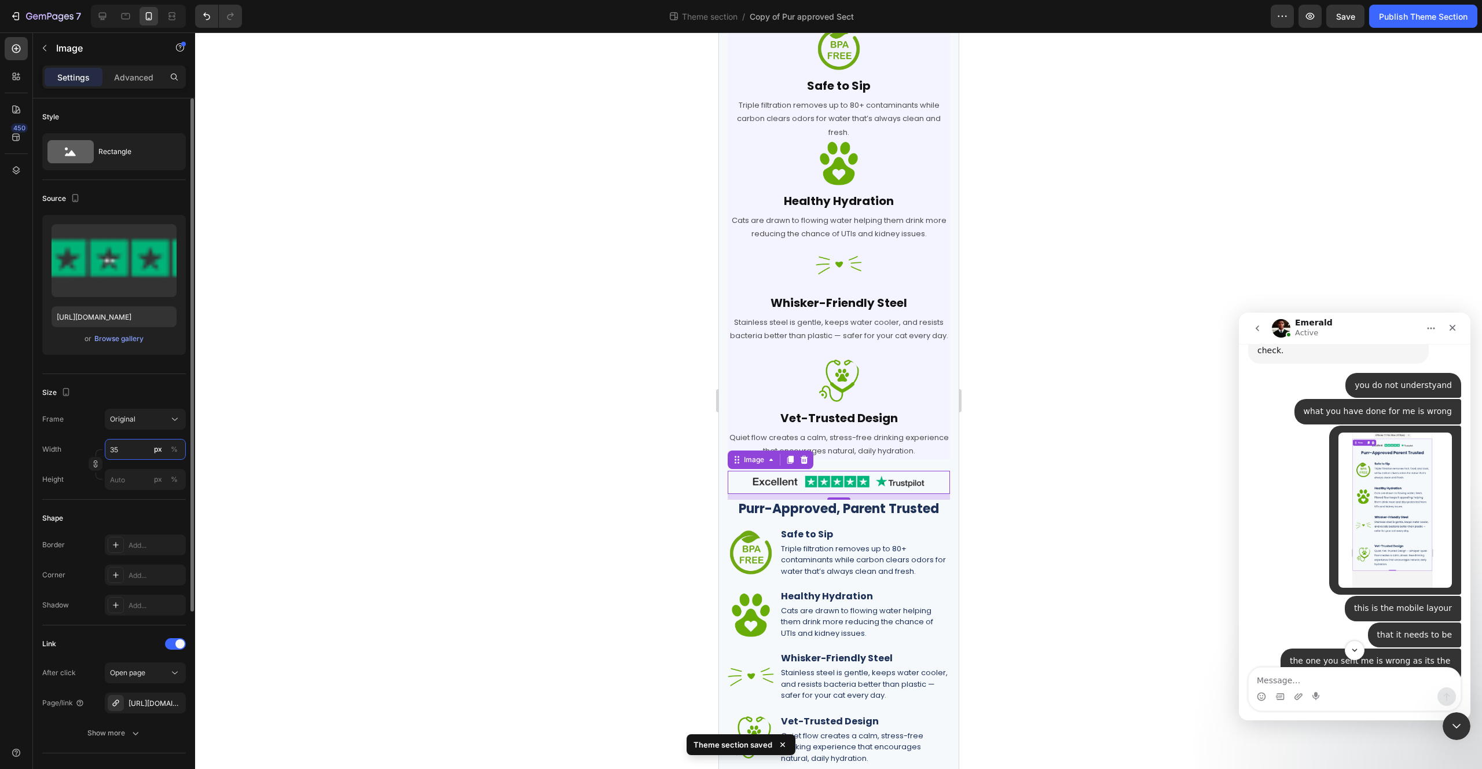
type input "3"
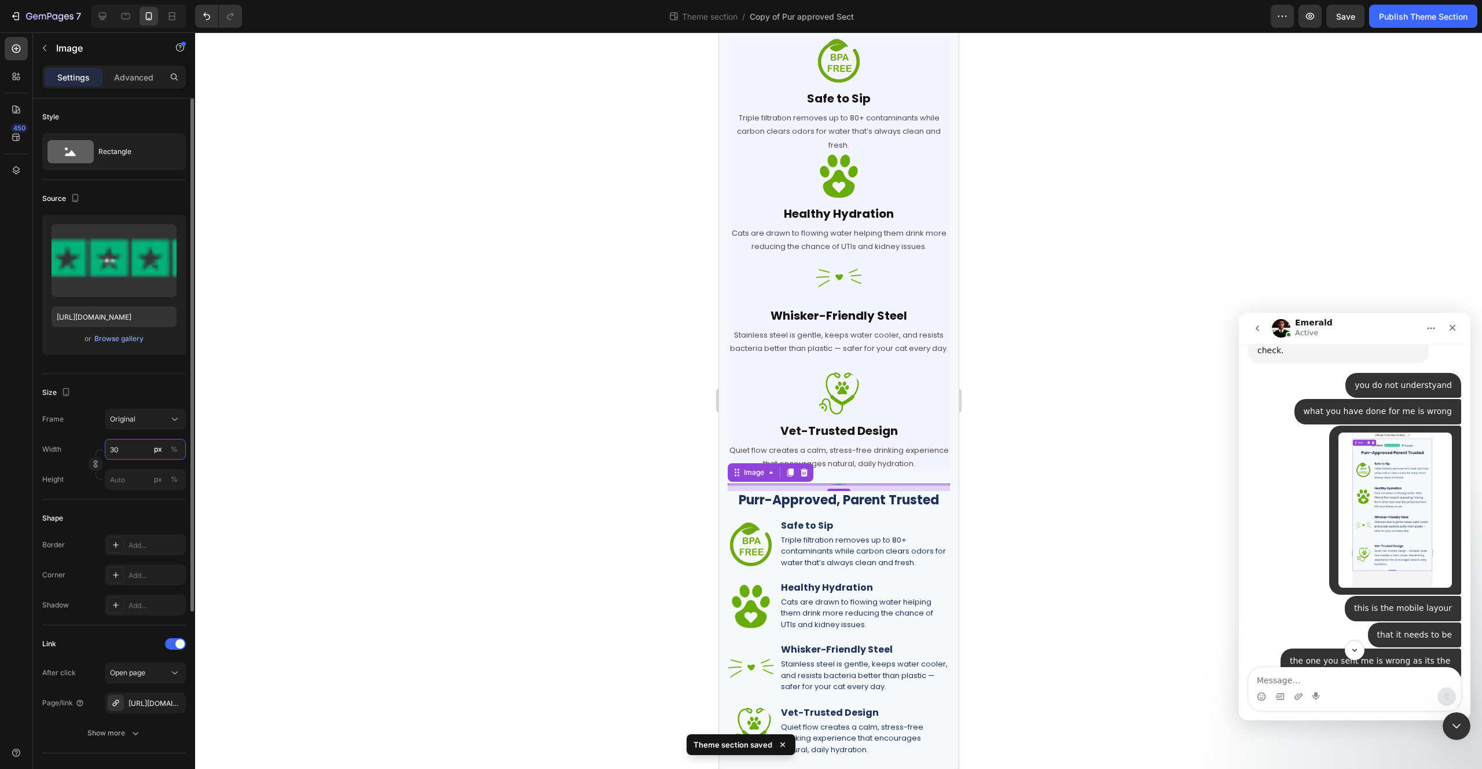
scroll to position [197, 0]
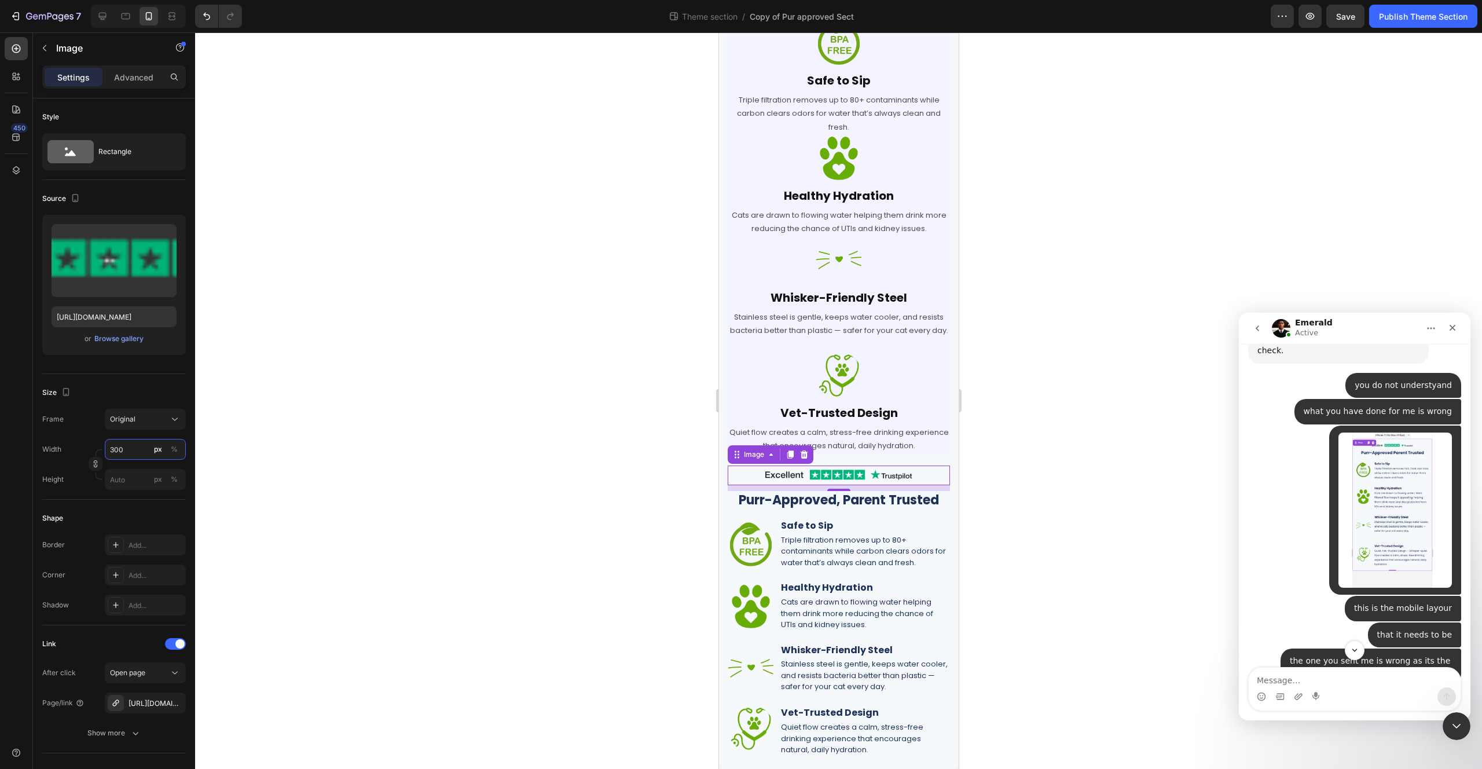
type input "300"
drag, startPoint x: 1039, startPoint y: 512, endPoint x: 236, endPoint y: 474, distance: 803.9
click at [1039, 512] on div at bounding box center [838, 400] width 1287 height 736
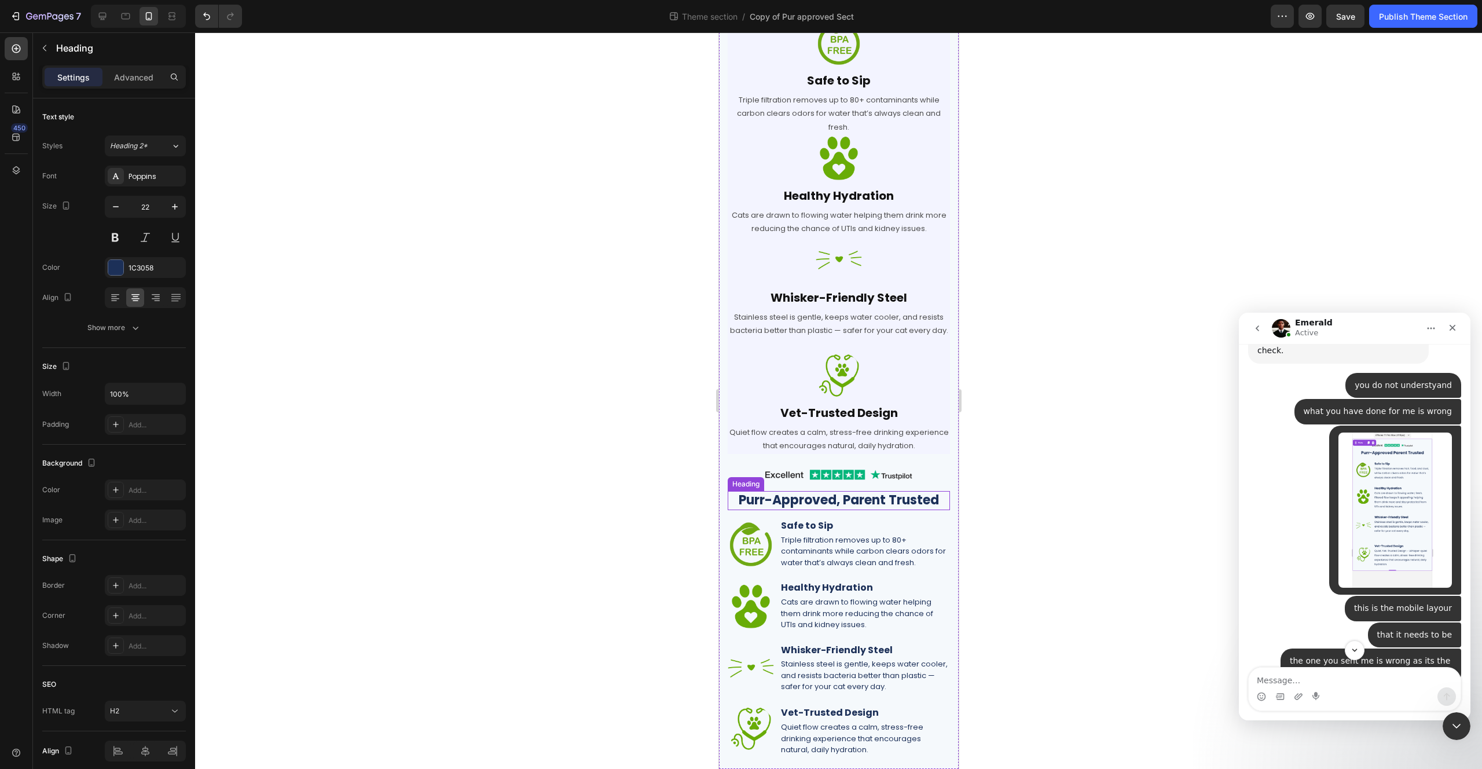
click at [909, 499] on p "Purr-Approved, Parent Trusted" at bounding box center [838, 500] width 220 height 17
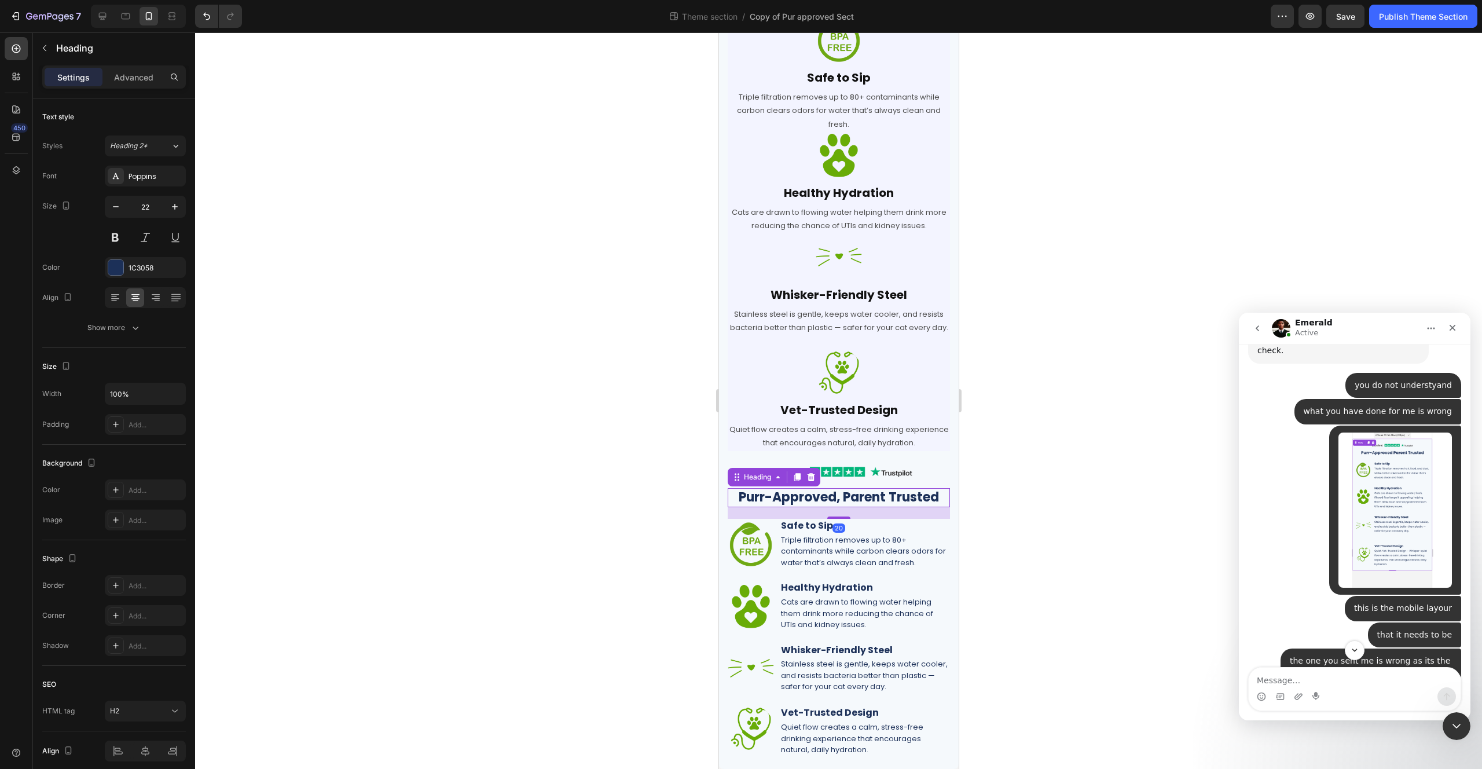
scroll to position [200, 0]
click at [837, 520] on div "Image Row Purr-Approved, Parent Trusted for mobile Heading Row Image Safe to Si…" at bounding box center [838, 318] width 222 height 878
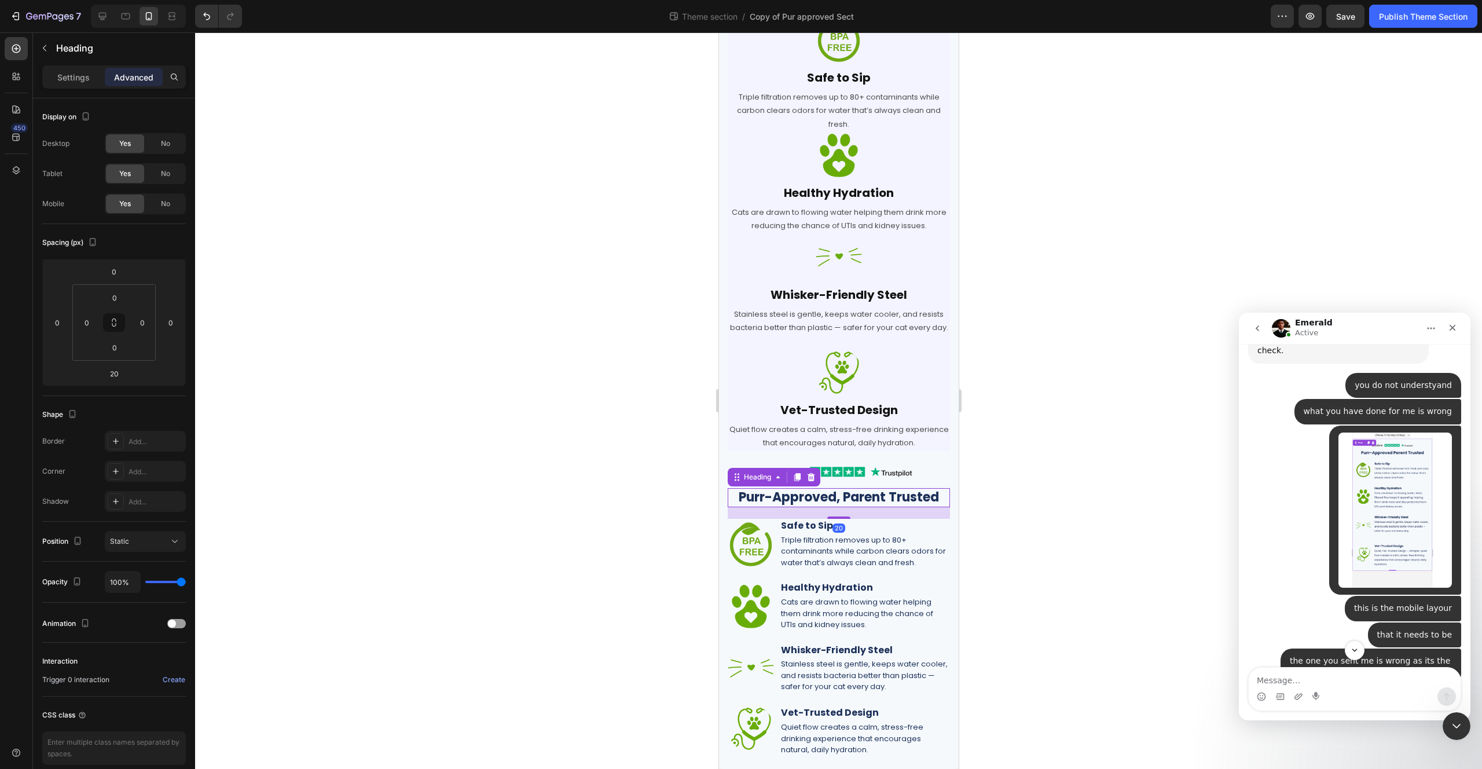
click at [1108, 537] on div at bounding box center [838, 400] width 1287 height 736
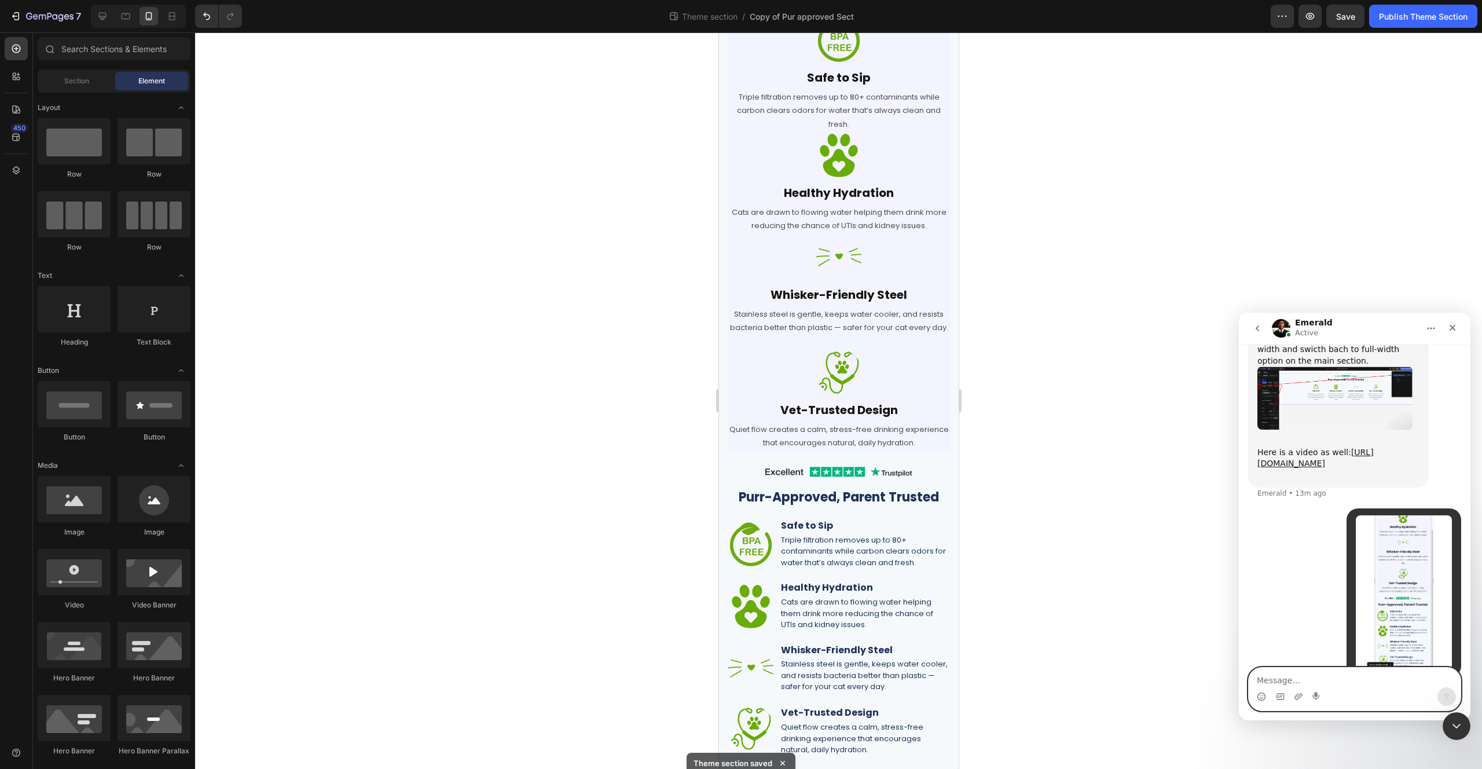
click at [1331, 679] on textarea "Message…" at bounding box center [1355, 678] width 212 height 20
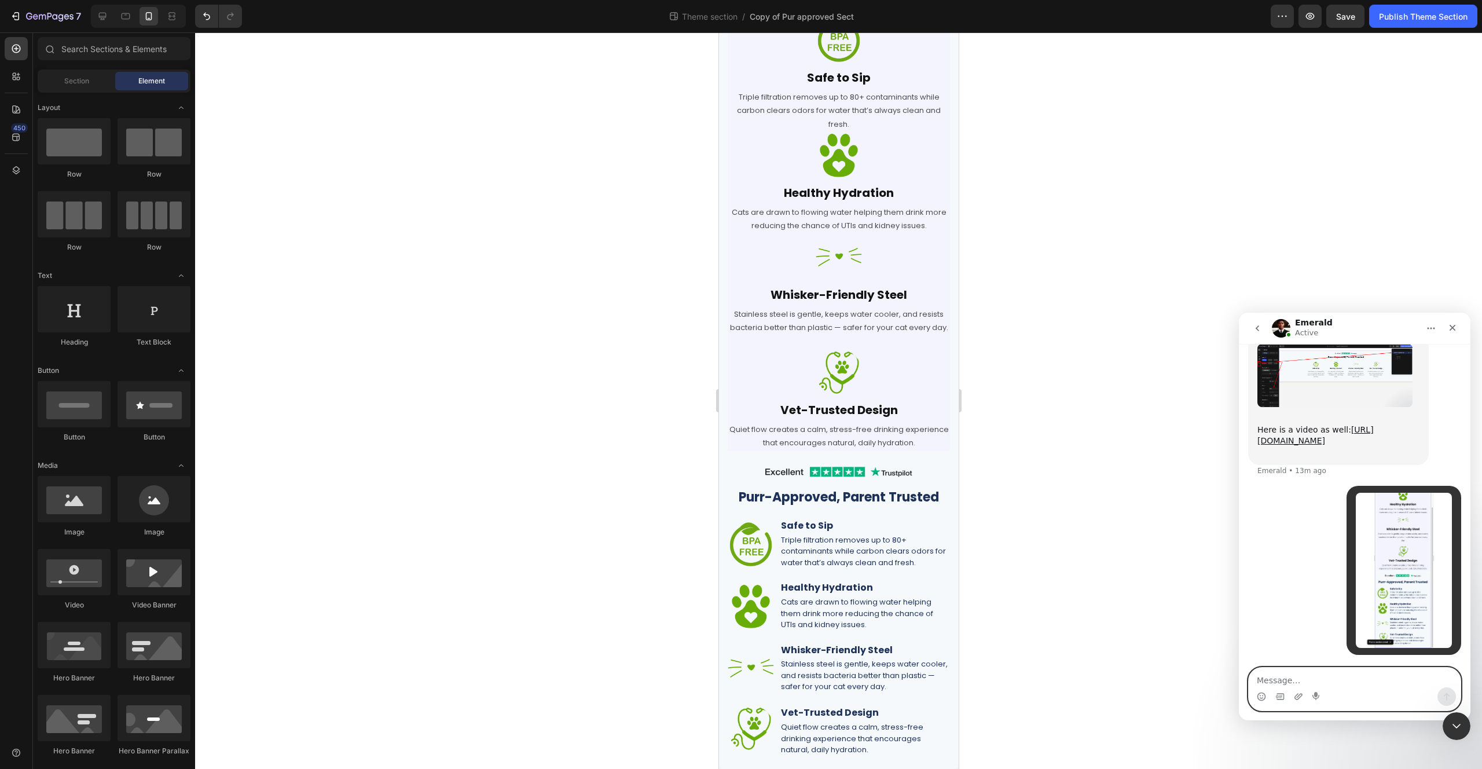
scroll to position [5564, 0]
type textarea "ok i have made it at the bottom of the page"
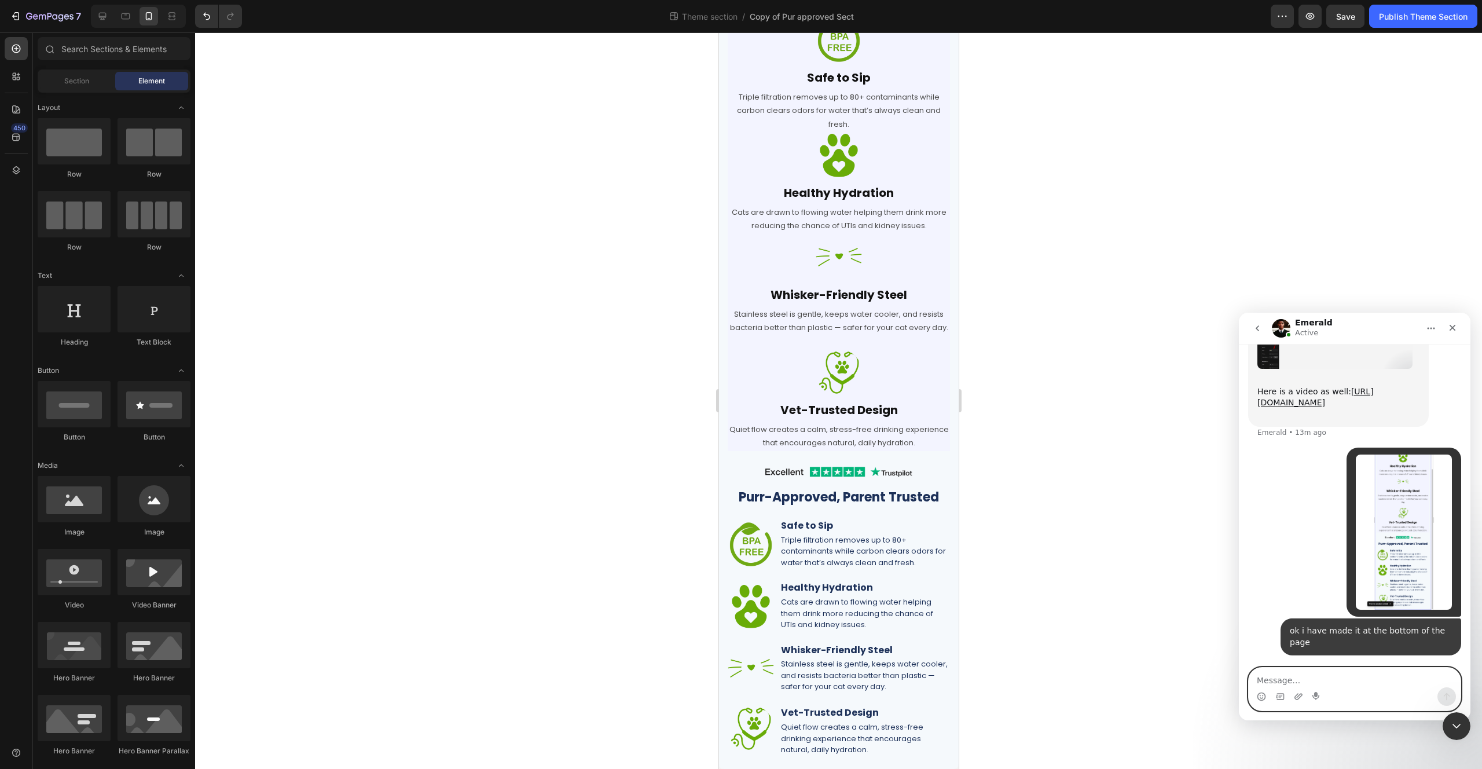
scroll to position [5590, 0]
type textarea "can you help diplasy it"
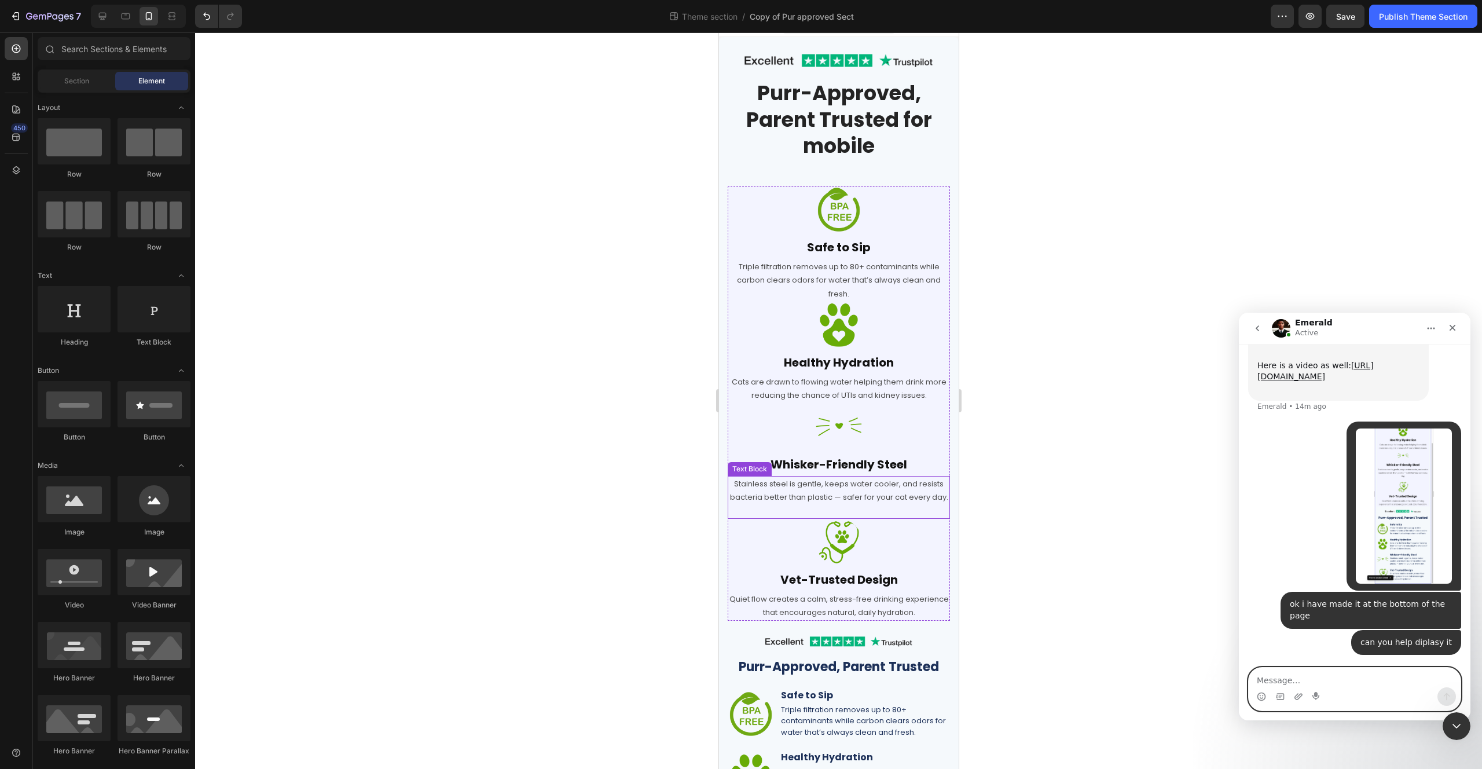
scroll to position [0, 0]
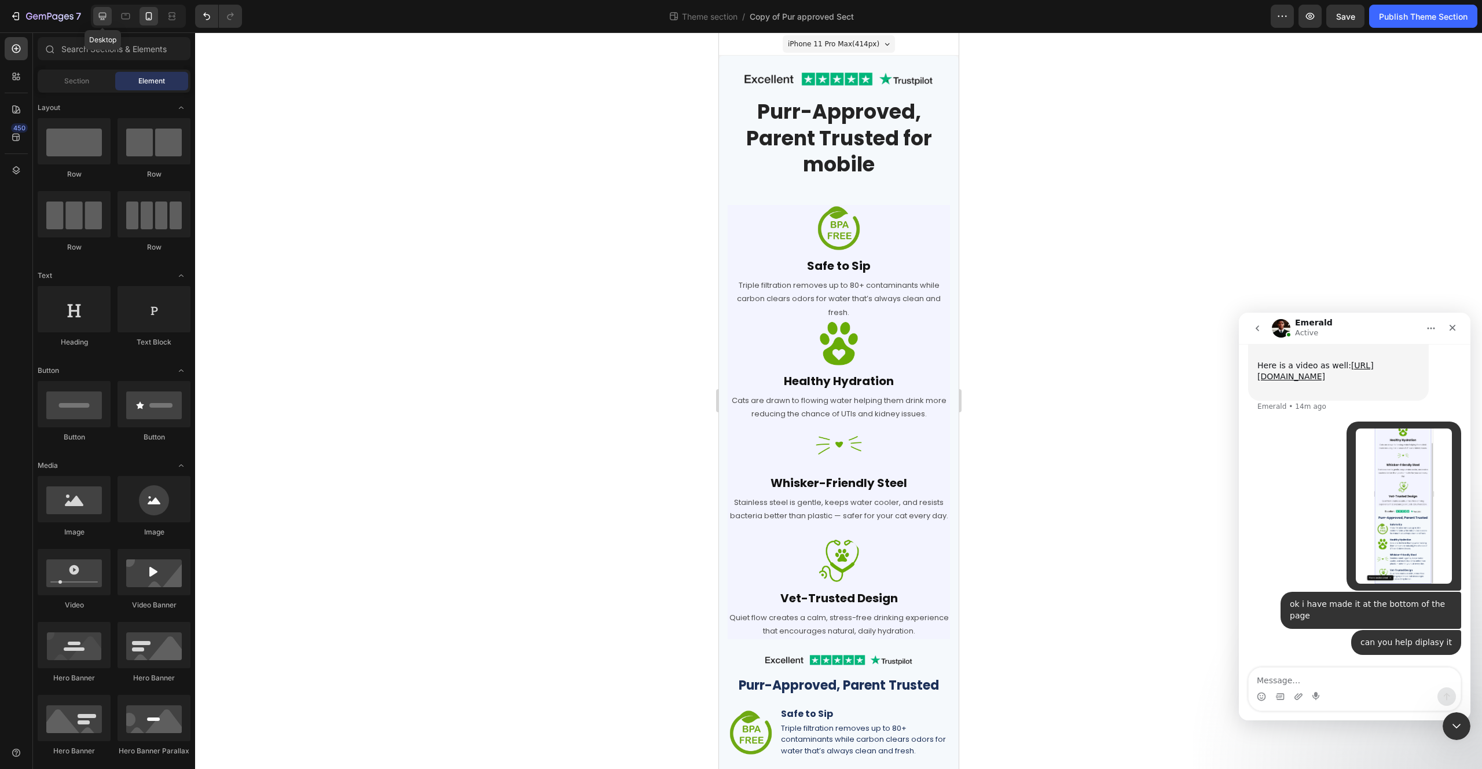
click at [100, 19] on icon at bounding box center [103, 17] width 8 height 8
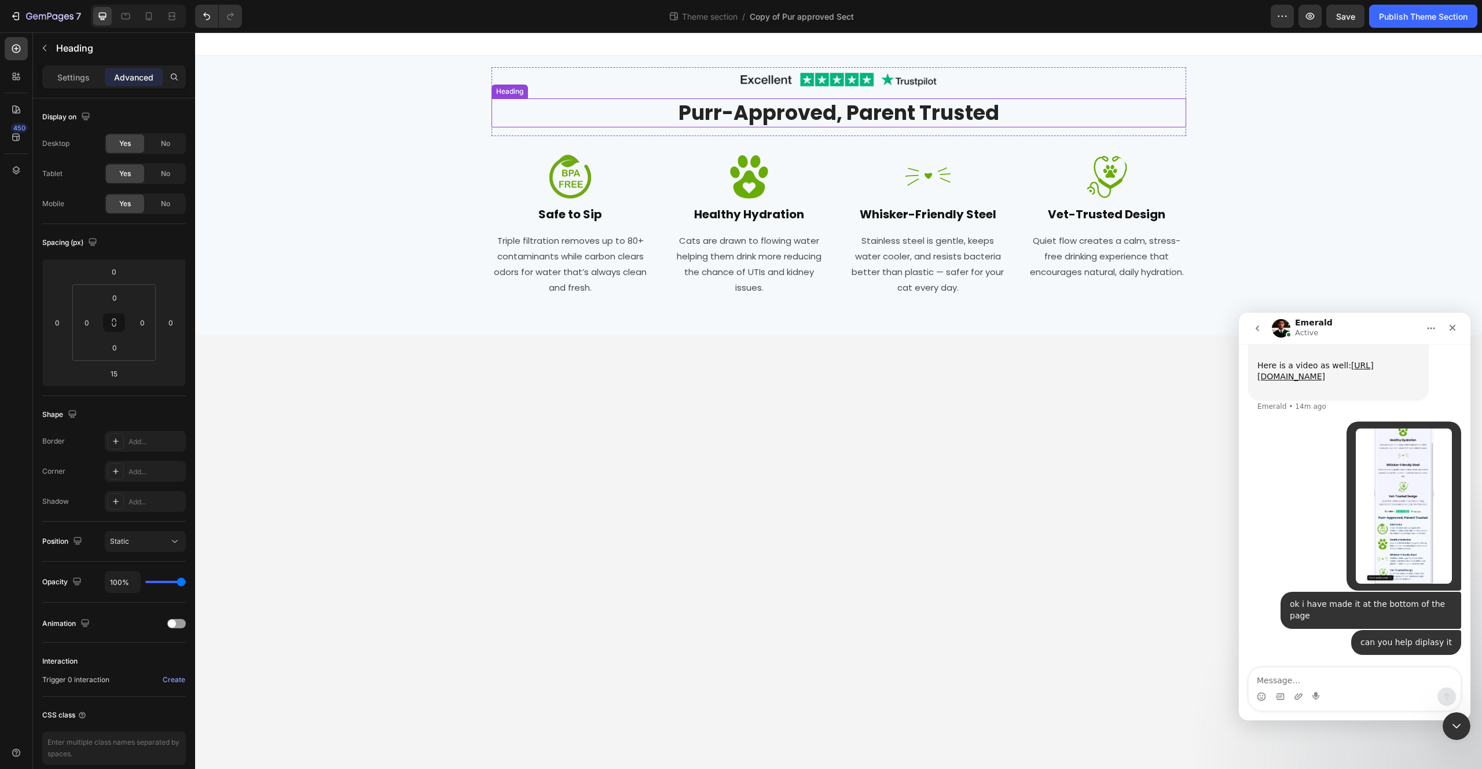
click at [718, 112] on h2 "Purr-Approved, Parent Trusted" at bounding box center [839, 112] width 695 height 29
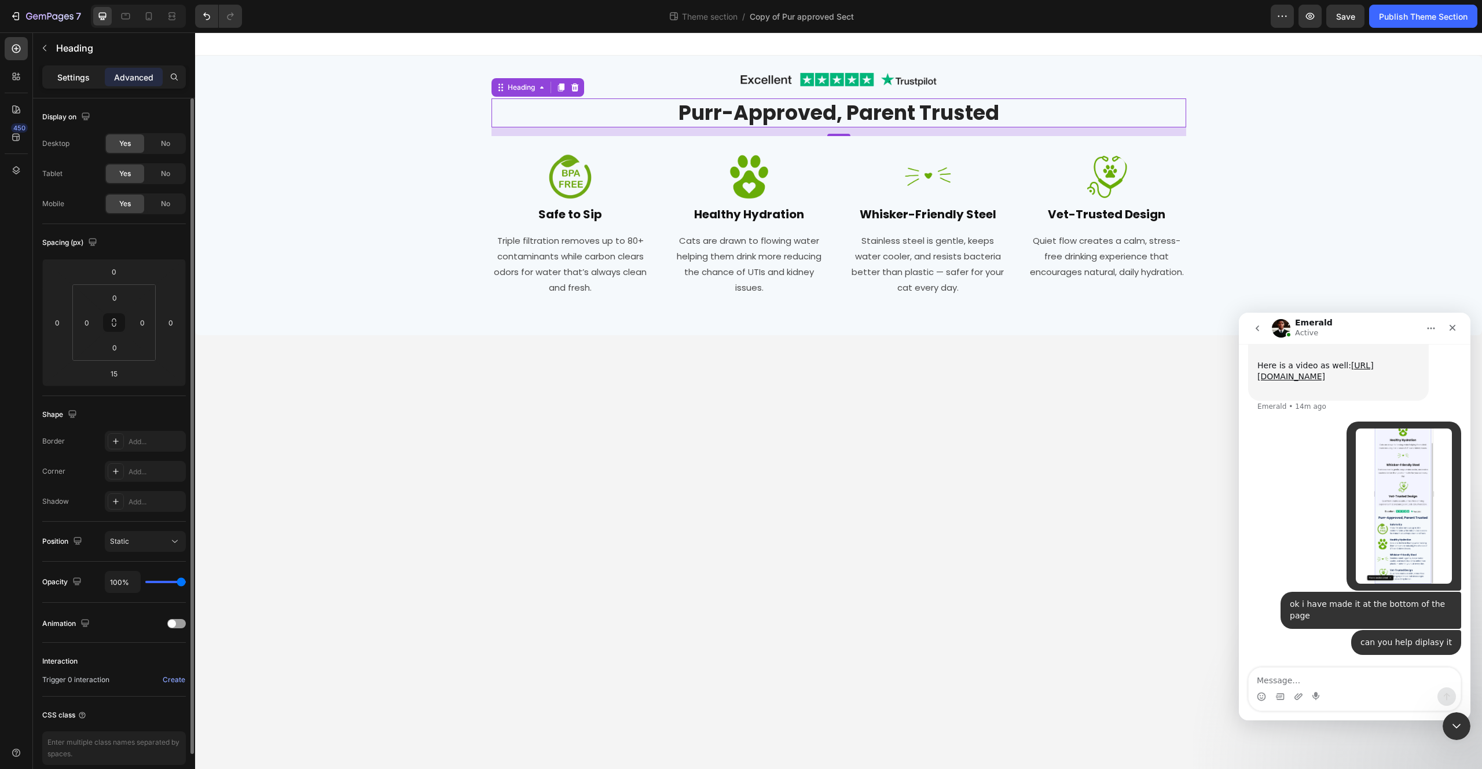
click at [82, 72] on p "Settings" at bounding box center [73, 77] width 32 height 12
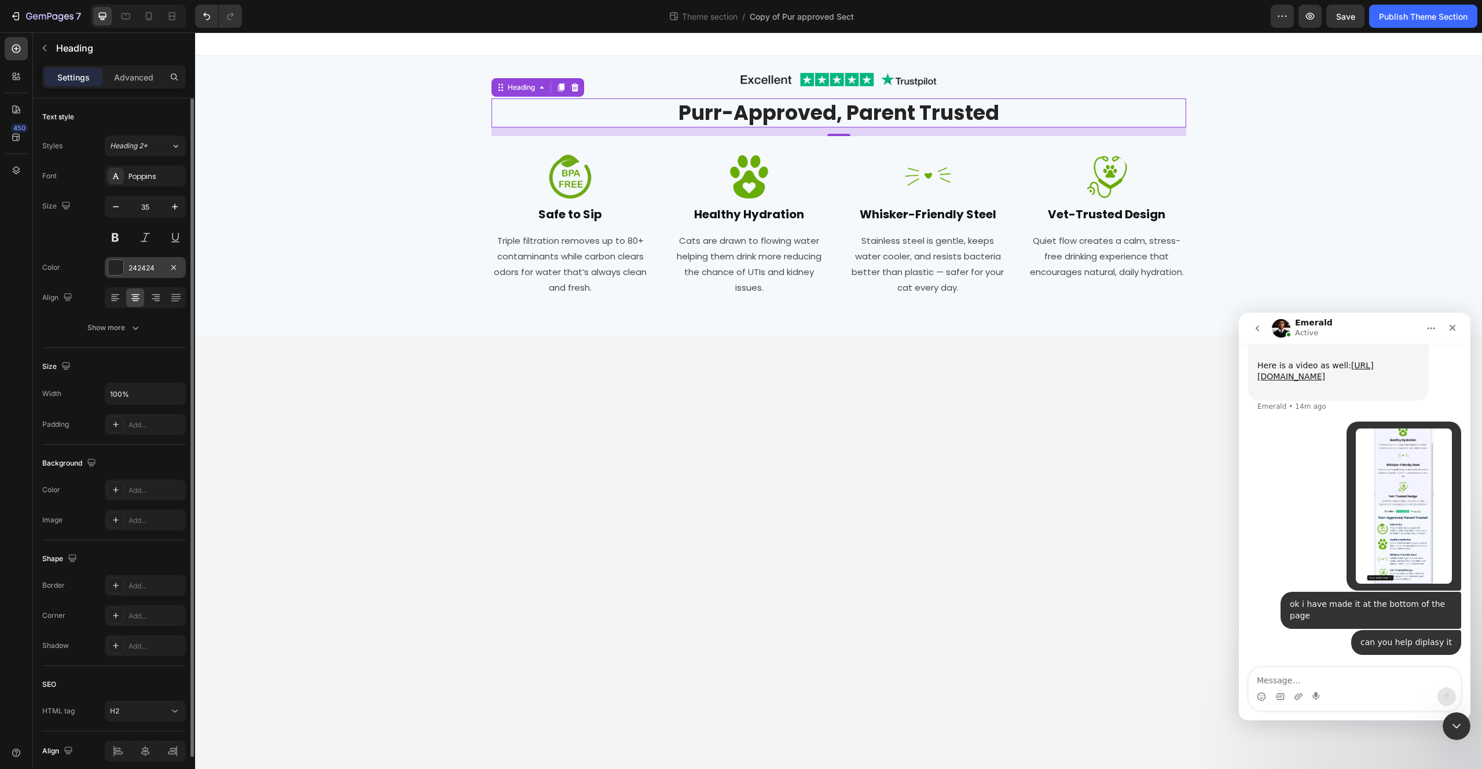
click at [118, 272] on div at bounding box center [115, 267] width 15 height 15
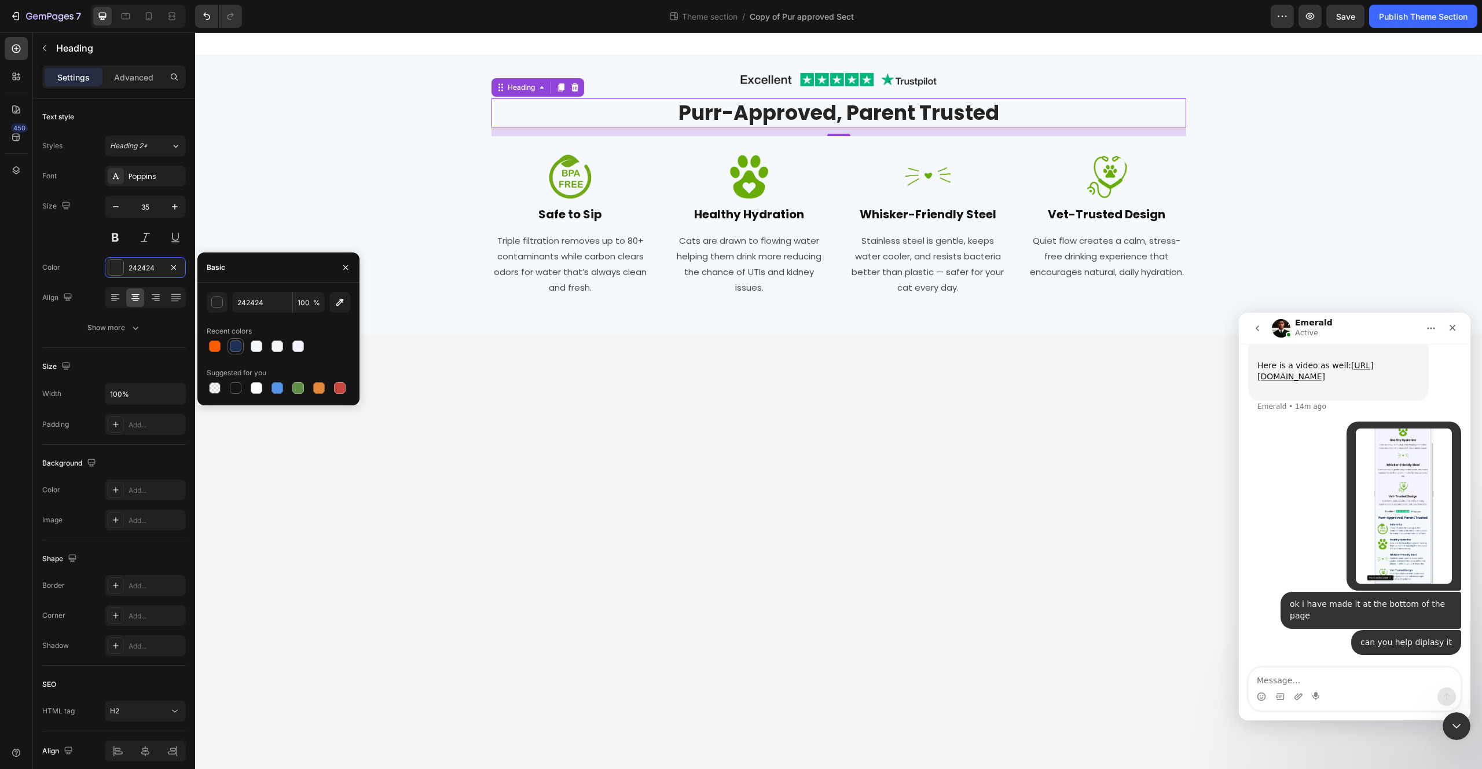
click at [237, 342] on div at bounding box center [236, 346] width 12 height 12
type input "1C3058"
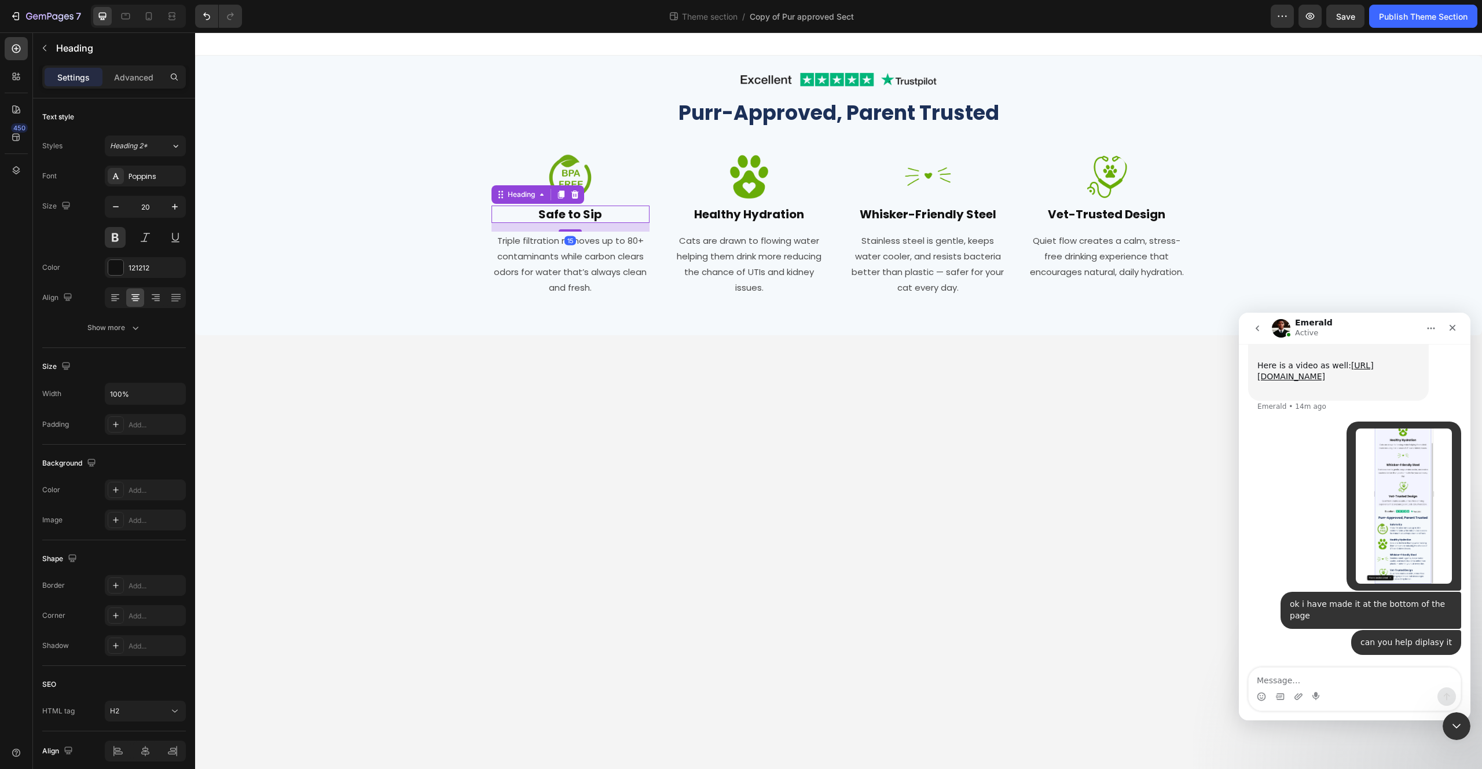
click at [540, 217] on h2 "Safe to Sip" at bounding box center [571, 214] width 159 height 17
click at [126, 269] on div "121212" at bounding box center [145, 267] width 81 height 21
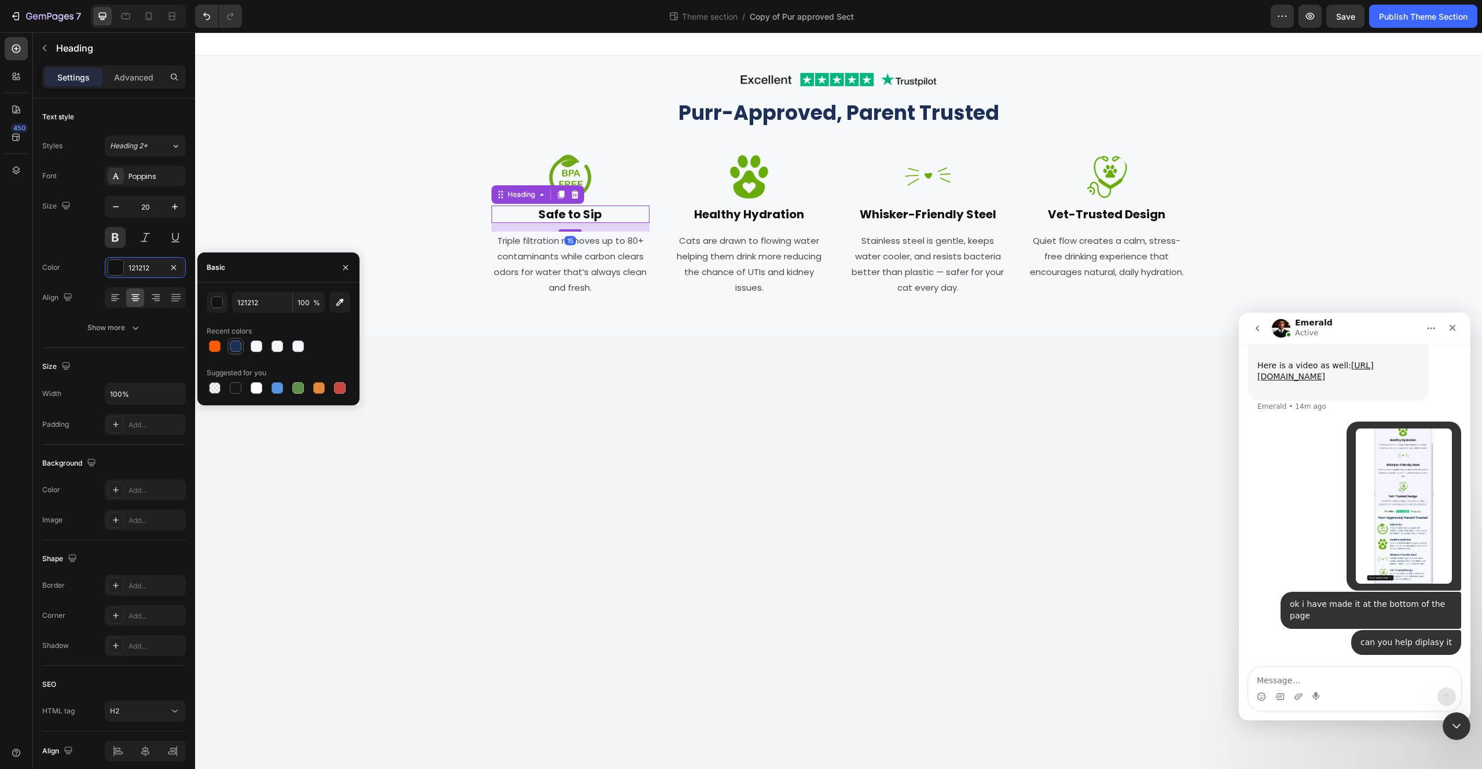
click at [228, 342] on div at bounding box center [236, 346] width 16 height 16
type input "1C3058"
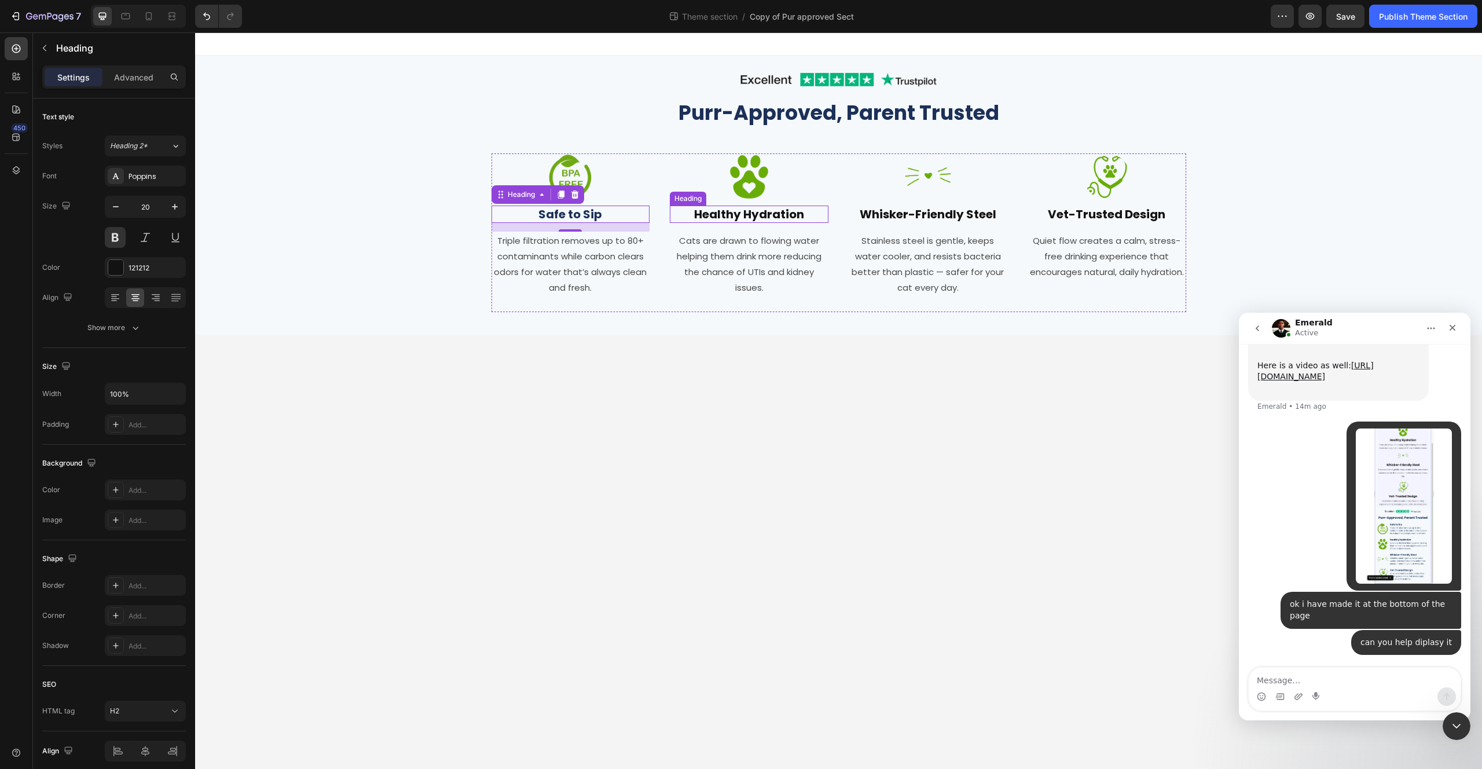
click at [709, 211] on h2 "Healthy Hydration" at bounding box center [749, 214] width 159 height 17
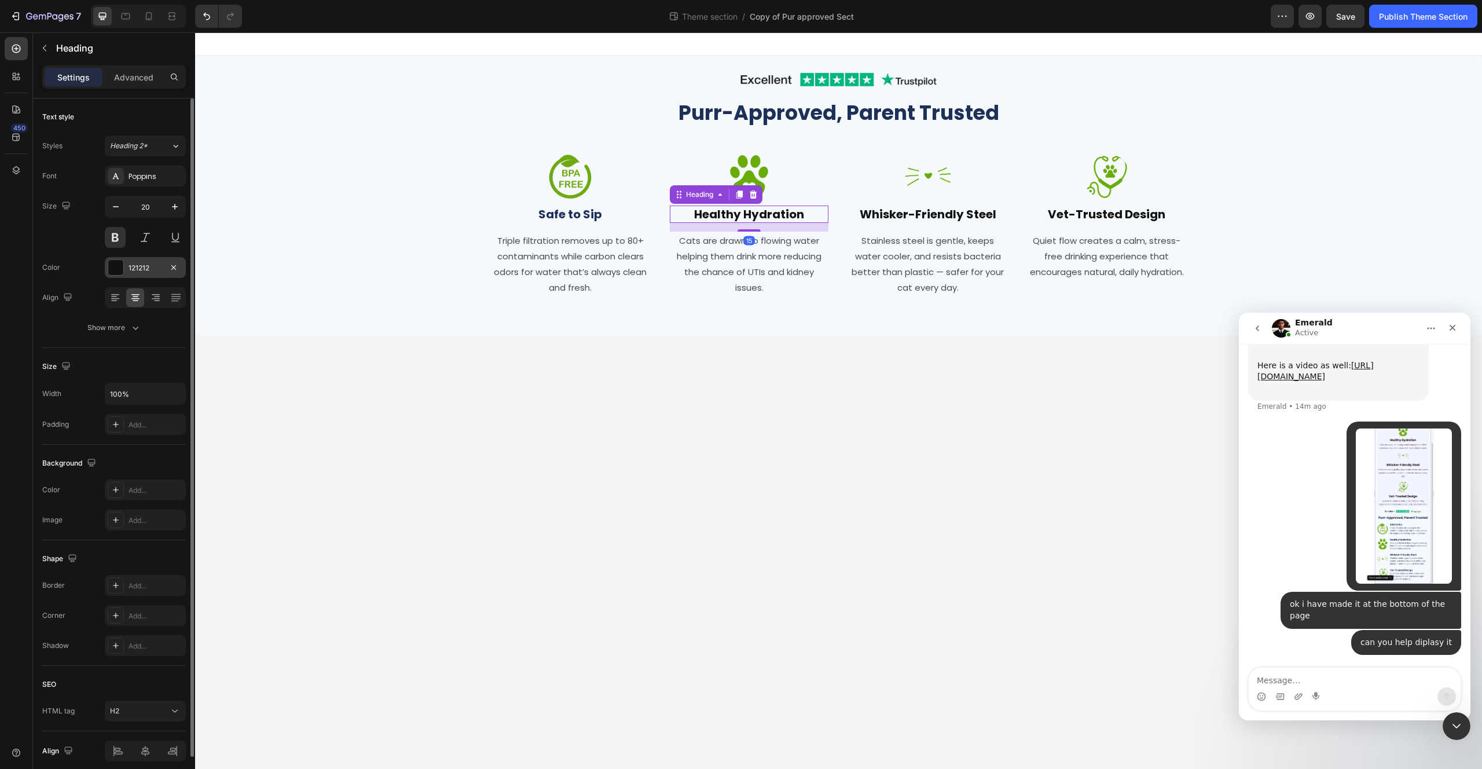
click at [117, 266] on div at bounding box center [115, 267] width 15 height 15
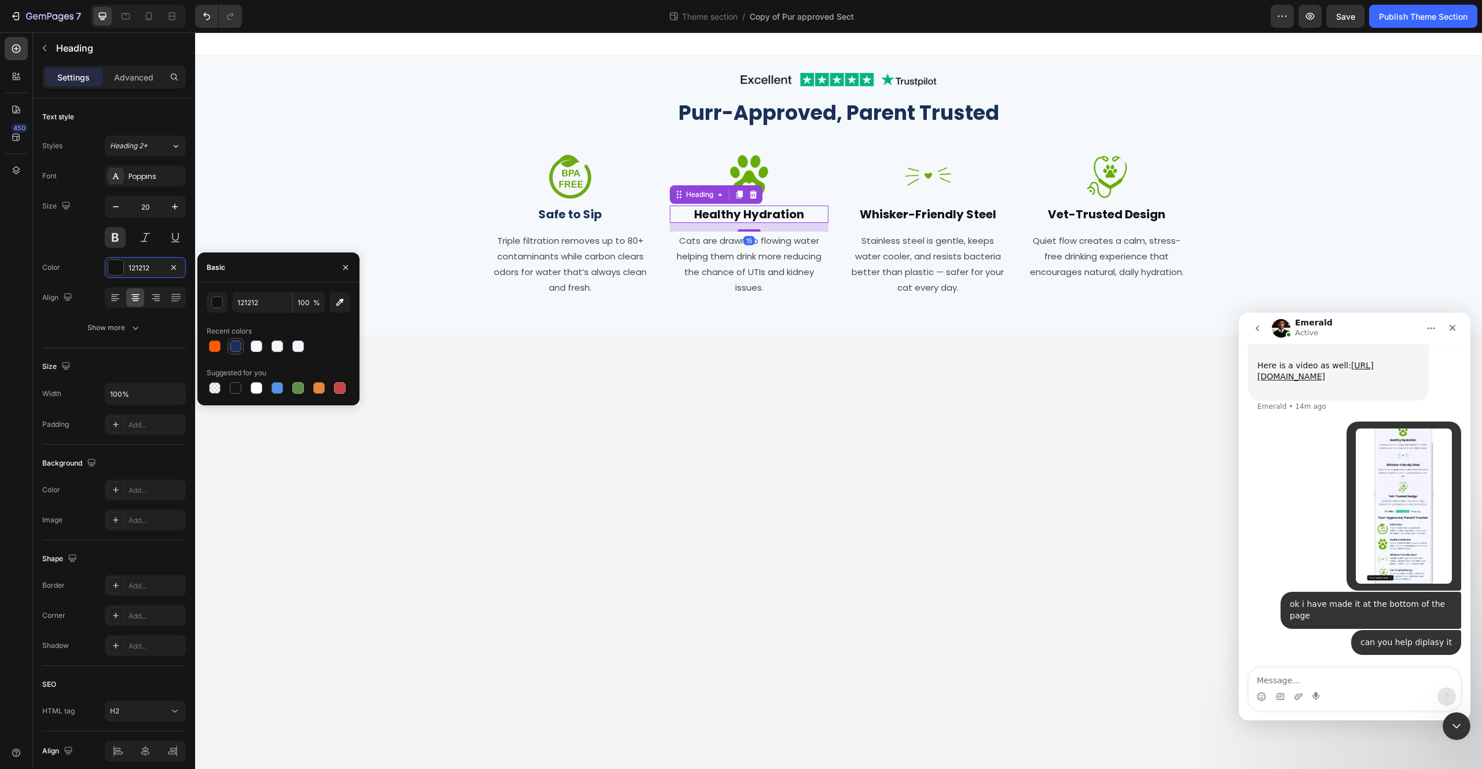
click at [238, 347] on div at bounding box center [236, 346] width 12 height 12
type input "1C3058"
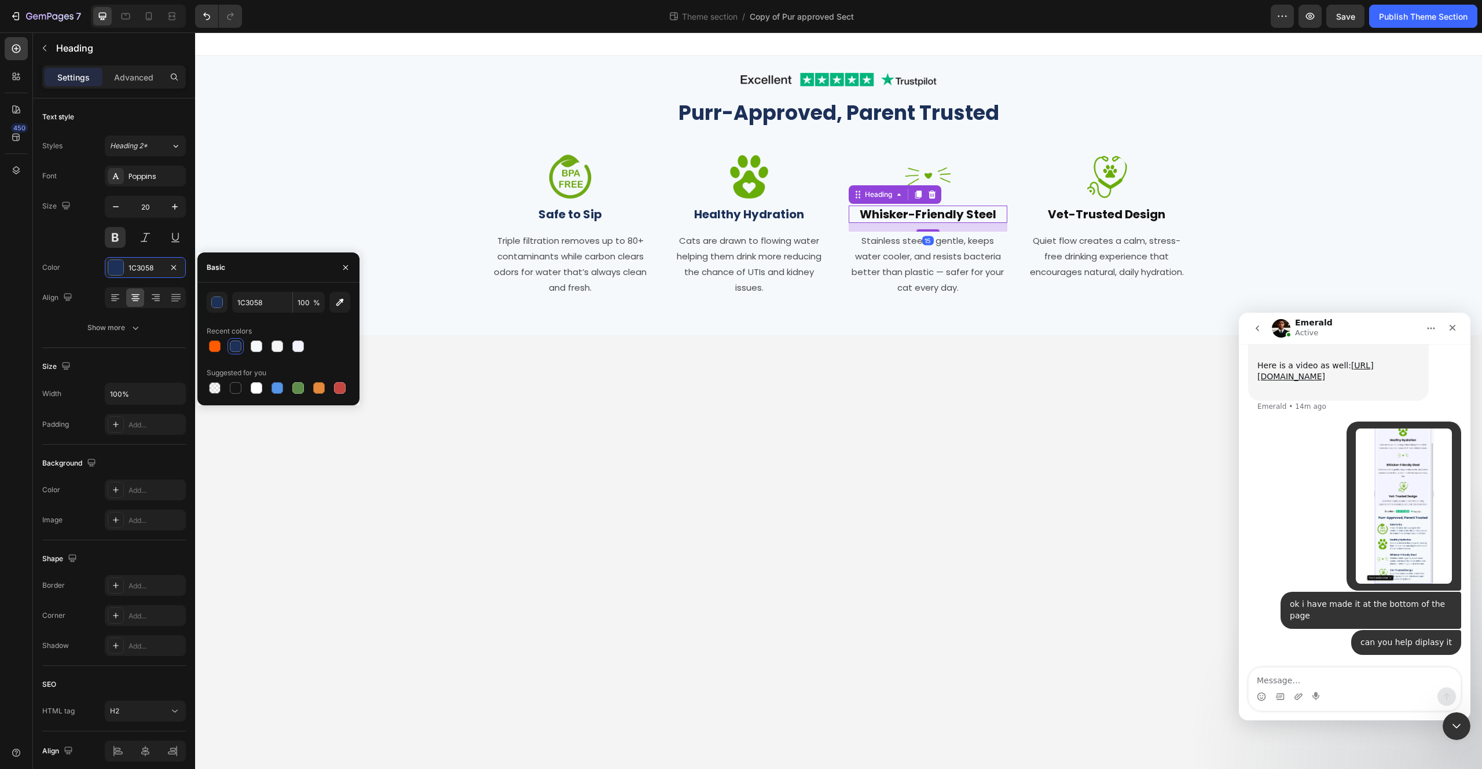
click at [906, 218] on h2 "Whisker-Friendly Steel" at bounding box center [928, 214] width 159 height 17
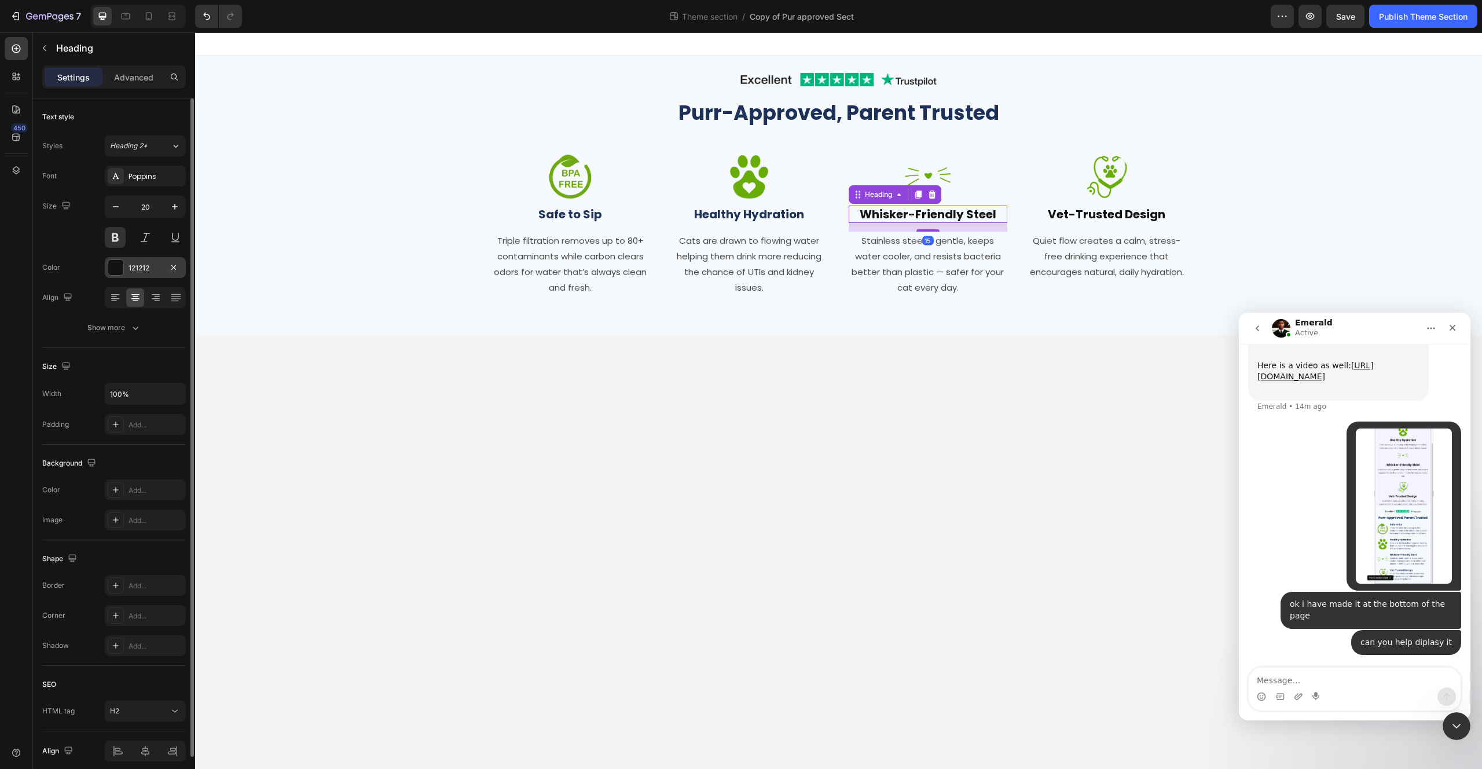
click at [115, 259] on div at bounding box center [116, 267] width 16 height 16
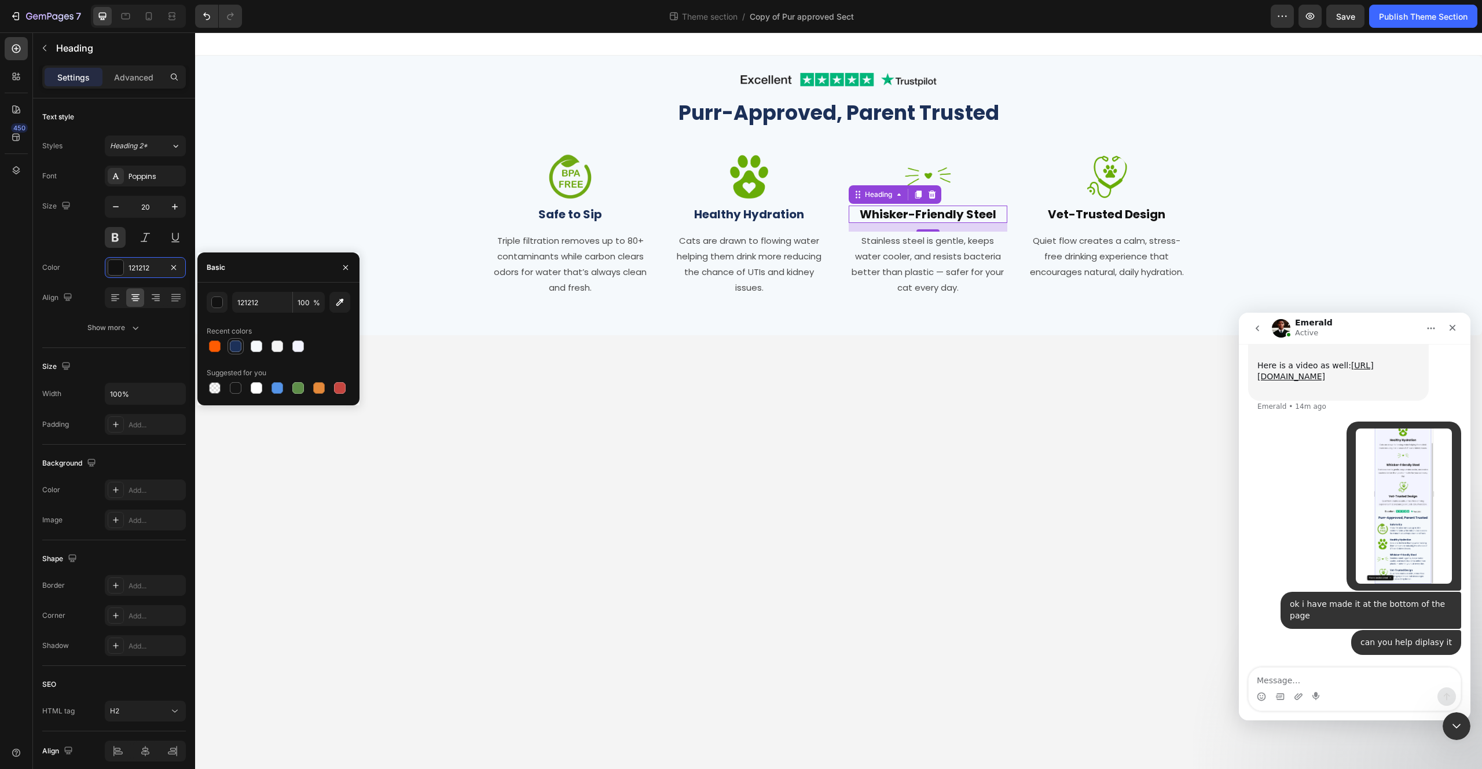
click at [238, 347] on div at bounding box center [236, 346] width 12 height 12
type input "1C3058"
click at [1074, 211] on h2 "Vet-Trusted Design" at bounding box center [1107, 214] width 159 height 17
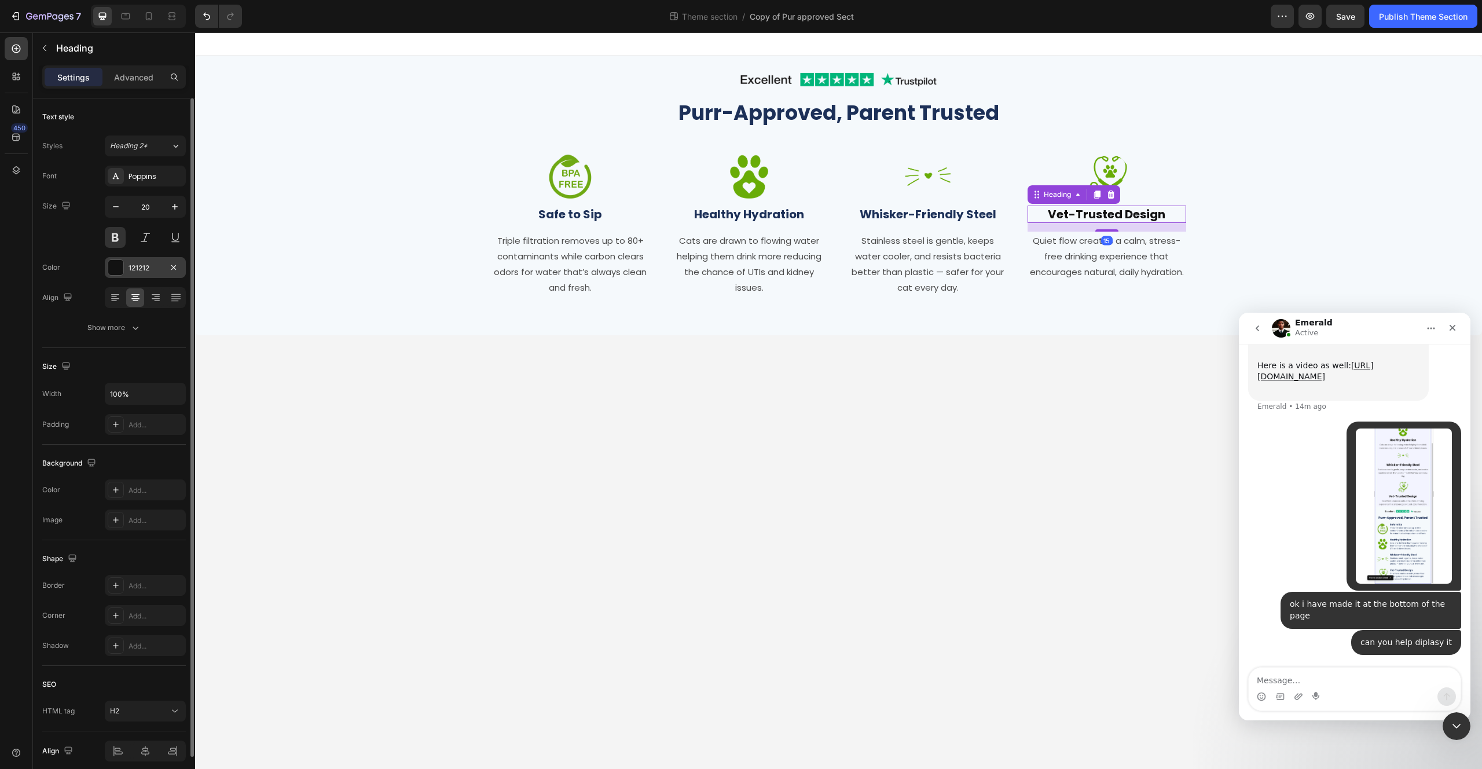
click at [118, 265] on div at bounding box center [115, 267] width 15 height 15
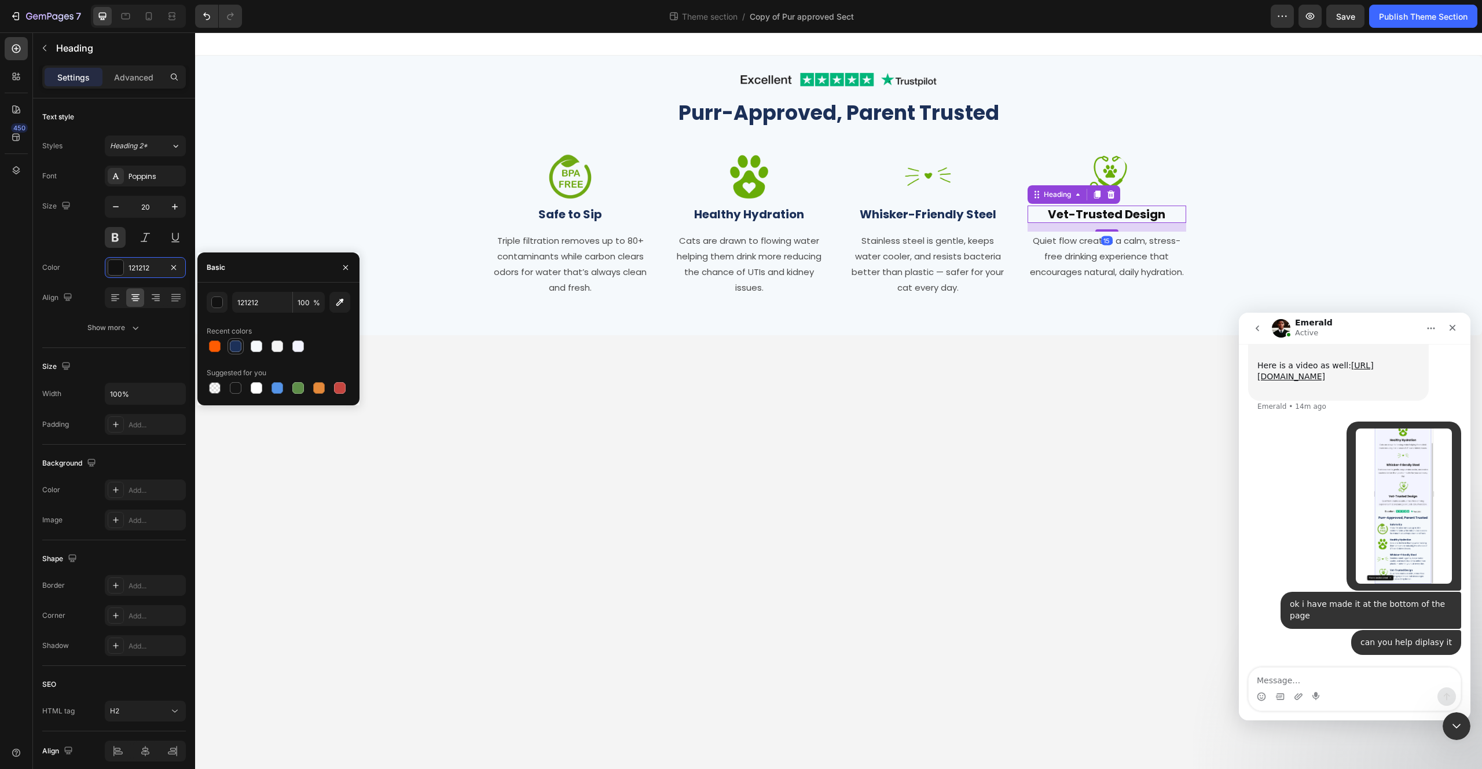
click at [232, 342] on div at bounding box center [236, 346] width 12 height 12
type input "1C3058"
click at [567, 233] on p "Triple filtration removes up to 80+ contaminants while carbon clears odors for …" at bounding box center [571, 264] width 156 height 63
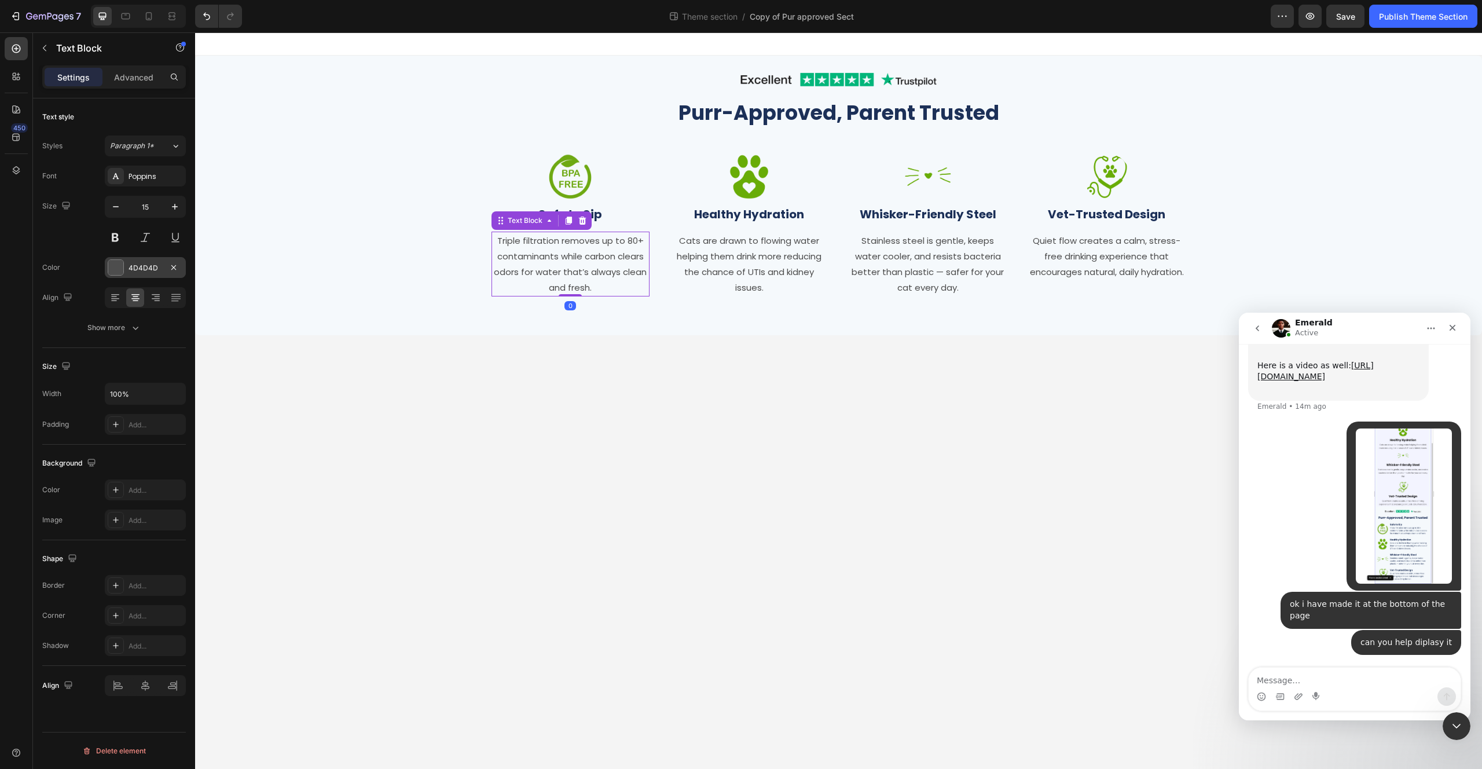
click at [118, 263] on div at bounding box center [115, 267] width 15 height 15
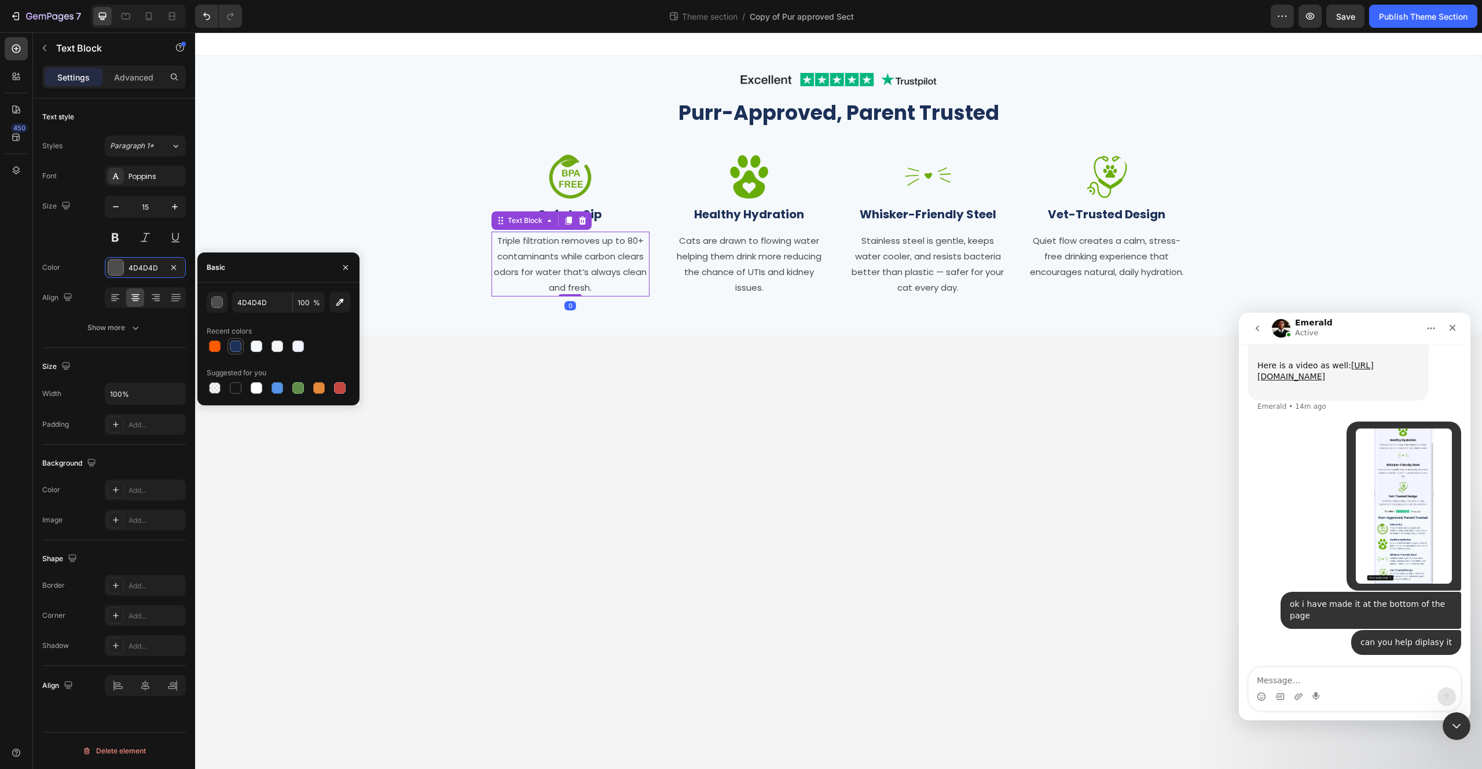
click at [229, 344] on div at bounding box center [236, 346] width 14 height 14
type input "1C3058"
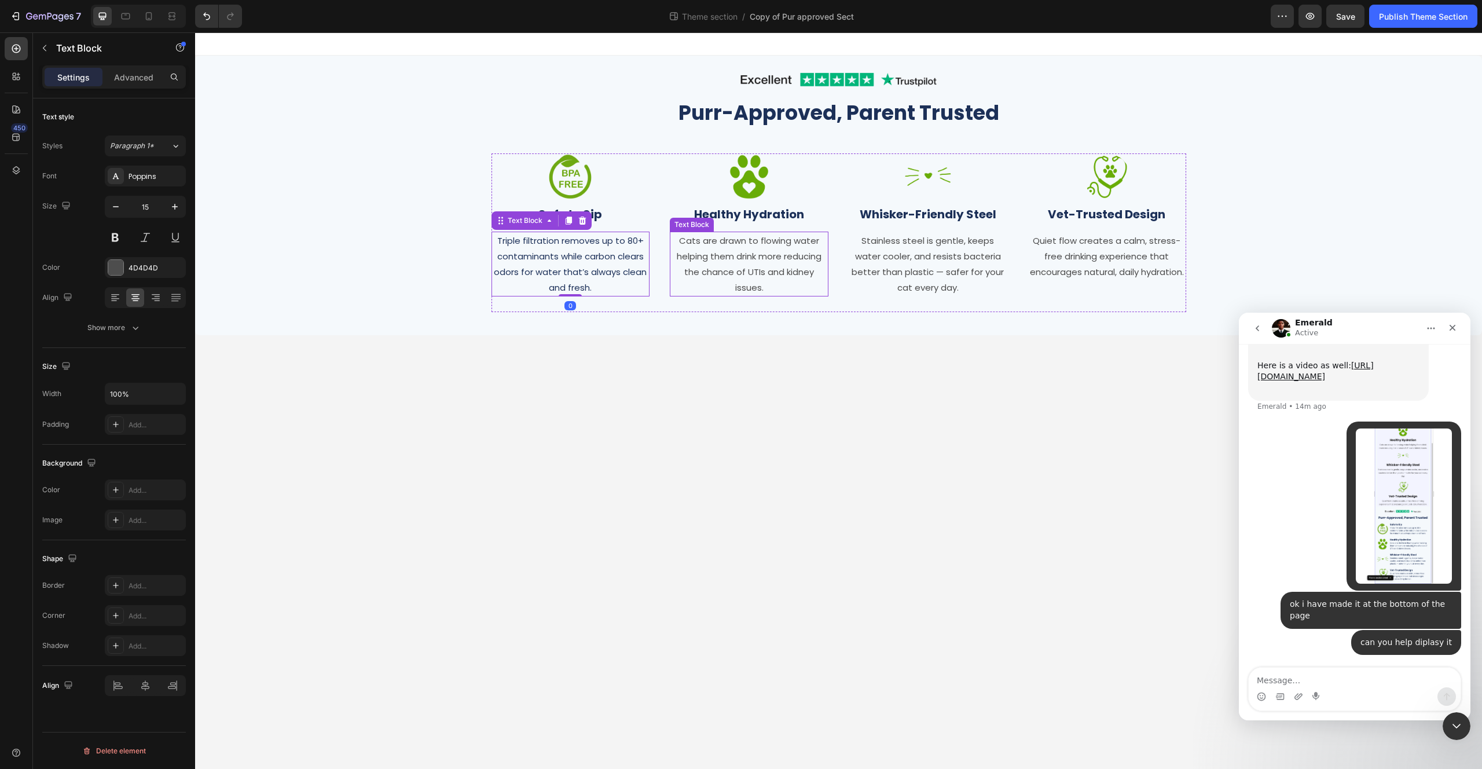
click at [765, 248] on p "Cats are drawn to flowing water helping them drink more reducing the chance of …" at bounding box center [749, 264] width 156 height 63
click at [123, 274] on div "4D4D4D" at bounding box center [145, 267] width 81 height 21
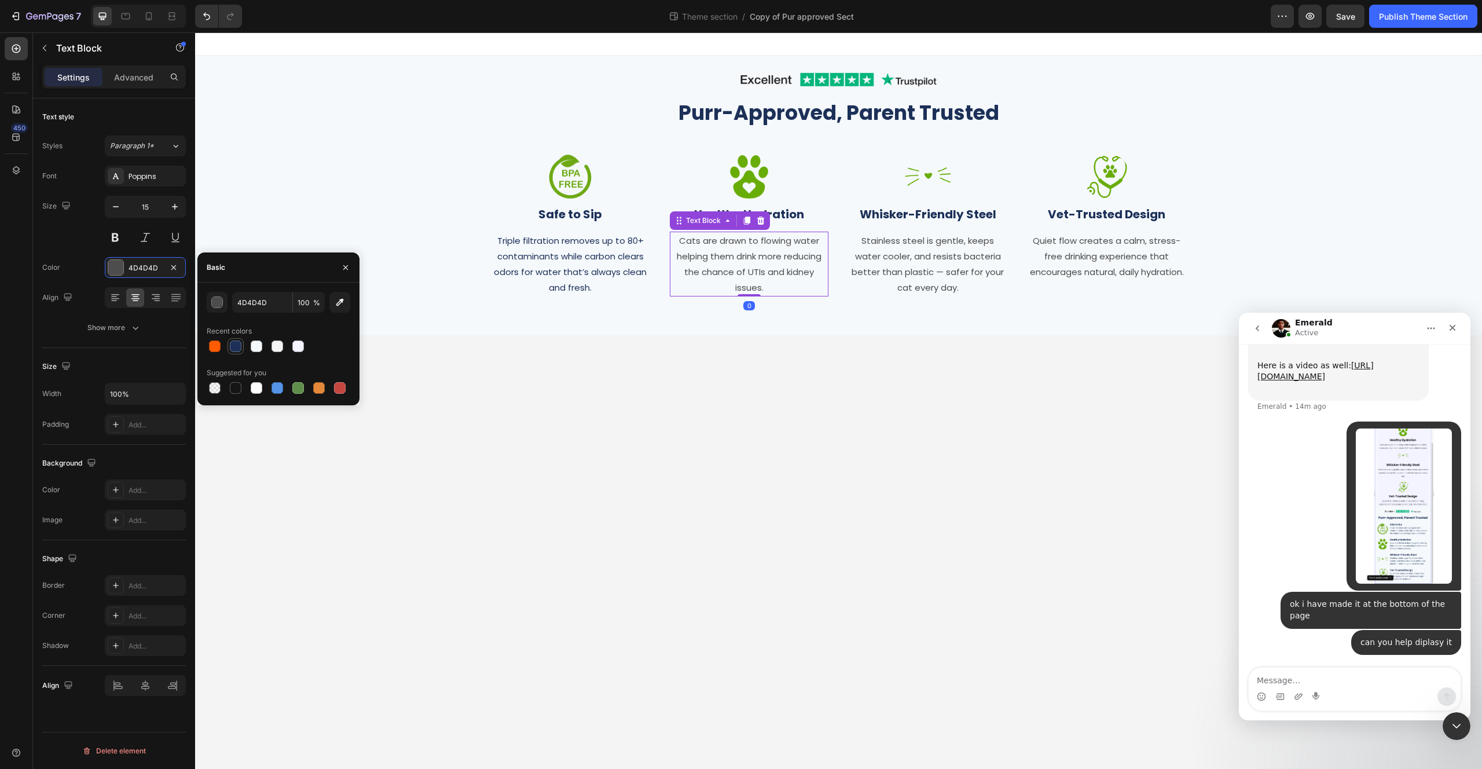
click at [242, 347] on div at bounding box center [236, 346] width 16 height 16
type input "1C3058"
click at [894, 249] on p "Stainless steel is gentle, keeps water cooler, and resists bacteria better than…" at bounding box center [928, 264] width 156 height 63
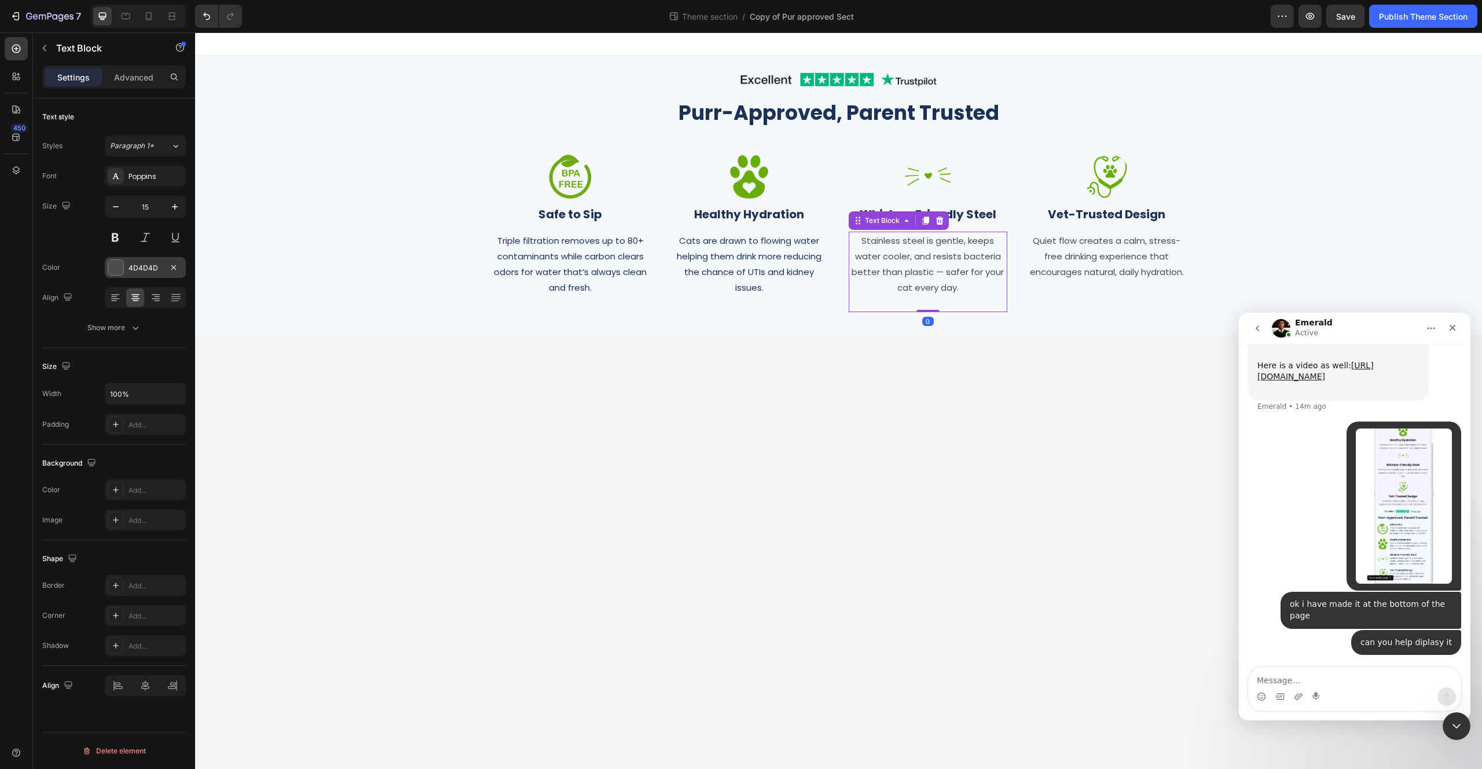
click at [117, 262] on div at bounding box center [115, 267] width 15 height 15
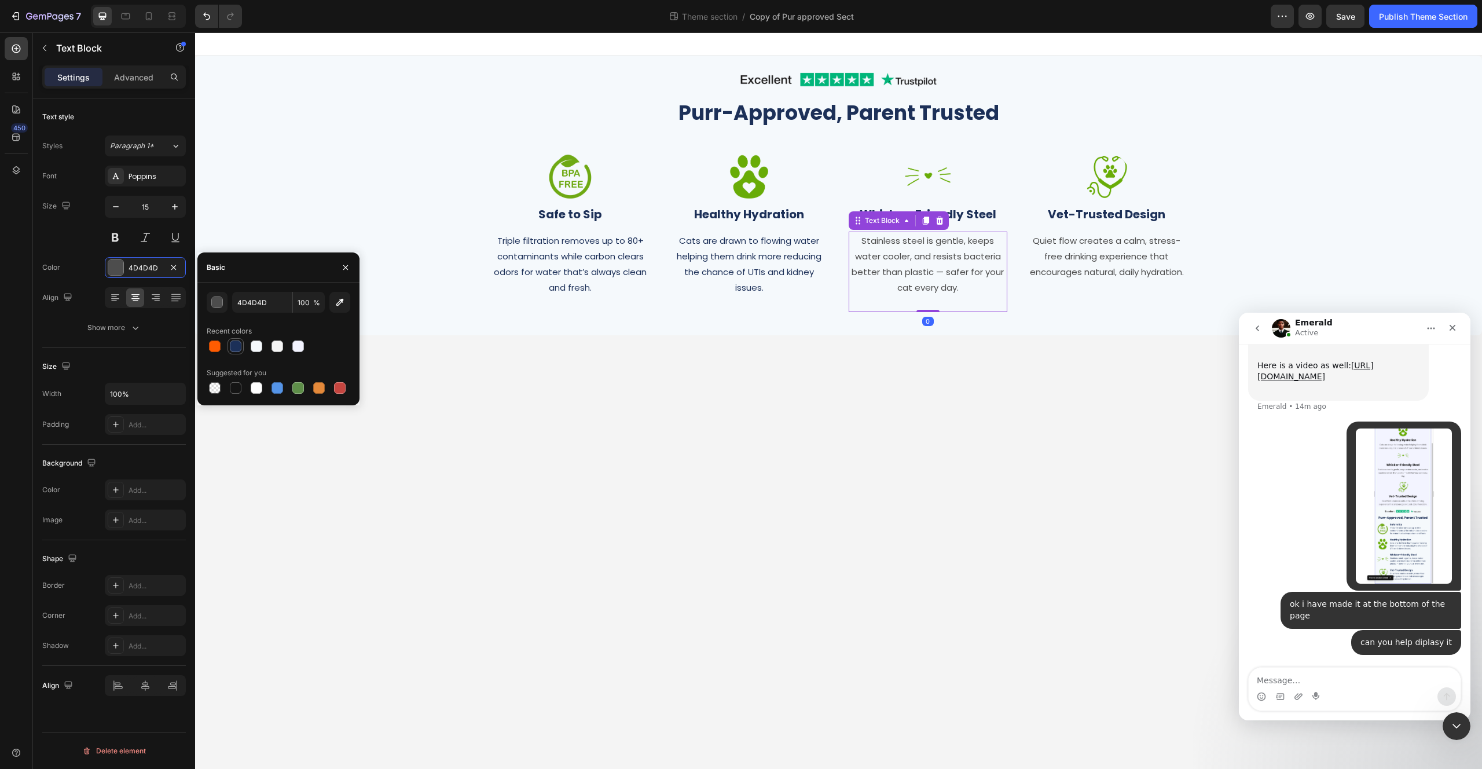
click at [237, 349] on div at bounding box center [236, 346] width 12 height 12
type input "1C3058"
drag, startPoint x: 1116, startPoint y: 263, endPoint x: 1043, endPoint y: 278, distance: 74.5
click at [1116, 262] on p "Quiet flow creates a calm, stress-free drinking experience that encourages natu…" at bounding box center [1107, 256] width 156 height 47
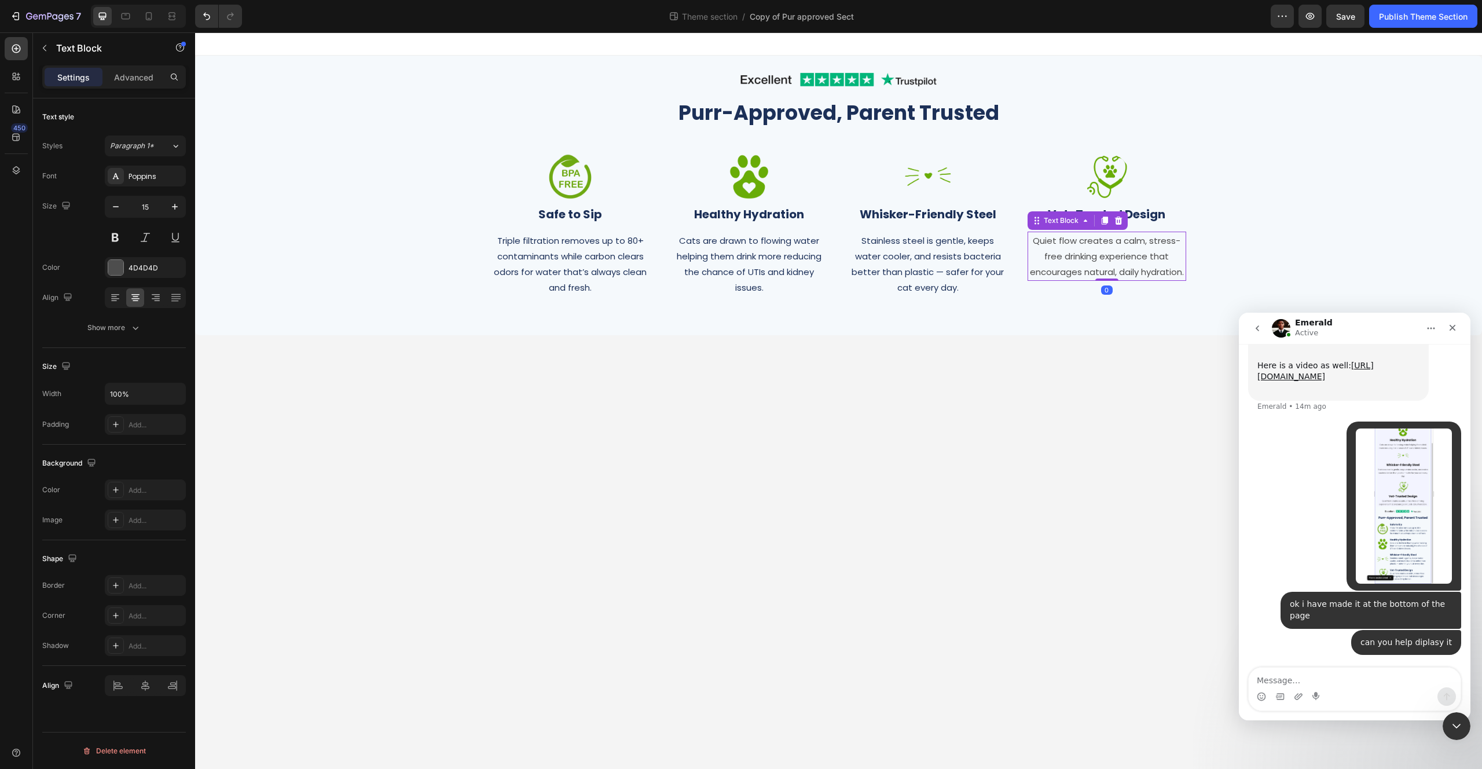
drag, startPoint x: 117, startPoint y: 269, endPoint x: 136, endPoint y: 280, distance: 21.8
click at [117, 269] on div at bounding box center [115, 267] width 15 height 15
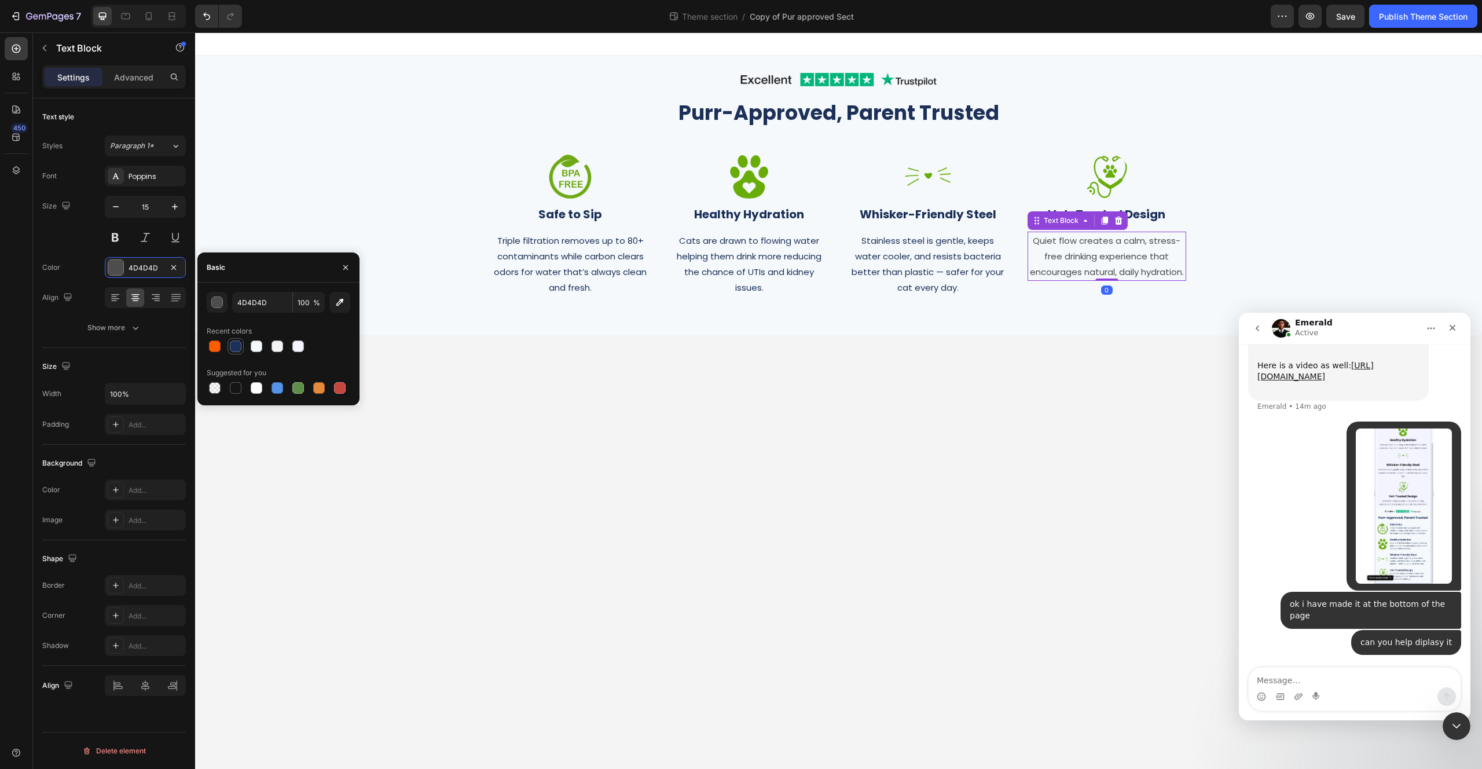
click at [237, 346] on div at bounding box center [236, 346] width 12 height 12
type input "1C3058"
click at [301, 187] on div "Image Row Purr-Approved, Parent Trusted Heading Row Image Safe to Sip Heading T…" at bounding box center [839, 195] width 1270 height 256
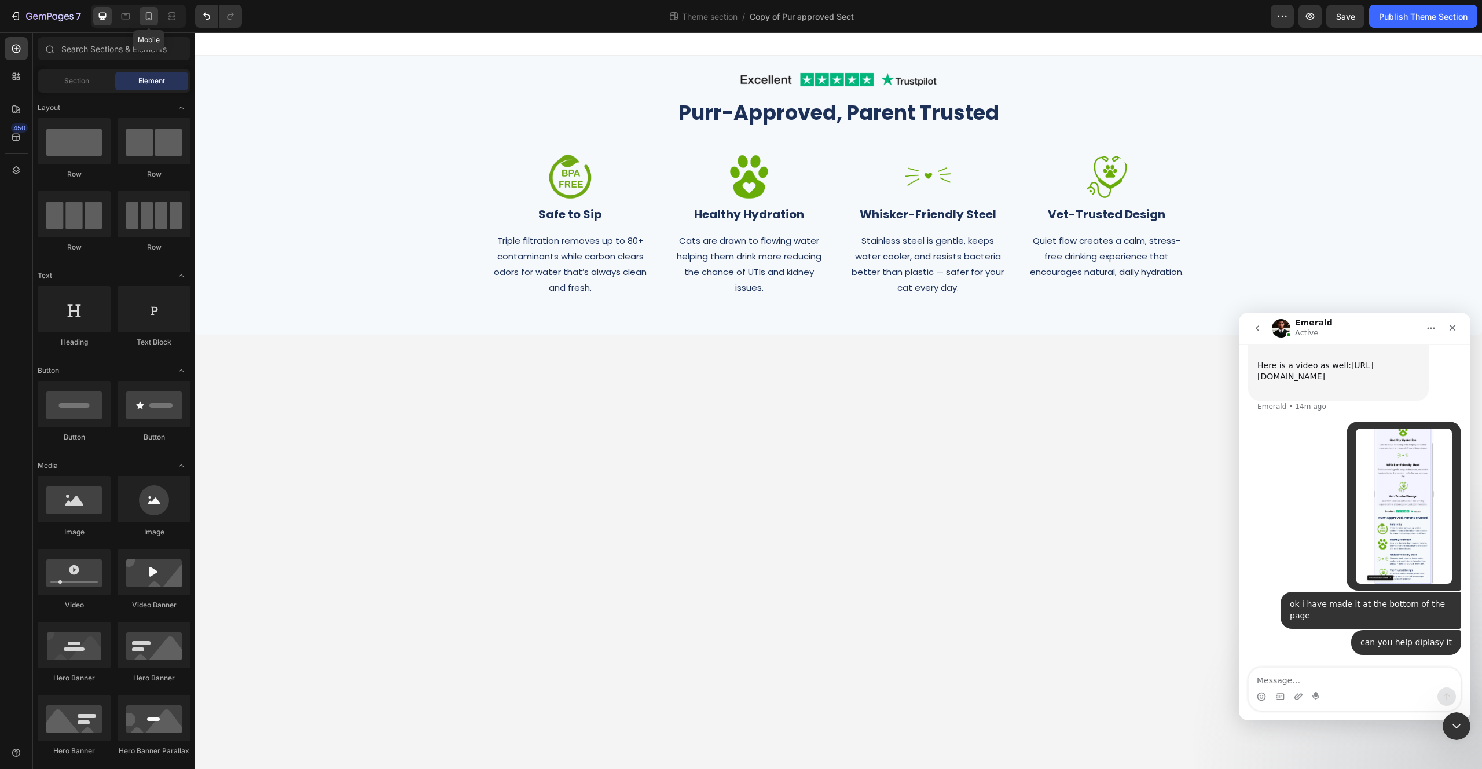
click at [142, 21] on div at bounding box center [149, 16] width 19 height 19
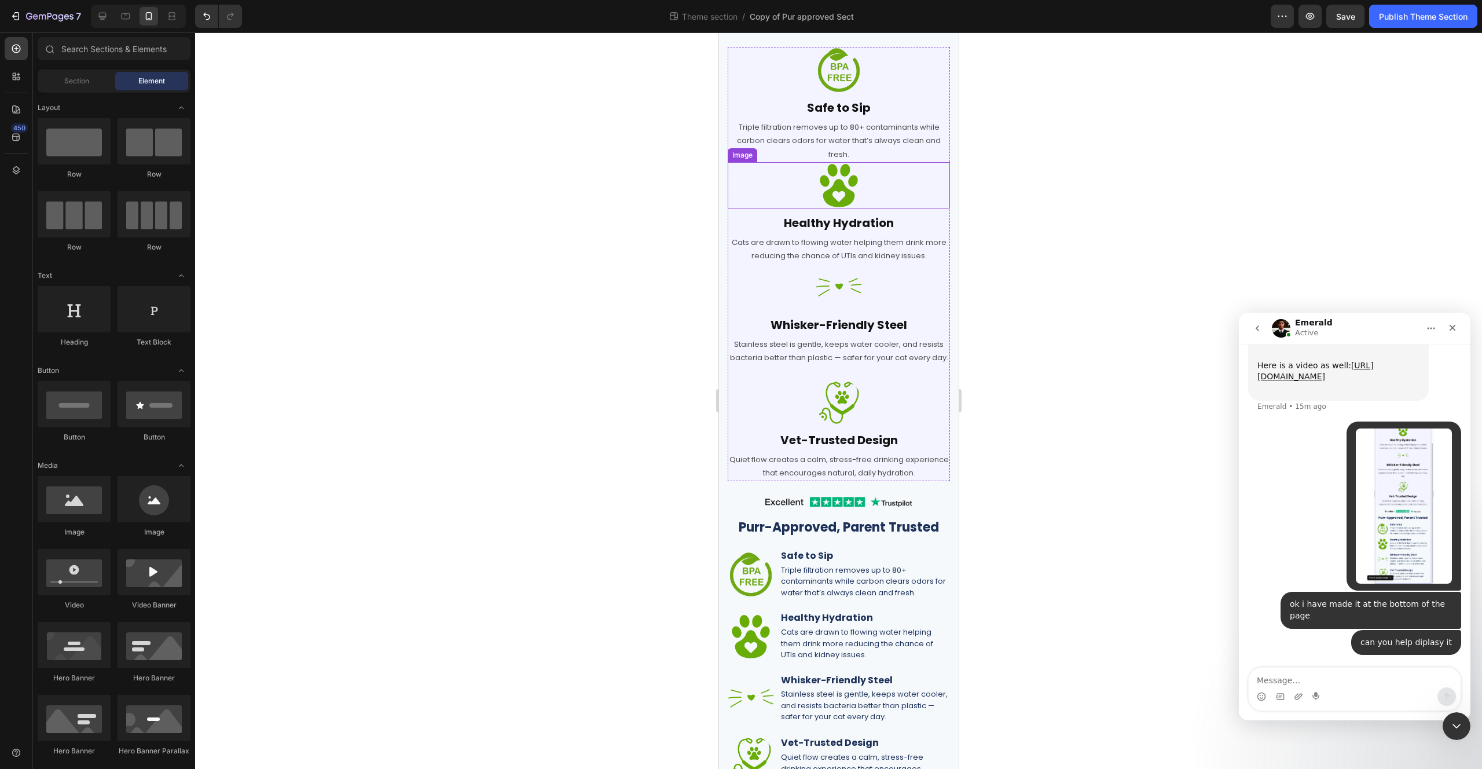
scroll to position [200, 0]
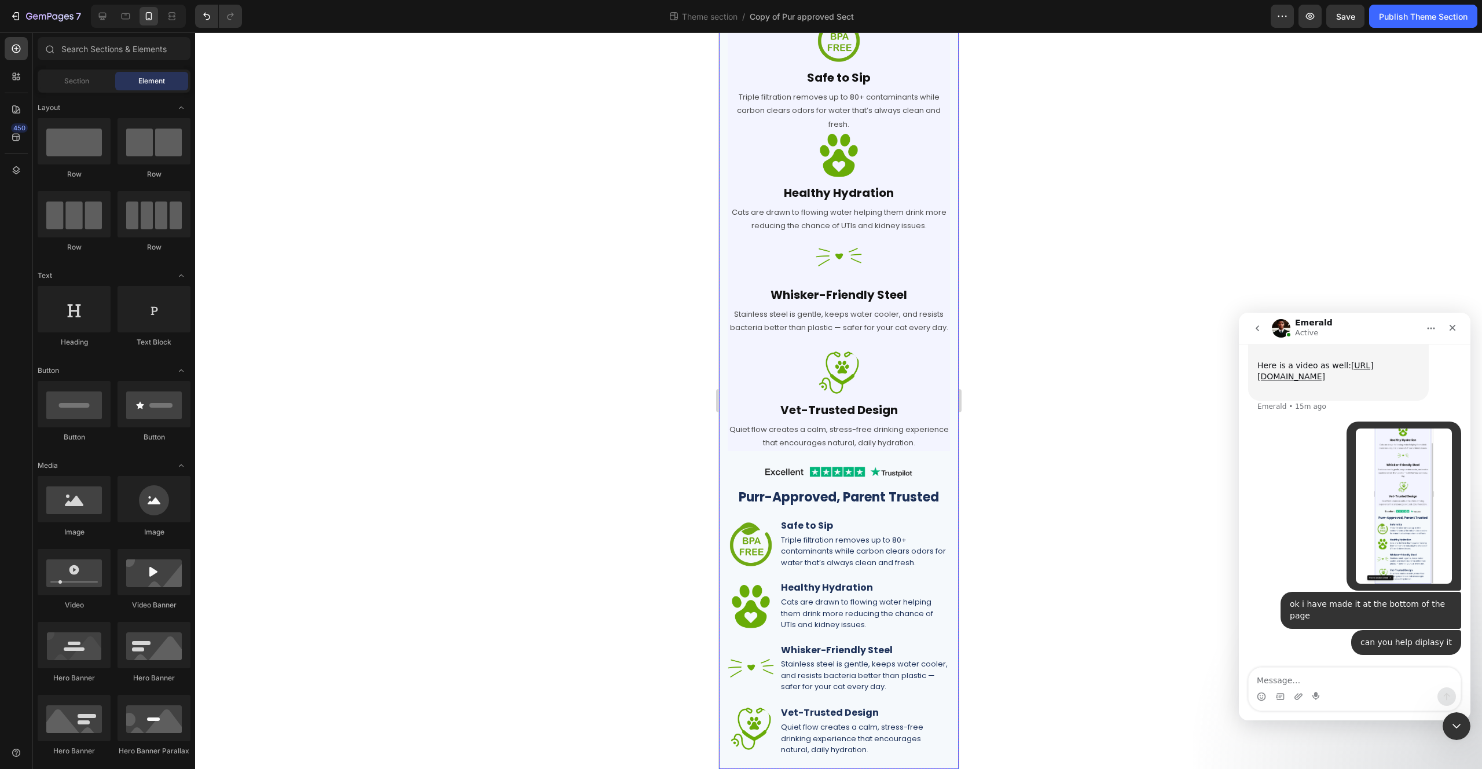
click at [722, 348] on div "Image Row Purr-Approved, Parent Trusted for mobile Heading Row Image Safe to Si…" at bounding box center [838, 317] width 240 height 901
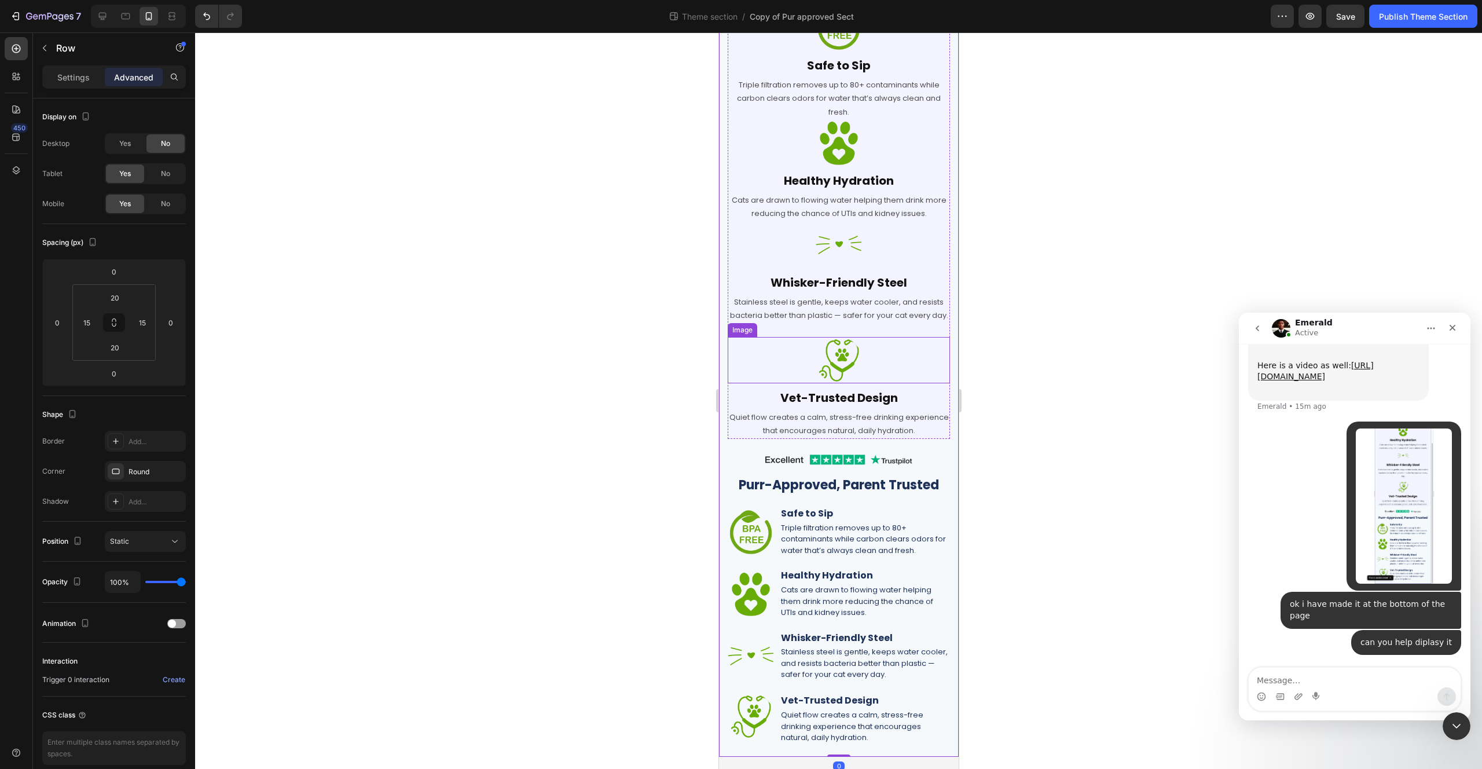
click at [731, 349] on div at bounding box center [838, 360] width 222 height 46
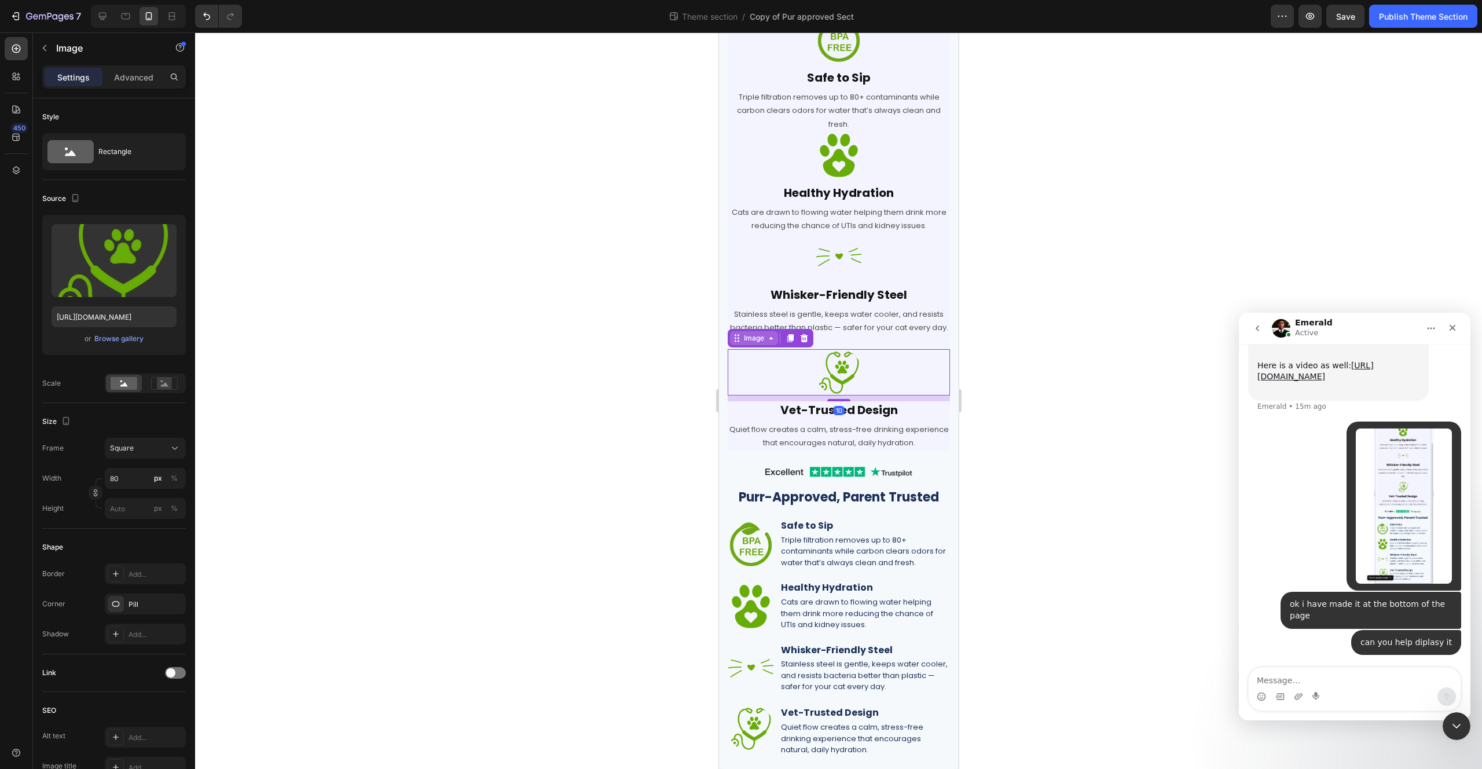
click at [767, 344] on div "Image" at bounding box center [753, 338] width 48 height 14
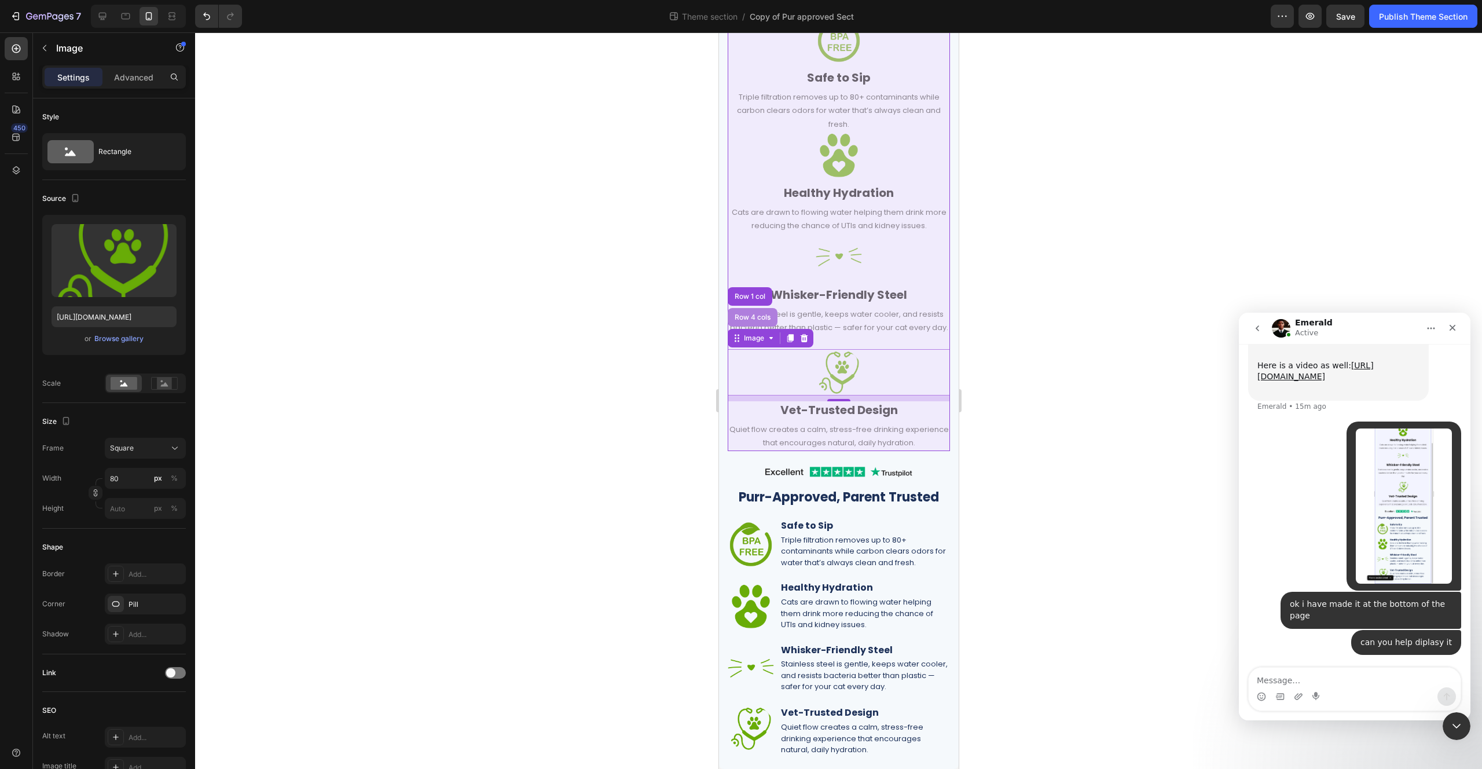
click at [751, 316] on div "Row 4 cols" at bounding box center [752, 317] width 41 height 7
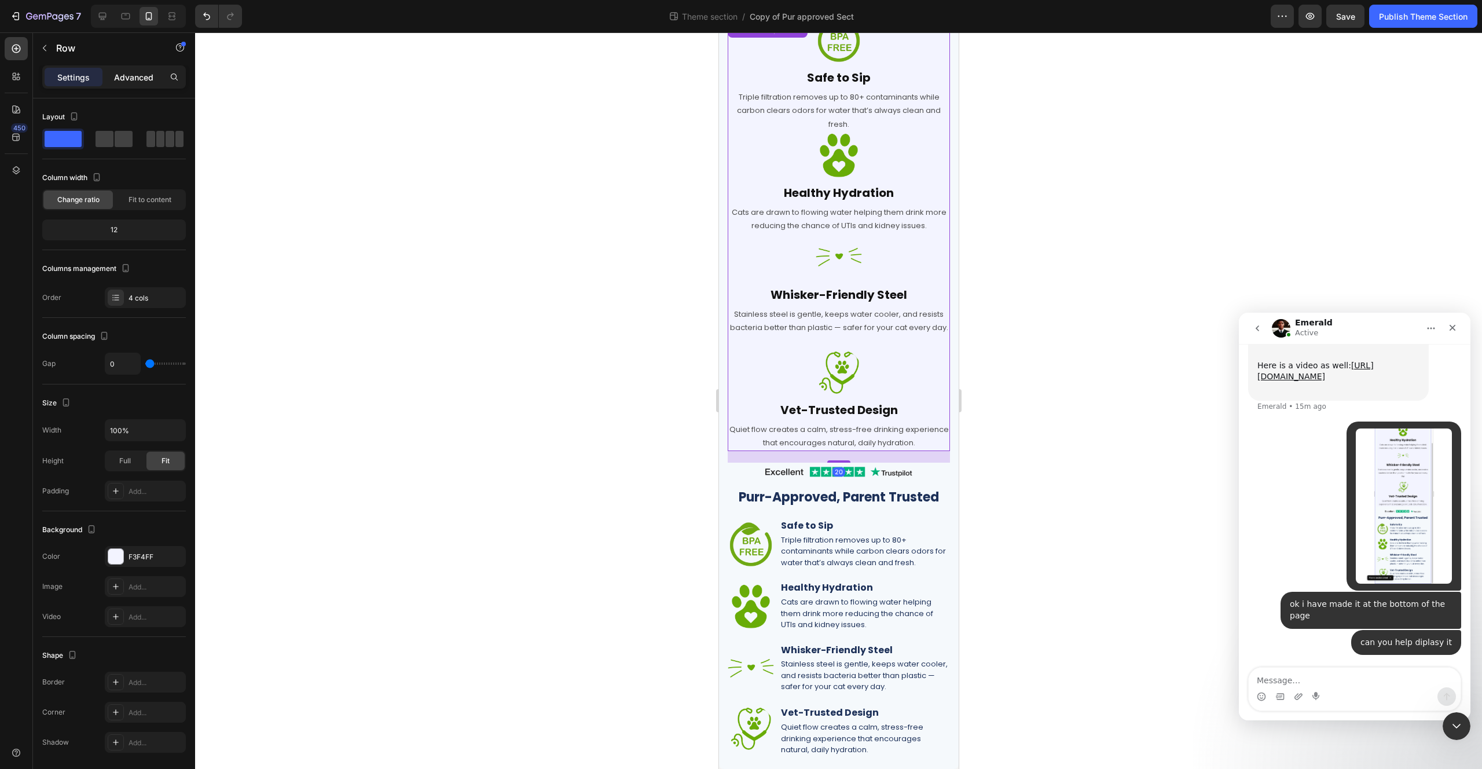
click at [131, 82] on p "Advanced" at bounding box center [133, 77] width 39 height 12
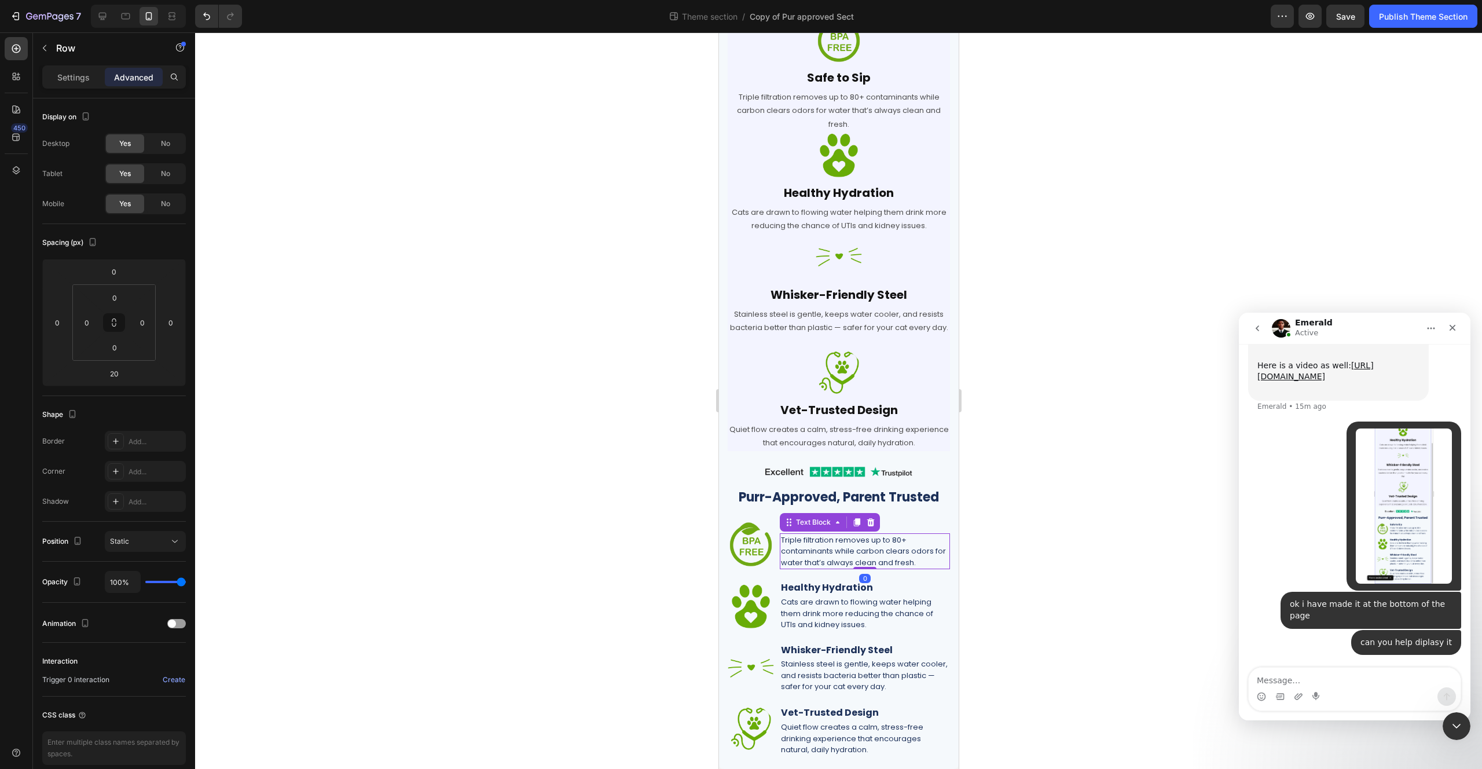
click at [855, 559] on p "Triple filtration removes up to 80+ contaminants while carbon clears odors for …" at bounding box center [864, 551] width 168 height 34
drag, startPoint x: 802, startPoint y: 490, endPoint x: 763, endPoint y: 483, distance: 39.3
click at [802, 490] on p "Purr-Approved, Parent Trusted" at bounding box center [838, 497] width 220 height 17
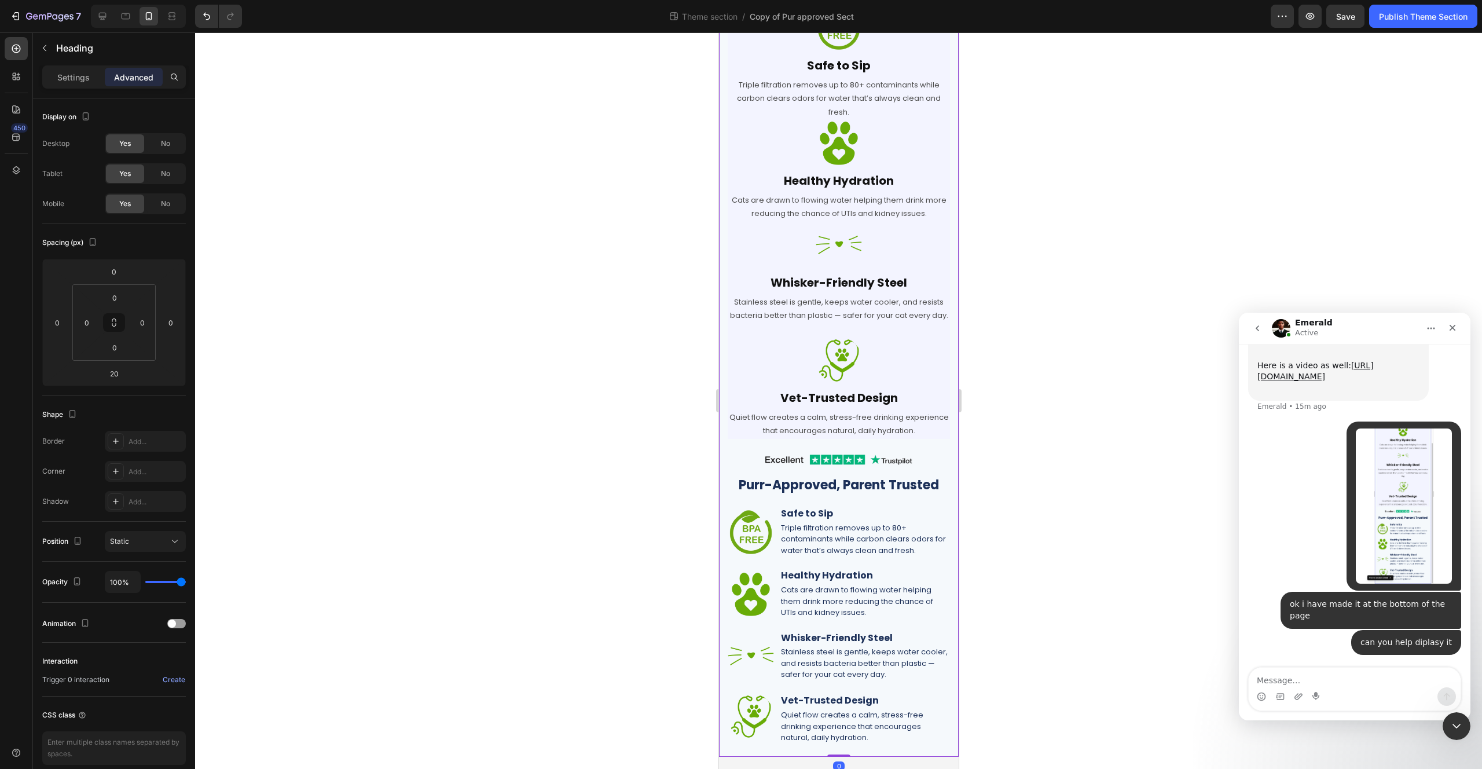
click at [722, 479] on div "Image Row Purr-Approved, Parent Trusted for mobile Heading Row Image Safe to Si…" at bounding box center [838, 305] width 240 height 901
click at [941, 459] on div "Image Row Purr-Approved, Parent Trusted for mobile Heading Row Image Safe to Si…" at bounding box center [838, 305] width 240 height 901
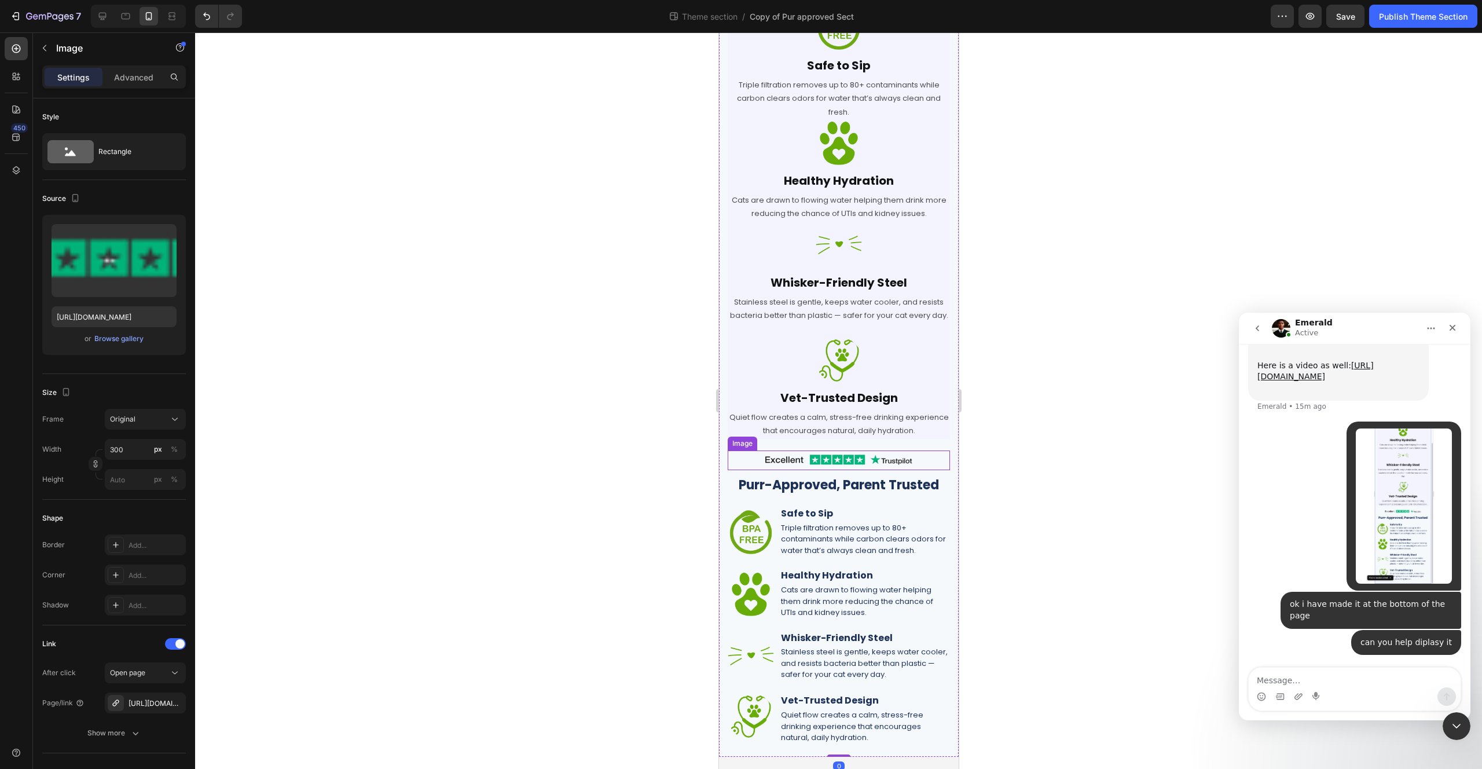
click at [931, 471] on link at bounding box center [838, 460] width 222 height 20
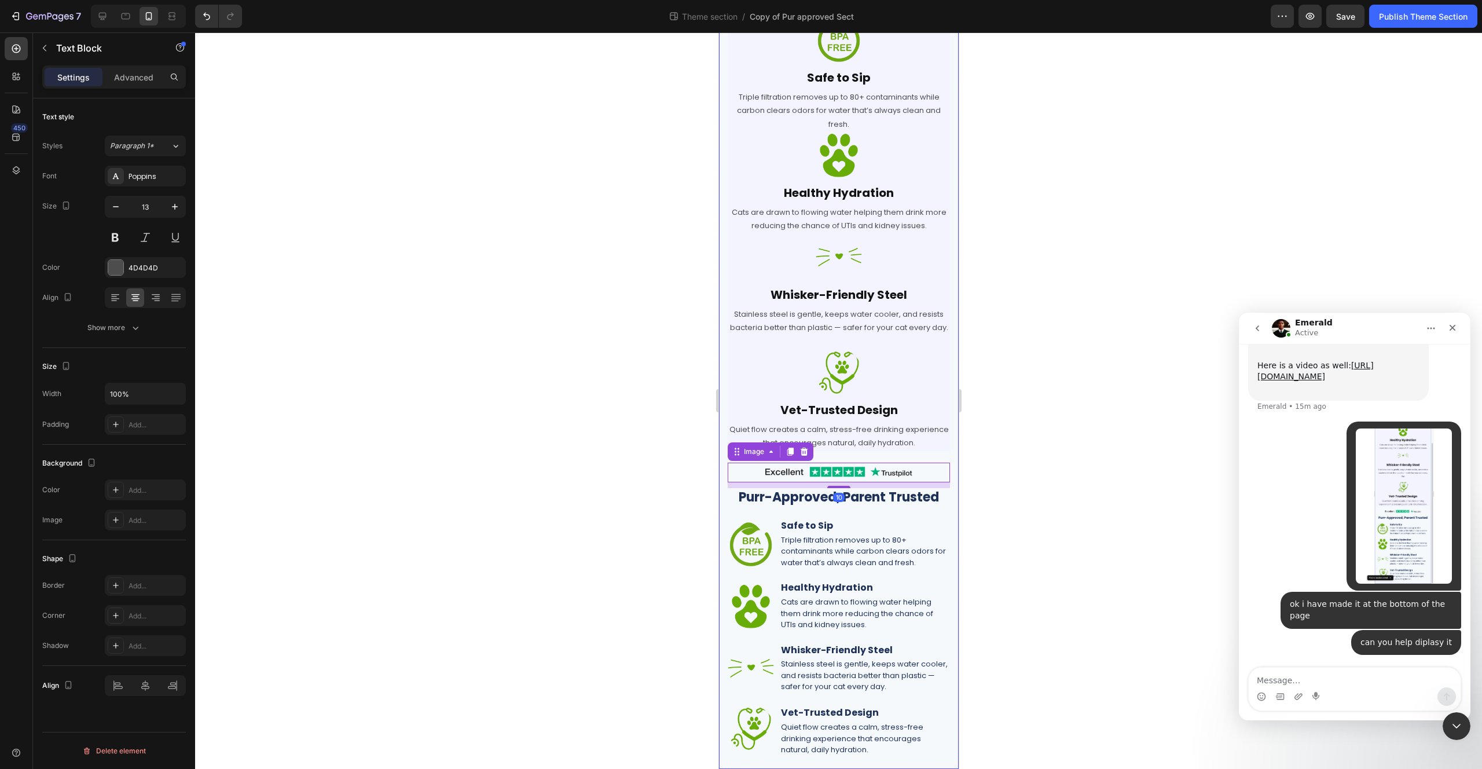
click at [914, 450] on div "Quiet flow creates a calm, stress-free drinking experience that encourages natu…" at bounding box center [838, 436] width 222 height 30
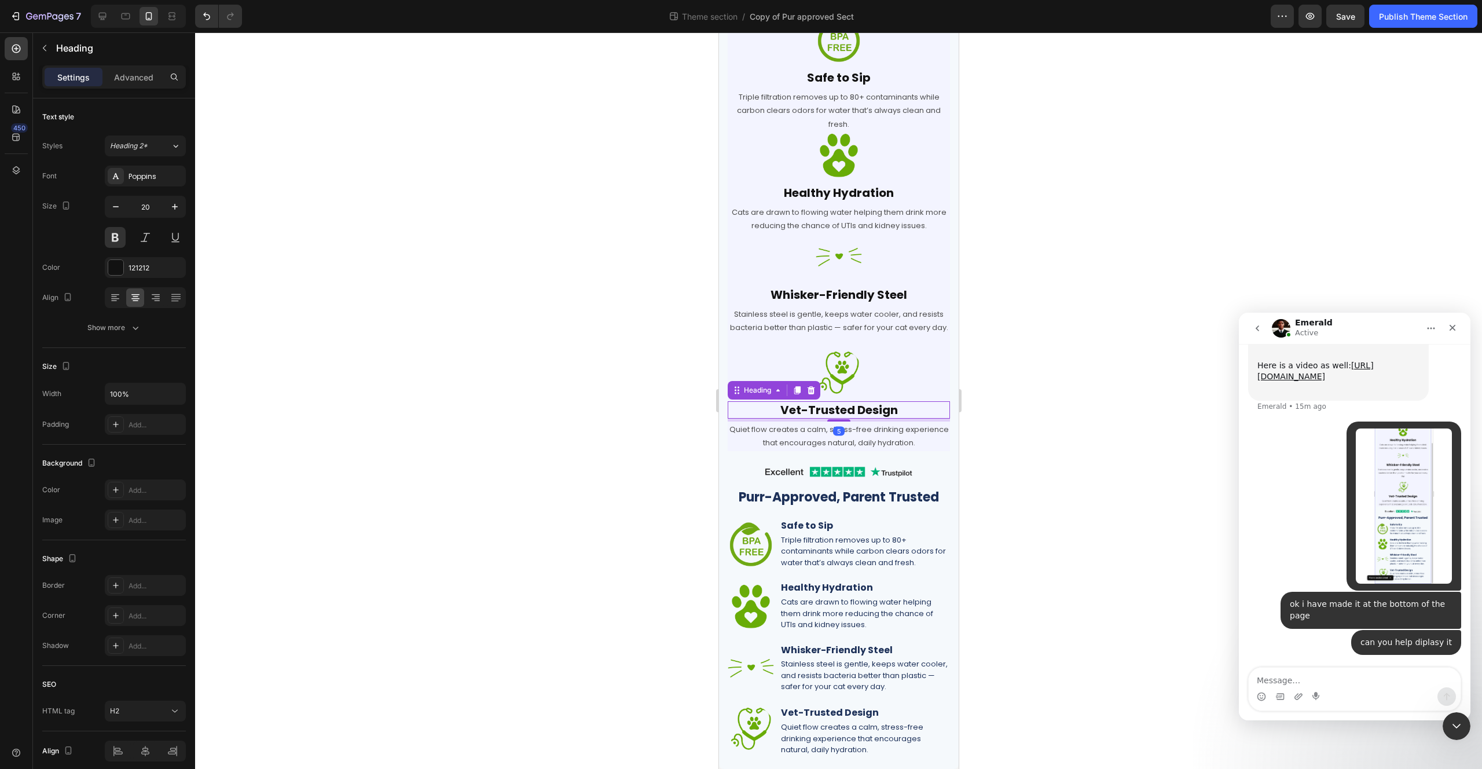
click at [915, 412] on h2 "Vet-Trusted Design" at bounding box center [838, 409] width 222 height 17
click at [928, 381] on div at bounding box center [838, 372] width 222 height 46
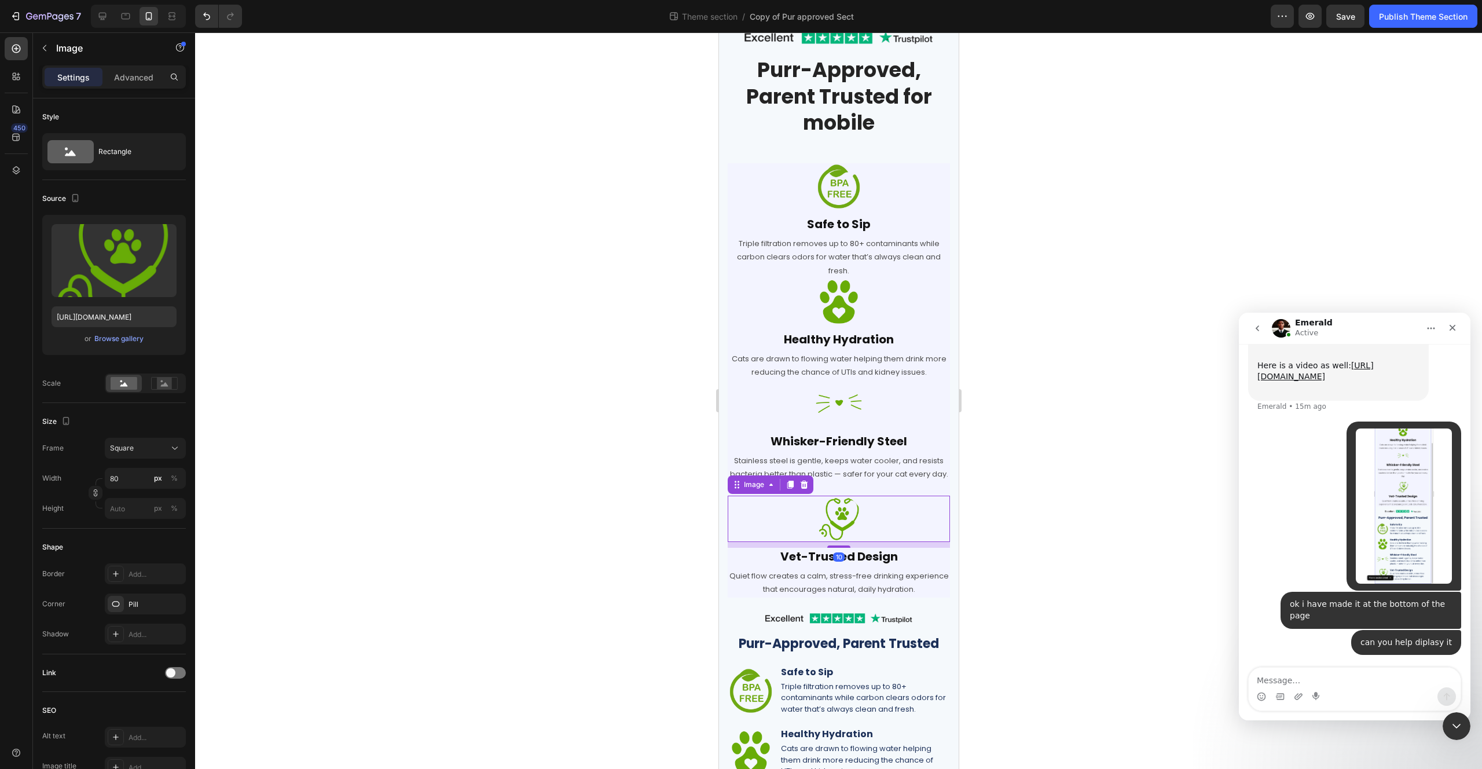
scroll to position [0, 0]
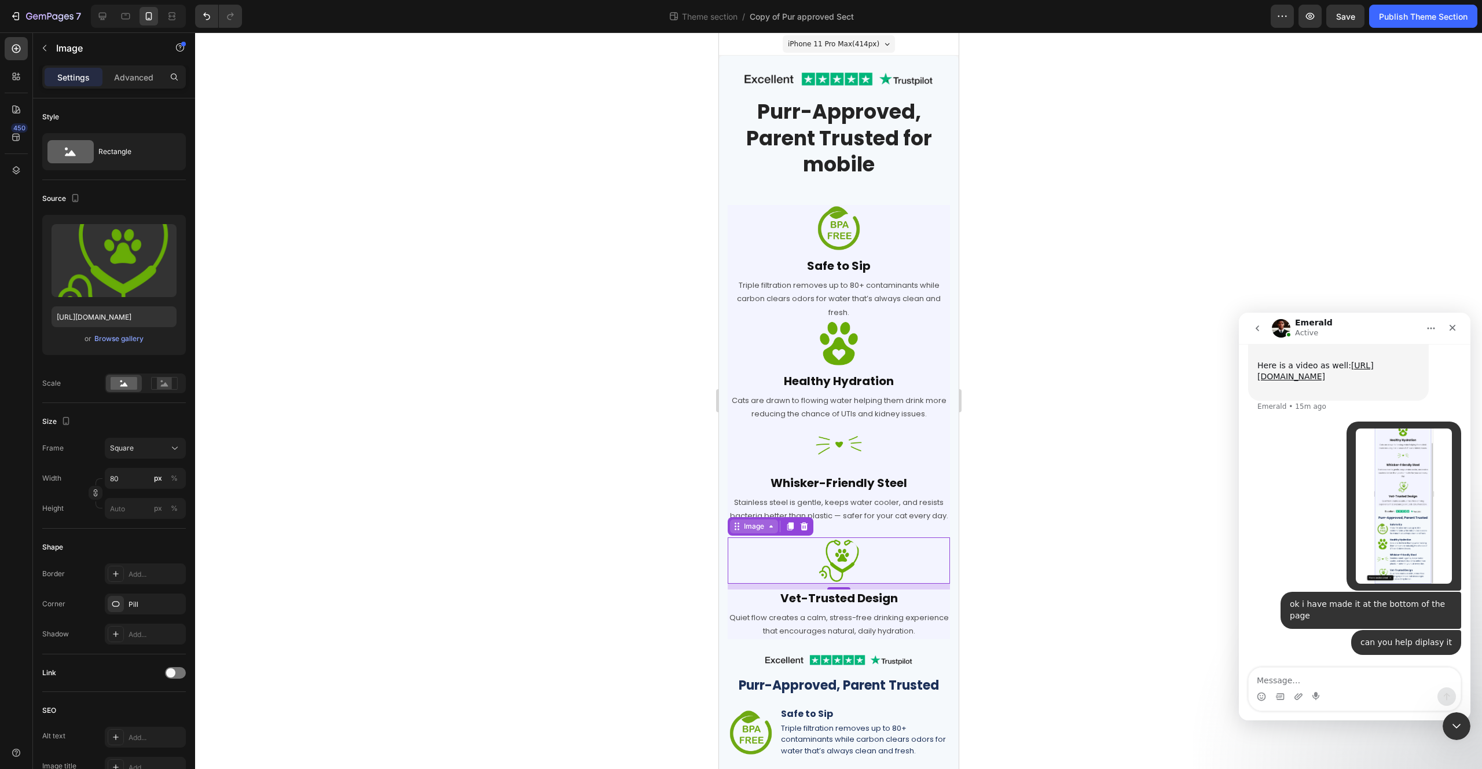
click at [775, 531] on icon at bounding box center [770, 526] width 9 height 9
click at [899, 523] on p "Stainless steel is gentle, keeps water cooler, and resists bacteria better than…" at bounding box center [838, 509] width 220 height 27
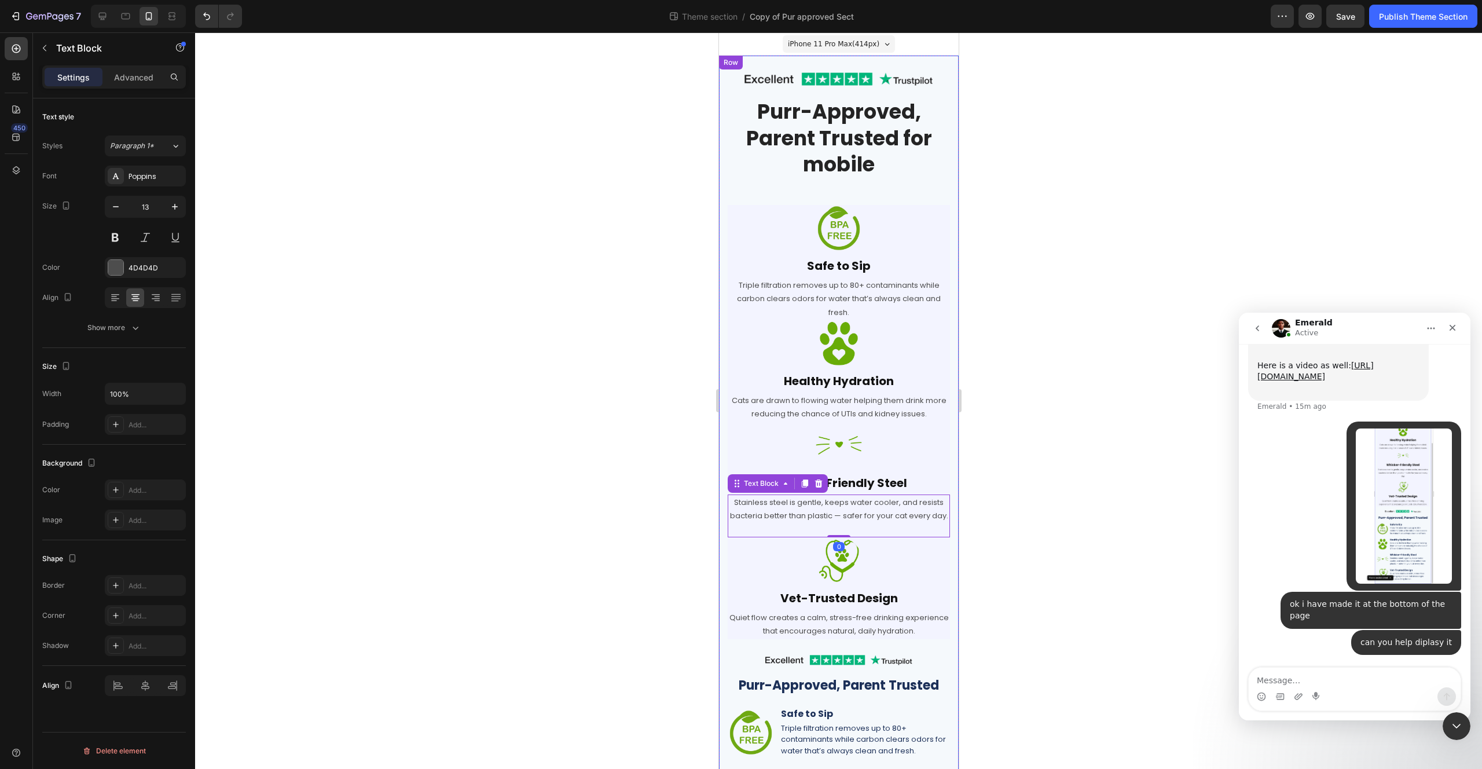
click at [942, 529] on div "Image Row Purr-Approved, Parent Trusted for mobile Heading Row Image Safe to Si…" at bounding box center [838, 506] width 240 height 901
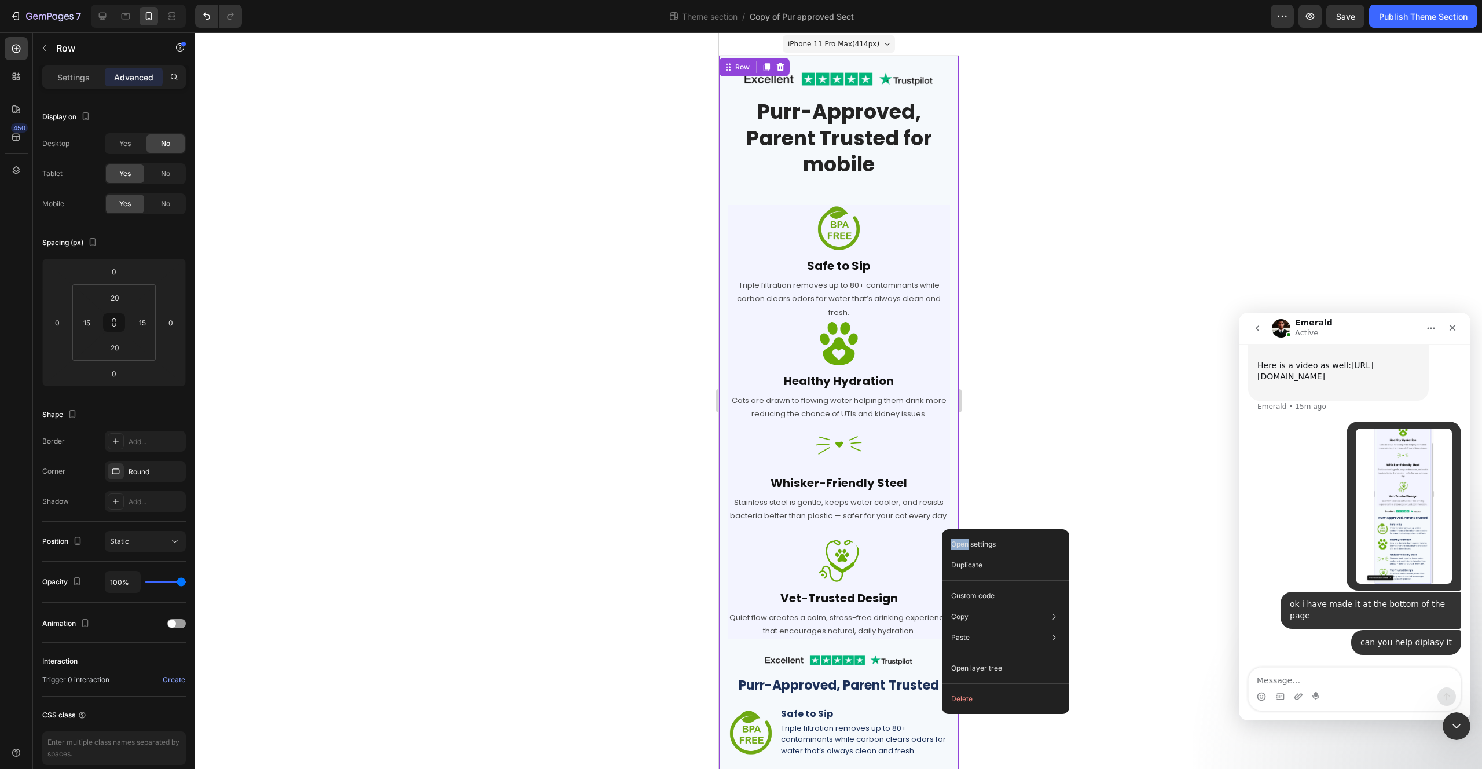
click at [943, 529] on div "Open settings Duplicate Custom code Copy Copy element Cmd + C Copy style Copy c…" at bounding box center [1005, 621] width 127 height 185
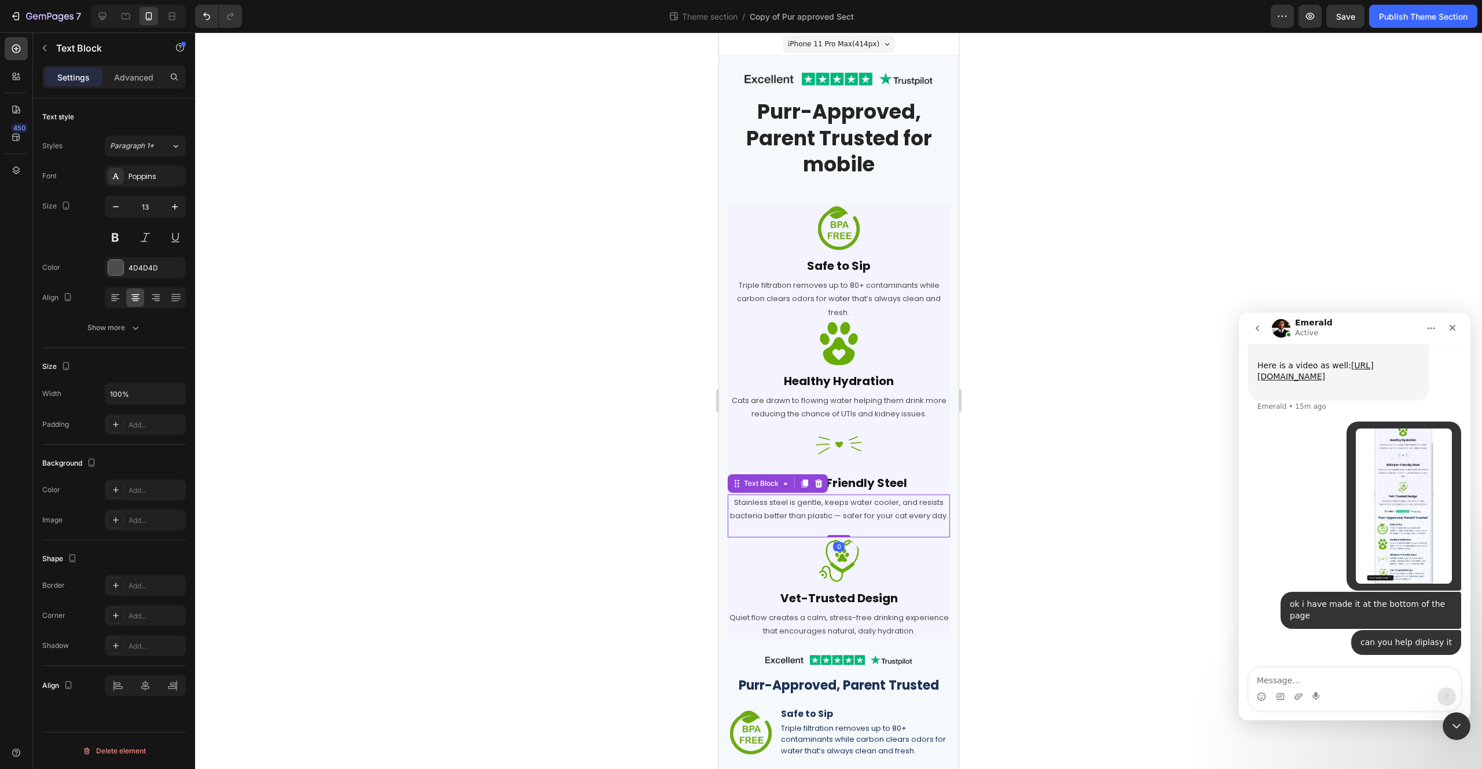
click at [911, 503] on p "Stainless steel is gentle, keeps water cooler, and resists bacteria better than…" at bounding box center [838, 509] width 220 height 27
click at [987, 406] on div at bounding box center [838, 400] width 1287 height 736
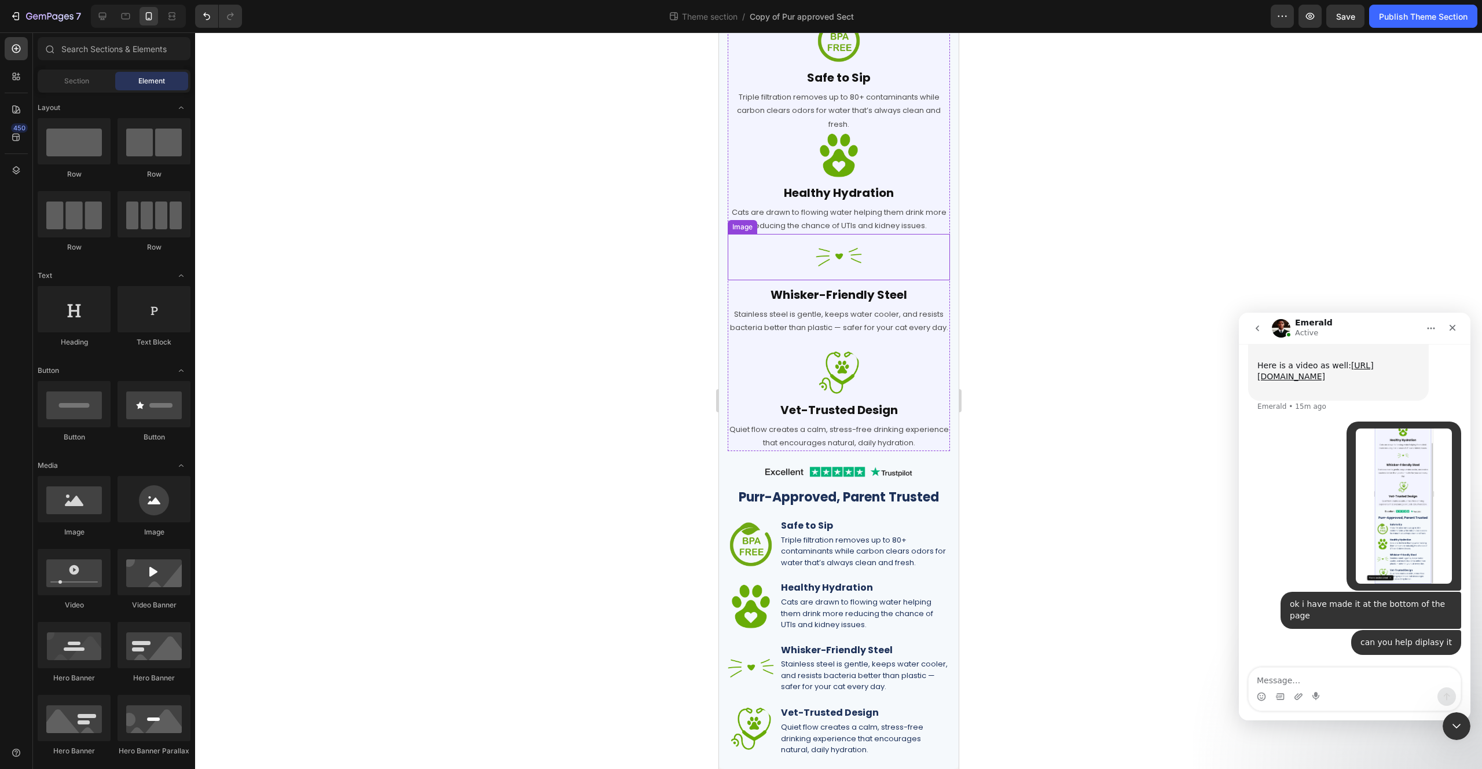
scroll to position [200, 0]
click at [1351, 14] on span "Save" at bounding box center [1345, 17] width 19 height 10
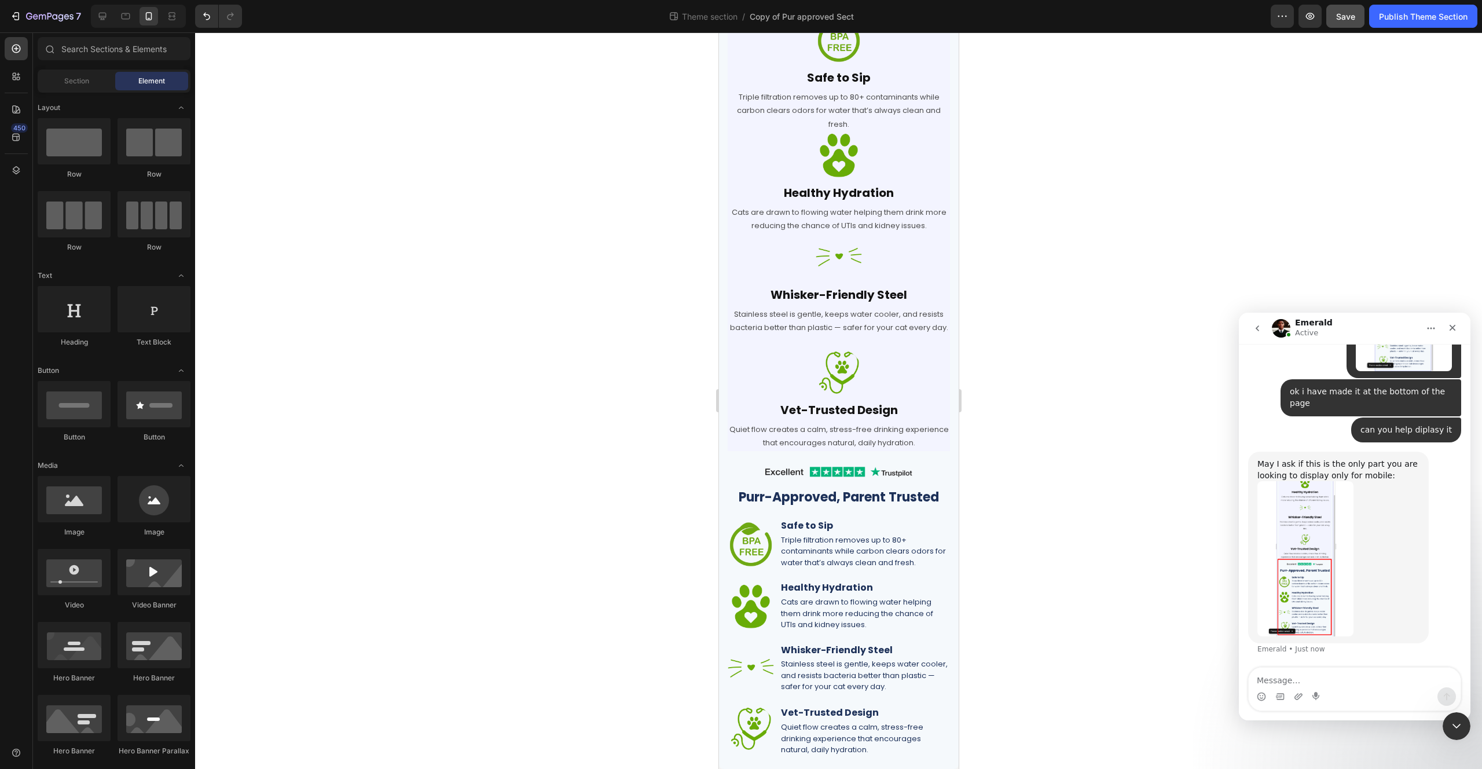
scroll to position [5818, 0]
click at [1342, 673] on textarea "Message…" at bounding box center [1355, 678] width 212 height 20
type textarea "correct"
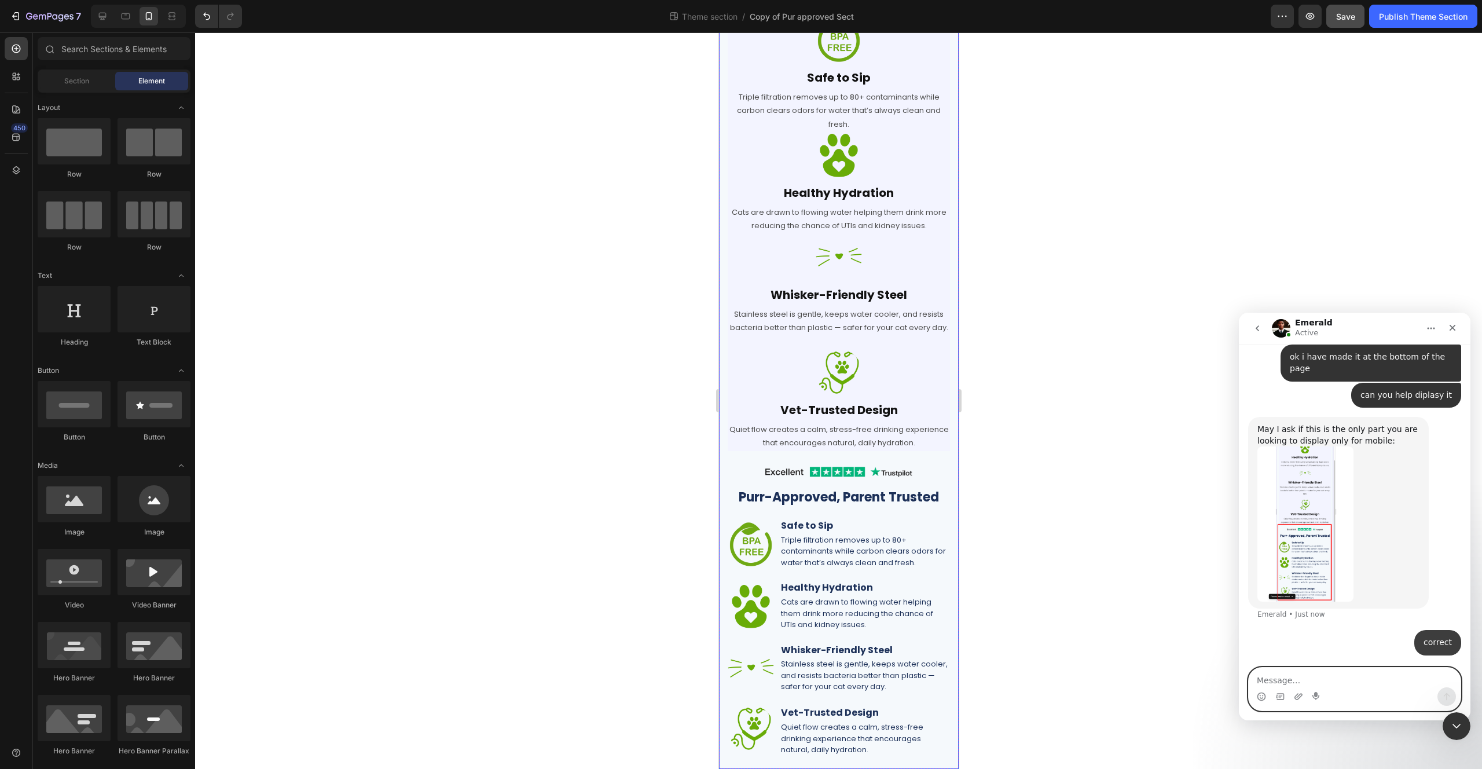
scroll to position [5852, 0]
type textarea "thats the only part"
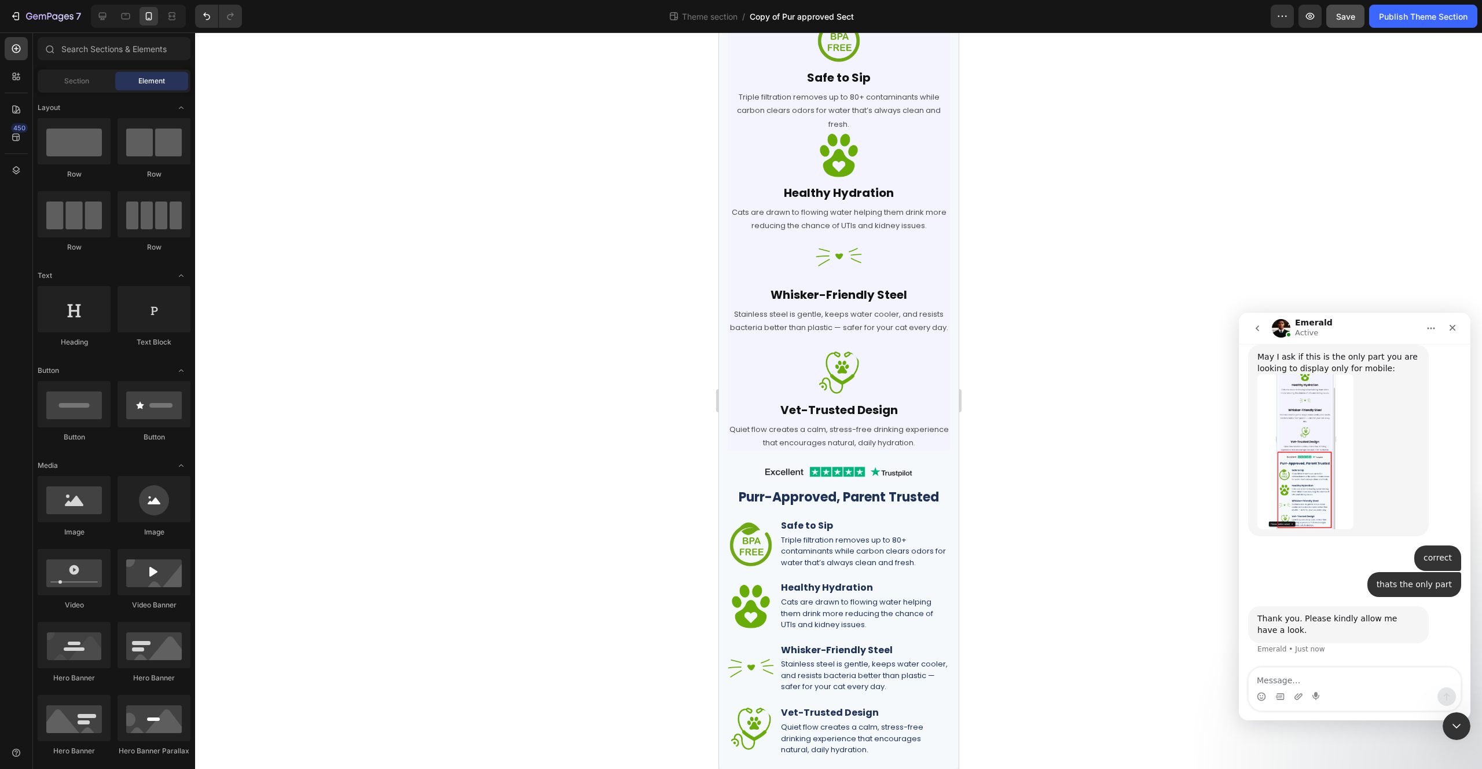
scroll to position [5924, 0]
type textarea "ok"
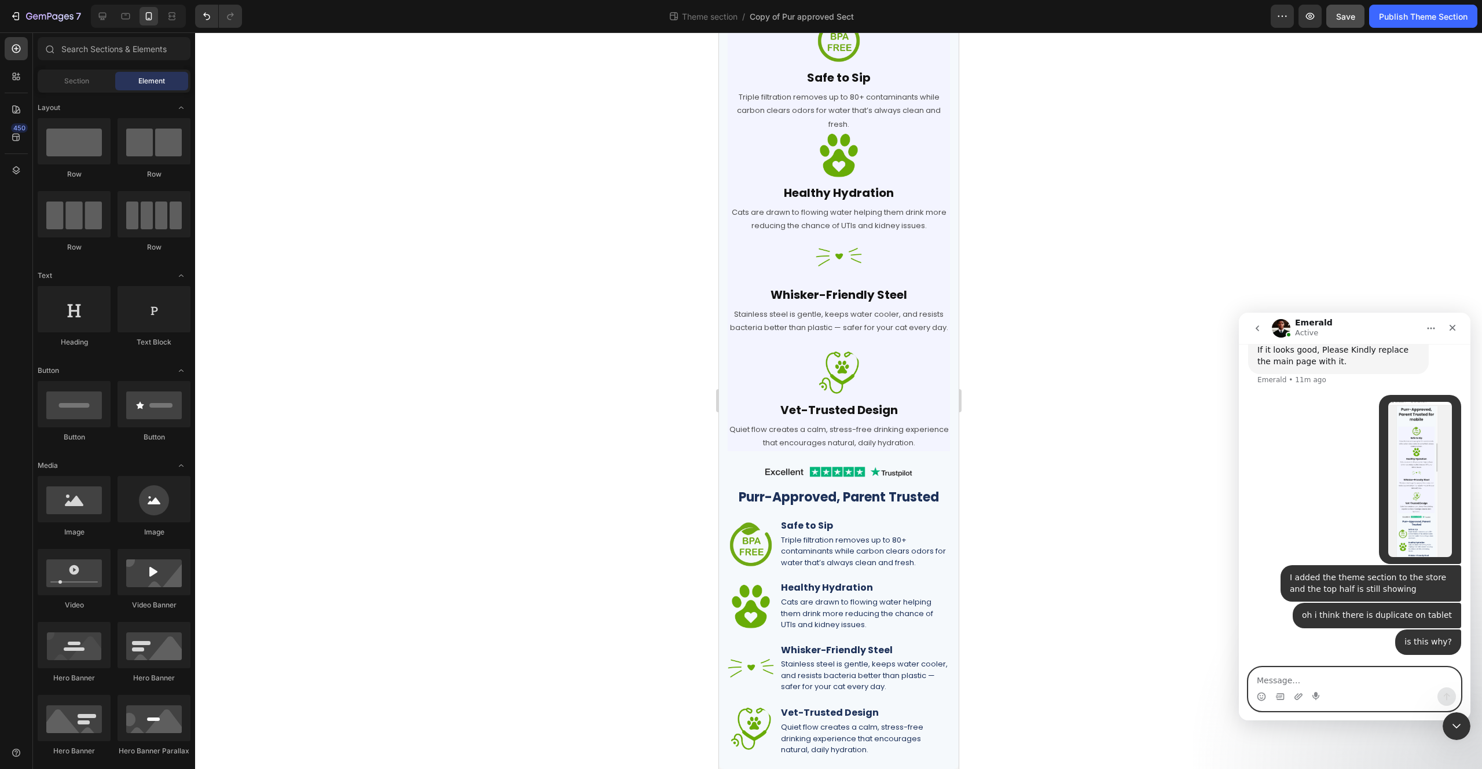
scroll to position [6575, 0]
type textarea "hello"
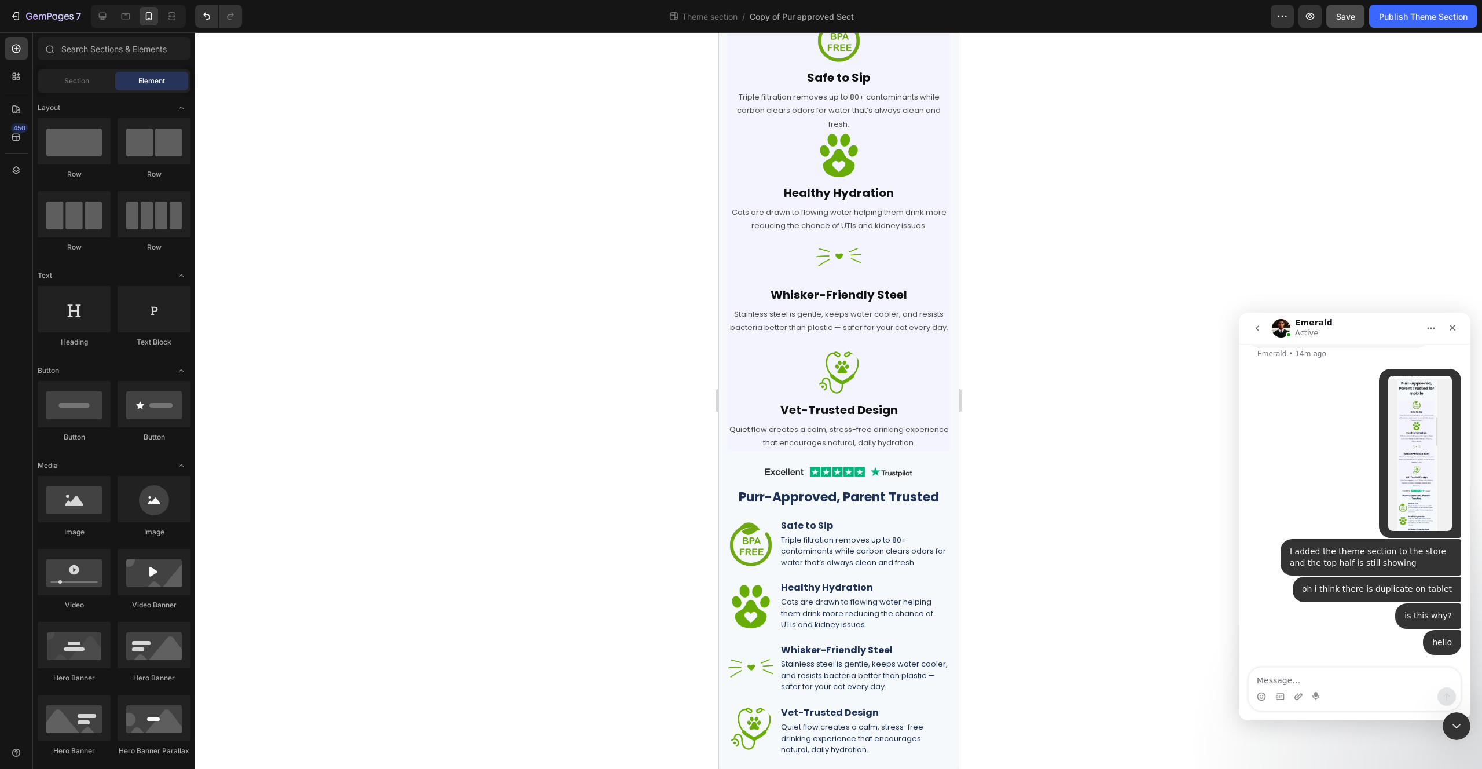
scroll to position [0, 0]
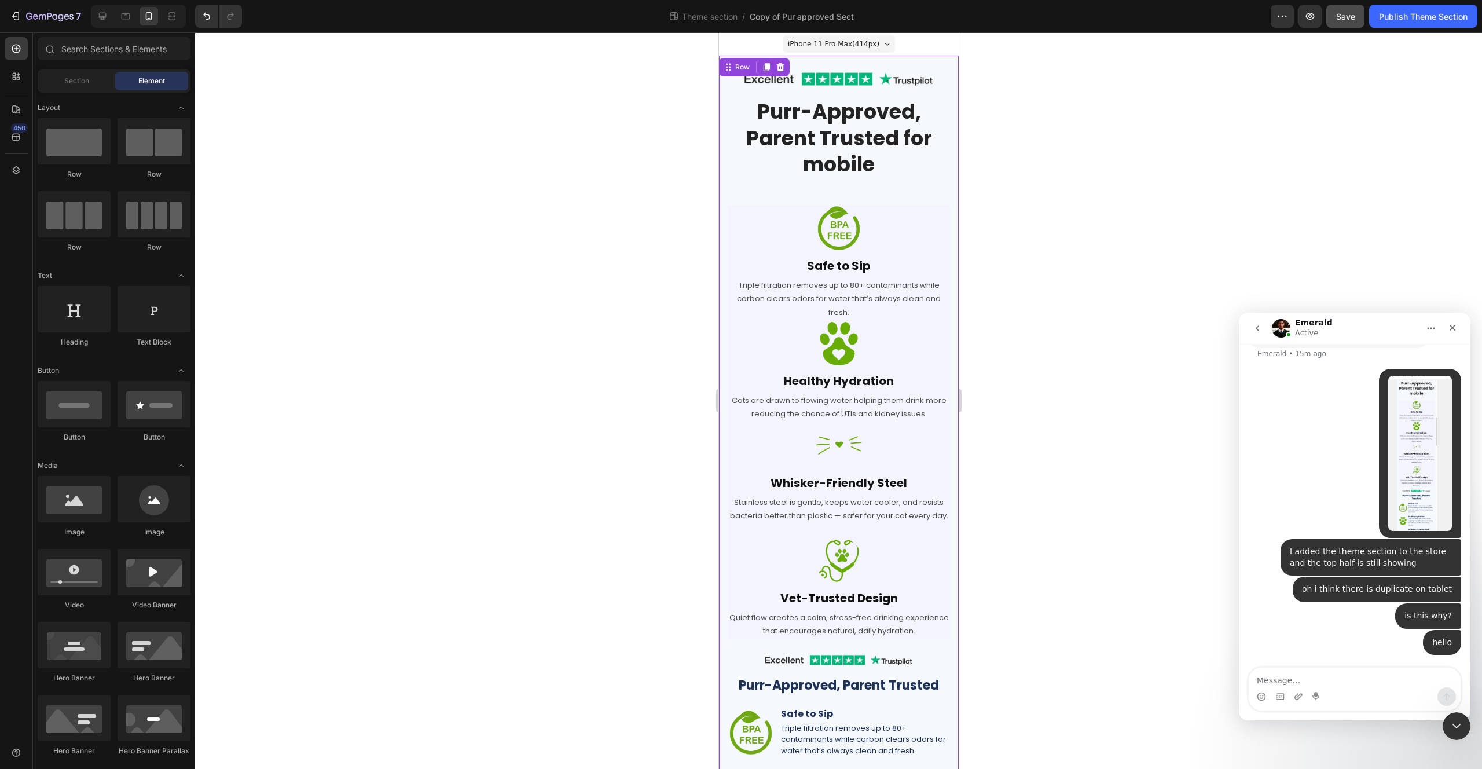
click at [723, 332] on div "Image Row Purr-Approved, Parent Trusted for mobile Heading Row Image Safe to Si…" at bounding box center [838, 506] width 240 height 901
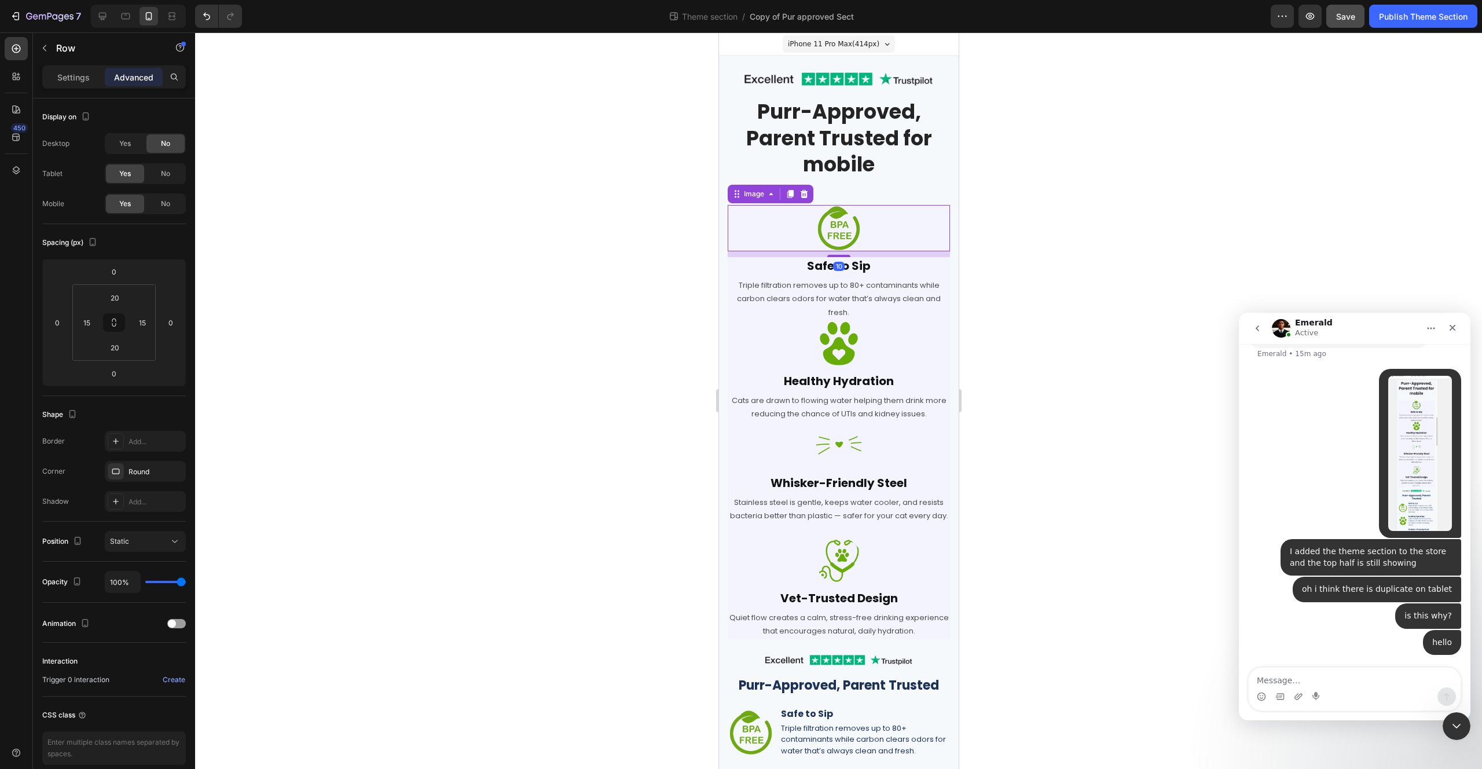
click at [750, 238] on div at bounding box center [838, 228] width 222 height 46
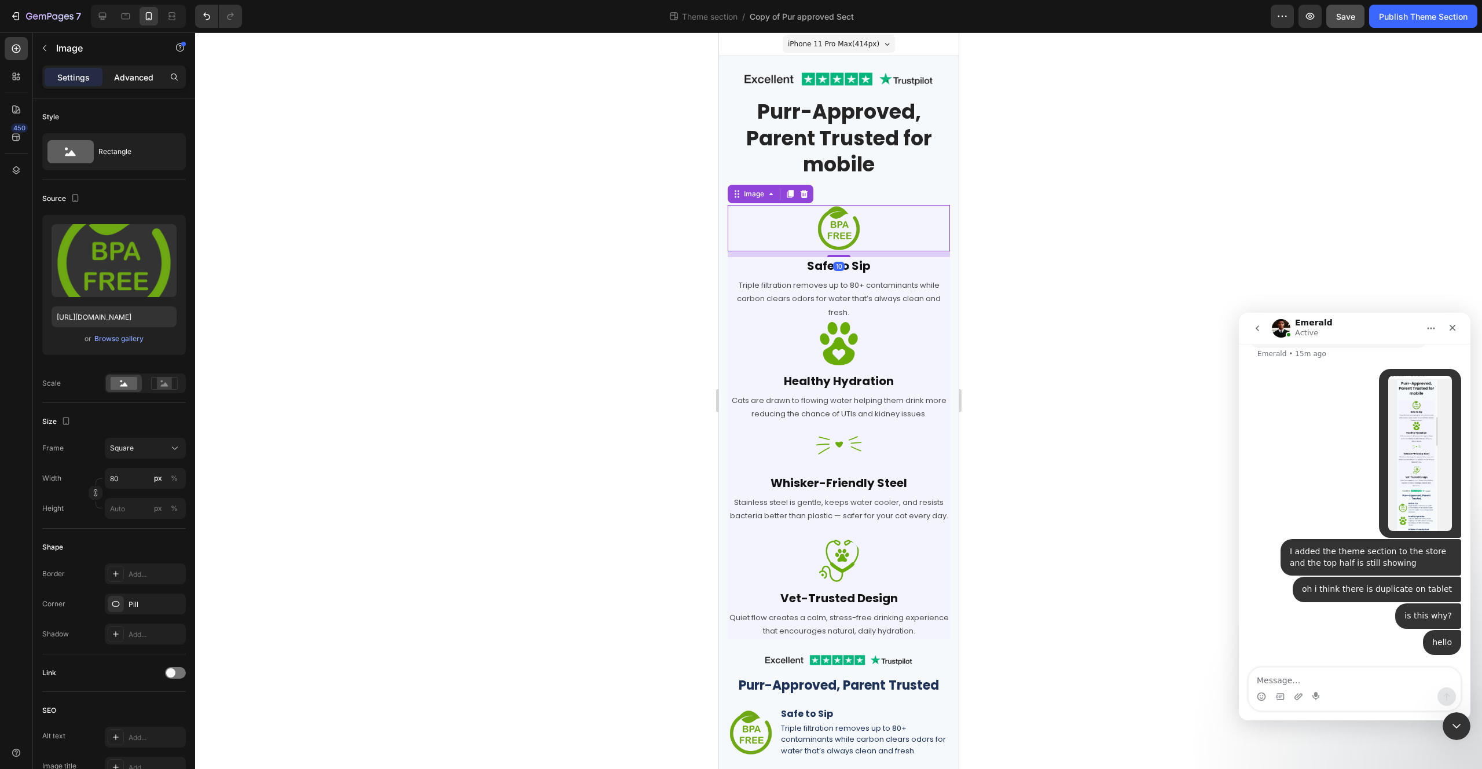
click at [138, 82] on p "Advanced" at bounding box center [133, 77] width 39 height 12
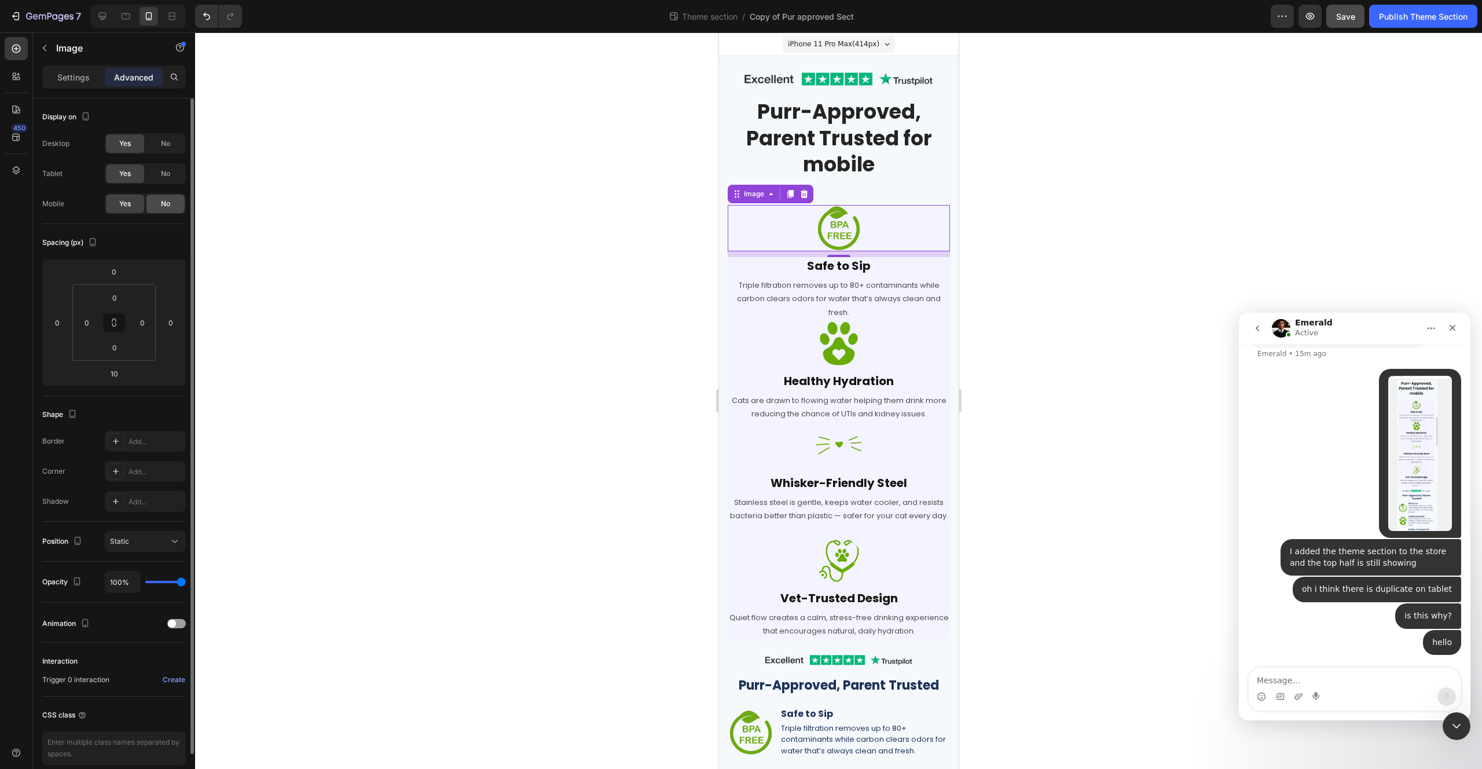
click at [161, 201] on span "No" at bounding box center [165, 204] width 9 height 10
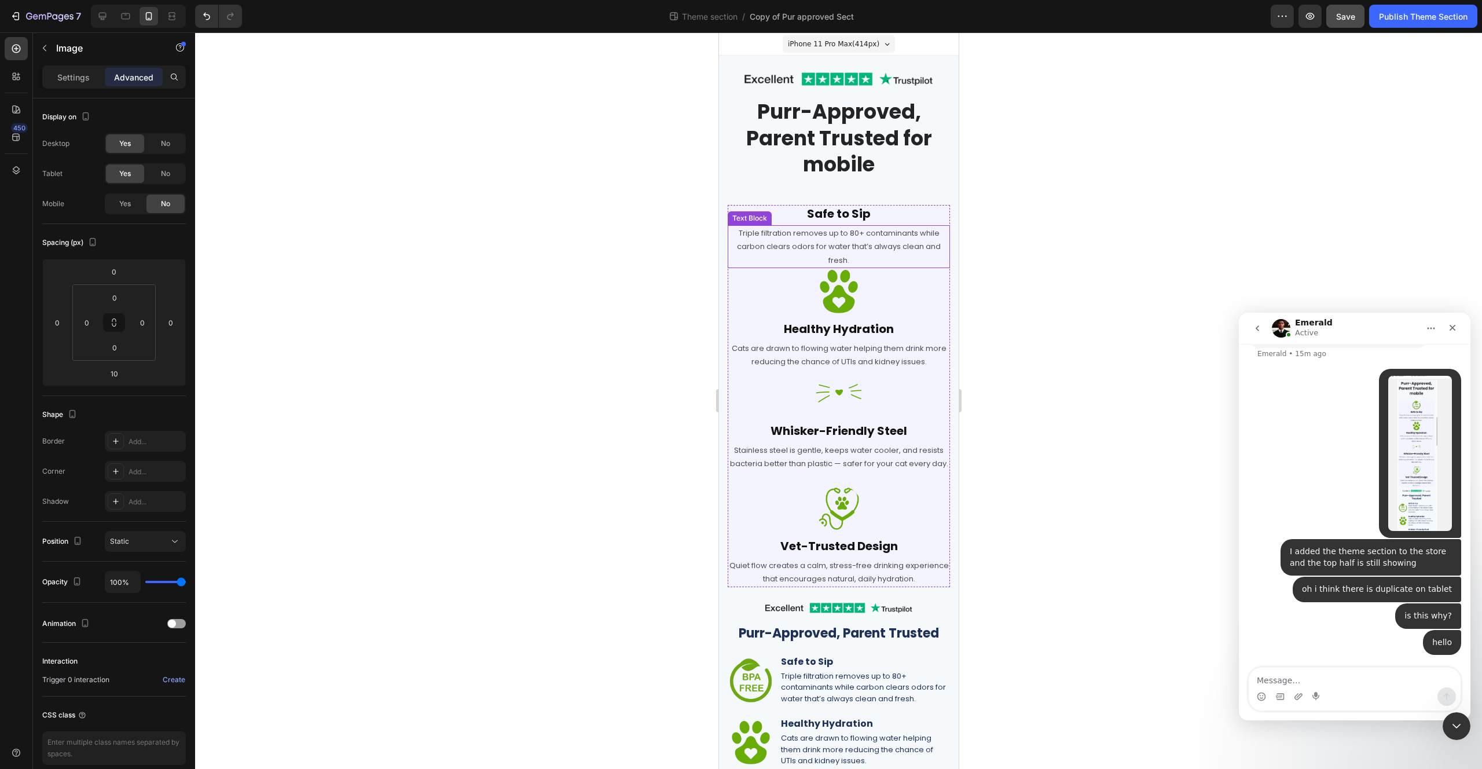
click at [752, 243] on p "Triple filtration removes up to 80+ contaminants while carbon clears odors for …" at bounding box center [838, 246] width 220 height 41
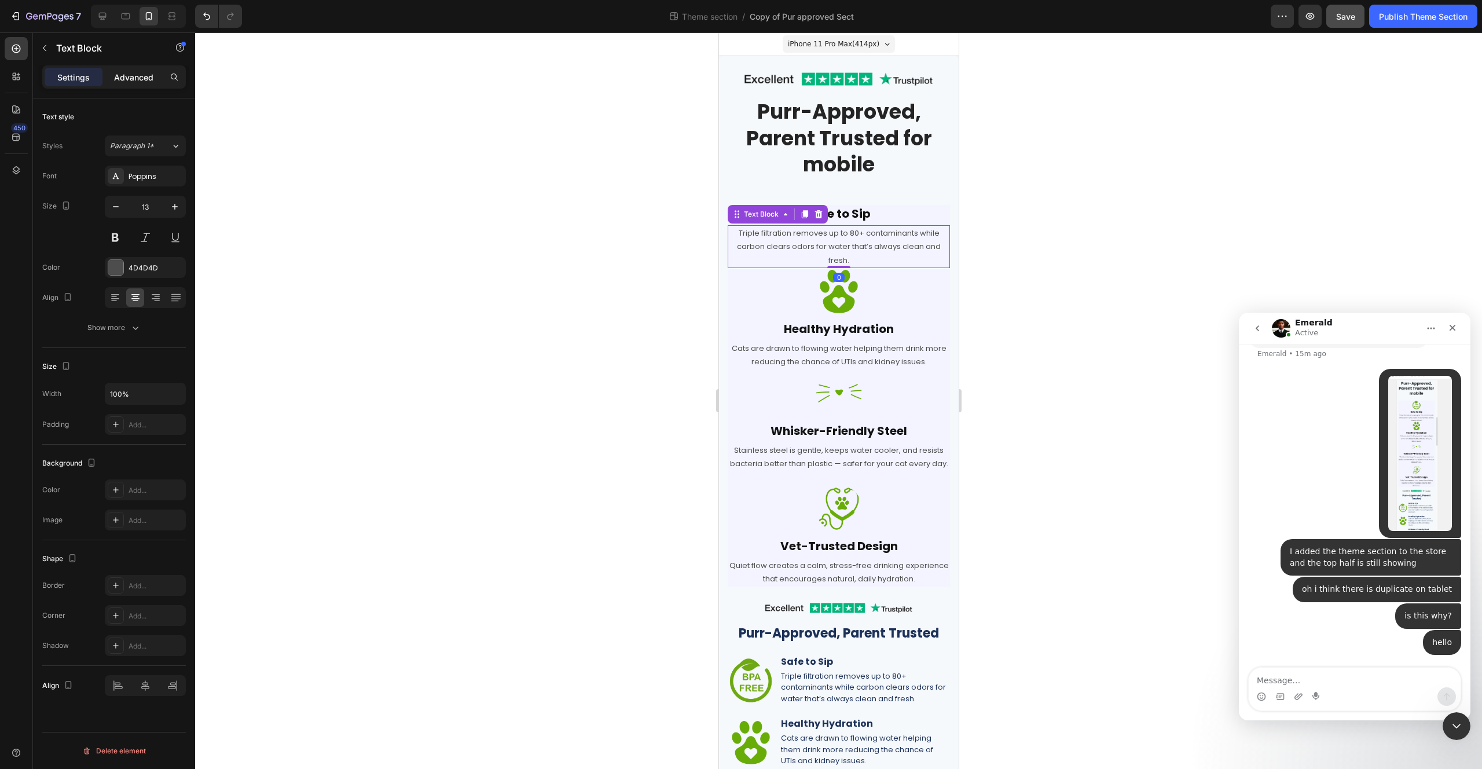
click at [139, 79] on p "Advanced" at bounding box center [133, 77] width 39 height 12
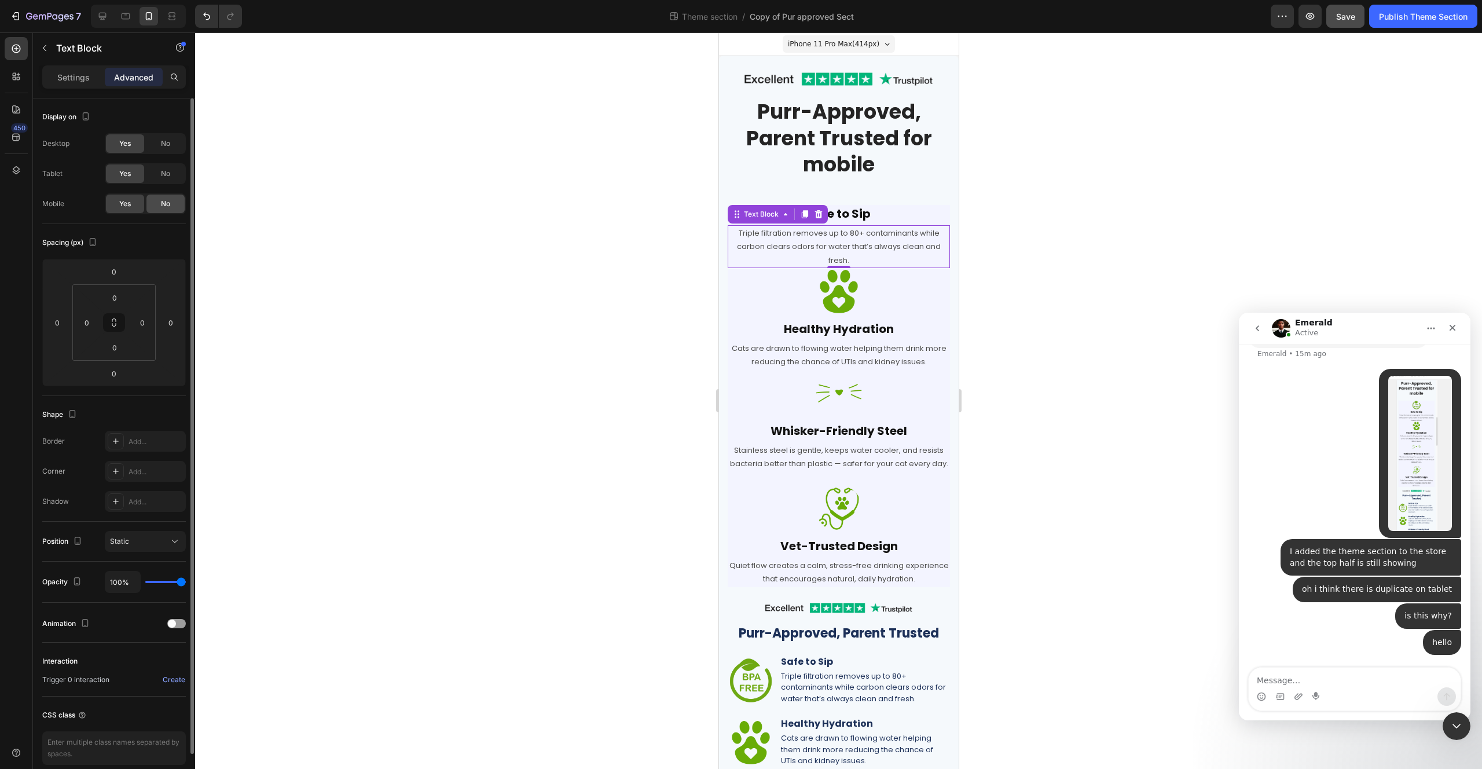
click at [169, 204] on span "No" at bounding box center [165, 204] width 9 height 10
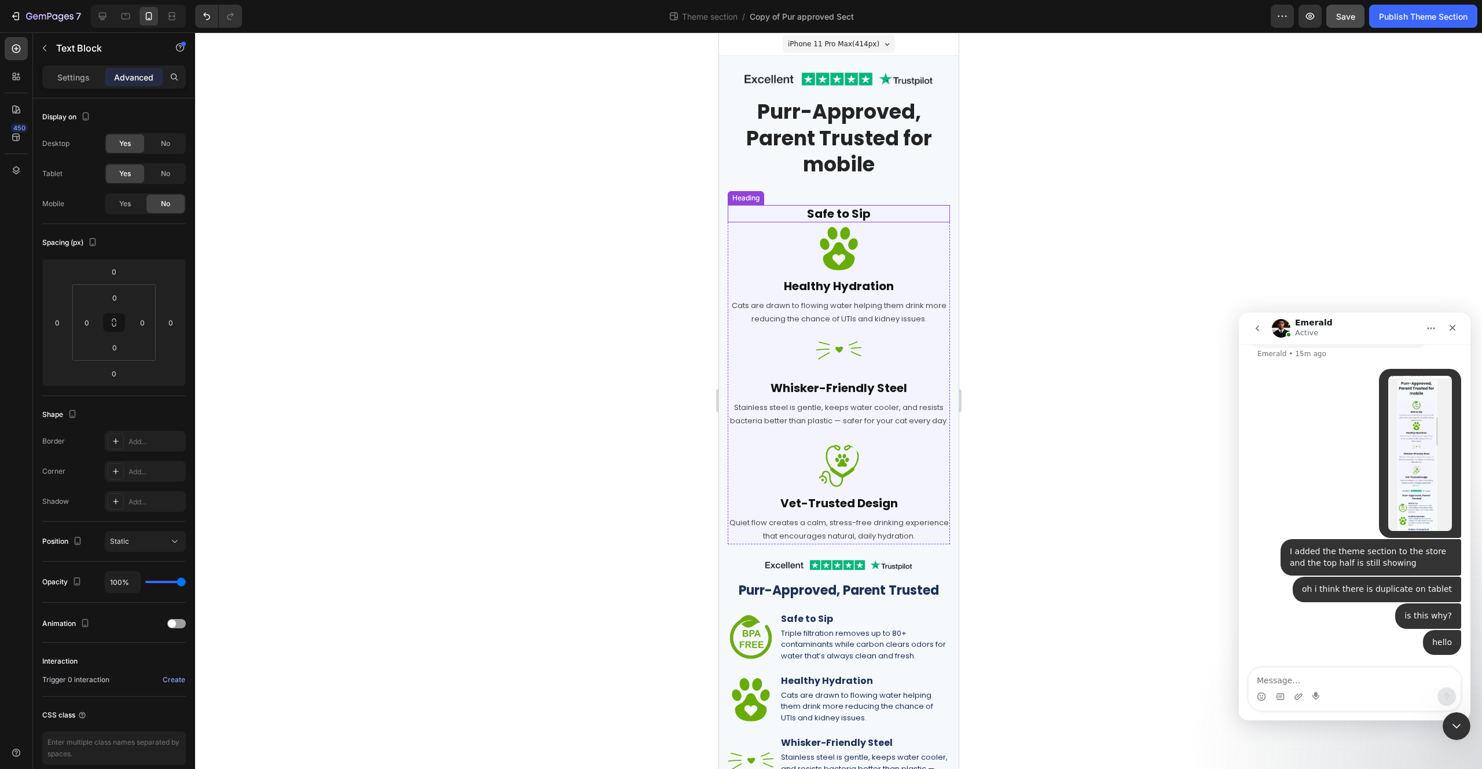
click at [775, 221] on h2 "Safe to Sip" at bounding box center [838, 213] width 222 height 17
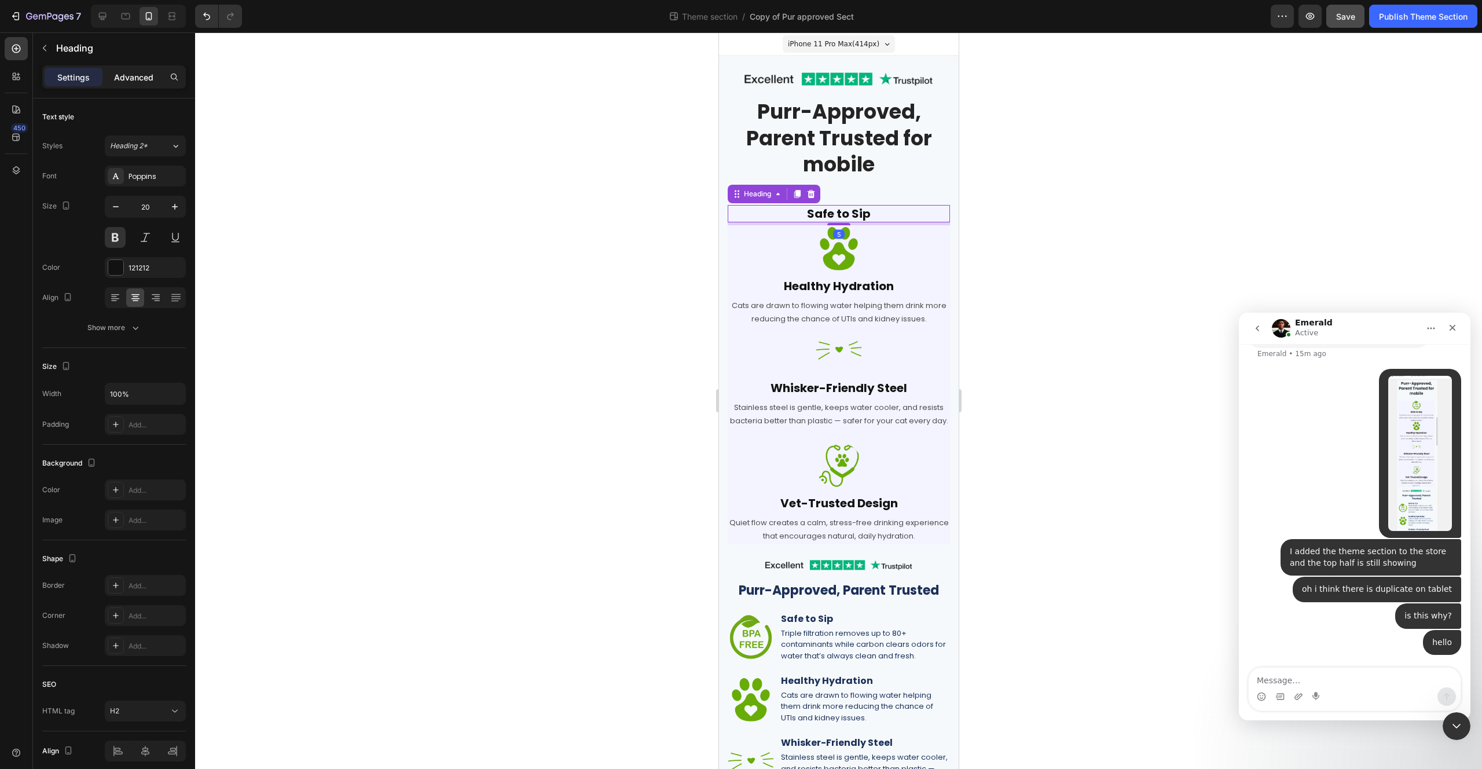
click at [122, 82] on p "Advanced" at bounding box center [133, 77] width 39 height 12
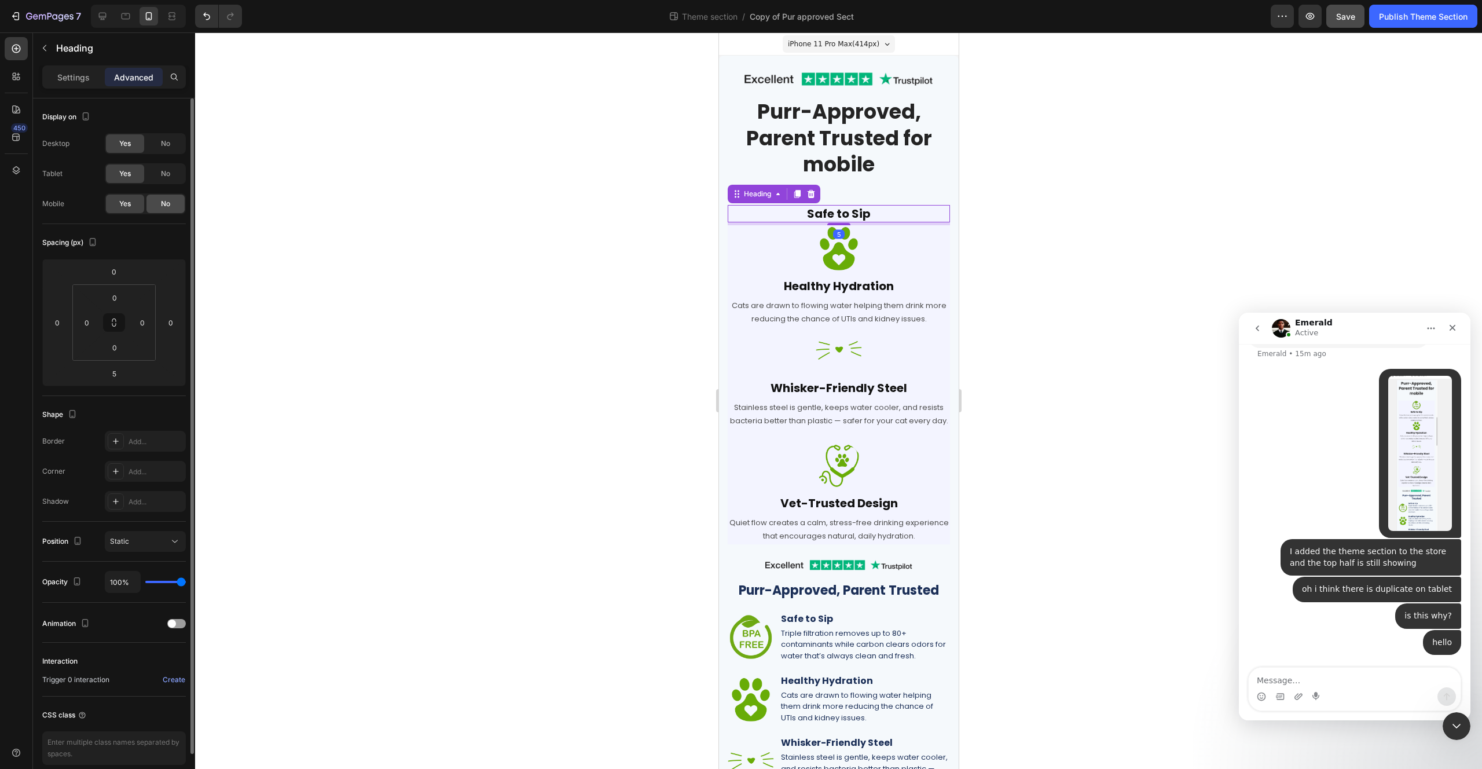
click at [166, 207] on span "No" at bounding box center [165, 204] width 9 height 10
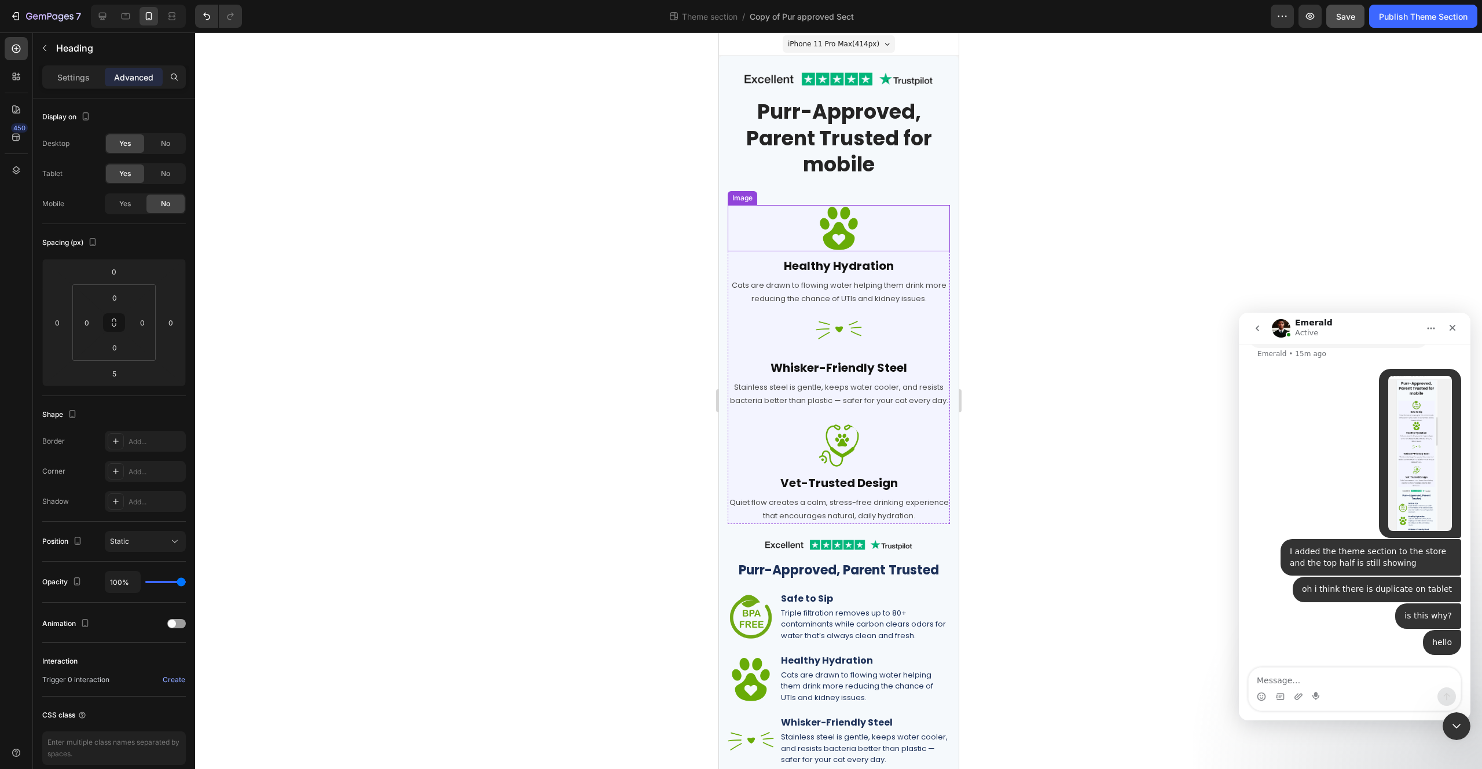
drag, startPoint x: 783, startPoint y: 233, endPoint x: 765, endPoint y: 236, distance: 18.3
click at [783, 233] on div at bounding box center [838, 228] width 222 height 46
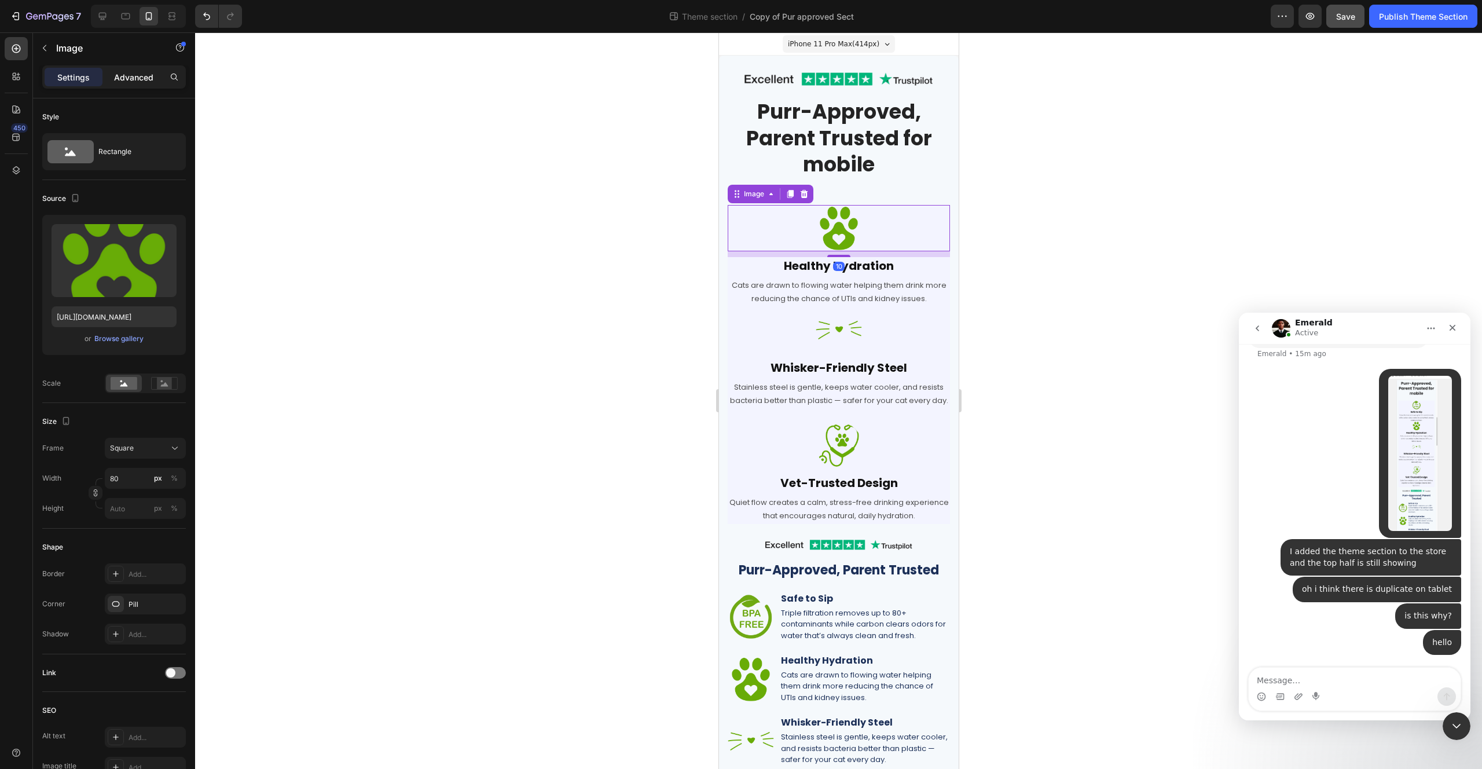
click at [133, 78] on p "Advanced" at bounding box center [133, 77] width 39 height 12
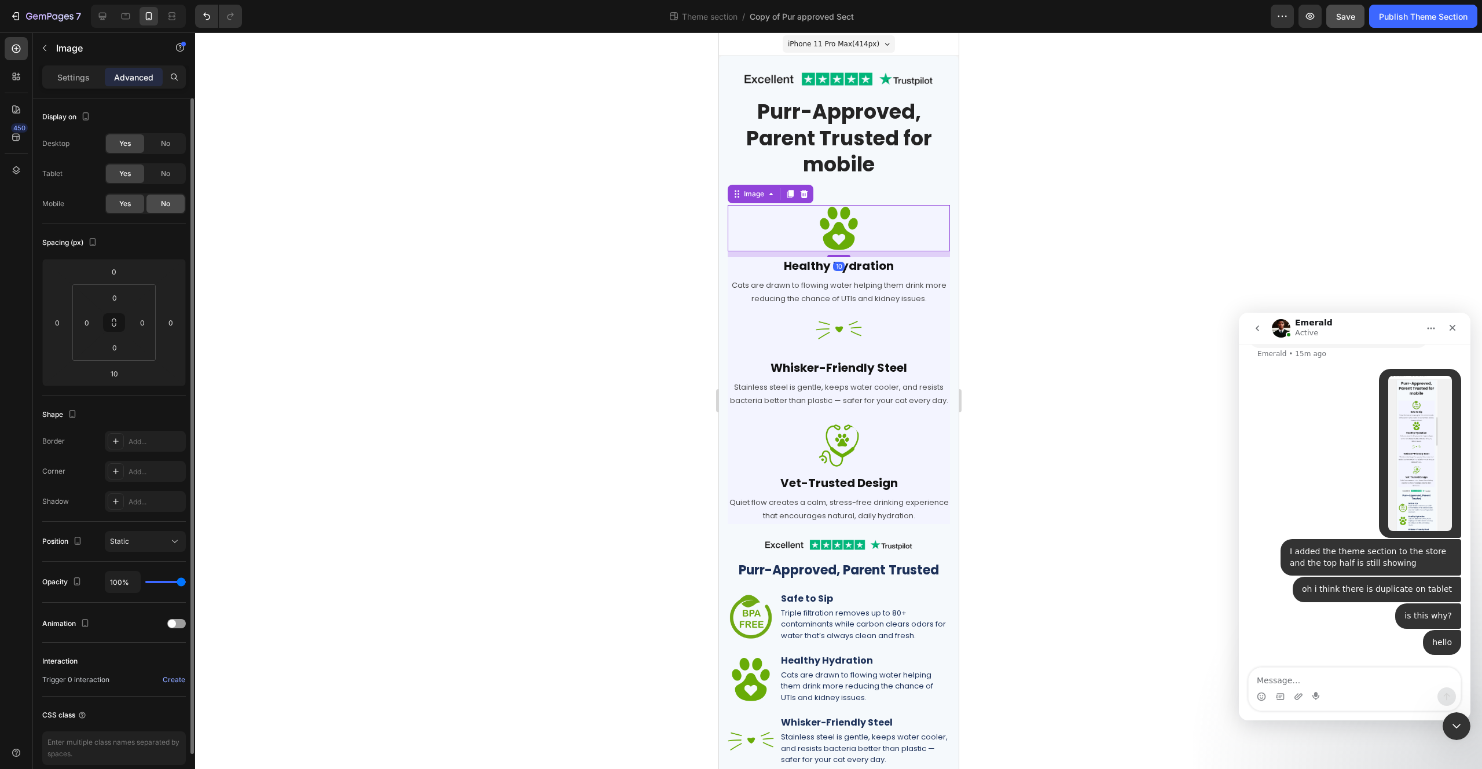
click at [173, 208] on div "No" at bounding box center [165, 204] width 38 height 19
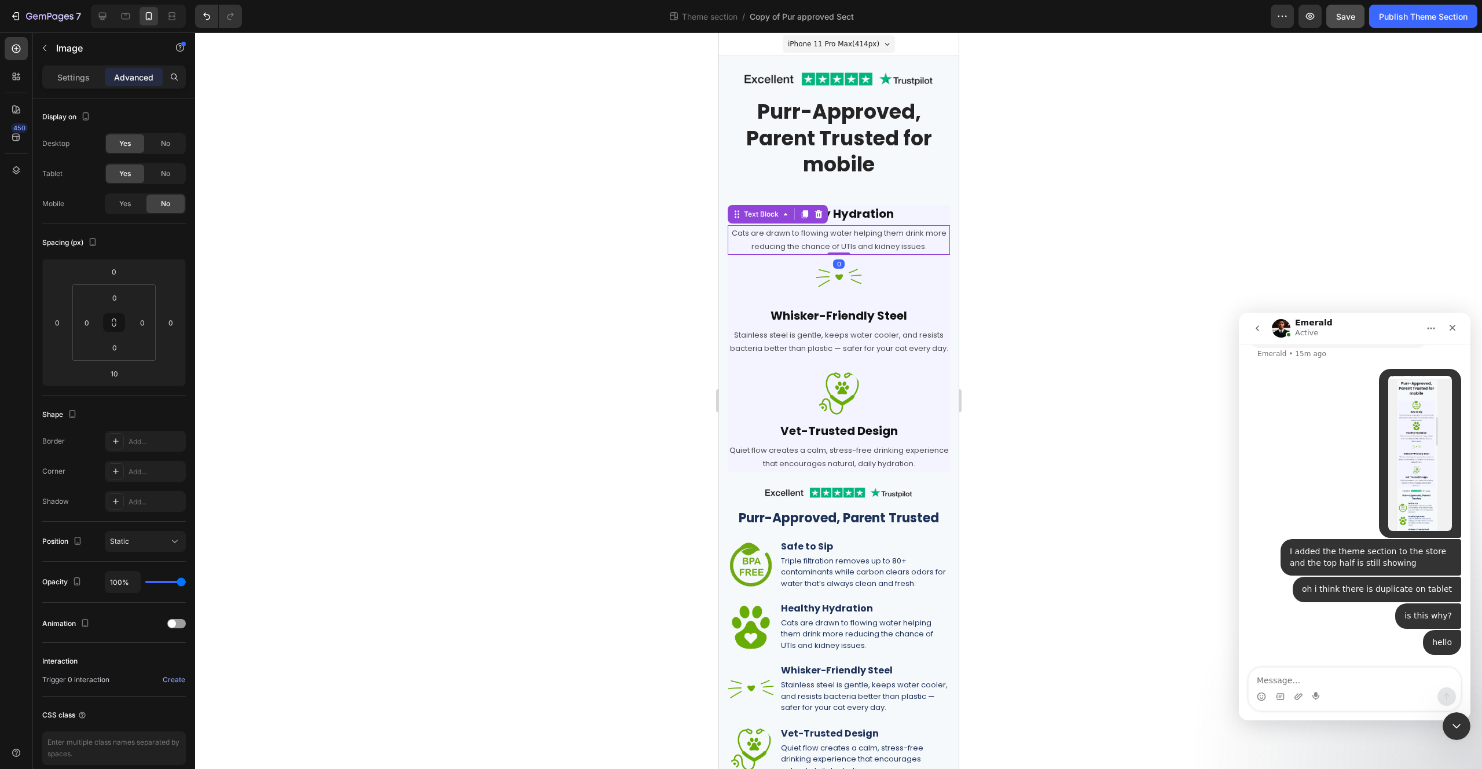
click at [747, 230] on p "Cats are drawn to flowing water helping them drink more reducing the chance of …" at bounding box center [838, 239] width 220 height 27
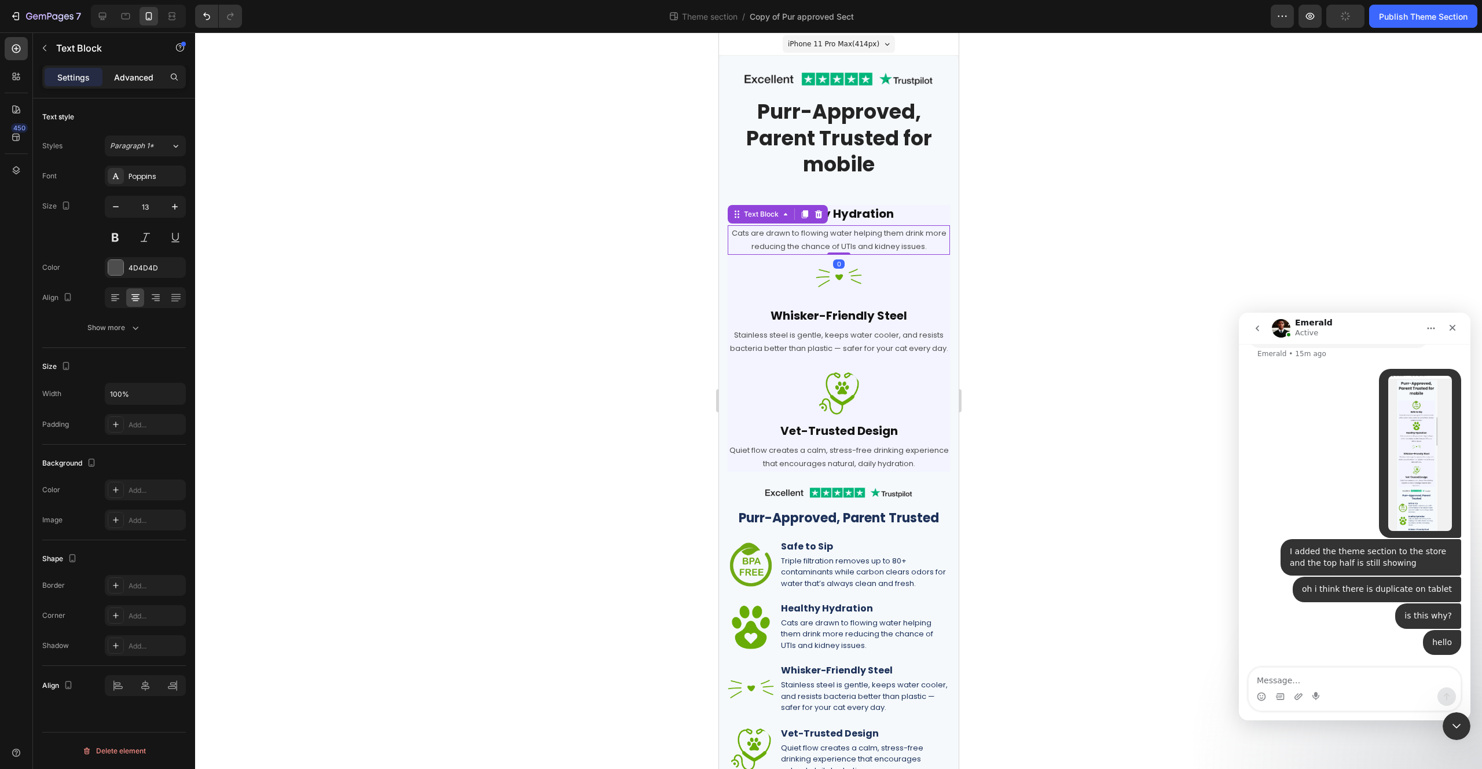
click at [154, 76] on div "Advanced" at bounding box center [134, 77] width 58 height 19
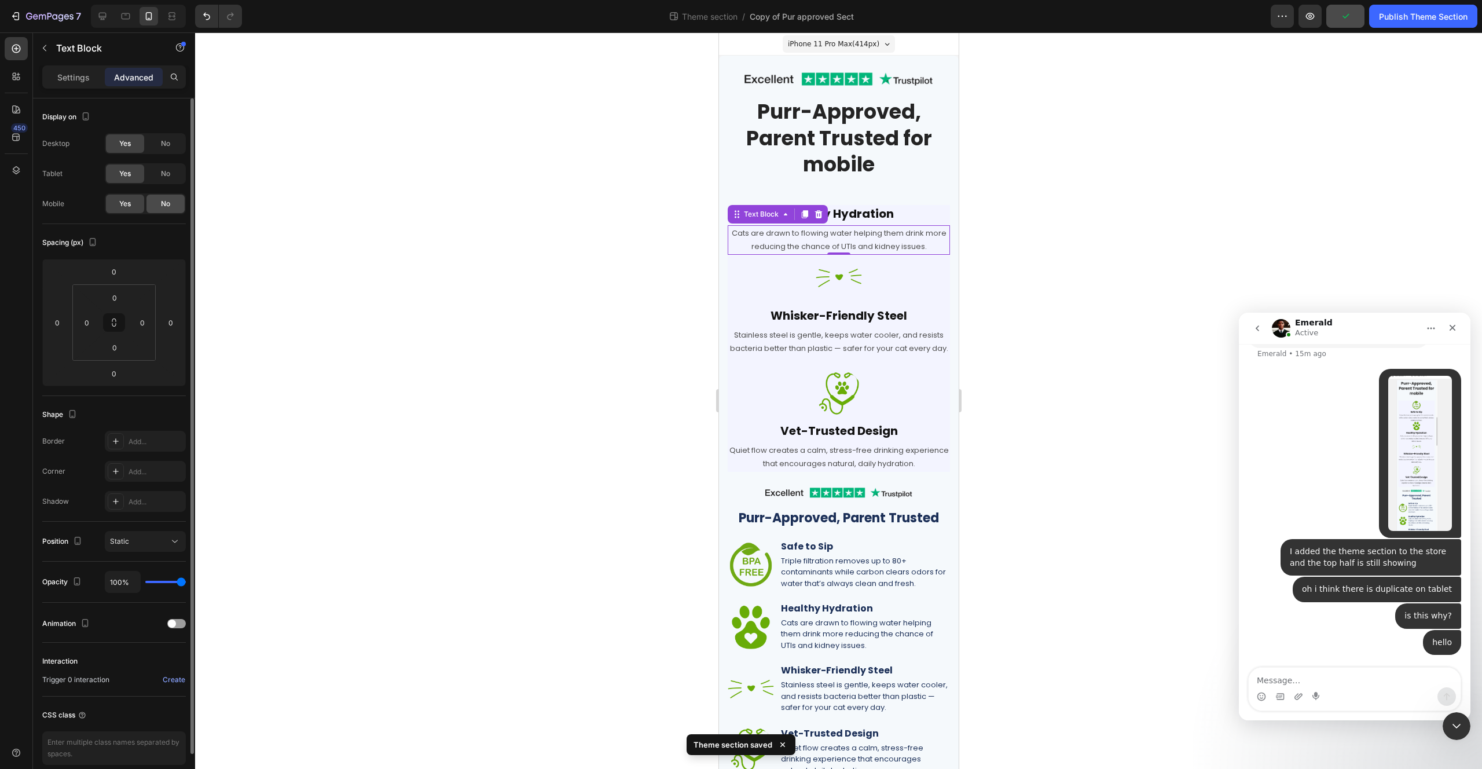
click at [170, 199] on span "No" at bounding box center [165, 204] width 9 height 10
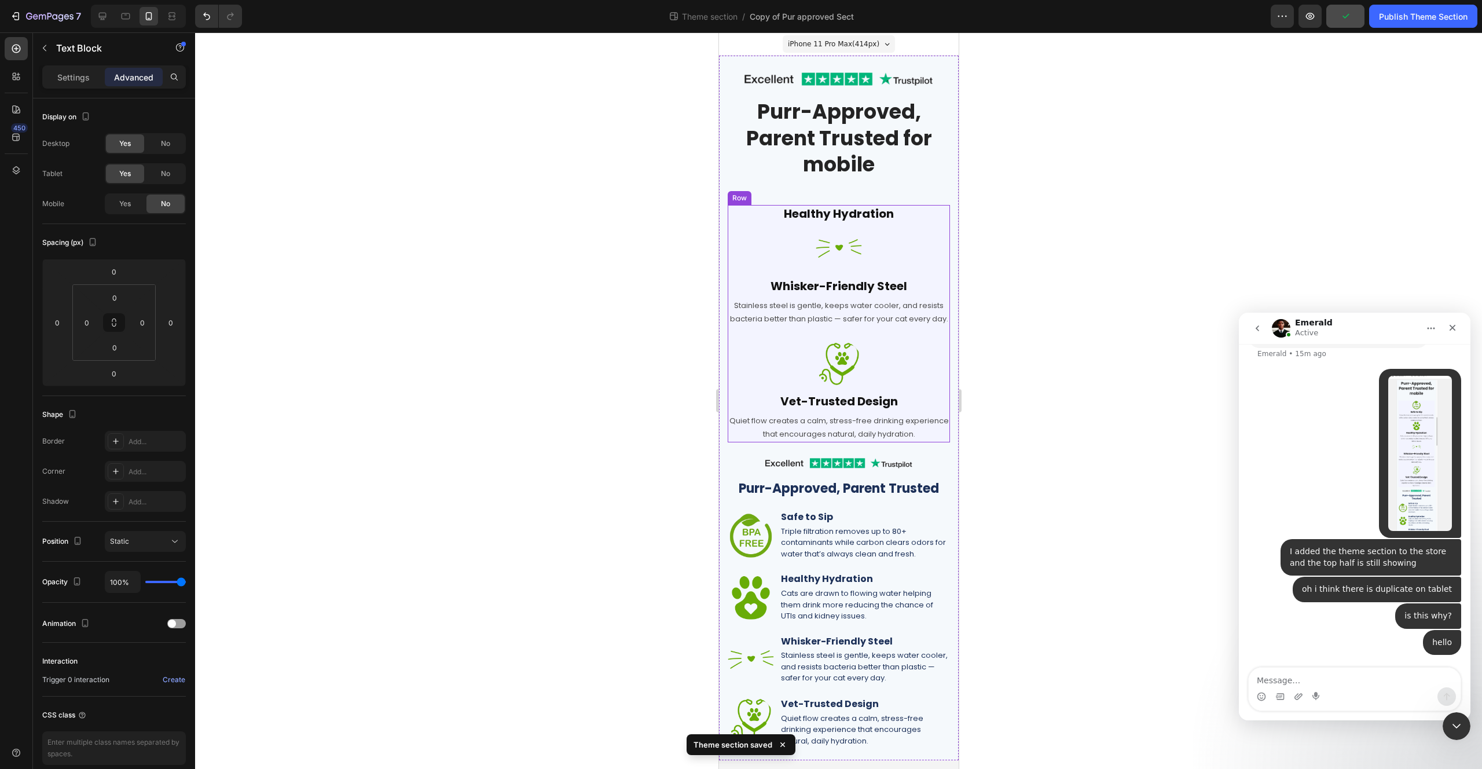
click at [760, 222] on div "Image Healthy Hydration Heading Cats are drawn to flowing water helping them dr…" at bounding box center [838, 215] width 222 height 20
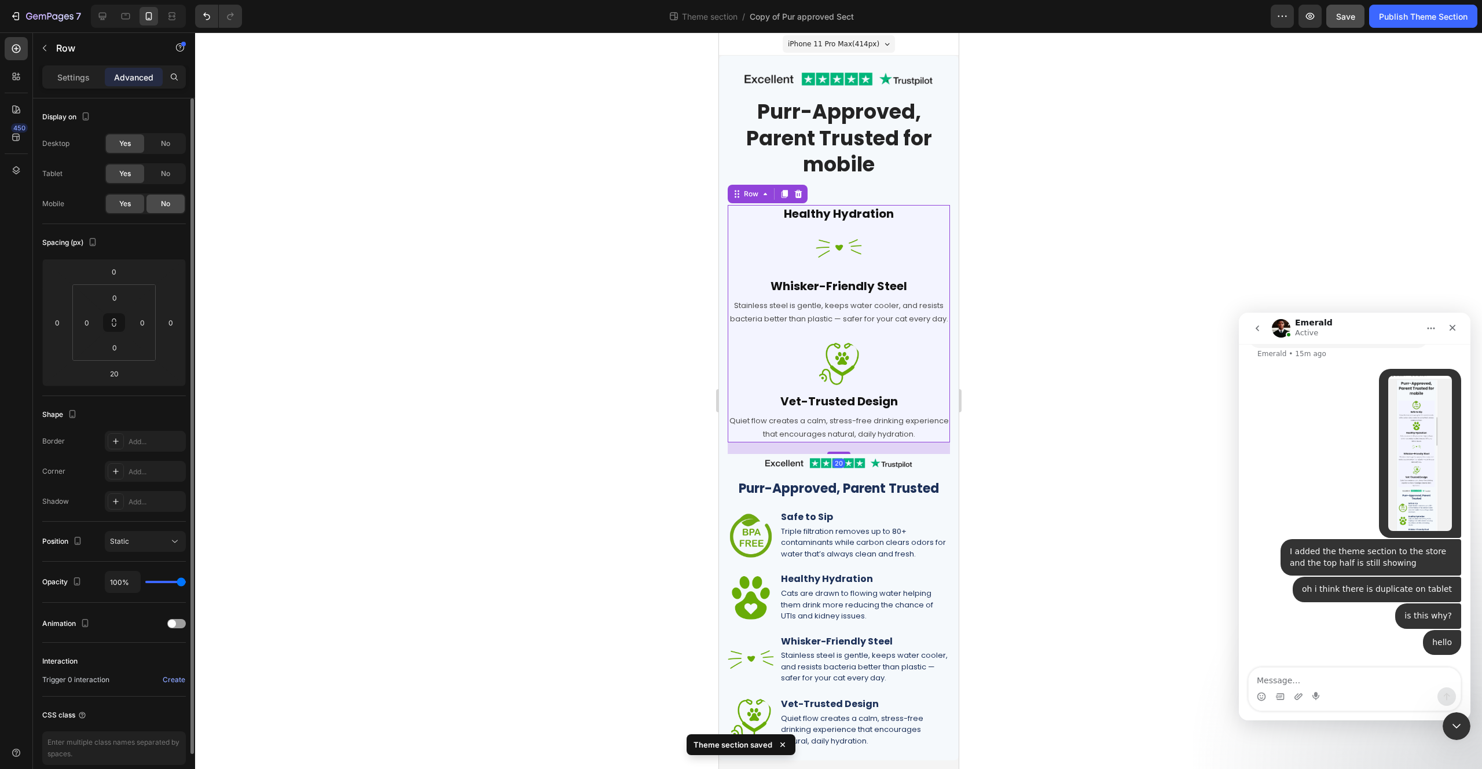
click at [161, 200] on span "No" at bounding box center [165, 204] width 9 height 10
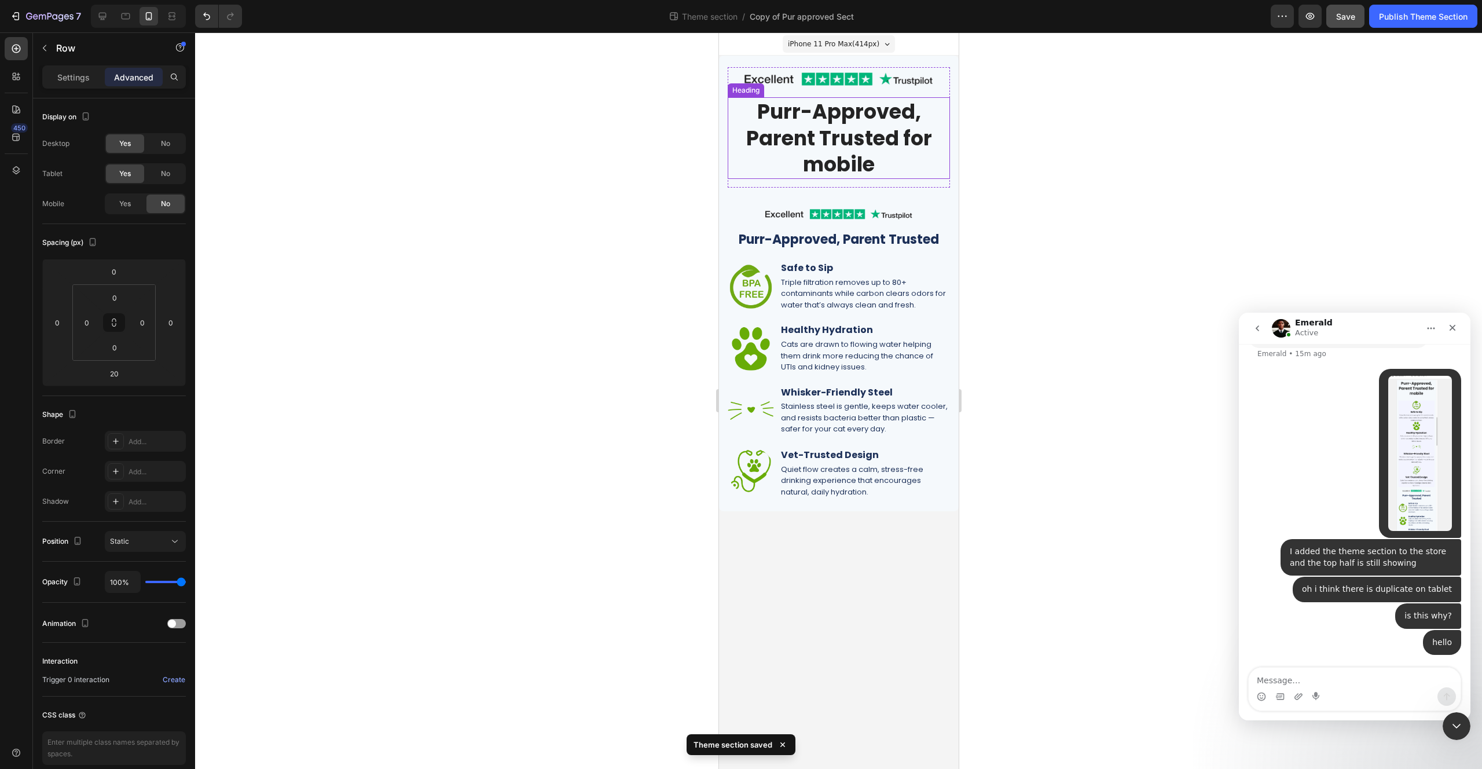
click at [746, 138] on h2 "Purr-Approved, Parent Trusted for mobile" at bounding box center [838, 138] width 222 height 82
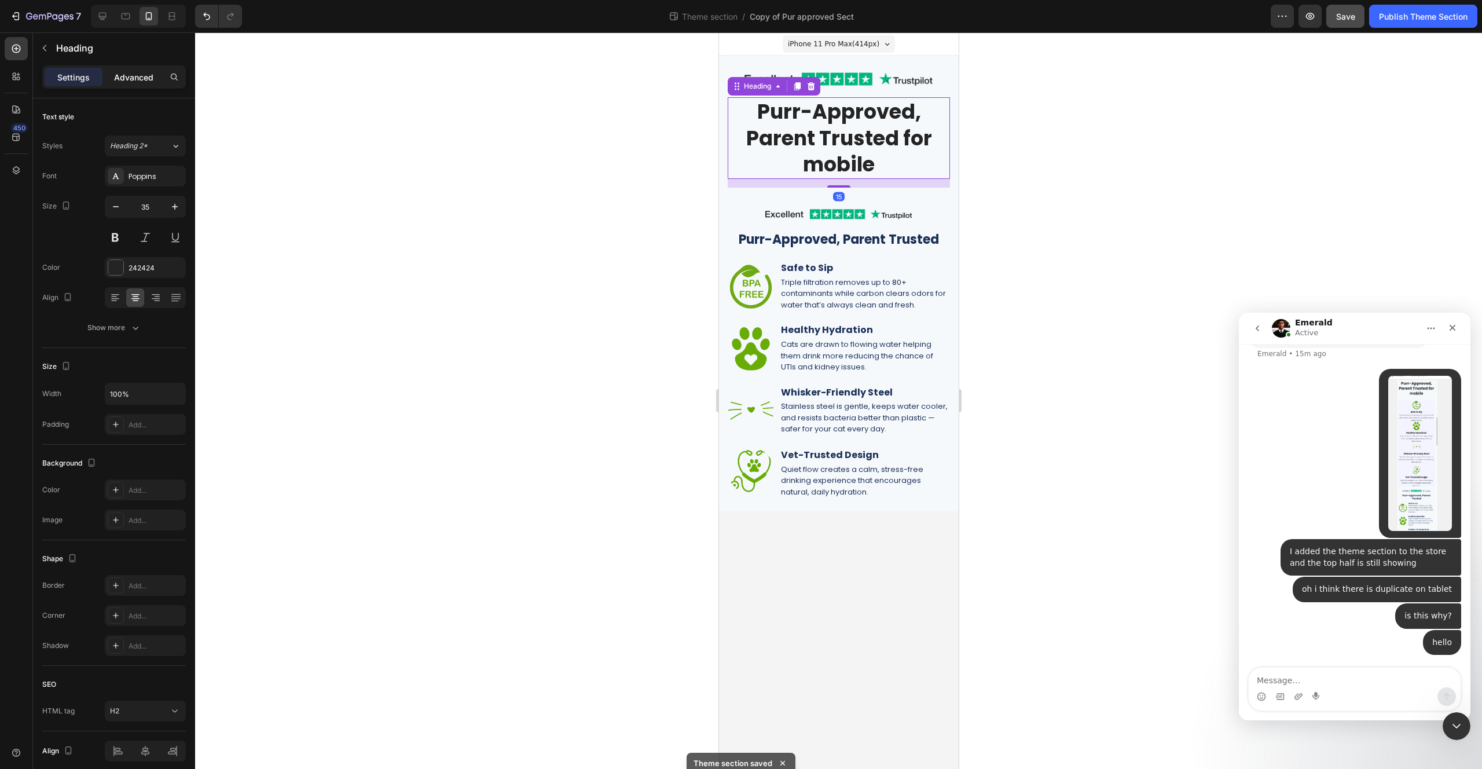
click at [145, 78] on p "Advanced" at bounding box center [133, 77] width 39 height 12
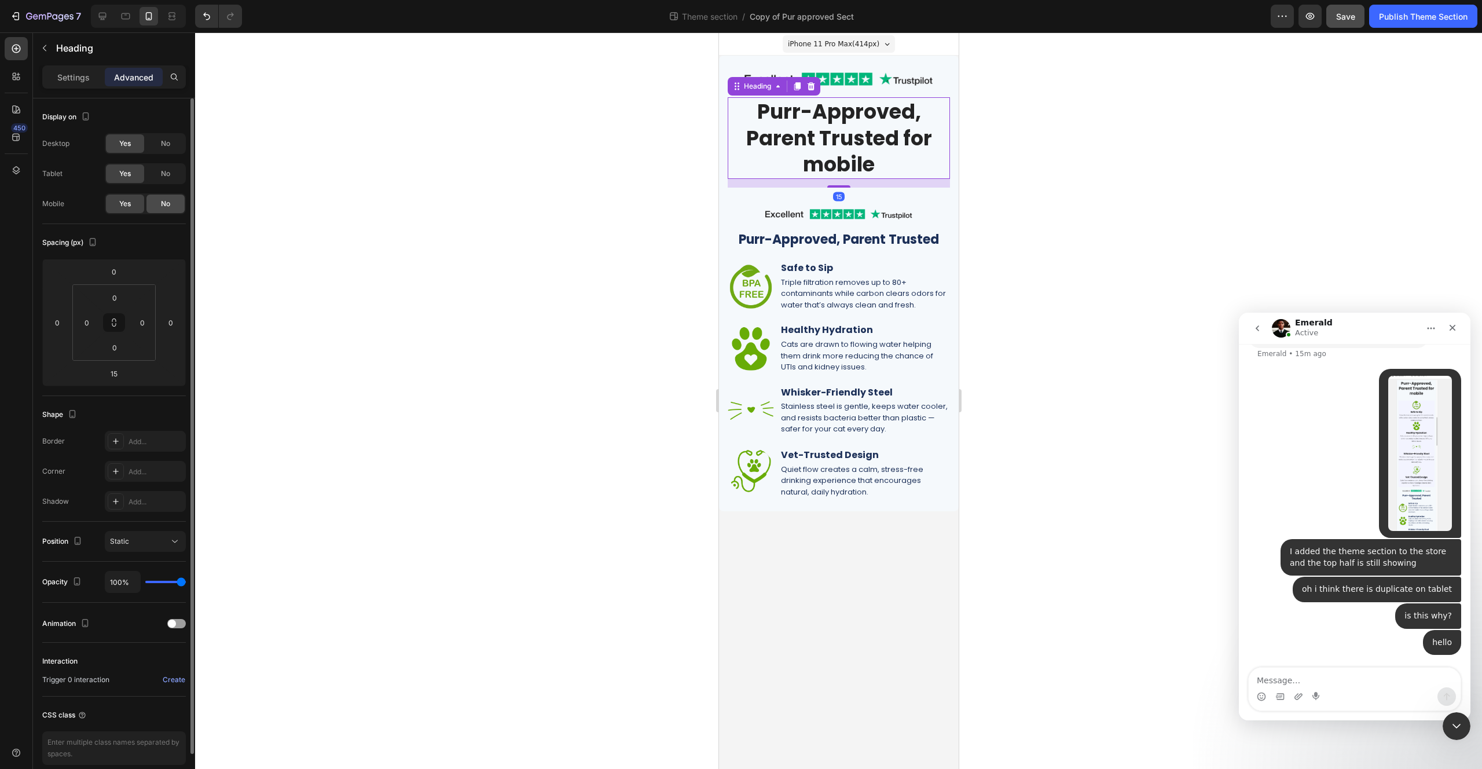
click at [162, 207] on span "No" at bounding box center [165, 204] width 9 height 10
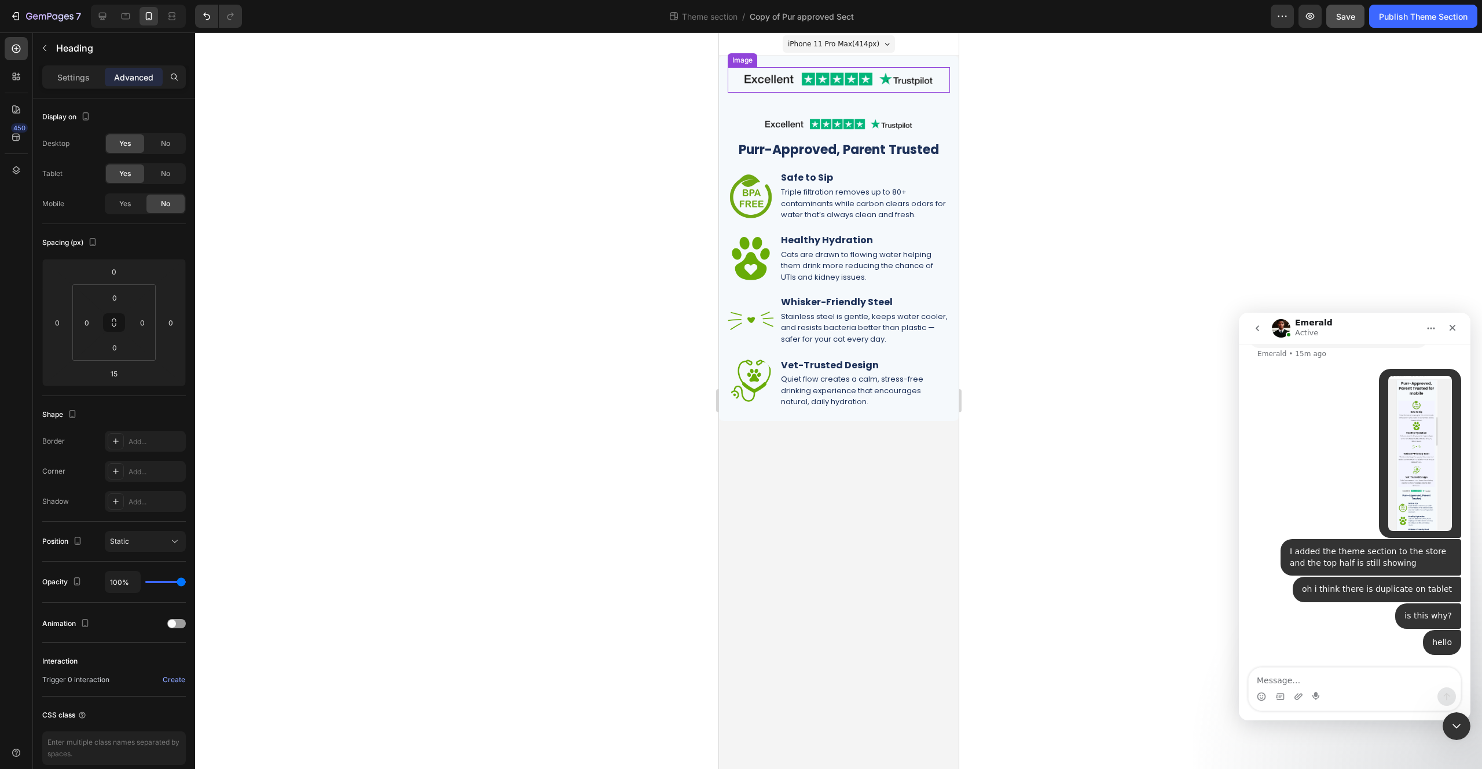
click at [921, 86] on img at bounding box center [838, 79] width 222 height 25
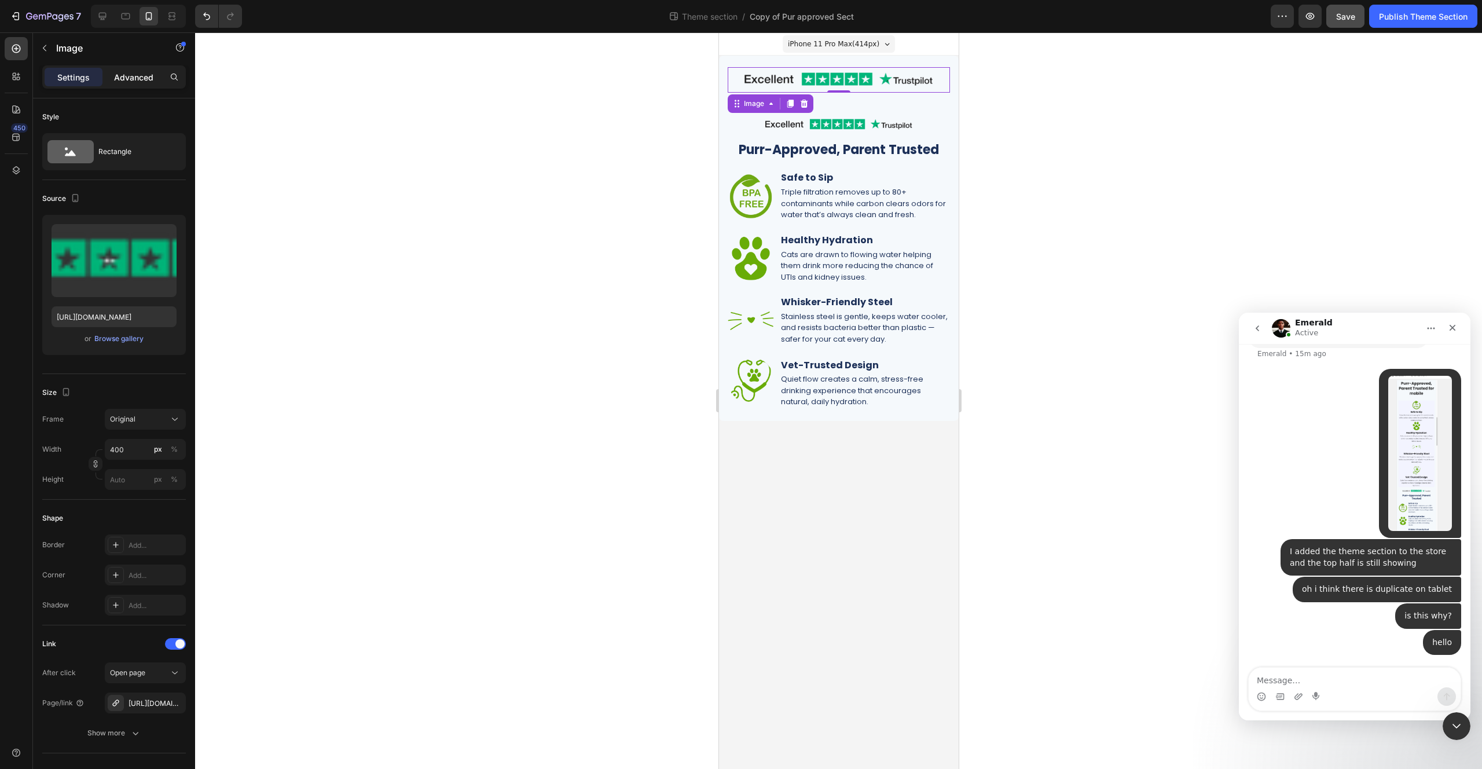
click at [137, 80] on p "Advanced" at bounding box center [133, 77] width 39 height 12
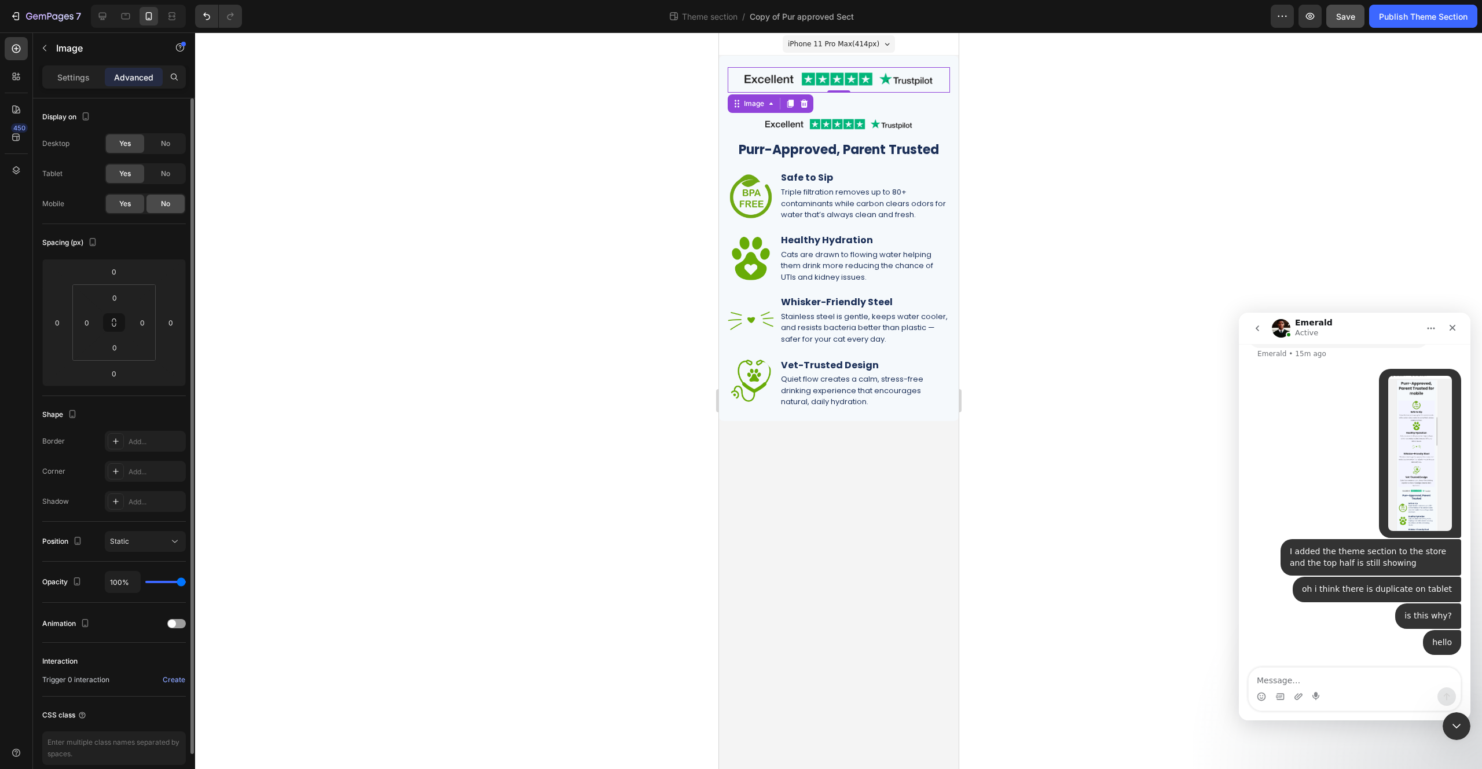
click at [170, 199] on span "No" at bounding box center [165, 204] width 9 height 10
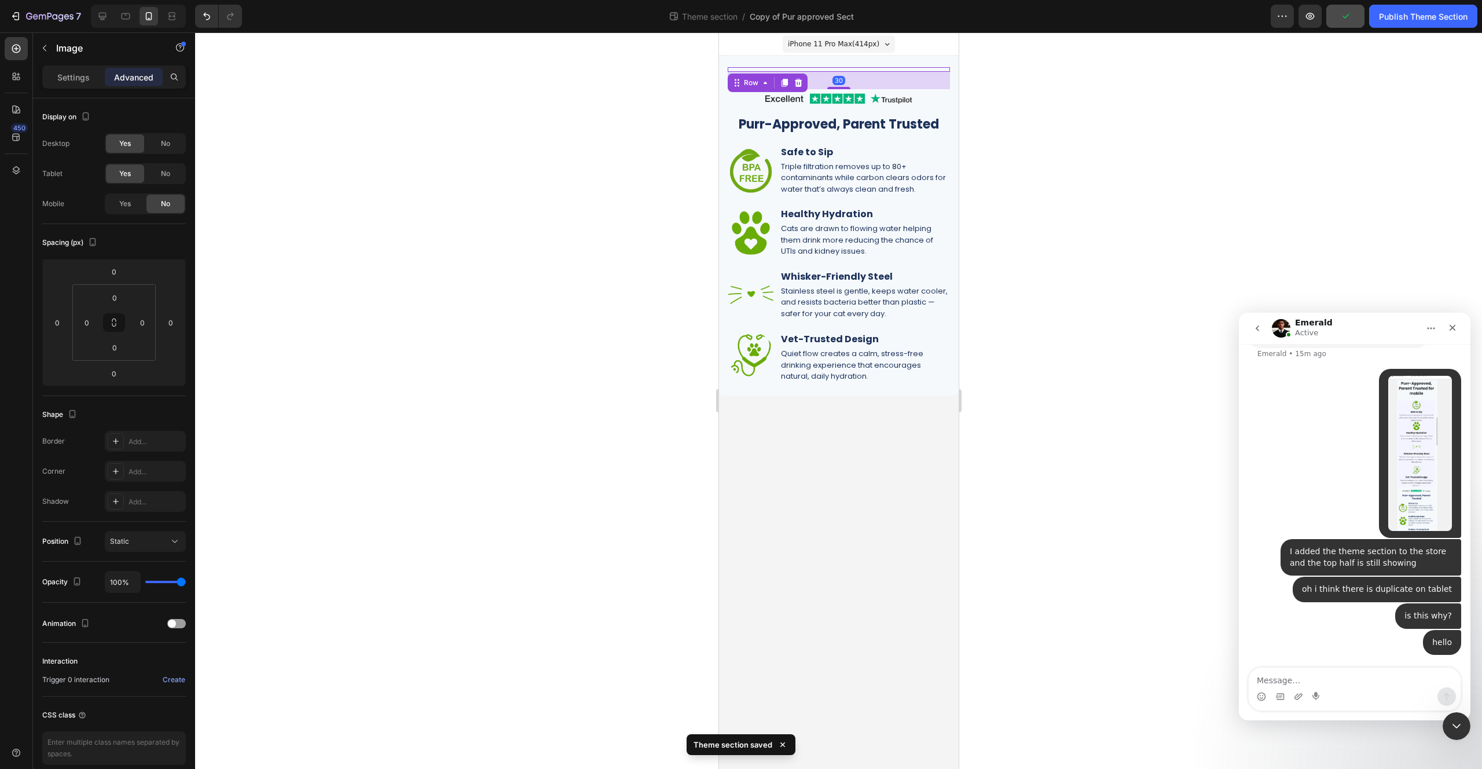
click at [852, 67] on div "Image Row Purr-Approved, Parent Trusted for mobile Heading" at bounding box center [838, 69] width 222 height 5
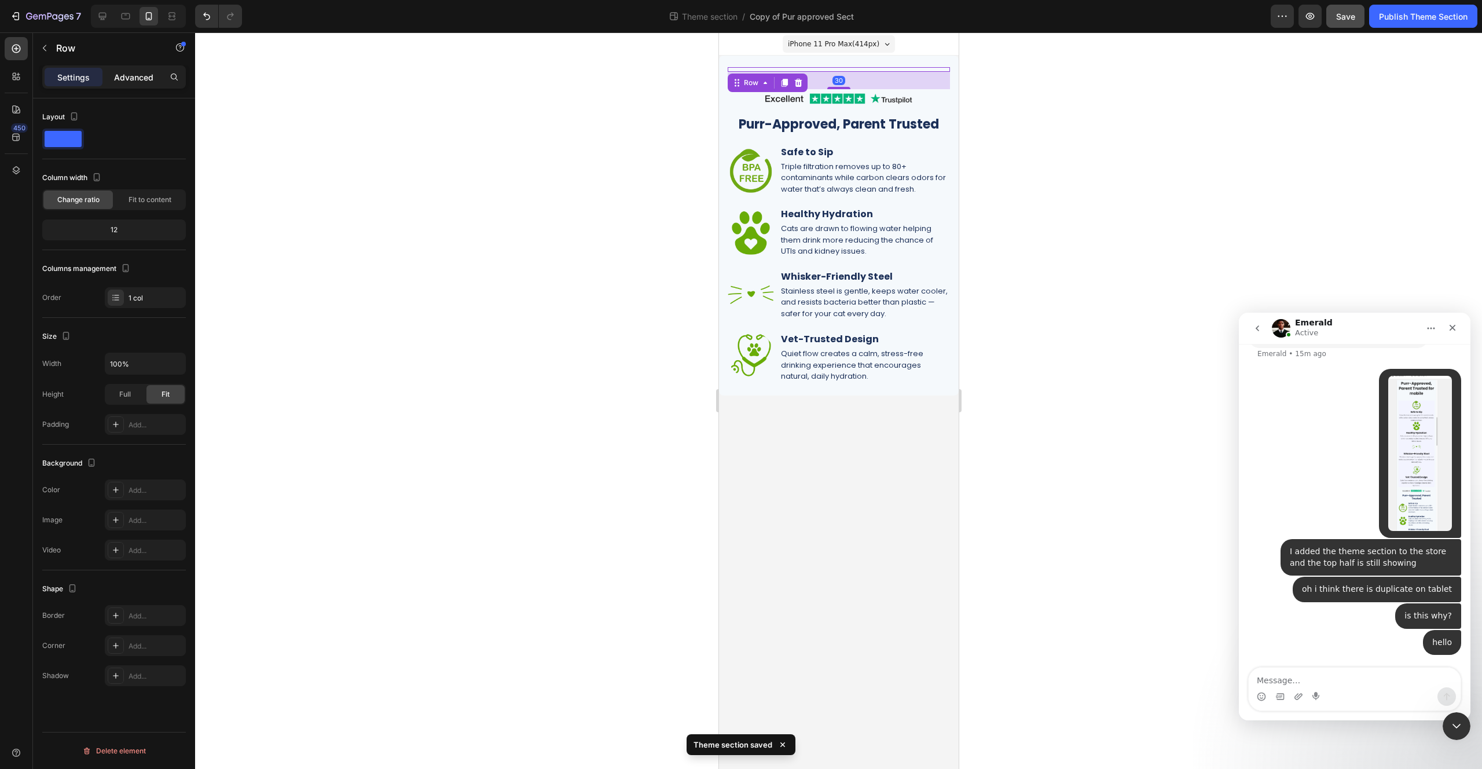
click at [146, 83] on div "Advanced" at bounding box center [134, 77] width 58 height 19
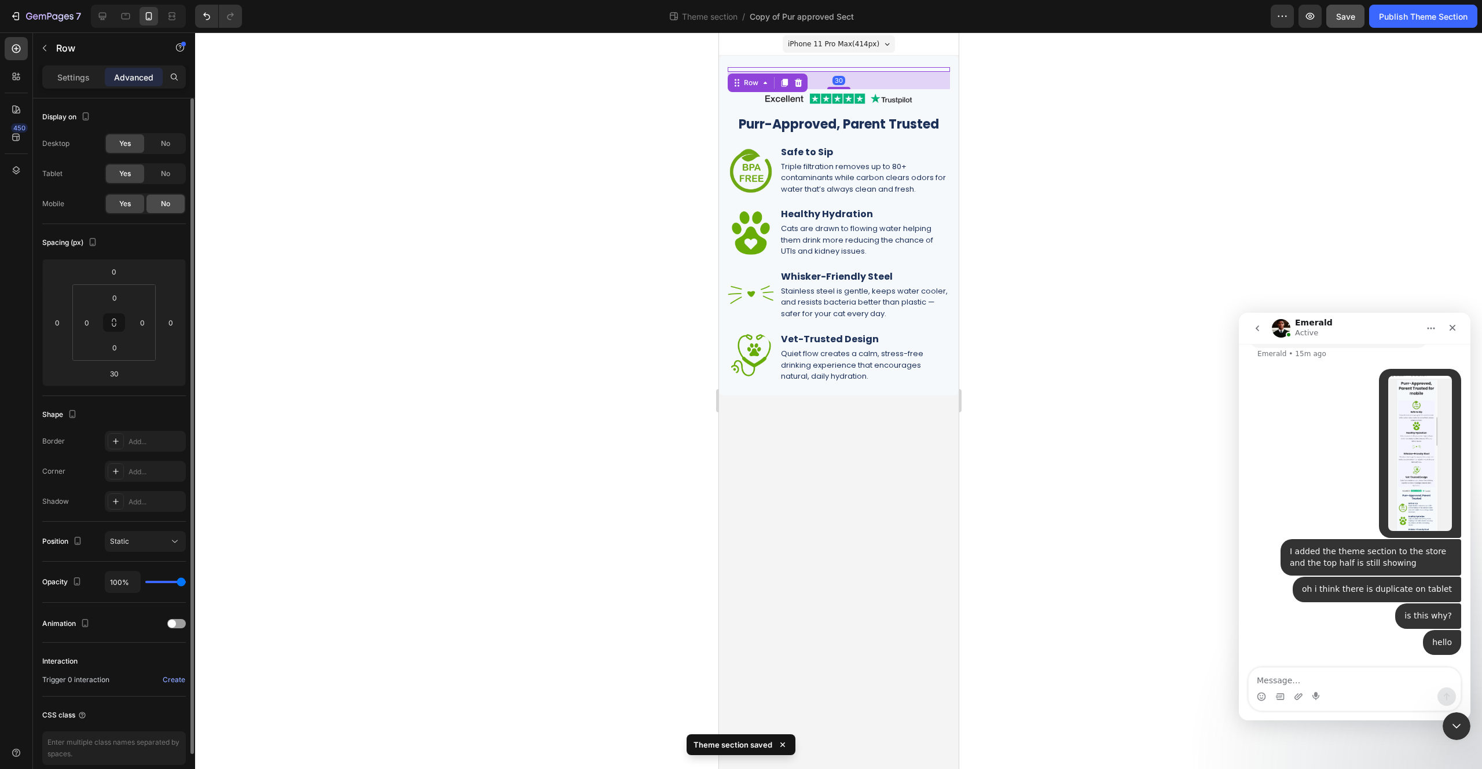
click at [157, 208] on div "No" at bounding box center [165, 204] width 38 height 19
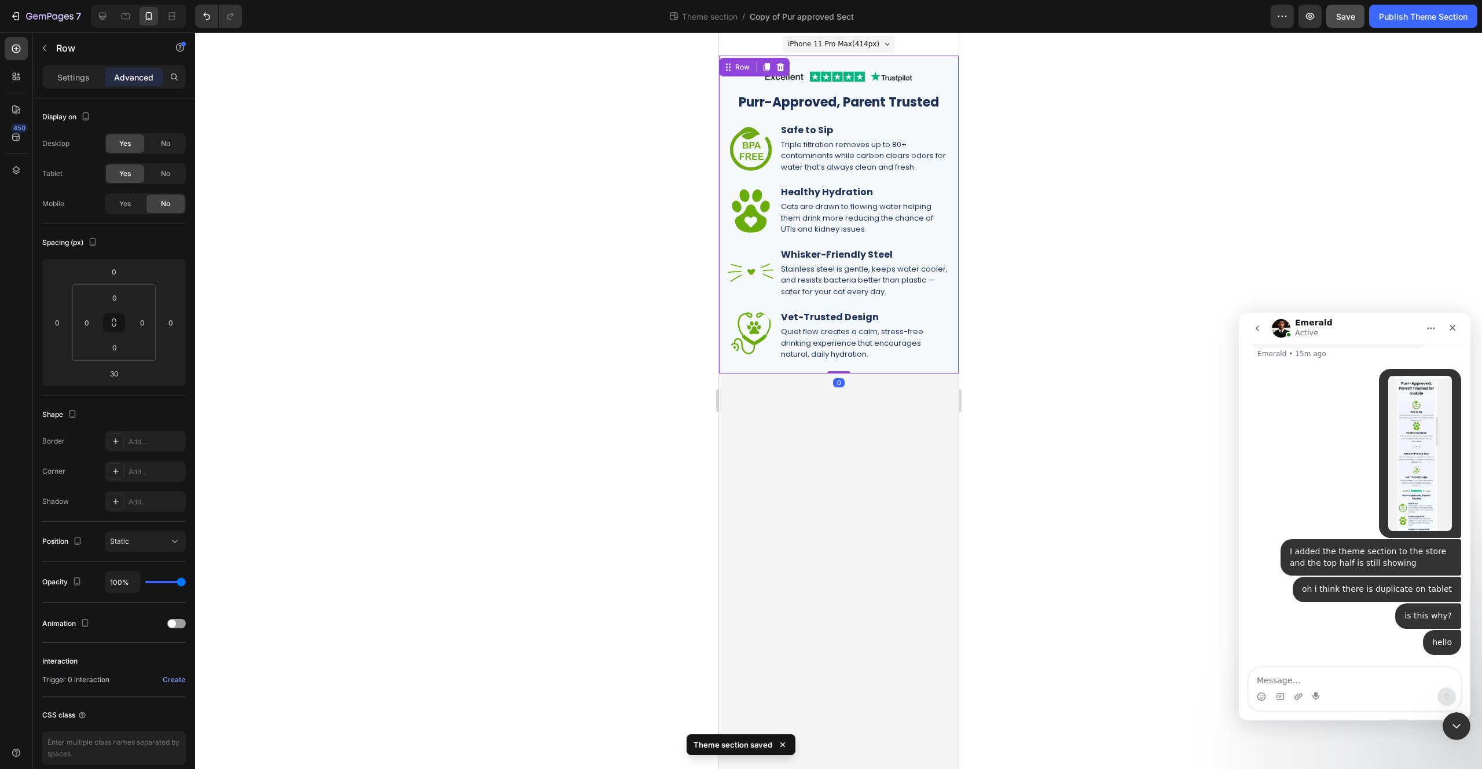
click at [924, 61] on div "Image Row Purr-Approved, Parent Trusted for mobile Heading Row Image Safe to Si…" at bounding box center [838, 215] width 240 height 318
click at [998, 207] on div at bounding box center [838, 400] width 1287 height 736
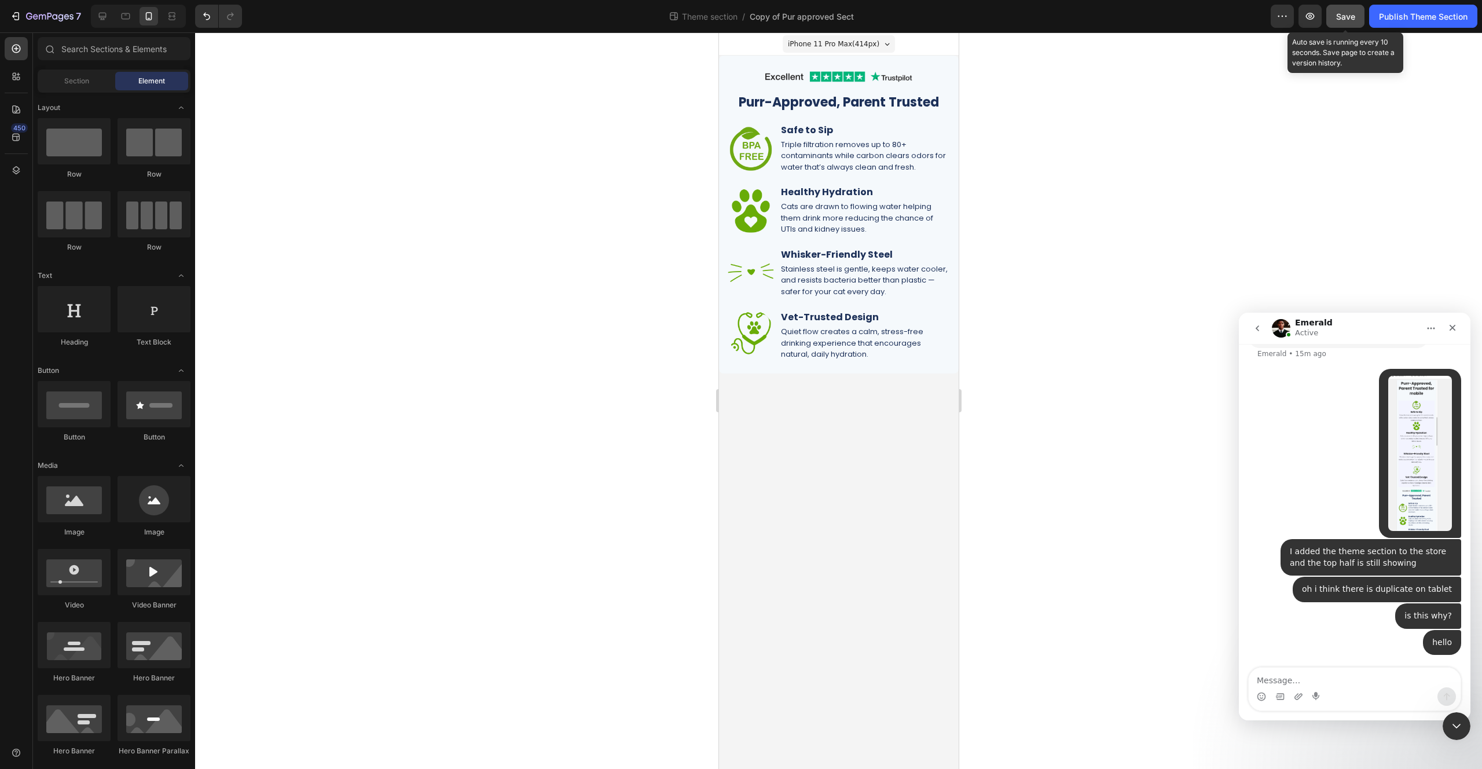
click at [1340, 10] on div "Save" at bounding box center [1345, 16] width 19 height 12
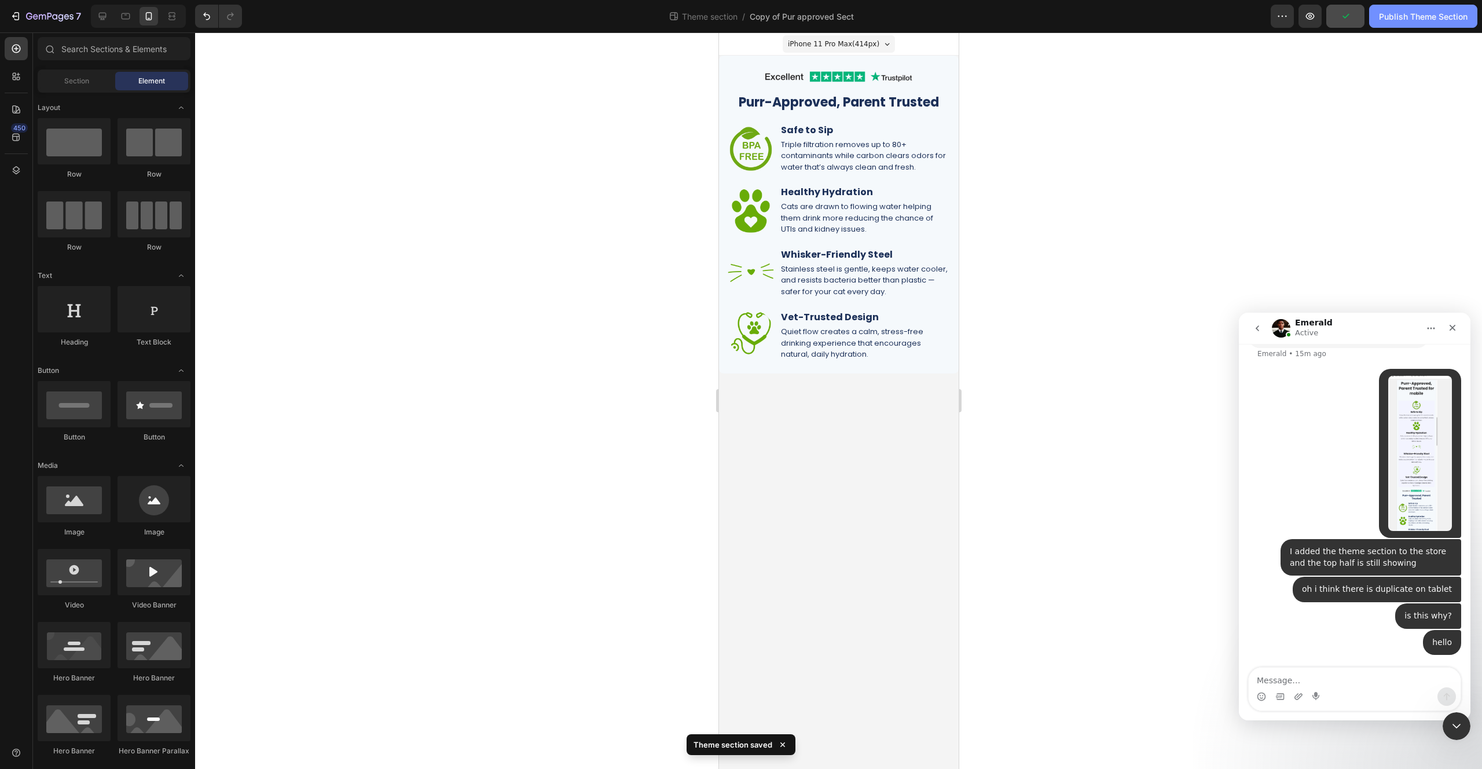
click at [1420, 22] on button "Publish Theme Section" at bounding box center [1423, 16] width 108 height 23
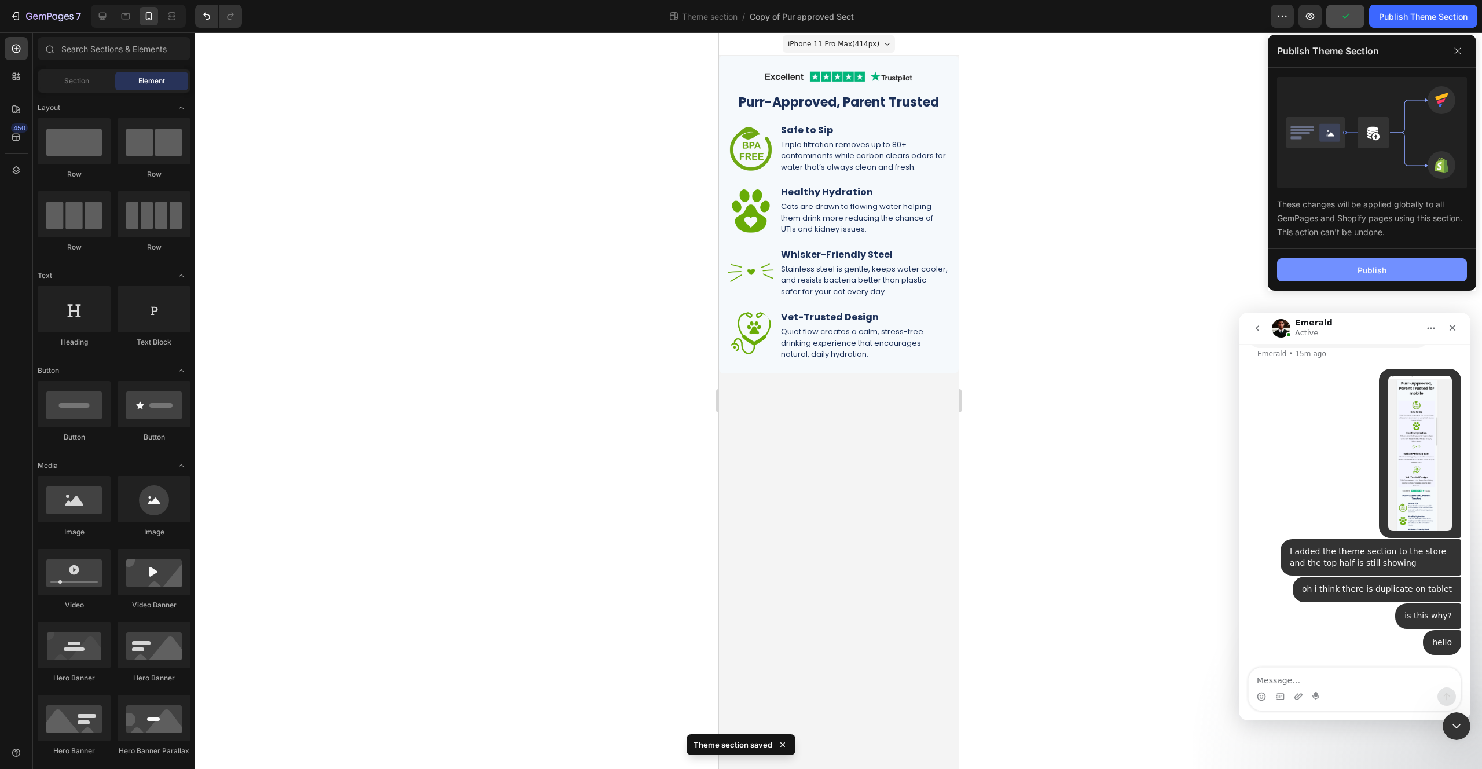
click at [1329, 276] on button "Publish" at bounding box center [1372, 269] width 190 height 23
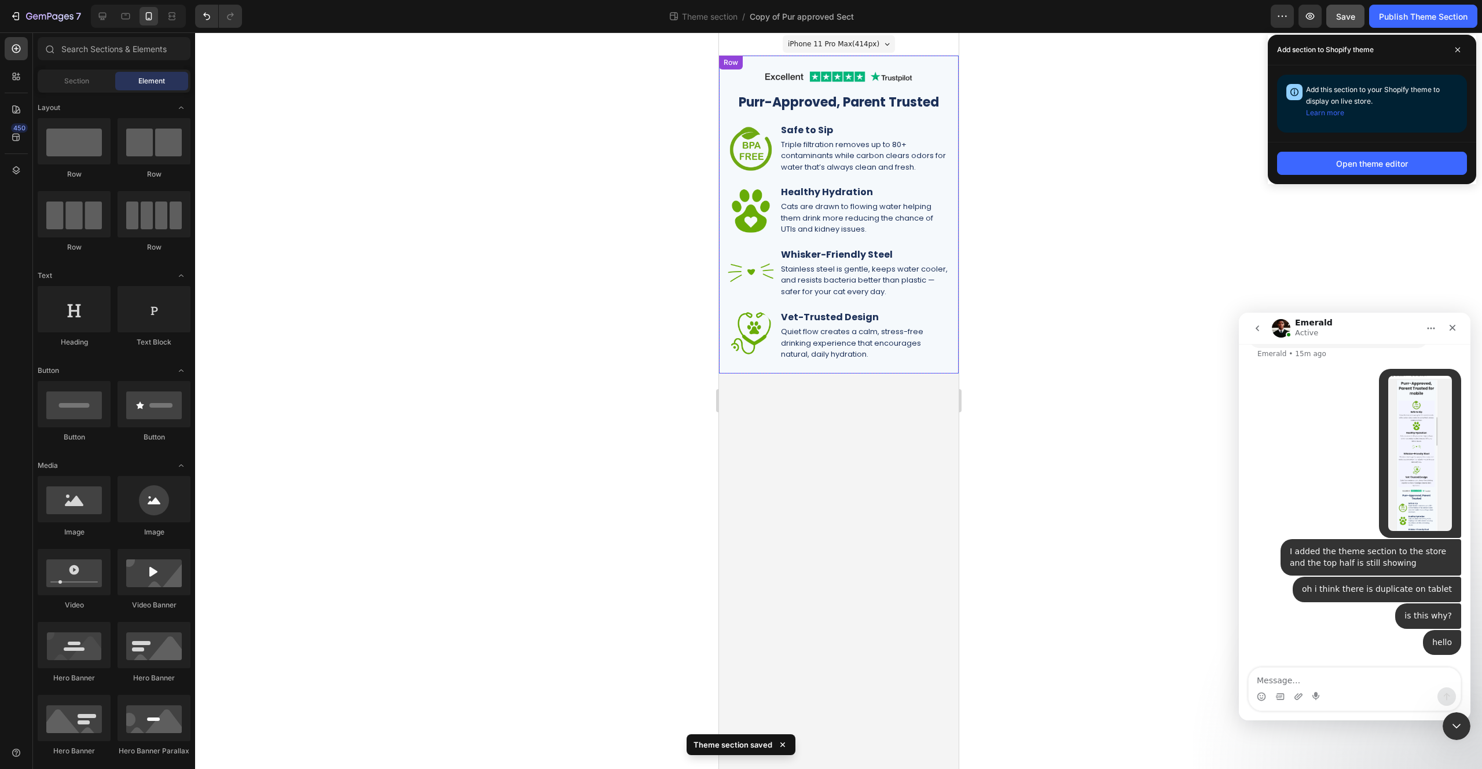
click at [933, 174] on div "Image Row Purr-Approved, Parent Trusted for mobile Heading Row Image Safe to Si…" at bounding box center [838, 214] width 222 height 295
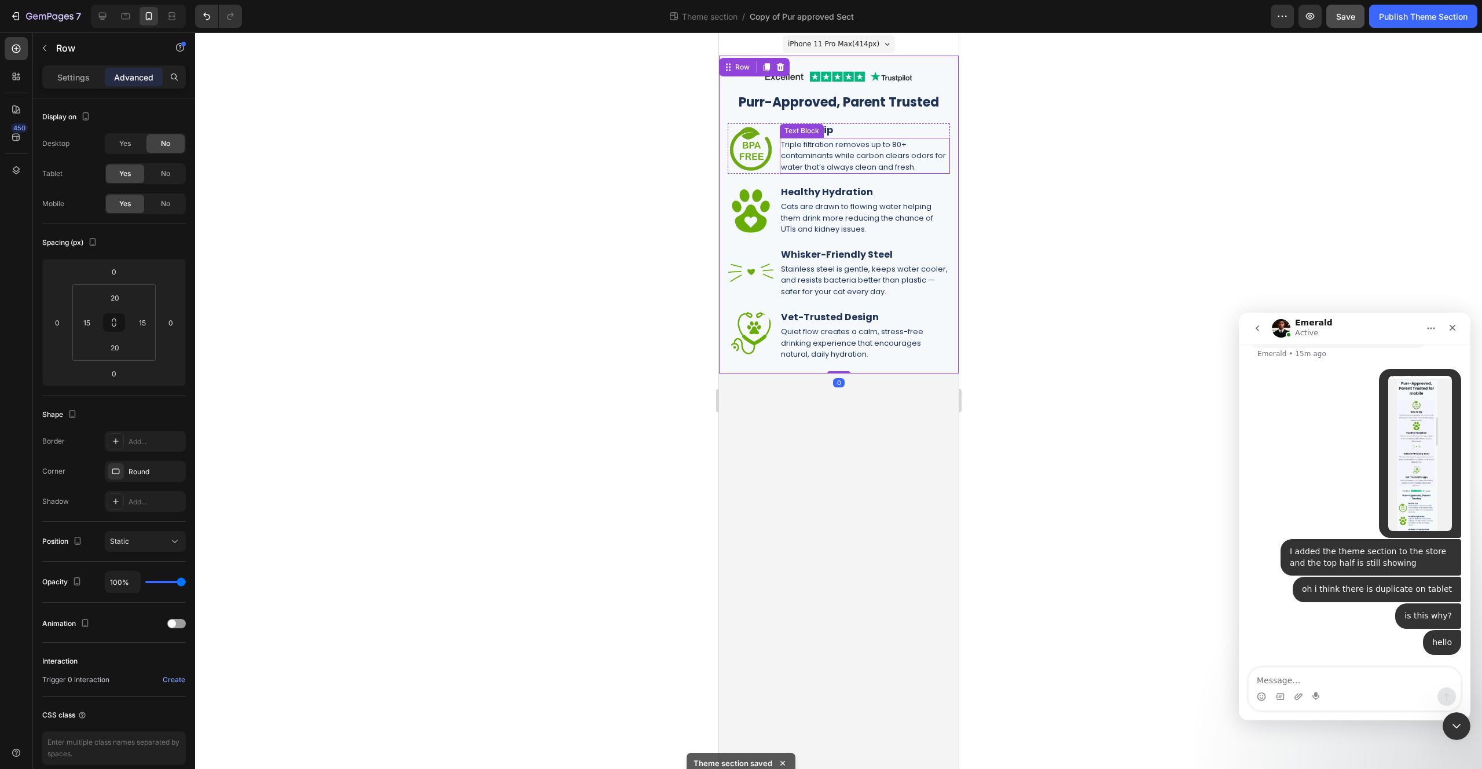
click at [924, 170] on p "Triple filtration removes up to 80+ contaminants while carbon clears odors for …" at bounding box center [864, 156] width 168 height 34
click at [103, 19] on icon at bounding box center [103, 17] width 8 height 8
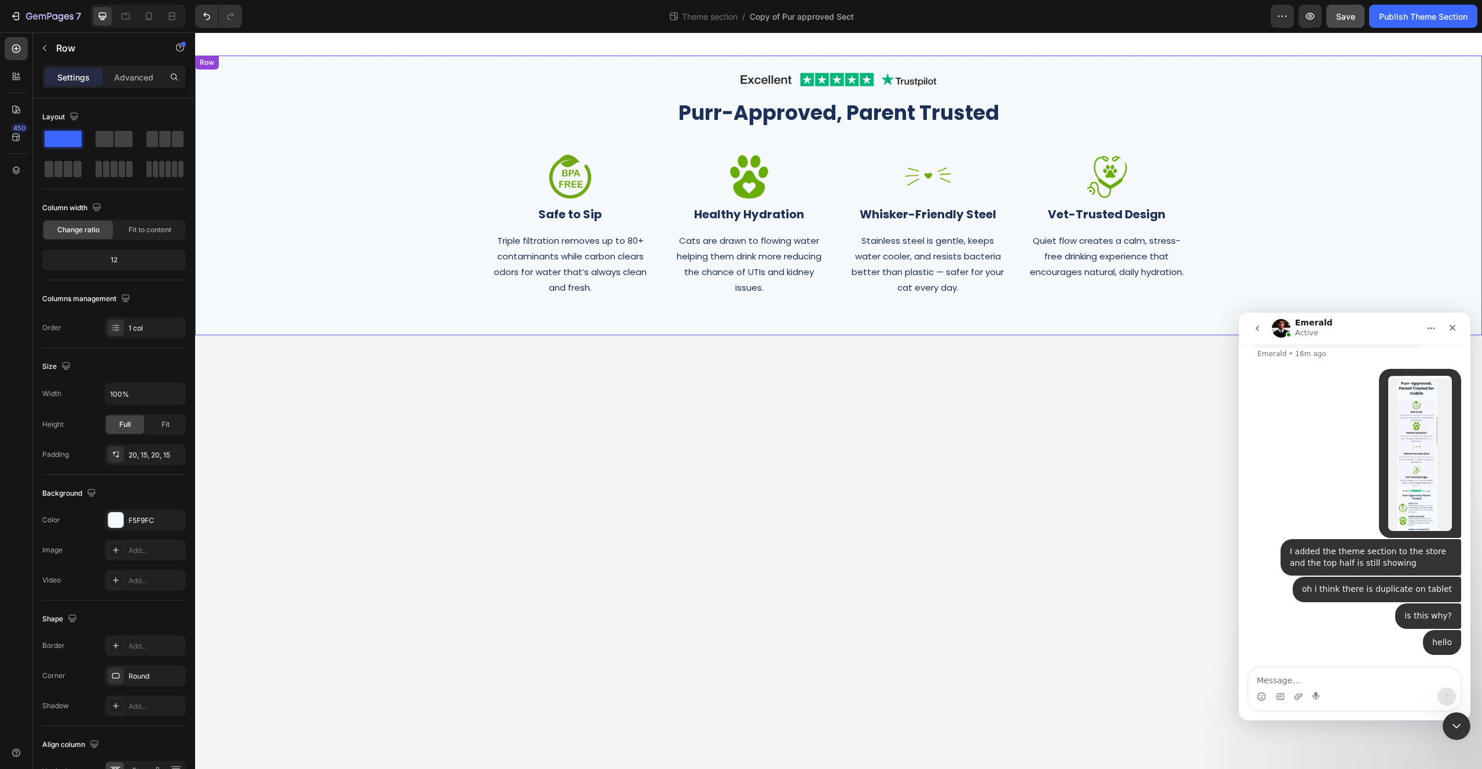
click at [258, 145] on div "Image Row Purr-Approved, Parent Trusted Heading Row Image Safe to Sip Heading T…" at bounding box center [839, 195] width 1270 height 256
click at [136, 82] on p "Advanced" at bounding box center [133, 77] width 39 height 12
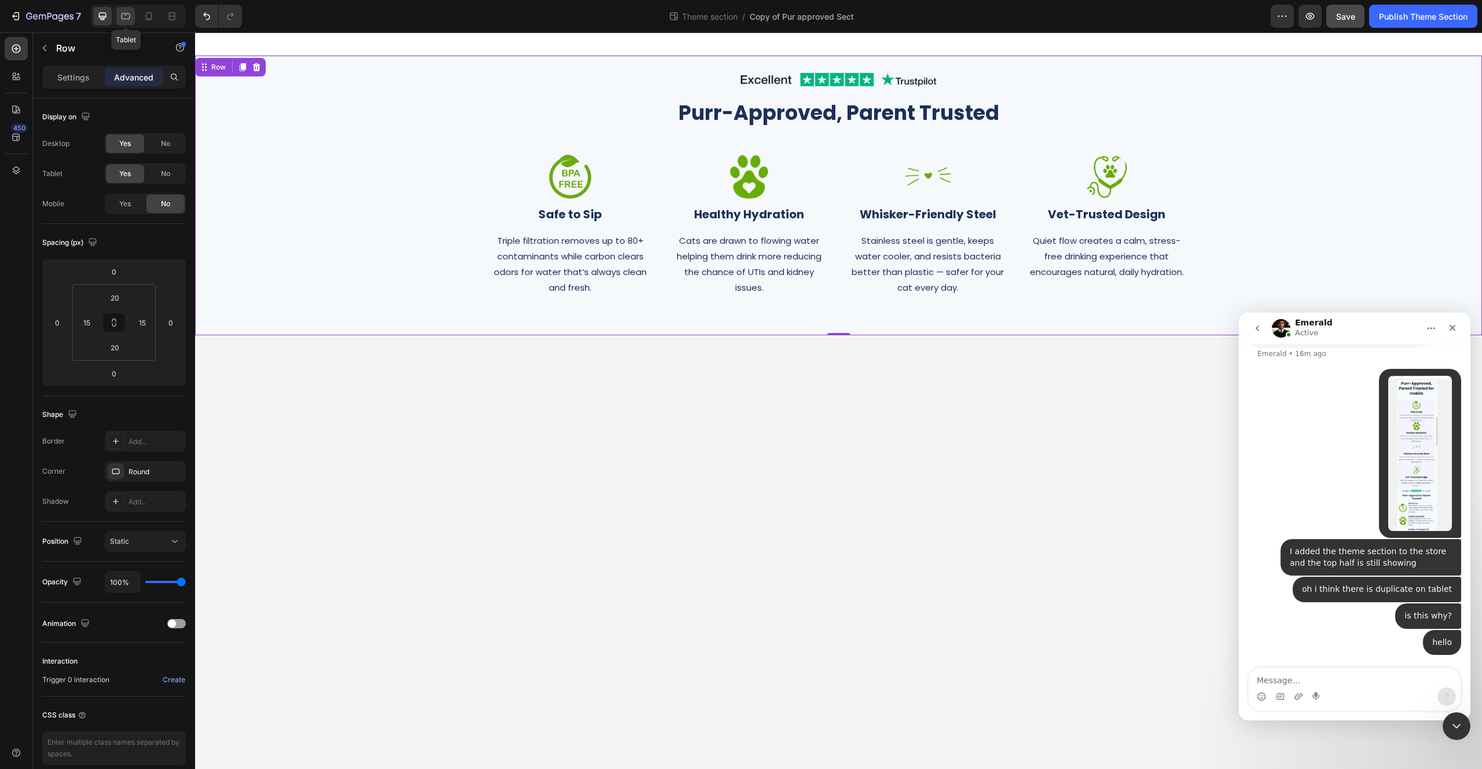
click at [128, 15] on icon at bounding box center [126, 16] width 12 height 12
type input "80"
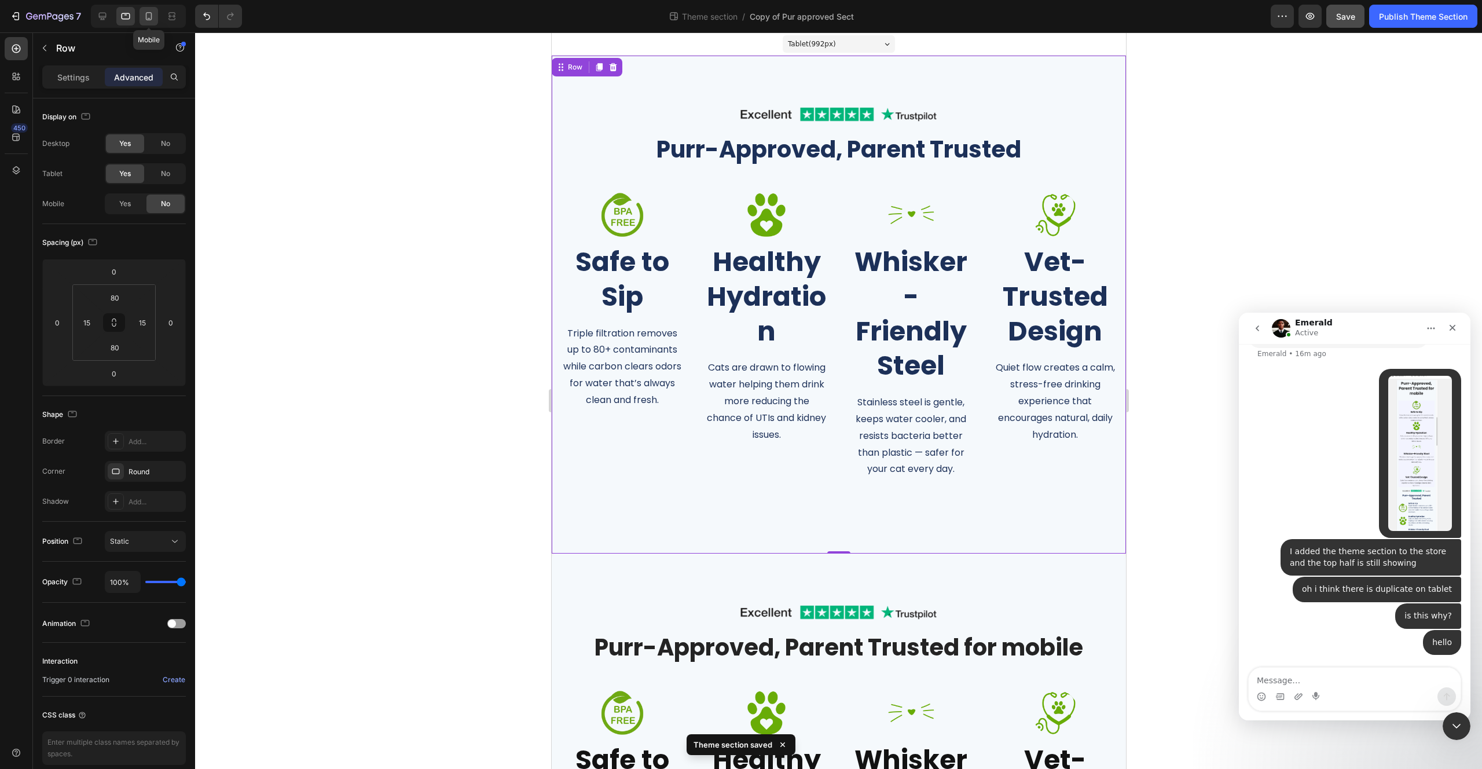
click at [148, 19] on icon at bounding box center [149, 16] width 12 height 12
type input "20"
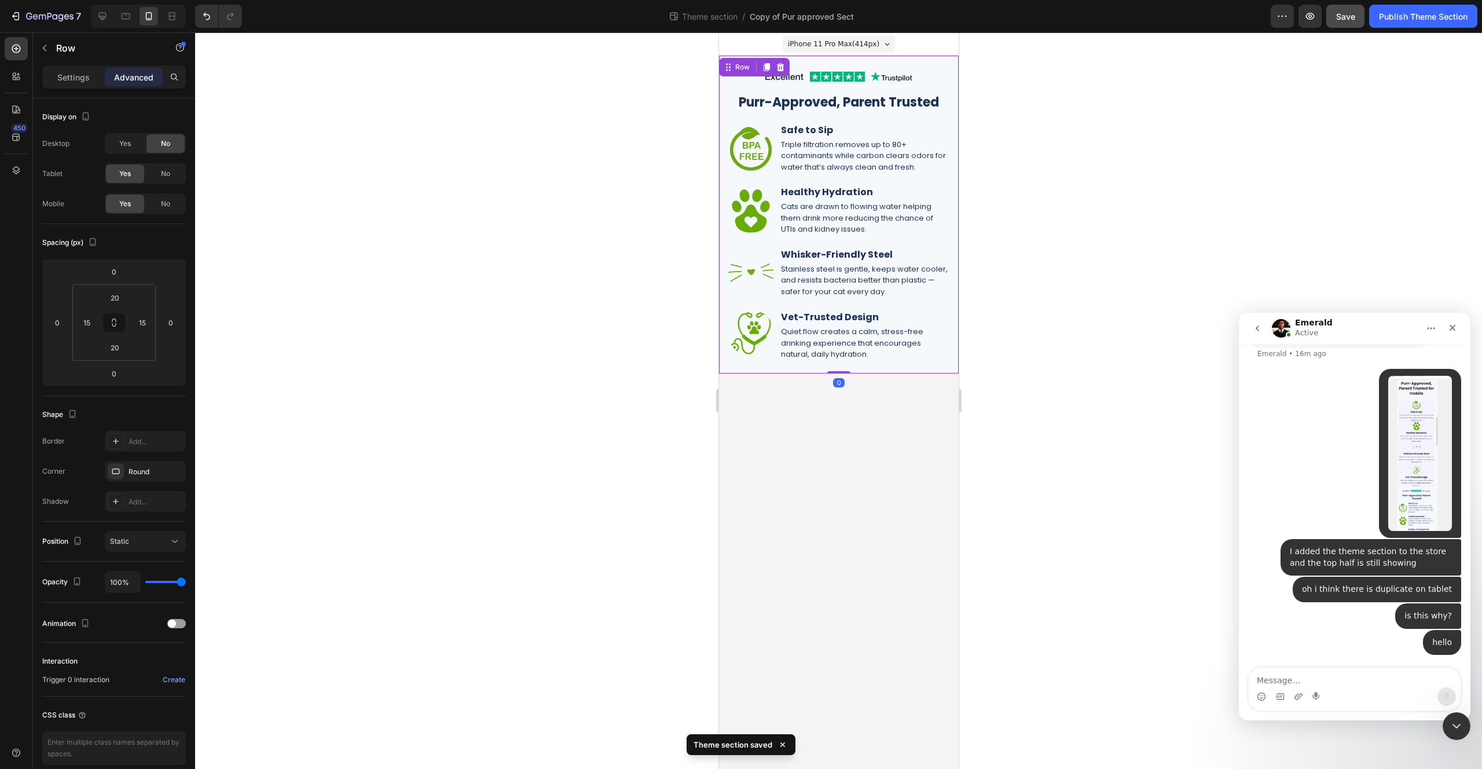
click at [729, 87] on div "Image Row Purr-Approved, Parent Trusted for mobile Heading Row Image Safe to Si…" at bounding box center [838, 214] width 222 height 295
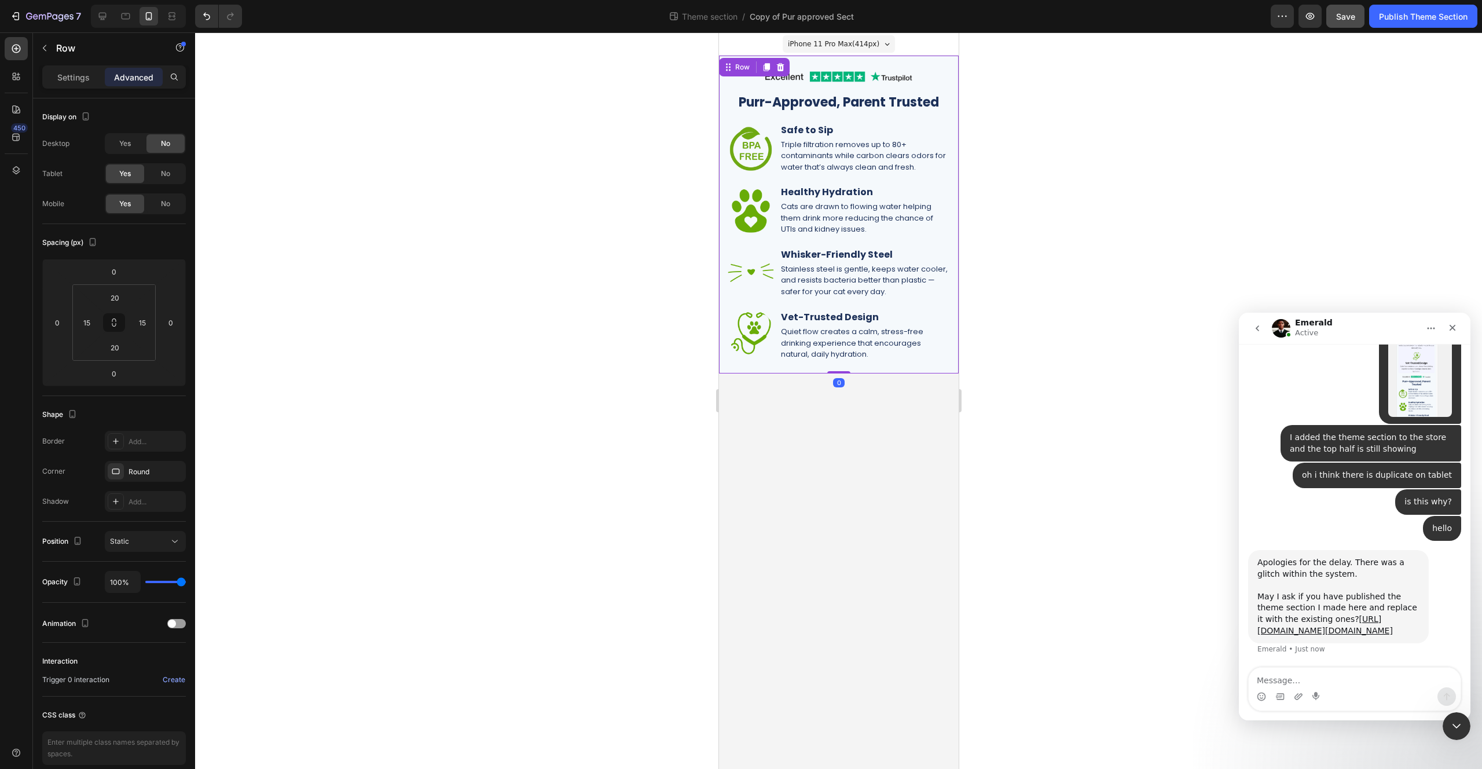
scroll to position [6761, 0]
click at [1352, 680] on textarea "Message…" at bounding box center [1355, 678] width 212 height 20
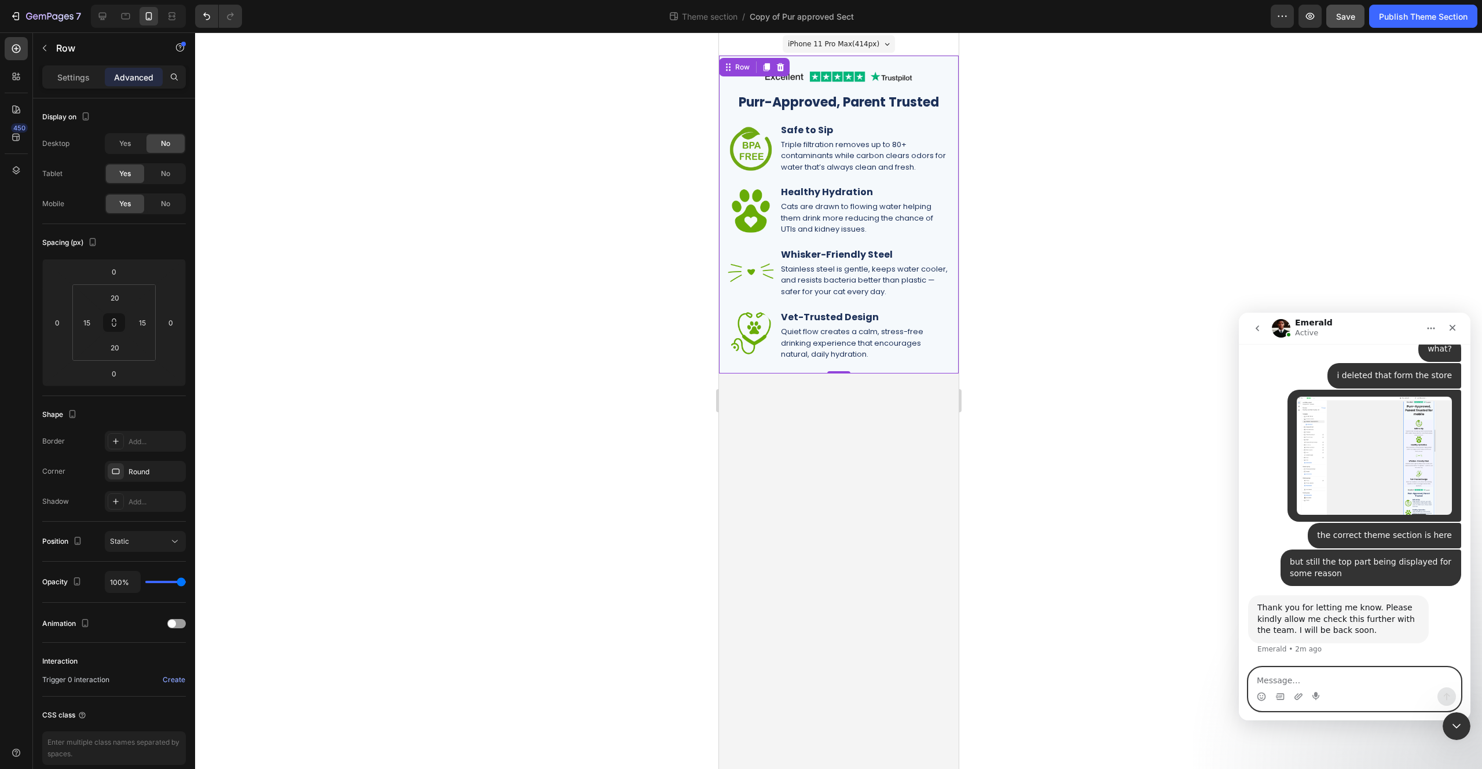
scroll to position [7278, 0]
click at [1320, 678] on textarea "Message…" at bounding box center [1355, 678] width 212 height 20
type textarea "o"
type textarea "i sorted it"
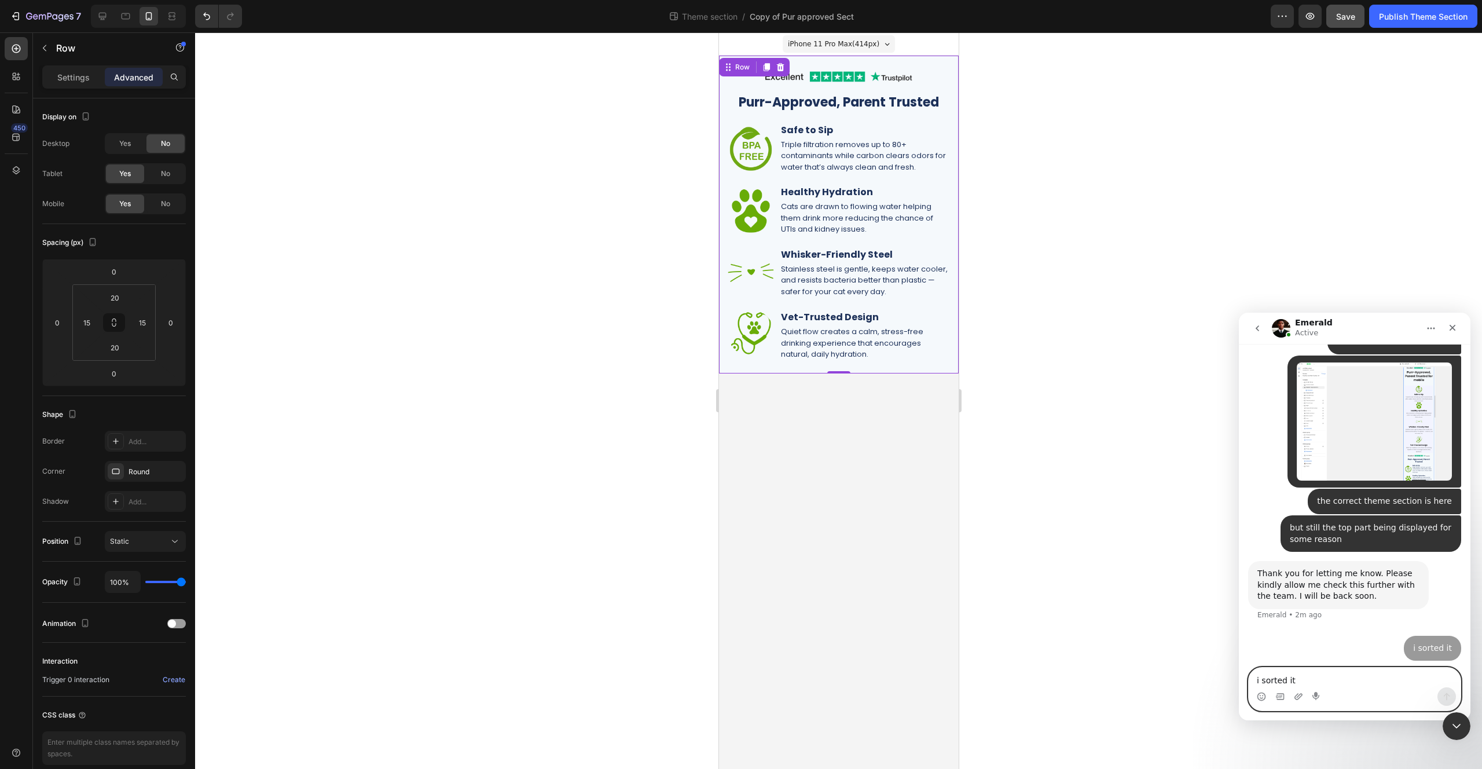
scroll to position [7312, 0]
type textarea "do not worry"
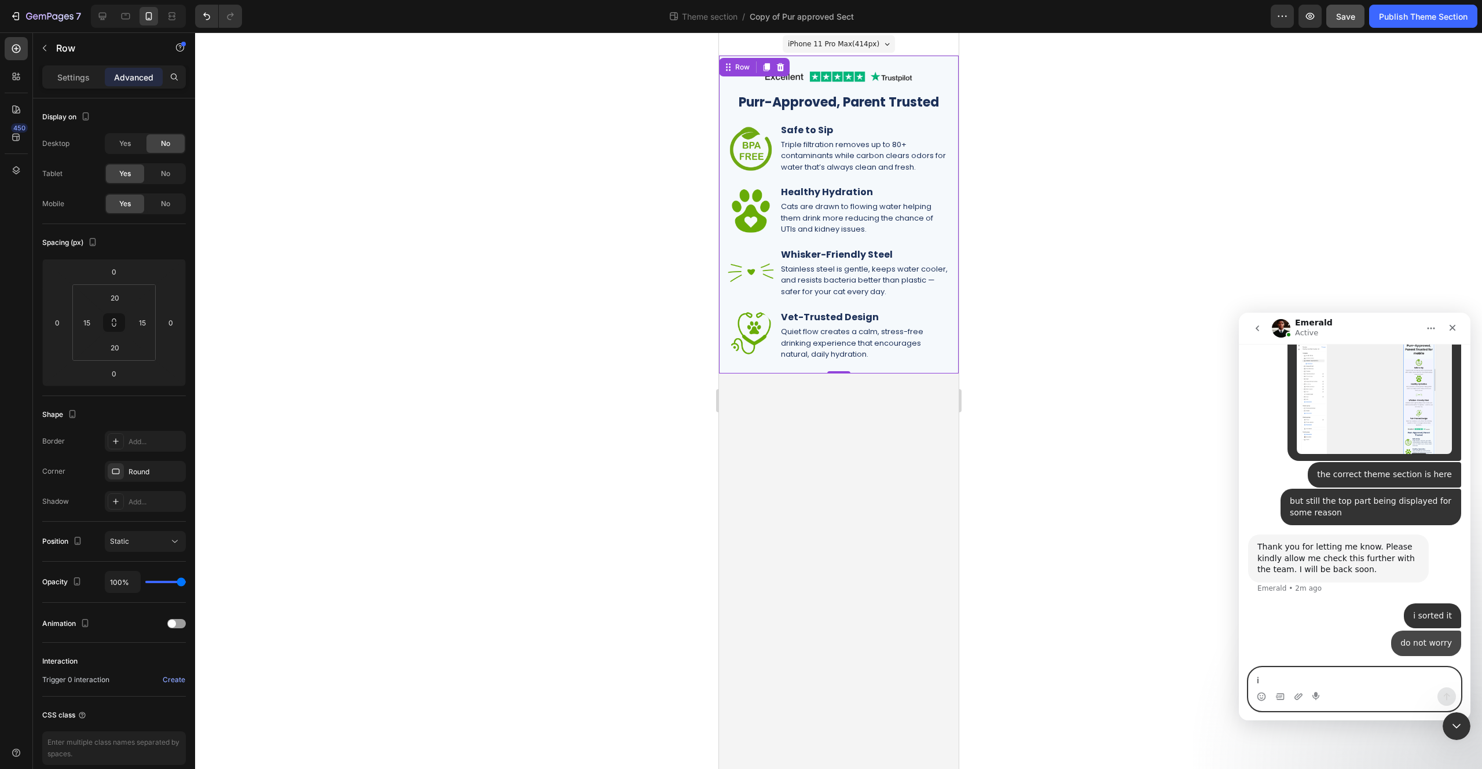
scroll to position [7339, 0]
type textarea "its fixed"
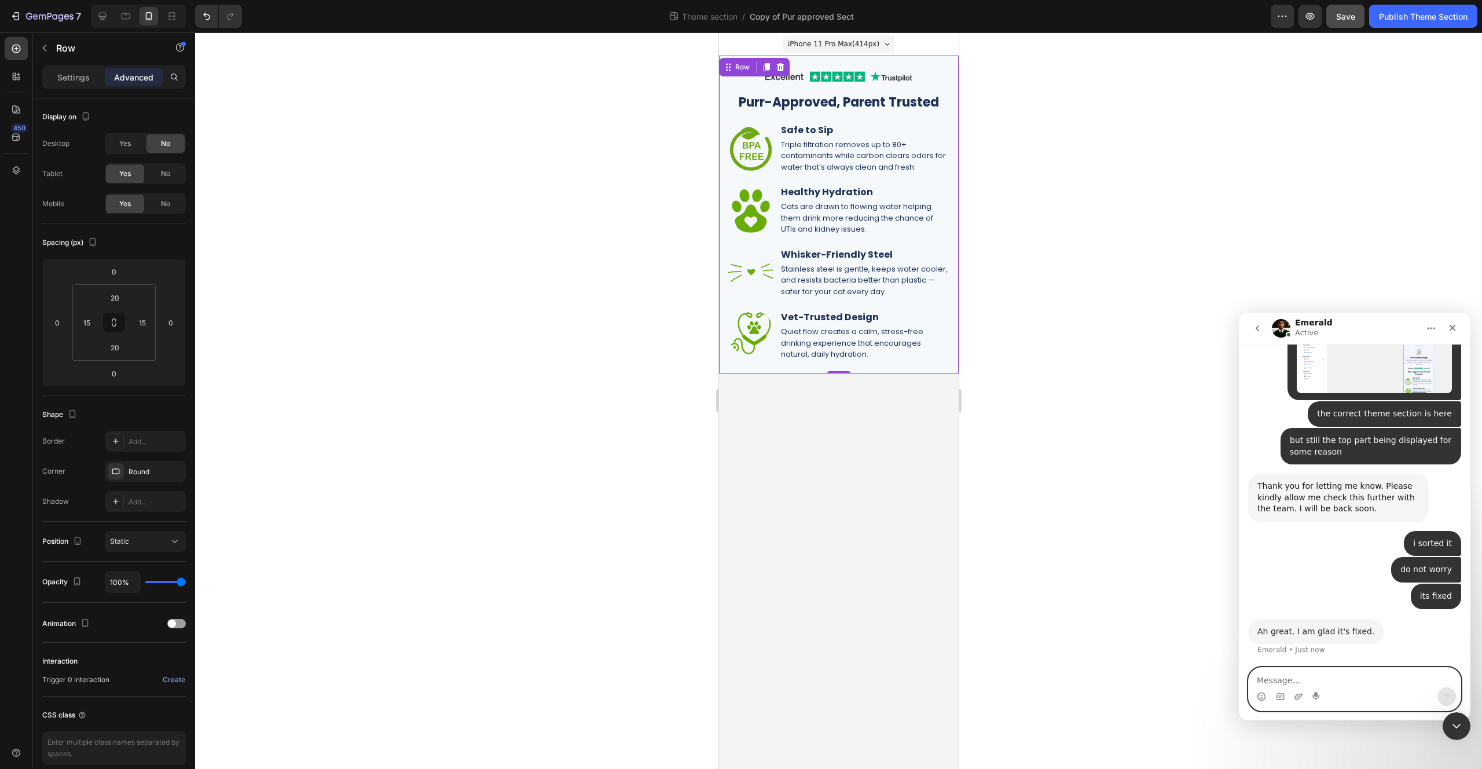
scroll to position [7400, 0]
click at [919, 77] on img at bounding box center [838, 77] width 174 height 20
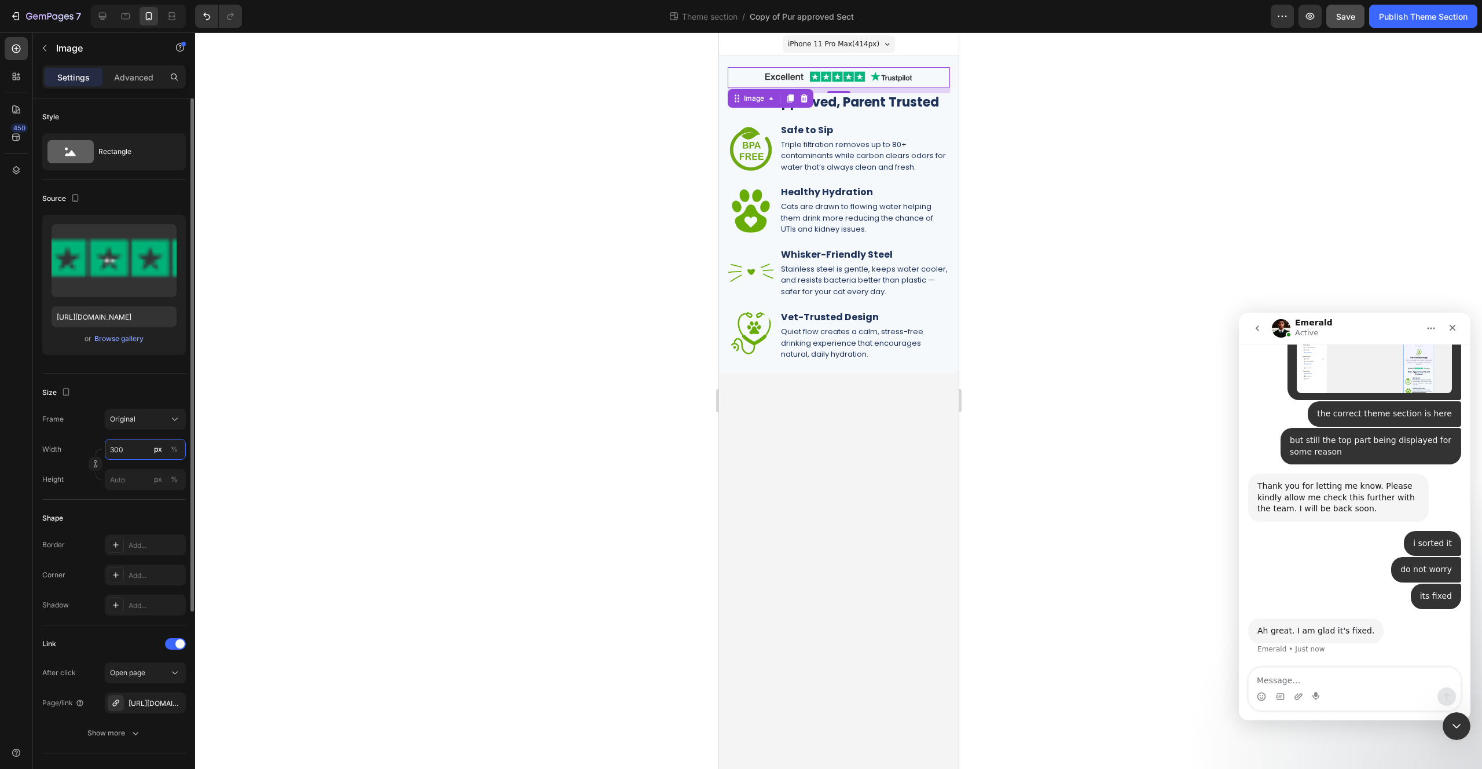
click at [126, 453] on input "300" at bounding box center [145, 449] width 81 height 21
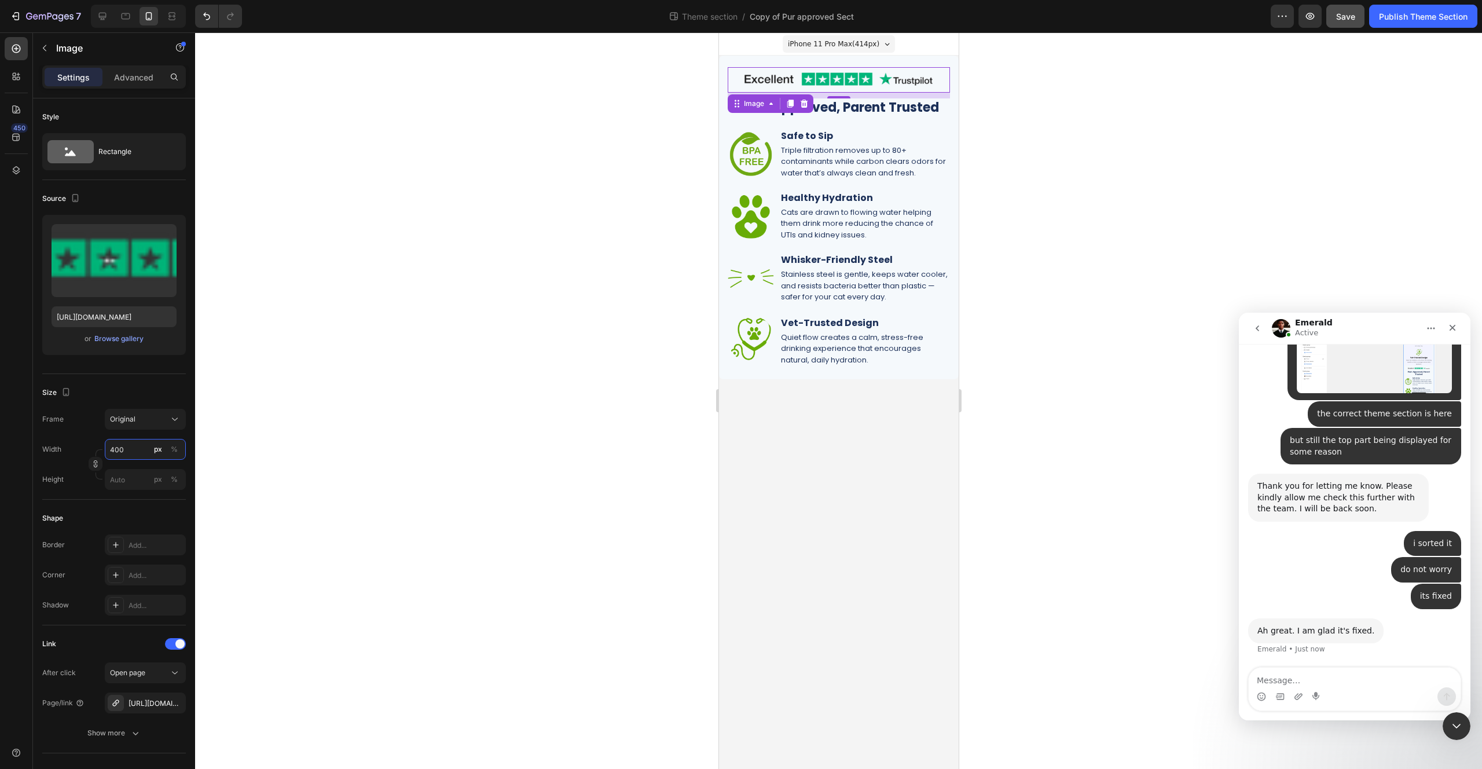
type input "400"
click at [995, 166] on div at bounding box center [838, 400] width 1287 height 736
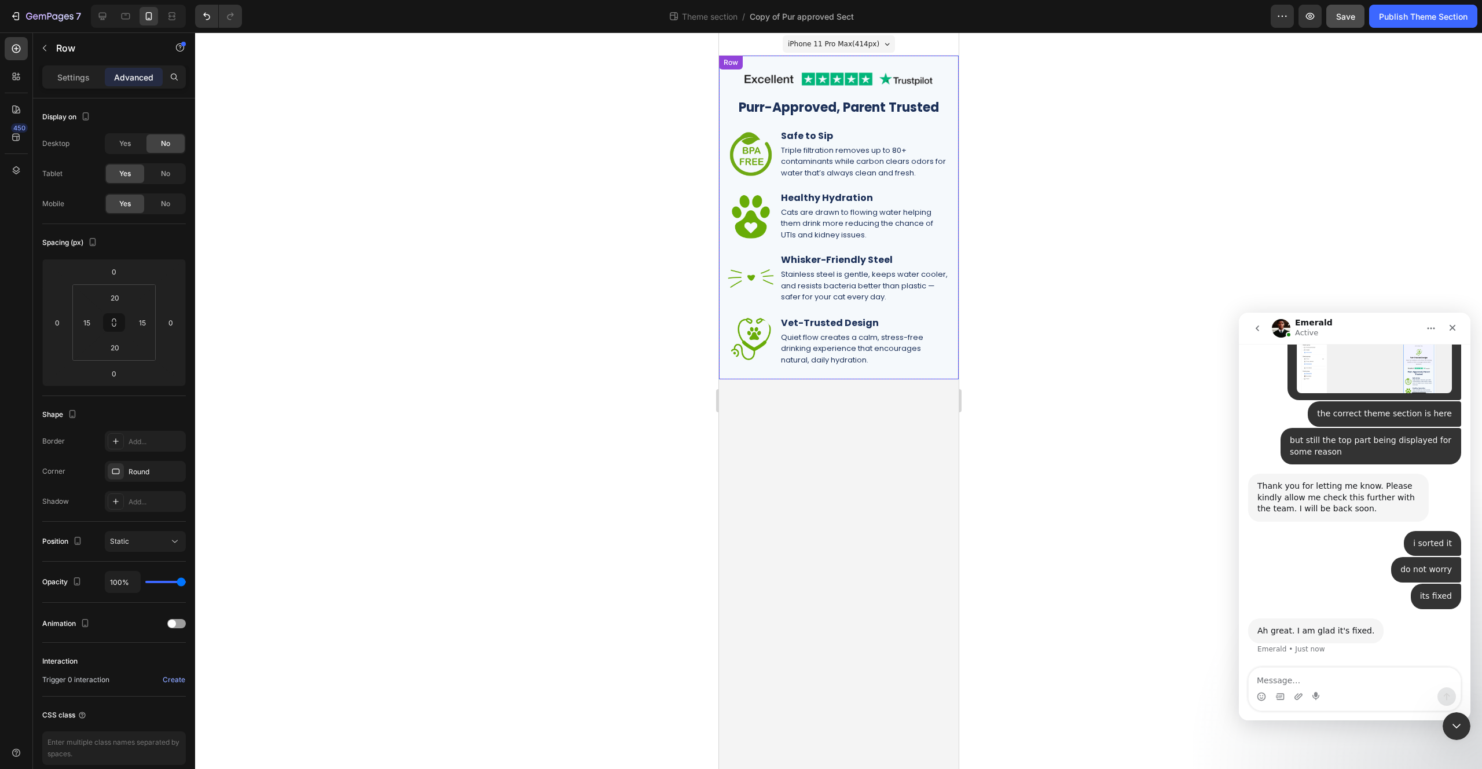
click at [951, 125] on div "Image Row Purr-Approved, Parent Trusted for mobile Heading Row Image Safe to Si…" at bounding box center [838, 218] width 240 height 324
click at [916, 110] on p "Purr-Approved, Parent Trusted" at bounding box center [838, 108] width 220 height 17
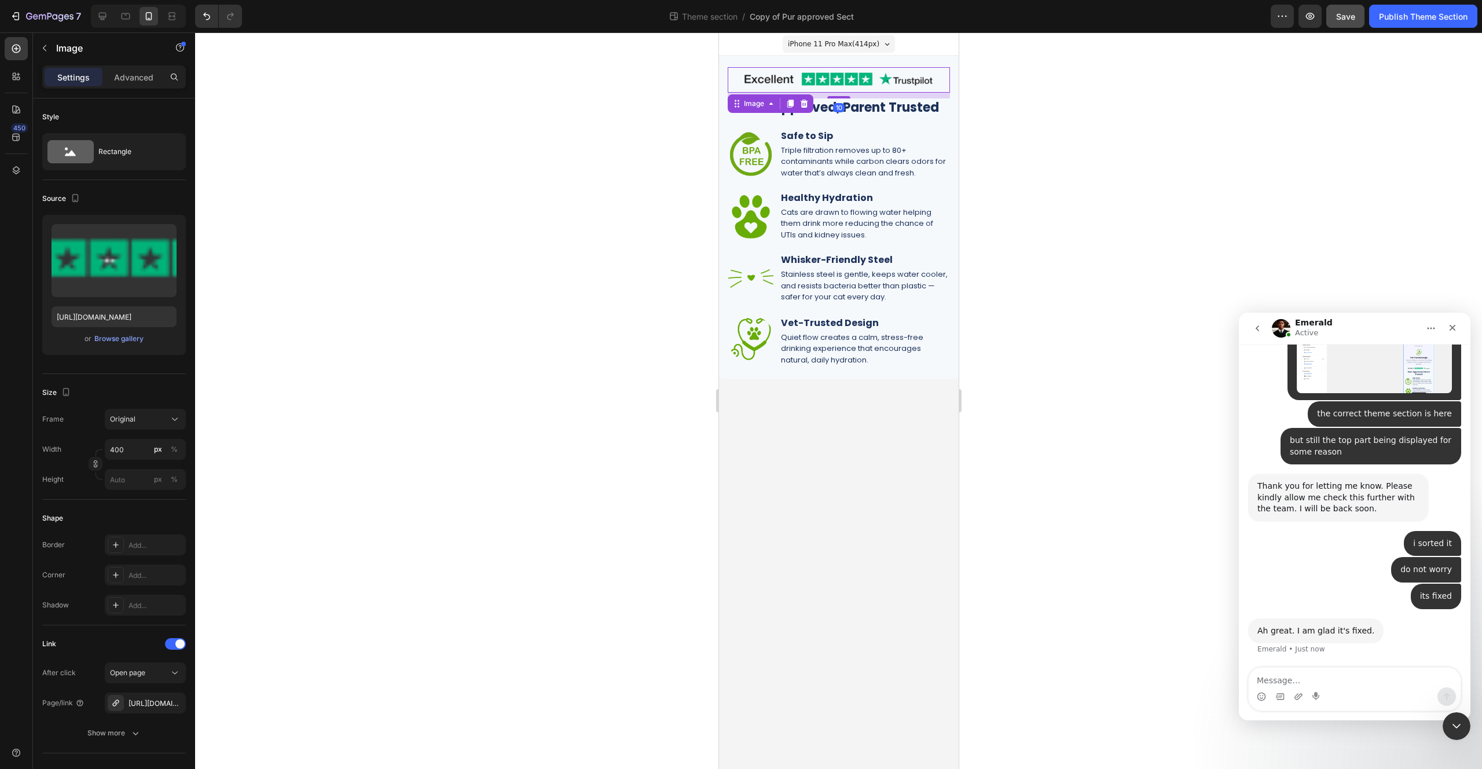
click at [943, 80] on img at bounding box center [838, 79] width 222 height 25
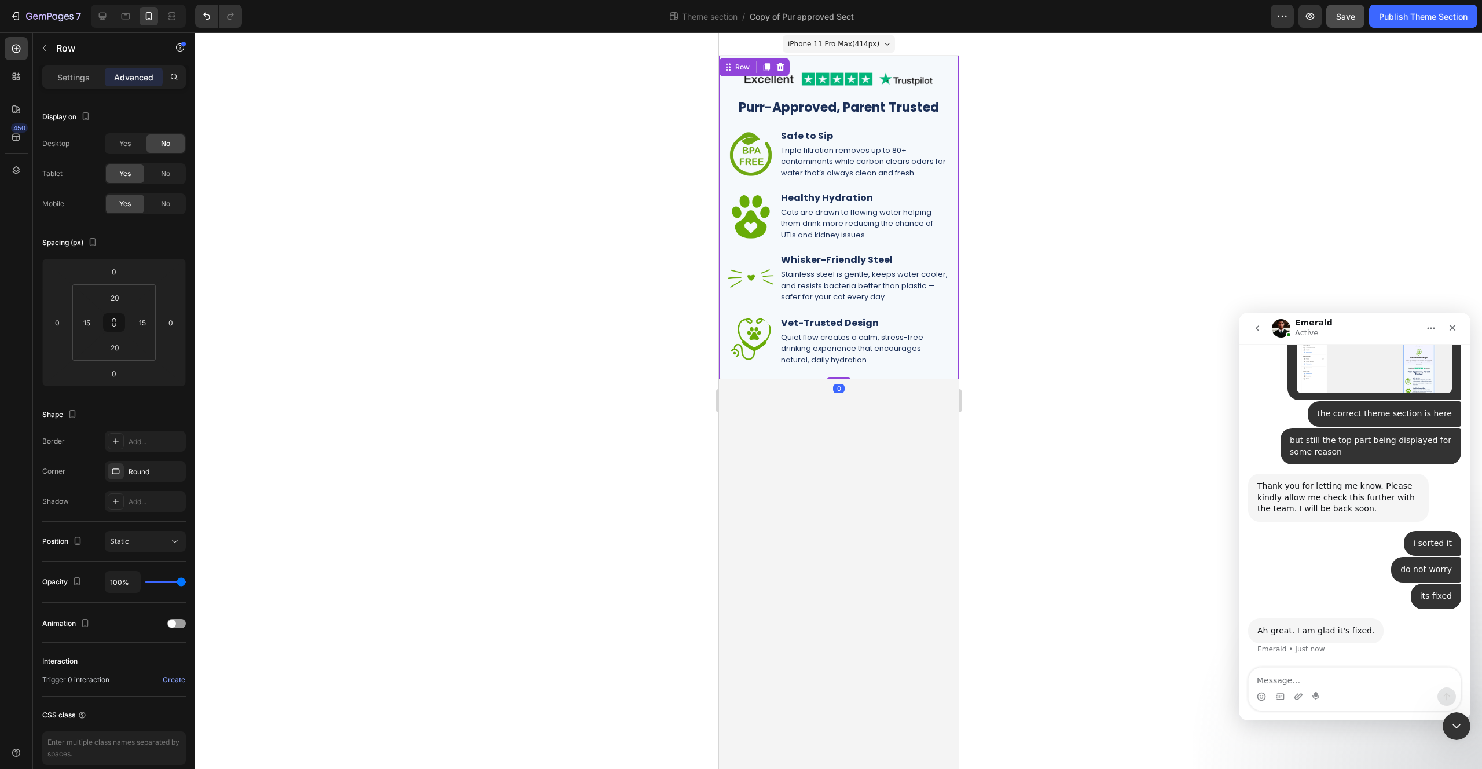
click at [952, 85] on div "Image Row Purr-Approved, Parent Trusted for mobile Heading Row Image Safe to Si…" at bounding box center [838, 218] width 240 height 324
click at [913, 313] on div "Image Row Purr-Approved, Parent Trusted for mobile Heading Row Image Safe to Si…" at bounding box center [838, 217] width 222 height 300
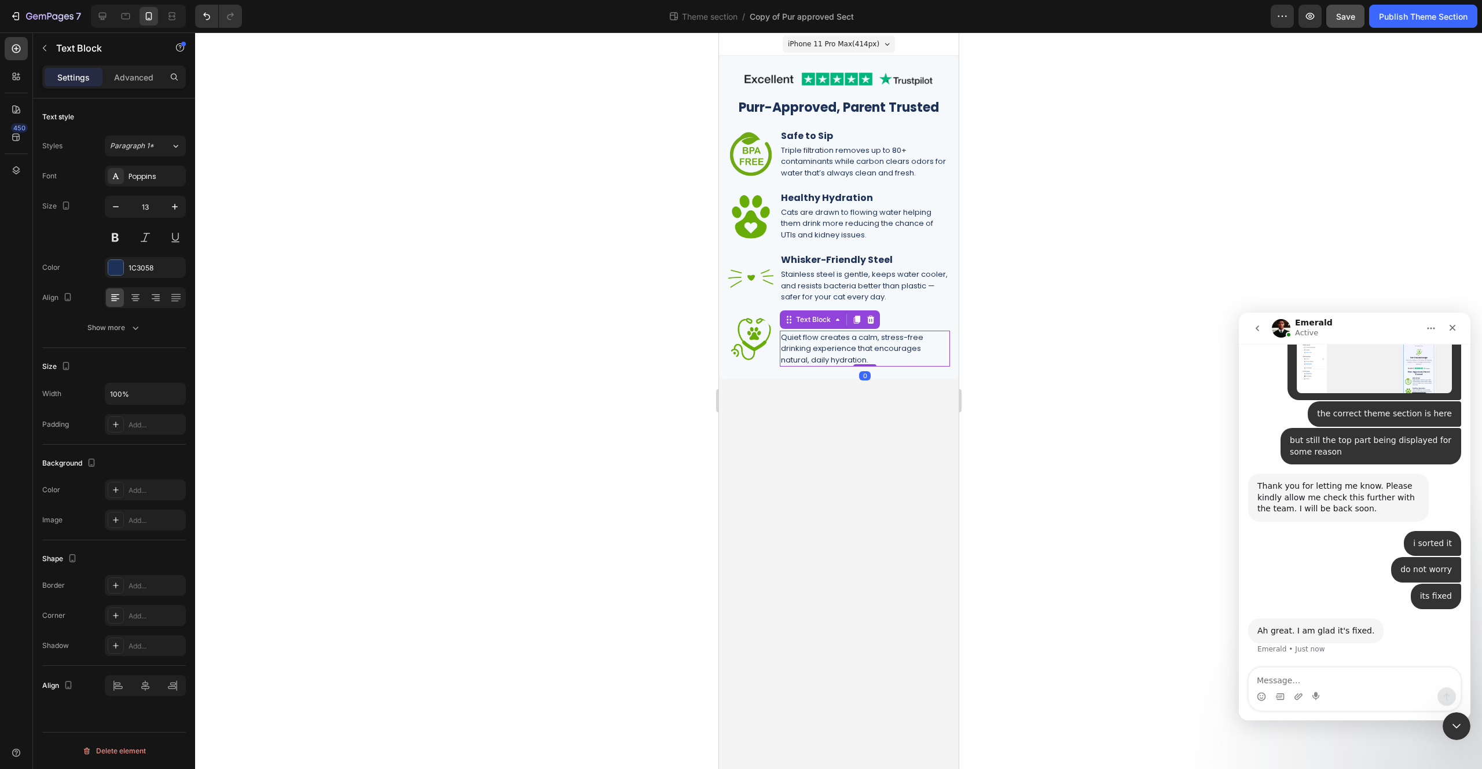
click at [879, 336] on p "Quiet flow creates a calm, stress-free drinking experience that encourages natu…" at bounding box center [864, 349] width 168 height 34
click at [775, 350] on div "Image Vet-Trusted Design Heading Quiet flow creates a calm, stress-free drinkin…" at bounding box center [838, 342] width 222 height 52
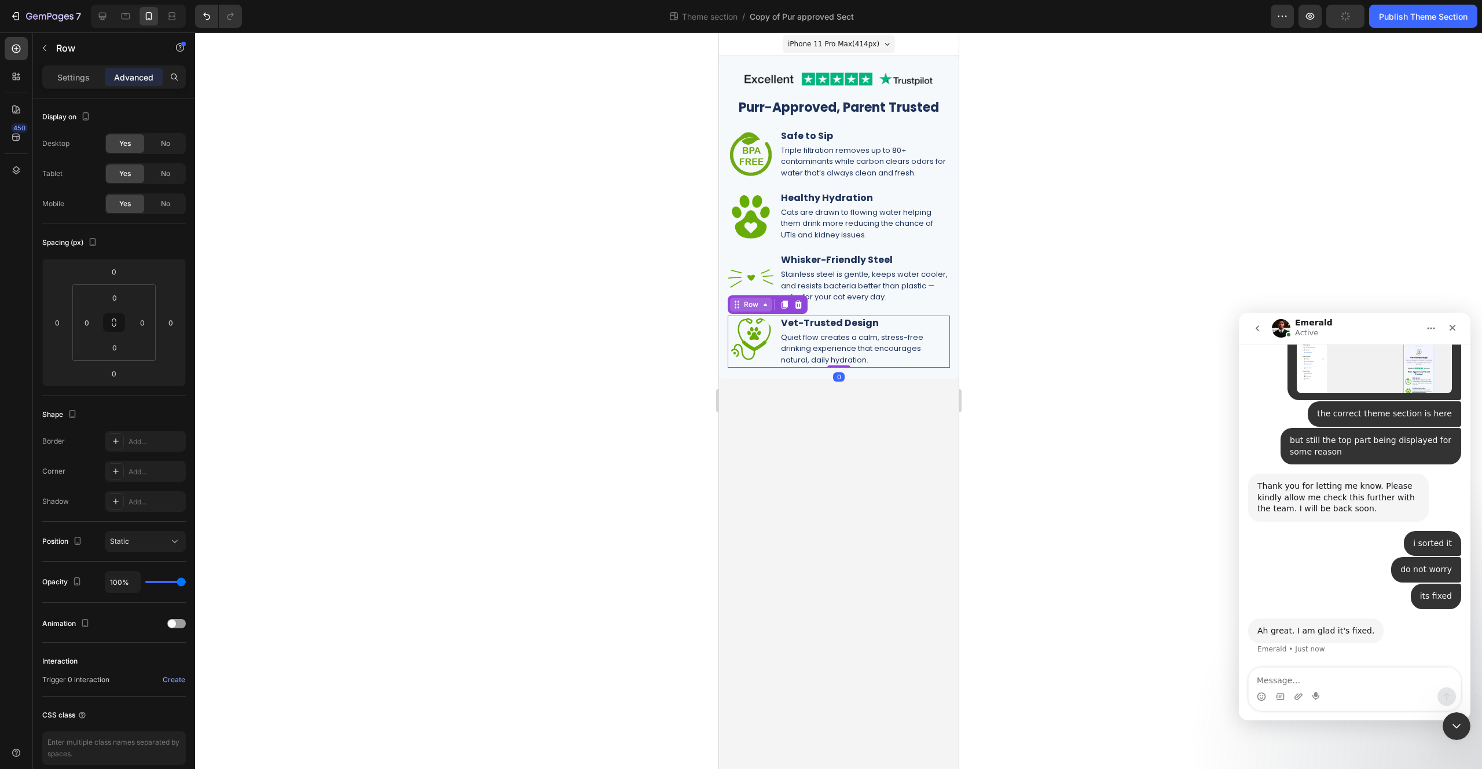
click at [763, 307] on icon at bounding box center [764, 304] width 9 height 9
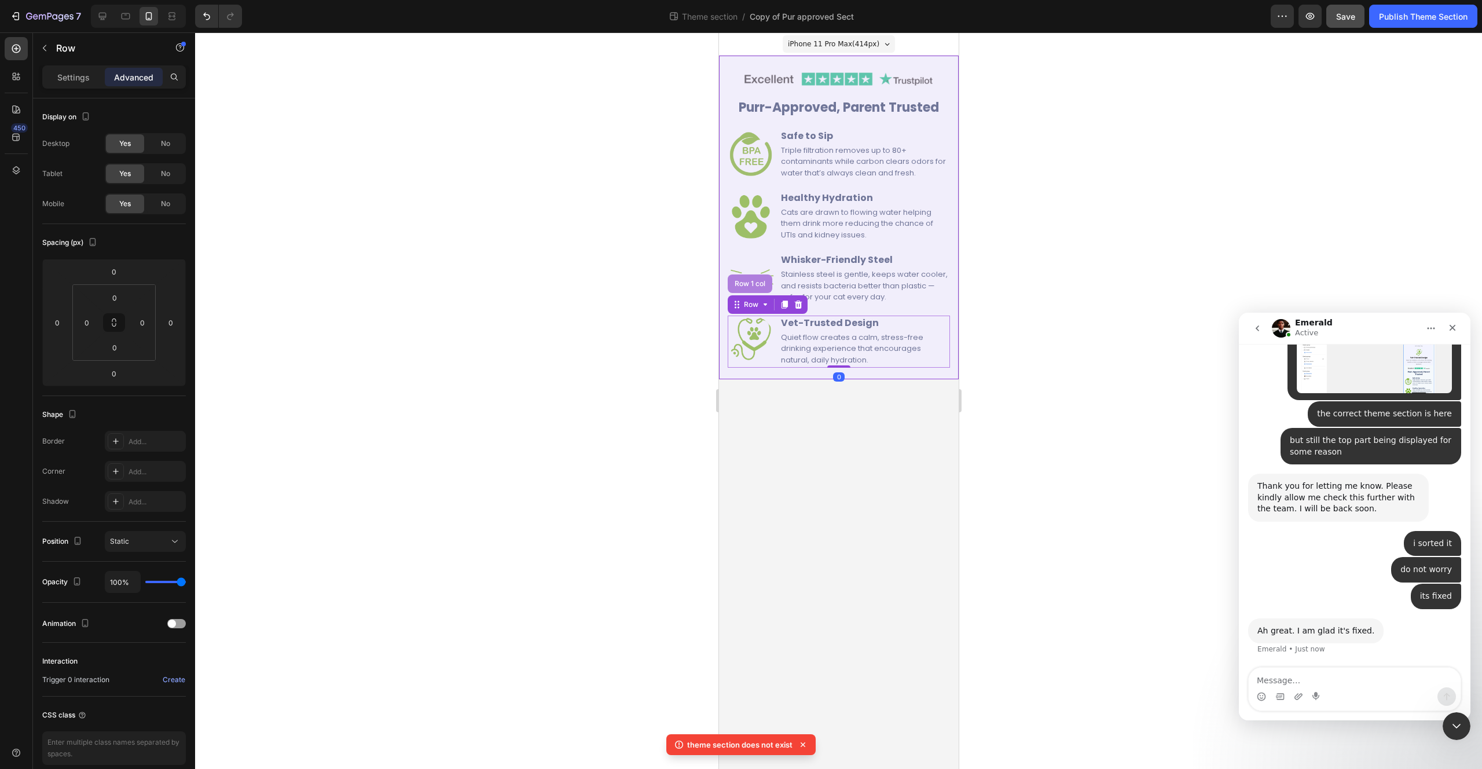
click at [755, 285] on div "Row 1 col" at bounding box center [749, 283] width 35 height 7
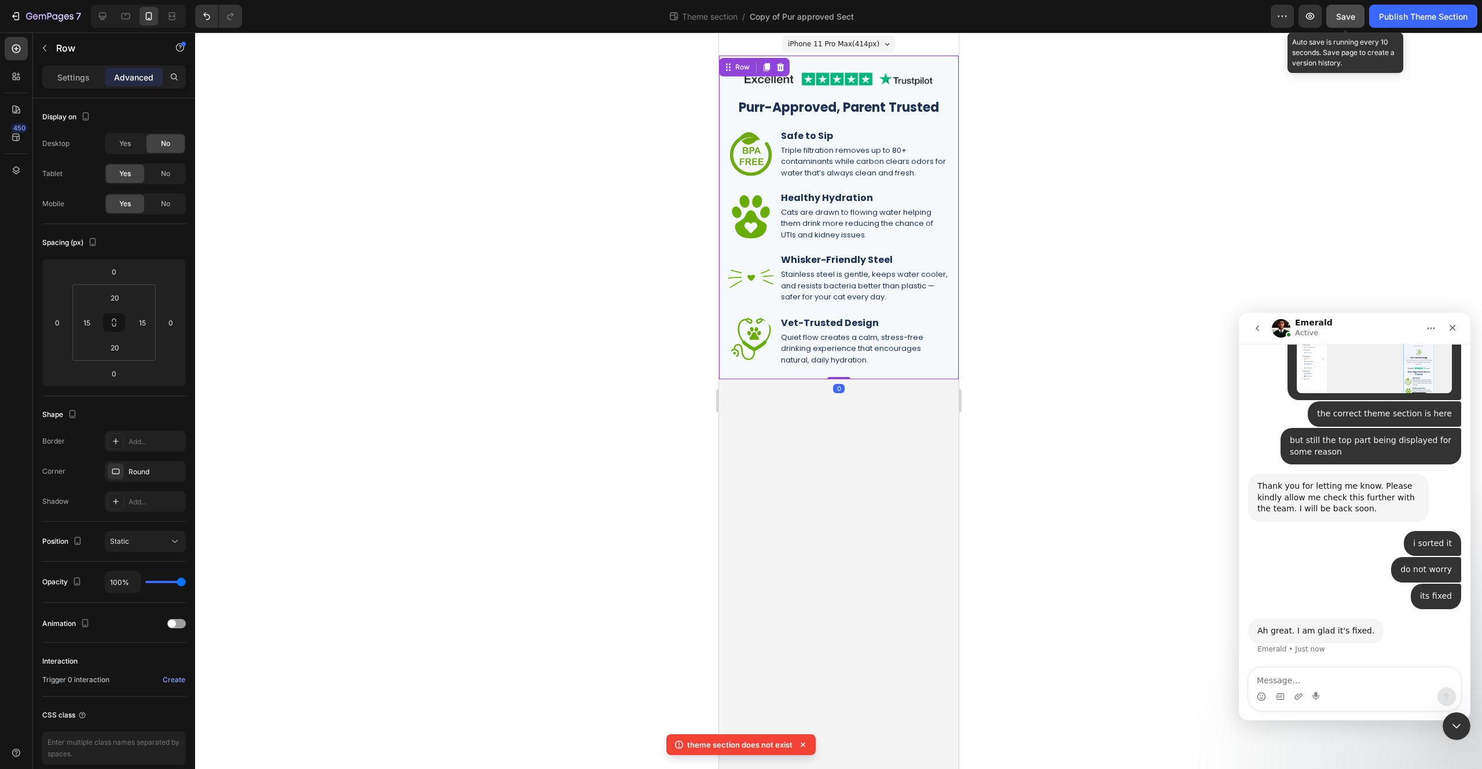
click at [1343, 23] on button "Save" at bounding box center [1345, 16] width 38 height 23
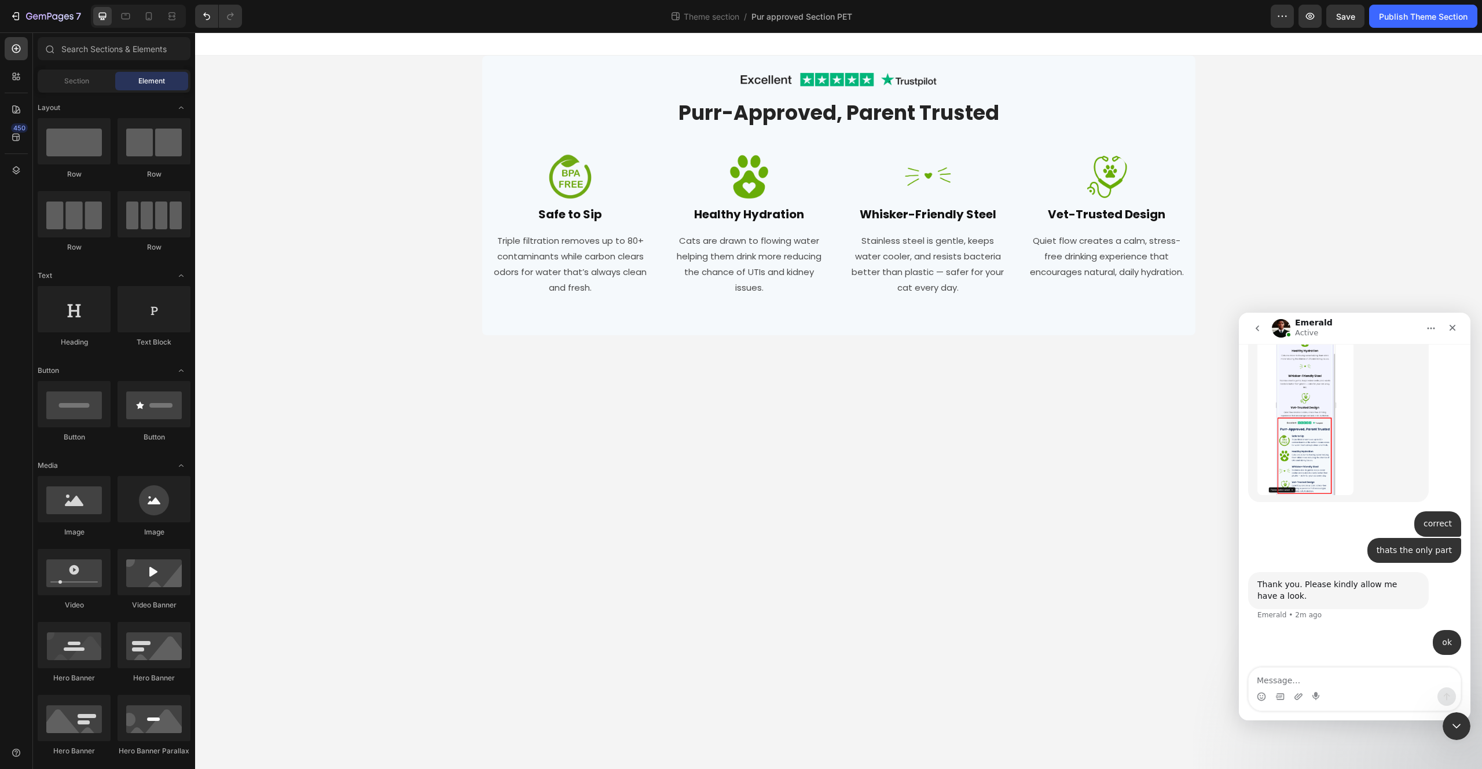
scroll to position [5959, 0]
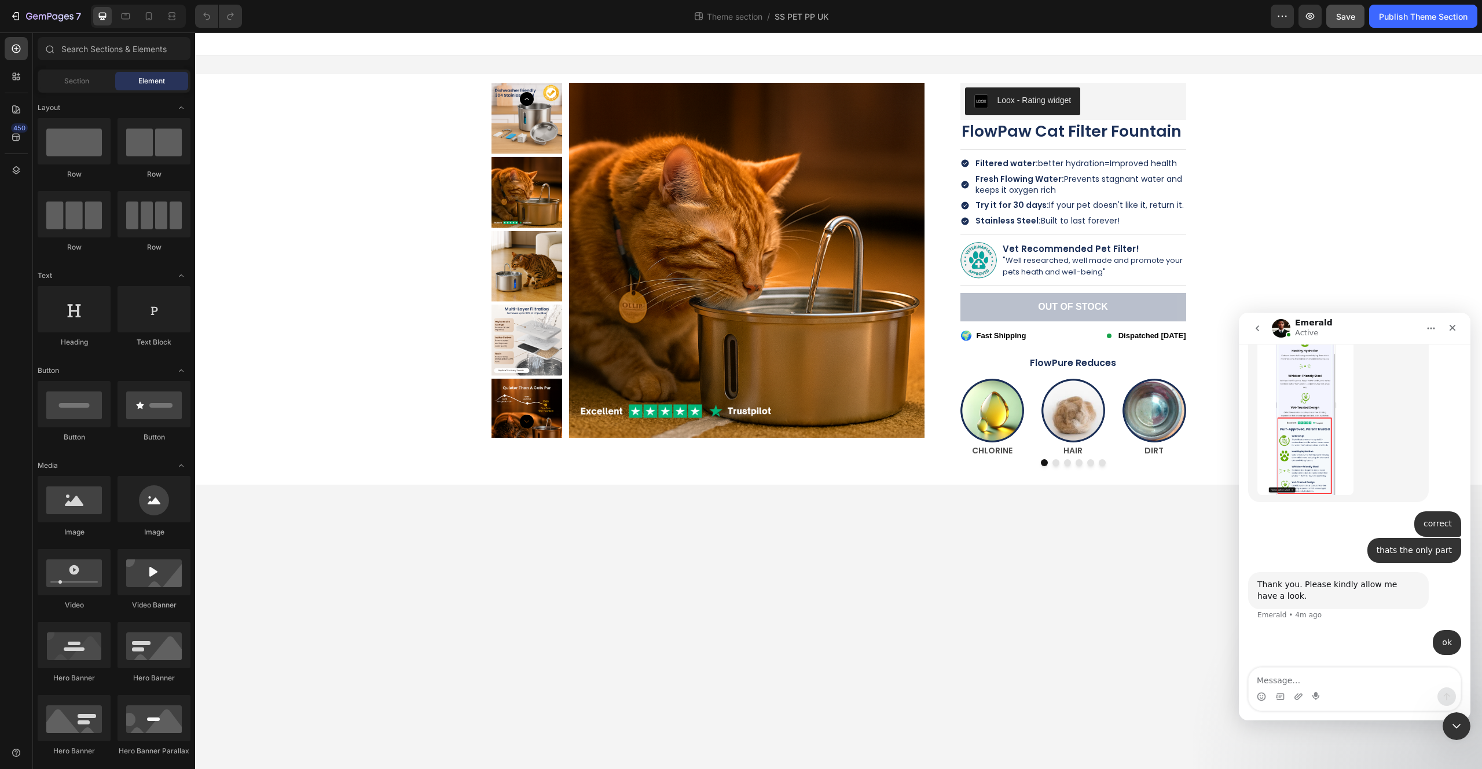
scroll to position [5959, 0]
click at [1178, 161] on div "Icon Filtered water: better hydration= Improved health Text Block Row" at bounding box center [1073, 163] width 226 height 13
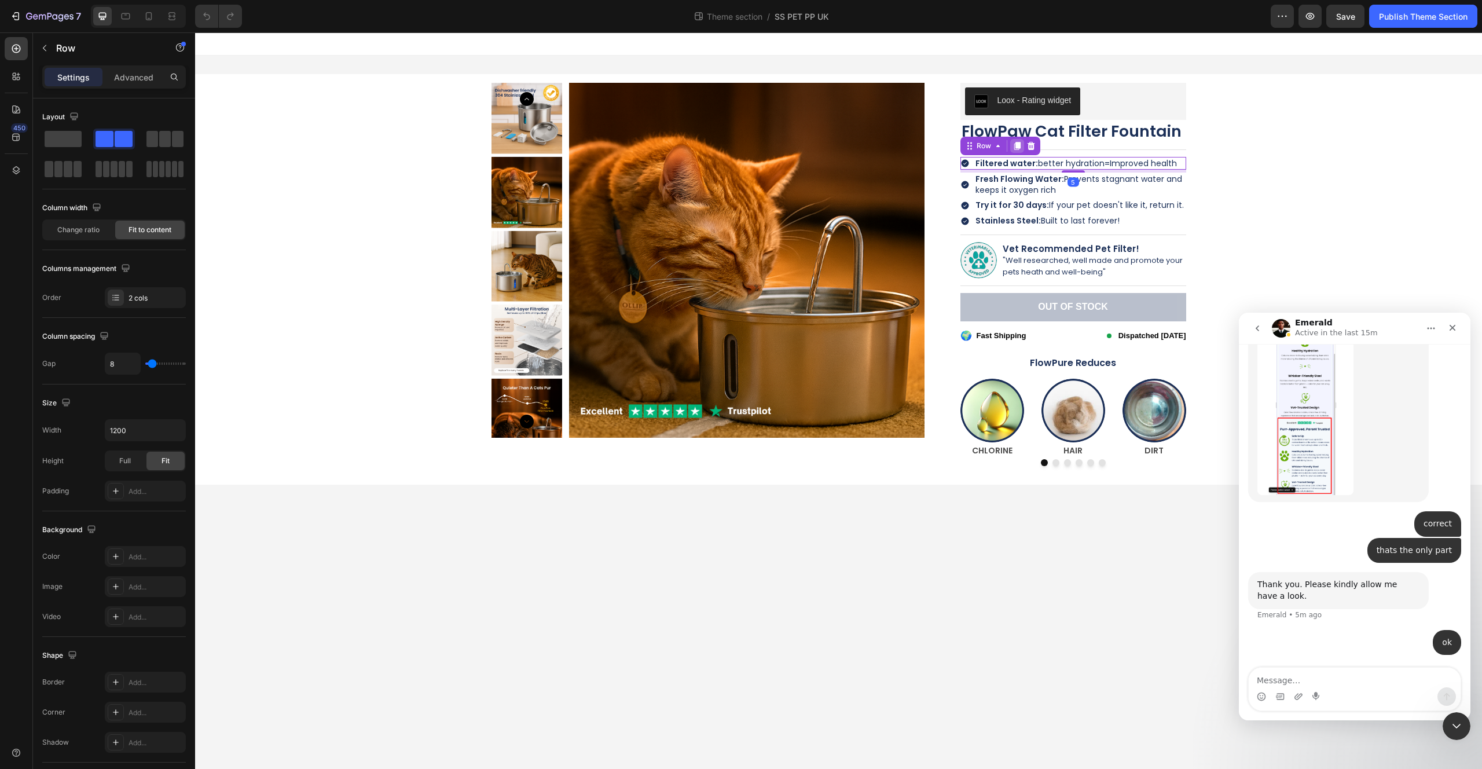
click at [1015, 145] on icon at bounding box center [1017, 146] width 6 height 8
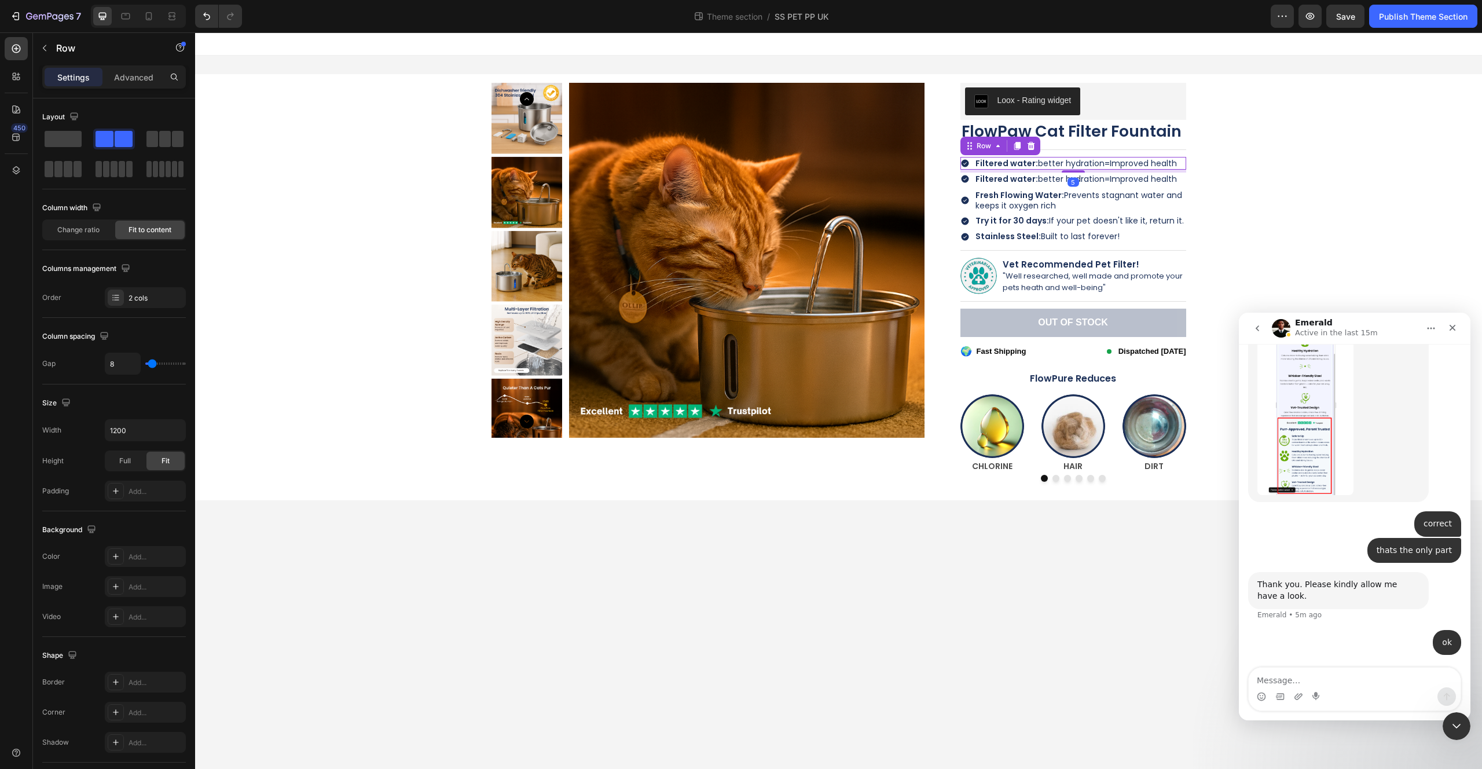
click at [1180, 163] on div "Icon Filtered water: better hydration= Improved health Text Block Row 5" at bounding box center [1073, 163] width 226 height 13
click at [1032, 147] on icon at bounding box center [1030, 145] width 9 height 9
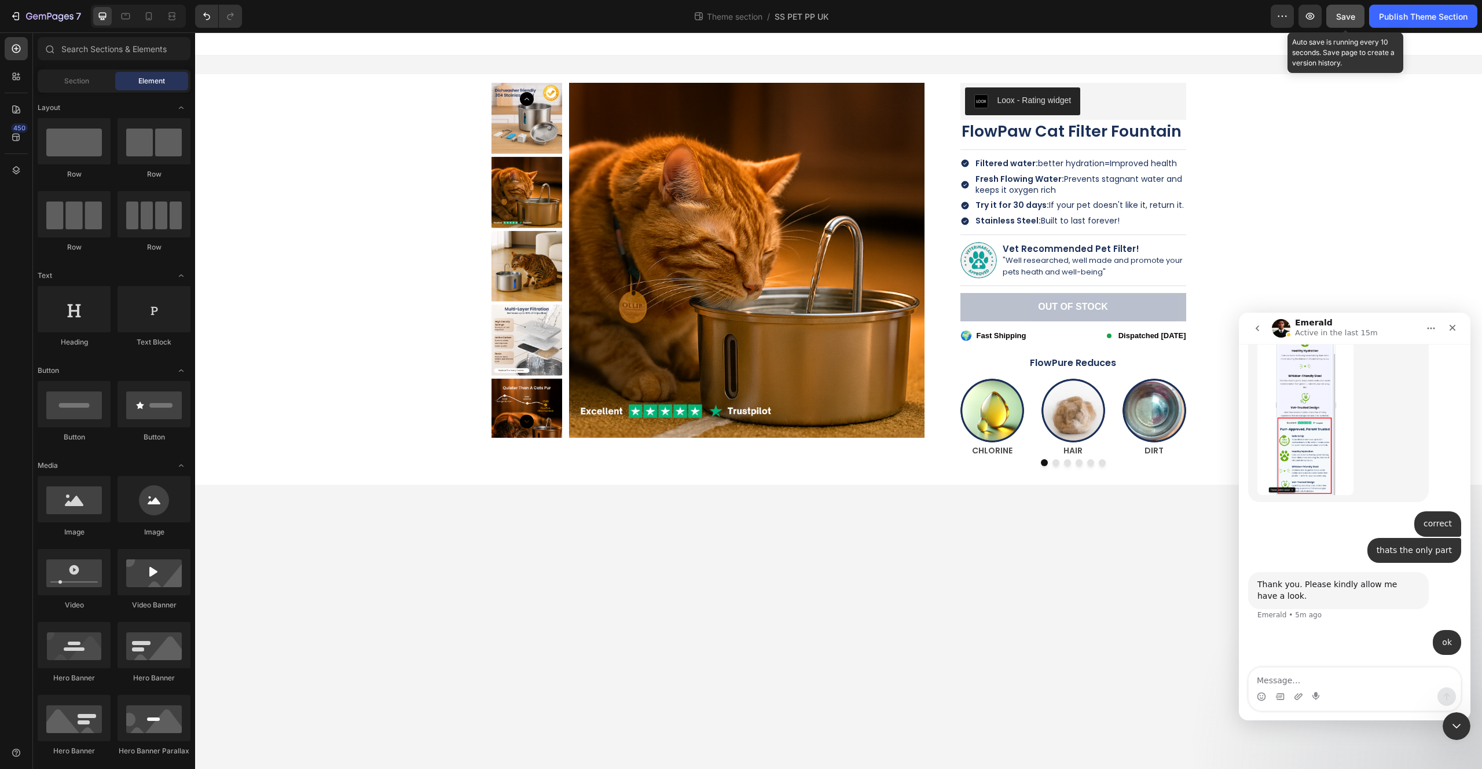
click at [1333, 21] on button "Save" at bounding box center [1345, 16] width 38 height 23
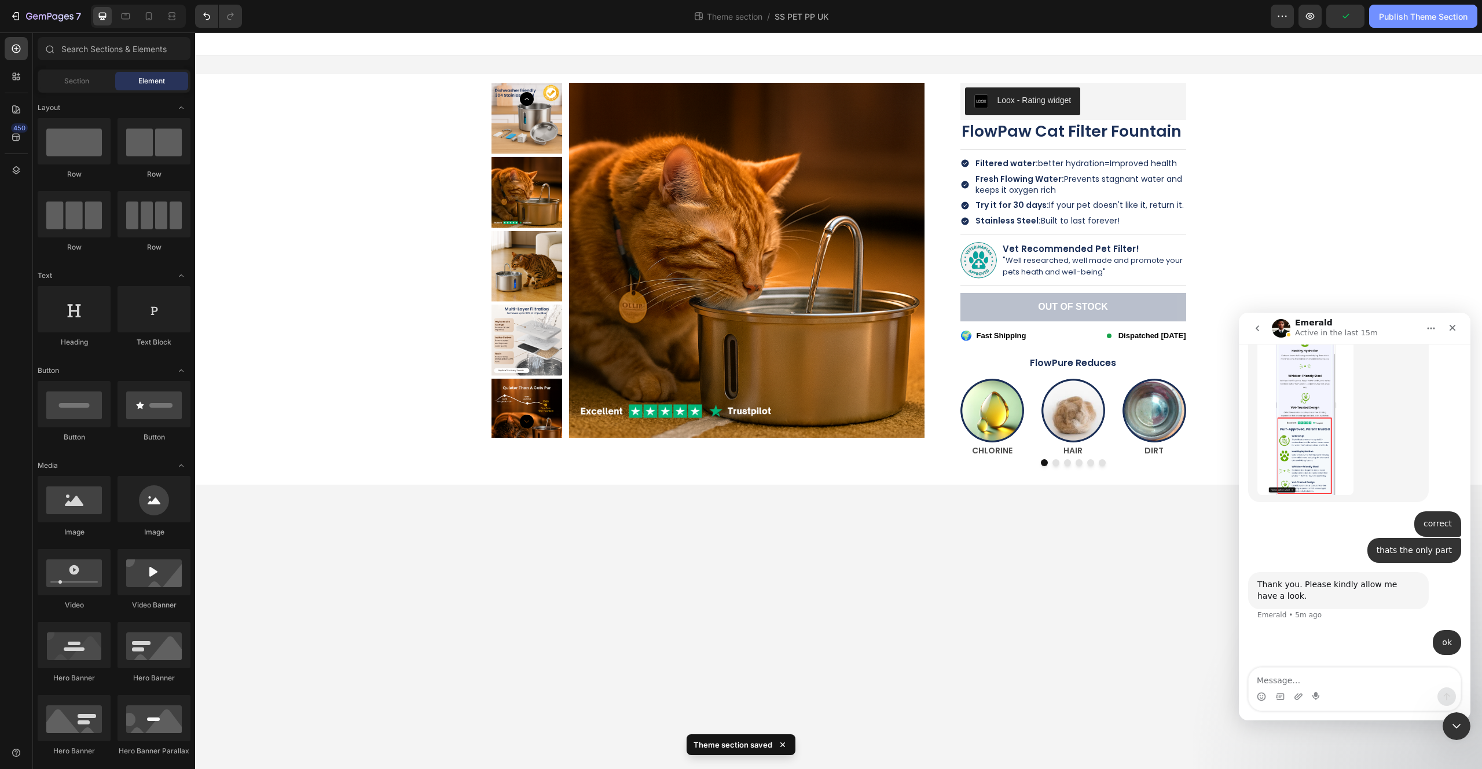
click at [1407, 21] on div "Publish Theme Section" at bounding box center [1423, 16] width 89 height 12
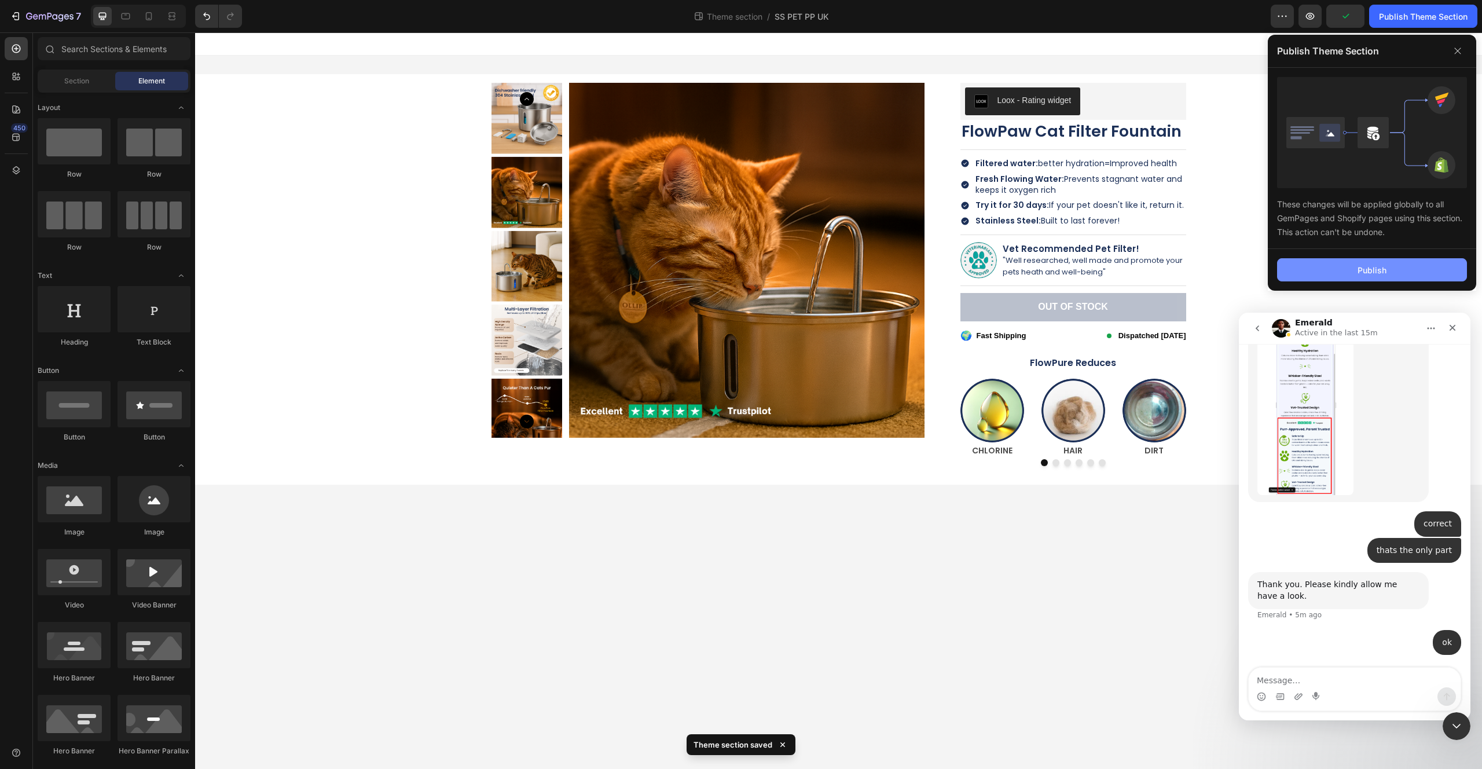
click at [1315, 261] on button "Publish" at bounding box center [1372, 269] width 190 height 23
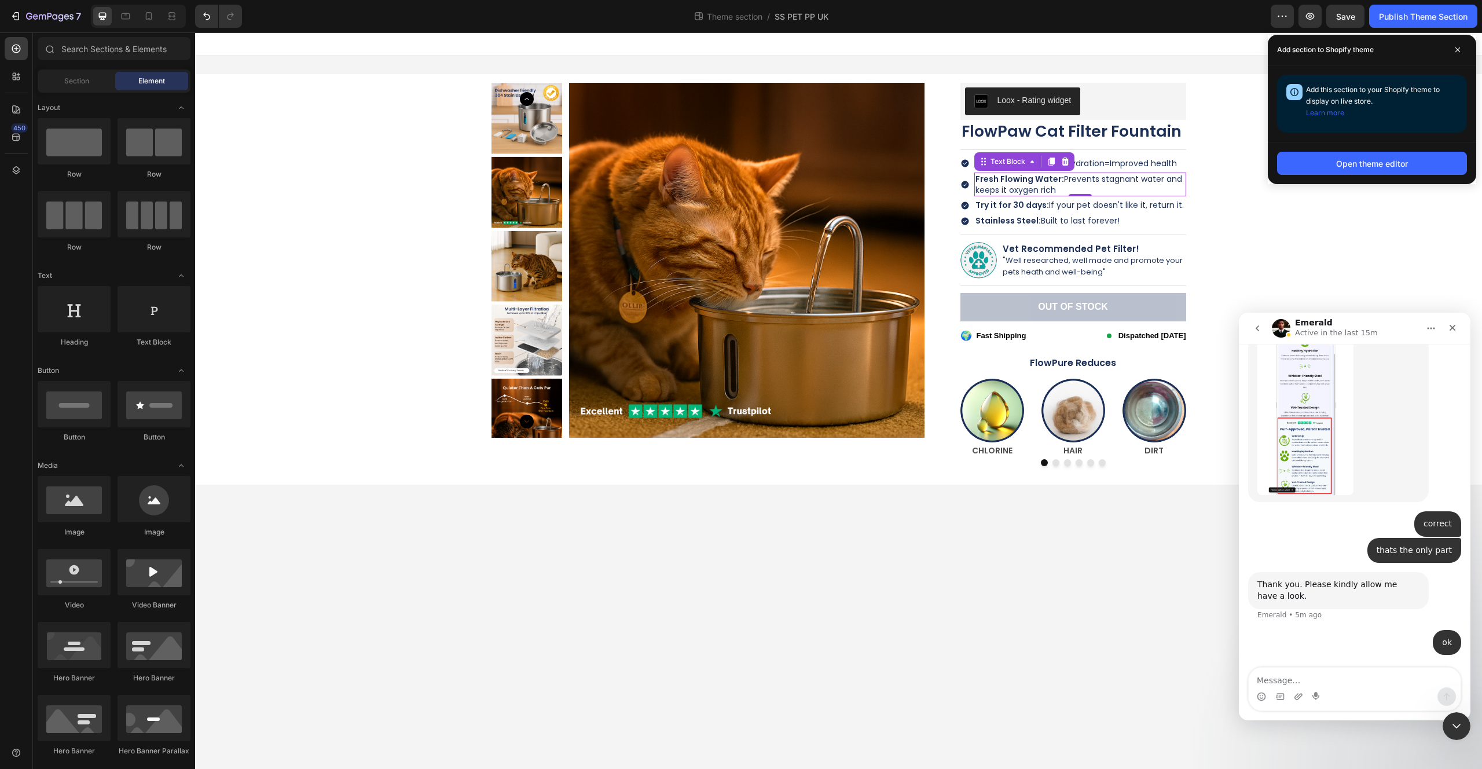
click at [1011, 177] on strong "Fresh Flowing Water:" at bounding box center [1020, 179] width 89 height 12
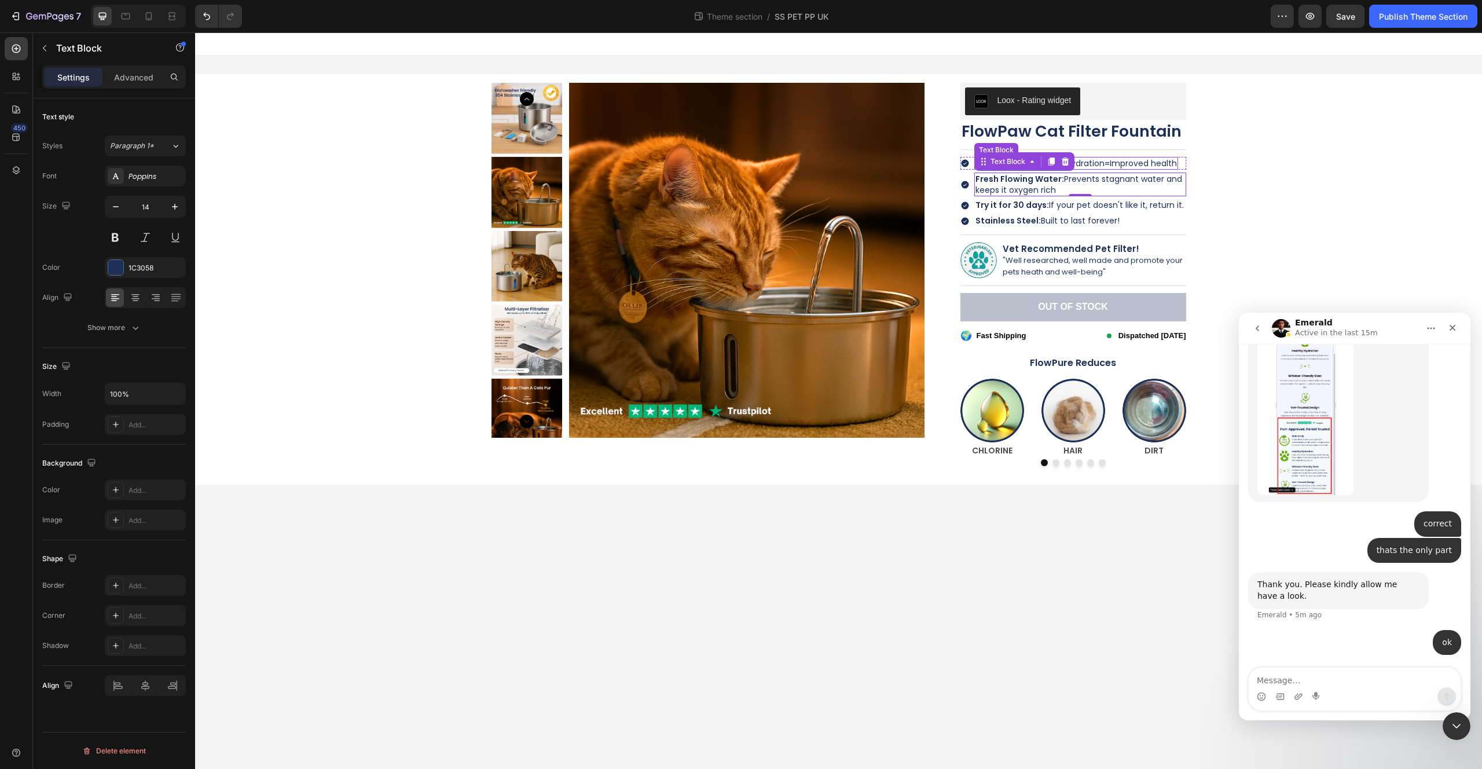
click at [1113, 163] on span "Improved health" at bounding box center [1143, 163] width 67 height 12
click at [1096, 200] on span "Try it for 30 days: If your pet doesn't like it, return it." at bounding box center [1080, 205] width 208 height 12
click at [1095, 221] on span "Stainless Steel: Built to last forever!" at bounding box center [1048, 221] width 144 height 12
click at [1106, 208] on span "Try it for 30 days: If your pet doesn't like it, return it." at bounding box center [1080, 205] width 208 height 12
click at [1101, 206] on span "Try it for 30 days: If your pet doesn't like it, return it." at bounding box center [1080, 205] width 208 height 12
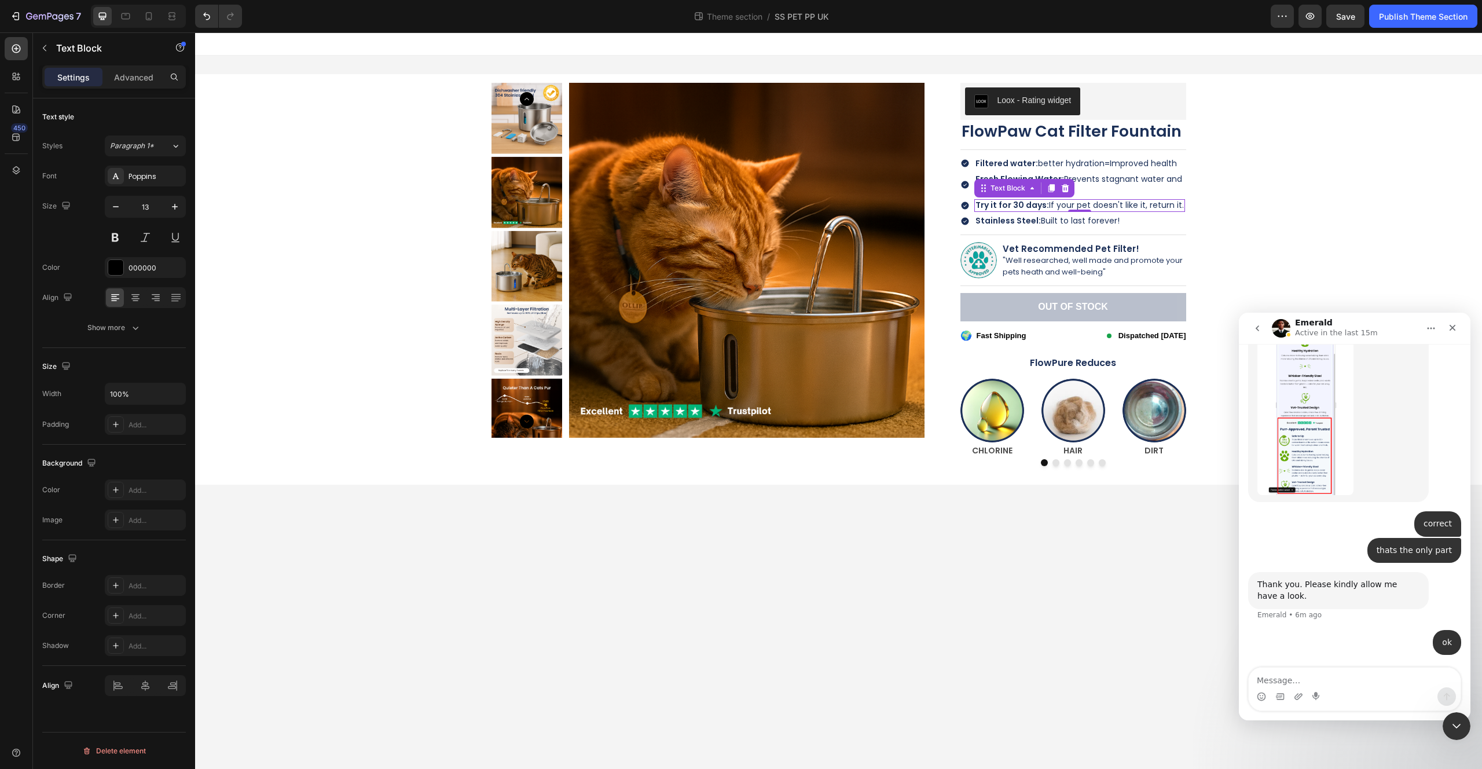
click at [1101, 206] on span "Try it for 30 days: If your pet doesn't like it, return it." at bounding box center [1080, 205] width 208 height 12
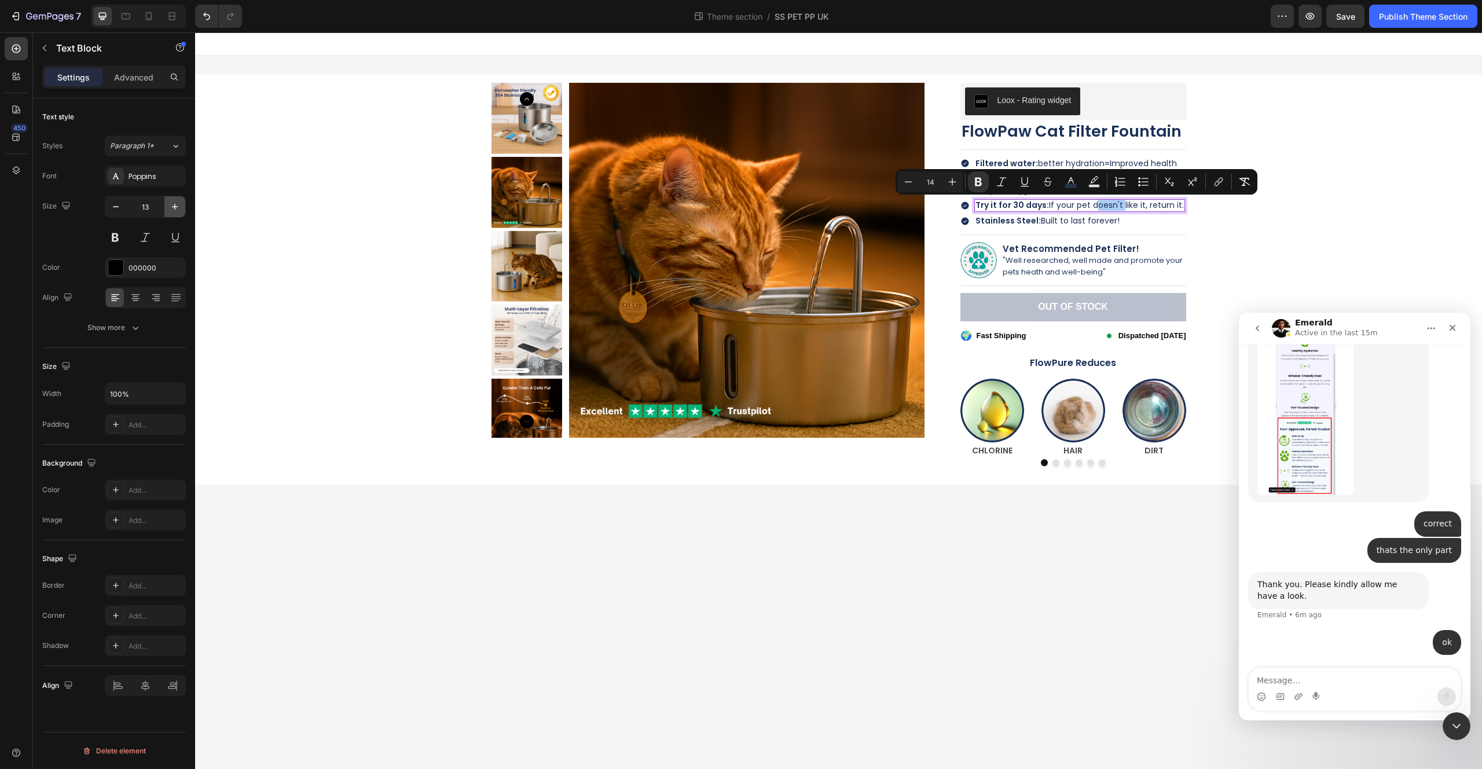
click at [170, 208] on icon "button" at bounding box center [175, 207] width 12 height 12
type input "14"
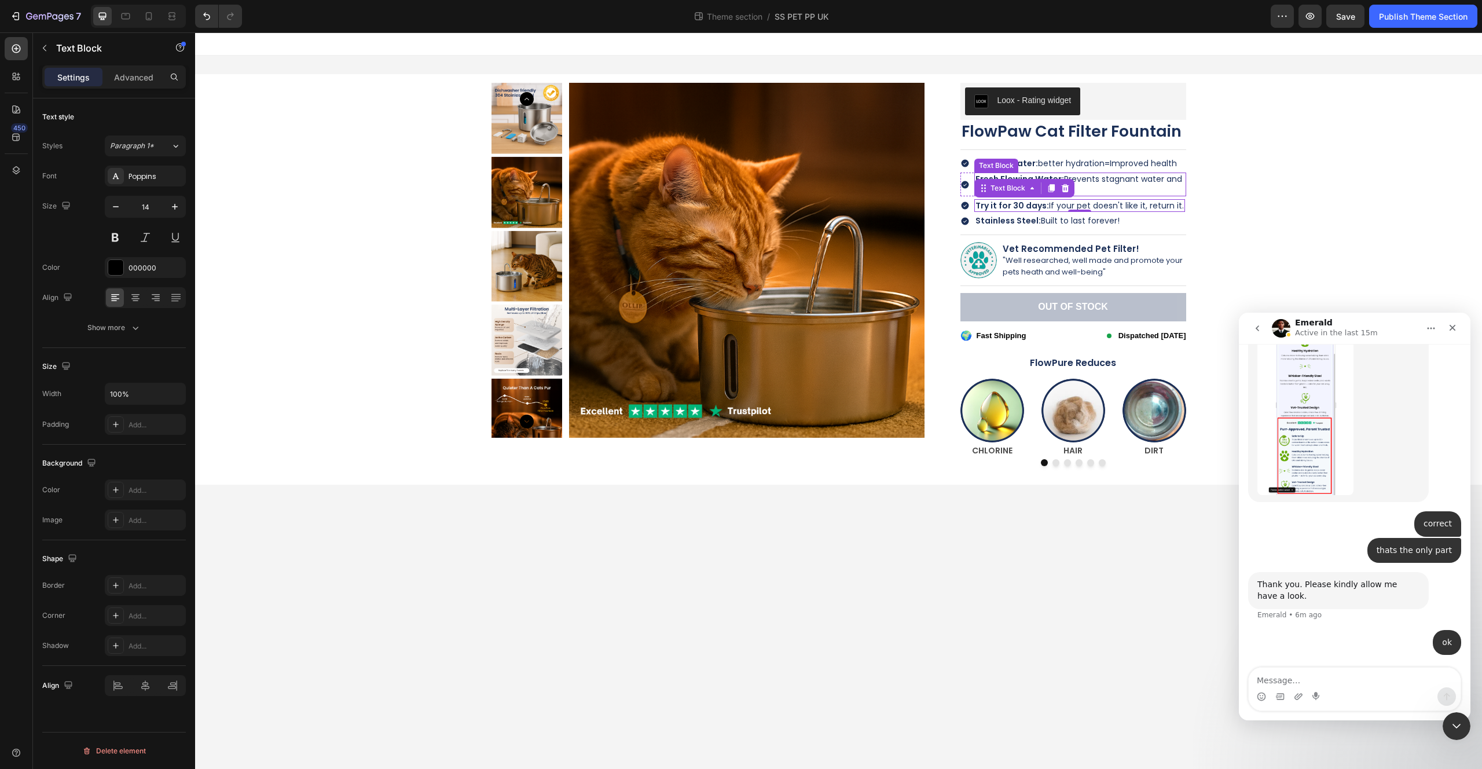
click at [1140, 175] on span "Fresh Flowing Water: Prevents stagnant water and keeps it oxygen rich" at bounding box center [1079, 184] width 207 height 22
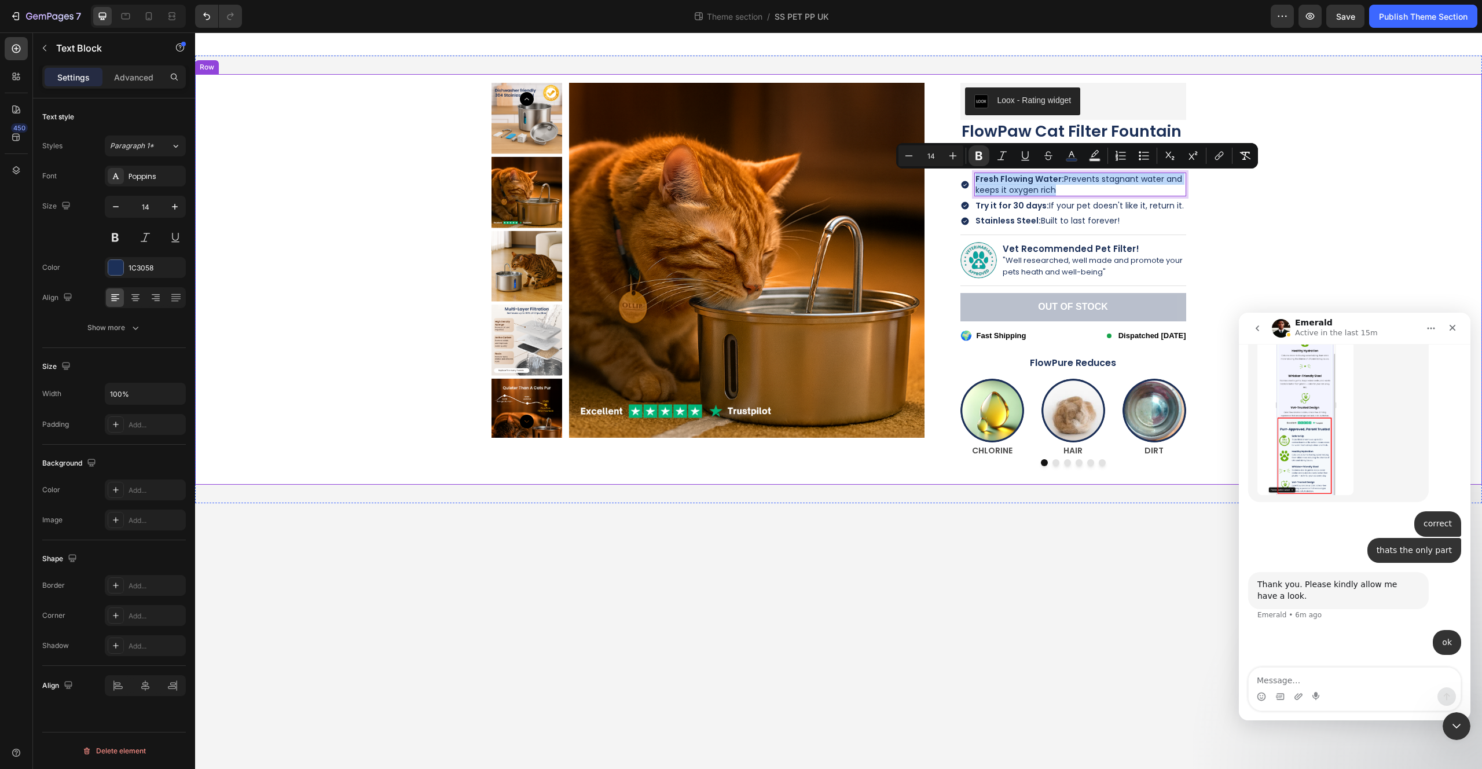
click at [1235, 183] on div "Product Images Loox - Rating widget Loox FlowPaw Cat Filter Fountain Product Ti…" at bounding box center [839, 279] width 1270 height 410
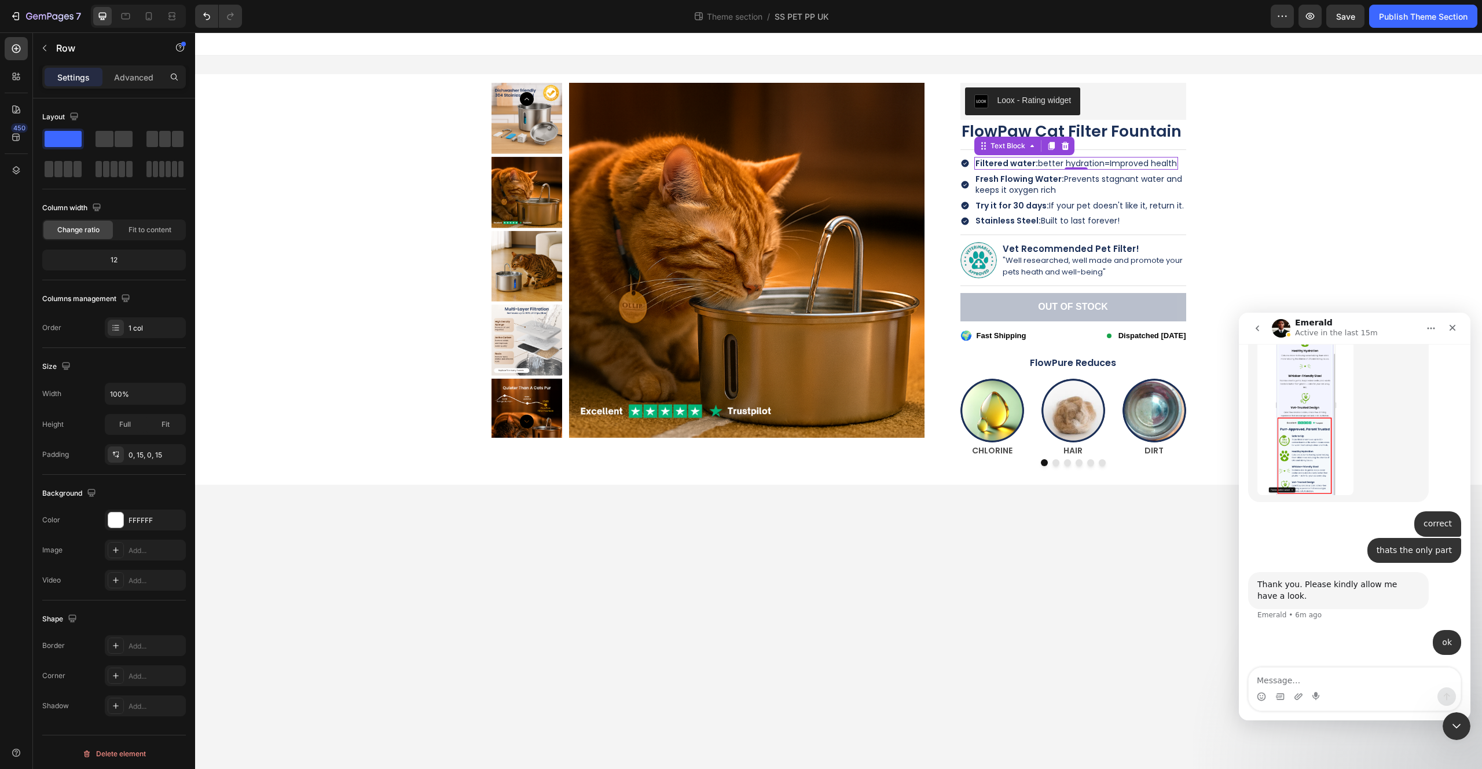
click at [1170, 165] on span "Improved health" at bounding box center [1143, 163] width 67 height 12
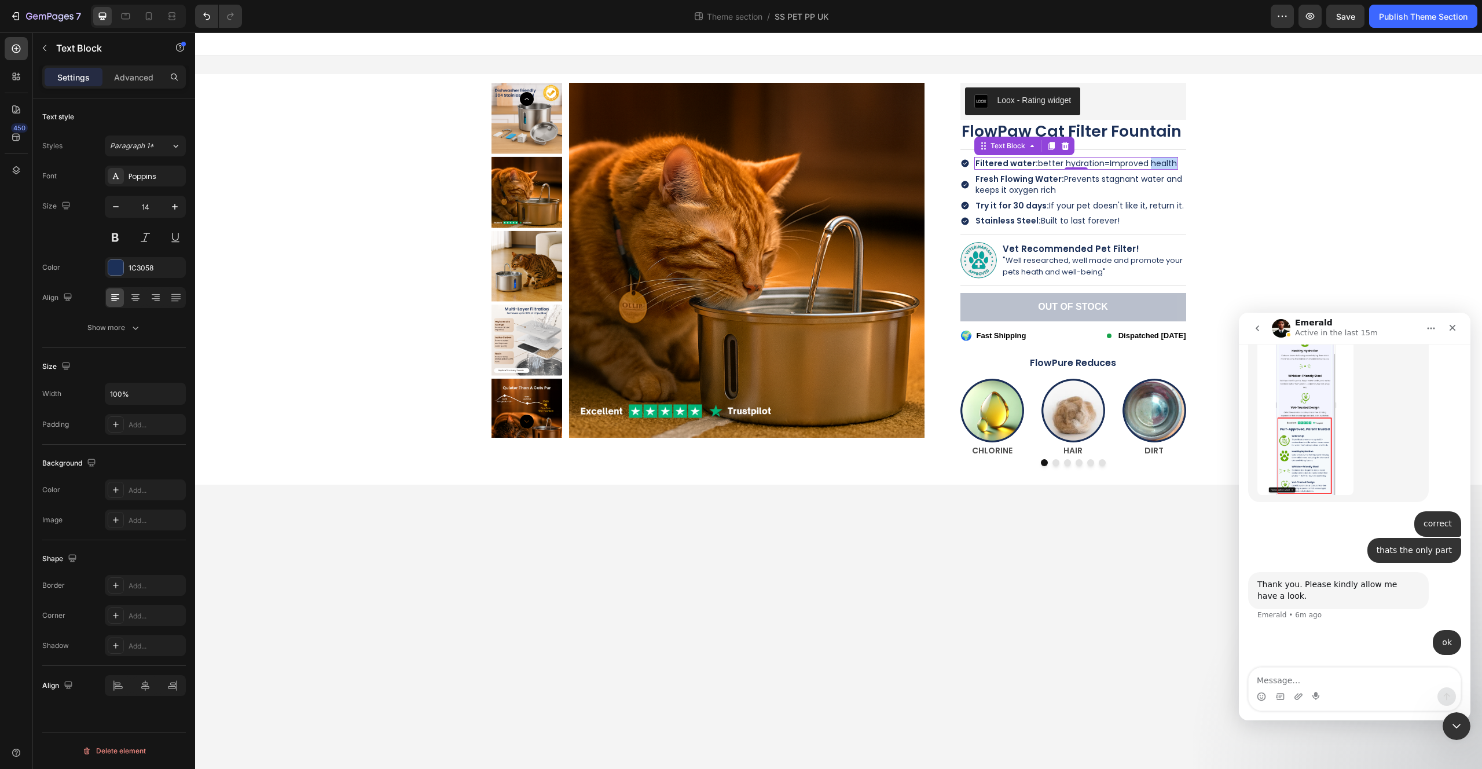
click at [1170, 165] on span "Improved health" at bounding box center [1143, 163] width 67 height 12
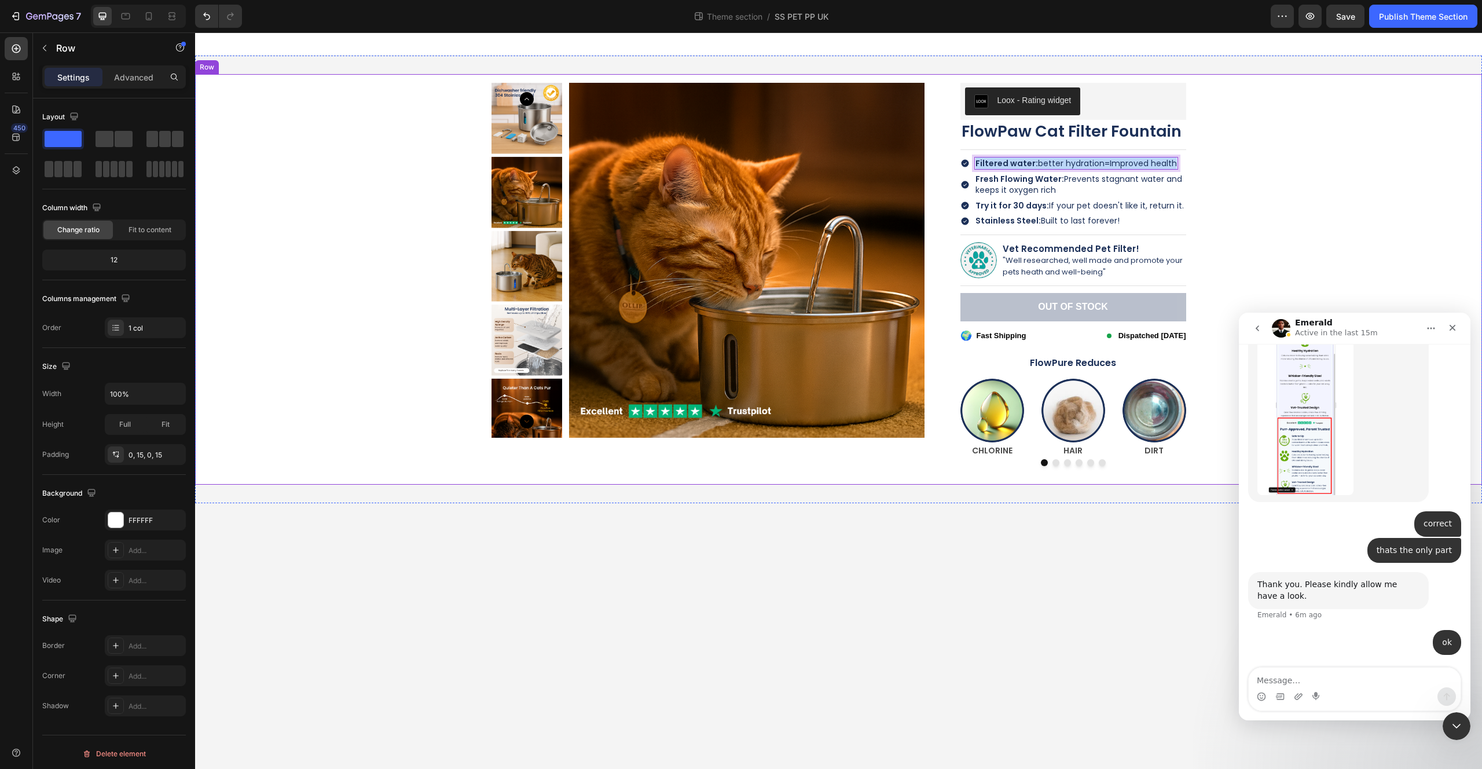
click at [1231, 174] on div "Product Images Loox - Rating widget Loox FlowPaw Cat Filter Fountain Product Ti…" at bounding box center [839, 279] width 1270 height 410
click at [1182, 162] on div "Icon Filtered water: better hydration= Improved health Text Block Row 5" at bounding box center [1073, 163] width 226 height 13
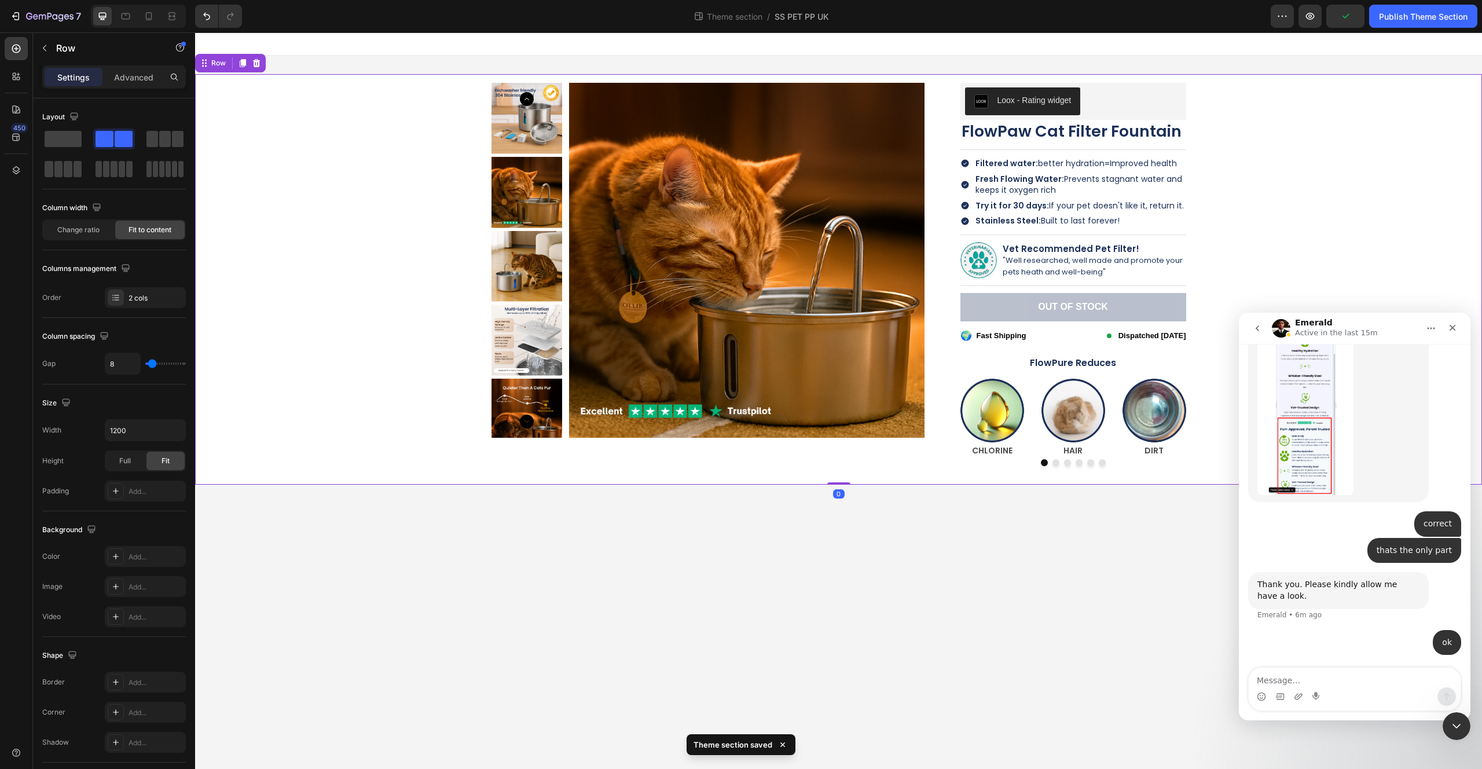
click at [1246, 173] on div "Product Images Loox - Rating widget Loox FlowPaw Cat Filter Fountain Product Ti…" at bounding box center [839, 279] width 1270 height 410
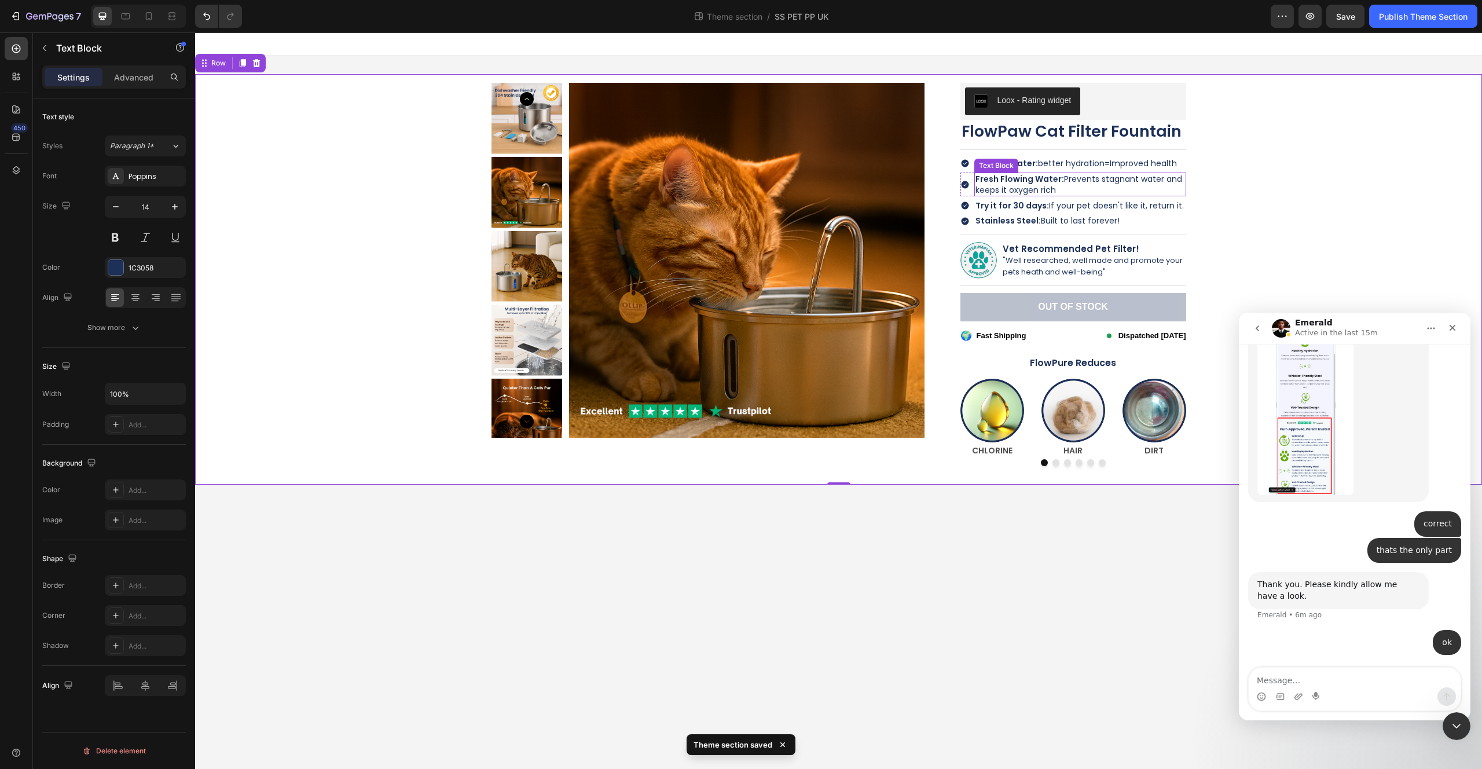
click at [1027, 175] on strong "Fresh Flowing Water:" at bounding box center [1020, 179] width 89 height 12
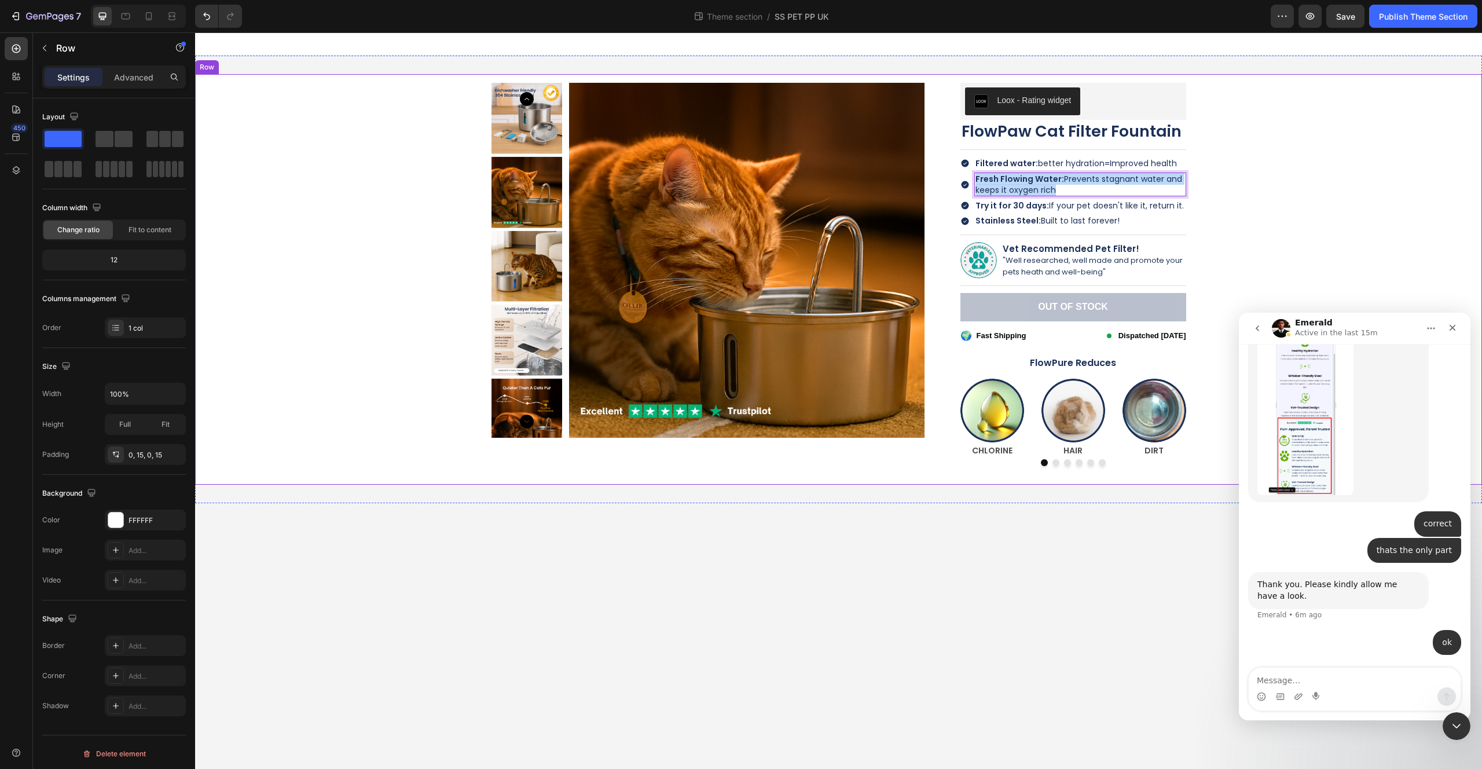
click at [1214, 179] on div "Product Images Loox - Rating widget Loox FlowPaw Cat Filter Fountain Product Ti…" at bounding box center [839, 279] width 1270 height 410
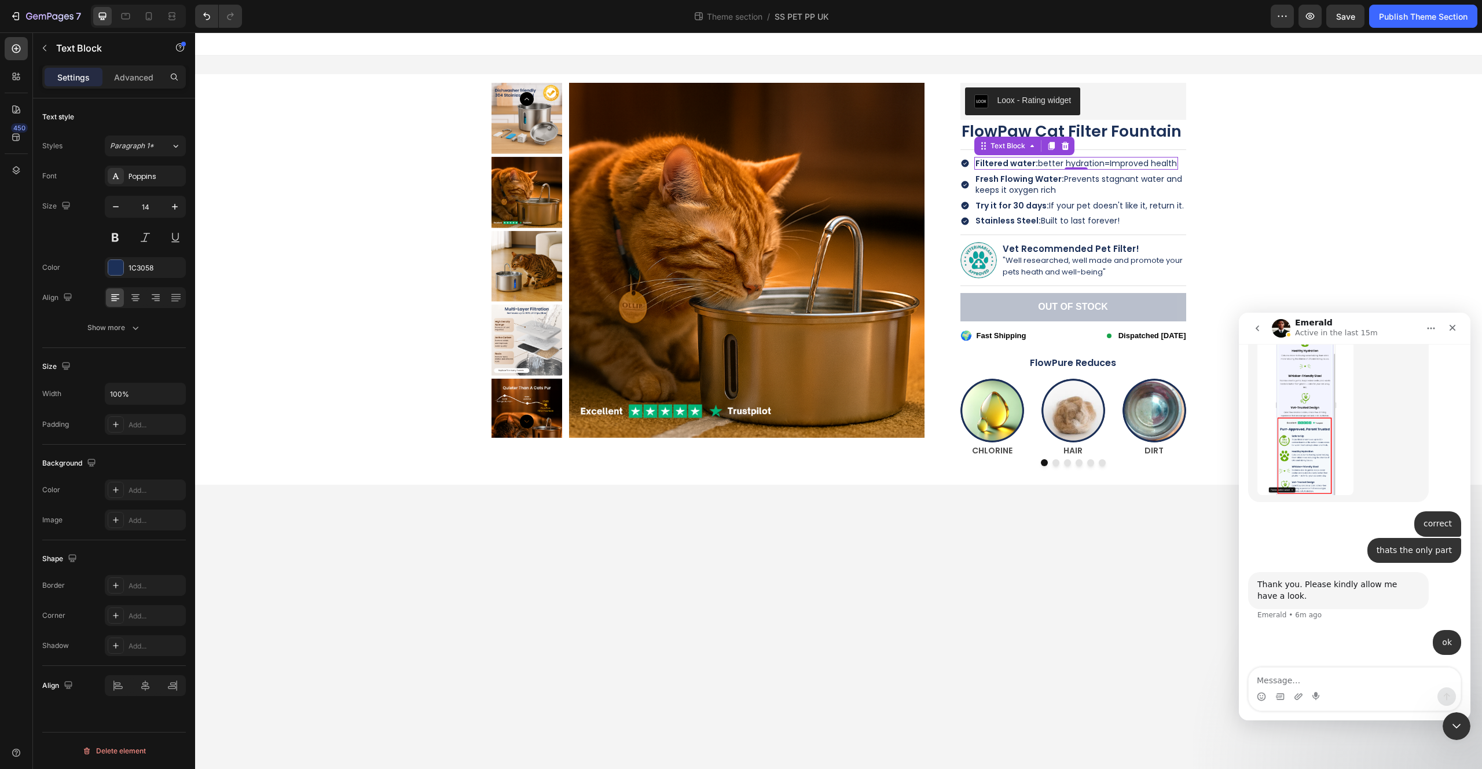
click at [1018, 165] on strong "Filtered water:" at bounding box center [1007, 163] width 63 height 12
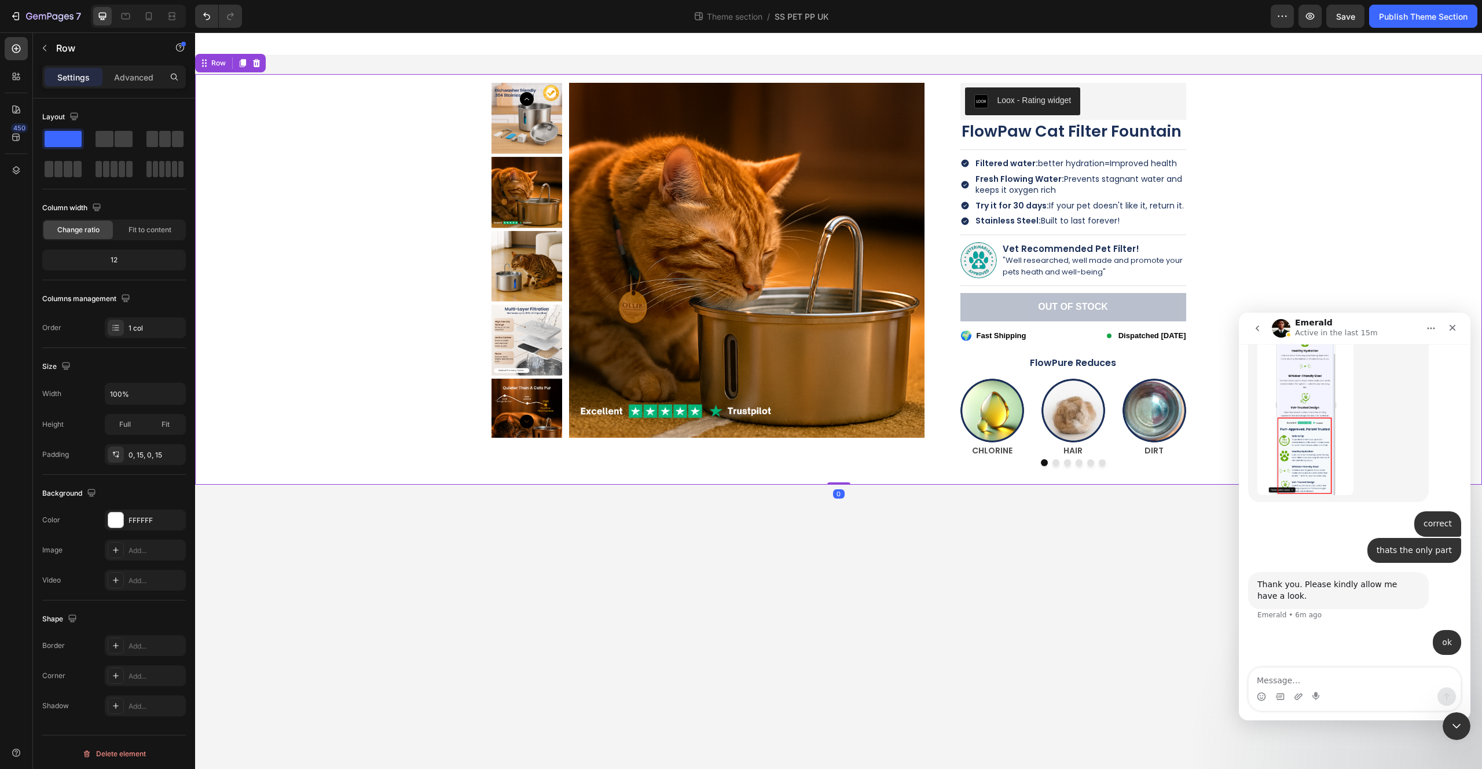
click at [1219, 181] on div "Product Images Loox - Rating widget Loox FlowPaw Cat Filter Fountain Product Ti…" at bounding box center [839, 279] width 1270 height 410
click at [1216, 145] on div "Product Images Loox - Rating widget Loox FlowPaw Cat Filter Fountain Product Ti…" at bounding box center [839, 279] width 1270 height 410
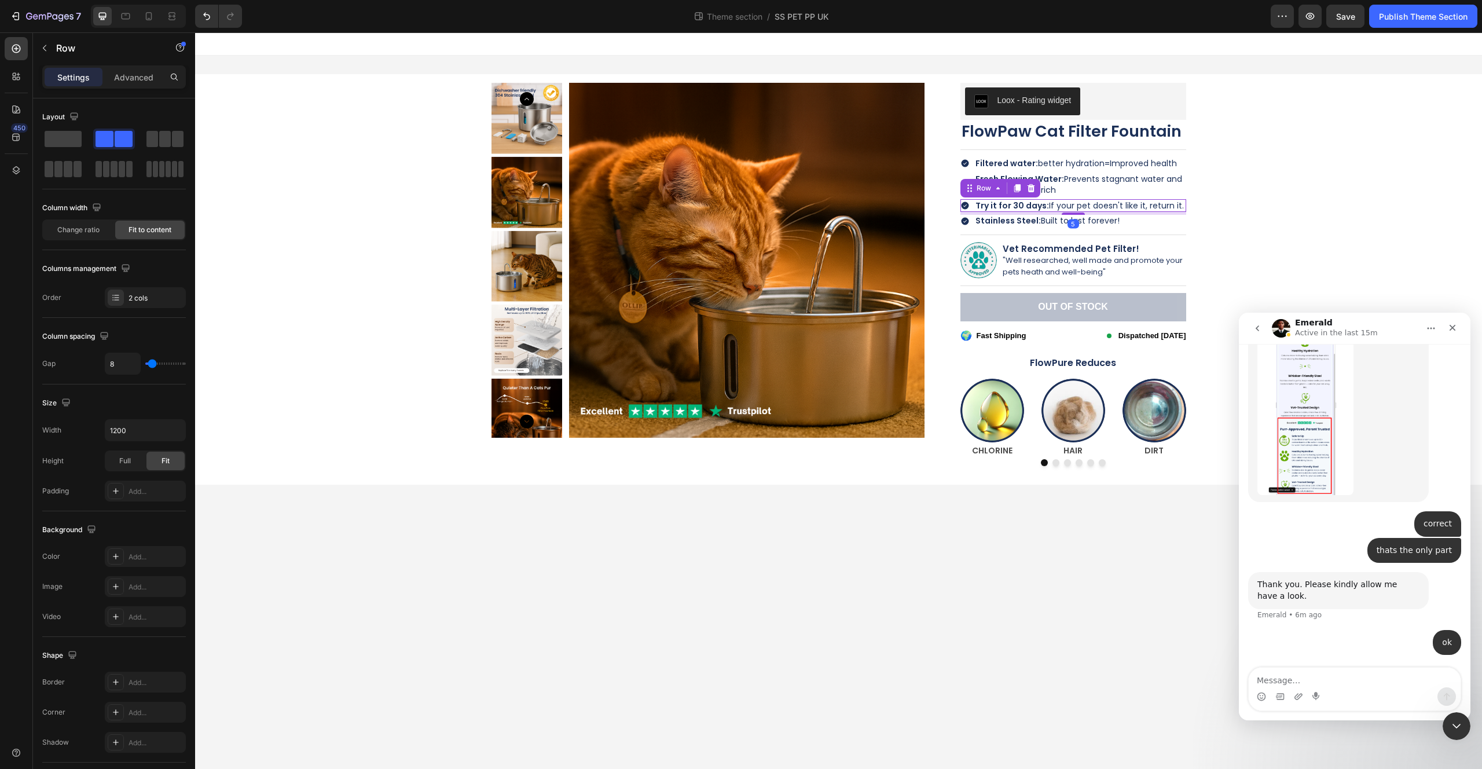
click at [1180, 203] on div "Icon Try it for 30 days: If your pet doesn't like it, return it. Text Block Row…" at bounding box center [1073, 205] width 226 height 13
drag, startPoint x: 969, startPoint y: 190, endPoint x: 1000, endPoint y: 228, distance: 48.6
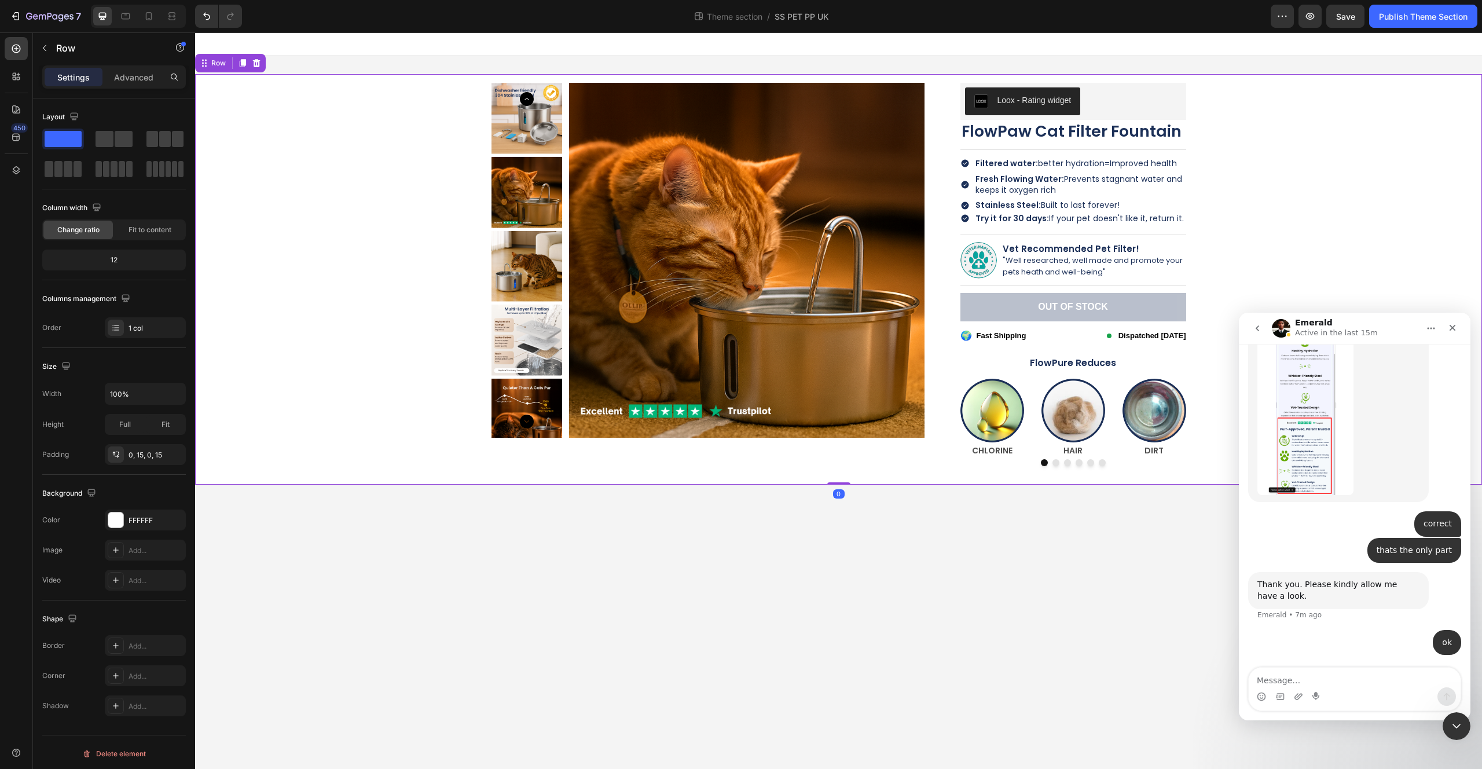
click at [1233, 197] on div "Product Images Loox - Rating widget Loox FlowPaw Cat Filter Fountain Product Ti…" at bounding box center [839, 279] width 1270 height 410
click at [1142, 203] on div "Icon Stainless Steel: Built to last forever! Text Block Row" at bounding box center [1073, 205] width 226 height 13
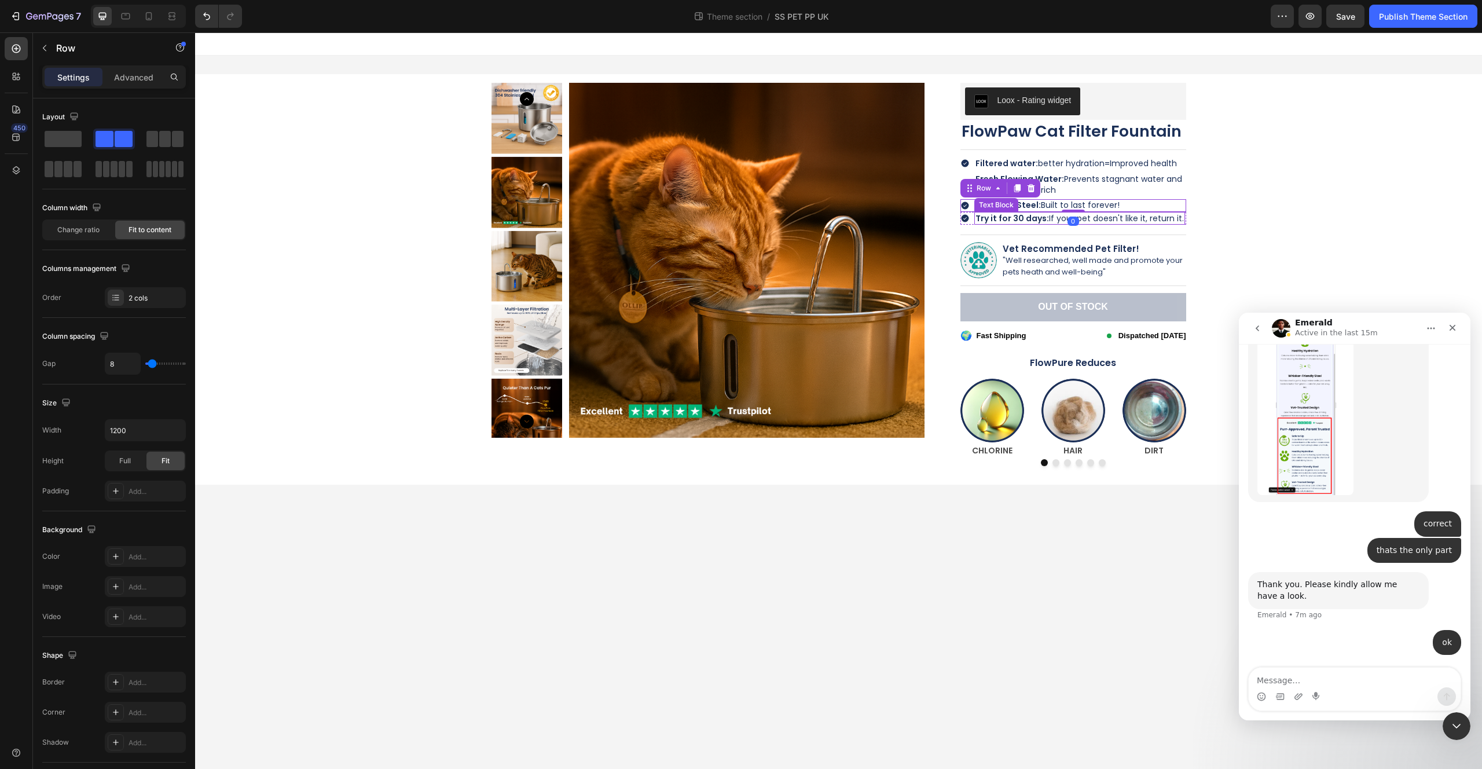
click at [1137, 218] on span "Try it for 30 days: If your pet doesn't like it, return it." at bounding box center [1080, 218] width 208 height 12
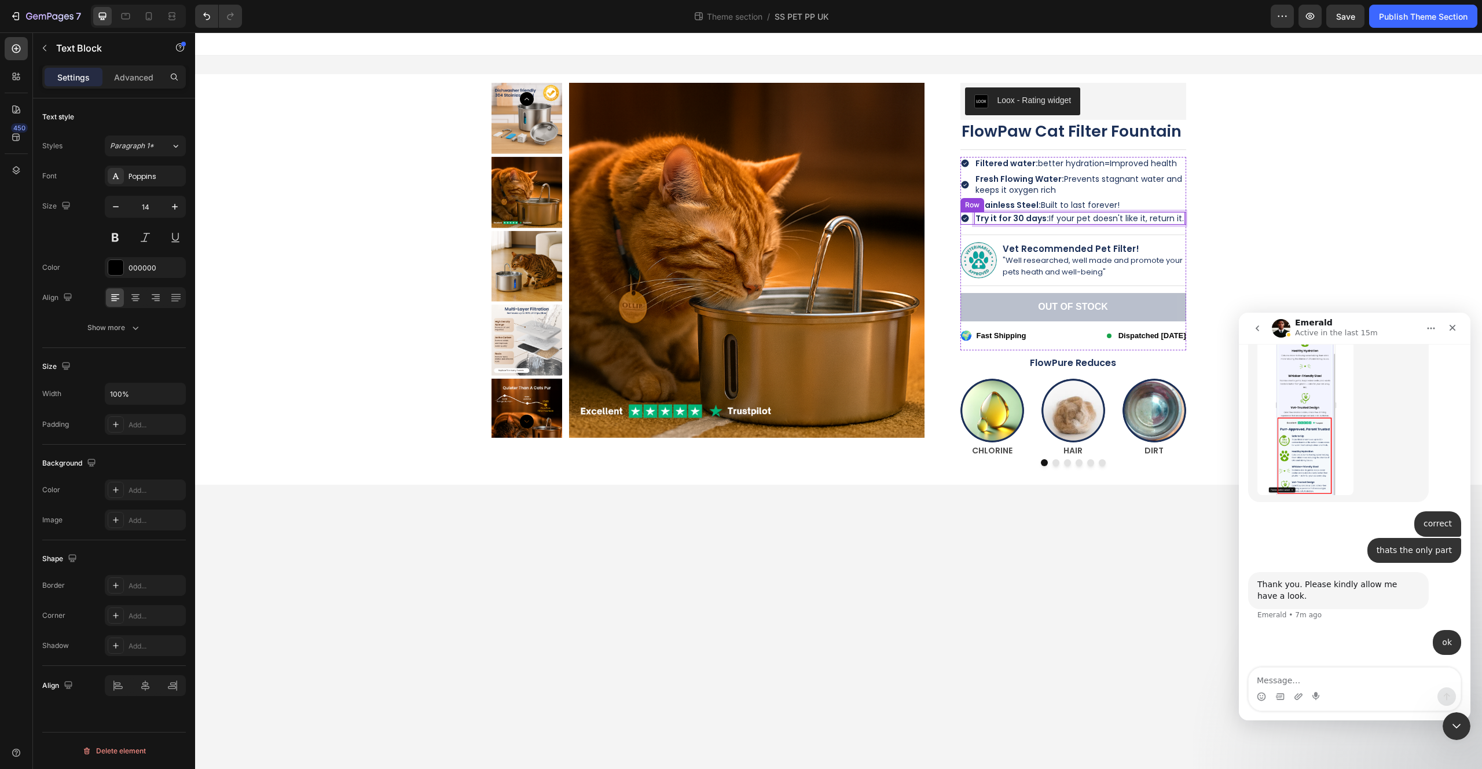
click at [971, 221] on div "Icon Try it for 30 days: If your pet doesn't like it, return it. Text Block 0 R…" at bounding box center [1073, 218] width 226 height 13
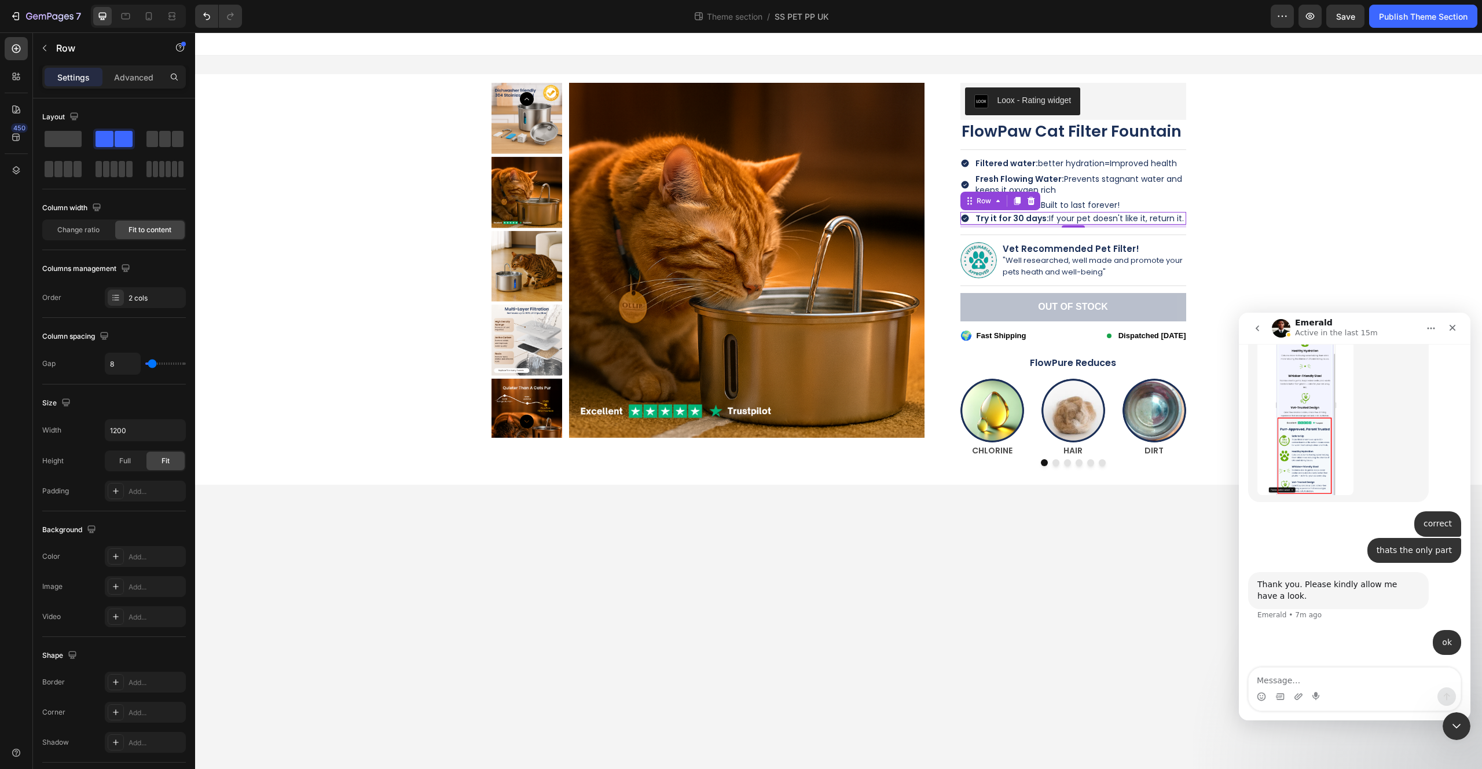
drag, startPoint x: 1080, startPoint y: 225, endPoint x: 1090, endPoint y: 204, distance: 22.5
click at [1090, 204] on div "Icon Filtered water: better hydration= Improved health Text Block Row Icon Fres…" at bounding box center [1073, 253] width 226 height 193
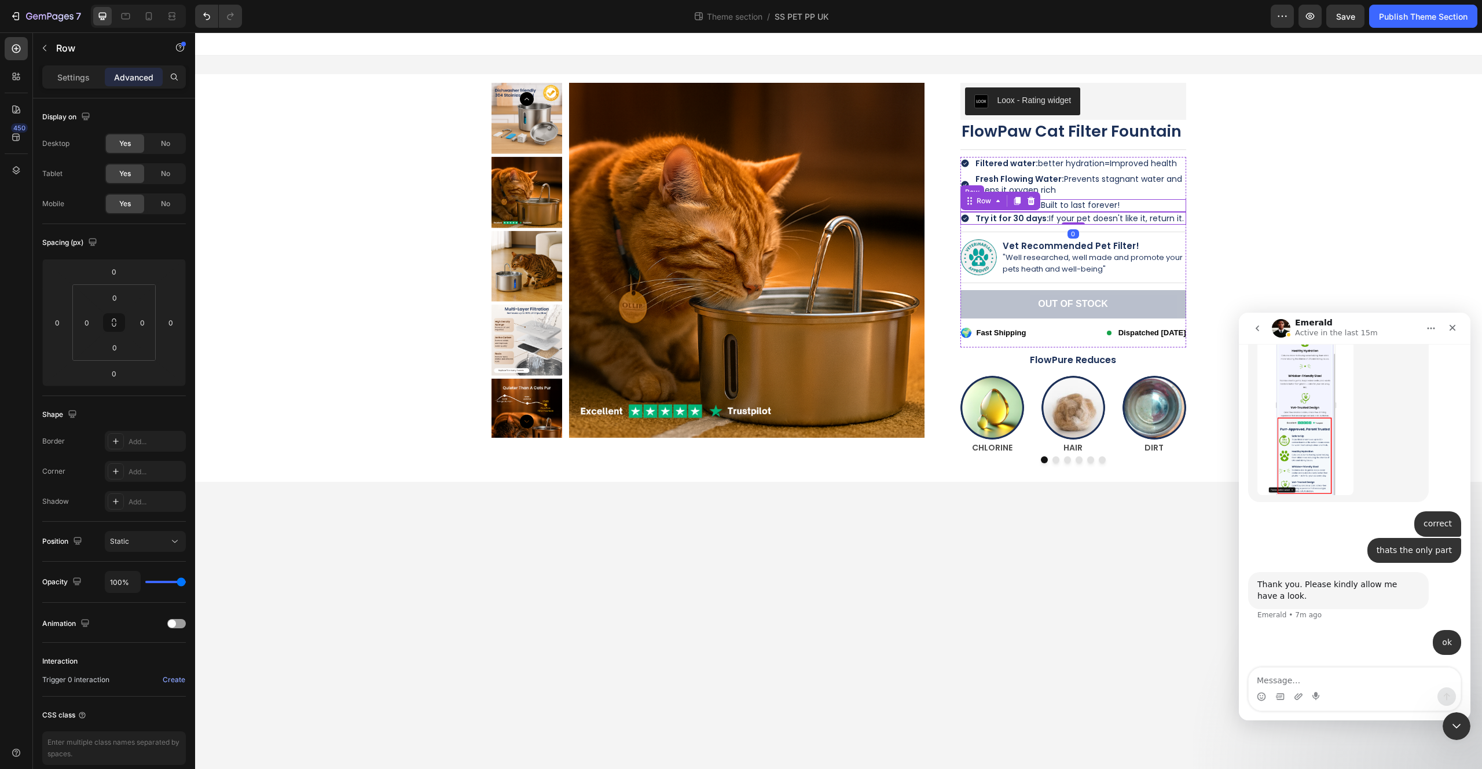
click at [1132, 203] on div "Icon Stainless Steel: Built to last forever! Text Block Row" at bounding box center [1073, 205] width 226 height 13
click at [1081, 212] on div at bounding box center [1073, 212] width 23 height 3
type input "5"
click at [1197, 201] on div "Product Images Loox - Rating widget Loox FlowPaw Cat Filter Fountain Product Ti…" at bounding box center [839, 279] width 1270 height 410
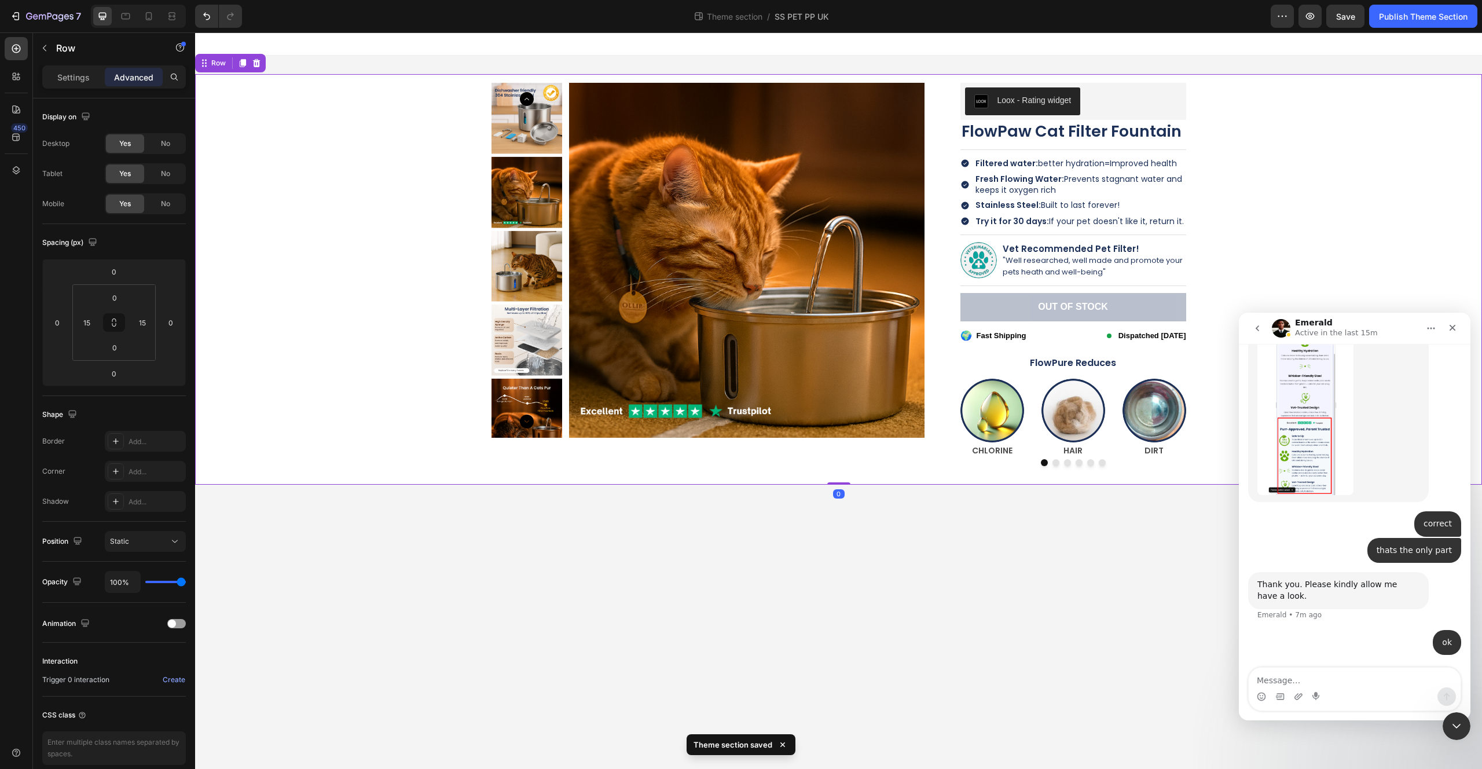
click at [1215, 163] on div "Product Images Loox - Rating widget Loox FlowPaw Cat Filter Fountain Product Ti…" at bounding box center [839, 279] width 1270 height 410
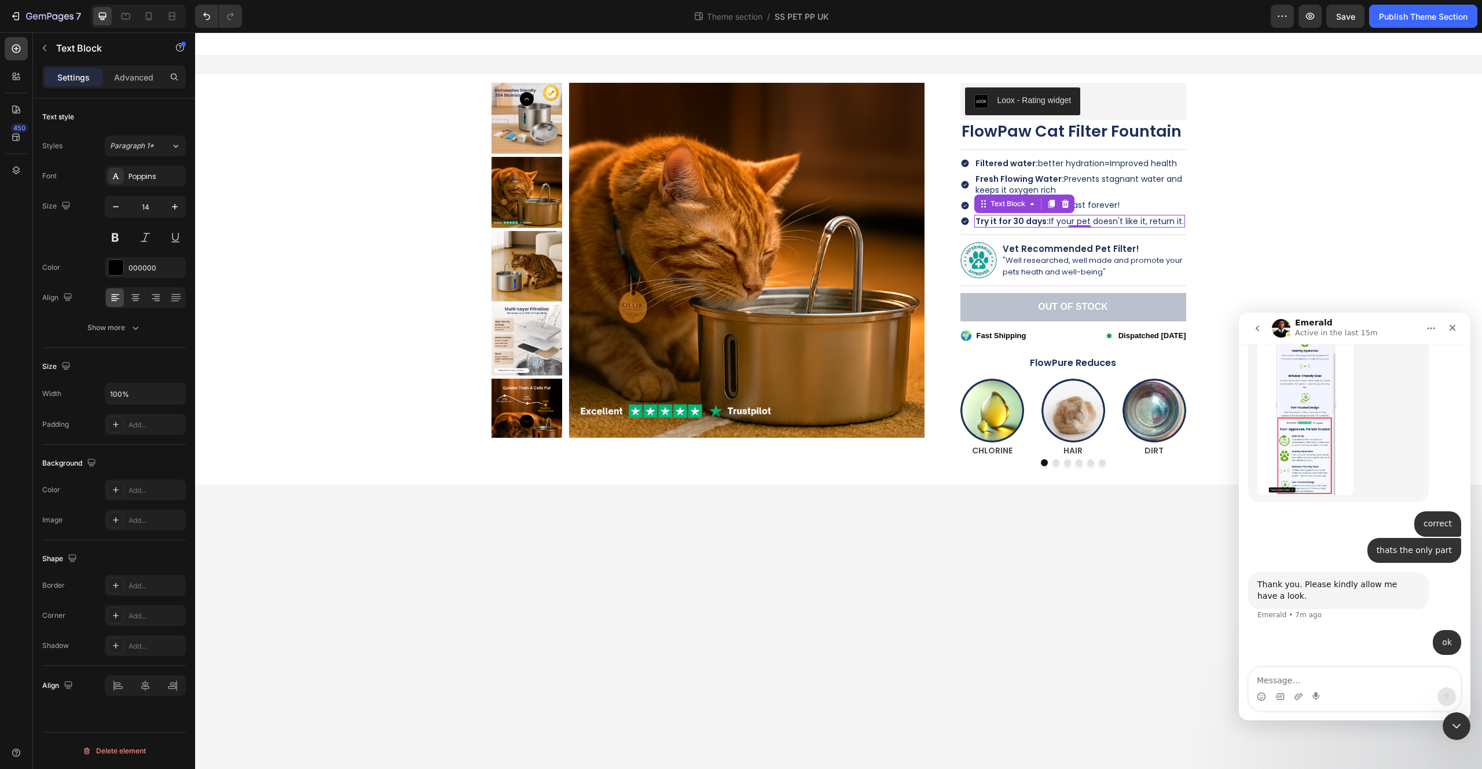
click at [1050, 217] on span "Try it for 30 days: If your pet doesn't like it, return it." at bounding box center [1080, 221] width 208 height 12
click at [1031, 219] on strong "Try it for 30 days:" at bounding box center [1013, 221] width 74 height 12
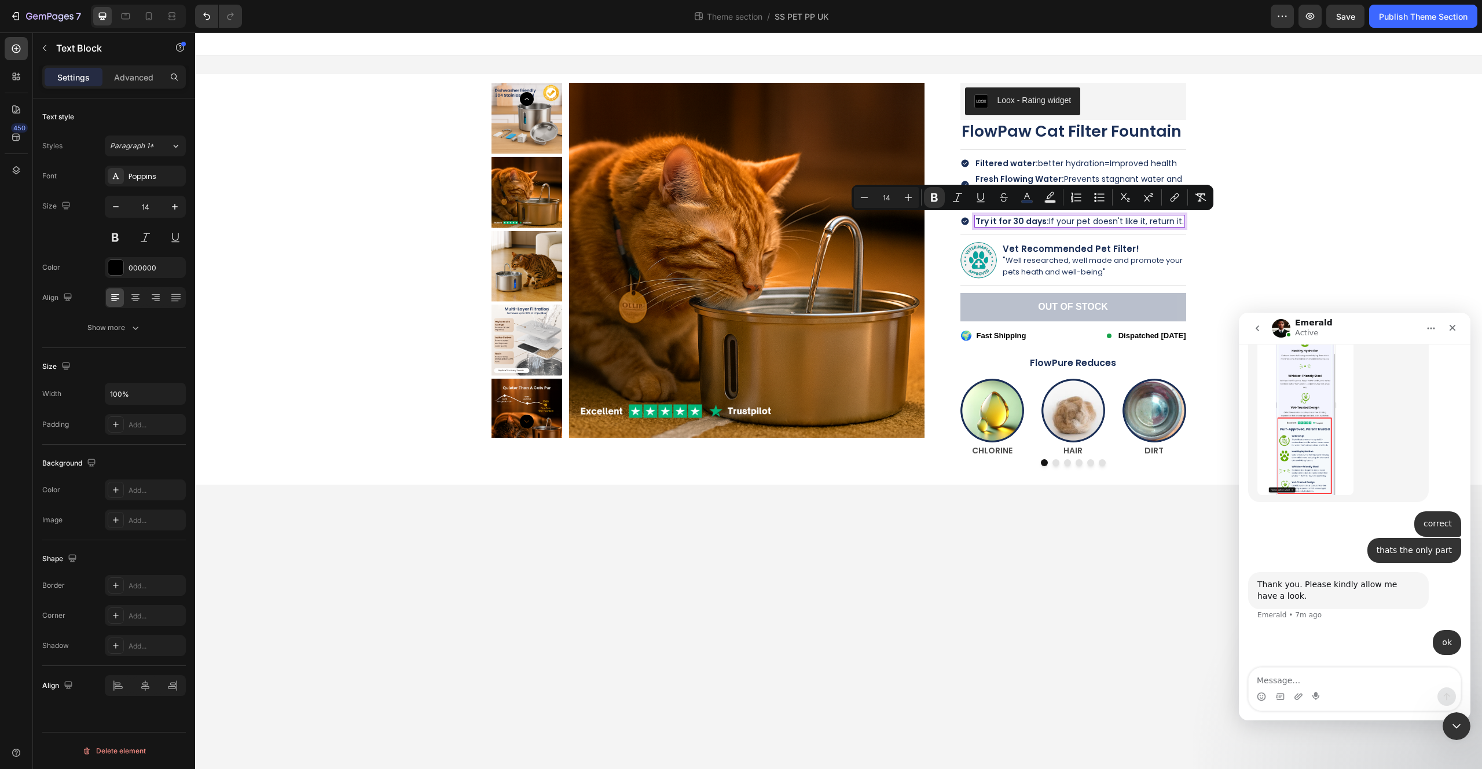
click at [1076, 221] on span "Try it for 30 days: If your pet doesn't like it, return it." at bounding box center [1080, 221] width 208 height 12
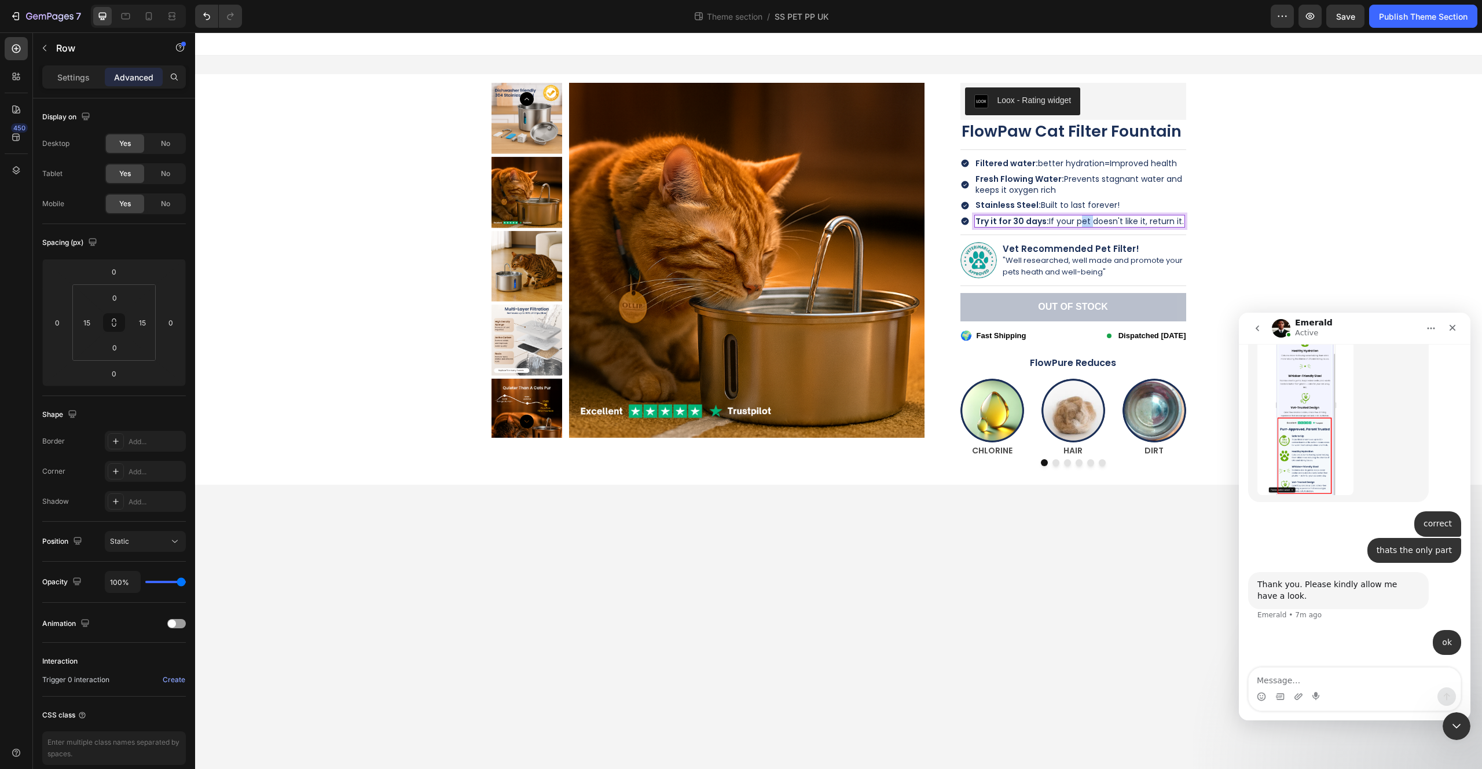
click at [1249, 221] on div "Product Images Loox - Rating widget Loox FlowPaw Cat Filter Fountain Product Ti…" at bounding box center [839, 279] width 1270 height 410
click at [1130, 211] on div "Icon Filtered water: better hydration= Improved health Text Block Row Icon Fres…" at bounding box center [1073, 253] width 226 height 193
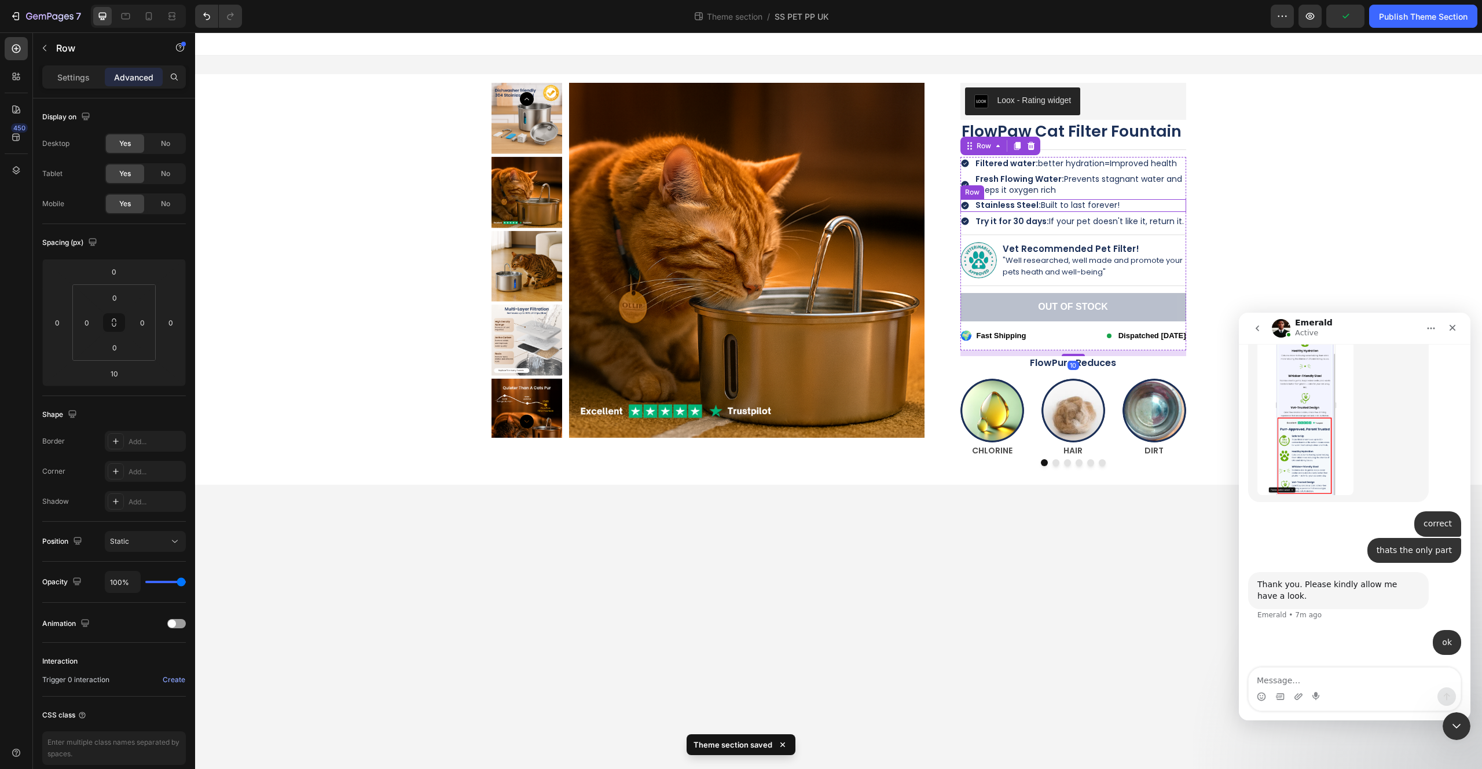
click at [1120, 203] on div "Icon Stainless Steel: Built to last forever! Text Block Row" at bounding box center [1073, 205] width 226 height 13
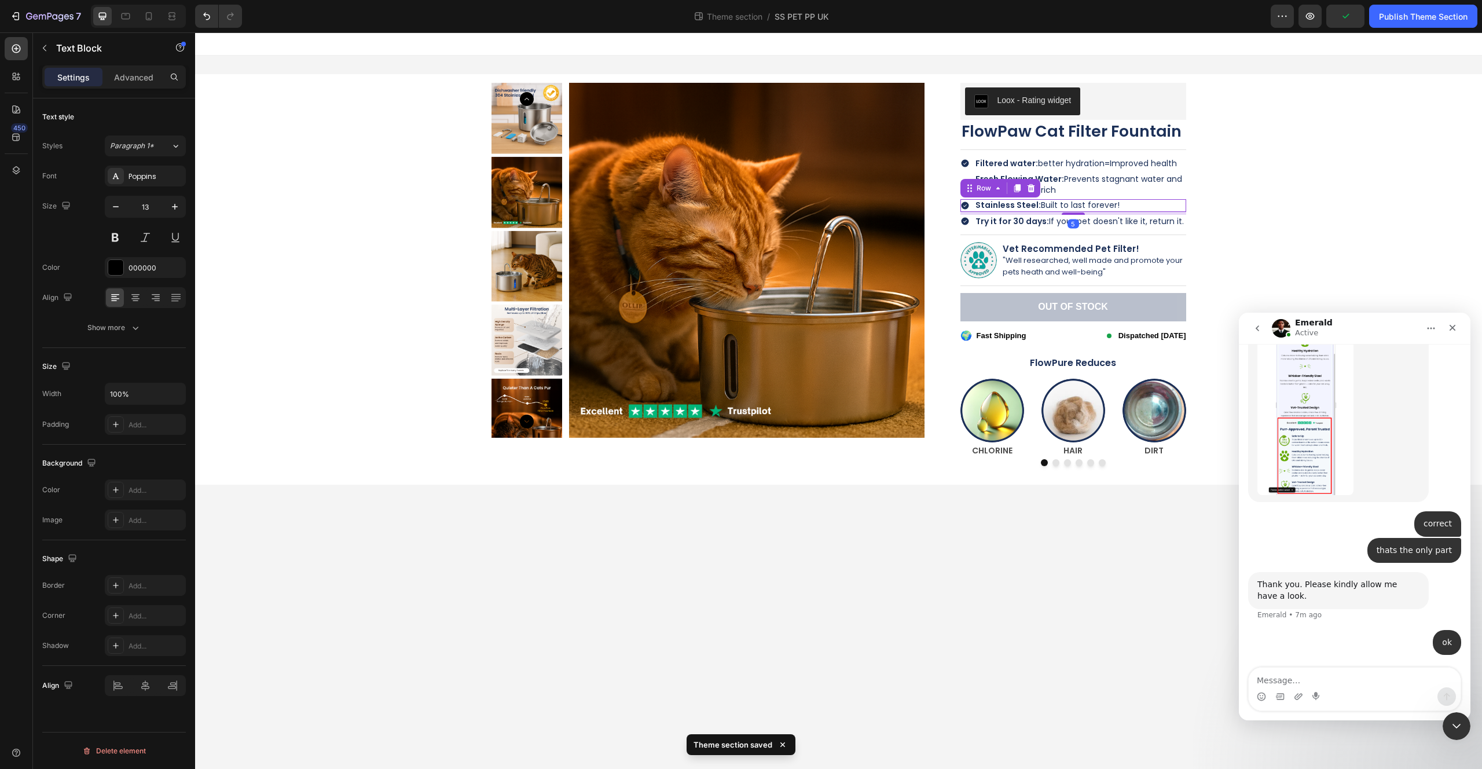
click at [1115, 203] on span "Stainless Steel: Built to last forever!" at bounding box center [1048, 205] width 144 height 12
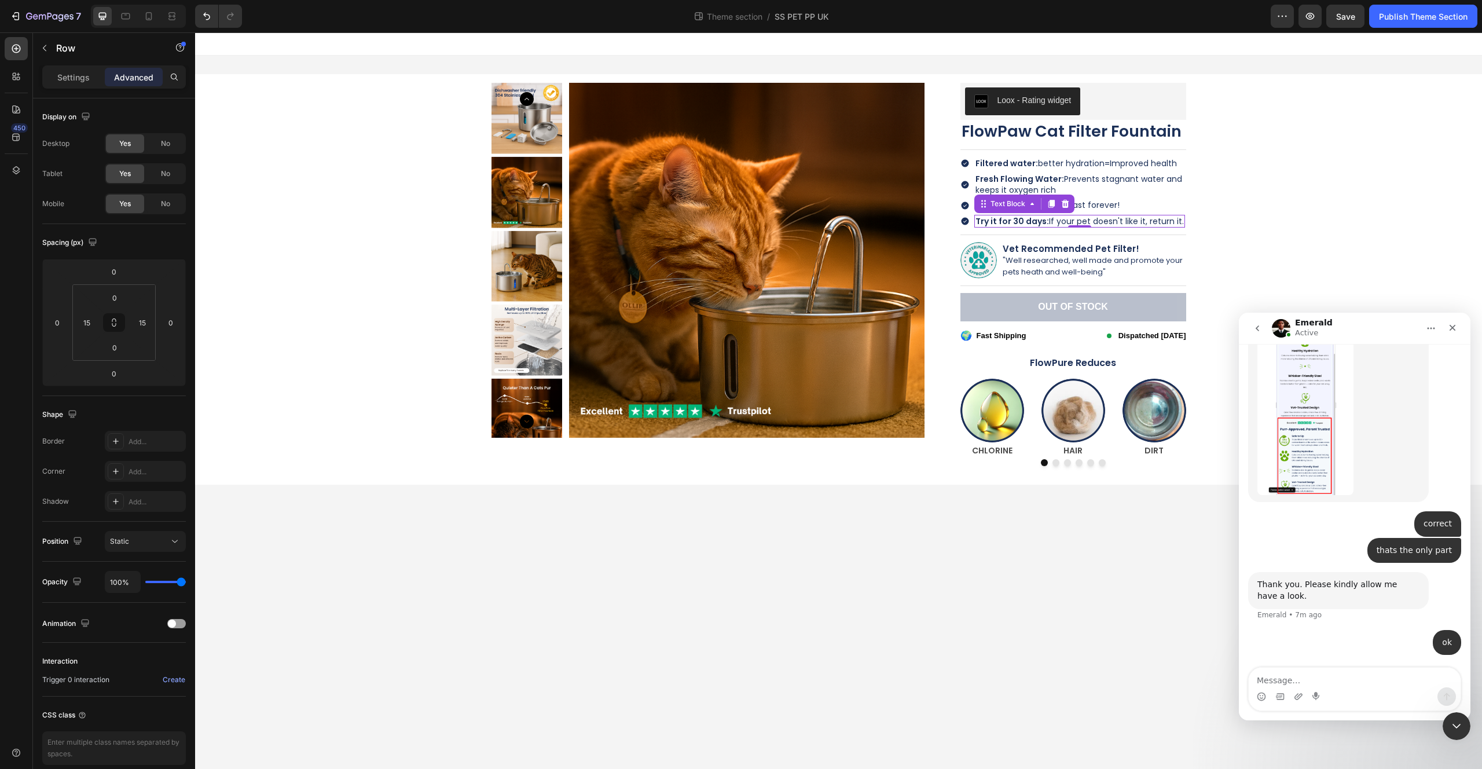
click at [1076, 218] on span "Try it for 30 days: If your pet doesn't like it, return it." at bounding box center [1080, 221] width 208 height 12
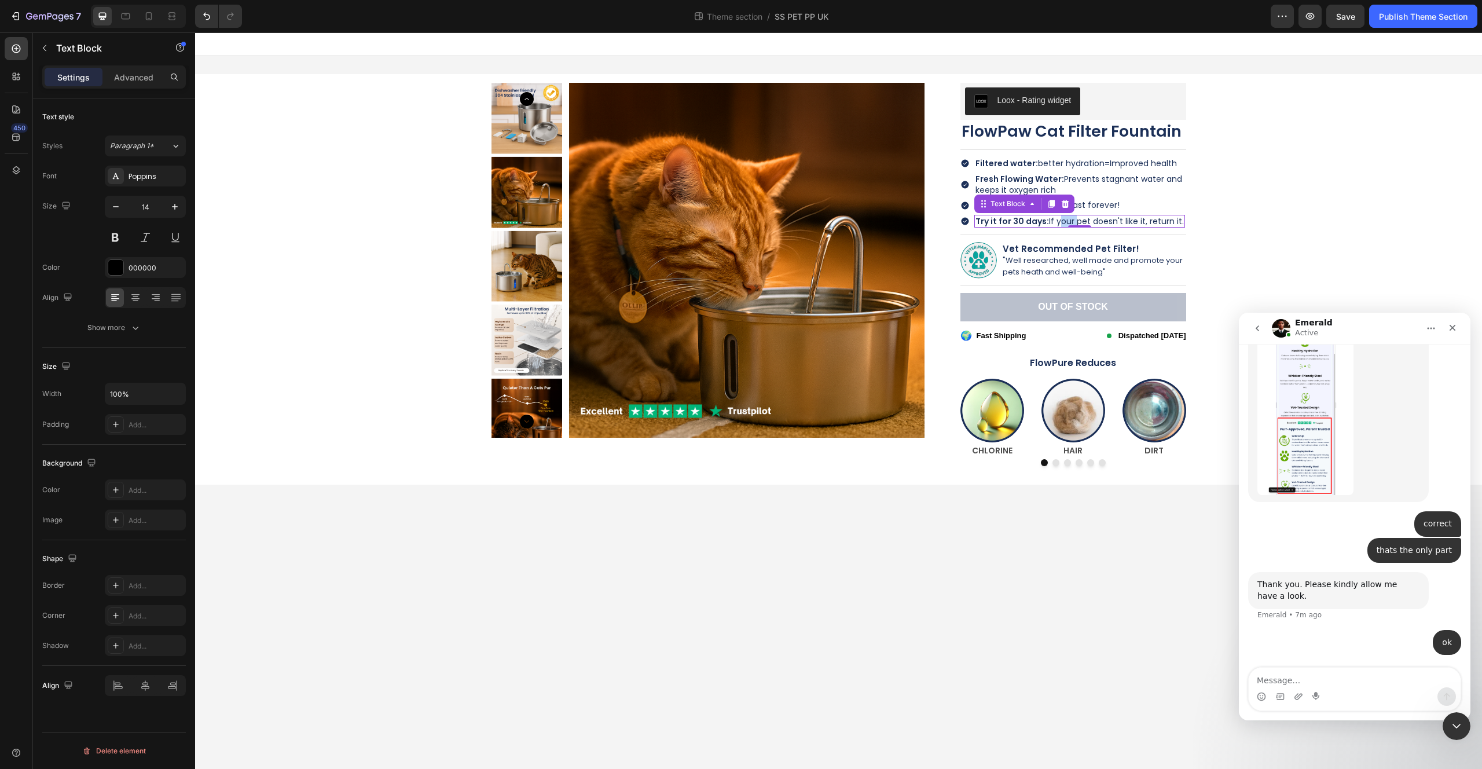
click at [1058, 220] on span "Try it for 30 days: If your pet doesn't like it, return it." at bounding box center [1080, 221] width 208 height 12
click at [903, 201] on icon "Editor contextual toolbar" at bounding box center [909, 198] width 12 height 12
type input "13"
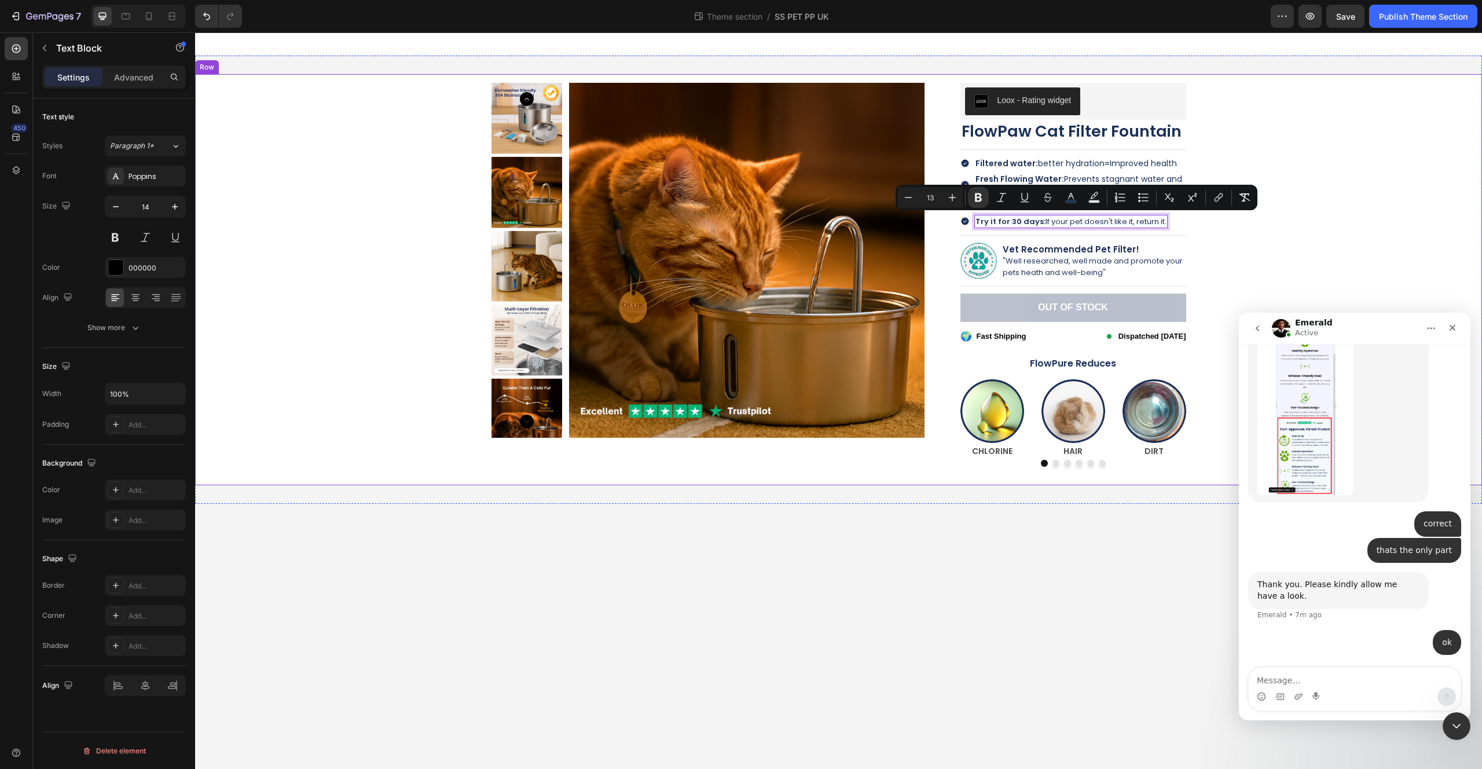
click at [1222, 232] on div "Product Images Loox - Rating widget Loox FlowPaw Cat Filter Fountain Product Ti…" at bounding box center [839, 279] width 1270 height 411
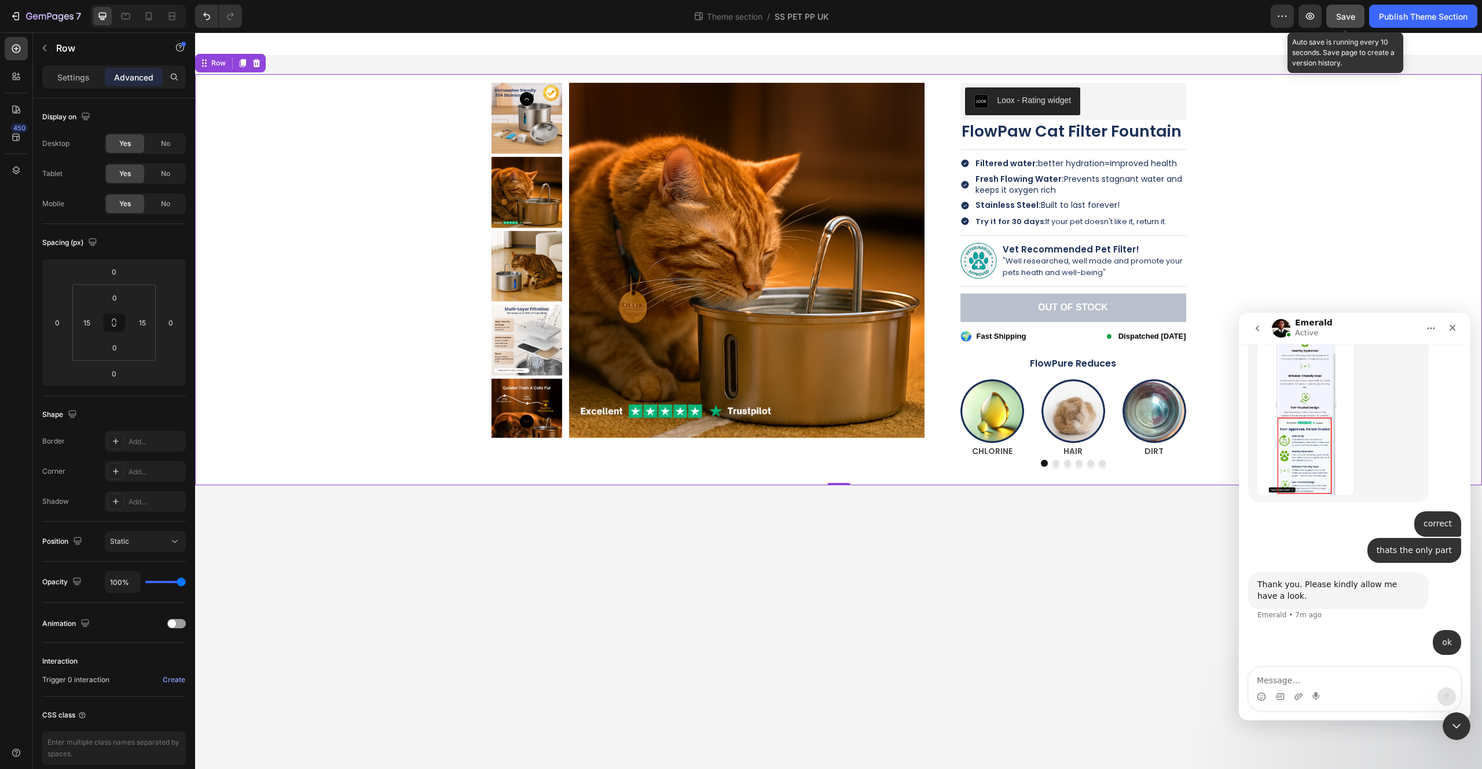
click at [1344, 24] on button "Save" at bounding box center [1345, 16] width 38 height 23
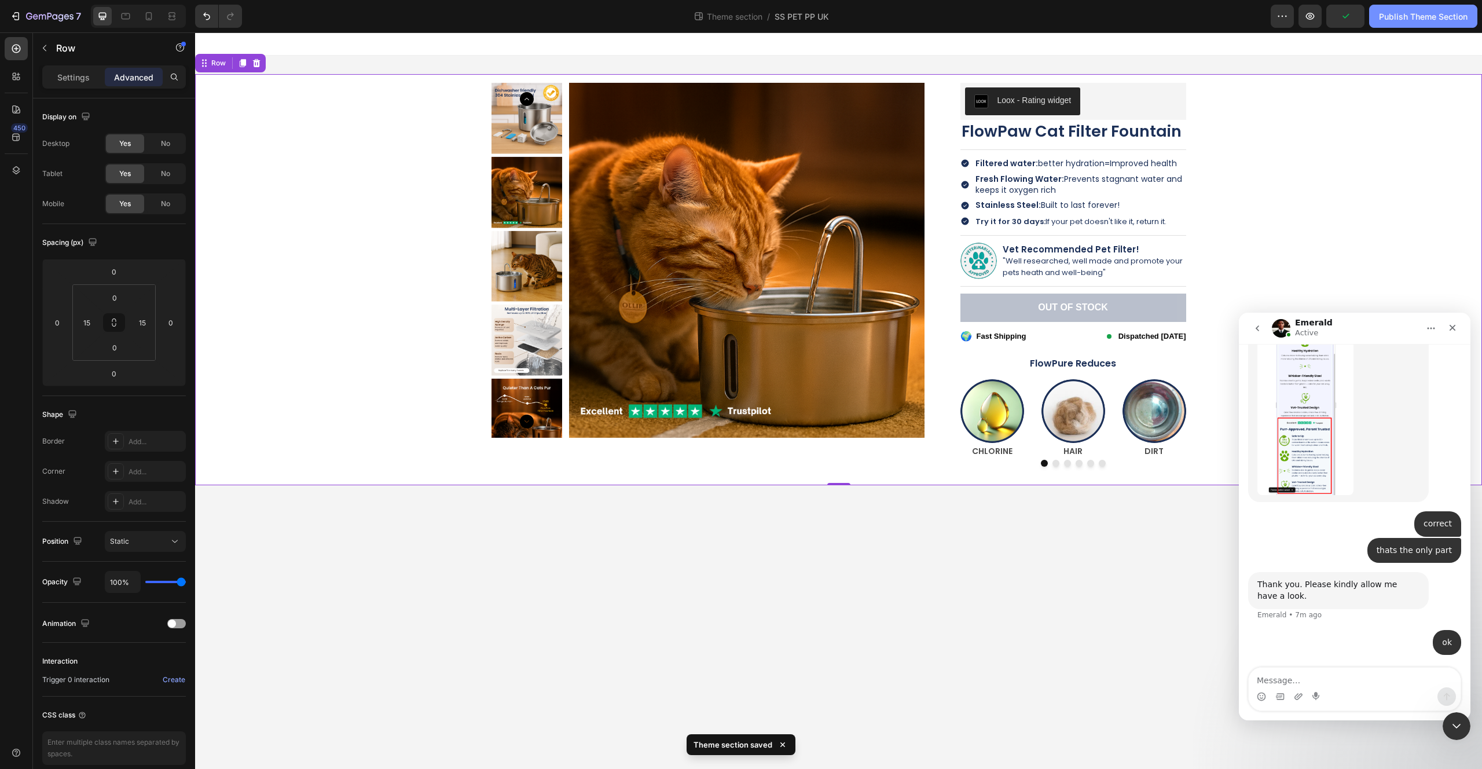
click at [1388, 16] on div "Publish Theme Section" at bounding box center [1423, 16] width 89 height 12
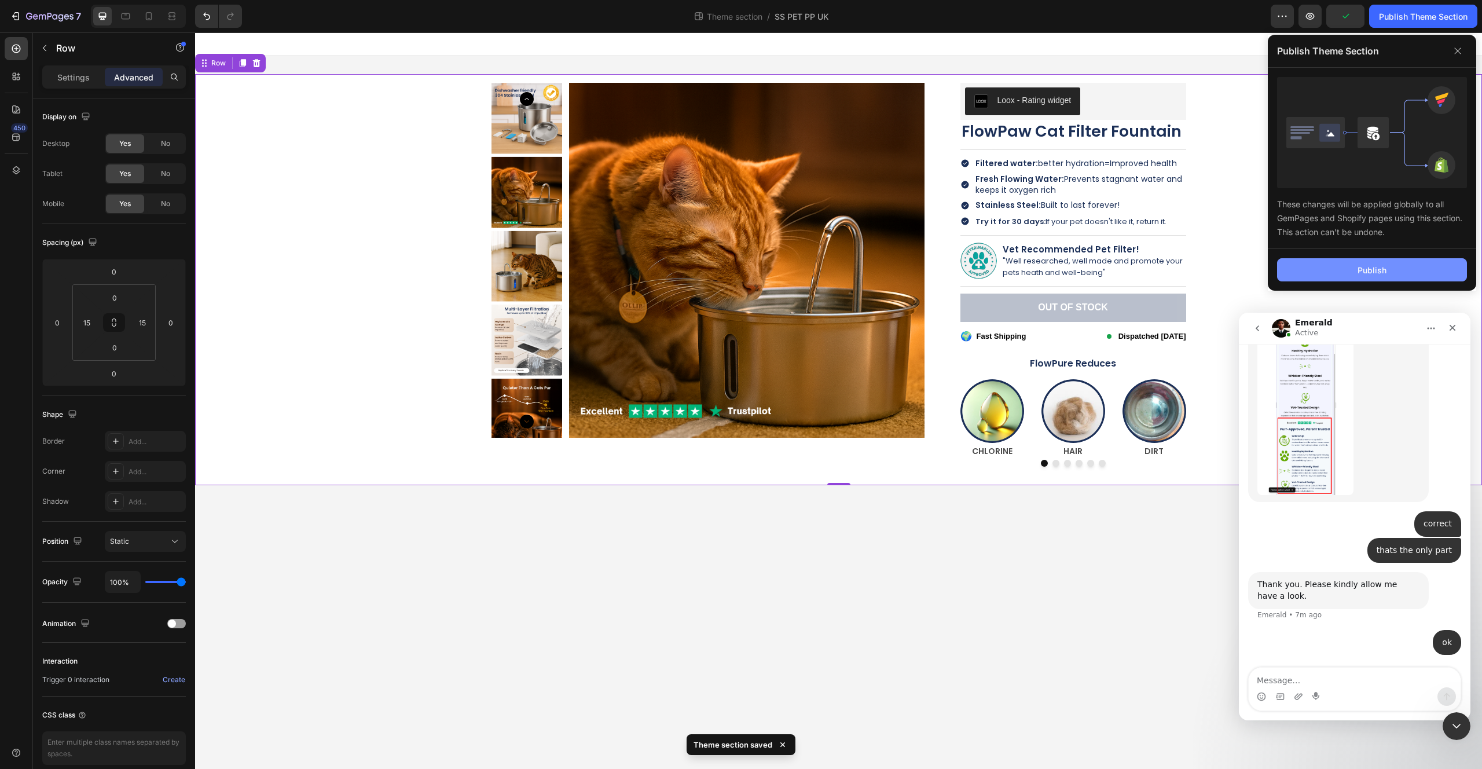
click at [1302, 275] on button "Publish" at bounding box center [1372, 269] width 190 height 23
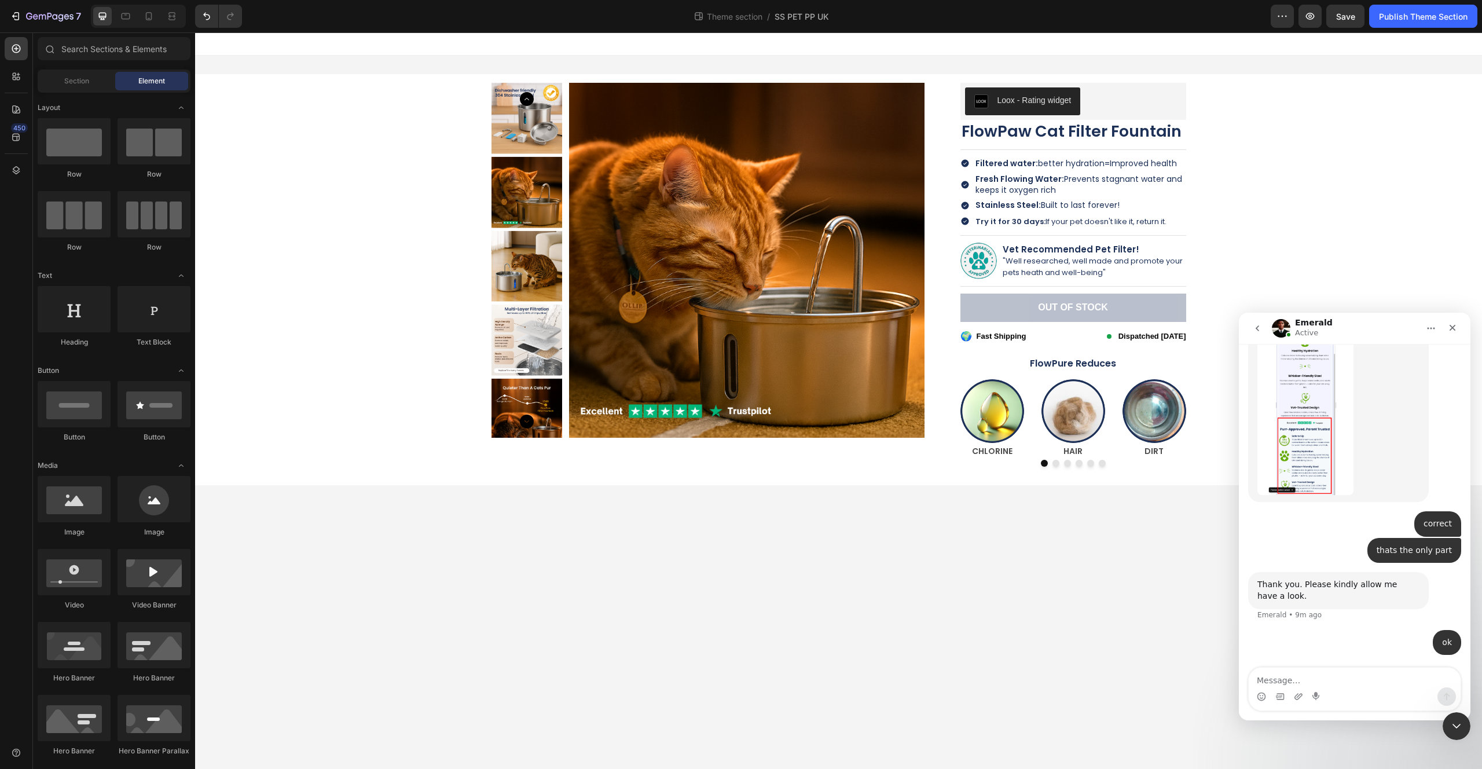
click at [663, 519] on body "Product Images Loox - Rating widget Loox FlowPaw Cat Filter Fountain Product Ti…" at bounding box center [838, 400] width 1287 height 736
click at [1315, 677] on textarea "Message…" at bounding box center [1355, 678] width 212 height 20
type textarea "hi"
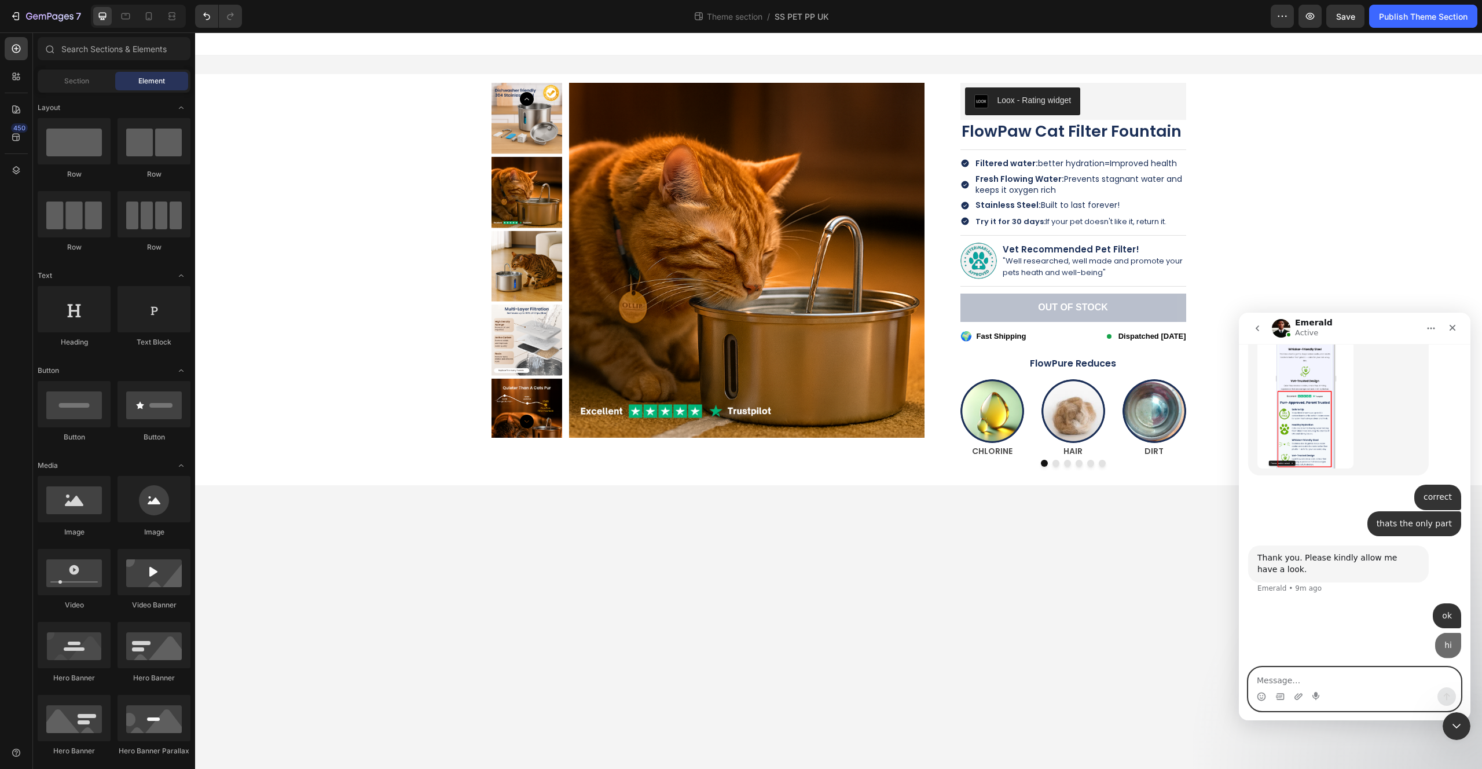
scroll to position [5985, 0]
click at [1061, 162] on span "Filtered water: better hydration=" at bounding box center [1043, 163] width 134 height 12
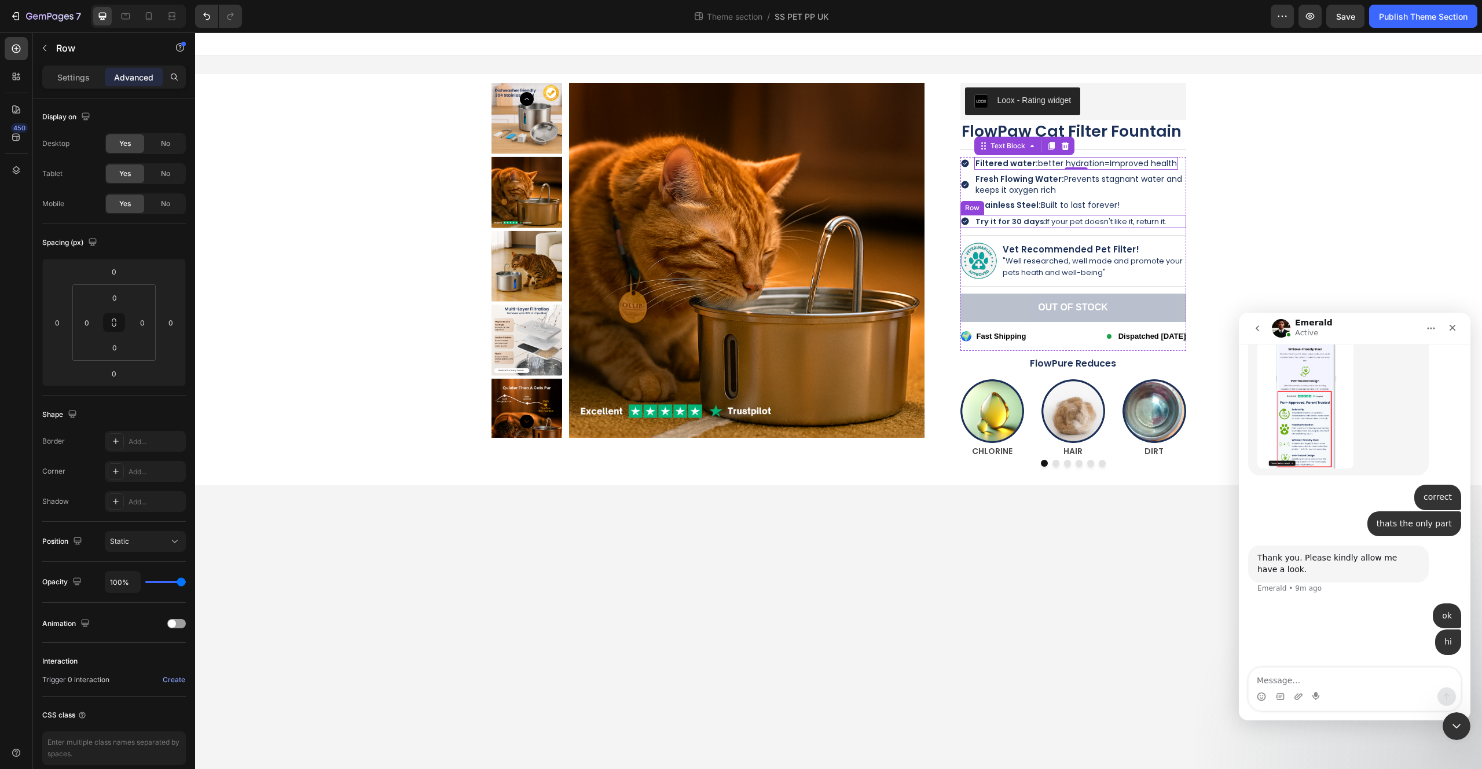
click at [1171, 221] on div "Icon Try it for 30 days: If your pet doesn't like it, return it. Text Block Row" at bounding box center [1073, 221] width 226 height 13
drag, startPoint x: 1172, startPoint y: 221, endPoint x: 1025, endPoint y: 190, distance: 150.8
click at [1236, 218] on div "Product Images Loox - Rating widget Loox FlowPaw Cat Filter Fountain Product Ti…" at bounding box center [839, 279] width 1270 height 411
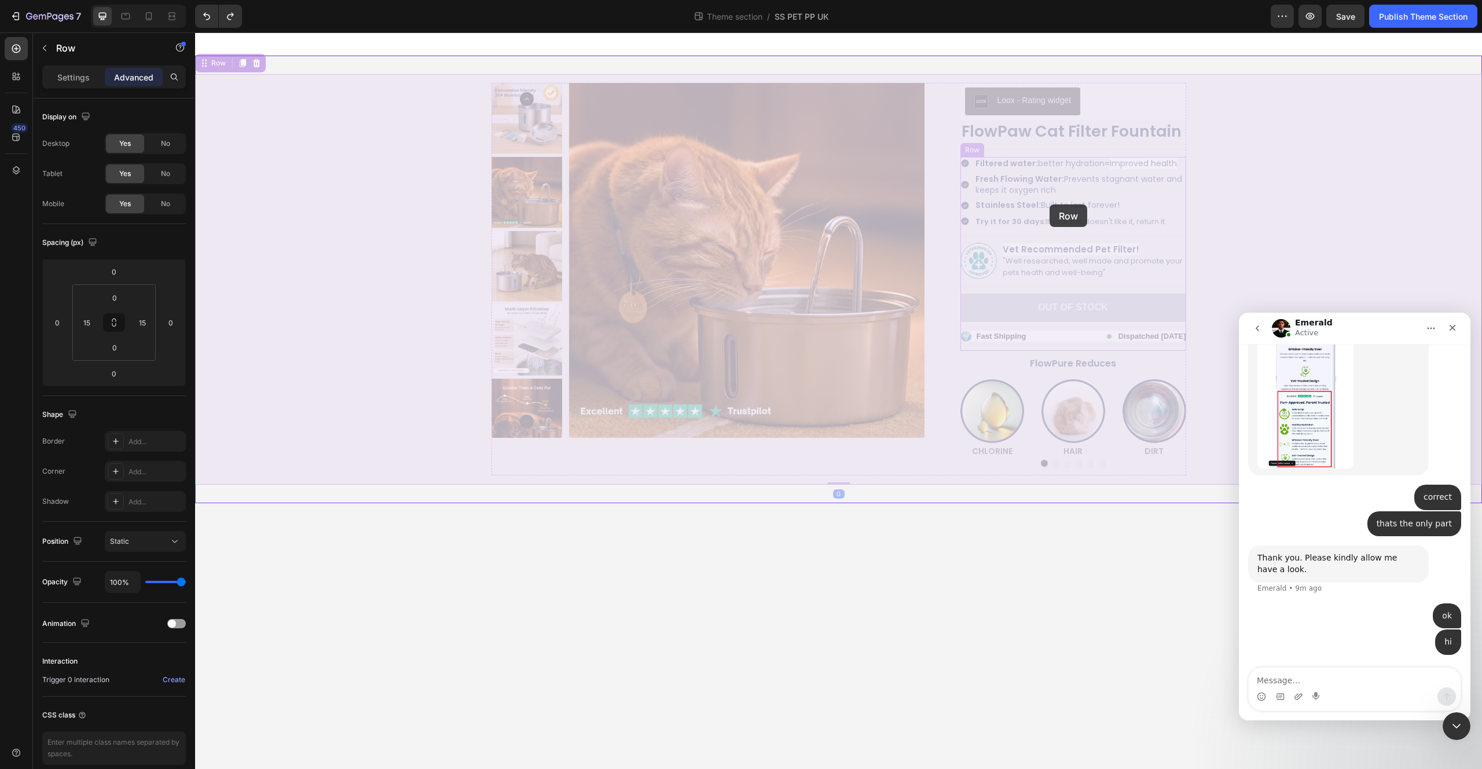
drag, startPoint x: 1209, startPoint y: 223, endPoint x: 1050, endPoint y: 204, distance: 160.9
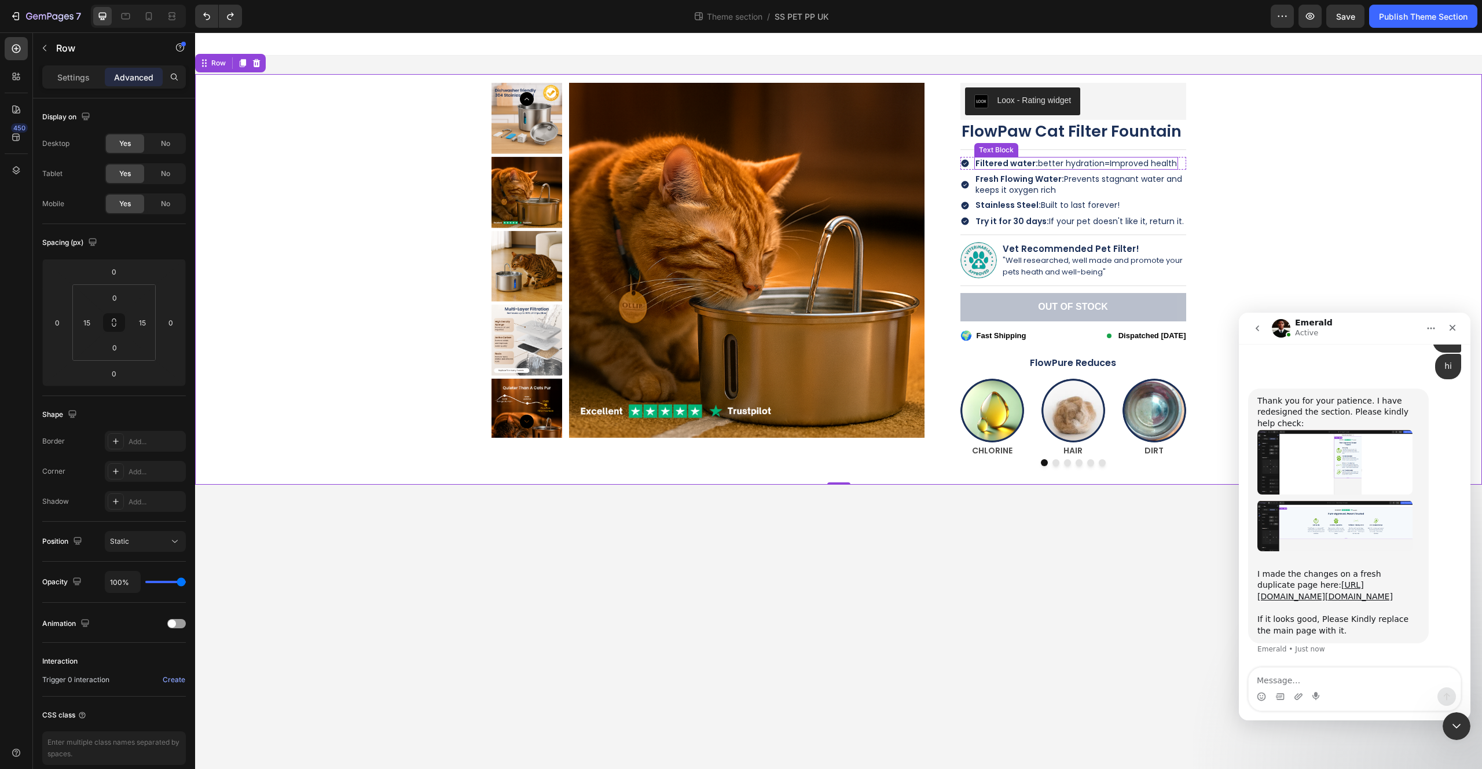
scroll to position [6306, 0]
click at [1290, 580] on link "[URL][DOMAIN_NAME][DOMAIN_NAME]" at bounding box center [1324, 590] width 135 height 21
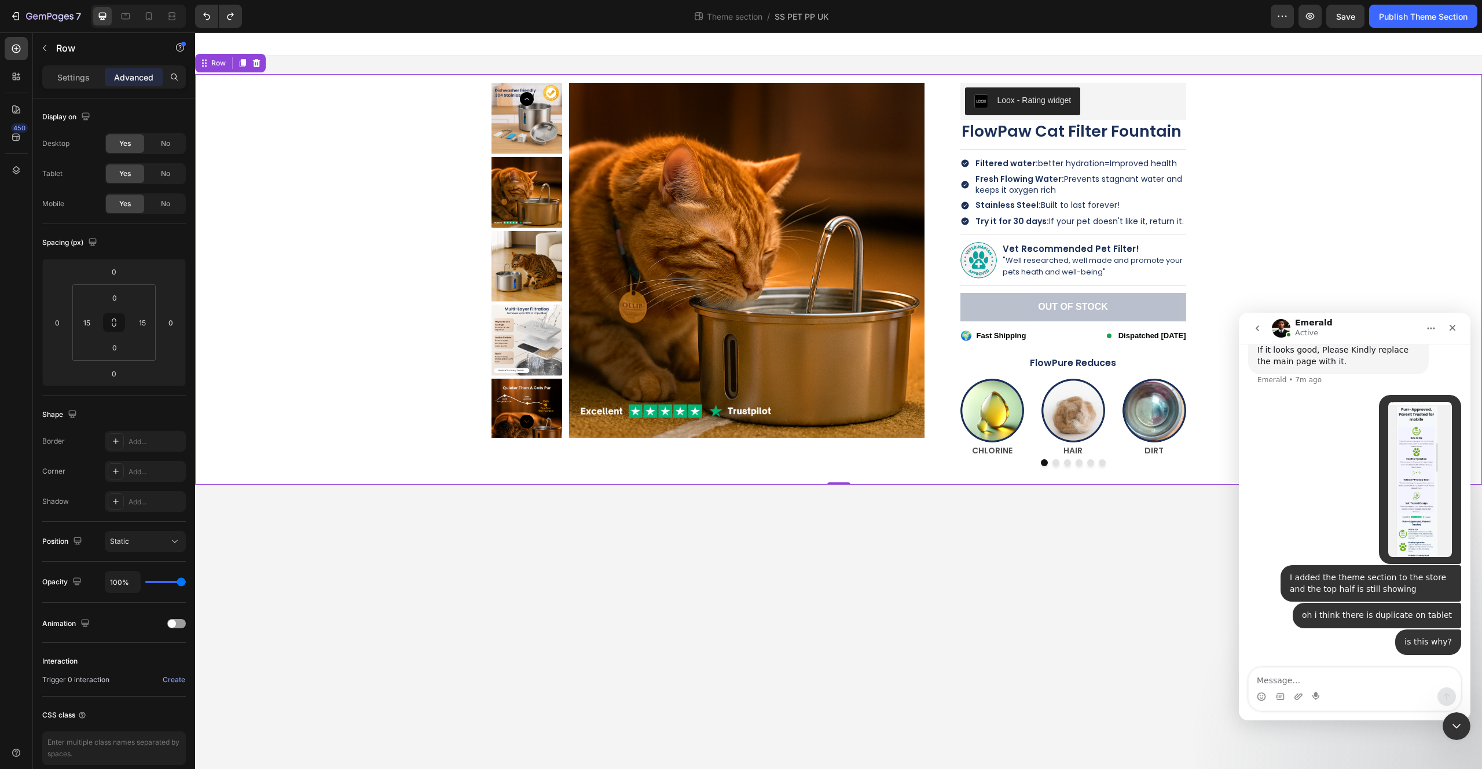
scroll to position [6575, 0]
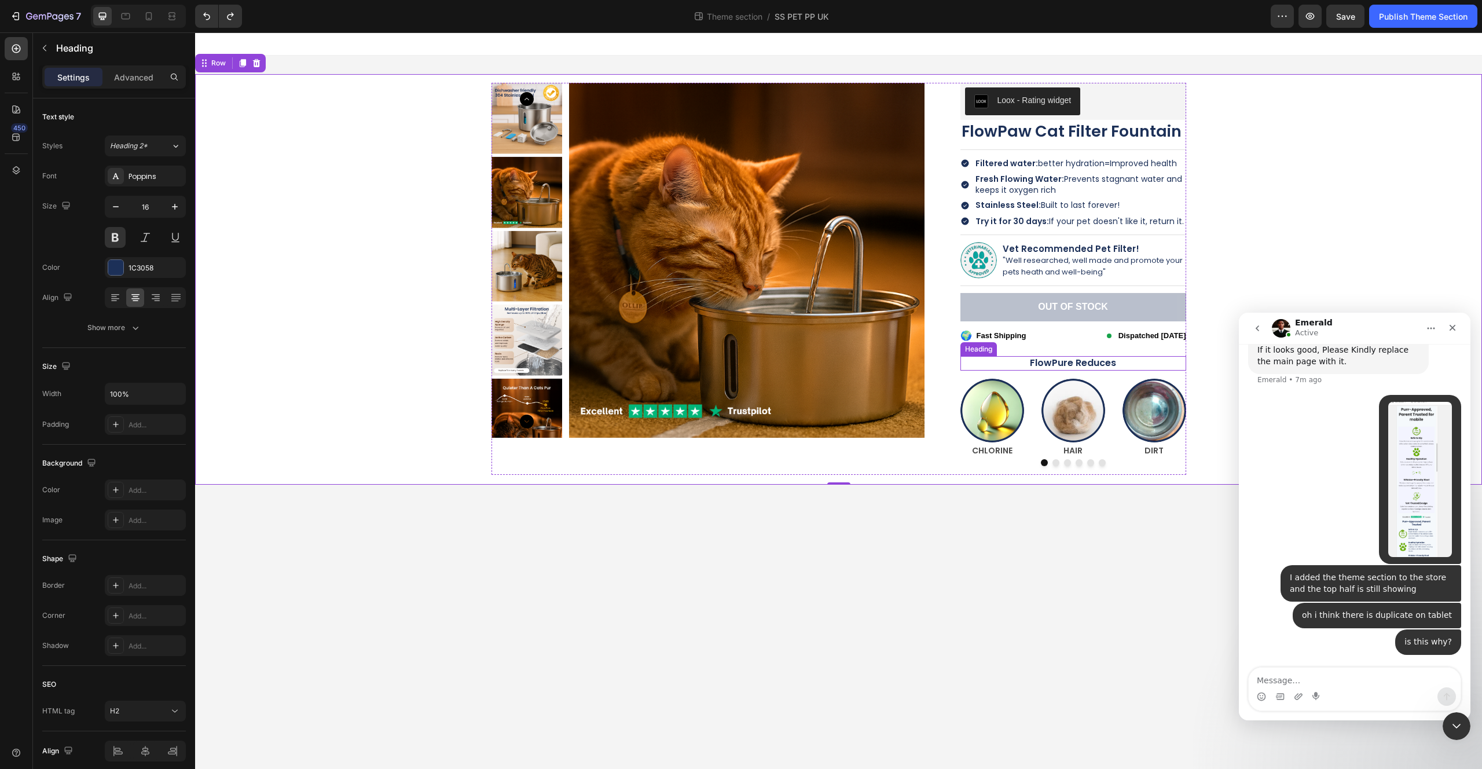
click at [1118, 361] on h2 "FlowPure Reduces" at bounding box center [1073, 363] width 226 height 14
click at [1029, 345] on icon at bounding box center [1029, 346] width 6 height 8
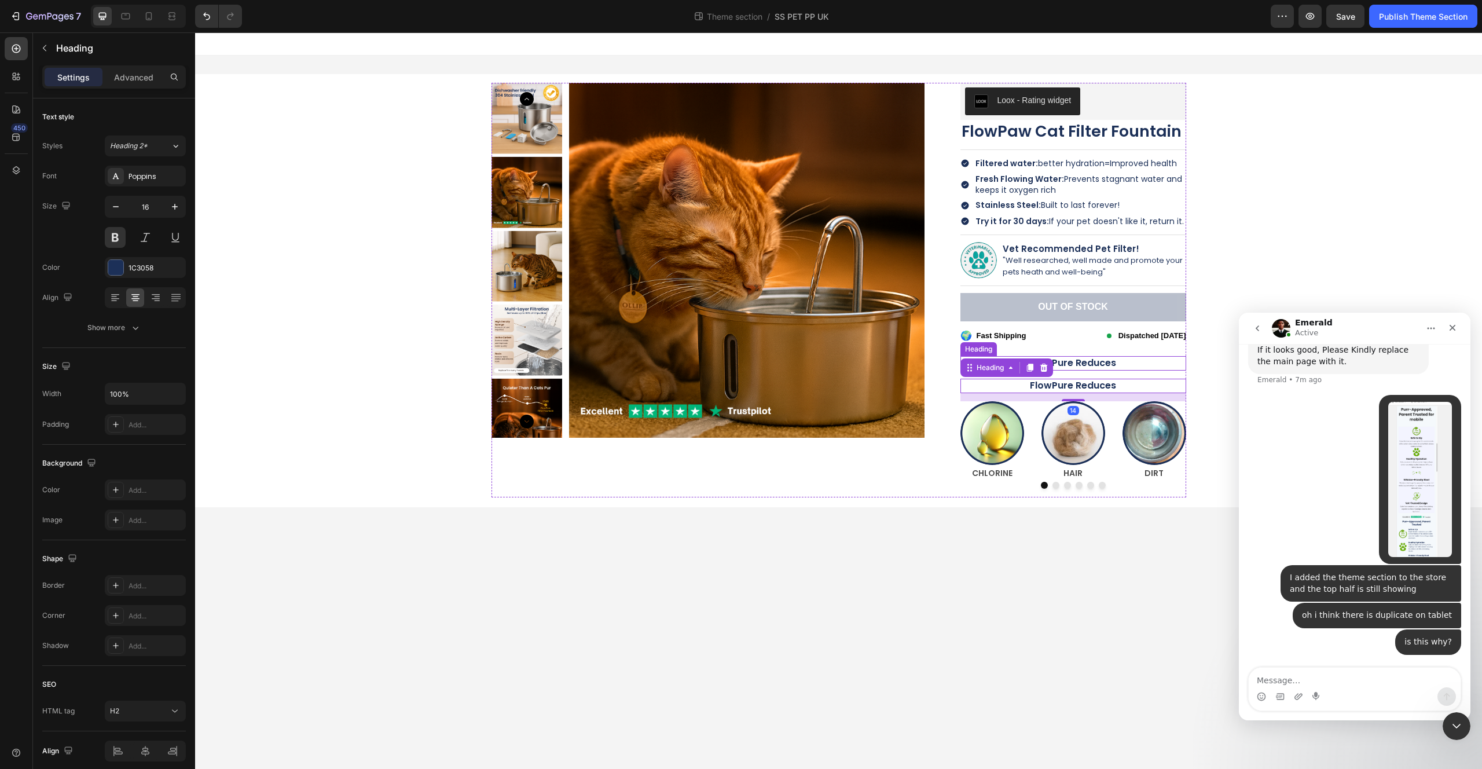
click at [1128, 364] on h2 "FlowPure Reduces" at bounding box center [1073, 363] width 226 height 14
click at [1043, 347] on icon at bounding box center [1044, 345] width 8 height 8
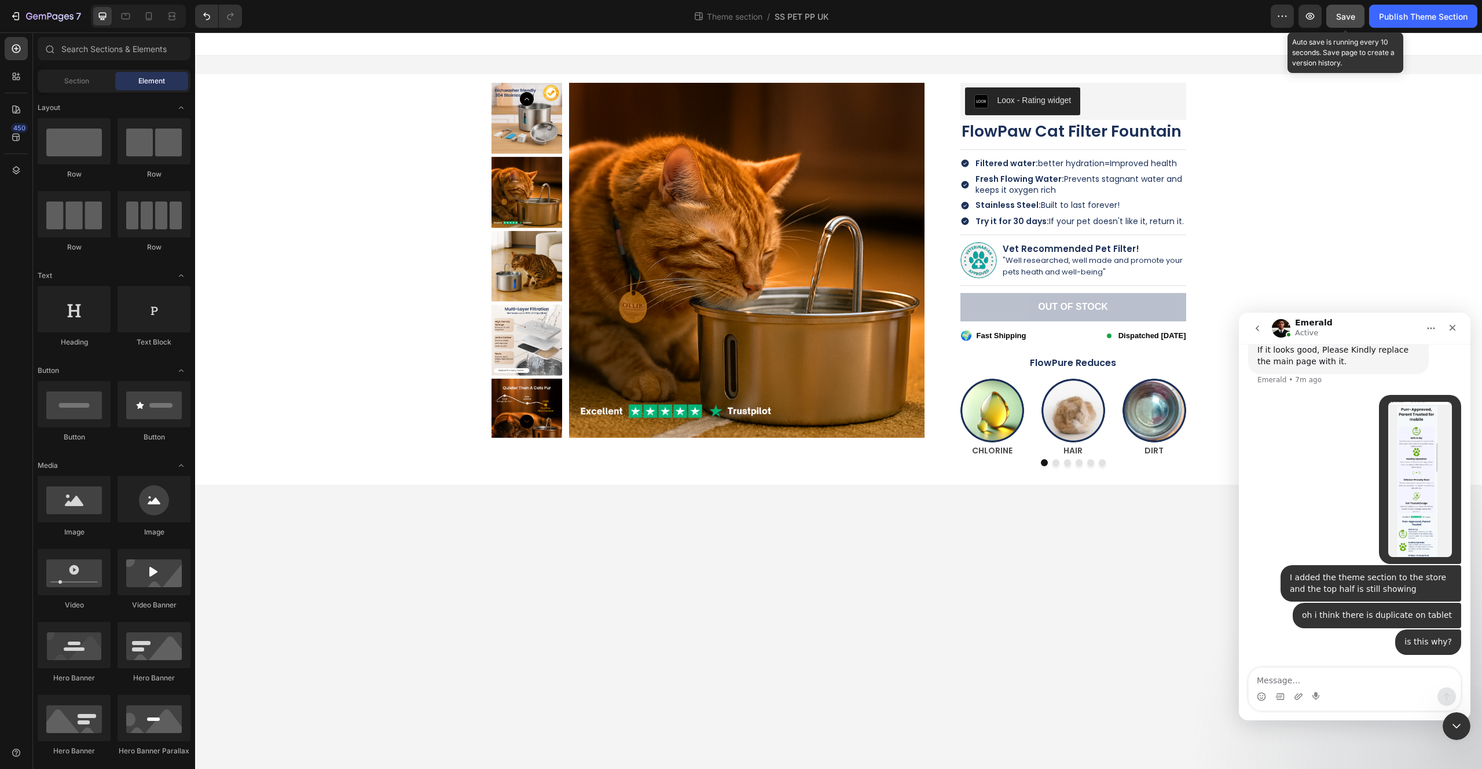
click at [1341, 12] on span "Save" at bounding box center [1345, 17] width 19 height 10
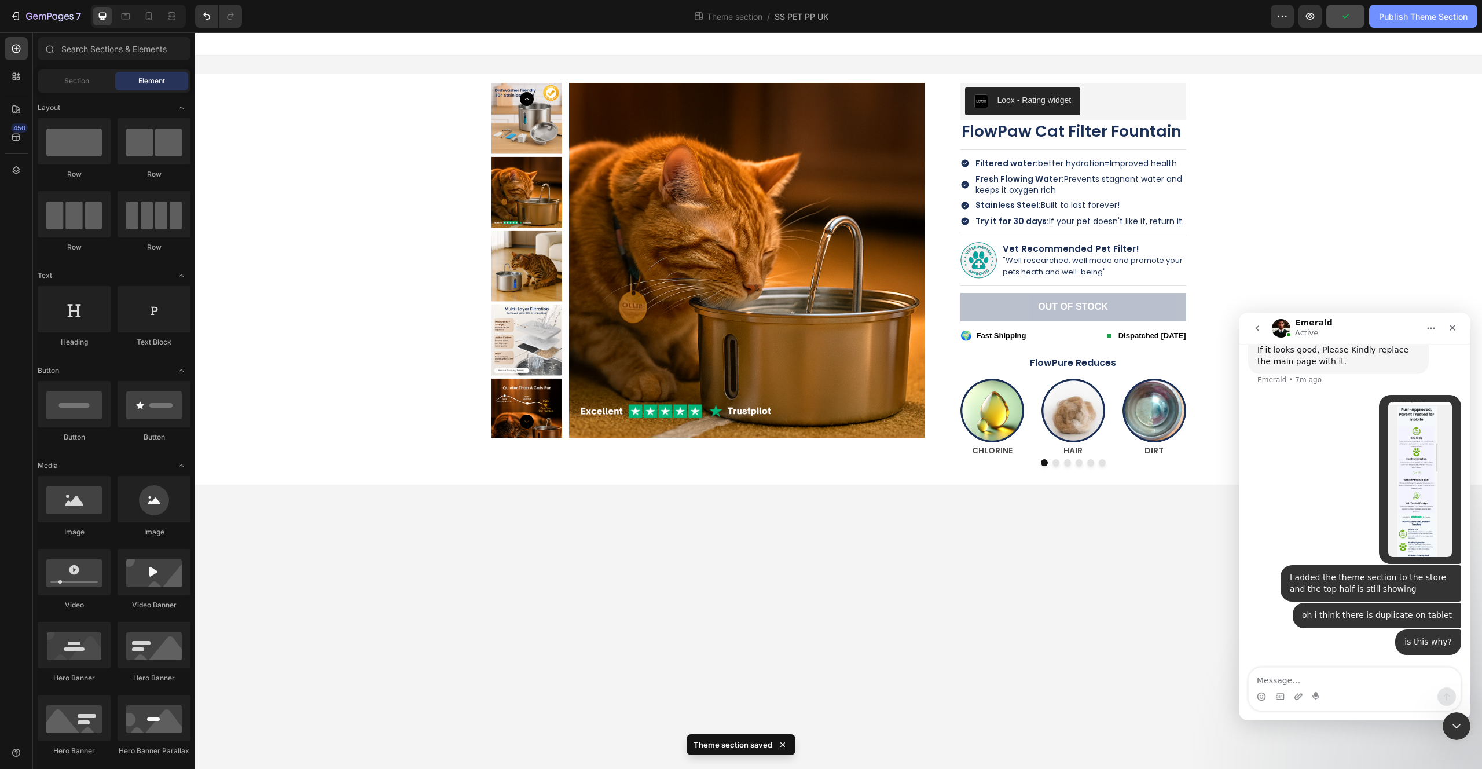
click at [1413, 19] on div "Publish Theme Section" at bounding box center [1423, 16] width 89 height 12
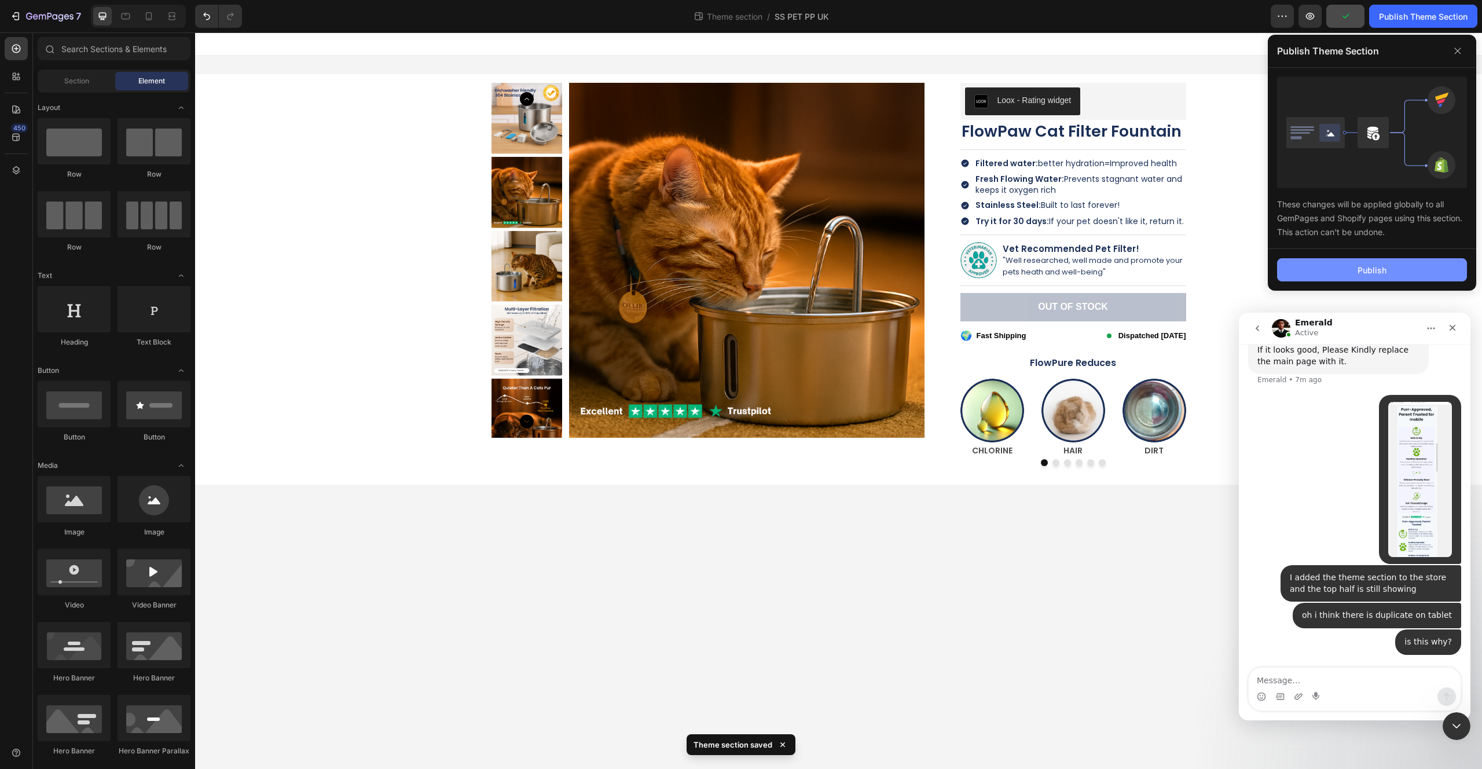
click at [1347, 265] on button "Publish" at bounding box center [1372, 269] width 190 height 23
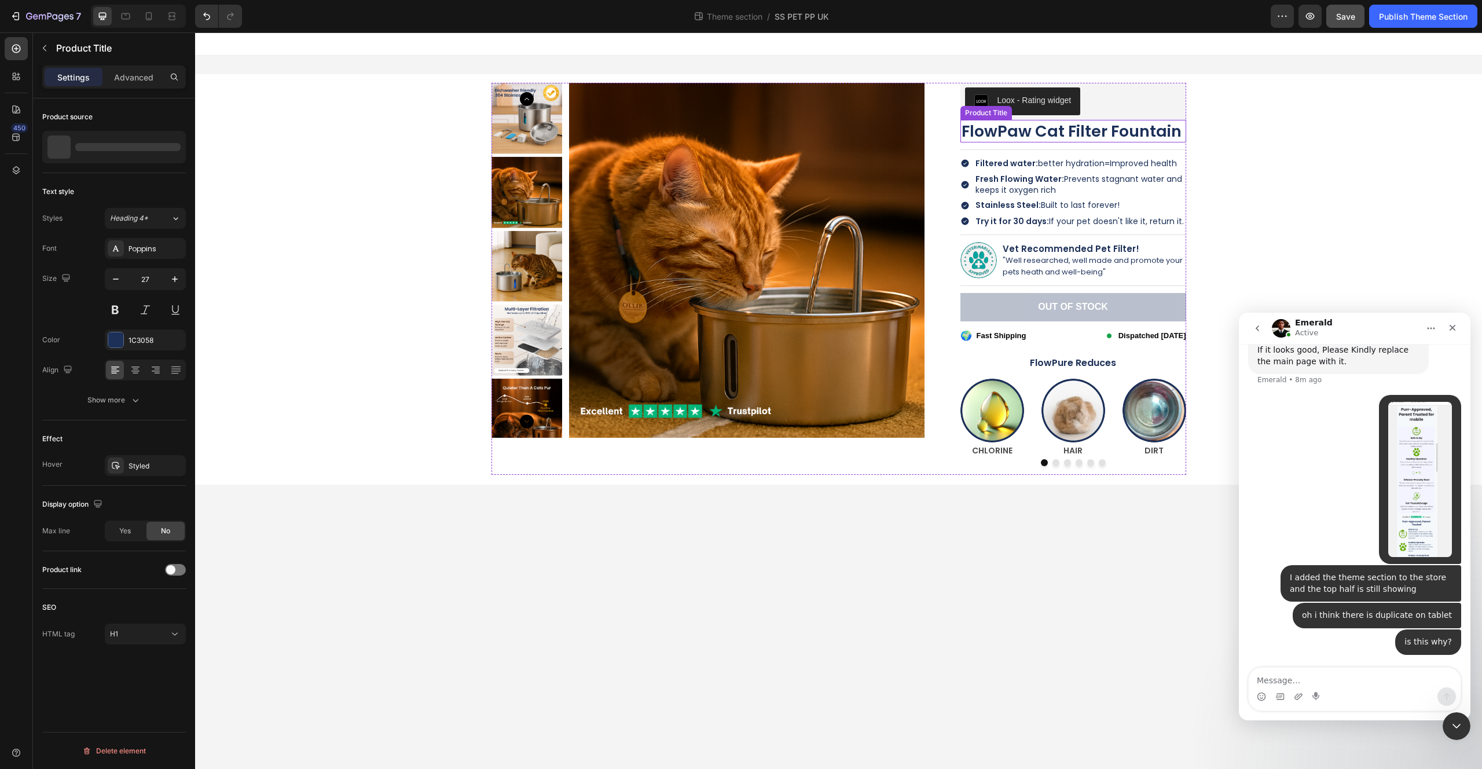
click at [1013, 138] on h1 "FlowPaw Cat Filter Fountain" at bounding box center [1073, 131] width 226 height 23
click at [1014, 136] on h1 "FlowPaw Cat Filter Fountain" at bounding box center [1073, 131] width 226 height 23
click at [1018, 135] on h1 "FlowPaw Cat Filter Fountain" at bounding box center [1073, 131] width 226 height 23
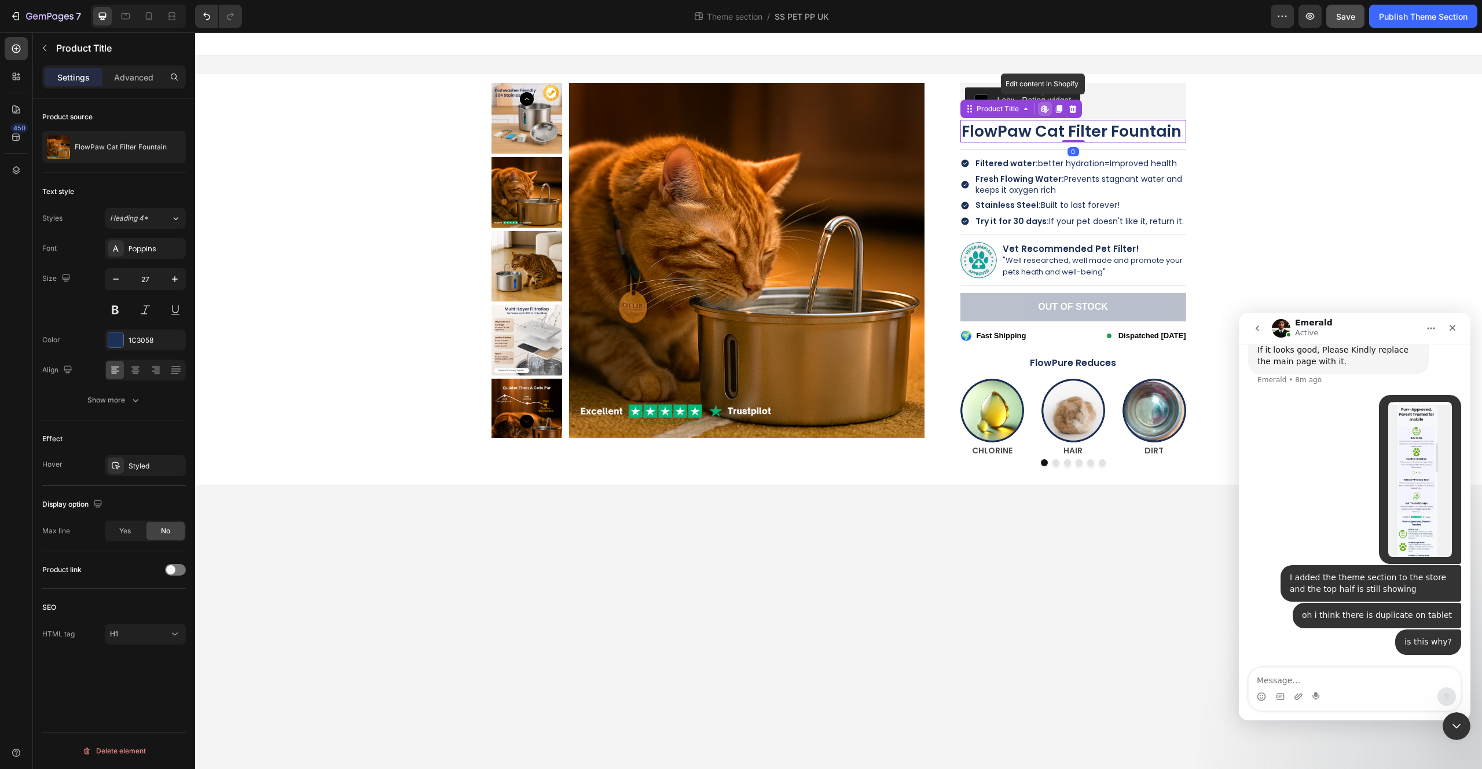
click at [1018, 135] on h1 "FlowPaw Cat Filter Fountain" at bounding box center [1073, 131] width 226 height 23
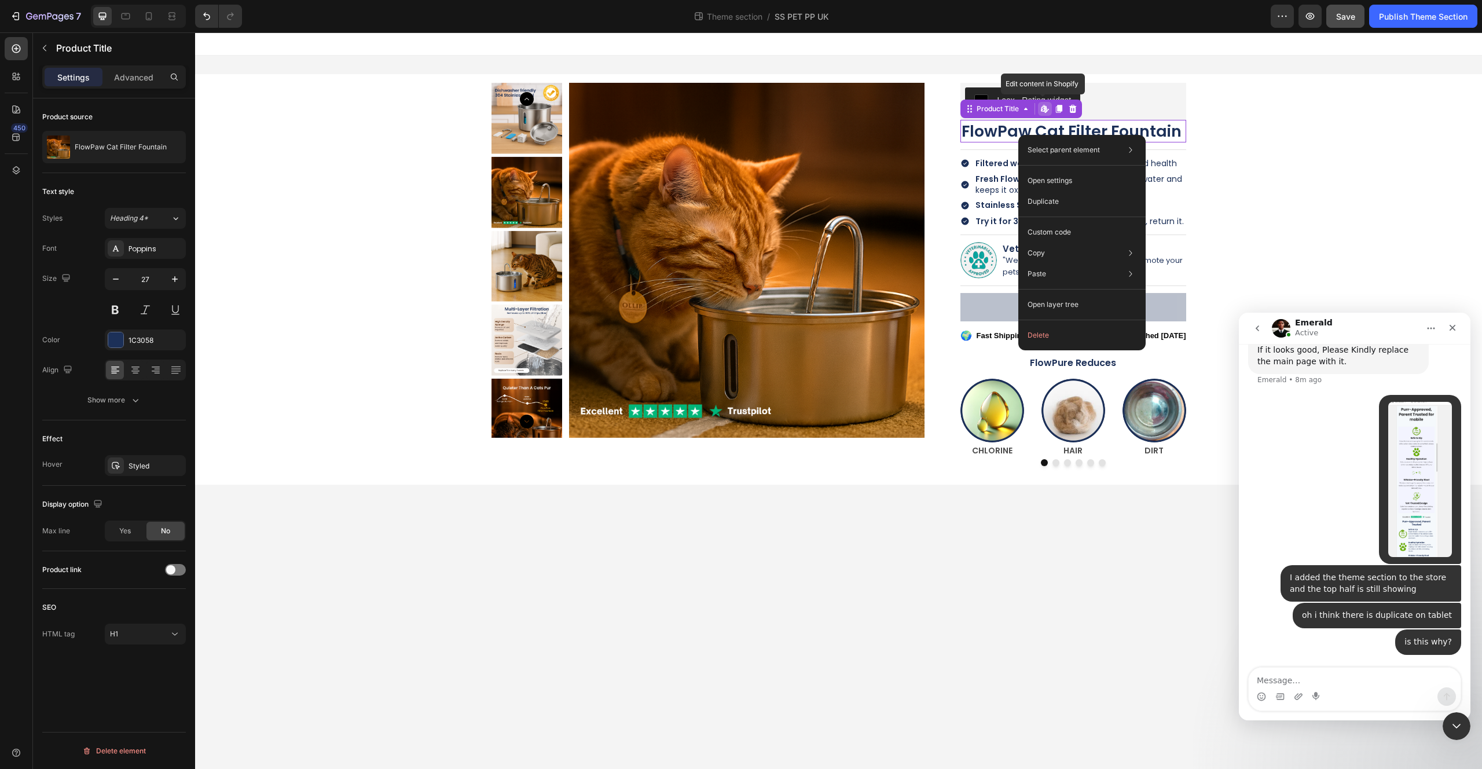
click at [1010, 135] on h1 "FlowPaw Cat Filter Fountain" at bounding box center [1073, 131] width 226 height 23
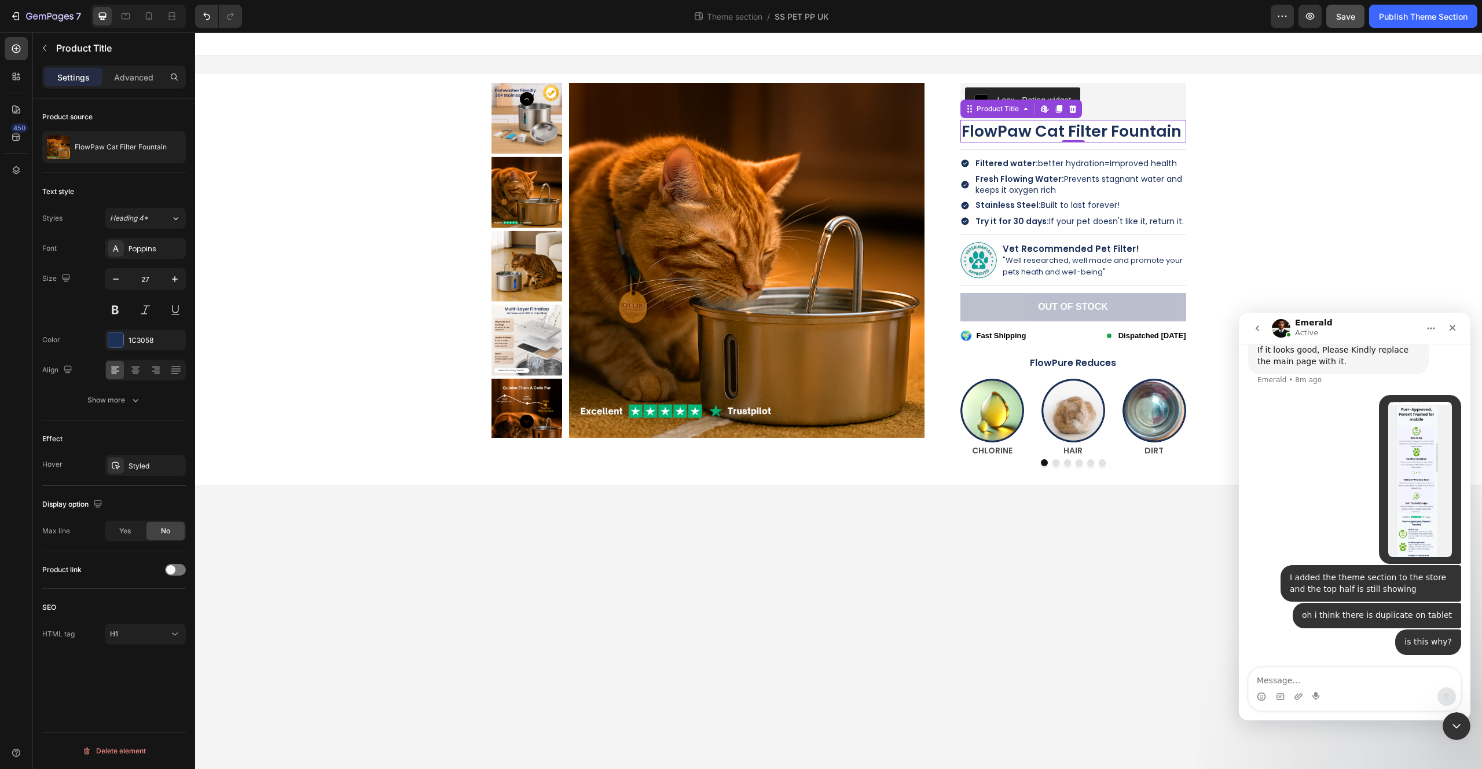
click at [994, 138] on h1 "FlowPaw Cat Filter Fountain" at bounding box center [1073, 131] width 226 height 23
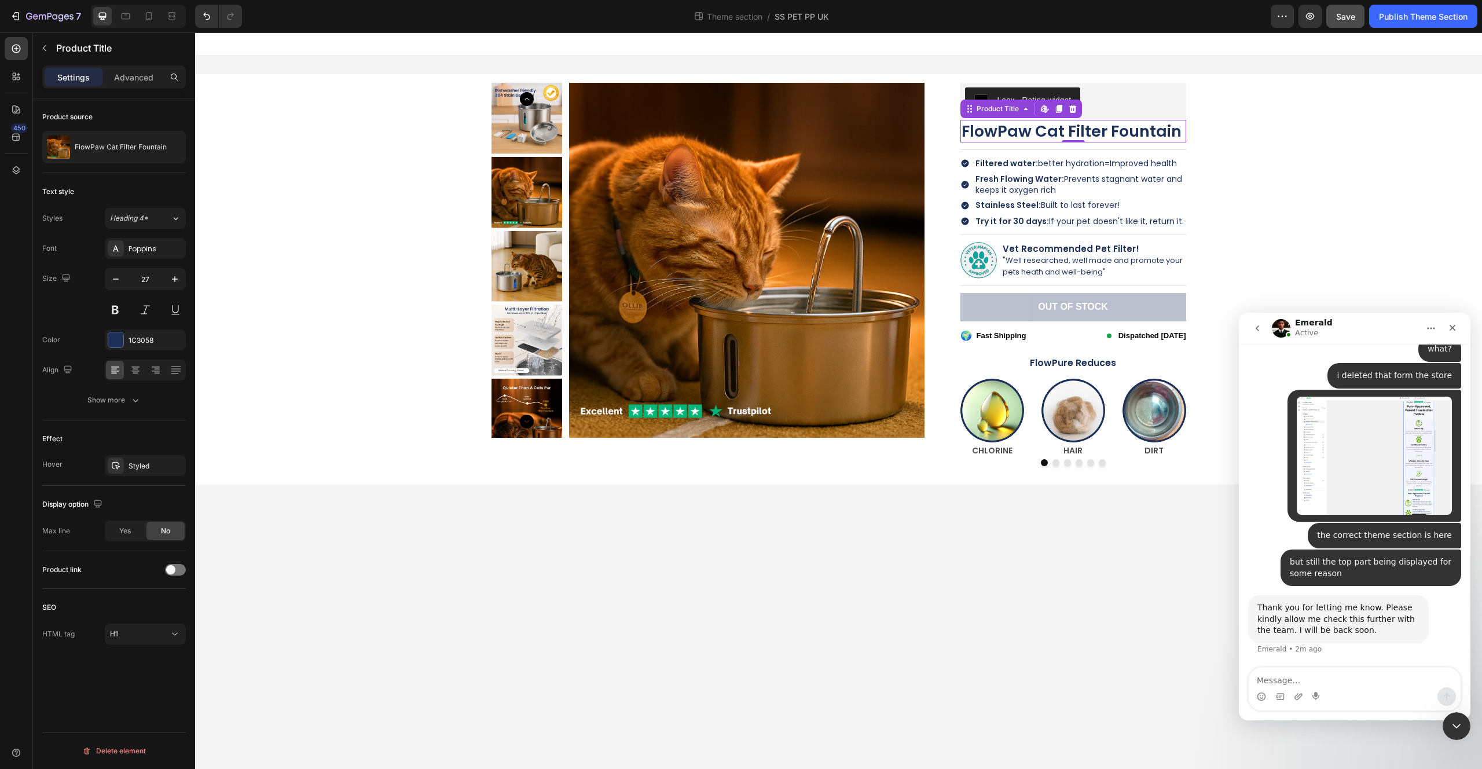
scroll to position [7290, 0]
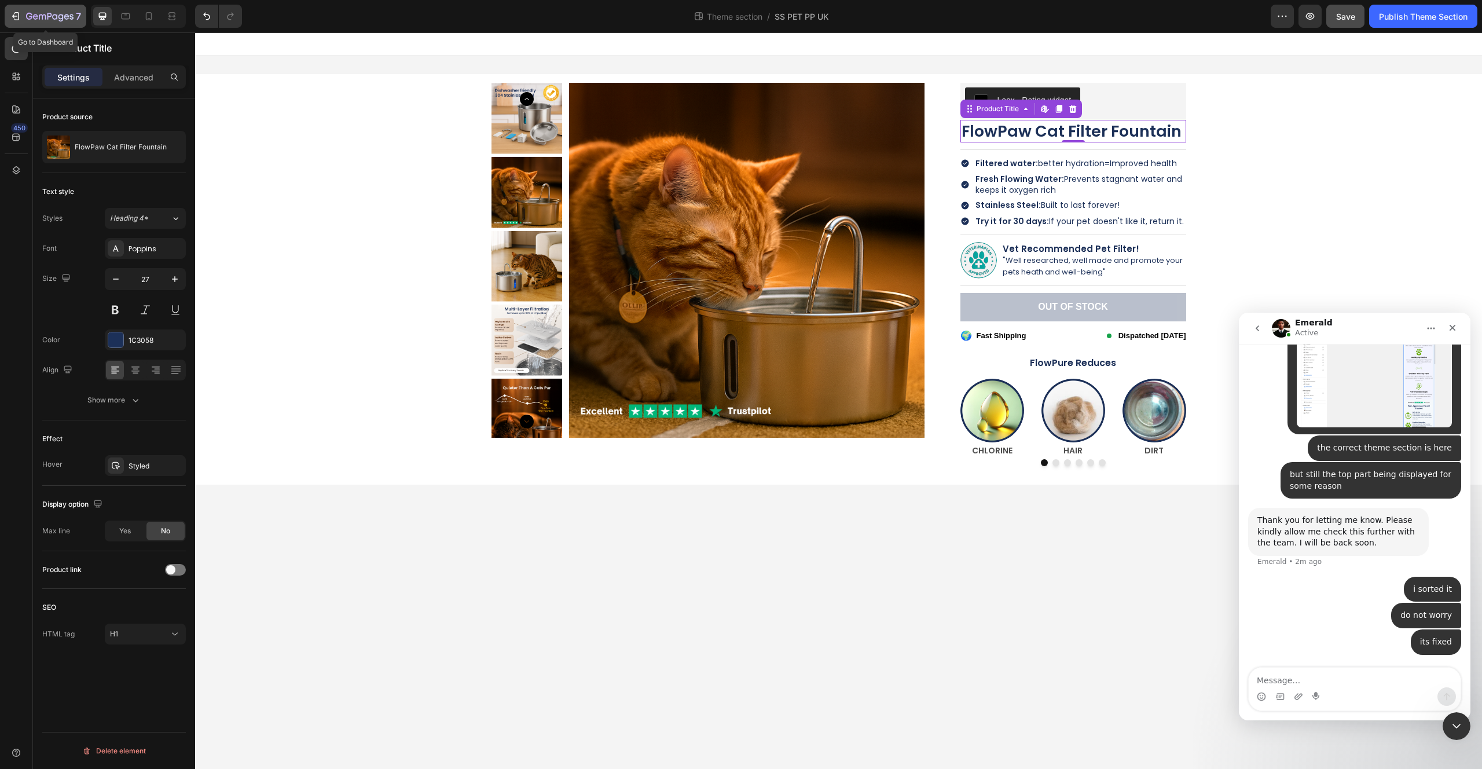
click at [35, 18] on icon "button" at bounding box center [49, 17] width 47 height 10
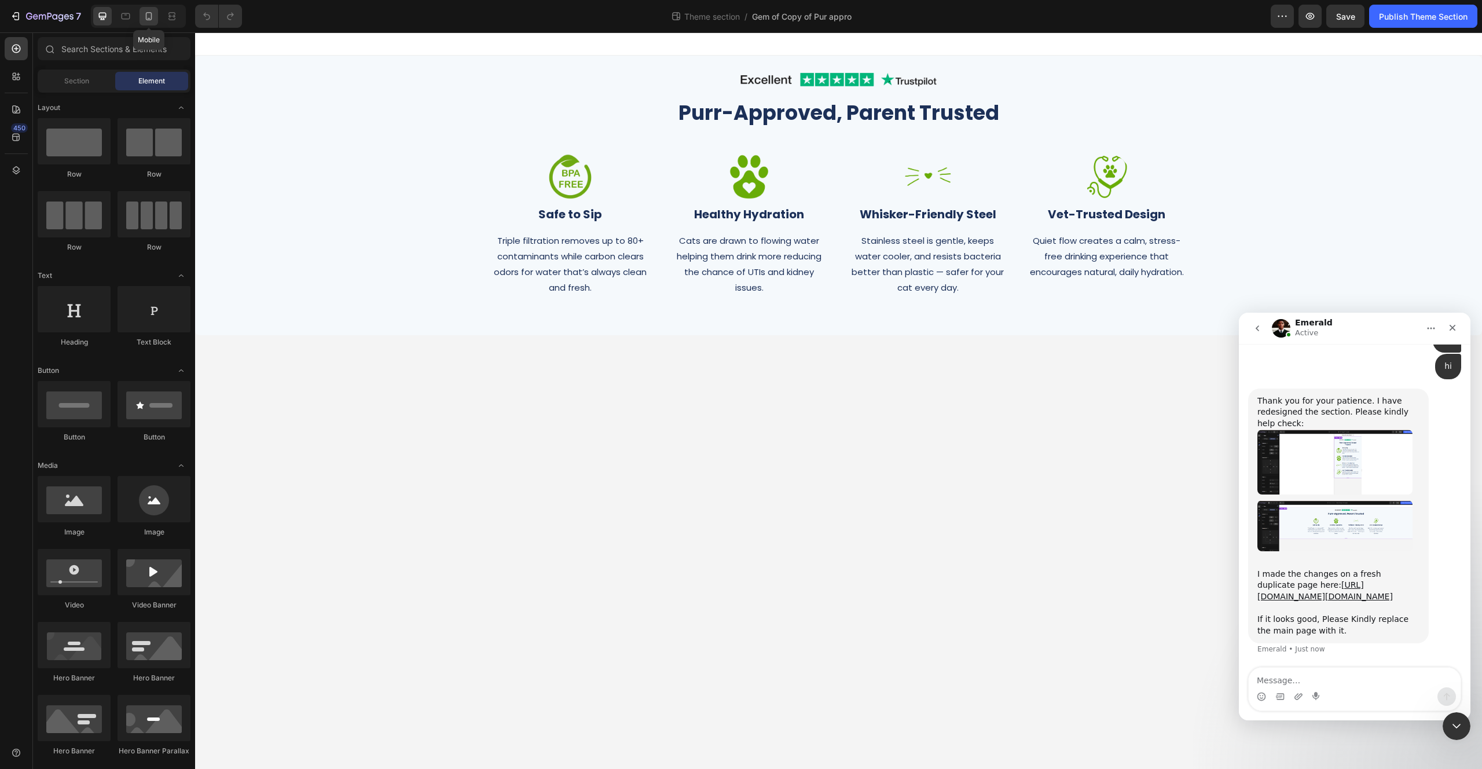
scroll to position [6306, 0]
click at [145, 17] on icon at bounding box center [149, 16] width 12 height 12
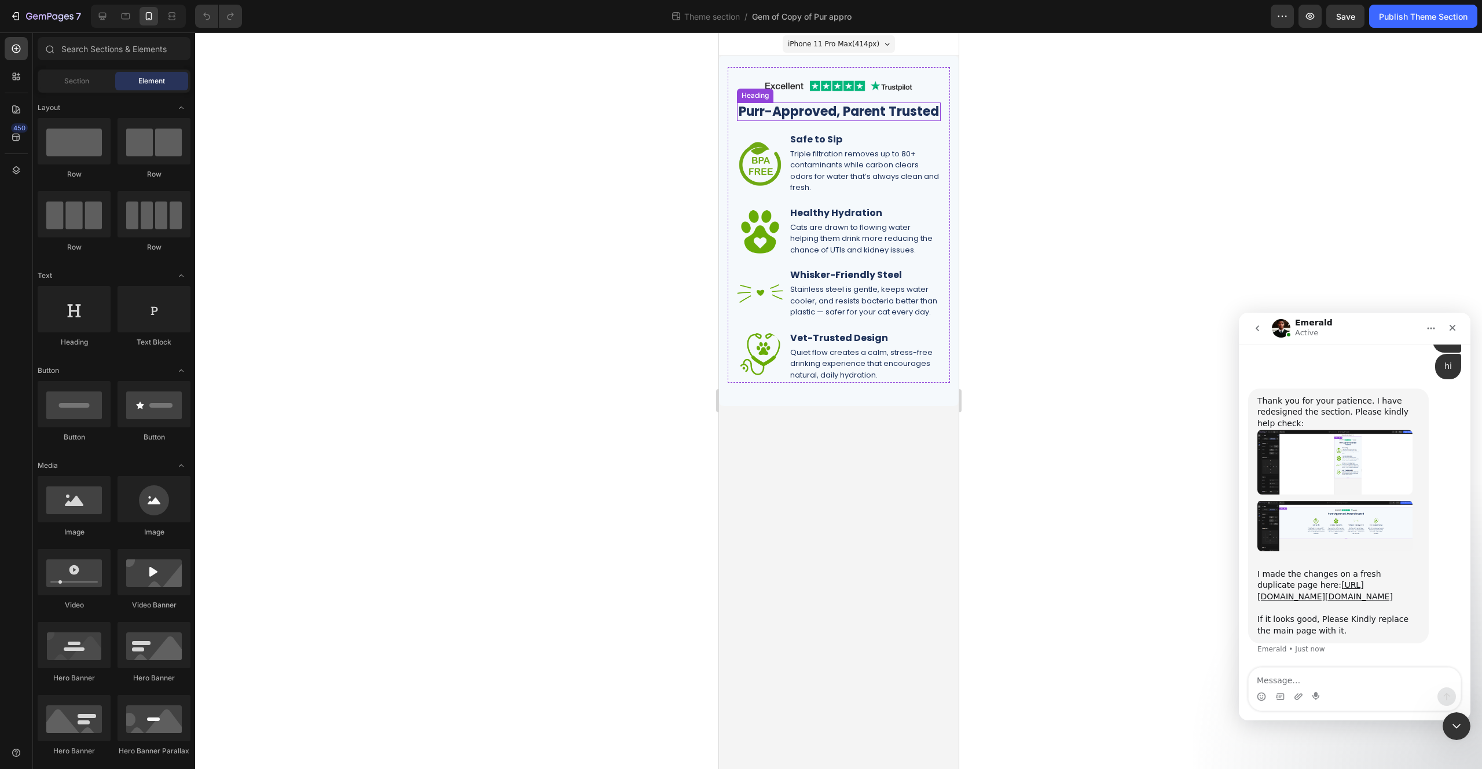
click at [850, 109] on h2 "Purr-Approved, Parent Trusted" at bounding box center [838, 111] width 204 height 19
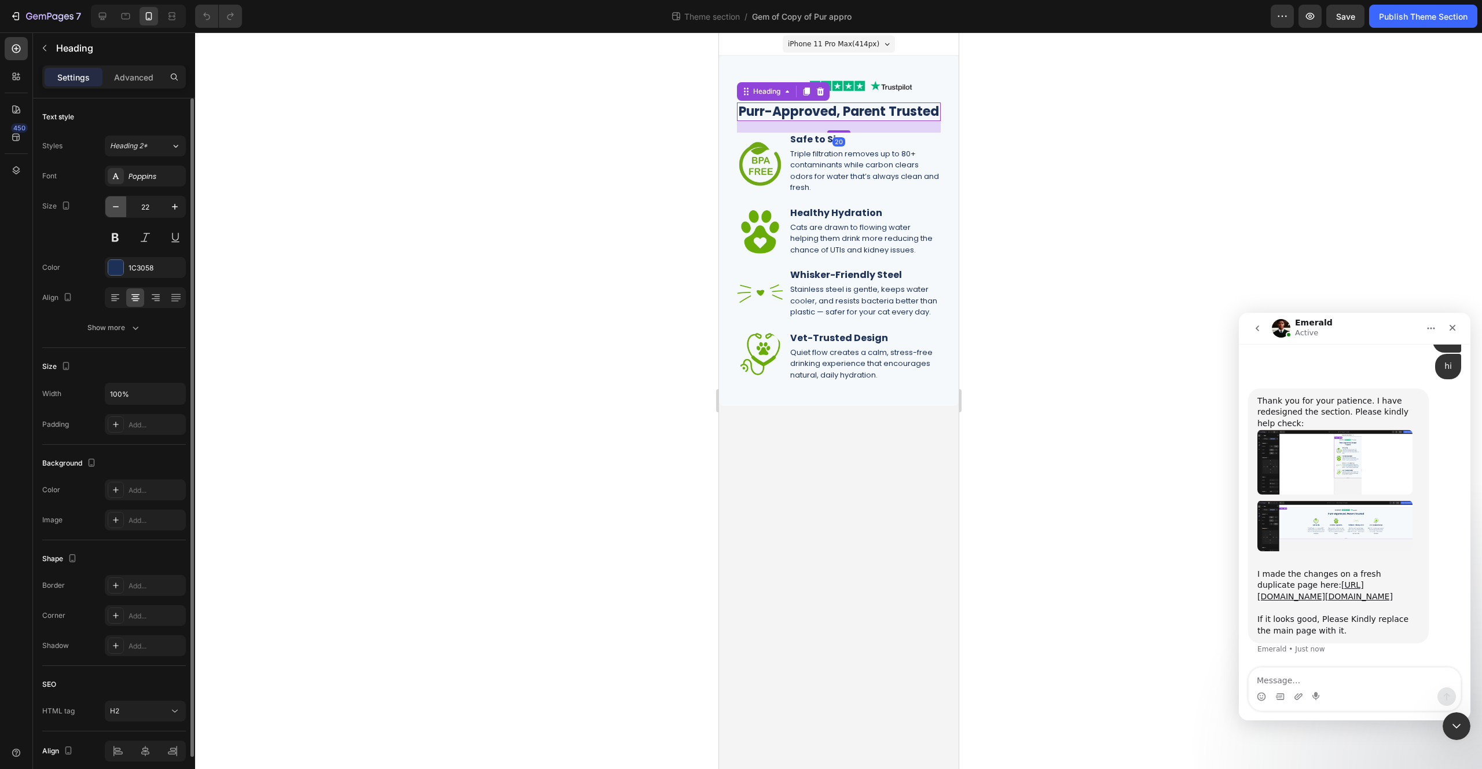
click at [113, 201] on icon "button" at bounding box center [116, 207] width 12 height 12
type input "21"
click at [1051, 239] on div at bounding box center [838, 400] width 1287 height 736
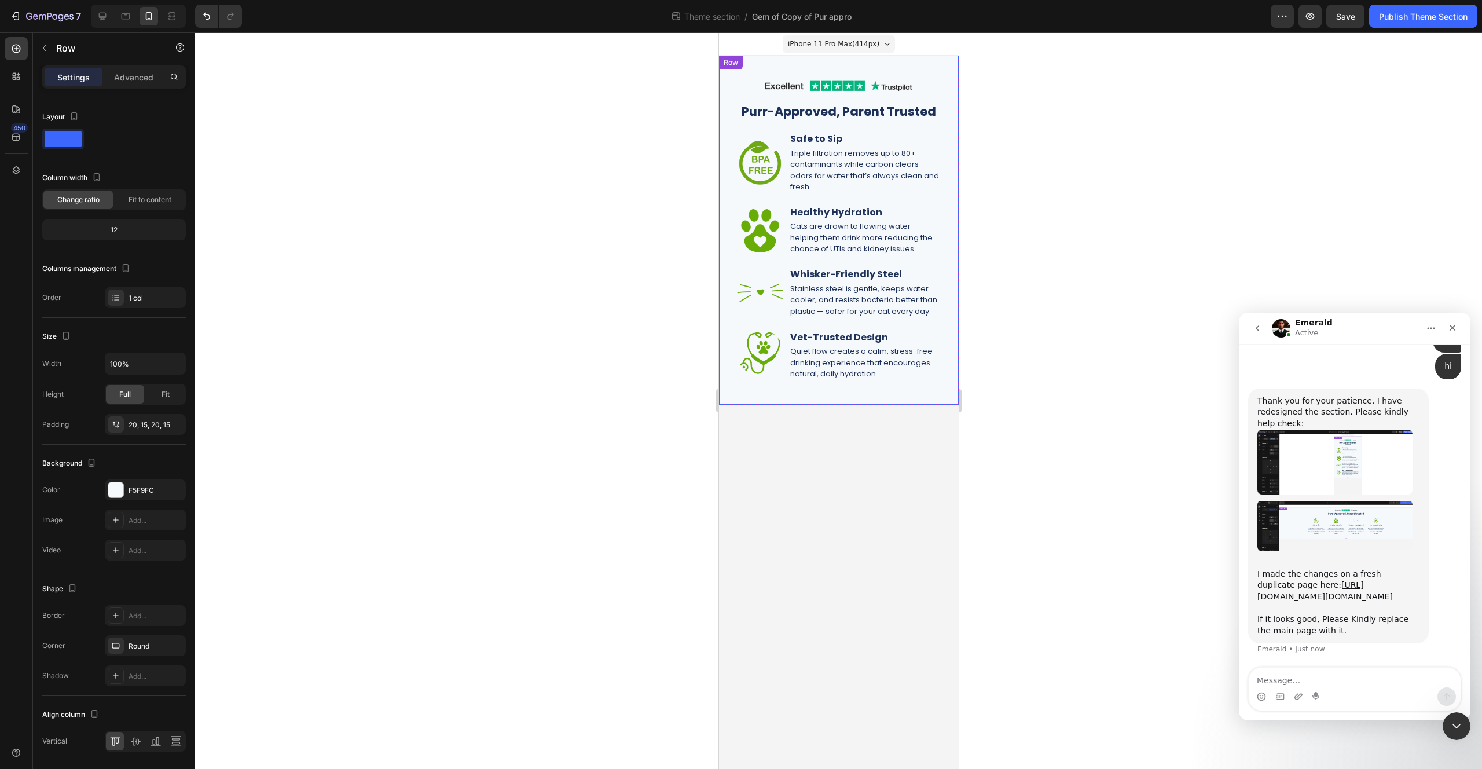
click at [934, 63] on div "Image Purr-Approved, Parent Trusted Heading Image Safe to Sip Heading Triple fi…" at bounding box center [838, 230] width 240 height 349
click at [135, 75] on p "Advanced" at bounding box center [133, 77] width 39 height 12
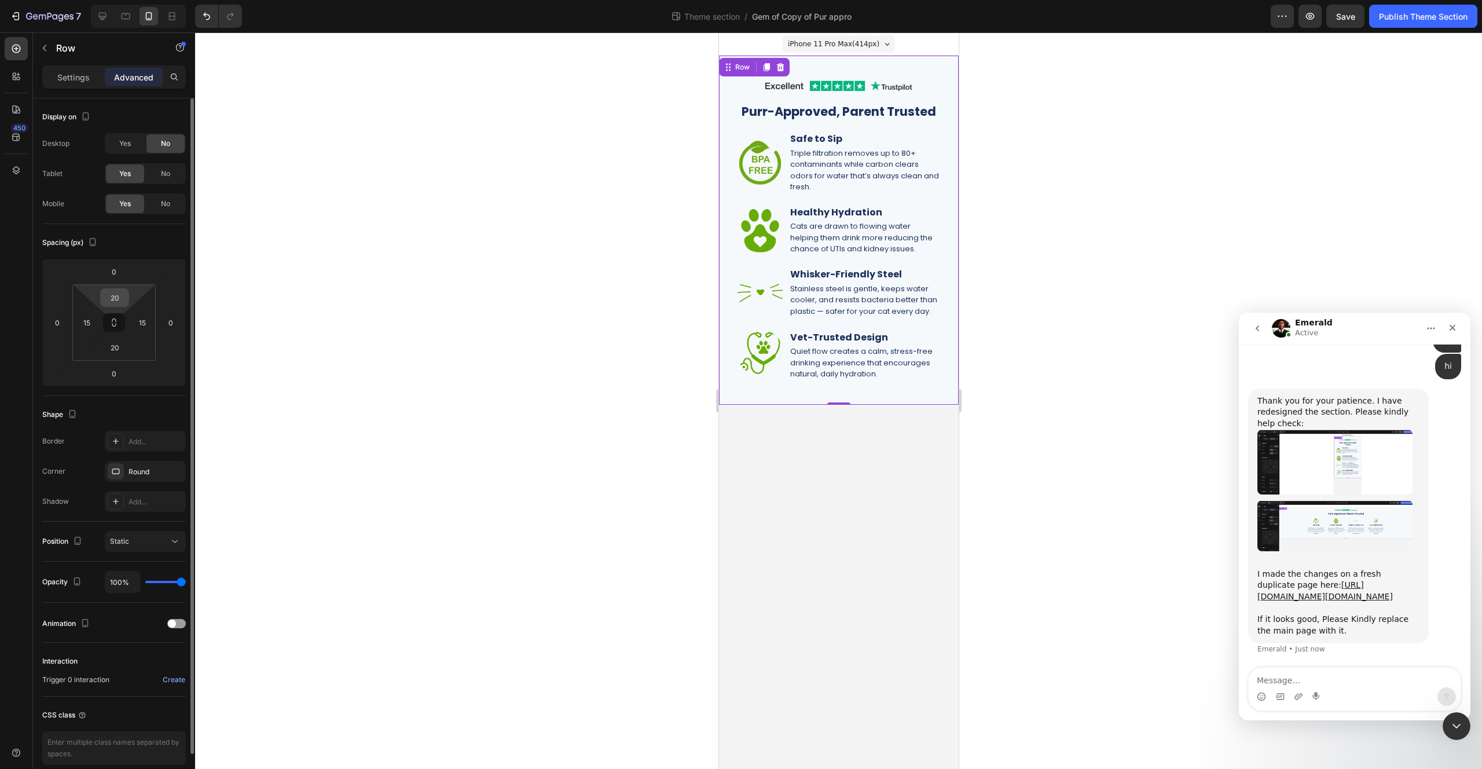
click at [116, 299] on input "20" at bounding box center [114, 297] width 23 height 17
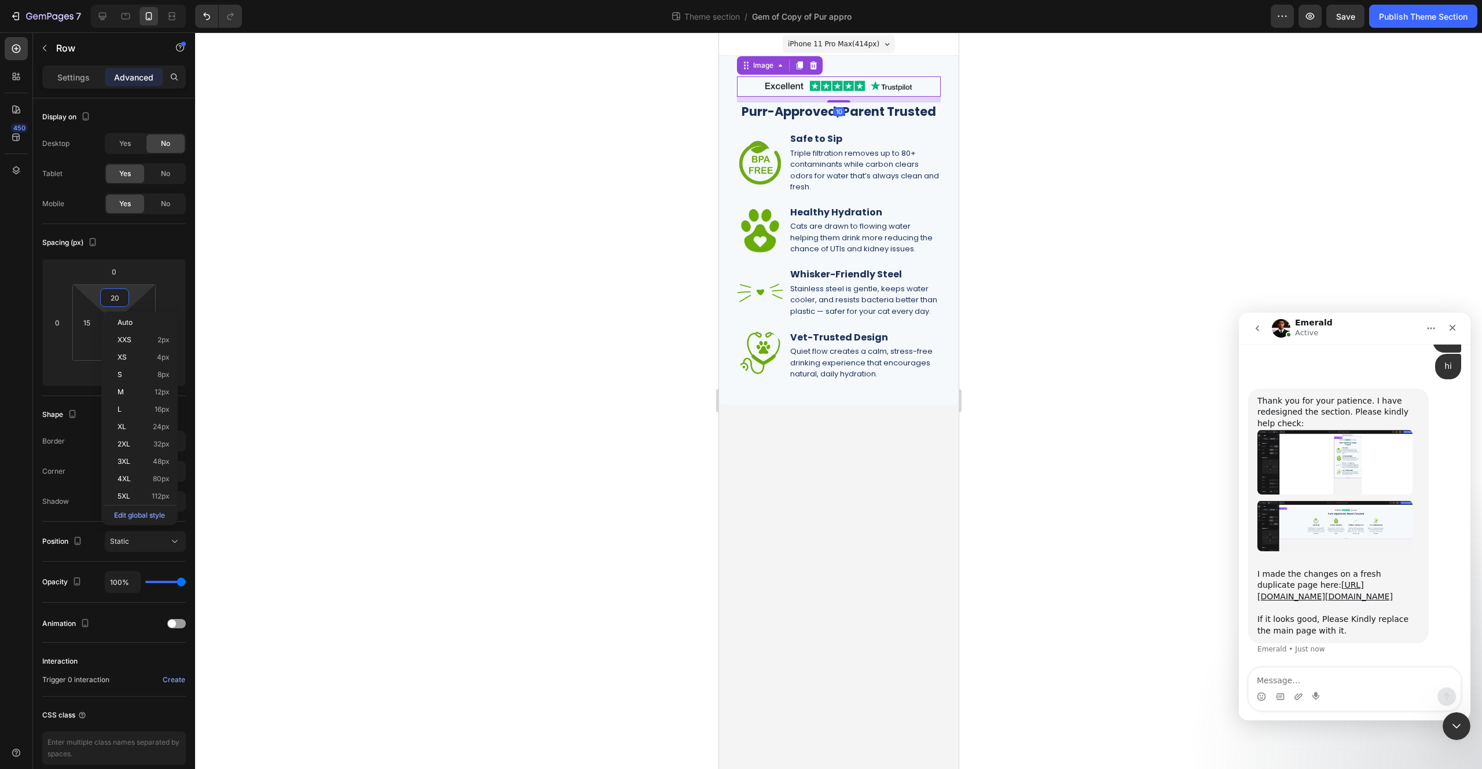
click at [870, 76] on img at bounding box center [838, 86] width 174 height 20
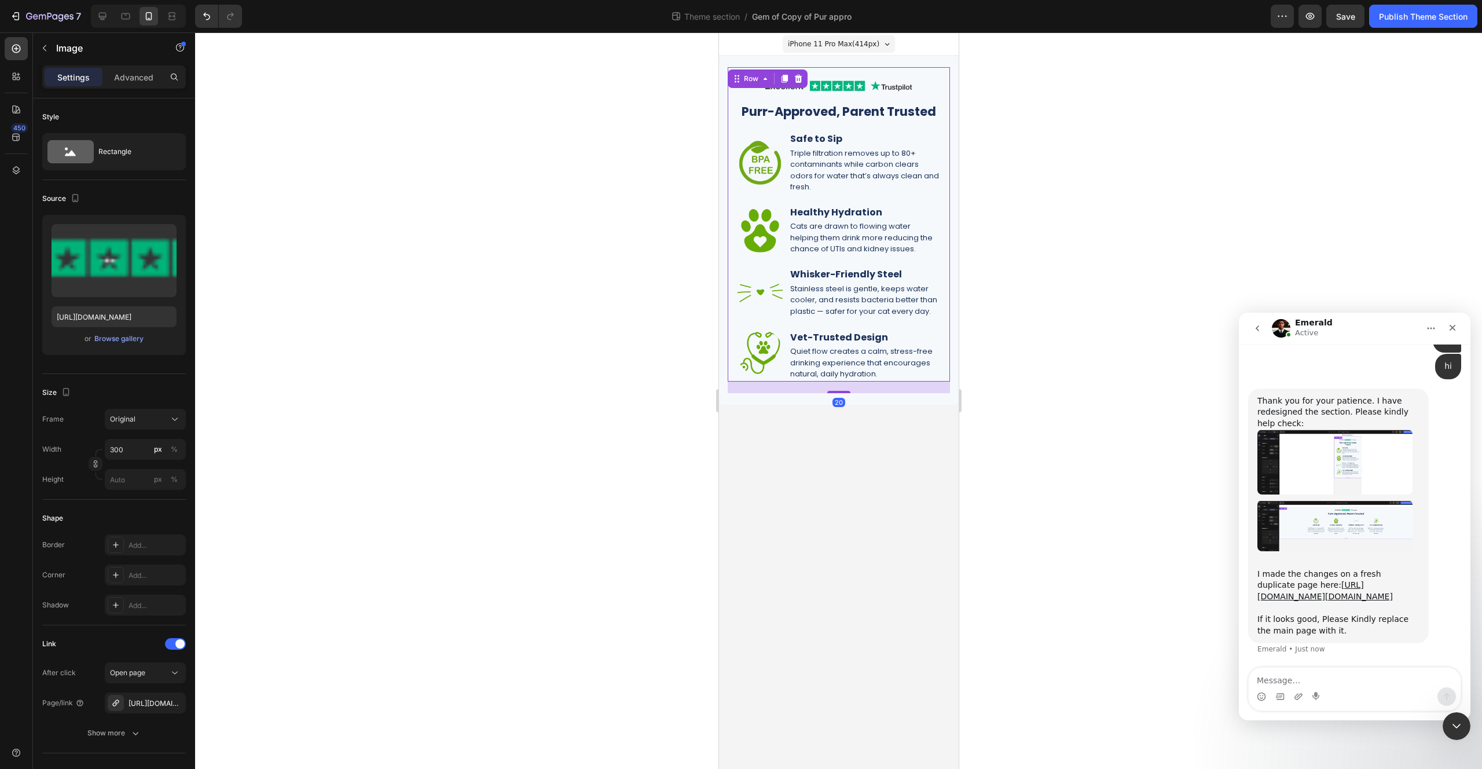
click at [873, 71] on div "Image Purr-Approved, Parent Trusted Heading Image Safe to Sip Heading Triple fi…" at bounding box center [838, 224] width 222 height 314
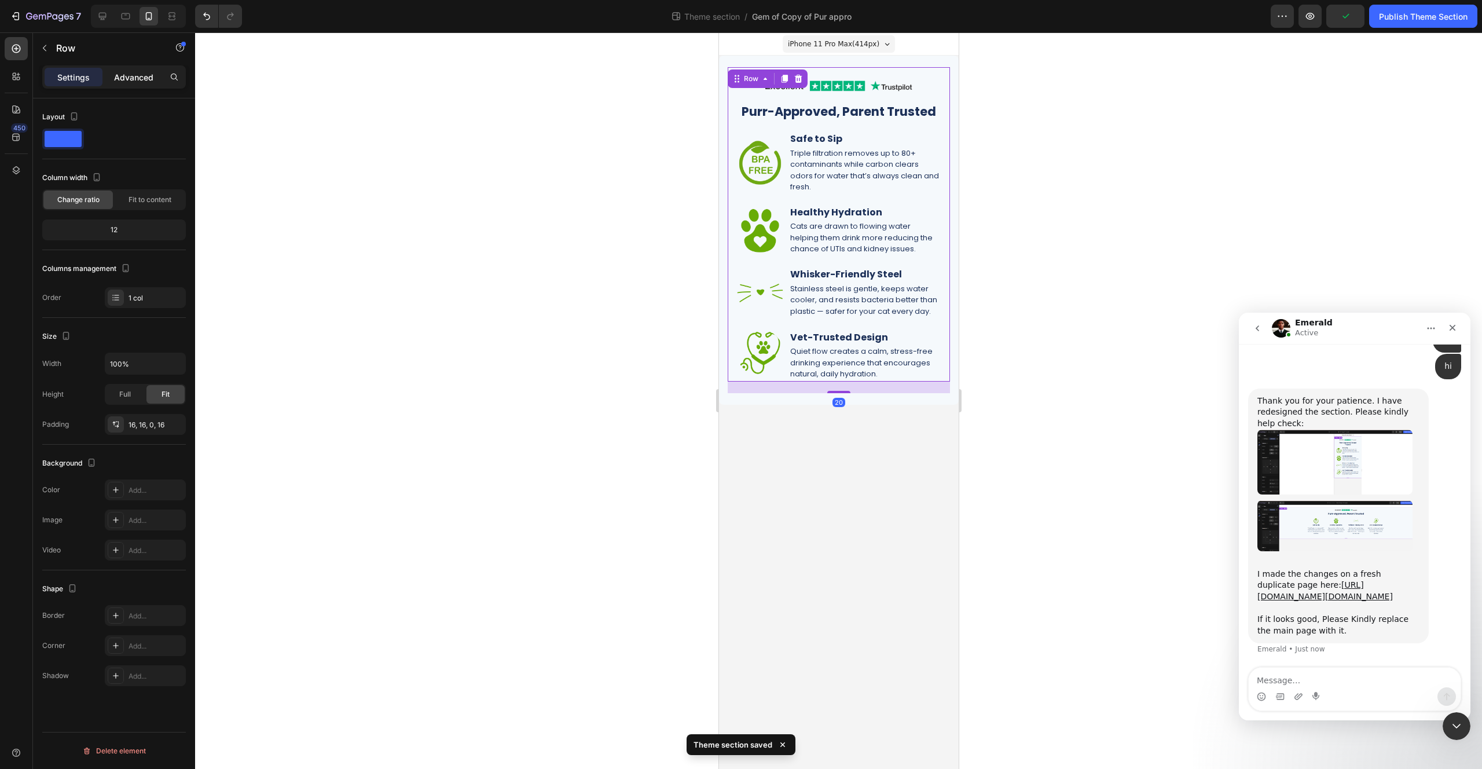
click at [117, 78] on p "Advanced" at bounding box center [133, 77] width 39 height 12
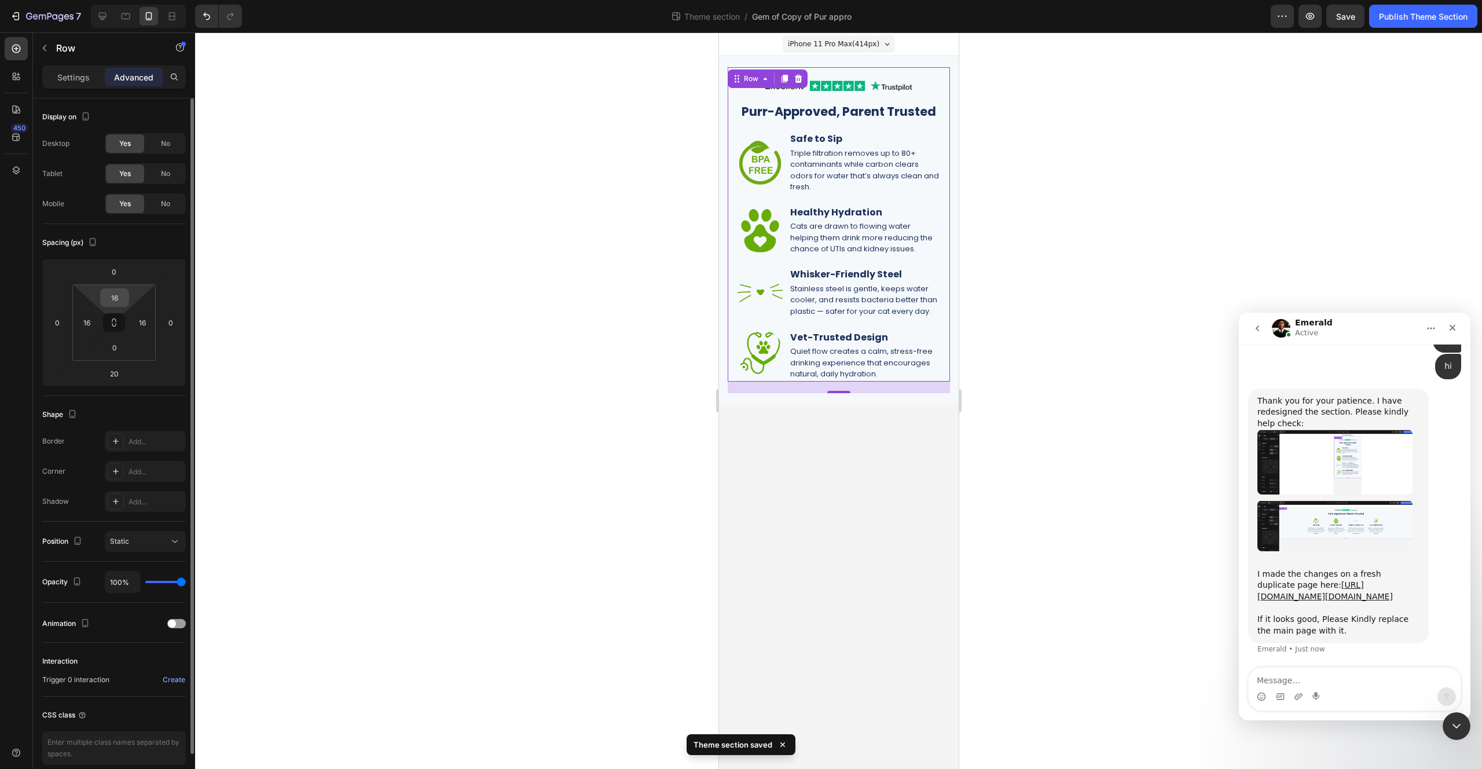
click at [115, 299] on input "16" at bounding box center [114, 297] width 23 height 17
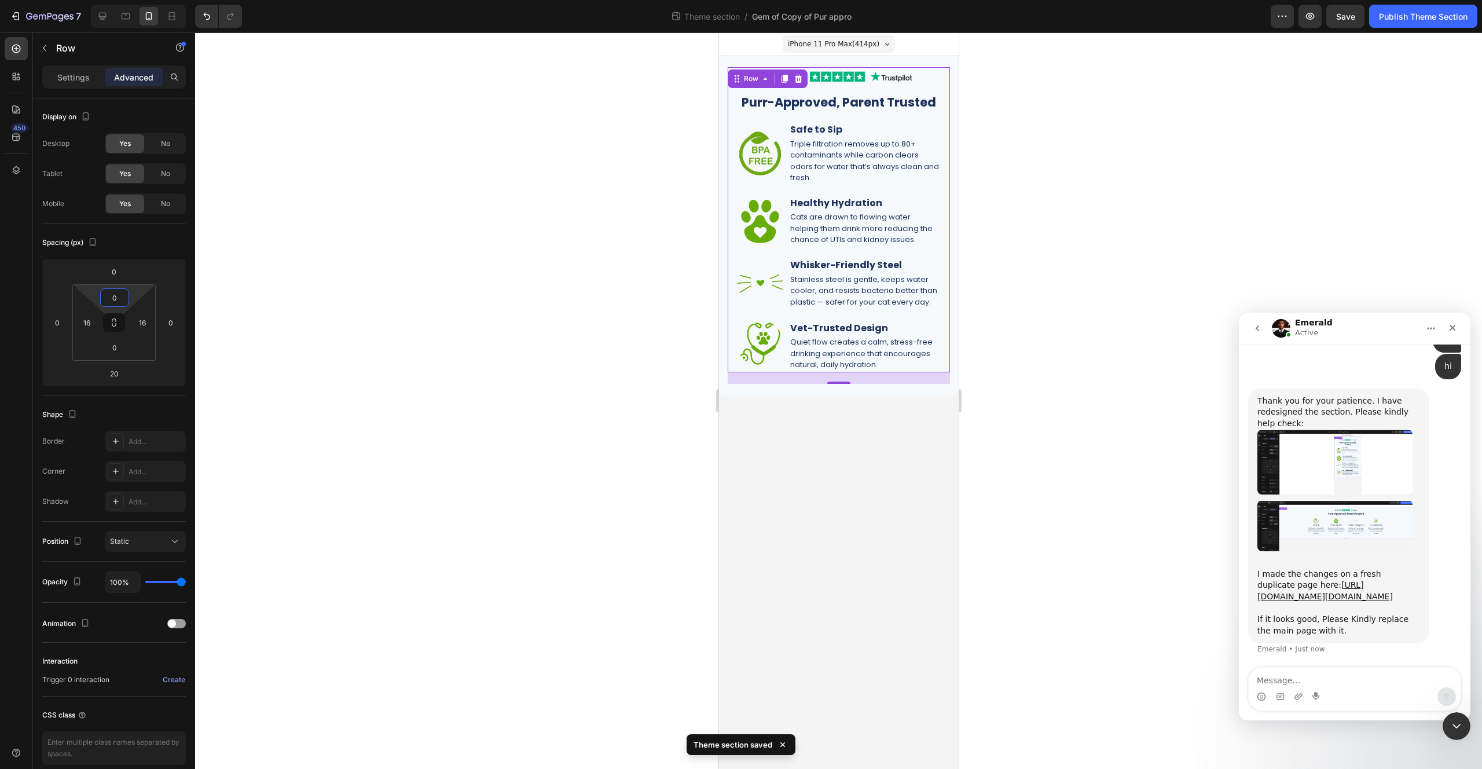
click at [1066, 340] on div at bounding box center [838, 400] width 1287 height 736
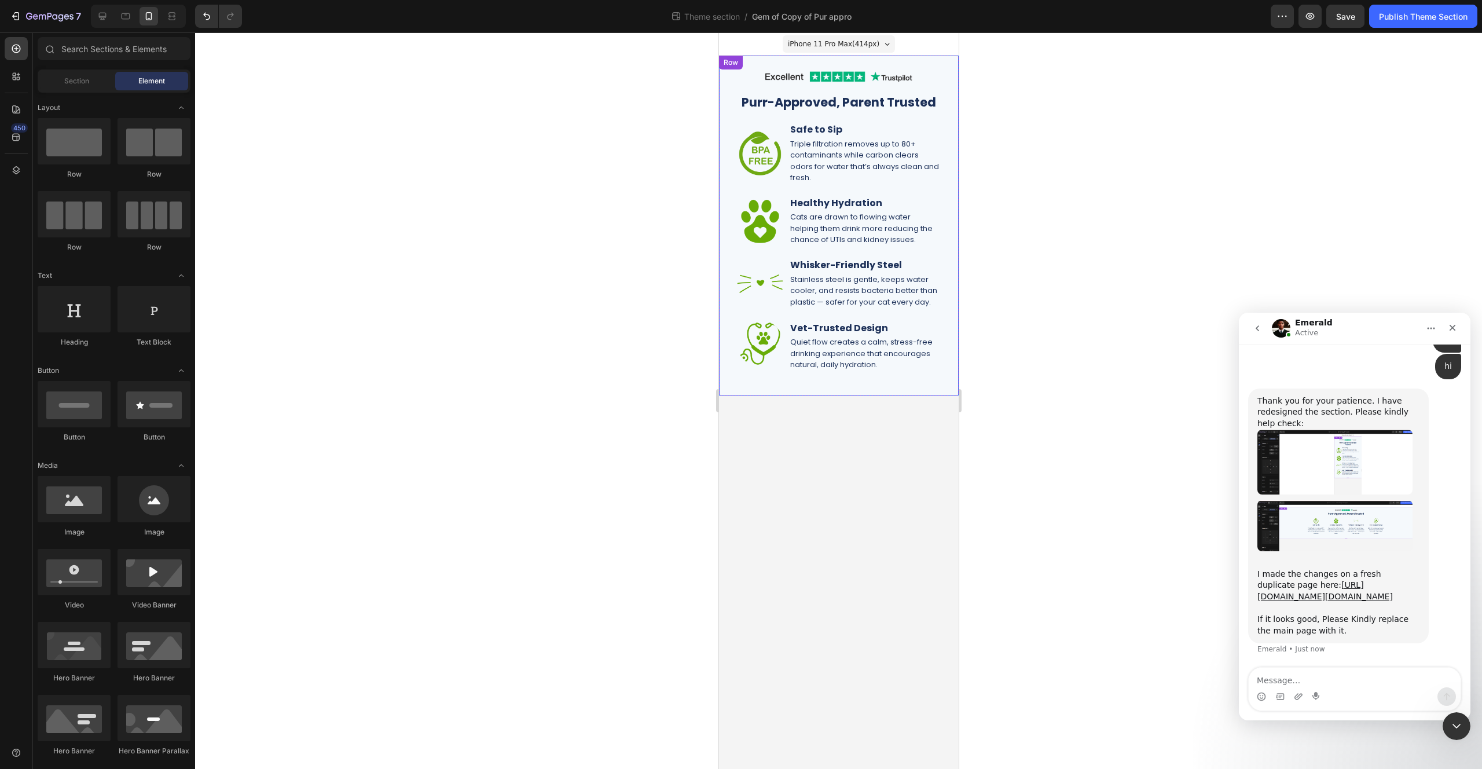
click at [888, 374] on div "Image Purr-Approved, Parent Trusted Heading Image Safe to Sip Heading Triple fi…" at bounding box center [838, 225] width 222 height 317
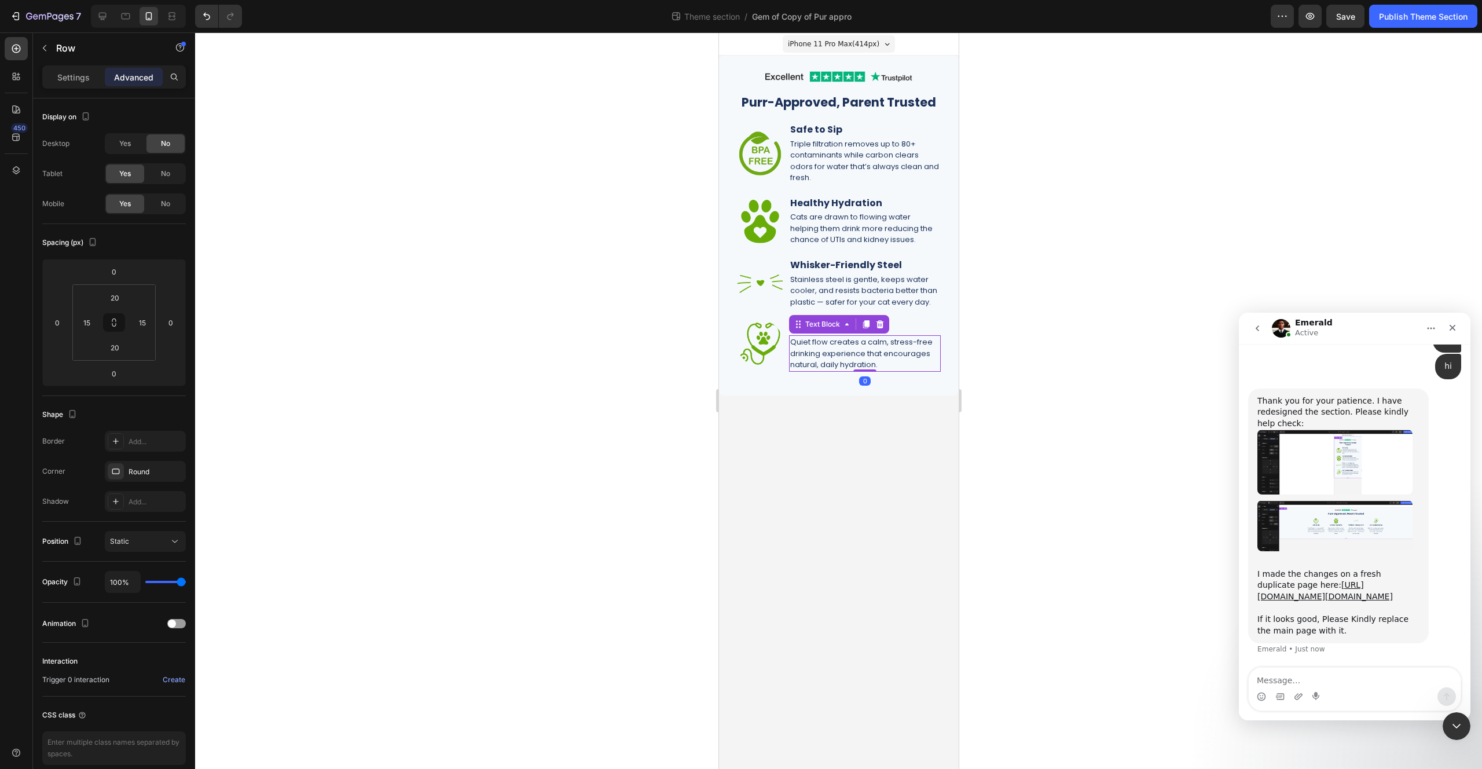
click at [897, 364] on p "Quiet flow creates a calm, stress-free drinking experience that encourages natu…" at bounding box center [864, 353] width 149 height 34
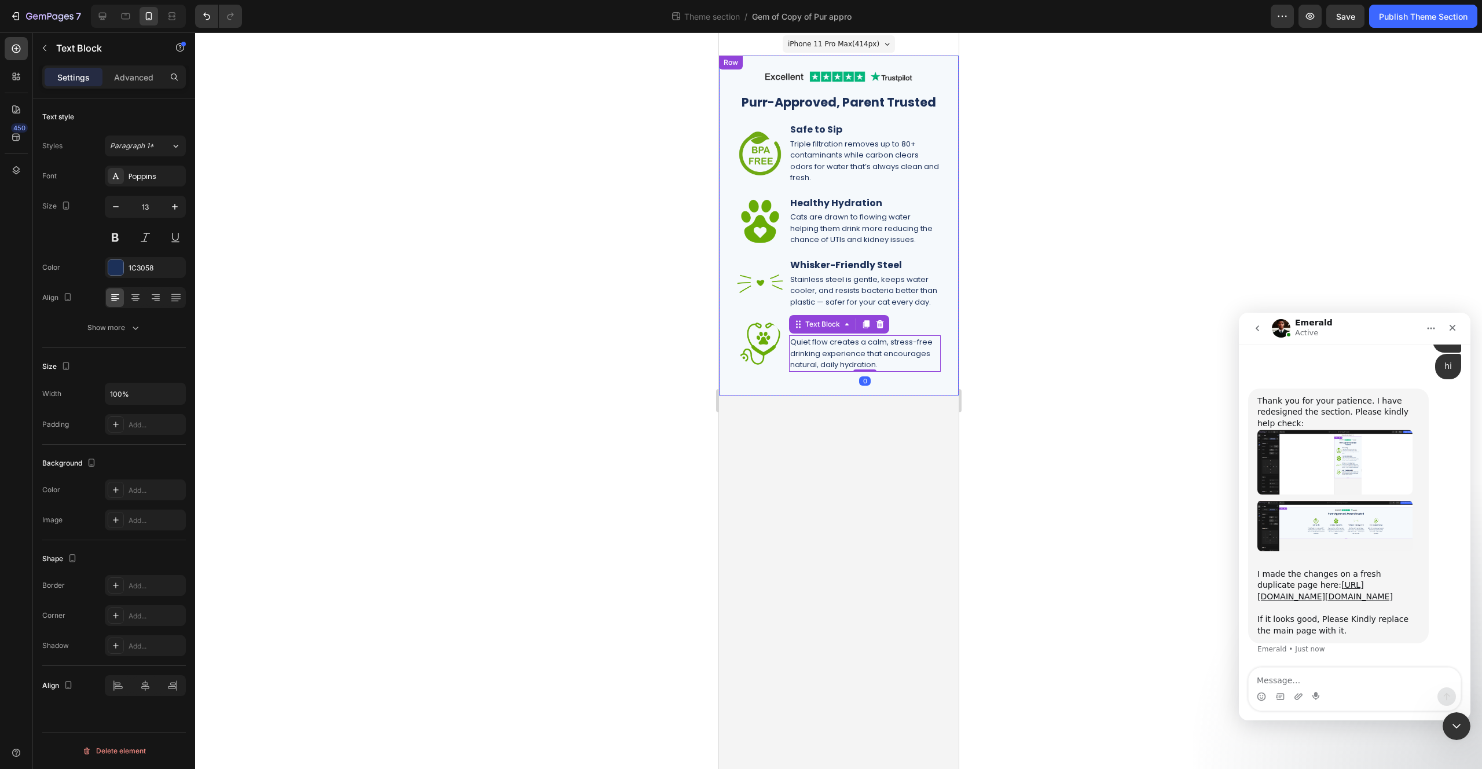
click at [953, 349] on div "Image Purr-Approved, Parent Trusted Heading Image Safe to Sip Heading Triple fi…" at bounding box center [838, 226] width 240 height 340
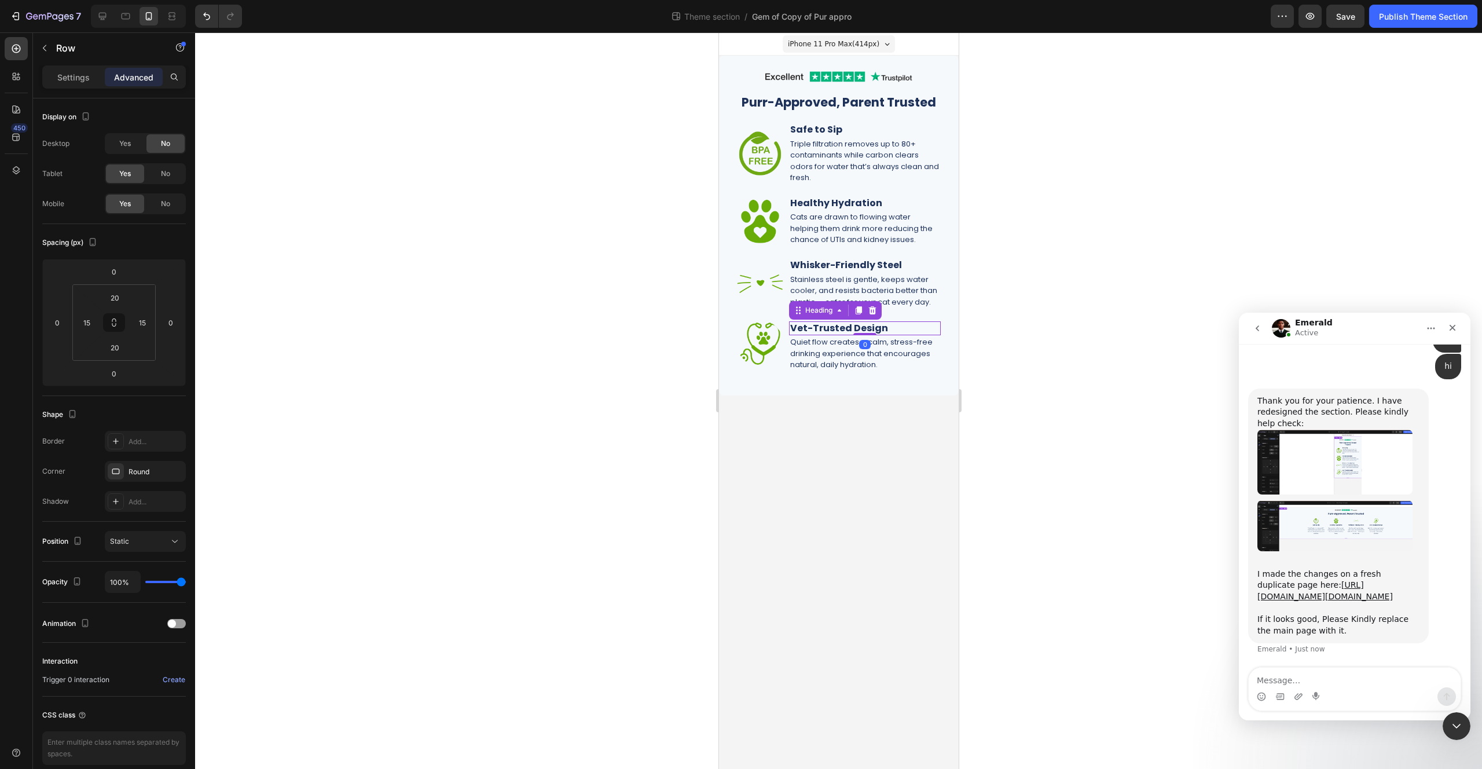
click at [789, 323] on h2 "Vet-Trusted Design" at bounding box center [865, 328] width 152 height 14
click at [788, 317] on div "Image Purr-Approved, Parent Trusted Heading Image Safe to Sip Heading Triple fi…" at bounding box center [838, 219] width 204 height 305
drag, startPoint x: 842, startPoint y: 383, endPoint x: 882, endPoint y: 326, distance: 69.4
click at [880, 326] on div "Image Purr-Approved, Parent Trusted Heading Image Safe to Sip Heading Triple fi…" at bounding box center [838, 219] width 222 height 305
type input "0"
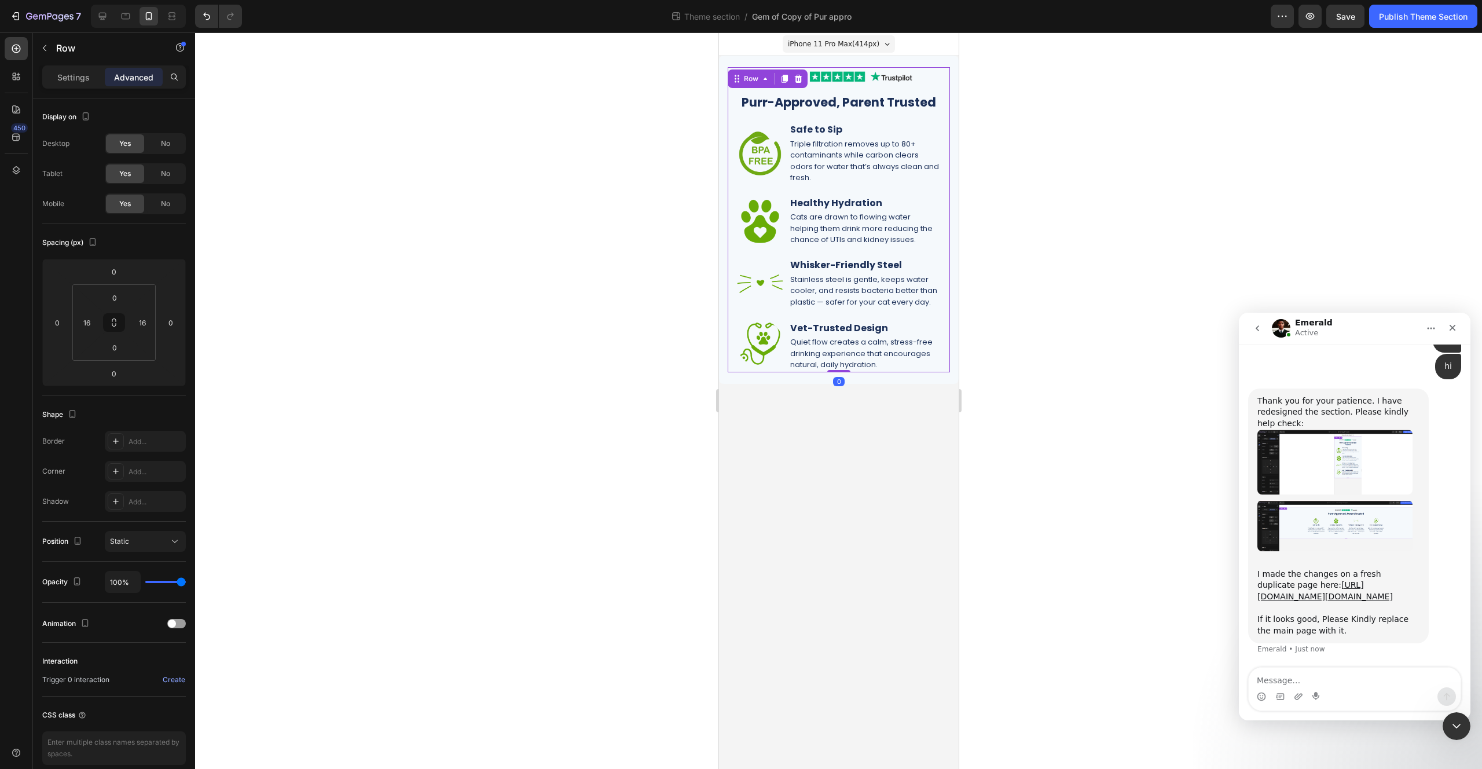
click at [1102, 291] on div at bounding box center [838, 400] width 1287 height 736
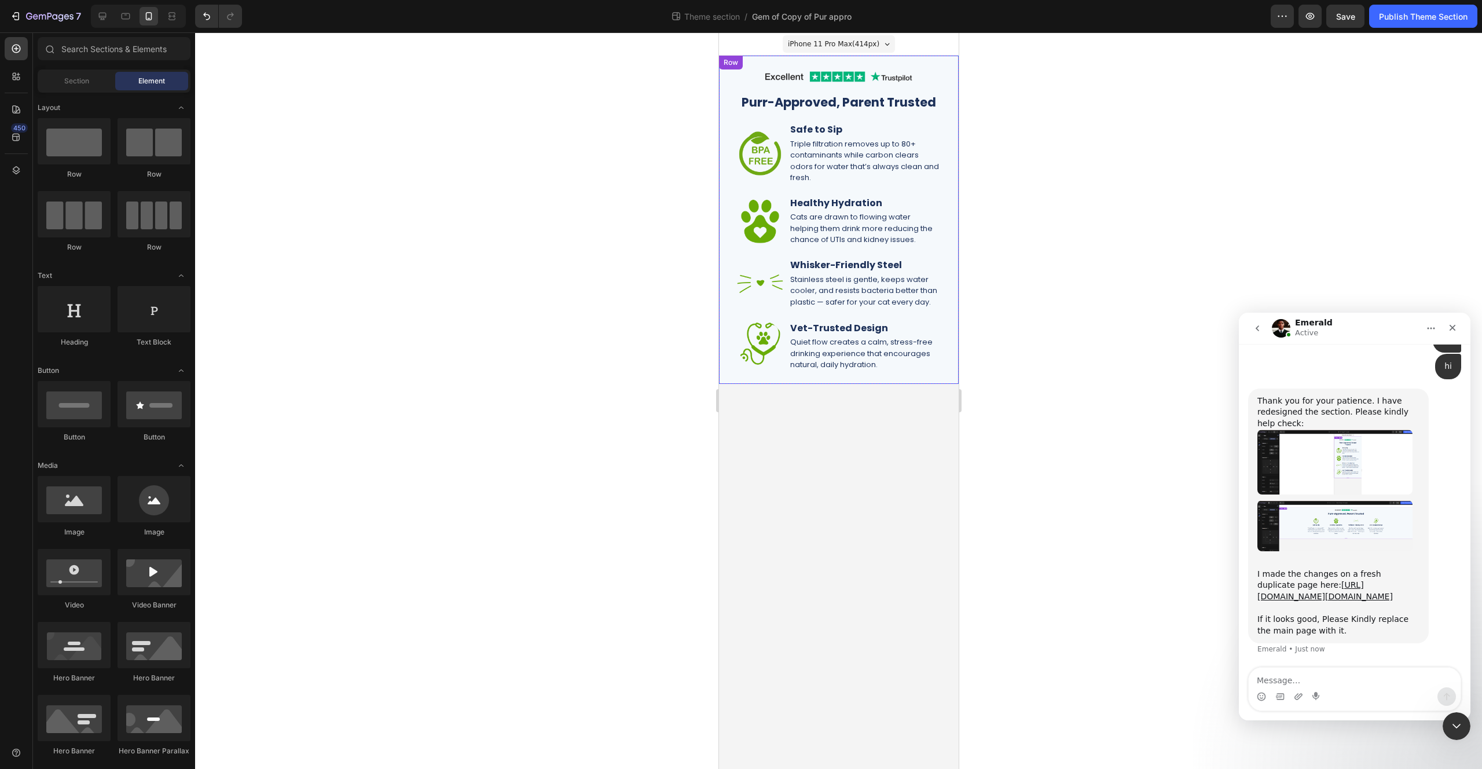
click at [855, 62] on div "Image Purr-Approved, Parent Trusted Heading Image Safe to Sip Heading Triple fi…" at bounding box center [838, 220] width 240 height 328
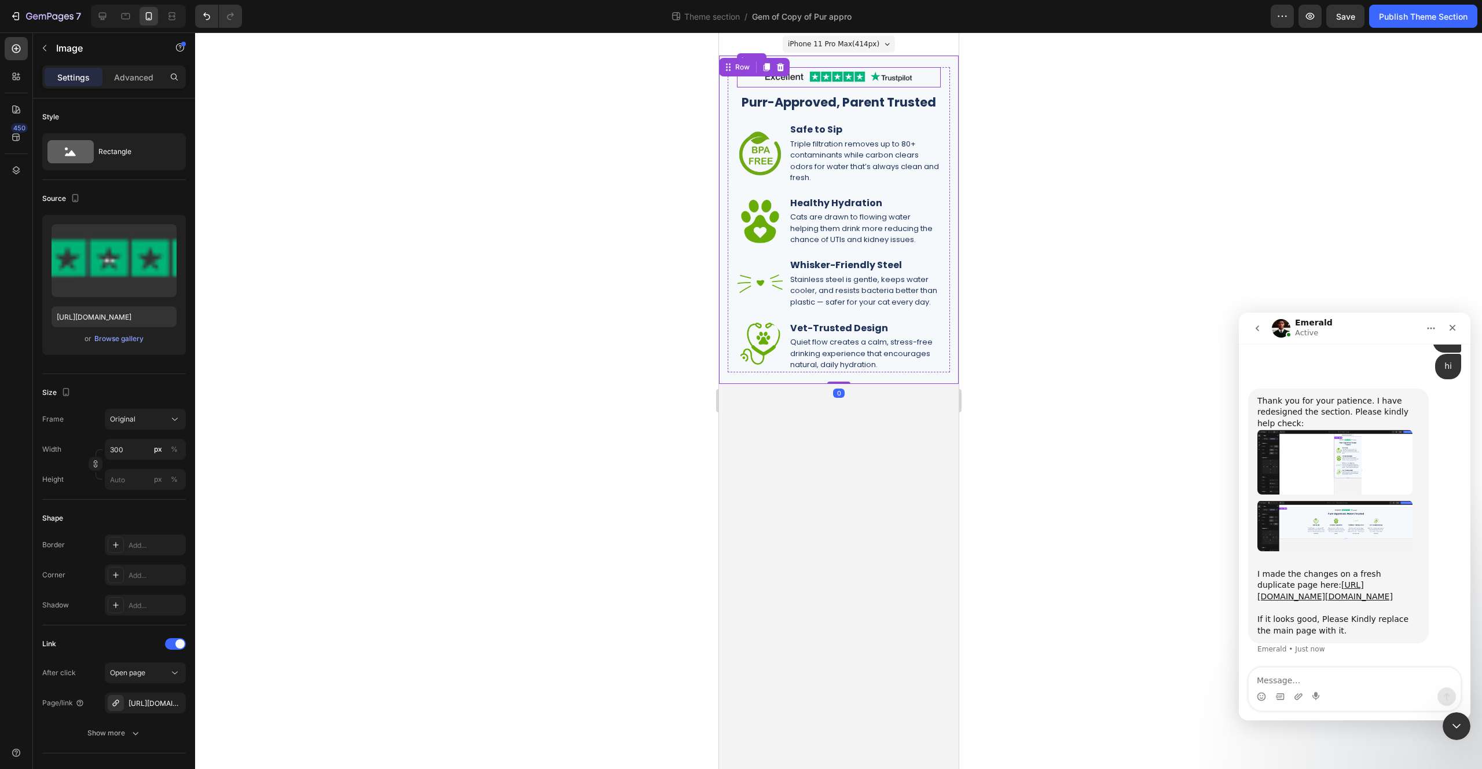
click at [857, 74] on img at bounding box center [838, 77] width 174 height 20
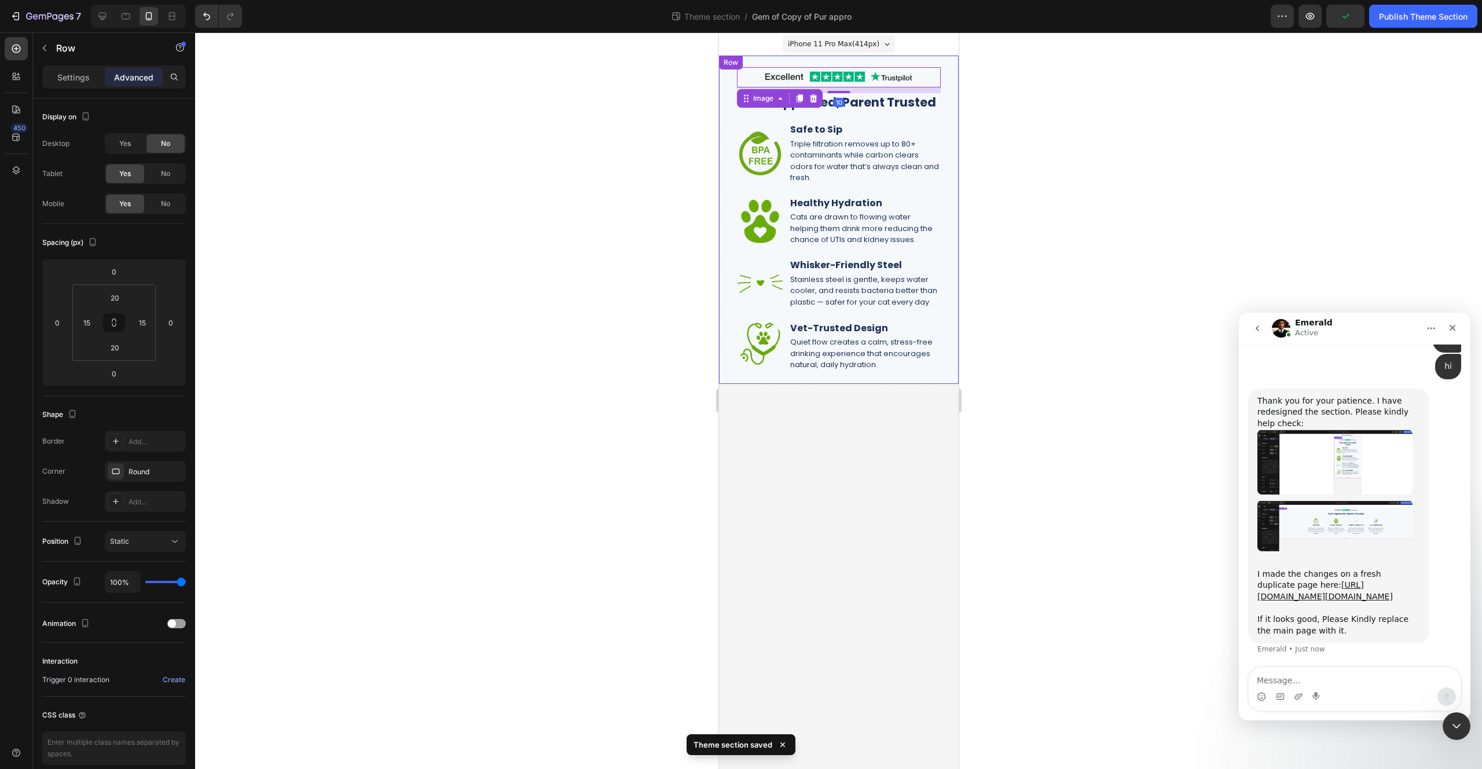
click at [863, 61] on div "Image 10 Purr-Approved, Parent Trusted Heading Image Safe to Sip Heading Triple…" at bounding box center [838, 220] width 240 height 328
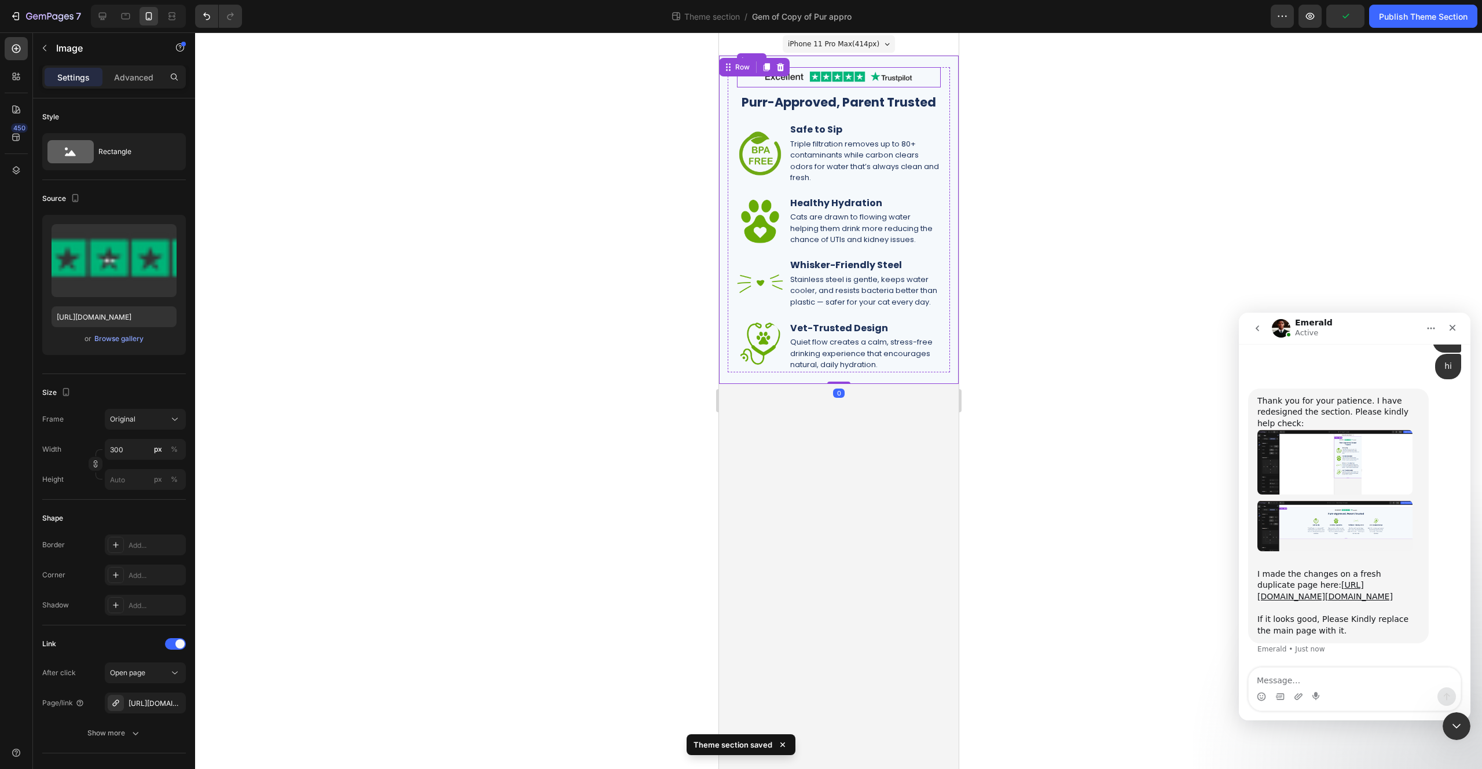
click at [863, 83] on img at bounding box center [838, 77] width 174 height 20
click at [140, 78] on p "Advanced" at bounding box center [133, 77] width 39 height 12
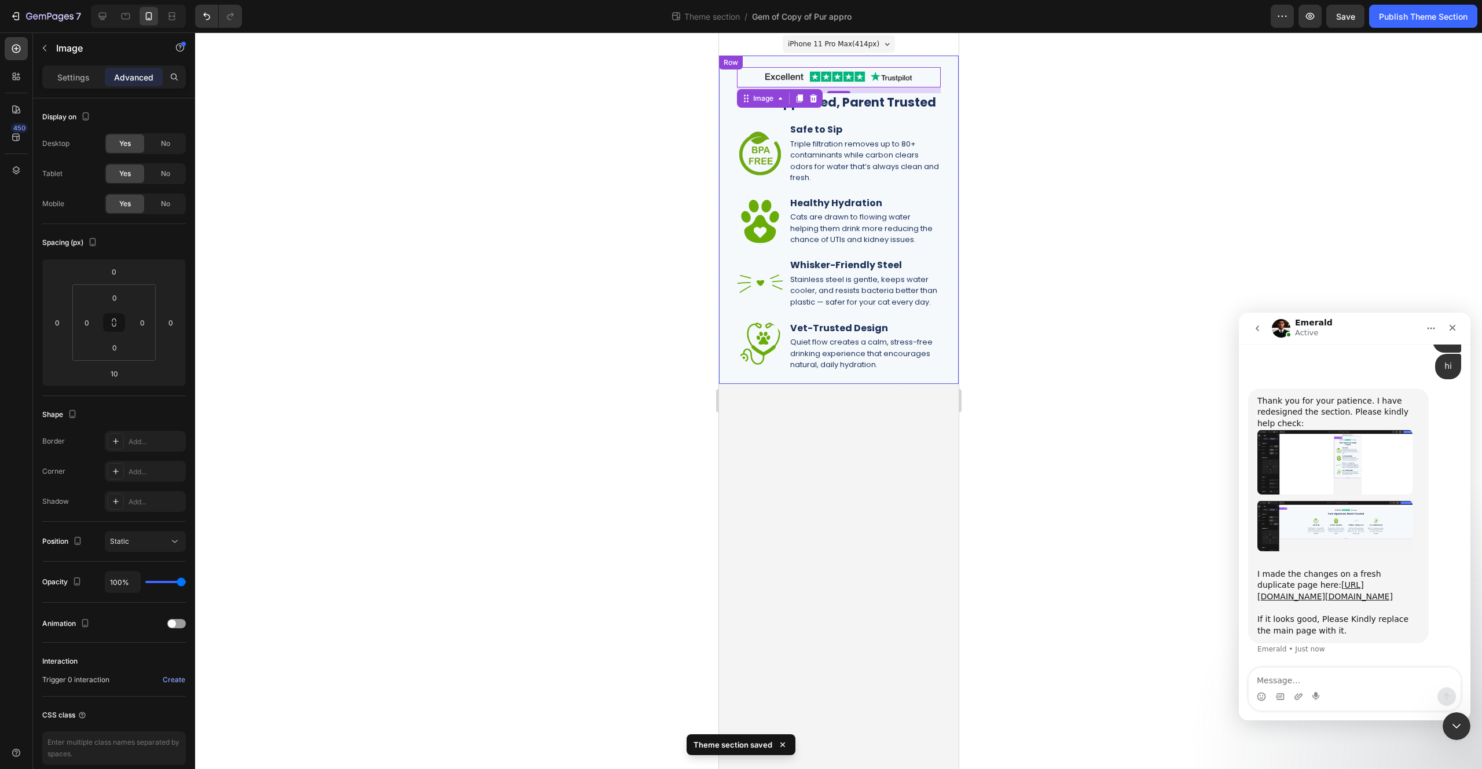
click at [855, 60] on div "Image 10 Purr-Approved, Parent Trusted Heading Image Safe to Sip Heading Triple…" at bounding box center [838, 220] width 240 height 328
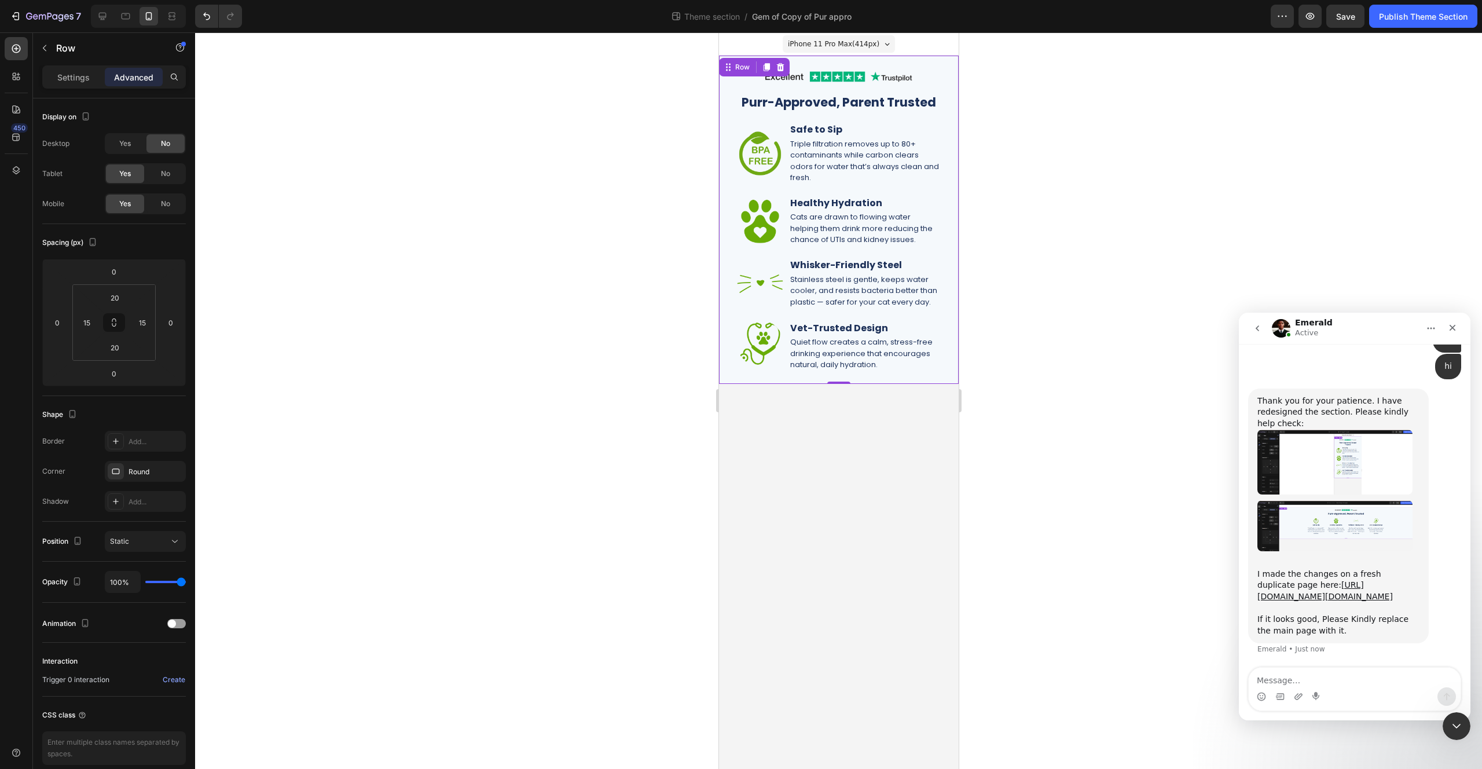
click at [885, 438] on body "iPhone 11 Pro Max ( 414 px) iPhone 13 Mini iPhone 13 Pro iPhone 11 Pro Max iPho…" at bounding box center [838, 400] width 240 height 736
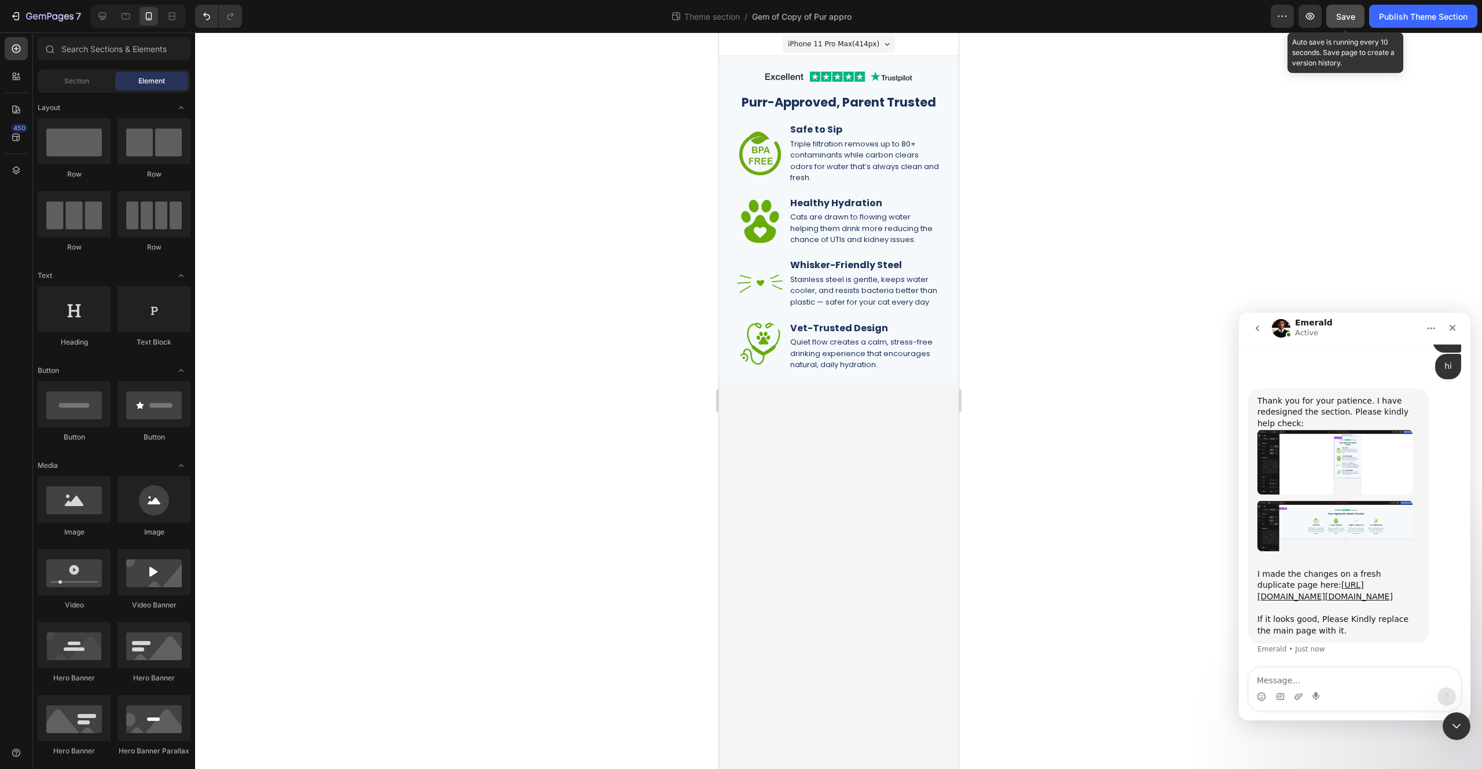
click at [1333, 15] on button "Save" at bounding box center [1345, 16] width 38 height 23
click at [827, 18] on span "Gem of Copy of Pur appro" at bounding box center [802, 16] width 100 height 12
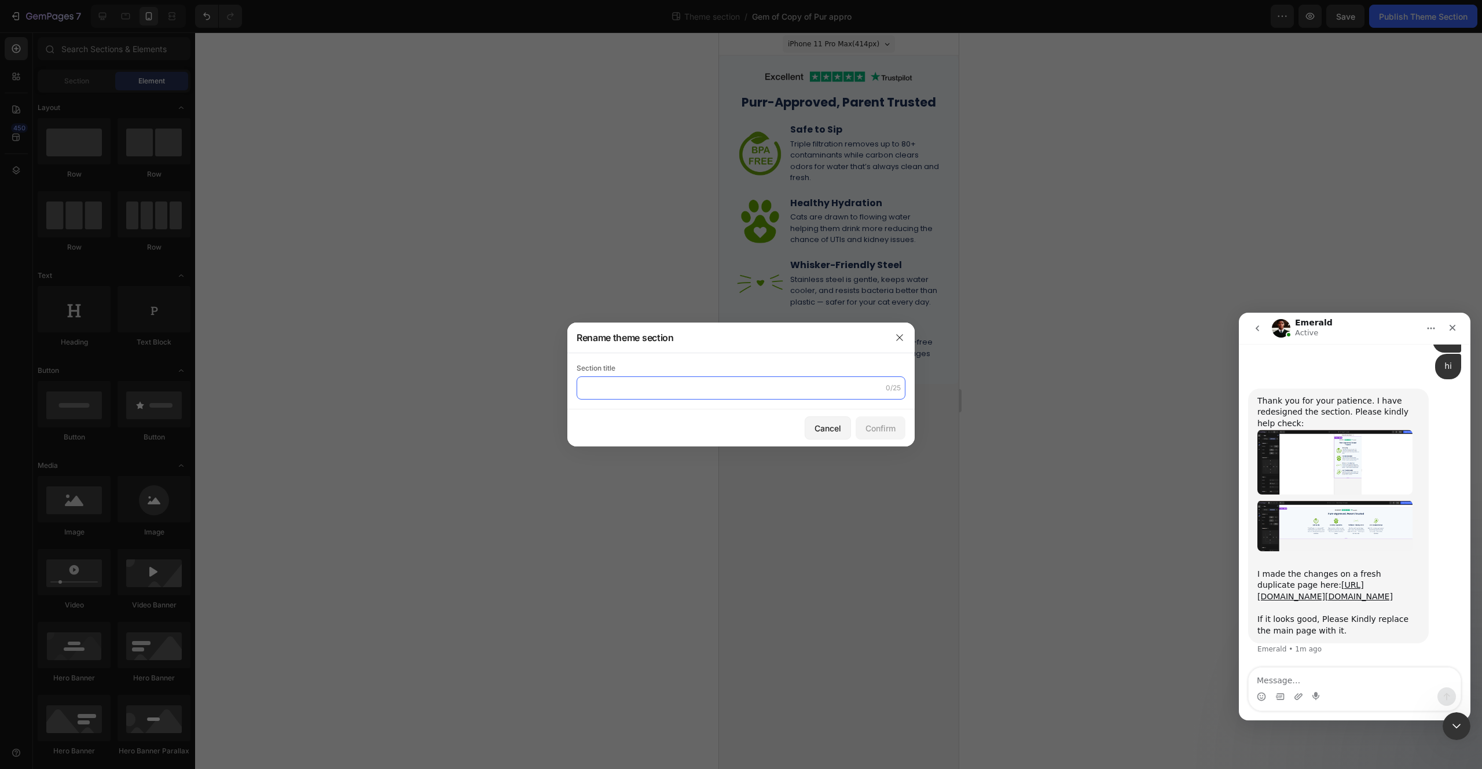
click at [655, 383] on input "text" at bounding box center [741, 387] width 329 height 23
type input "PARENT TRUSTED PETS"
click at [860, 430] on button "Confirm" at bounding box center [881, 427] width 50 height 23
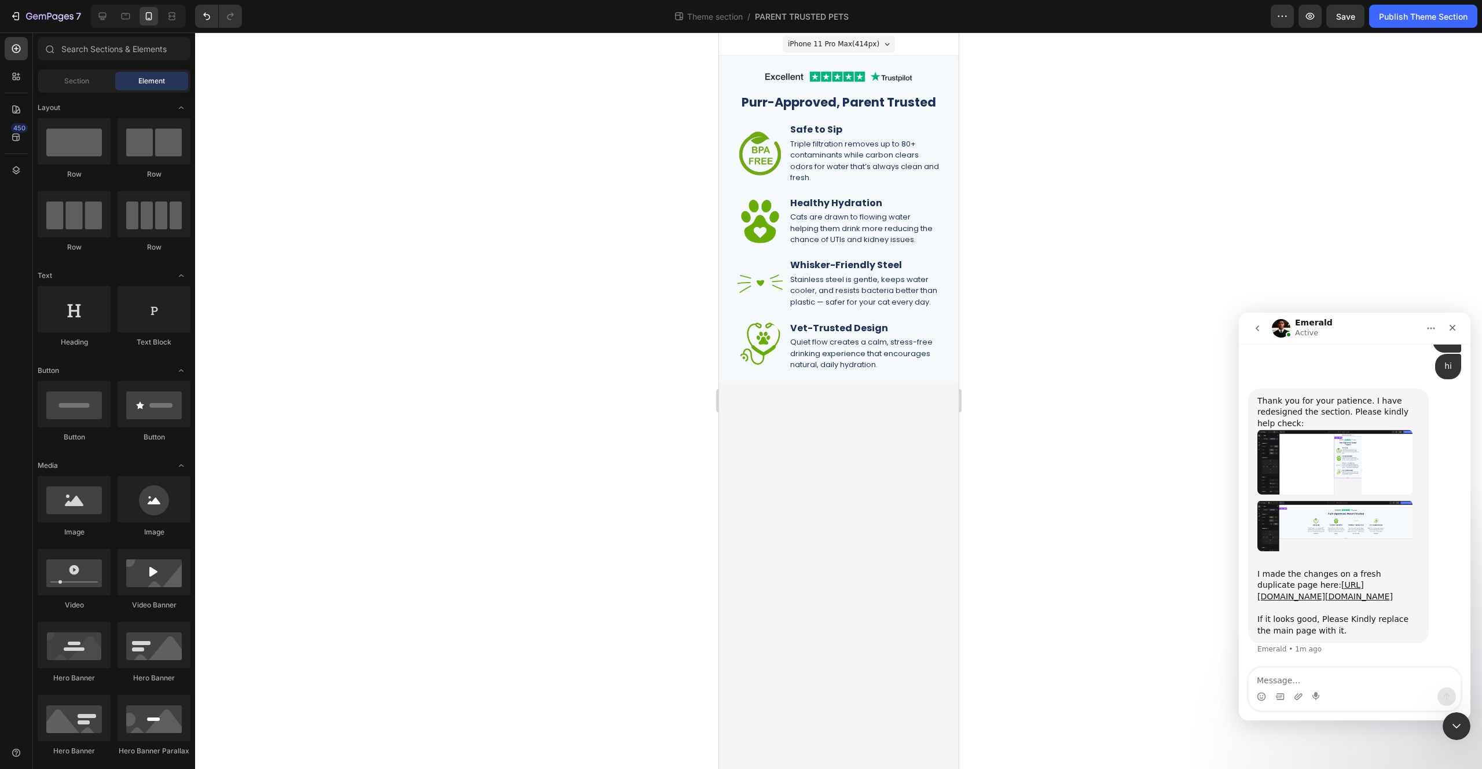
click at [1366, 19] on div "Preview Save Publish Theme Section" at bounding box center [1374, 16] width 207 height 23
click at [1355, 21] on button "Save" at bounding box center [1345, 16] width 38 height 23
click at [1412, 21] on div "Publish Theme Section" at bounding box center [1423, 16] width 89 height 12
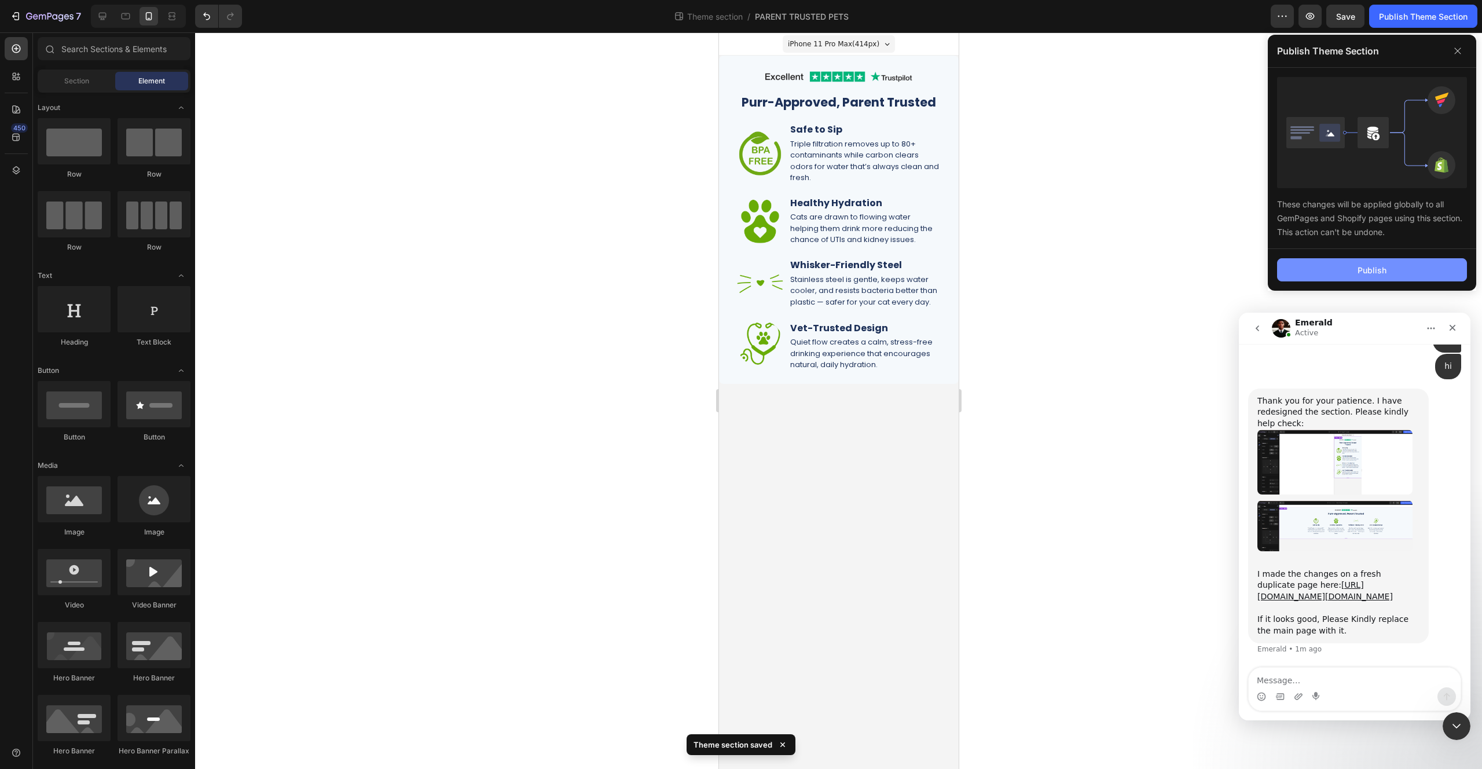
click at [1377, 262] on button "Publish" at bounding box center [1372, 269] width 190 height 23
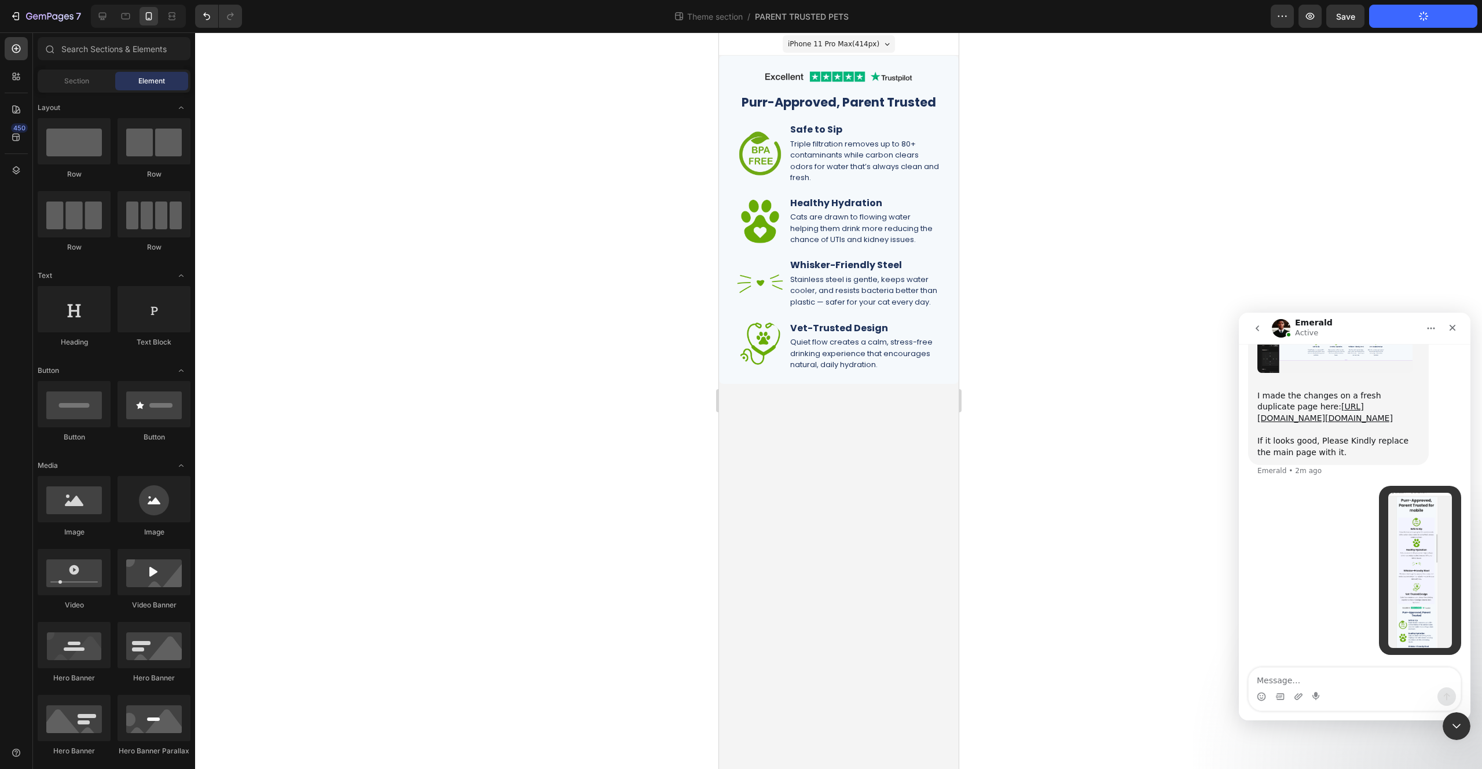
scroll to position [6484, 0]
click at [1334, 677] on textarea "Message…" at bounding box center [1355, 678] width 212 height 20
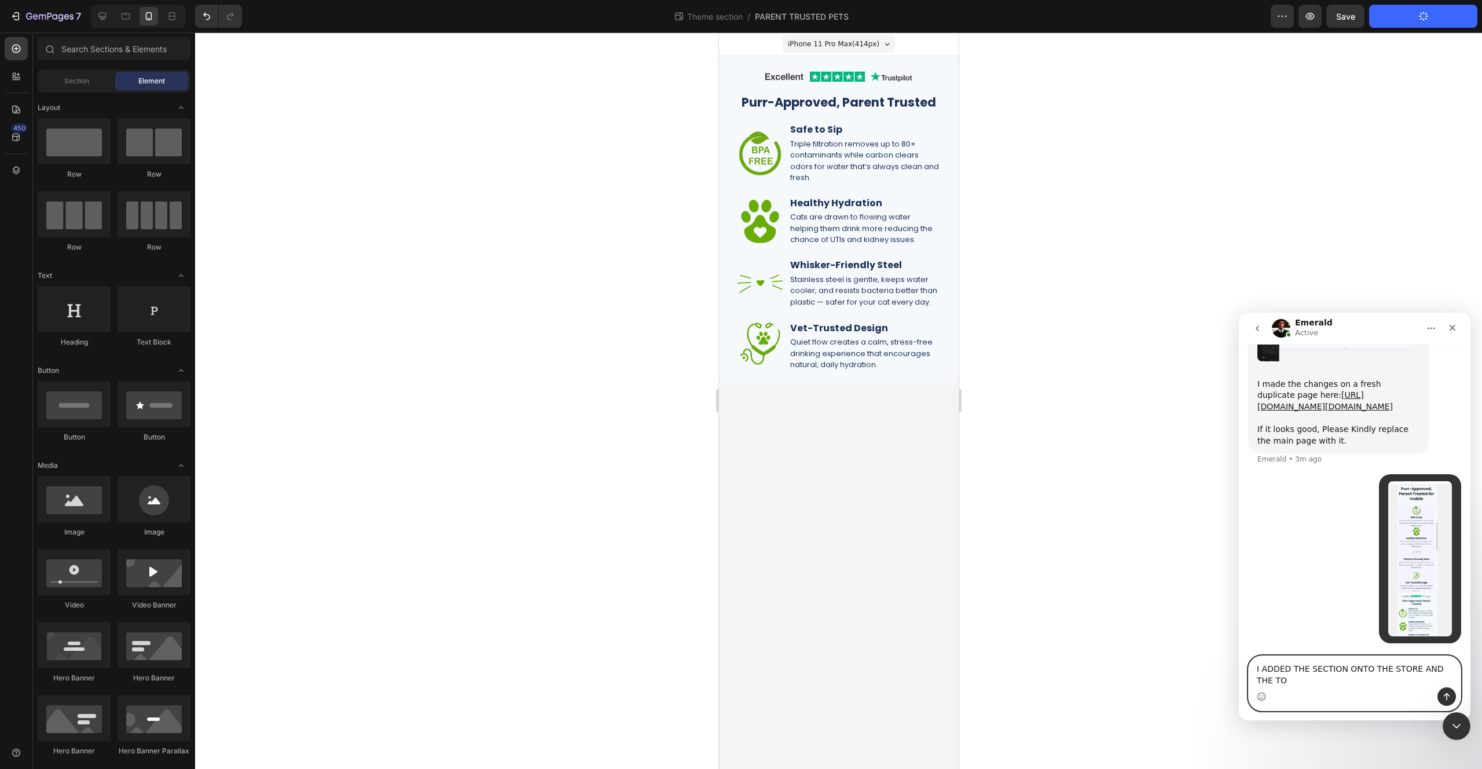
scroll to position [6496, 0]
drag, startPoint x: 1319, startPoint y: 679, endPoint x: 1223, endPoint y: 646, distance: 101.8
click html "Emerald Active We're on GMT + 7 timezone and may get back to you shortly! Norma…"
type textarea "I added the theme section to the store and the top half is still showing"
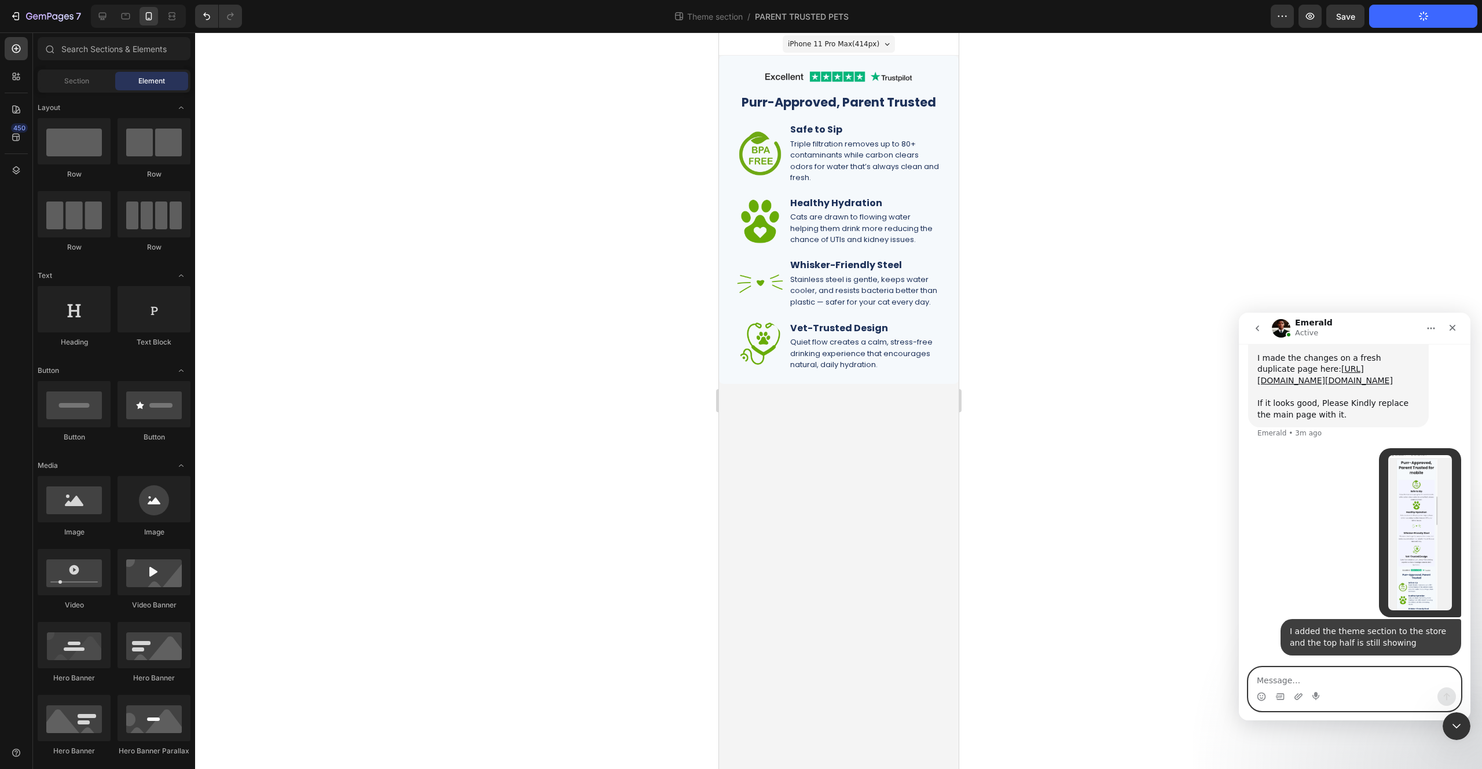
scroll to position [6523, 0]
click at [805, 137] on div "Safe to Sip Heading Triple filtration removes up to 80+ contaminants while carb…" at bounding box center [865, 154] width 152 height 62
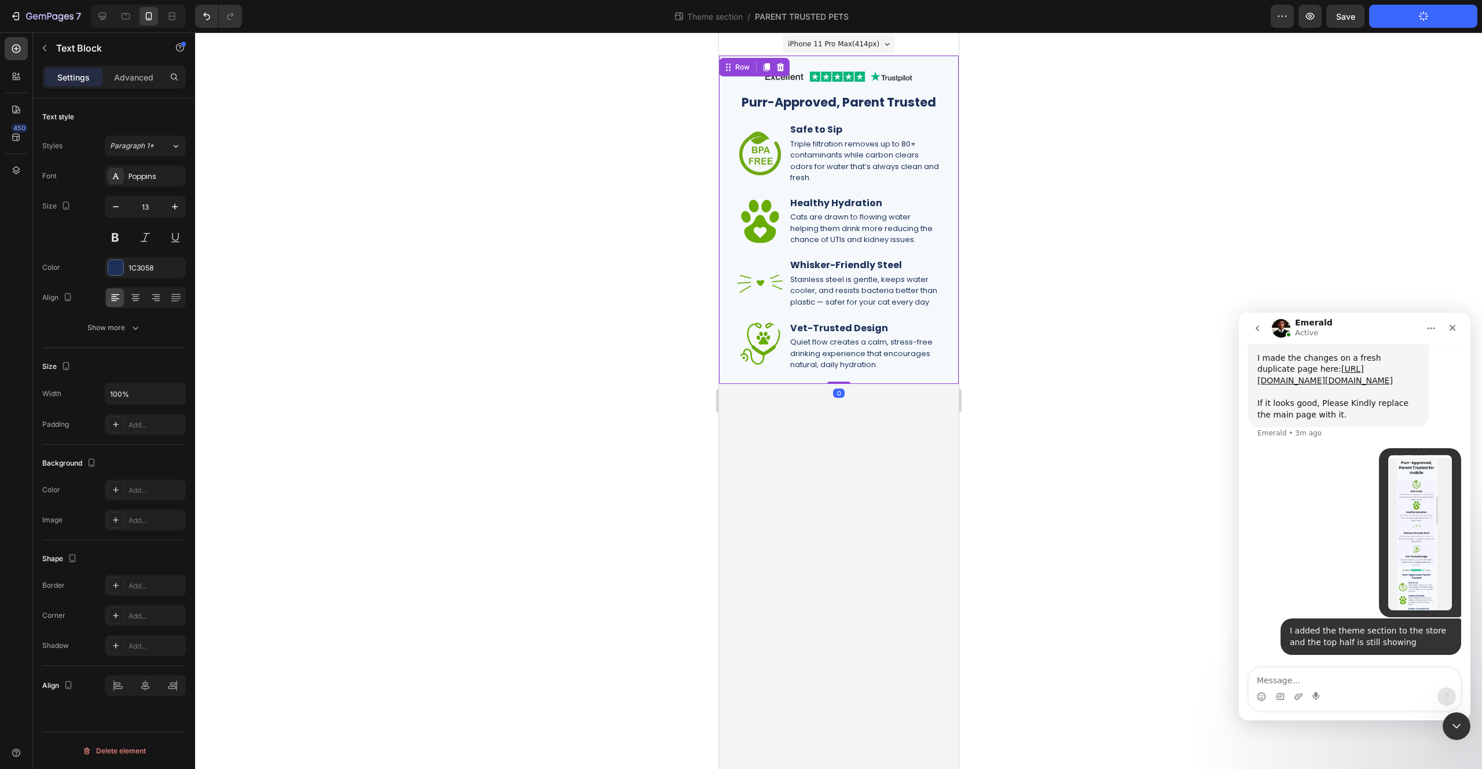
click at [726, 91] on div "Image Purr-Approved, Parent Trusted Heading Image Safe to Sip Heading Triple fi…" at bounding box center [838, 220] width 240 height 328
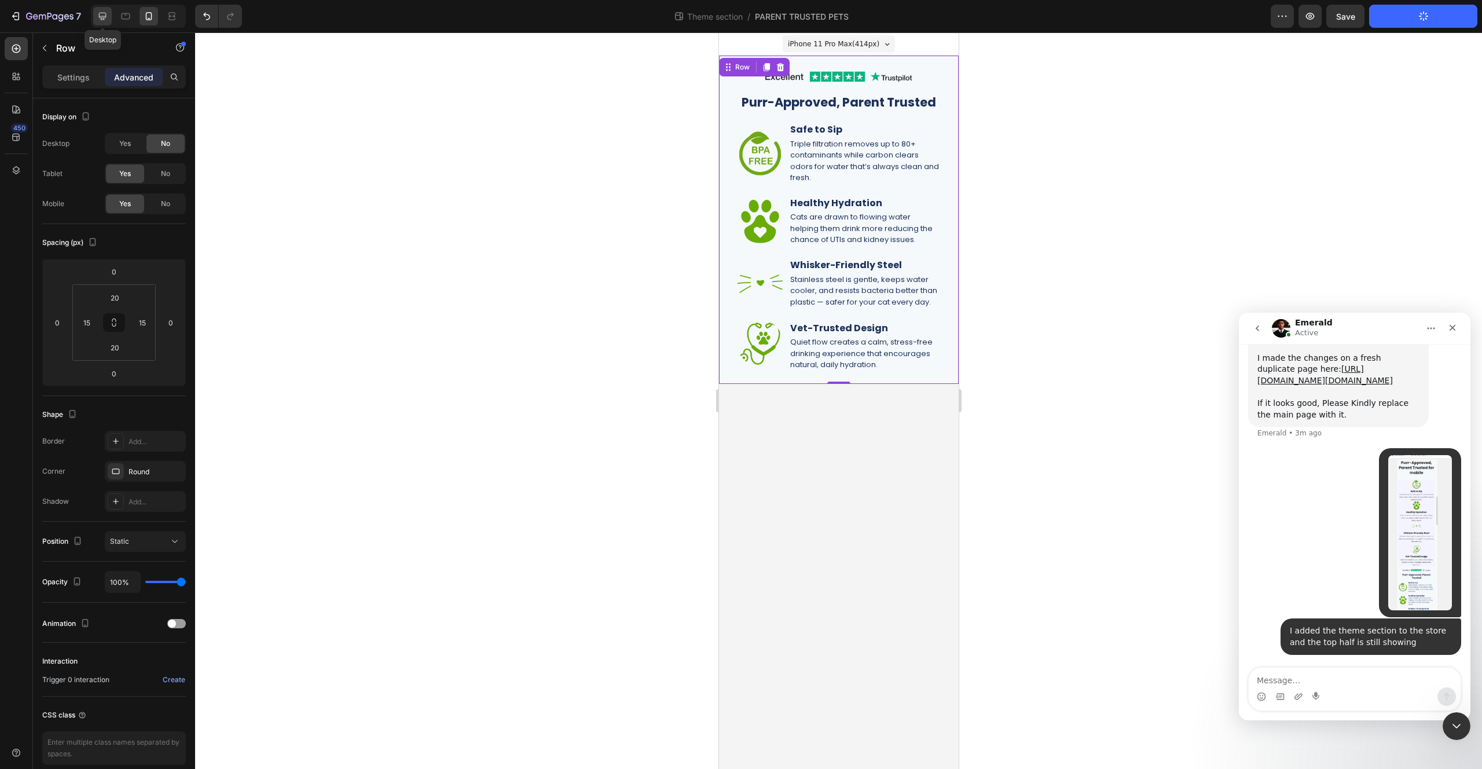
click at [108, 21] on div at bounding box center [102, 16] width 19 height 19
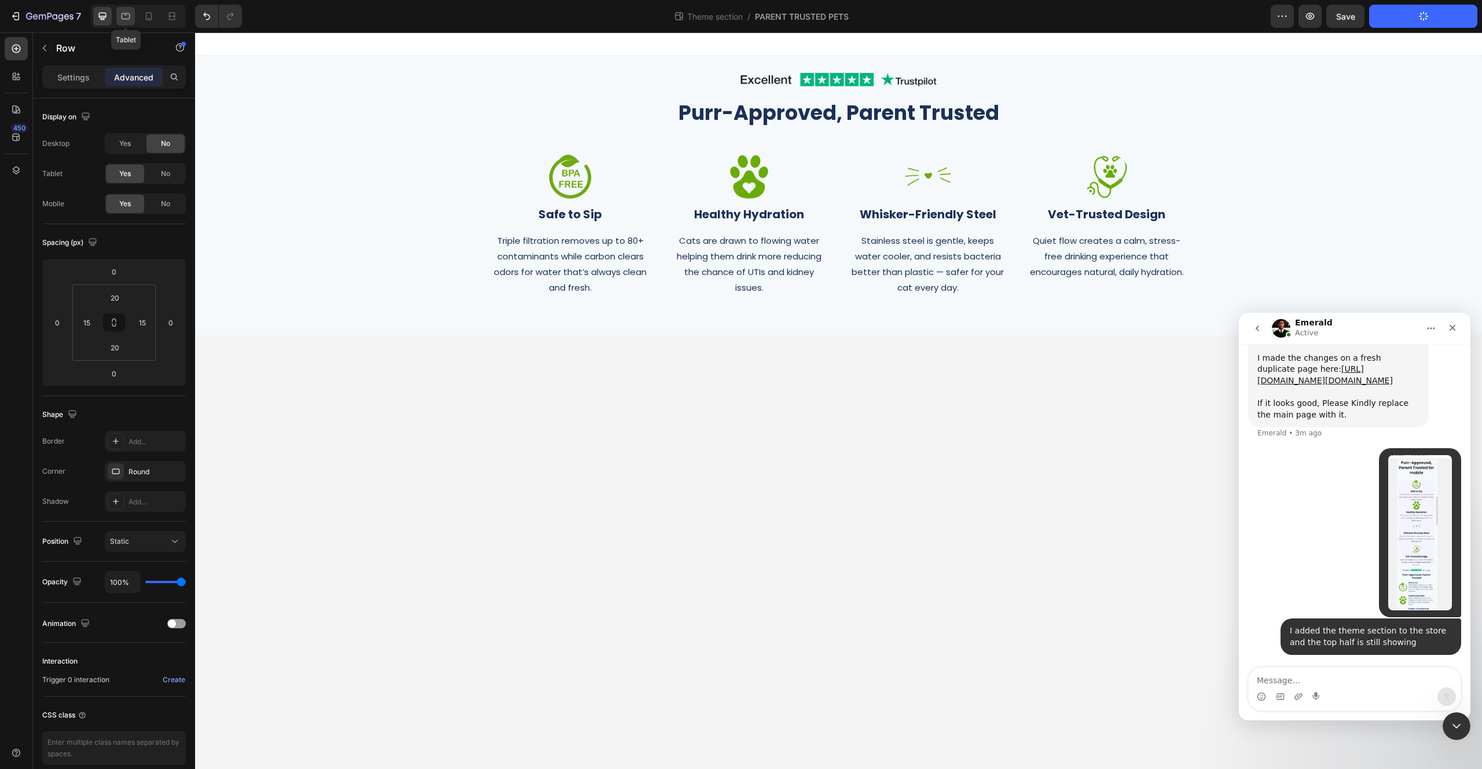
click at [128, 20] on icon at bounding box center [126, 16] width 12 height 12
type input "80"
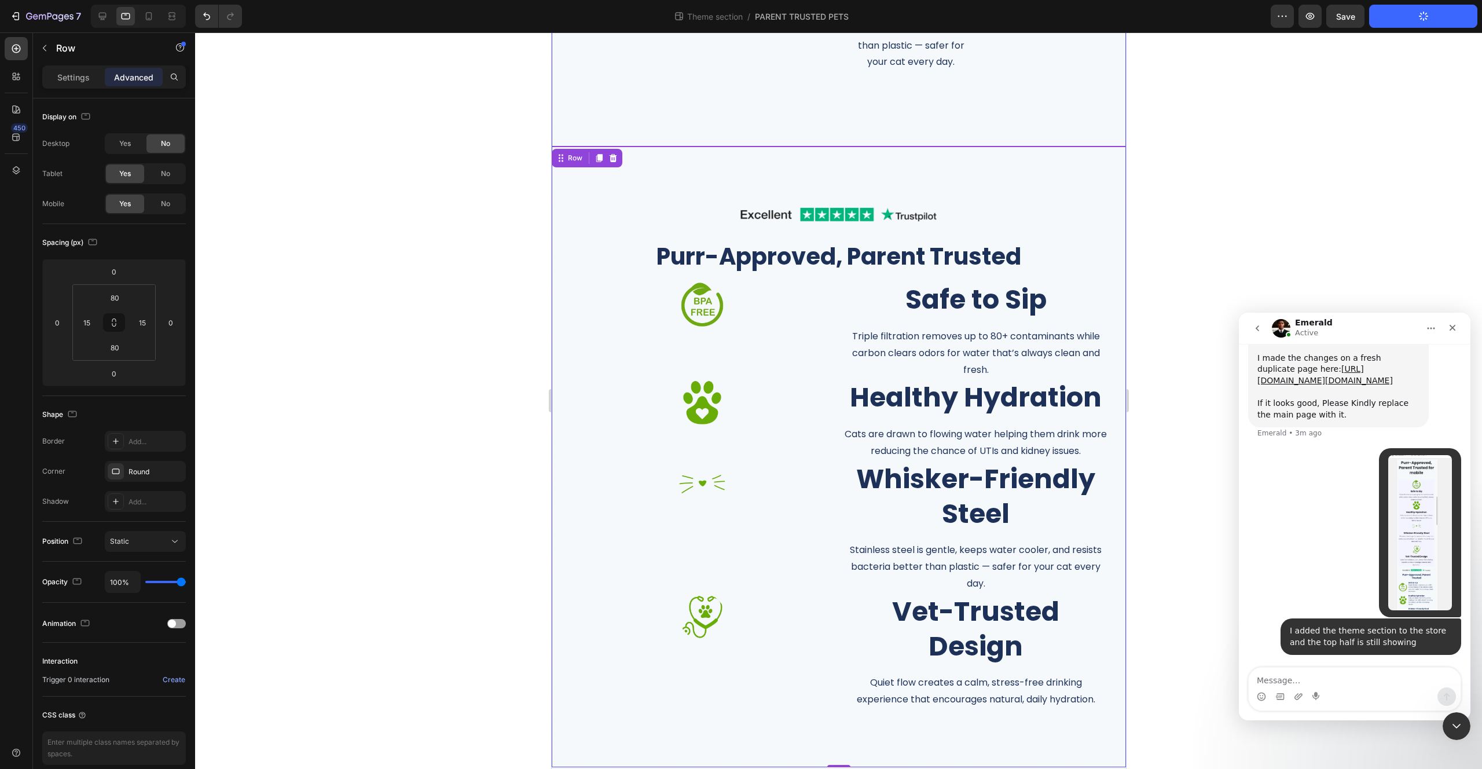
scroll to position [419, 0]
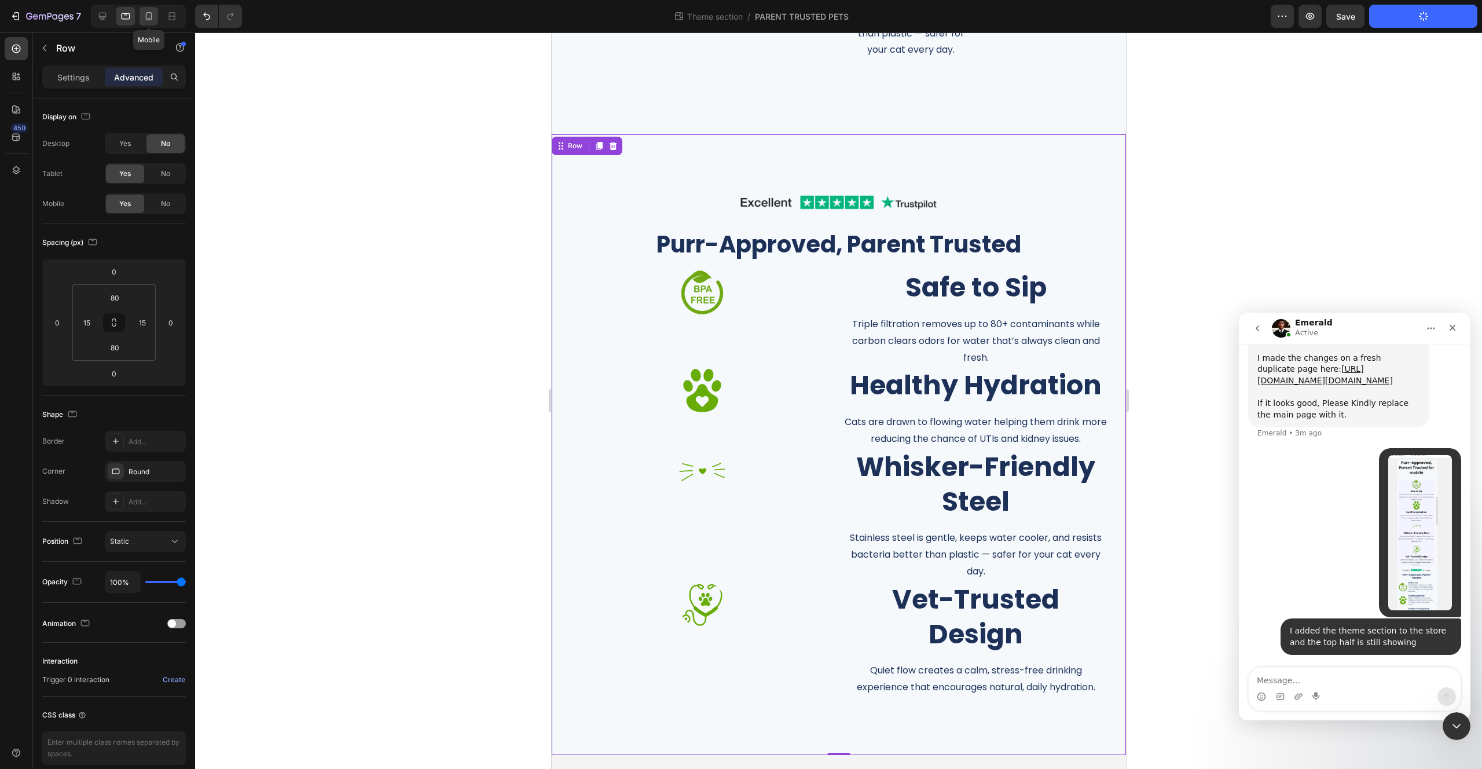
click at [148, 21] on icon at bounding box center [149, 16] width 12 height 12
type input "20"
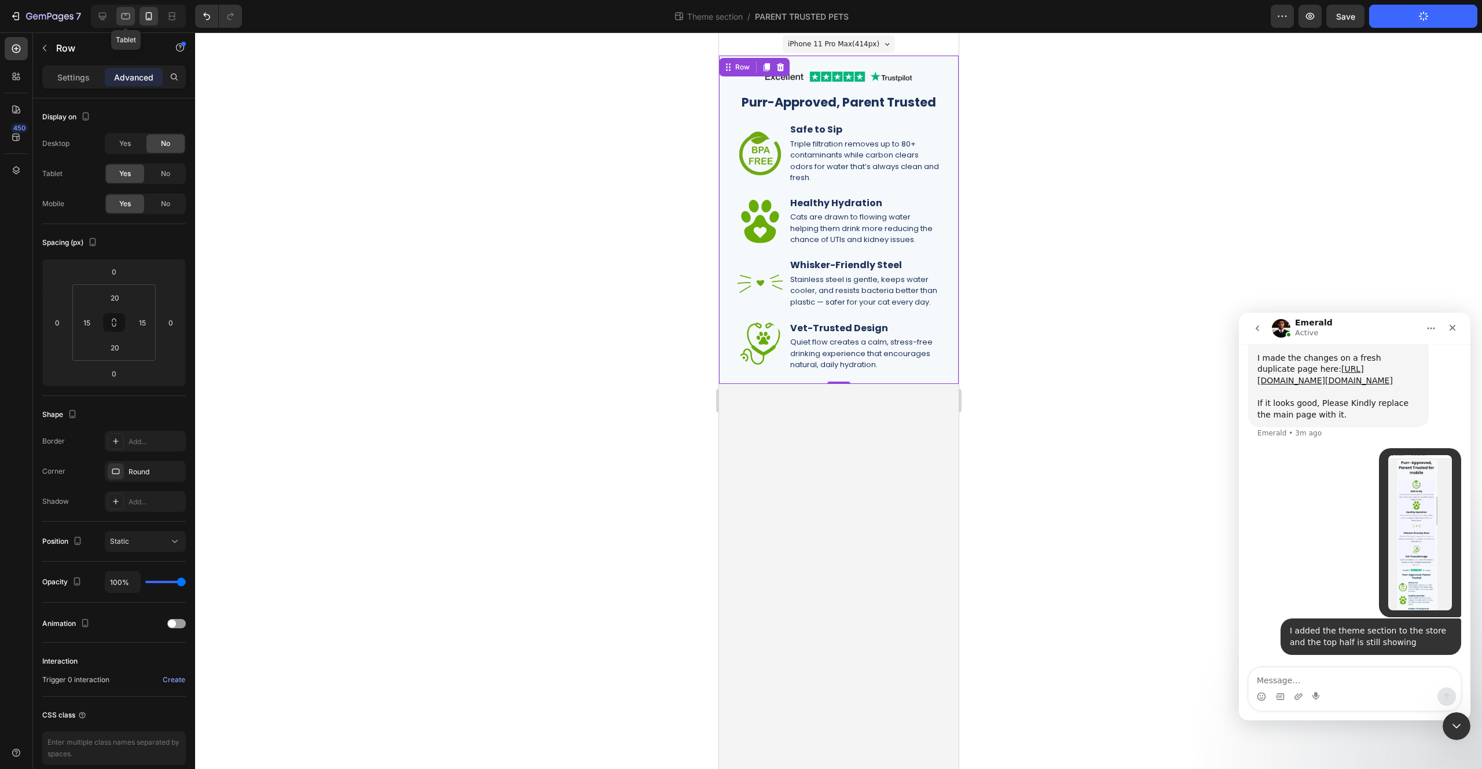
click at [123, 18] on icon at bounding box center [126, 16] width 12 height 12
type input "80"
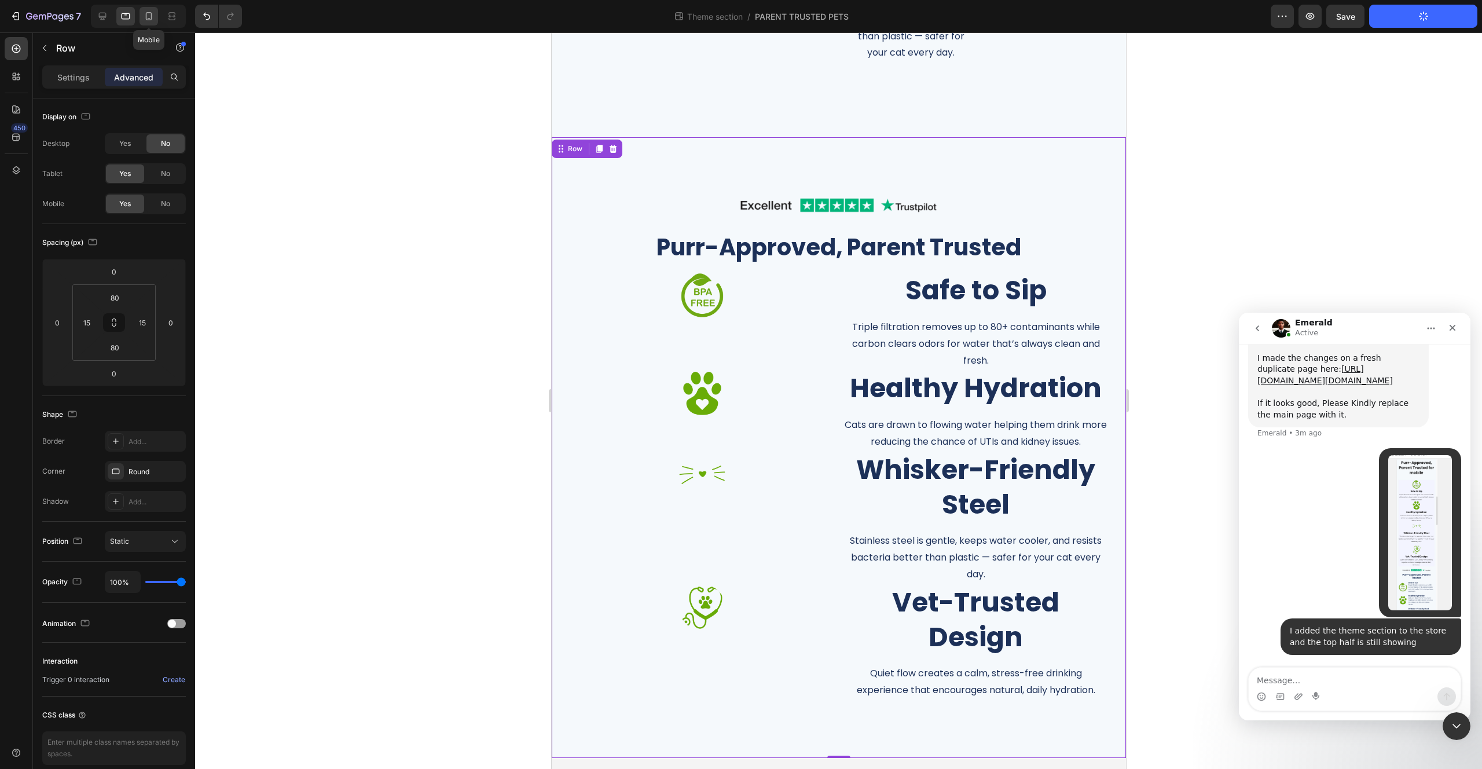
scroll to position [419, 0]
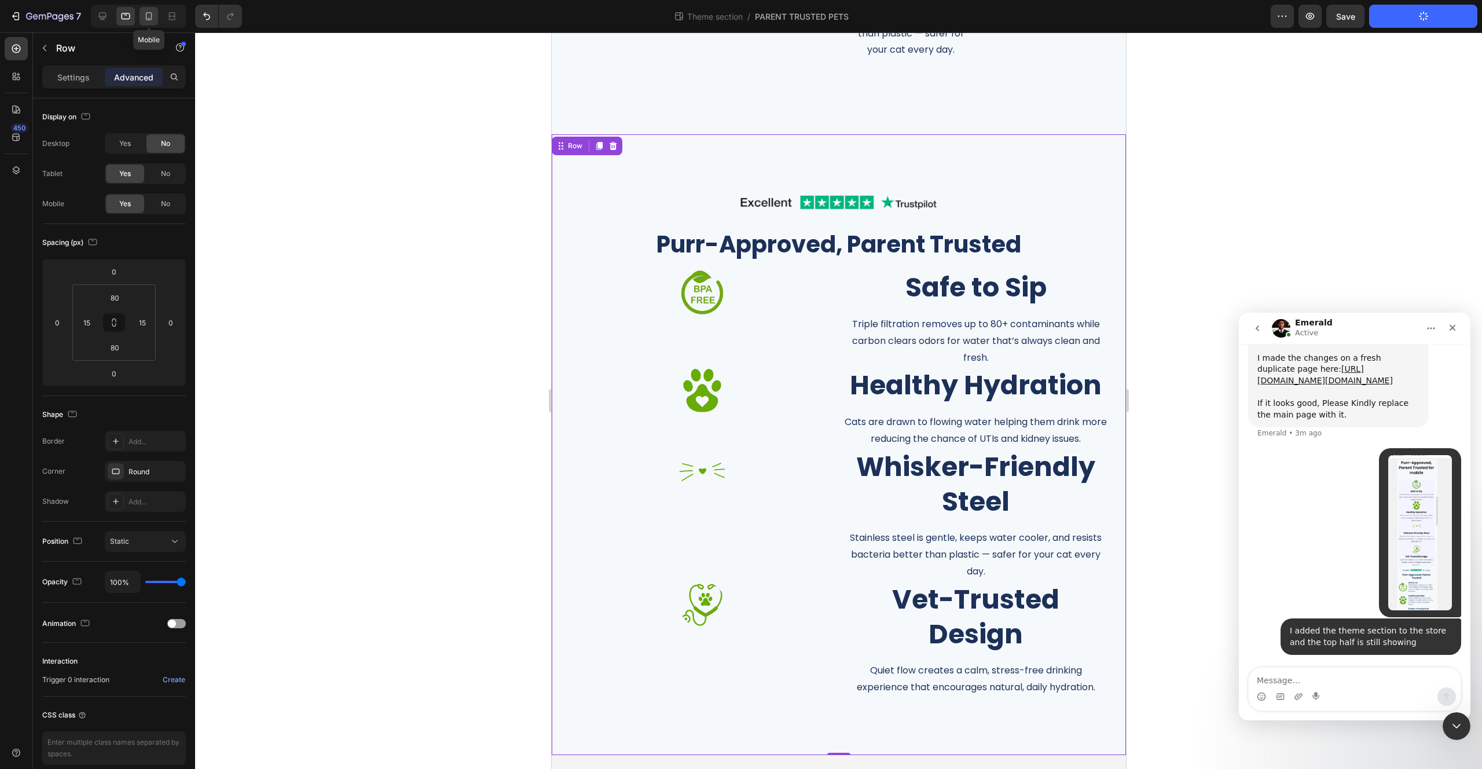
click at [146, 19] on icon at bounding box center [149, 16] width 6 height 8
type input "20"
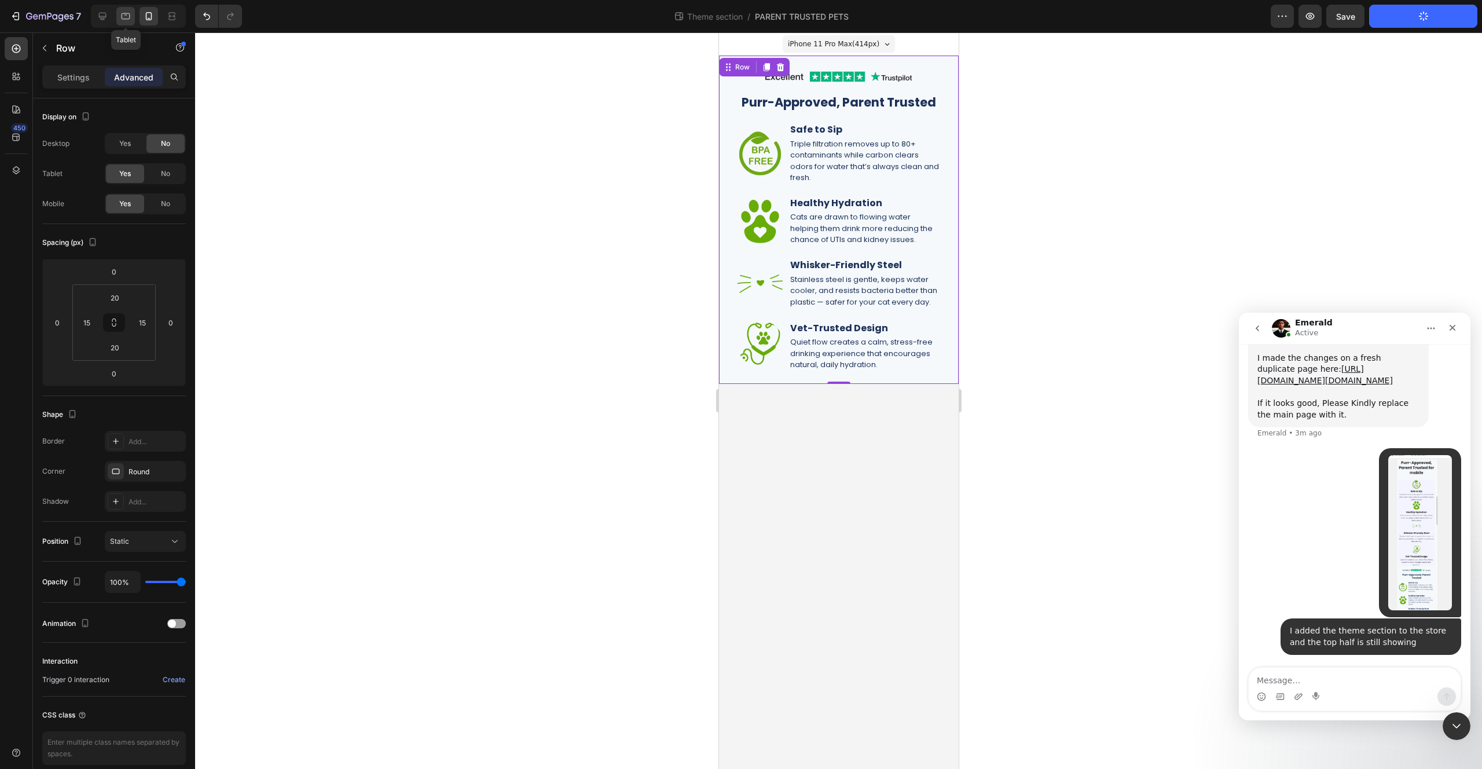
click at [125, 16] on icon at bounding box center [126, 16] width 12 height 12
type input "80"
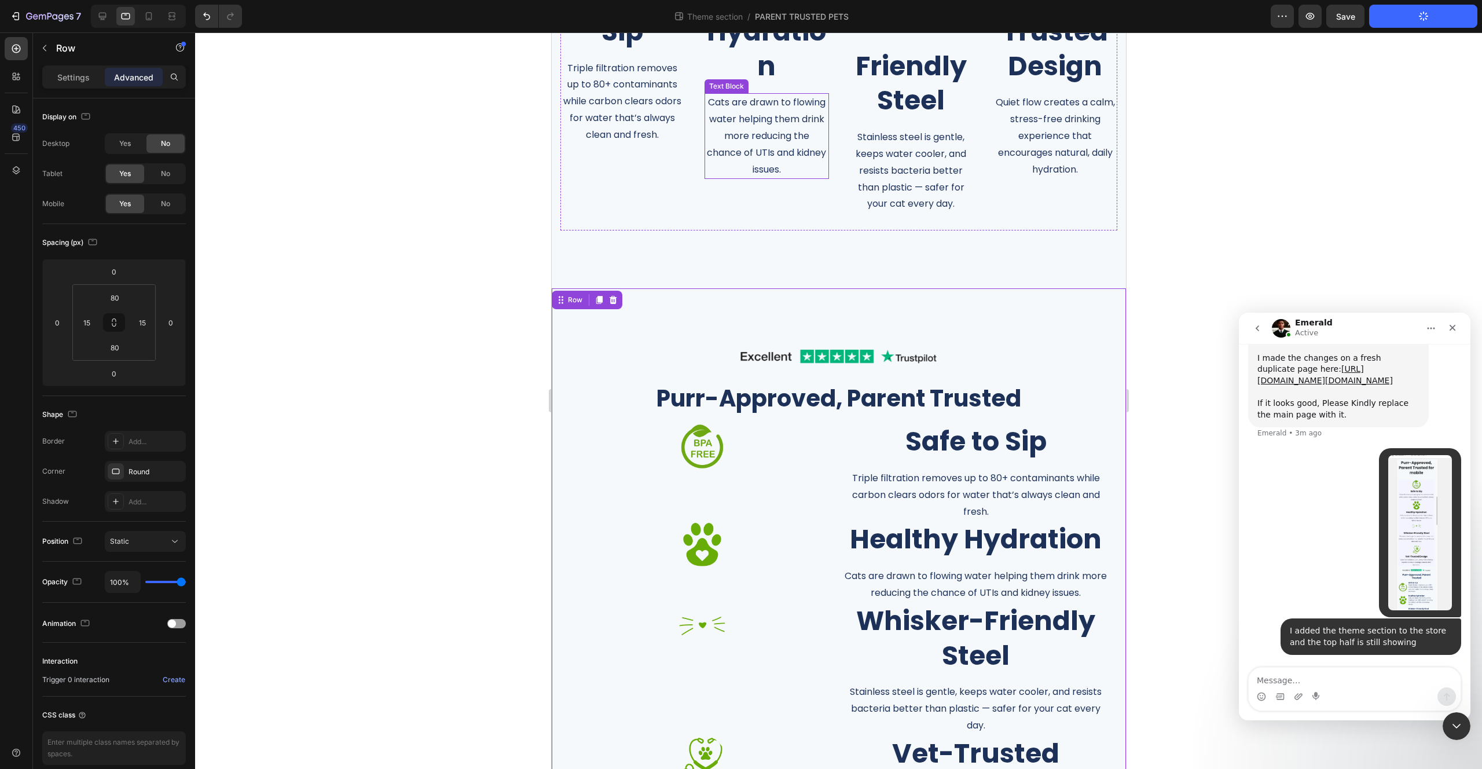
scroll to position [419, 0]
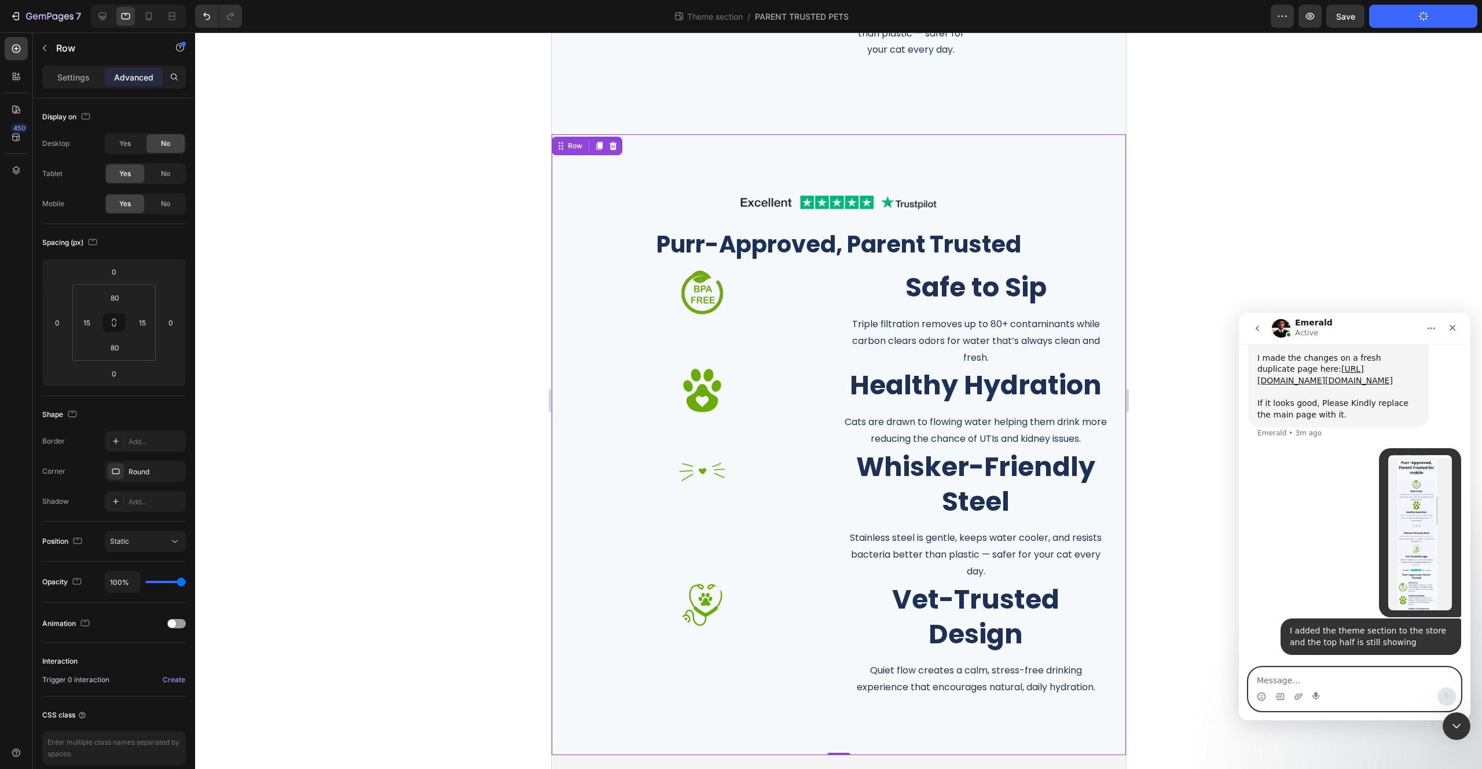
click at [1292, 677] on textarea "Message…" at bounding box center [1355, 678] width 212 height 20
type textarea "oh i think there is duplicate on tablet"
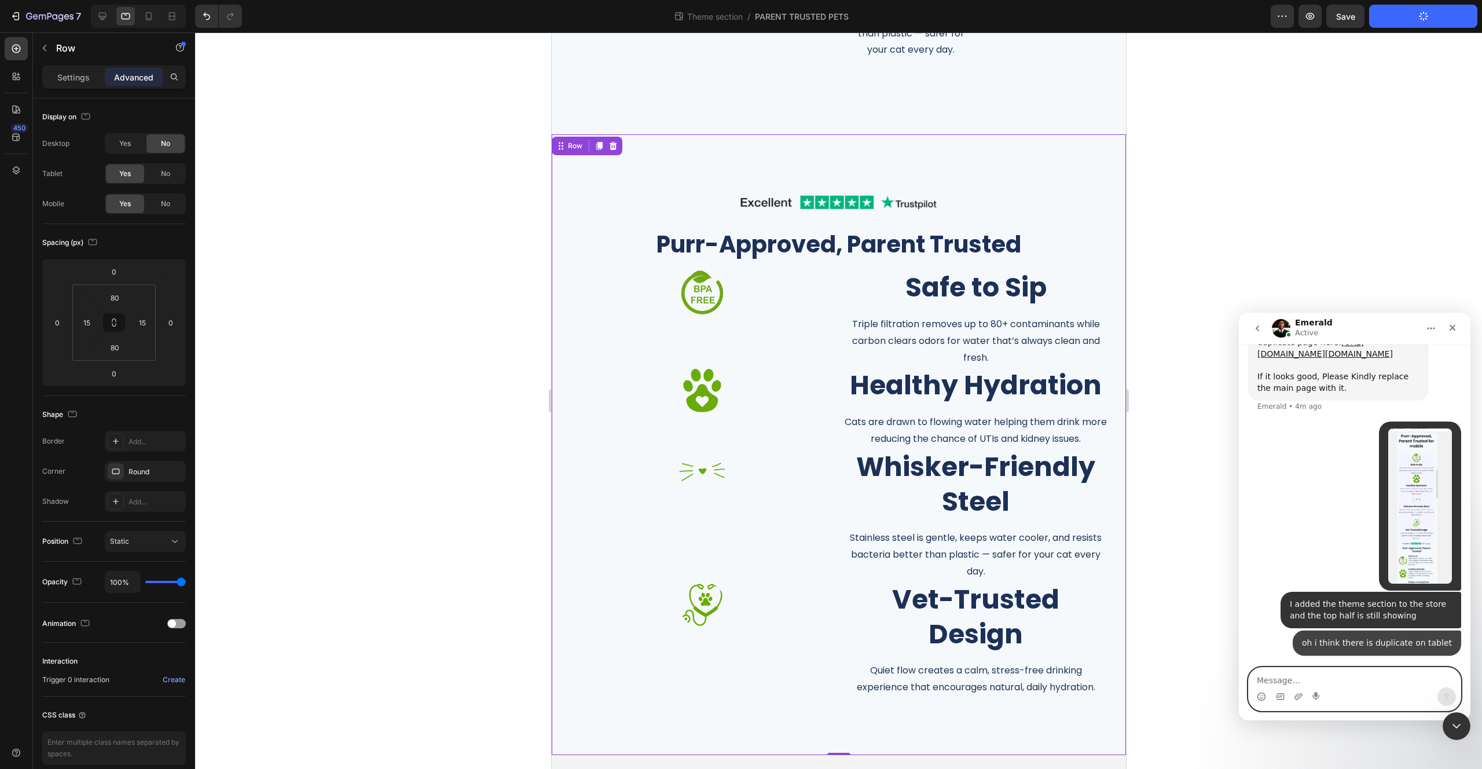
scroll to position [6549, 0]
type textarea "is this why?"
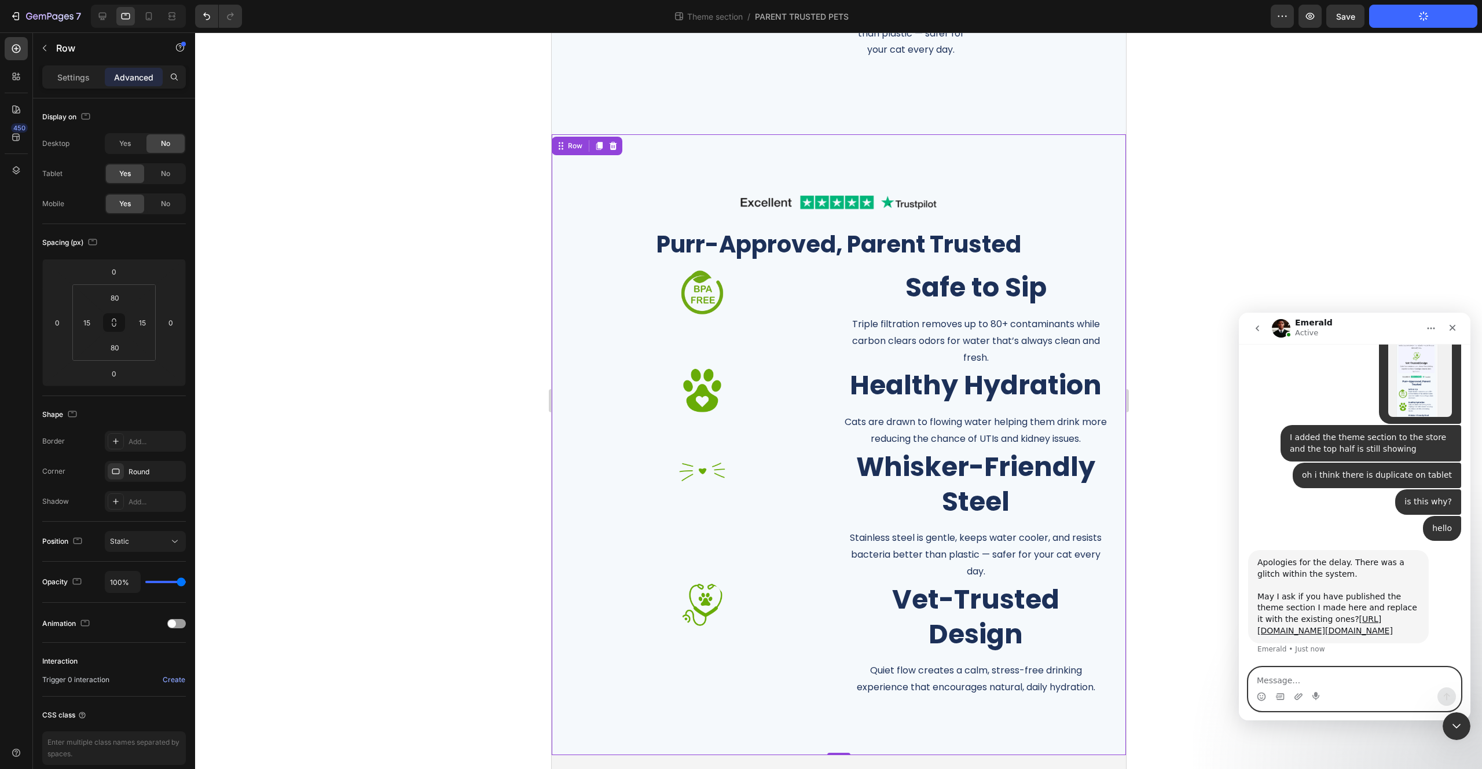
scroll to position [6761, 0]
click at [150, 17] on icon at bounding box center [149, 16] width 12 height 12
type input "20"
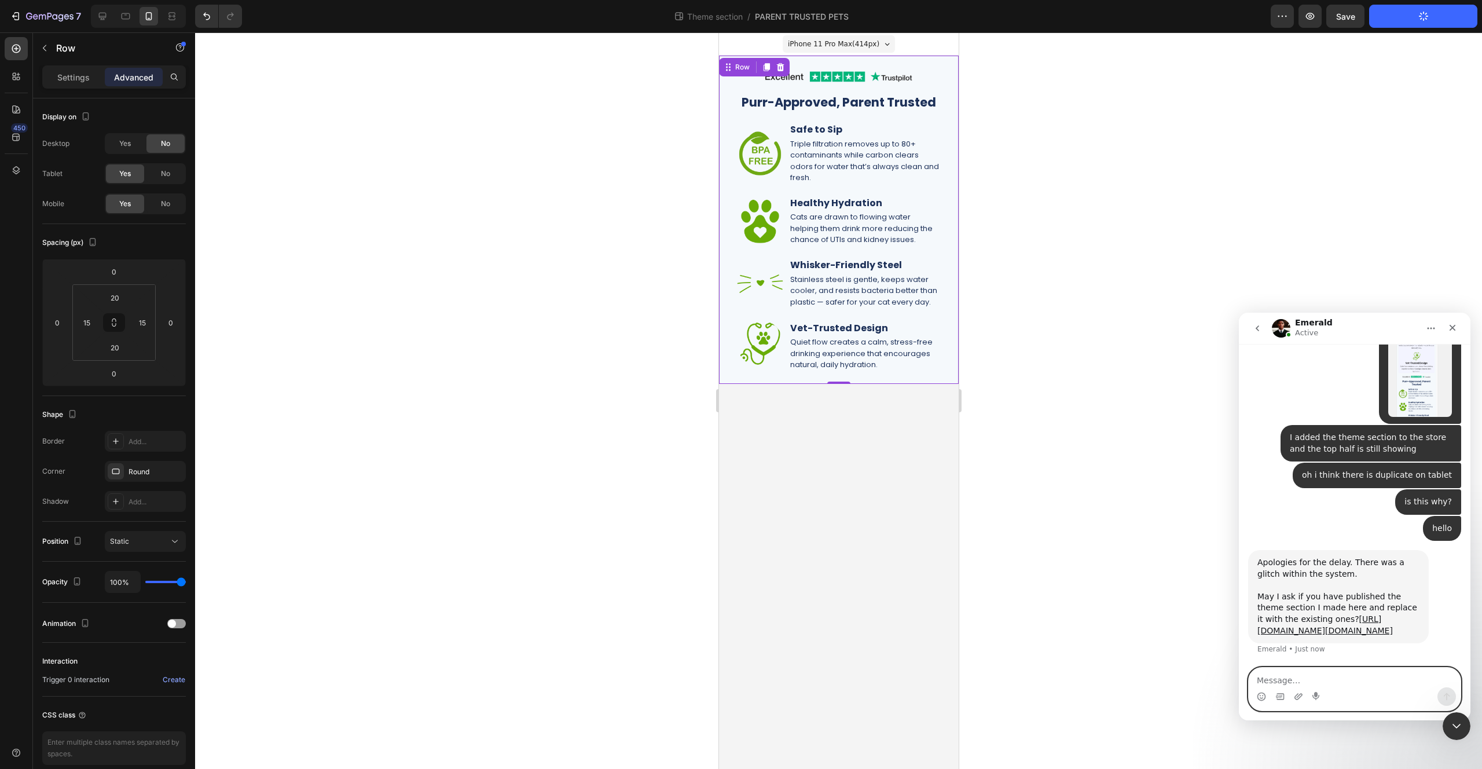
click at [1289, 668] on textarea "Message…" at bounding box center [1355, 678] width 212 height 20
type textarea "i published this"
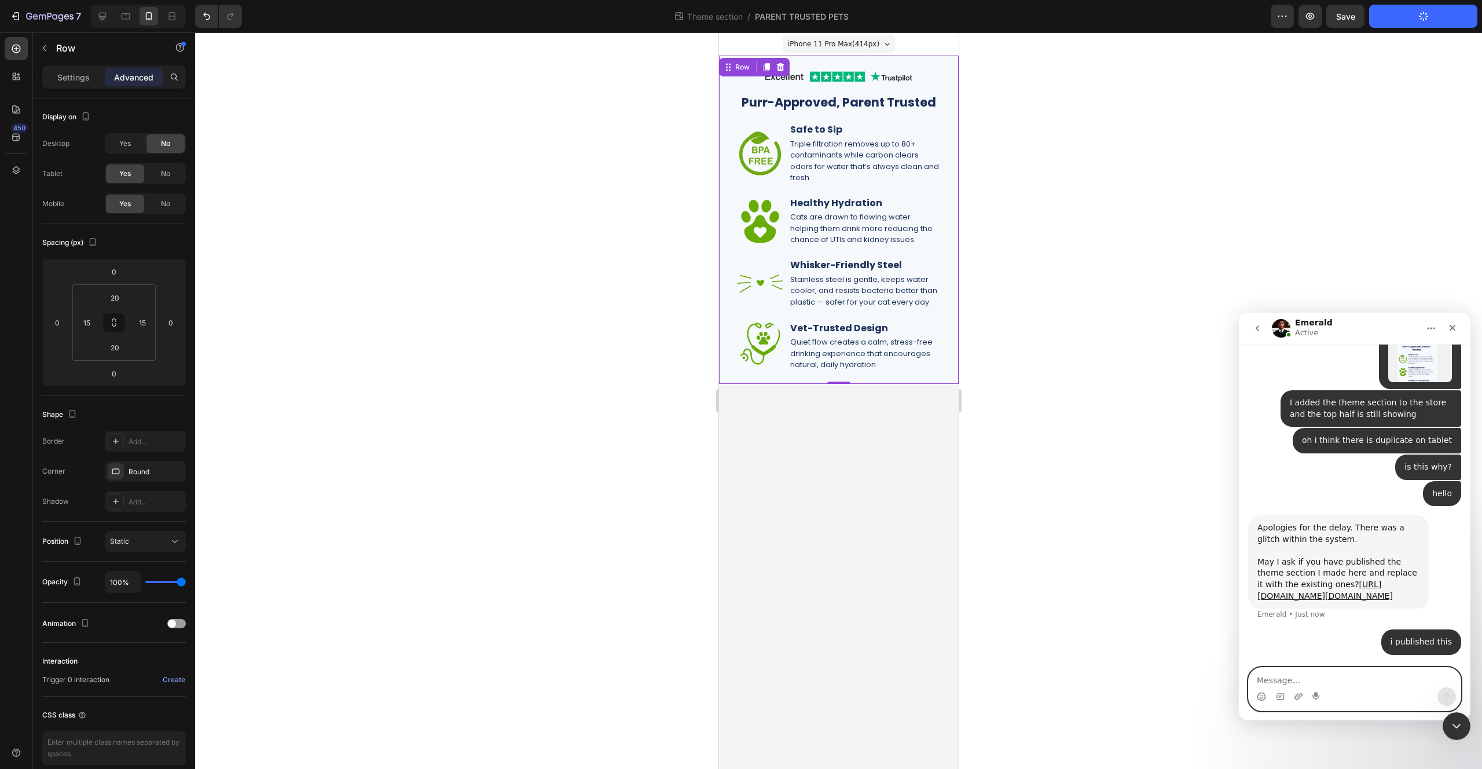
paste textarea "[URL][DOMAIN_NAME][DOMAIN_NAME]"
type textarea "[URL][DOMAIN_NAME][DOMAIN_NAME]"
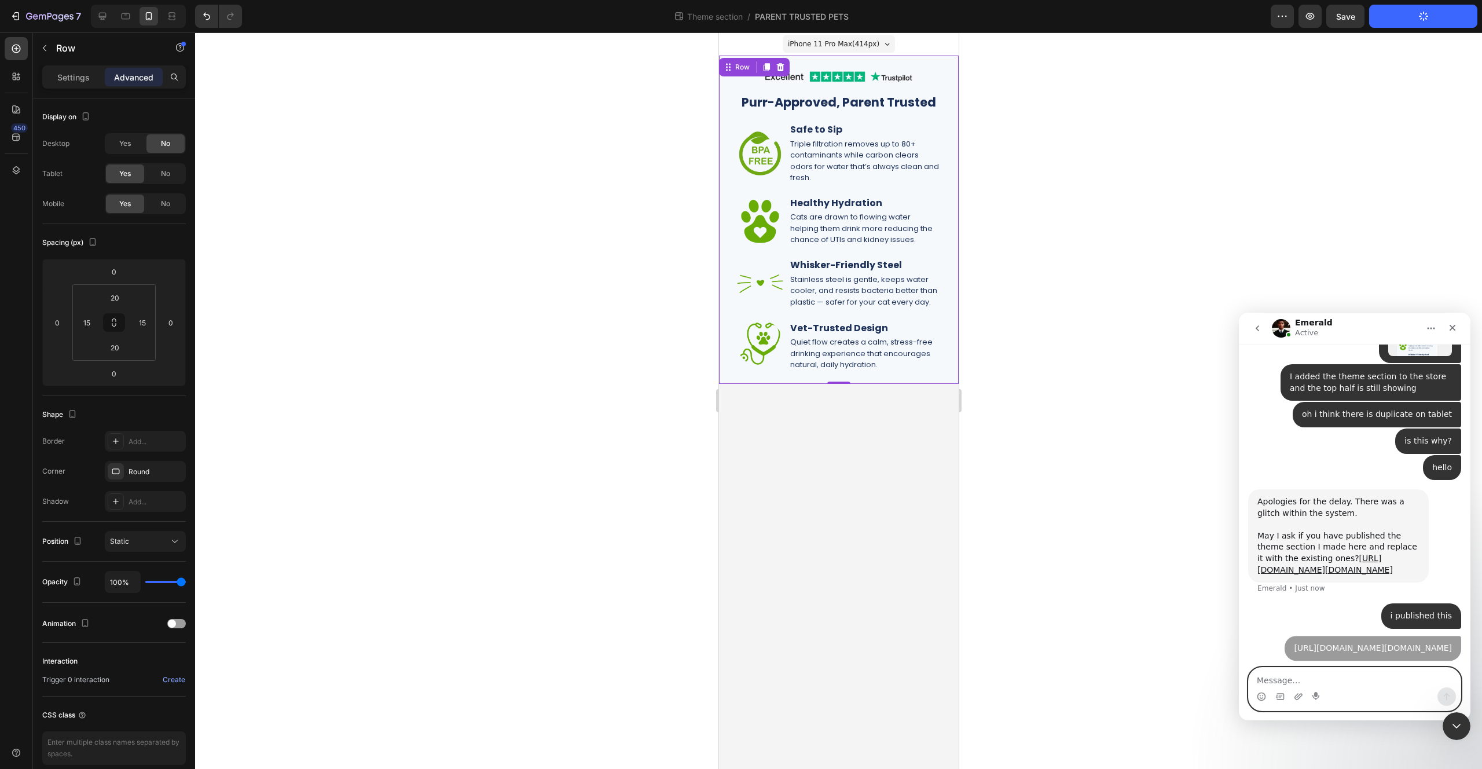
scroll to position [6879, 0]
click at [1279, 496] on div "Apologies for the delay. There was a glitch within the system. May I ask if you…" at bounding box center [1338, 535] width 162 height 79
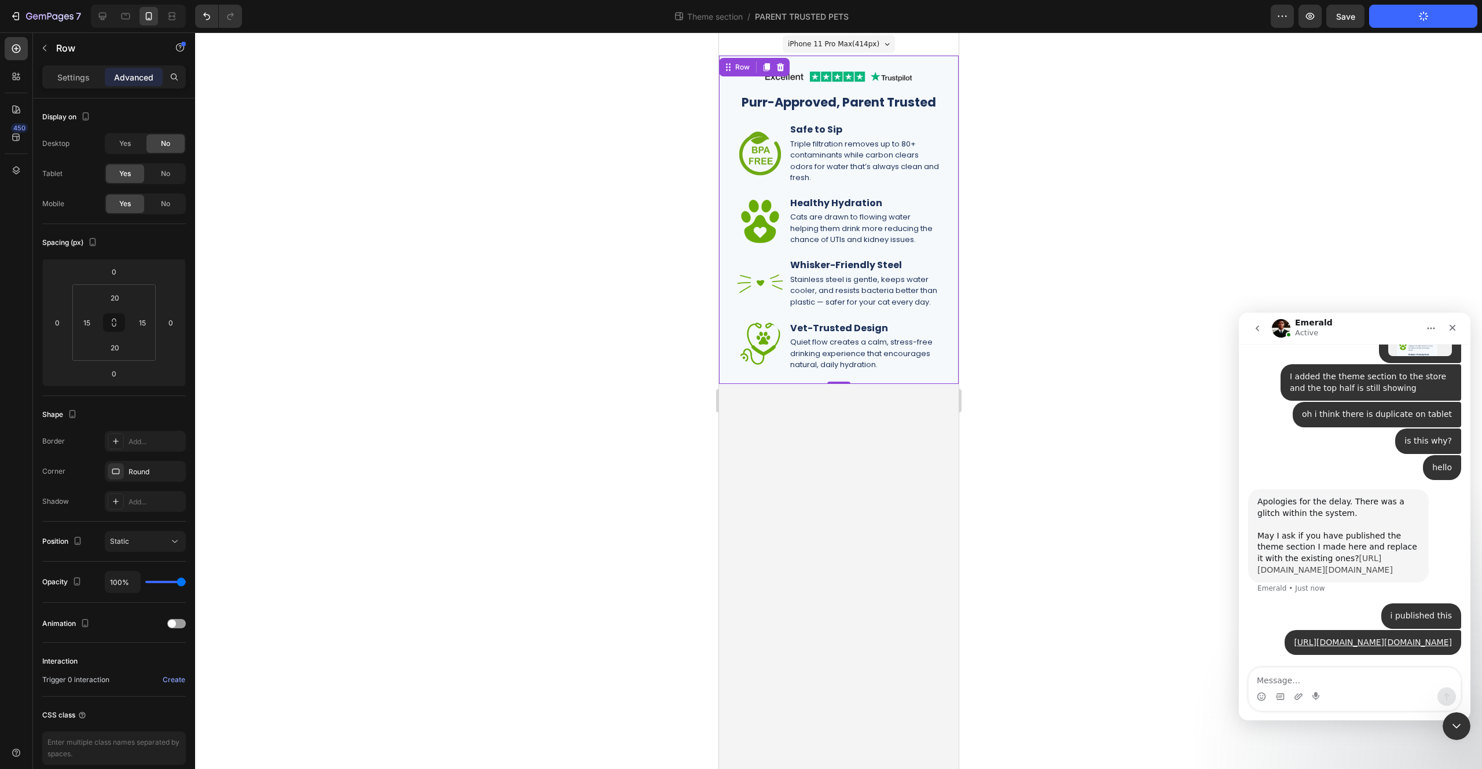
click at [1284, 553] on link "[URL][DOMAIN_NAME][DOMAIN_NAME]" at bounding box center [1324, 563] width 135 height 21
click at [1330, 676] on textarea "Message…" at bounding box center [1355, 678] width 212 height 20
type textarea "the same one you made i just renamed it"
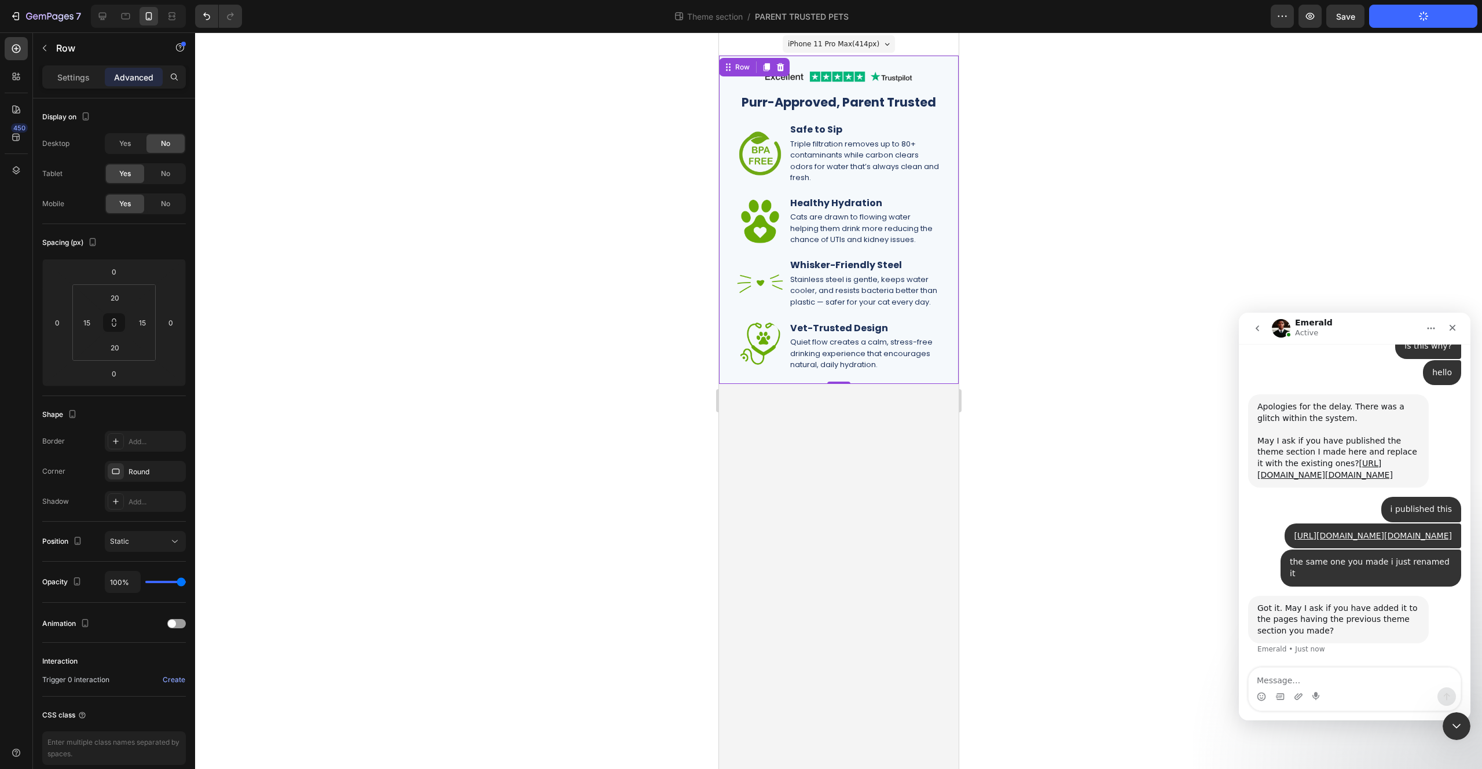
scroll to position [6962, 0]
click at [1325, 674] on textarea "Message…" at bounding box center [1355, 678] width 212 height 20
type textarea "what?"
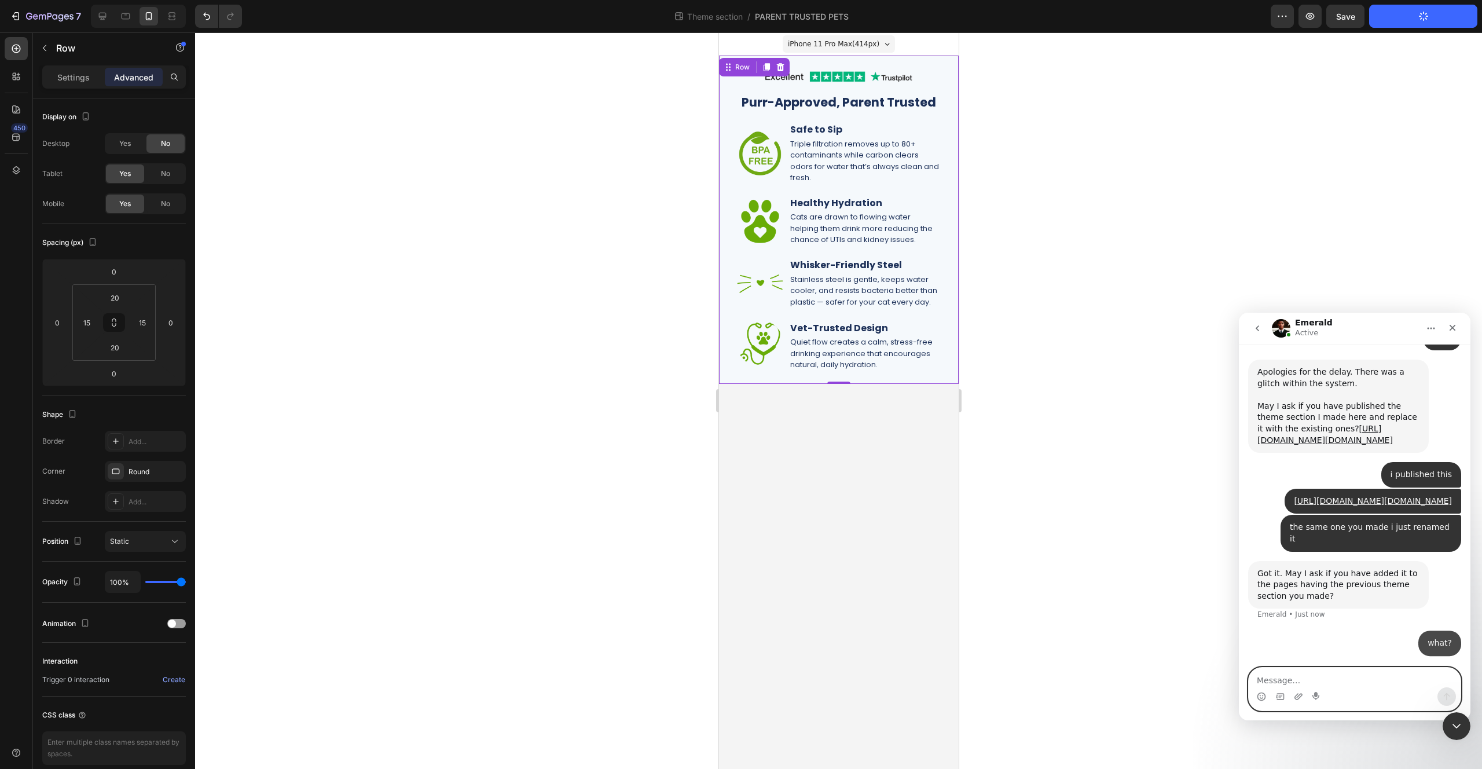
scroll to position [6997, 0]
type textarea "i deleted that form the store"
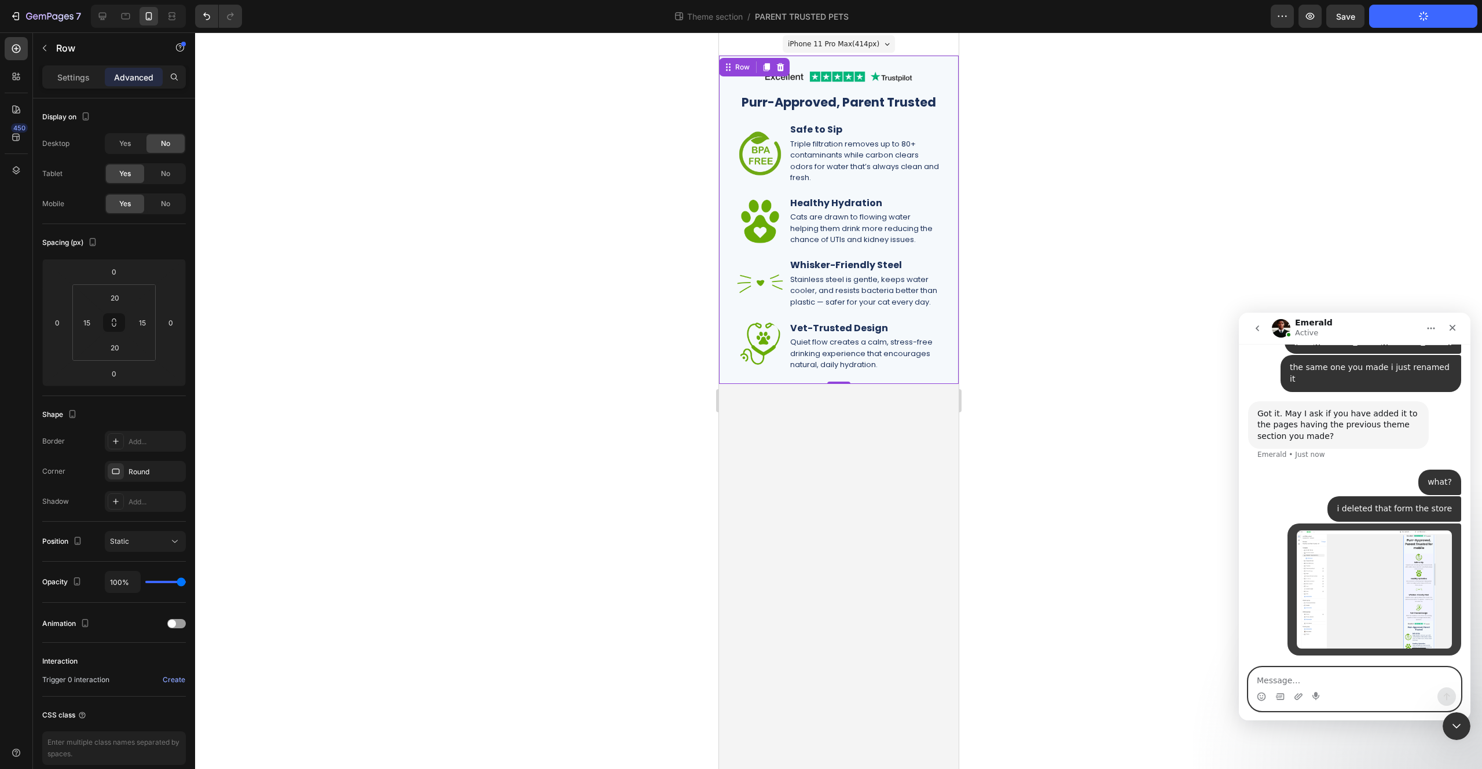
scroll to position [7156, 0]
click at [1387, 685] on textarea "Message…" at bounding box center [1355, 678] width 212 height 20
type textarea "the correct theme section is here"
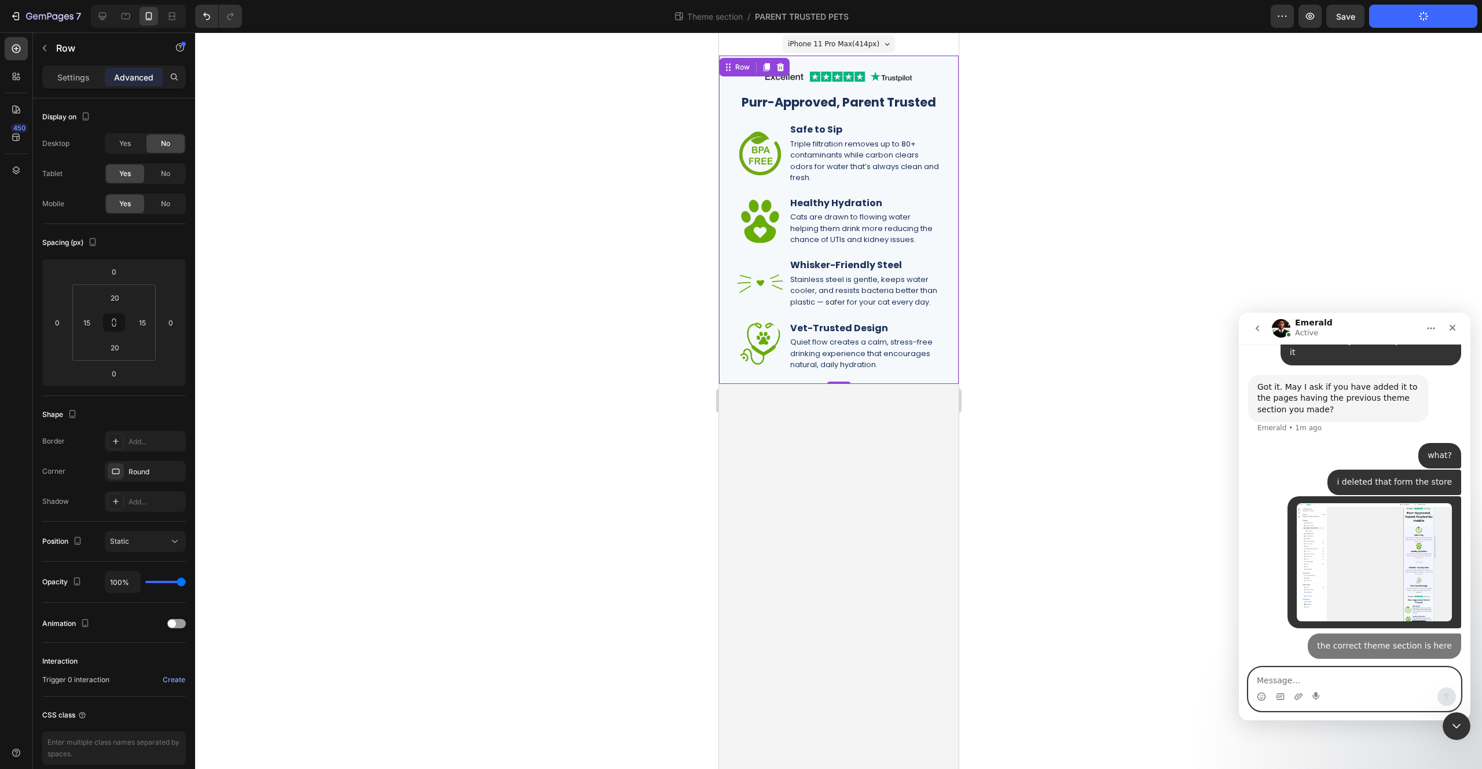
scroll to position [7183, 0]
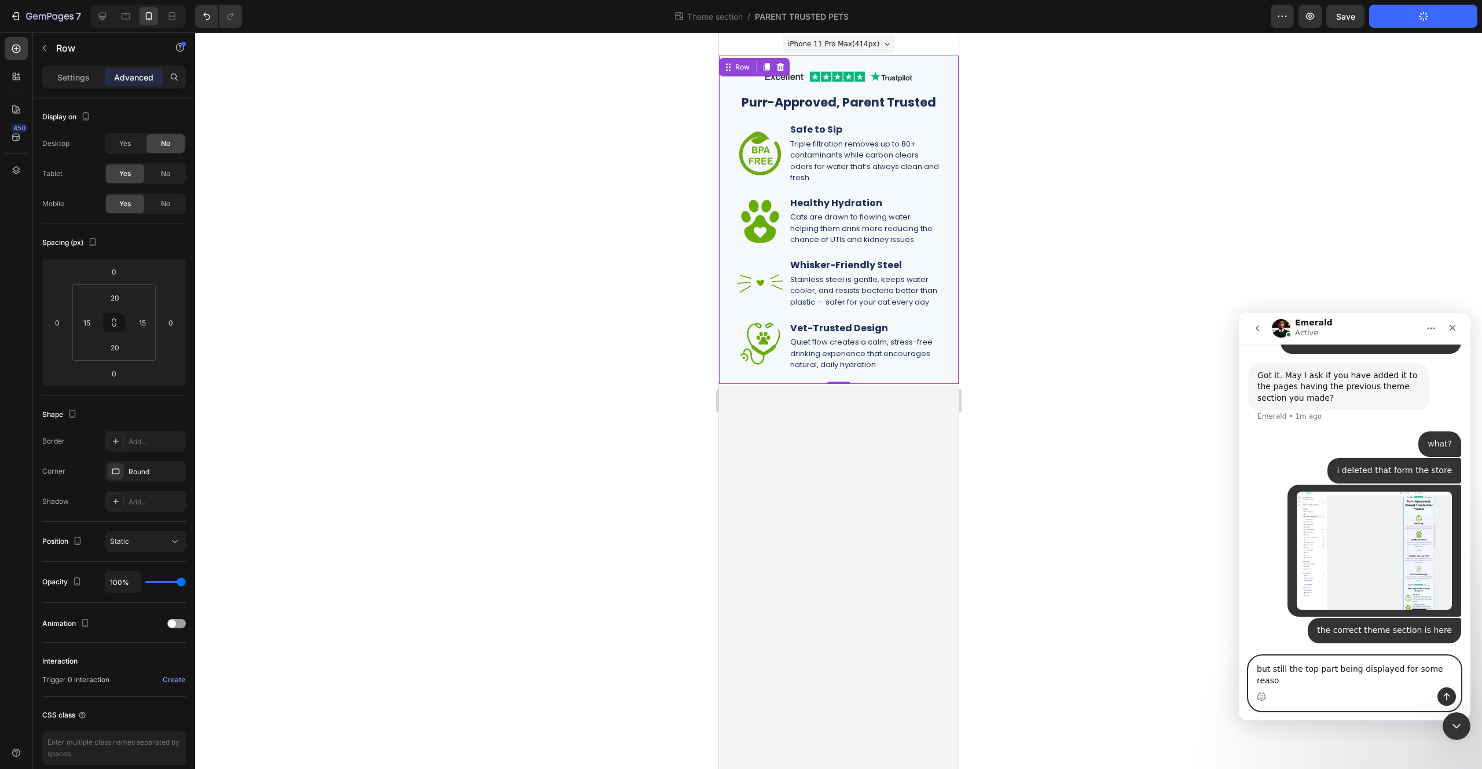
type textarea "but still the top part being displayed for some reason"
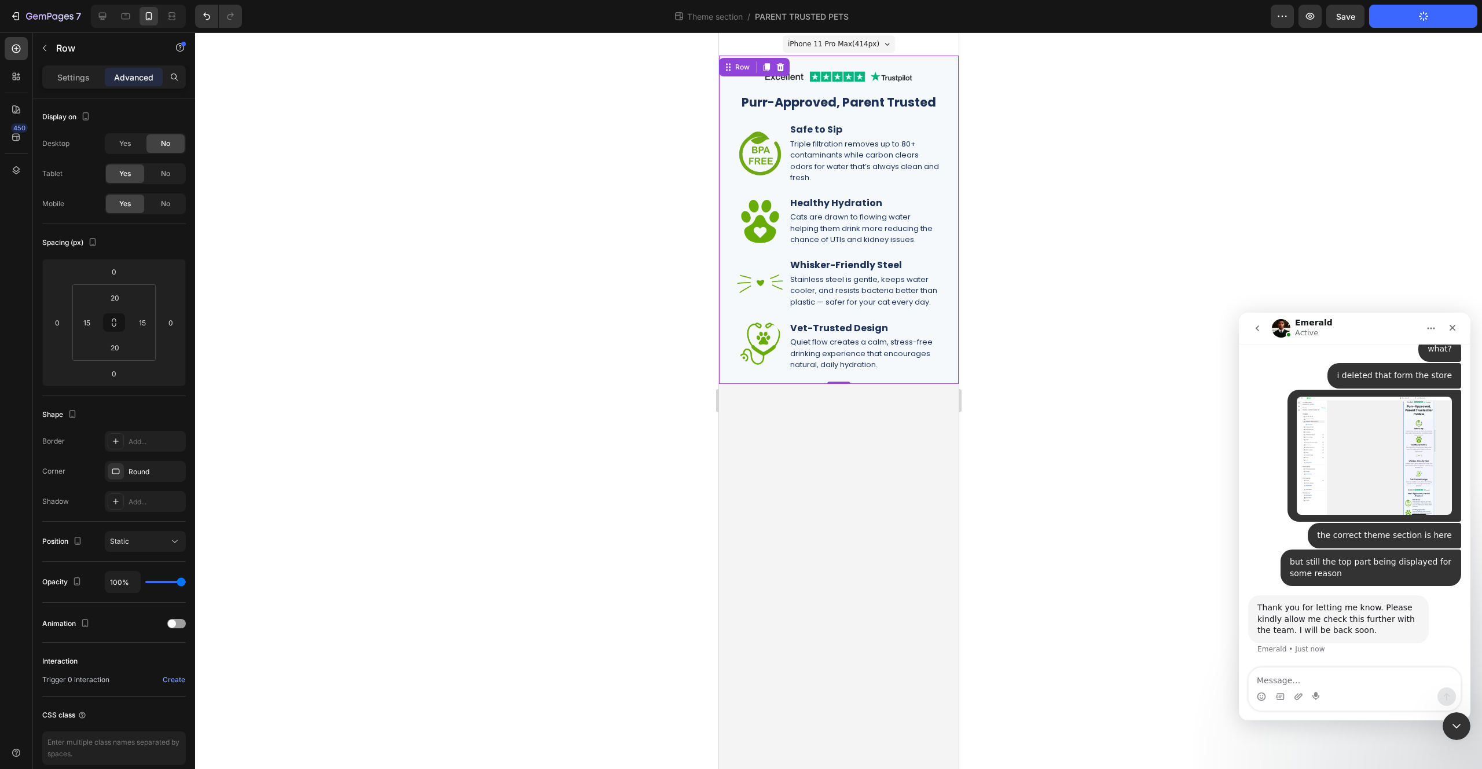
scroll to position [7278, 0]
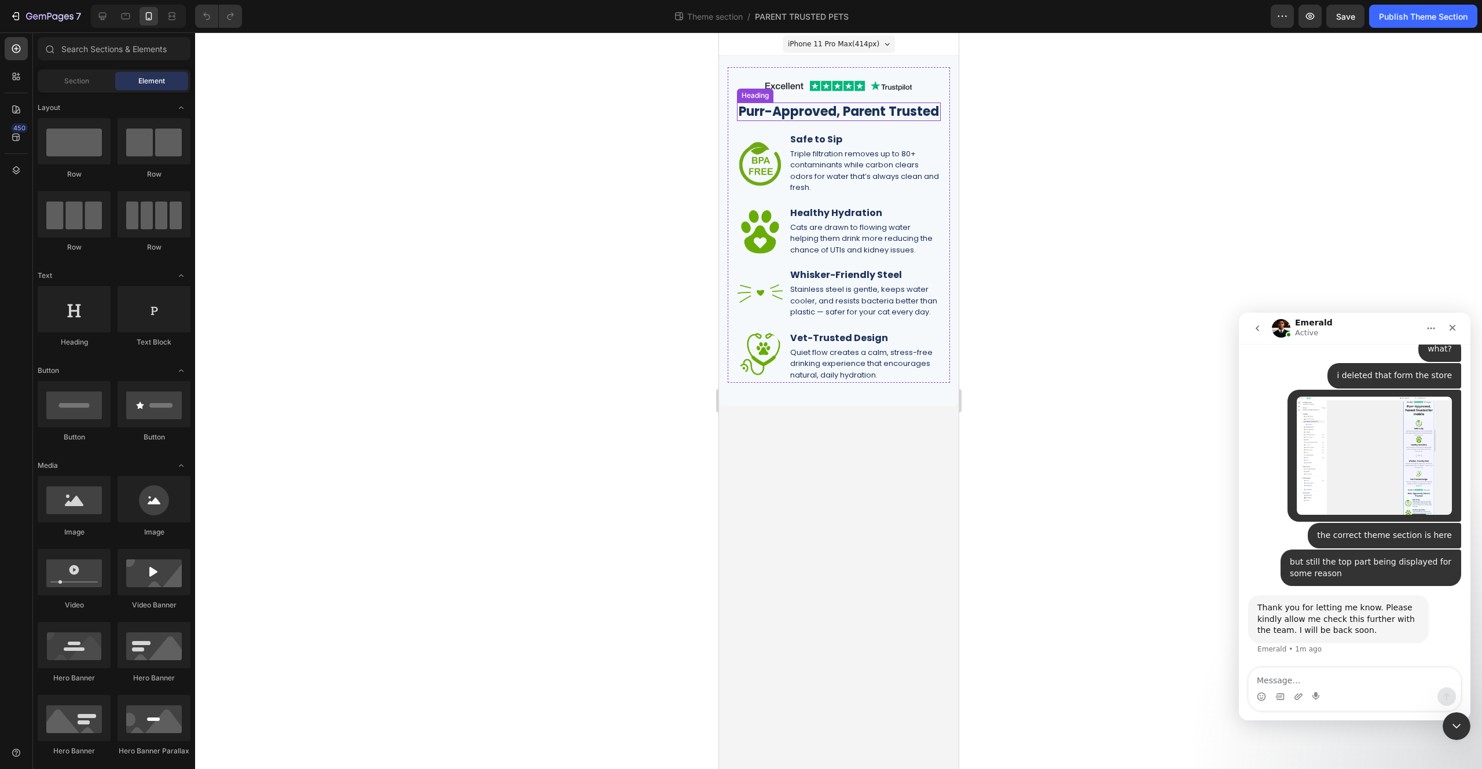
scroll to position [7278, 0]
click at [1044, 104] on div at bounding box center [838, 400] width 1287 height 736
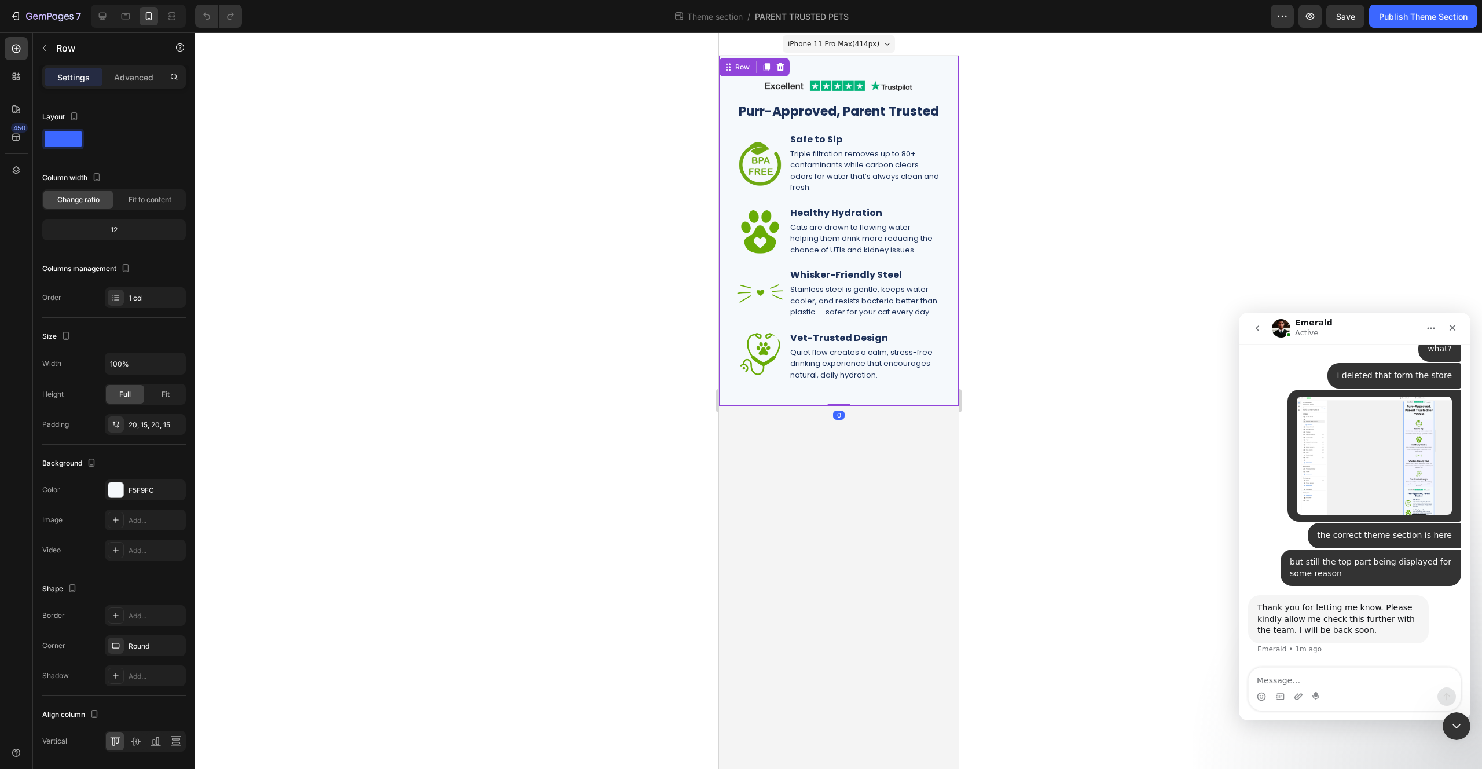
click at [949, 62] on div "Image Purr-Approved, Parent Trusted Heading Image Safe to Sip Heading Triple fi…" at bounding box center [838, 231] width 240 height 350
click at [1348, 16] on span "Save" at bounding box center [1345, 17] width 19 height 10
click at [1413, 16] on div "Publish Theme Section" at bounding box center [1423, 16] width 89 height 12
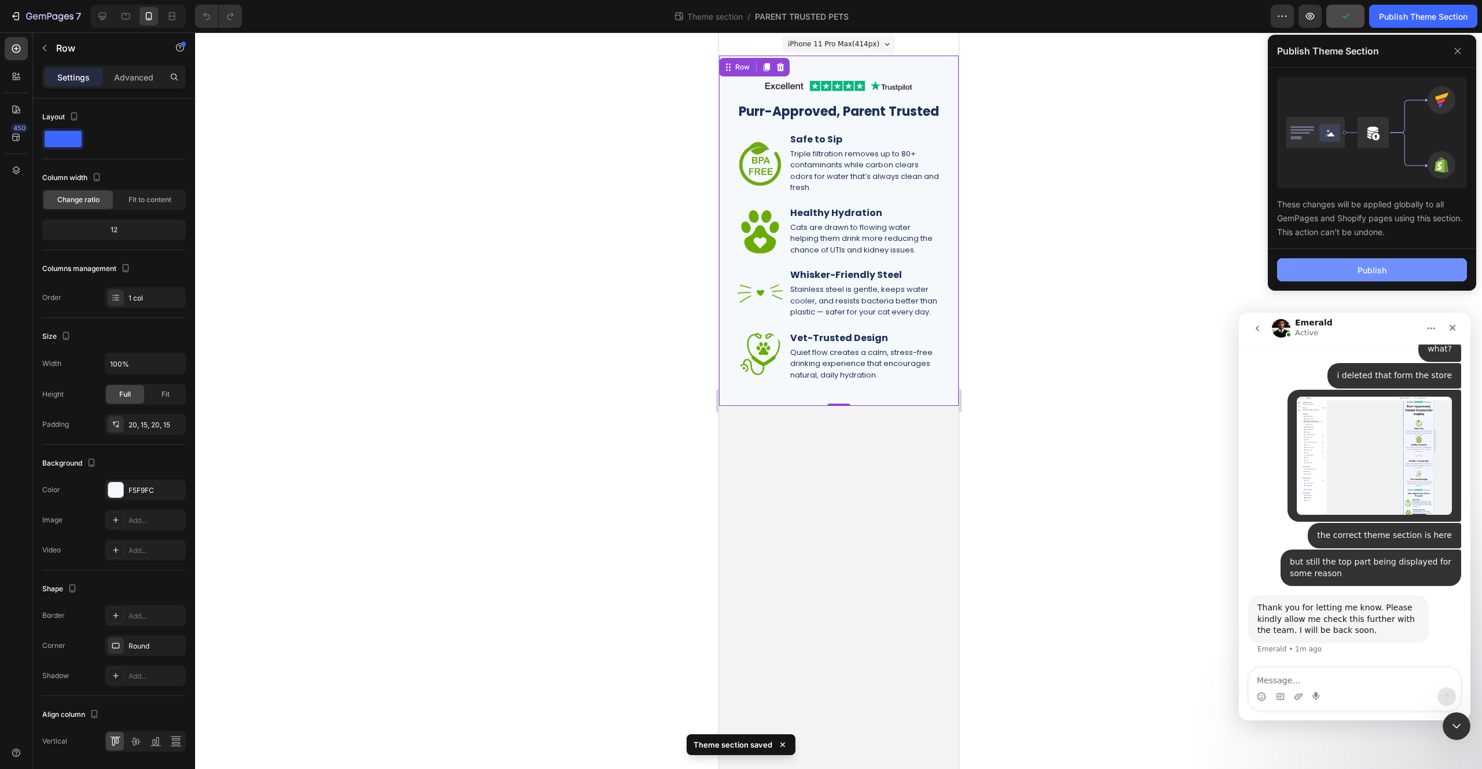
click at [1356, 261] on button "Publish" at bounding box center [1372, 269] width 190 height 23
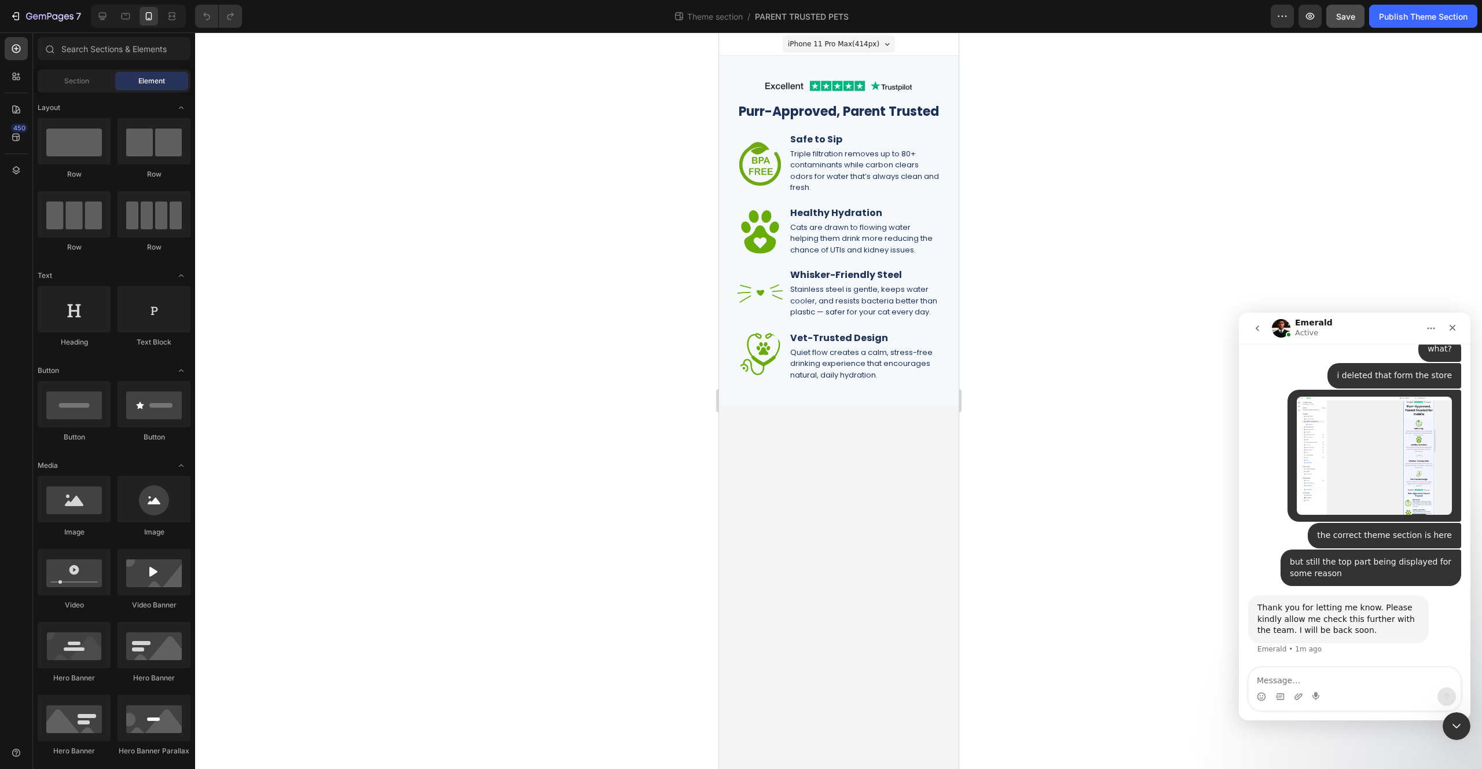
click at [827, 461] on body "iPhone 11 Pro Max ( 414 px) iPhone 13 Mini iPhone 13 Pro iPhone 11 Pro Max iPho…" at bounding box center [838, 400] width 240 height 736
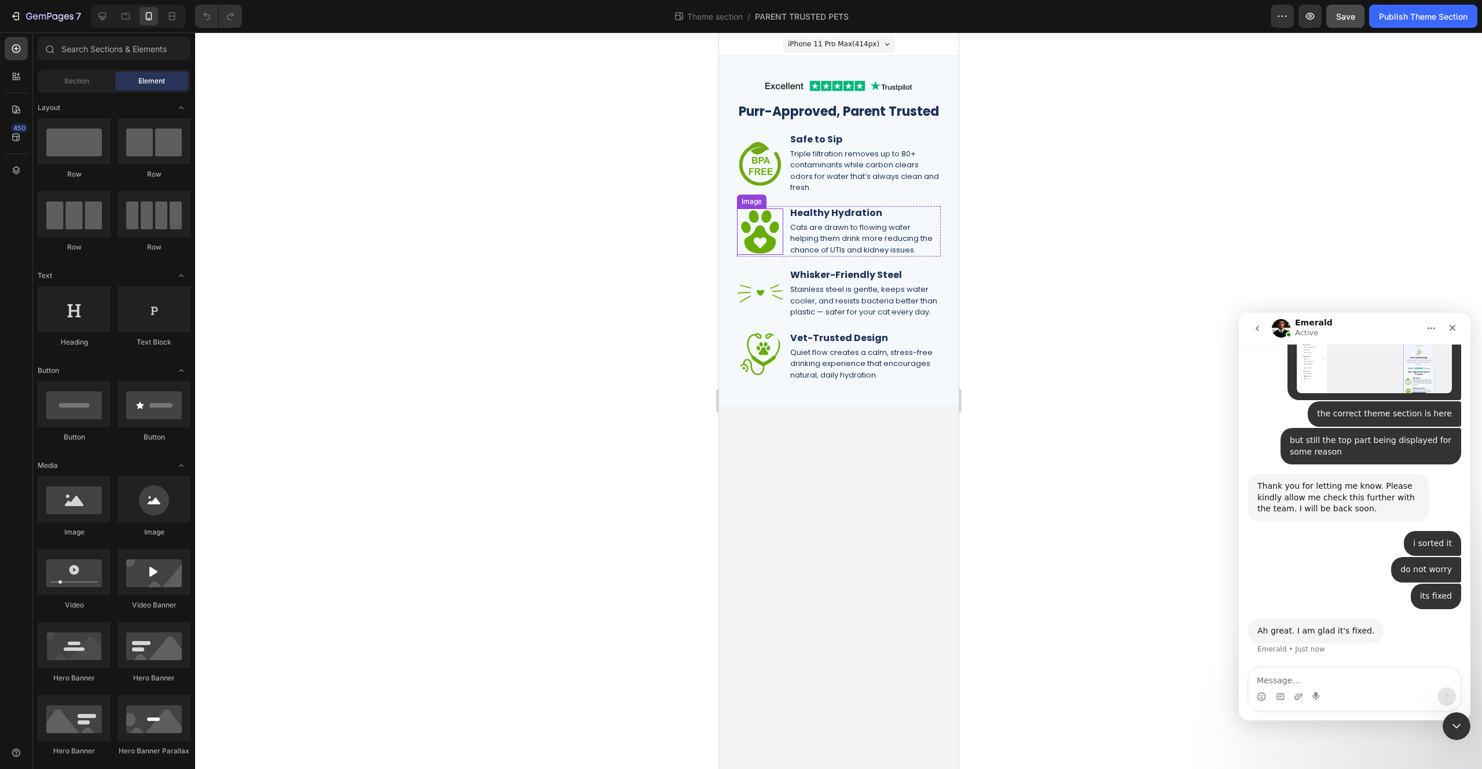
scroll to position [7400, 0]
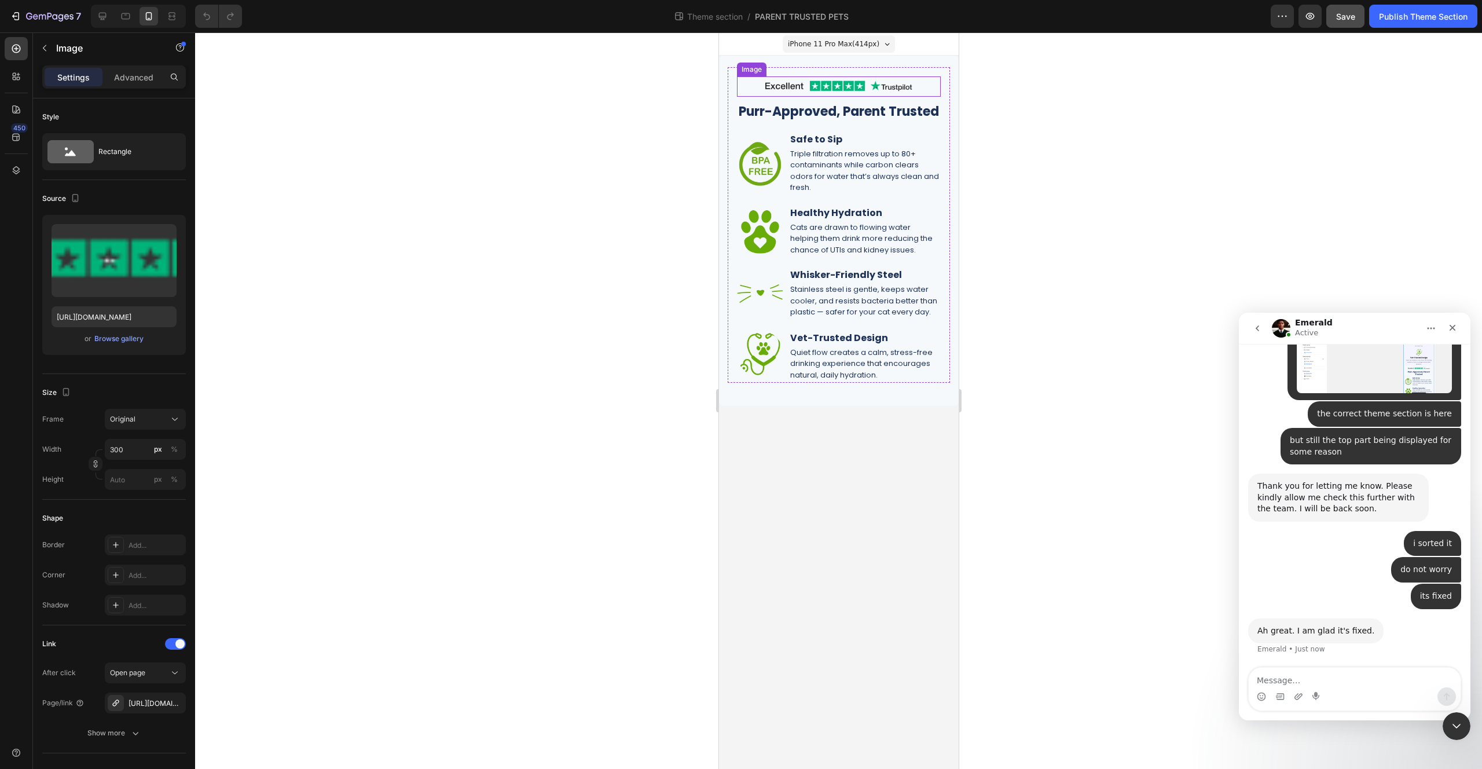
click at [889, 86] on img at bounding box center [838, 86] width 174 height 20
click at [131, 449] on input "300" at bounding box center [145, 449] width 81 height 21
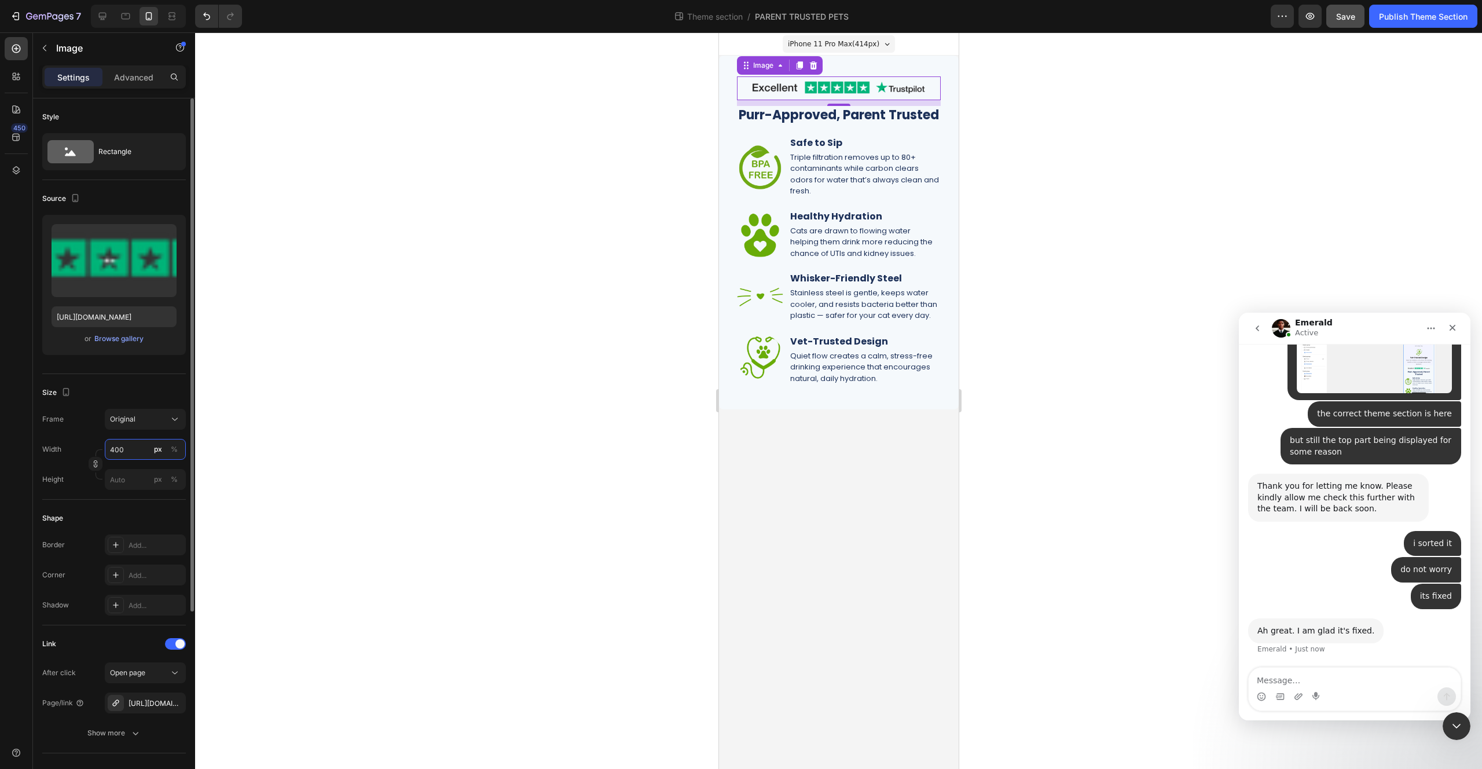
click at [133, 449] on input "400" at bounding box center [145, 449] width 81 height 21
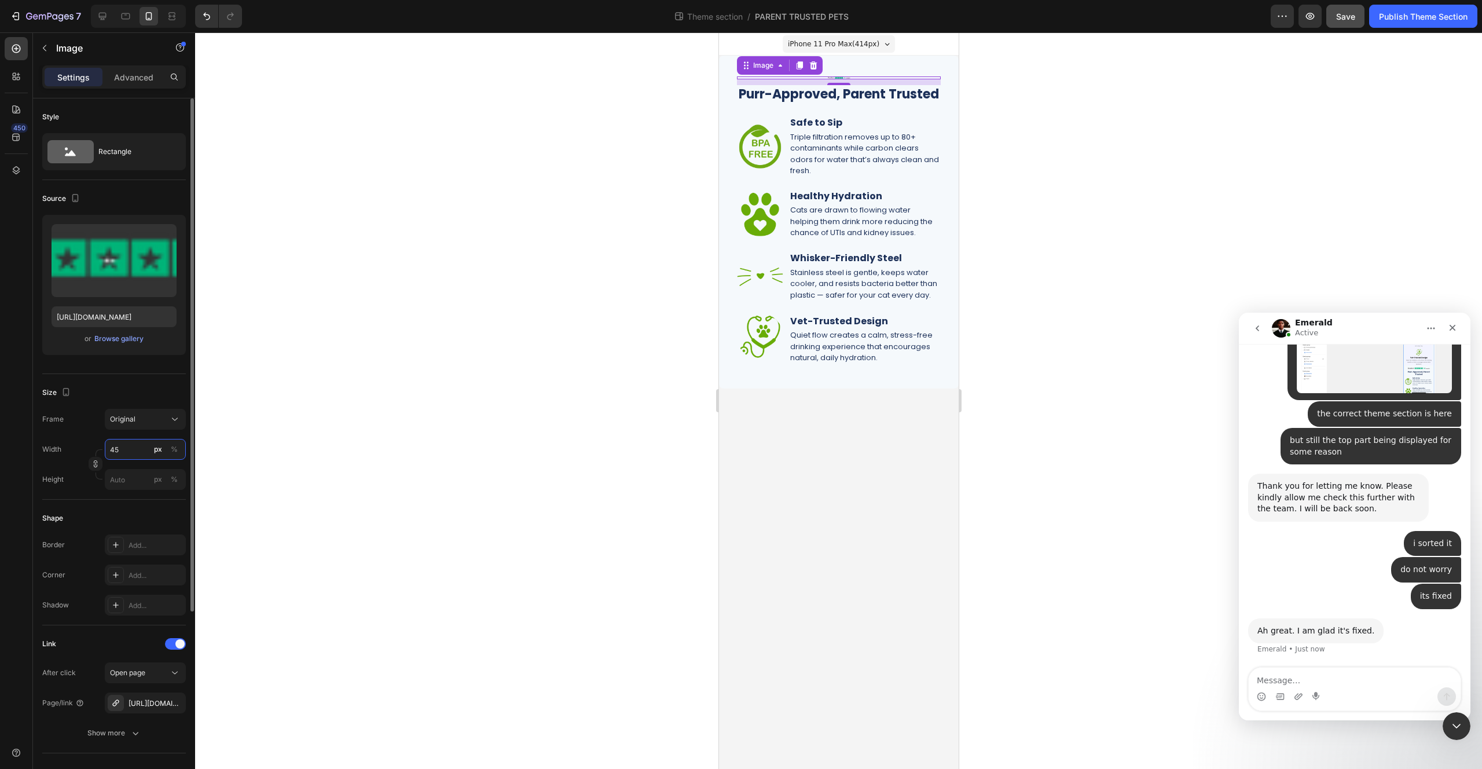
type input "450"
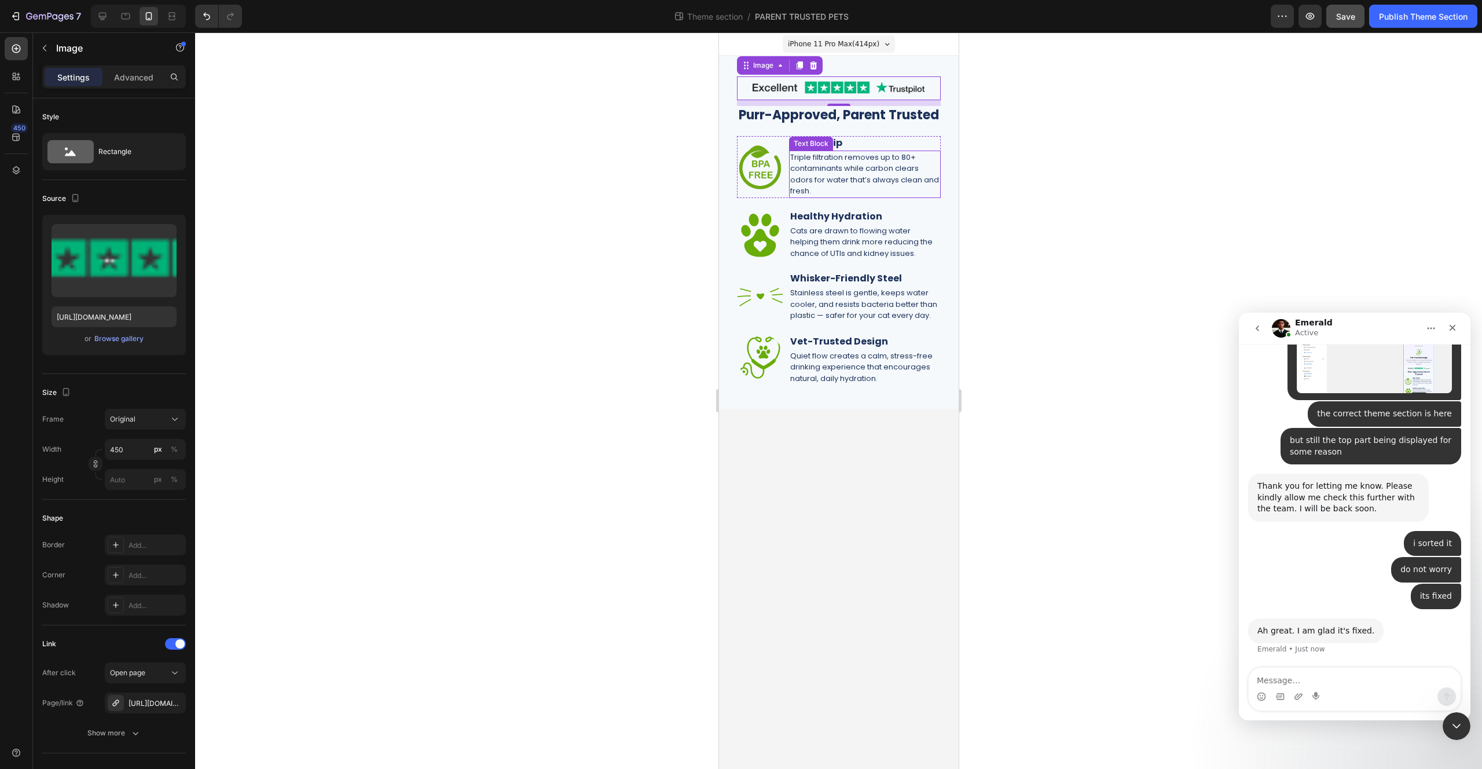
click at [940, 177] on div "Triple filtration removes up to 80+ contaminants while carbon clears odors for …" at bounding box center [865, 174] width 152 height 47
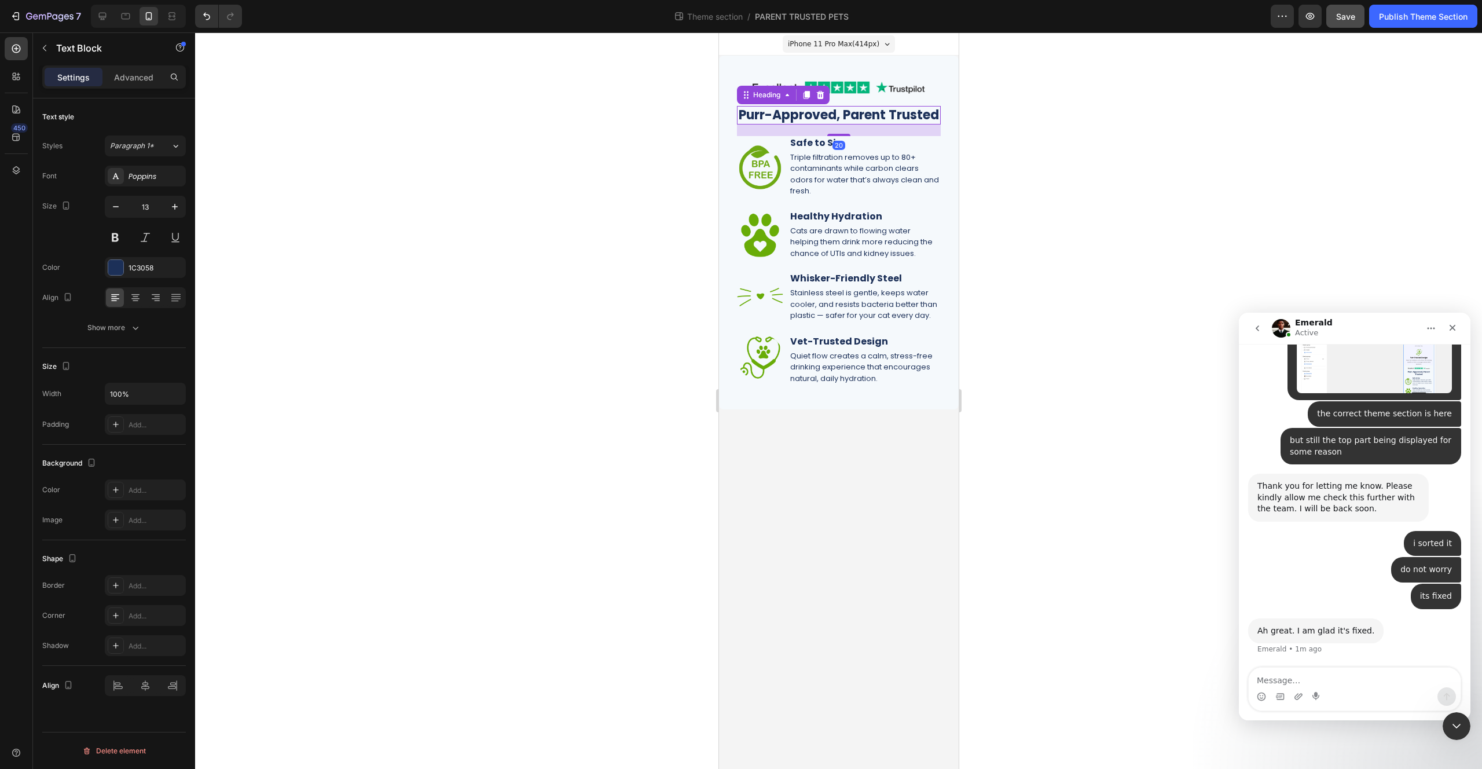
click at [896, 125] on h2 "Purr-Approved, Parent Trusted" at bounding box center [838, 115] width 204 height 19
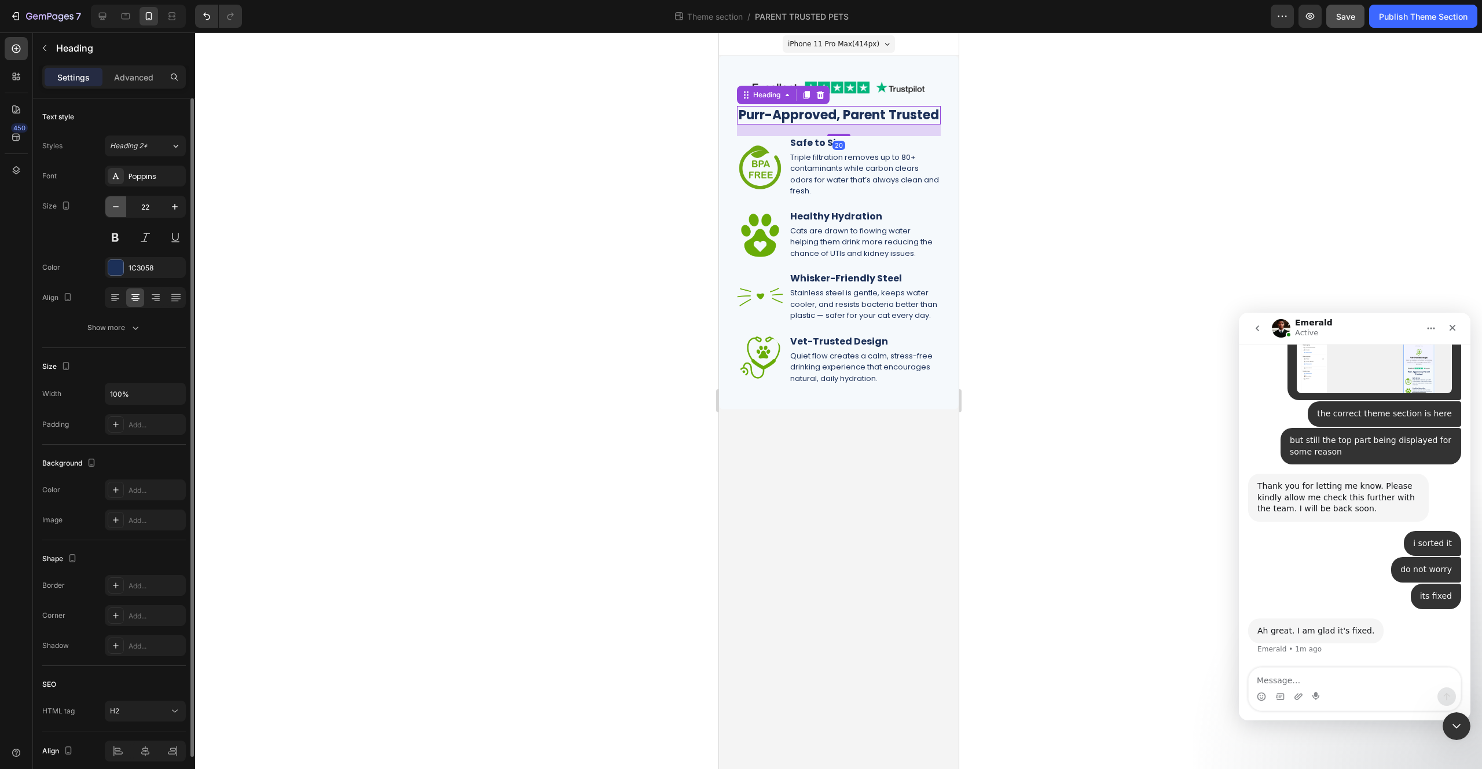
click at [113, 208] on icon "button" at bounding box center [116, 207] width 12 height 12
type input "21"
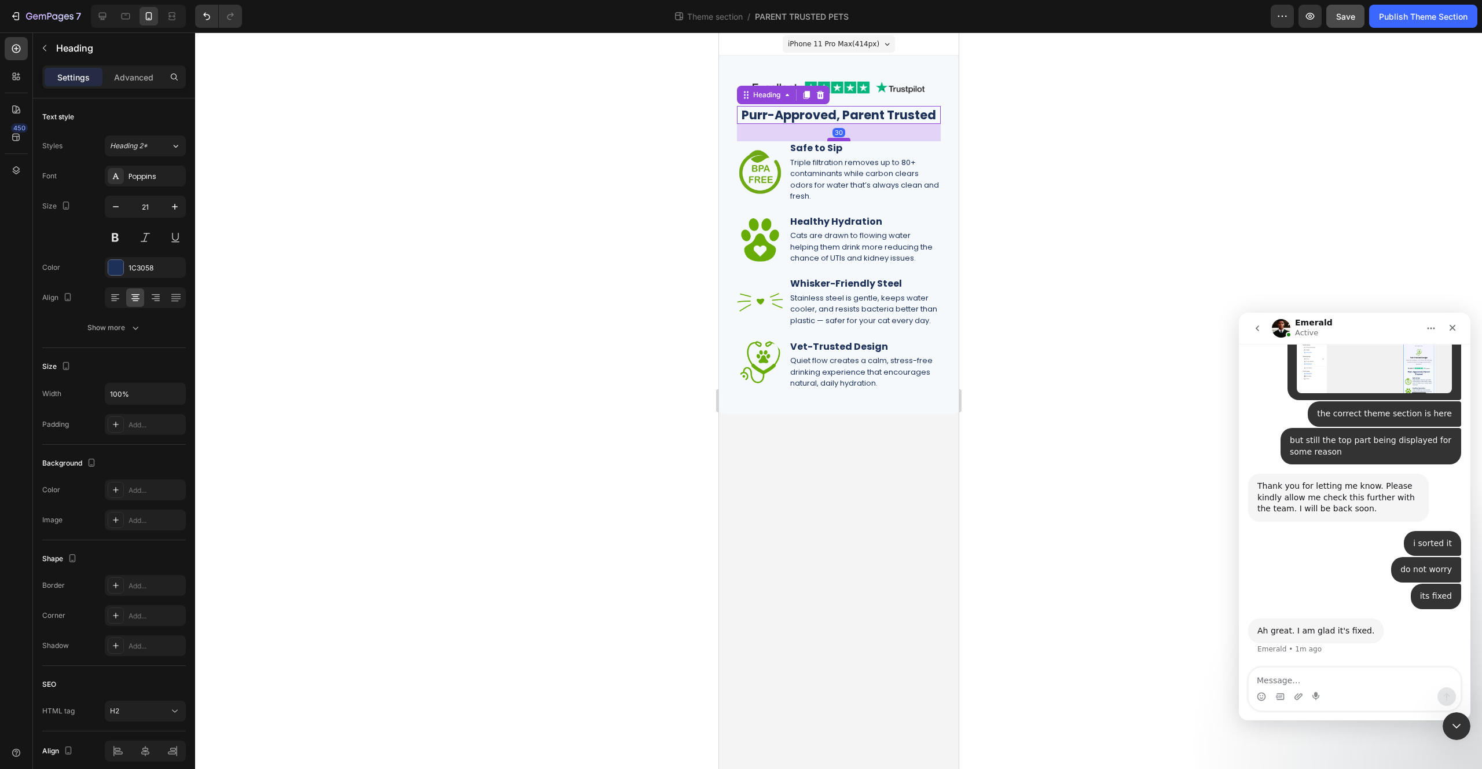
drag, startPoint x: 844, startPoint y: 134, endPoint x: 845, endPoint y: 140, distance: 6.0
click at [845, 140] on div at bounding box center [838, 139] width 23 height 3
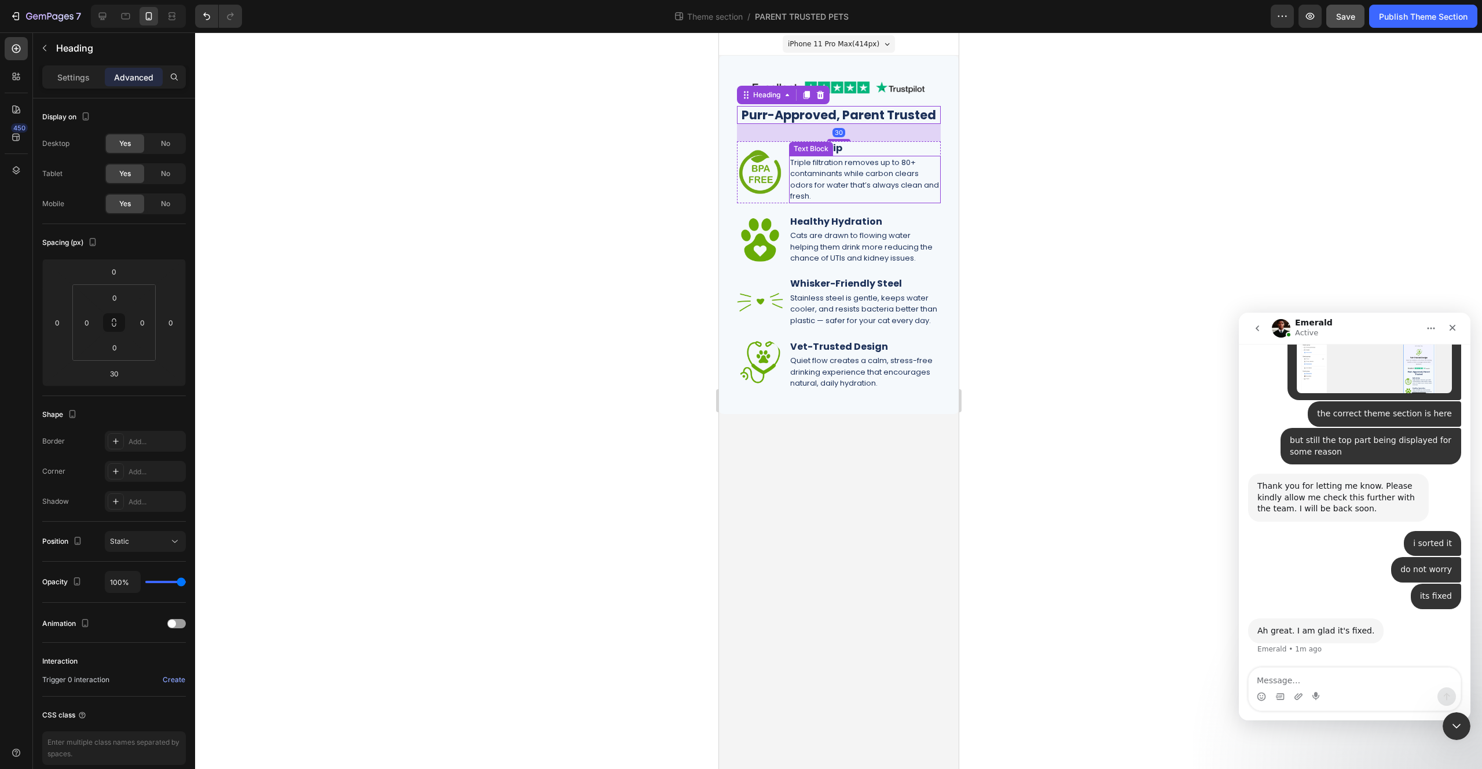
click at [916, 200] on p "Triple filtration removes up to 80+ contaminants while carbon clears odors for …" at bounding box center [864, 179] width 149 height 45
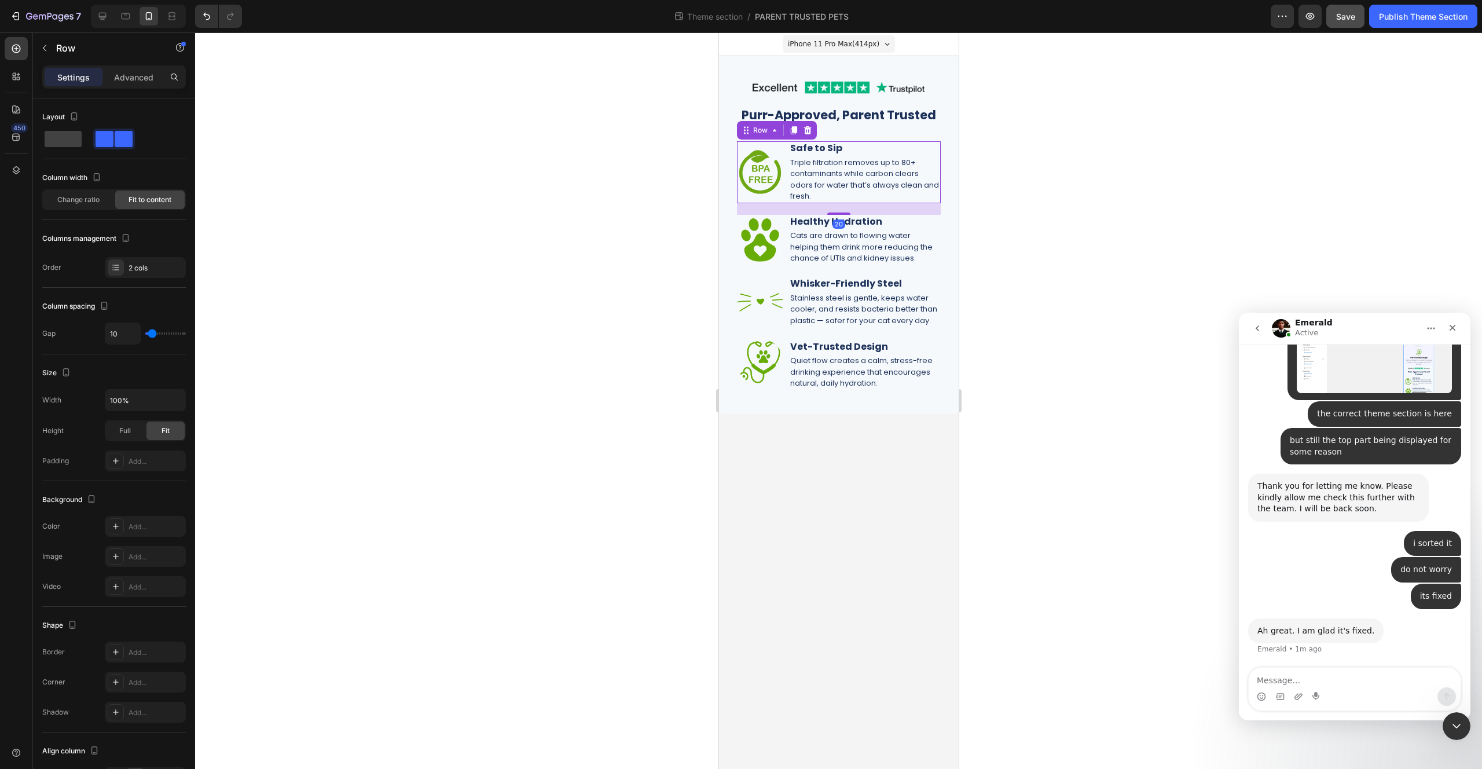
click at [780, 197] on div "Image" at bounding box center [759, 172] width 46 height 62
click at [845, 215] on div at bounding box center [838, 215] width 23 height 3
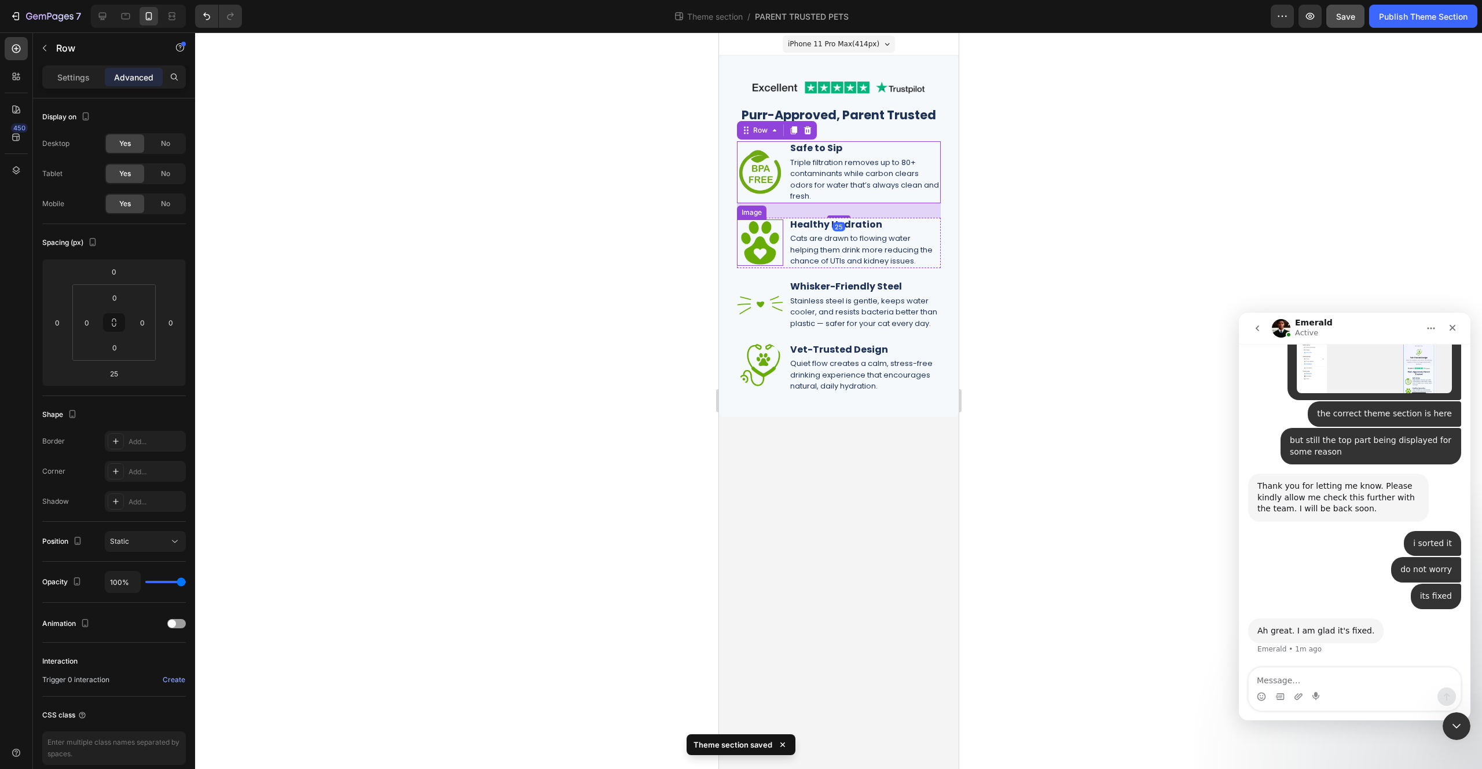
click at [779, 265] on div at bounding box center [759, 242] width 46 height 46
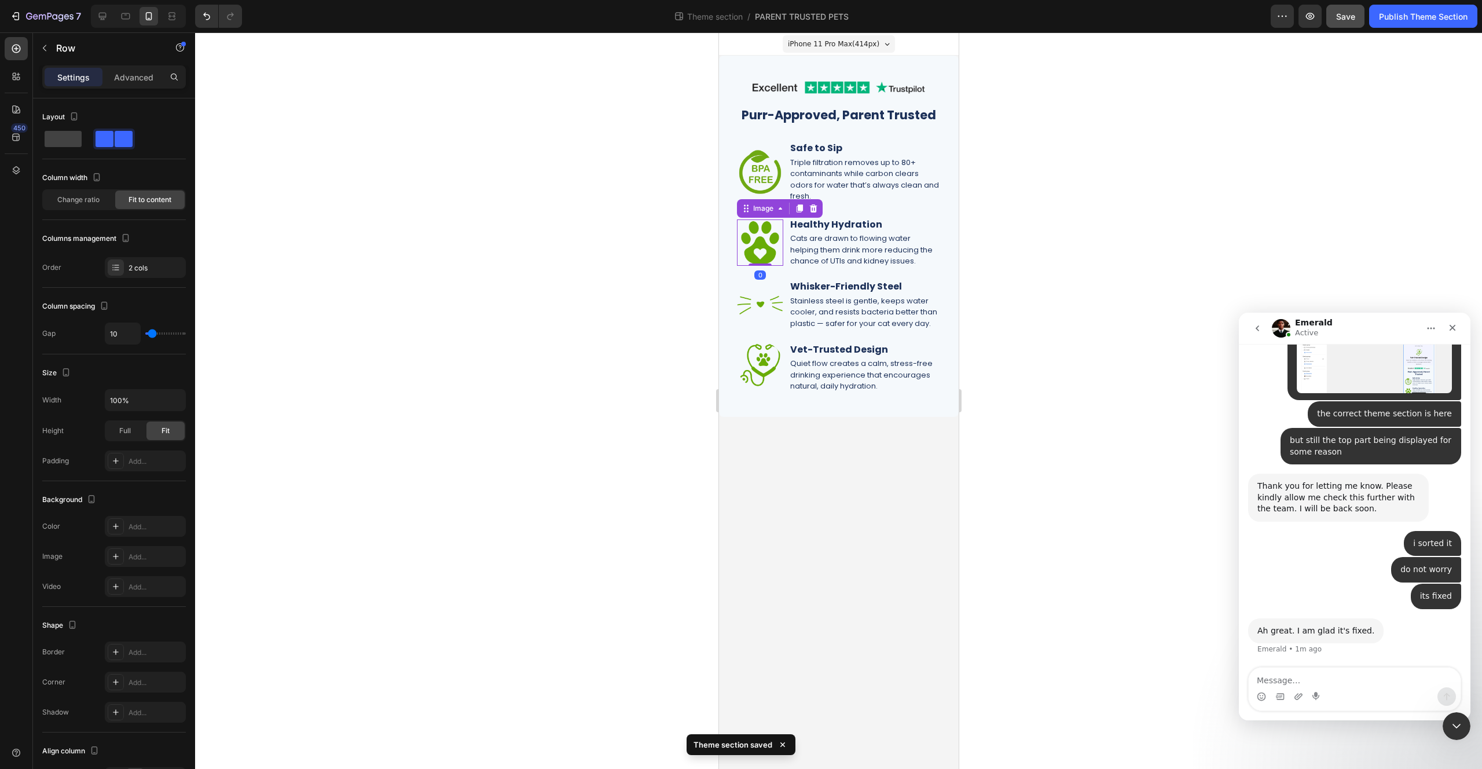
click at [784, 263] on div "Image 0 Healthy Hydration Heading Cats are drawn to flowing water helping them …" at bounding box center [838, 243] width 204 height 50
click at [835, 279] on div at bounding box center [838, 280] width 23 height 3
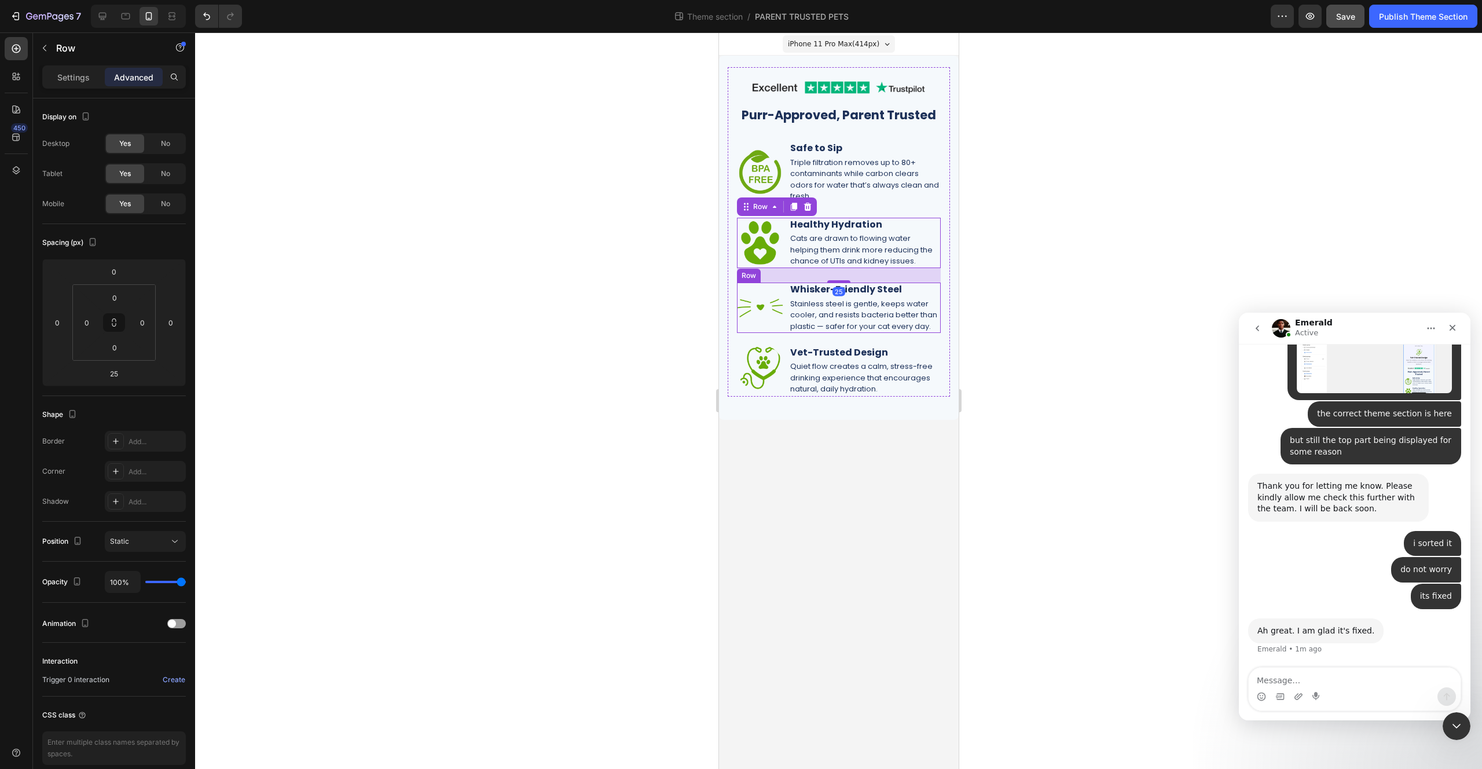
click at [782, 332] on div "Image" at bounding box center [759, 308] width 46 height 50
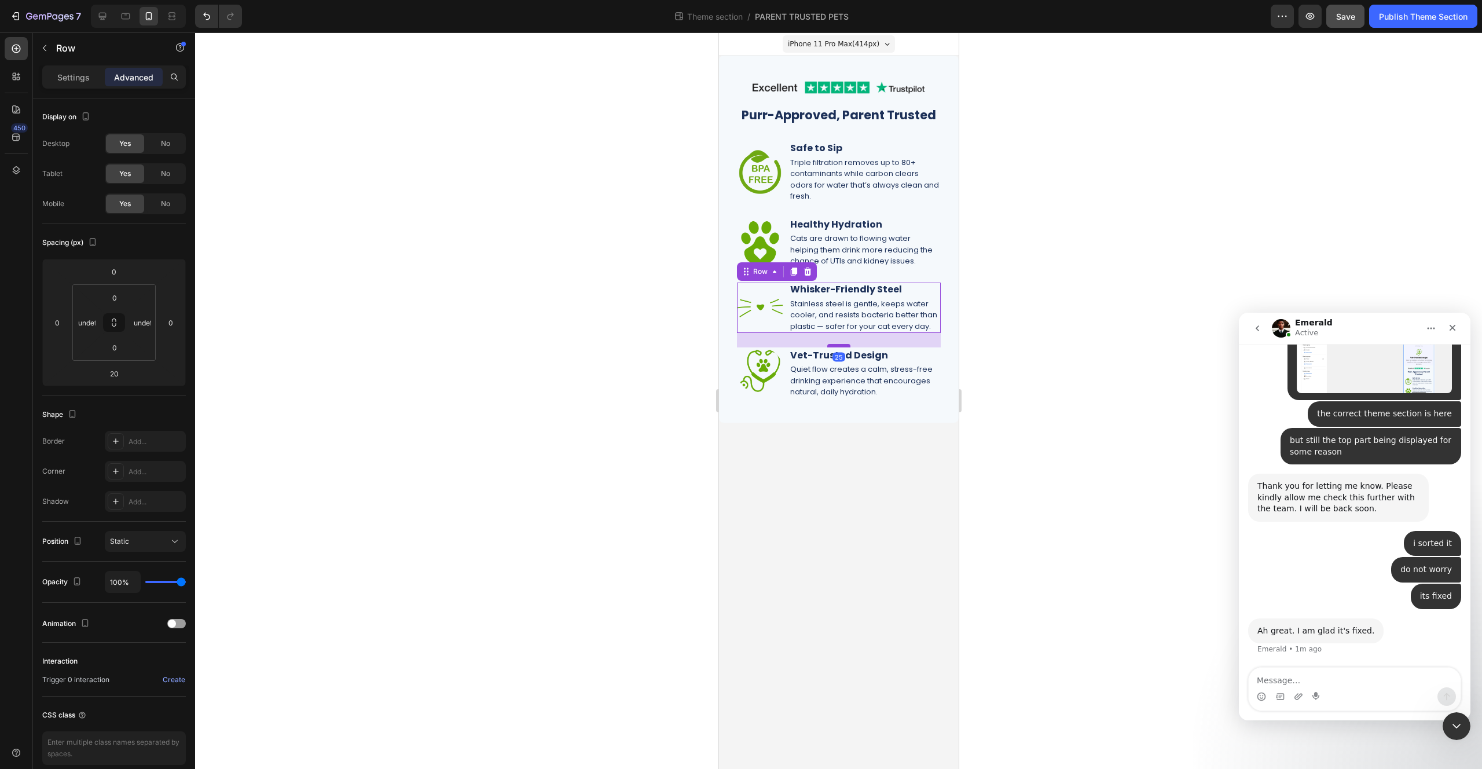
click at [845, 346] on div at bounding box center [838, 345] width 23 height 3
type input "25"
click at [1158, 316] on div at bounding box center [838, 400] width 1287 height 736
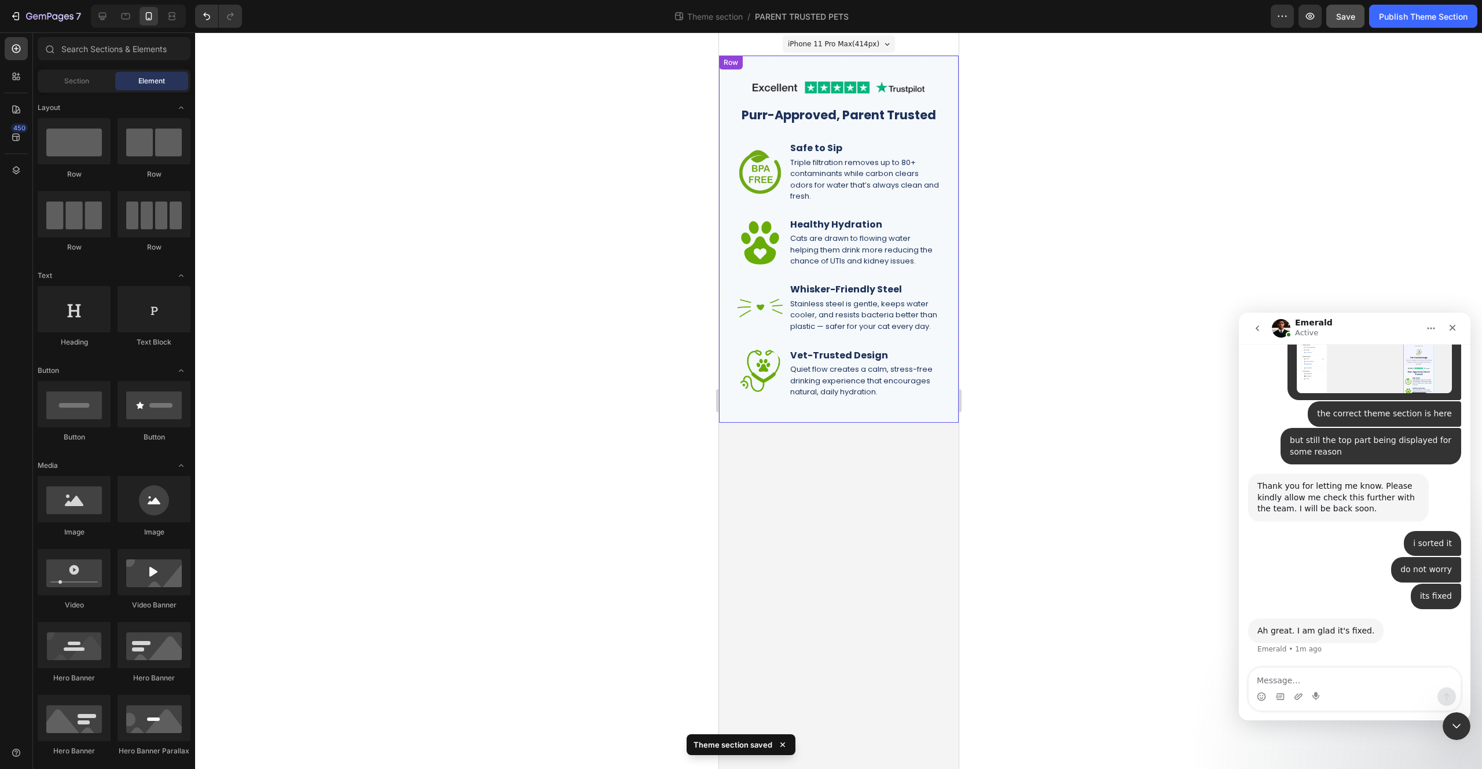
click at [950, 277] on div "Image Purr-Approved, Parent Trusted Heading Image Safe to Sip Heading Triple fi…" at bounding box center [838, 239] width 240 height 367
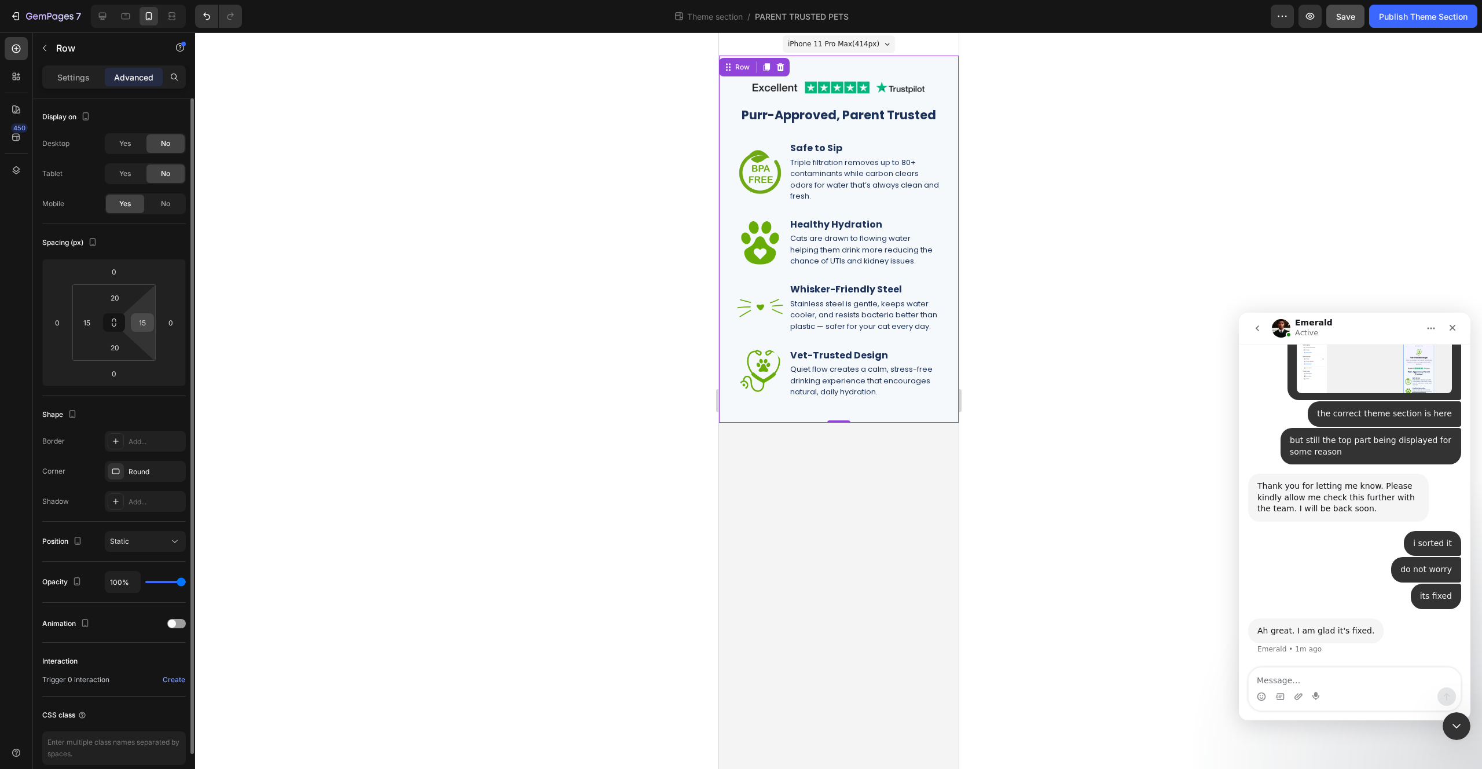
click at [148, 319] on input "15" at bounding box center [142, 322] width 17 height 17
type input "10"
click at [87, 321] on input "15" at bounding box center [86, 322] width 17 height 17
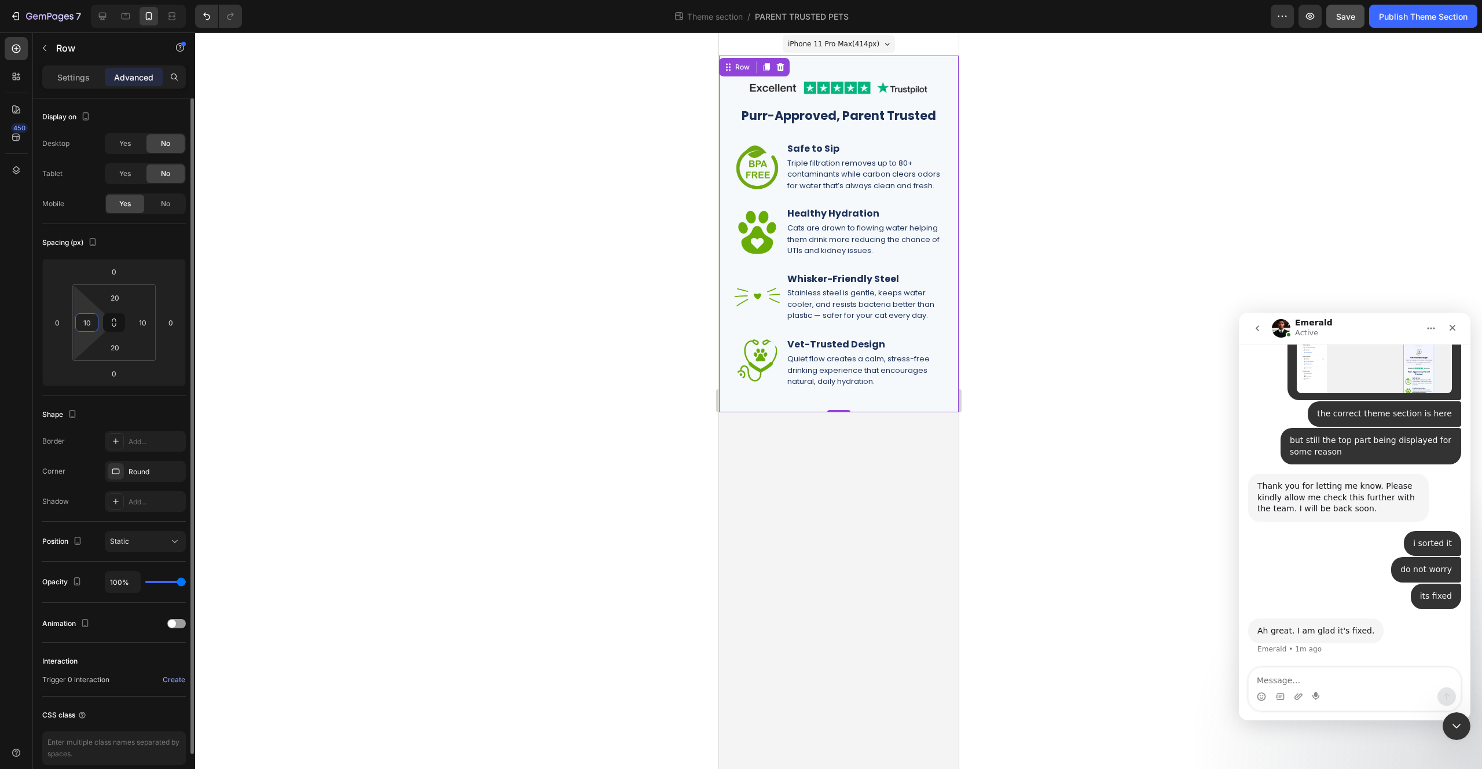
click at [87, 322] on input "10" at bounding box center [86, 322] width 17 height 17
type input "5"
click at [145, 323] on input "10" at bounding box center [142, 322] width 17 height 17
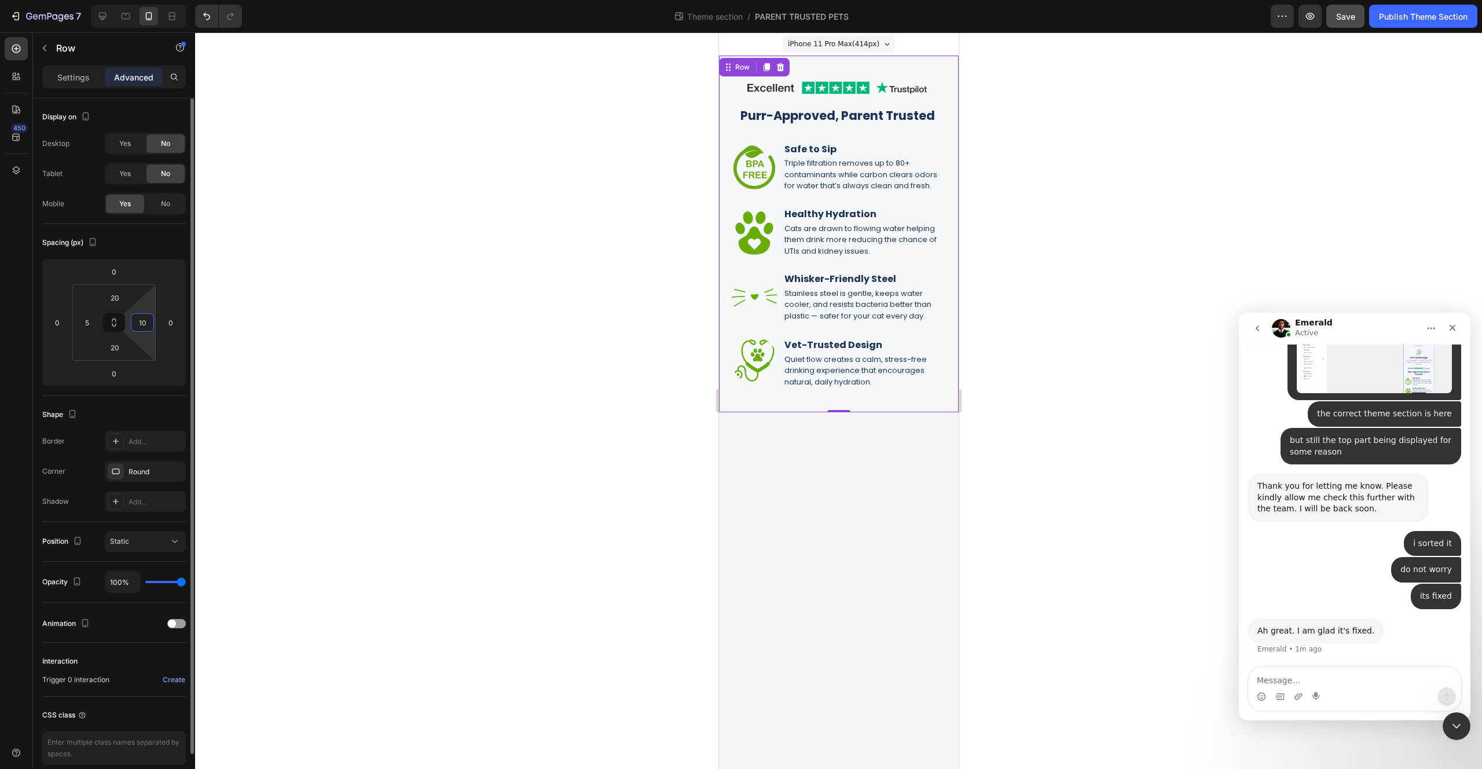
click at [145, 323] on input "10" at bounding box center [142, 322] width 17 height 17
type input "5"
click at [420, 299] on div at bounding box center [838, 400] width 1287 height 736
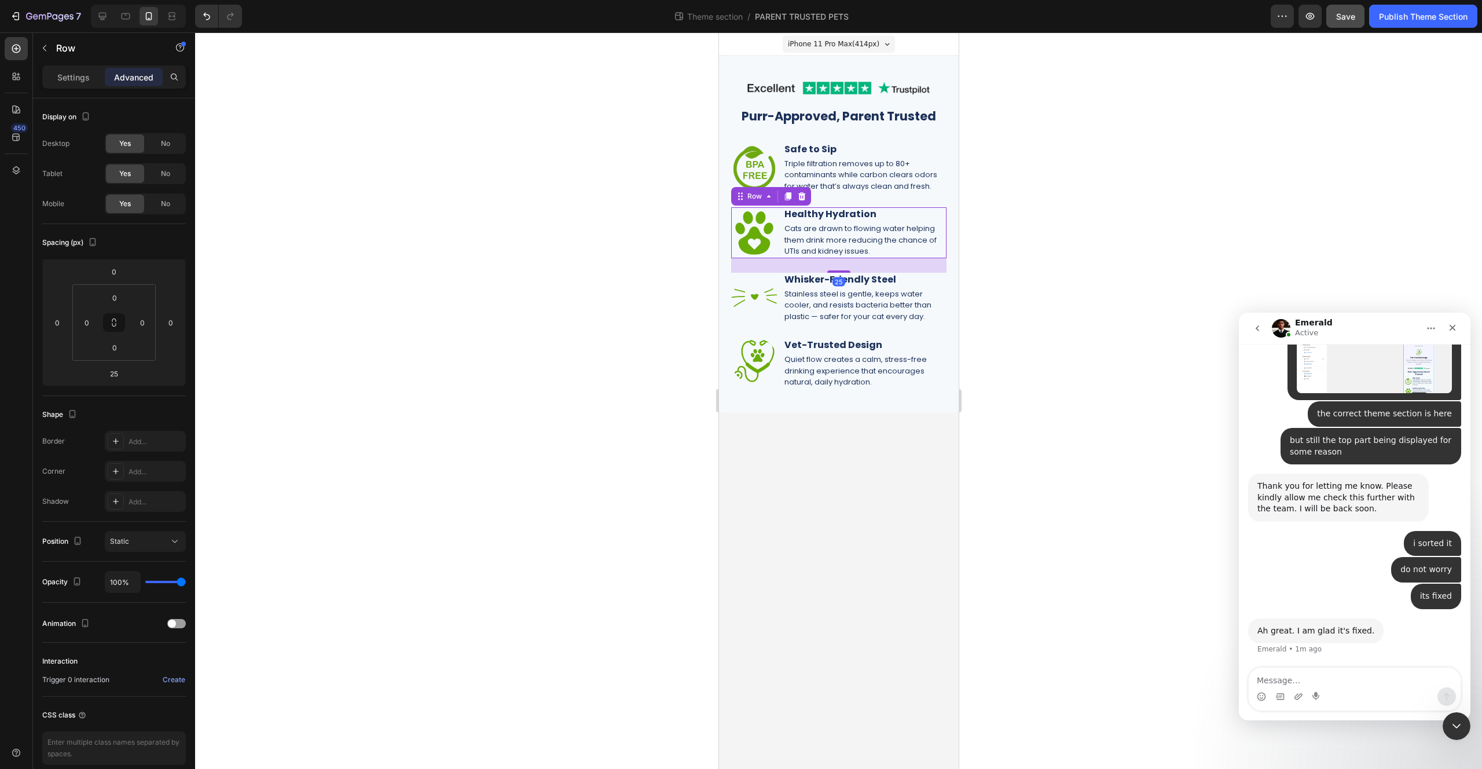
click at [780, 254] on div "Image Healthy Hydration Heading Cats are drawn to flowing water helping them dr…" at bounding box center [838, 232] width 215 height 50
click at [777, 266] on div "25" at bounding box center [838, 265] width 215 height 14
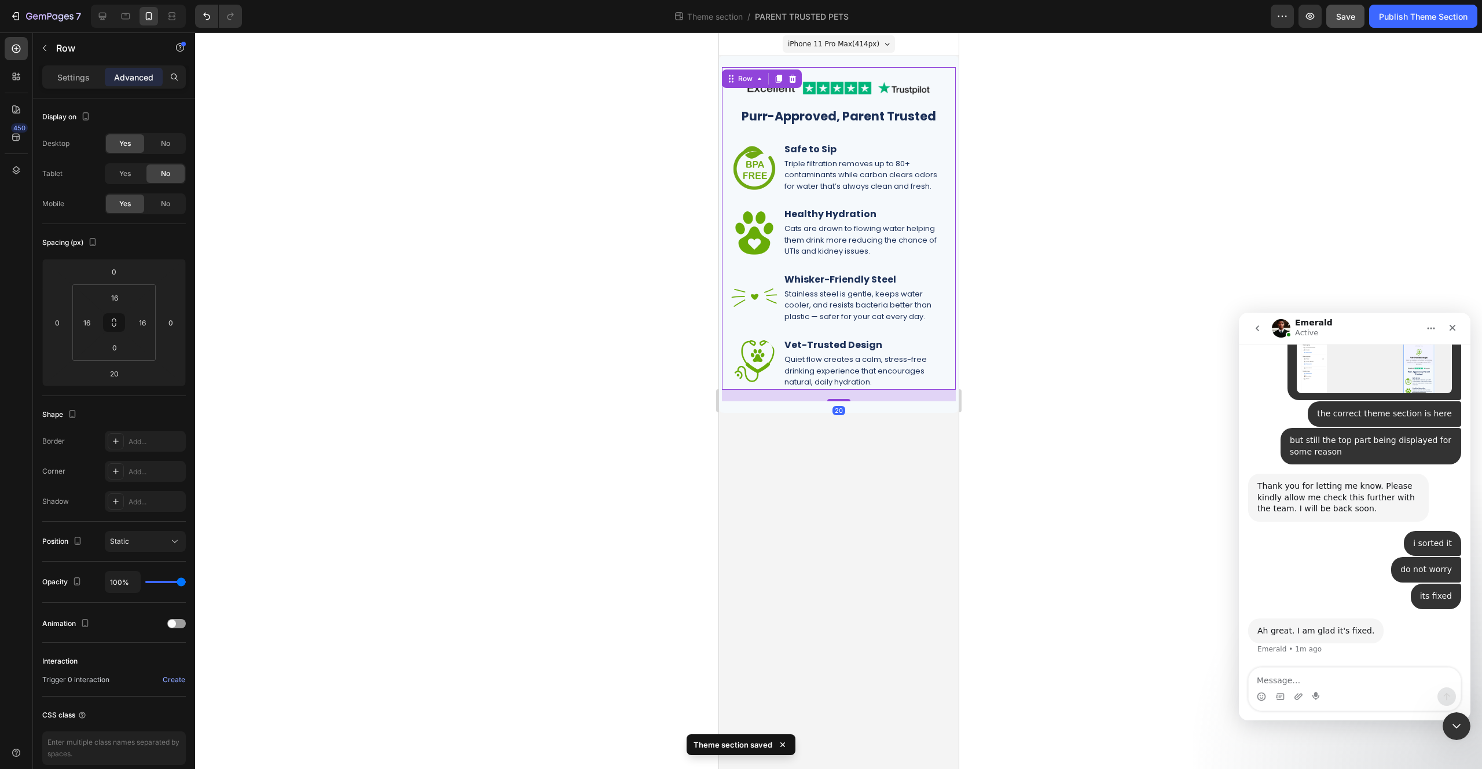
click at [726, 262] on div "Image Purr-Approved, Parent Trusted Heading Image Safe to Sip Heading Triple fi…" at bounding box center [838, 228] width 234 height 322
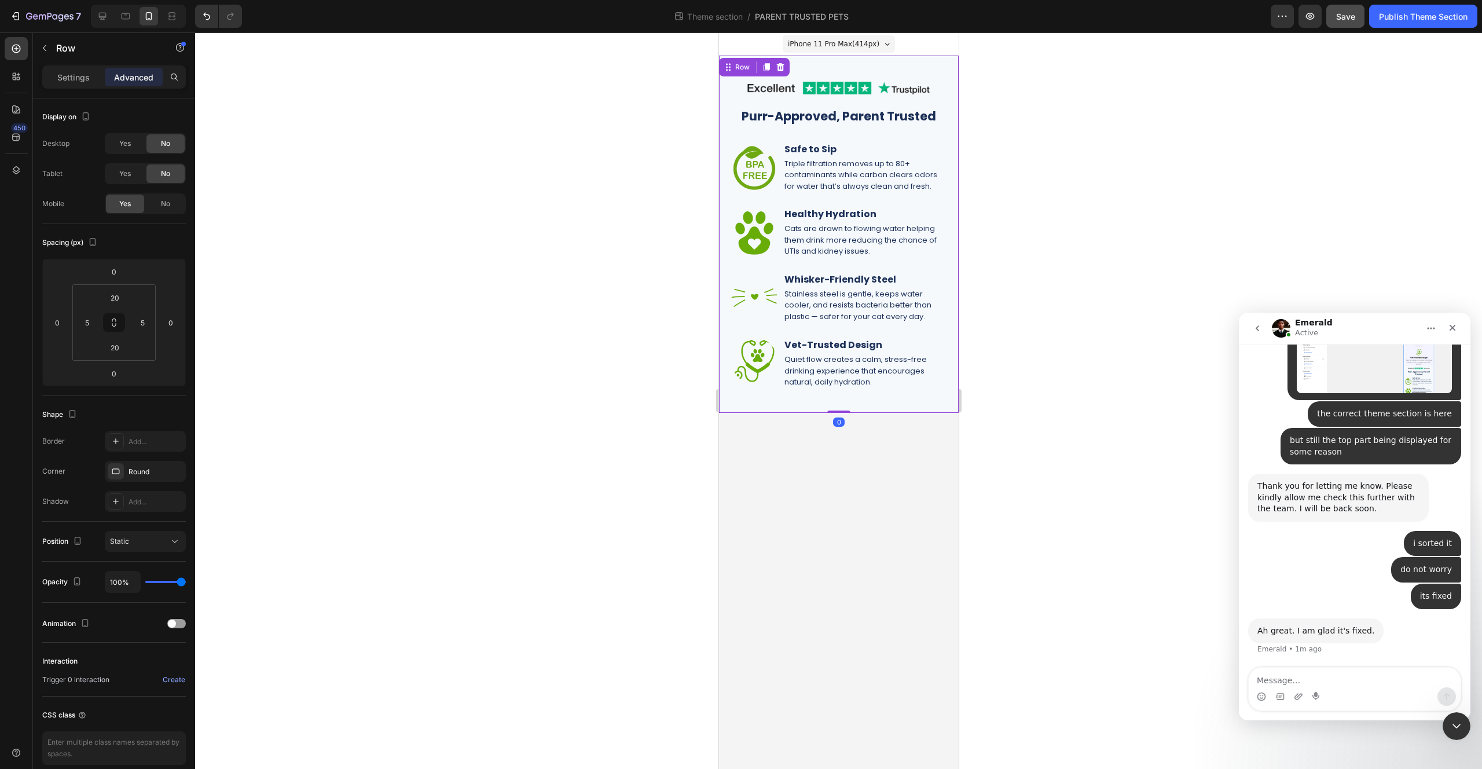
click at [719, 262] on div "Image Purr-Approved, Parent Trusted Heading Image Safe to Sip Heading Triple fi…" at bounding box center [838, 234] width 240 height 357
click at [729, 263] on div "Image Purr-Approved, Parent Trusted Heading Image Safe to Sip Heading Triple fi…" at bounding box center [838, 228] width 234 height 322
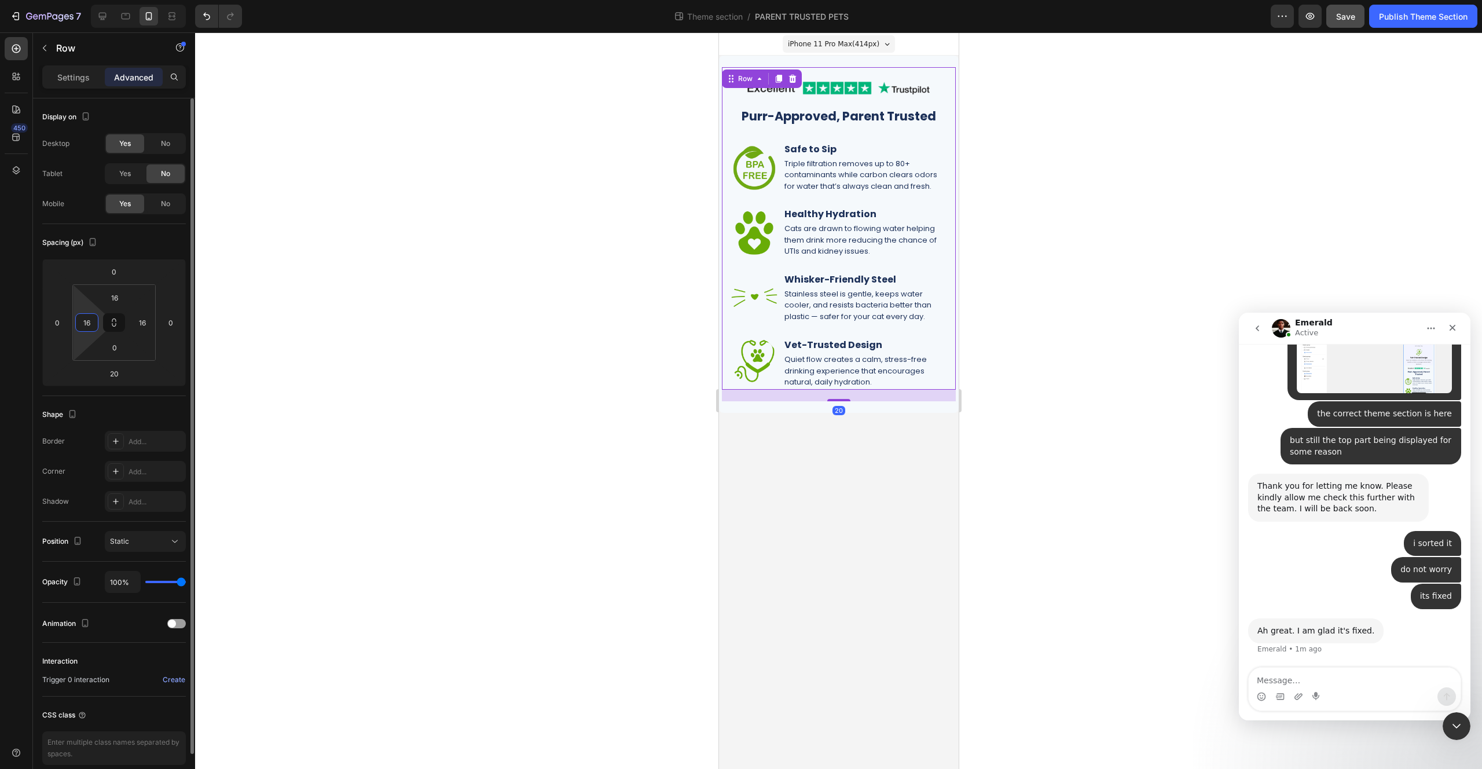
click at [85, 325] on input "16" at bounding box center [86, 322] width 17 height 17
type input "10"
click at [145, 320] on input "16" at bounding box center [142, 322] width 17 height 17
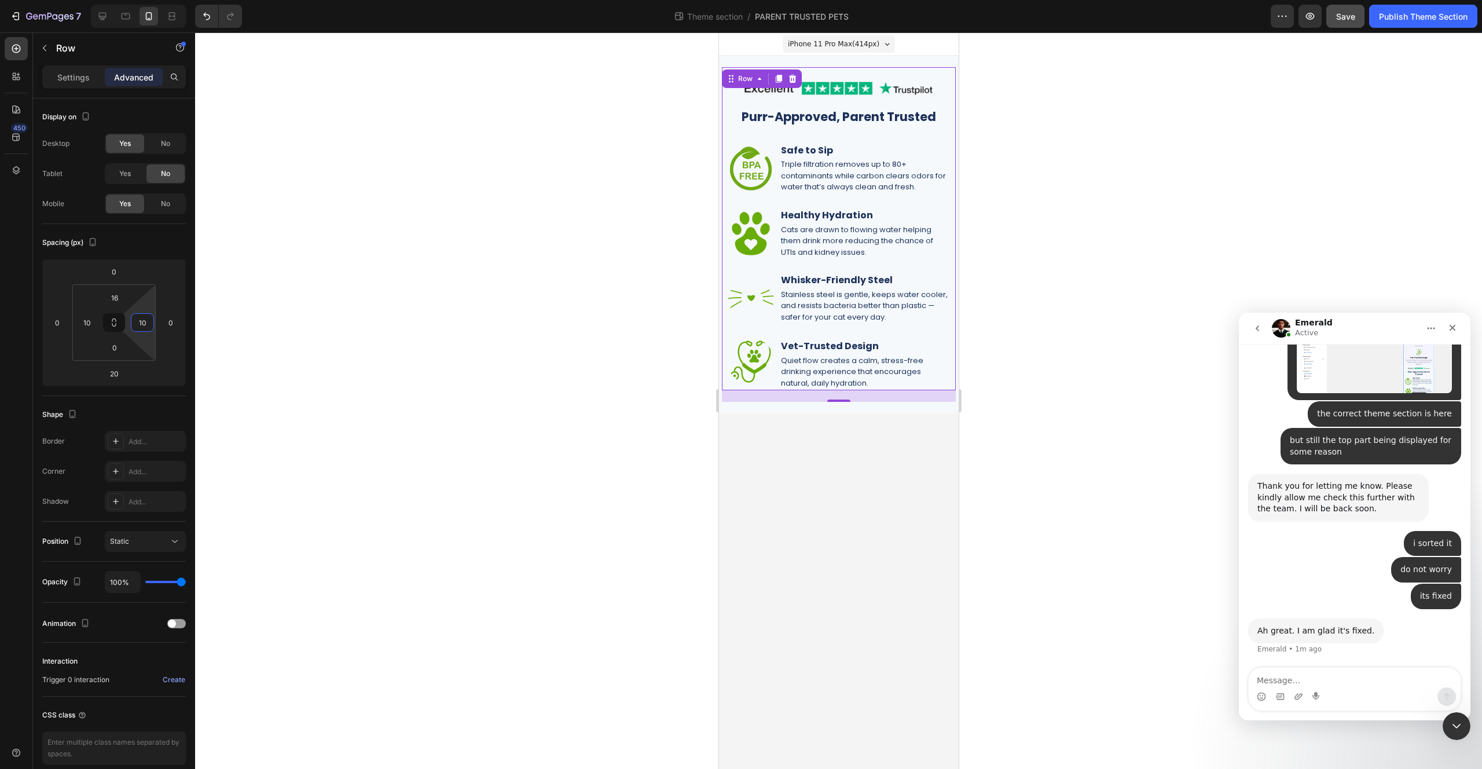
type input "10"
click at [1062, 252] on div at bounding box center [838, 400] width 1287 height 736
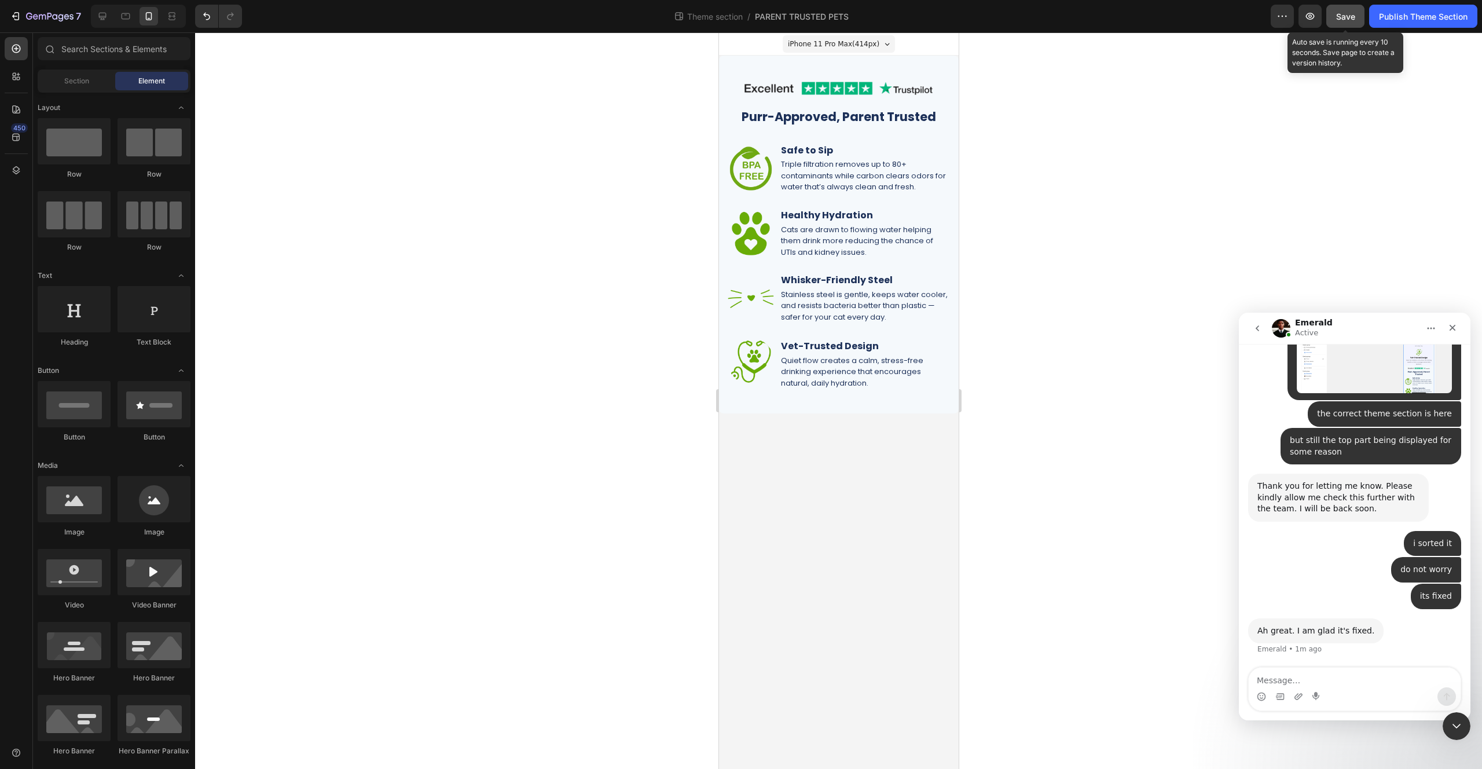
click at [1349, 13] on span "Save" at bounding box center [1345, 17] width 19 height 10
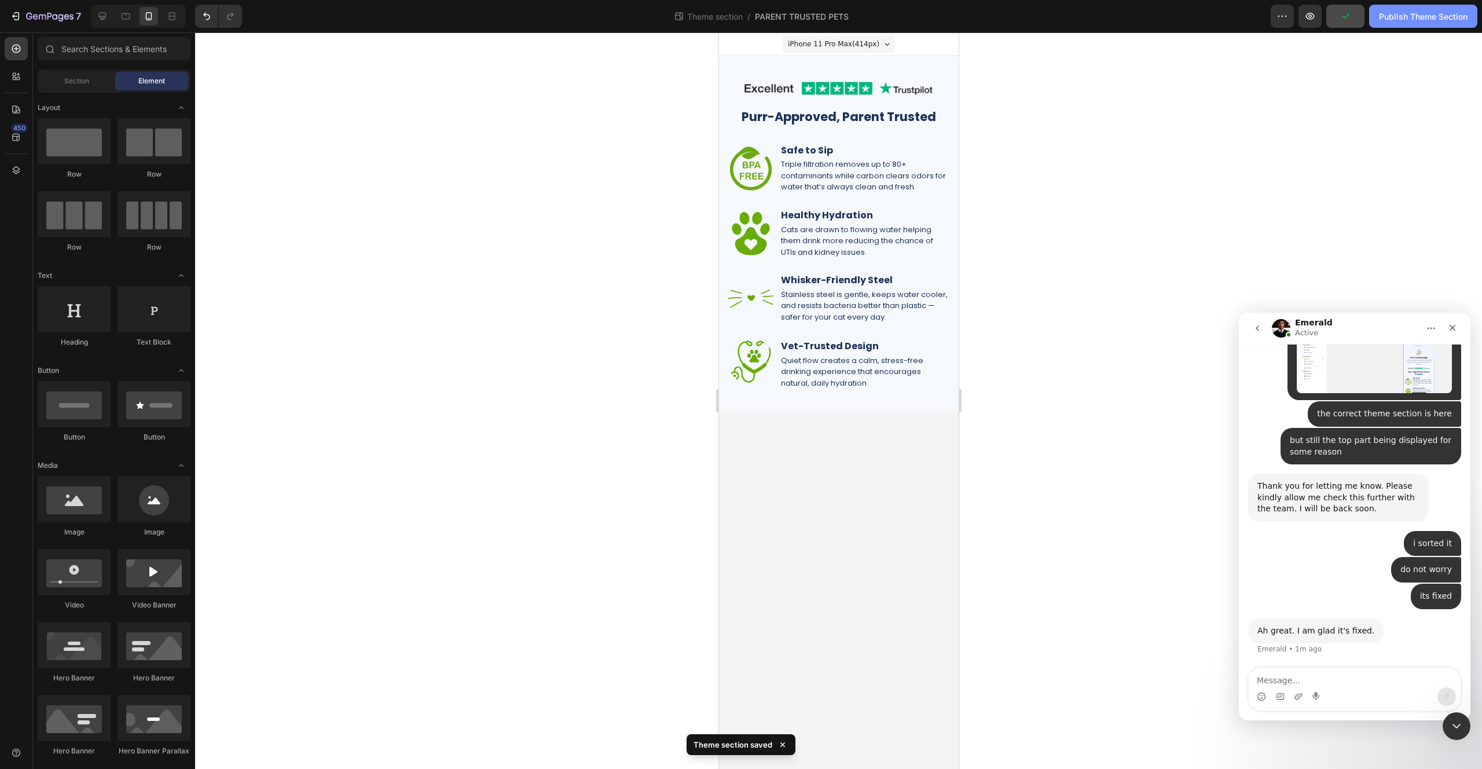
click at [1409, 21] on div "Publish Theme Section" at bounding box center [1423, 16] width 89 height 12
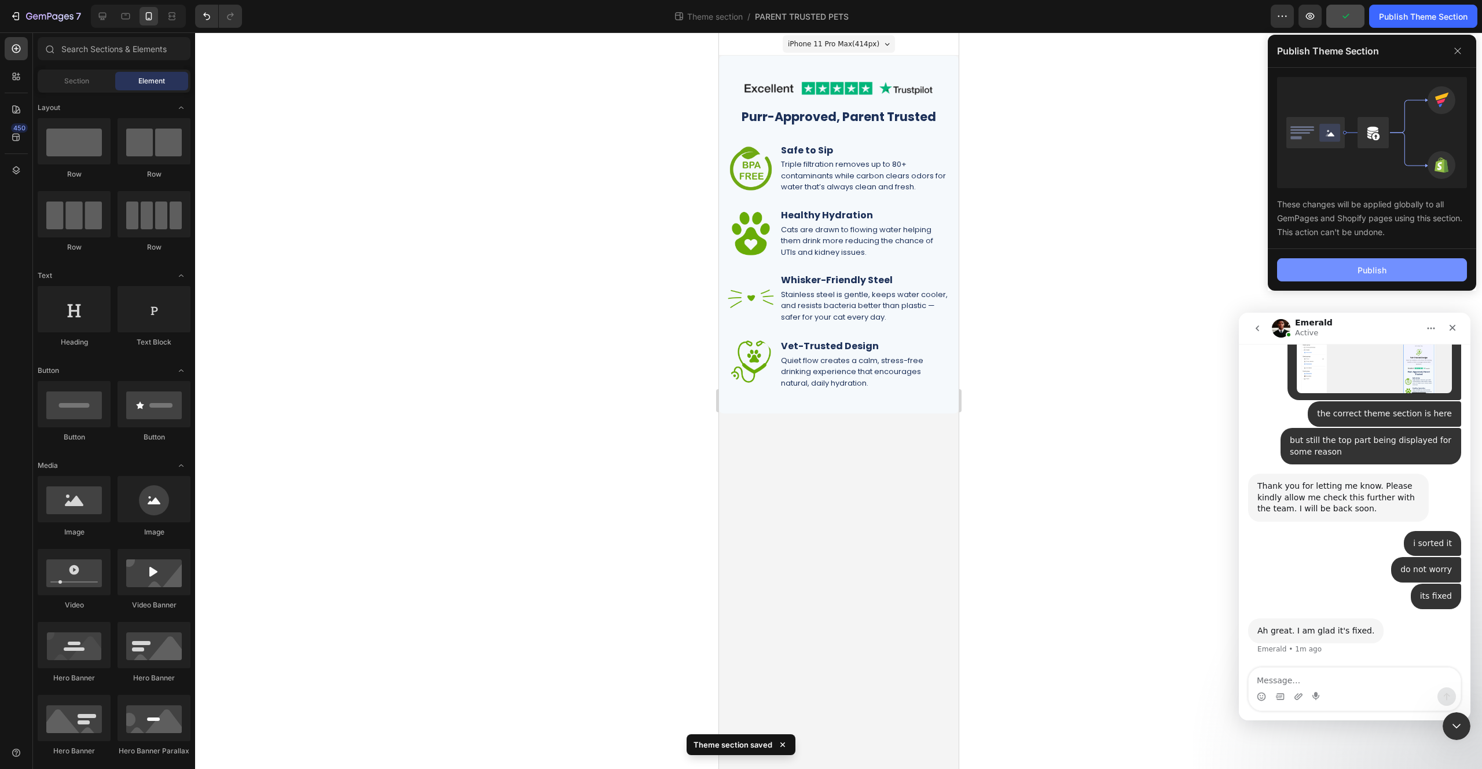
click at [1344, 262] on button "Publish" at bounding box center [1372, 269] width 190 height 23
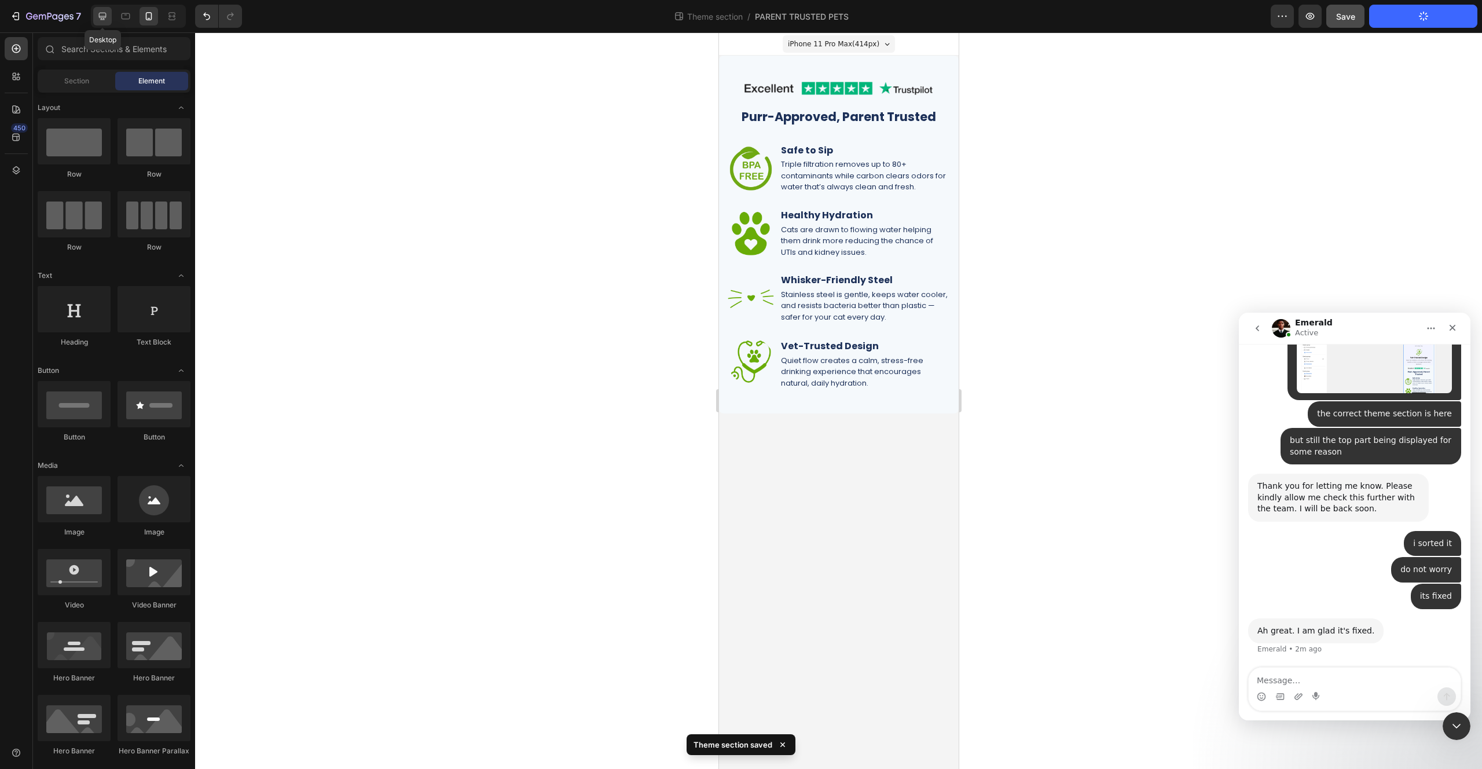
click at [105, 17] on icon at bounding box center [103, 17] width 8 height 8
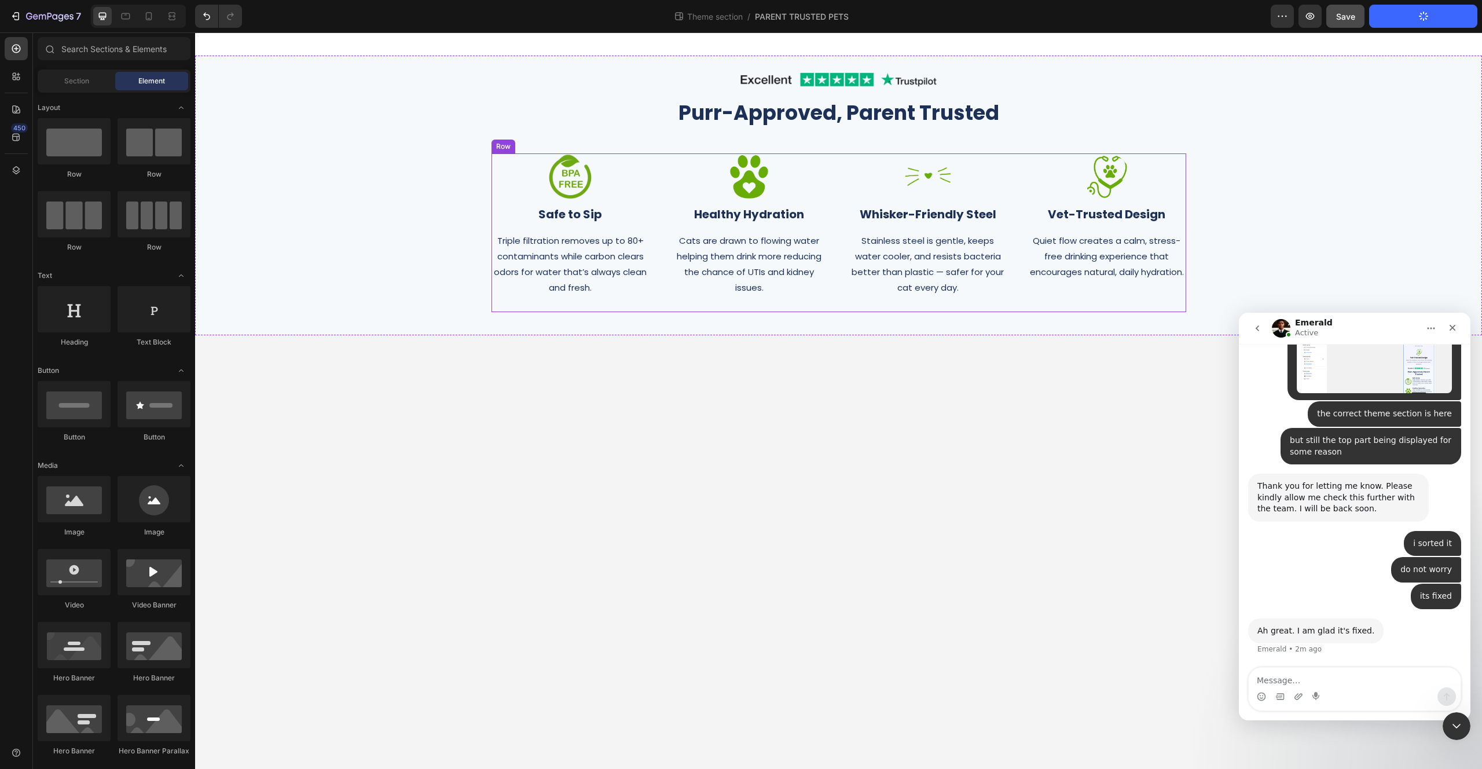
click at [669, 304] on div "Image Safe to Sip Heading Triple filtration removes up to 80+ contaminants whil…" at bounding box center [839, 232] width 695 height 159
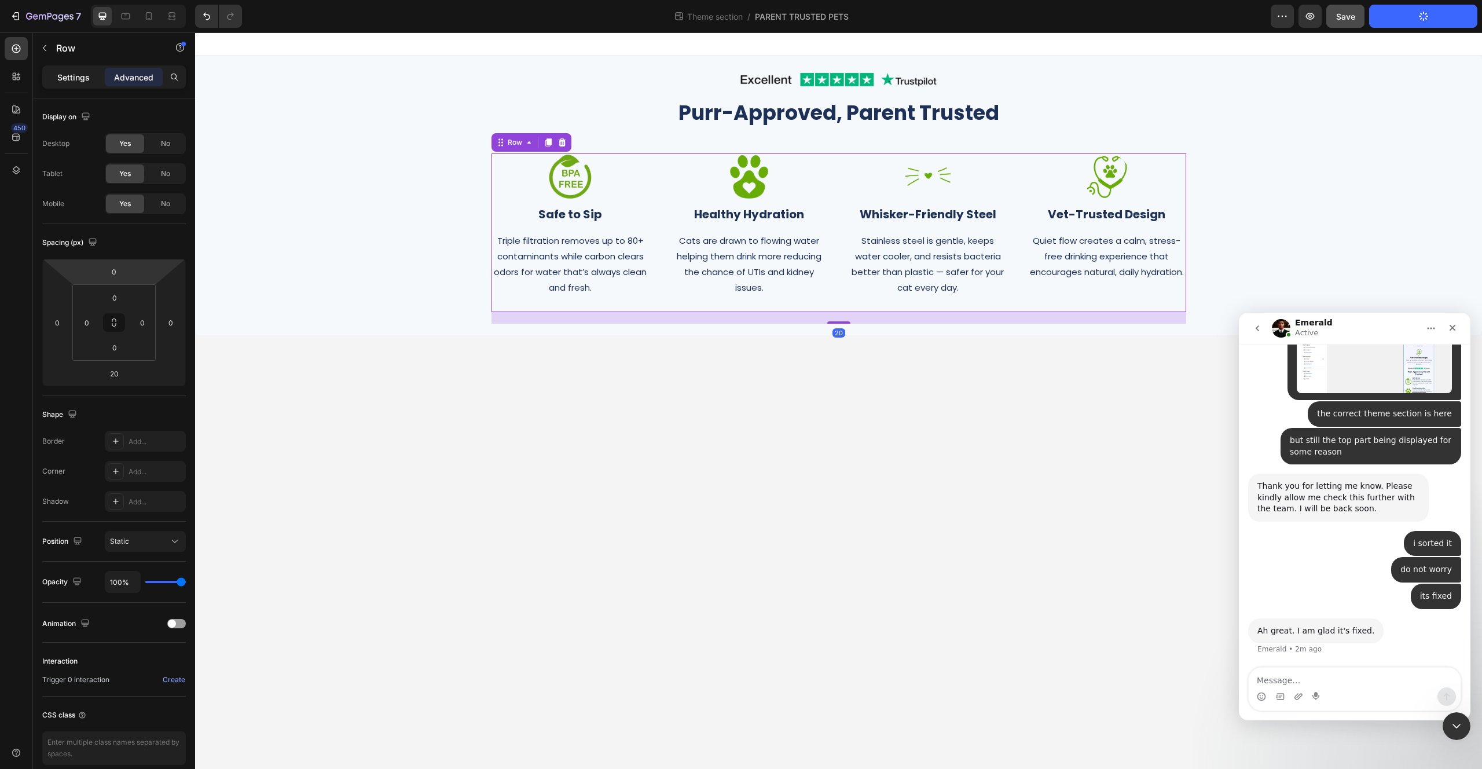
click at [63, 78] on p "Settings" at bounding box center [73, 77] width 32 height 12
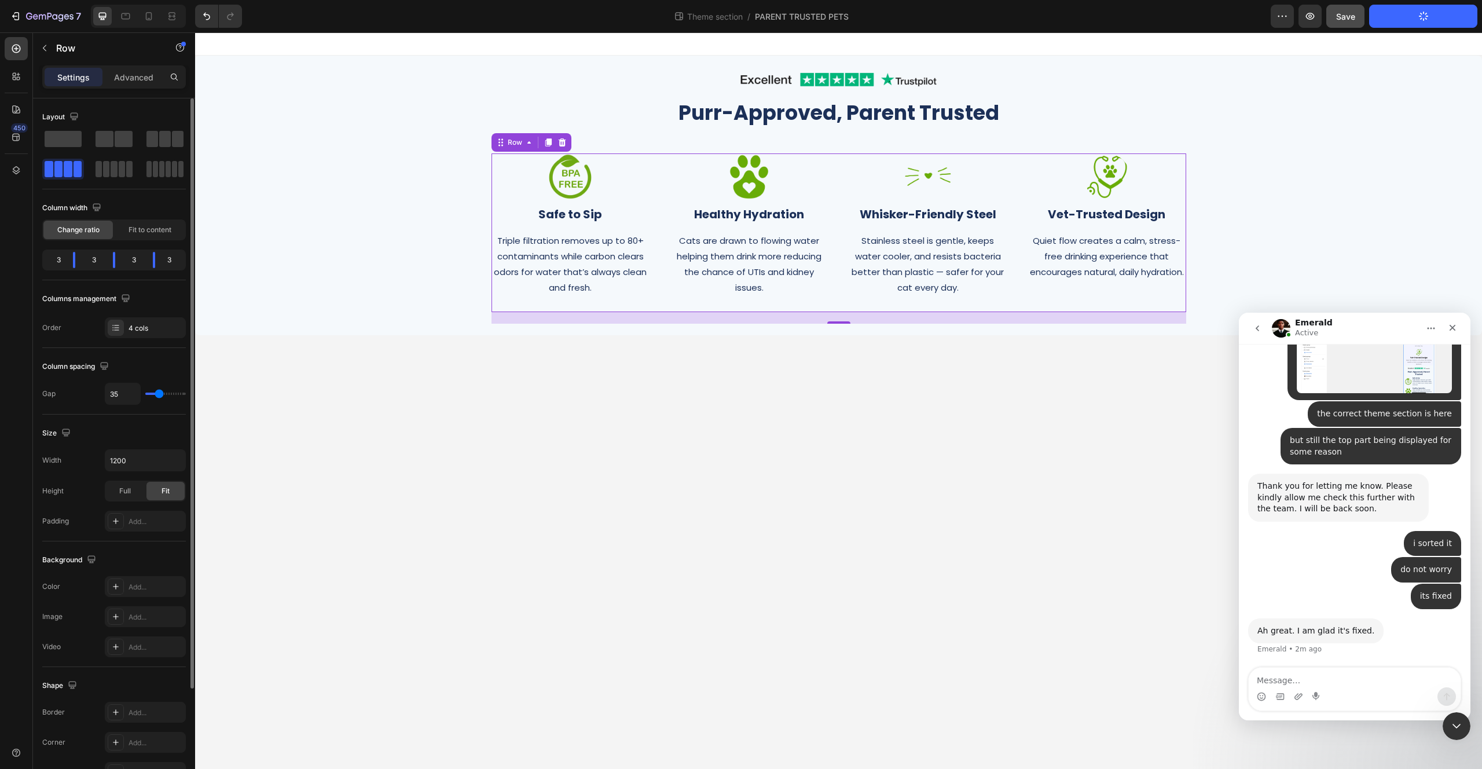
type input "31"
type input "56"
type input "64"
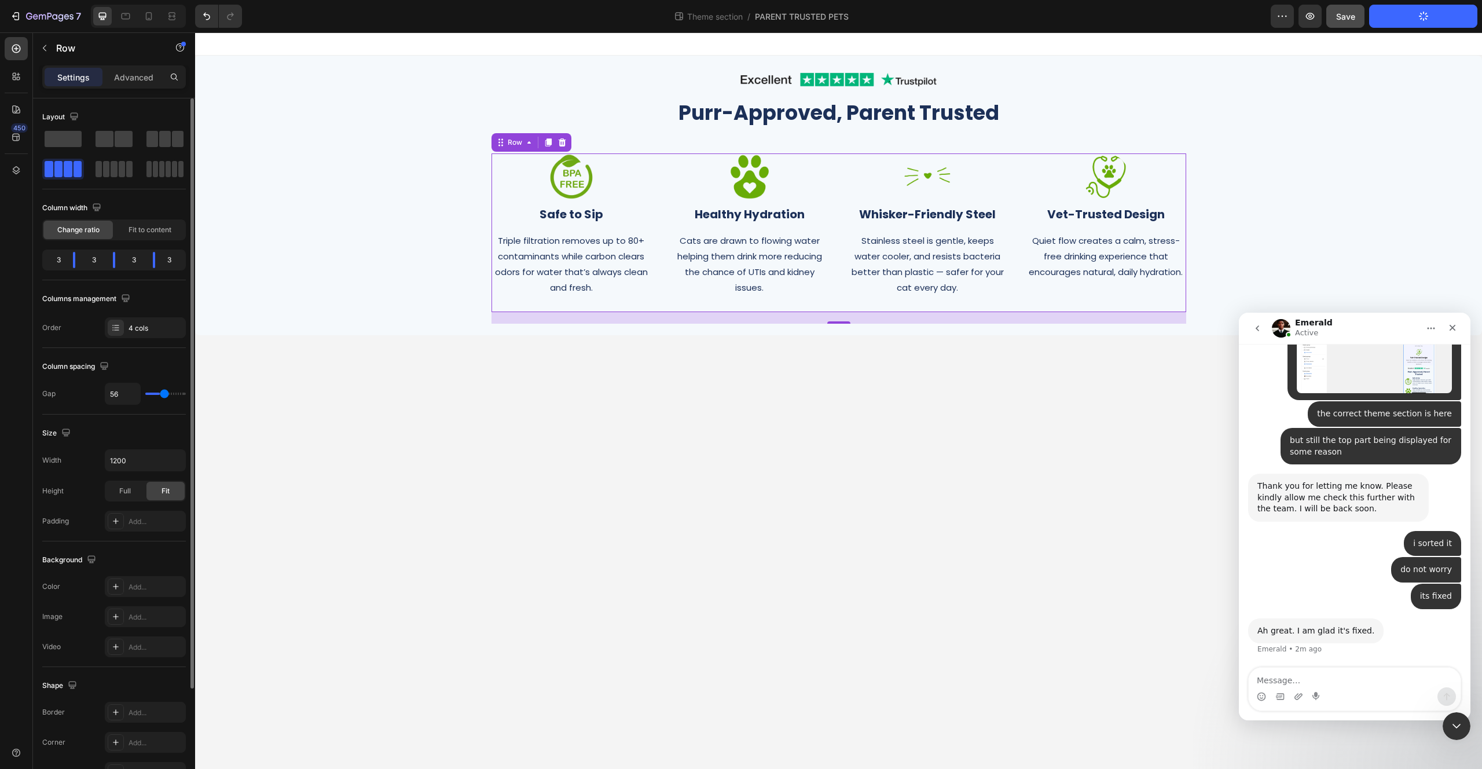
type input "64"
type input "85"
type input "93"
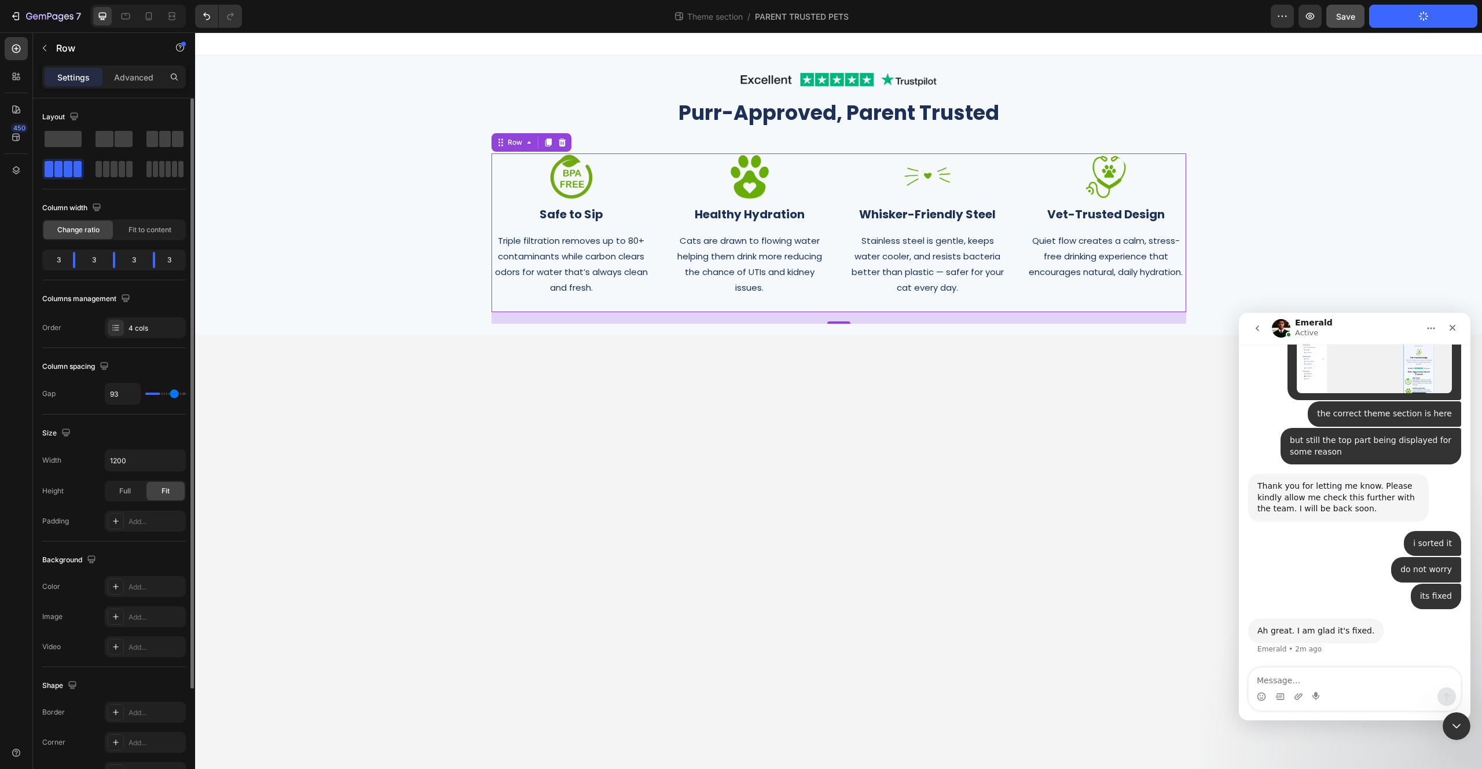
type input "95"
type input "97"
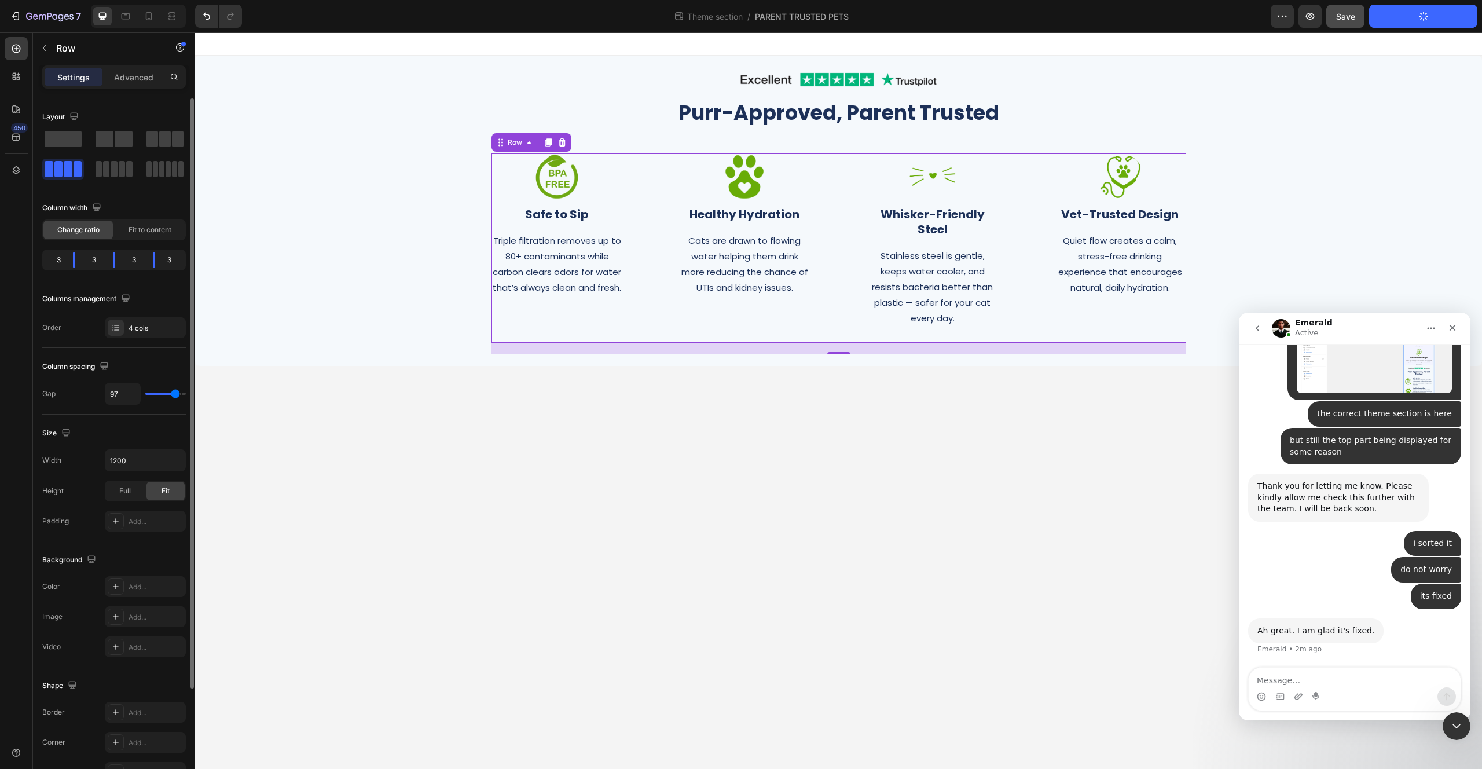
type input "100"
type input "103"
type input "105"
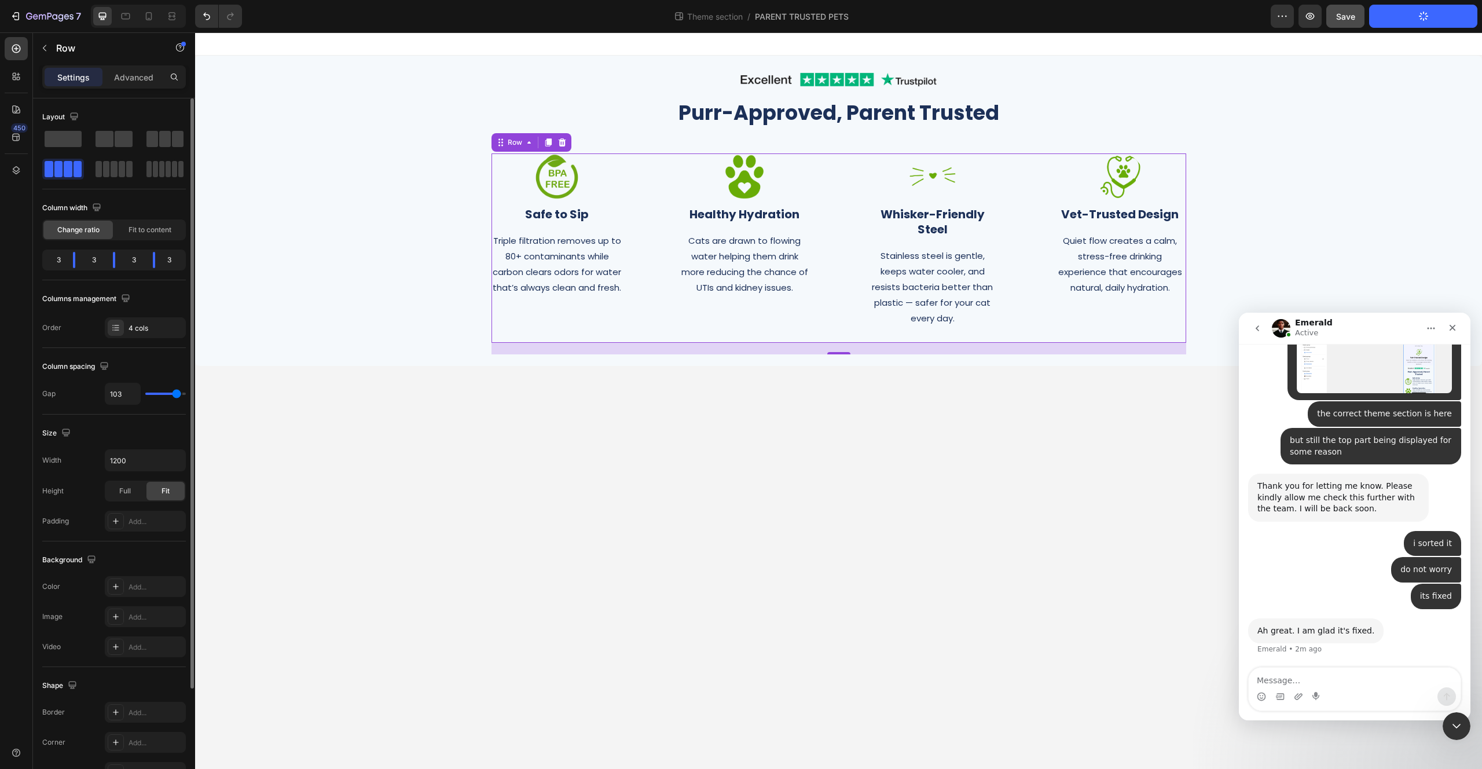
type input "105"
type input "106"
type input "108"
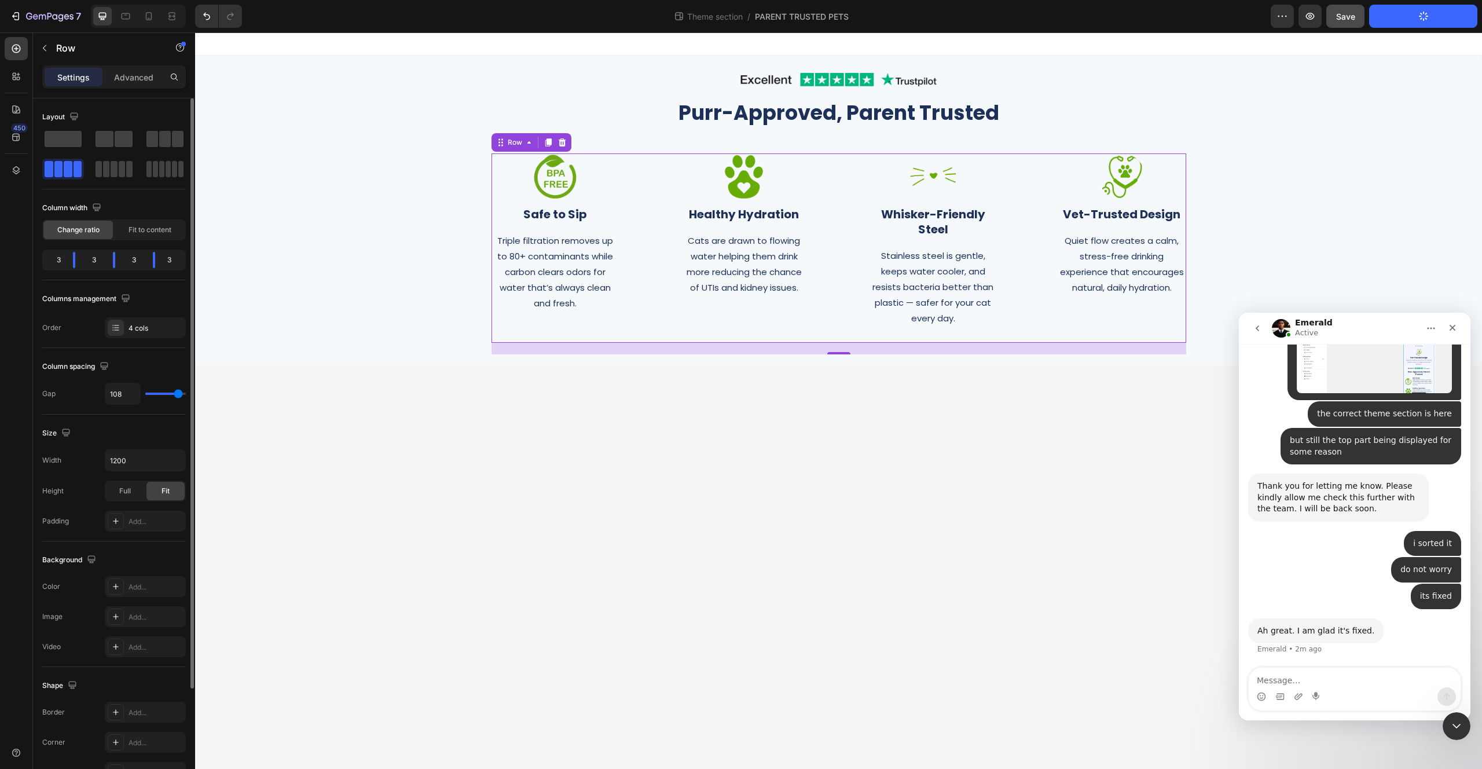
type input "109"
type input "110"
type input "113"
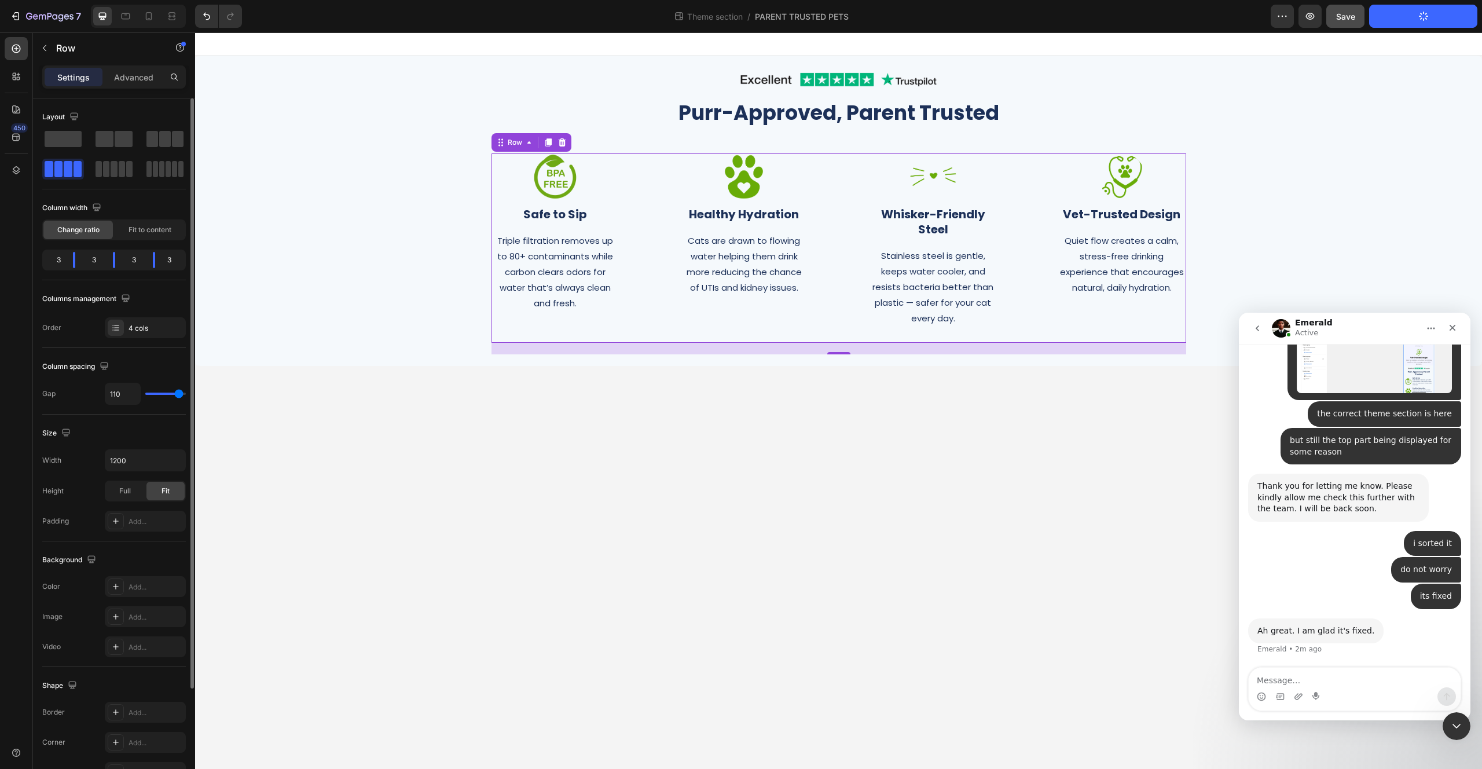
type input "113"
type input "120"
drag, startPoint x: 155, startPoint y: 395, endPoint x: 222, endPoint y: 397, distance: 67.2
type input "120"
click at [186, 395] on input "range" at bounding box center [165, 394] width 41 height 2
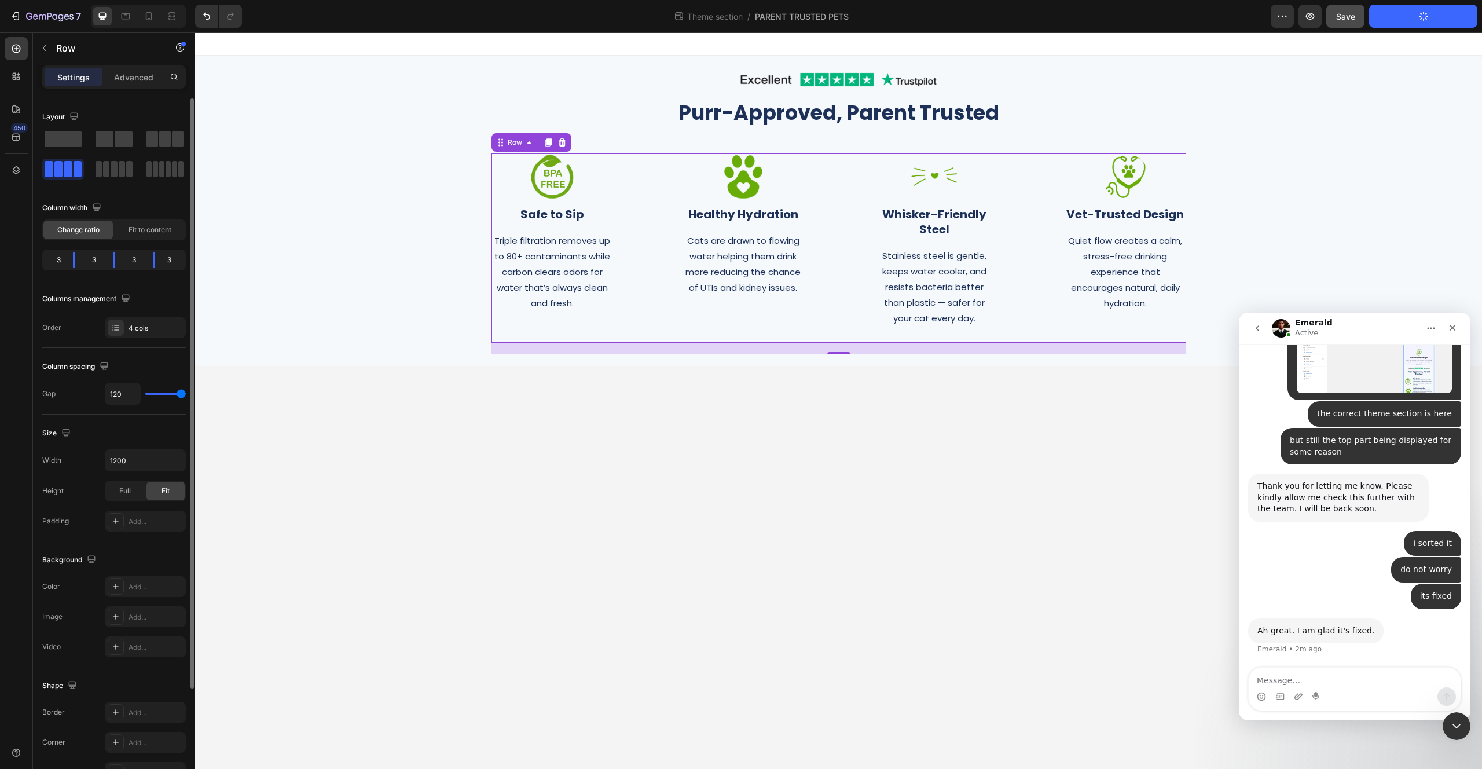
type input "35"
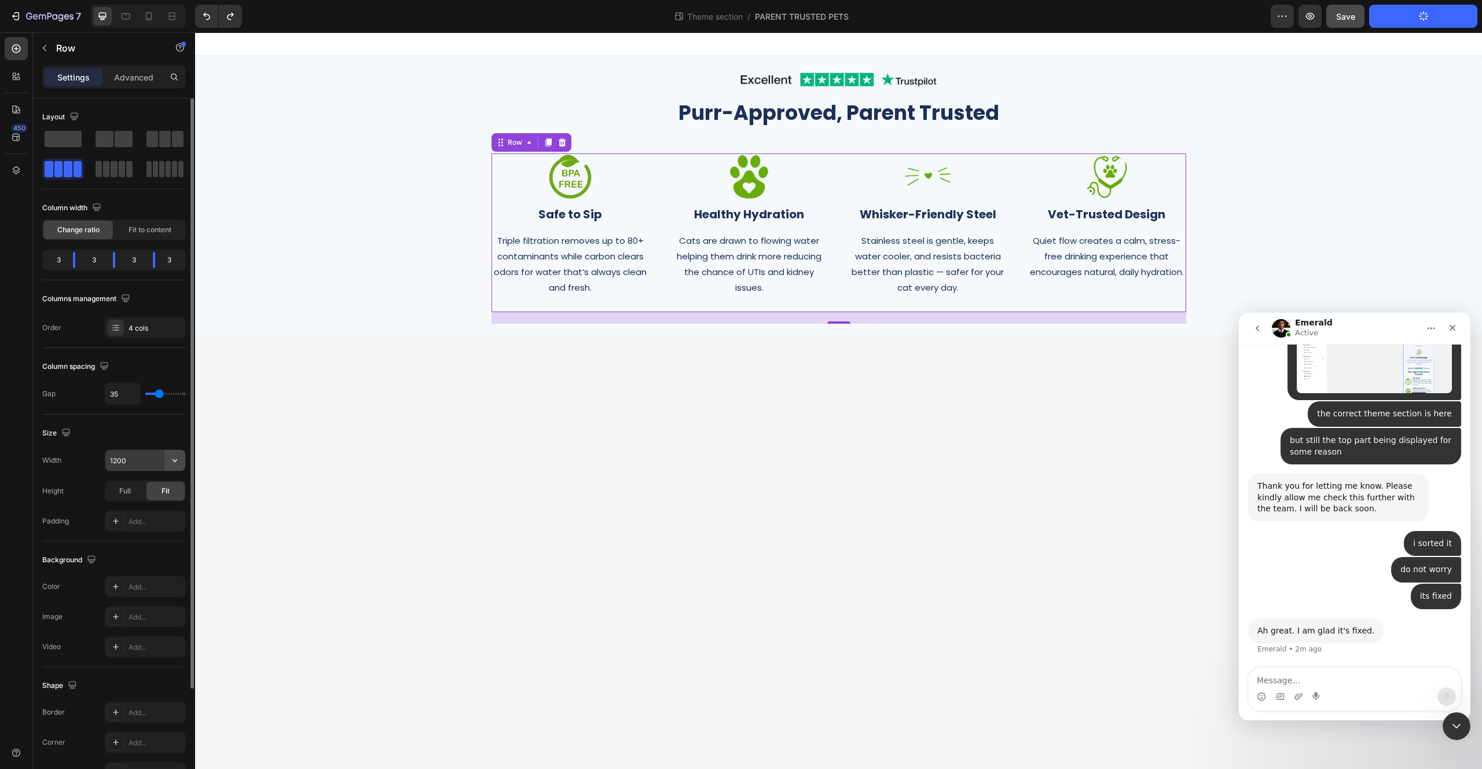
click at [174, 461] on icon "button" at bounding box center [175, 460] width 12 height 12
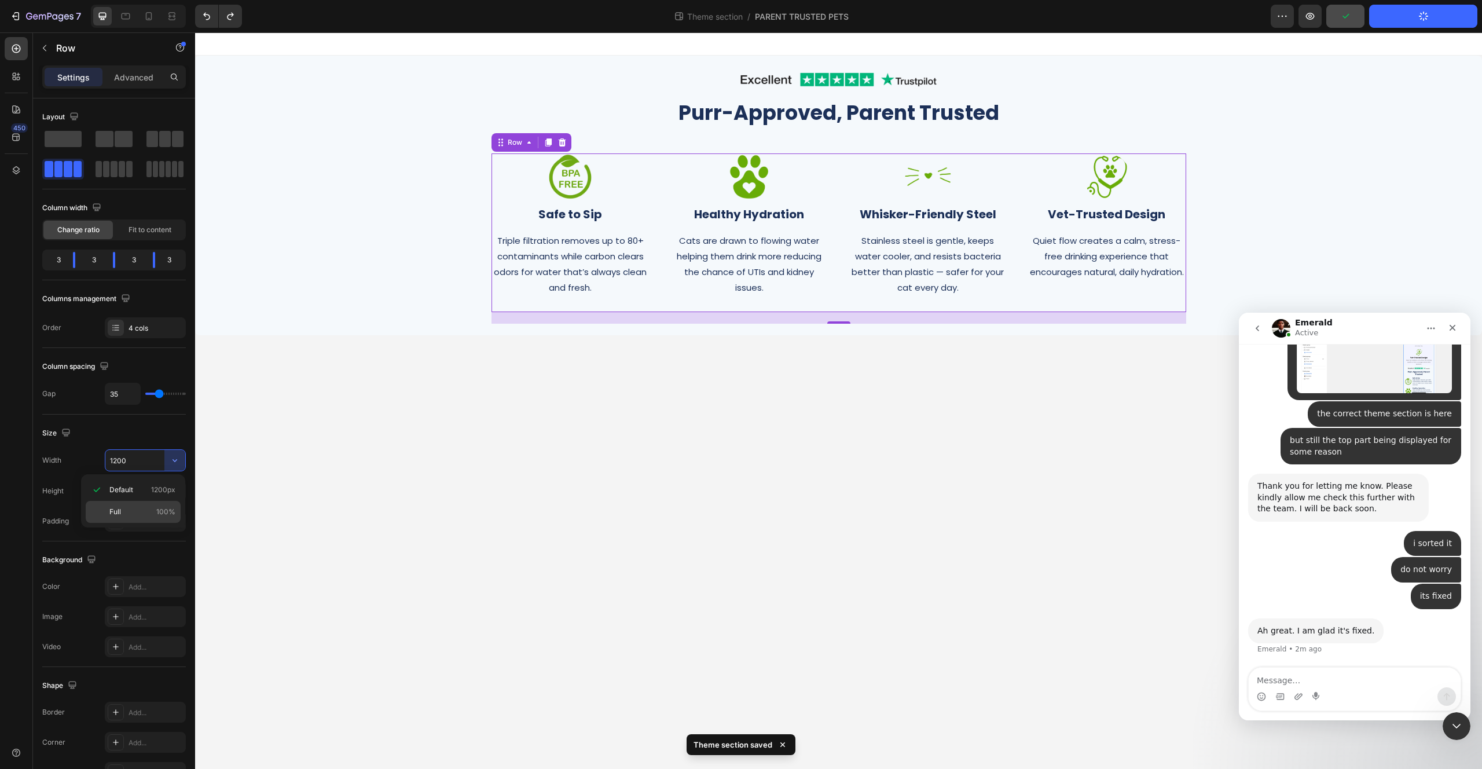
click at [156, 516] on p "Full 100%" at bounding box center [142, 512] width 66 height 10
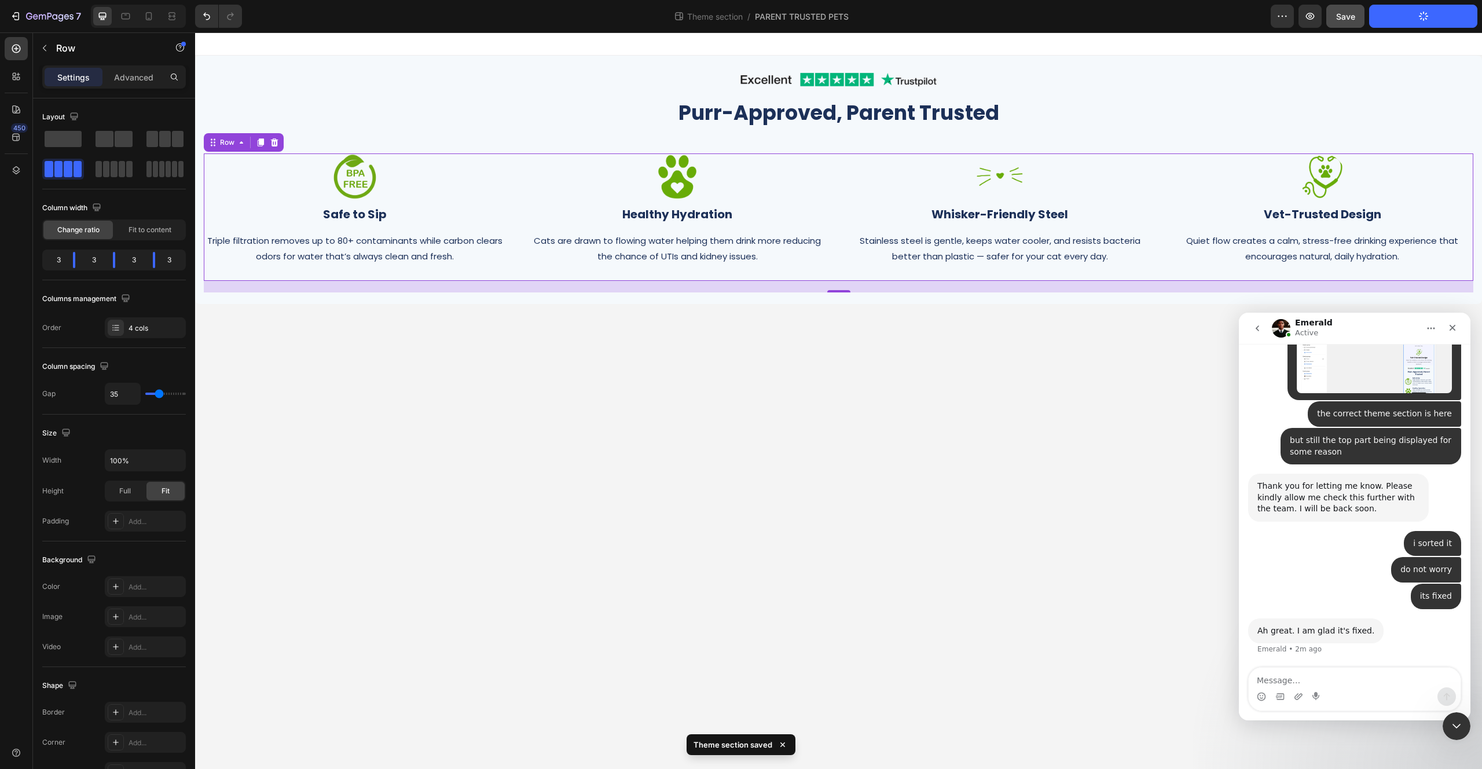
type input "1200"
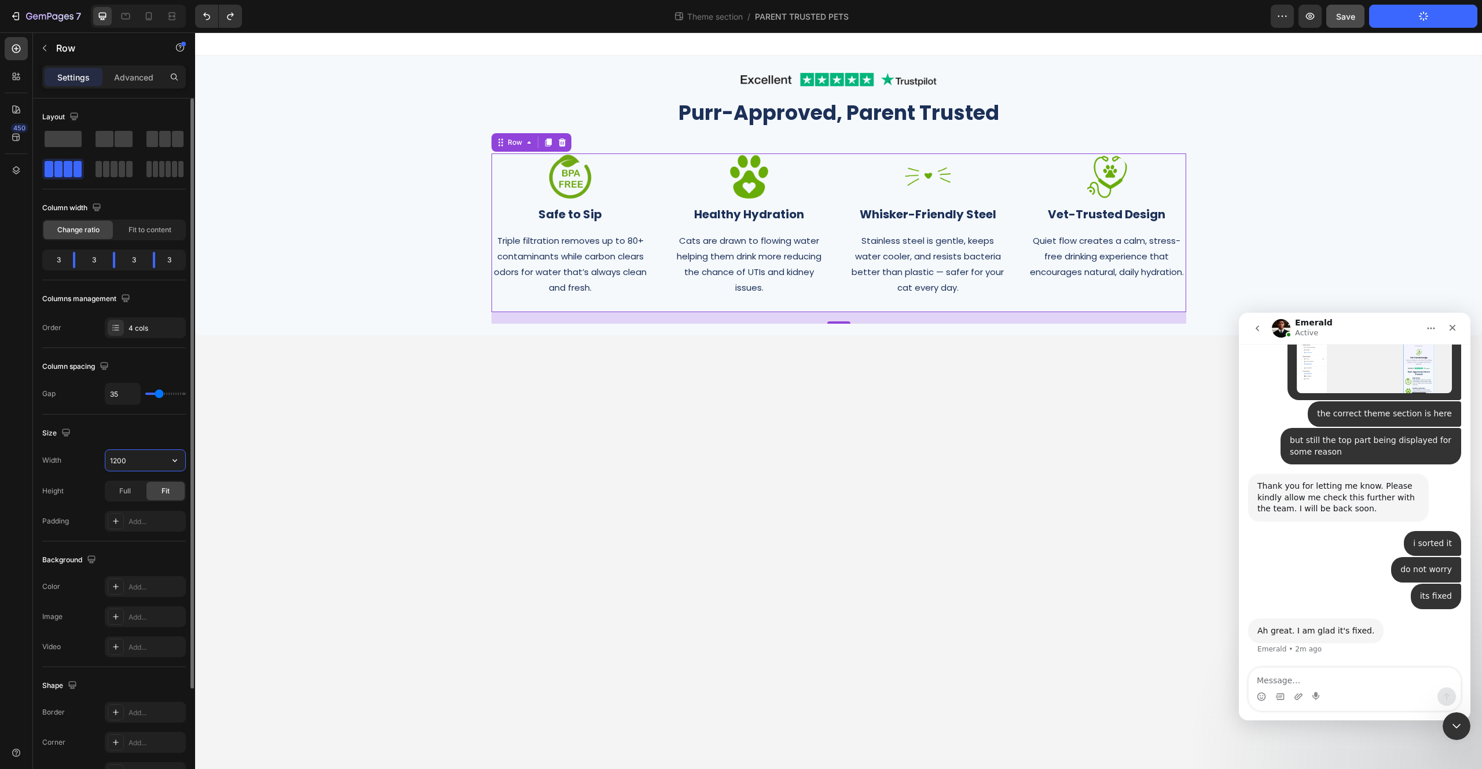
click at [142, 461] on input "1200" at bounding box center [145, 460] width 80 height 21
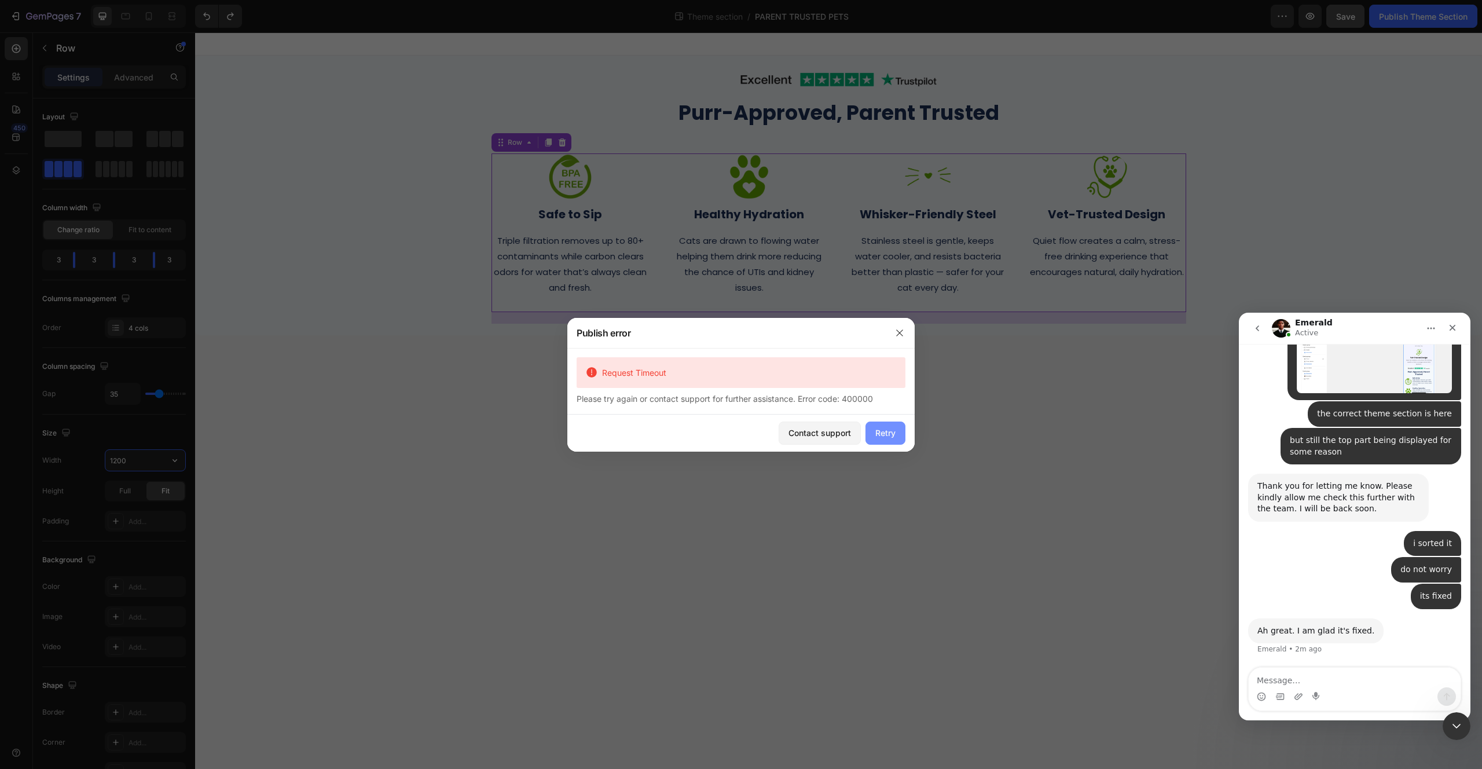
click at [892, 434] on div "Retry" at bounding box center [885, 433] width 20 height 12
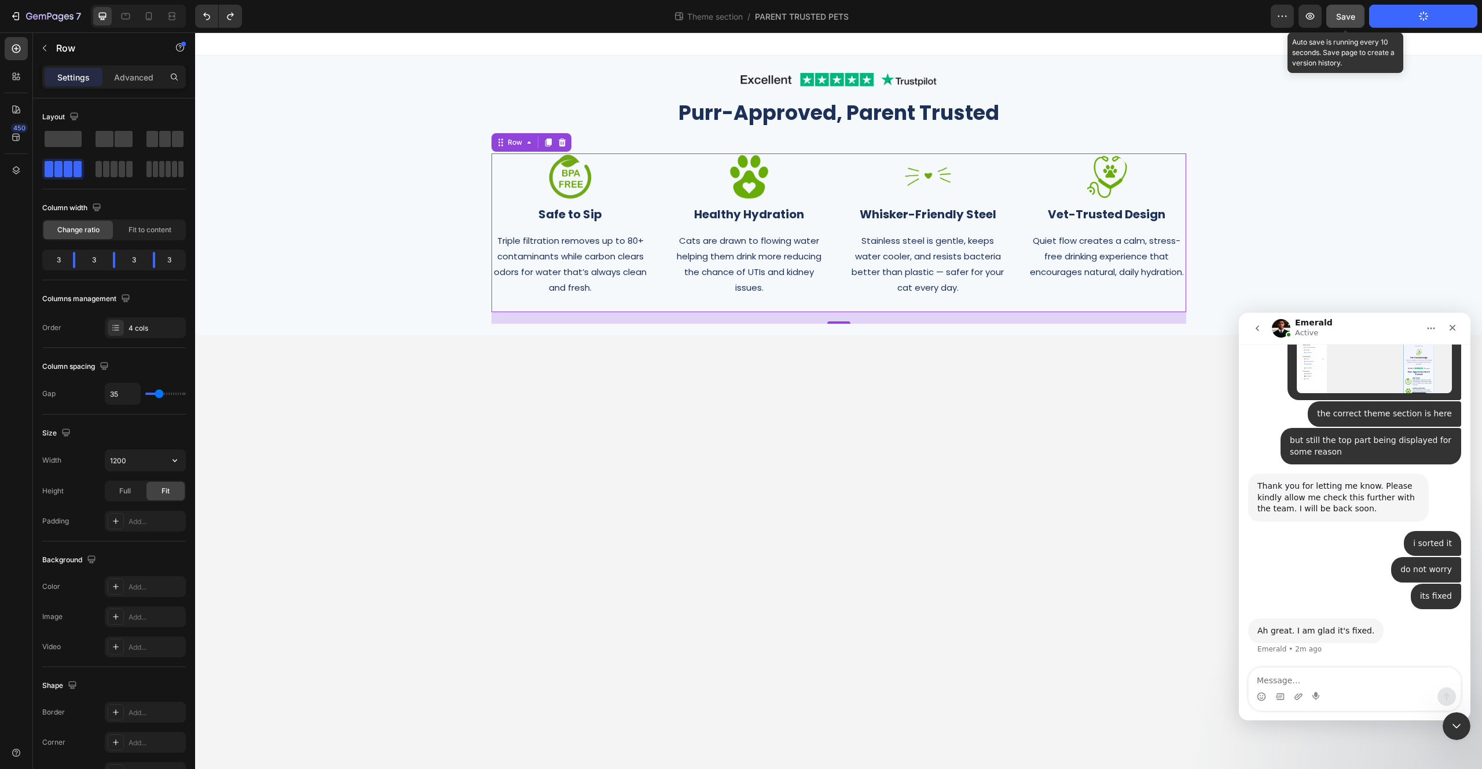
click at [1359, 14] on button "Save" at bounding box center [1345, 16] width 38 height 23
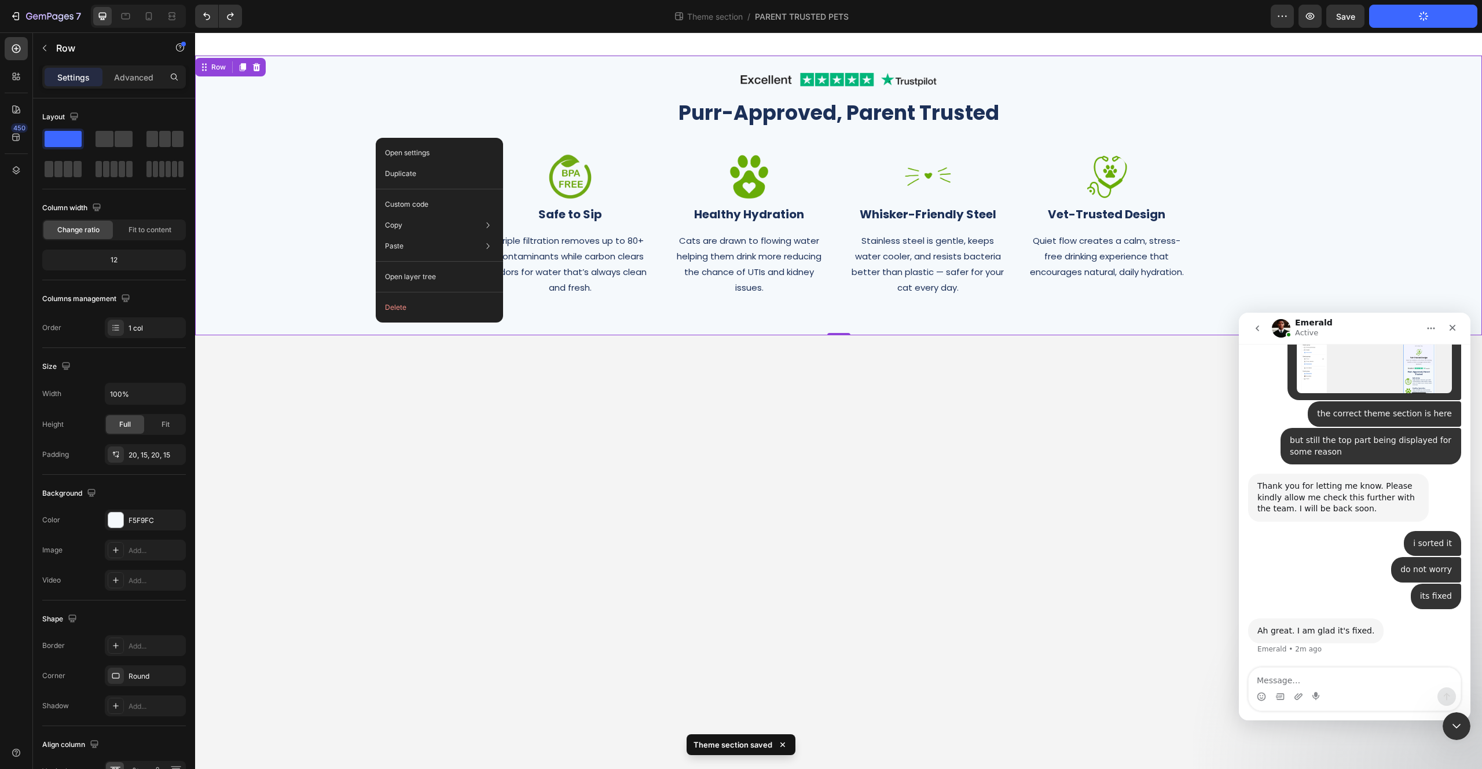
click at [366, 129] on div "Image Row Purr-Approved, Parent Trusted Heading Row Image Safe to Sip Heading T…" at bounding box center [839, 195] width 1270 height 256
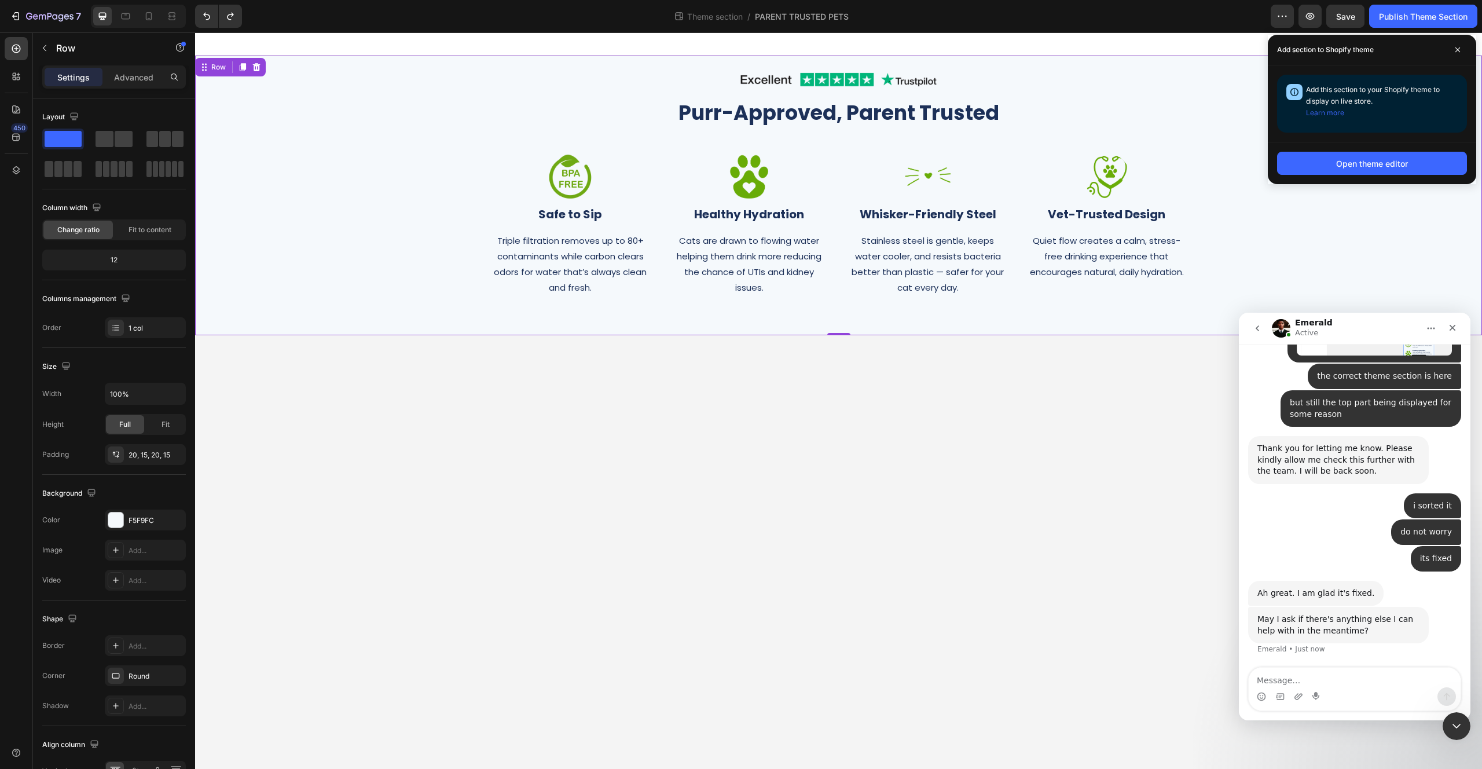
scroll to position [7437, 0]
click at [1452, 50] on span at bounding box center [1458, 50] width 19 height 19
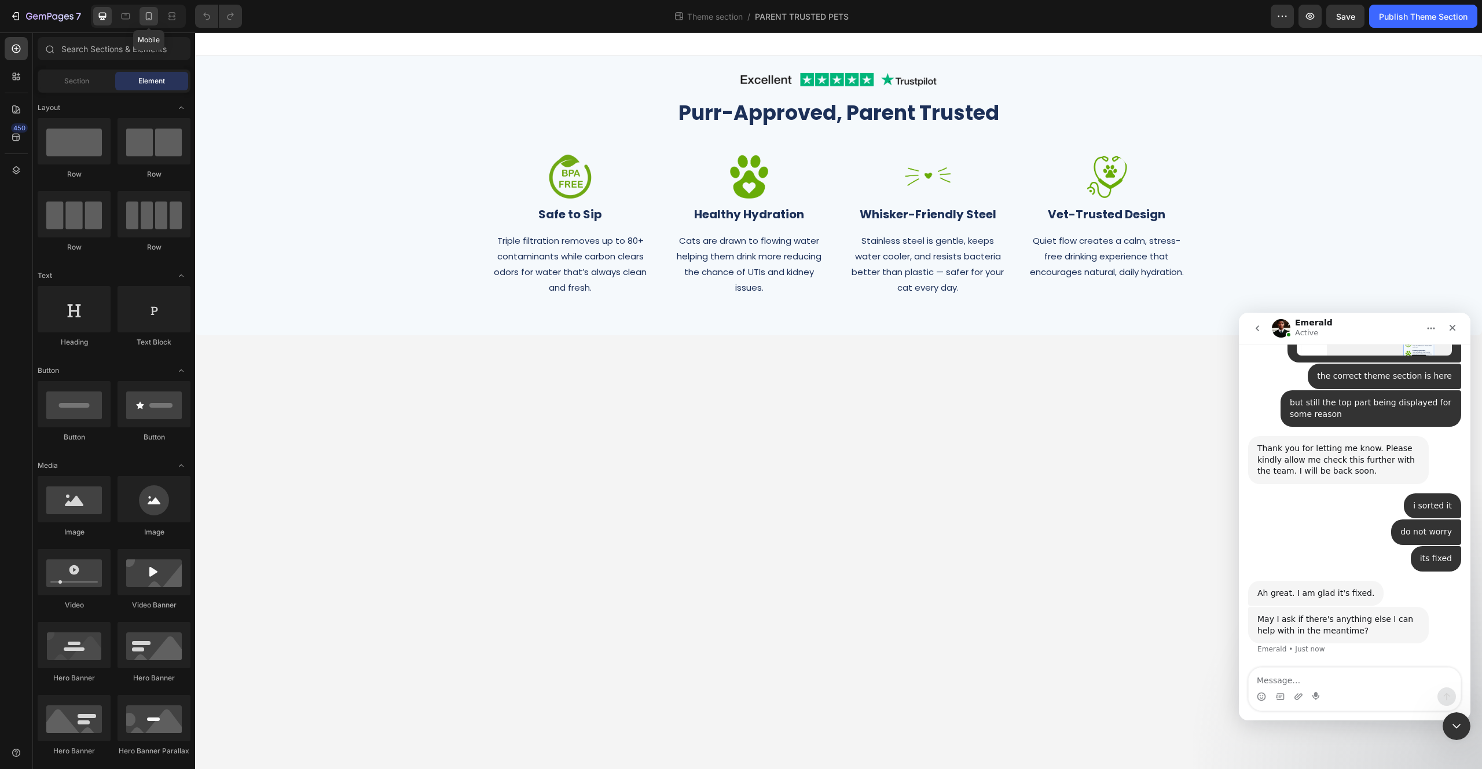
scroll to position [7437, 0]
click at [149, 19] on icon at bounding box center [149, 16] width 6 height 8
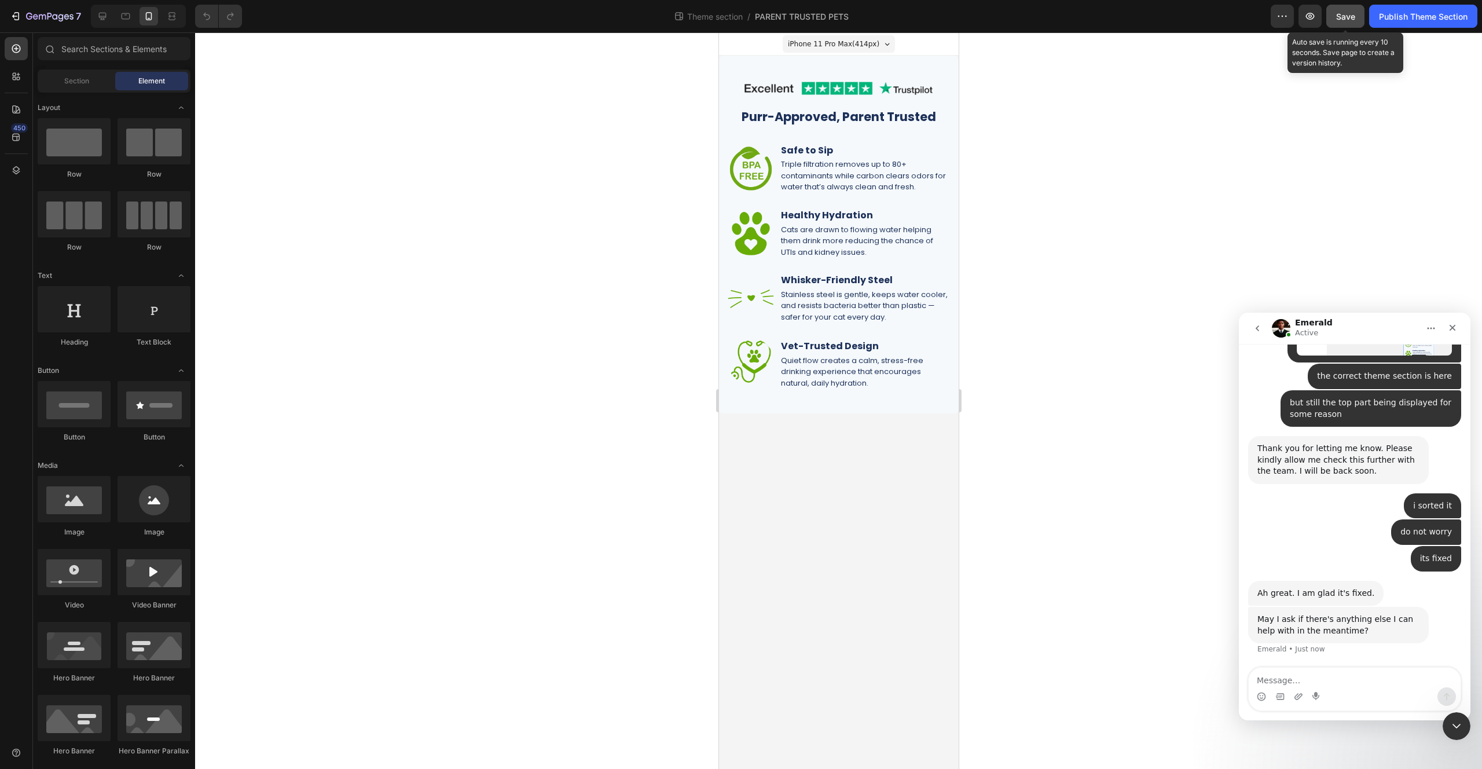
click at [1348, 13] on span "Save" at bounding box center [1345, 17] width 19 height 10
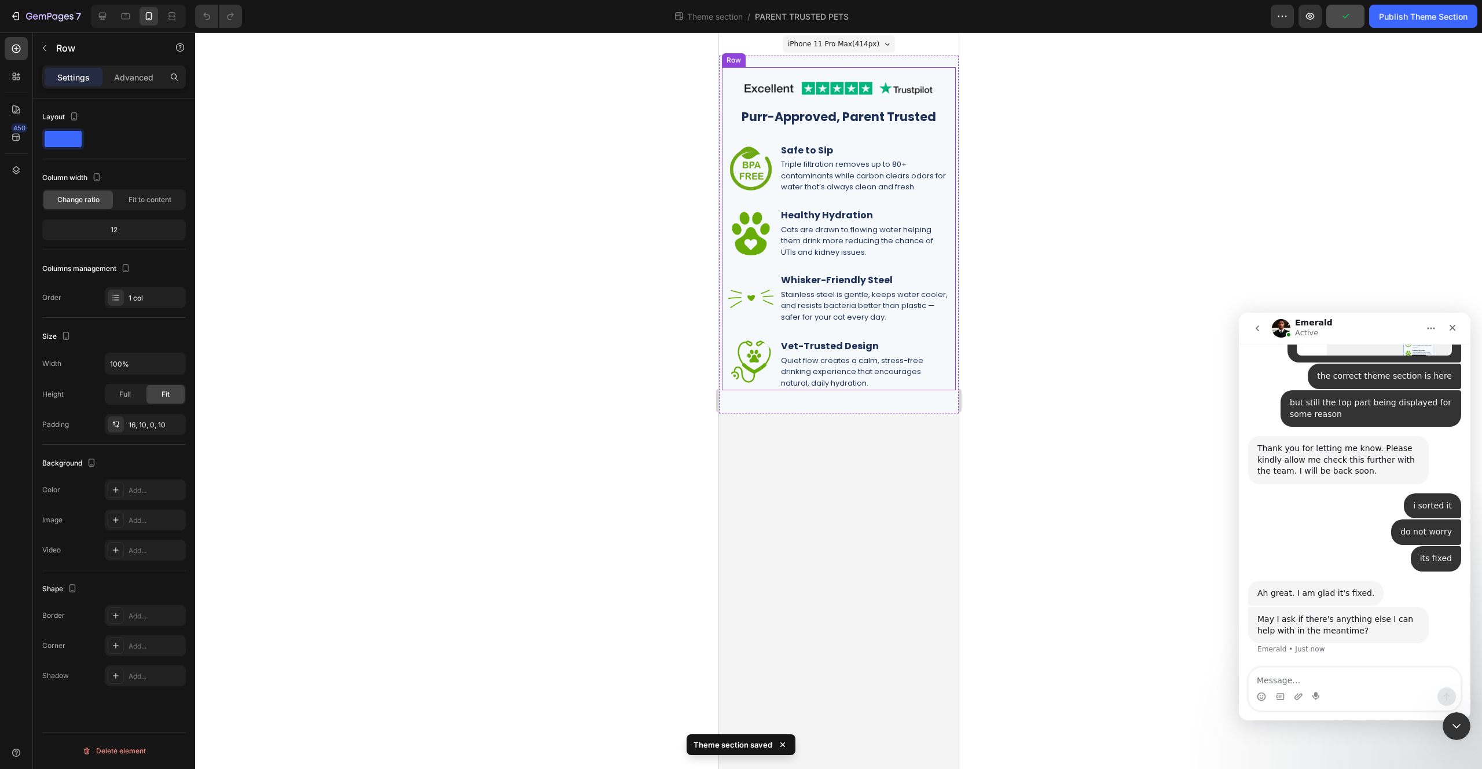
click at [852, 69] on div "Image Purr-Approved, Parent Trusted Heading Image Safe to Sip Heading Triple fi…" at bounding box center [838, 228] width 234 height 323
click at [880, 63] on div "Image Purr-Approved, Parent Trusted Heading Image Safe to Sip Heading Triple fi…" at bounding box center [838, 235] width 240 height 358
click at [124, 74] on p "Advanced" at bounding box center [133, 77] width 39 height 12
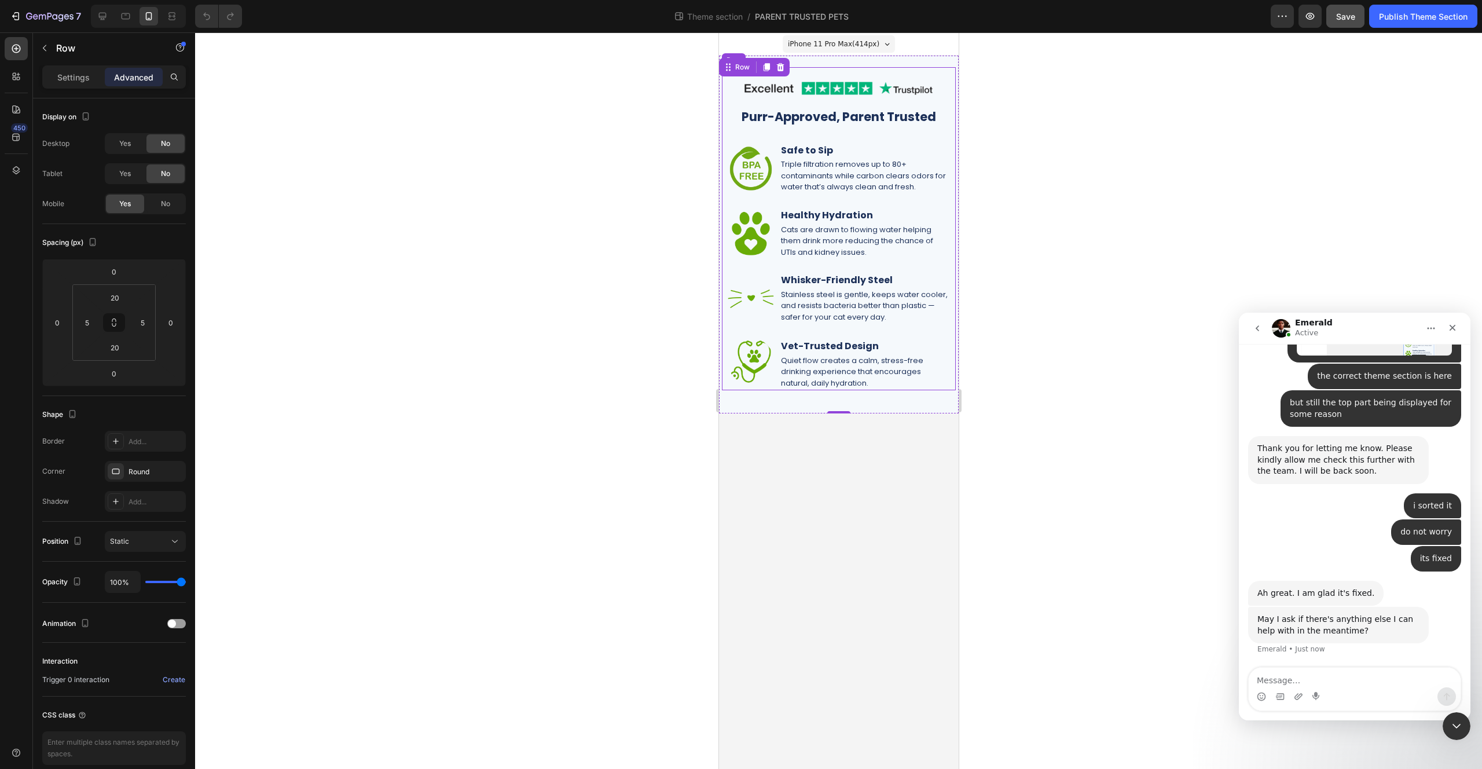
click at [886, 72] on div "Image Purr-Approved, Parent Trusted Heading Image Safe to Sip Heading Triple fi…" at bounding box center [838, 228] width 234 height 323
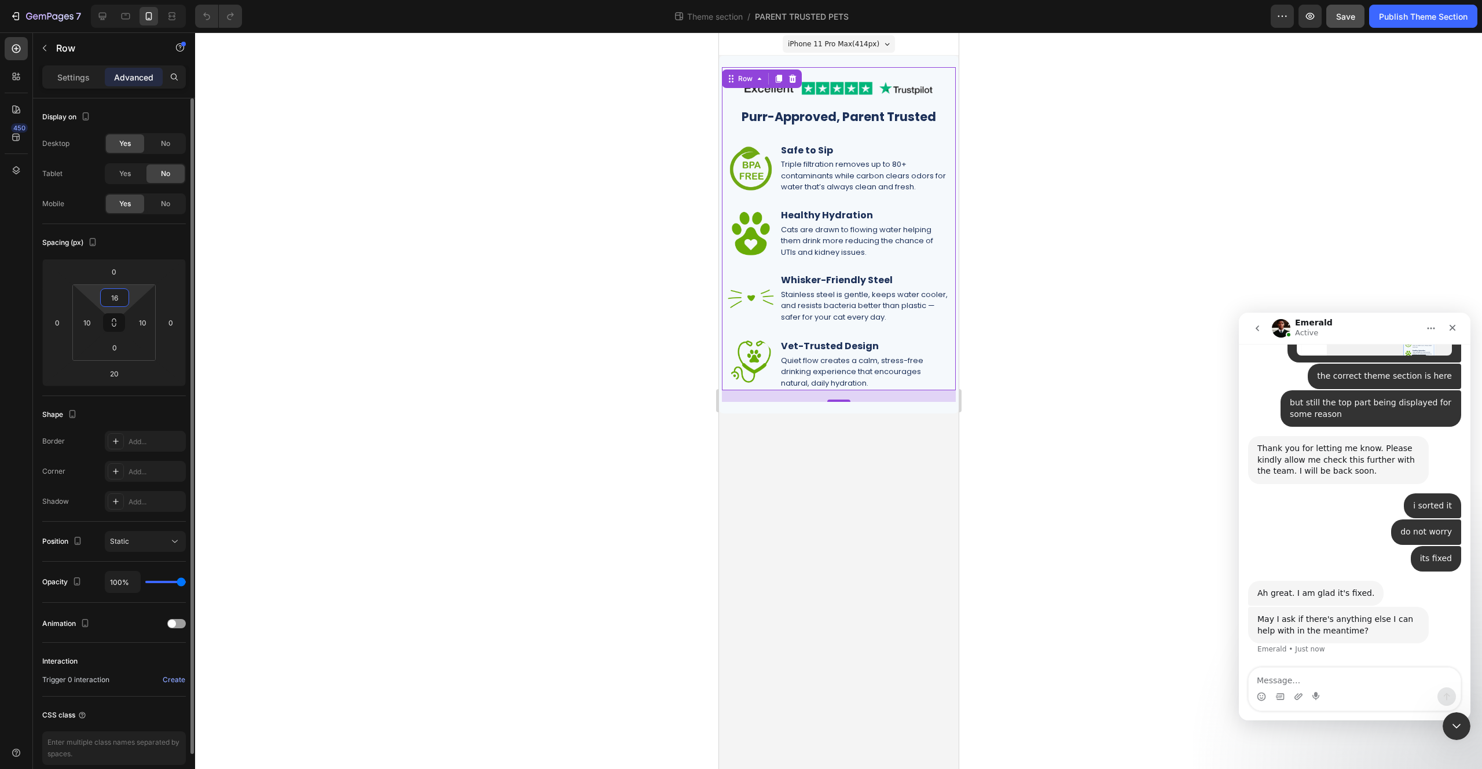
click at [122, 300] on input "16" at bounding box center [114, 297] width 23 height 17
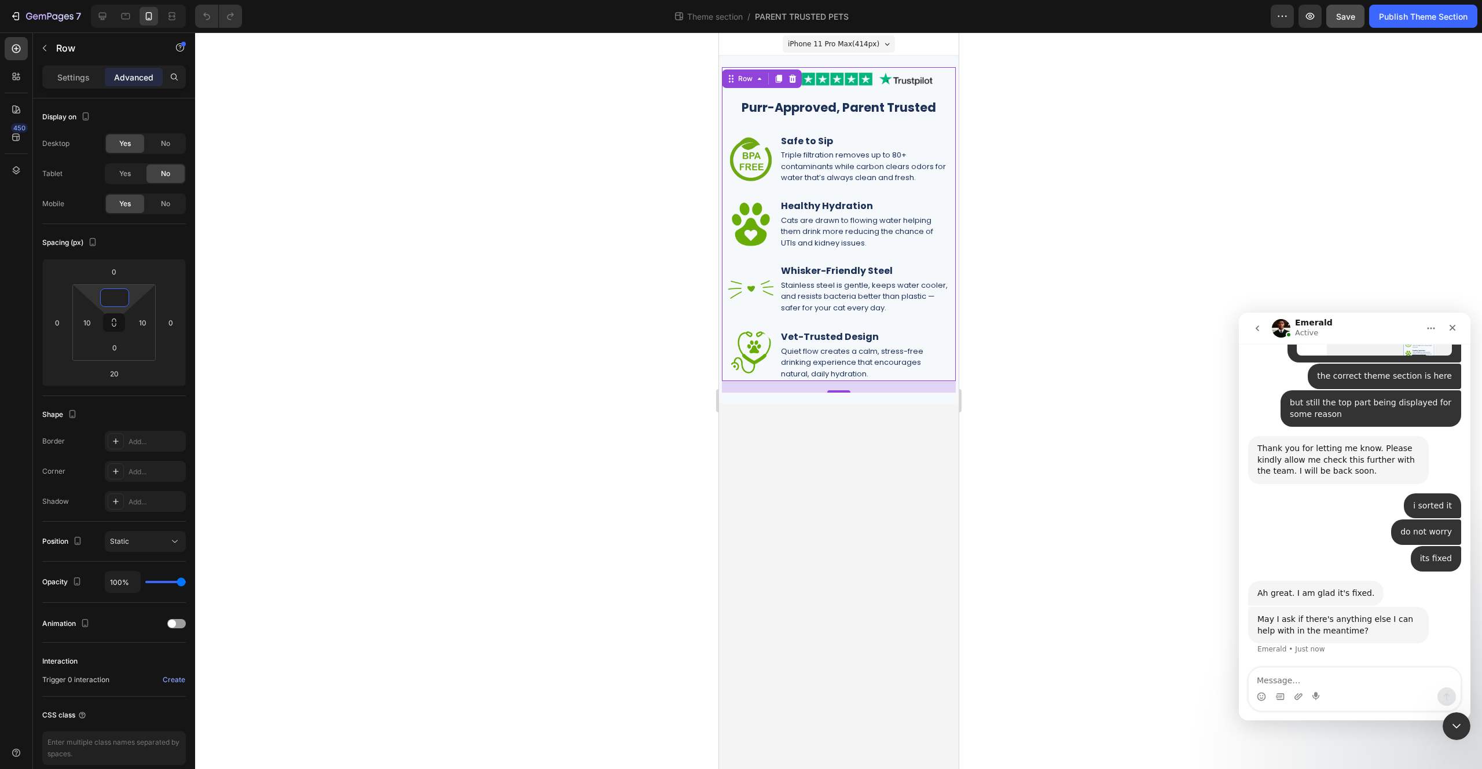
type input "0"
click at [1006, 310] on div at bounding box center [838, 400] width 1287 height 736
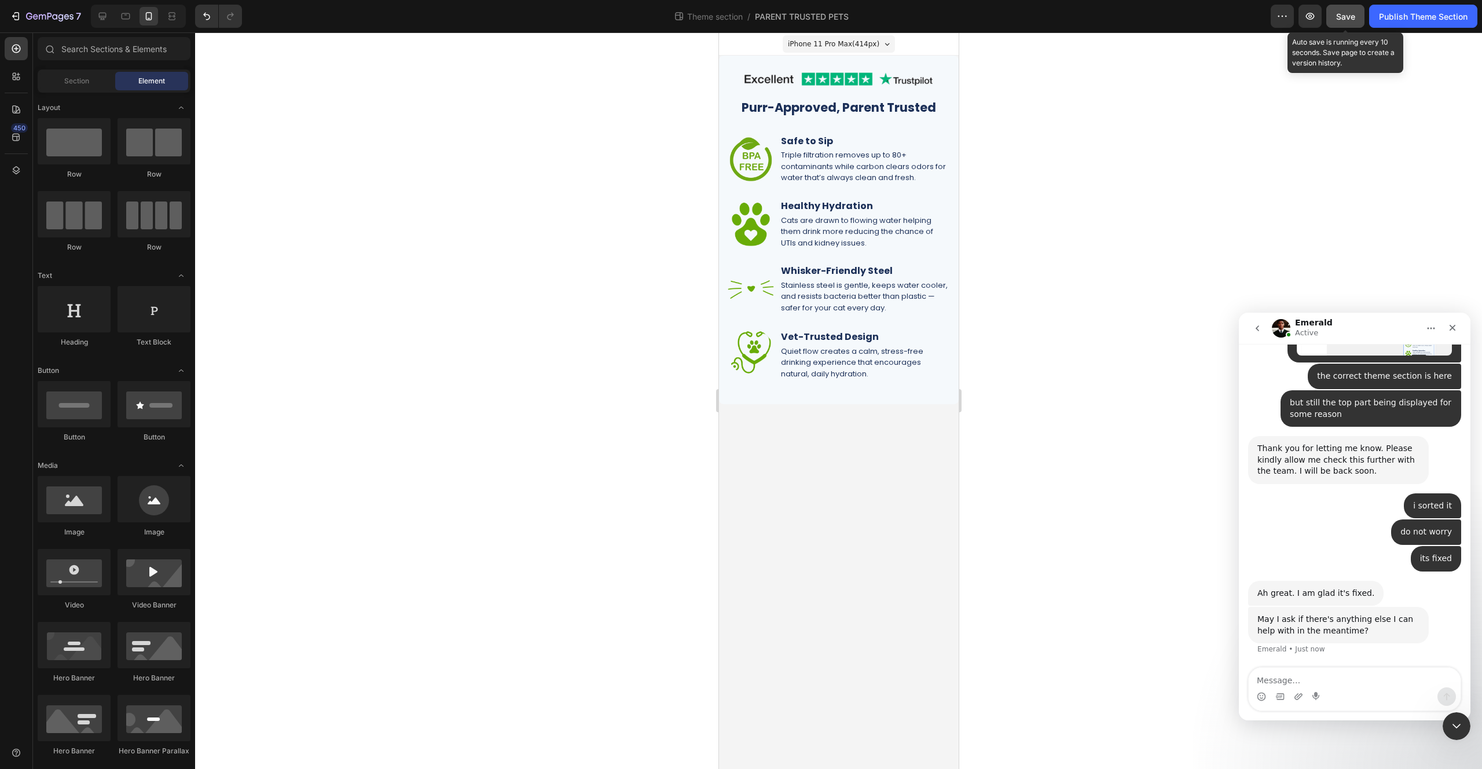
click at [1347, 13] on span "Save" at bounding box center [1345, 17] width 19 height 10
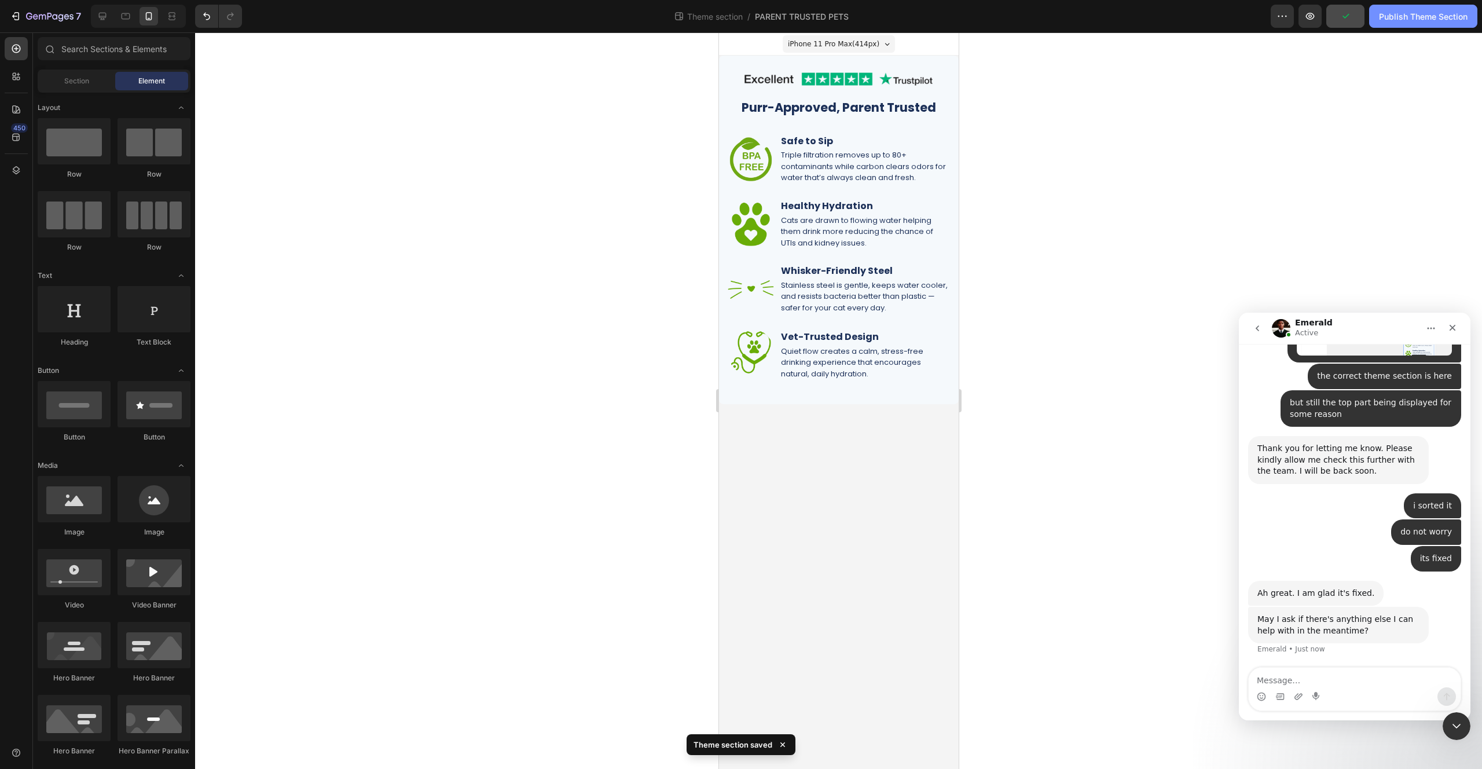
click at [1409, 20] on div "Publish Theme Section" at bounding box center [1423, 16] width 89 height 12
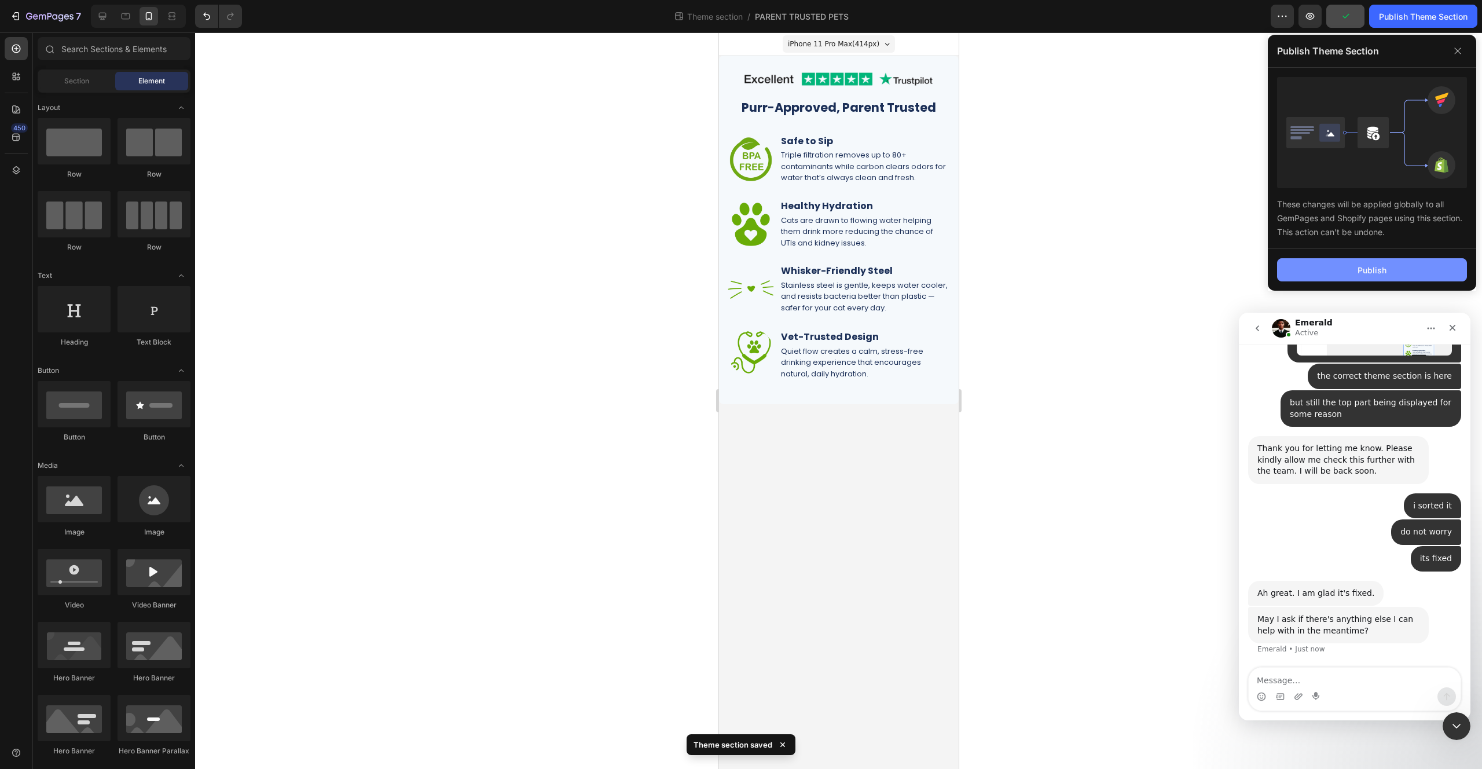
click at [1319, 273] on button "Publish" at bounding box center [1372, 269] width 190 height 23
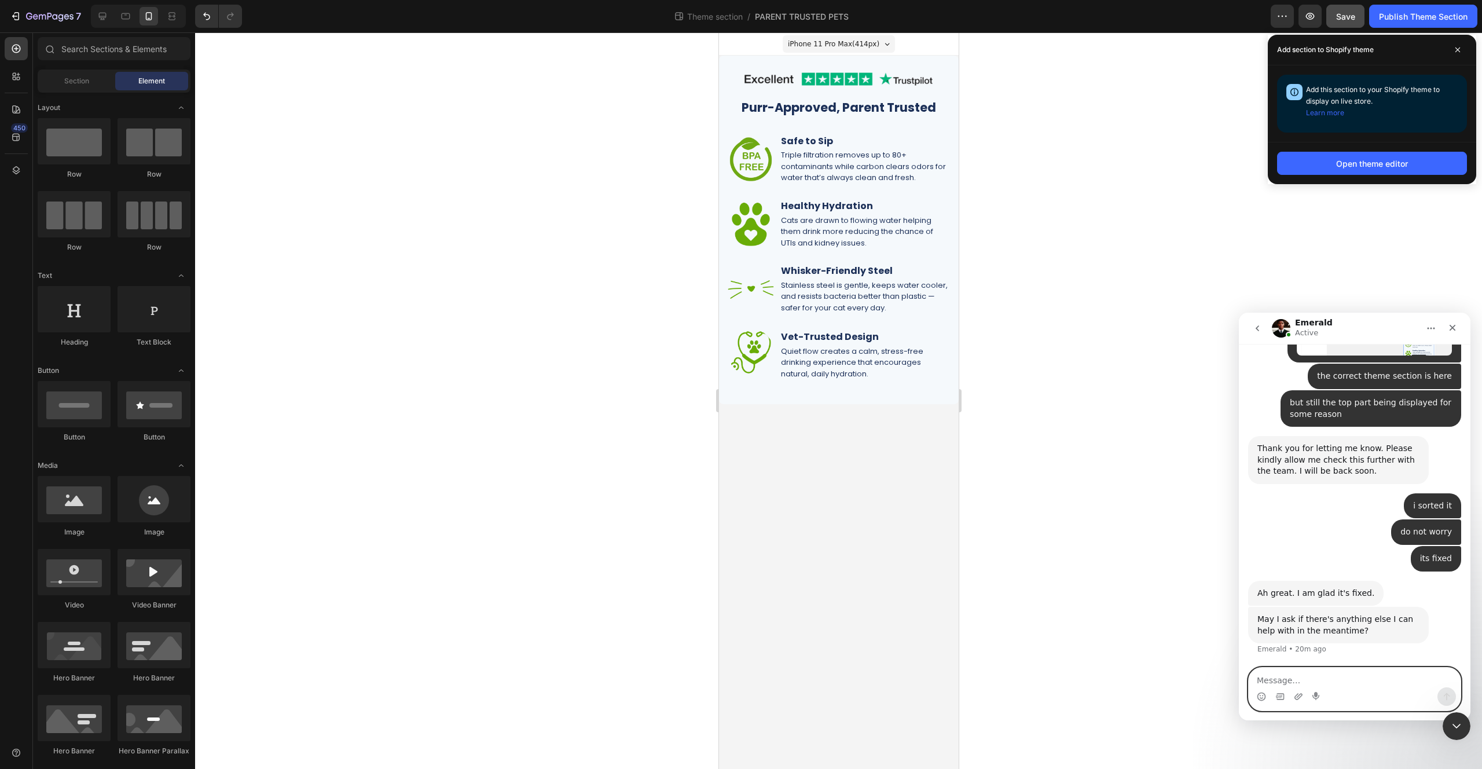
click at [1300, 672] on textarea "Message…" at bounding box center [1355, 678] width 212 height 20
drag, startPoint x: 1260, startPoint y: 365, endPoint x: 2681, endPoint y: 1033, distance: 1570.5
click html "Emerald Active We're on GMT + 7 timezone and may get back to you shortly! Norma…"
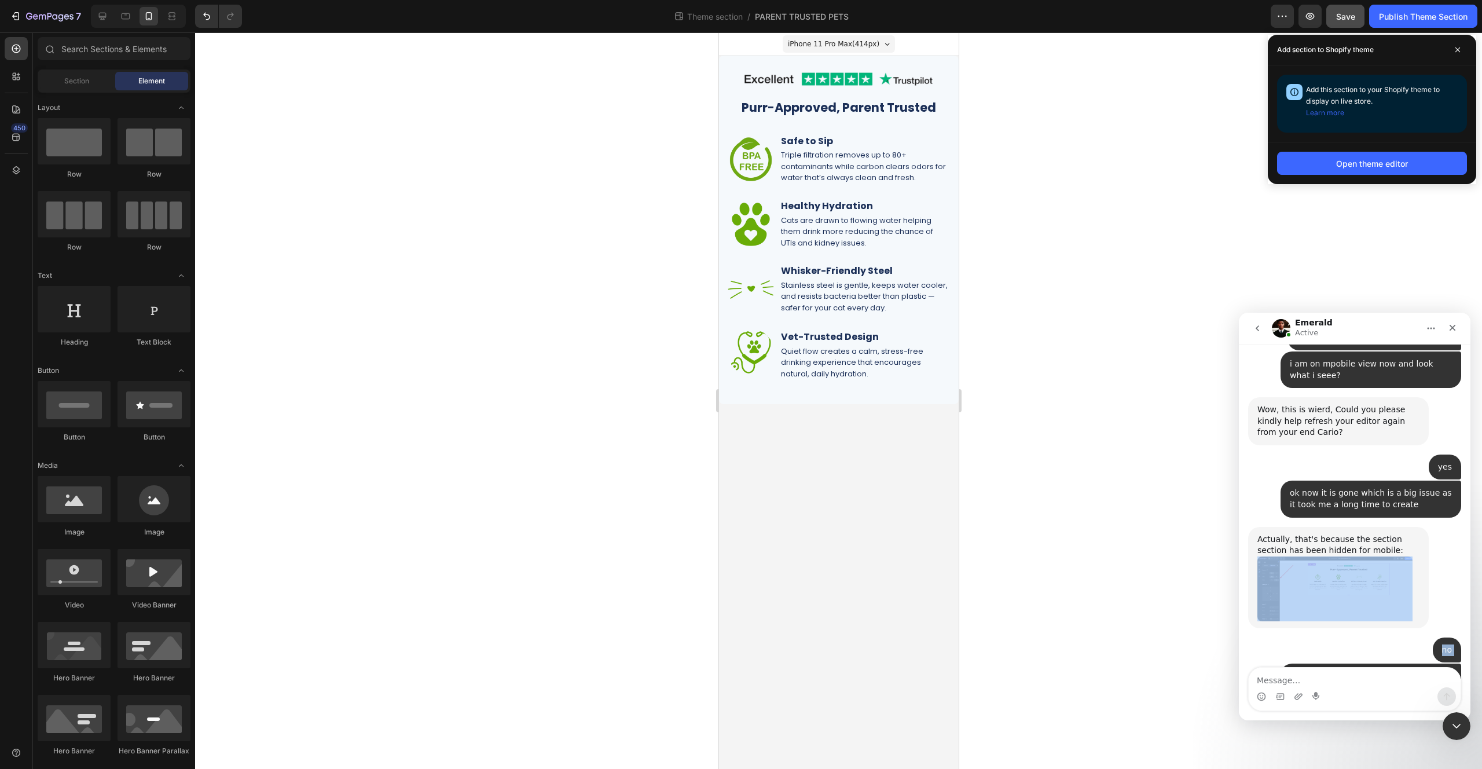
drag, startPoint x: 1347, startPoint y: 631, endPoint x: 1292, endPoint y: 630, distance: 55.0
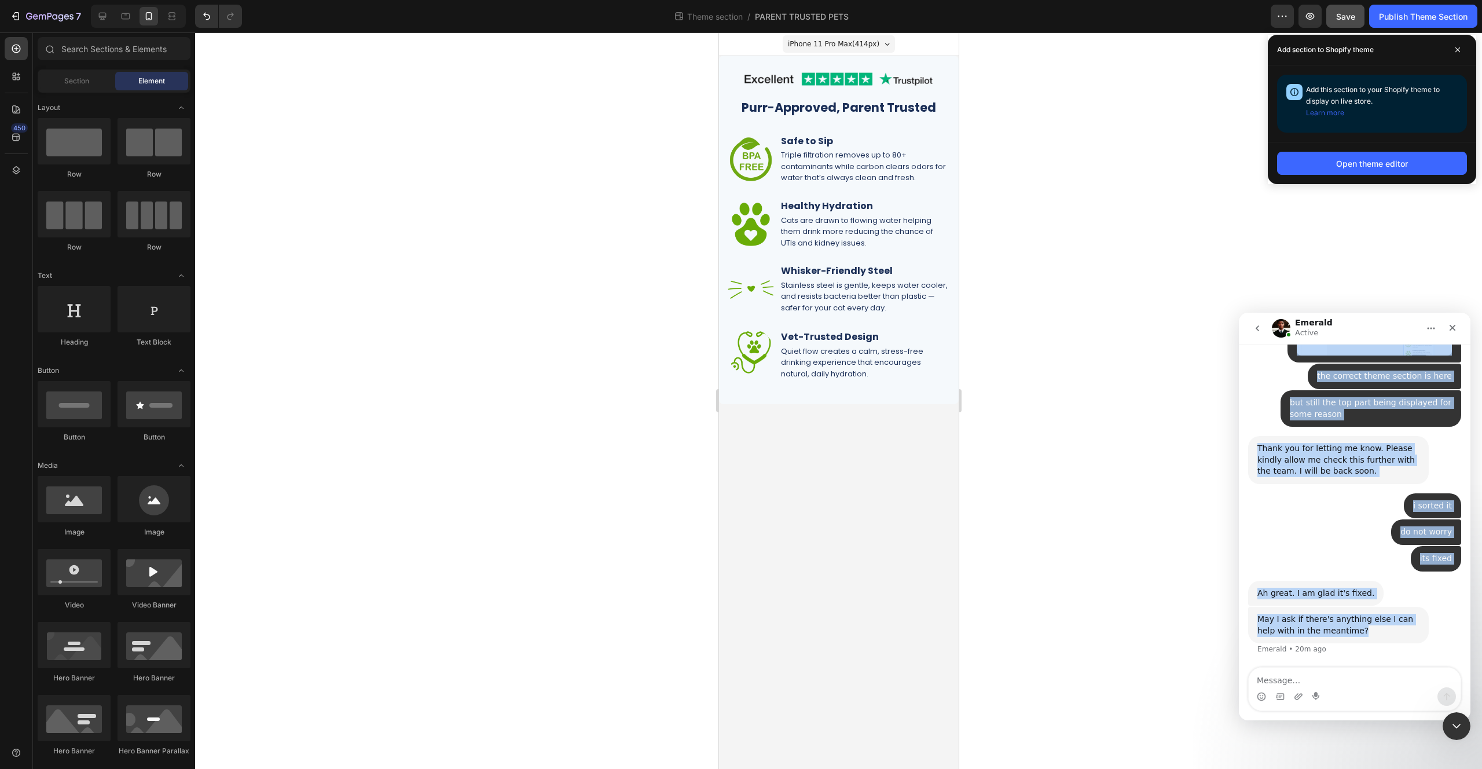
scroll to position [7437, 0]
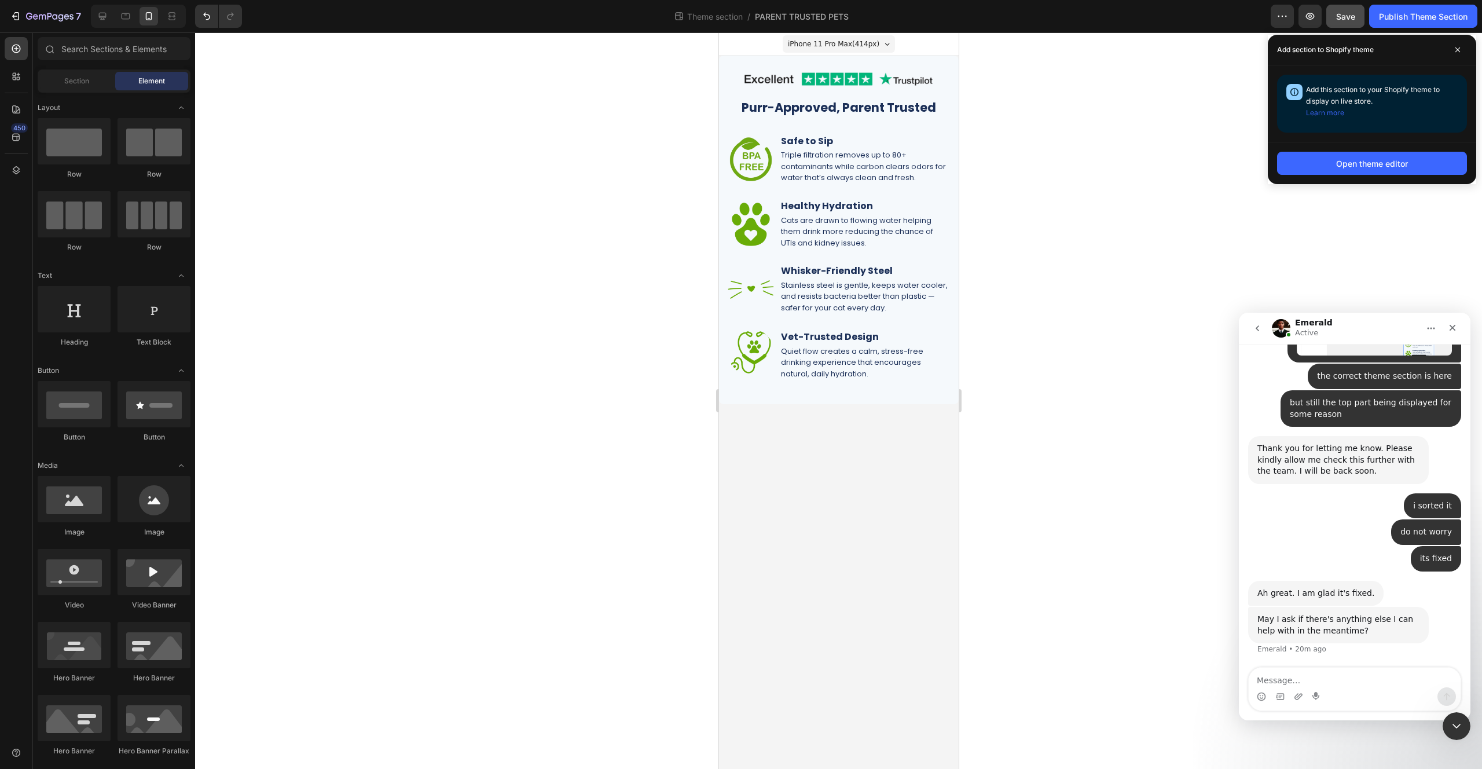
drag, startPoint x: 1307, startPoint y: 606, endPoint x: 1316, endPoint y: 346, distance: 260.7
click at [1307, 607] on div "May I ask if there's anything else I can help with in the meantime? Emerald • 2…" at bounding box center [1338, 625] width 181 height 36
click at [1457, 43] on span at bounding box center [1458, 50] width 19 height 19
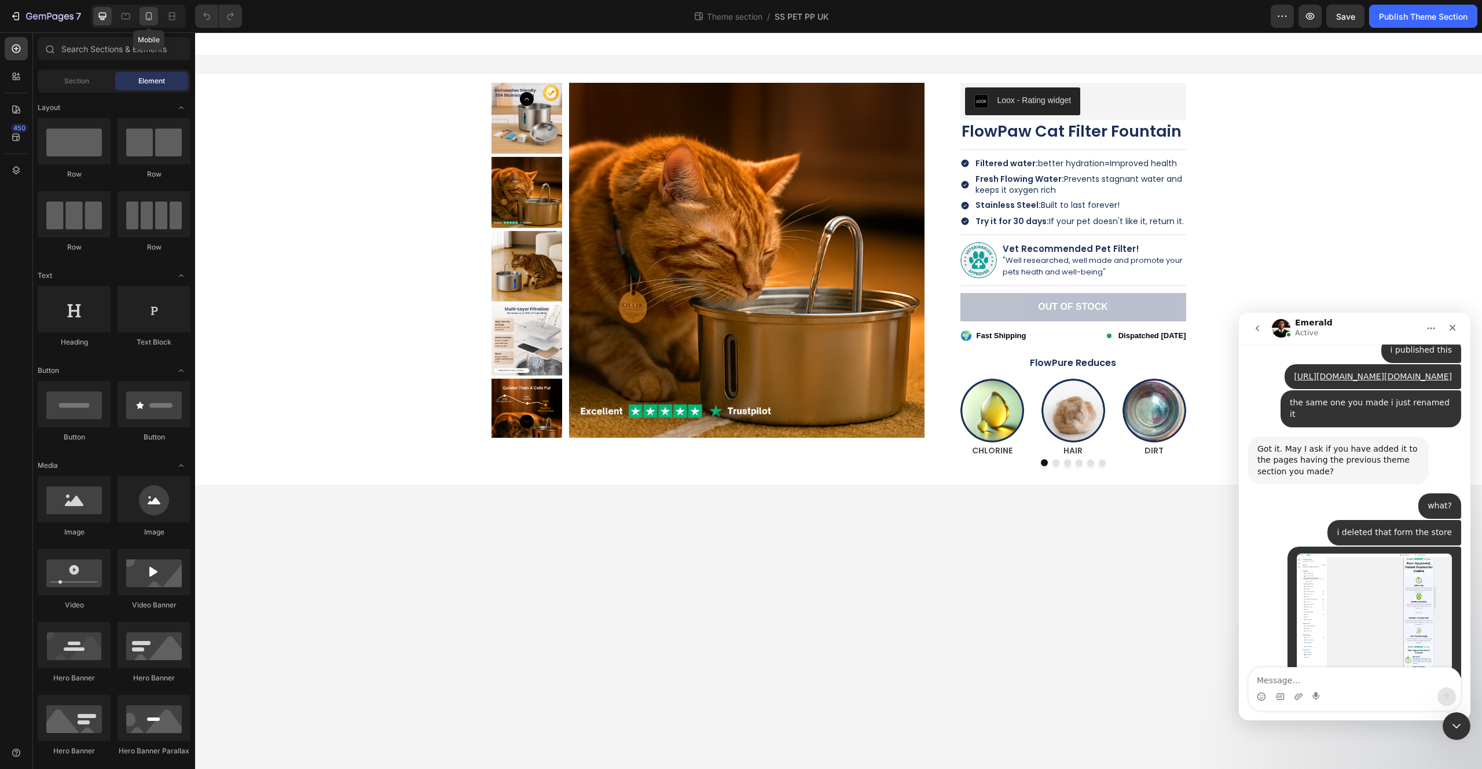
click at [149, 20] on icon at bounding box center [149, 16] width 6 height 8
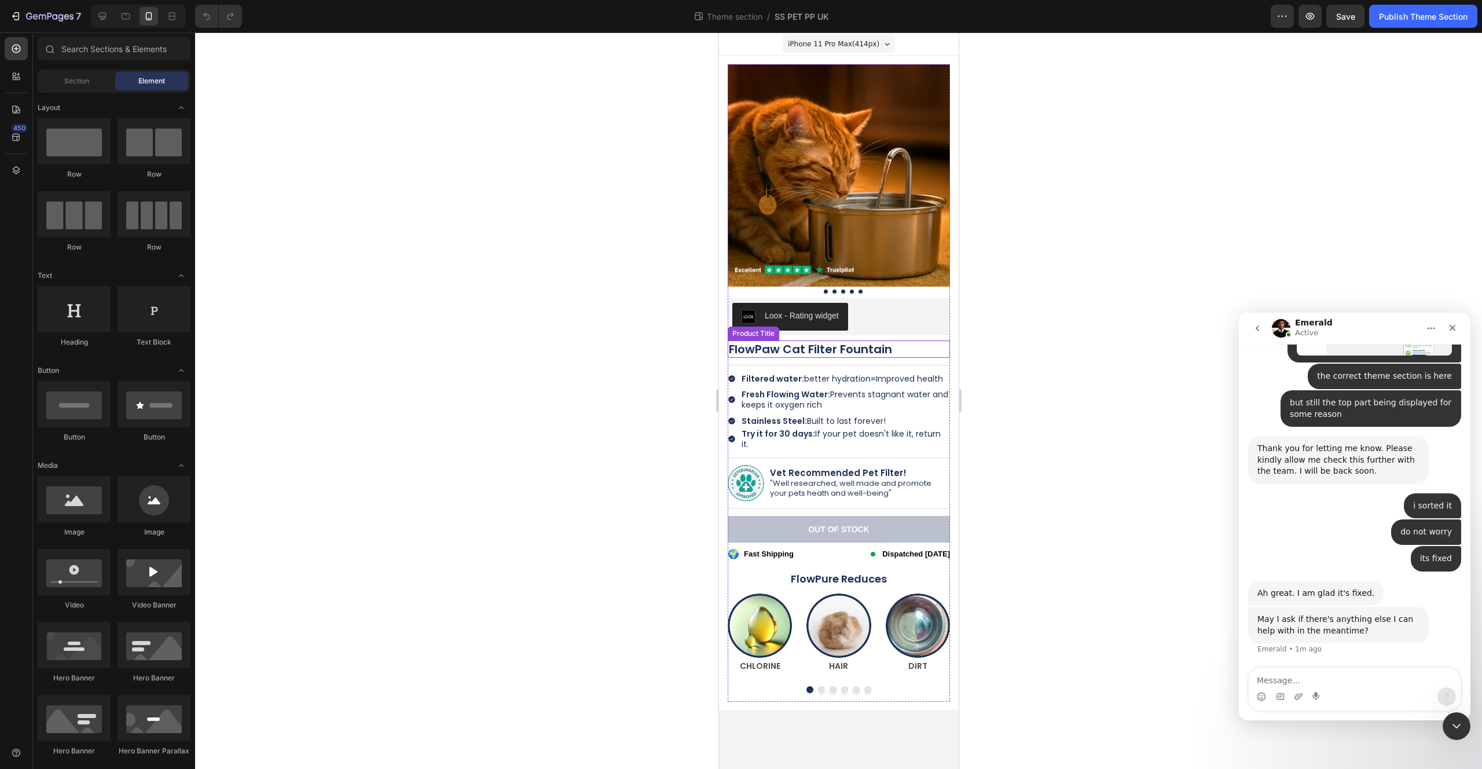
scroll to position [7437, 0]
click at [926, 686] on div at bounding box center [838, 689] width 222 height 7
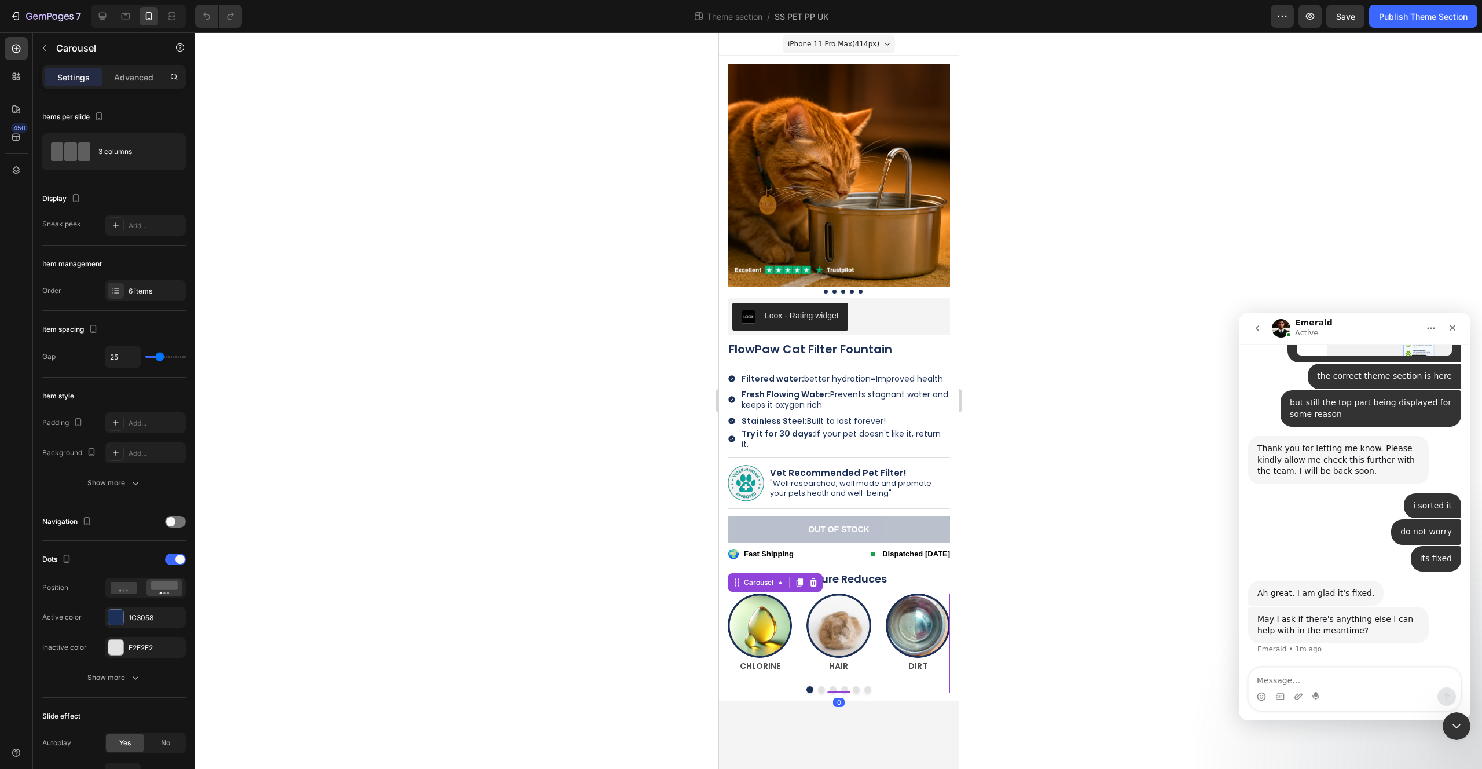
drag, startPoint x: 840, startPoint y: 690, endPoint x: 843, endPoint y: 668, distance: 22.2
click at [842, 668] on div "Image CHLORINE Text Block Image HAIR Text Block Image DIRT Text Block Image BAC…" at bounding box center [838, 643] width 222 height 100
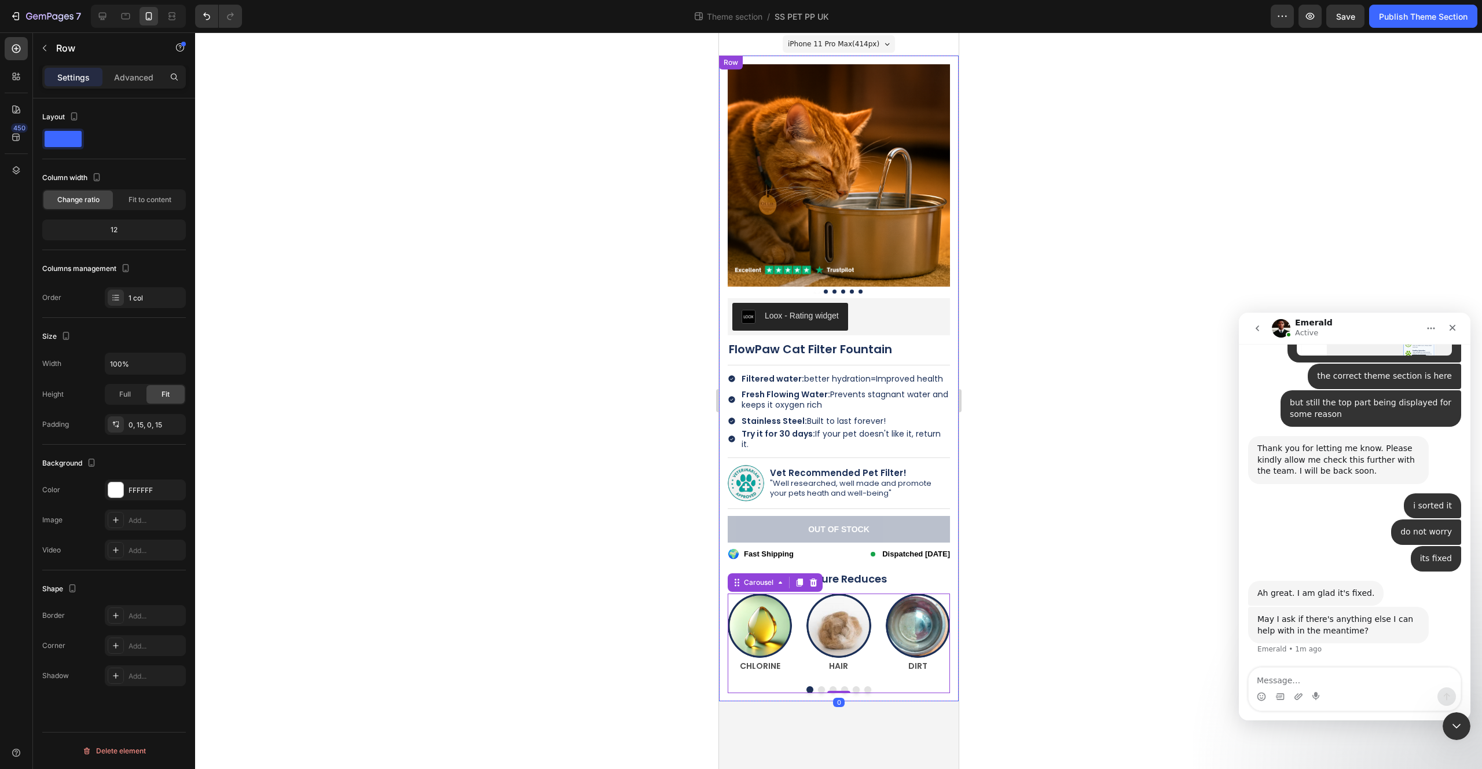
click at [916, 685] on div "Product Images Loox - Rating widget Loox FlowPaw Cat Filter Fountain Product Ti…" at bounding box center [838, 379] width 222 height 646
click at [102, 20] on icon at bounding box center [103, 16] width 12 height 12
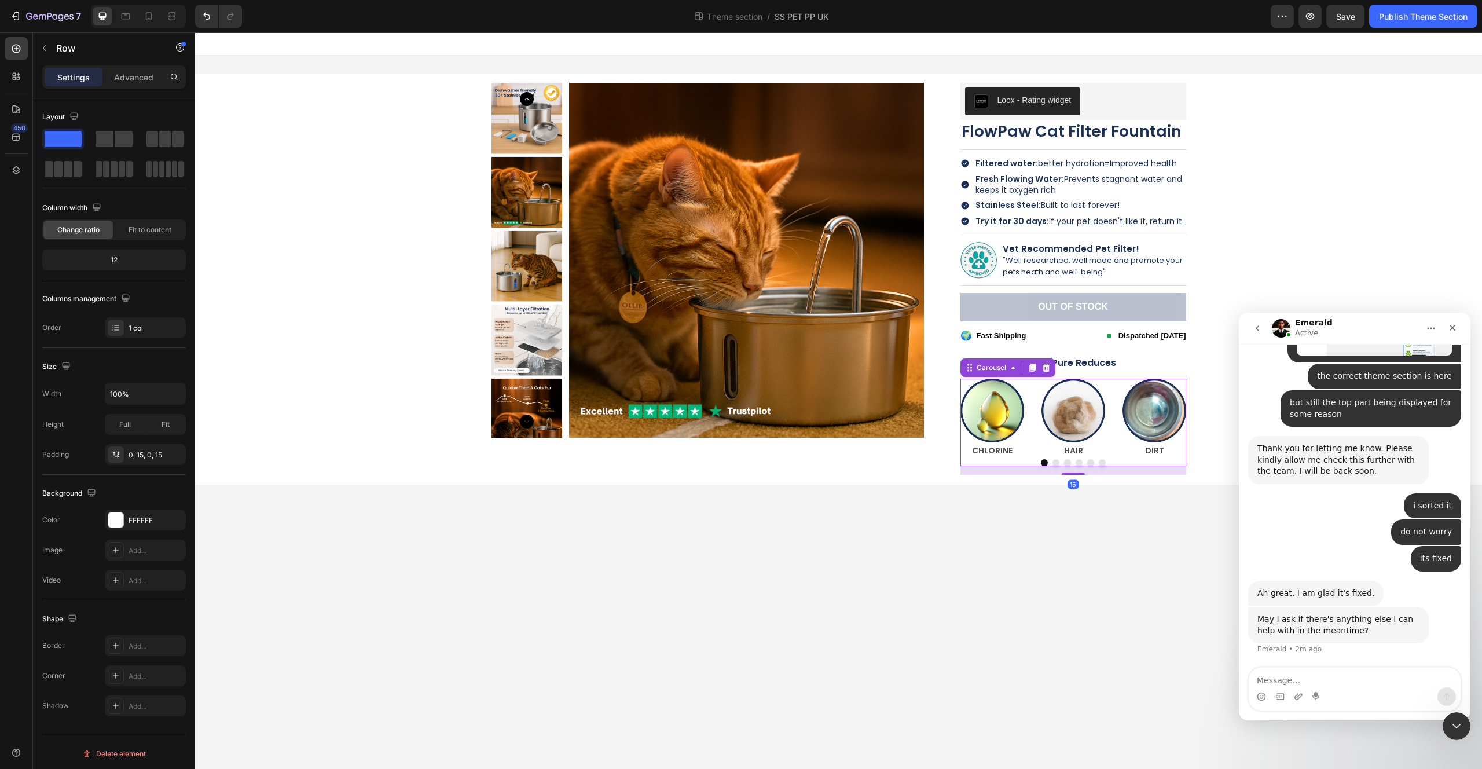
click at [1118, 460] on div at bounding box center [1073, 462] width 226 height 7
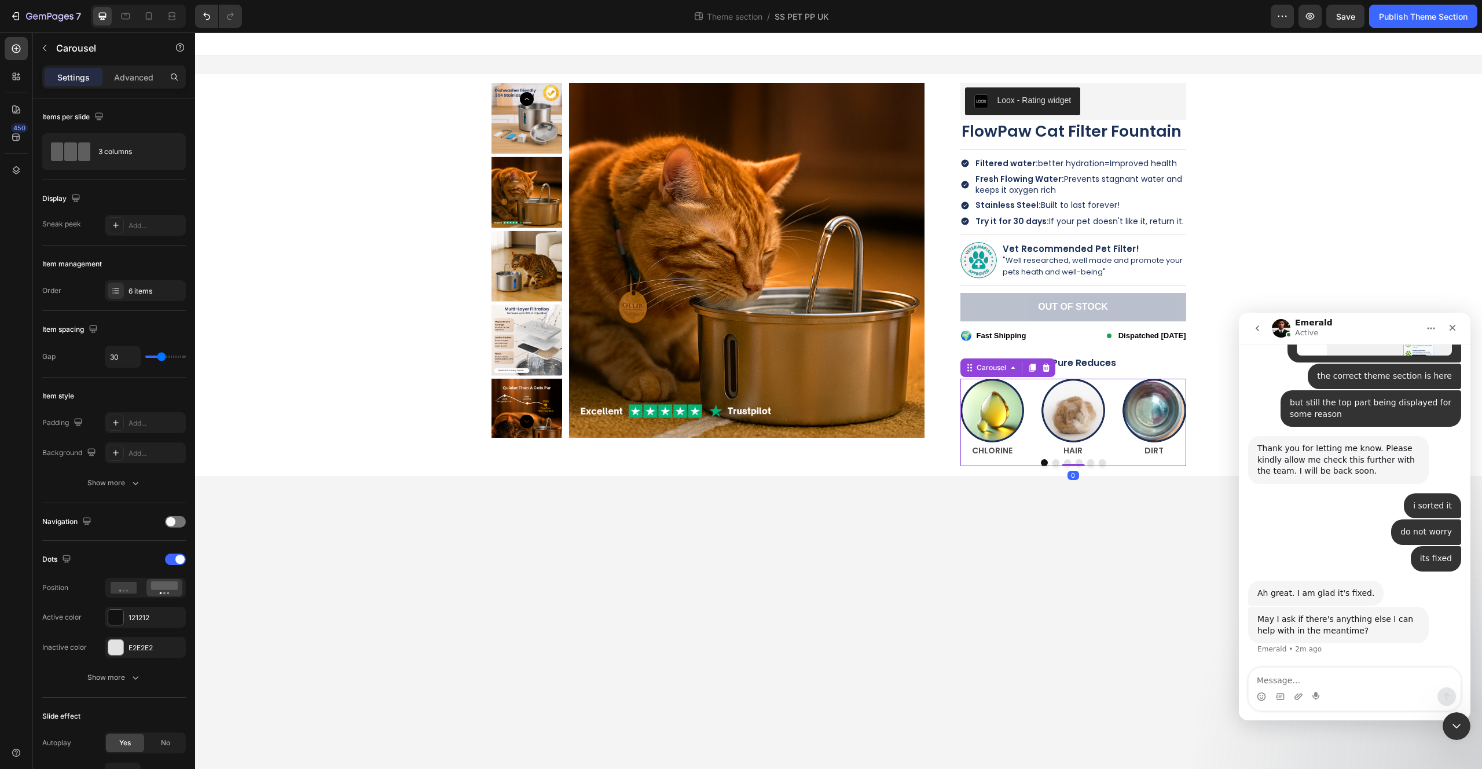
drag, startPoint x: 1078, startPoint y: 474, endPoint x: 1094, endPoint y: 421, distance: 54.4
click at [1094, 421] on div "Image CHLORINE Text Block Image HAIR Text Block Image DIRT Text Block Image BAC…" at bounding box center [1073, 422] width 226 height 87
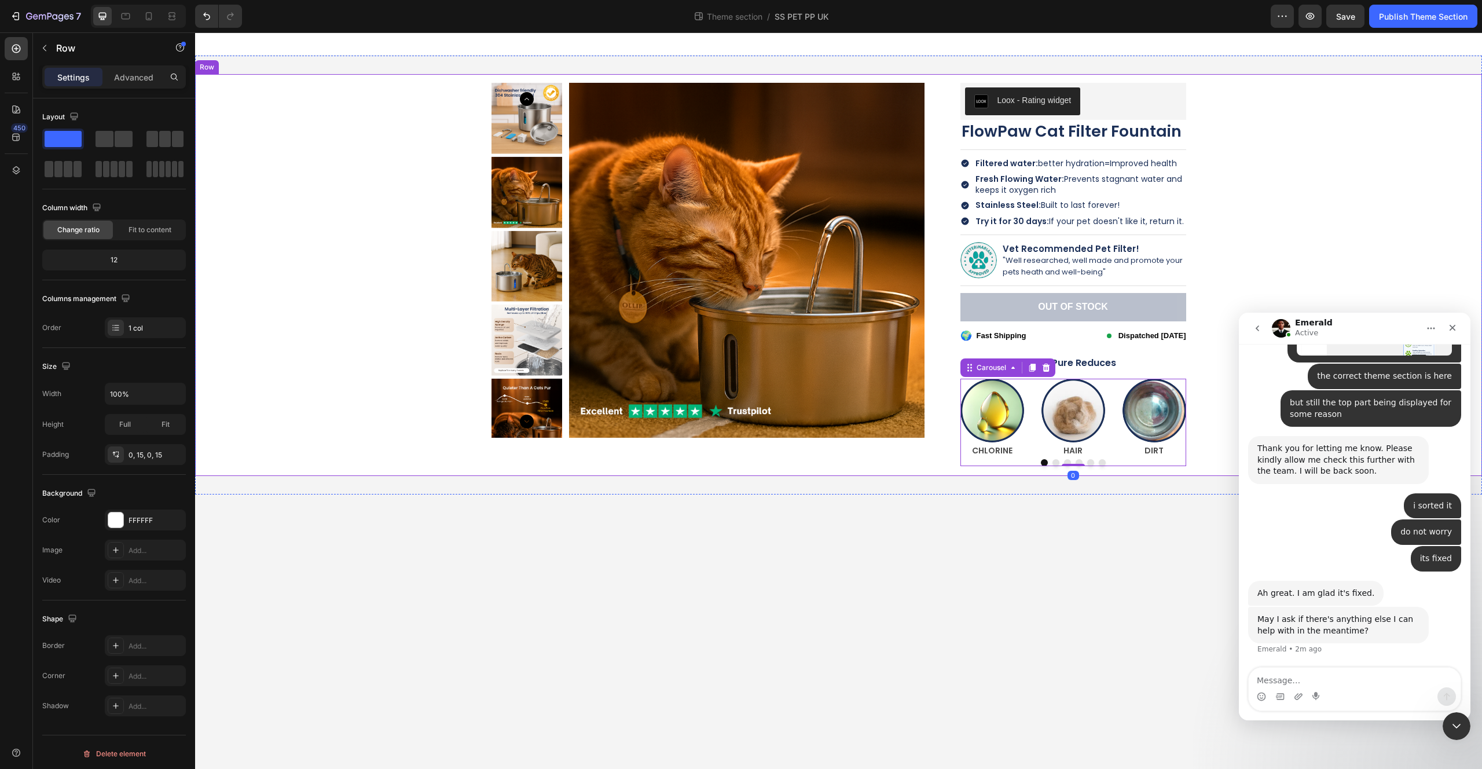
drag, startPoint x: 894, startPoint y: 467, endPoint x: 890, endPoint y: 459, distance: 9.3
click at [894, 465] on div "Product Images Loox - Rating widget Loox FlowPaw Cat Filter Fountain Product Ti…" at bounding box center [839, 275] width 1270 height 402
click at [883, 452] on div "Product Images" at bounding box center [718, 274] width 452 height 383
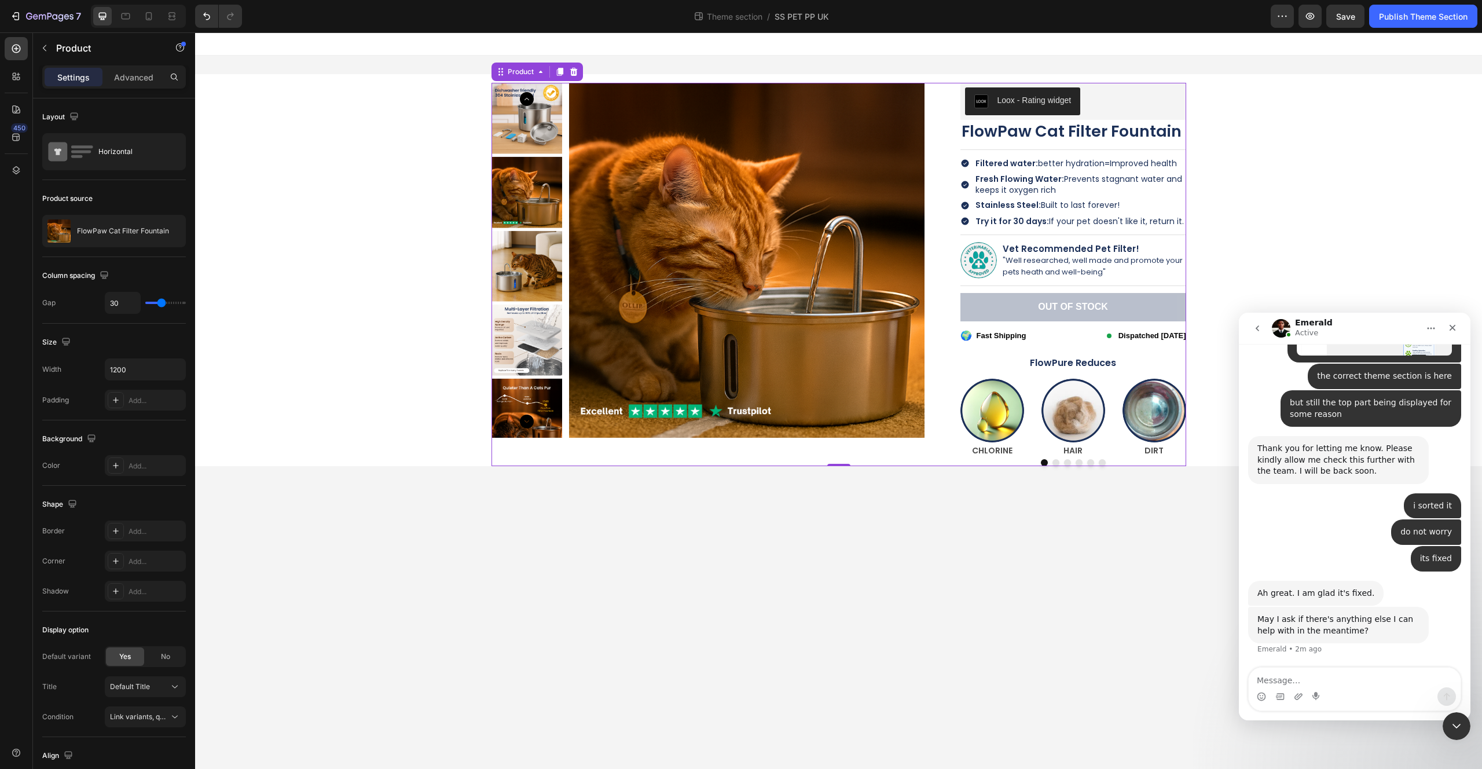
drag, startPoint x: 844, startPoint y: 474, endPoint x: 845, endPoint y: 455, distance: 19.1
click at [845, 455] on div "Product Images Loox - Rating widget Loox FlowPaw Cat Filter Fountain Product Ti…" at bounding box center [839, 274] width 695 height 383
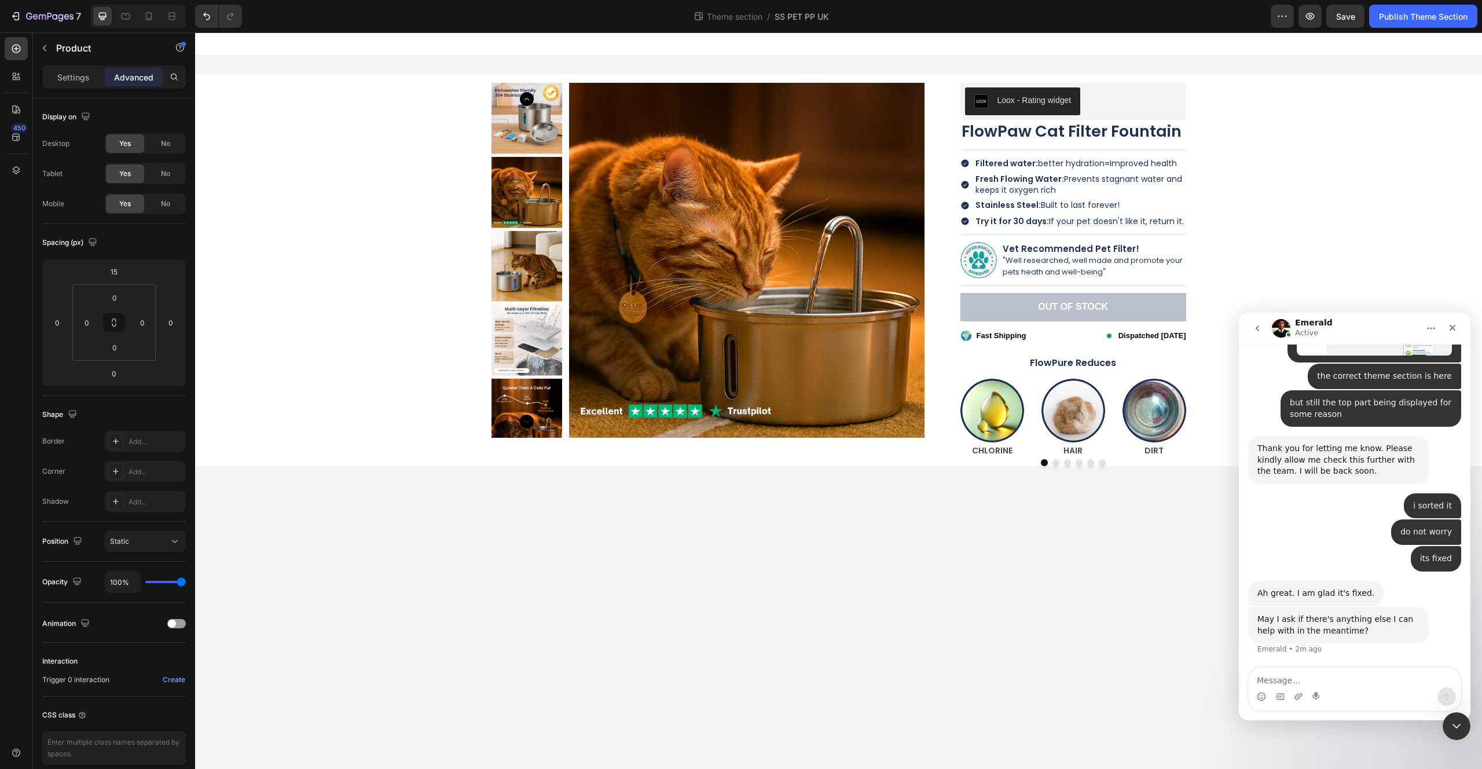
click at [877, 570] on body "Product Images Loox - Rating widget Loox FlowPaw Cat Filter Fountain Product Ti…" at bounding box center [838, 400] width 1287 height 736
click at [882, 457] on div "Product Images" at bounding box center [718, 274] width 452 height 383
click at [846, 467] on div at bounding box center [838, 466] width 23 height 3
type input "5"
click at [883, 505] on body "Product Images Loox - Rating widget Loox FlowPaw Cat Filter Fountain Product Ti…" at bounding box center [838, 400] width 1287 height 736
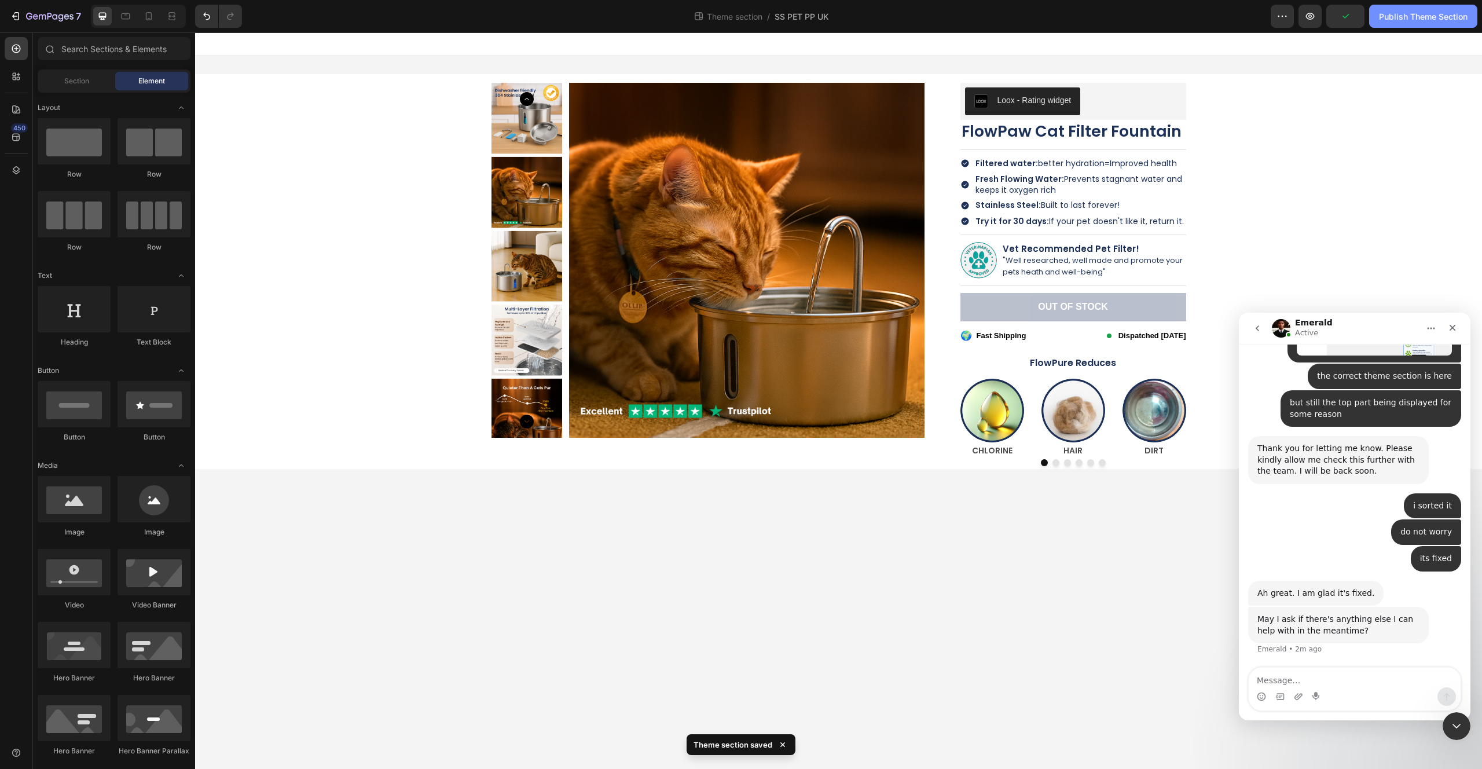
click at [1385, 17] on div "Publish Theme Section" at bounding box center [1423, 16] width 89 height 12
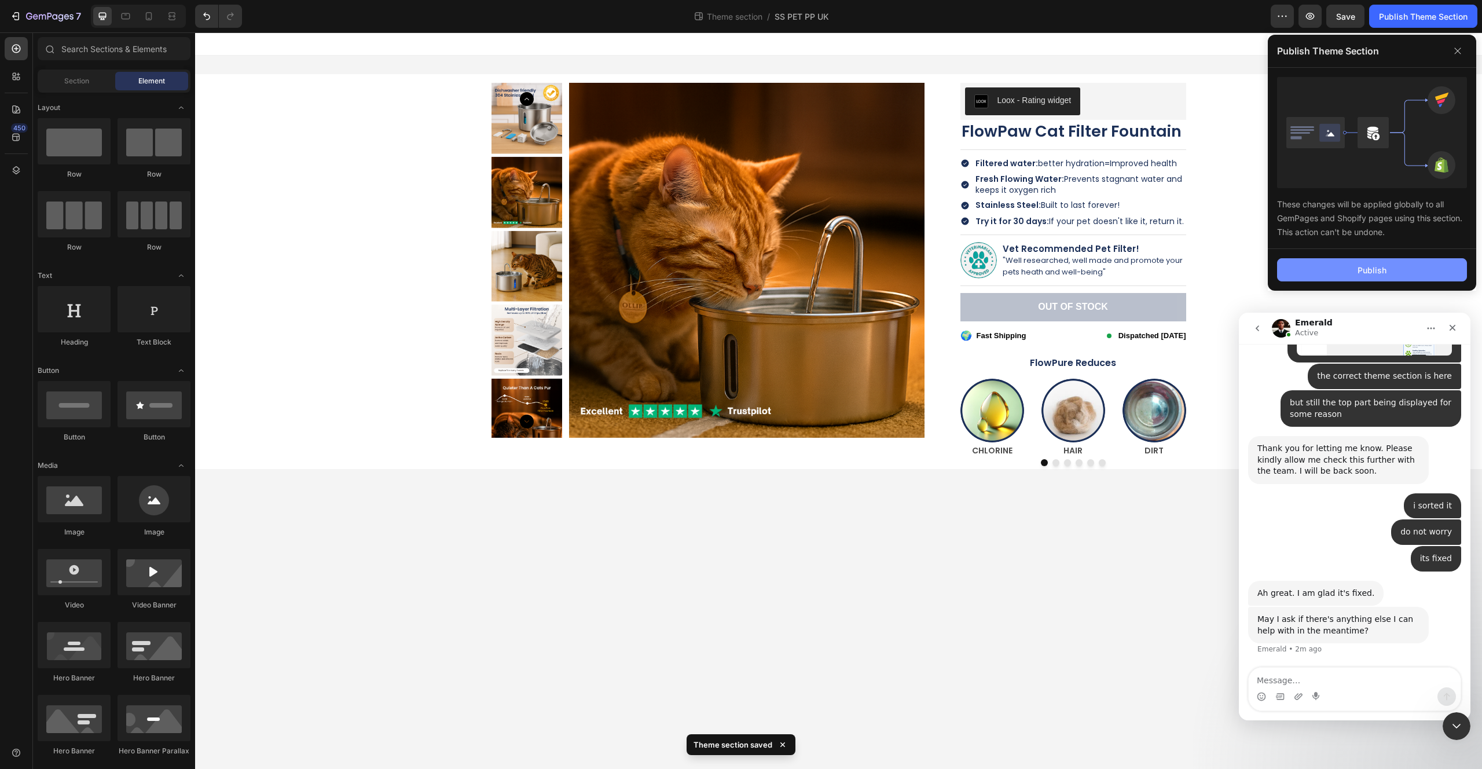
click at [1384, 265] on div "Publish" at bounding box center [1372, 270] width 29 height 12
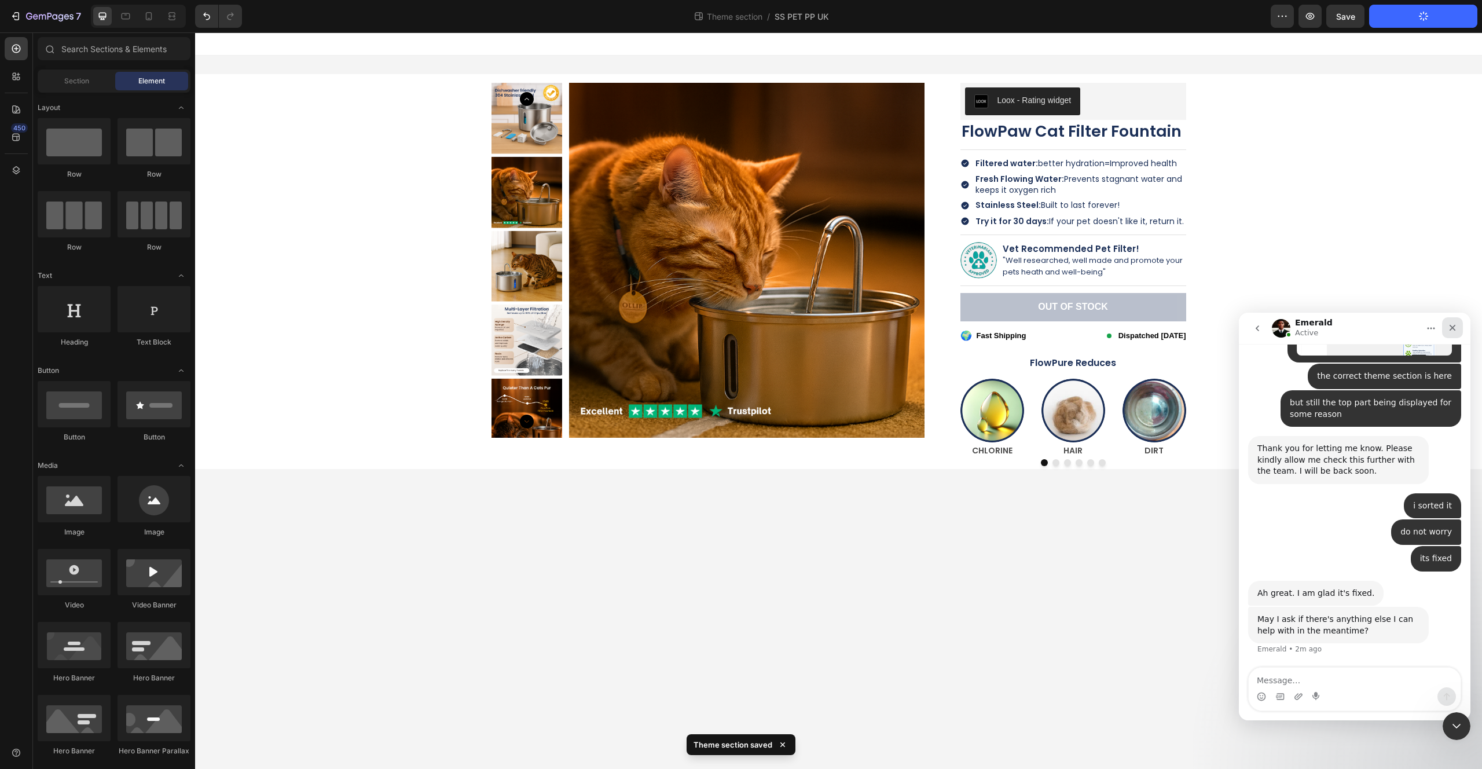
click at [1454, 332] on div "Close" at bounding box center [1452, 327] width 21 height 21
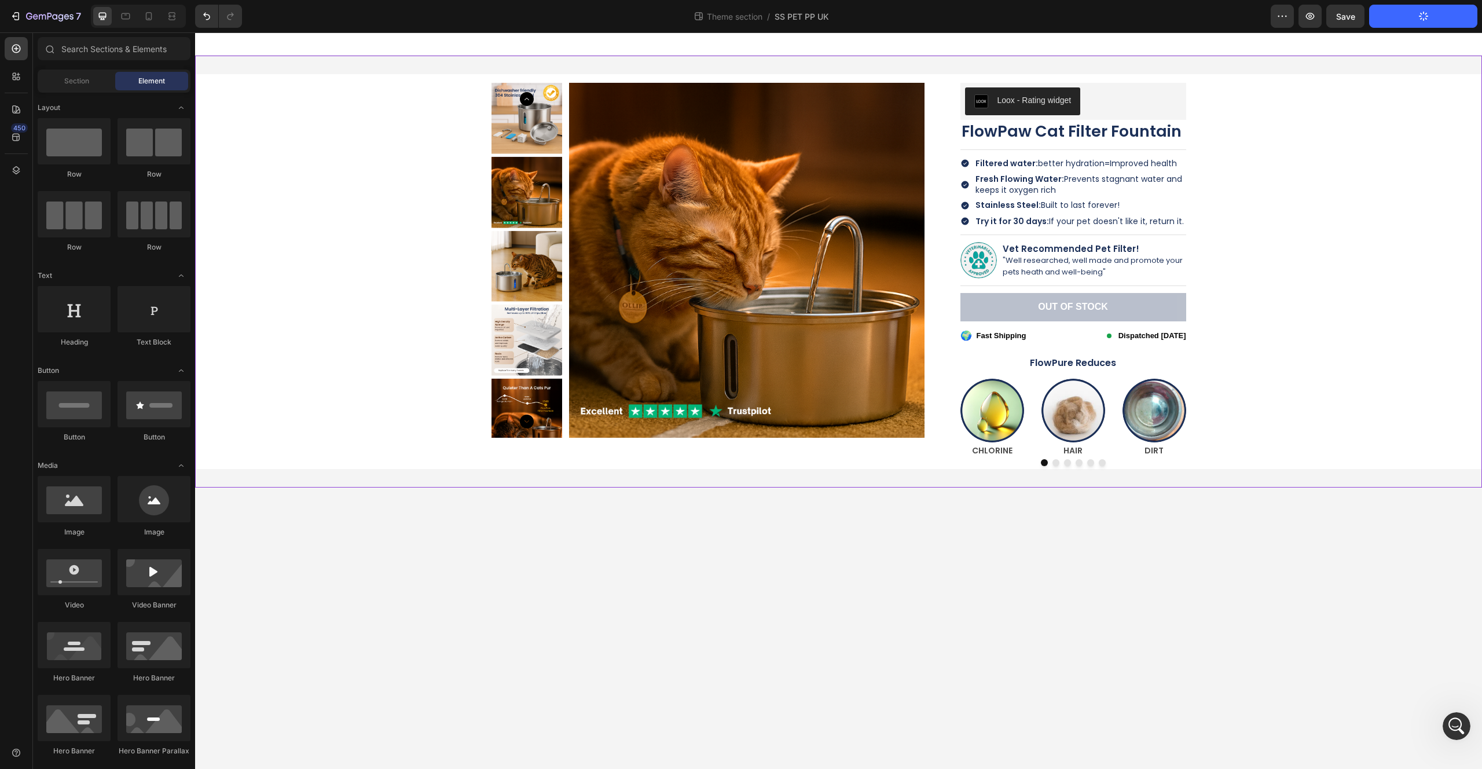
scroll to position [7437, 0]
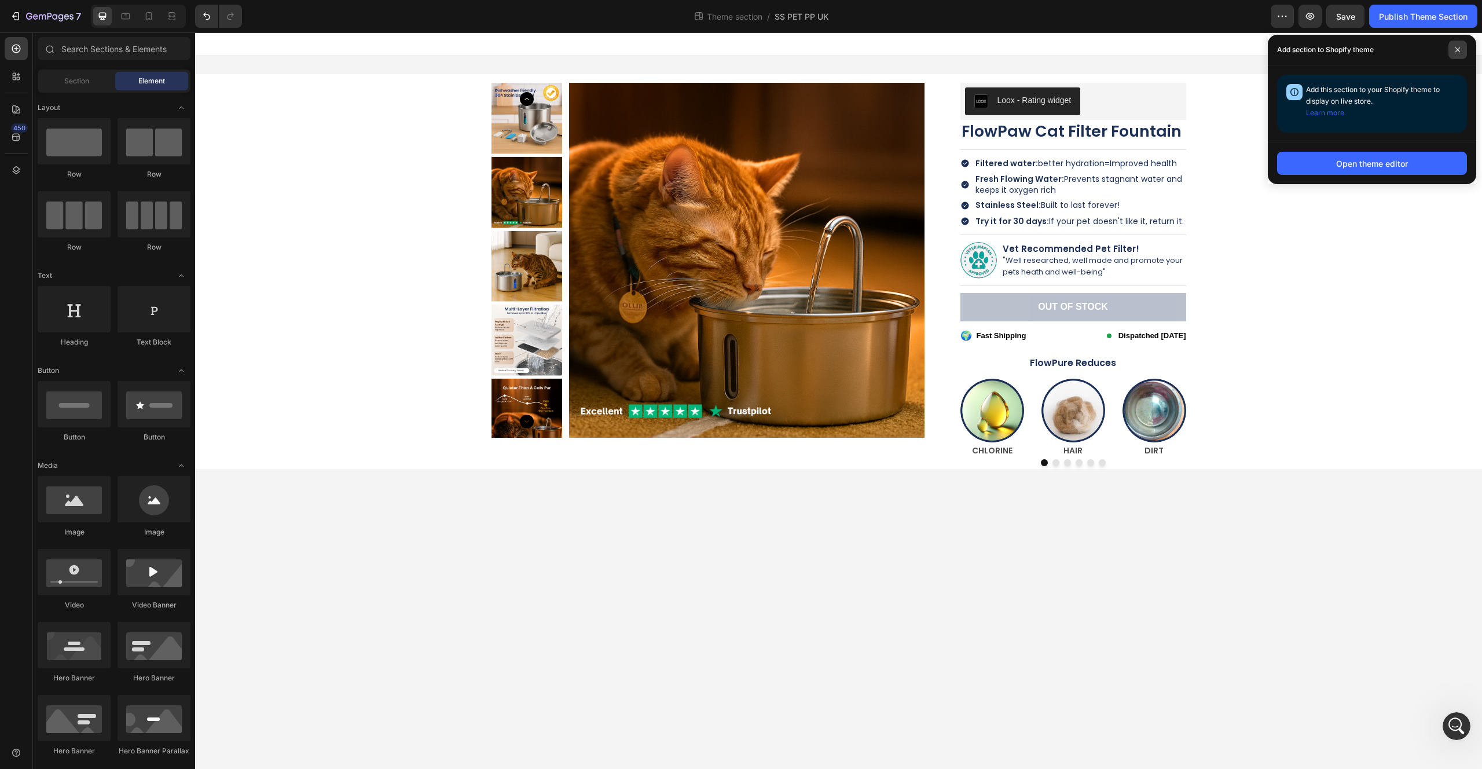
click at [1460, 53] on span at bounding box center [1458, 50] width 19 height 19
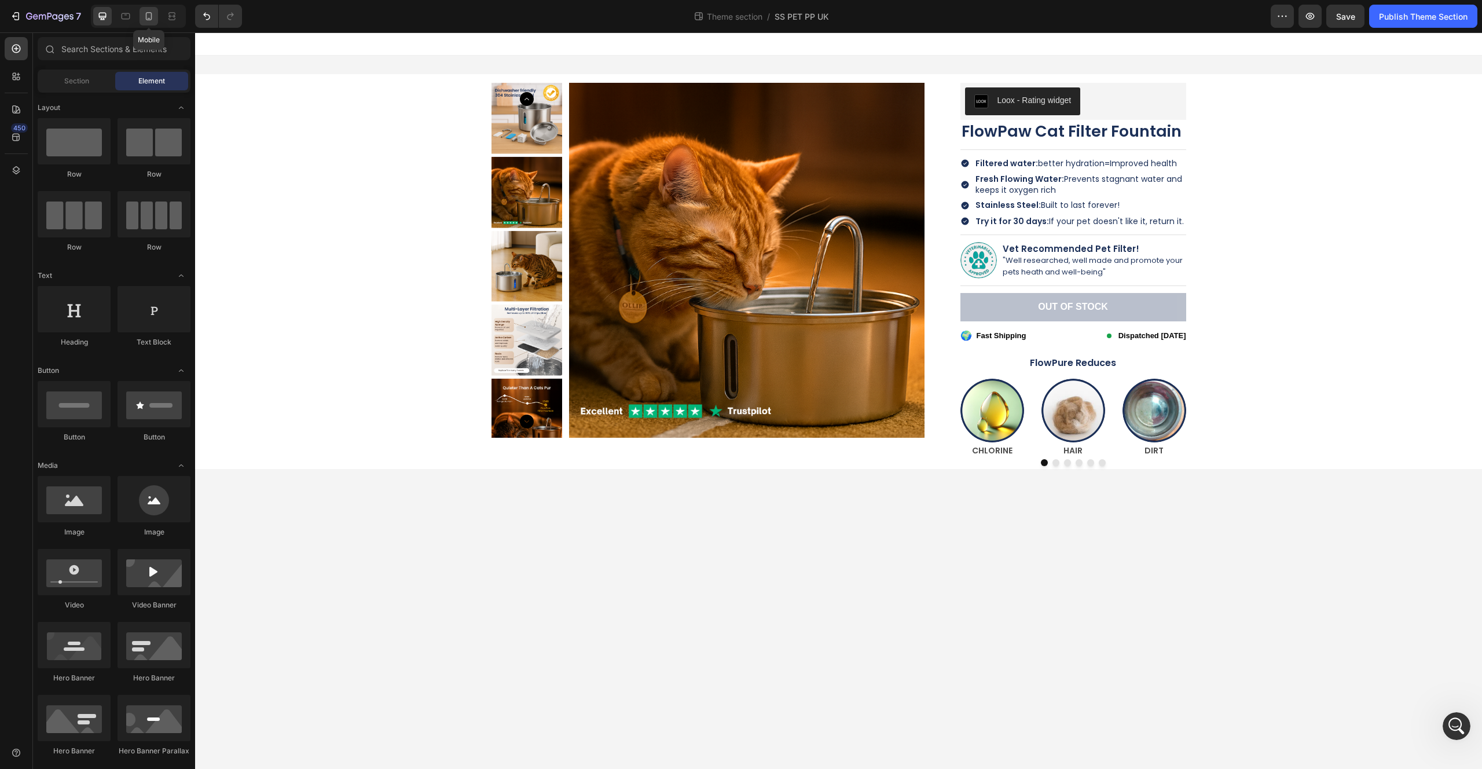
click at [145, 19] on icon at bounding box center [149, 16] width 12 height 12
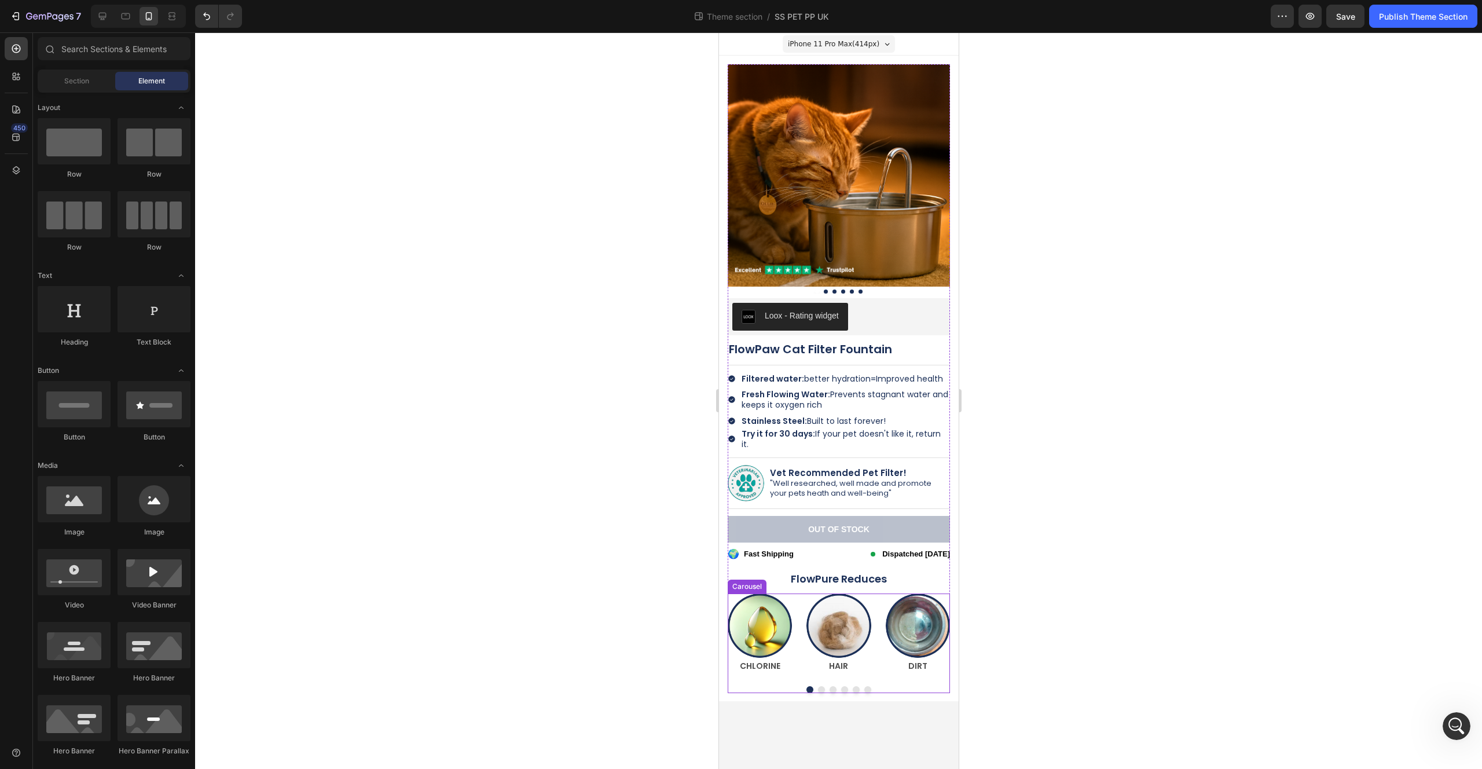
click at [923, 670] on div "Image CHLORINE Text Block Image HAIR Text Block Image DIRT Text Block Image BAC…" at bounding box center [838, 643] width 222 height 100
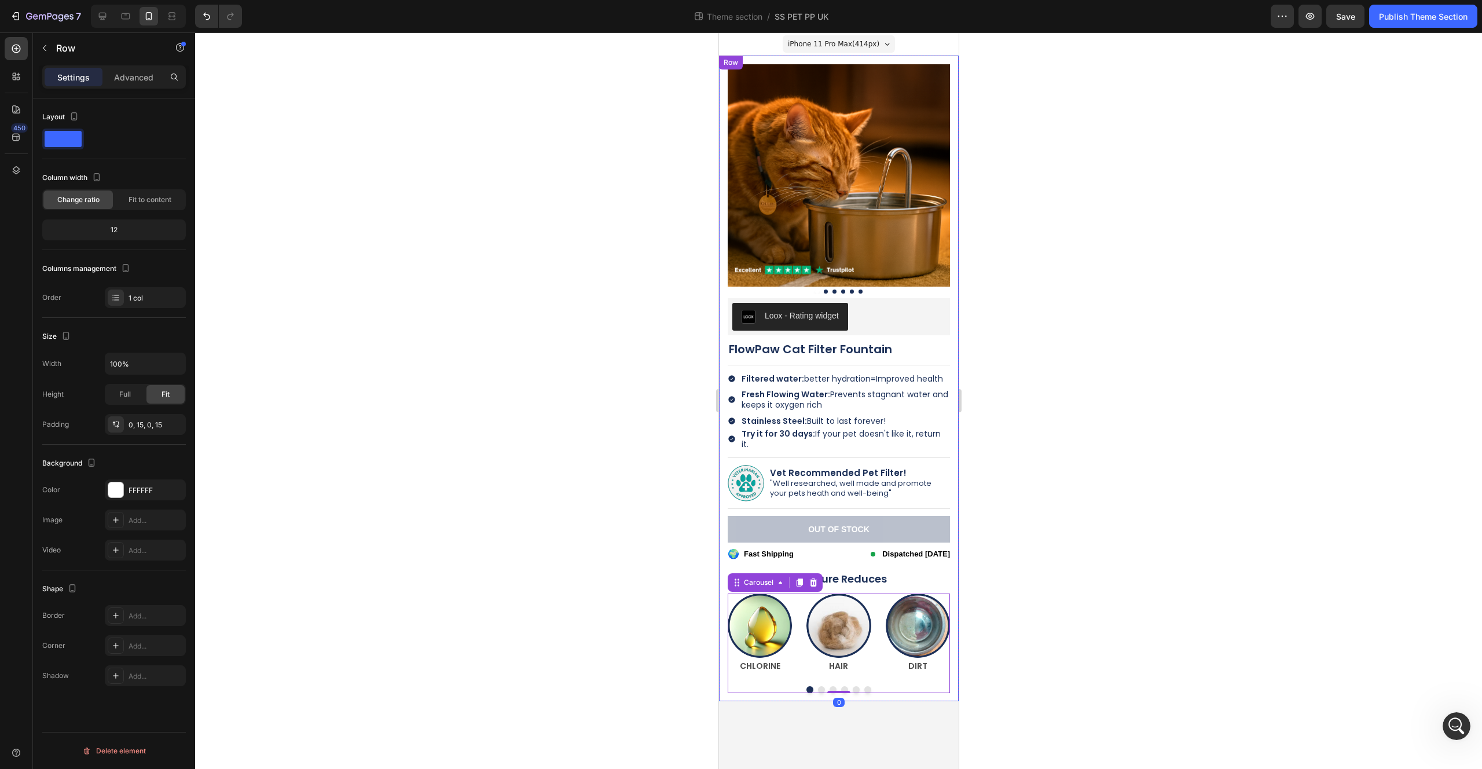
click at [881, 684] on div "Product Images Loox - Rating widget Loox FlowPaw Cat Filter Fountain Product Ti…" at bounding box center [838, 379] width 222 height 646
click at [118, 76] on p "Advanced" at bounding box center [133, 77] width 39 height 12
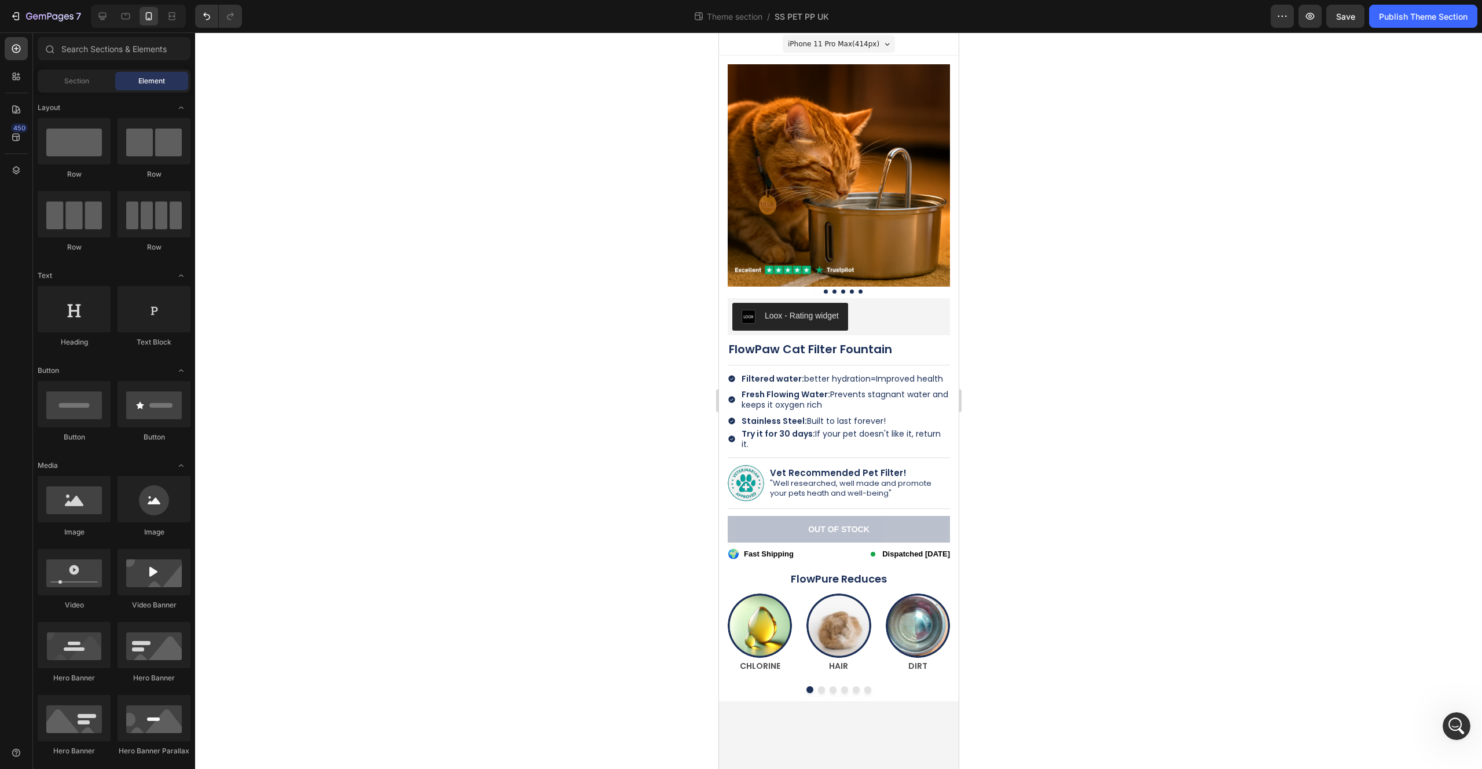
click at [899, 707] on body "iPhone 11 Pro Max ( 414 px) iPhone 13 Mini iPhone 13 Pro iPhone 11 Pro Max iPho…" at bounding box center [838, 400] width 240 height 736
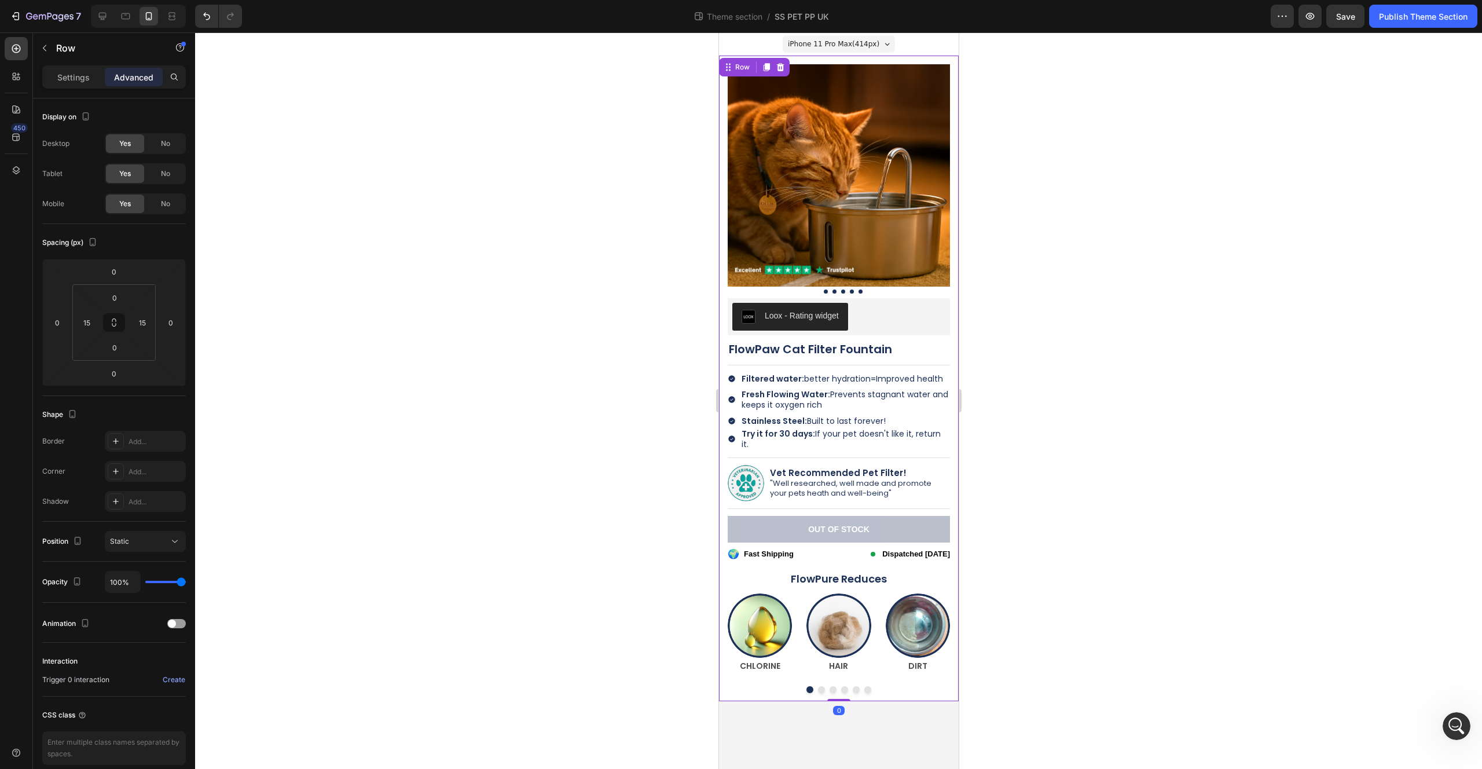
click at [897, 685] on div "Product Images Loox - Rating widget Loox FlowPaw Cat Filter Fountain Product Ti…" at bounding box center [838, 379] width 222 height 646
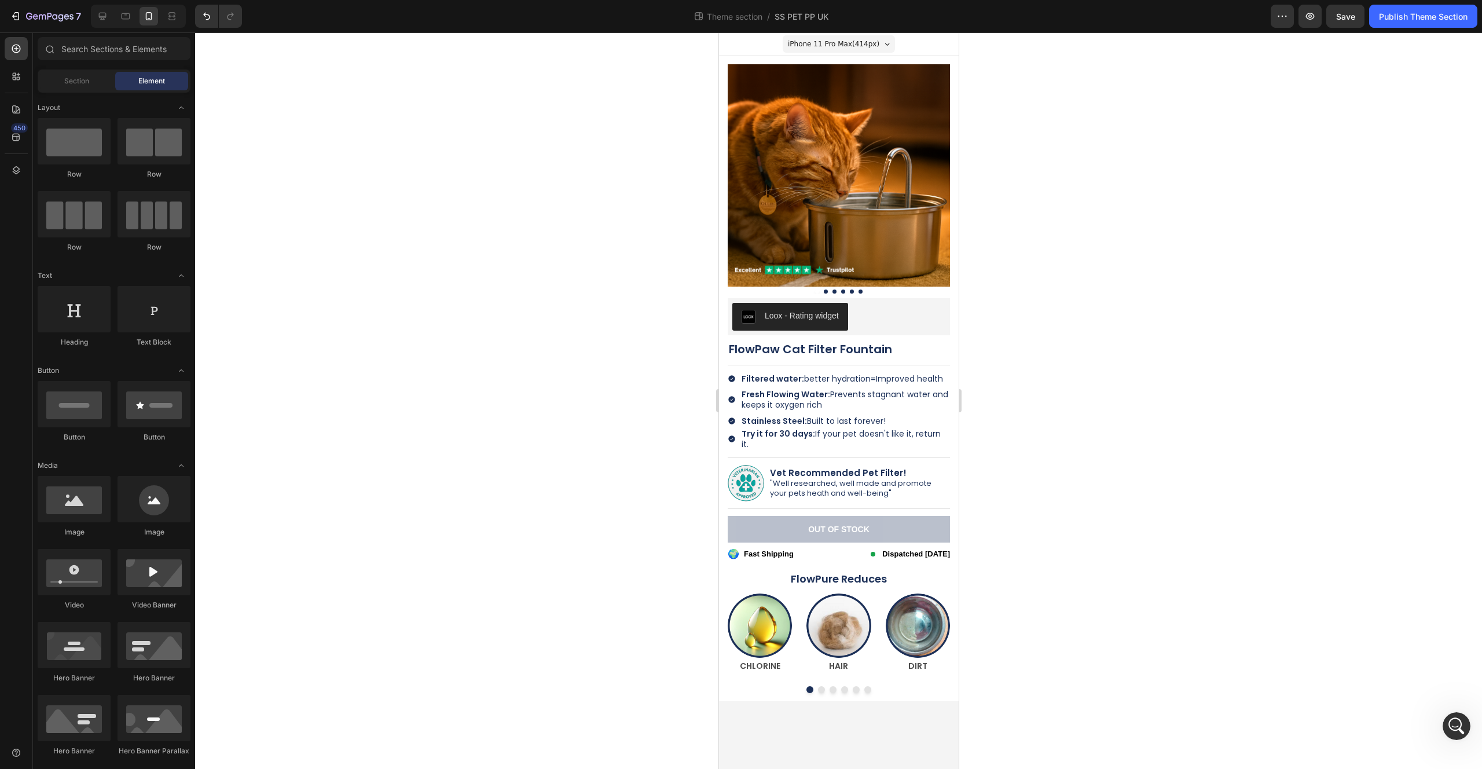
click at [779, 675] on div "Image CHLORINE Text Block Image HAIR Text Block Image DIRT Text Block Image BAC…" at bounding box center [838, 643] width 222 height 100
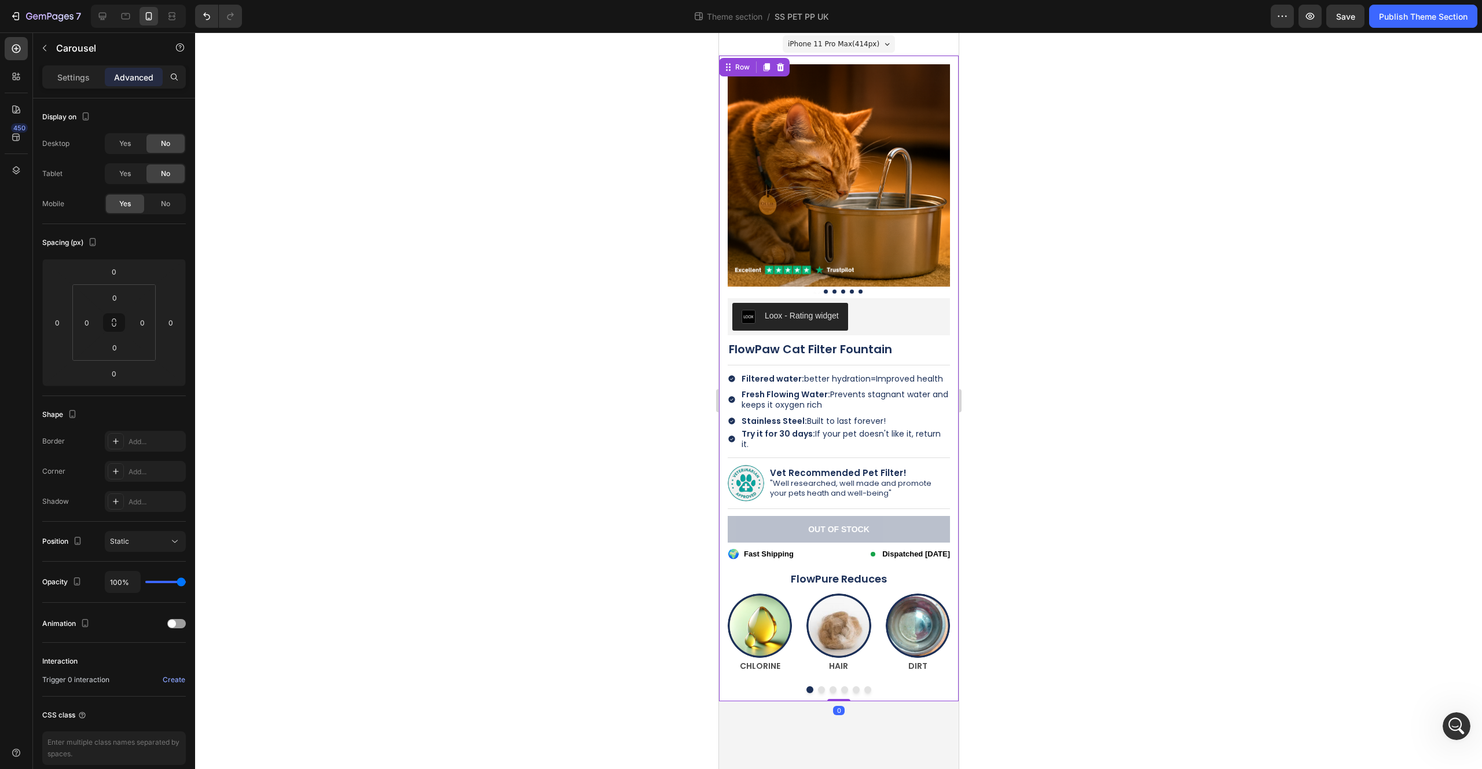
click at [740, 685] on div "Product Images Loox - Rating widget Loox FlowPaw Cat Filter Fountain Product Ti…" at bounding box center [838, 379] width 222 height 646
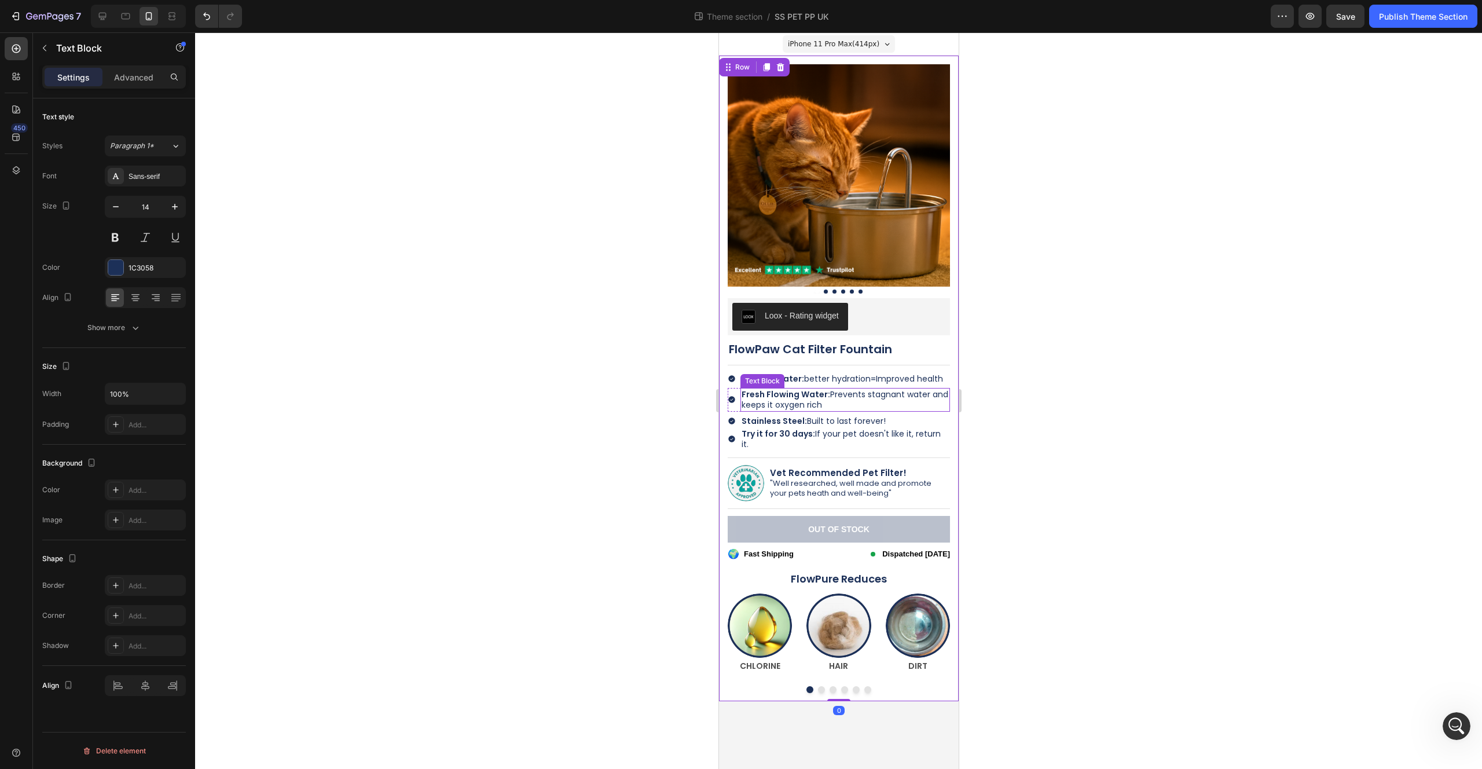
click at [778, 404] on span "Fresh Flowing Water: Prevents stagnant water and keeps it oxygen rich" at bounding box center [844, 399] width 207 height 22
click at [1117, 366] on div at bounding box center [838, 400] width 1287 height 736
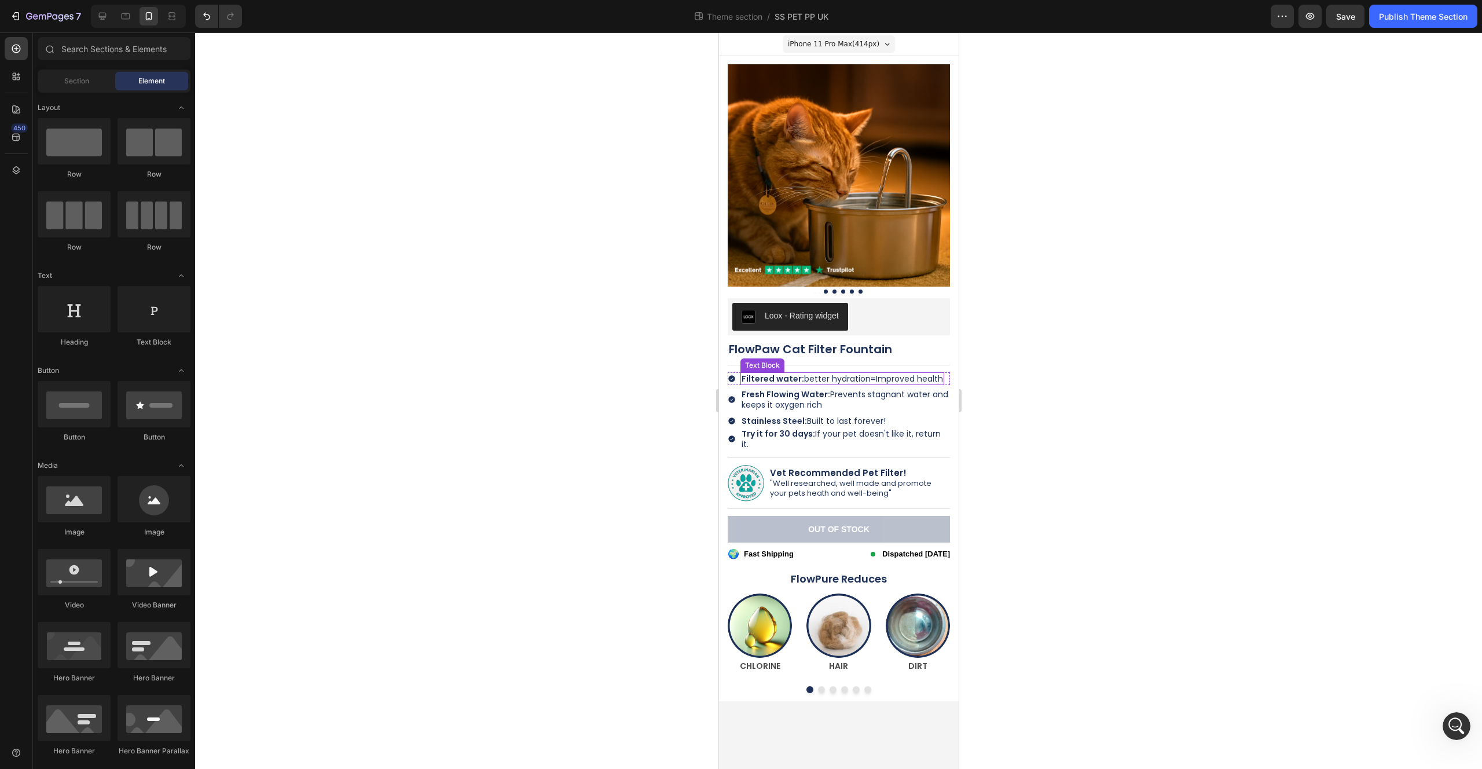
click at [842, 381] on div "Filtered water: better hydration= Improved health Text Block" at bounding box center [842, 378] width 204 height 13
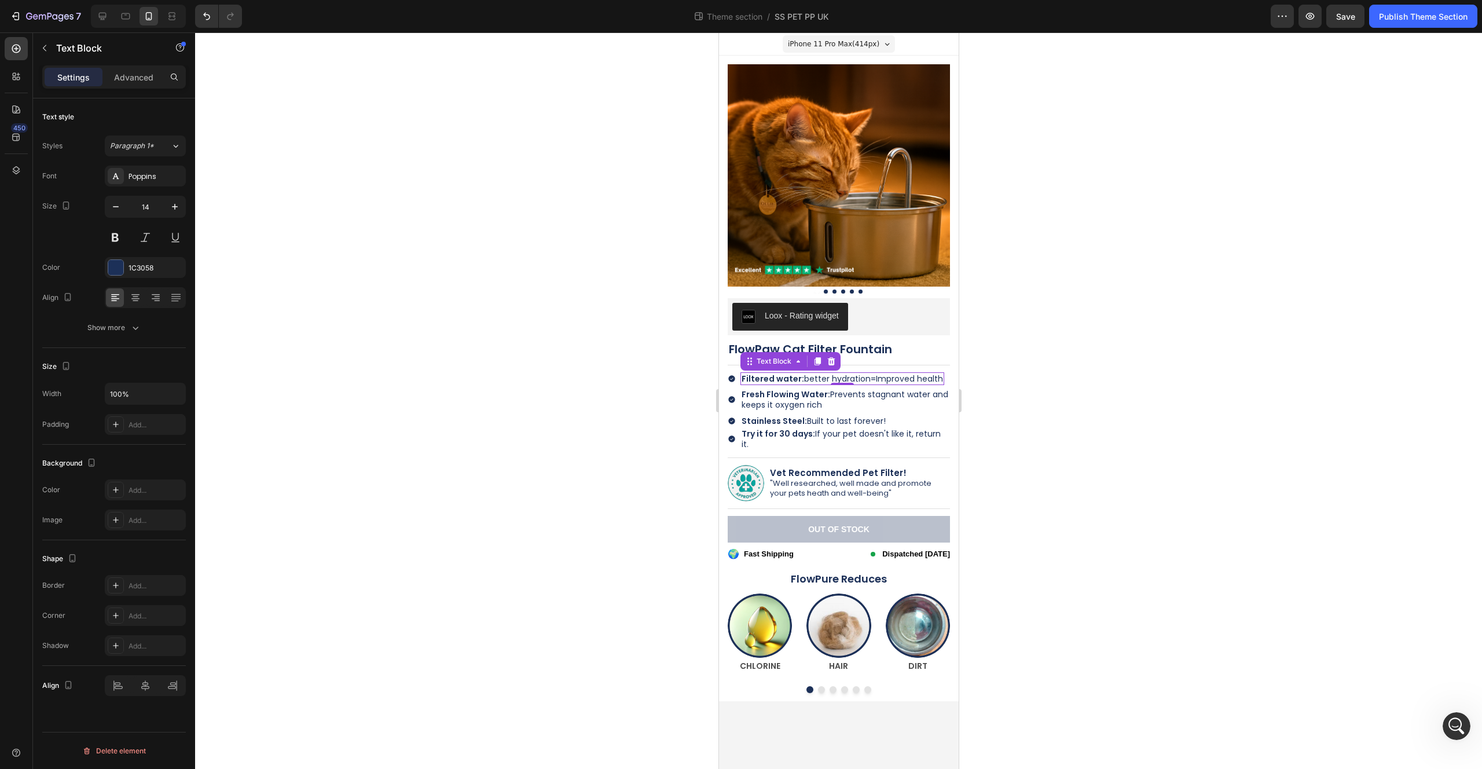
click at [800, 379] on strong "Filtered water:" at bounding box center [772, 379] width 63 height 12
drag, startPoint x: 801, startPoint y: 380, endPoint x: 768, endPoint y: 379, distance: 33.0
click at [768, 379] on strong "Filtered water:" at bounding box center [772, 379] width 63 height 12
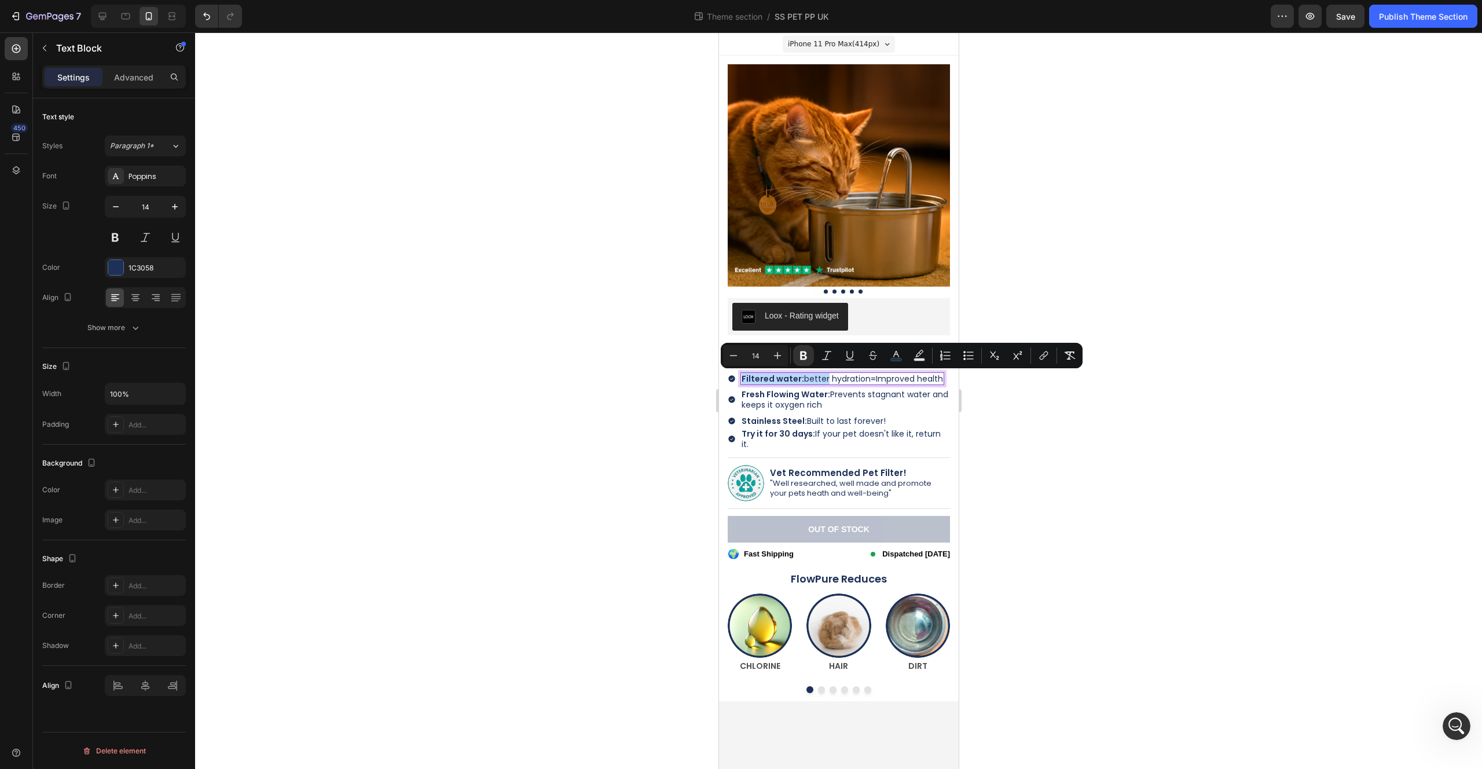
click at [795, 379] on strong "Filtered water:" at bounding box center [772, 379] width 63 height 12
drag, startPoint x: 801, startPoint y: 380, endPoint x: 740, endPoint y: 381, distance: 61.4
click at [740, 381] on div "Filtered water: better hydration= Improved health" at bounding box center [842, 378] width 204 height 13
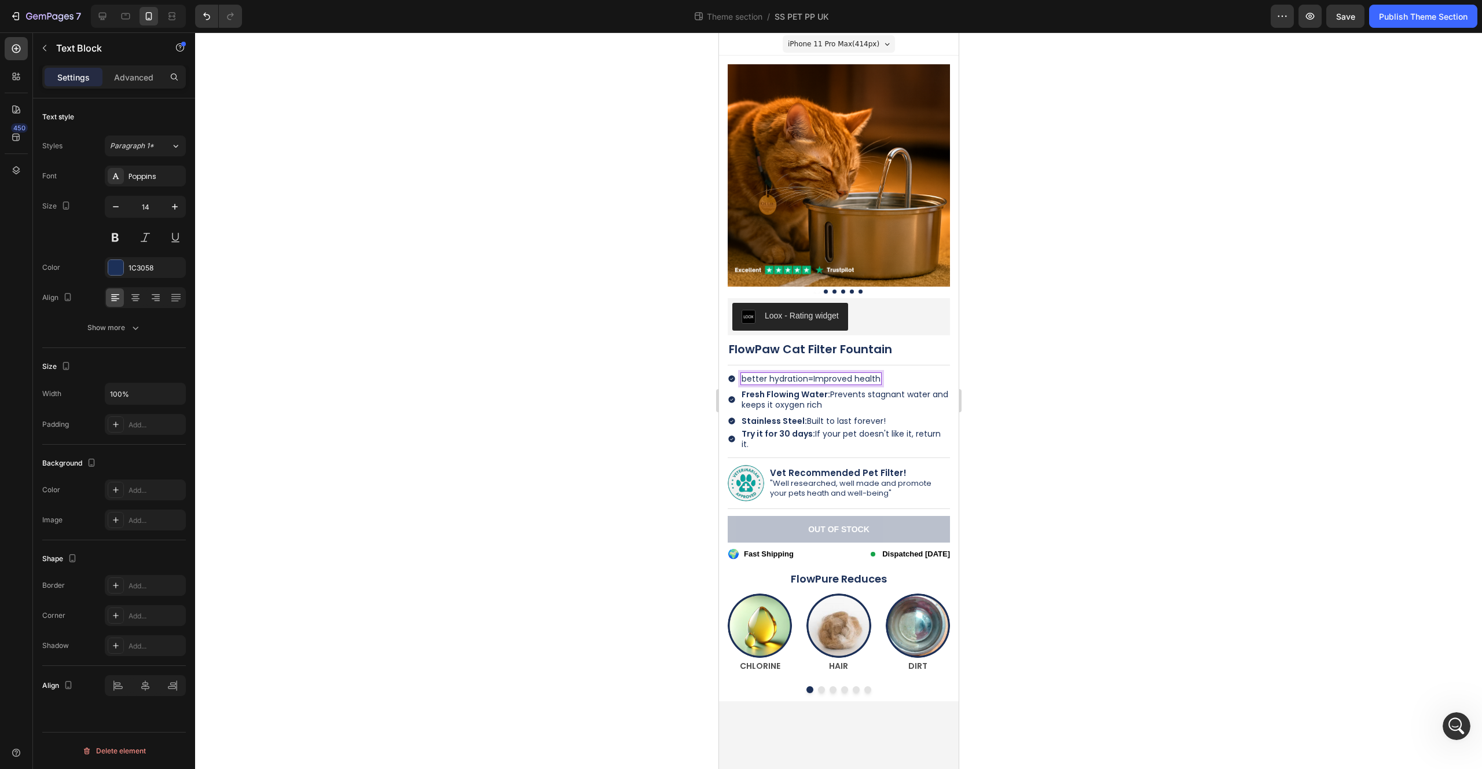
click at [811, 379] on span "better hydration=" at bounding box center [777, 379] width 72 height 12
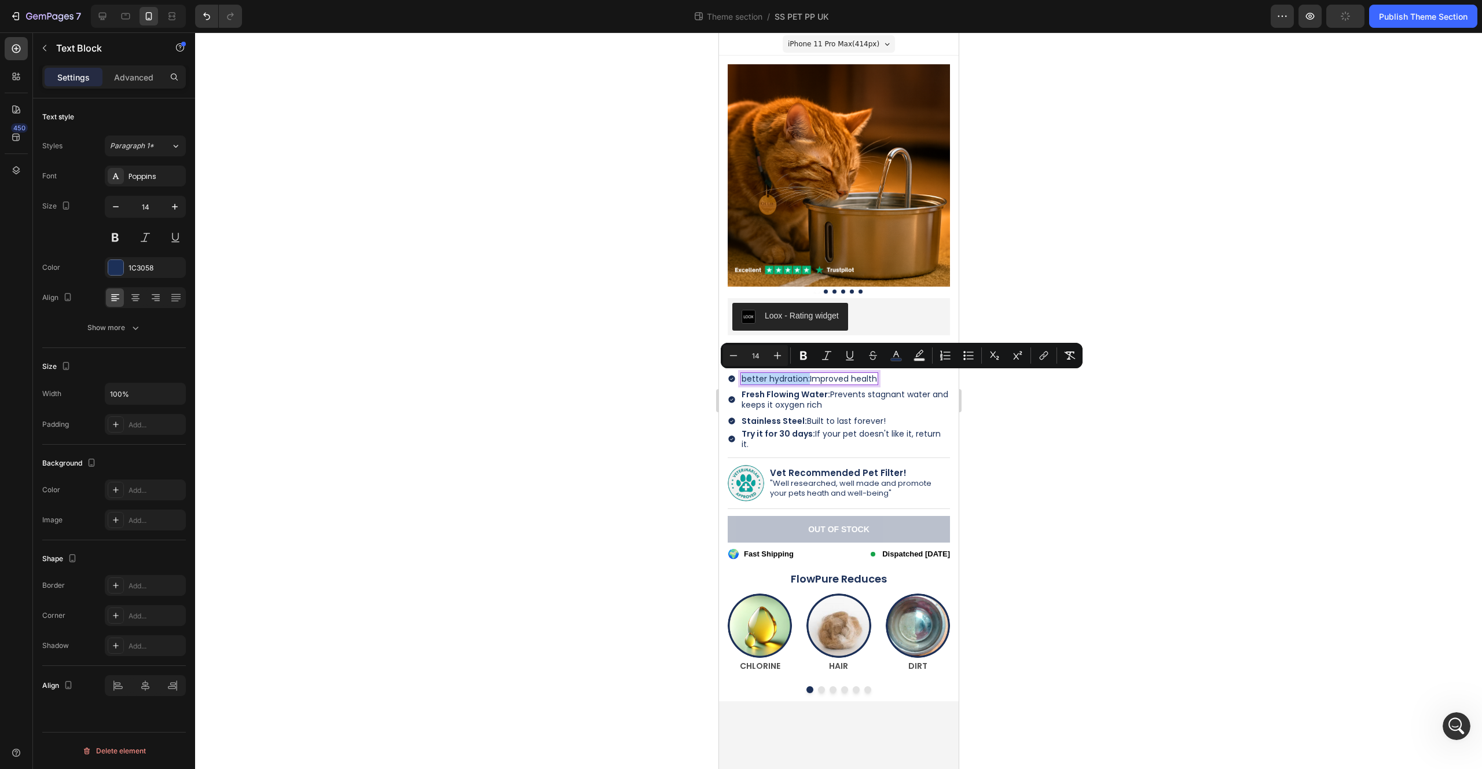
drag, startPoint x: 808, startPoint y: 379, endPoint x: 740, endPoint y: 377, distance: 67.8
click at [740, 377] on div "better hydration: Improved health" at bounding box center [809, 378] width 138 height 13
click at [805, 356] on icon "Editor contextual toolbar" at bounding box center [803, 355] width 7 height 9
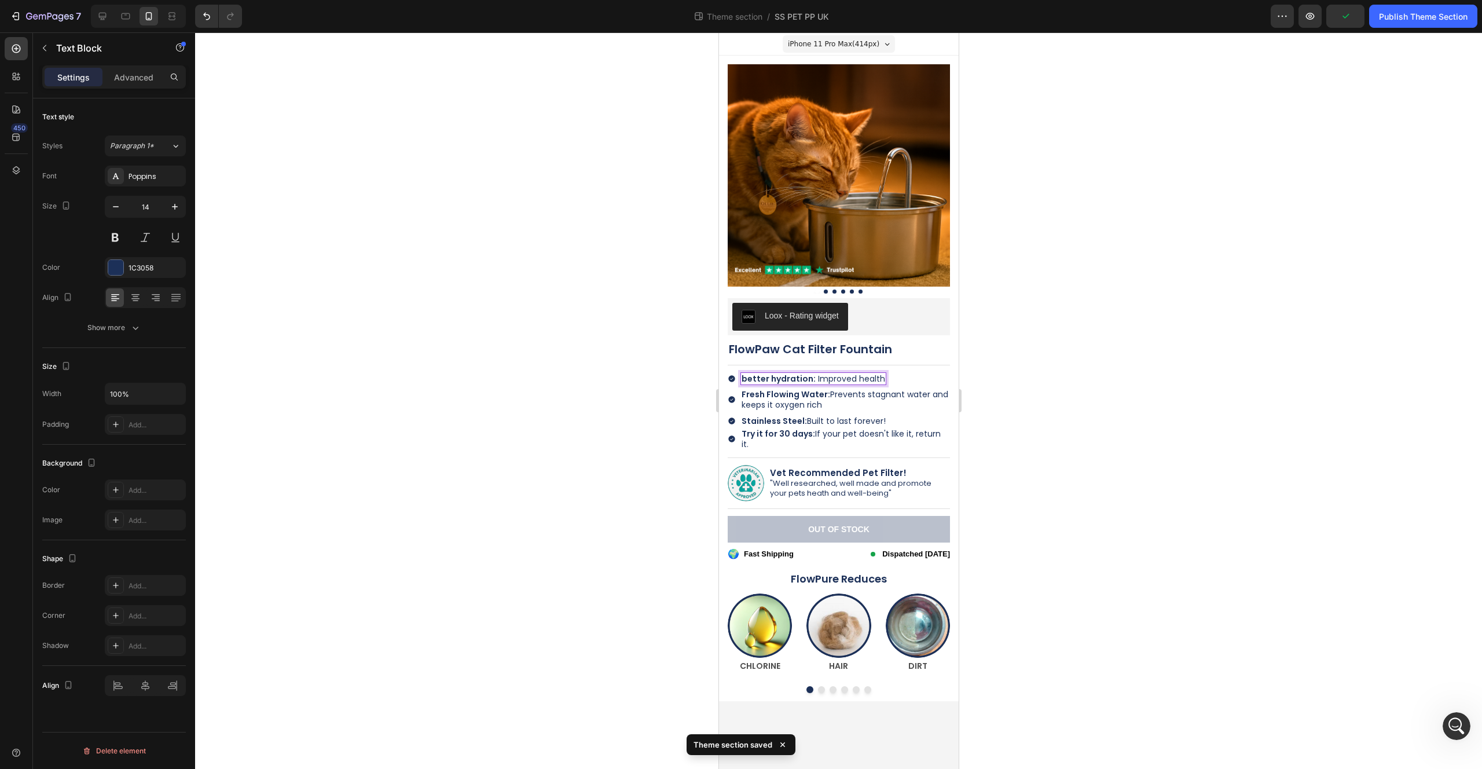
click at [789, 380] on strong "better hydration:" at bounding box center [778, 379] width 74 height 12
click at [745, 377] on strong "better hydration:" at bounding box center [778, 379] width 74 height 12
click at [1046, 344] on div at bounding box center [838, 400] width 1287 height 736
click at [855, 397] on span "Fresh Flowing Water: Prevents stagnant water and keeps it oxygen rich" at bounding box center [844, 399] width 207 height 22
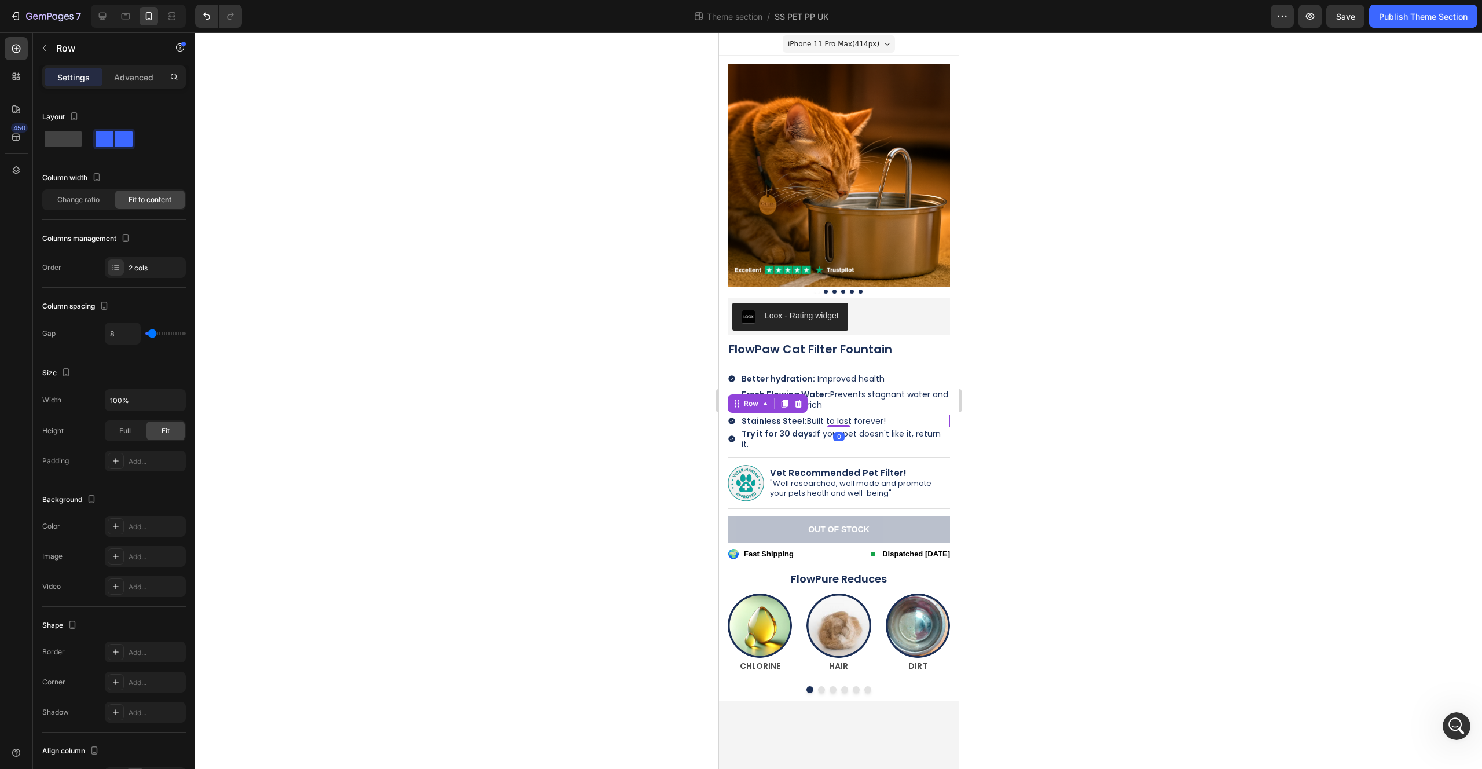
click at [898, 422] on div "Icon Stainless Steel: Built to last forever! Text Block Row 0" at bounding box center [838, 421] width 222 height 13
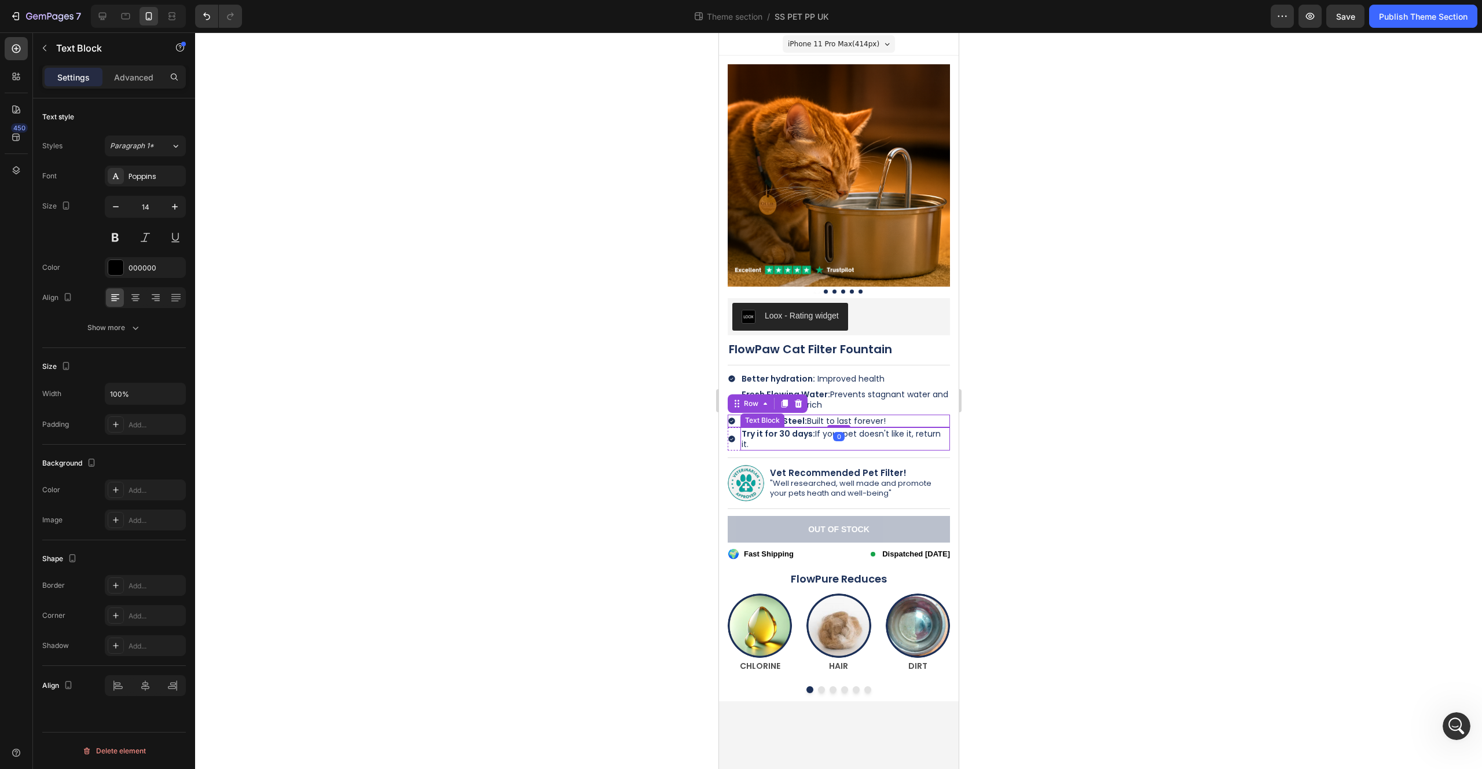
click at [903, 434] on span "Try it for 30 days: If your pet doesn't like it, return it." at bounding box center [840, 439] width 199 height 22
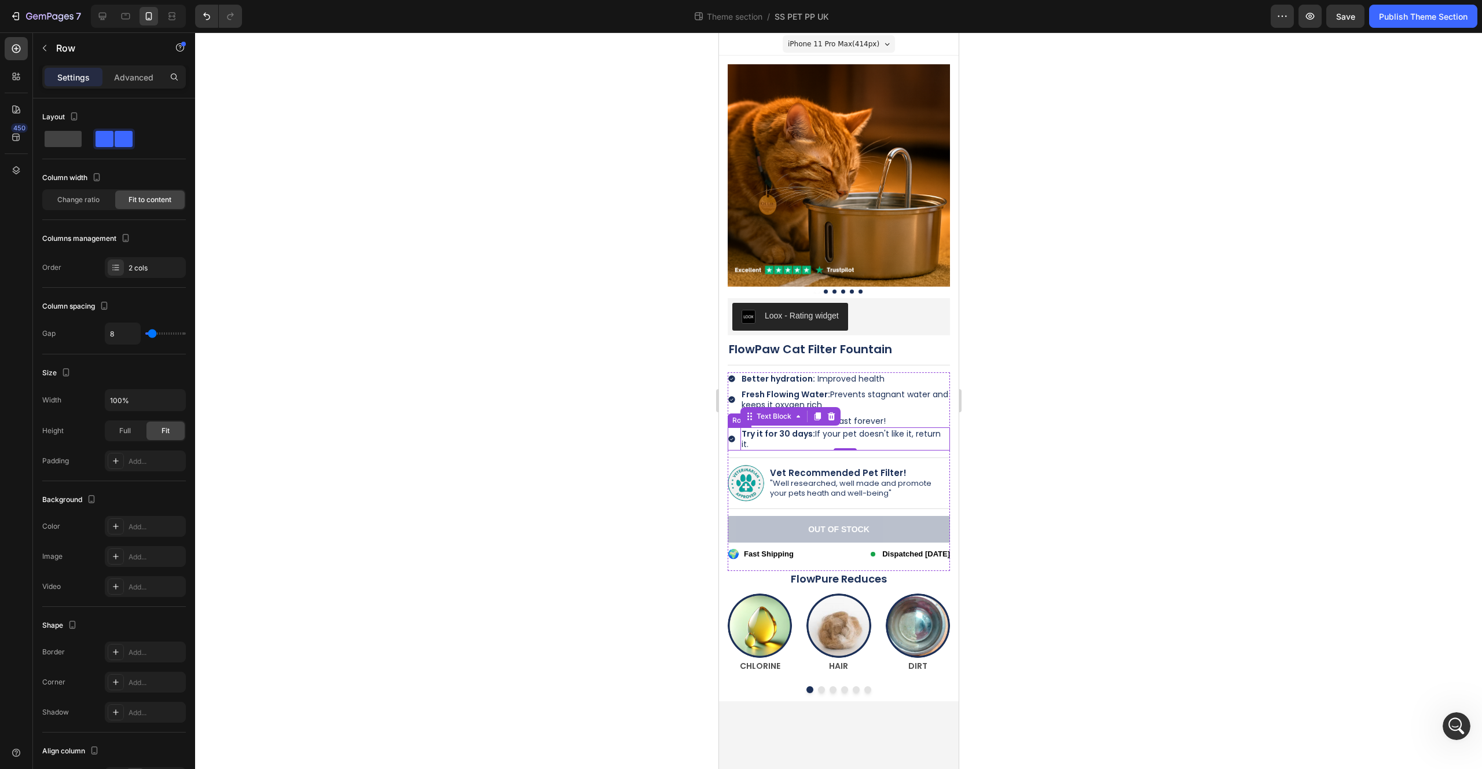
click at [947, 432] on div "Icon Try it for 30 days: If your pet doesn't like it, return it. Text Block 0 R…" at bounding box center [838, 438] width 222 height 23
click at [945, 420] on div "Icon Stainless Steel: Built to last forever! Text Block Row" at bounding box center [838, 421] width 222 height 13
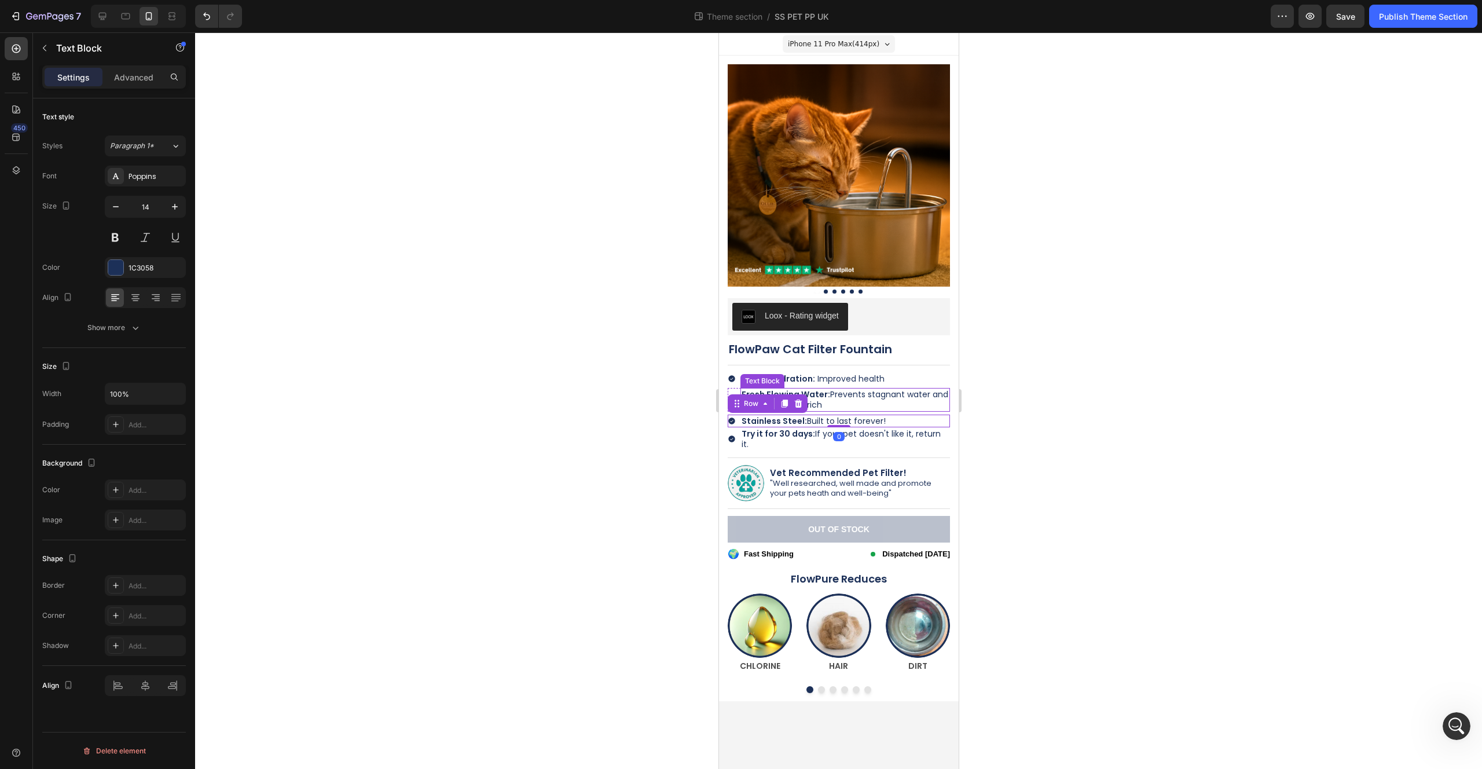
click at [944, 401] on p "Fresh Flowing Water: Prevents stagnant water and keeps it oxygen rich" at bounding box center [844, 399] width 207 height 21
click at [942, 379] on div "Icon Better hydration: Improved health Text Block Row 5" at bounding box center [838, 378] width 222 height 13
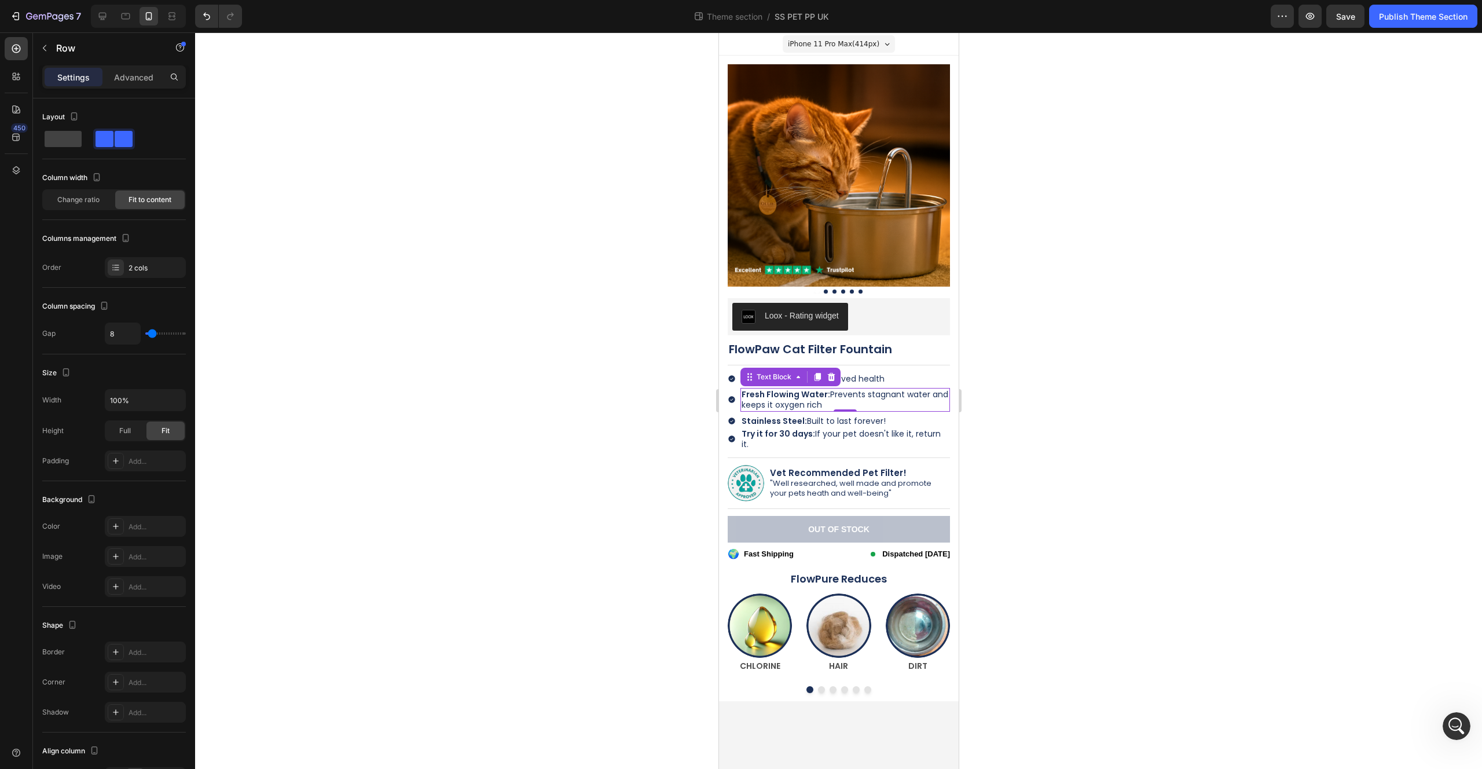
click at [944, 399] on span "Fresh Flowing Water: Prevents stagnant water and keeps it oxygen rich" at bounding box center [844, 399] width 207 height 22
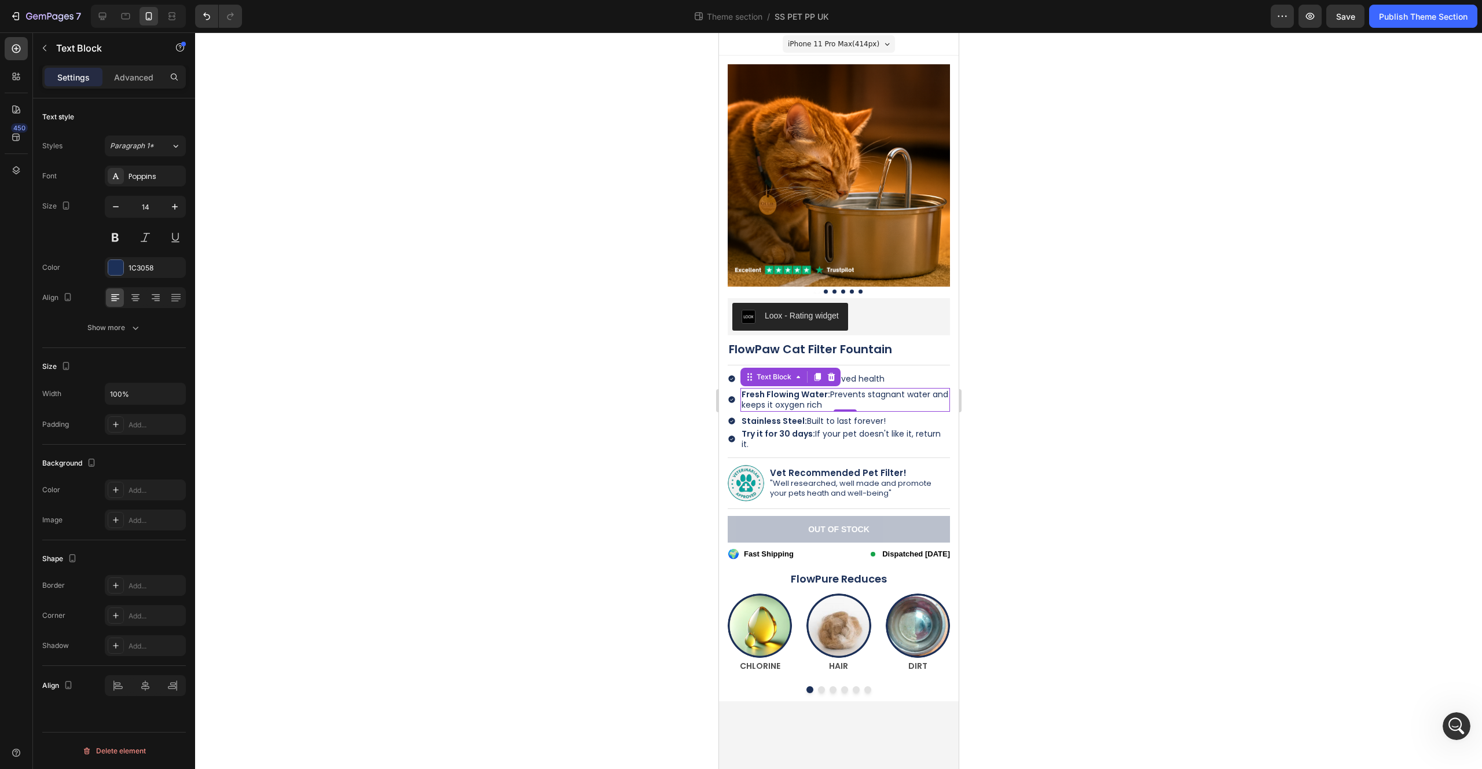
click at [1010, 421] on div at bounding box center [838, 400] width 1287 height 736
click at [865, 401] on p "Fresh Flowing Water: Prevents stagnant water and keeps it oxygen rich" at bounding box center [844, 399] width 207 height 21
click at [1058, 351] on div at bounding box center [838, 400] width 1287 height 736
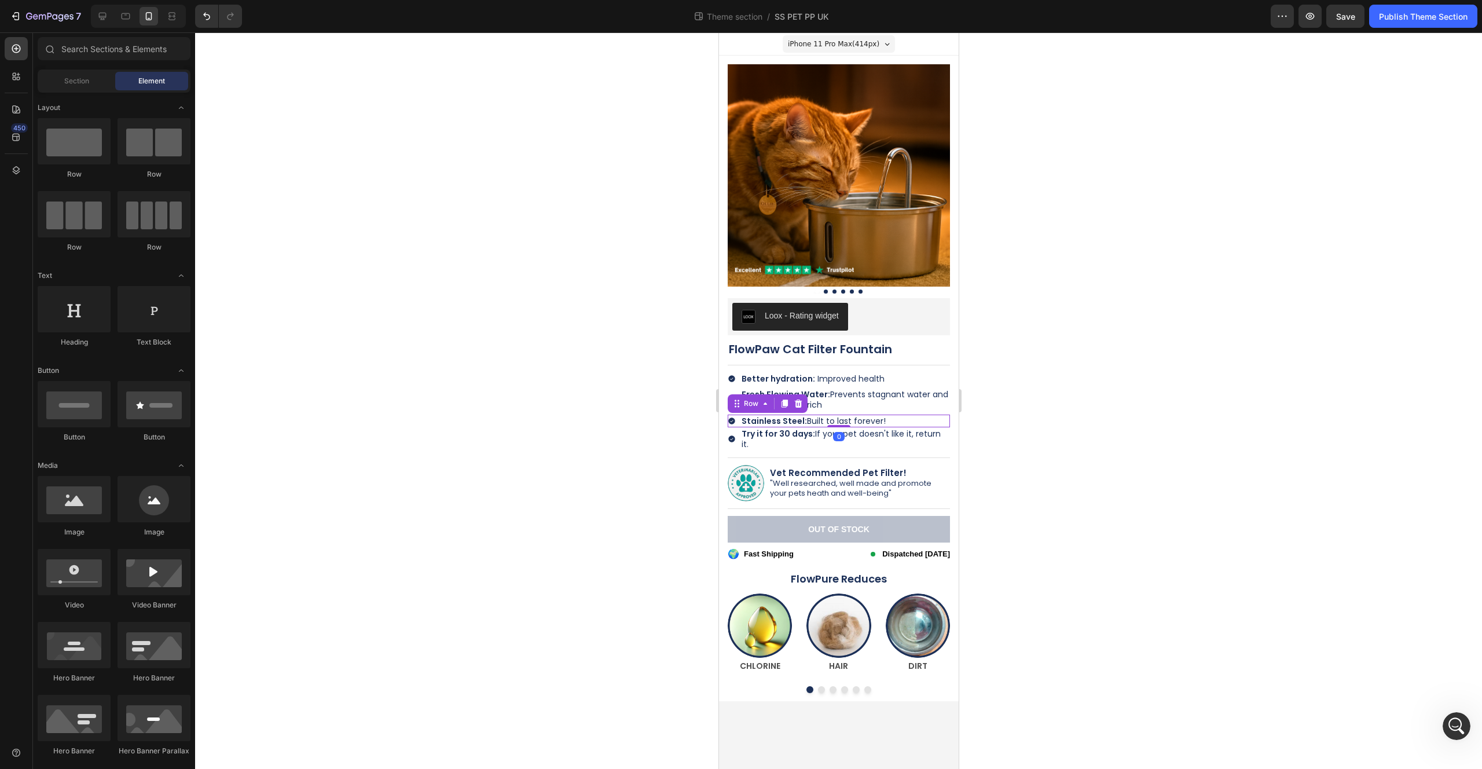
click at [898, 417] on div "Icon Stainless Steel: Built to last forever! Text Block Row 0" at bounding box center [838, 421] width 222 height 13
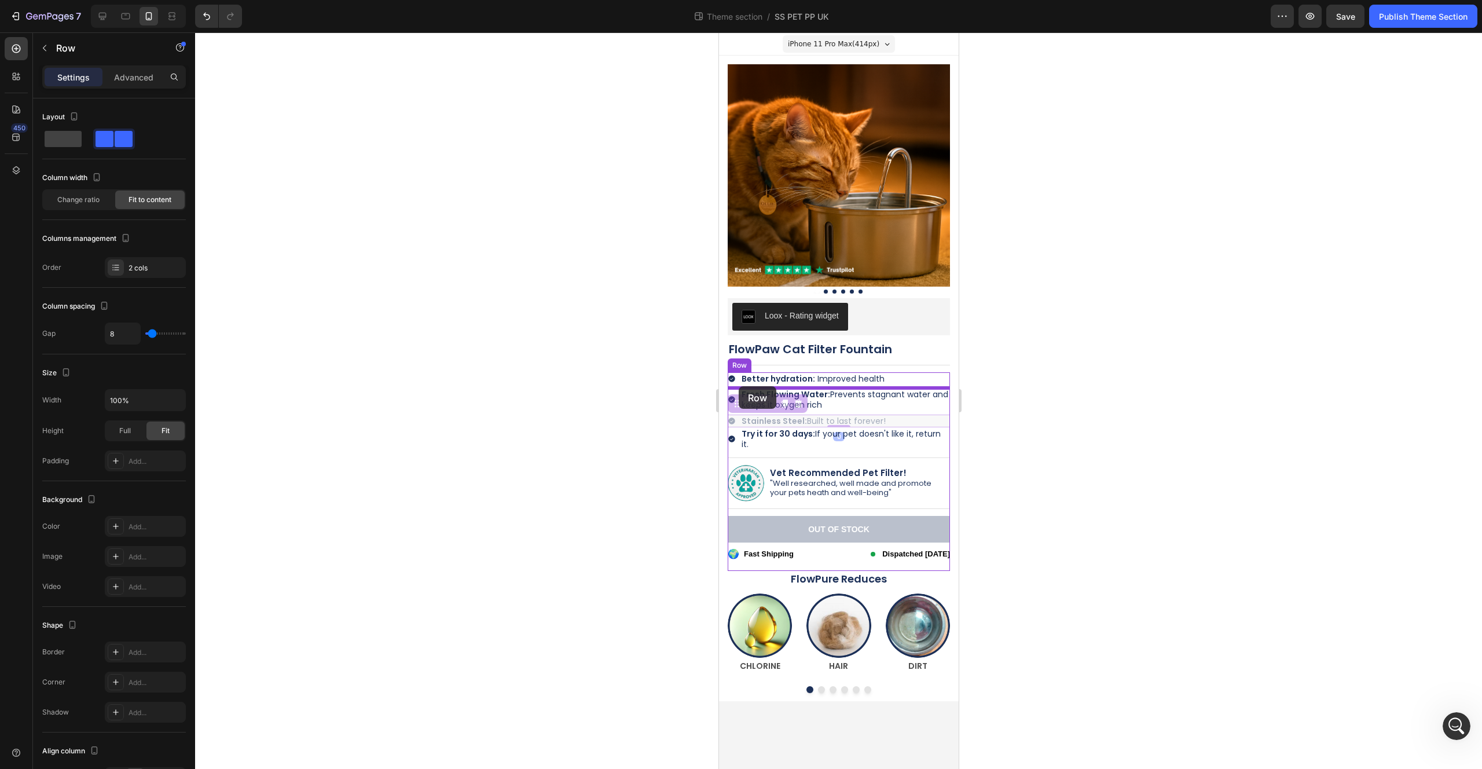
drag, startPoint x: 738, startPoint y: 406, endPoint x: 738, endPoint y: 386, distance: 20.3
click at [1079, 375] on div at bounding box center [838, 400] width 1287 height 736
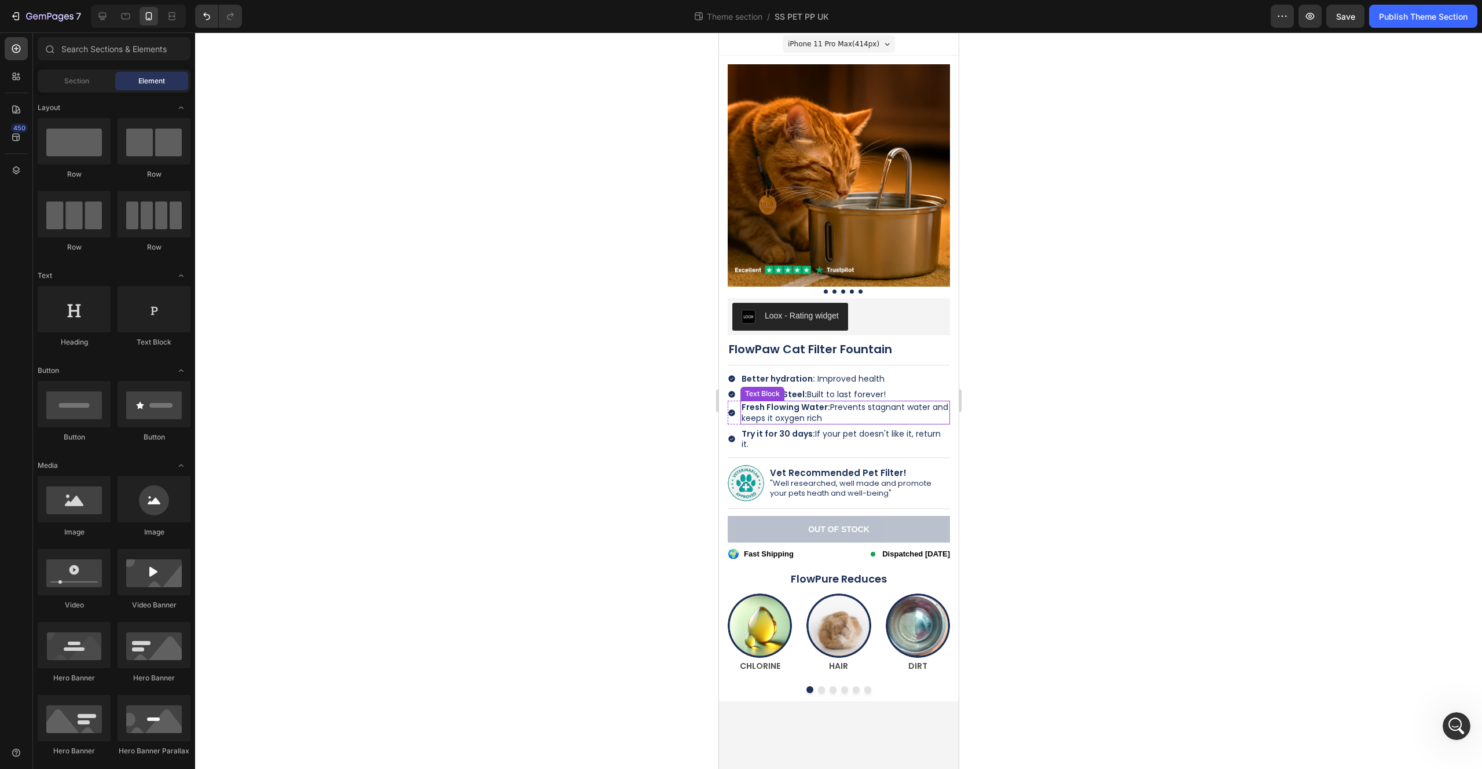
click at [828, 413] on p "Fresh Flowing Water: Prevents stagnant water and keeps it oxygen rich" at bounding box center [844, 412] width 207 height 21
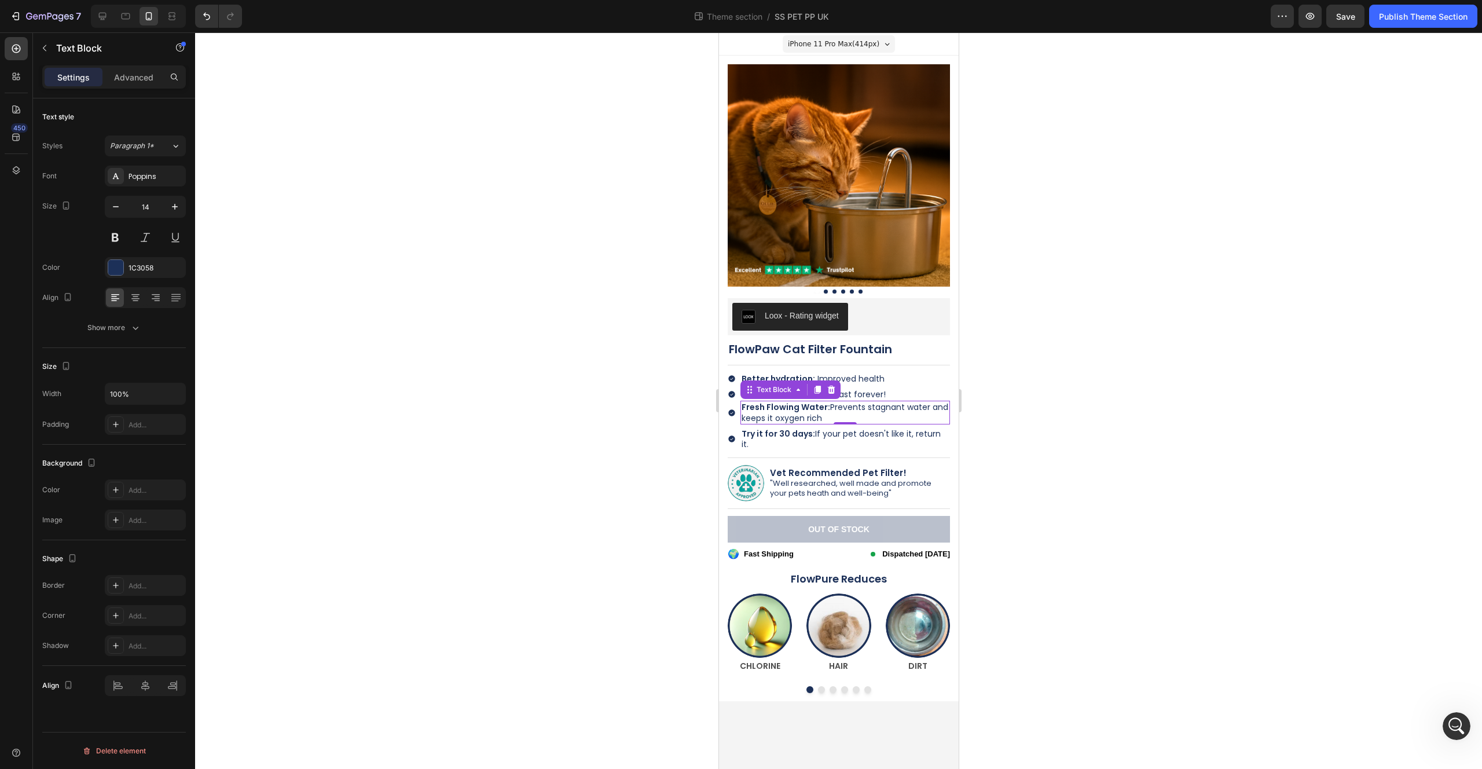
click at [1022, 417] on div at bounding box center [838, 400] width 1287 height 736
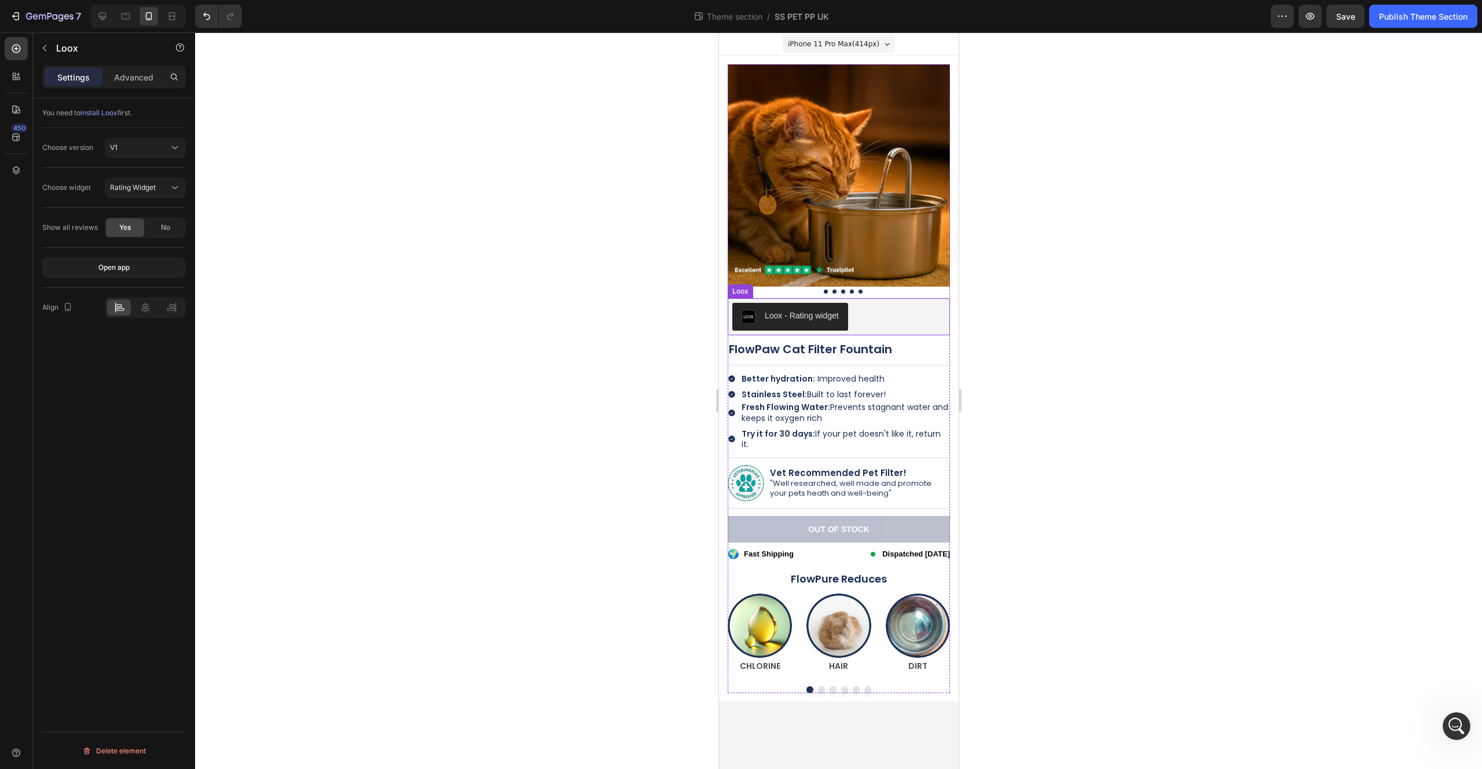
click at [873, 311] on div "Loox - Rating widget" at bounding box center [838, 317] width 213 height 28
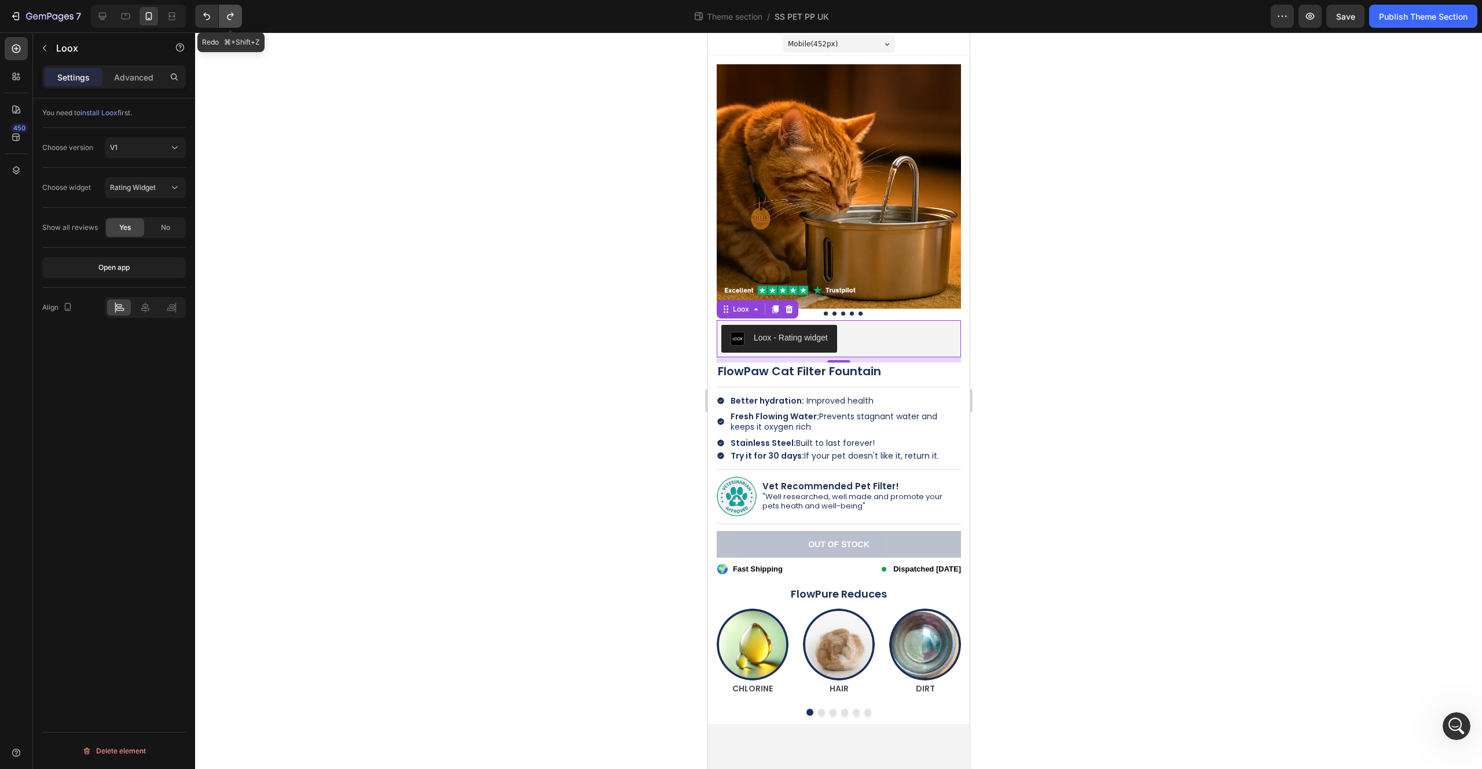
click at [228, 20] on icon "Undo/Redo" at bounding box center [231, 16] width 12 height 12
click at [857, 433] on span "Fresh Flowing Water: Prevents stagnant water and keeps it oxygen rich" at bounding box center [833, 434] width 207 height 22
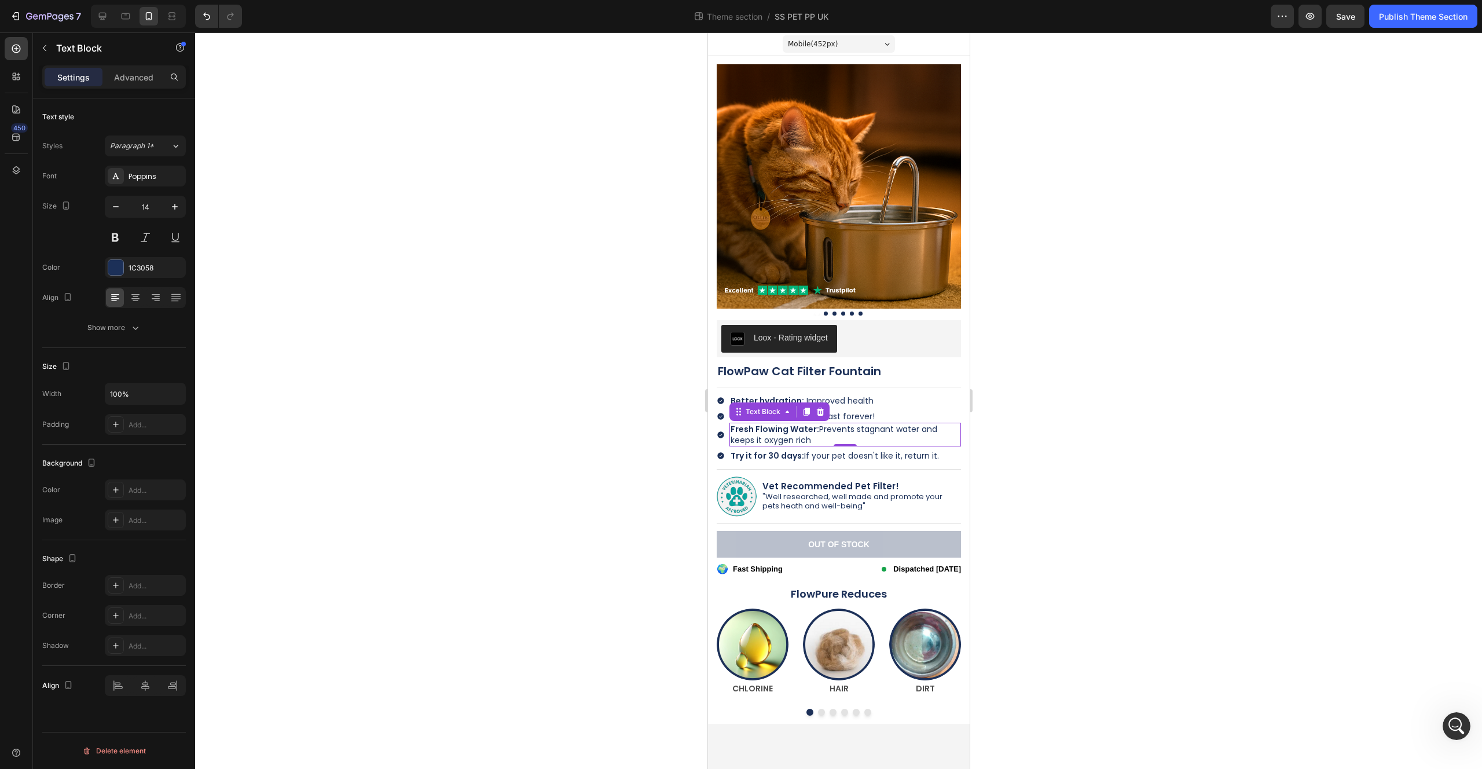
click at [821, 432] on span "Fresh Flowing Water: Prevents stagnant water and keeps it oxygen rich" at bounding box center [833, 434] width 207 height 22
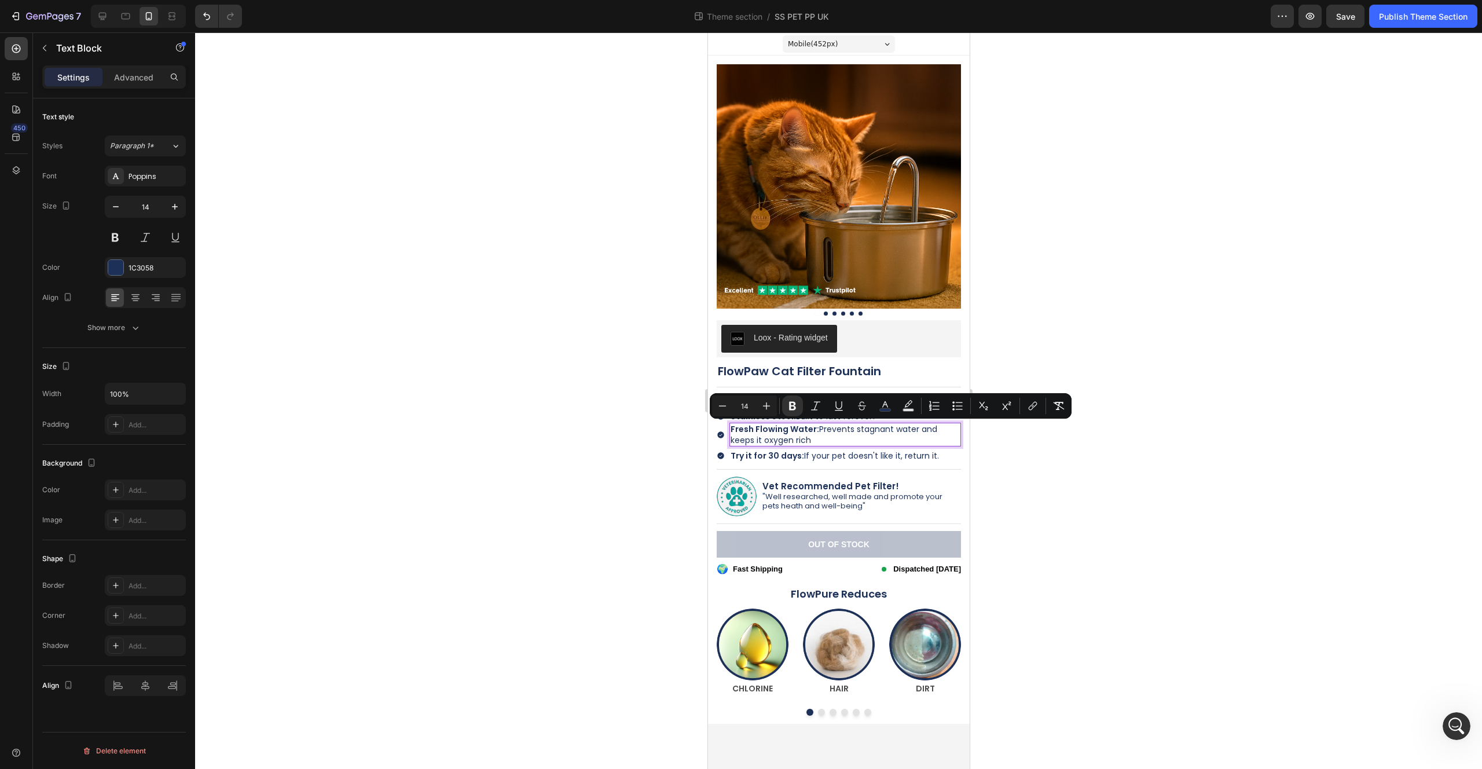
drag, startPoint x: 817, startPoint y: 430, endPoint x: 729, endPoint y: 428, distance: 88.0
click at [729, 428] on div "Fresh Flowing Water: Prevents stagnant water and keeps it oxygen rich" at bounding box center [845, 434] width 232 height 23
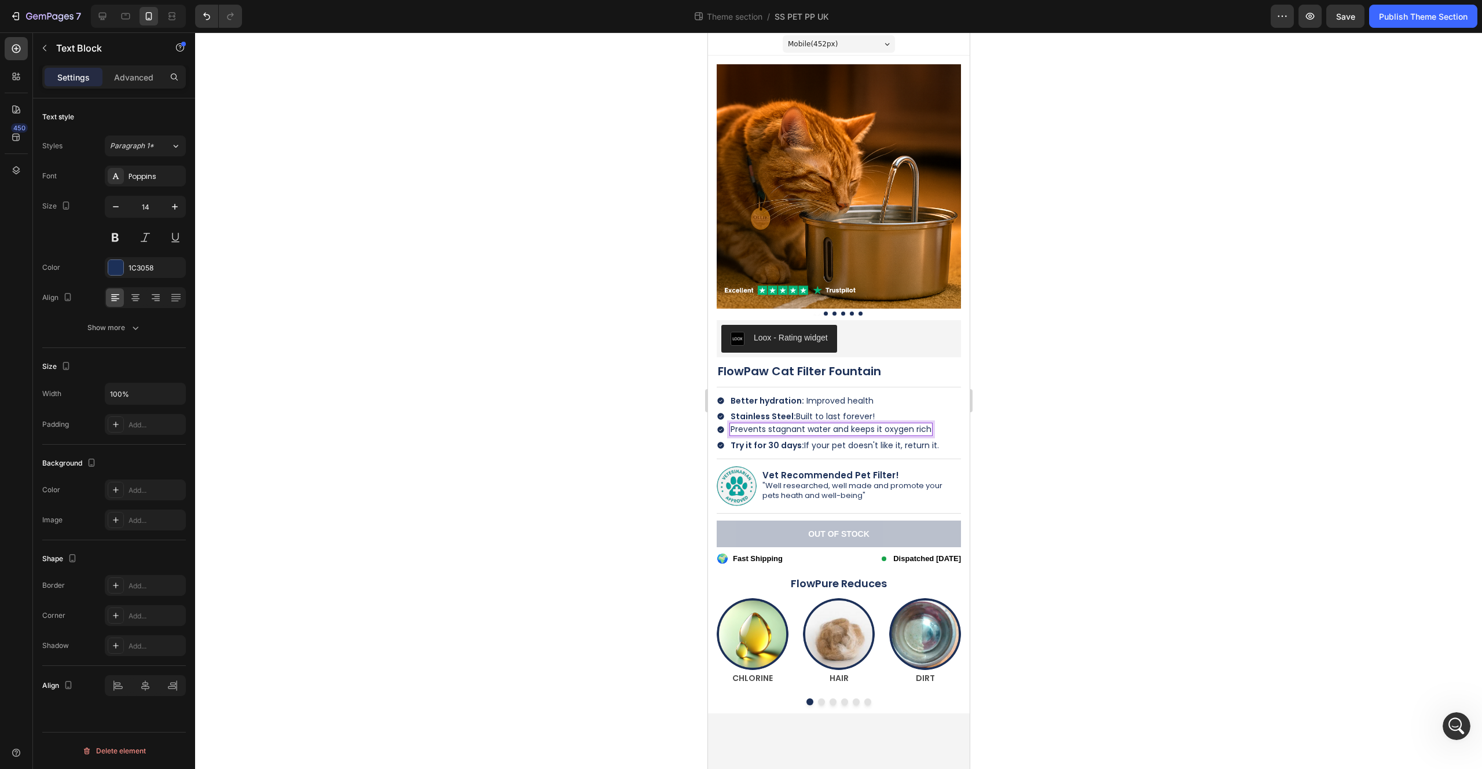
click at [829, 430] on span "Prevents stagnant water and keeps it oxygen rich" at bounding box center [830, 429] width 201 height 12
drag, startPoint x: 831, startPoint y: 431, endPoint x: 730, endPoint y: 427, distance: 100.8
click at [730, 427] on span "Prevents stagnant water: and keeps it oxygen rich" at bounding box center [831, 429] width 203 height 12
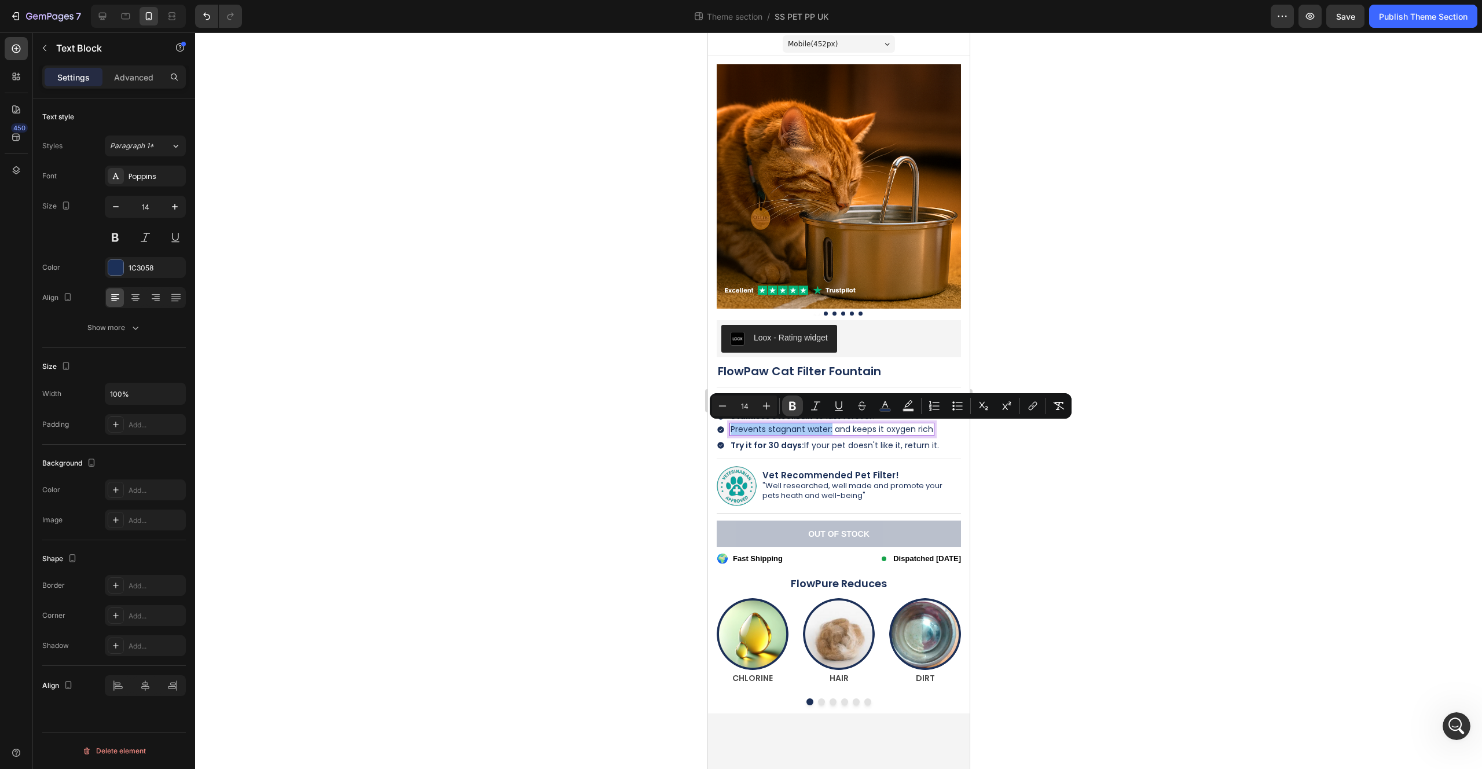
click at [788, 411] on icon "Editor contextual toolbar" at bounding box center [793, 406] width 12 height 12
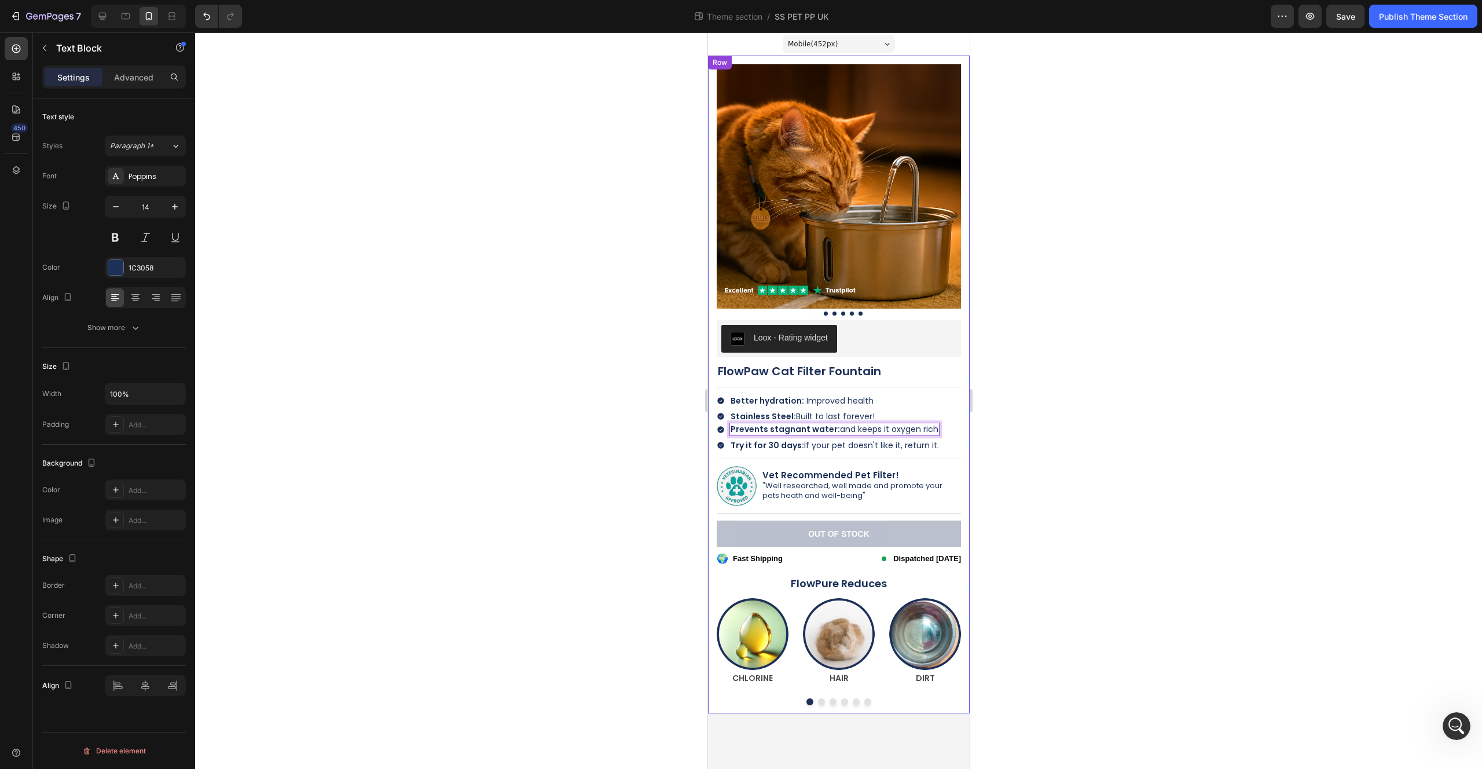
click at [982, 461] on div at bounding box center [838, 400] width 1287 height 736
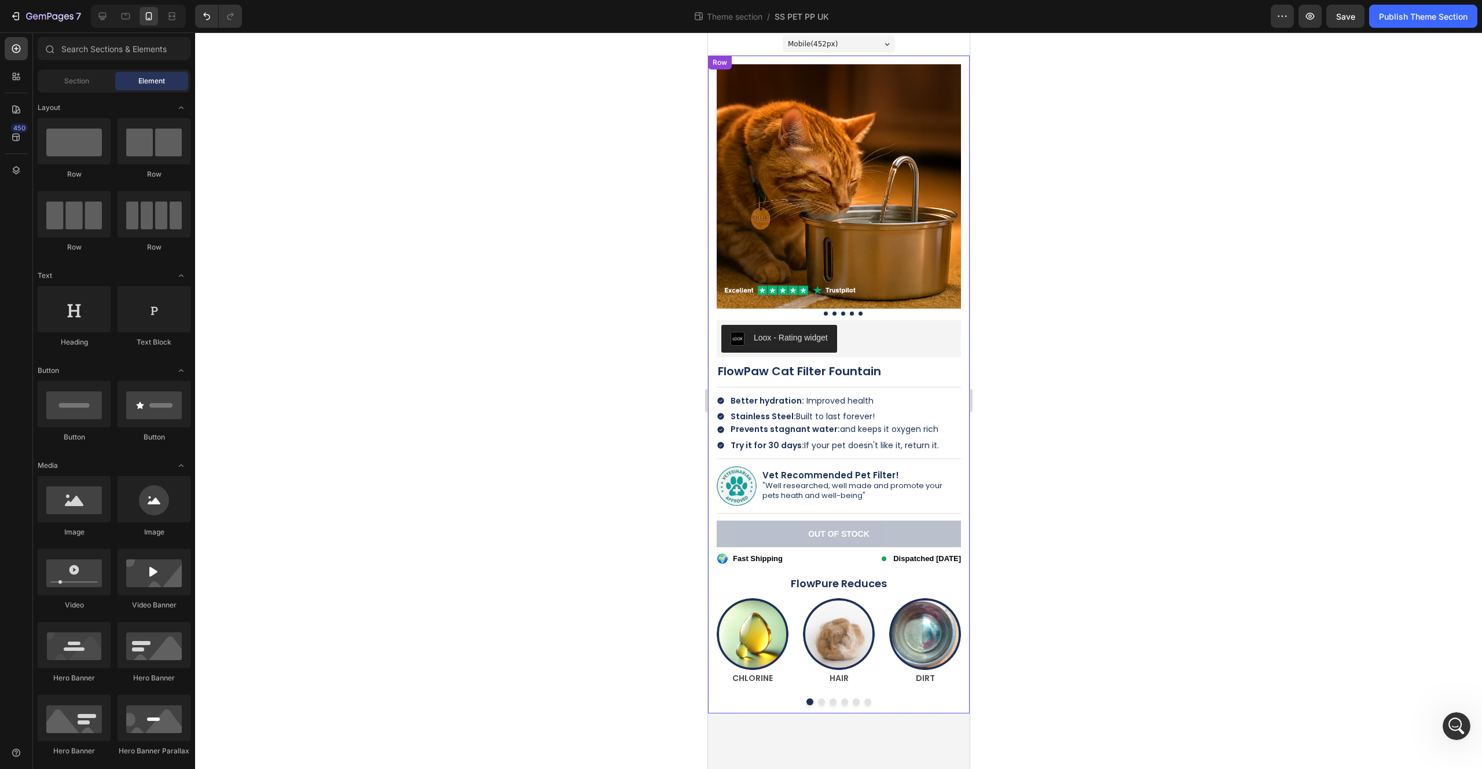
click at [1008, 452] on div at bounding box center [838, 400] width 1287 height 736
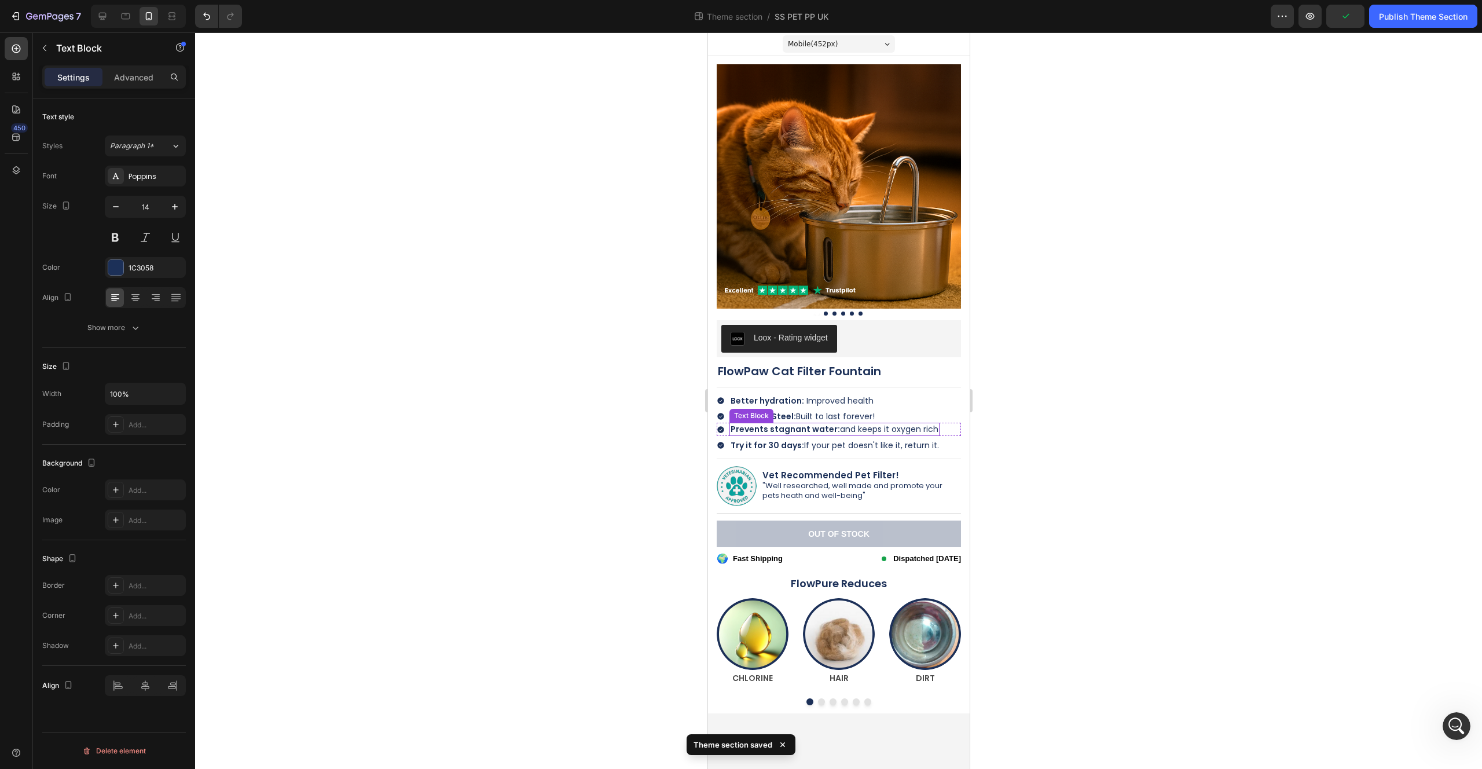
click at [824, 434] on div "Prevents stagnant water: and keeps it oxygen rich Text Block" at bounding box center [834, 429] width 210 height 13
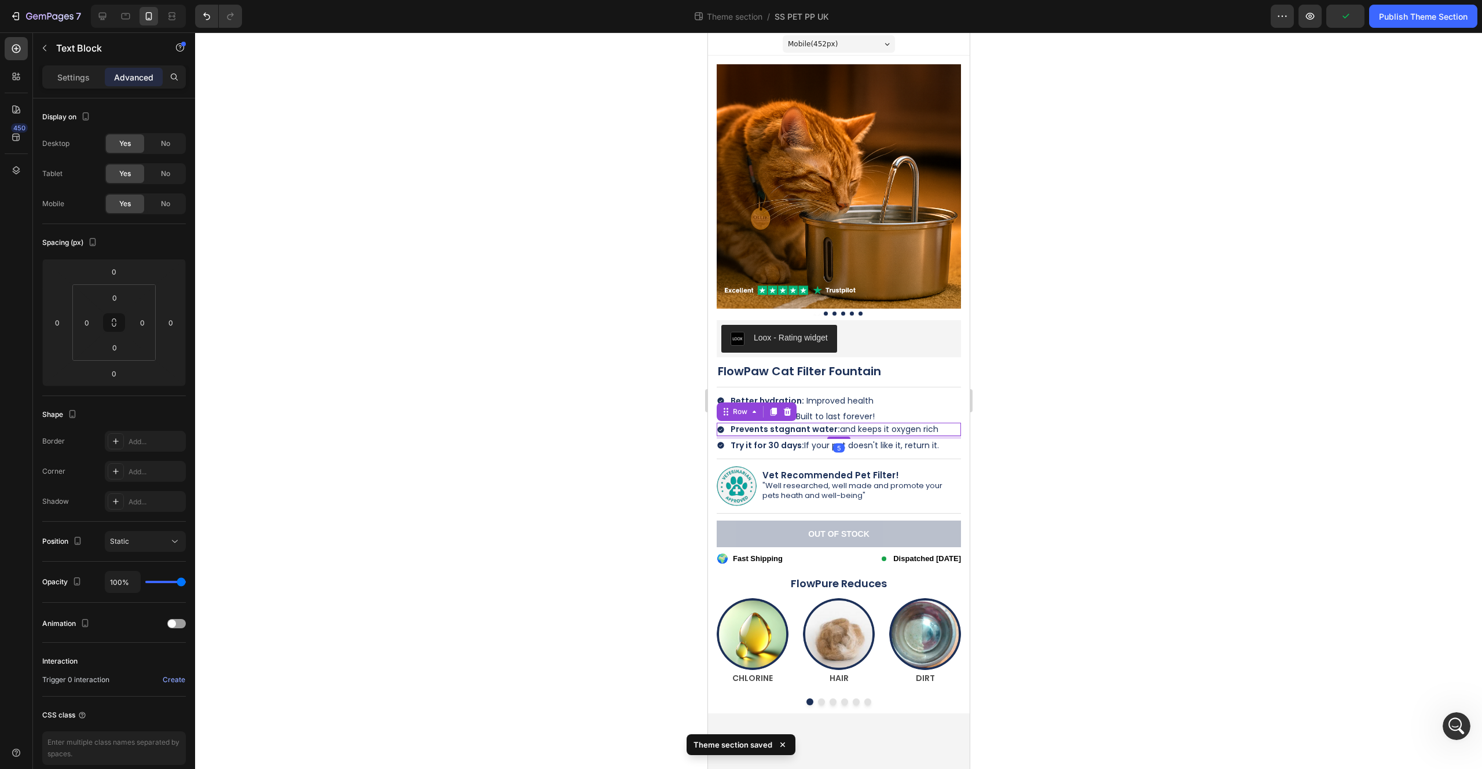
click at [727, 431] on div "Icon Prevents stagnant water: and keeps it oxygen rich Text Block Row 5" at bounding box center [838, 429] width 244 height 13
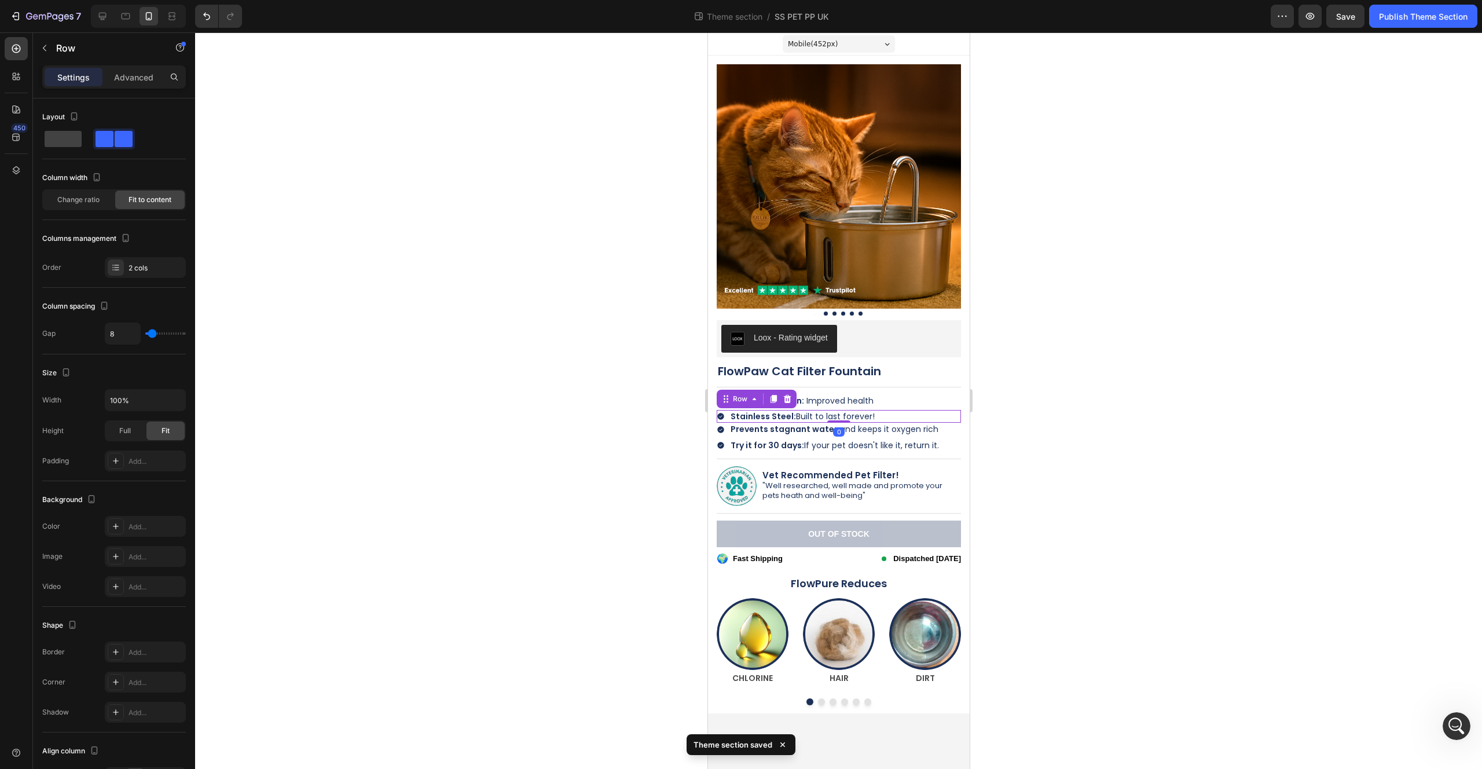
click at [906, 415] on div "Icon Stainless Steel: Built to last forever! Text Block Row 0" at bounding box center [838, 416] width 244 height 13
click at [910, 401] on div "Icon Better hydration: Improved health Text Block Row" at bounding box center [838, 400] width 244 height 13
click at [728, 415] on div "Icon Stainless Steel: Built to last forever! Text Block Row" at bounding box center [838, 416] width 244 height 13
click at [902, 398] on div "Icon Better hydration: Improved health Text Block Row 5" at bounding box center [838, 400] width 244 height 13
click at [906, 416] on div "Icon Stainless Steel: Built to last forever! Text Block Row 0" at bounding box center [838, 416] width 244 height 13
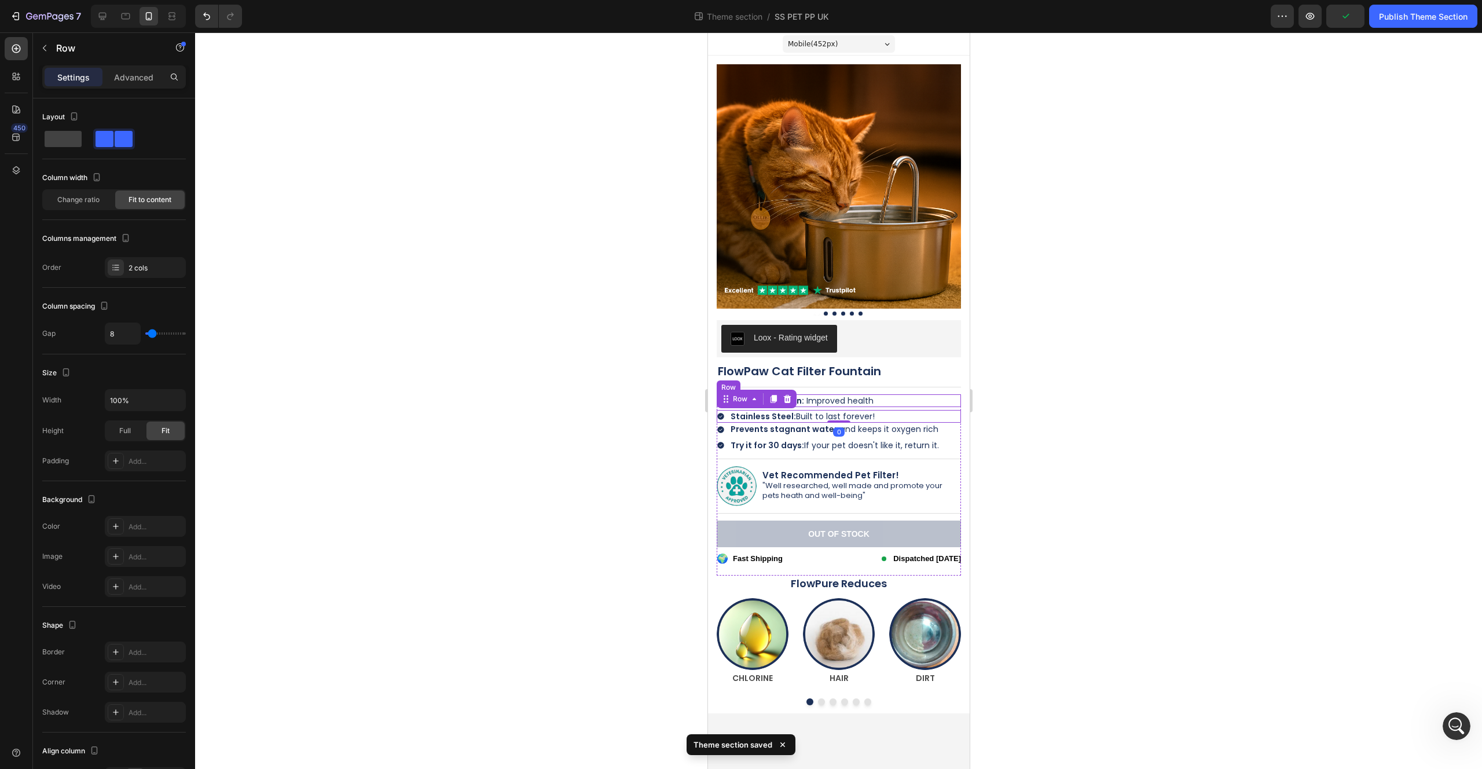
click at [887, 400] on div "Icon Better hydration: Improved health Text Block Row" at bounding box center [838, 400] width 244 height 13
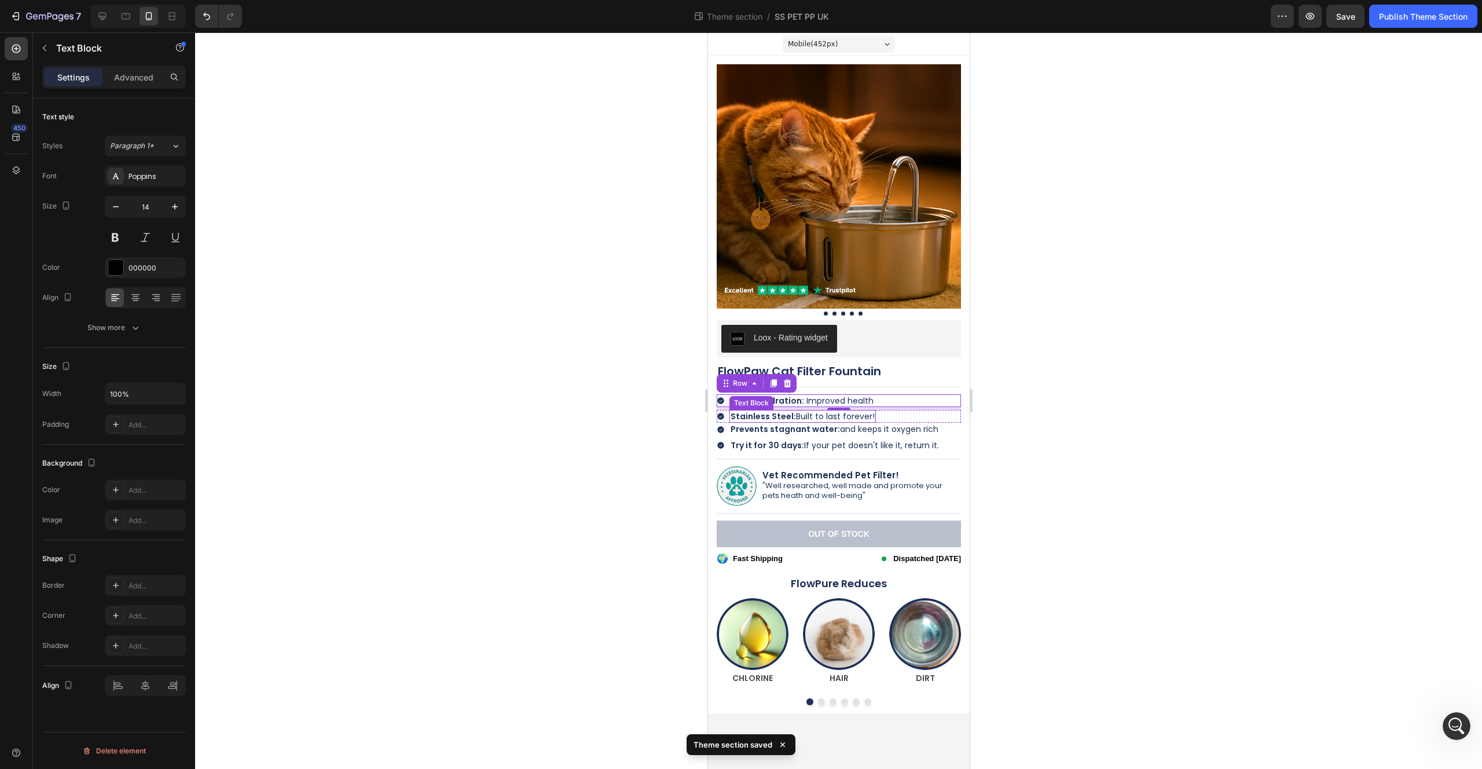
click at [771, 416] on strong "Stainless Steel:" at bounding box center [762, 416] width 65 height 12
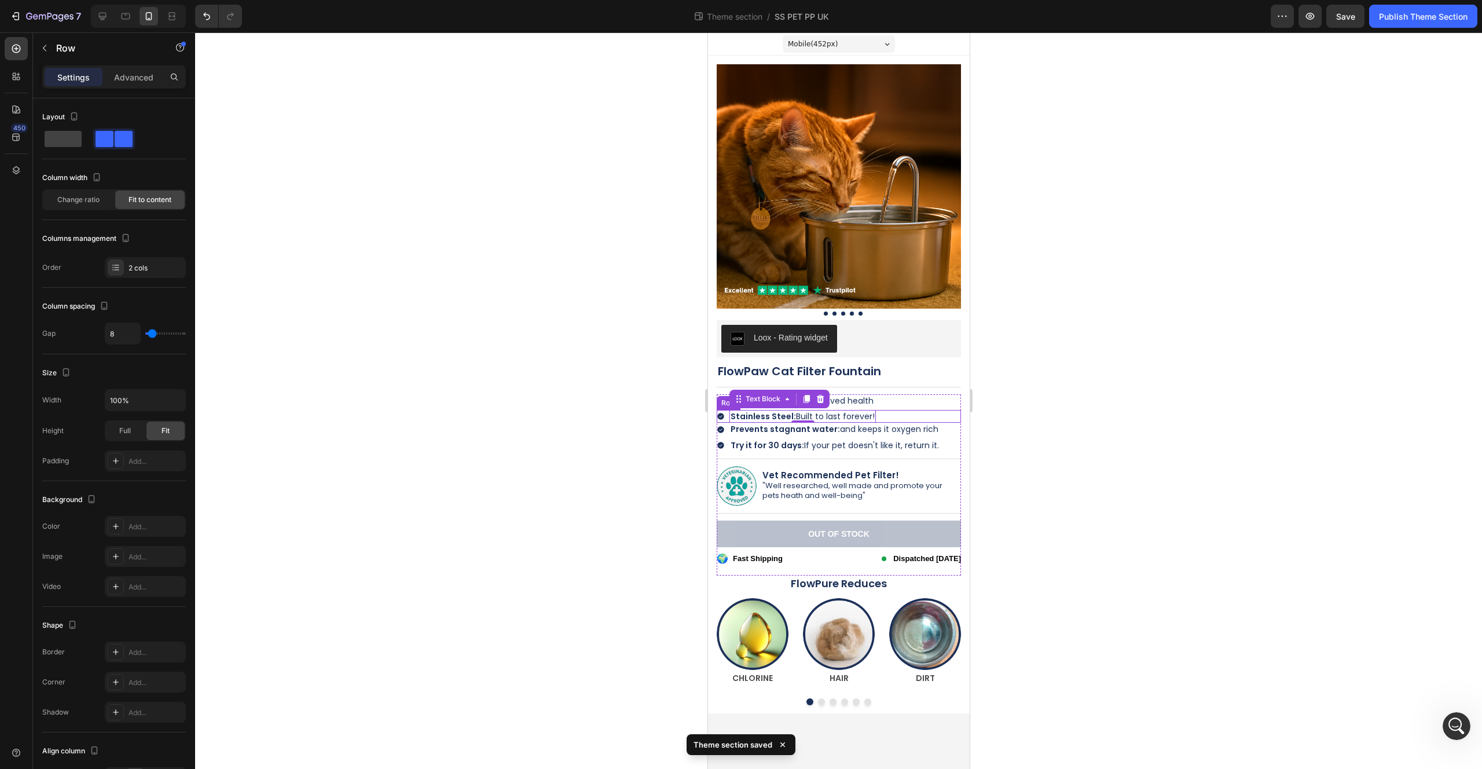
click at [724, 421] on div "Icon" at bounding box center [720, 416] width 8 height 13
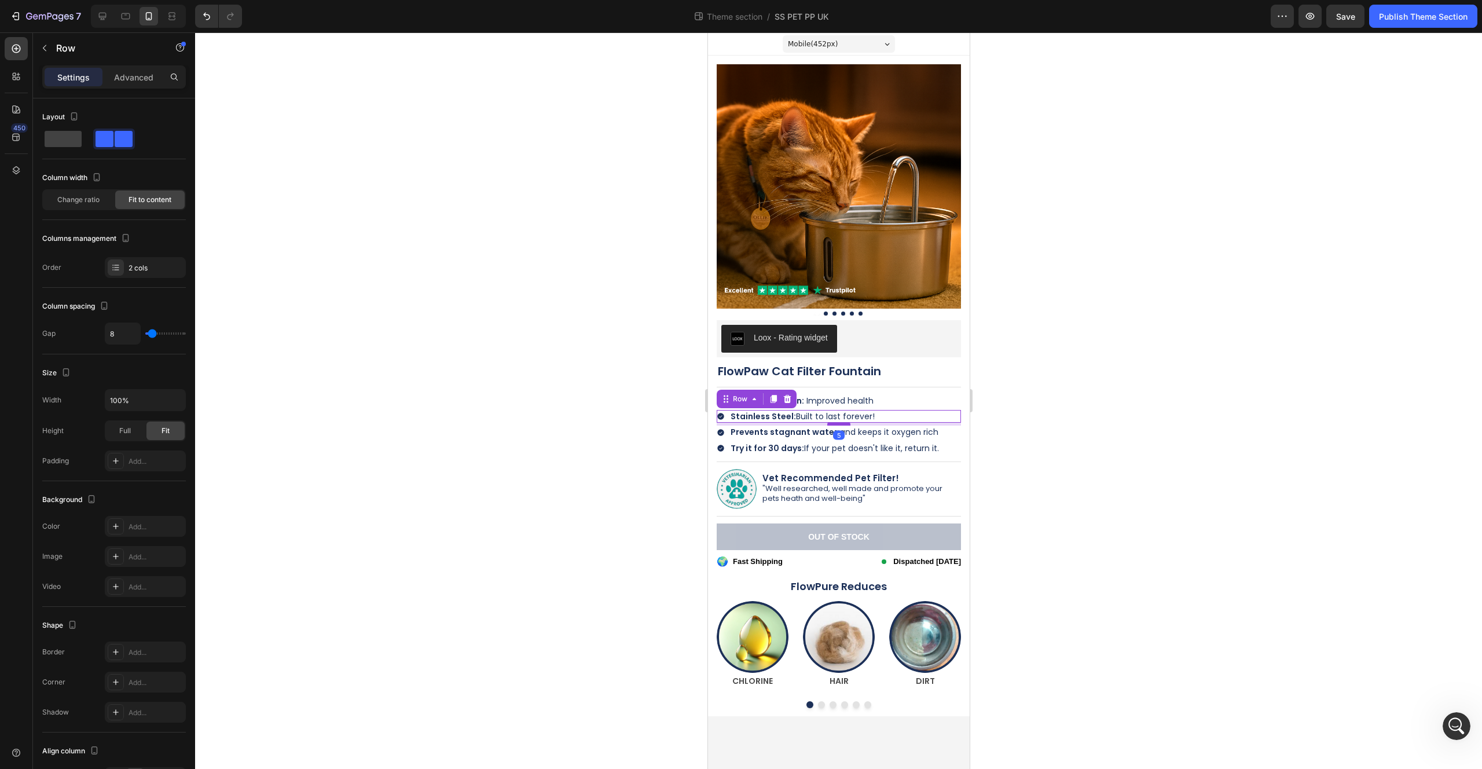
click at [843, 423] on div at bounding box center [838, 423] width 23 height 3
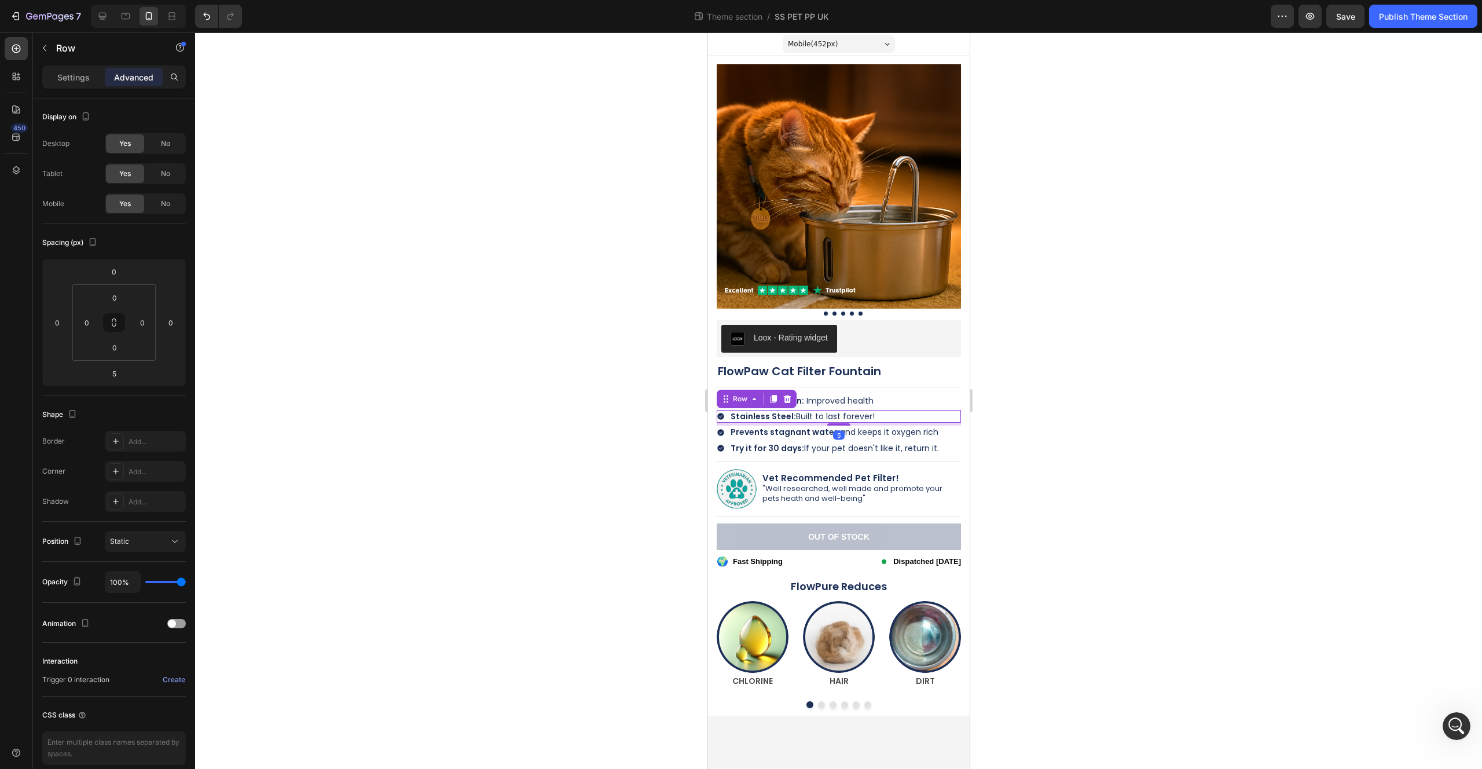
click at [1047, 398] on div at bounding box center [838, 400] width 1287 height 736
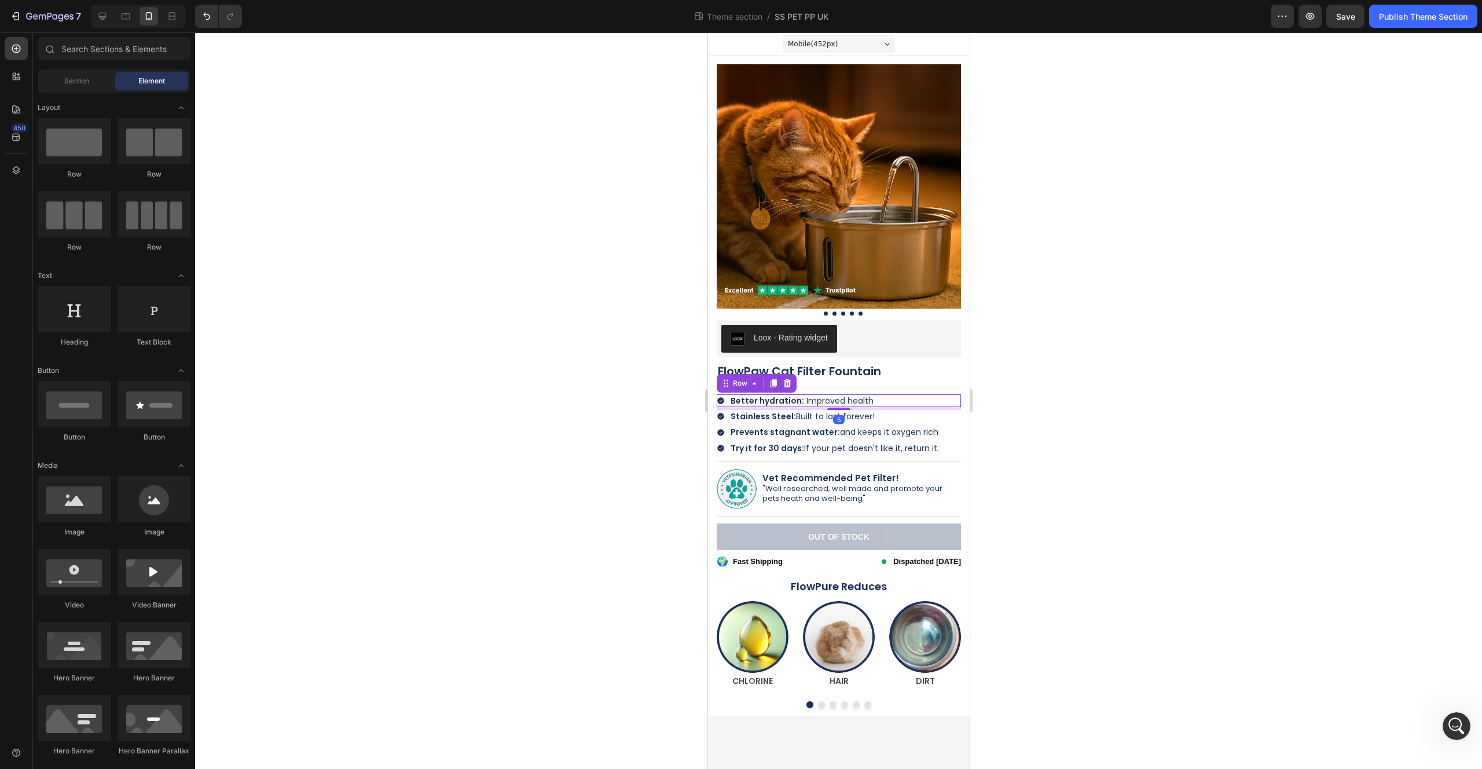
click at [905, 399] on div "Icon Better hydration: Improved health Text Block Row 5" at bounding box center [838, 400] width 244 height 13
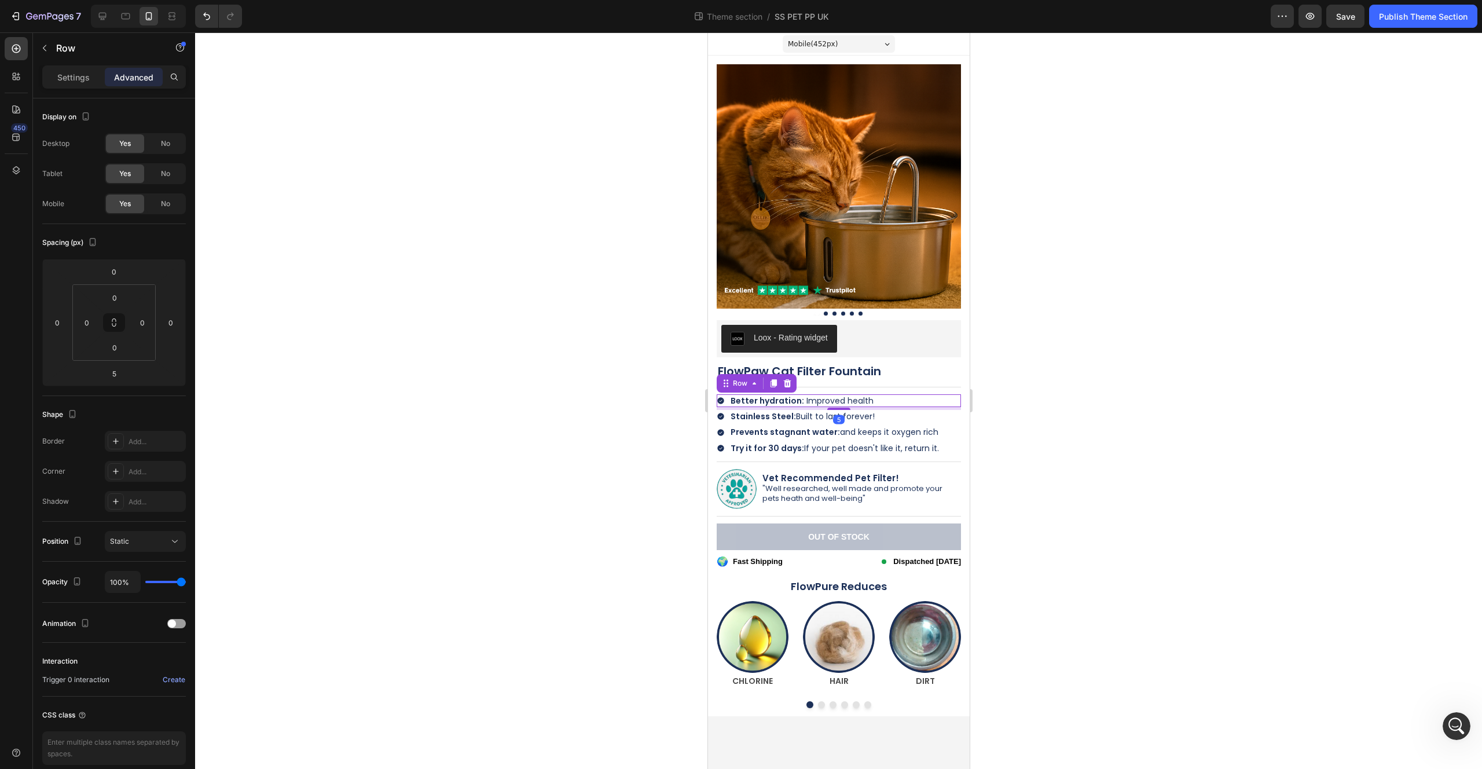
click at [1037, 404] on div at bounding box center [838, 400] width 1287 height 736
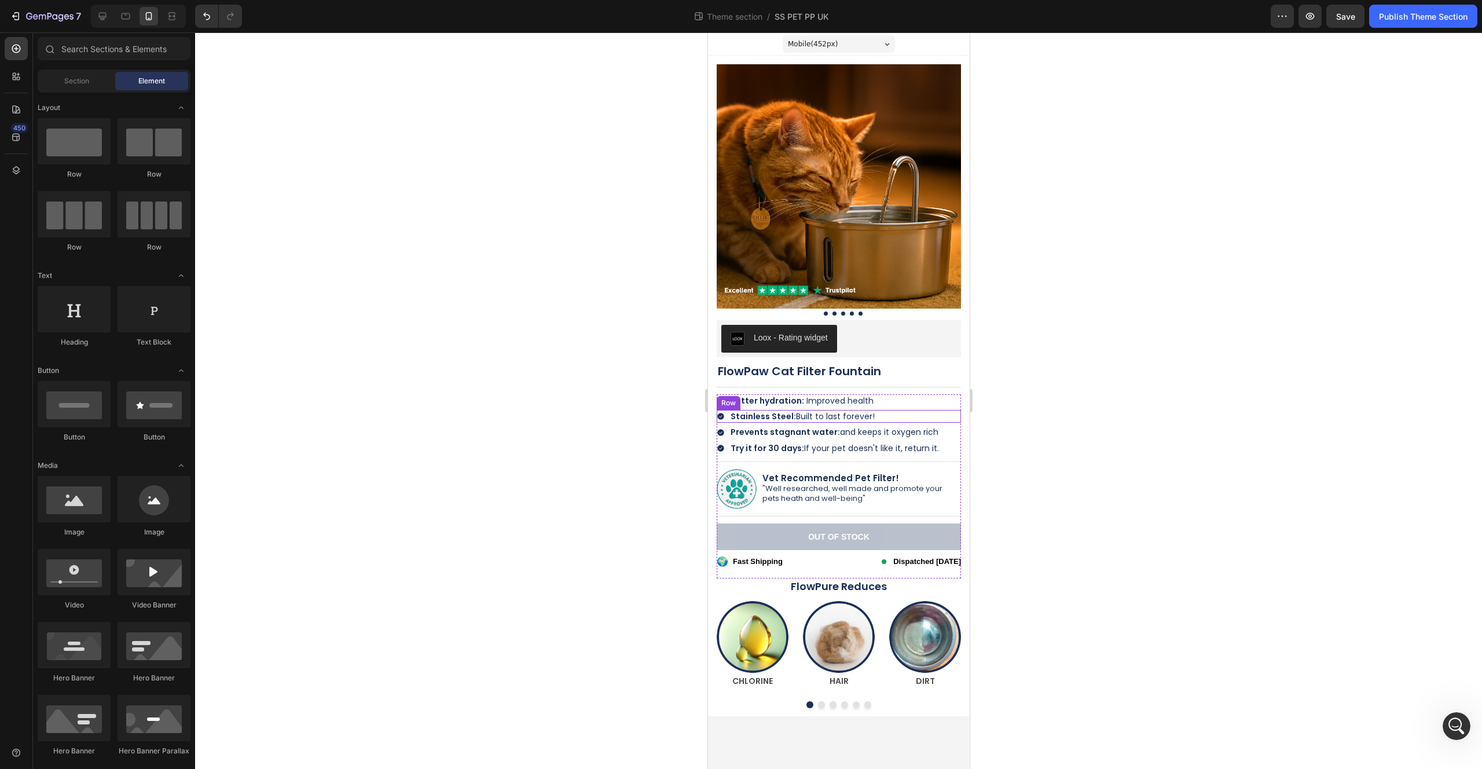
click at [901, 419] on div "Icon Stainless Steel: Built to last forever! Text Block Row" at bounding box center [838, 416] width 244 height 13
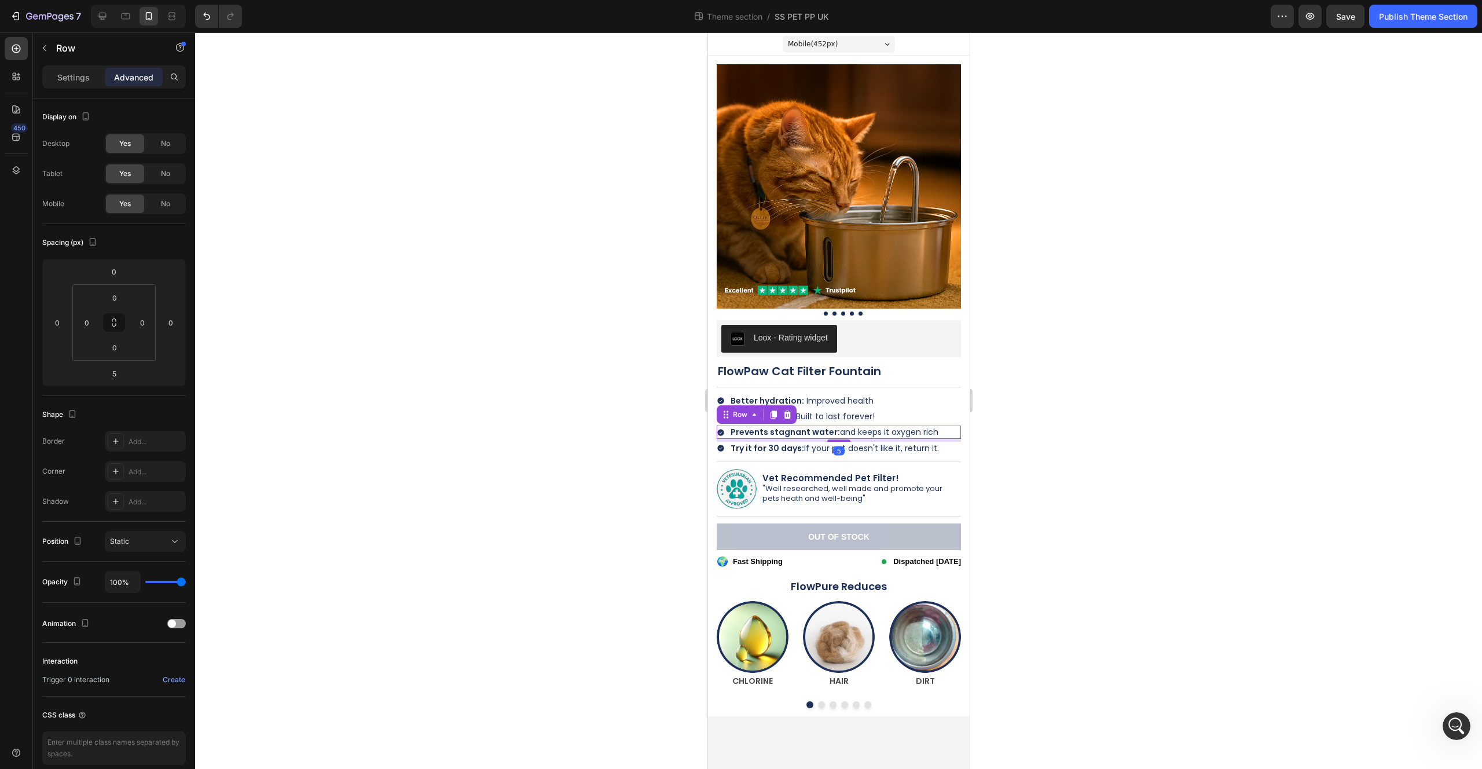
click at [941, 431] on div "Icon Prevents stagnant water: and keeps it oxygen rich Text Block Row 5" at bounding box center [838, 432] width 244 height 13
click at [1067, 431] on div at bounding box center [838, 400] width 1287 height 736
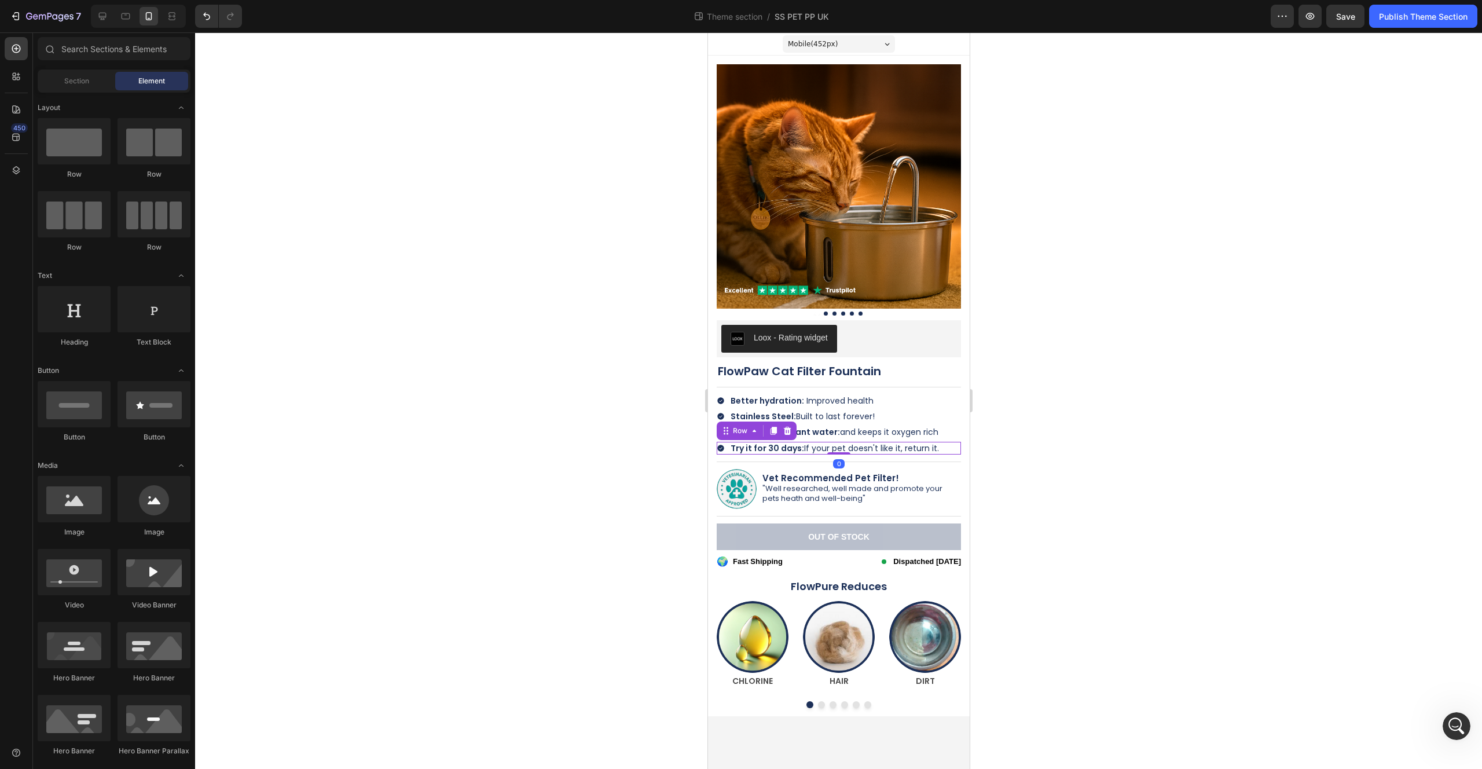
click at [943, 445] on div "Icon Try it for 30 days: If your pet doesn't like it, return it. Text Block Row…" at bounding box center [838, 448] width 244 height 13
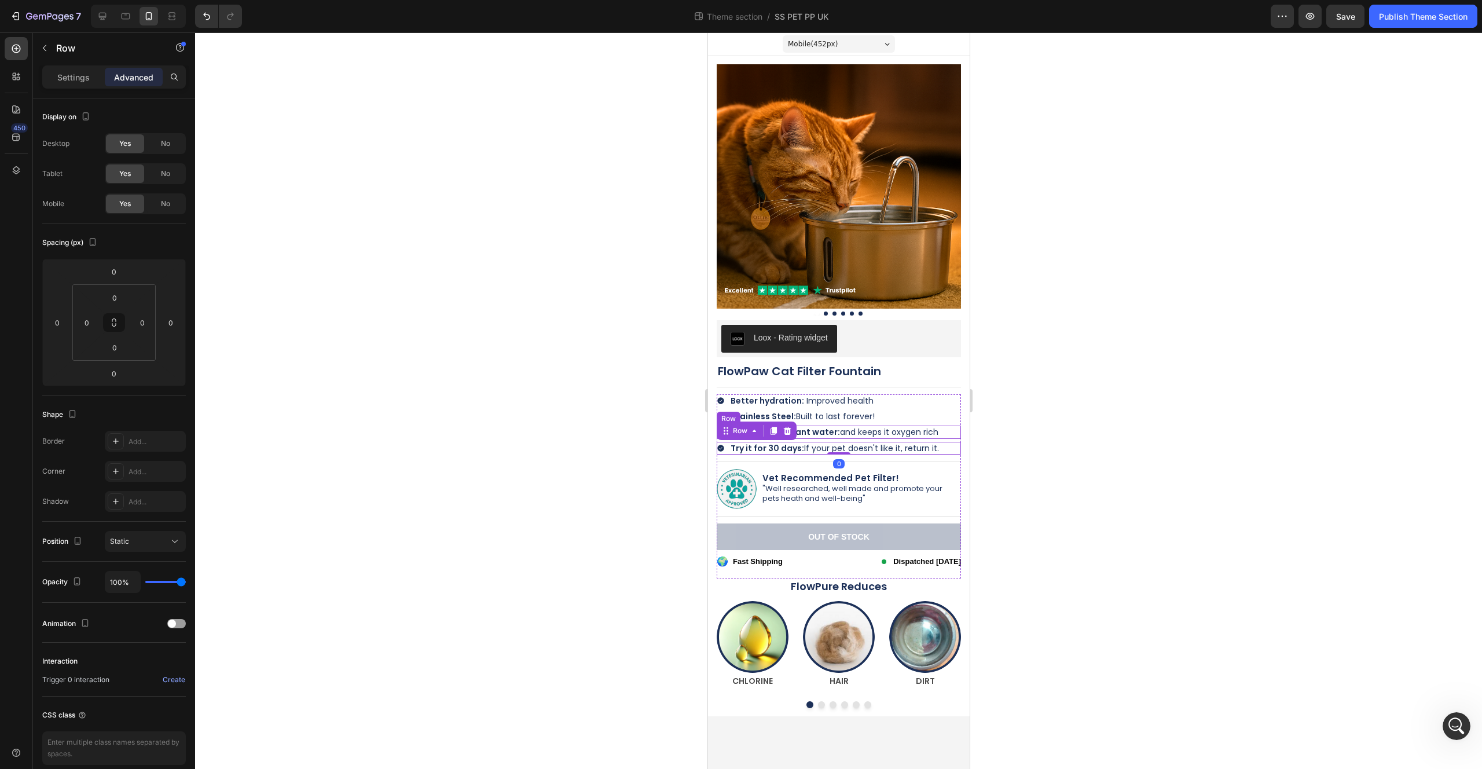
click at [940, 434] on div "Icon Prevents stagnant water: and keeps it oxygen rich Text Block Row" at bounding box center [838, 432] width 244 height 13
click at [944, 443] on div "Icon Try it for 30 days: If your pet doesn't like it, return it. Text Block Row…" at bounding box center [838, 448] width 244 height 13
click at [928, 417] on div "Icon Stainless Steel: Built to last forever! Text Block Row" at bounding box center [838, 416] width 244 height 13
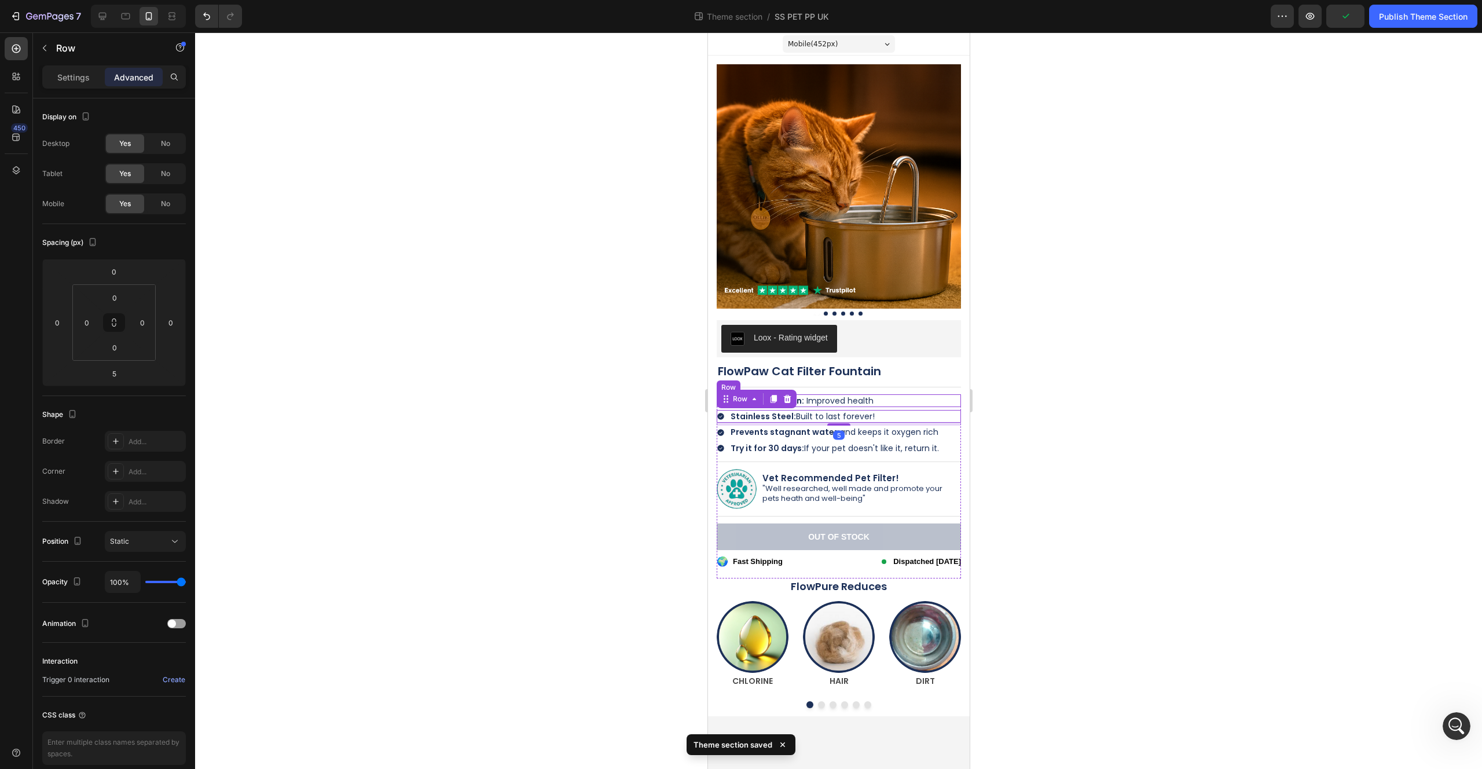
click at [926, 402] on div "Icon Better hydration: Improved health Text Block Row" at bounding box center [838, 400] width 244 height 13
click at [925, 420] on div "Icon Stainless Steel: Built to last forever! Text Block Row 5" at bounding box center [838, 416] width 244 height 13
click at [927, 402] on div "Icon Better hydration: Improved health Text Block Row 5" at bounding box center [838, 400] width 244 height 13
click at [929, 416] on div "Icon Stainless Steel: Built to last forever! Text Block Row" at bounding box center [838, 416] width 244 height 13
click at [942, 428] on div "Icon Prevents stagnant water: and keeps it oxygen rich Text Block Row 5" at bounding box center [838, 432] width 244 height 13
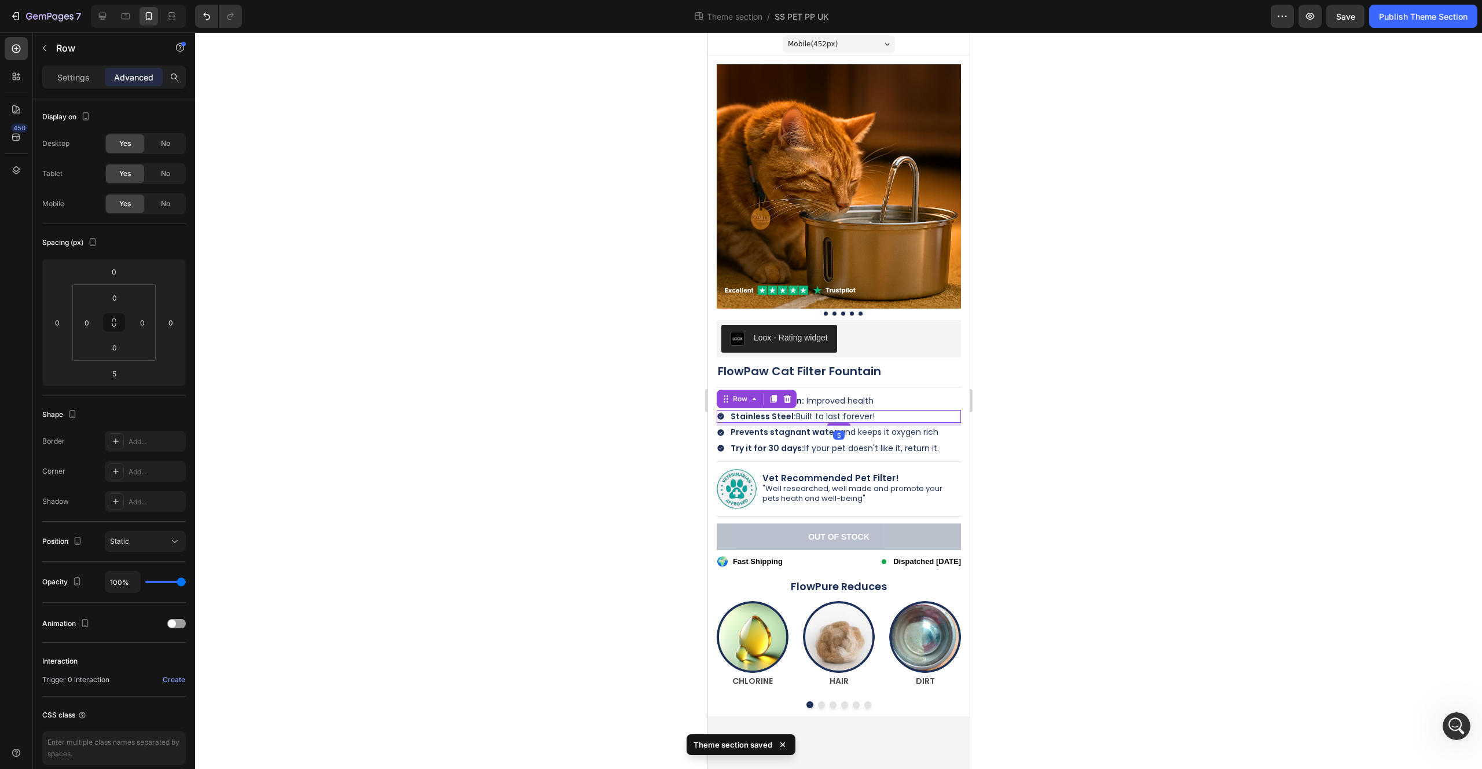
click at [934, 416] on div "Icon Stainless Steel: Built to last forever! Text Block Row 5" at bounding box center [838, 416] width 244 height 13
click at [938, 428] on div "Icon Prevents stagnant water: and keeps it oxygen rich Text Block Row" at bounding box center [838, 432] width 244 height 13
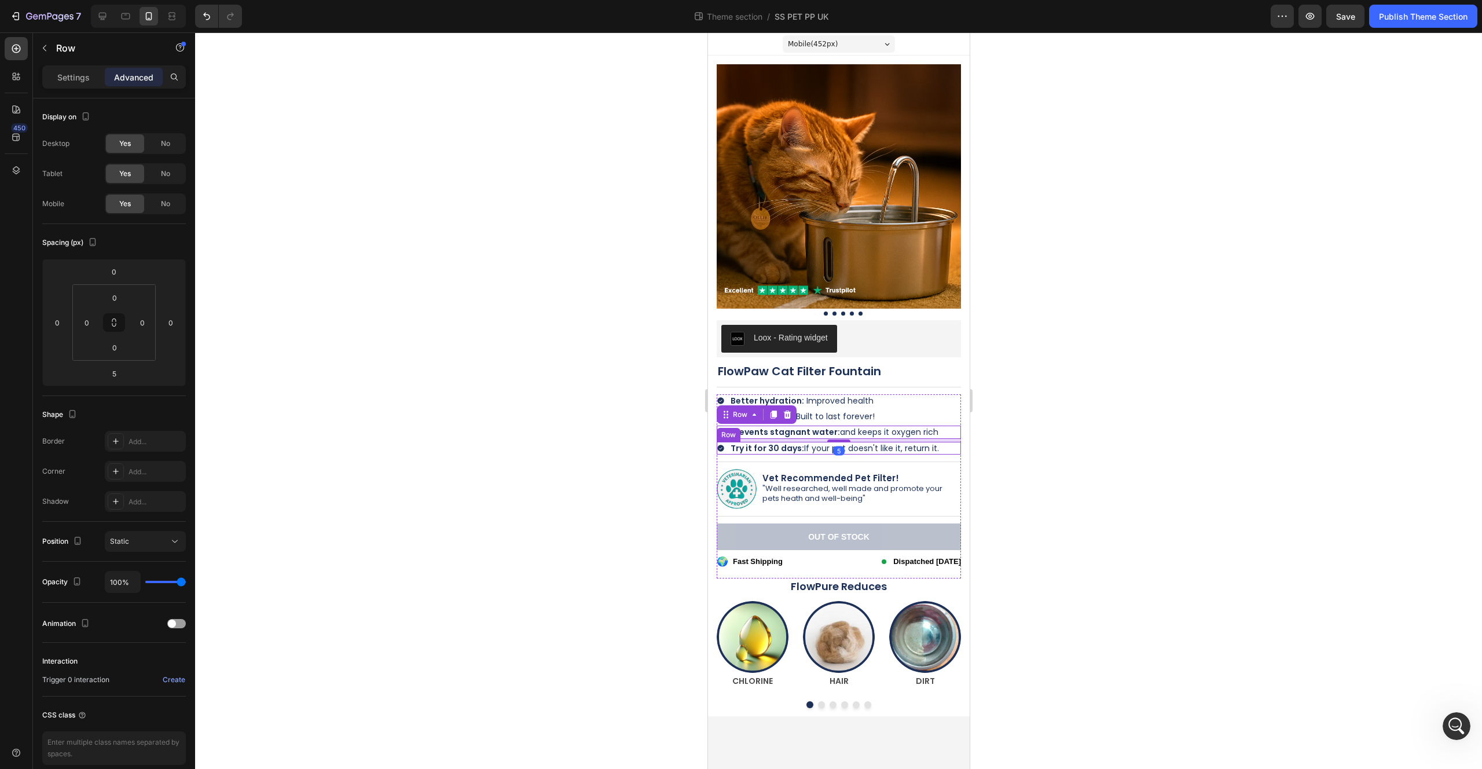
click at [941, 448] on div "Icon Try it for 30 days: If your pet doesn't like it, return it. Text Block Row" at bounding box center [838, 448] width 244 height 13
click at [1004, 420] on div at bounding box center [838, 400] width 1287 height 736
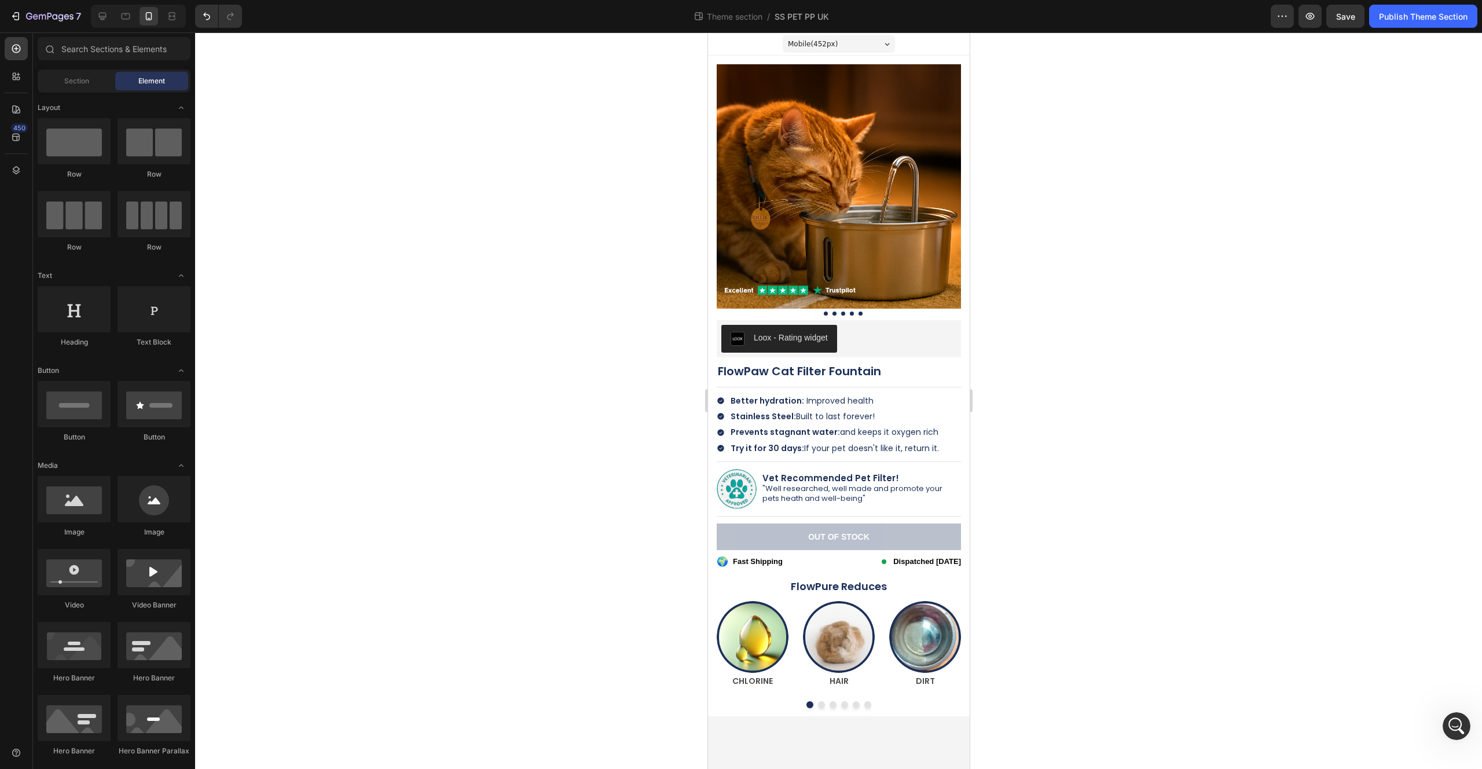
click at [1005, 425] on div at bounding box center [838, 400] width 1287 height 736
click at [1005, 424] on div at bounding box center [838, 400] width 1287 height 736
click at [1004, 424] on div at bounding box center [838, 400] width 1287 height 736
click at [868, 38] on div "Mobile ( 452 px)" at bounding box center [838, 43] width 112 height 17
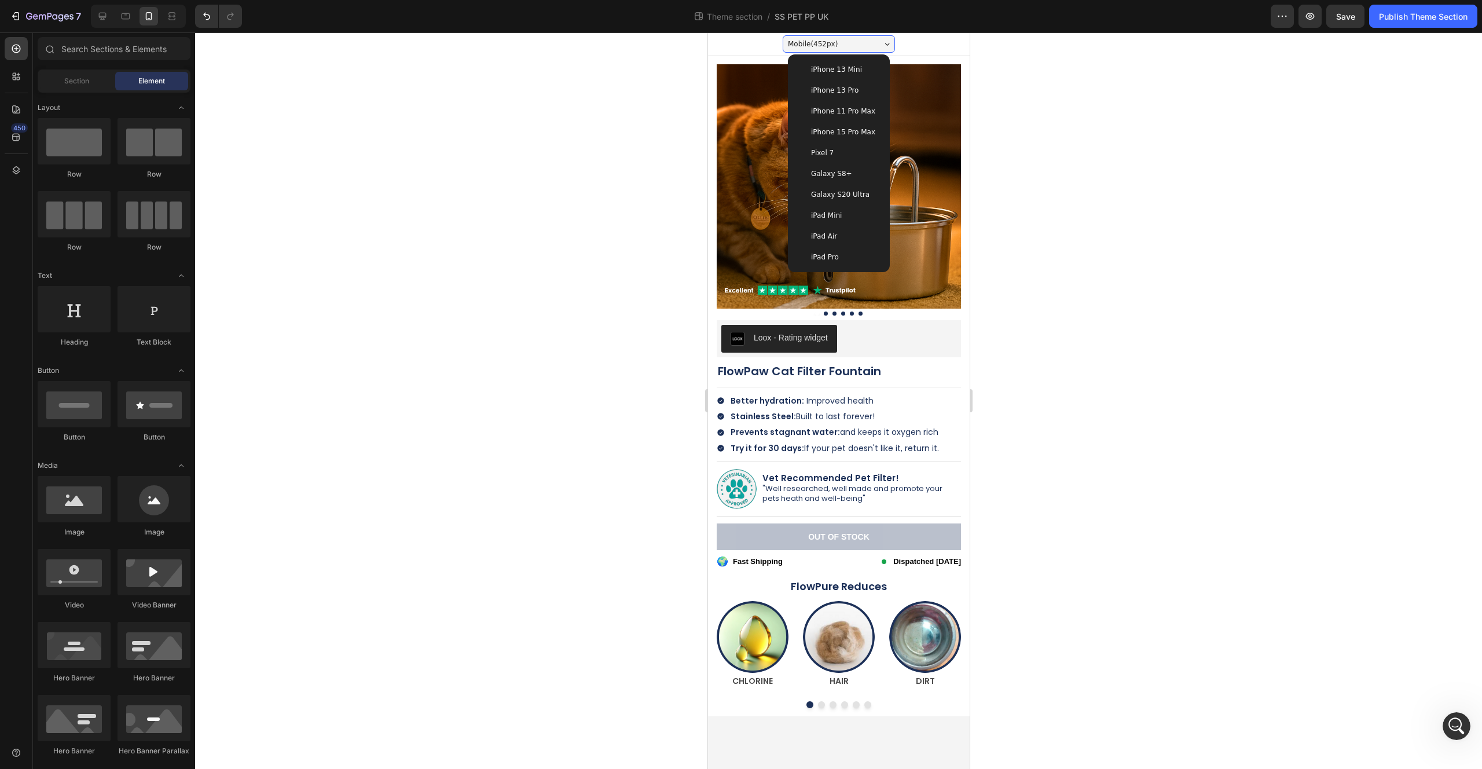
click at [858, 70] on div "iPhone 13 Mini" at bounding box center [838, 70] width 83 height 12
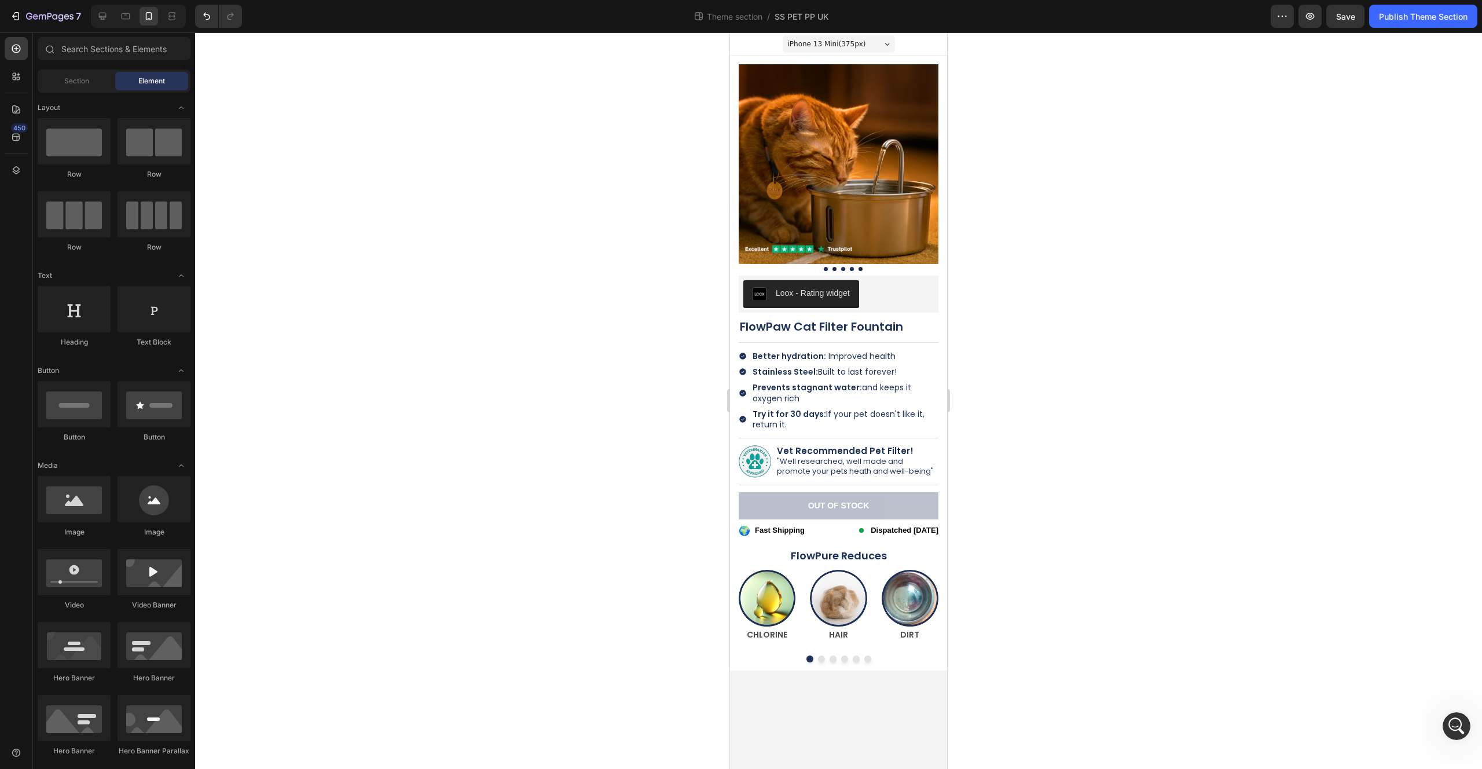
click at [873, 50] on div "iPhone 13 Mini ( 375 px)" at bounding box center [839, 43] width 112 height 17
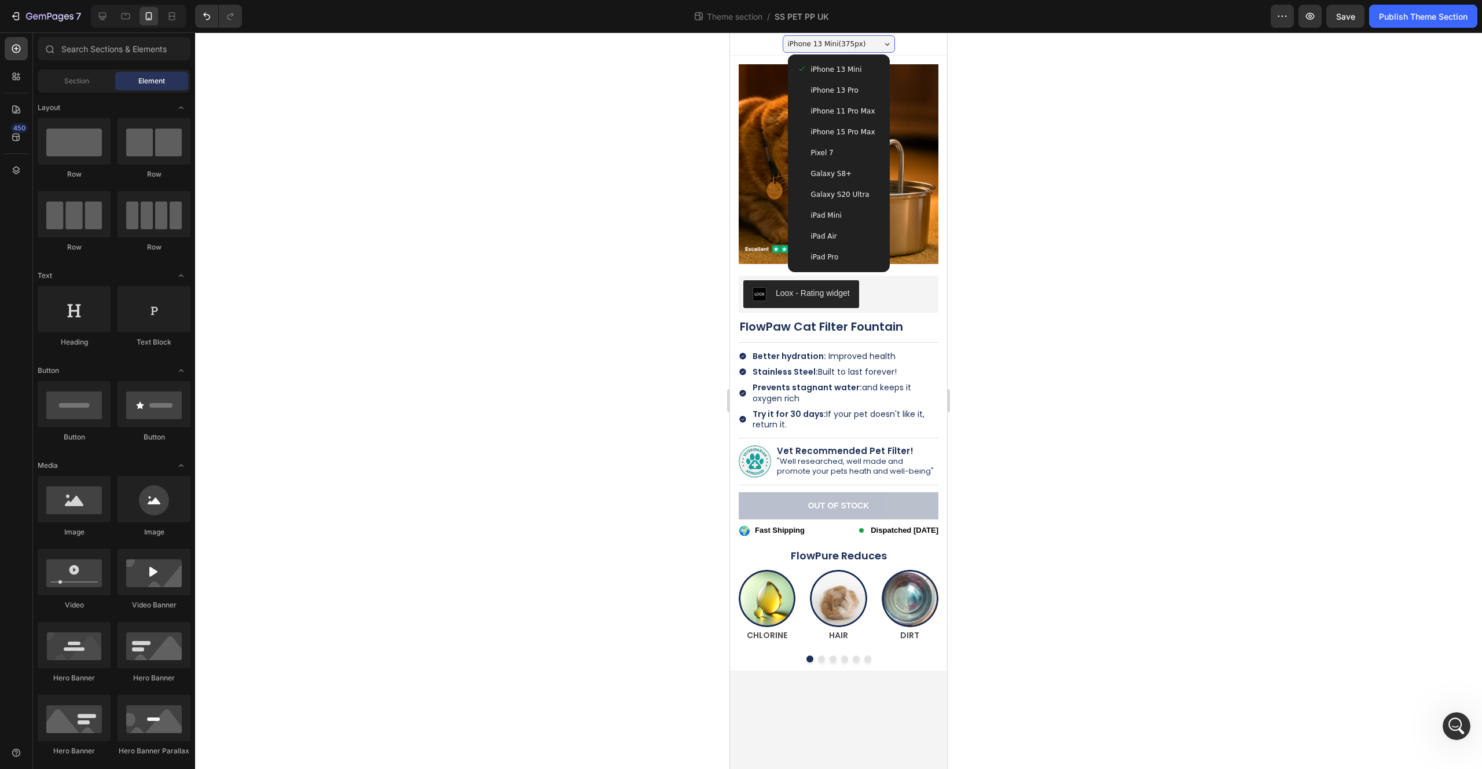
click at [866, 92] on div "iPhone 13 Pro" at bounding box center [838, 91] width 83 height 12
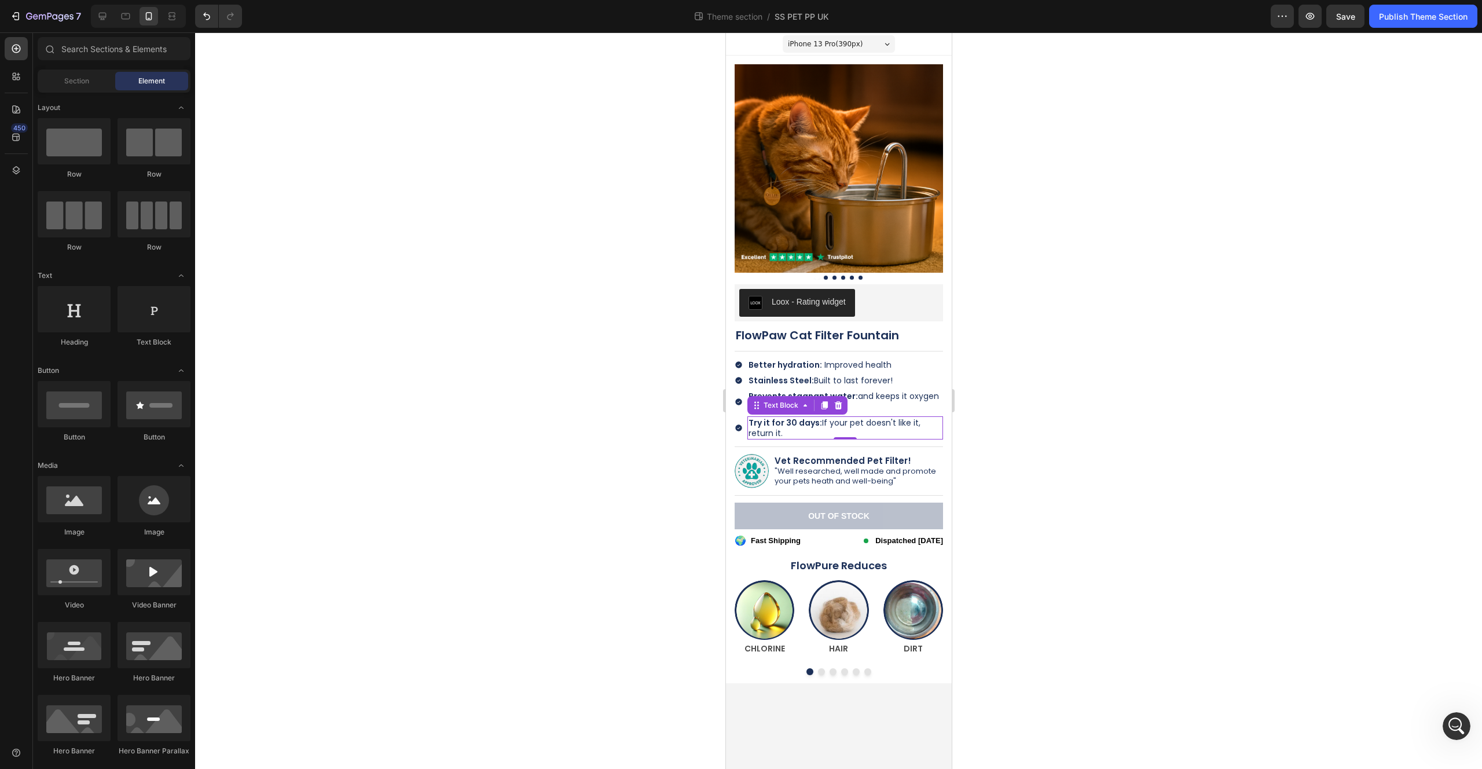
click at [915, 423] on span "Try it for 30 days: If your pet doesn't like it, return it." at bounding box center [834, 428] width 172 height 22
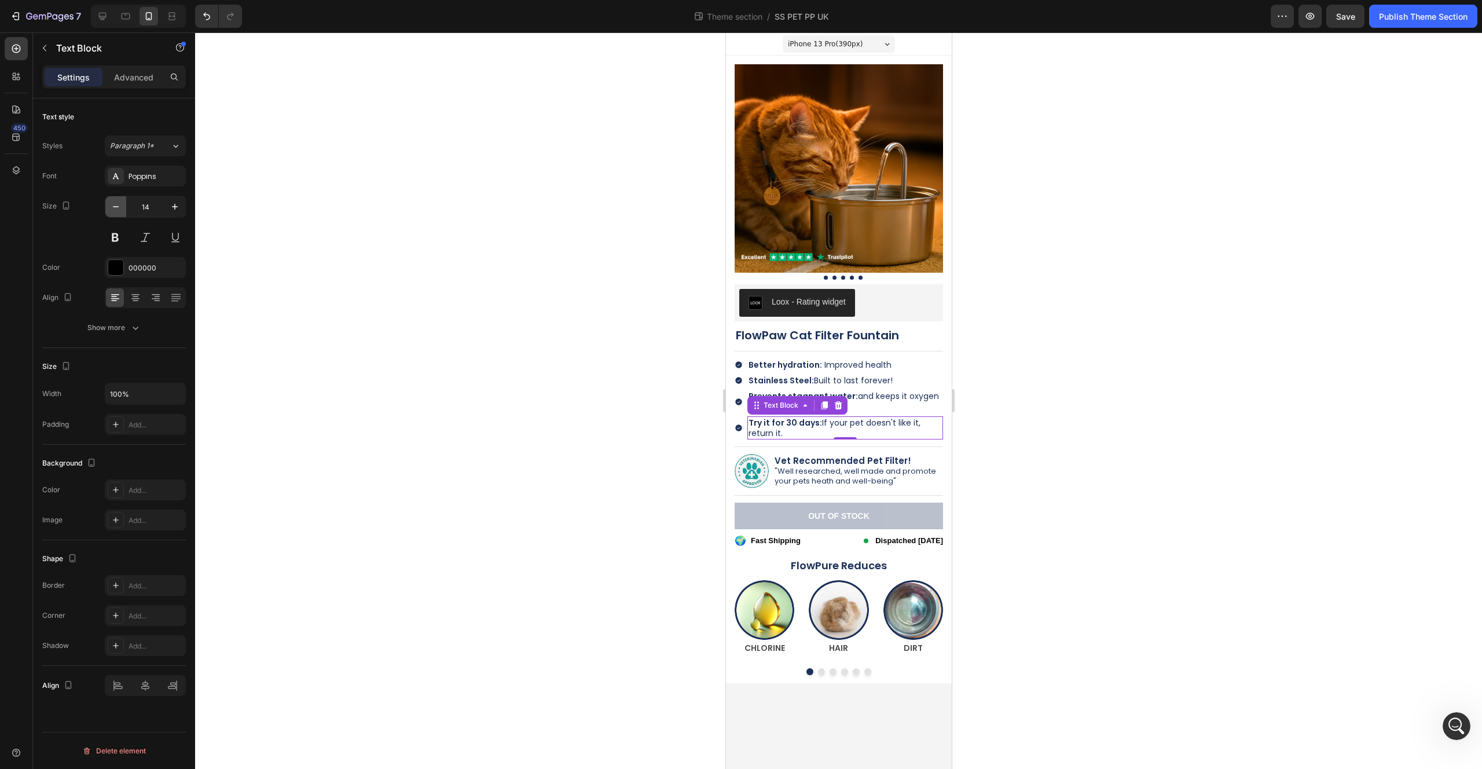
click at [122, 207] on button "button" at bounding box center [115, 206] width 21 height 21
click at [120, 204] on icon "button" at bounding box center [116, 207] width 12 height 12
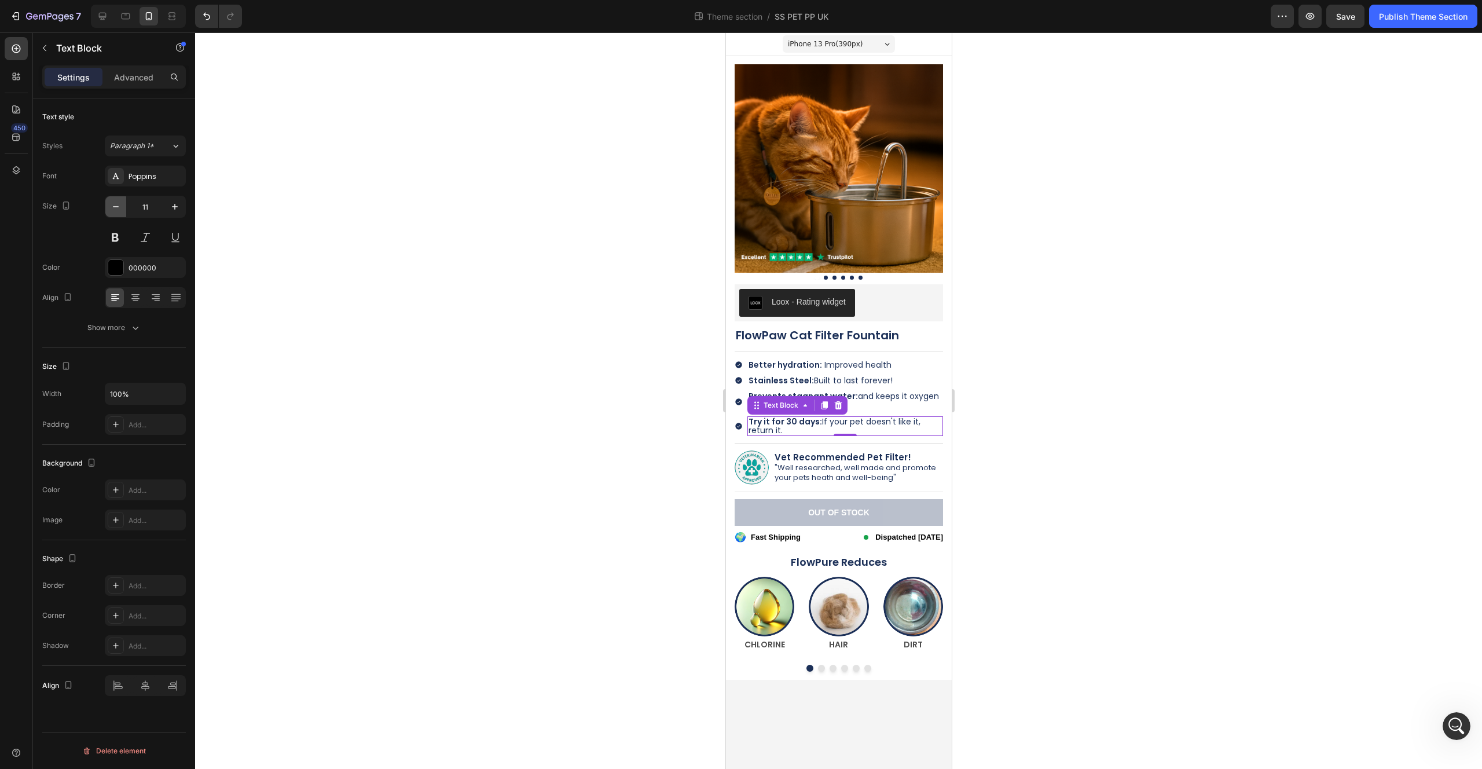
click at [120, 204] on icon "button" at bounding box center [116, 207] width 12 height 12
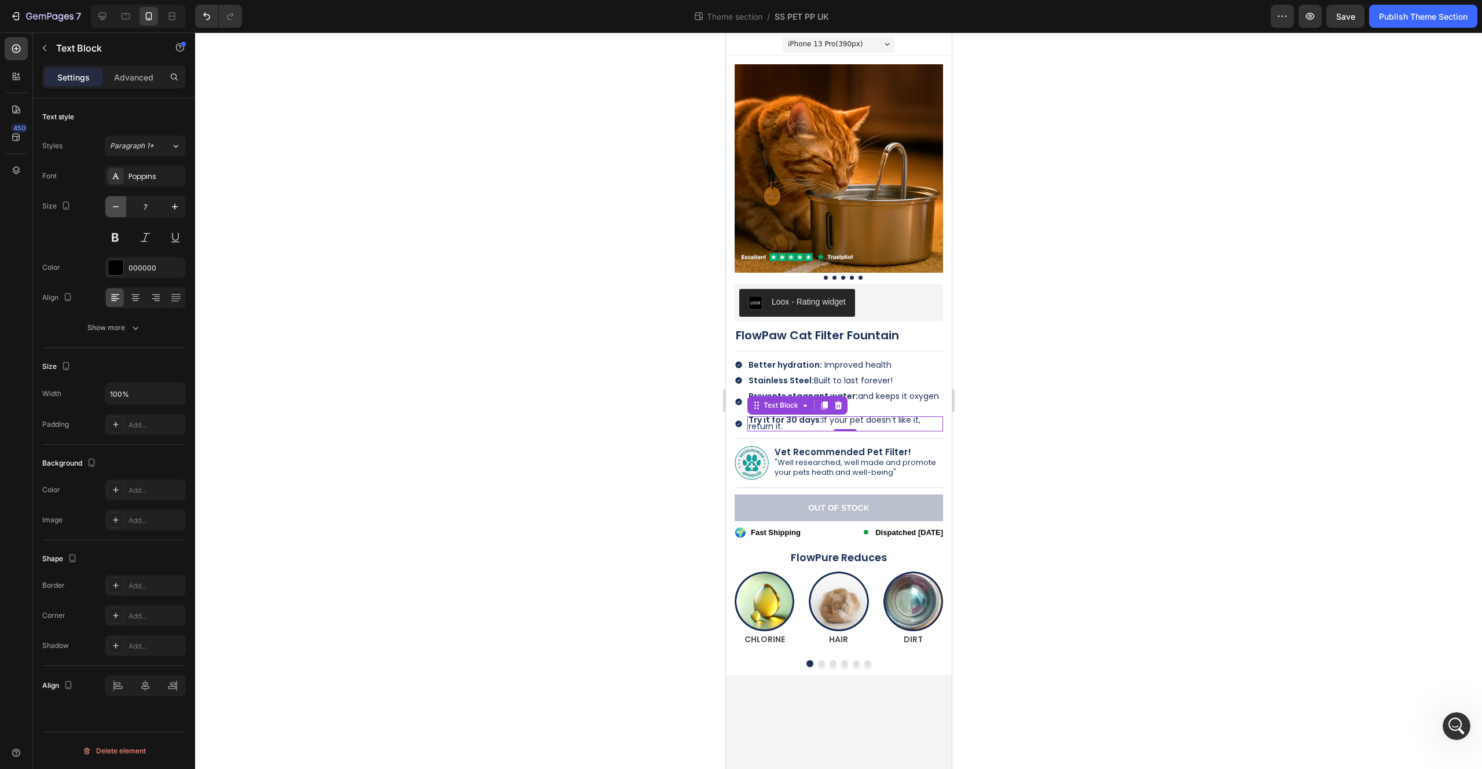
click at [120, 204] on icon "button" at bounding box center [116, 207] width 12 height 12
click at [206, 19] on icon "Undo/Redo" at bounding box center [206, 17] width 7 height 8
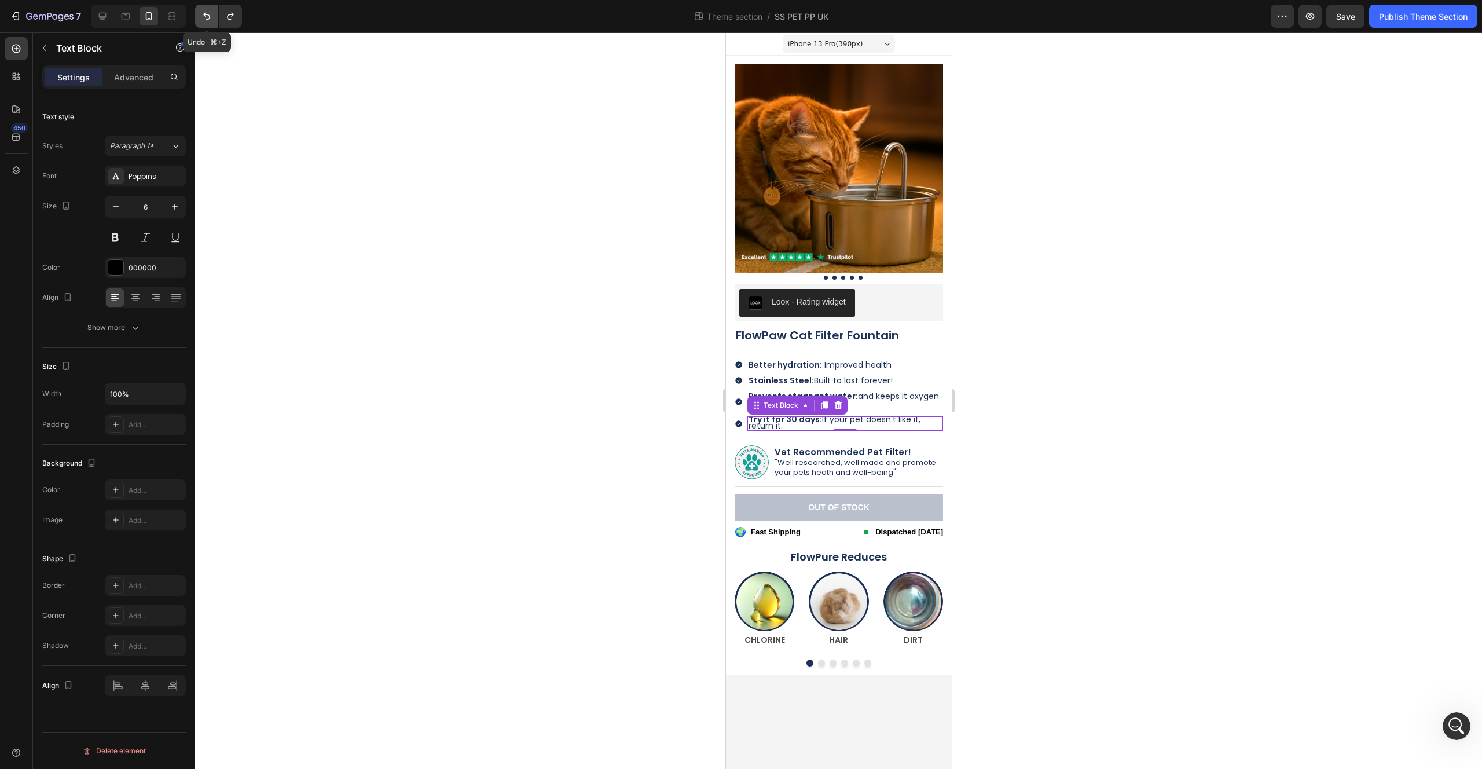
click at [206, 19] on icon "Undo/Redo" at bounding box center [206, 17] width 7 height 8
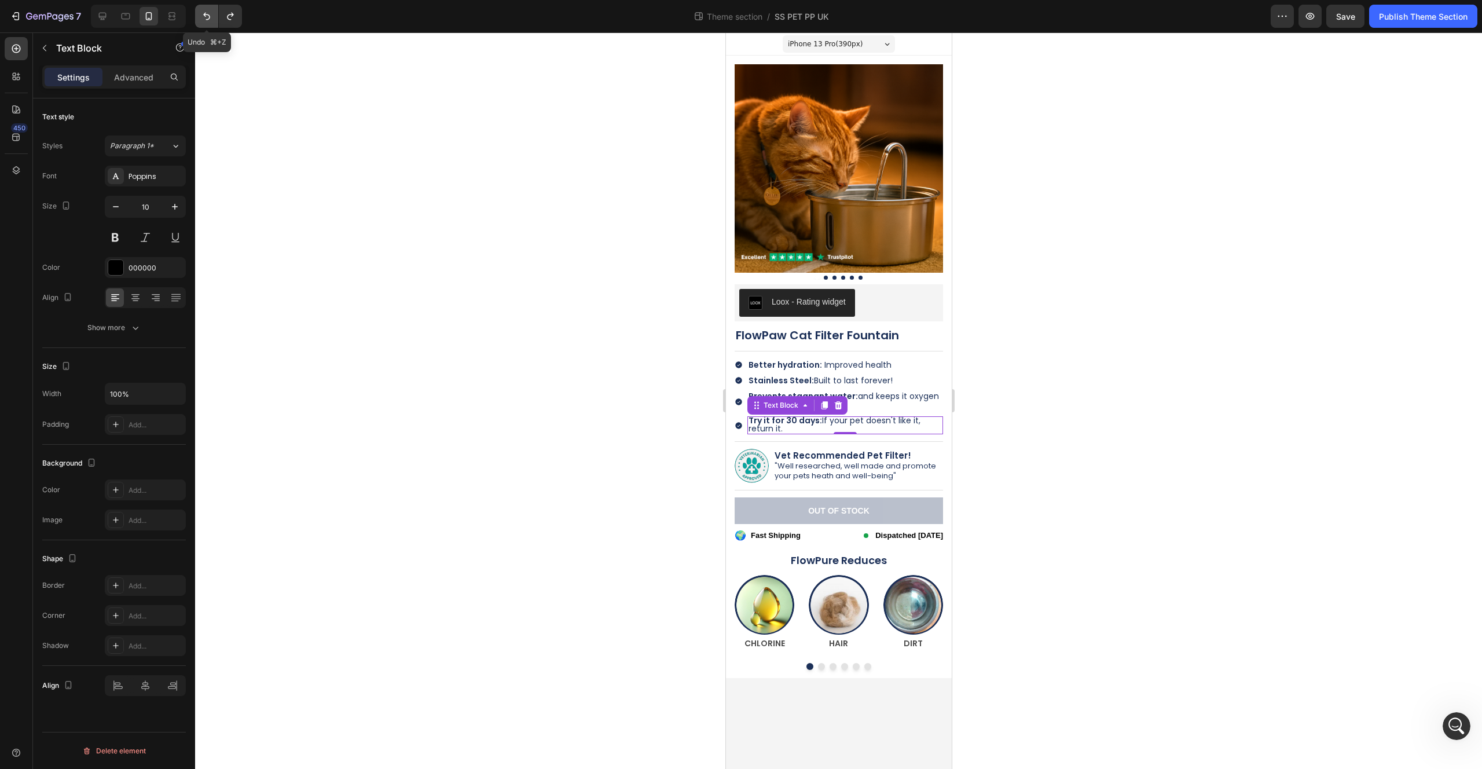
click at [206, 19] on icon "Undo/Redo" at bounding box center [206, 17] width 7 height 8
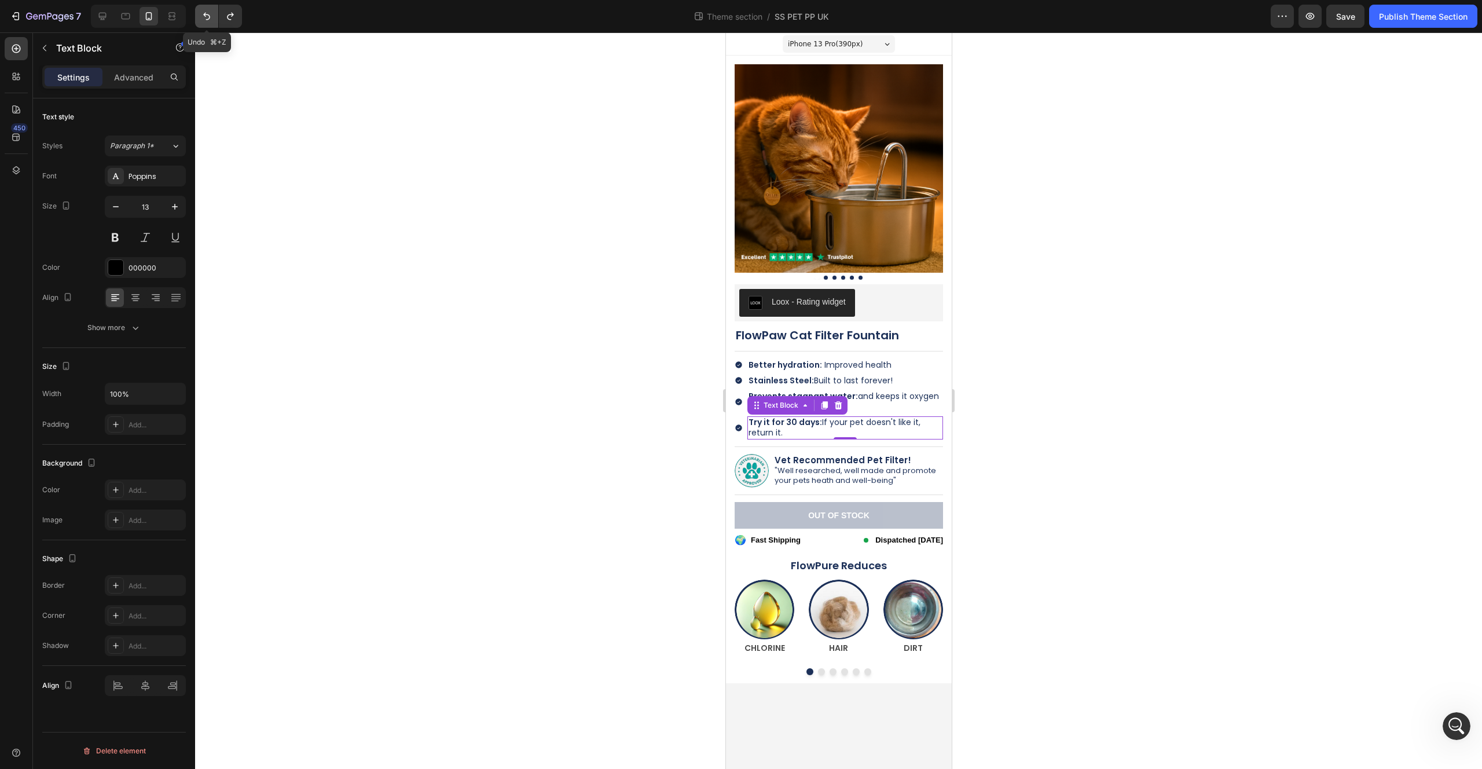
click at [206, 19] on icon "Undo/Redo" at bounding box center [206, 17] width 7 height 8
type input "14"
click at [206, 19] on icon "Undo/Redo" at bounding box center [206, 17] width 7 height 8
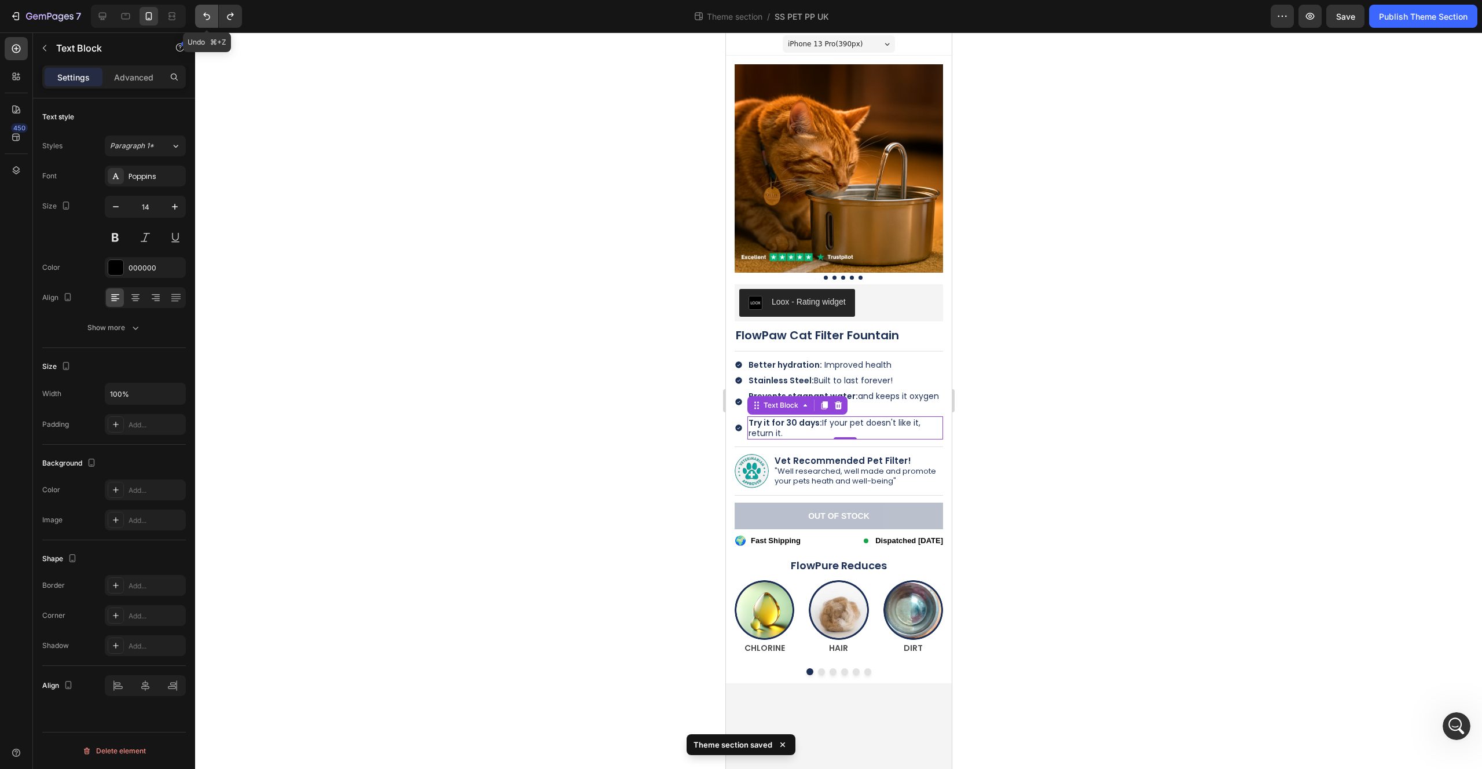
click at [206, 19] on icon "Undo/Redo" at bounding box center [206, 17] width 7 height 8
click at [228, 21] on icon "Undo/Redo" at bounding box center [231, 16] width 12 height 12
click at [1187, 390] on div at bounding box center [838, 400] width 1287 height 736
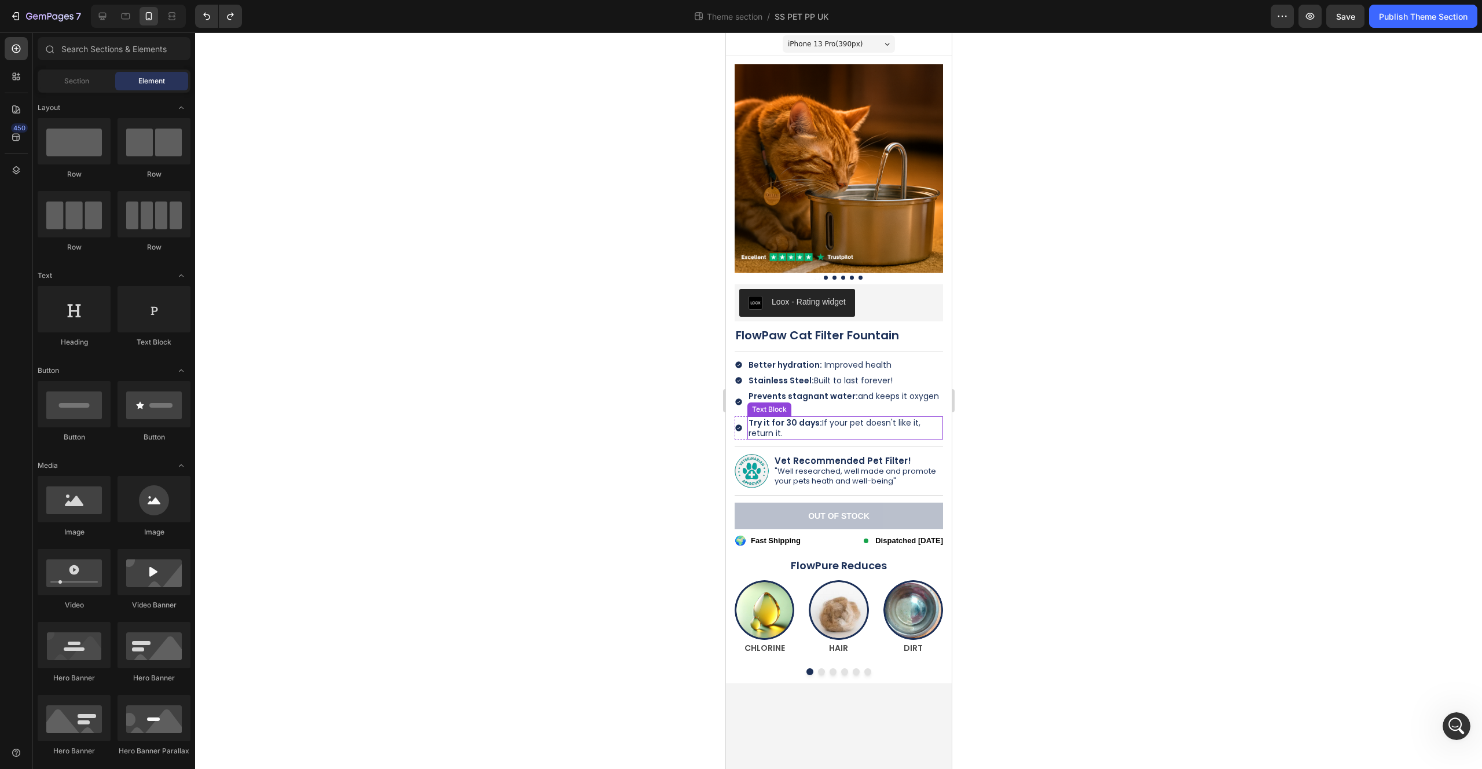
click at [810, 427] on strong "Try it for 30 days:" at bounding box center [785, 423] width 74 height 12
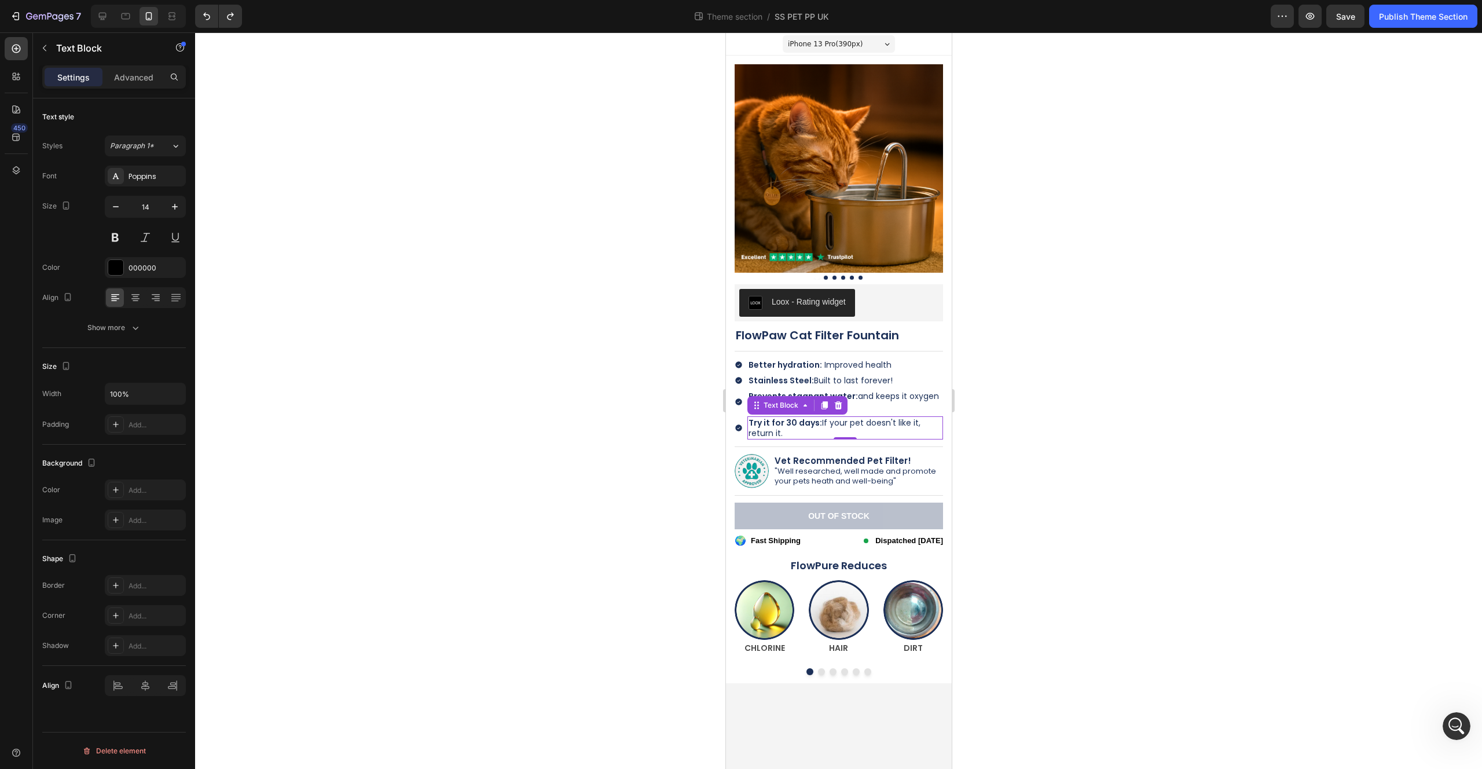
click at [810, 425] on strong "Try it for 30 days:" at bounding box center [785, 423] width 74 height 12
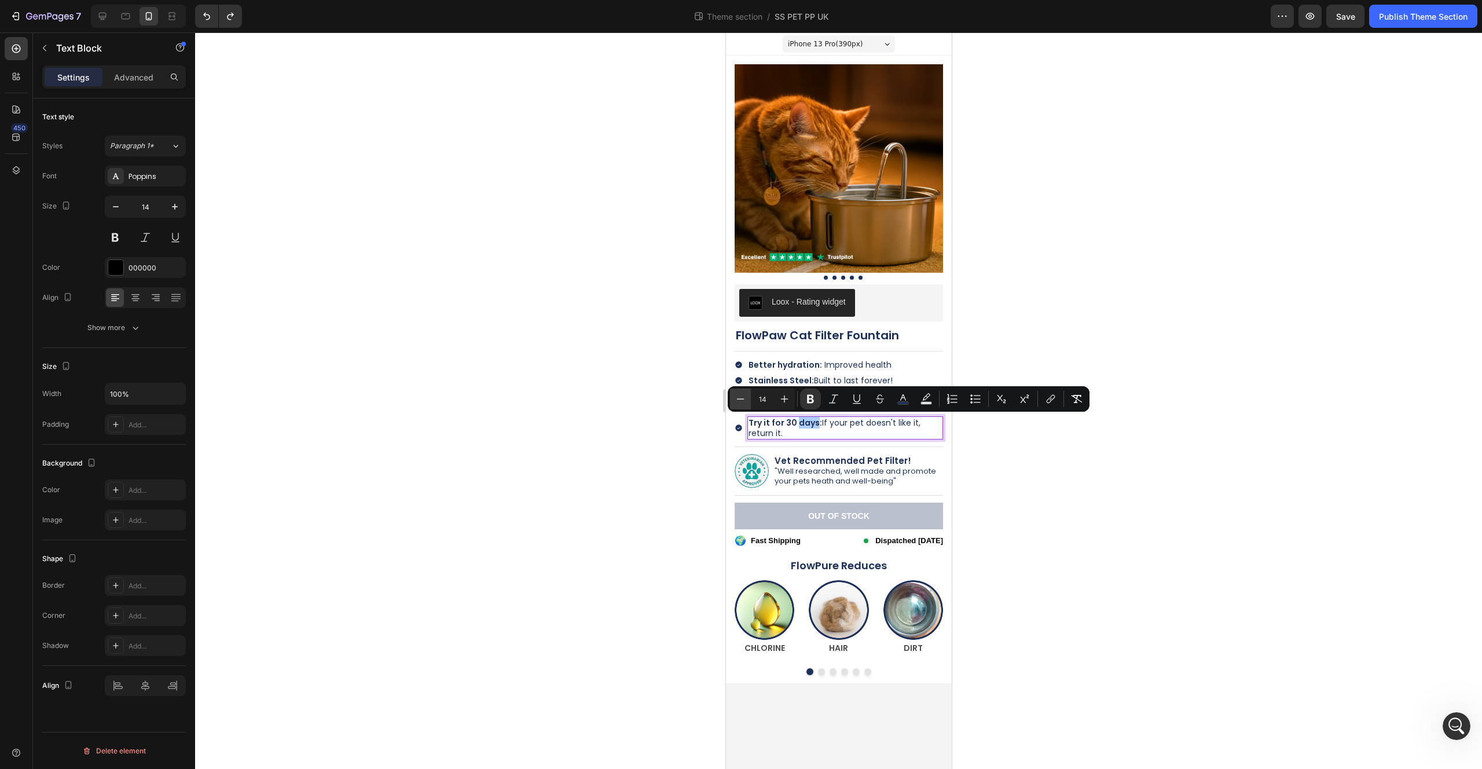
click at [735, 402] on icon "Editor contextual toolbar" at bounding box center [741, 399] width 12 height 12
type input "13"
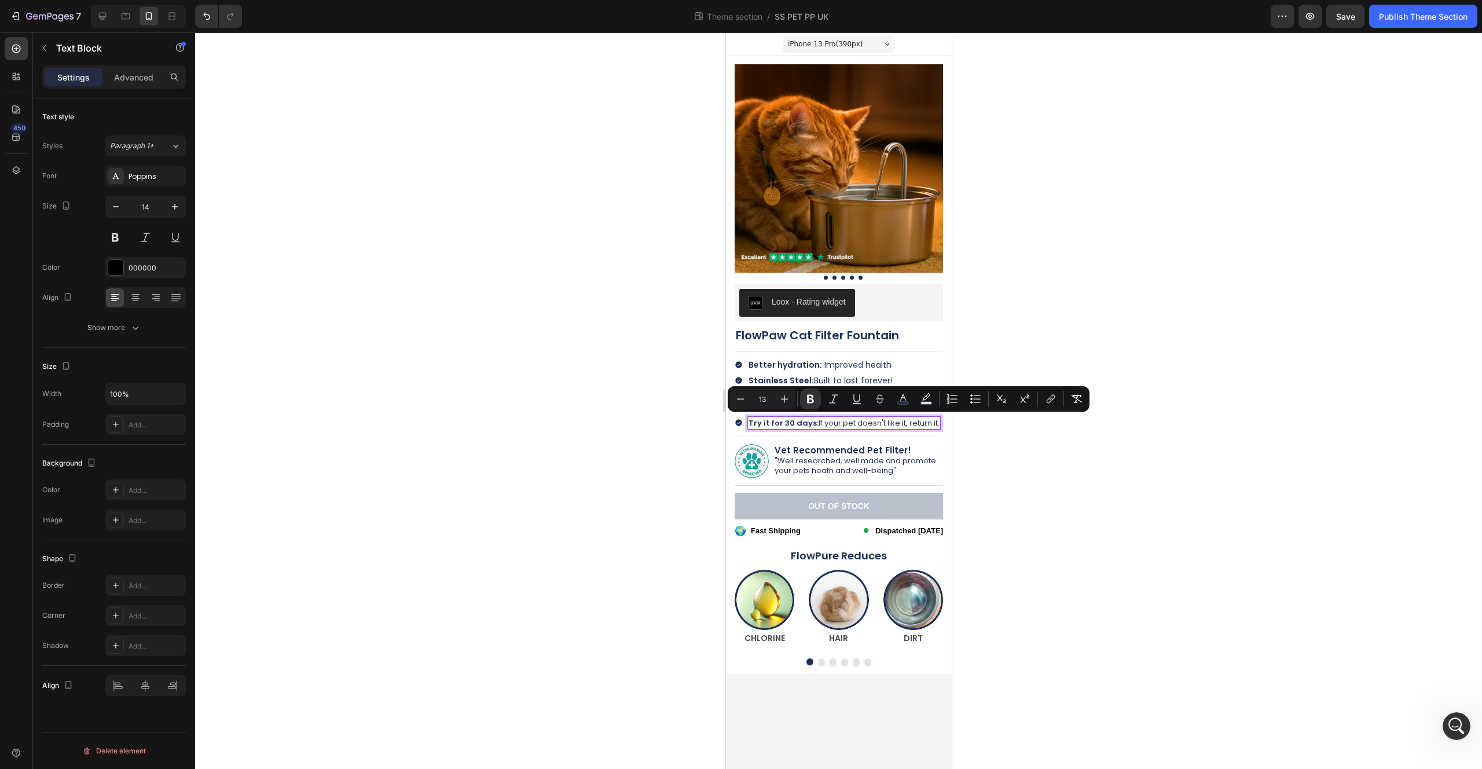
click at [1003, 470] on div at bounding box center [838, 400] width 1287 height 736
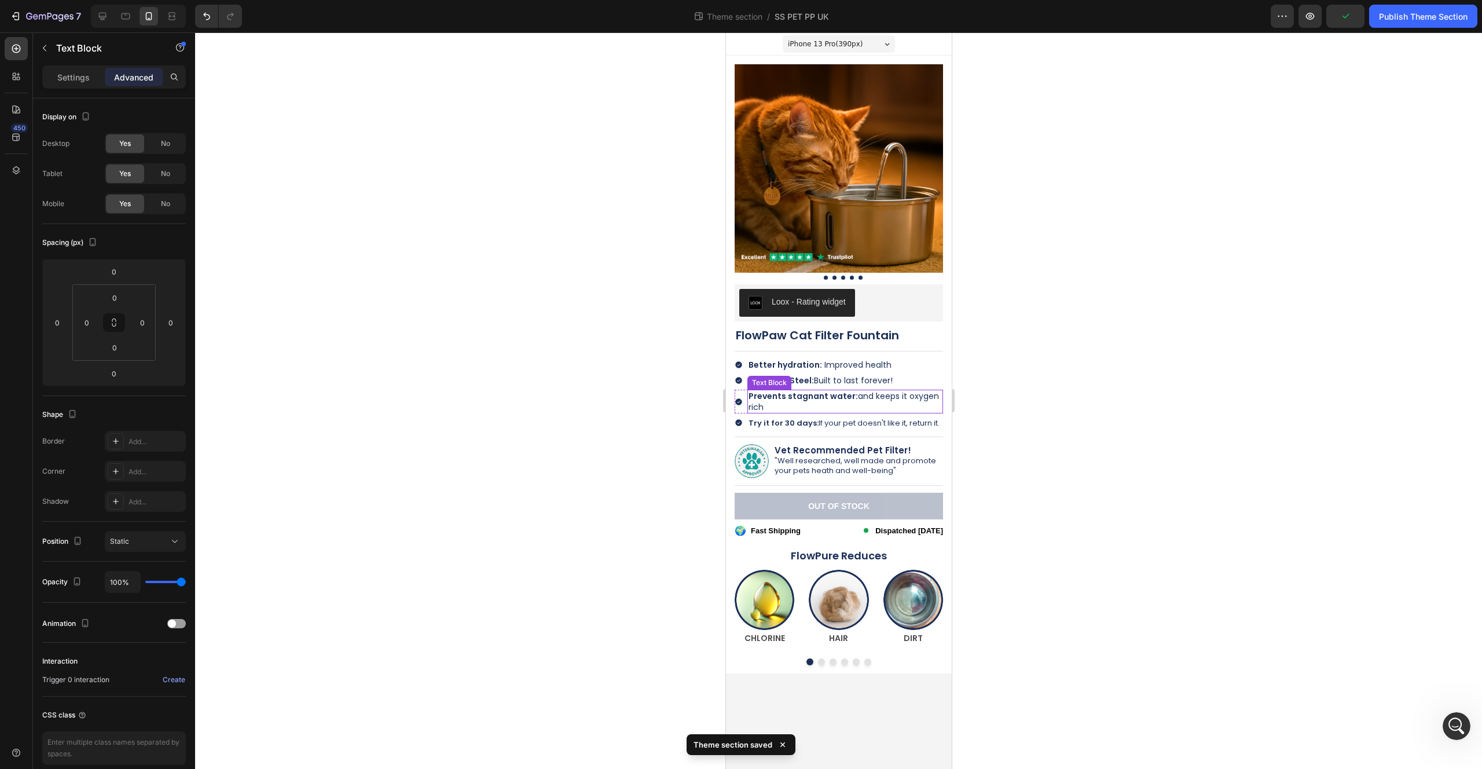
click at [910, 400] on span "Prevents stagnant water: and keeps it oxygen rich" at bounding box center [843, 401] width 190 height 22
click at [899, 401] on span "Prevents stagnant water: and keeps it oxygen rich" at bounding box center [843, 401] width 190 height 22
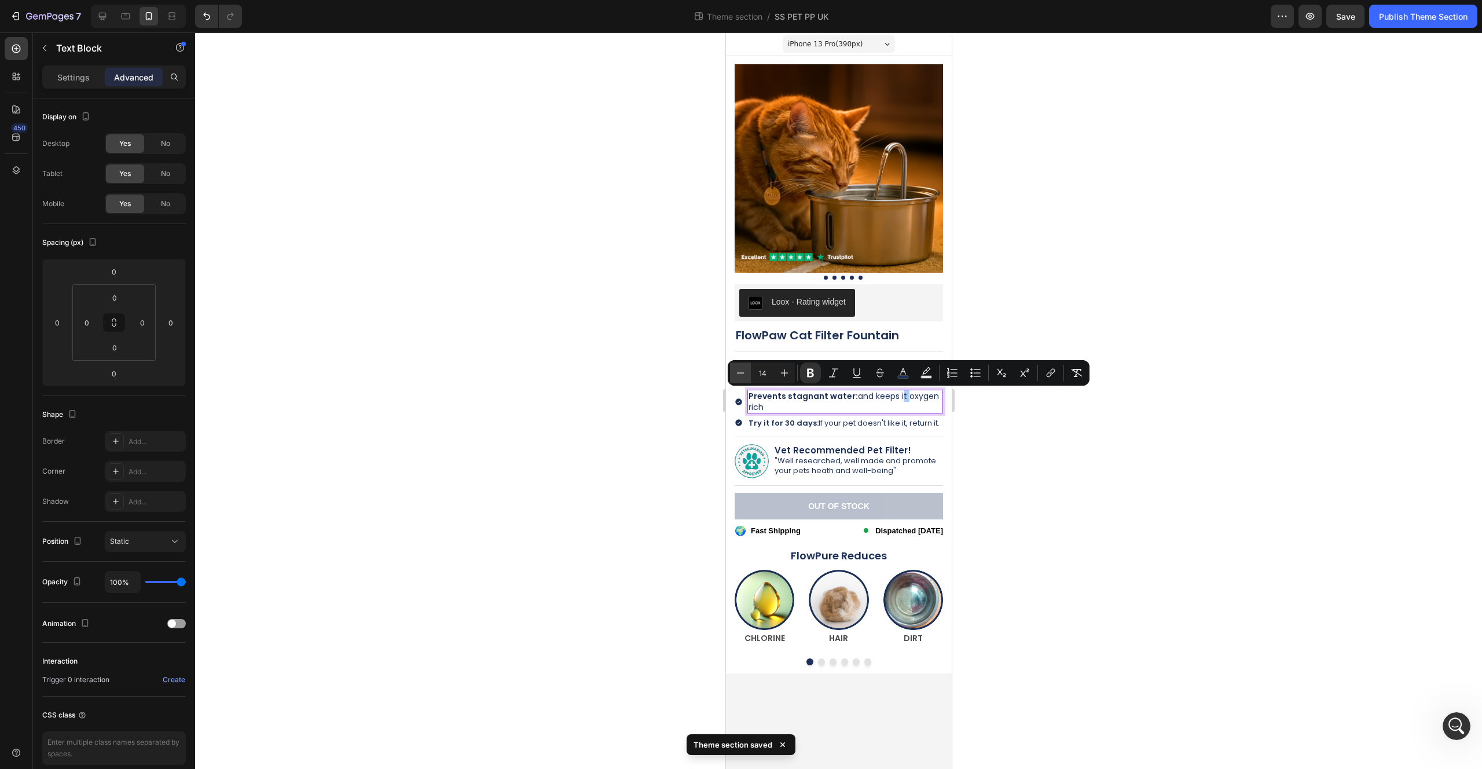
click at [742, 377] on icon "Editor contextual toolbar" at bounding box center [741, 373] width 12 height 12
type input "13"
click at [1003, 435] on div at bounding box center [838, 400] width 1287 height 736
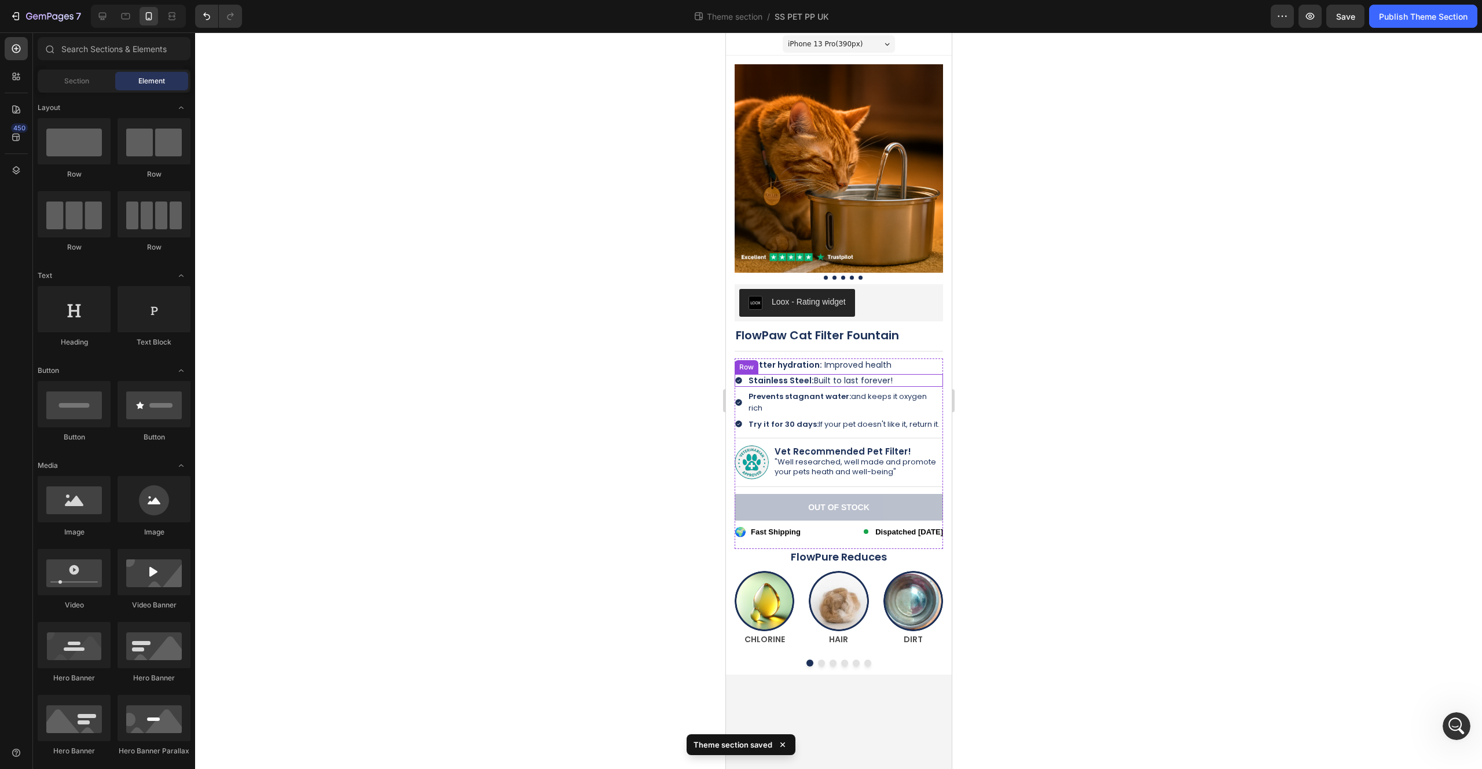
click at [909, 376] on div "Icon Stainless Steel: Built to last forever! Text Block Row" at bounding box center [838, 380] width 208 height 13
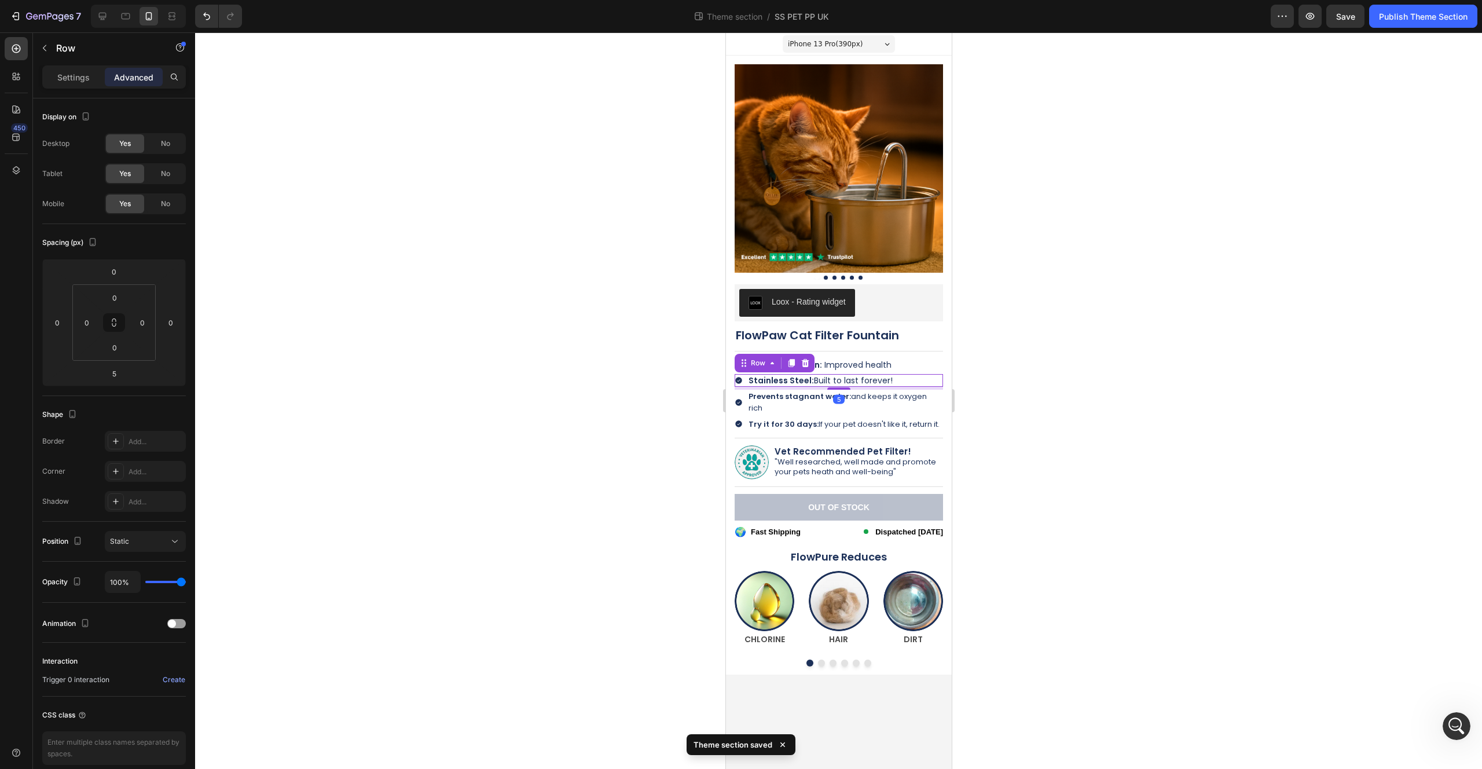
click at [909, 376] on div "Icon Stainless Steel: Built to last forever! Text Block Row 5" at bounding box center [838, 380] width 208 height 13
click at [833, 376] on span "Stainless Steel: Built to last forever!" at bounding box center [820, 381] width 144 height 12
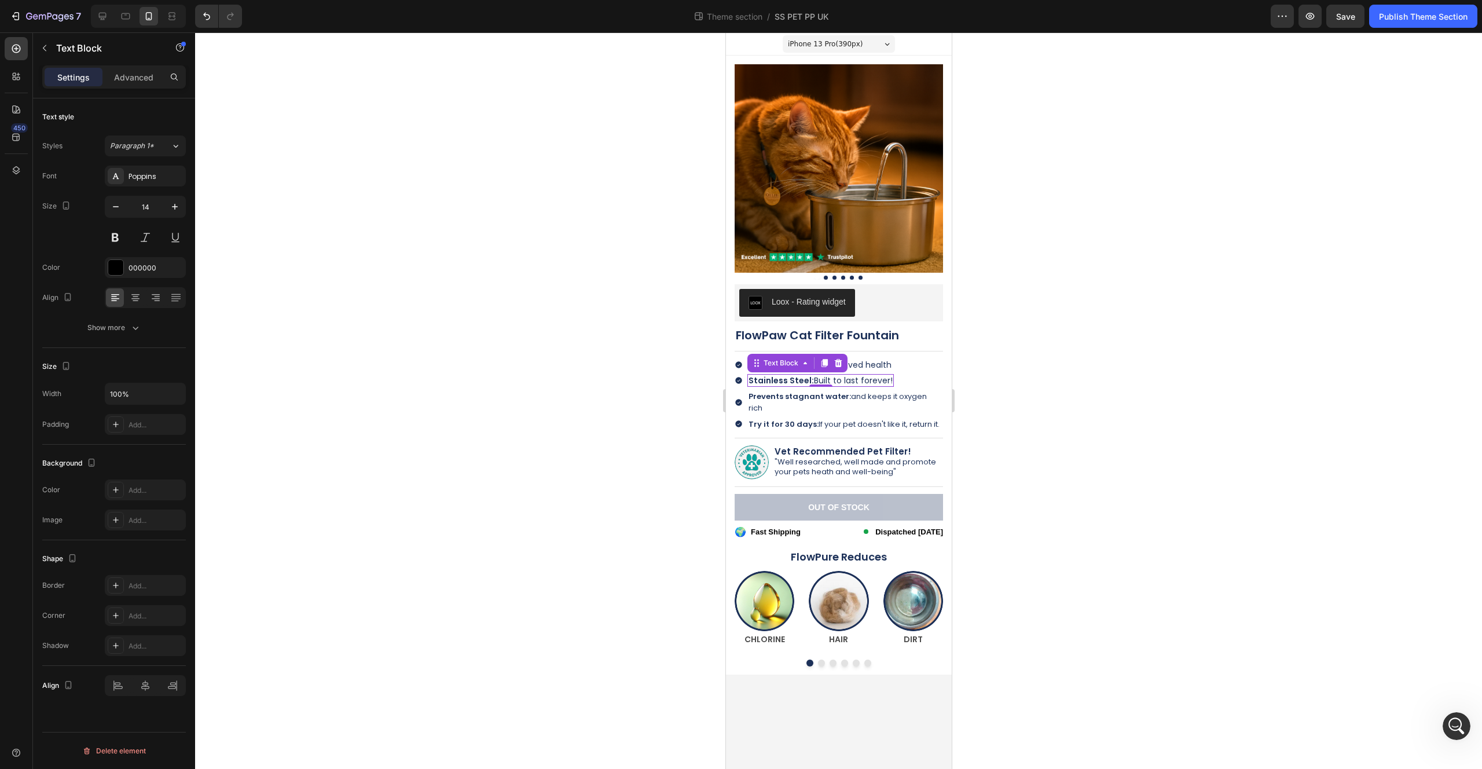
click at [833, 376] on span "Stainless Steel: Built to last forever!" at bounding box center [820, 381] width 144 height 12
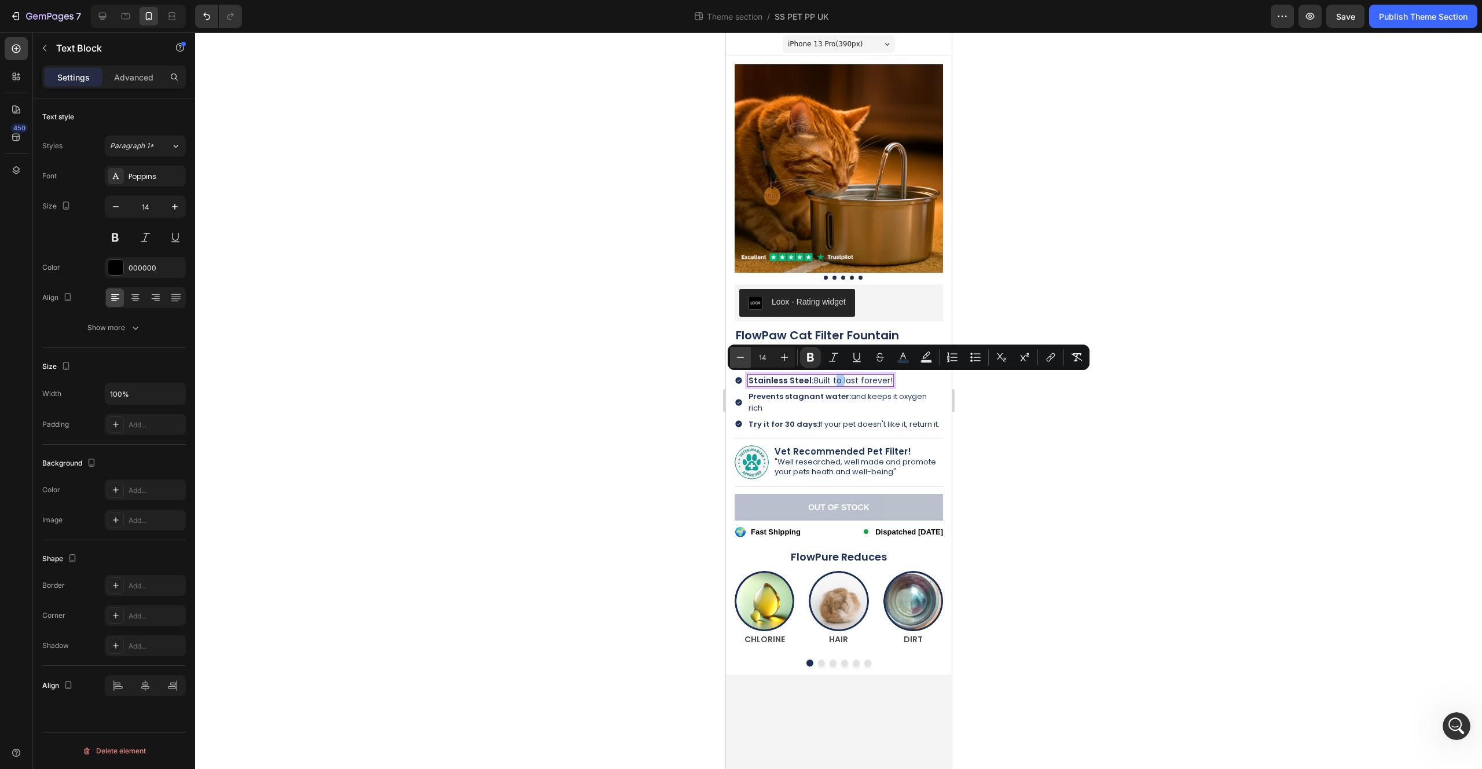
click at [740, 360] on icon "Editor contextual toolbar" at bounding box center [741, 357] width 12 height 12
type input "13"
click at [706, 373] on div at bounding box center [838, 400] width 1287 height 736
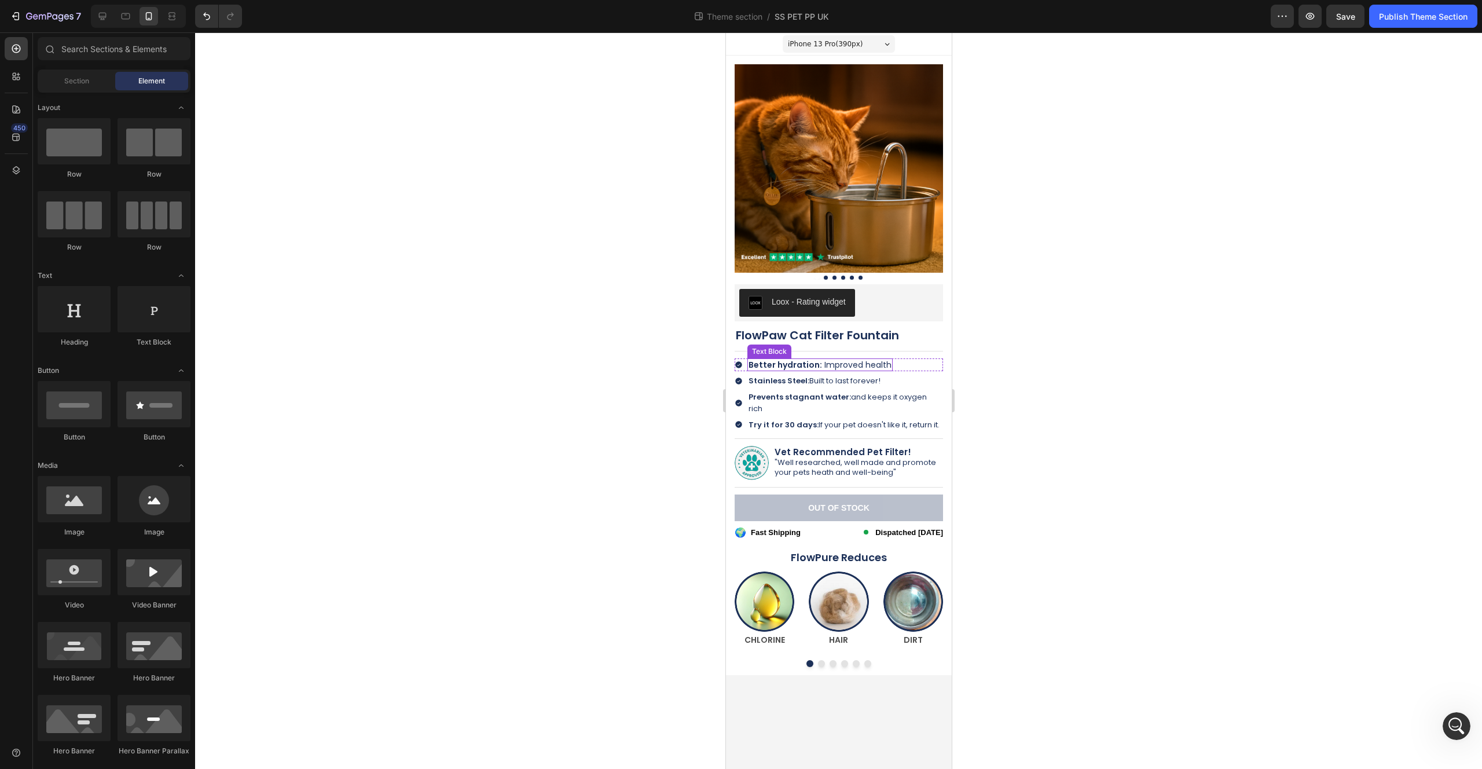
click at [802, 360] on strong "Better hydration:" at bounding box center [785, 365] width 74 height 12
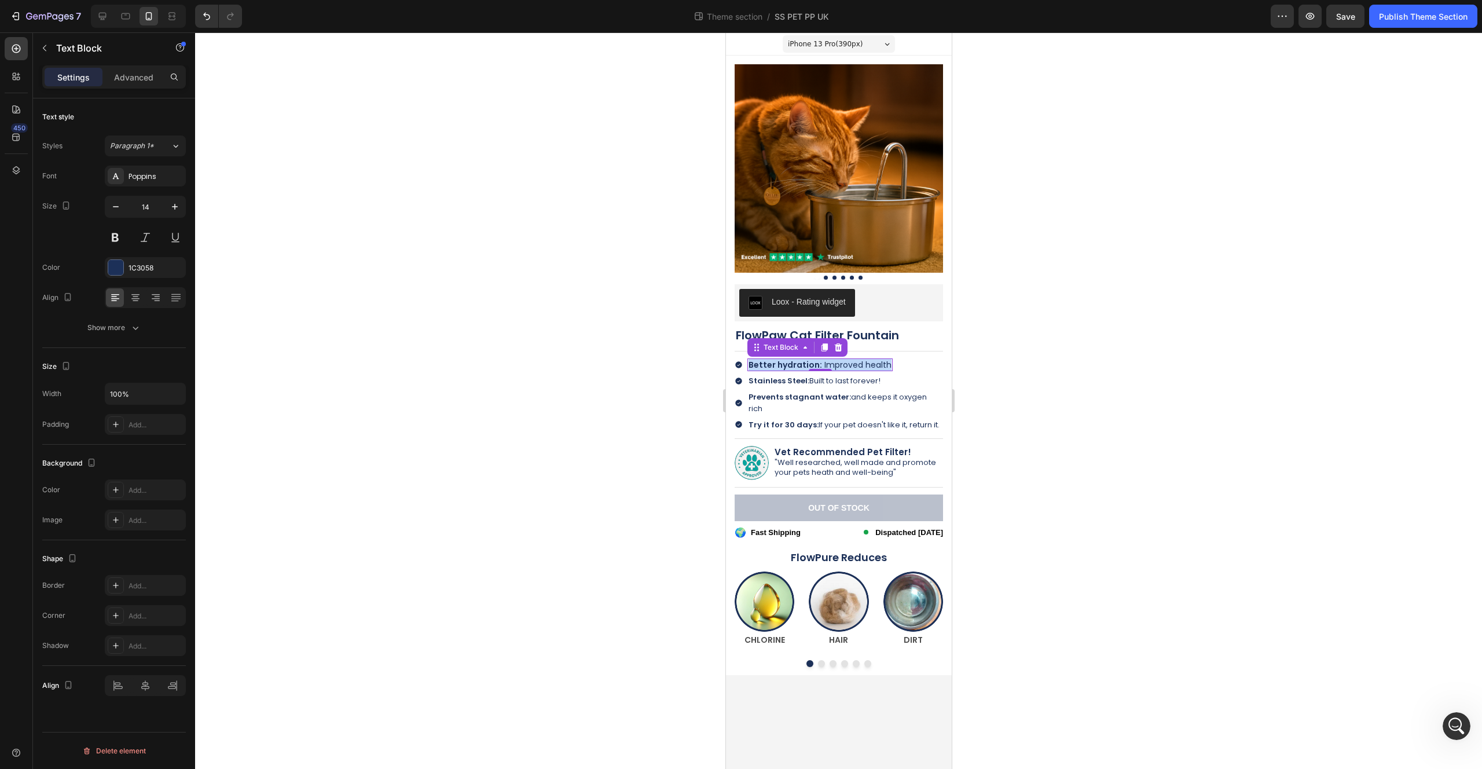
click at [802, 360] on strong "Better hydration:" at bounding box center [785, 365] width 74 height 12
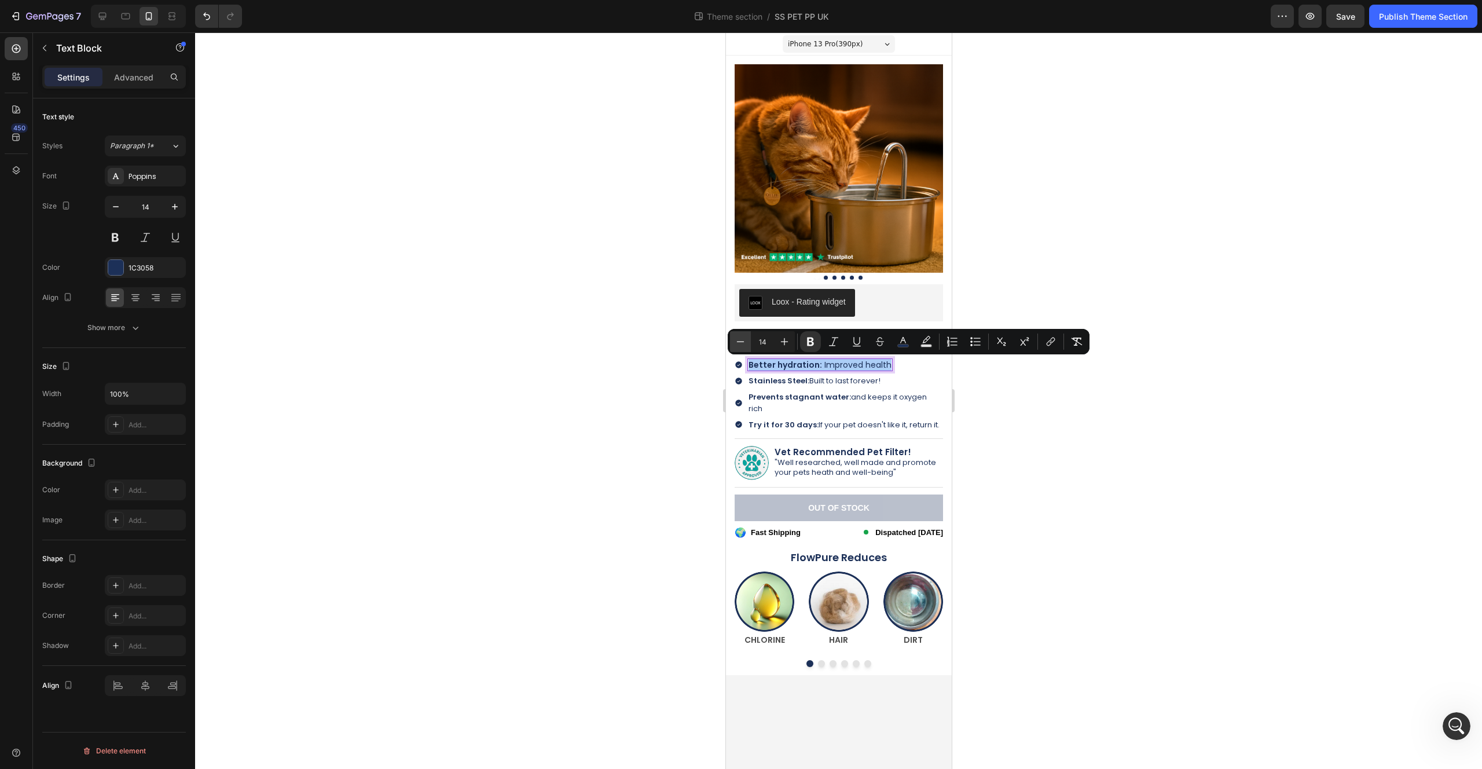
click at [740, 346] on icon "Editor contextual toolbar" at bounding box center [741, 342] width 12 height 12
type input "13"
click at [683, 387] on div at bounding box center [838, 400] width 1287 height 736
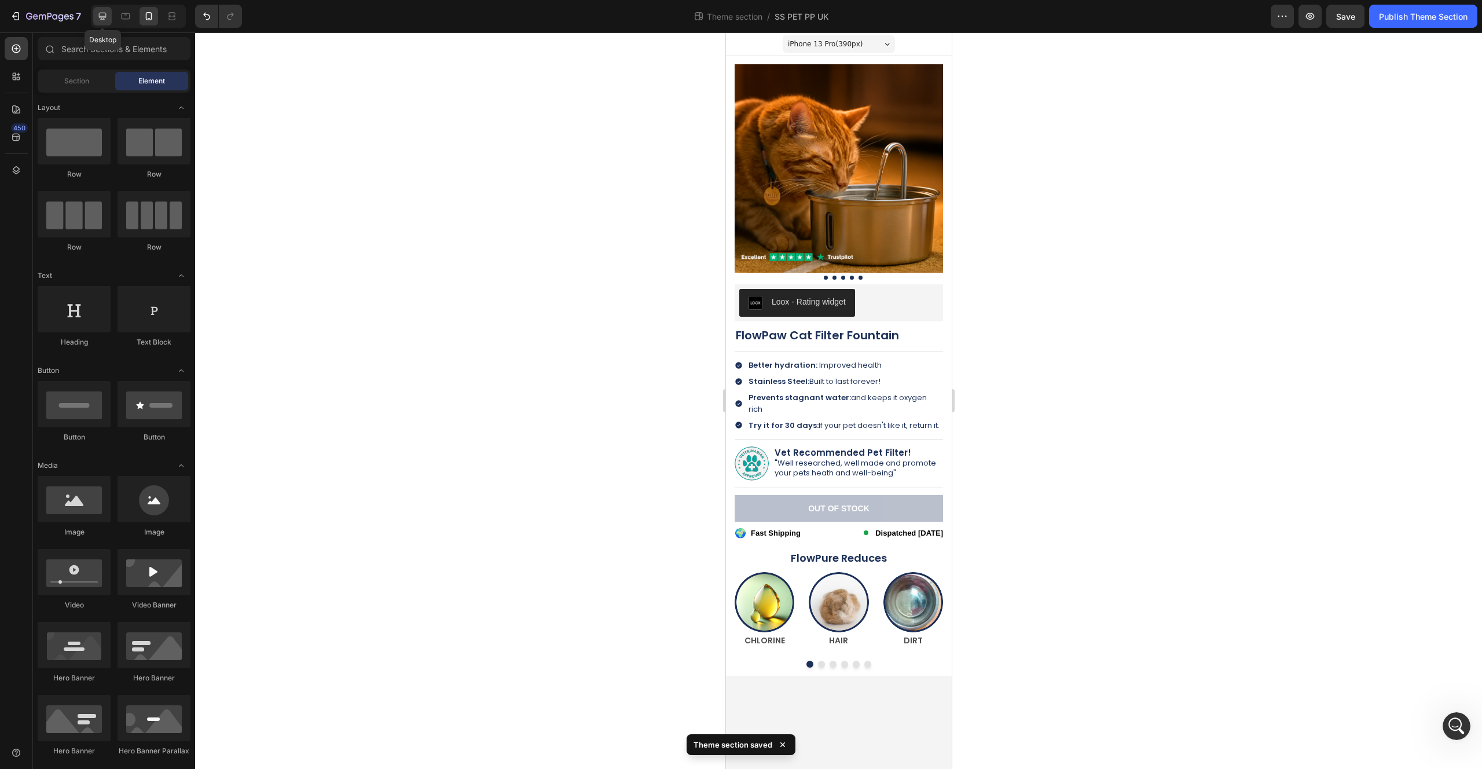
click at [105, 19] on icon at bounding box center [103, 16] width 12 height 12
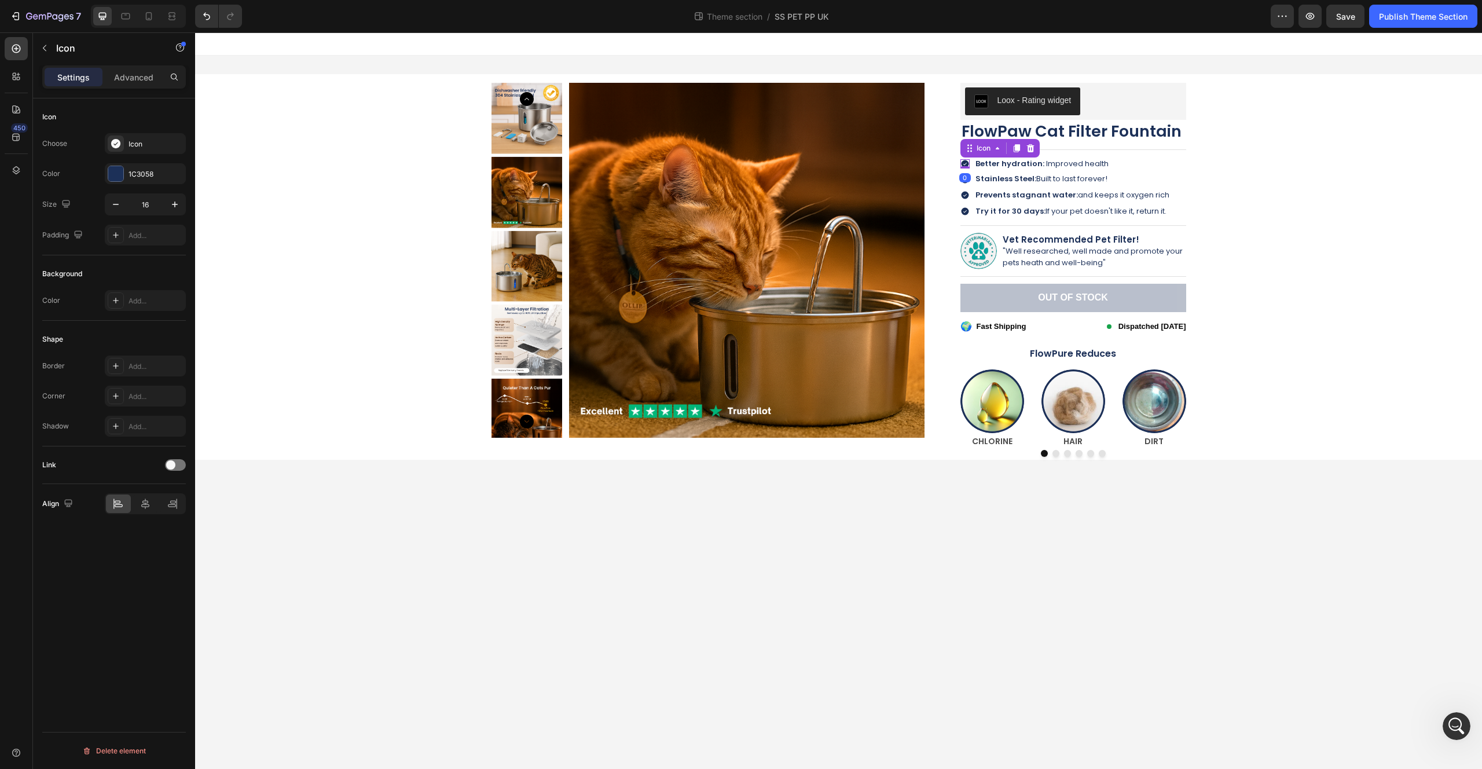
click at [965, 167] on div "Icon 0" at bounding box center [964, 163] width 9 height 9
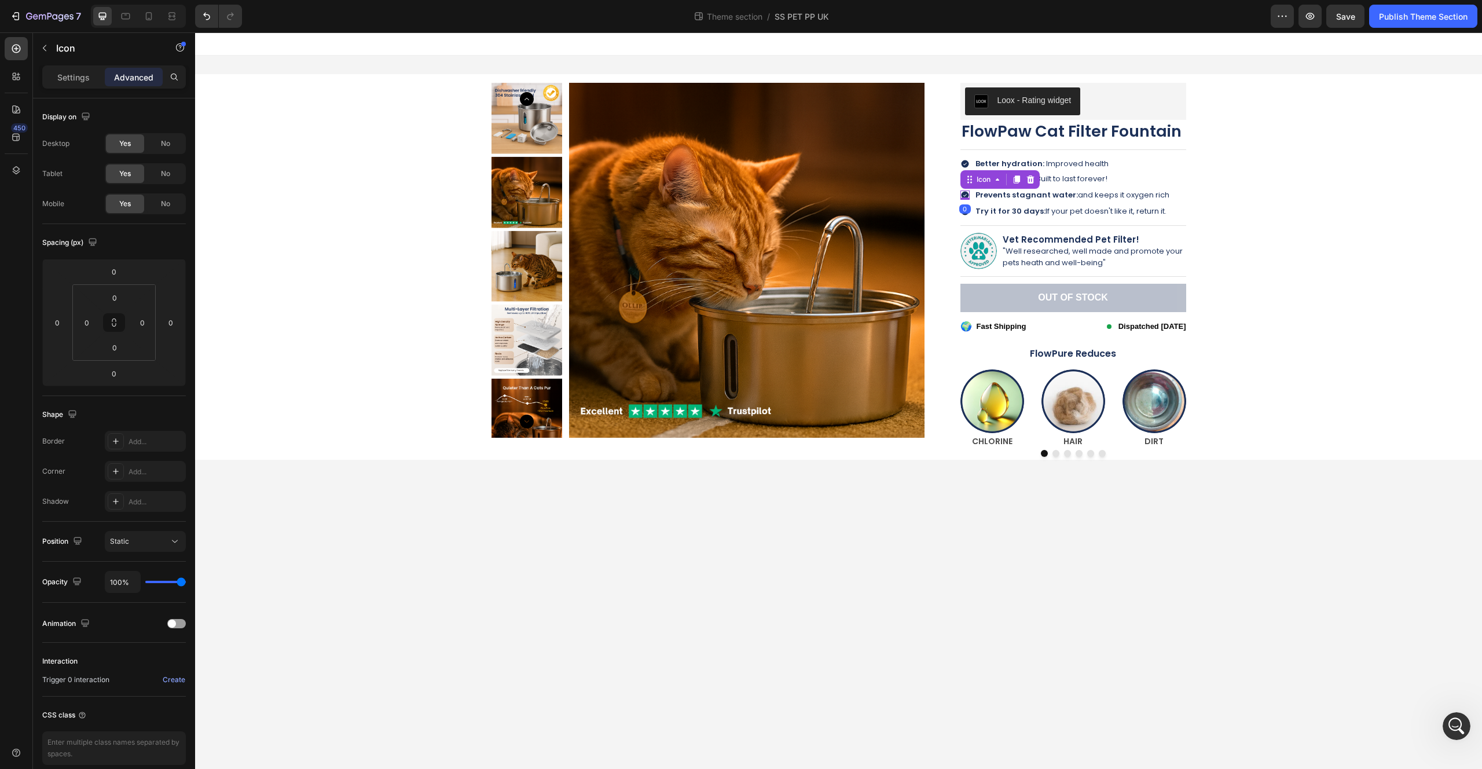
click at [963, 193] on icon at bounding box center [965, 195] width 8 height 8
click at [61, 89] on div "Settings Advanced" at bounding box center [114, 81] width 162 height 33
click at [61, 85] on div "Settings" at bounding box center [74, 77] width 58 height 19
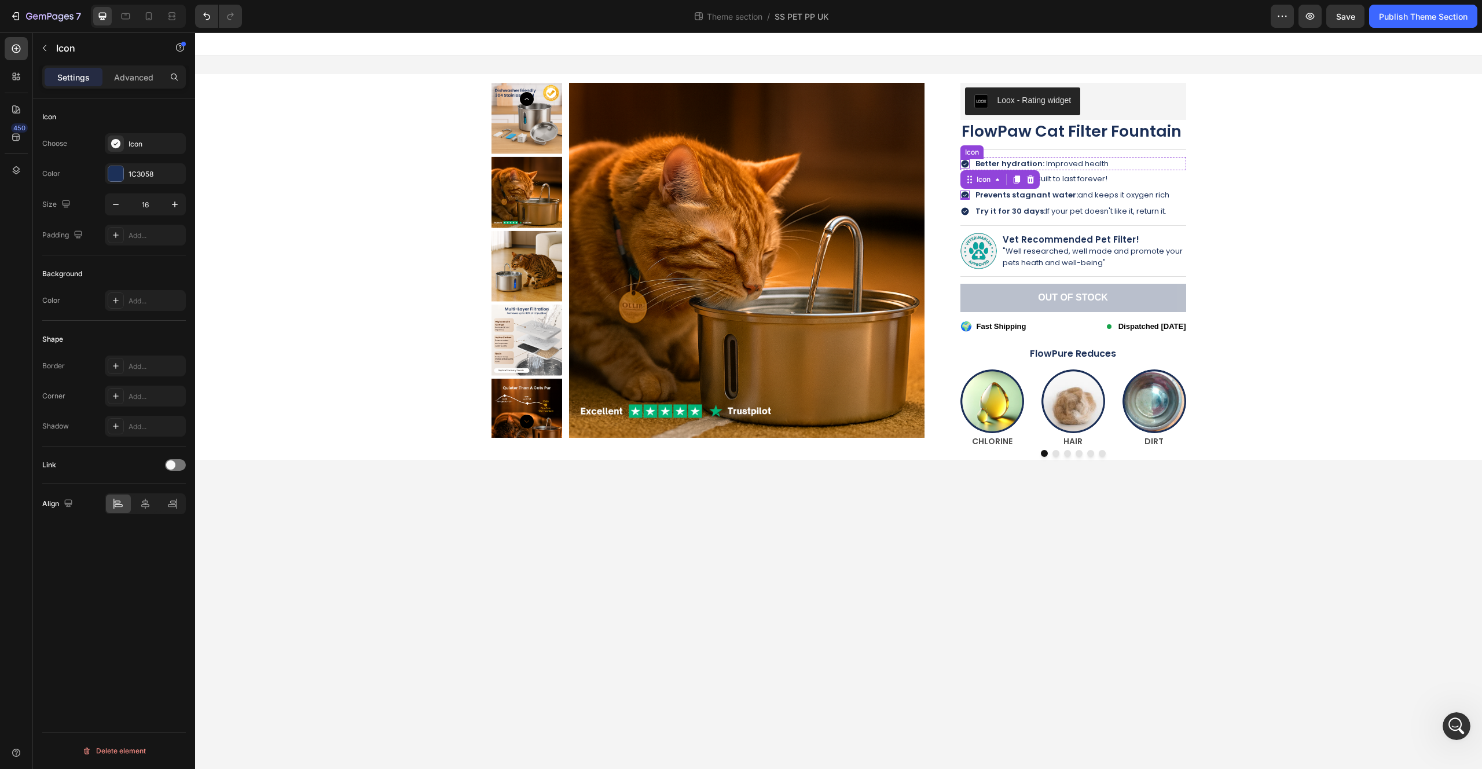
click at [965, 163] on icon at bounding box center [965, 164] width 8 height 8
click at [963, 208] on icon at bounding box center [965, 212] width 8 height 8
click at [965, 179] on icon at bounding box center [965, 179] width 8 height 8
click at [966, 208] on icon at bounding box center [965, 212] width 8 height 8
click at [963, 162] on icon at bounding box center [965, 164] width 8 height 8
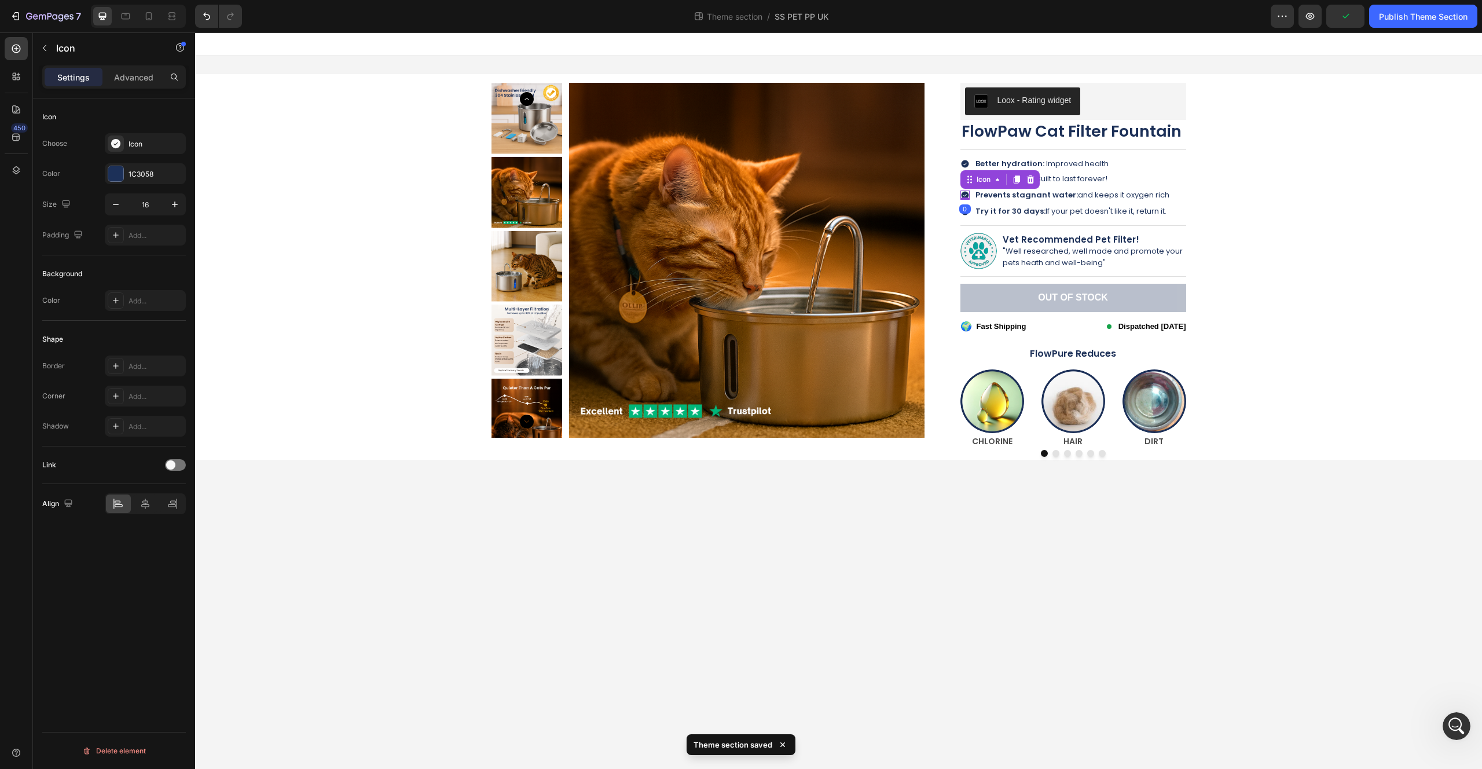
click at [965, 195] on icon at bounding box center [964, 194] width 9 height 9
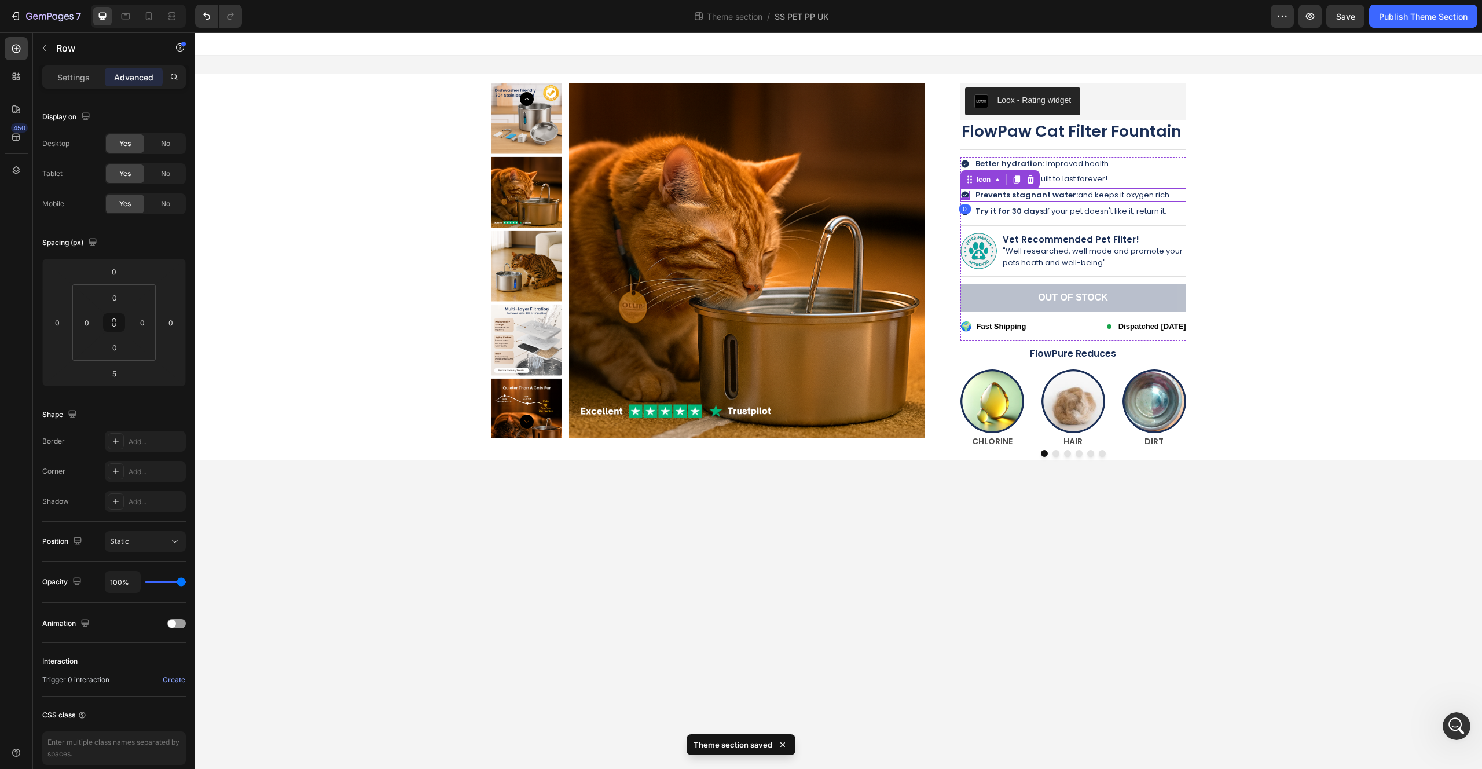
click at [1171, 195] on div "Icon 0 Prevents stagnant water: and keeps it oxygen rich Text Block Row" at bounding box center [1073, 194] width 226 height 13
click at [970, 196] on div "Icon Prevents stagnant water: and keeps it oxygen rich Text Block Row 5" at bounding box center [1073, 194] width 226 height 13
click at [967, 193] on icon at bounding box center [965, 195] width 8 height 8
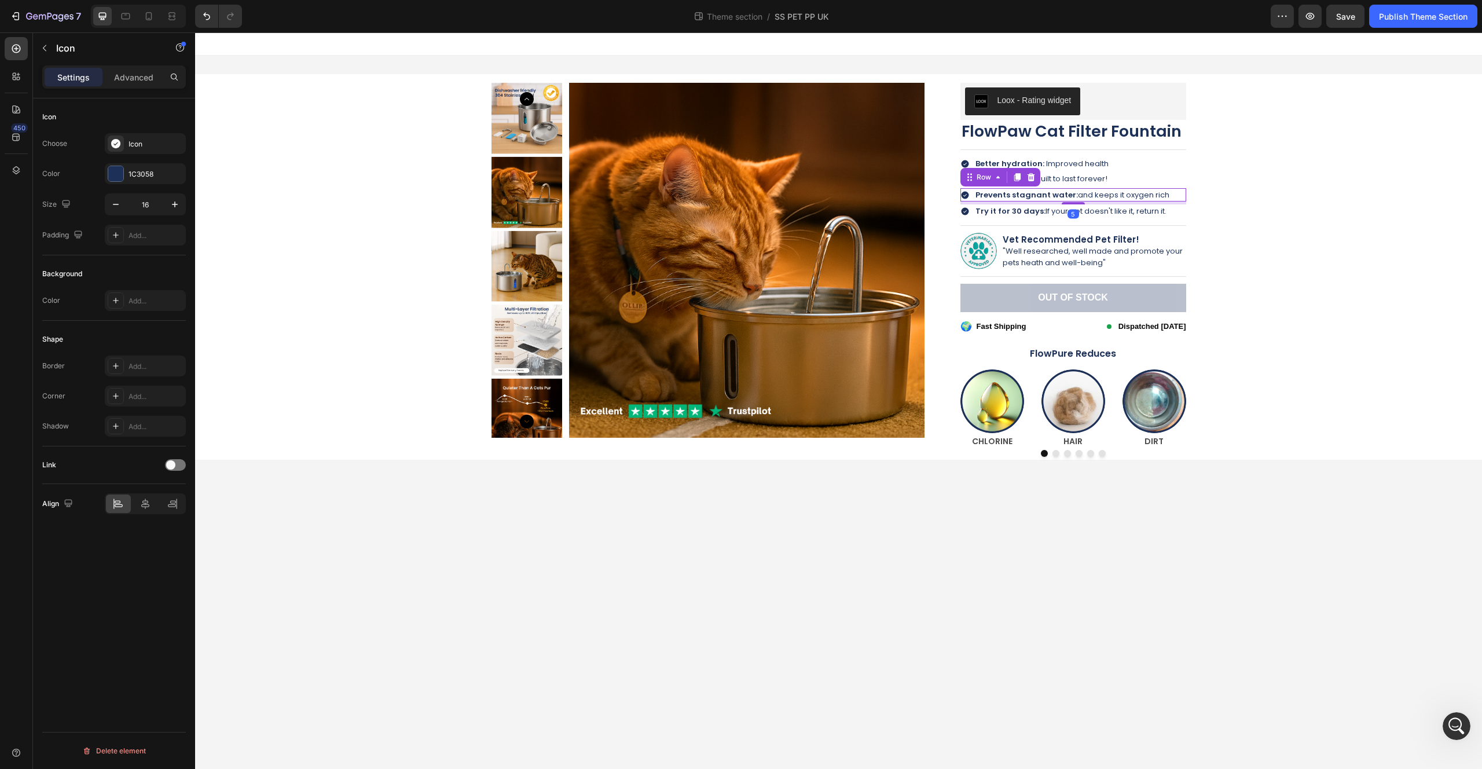
click at [971, 195] on div "Icon Prevents stagnant water: and keeps it oxygen rich Text Block Row 5" at bounding box center [1073, 194] width 226 height 13
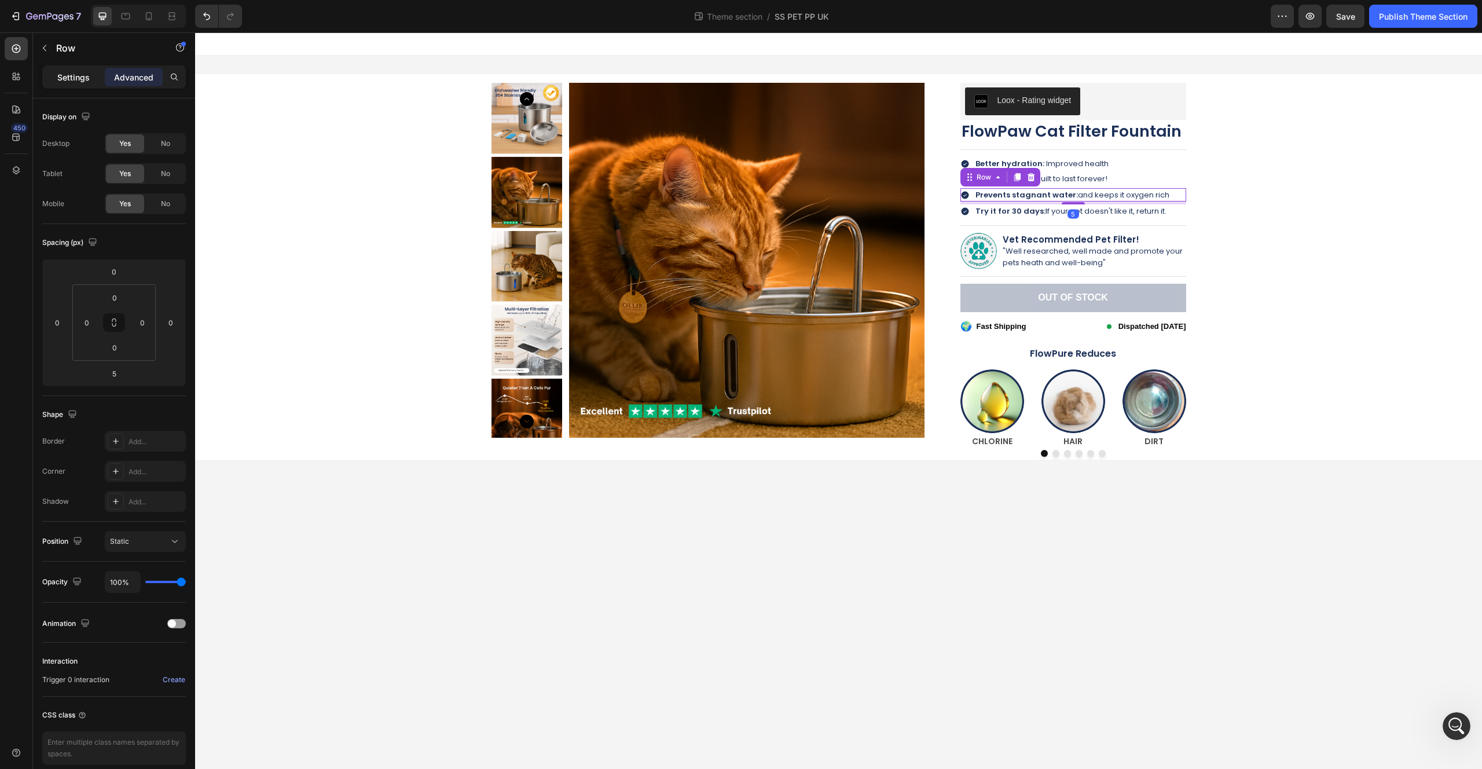
click at [56, 79] on div "Settings" at bounding box center [74, 77] width 58 height 19
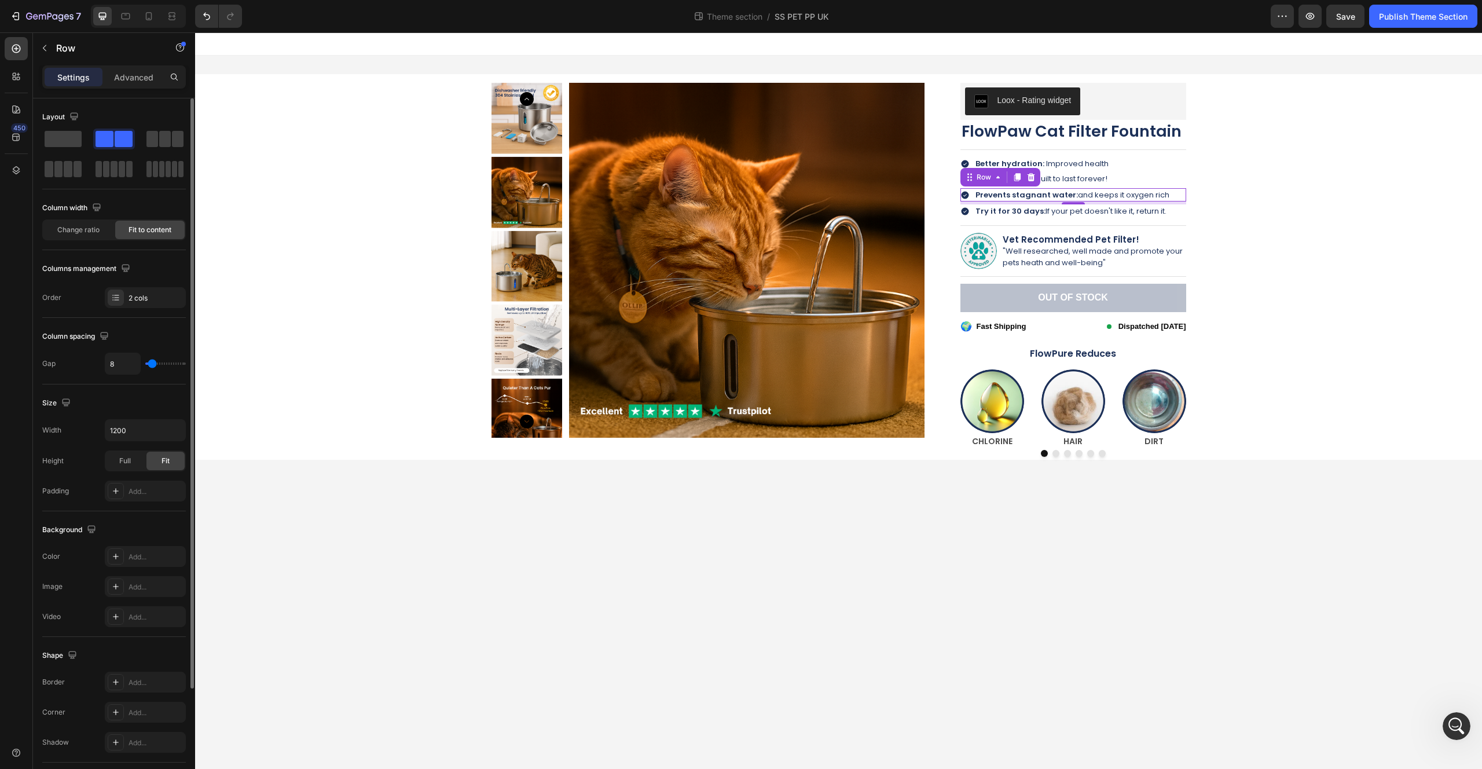
scroll to position [135, 0]
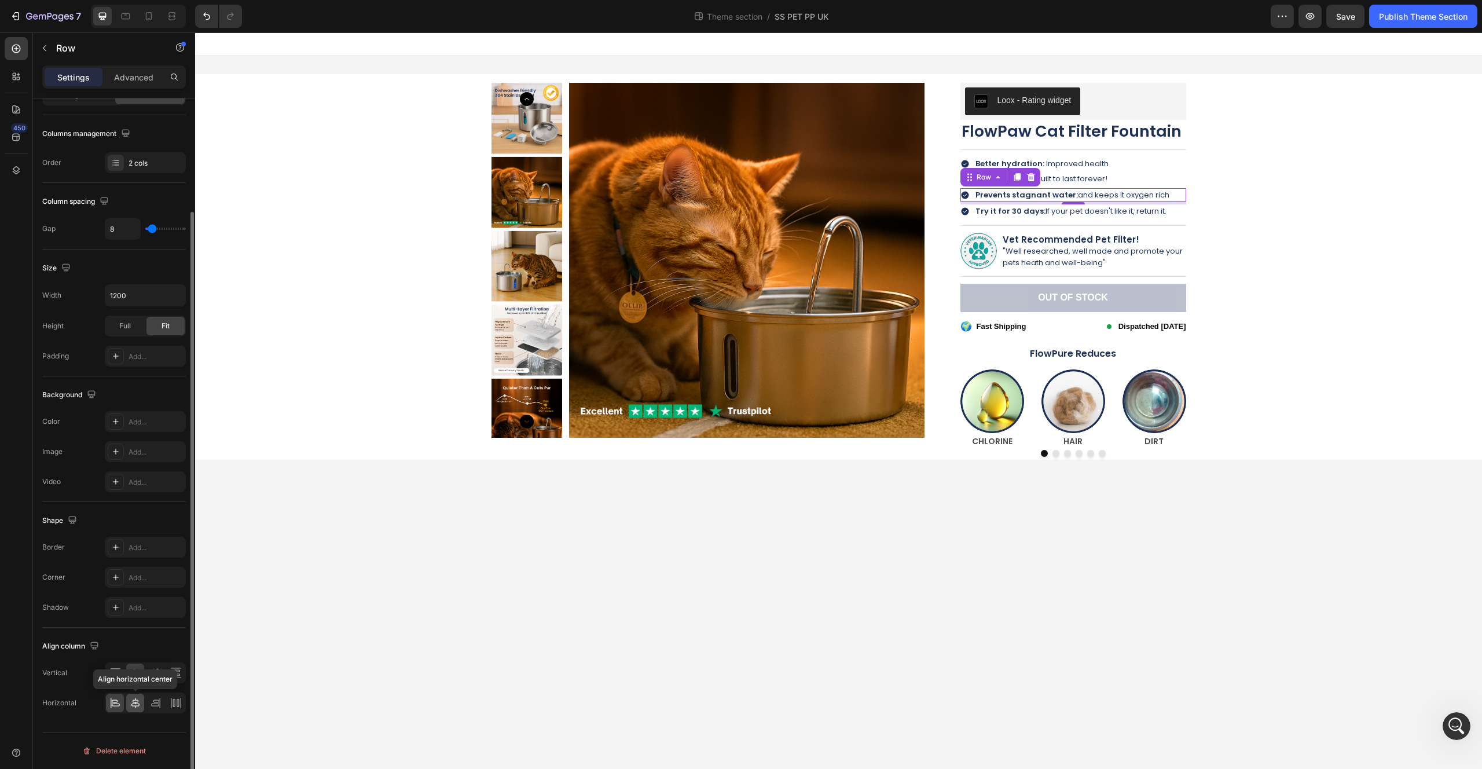
click at [134, 708] on icon at bounding box center [136, 703] width 12 height 12
click at [112, 704] on icon at bounding box center [115, 703] width 12 height 12
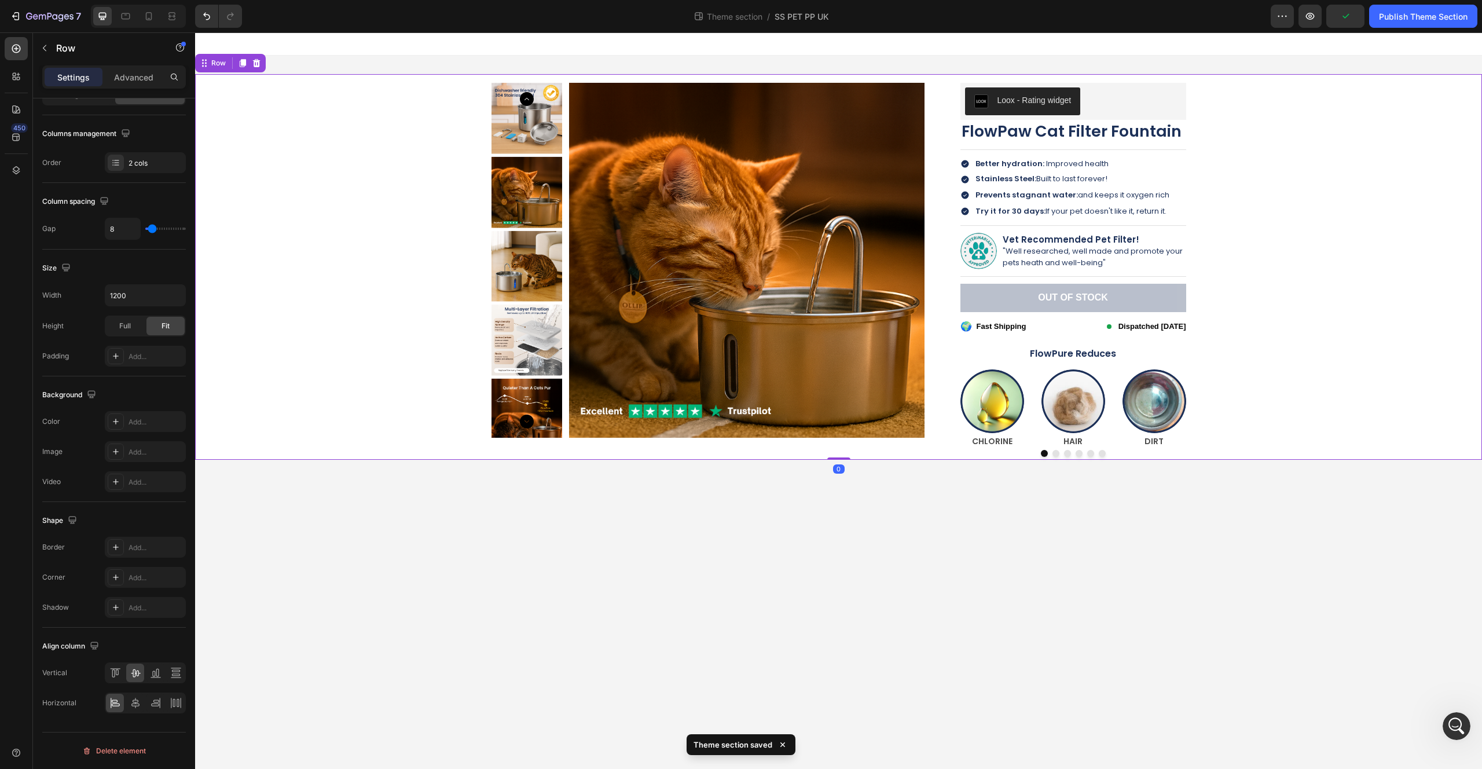
scroll to position [3, 0]
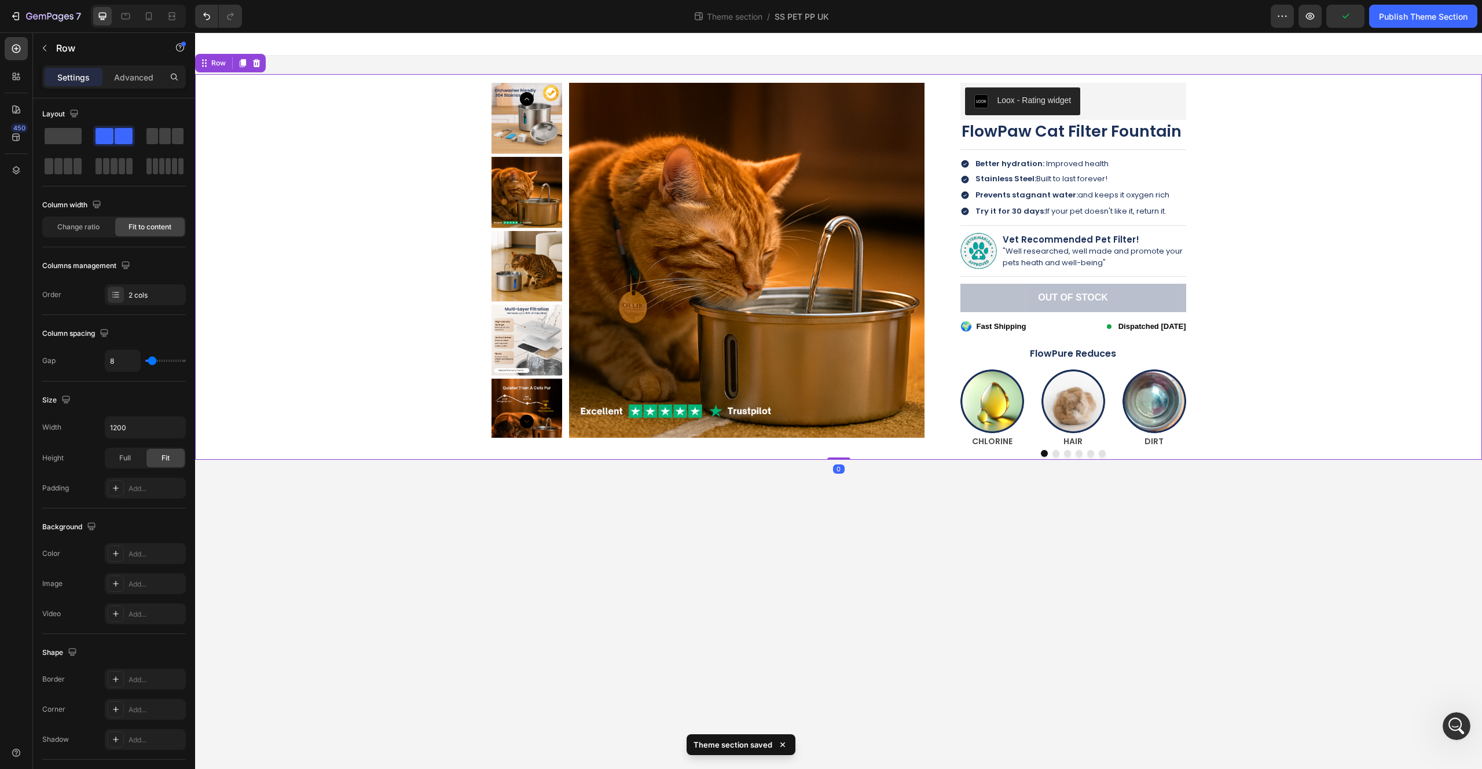
click at [376, 328] on div "Product Images Loox - Rating widget Loox FlowPaw Cat Filter Fountain Product Ti…" at bounding box center [839, 267] width 1270 height 386
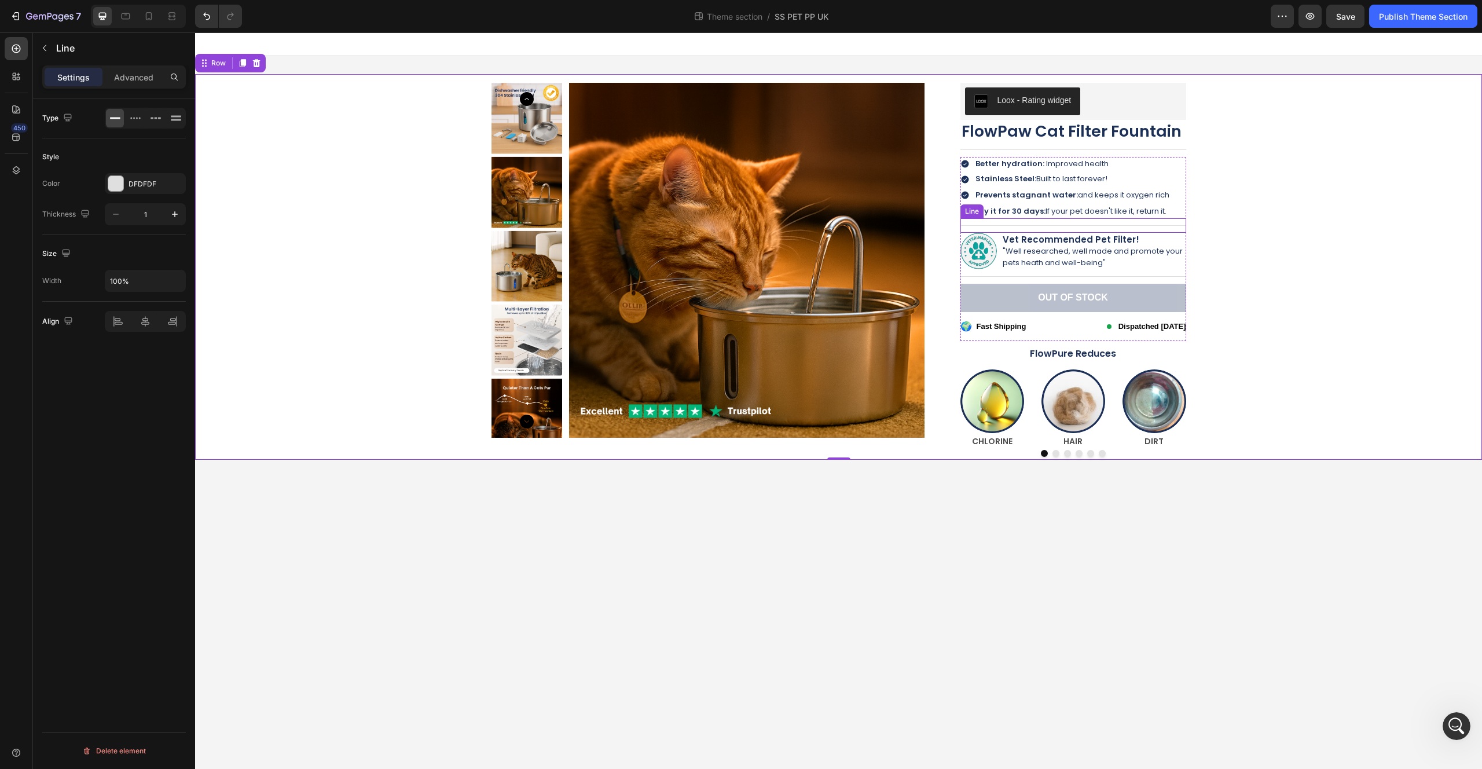
click at [1179, 222] on div "Title Line" at bounding box center [1073, 225] width 226 height 14
click at [1180, 234] on p "Vet Recommended Pet Filter!" at bounding box center [1094, 240] width 182 height 12
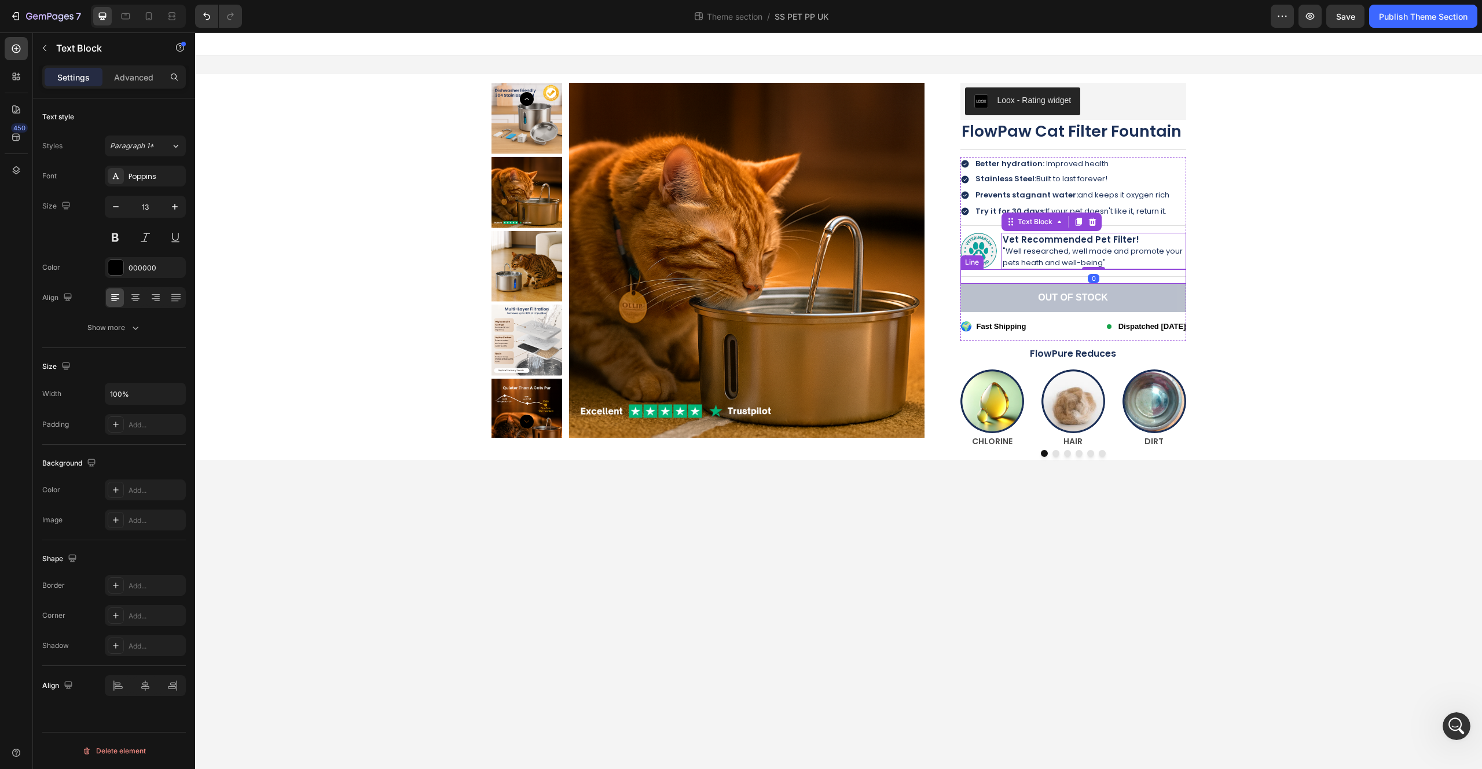
click at [1170, 271] on div "Title Line" at bounding box center [1073, 276] width 226 height 14
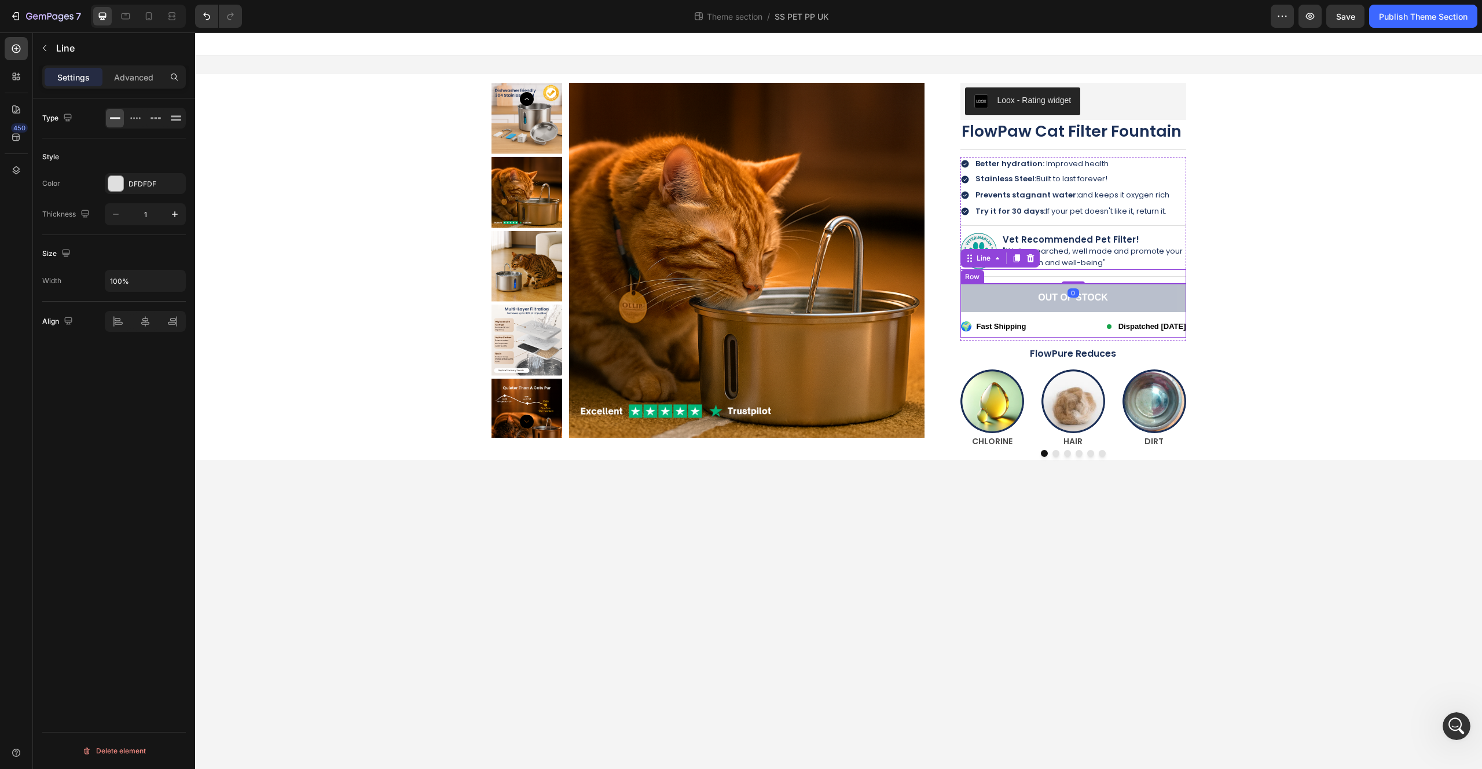
click at [1068, 333] on div "Out of stock Add to Cart 🌍 Fast Shipping Dispatched within one day Custom Code" at bounding box center [1073, 311] width 226 height 54
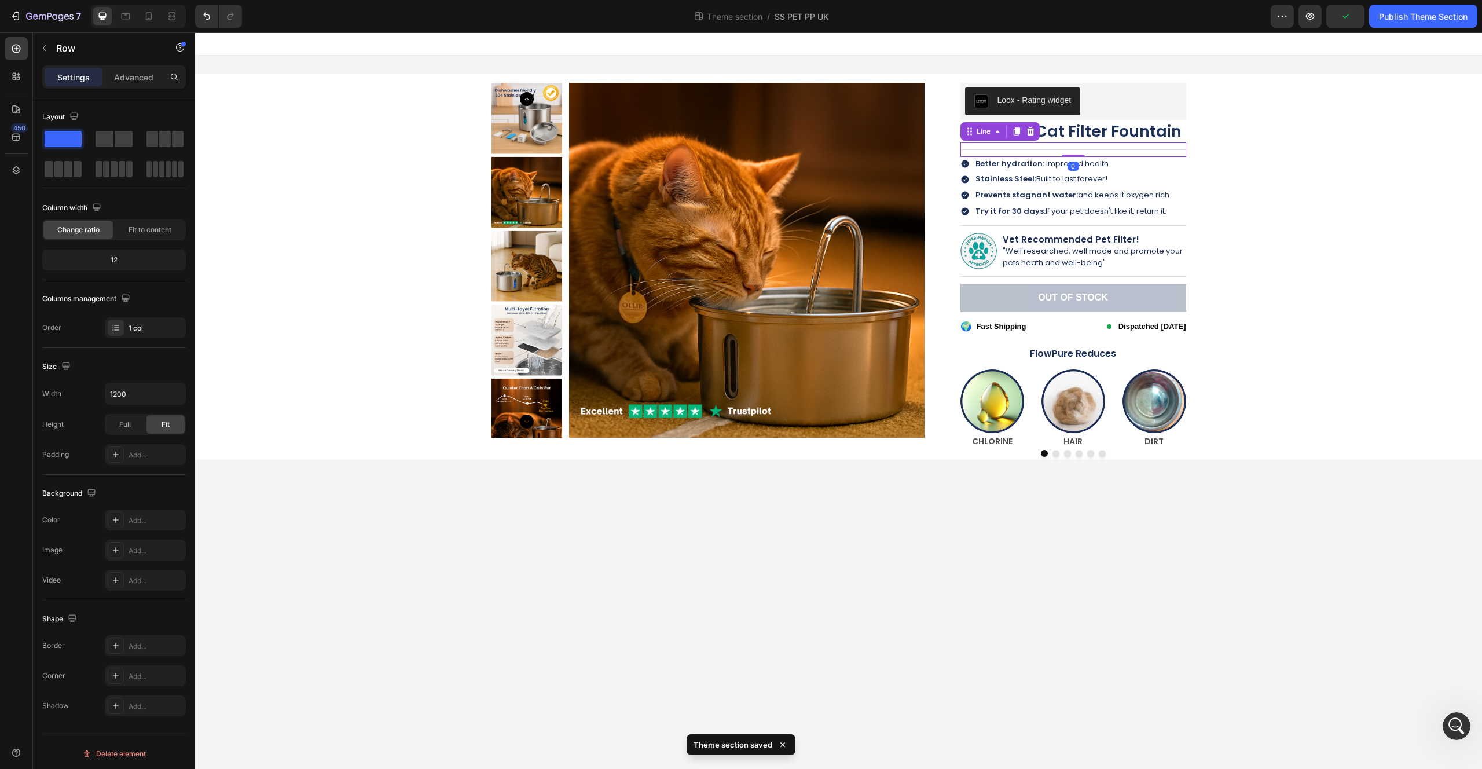
click at [1063, 152] on div "Title Line 0" at bounding box center [1073, 149] width 226 height 14
click at [978, 332] on div "Out of stock Add to Cart 🌍 Fast Shipping Dispatched within one day Custom Code" at bounding box center [1073, 311] width 226 height 54
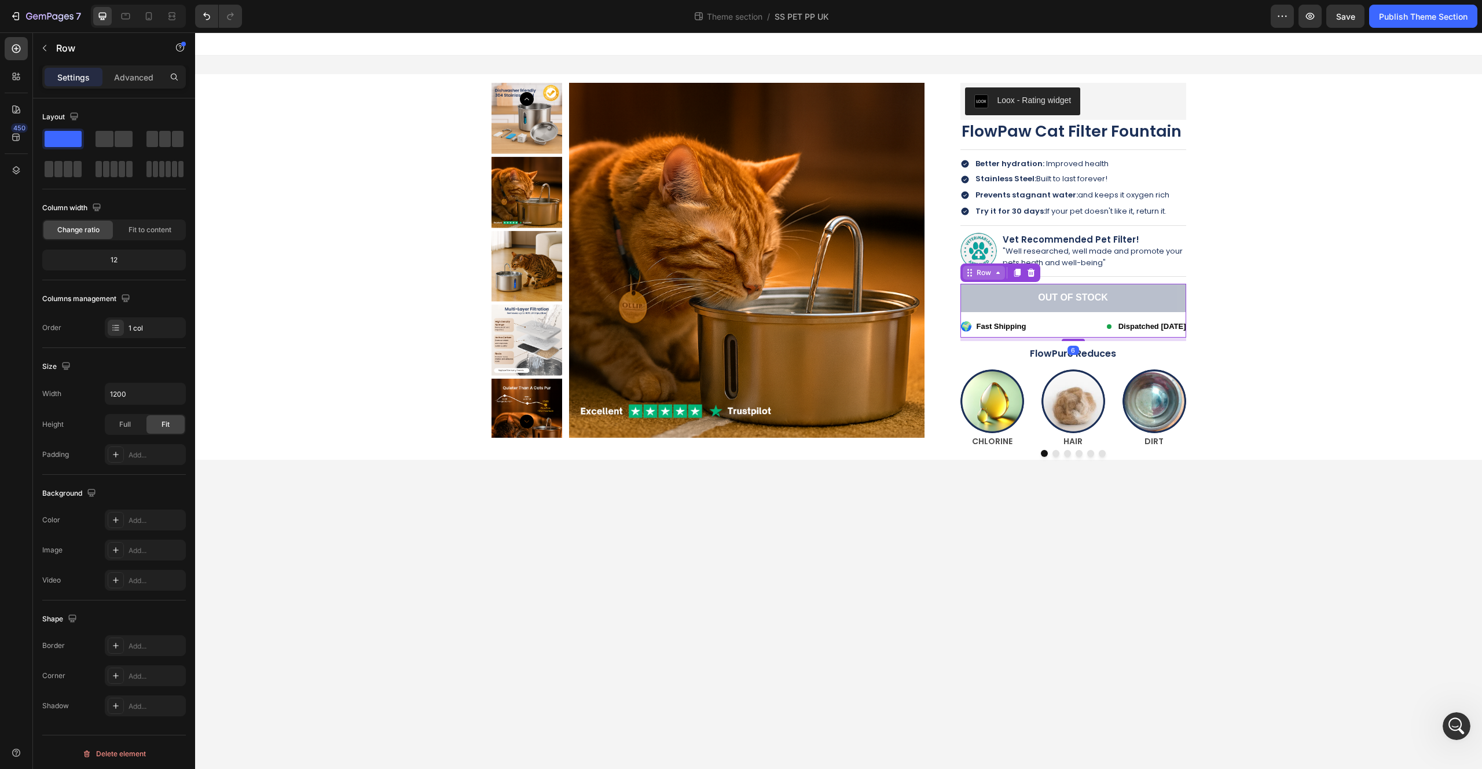
click at [993, 274] on icon at bounding box center [997, 272] width 9 height 9
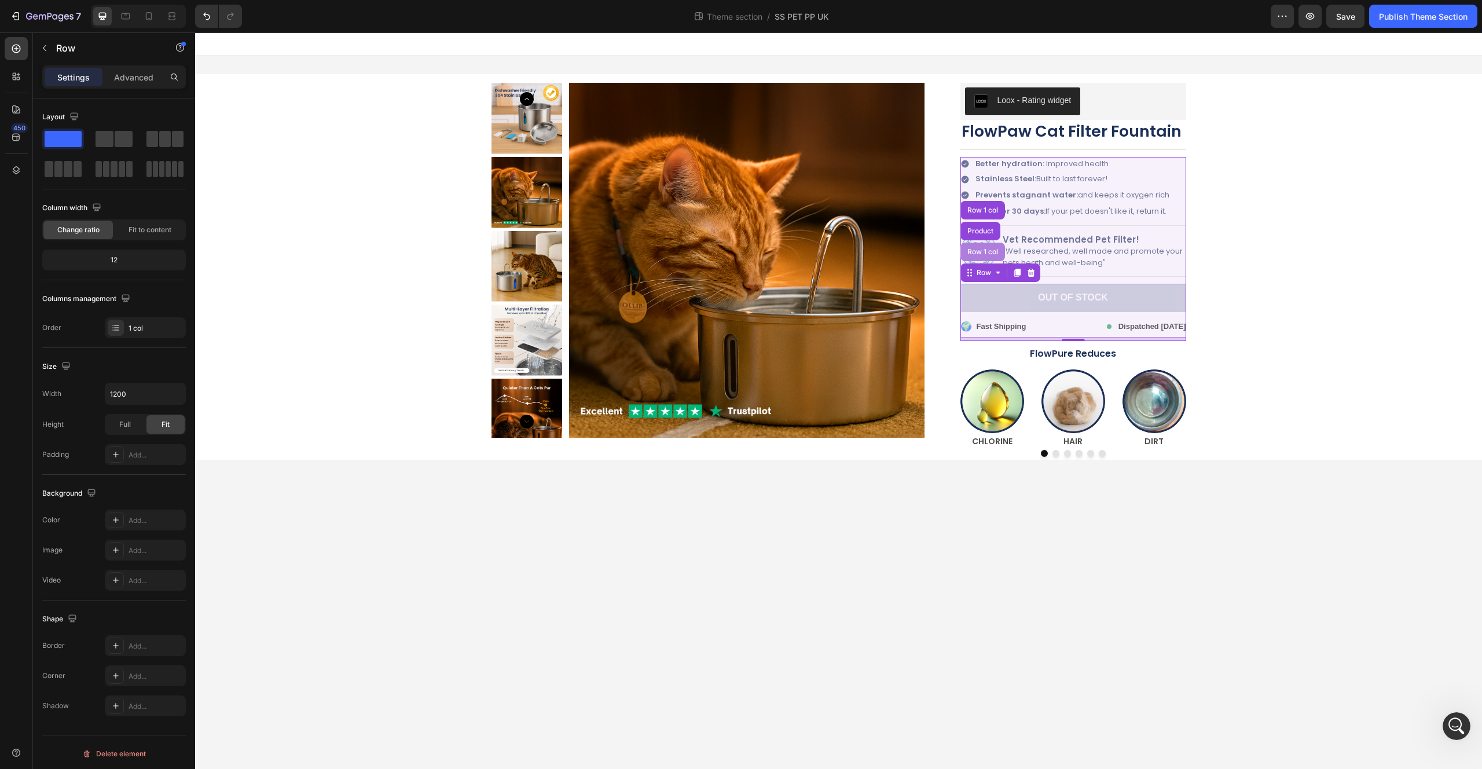
click at [988, 246] on div "Row 1 col" at bounding box center [982, 252] width 45 height 19
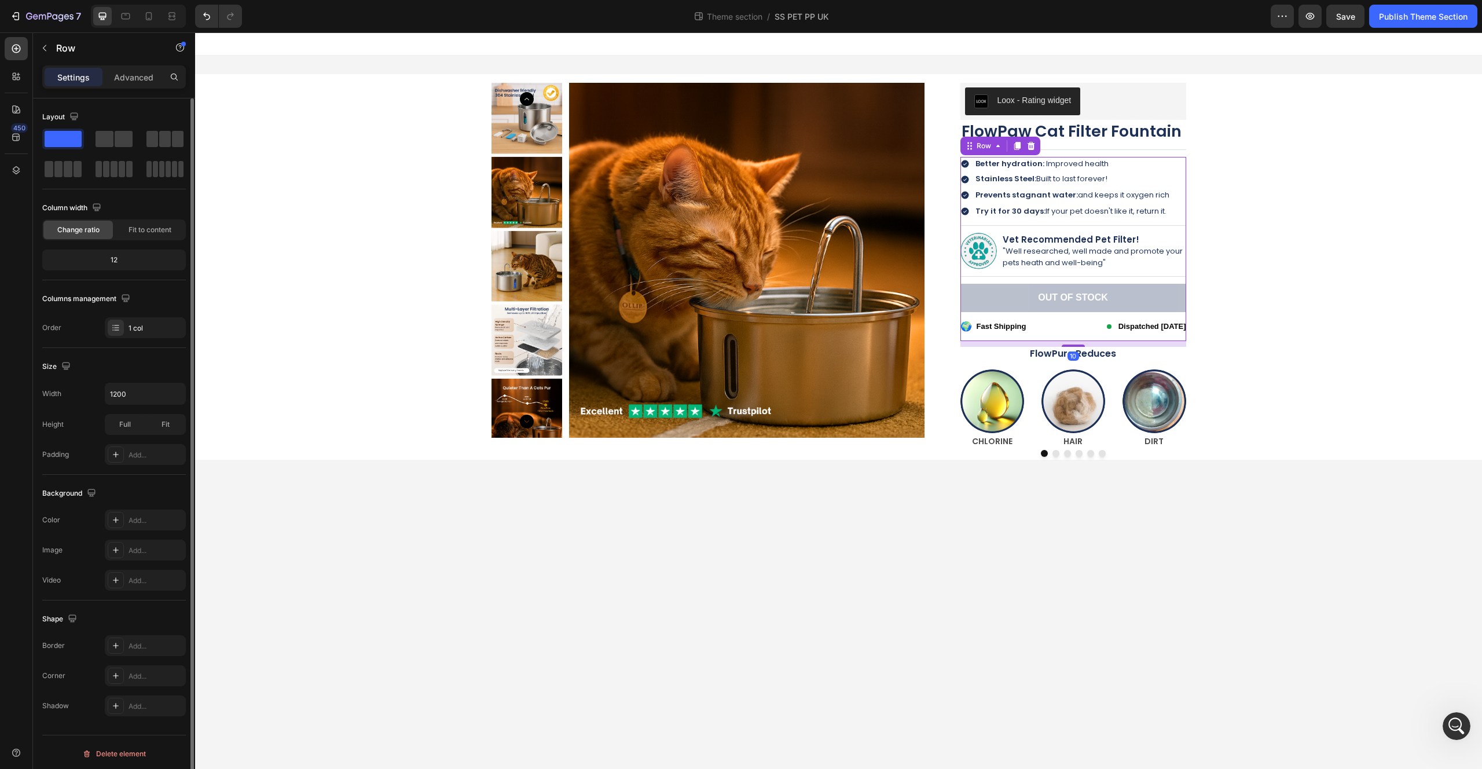
scroll to position [3, 0]
click at [134, 79] on p "Advanced" at bounding box center [133, 77] width 39 height 12
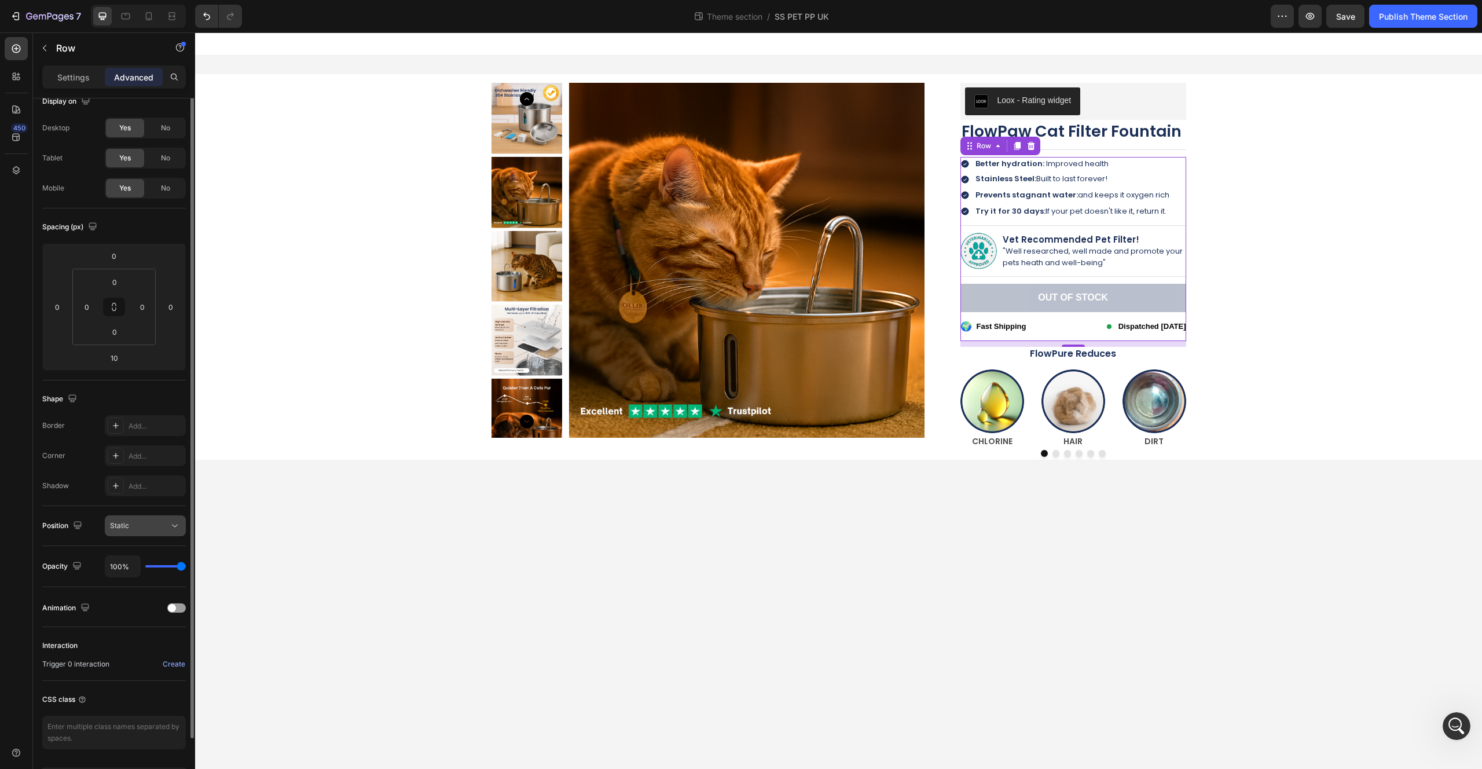
scroll to position [0, 0]
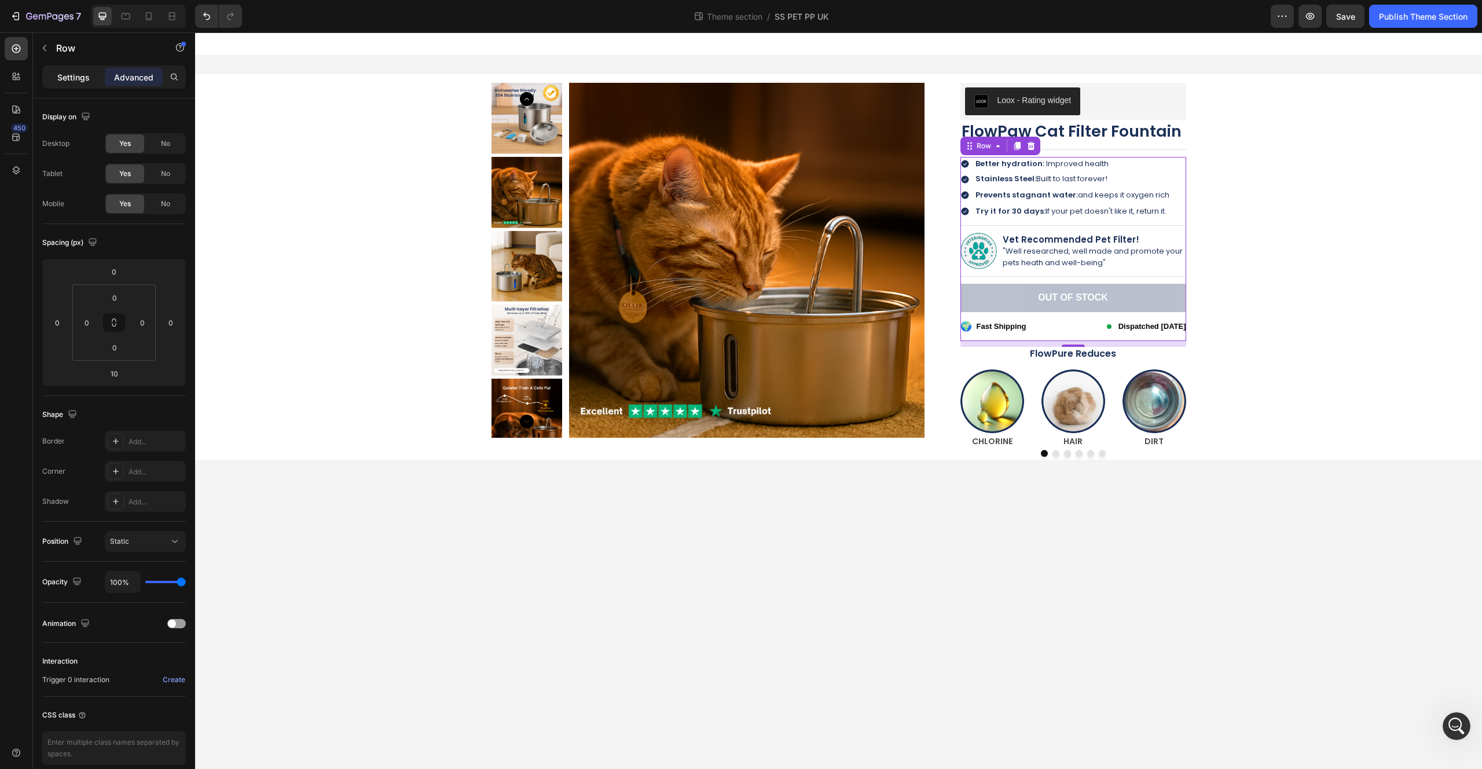
click at [78, 80] on p "Settings" at bounding box center [73, 77] width 32 height 12
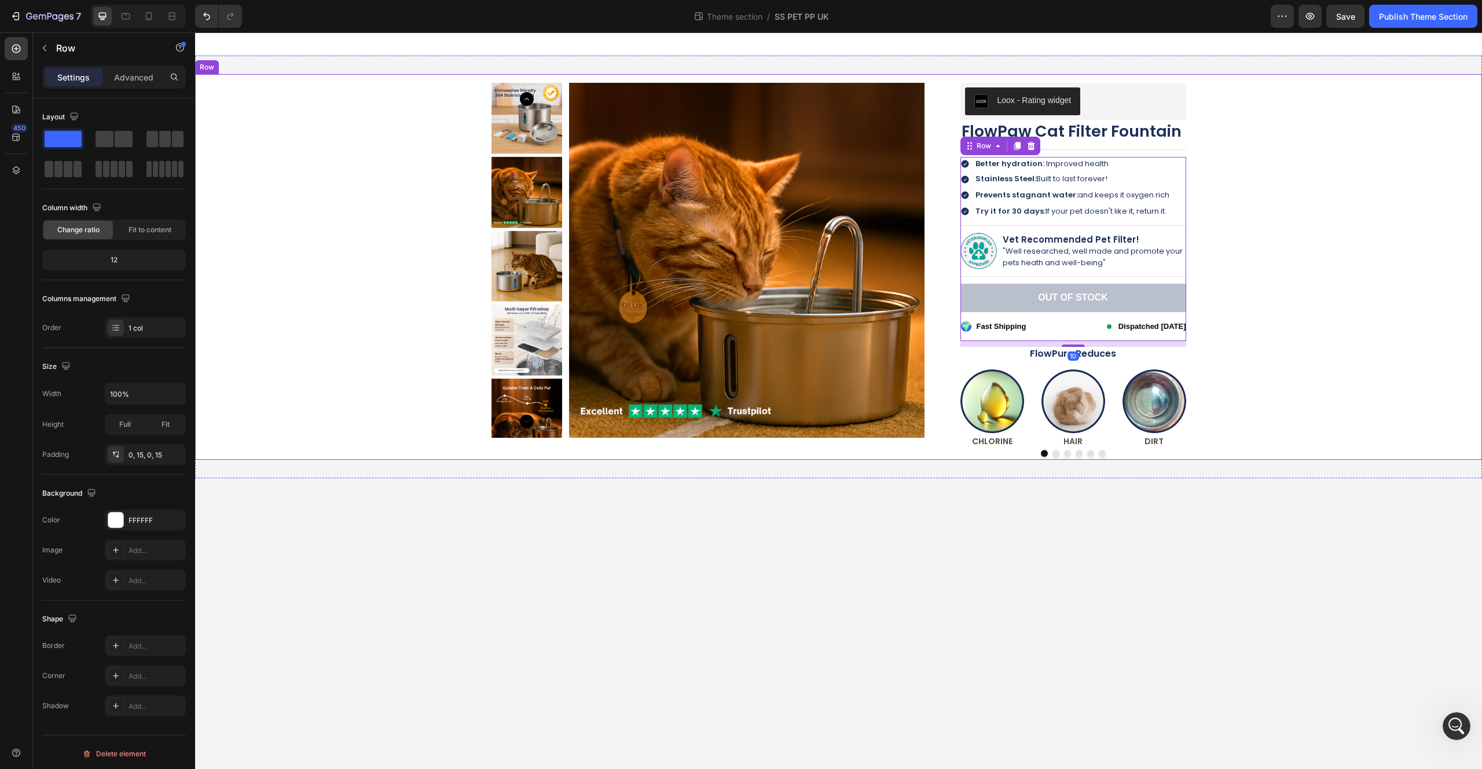
click at [1395, 336] on div "Product Images Loox - Rating widget Loox FlowPaw Cat Filter Fountain Product Ti…" at bounding box center [839, 267] width 1270 height 386
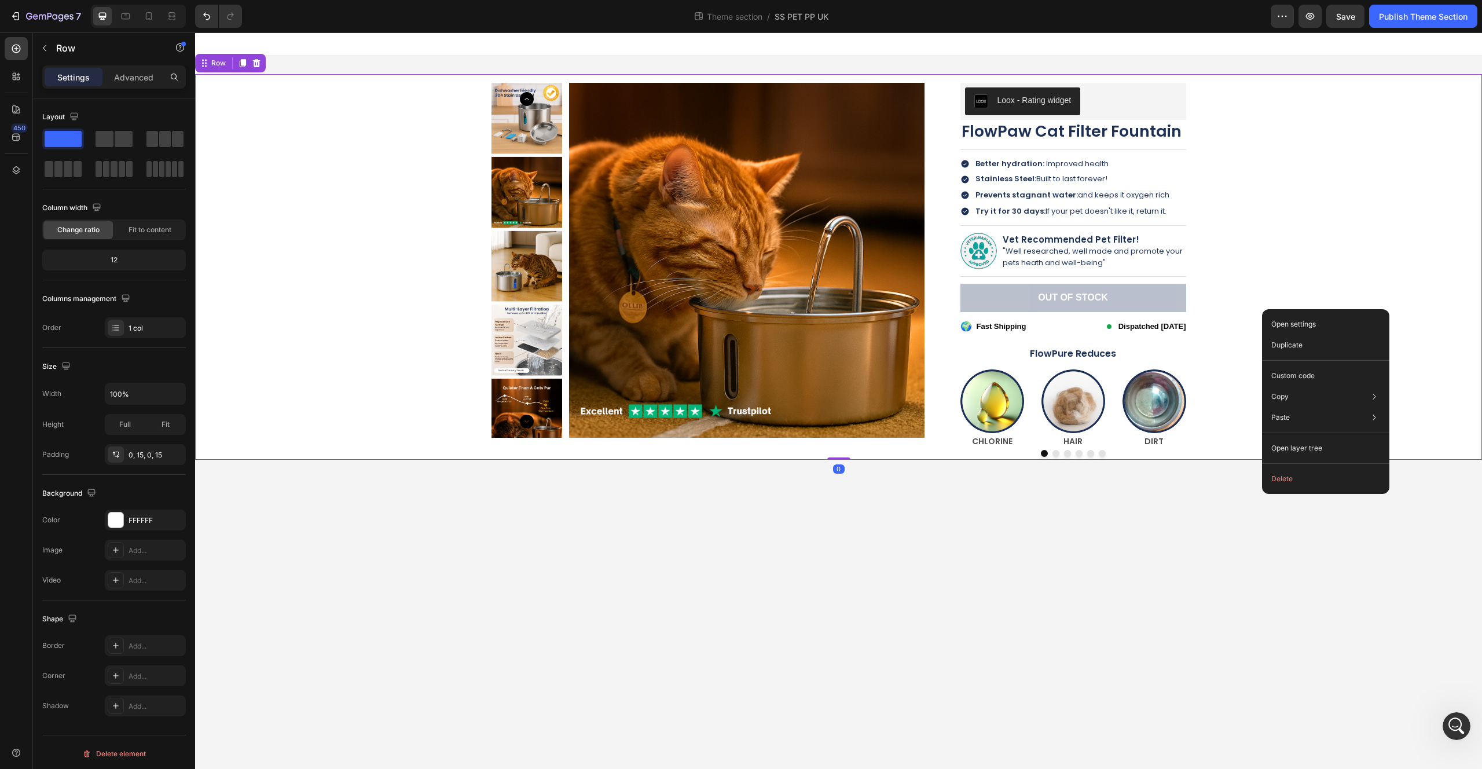
click at [1266, 234] on div "Product Images Loox - Rating widget Loox FlowPaw Cat Filter Fountain Product Ti…" at bounding box center [839, 267] width 1270 height 386
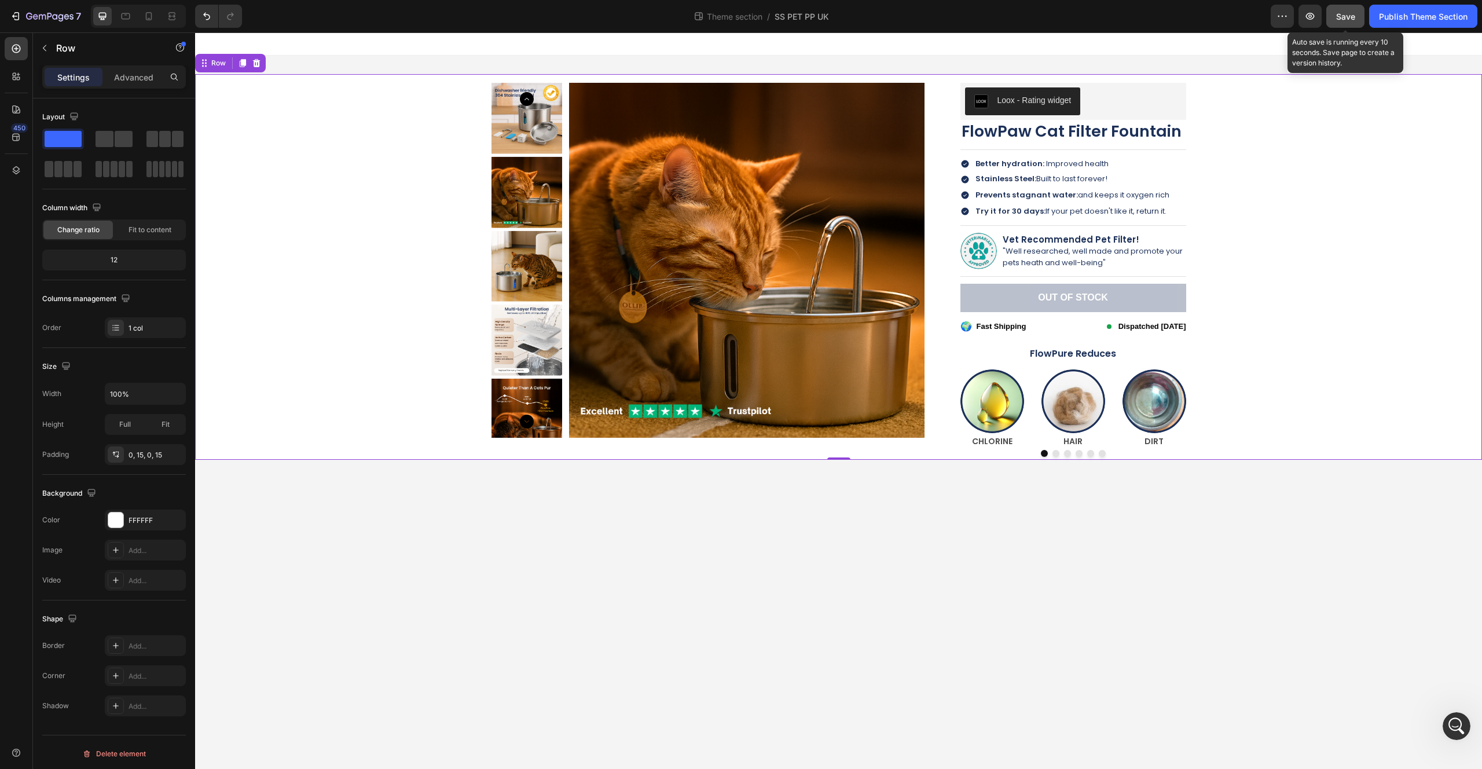
click at [1341, 19] on span "Save" at bounding box center [1345, 17] width 19 height 10
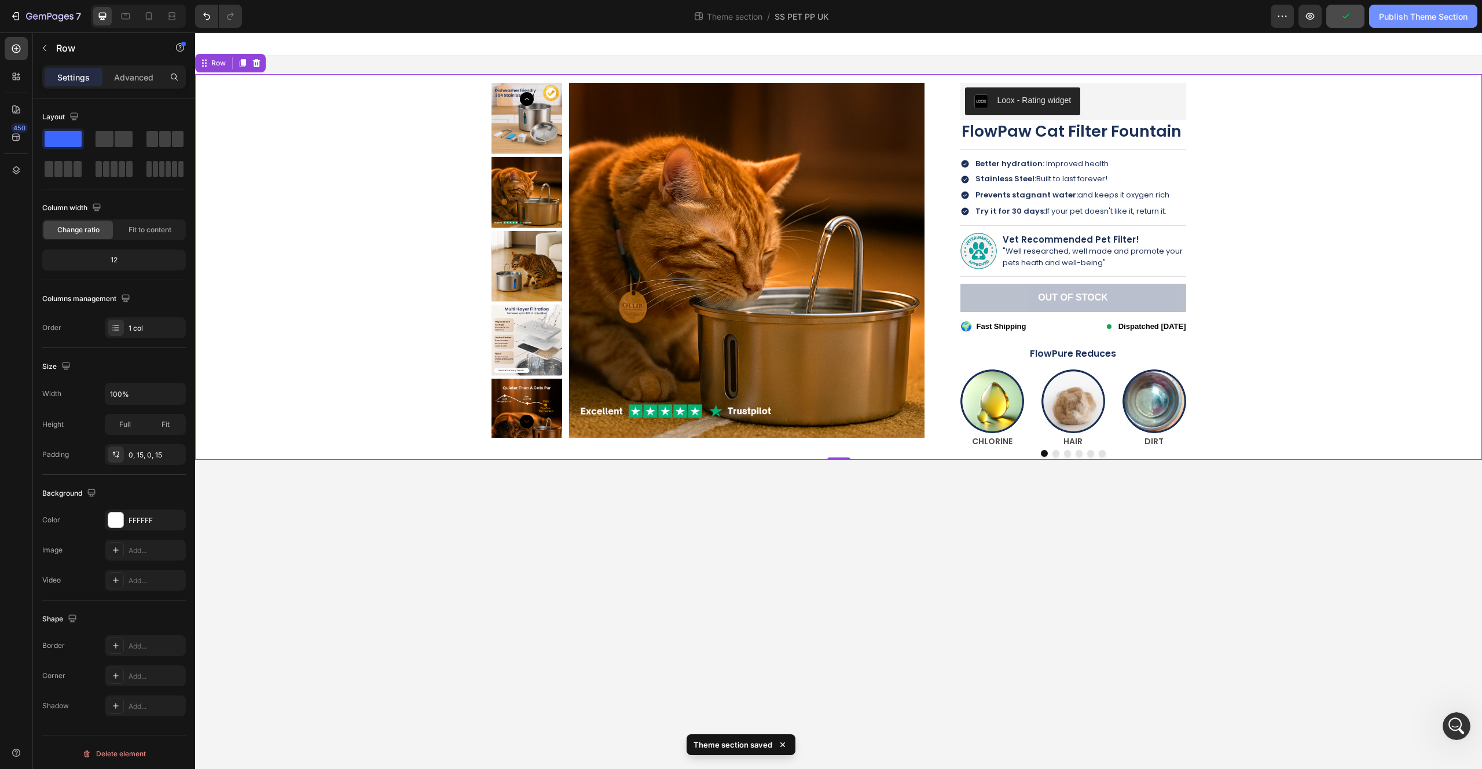
click at [1395, 19] on div "Publish Theme Section" at bounding box center [1423, 16] width 89 height 12
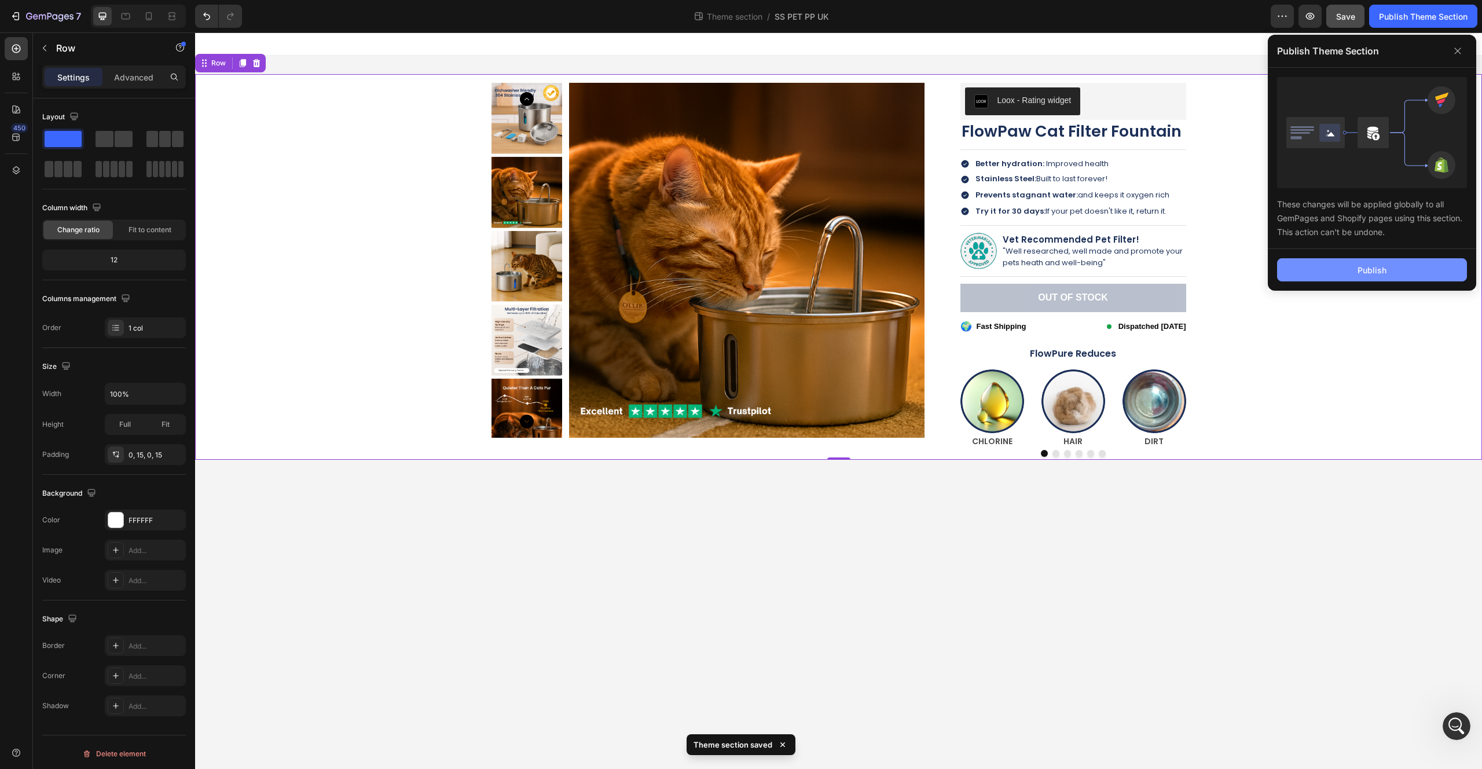
click at [1304, 278] on button "Publish" at bounding box center [1372, 269] width 190 height 23
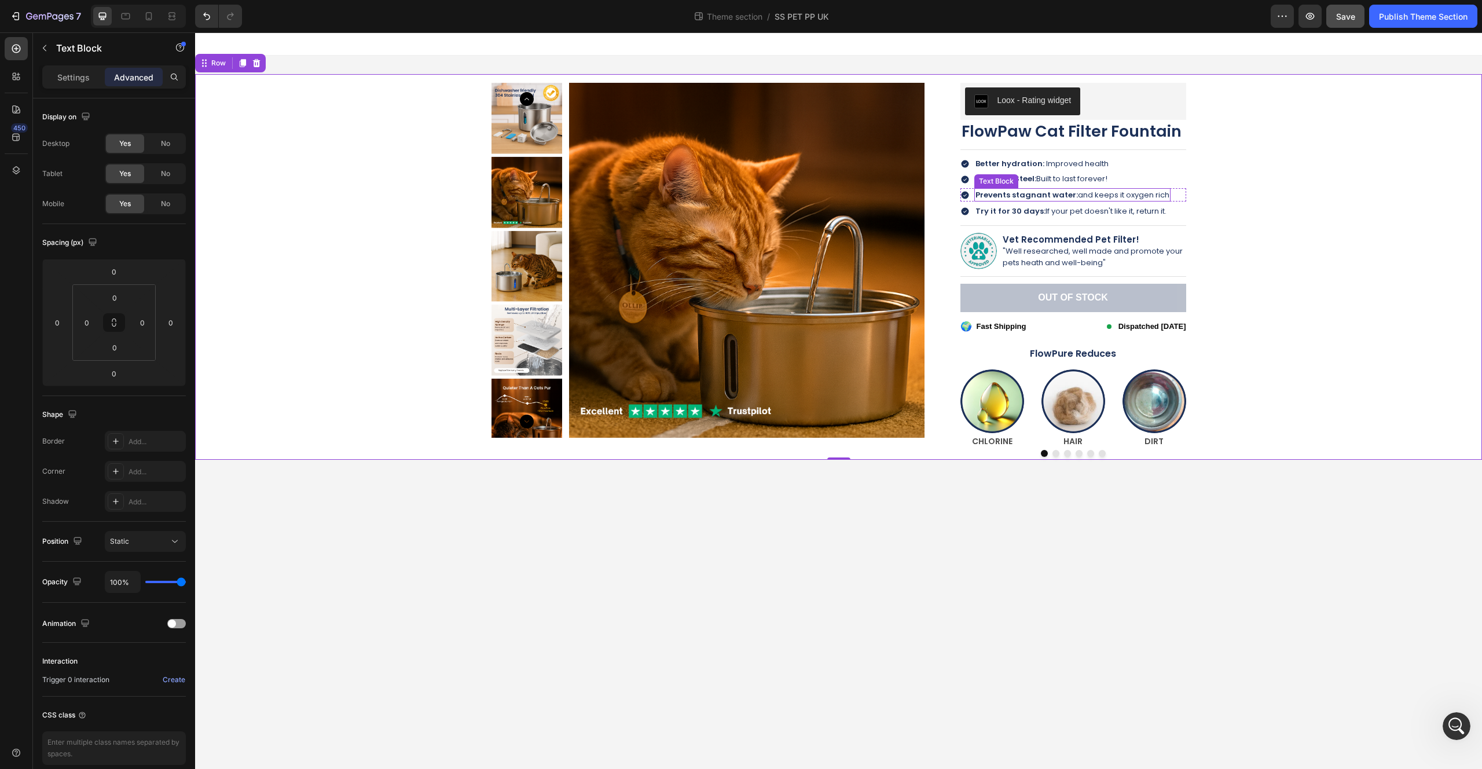
click at [1086, 189] on span "Prevents stagnant water: and keeps it oxygen rich" at bounding box center [1073, 194] width 194 height 11
click at [1168, 195] on div "Icon Prevents stagnant water: and keeps it oxygen rich Text Block 0 Row" at bounding box center [1073, 194] width 226 height 13
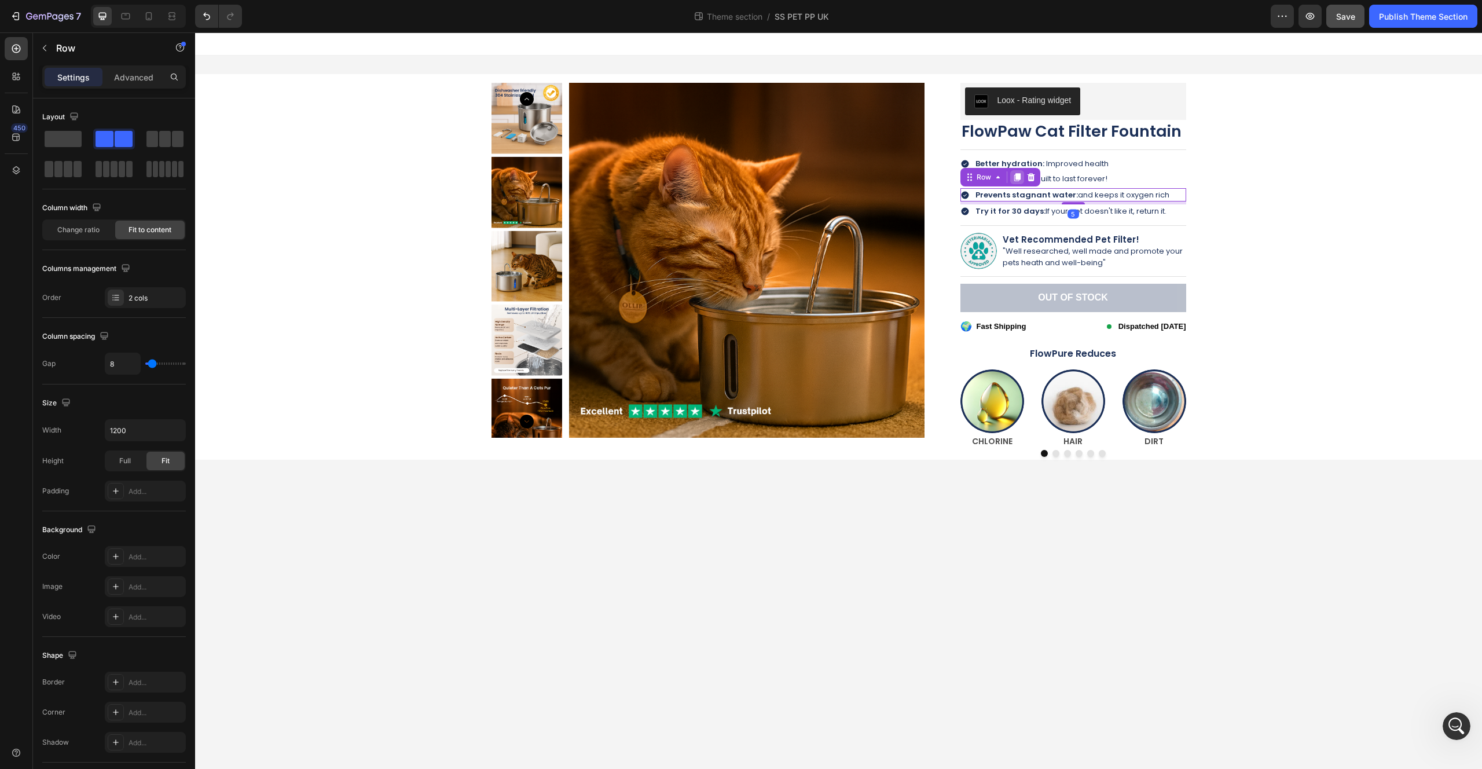
click at [1013, 176] on icon at bounding box center [1017, 177] width 9 height 9
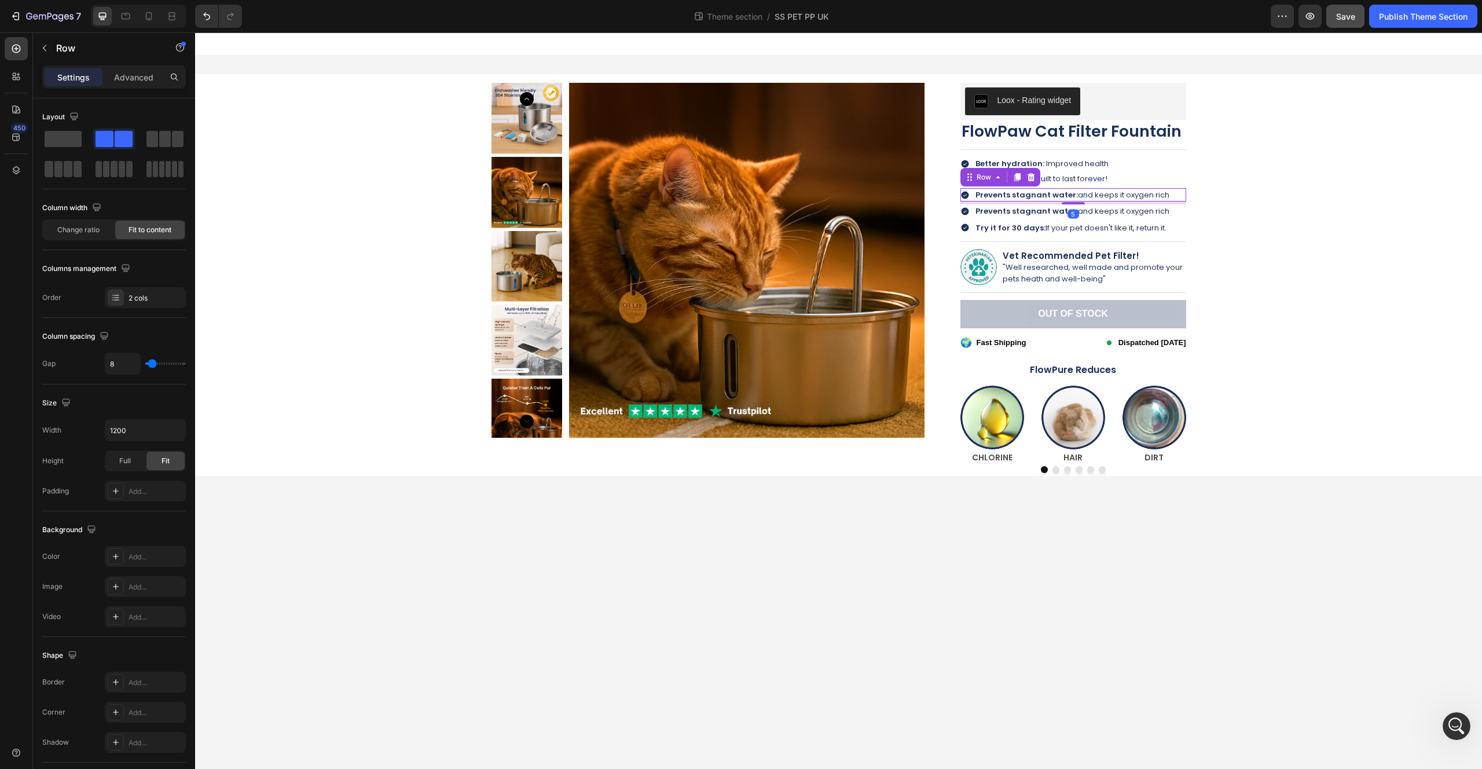
click at [1173, 192] on div "Icon Prevents stagnant water: and keeps it oxygen rich Text Block Row 5" at bounding box center [1073, 194] width 226 height 13
click at [1031, 174] on icon at bounding box center [1031, 177] width 8 height 8
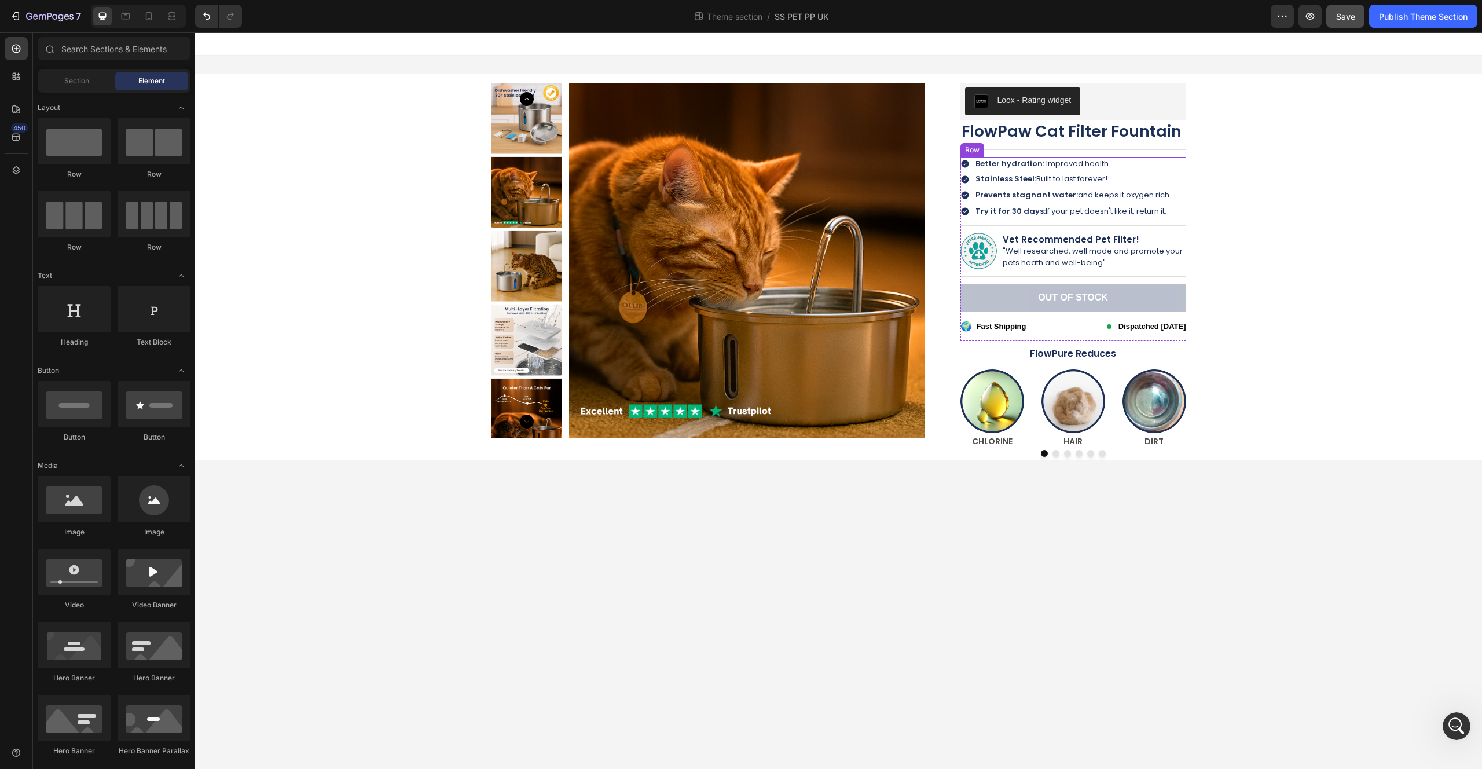
click at [1123, 157] on div "Icon Better hydration: Improved health Text Block Row" at bounding box center [1073, 163] width 226 height 13
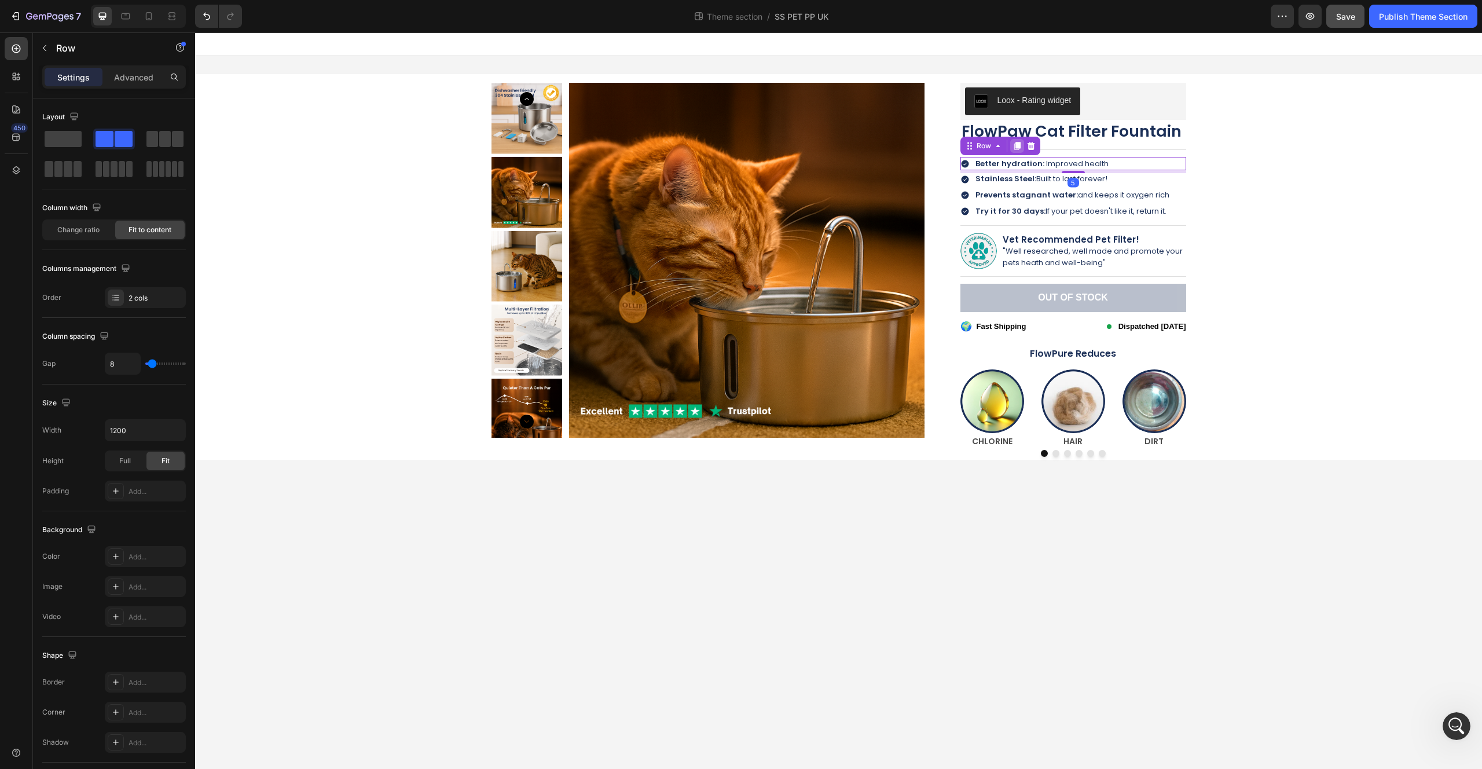
click at [1015, 146] on icon at bounding box center [1017, 146] width 6 height 8
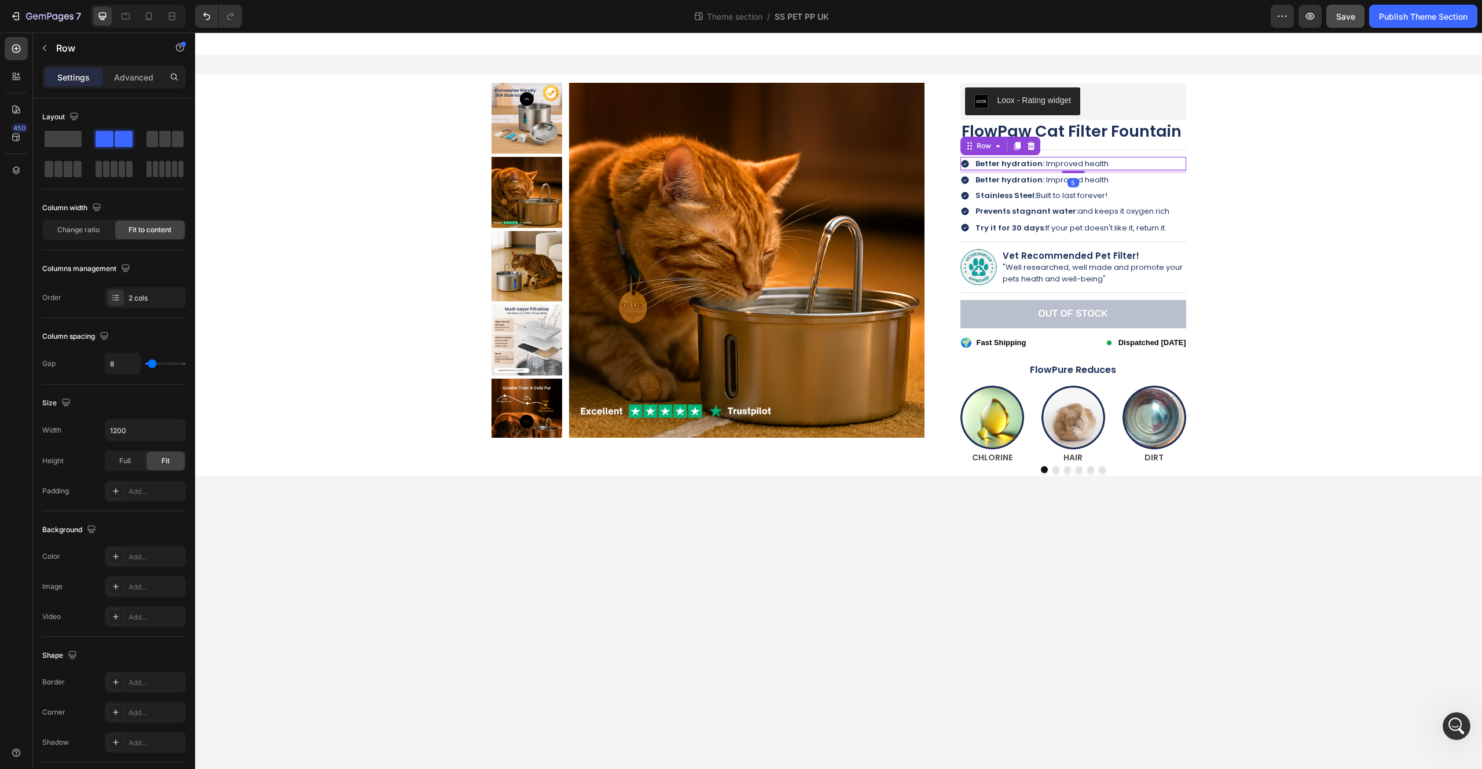
click at [1130, 163] on div "Icon Better hydration: Improved health Text Block Row 5" at bounding box center [1073, 163] width 226 height 13
click at [1031, 146] on icon at bounding box center [1031, 146] width 8 height 8
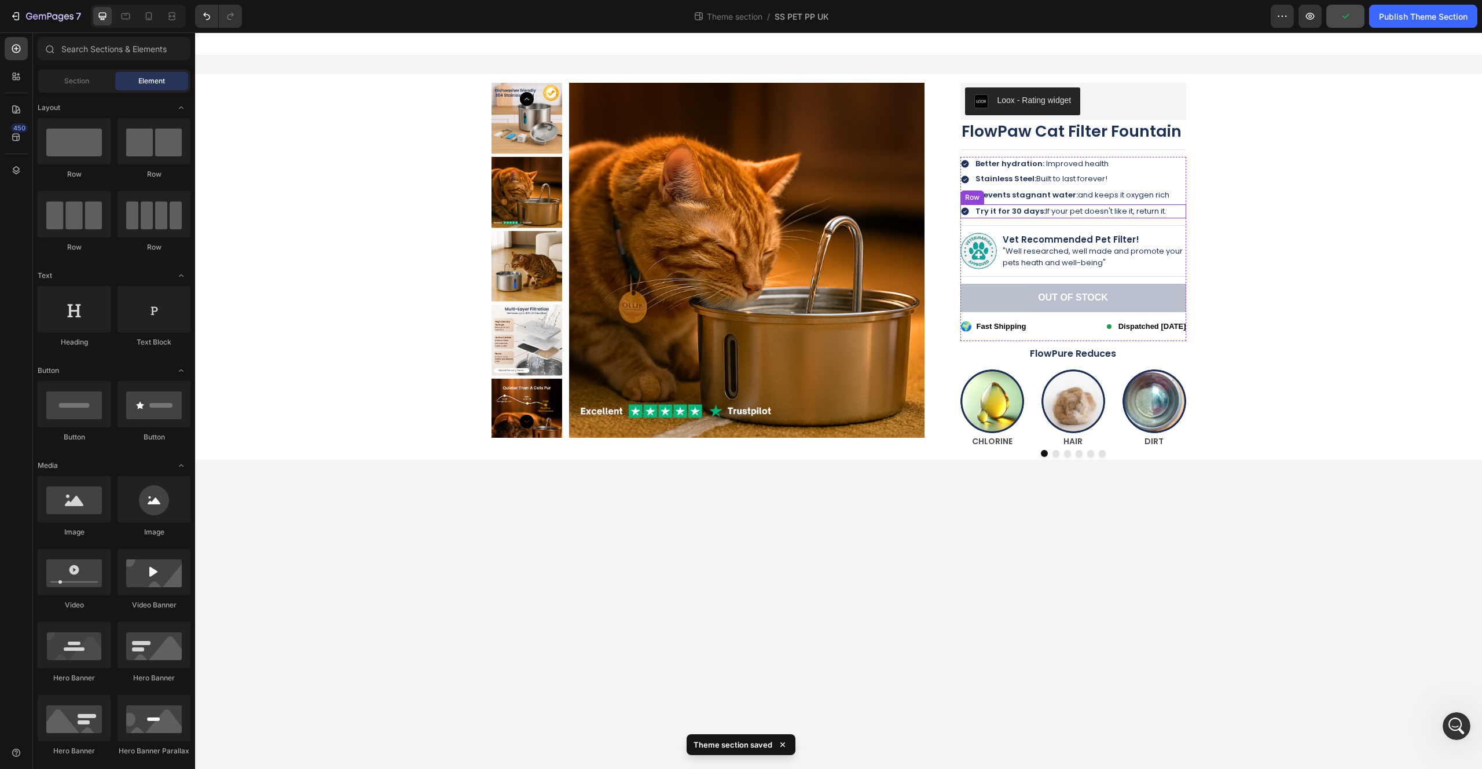
click at [1247, 202] on div "Product Images Loox - Rating widget Loox FlowPaw Cat Filter Fountain Product Ti…" at bounding box center [839, 267] width 1270 height 386
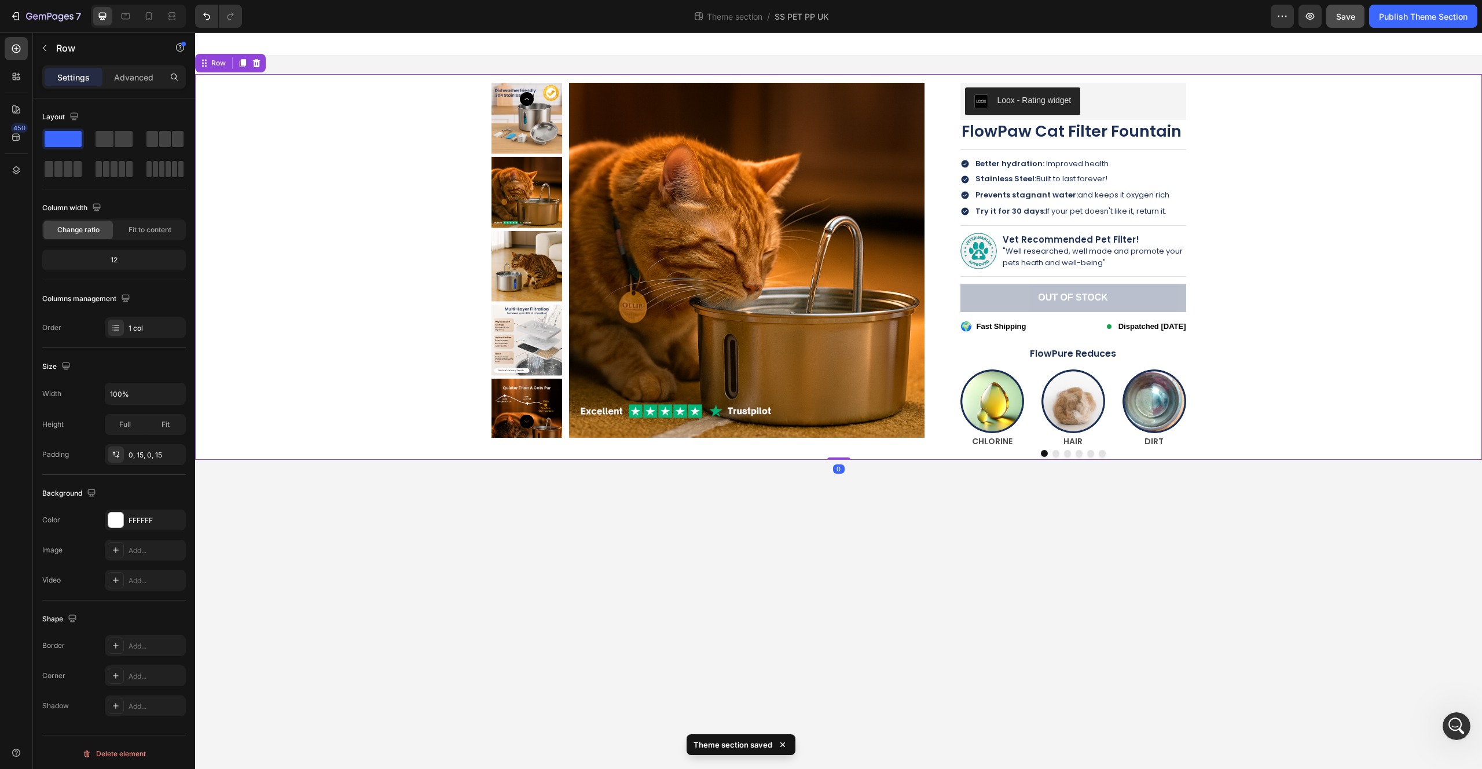
click at [1325, 23] on div "Preview Save Publish Theme Section" at bounding box center [1374, 16] width 207 height 23
click at [1343, 24] on button "Save" at bounding box center [1345, 16] width 38 height 23
click at [146, 17] on icon at bounding box center [149, 16] width 6 height 8
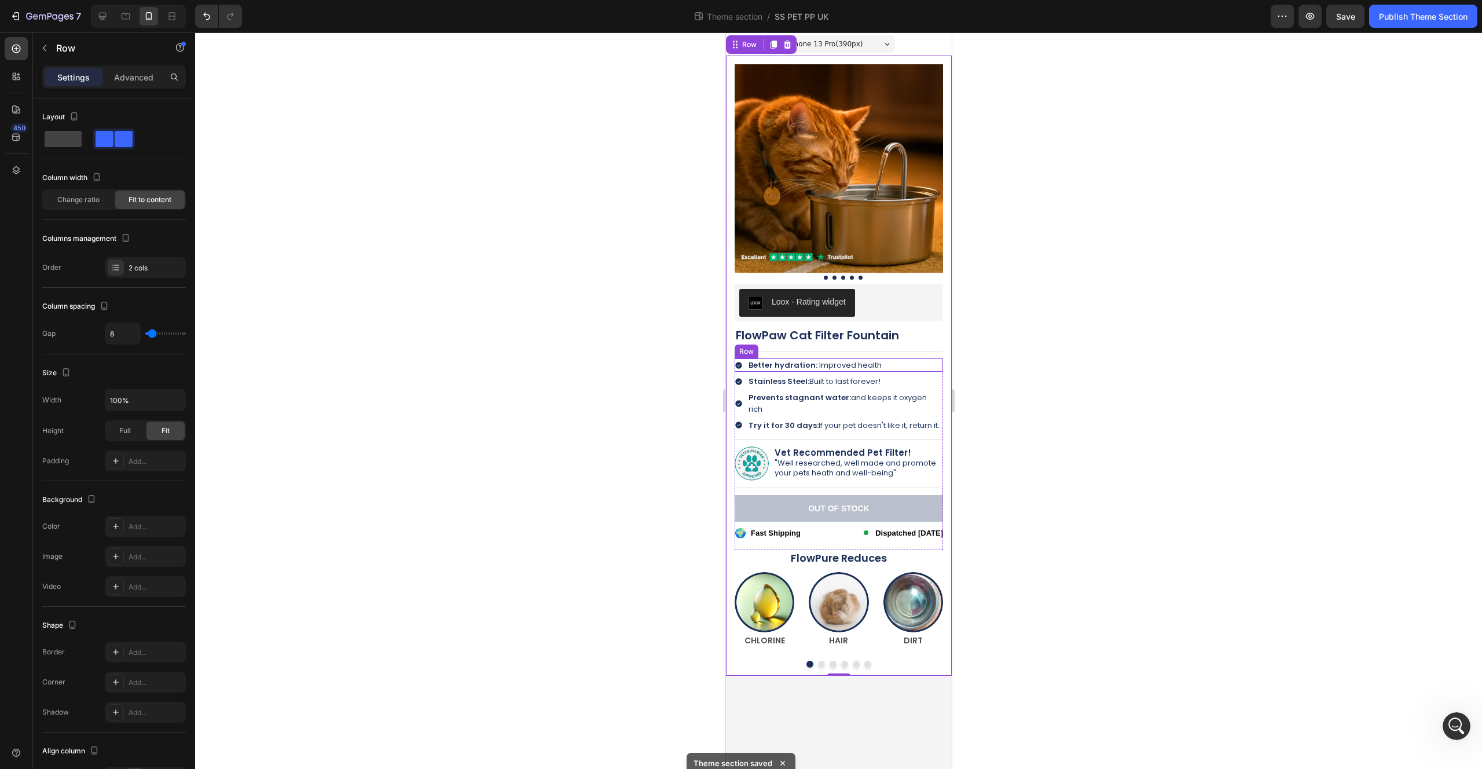
click at [886, 363] on div "Icon Better hydration: Improved health Text Block Row" at bounding box center [838, 364] width 208 height 13
click at [790, 347] on icon at bounding box center [791, 347] width 6 height 8
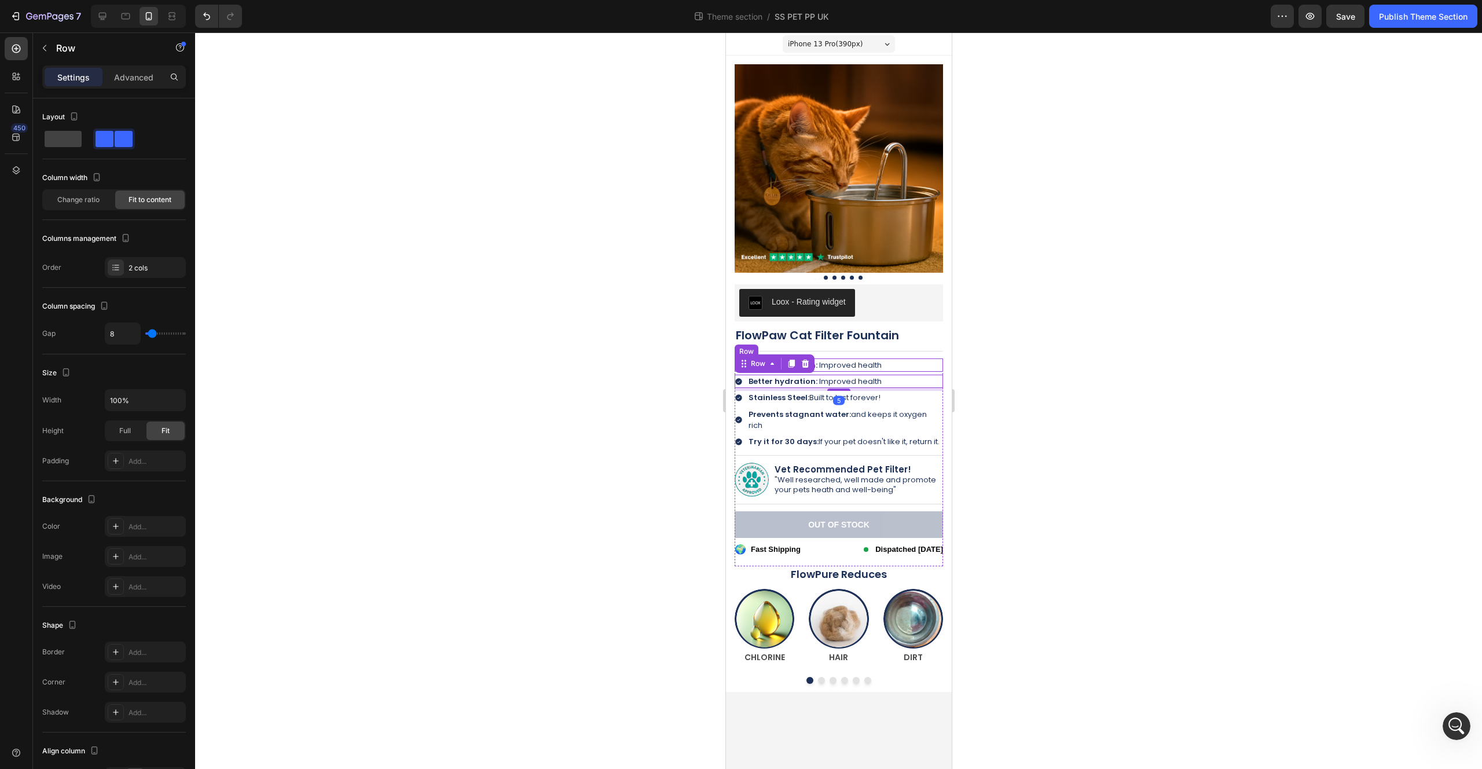
click at [883, 363] on div "Icon Better hydration: Improved health Text Block Row" at bounding box center [838, 364] width 208 height 13
click at [810, 347] on div at bounding box center [805, 347] width 14 height 14
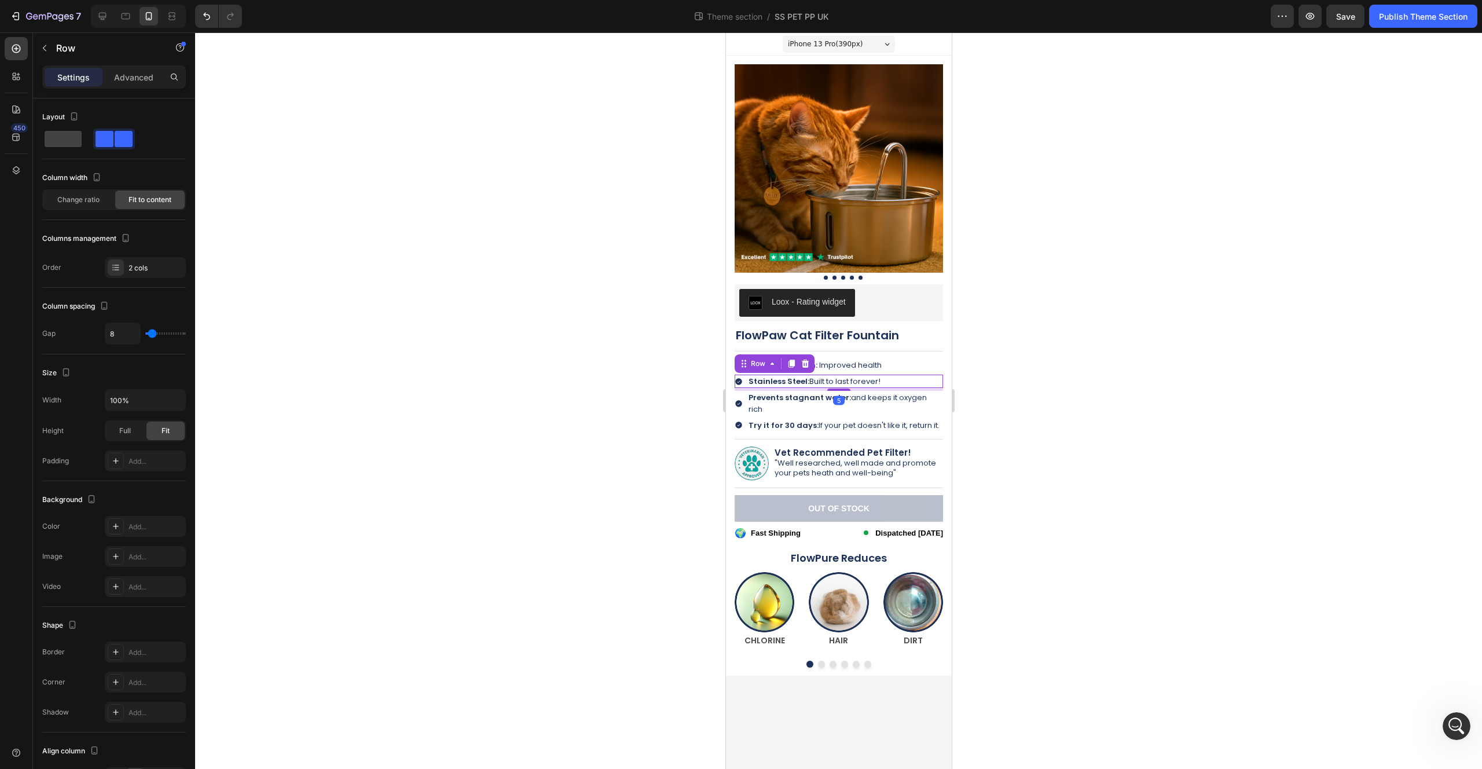
click at [912, 378] on div "Icon Stainless Steel: Built to last forever! Text Block Row 5" at bounding box center [838, 381] width 208 height 13
click at [794, 363] on icon at bounding box center [791, 364] width 6 height 8
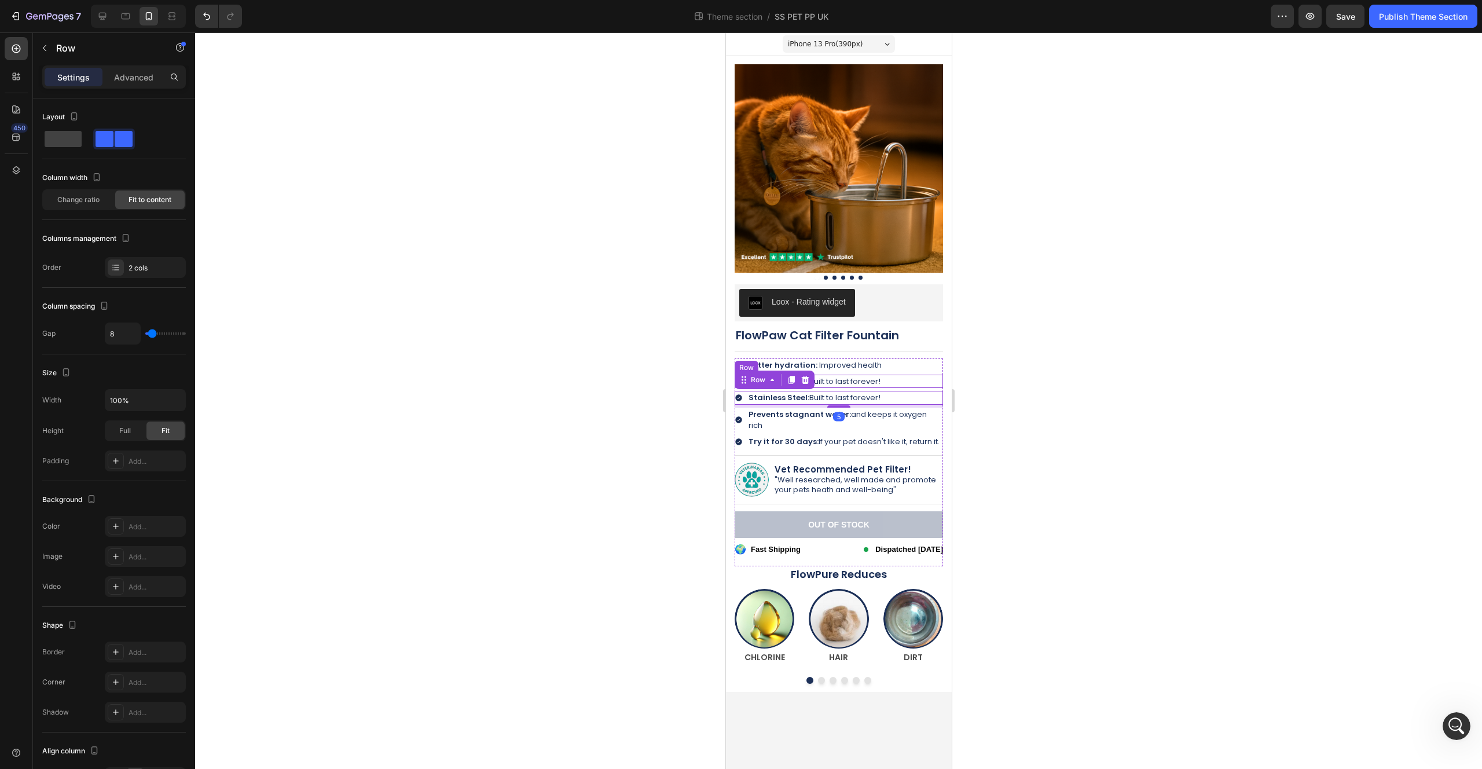
click at [901, 384] on div "Icon Stainless Steel: Built to last forever! Text Block Row" at bounding box center [838, 381] width 208 height 13
click at [809, 362] on div at bounding box center [805, 364] width 14 height 14
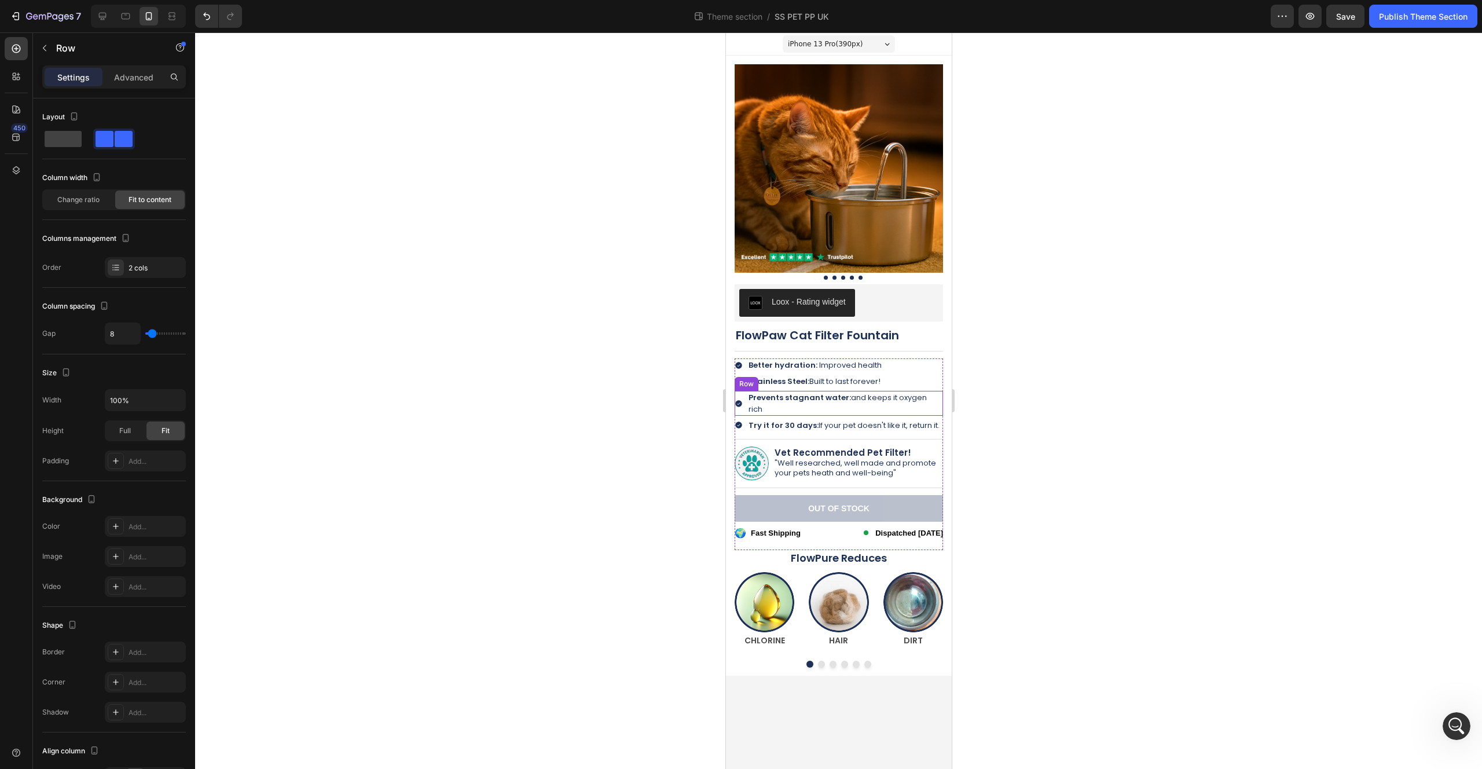
click at [939, 395] on div "Icon Prevents stagnant water: and keeps it oxygen rich Text Block Row" at bounding box center [838, 403] width 208 height 24
click at [790, 380] on icon at bounding box center [791, 380] width 6 height 8
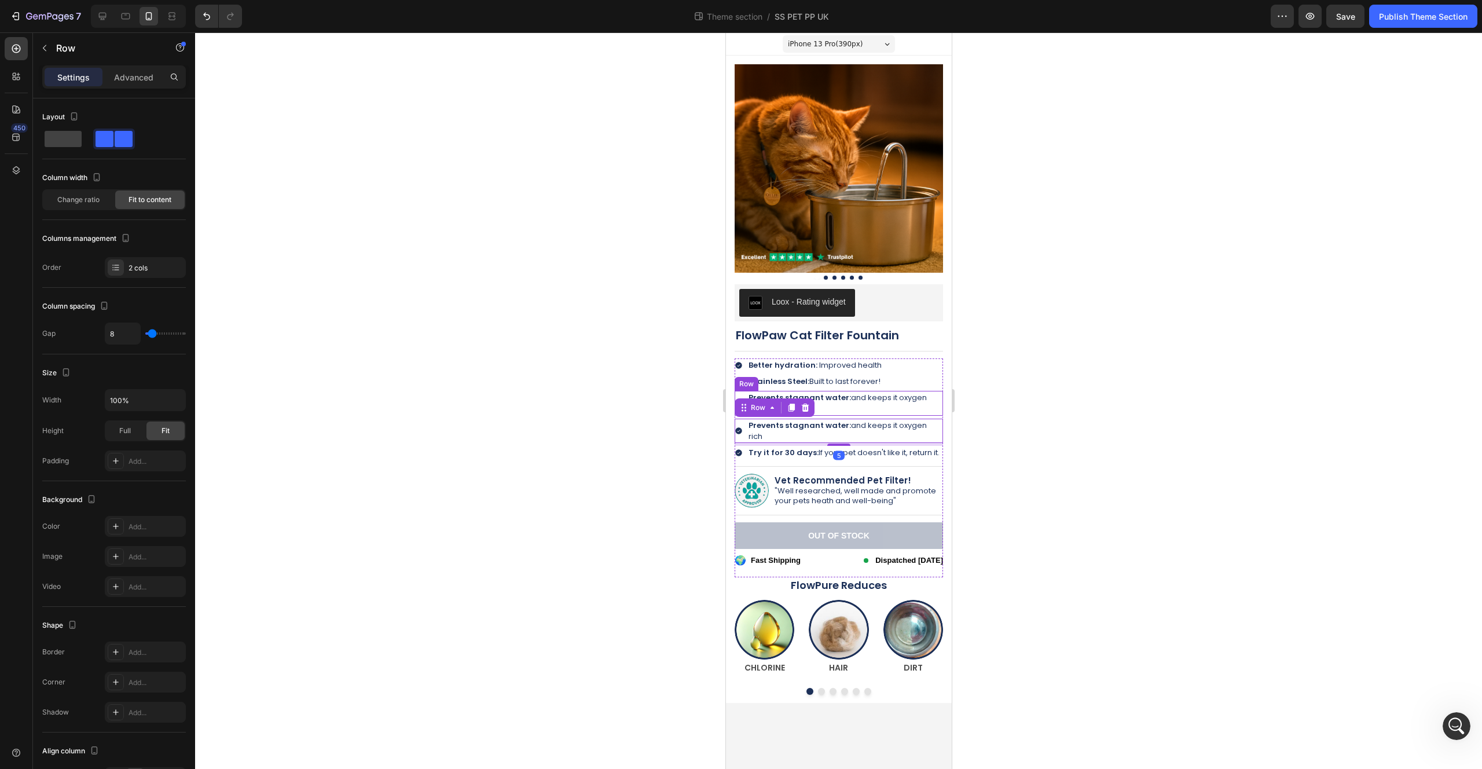
click at [939, 397] on div "Icon Prevents stagnant water: and keeps it oxygen rich Text Block Row" at bounding box center [838, 403] width 208 height 24
click at [802, 379] on icon at bounding box center [805, 380] width 8 height 8
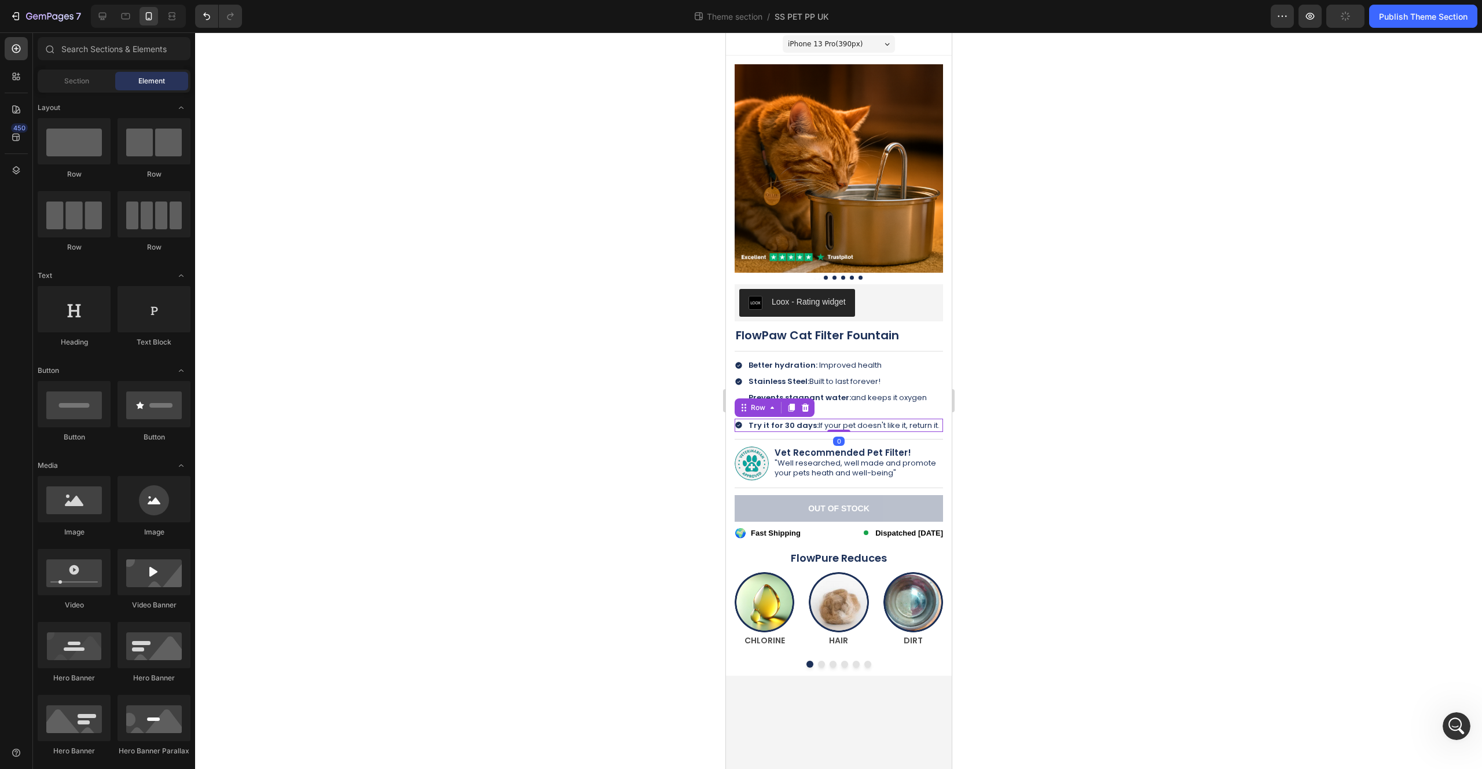
click at [938, 419] on div "Icon Try it for 30 days: If your pet doesn't like it, return it. Text Block Row…" at bounding box center [838, 425] width 208 height 13
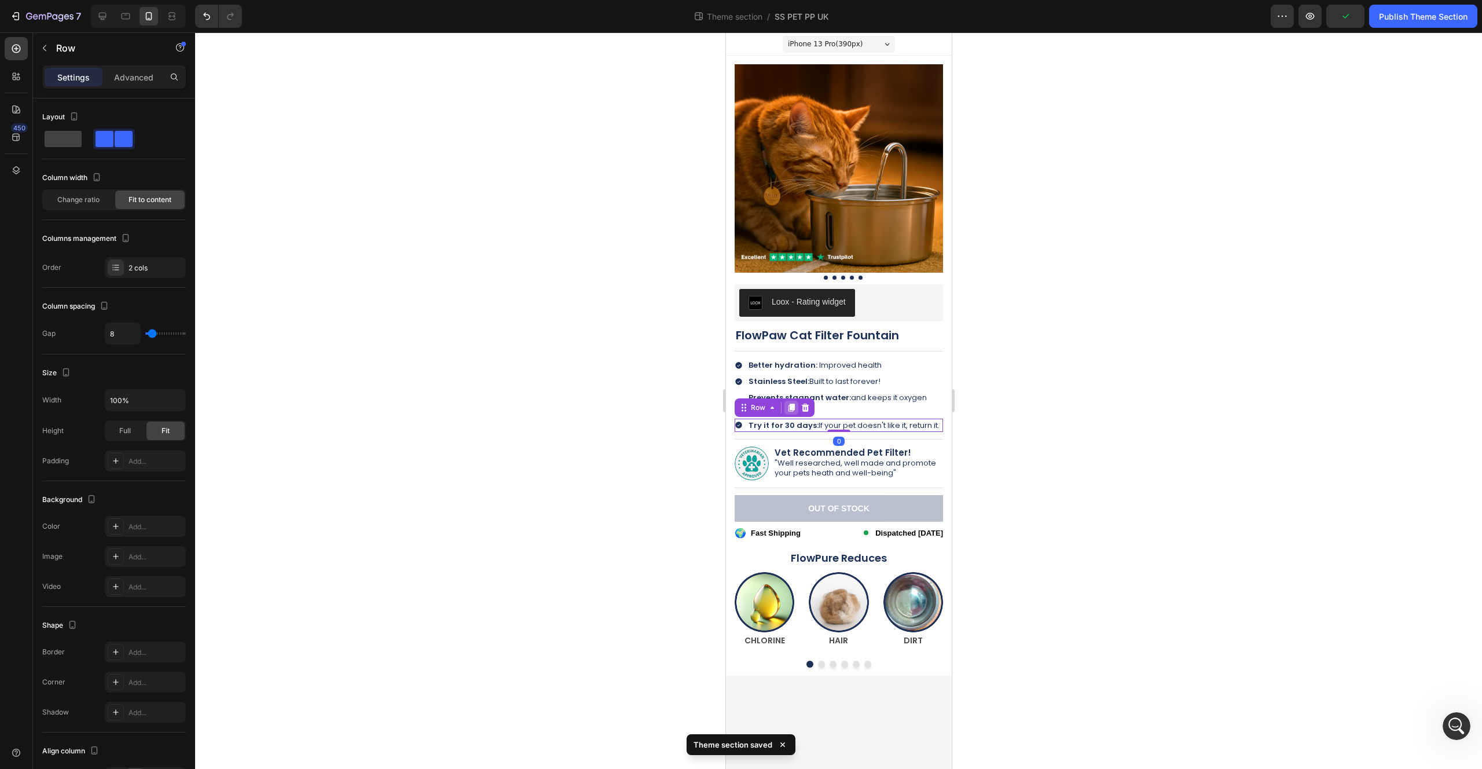
click at [788, 403] on icon at bounding box center [790, 407] width 9 height 9
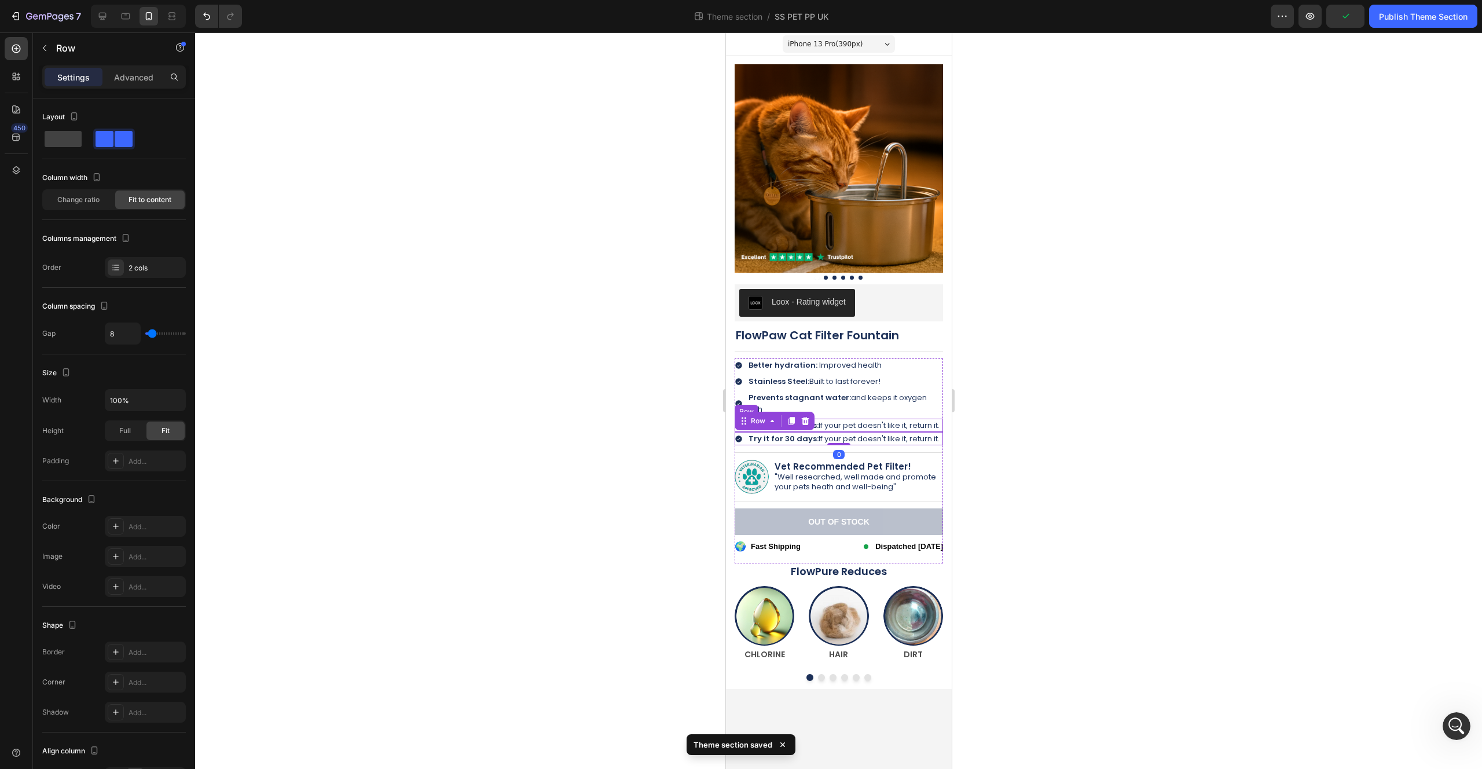
click at [940, 419] on div "Icon Try it for 30 days: If your pet doesn't like it, return it. Text Block Row" at bounding box center [838, 425] width 208 height 13
click at [807, 404] on icon at bounding box center [805, 408] width 8 height 8
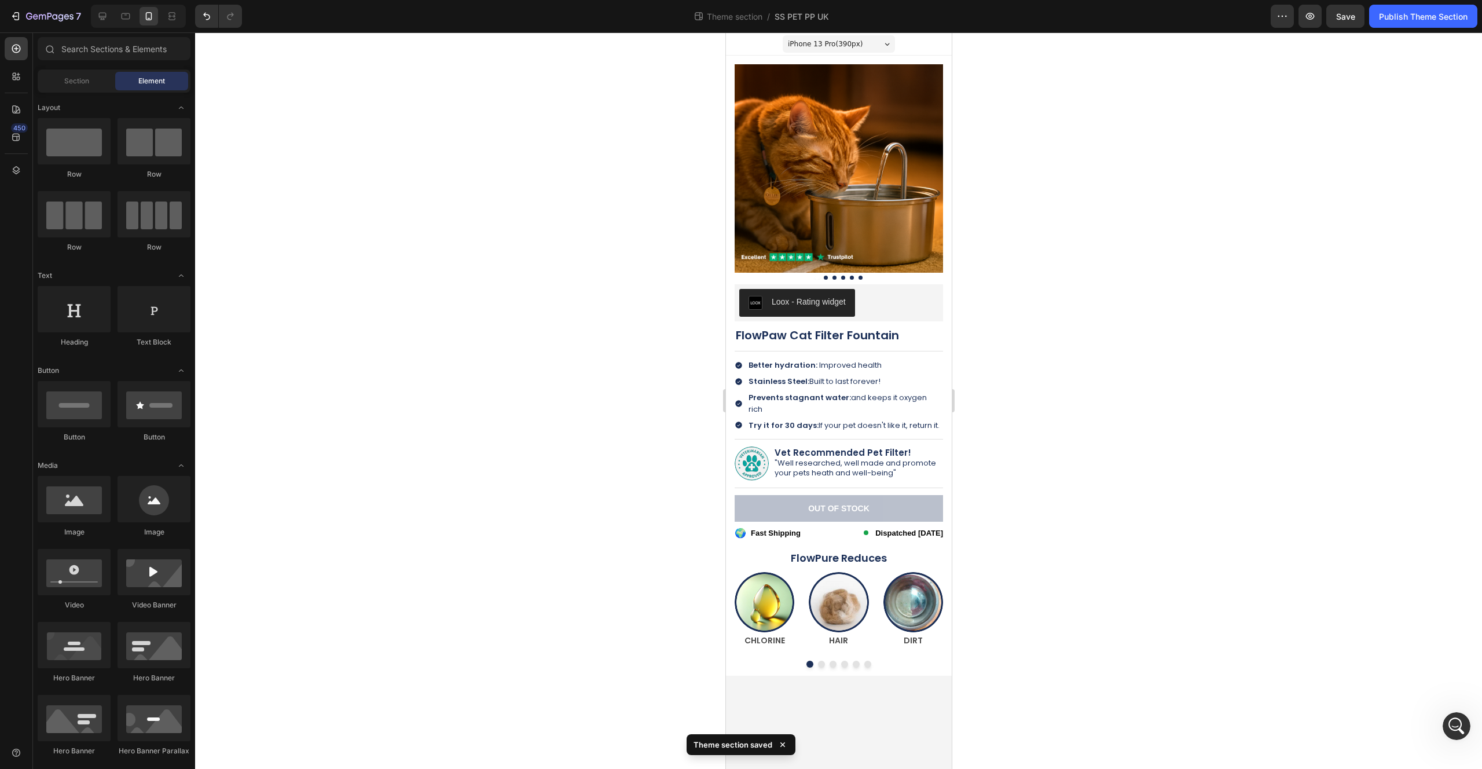
click at [1070, 329] on div at bounding box center [838, 400] width 1287 height 736
click at [1343, 20] on span "Save" at bounding box center [1345, 17] width 19 height 10
click at [1405, 19] on div "Publish Theme Section" at bounding box center [1423, 16] width 89 height 12
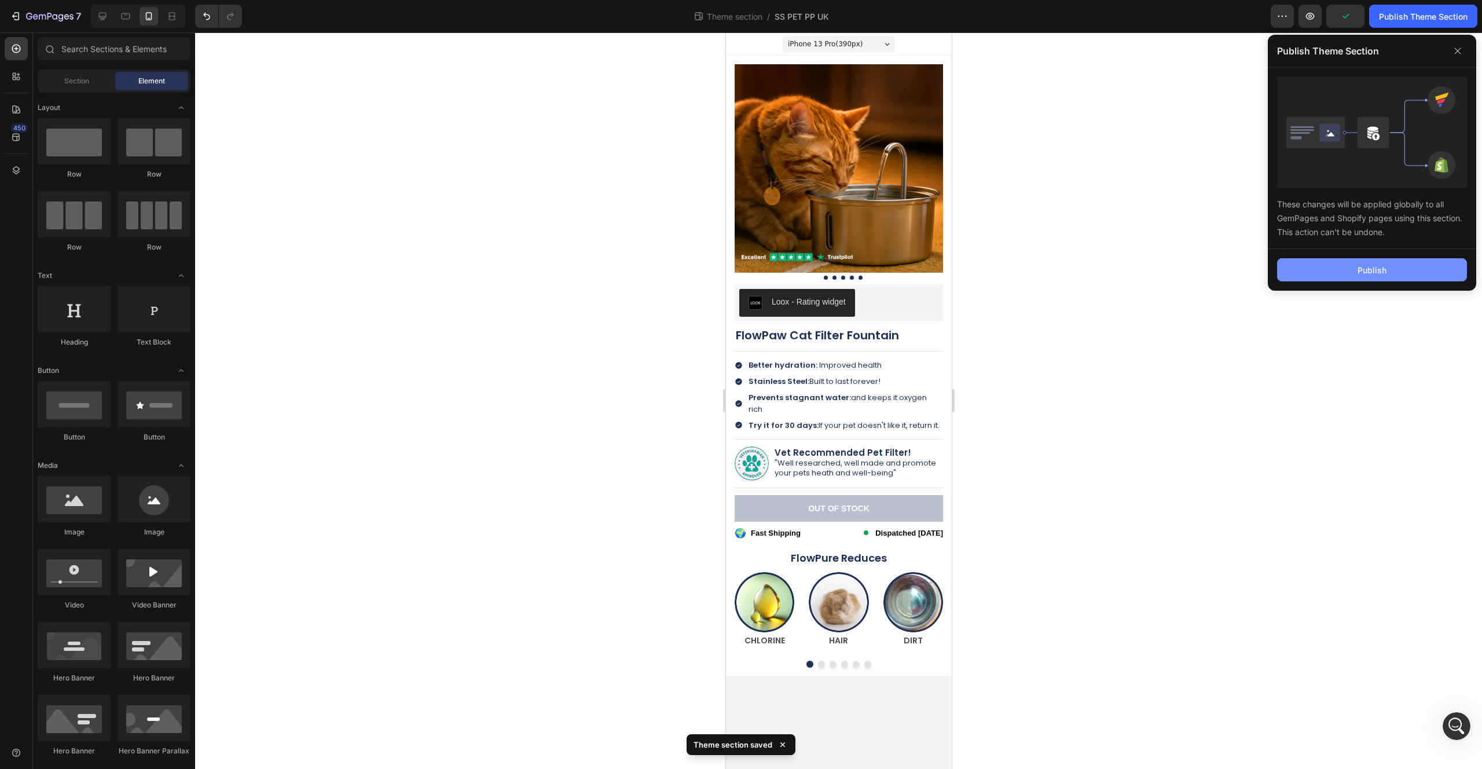
click at [1312, 269] on button "Publish" at bounding box center [1372, 269] width 190 height 23
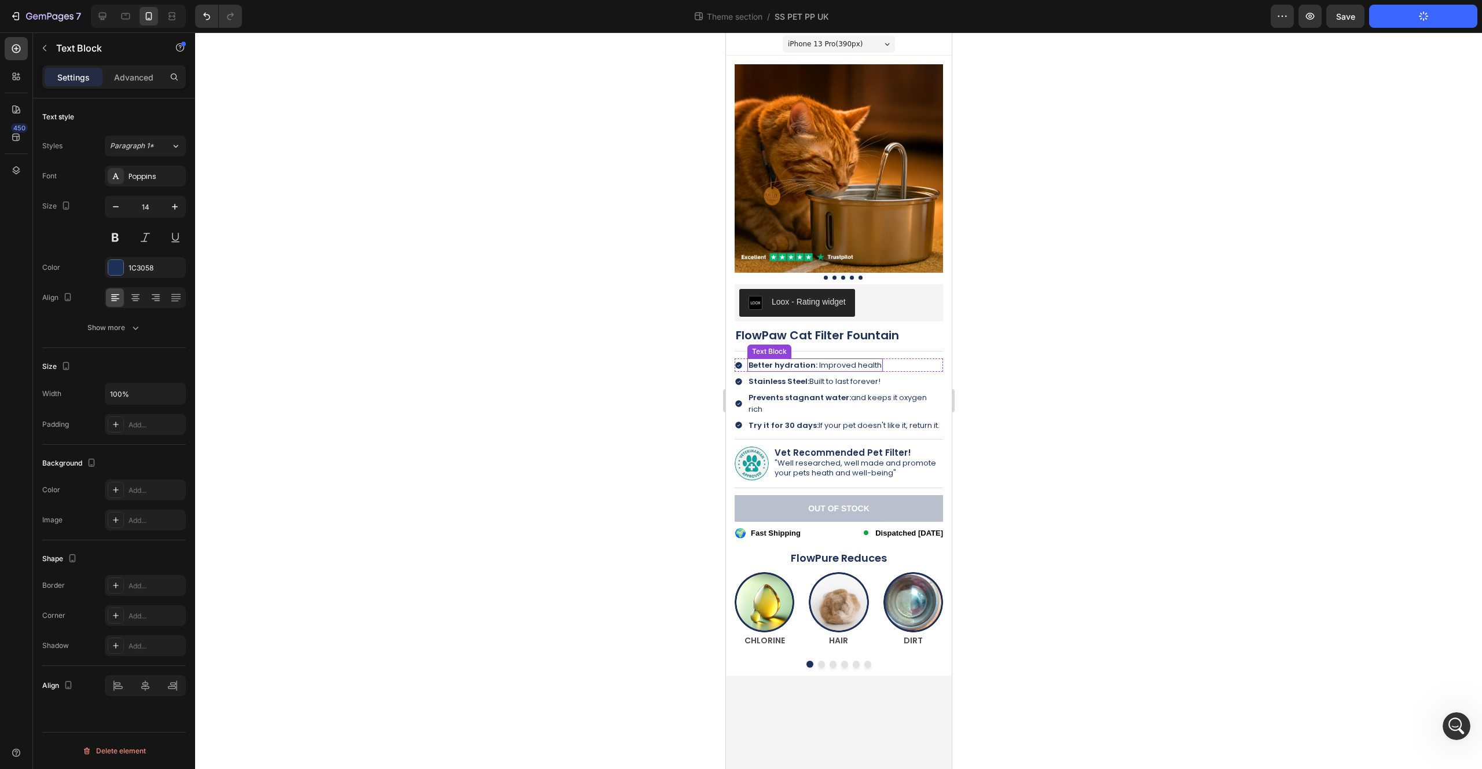
click at [843, 367] on span "Improved health" at bounding box center [850, 365] width 63 height 11
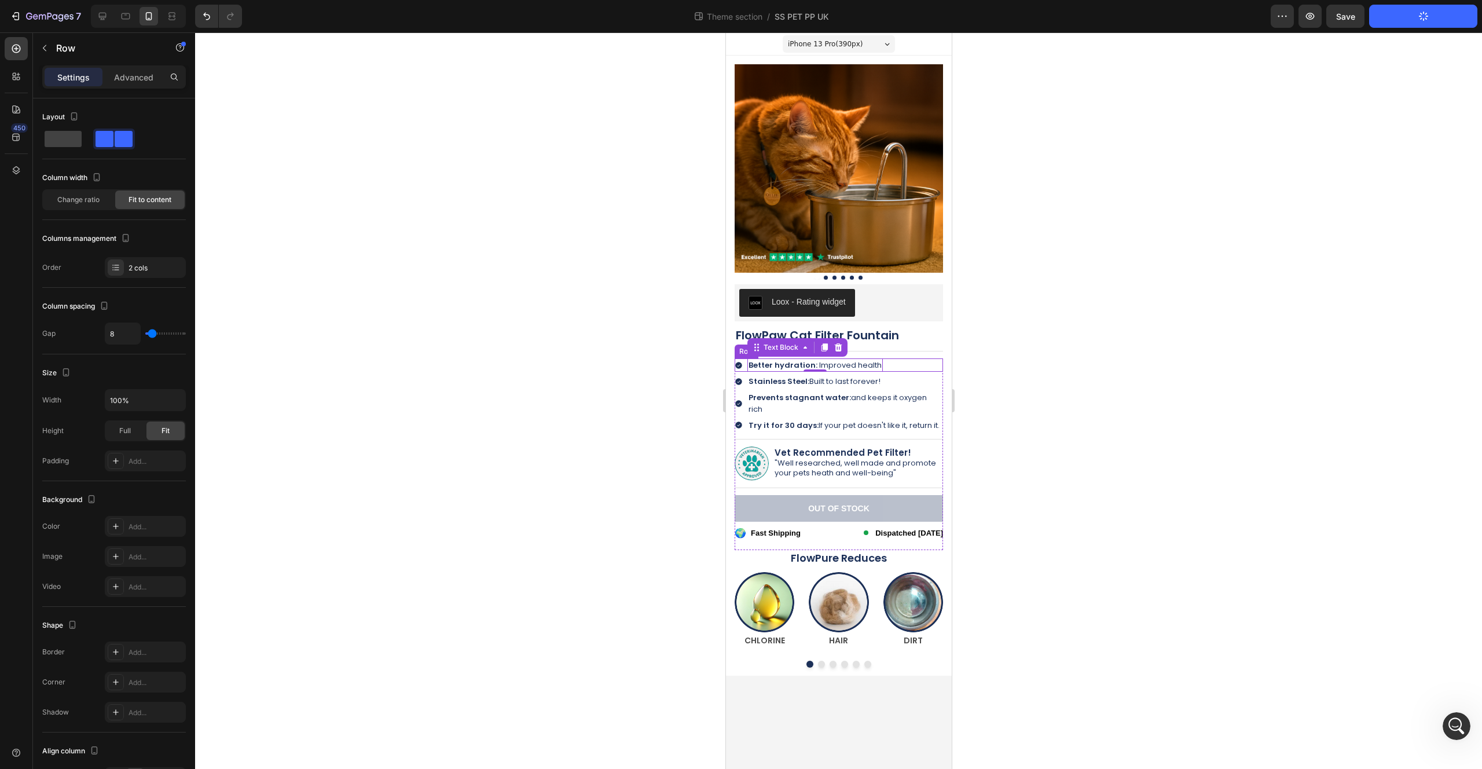
click at [905, 365] on div "Icon Better hydration: Improved health Text Block 0 Row" at bounding box center [838, 364] width 208 height 13
click at [1167, 350] on div at bounding box center [838, 400] width 1287 height 736
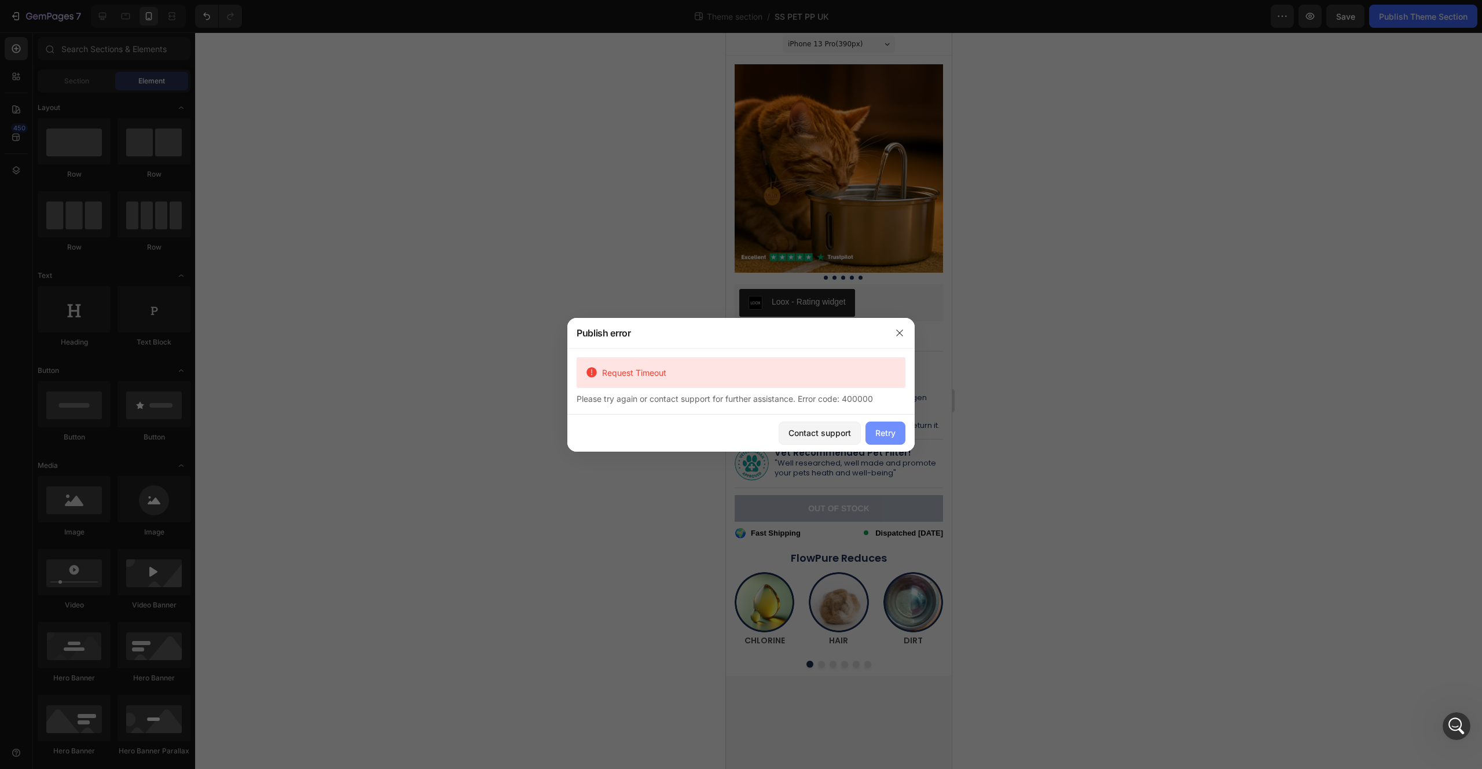
click at [889, 423] on button "Retry" at bounding box center [886, 432] width 40 height 23
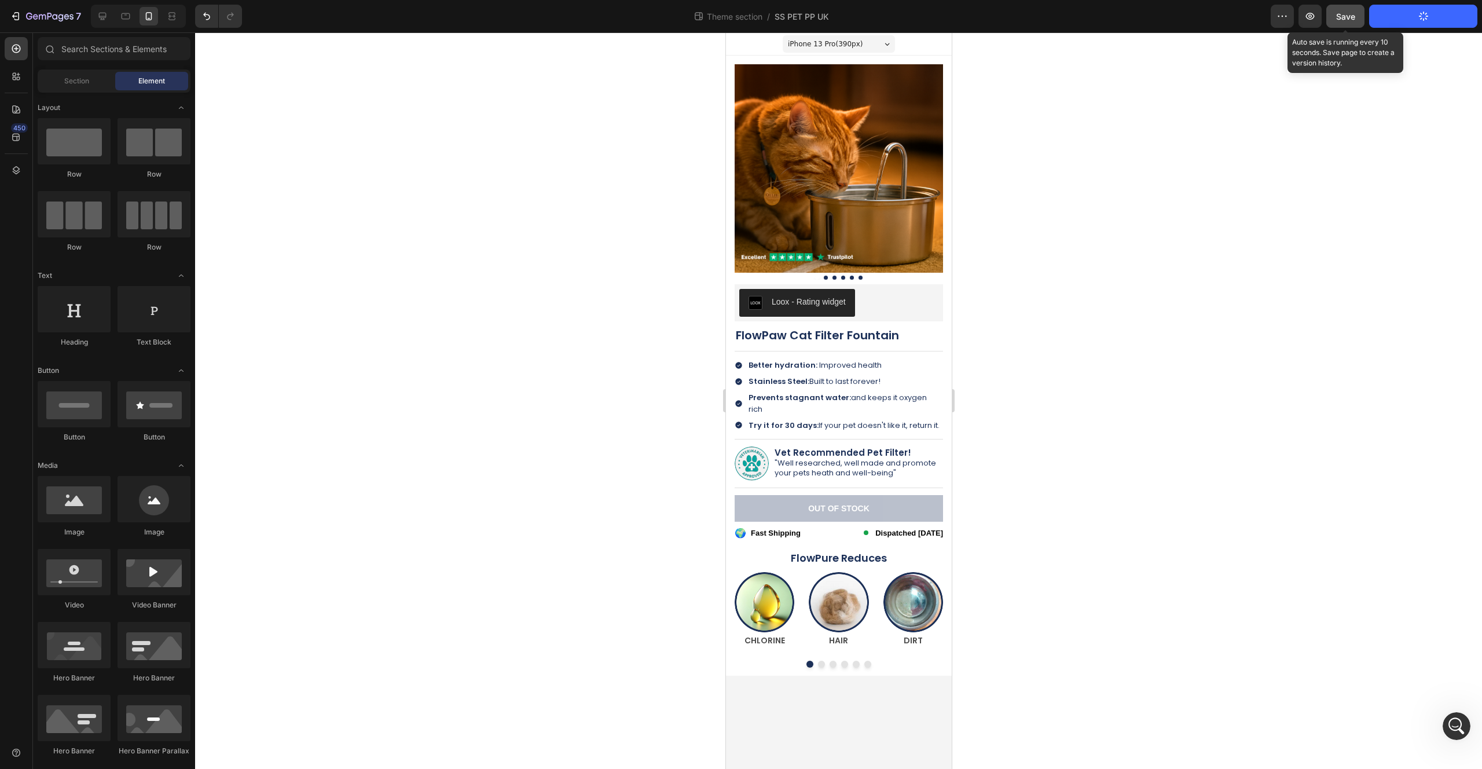
click at [1344, 23] on button "Save" at bounding box center [1345, 16] width 38 height 23
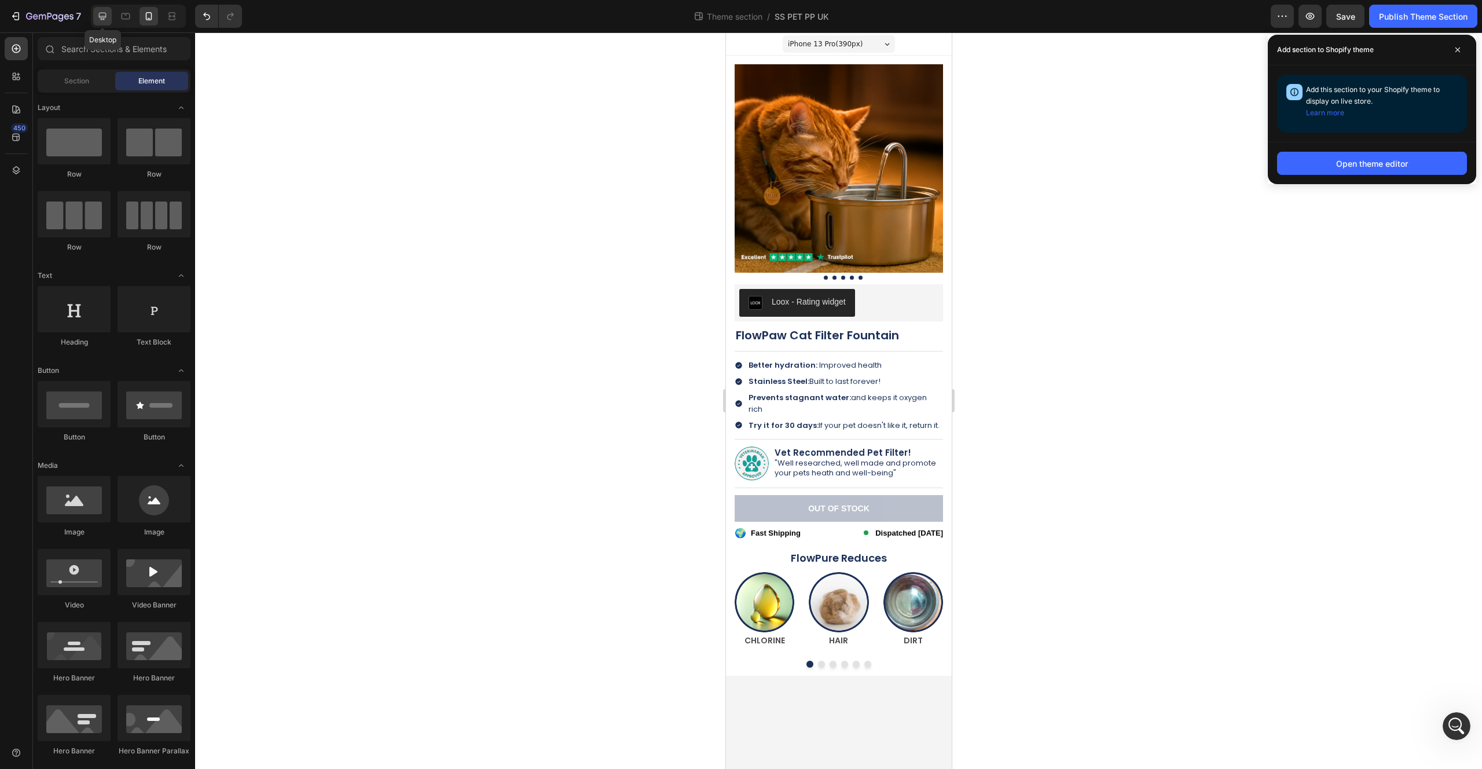
click at [100, 20] on icon at bounding box center [103, 16] width 12 height 12
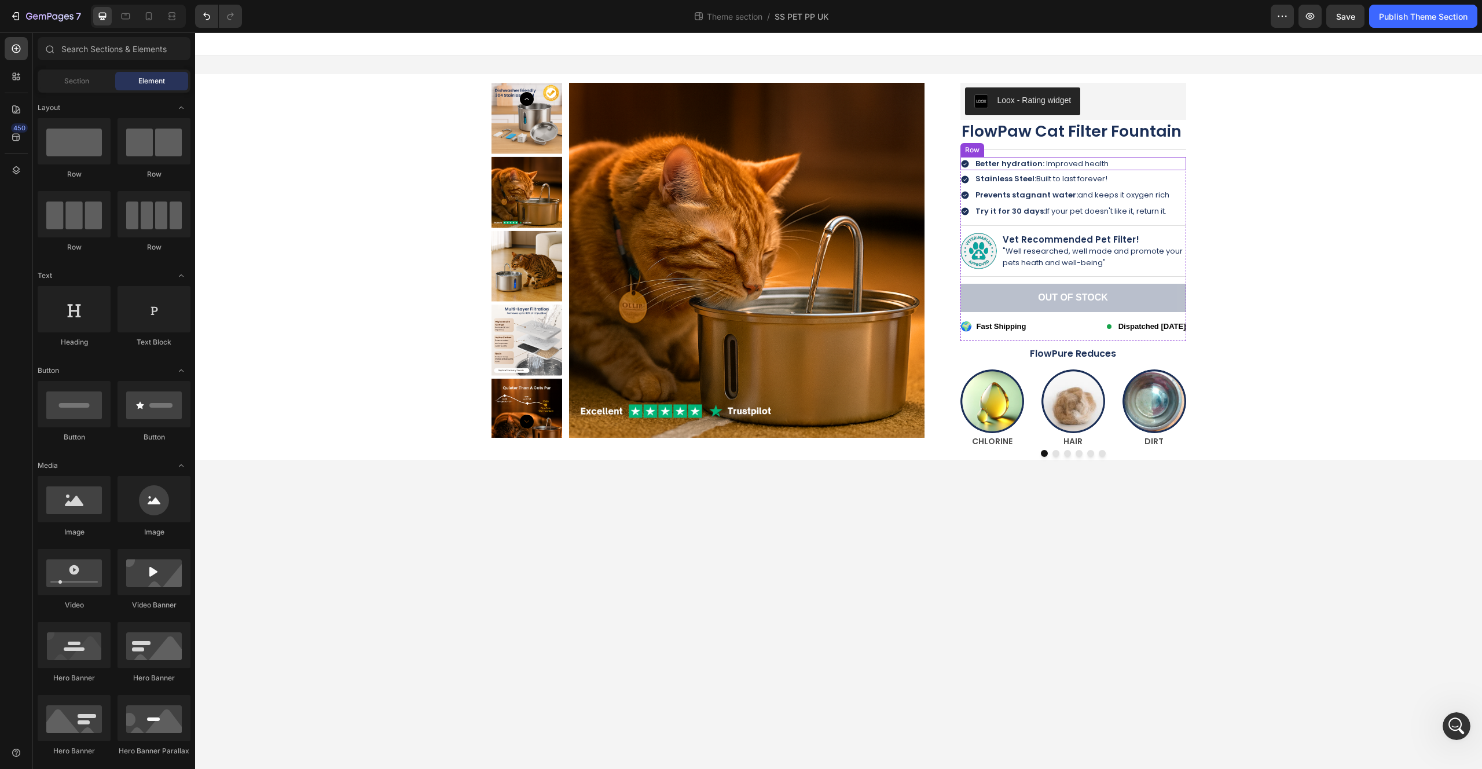
click at [1145, 163] on div "Icon Better hydration: Improved health Text Block Row" at bounding box center [1073, 163] width 226 height 13
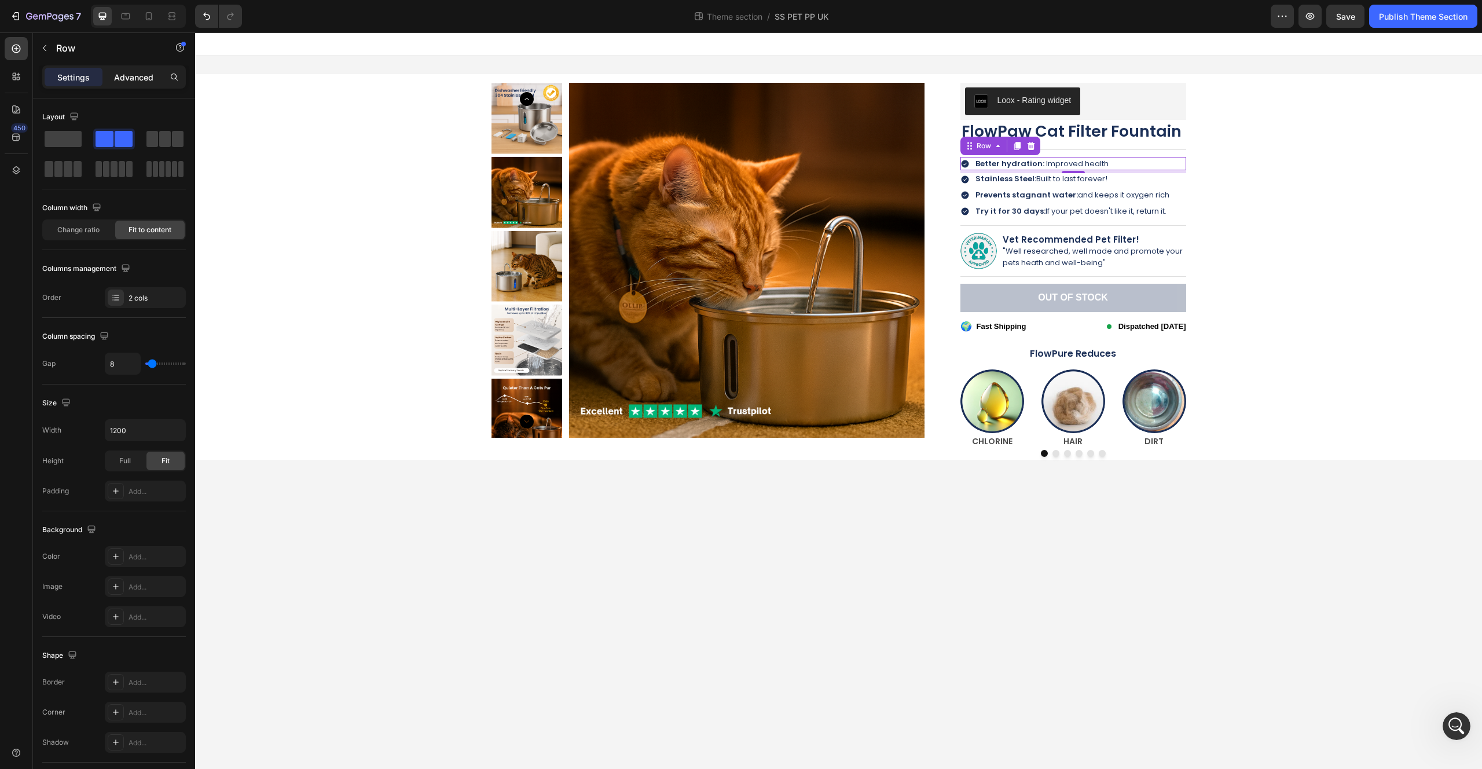
click at [129, 79] on p "Advanced" at bounding box center [133, 77] width 39 height 12
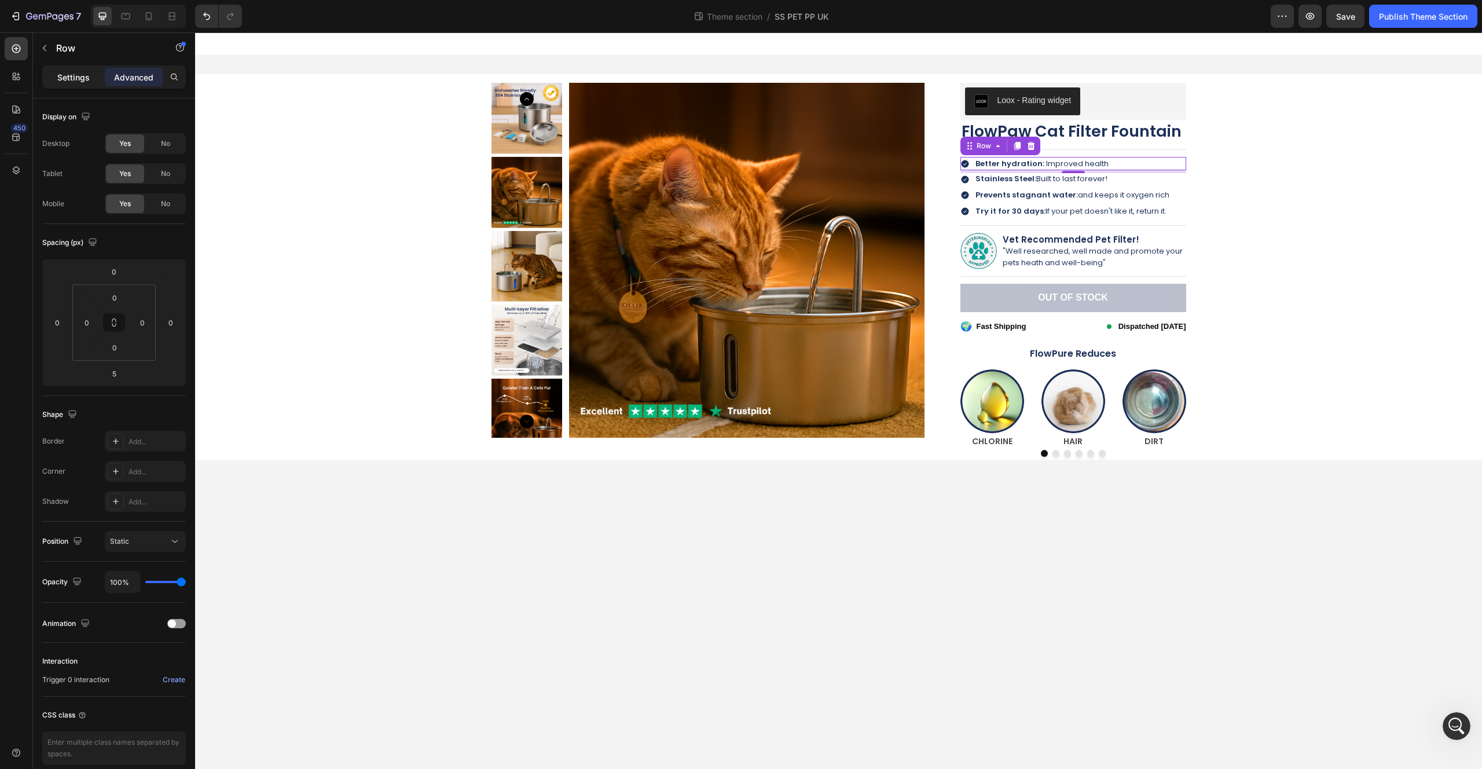
drag, startPoint x: 82, startPoint y: 74, endPoint x: 37, endPoint y: 67, distance: 45.2
click at [82, 74] on p "Settings" at bounding box center [73, 77] width 32 height 12
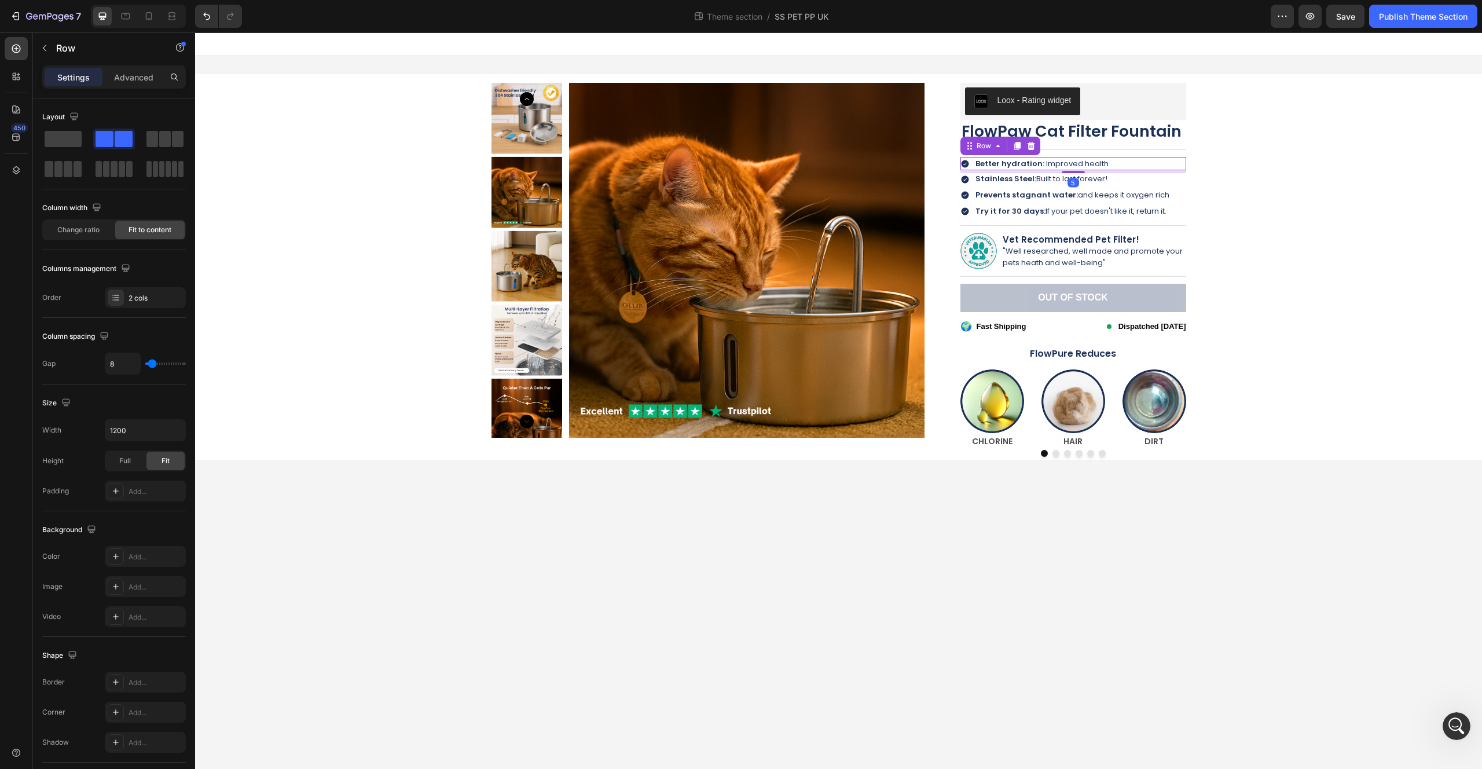
click at [1111, 162] on div "Icon Better hydration: Improved health Text Block Row 5" at bounding box center [1073, 163] width 226 height 13
click at [1104, 163] on div "Better hydration: Improved health" at bounding box center [1041, 163] width 135 height 13
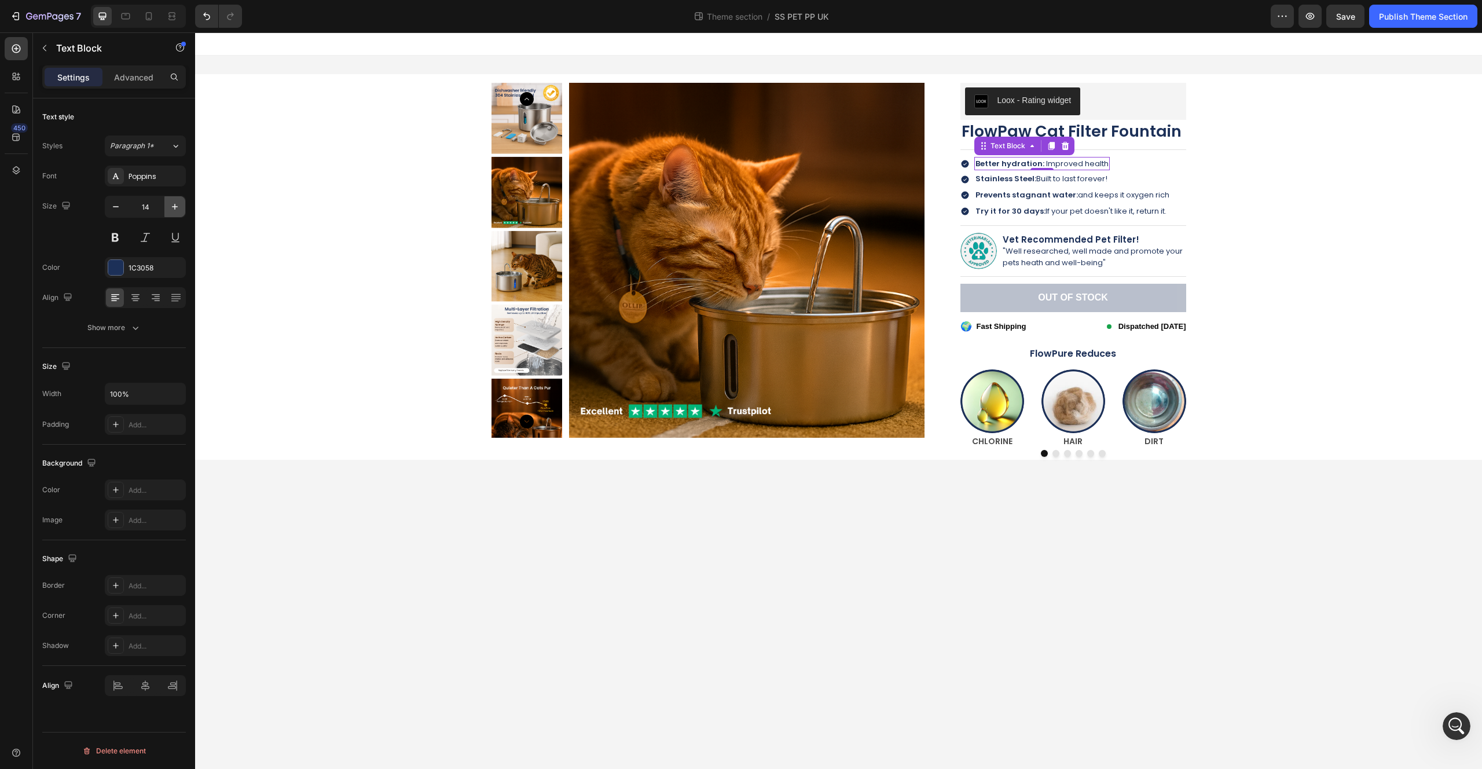
click at [171, 206] on icon "button" at bounding box center [175, 207] width 12 height 12
drag, startPoint x: 115, startPoint y: 207, endPoint x: 112, endPoint y: 148, distance: 58.6
click at [115, 207] on icon "button" at bounding box center [116, 206] width 6 height 1
type input "14"
click at [1014, 166] on strong "Better hydration:" at bounding box center [1010, 163] width 69 height 11
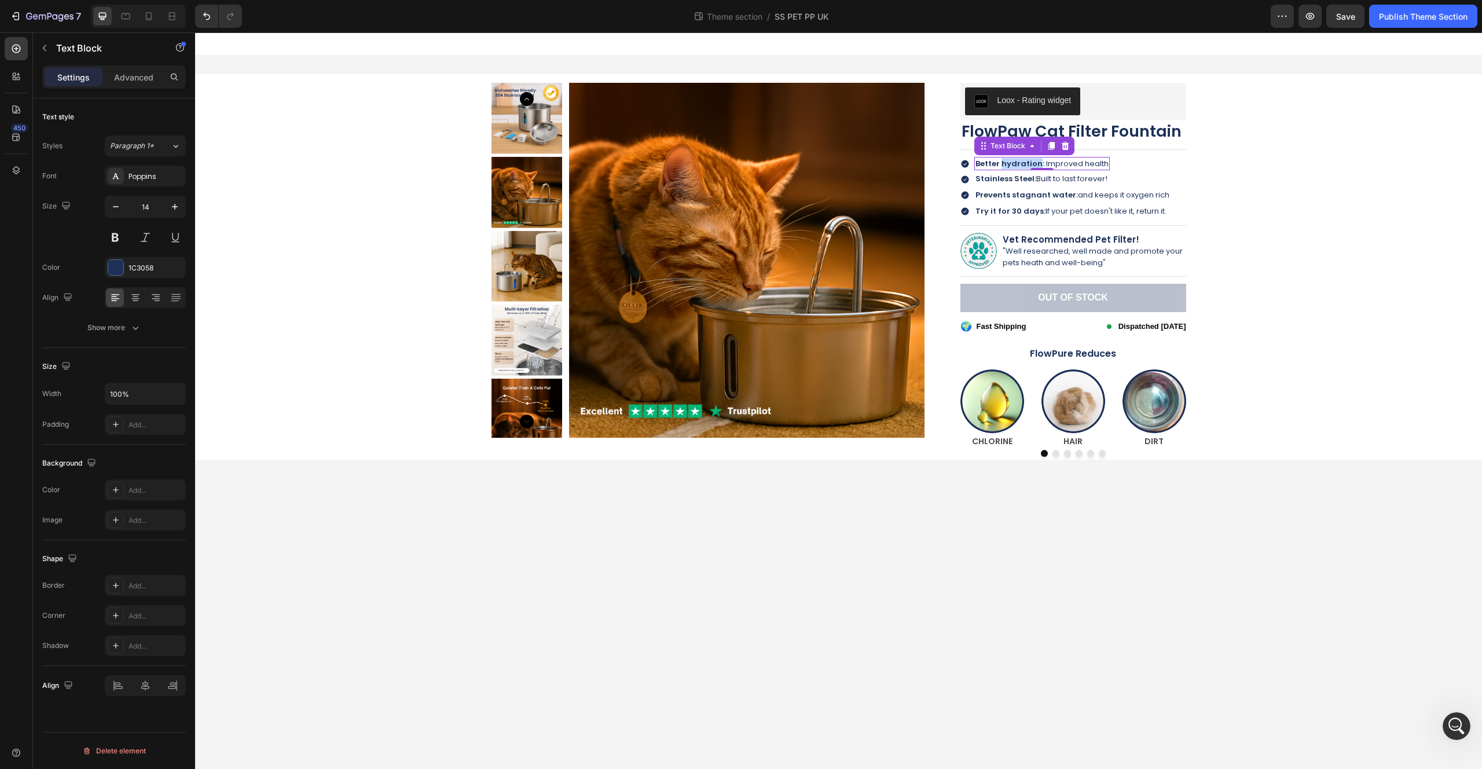
click at [1014, 166] on strong "Better hydration:" at bounding box center [1010, 163] width 69 height 11
click at [1014, 164] on strong "Better hydration:" at bounding box center [1010, 163] width 69 height 11
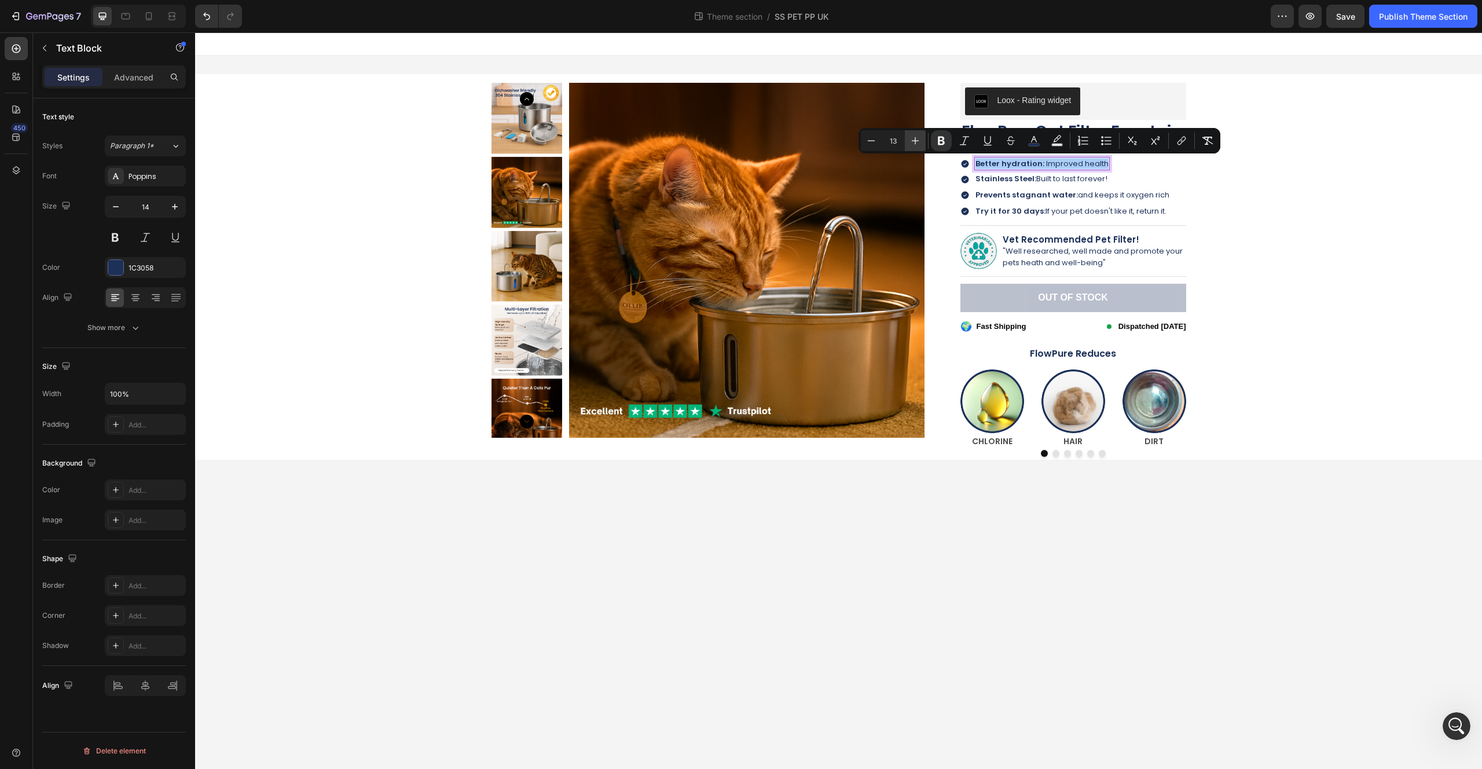
click at [916, 139] on icon "Editor contextual toolbar" at bounding box center [916, 141] width 12 height 12
type input "14"
click at [1018, 175] on strong "Stainless Steel:" at bounding box center [1006, 178] width 61 height 11
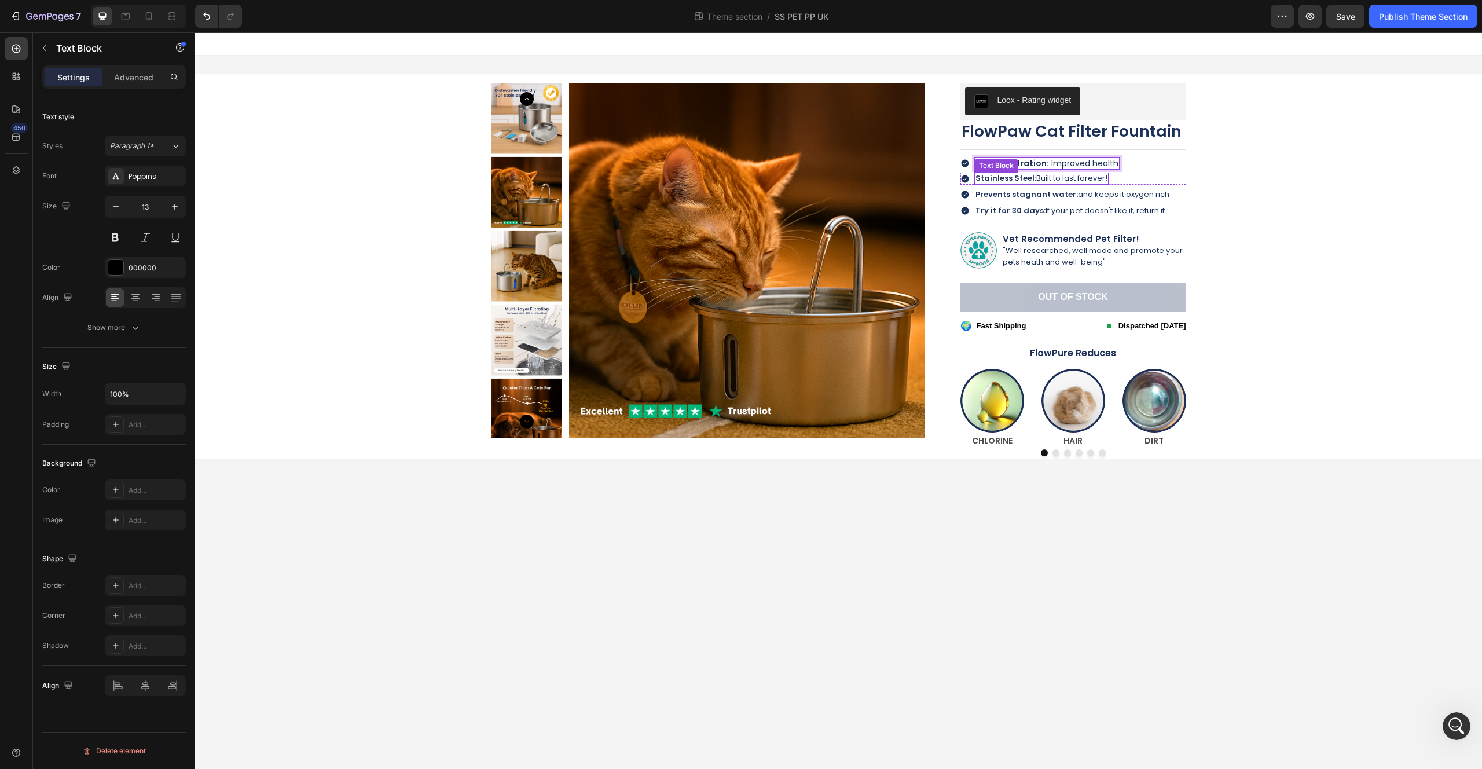
click at [1018, 175] on strong "Stainless Steel:" at bounding box center [1006, 178] width 61 height 11
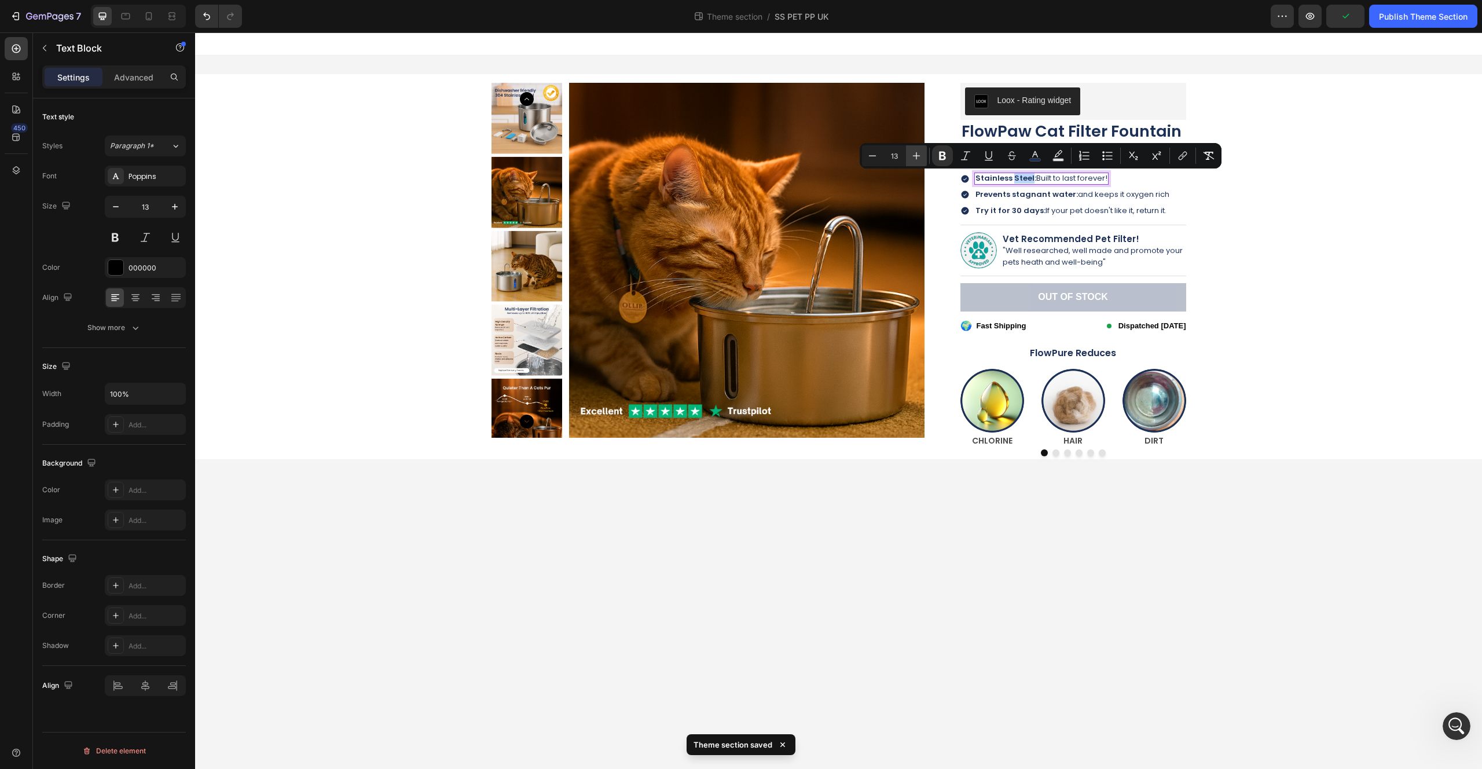
click at [918, 152] on icon "Editor contextual toolbar" at bounding box center [917, 156] width 12 height 12
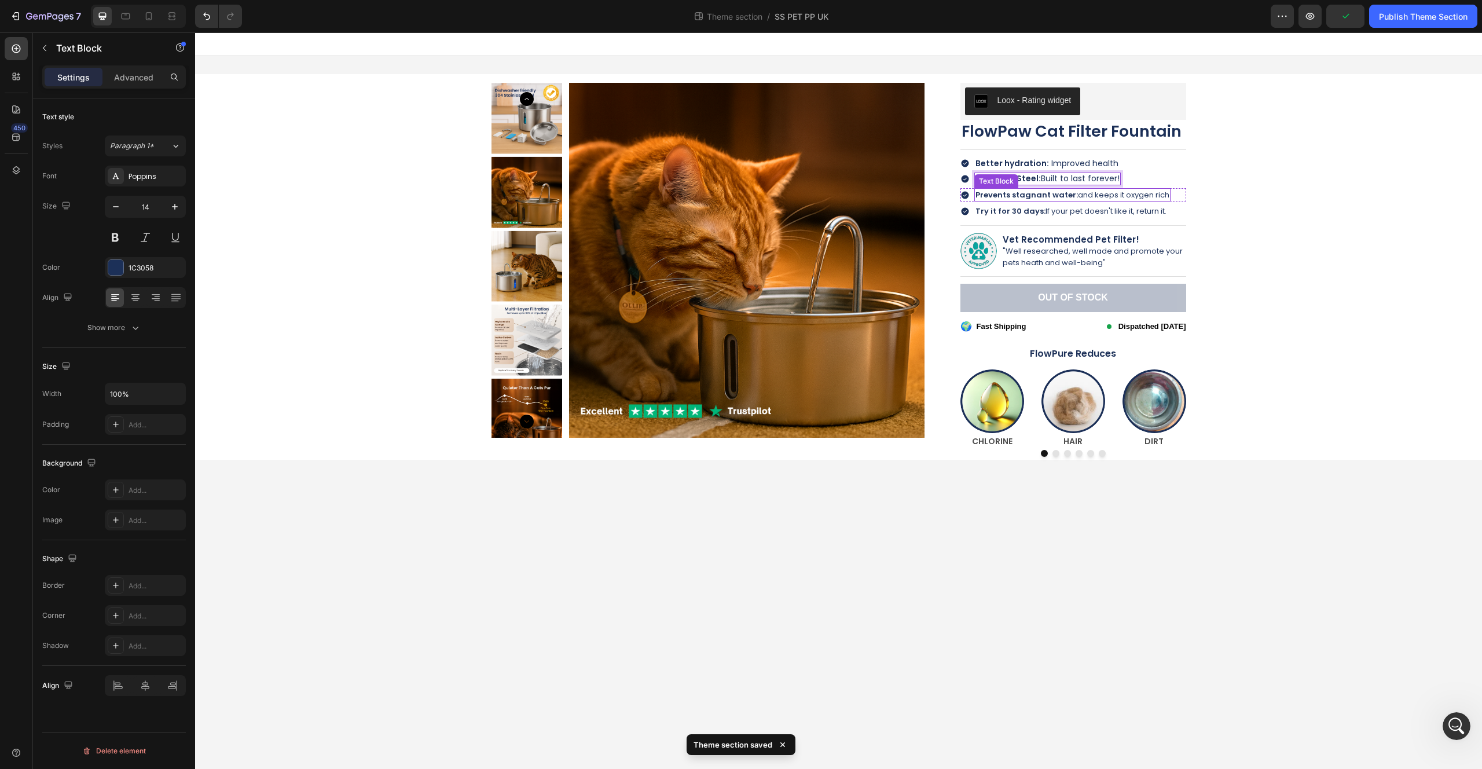
click at [1002, 194] on strong "Prevents stagnant water:" at bounding box center [1027, 194] width 102 height 11
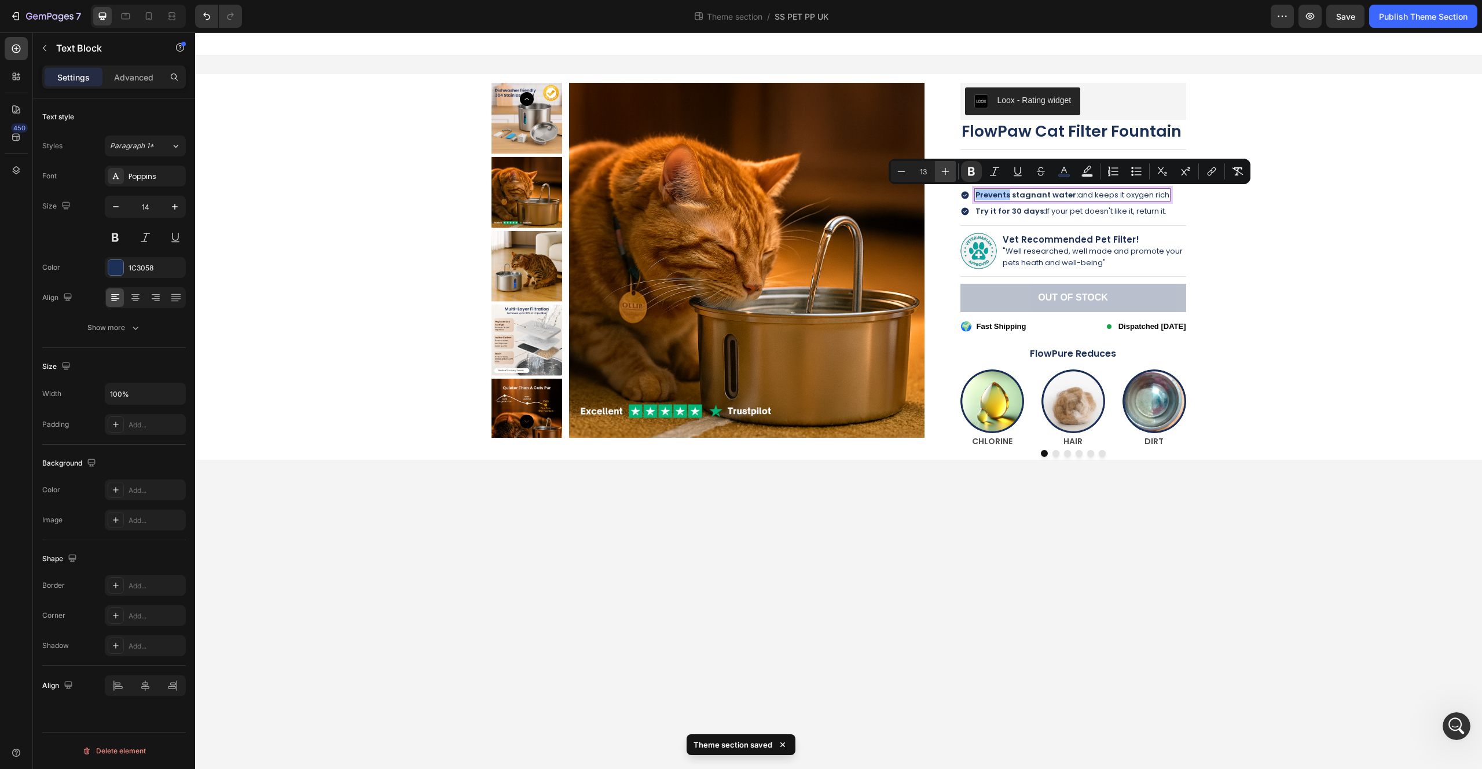
click at [947, 175] on icon "Editor contextual toolbar" at bounding box center [946, 172] width 12 height 12
type input "14"
click at [1031, 207] on strong "Try it for 30 days:" at bounding box center [1011, 210] width 70 height 11
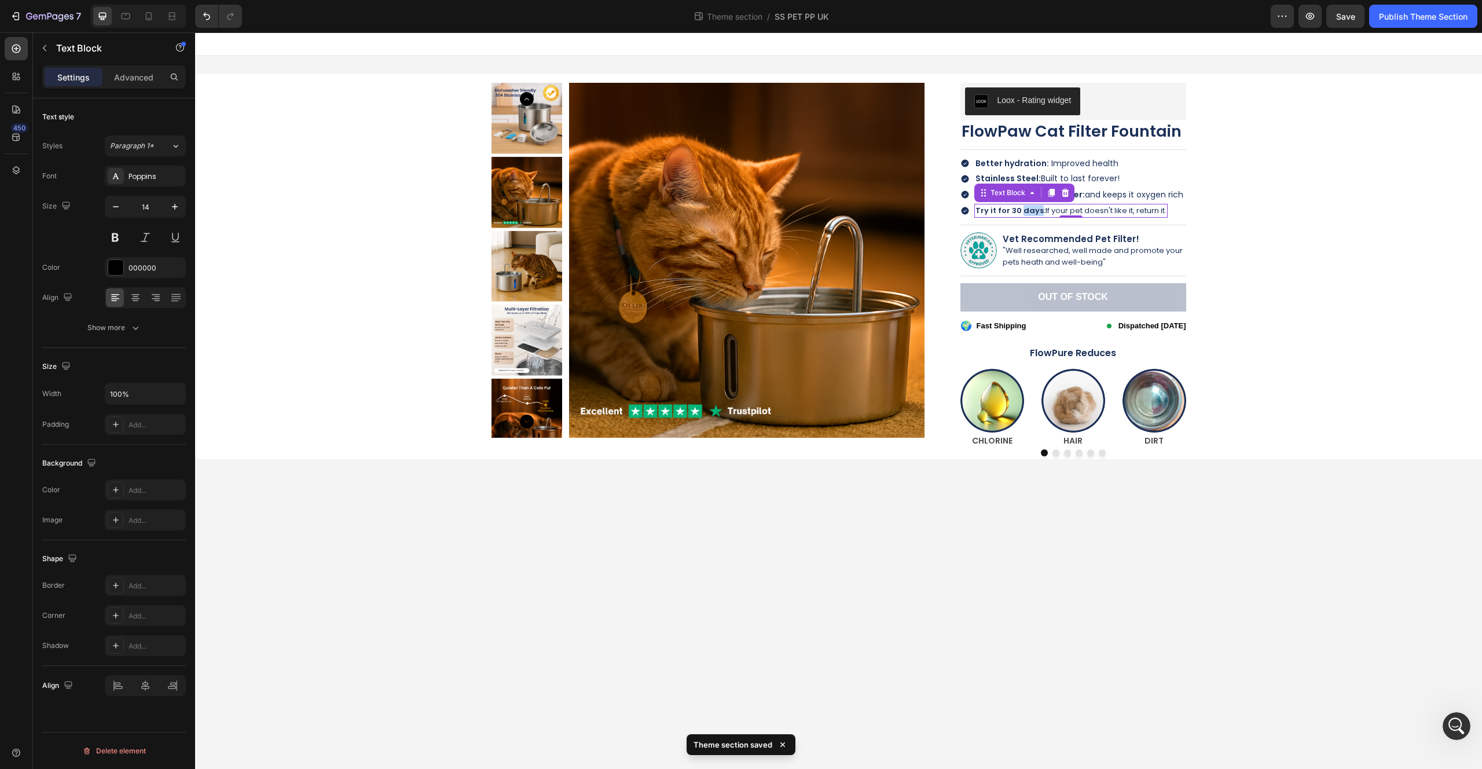
click at [1031, 207] on strong "Try it for 30 days:" at bounding box center [1011, 210] width 70 height 11
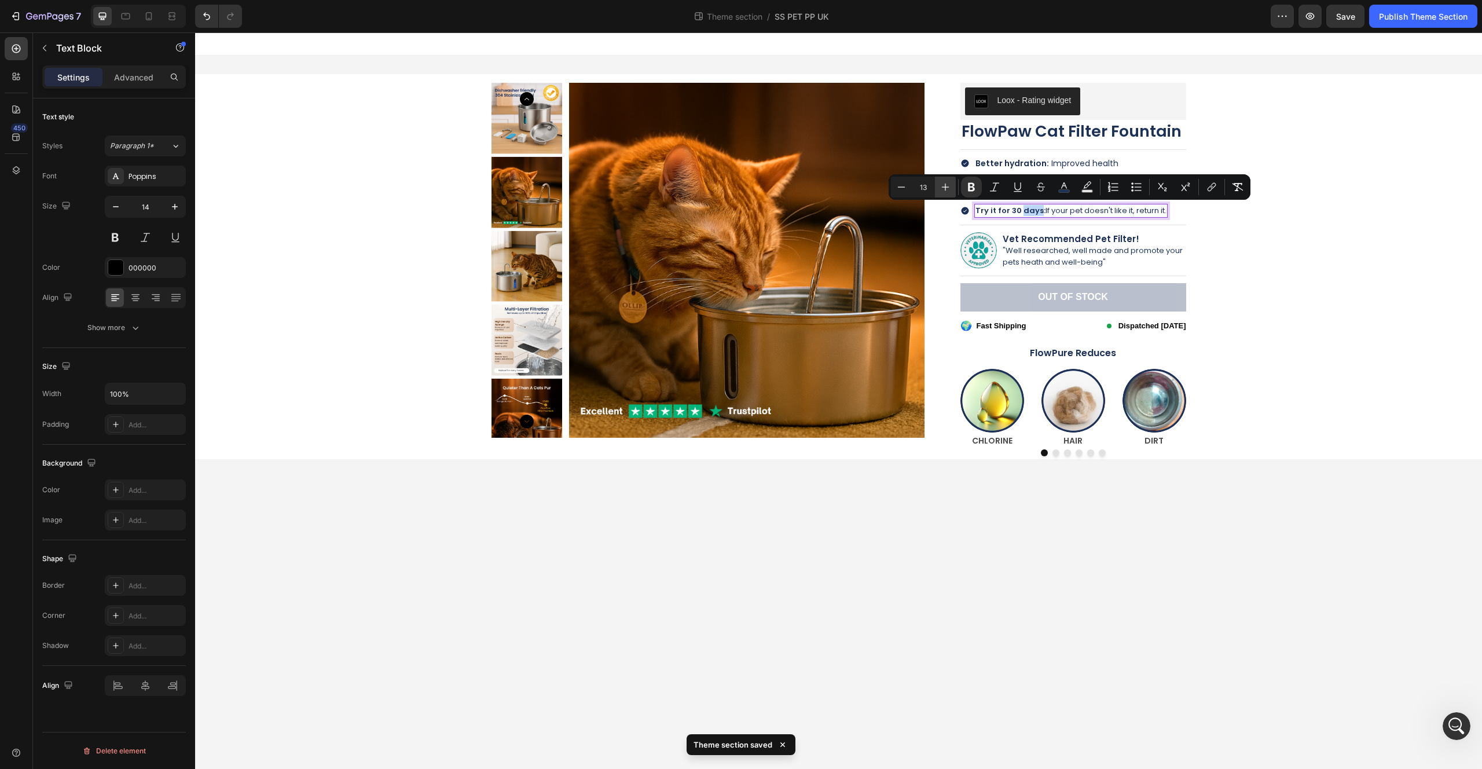
click at [949, 191] on icon "Editor contextual toolbar" at bounding box center [946, 187] width 12 height 12
type input "14"
click at [1310, 234] on div "Product Images Loox - Rating widget Loox FlowPaw Cat Filter Fountain Product Ti…" at bounding box center [839, 266] width 1270 height 384
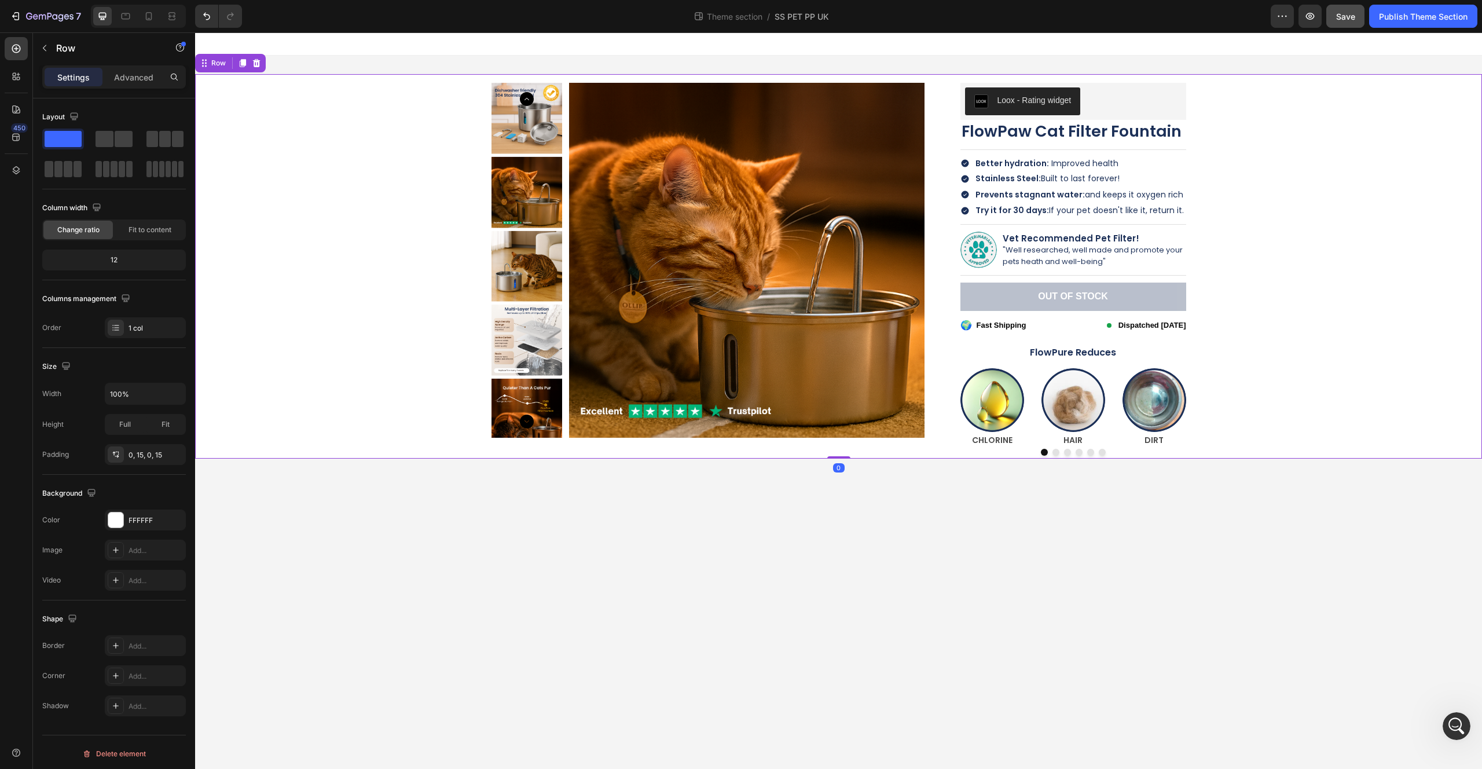
click at [1334, 23] on button "Save" at bounding box center [1345, 16] width 38 height 23
click at [1406, 14] on div "Publish Theme Section" at bounding box center [1423, 16] width 89 height 12
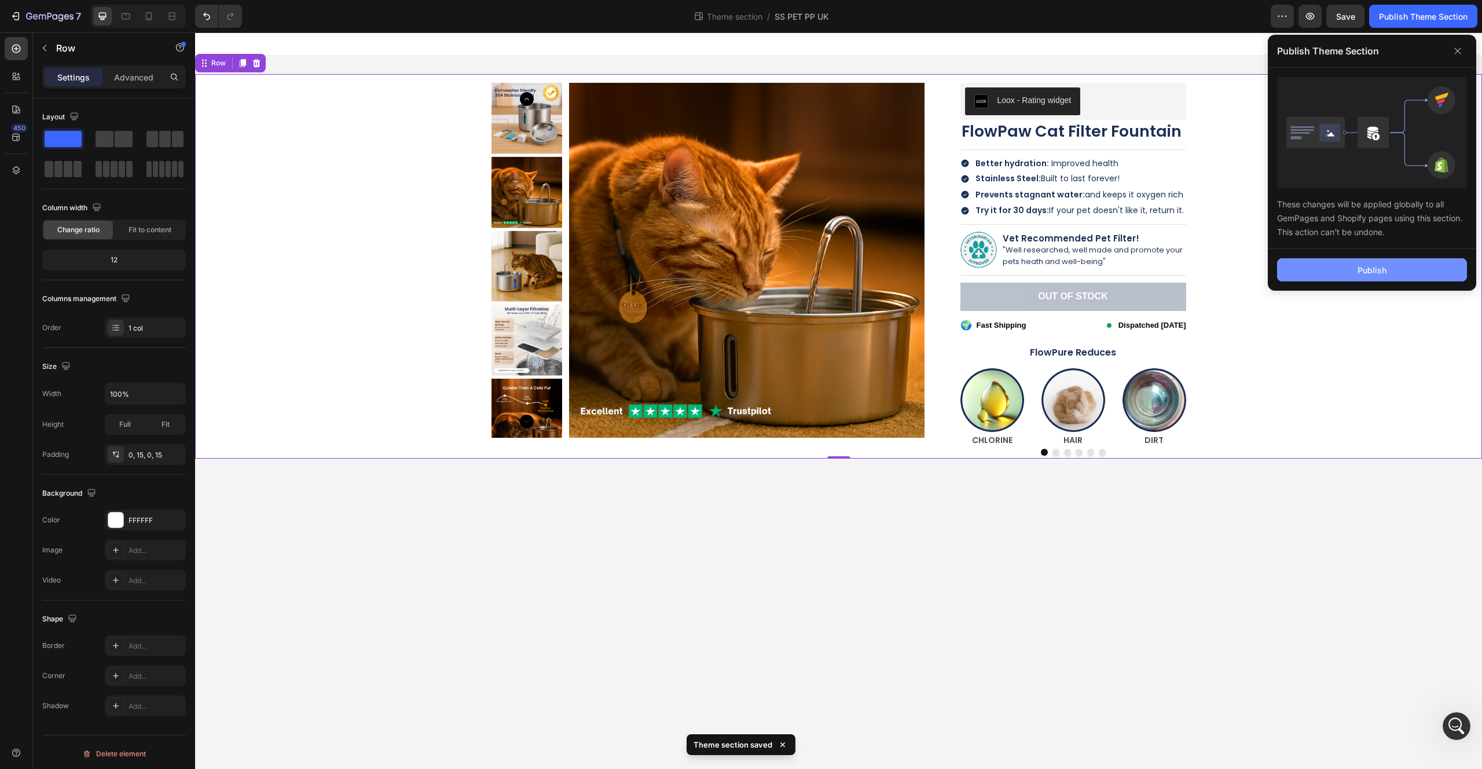
click at [1351, 276] on button "Publish" at bounding box center [1372, 269] width 190 height 23
